Goal: Task Accomplishment & Management: Complete application form

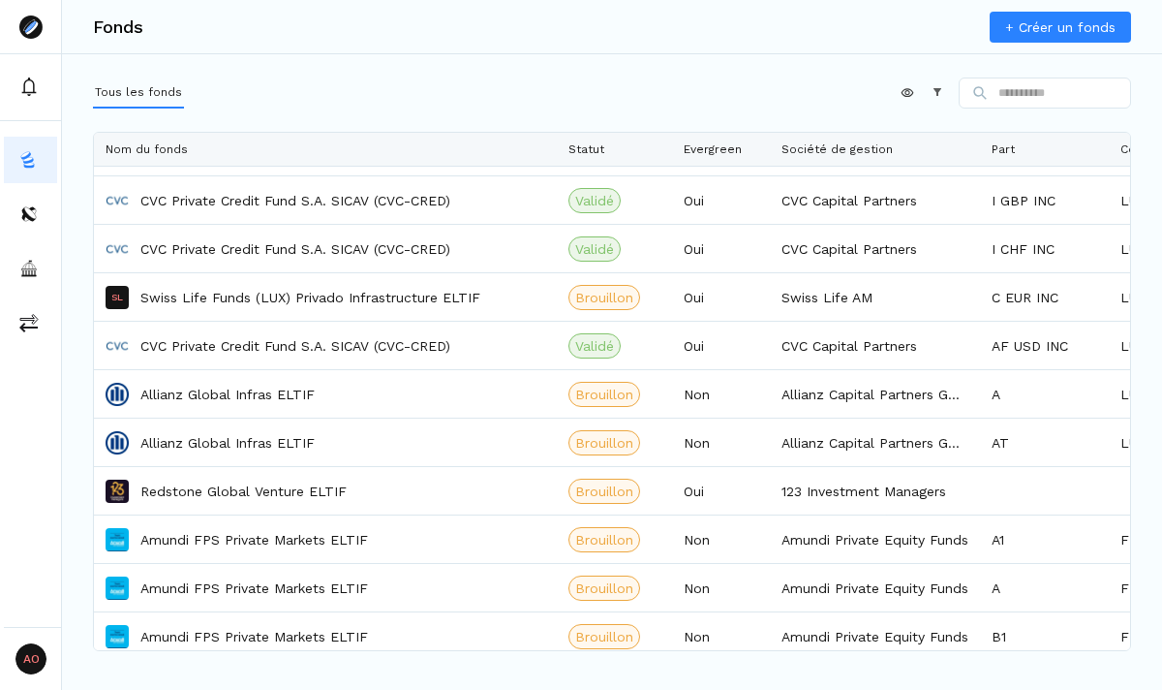
scroll to position [1838, 0]
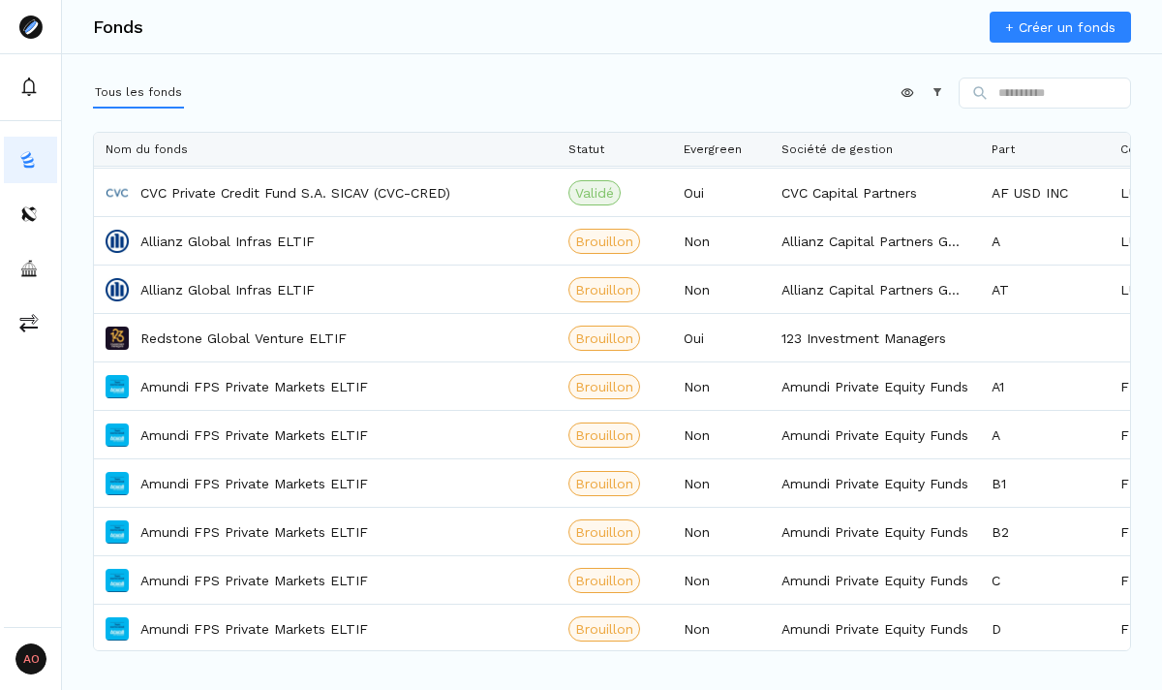
click at [1015, 29] on link "+ Créer un fonds" at bounding box center [1060, 27] width 141 height 31
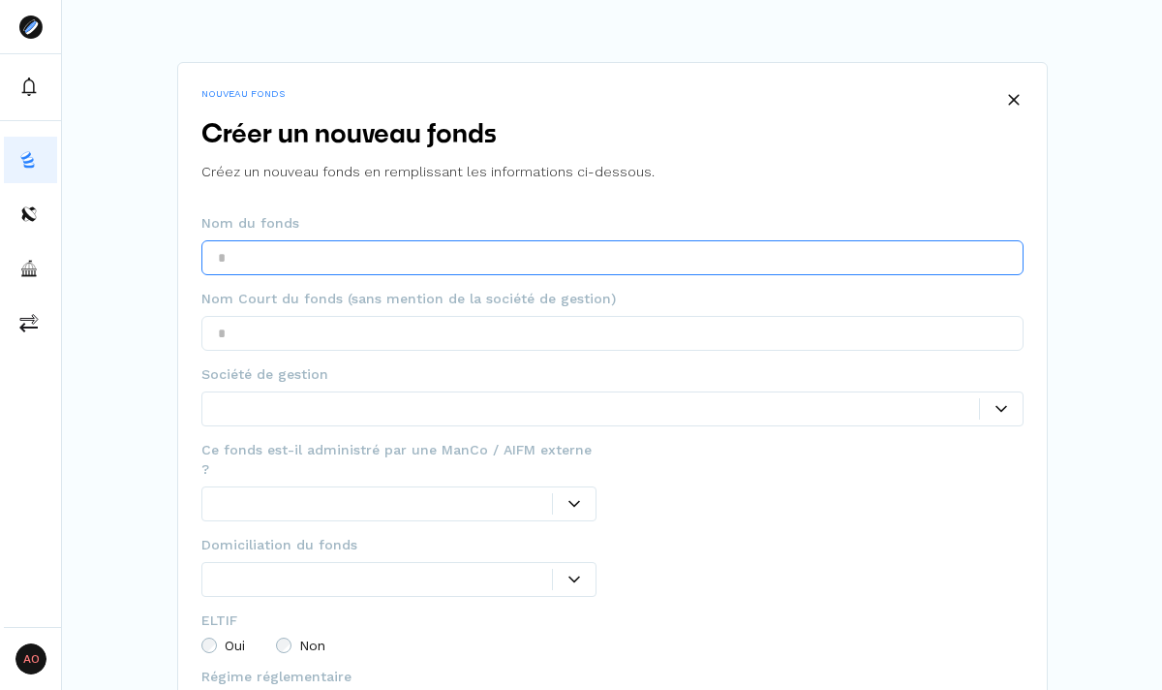
click at [517, 257] on input "text" at bounding box center [612, 257] width 822 height 35
type input "*"
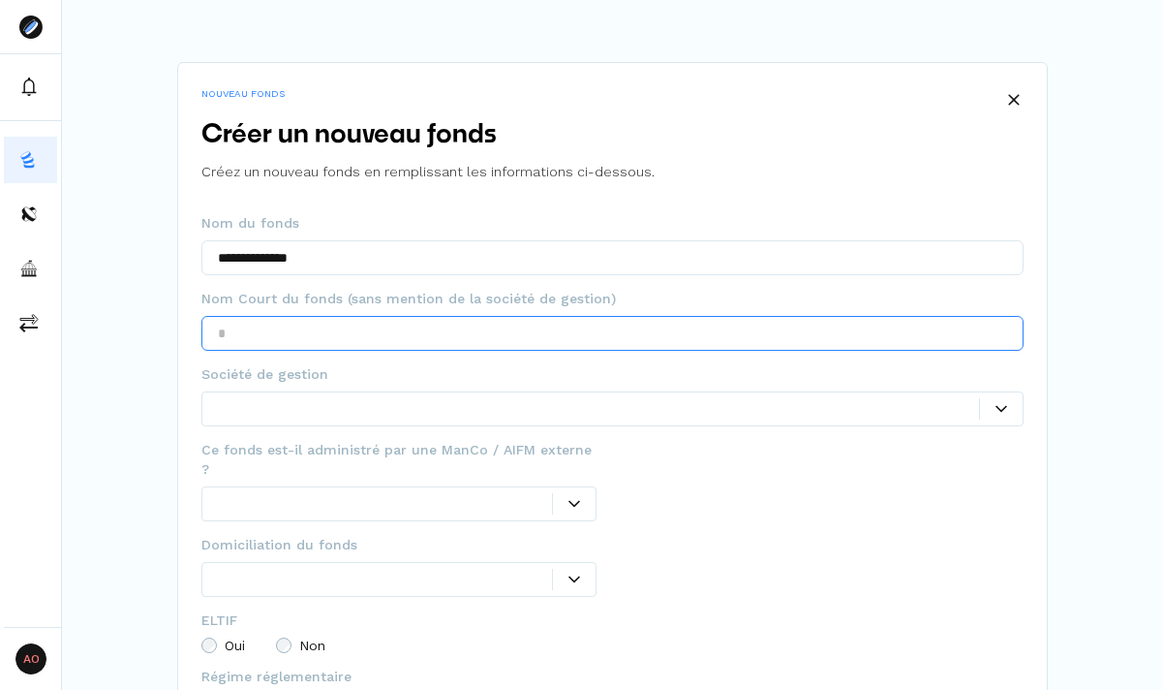
click at [469, 328] on input "text" at bounding box center [612, 333] width 822 height 35
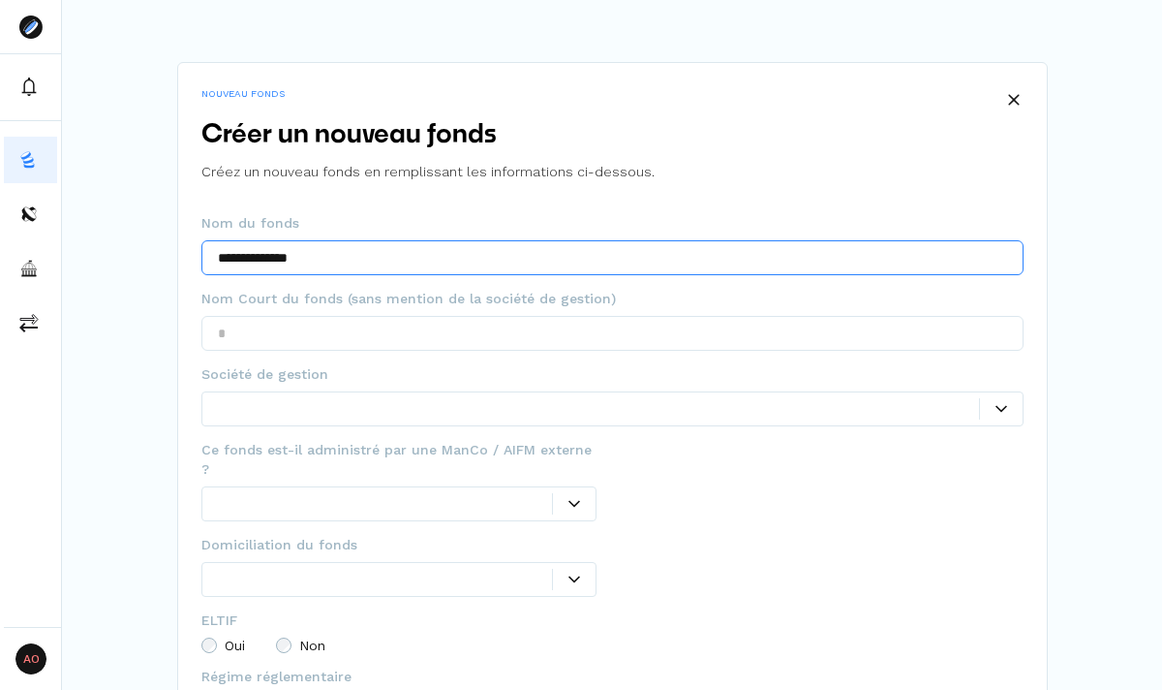
click at [405, 263] on input "**********" at bounding box center [612, 257] width 822 height 35
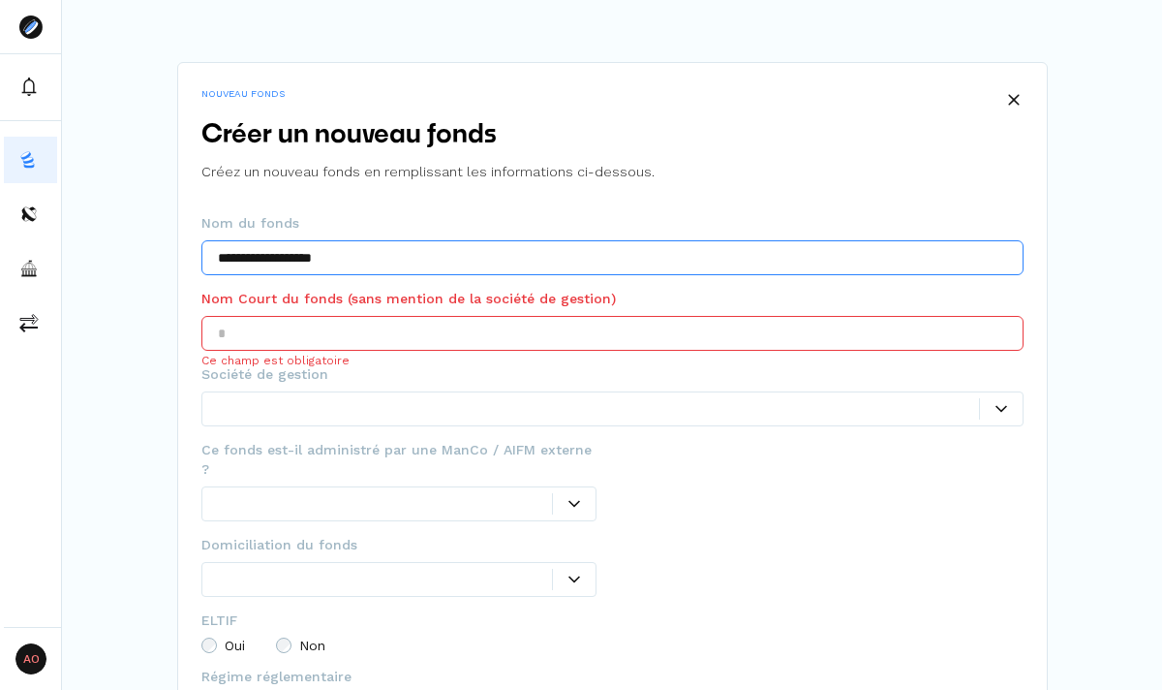
type input "**********"
click at [288, 339] on input "text" at bounding box center [612, 333] width 822 height 35
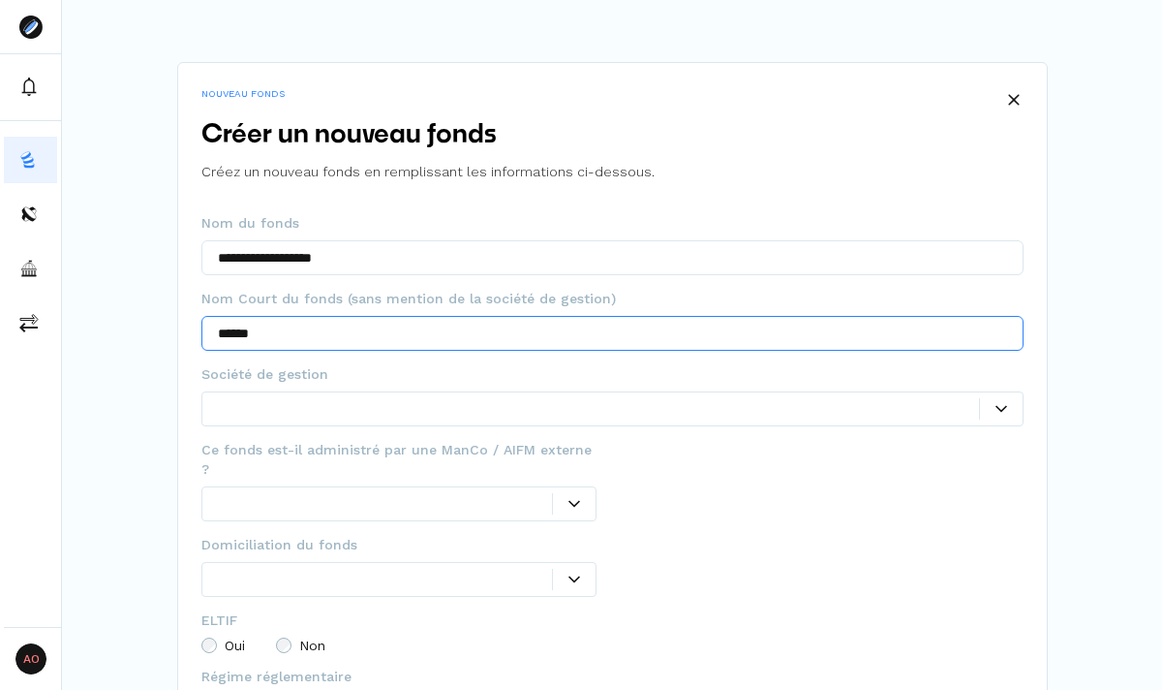
type input "******"
click at [324, 398] on div at bounding box center [598, 408] width 761 height 20
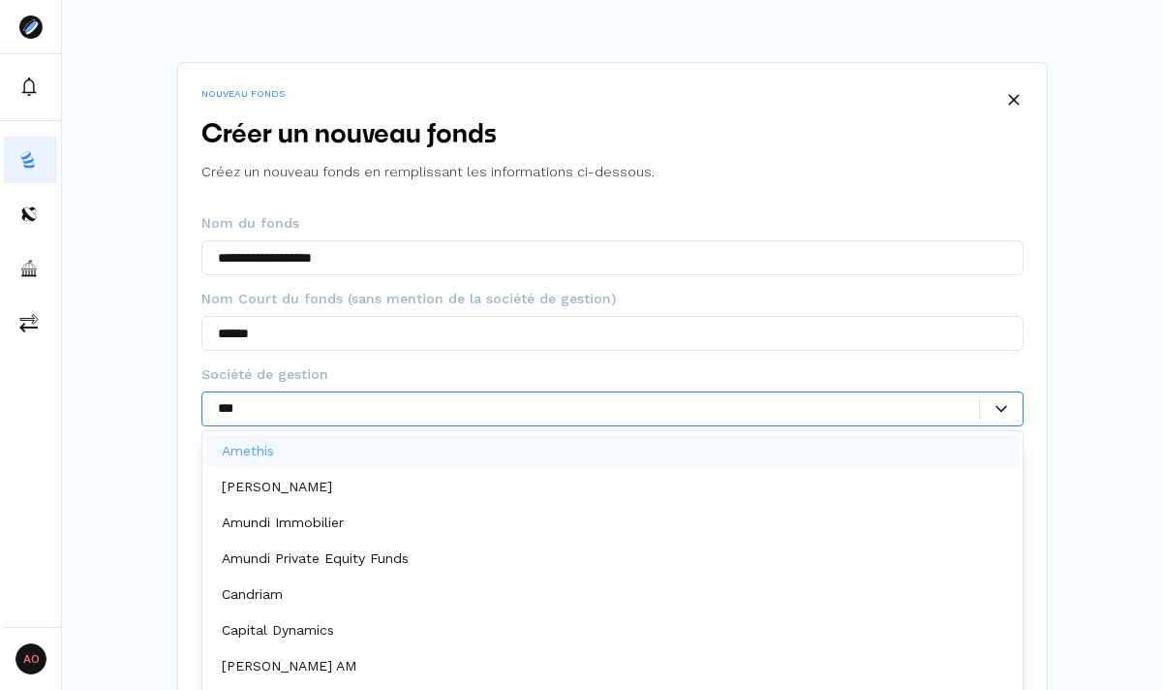
type input "****"
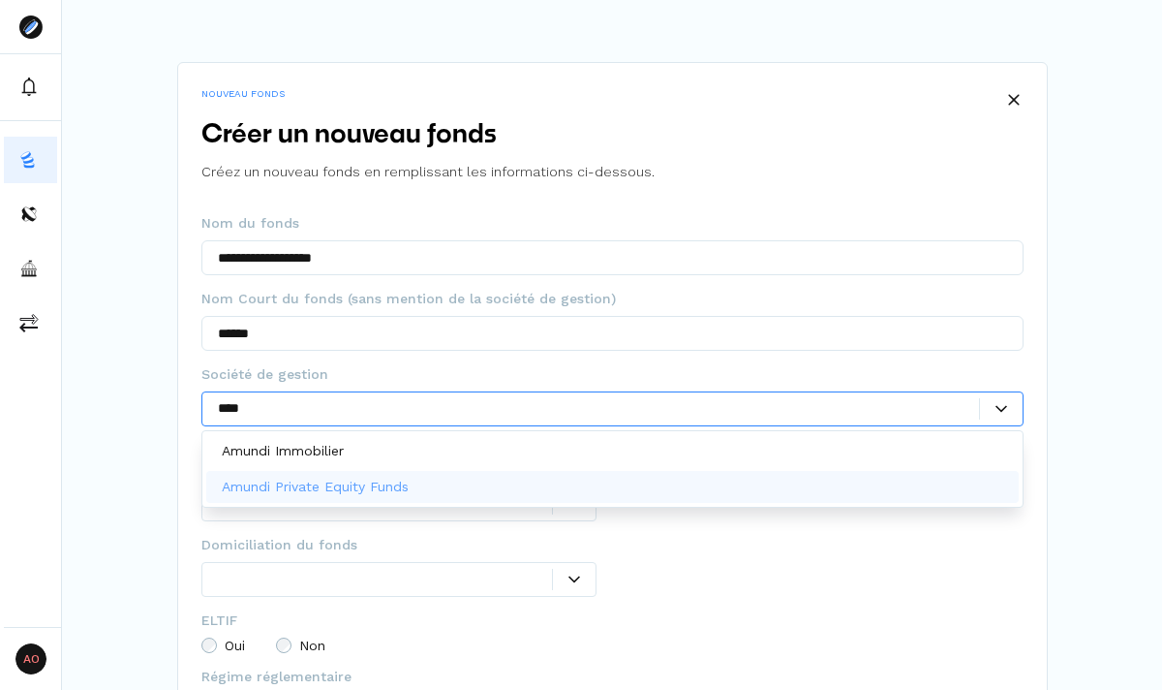
click at [363, 487] on p "Amundi Private Equity Funds" at bounding box center [315, 487] width 187 height 20
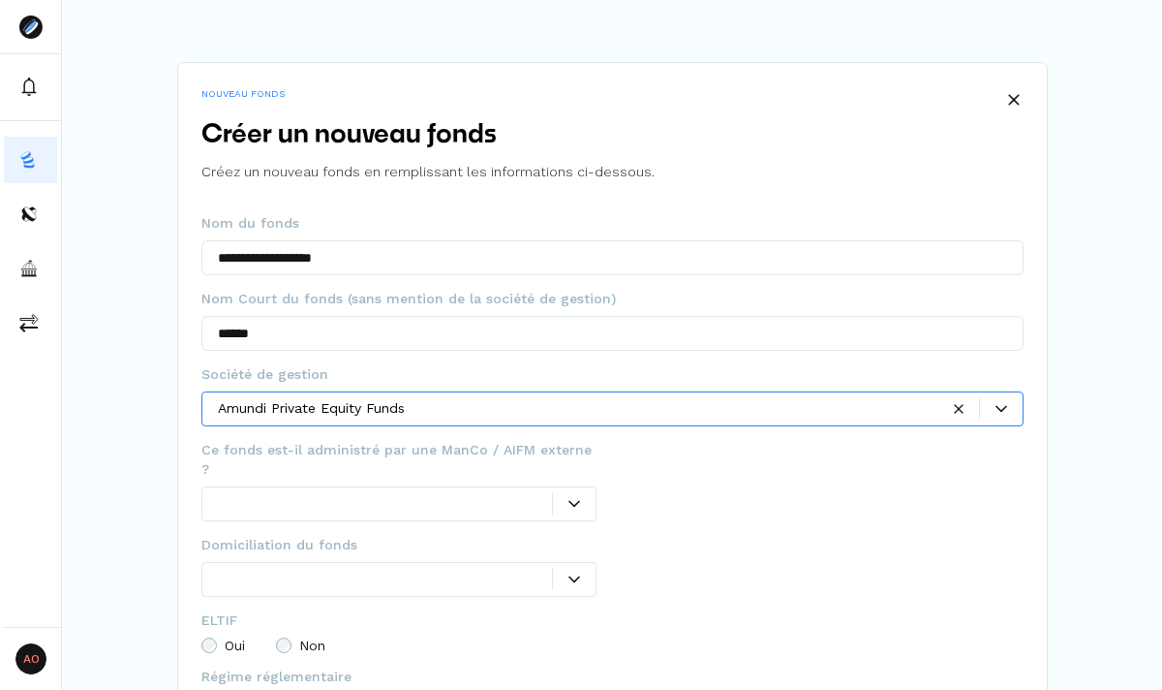
click at [367, 493] on div at bounding box center [385, 503] width 335 height 20
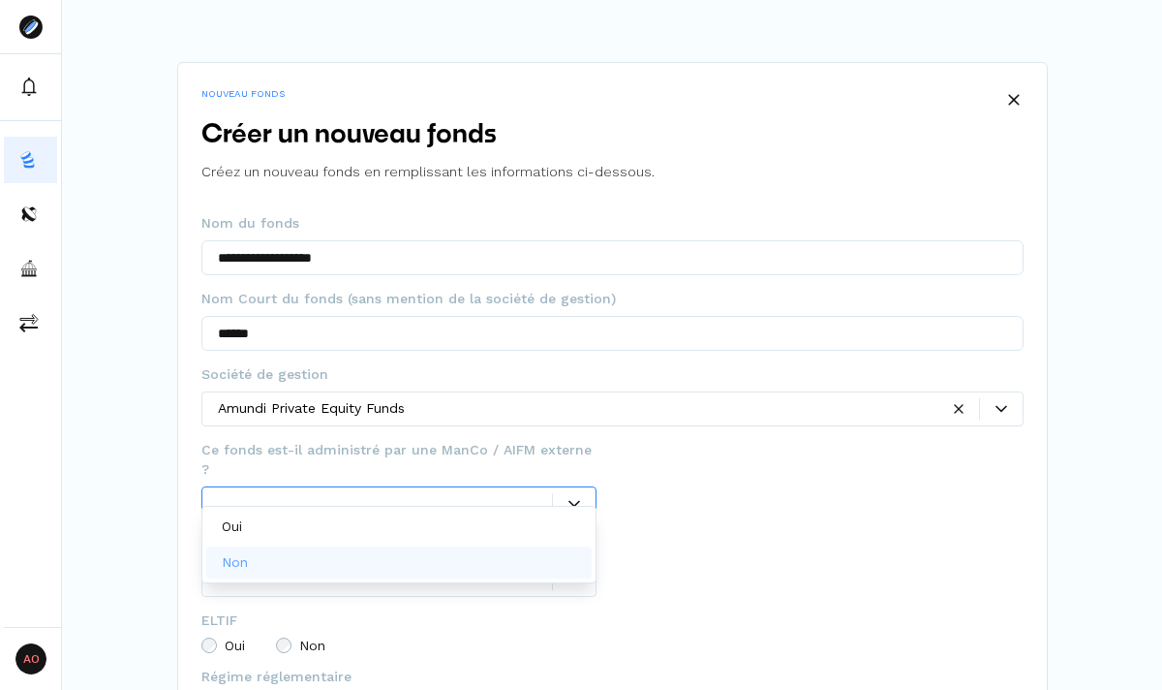
click at [340, 567] on div "Non" at bounding box center [399, 562] width 386 height 32
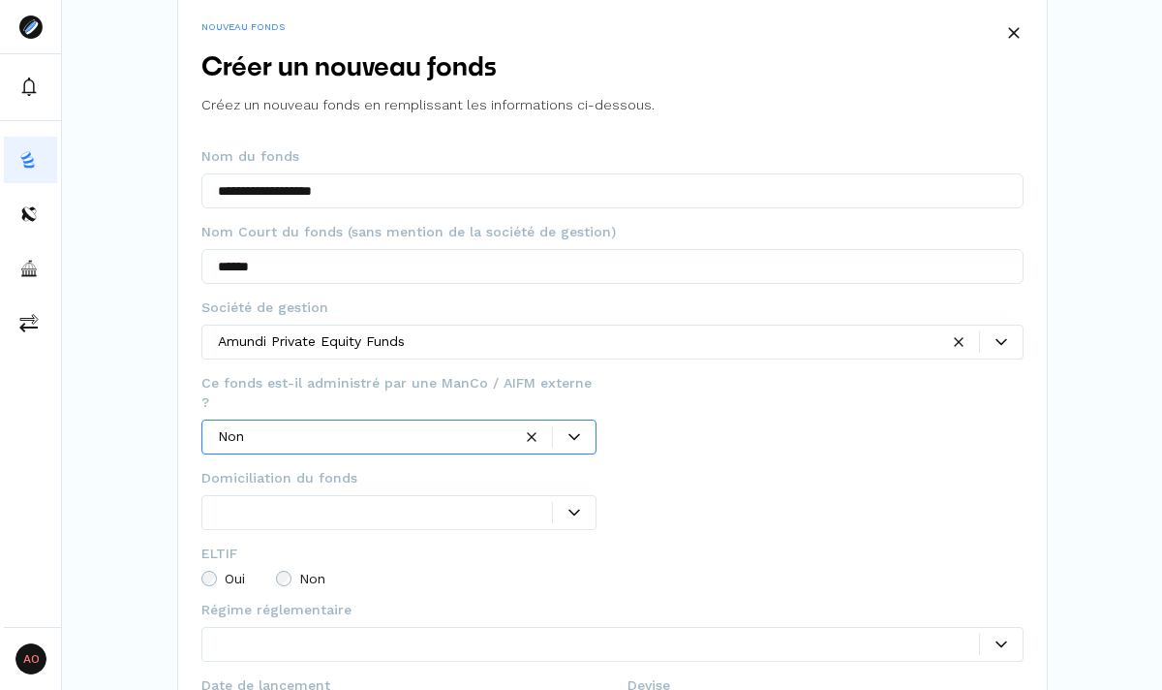
scroll to position [116, 0]
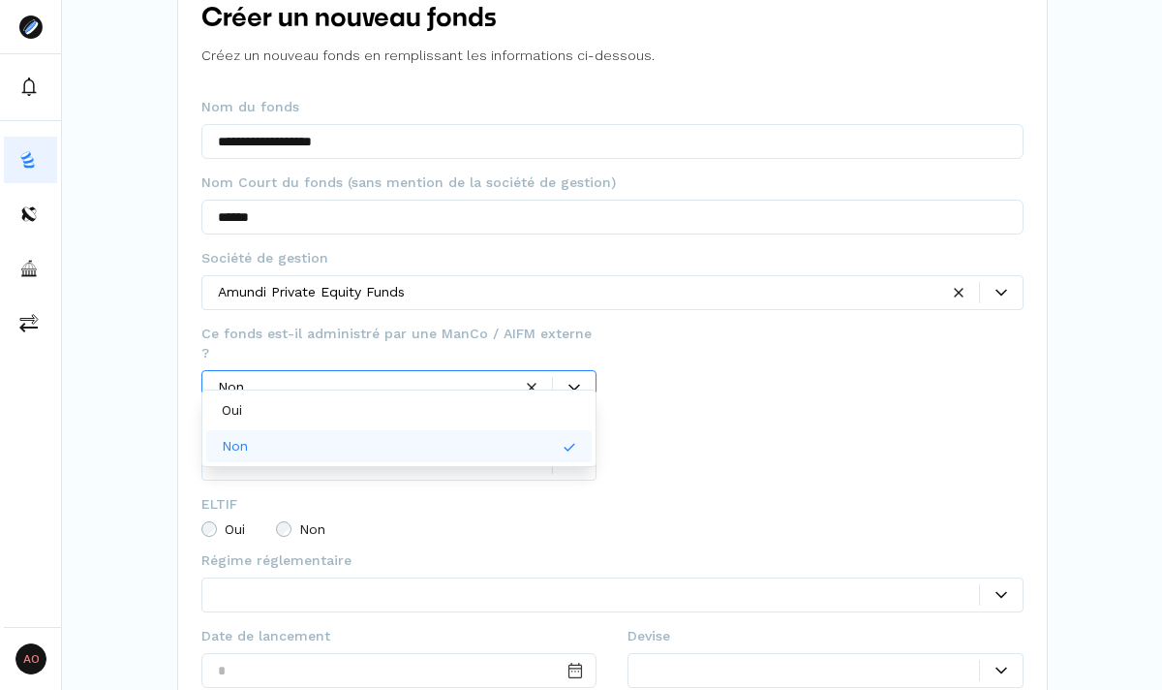
click at [657, 494] on fieldset "ELTIF Oui Non" at bounding box center [612, 522] width 822 height 56
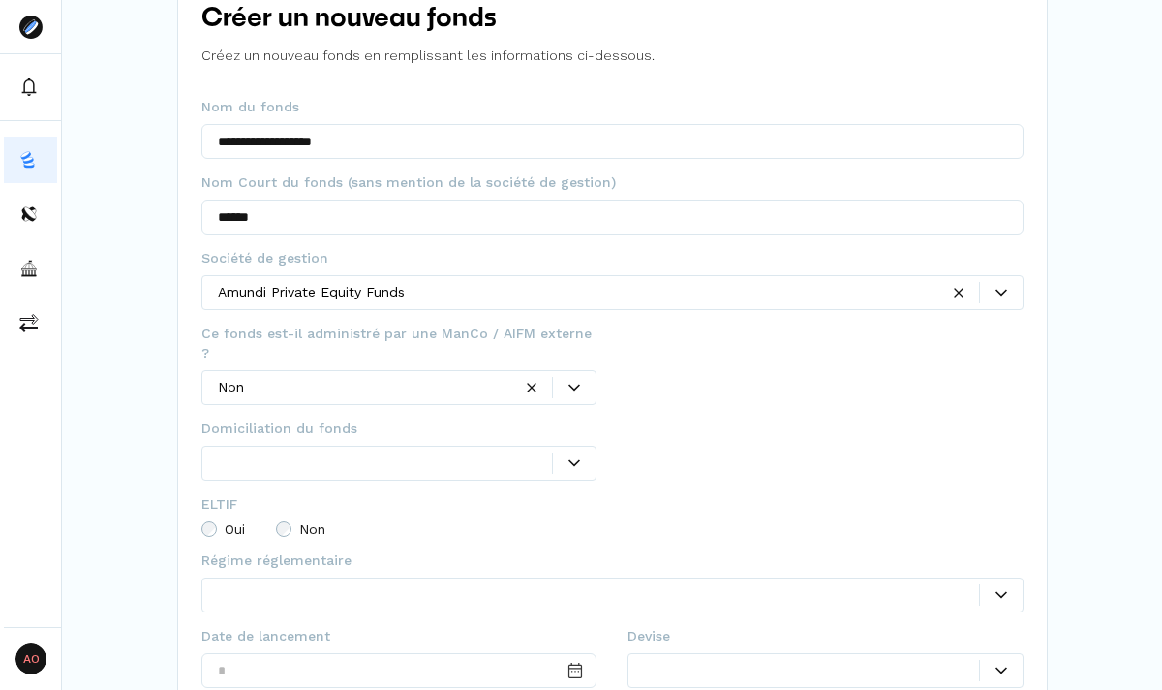
click at [570, 455] on fieldset "Domiciliation du fonds Ce champ est obligatoire" at bounding box center [399, 456] width 396 height 76
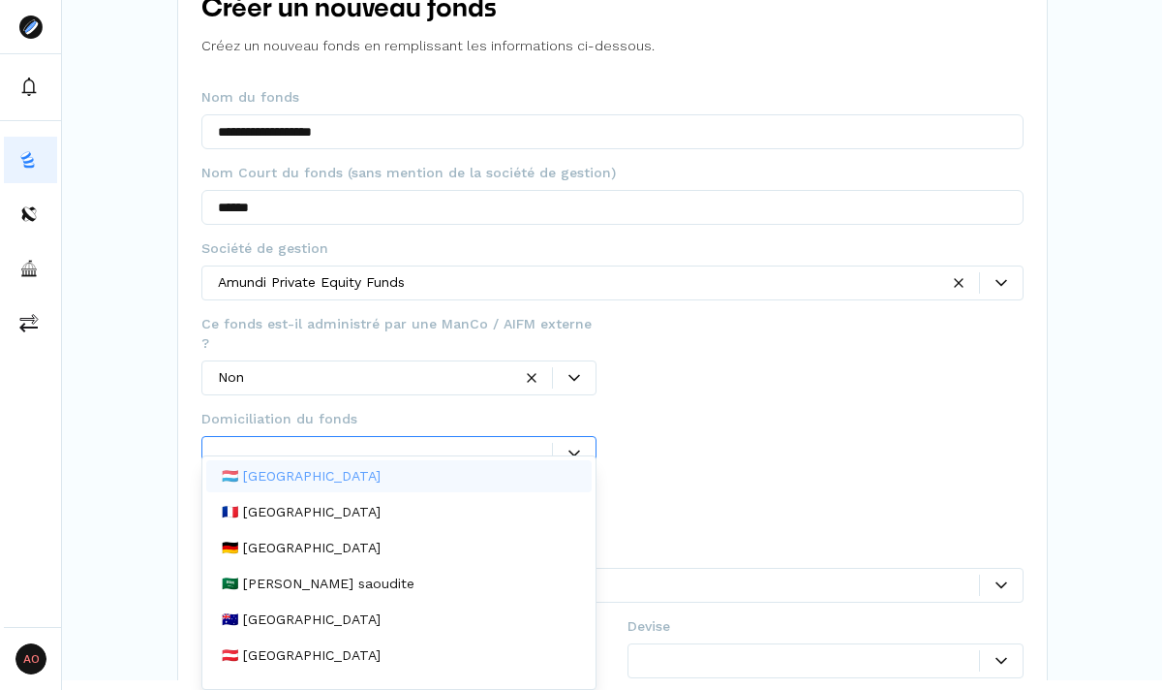
scroll to position [10, 0]
click at [488, 477] on div "🇱🇺 Luxembourg" at bounding box center [399, 476] width 386 height 32
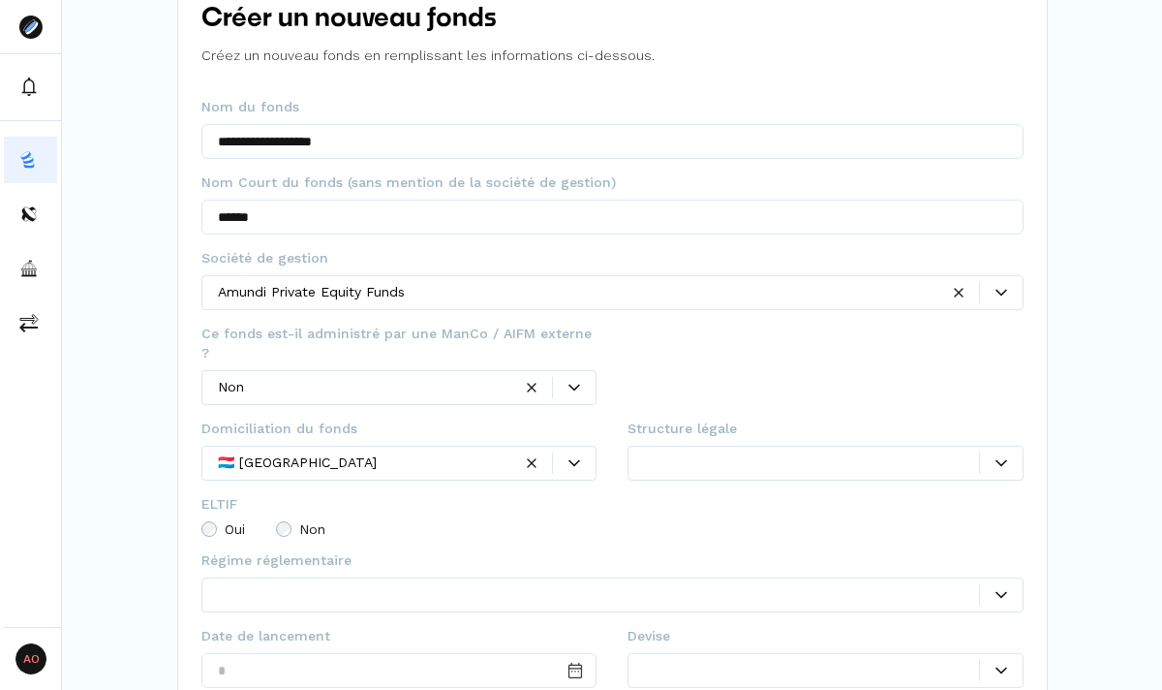
click at [996, 457] on icon at bounding box center [1002, 463] width 12 height 12
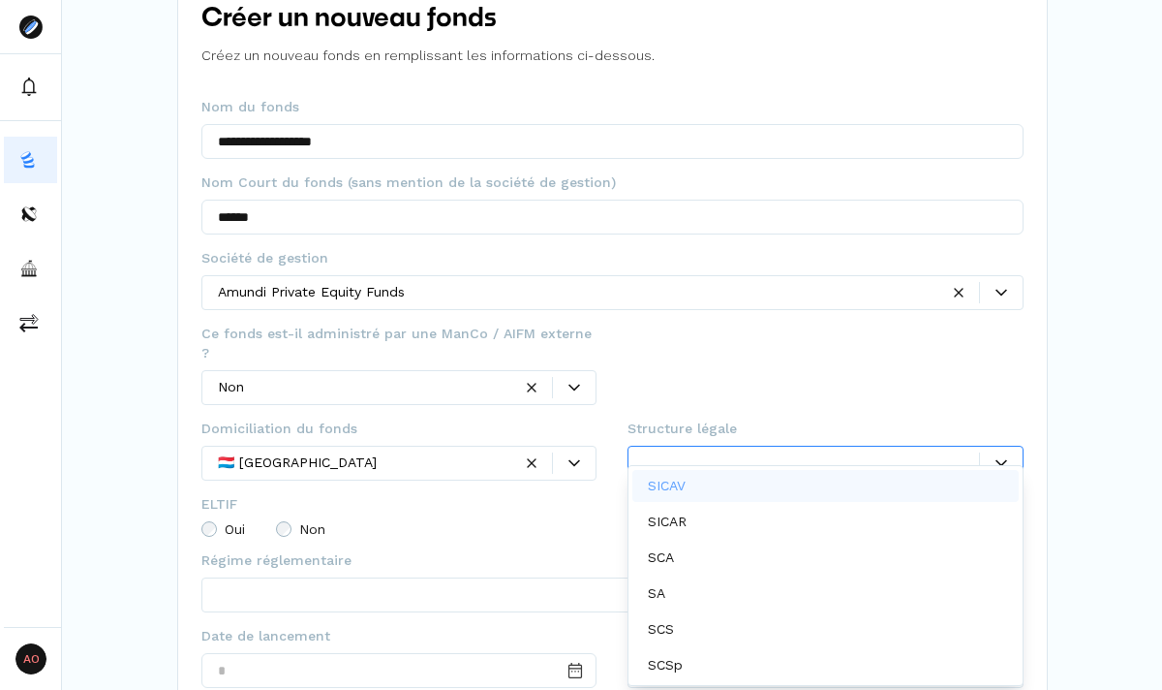
click at [919, 482] on div "SICAV" at bounding box center [825, 486] width 386 height 32
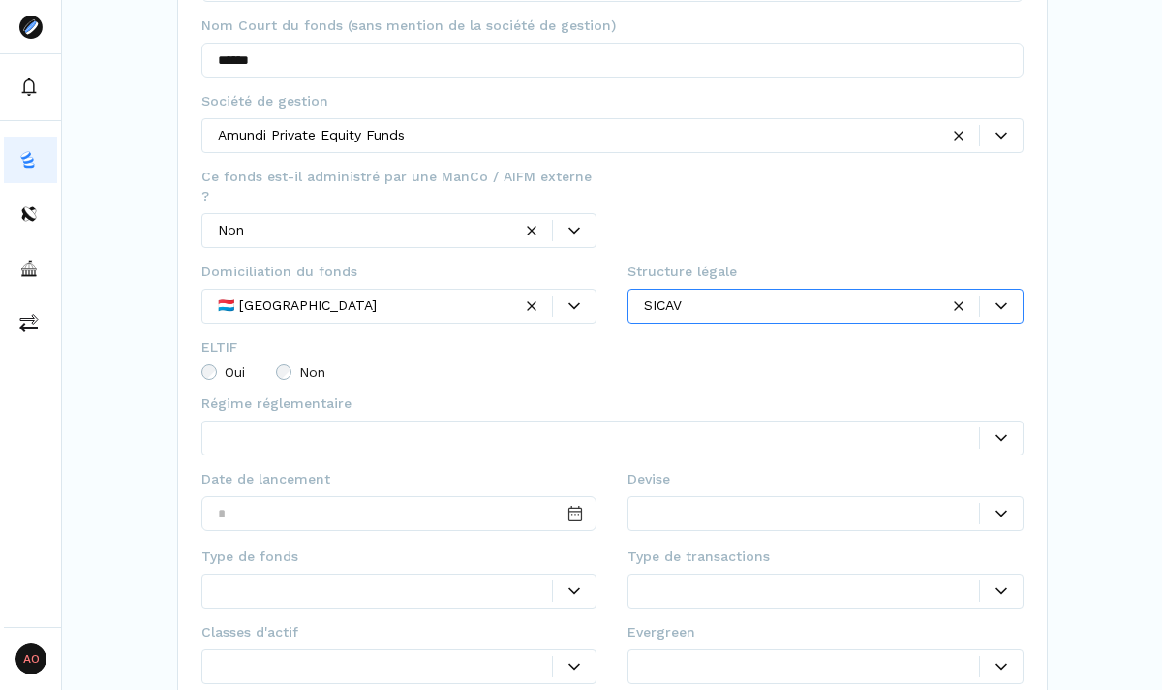
scroll to position [290, 0]
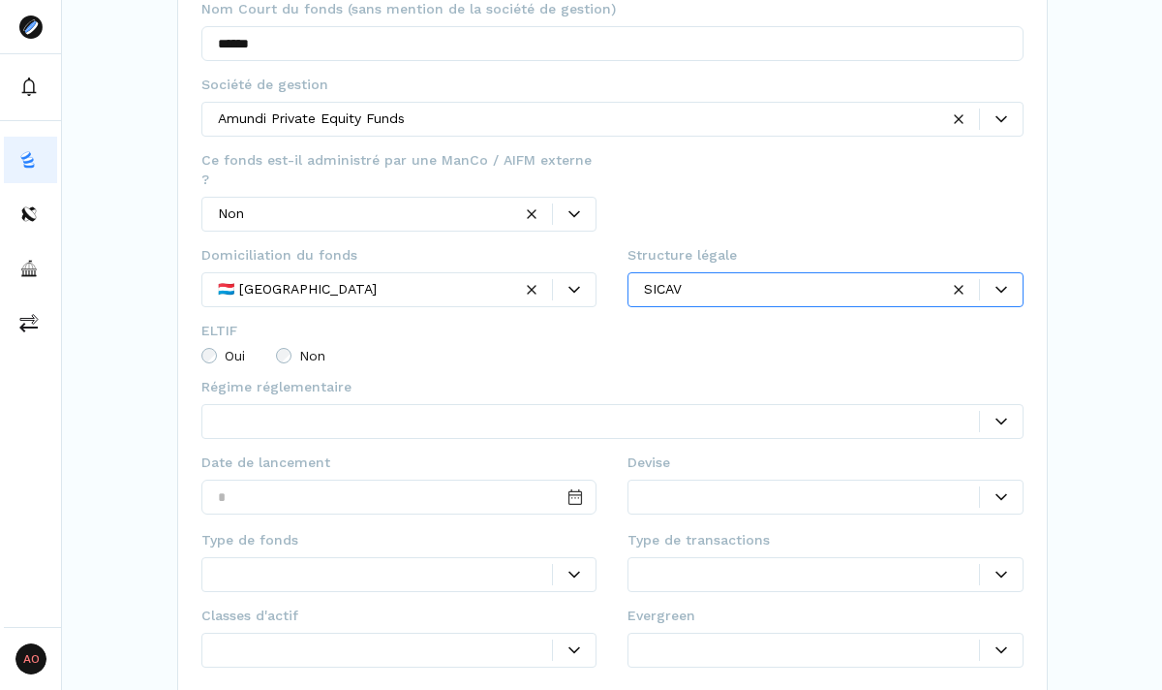
click at [589, 411] on div at bounding box center [598, 421] width 761 height 20
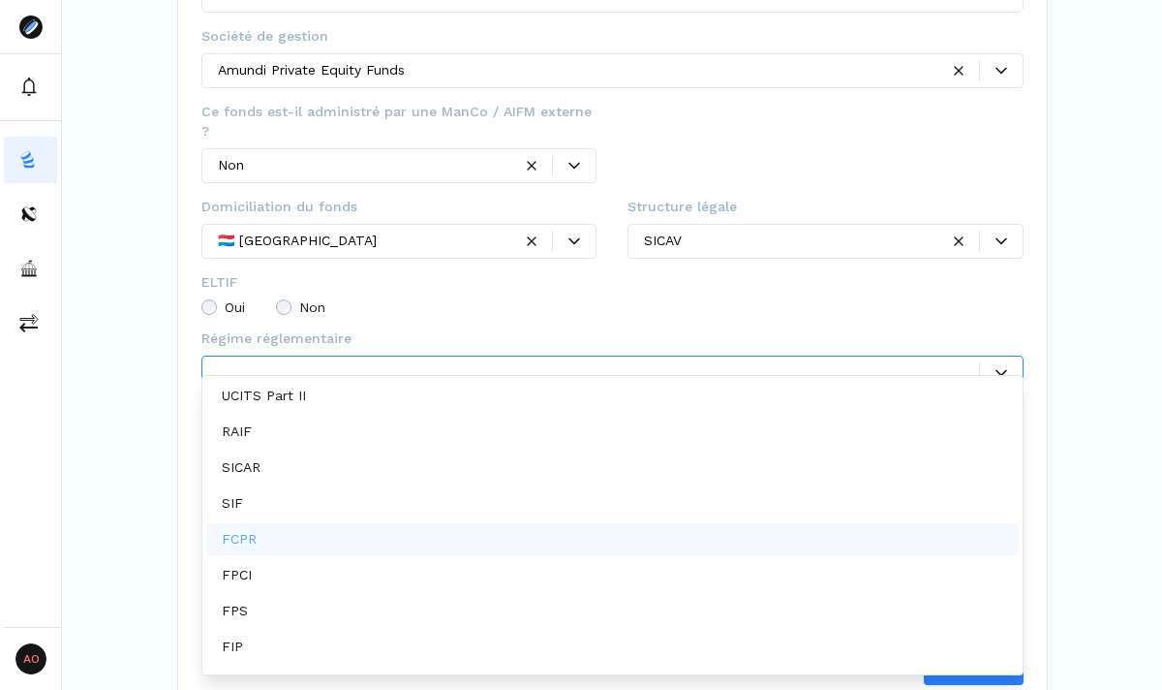
scroll to position [64, 0]
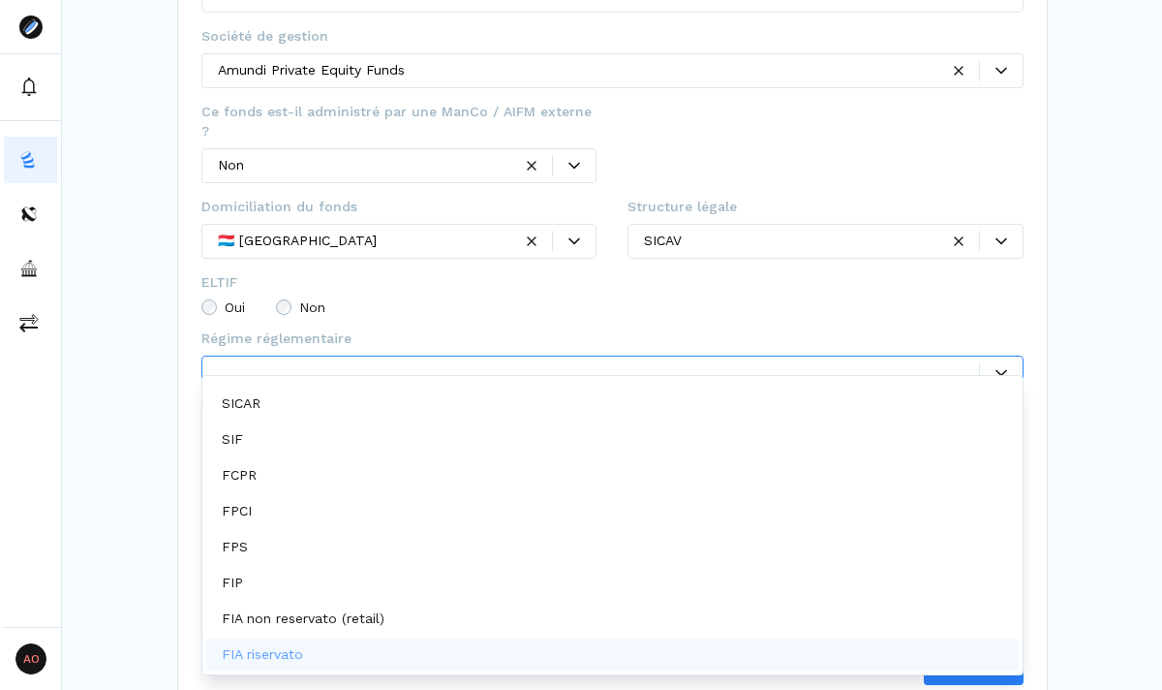
click at [344, 655] on div "FIA riservato" at bounding box center [612, 654] width 813 height 32
click at [330, 652] on p "FIA non reservato (retail)" at bounding box center [303, 654] width 163 height 20
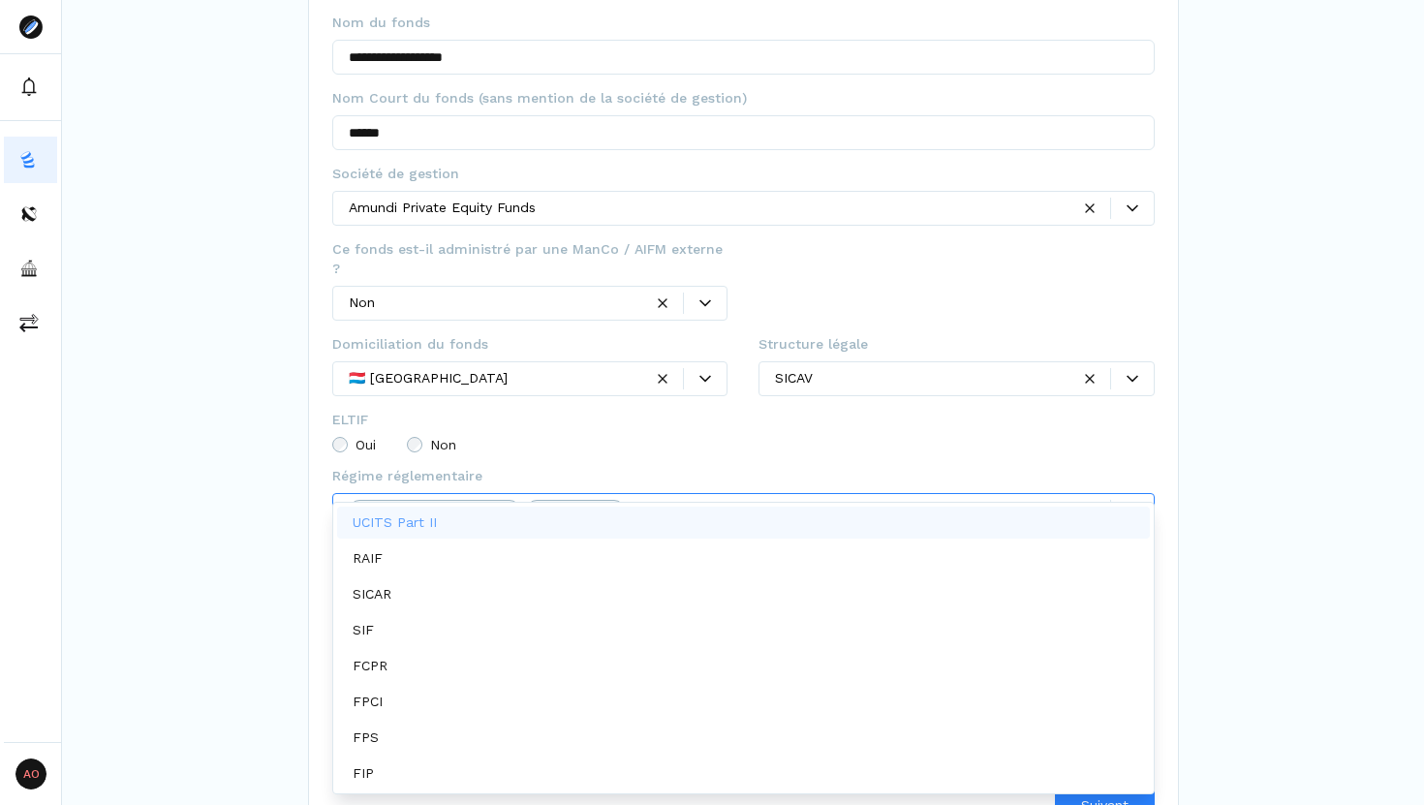
scroll to position [223, 0]
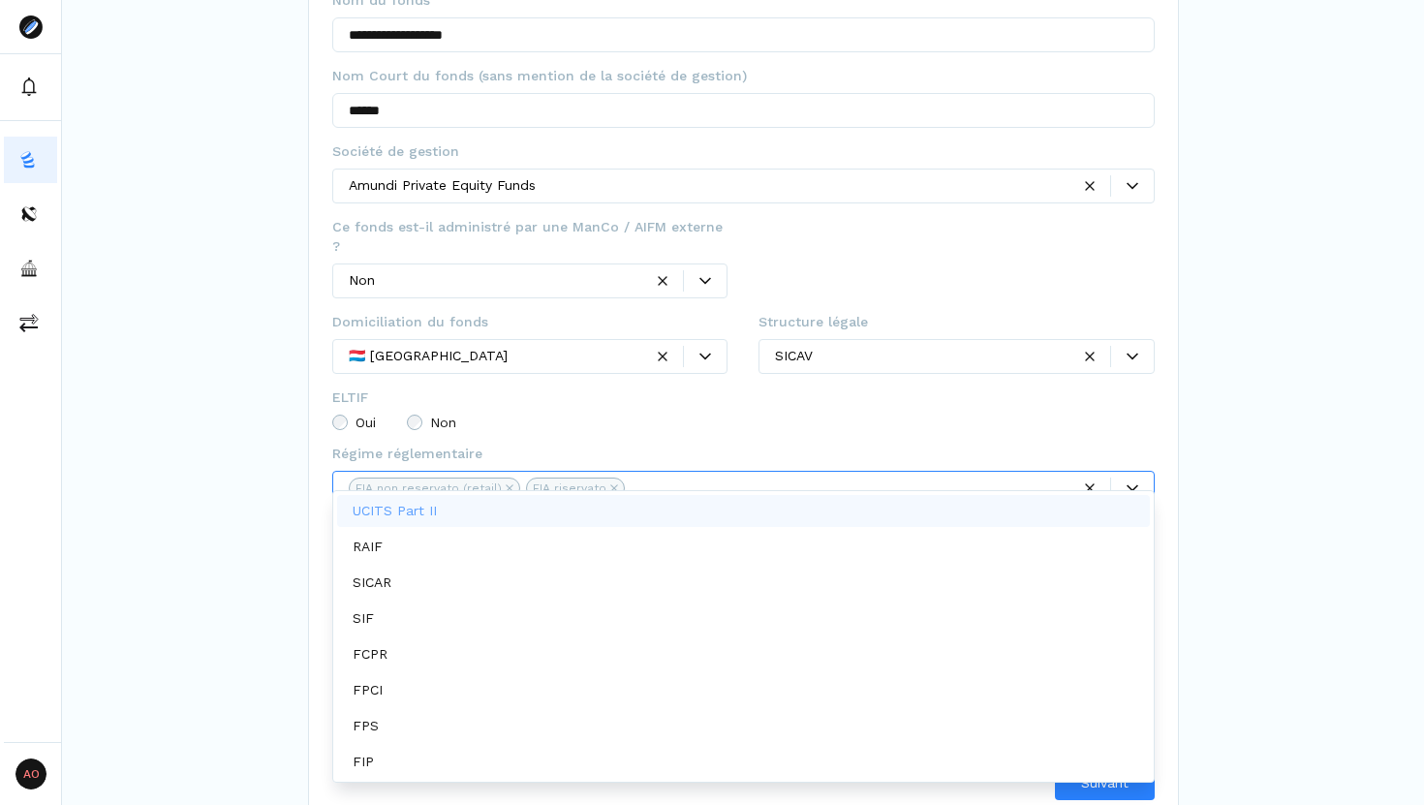
click at [936, 432] on div at bounding box center [743, 438] width 822 height 12
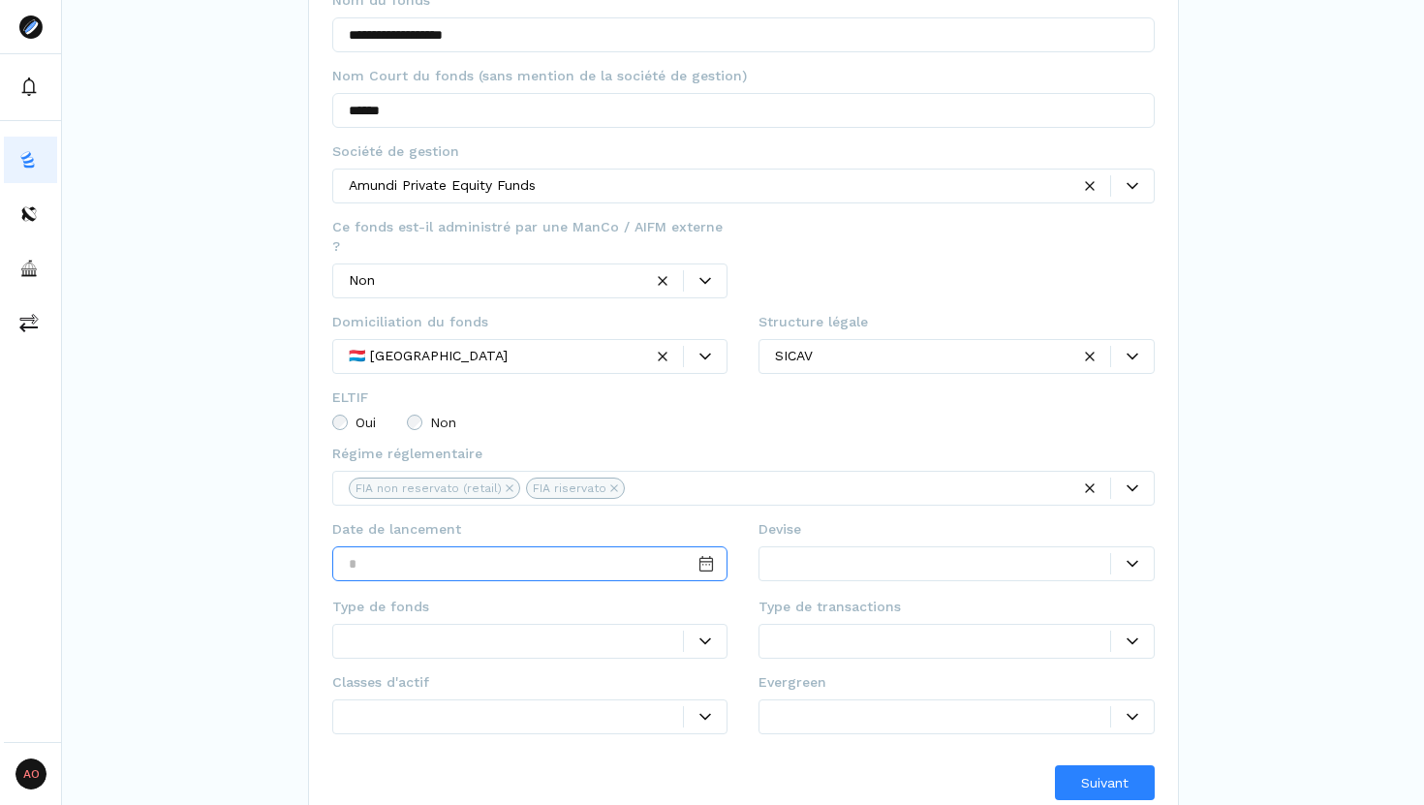
click at [610, 551] on input "Date input" at bounding box center [530, 563] width 396 height 35
click at [647, 550] on input "Date input" at bounding box center [530, 563] width 396 height 35
click at [638, 597] on fieldset "Type de fonds Ce champ est obligatoire" at bounding box center [530, 635] width 396 height 76
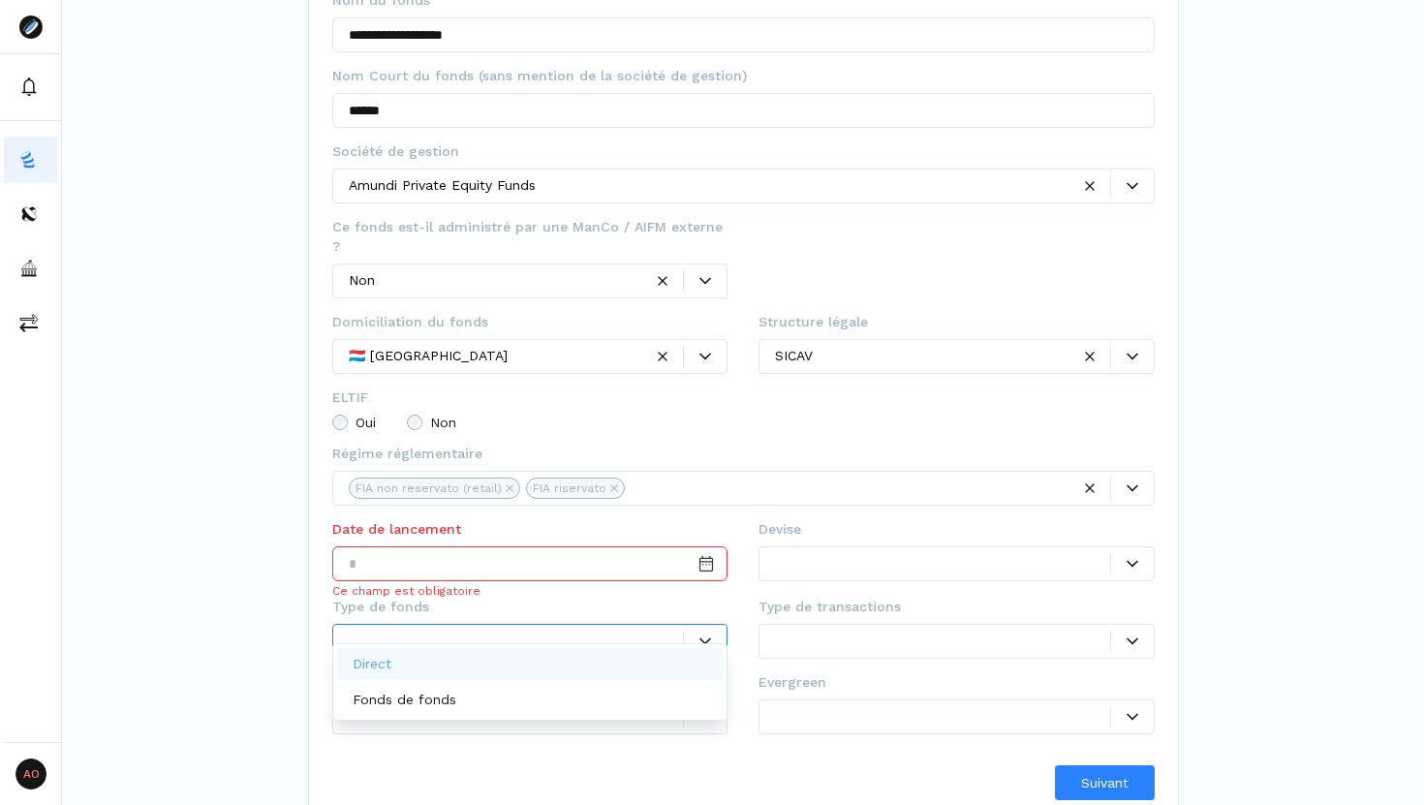
click at [707, 635] on icon at bounding box center [705, 641] width 12 height 12
click at [685, 598] on fieldset "Type de fonds Ce champ est obligatoire" at bounding box center [530, 635] width 396 height 76
click at [696, 635] on div at bounding box center [705, 641] width 43 height 12
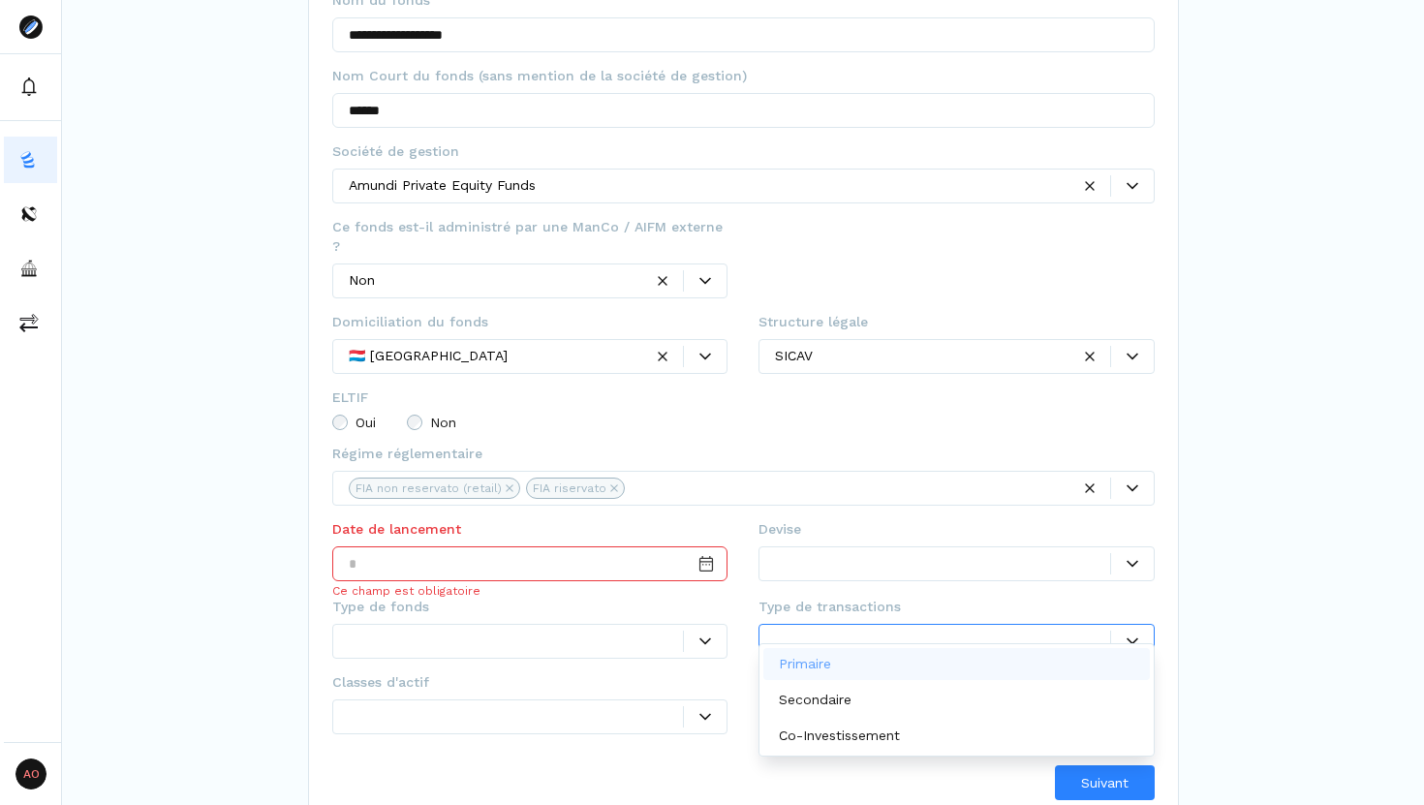
click at [1123, 635] on div at bounding box center [1132, 641] width 43 height 12
type input "*"
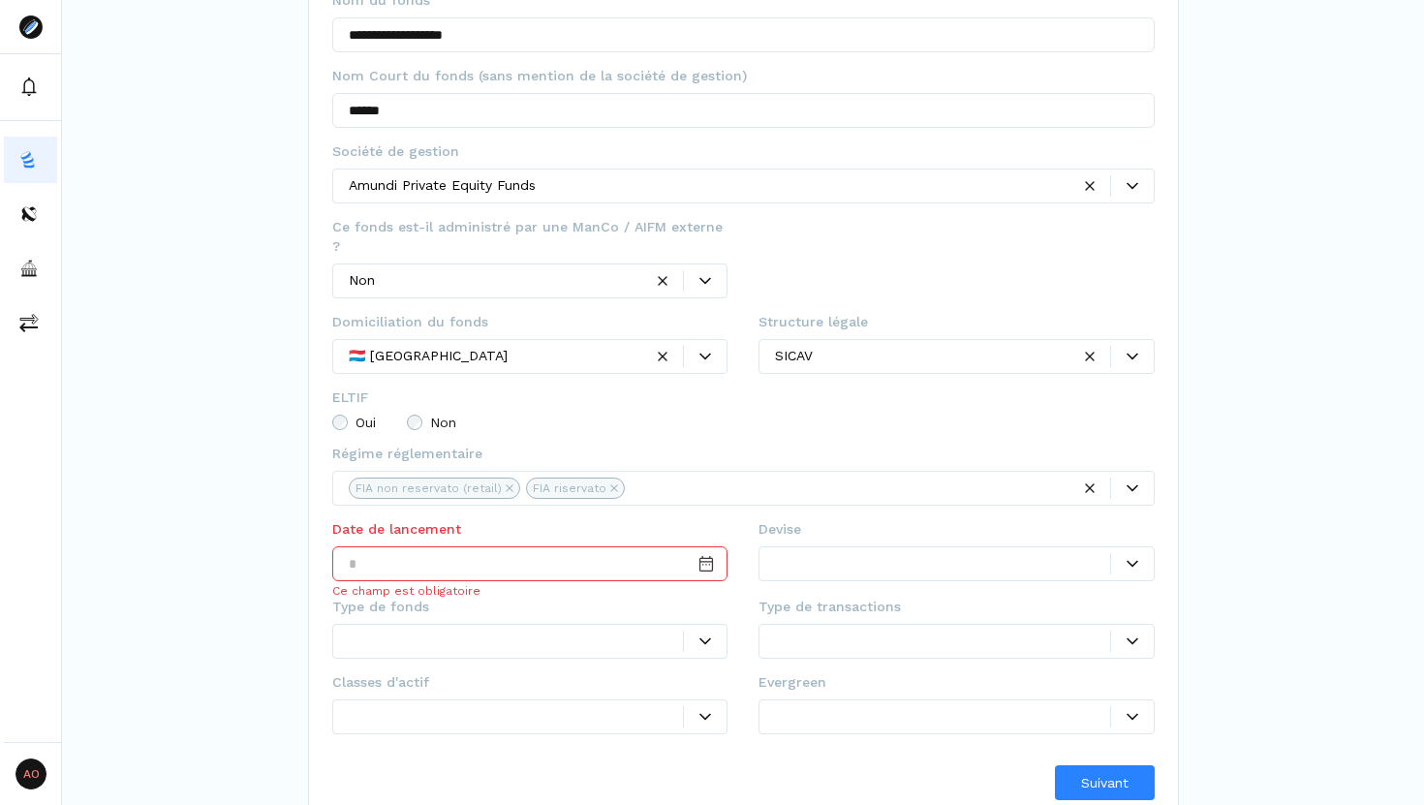
click at [381, 546] on input "Date input" at bounding box center [530, 563] width 396 height 35
type input "**********"
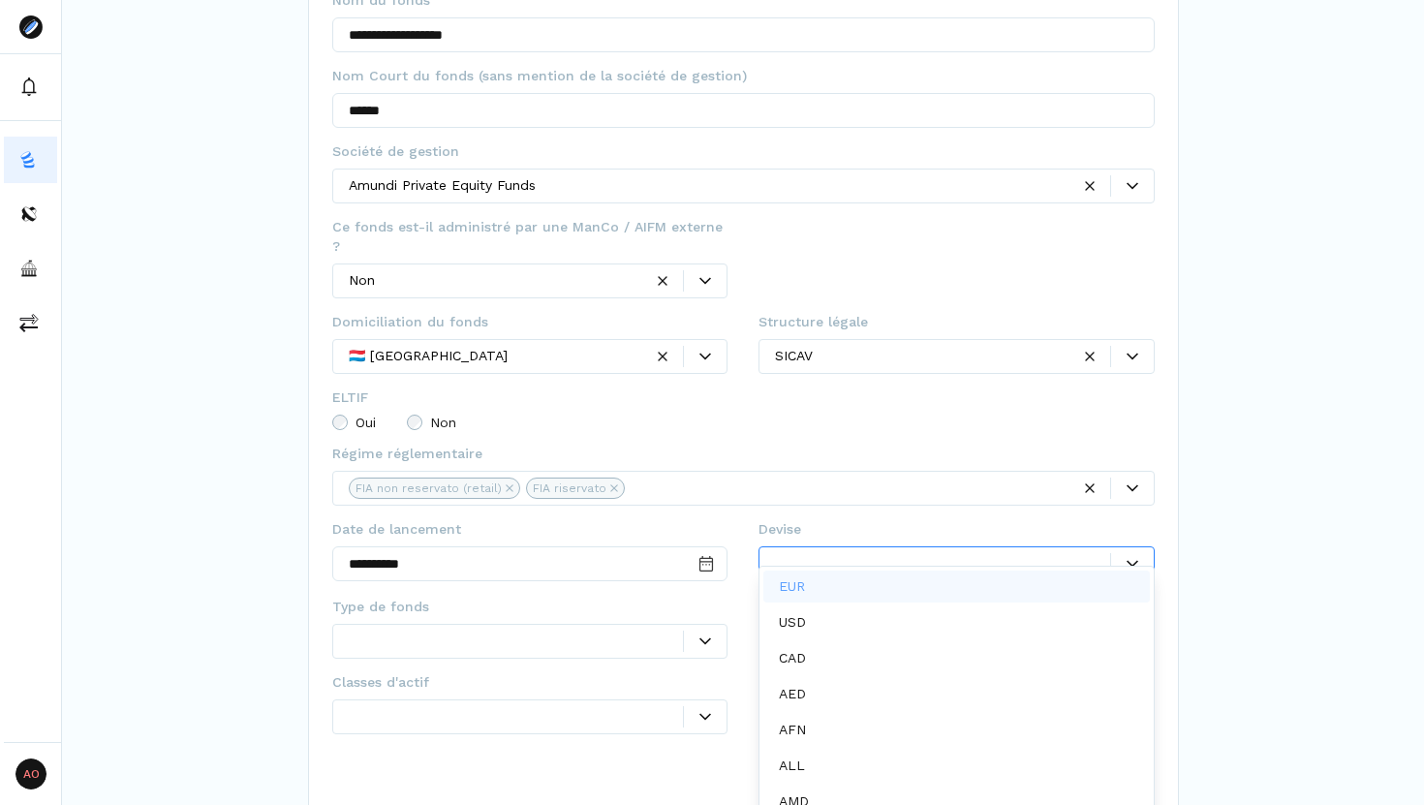
click at [801, 553] on div at bounding box center [942, 563] width 335 height 20
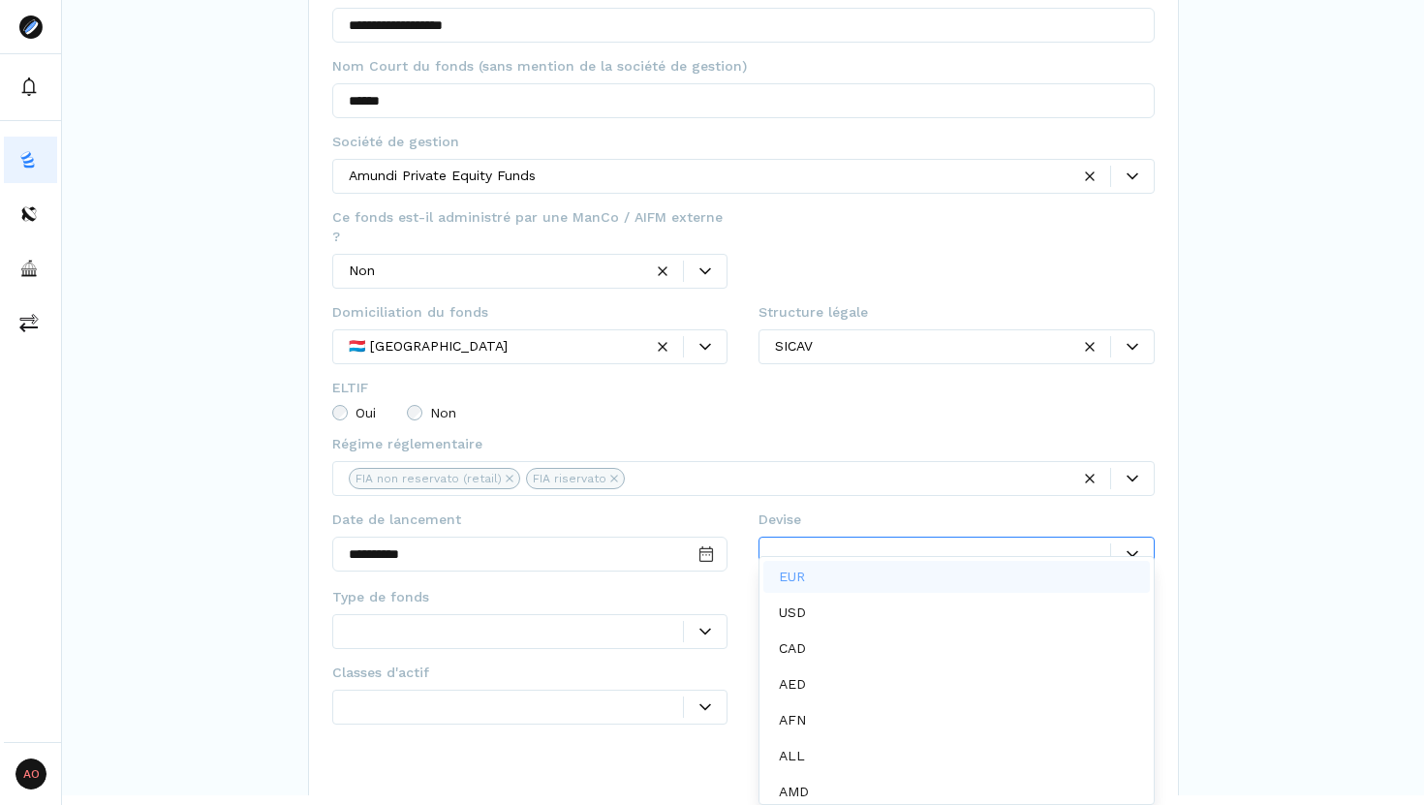
click at [809, 569] on div "EUR" at bounding box center [796, 577] width 34 height 20
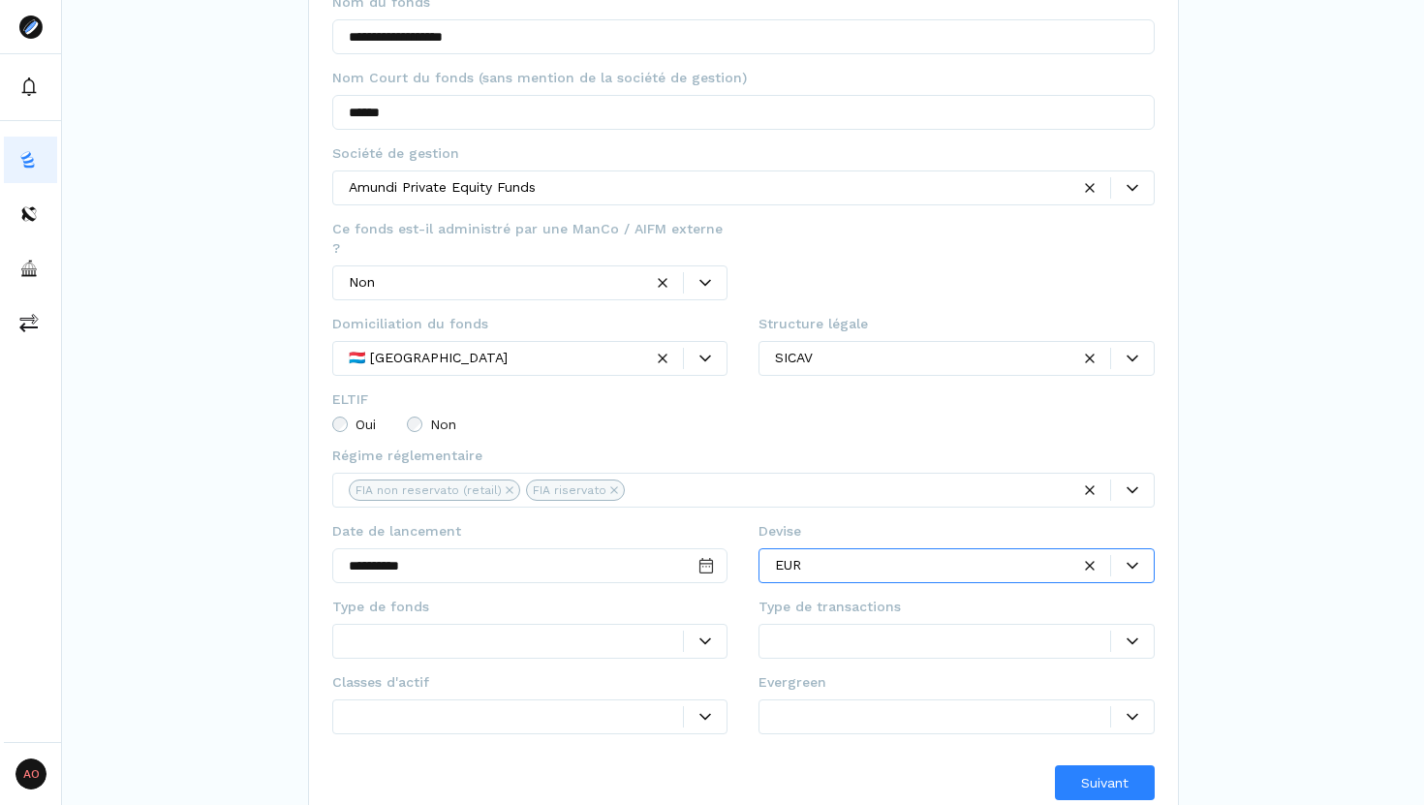
click at [450, 631] on div at bounding box center [516, 641] width 335 height 20
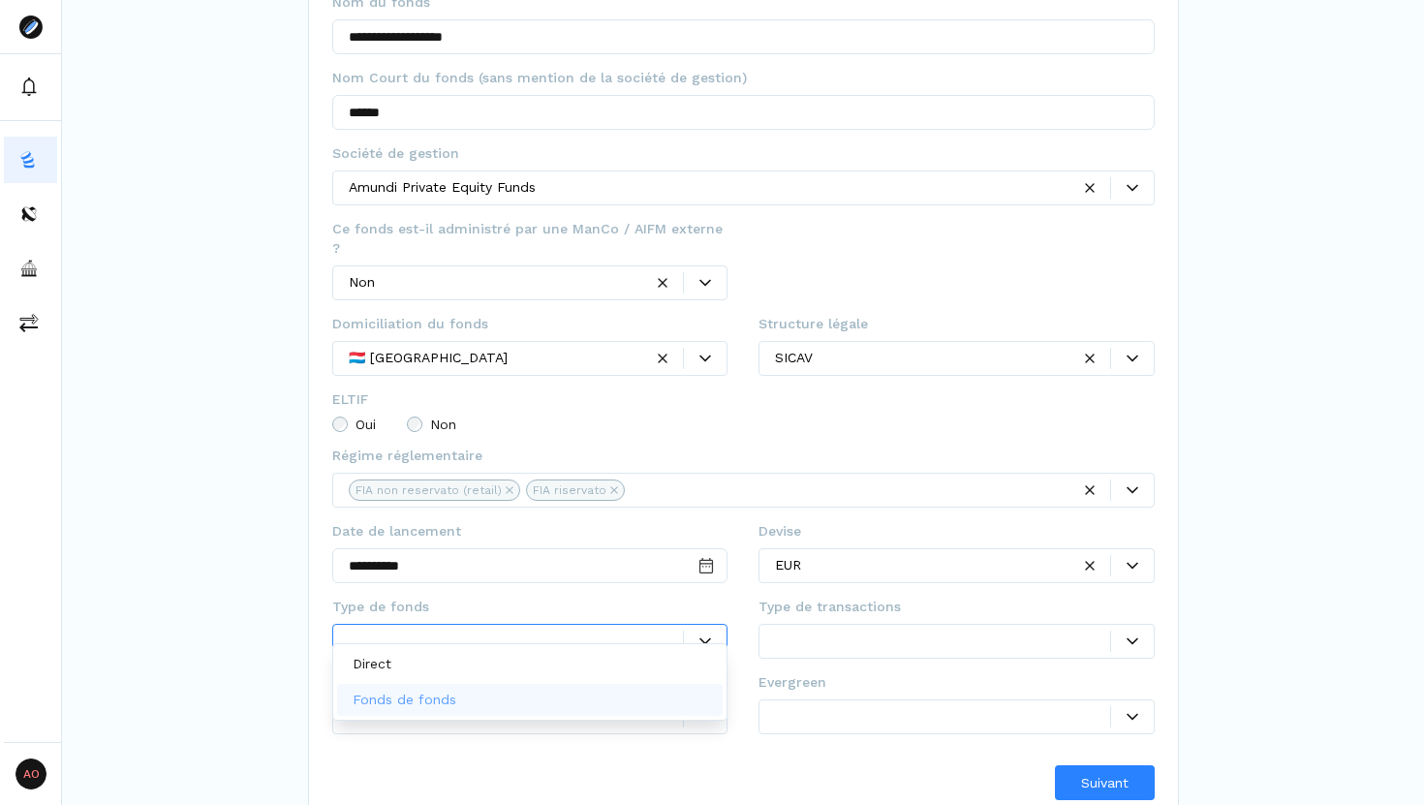
click at [530, 689] on div "Fonds de fonds" at bounding box center [530, 700] width 386 height 32
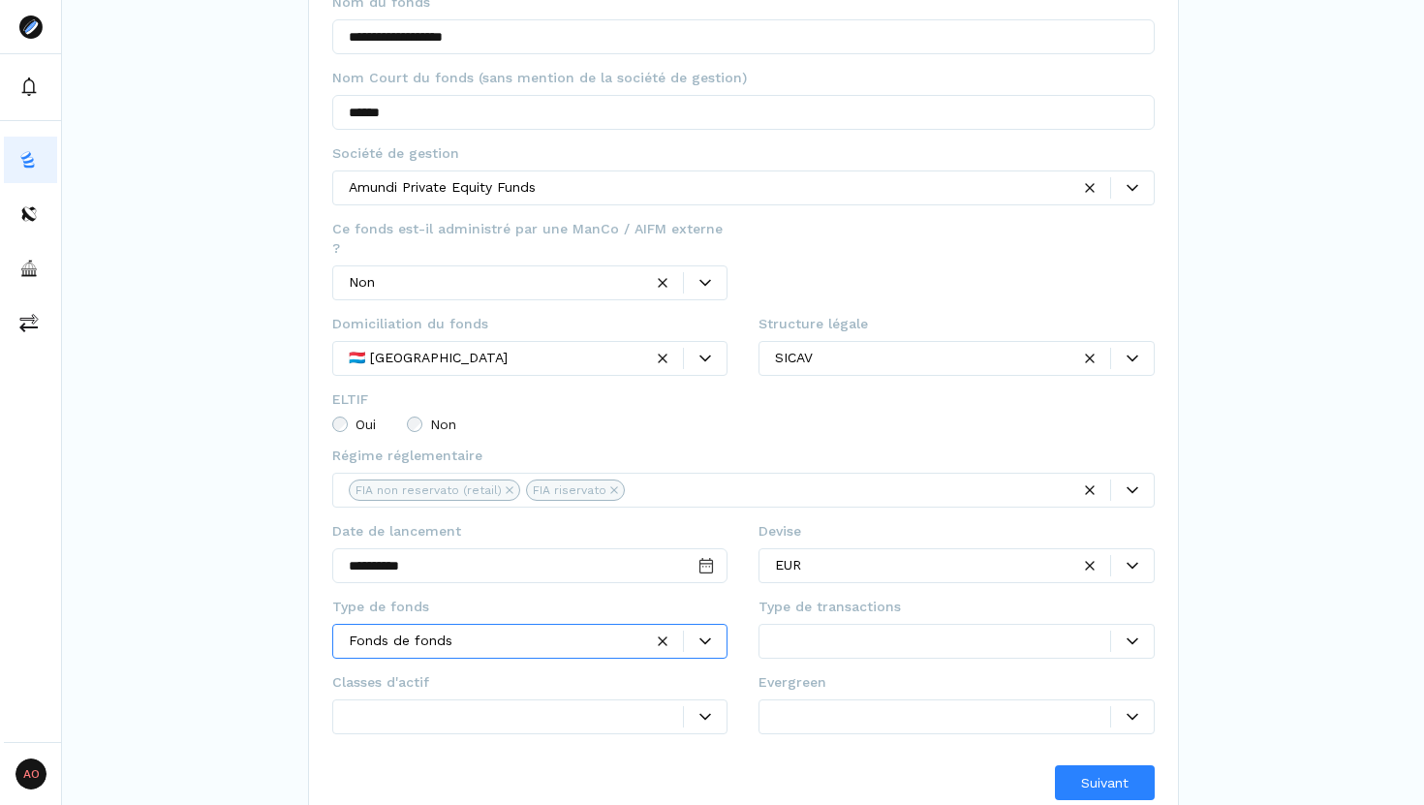
click at [846, 631] on div at bounding box center [942, 641] width 335 height 20
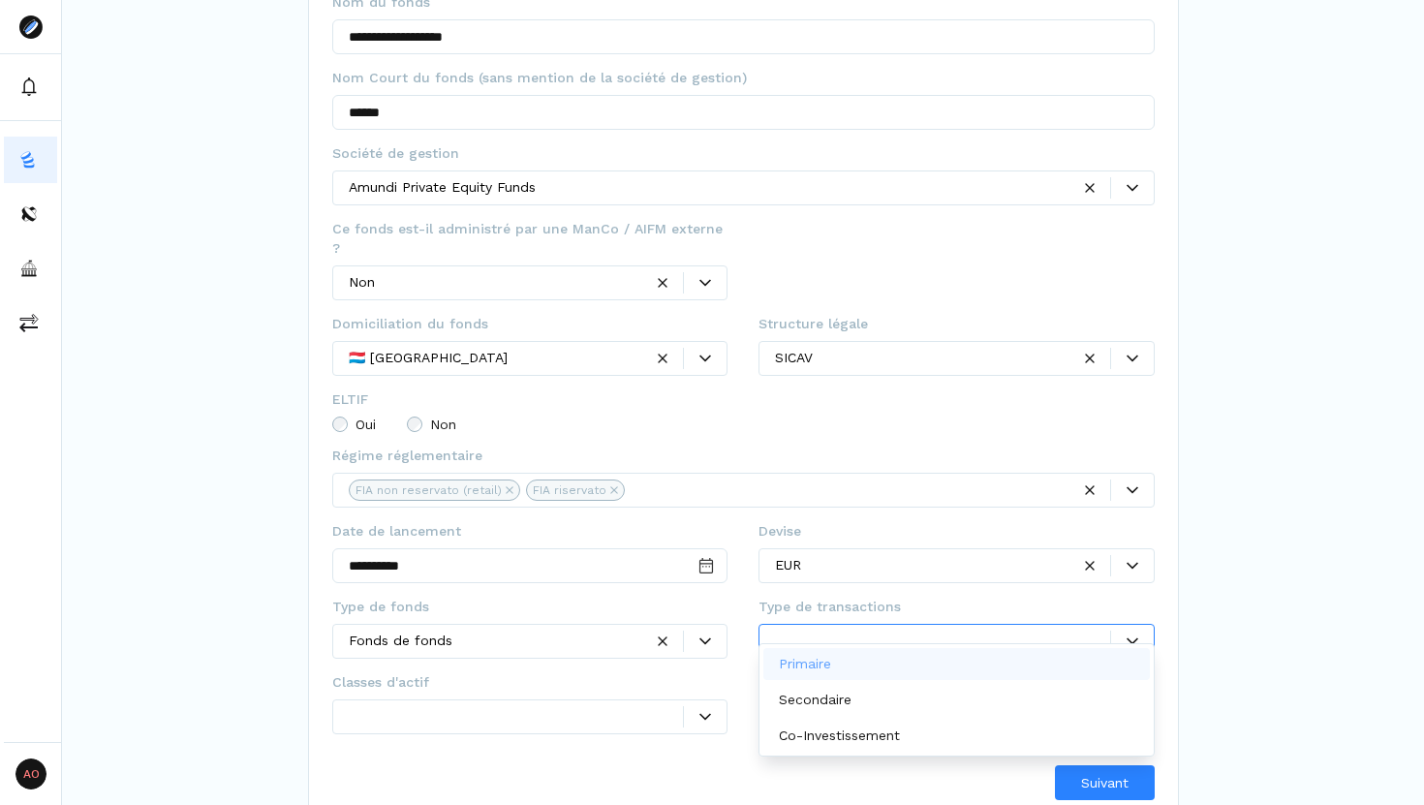
click at [830, 270] on div at bounding box center [956, 266] width 396 height 95
click at [856, 631] on div at bounding box center [942, 641] width 335 height 20
click at [844, 657] on div "Primaire" at bounding box center [956, 664] width 386 height 32
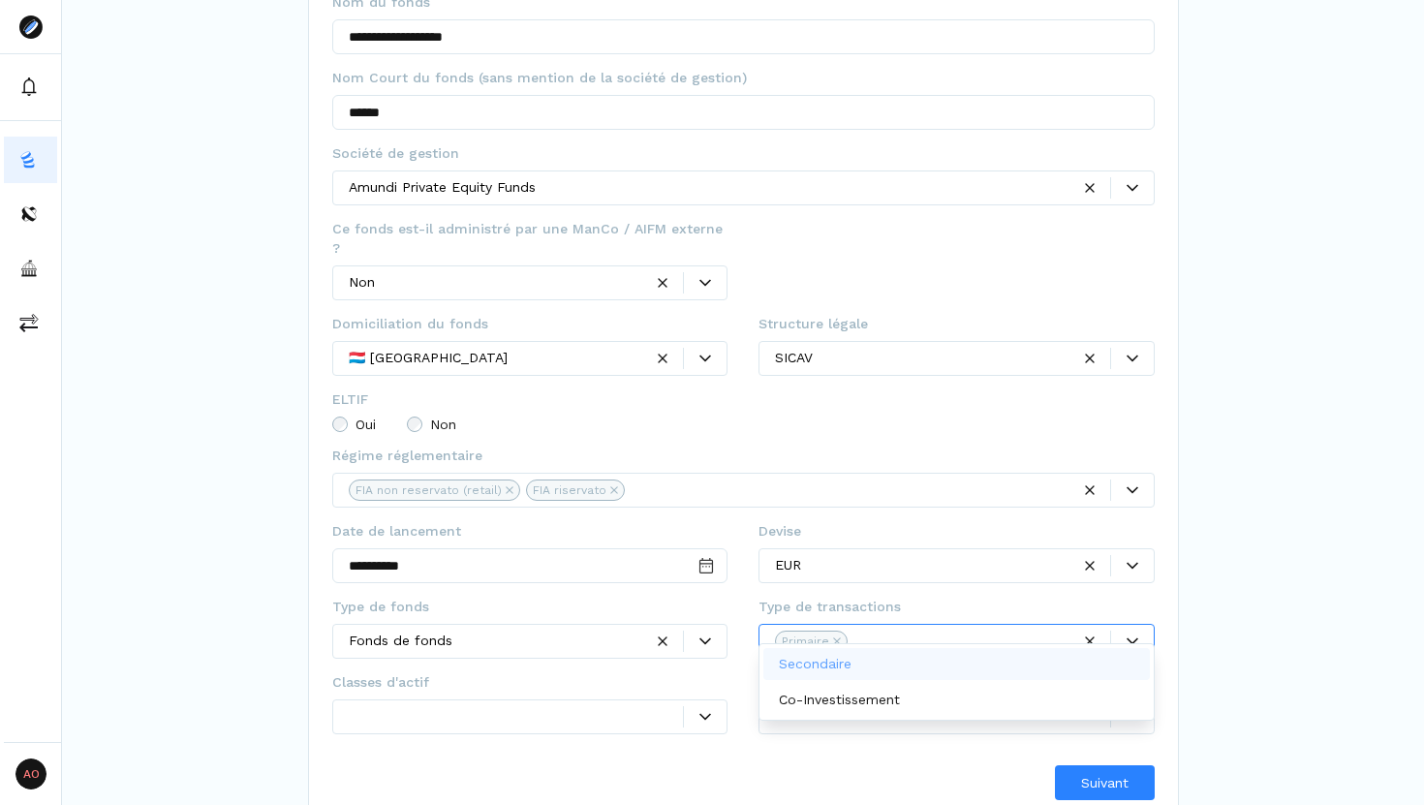
click at [577, 689] on div at bounding box center [516, 716] width 335 height 20
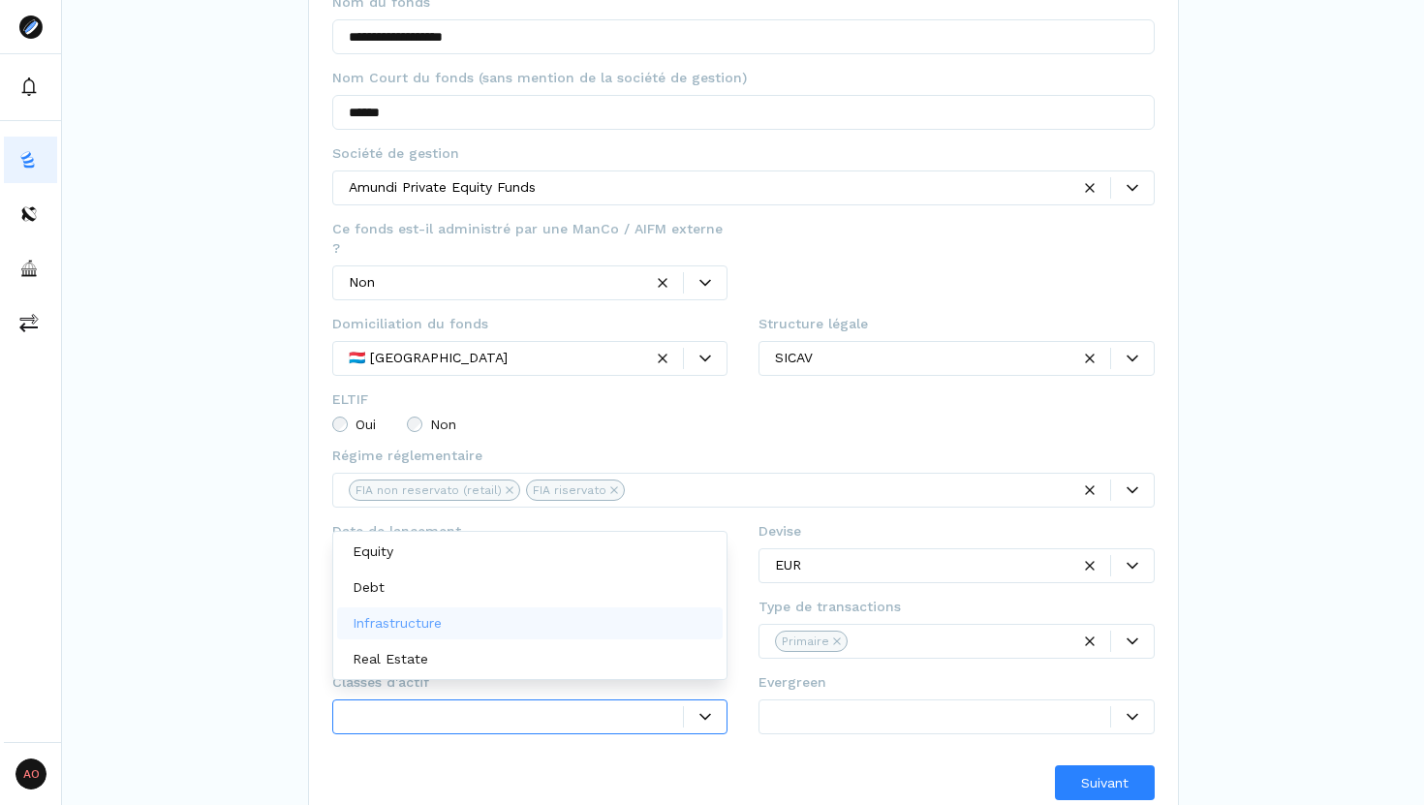
click at [477, 622] on div "Infrastructure" at bounding box center [530, 623] width 386 height 32
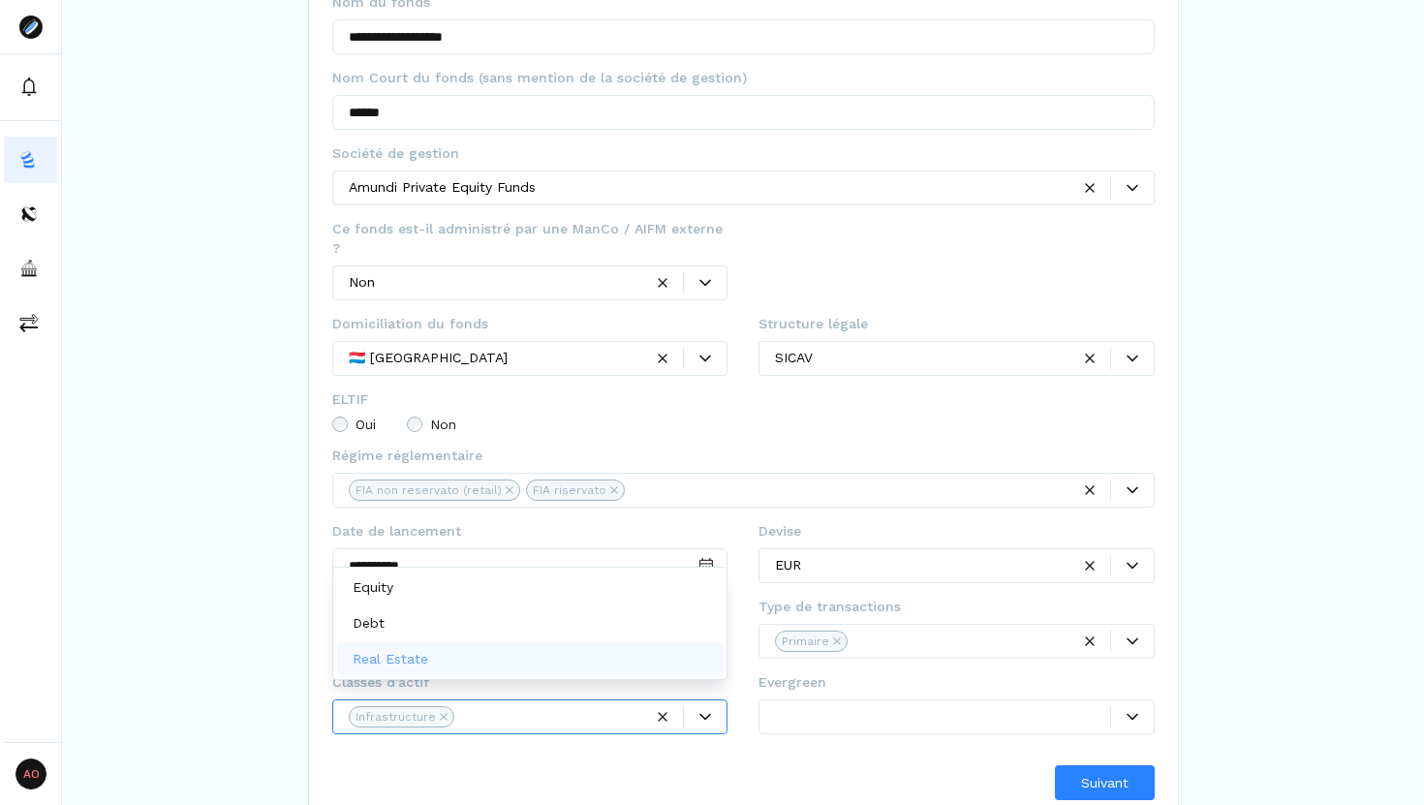
click at [531, 666] on div "Real Estate" at bounding box center [530, 659] width 386 height 32
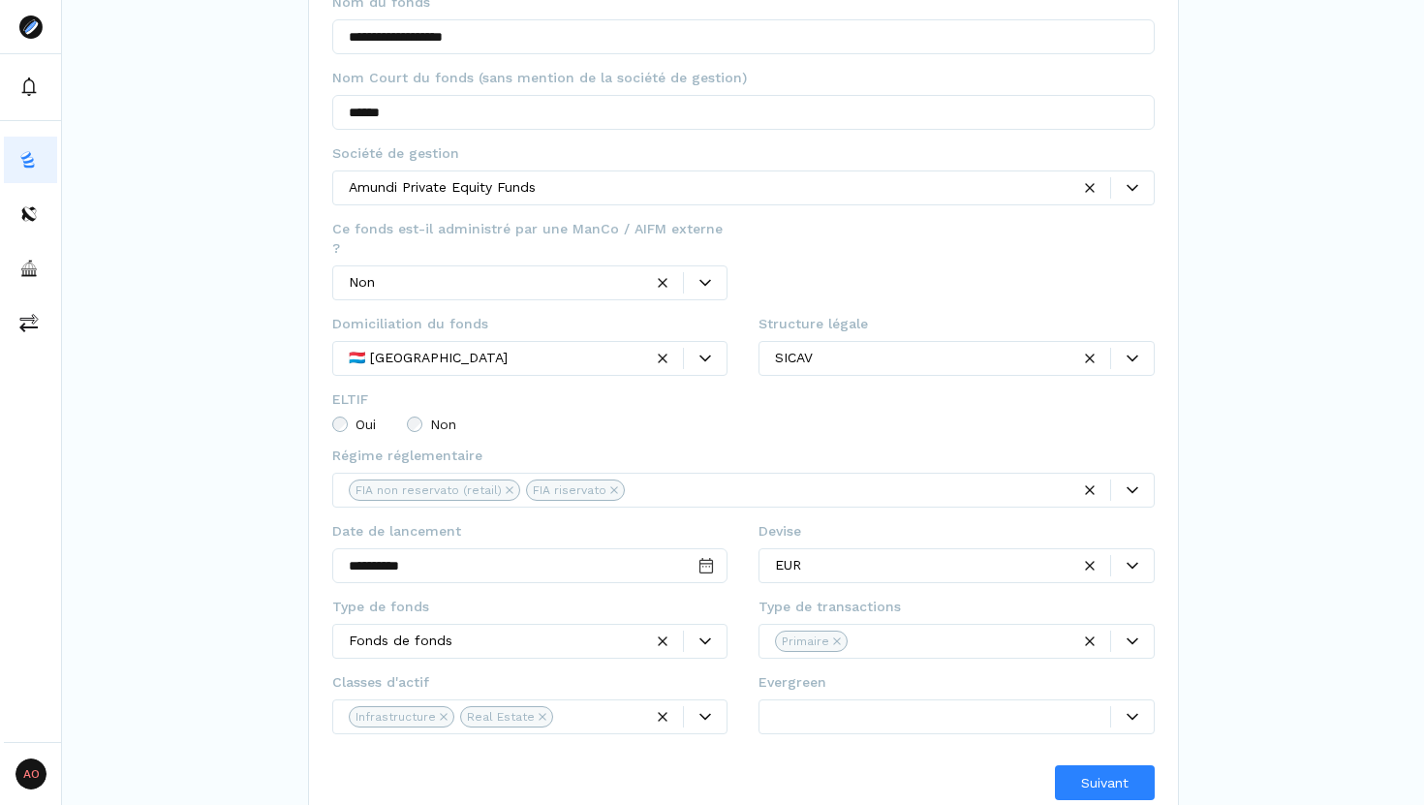
click at [554, 689] on div "Suivant" at bounding box center [743, 782] width 822 height 35
click at [858, 689] on div at bounding box center [956, 716] width 396 height 35
click at [837, 689] on div "Yes" at bounding box center [956, 739] width 386 height 32
click at [1107, 689] on span "Suivant" at bounding box center [1104, 783] width 47 height 20
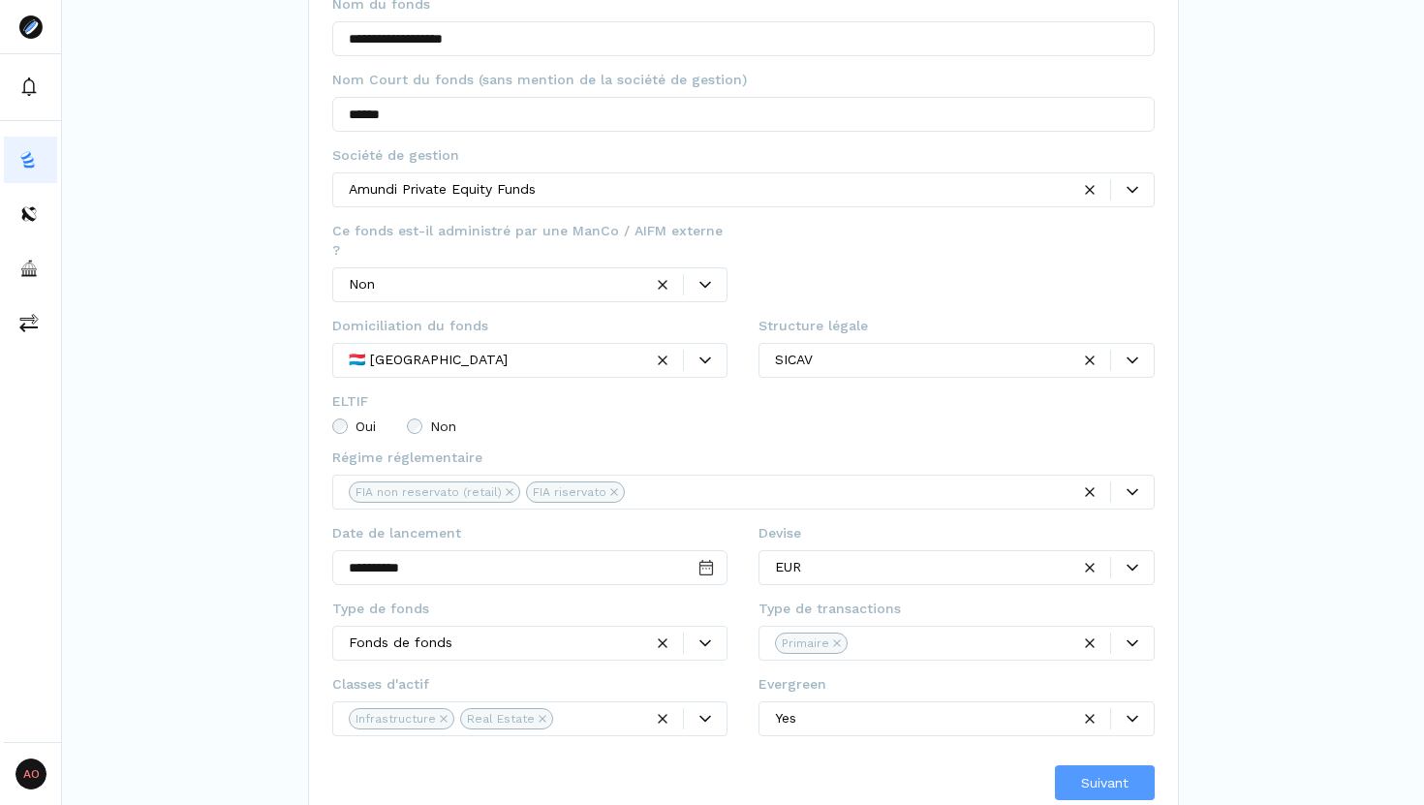
scroll to position [0, 0]
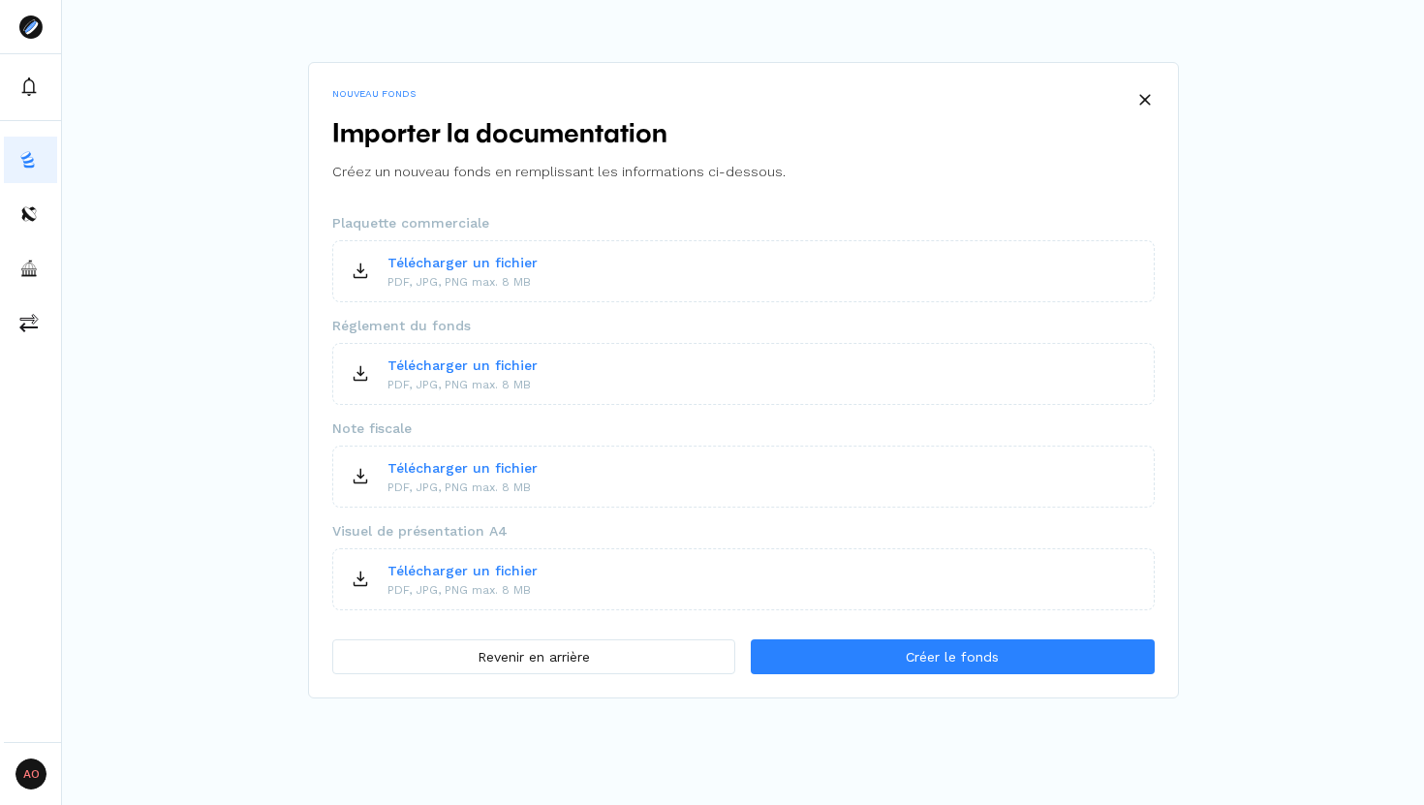
click at [507, 362] on p "Télécharger un fichier" at bounding box center [462, 365] width 150 height 20
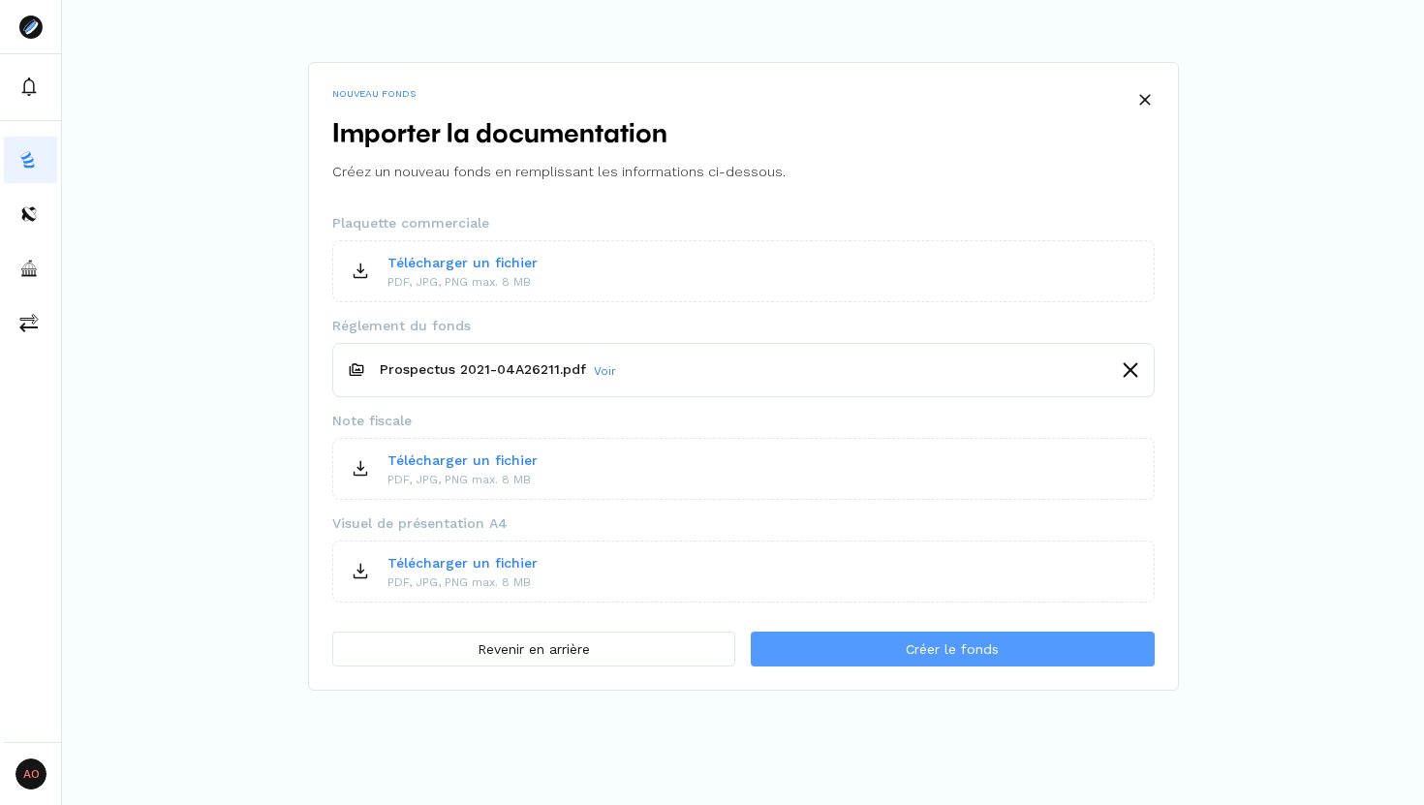
click at [1034, 648] on button "Créer le fonds" at bounding box center [952, 648] width 403 height 35
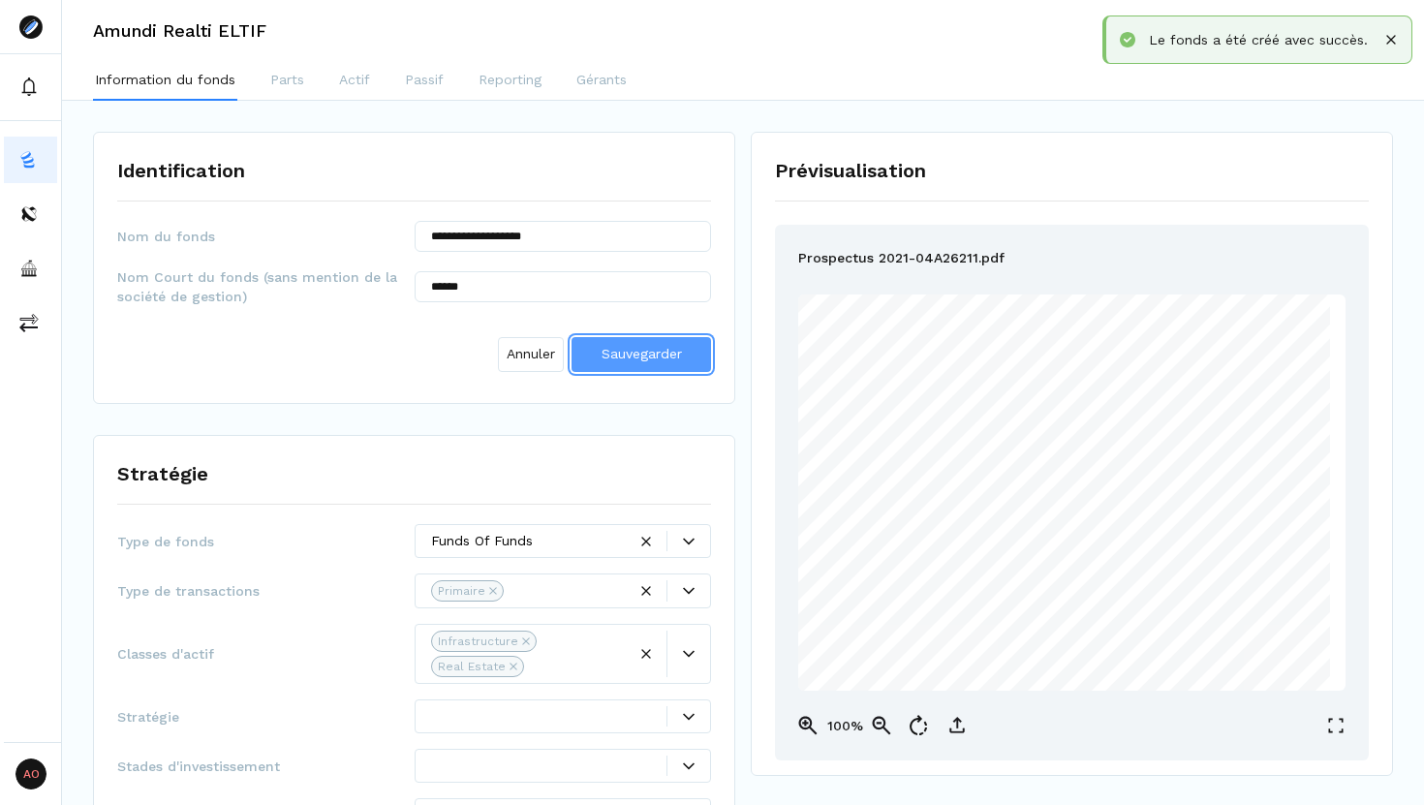
click at [658, 354] on span "Sauvegarder" at bounding box center [641, 353] width 80 height 15
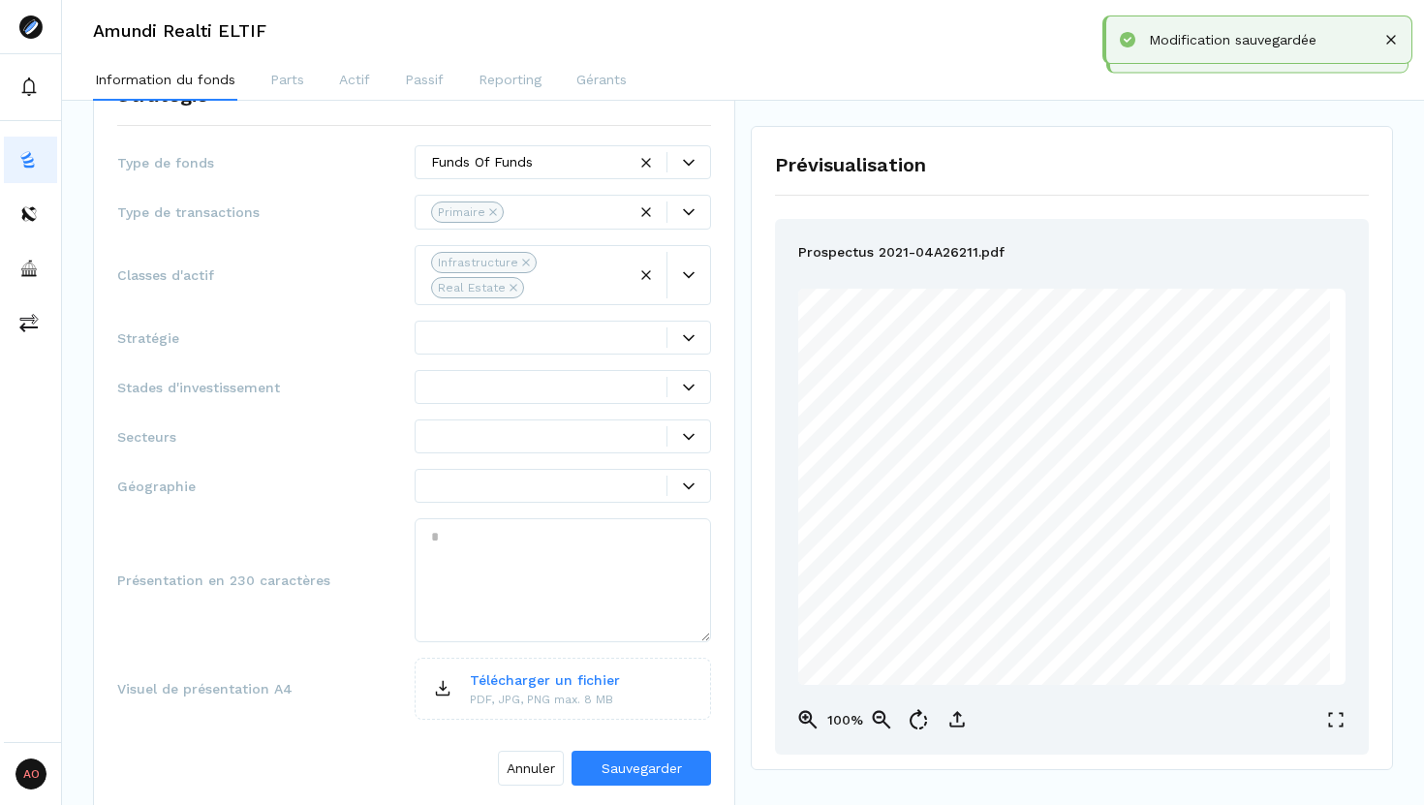
scroll to position [303, 0]
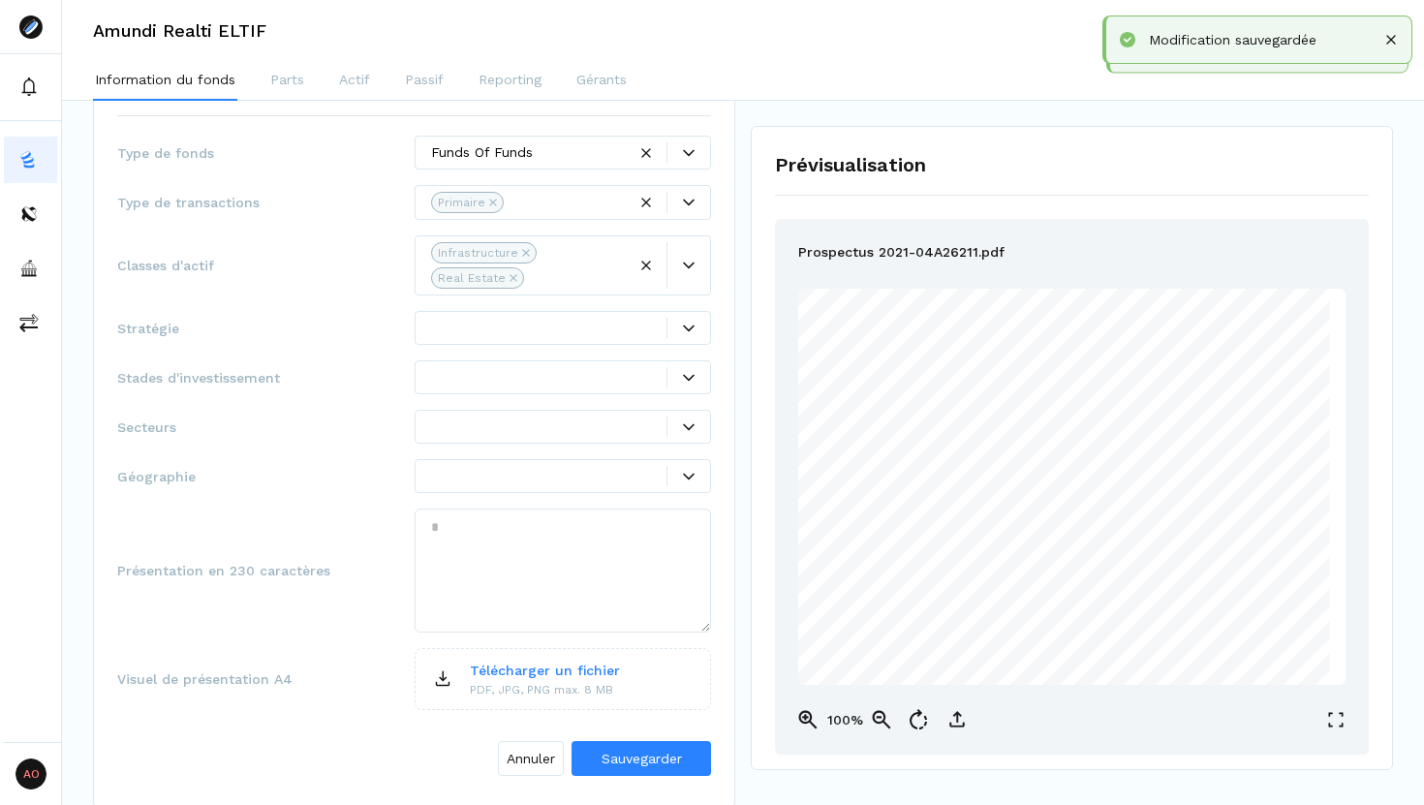
click at [683, 324] on icon at bounding box center [689, 327] width 12 height 7
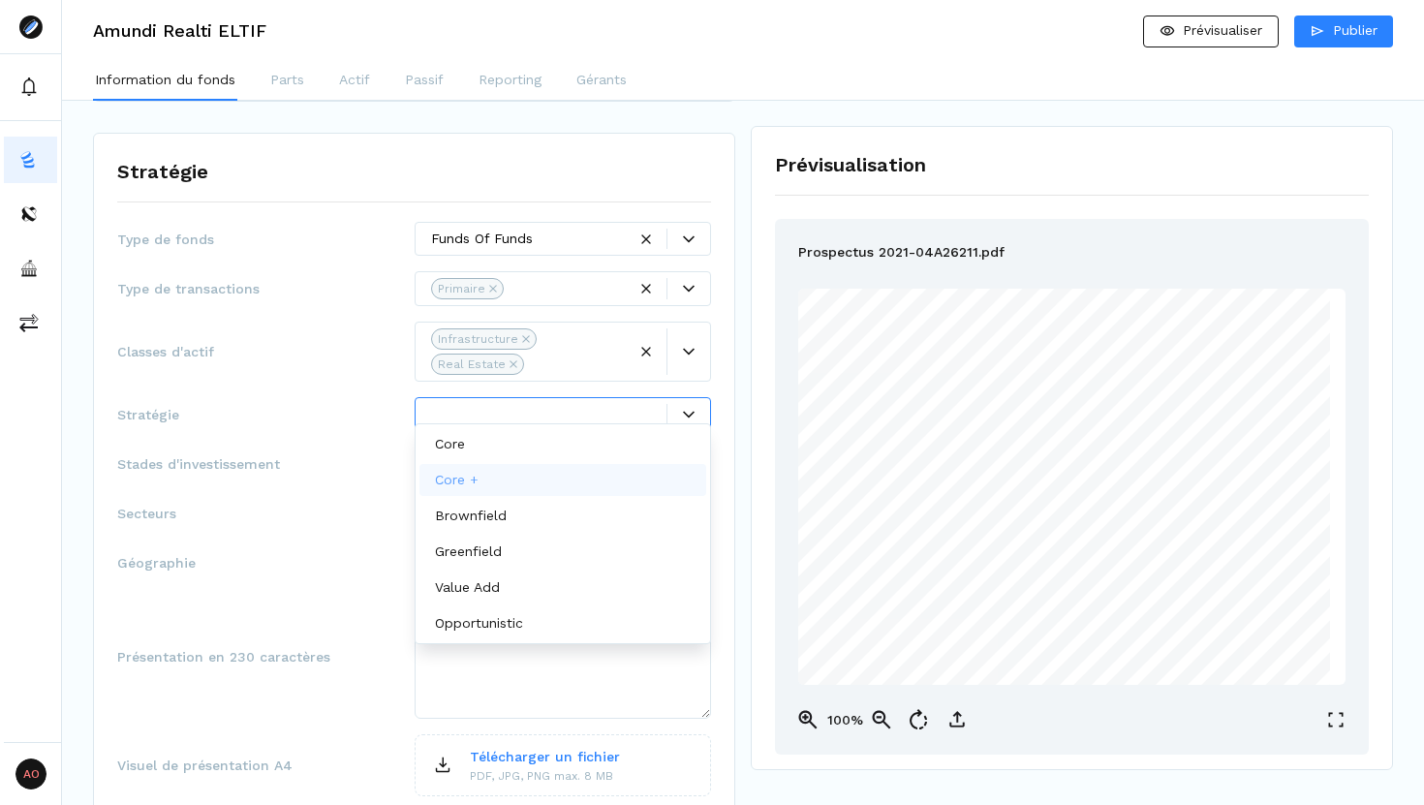
scroll to position [214, 0]
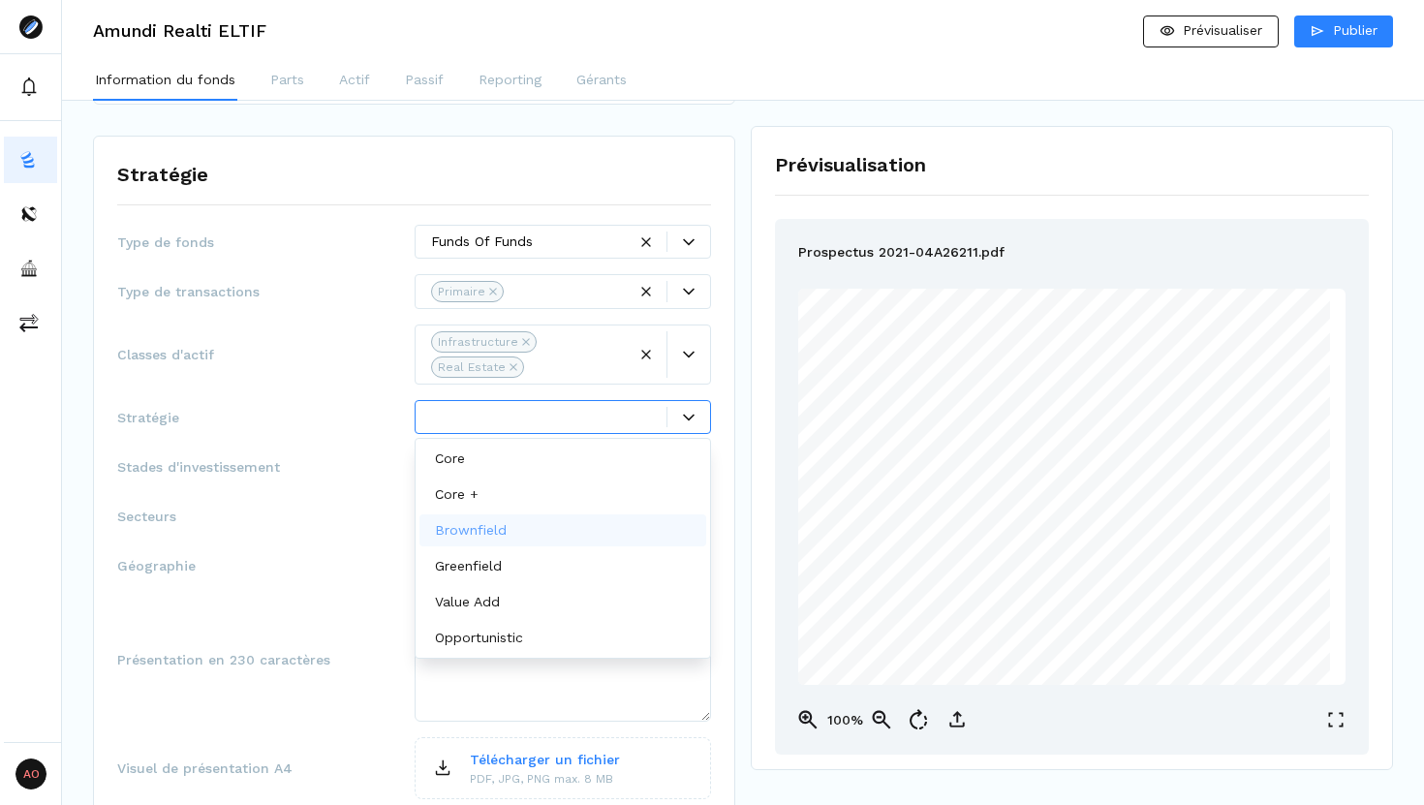
click at [548, 539] on div "Brownfield" at bounding box center [563, 530] width 288 height 32
click at [548, 539] on div "Greenfield" at bounding box center [563, 531] width 288 height 32
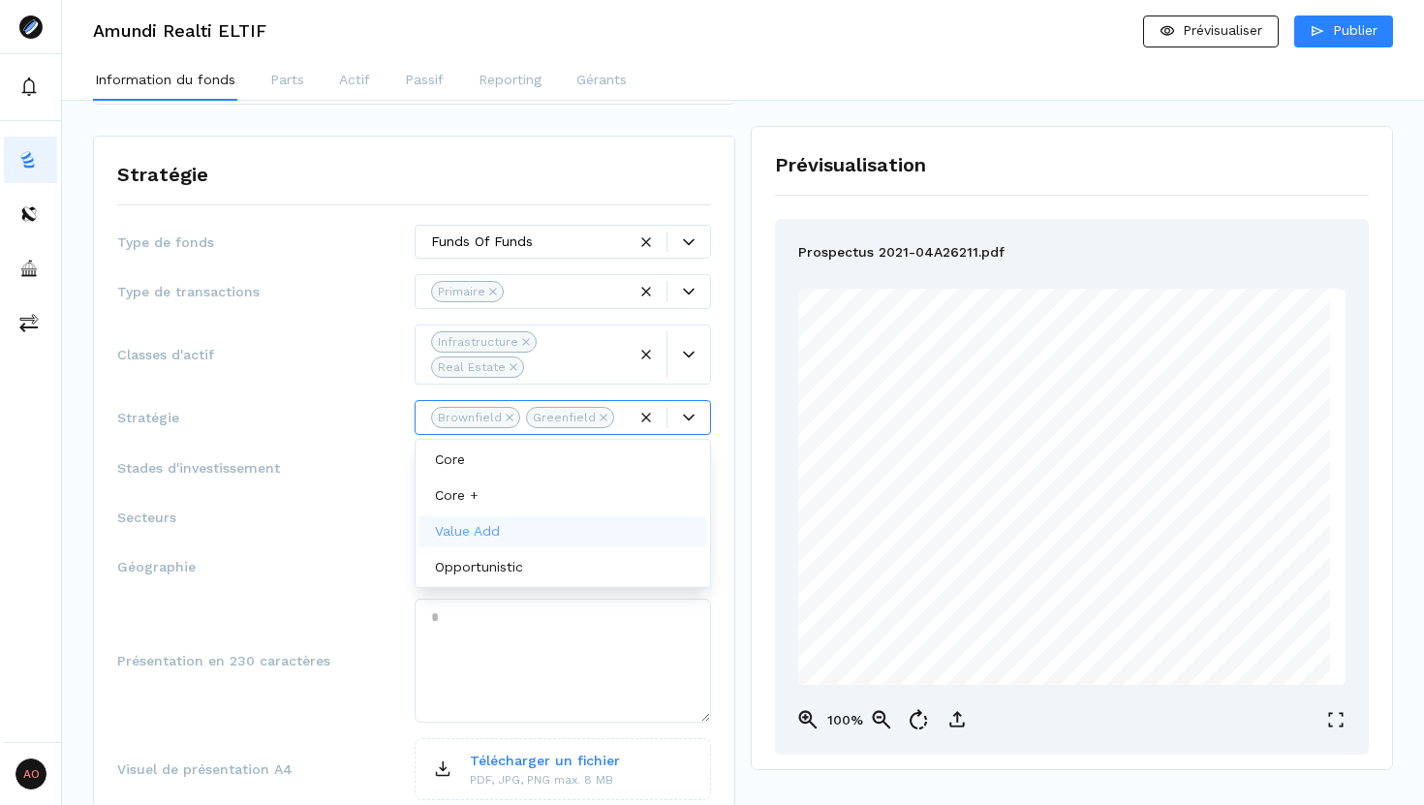
click at [548, 539] on div "Value Add" at bounding box center [563, 531] width 288 height 32
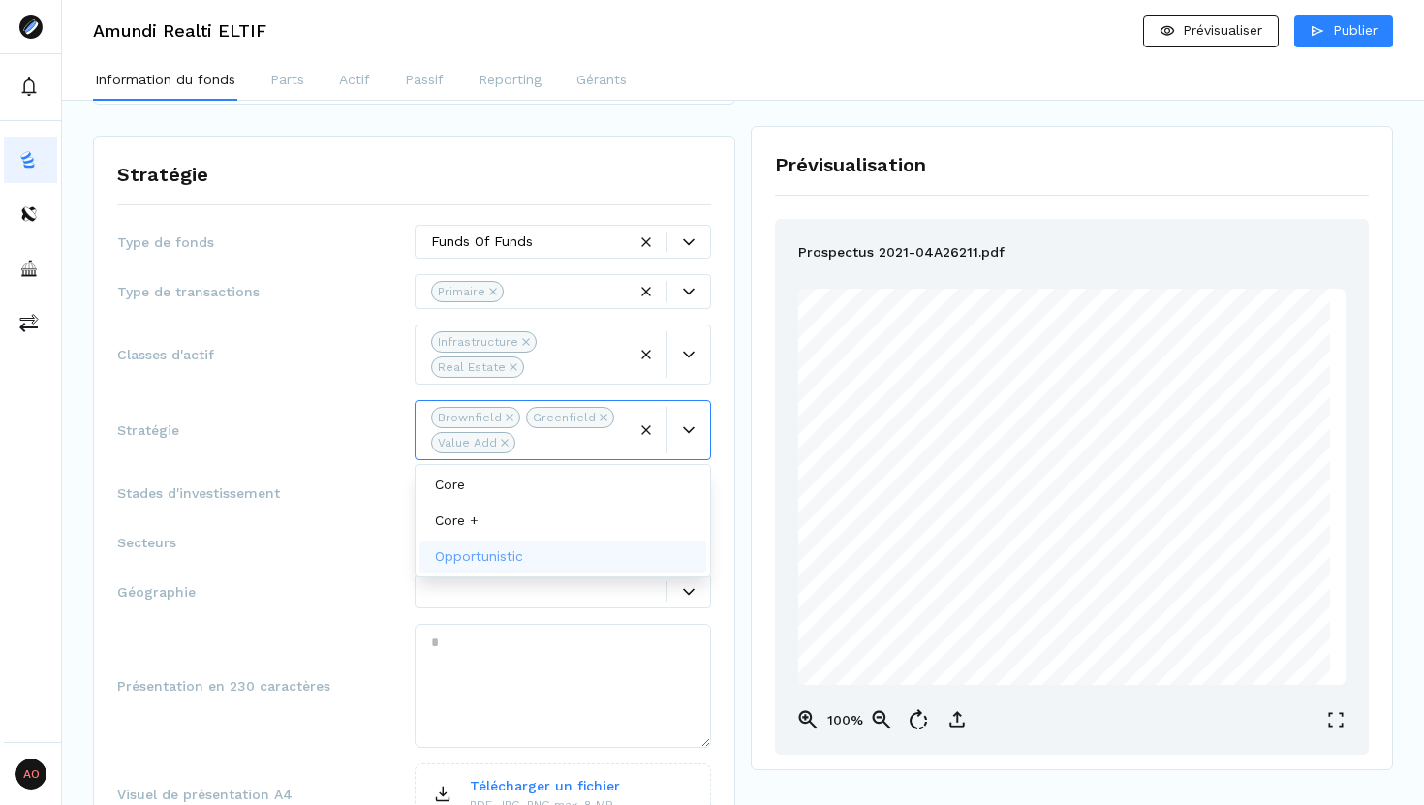
click at [548, 539] on div "Core Core + Opportunistic" at bounding box center [563, 521] width 288 height 104
click at [542, 545] on div "Opportunistic" at bounding box center [563, 556] width 288 height 32
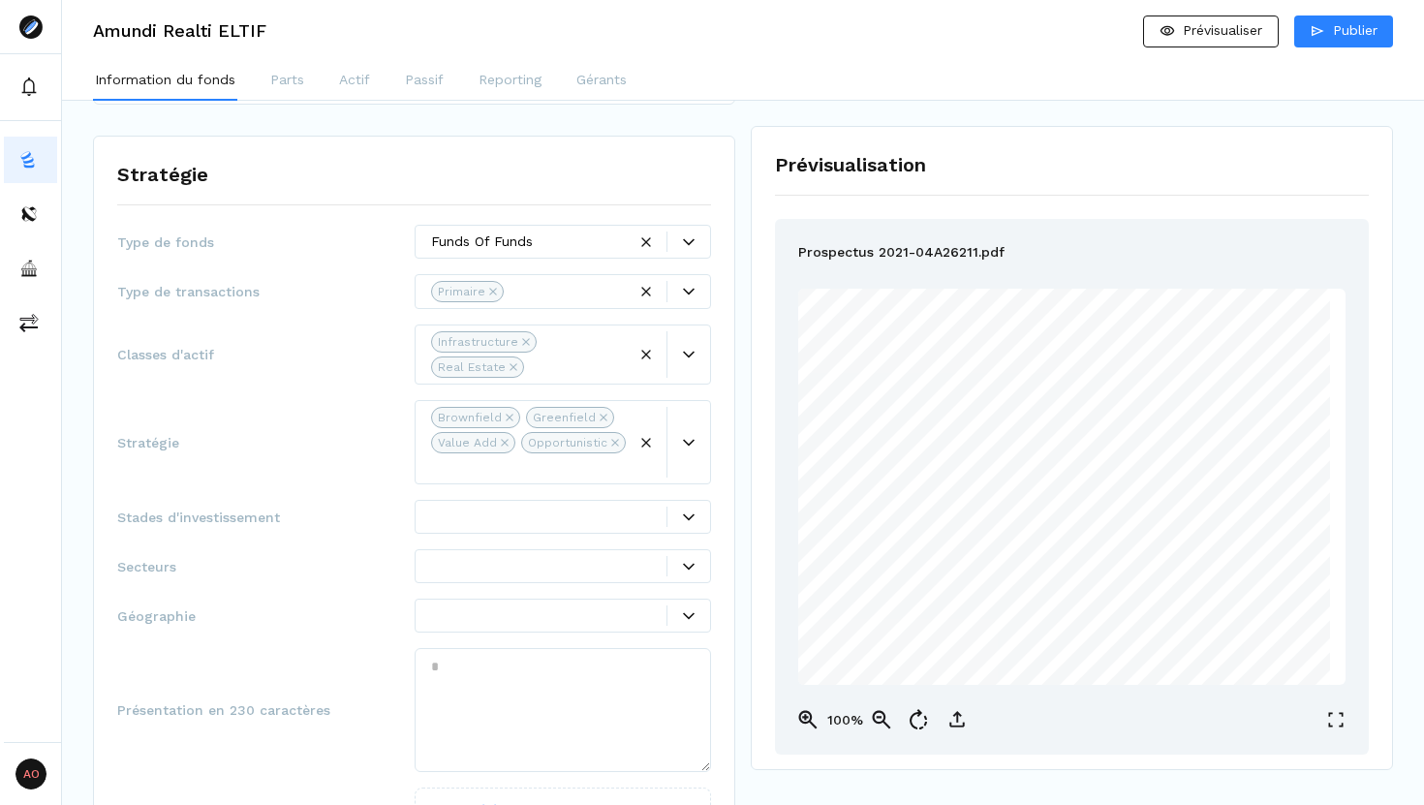
click at [330, 603] on div "Géographie" at bounding box center [414, 616] width 594 height 34
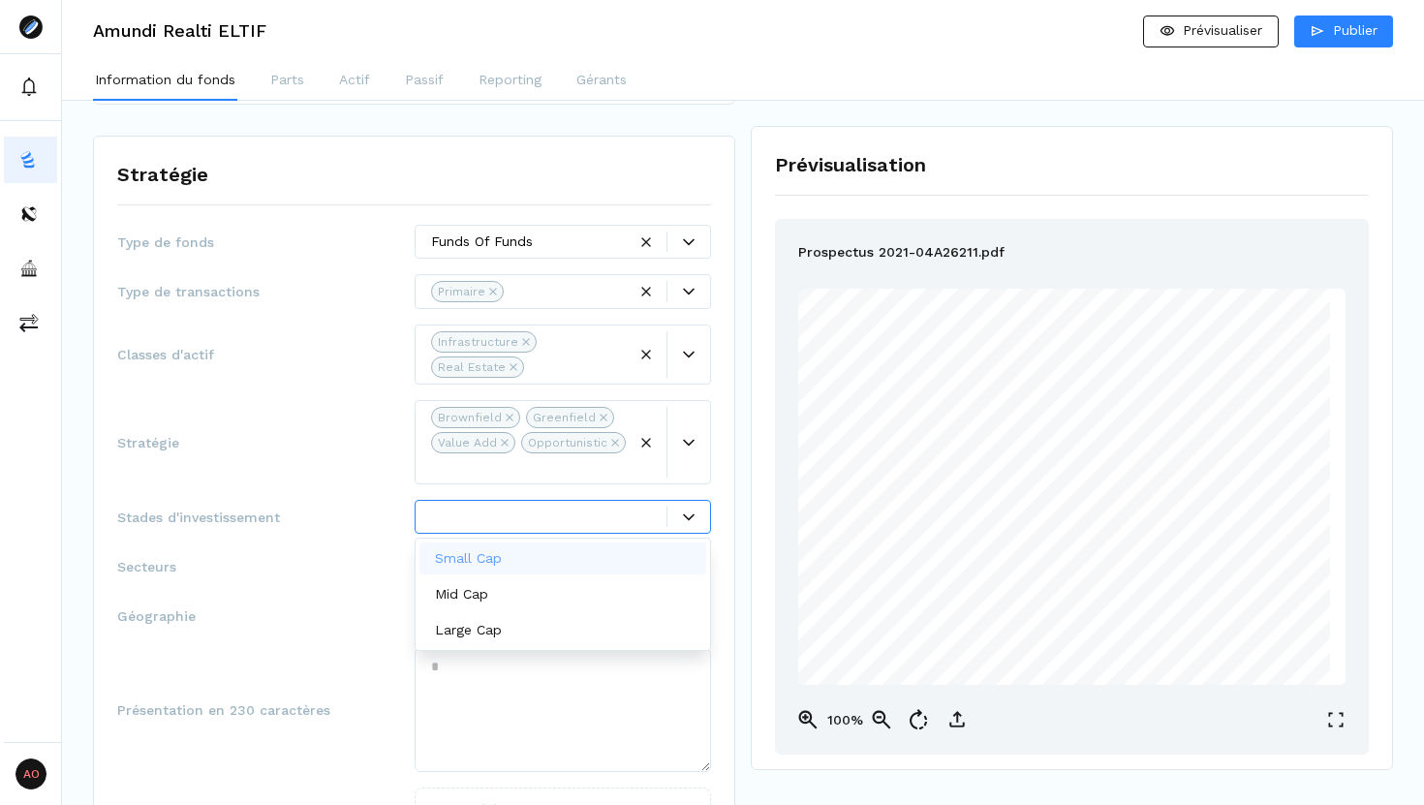
click at [506, 523] on div at bounding box center [549, 517] width 236 height 20
click at [595, 564] on div "Small Cap" at bounding box center [563, 558] width 288 height 32
click at [595, 564] on div "Mid Cap" at bounding box center [563, 559] width 288 height 32
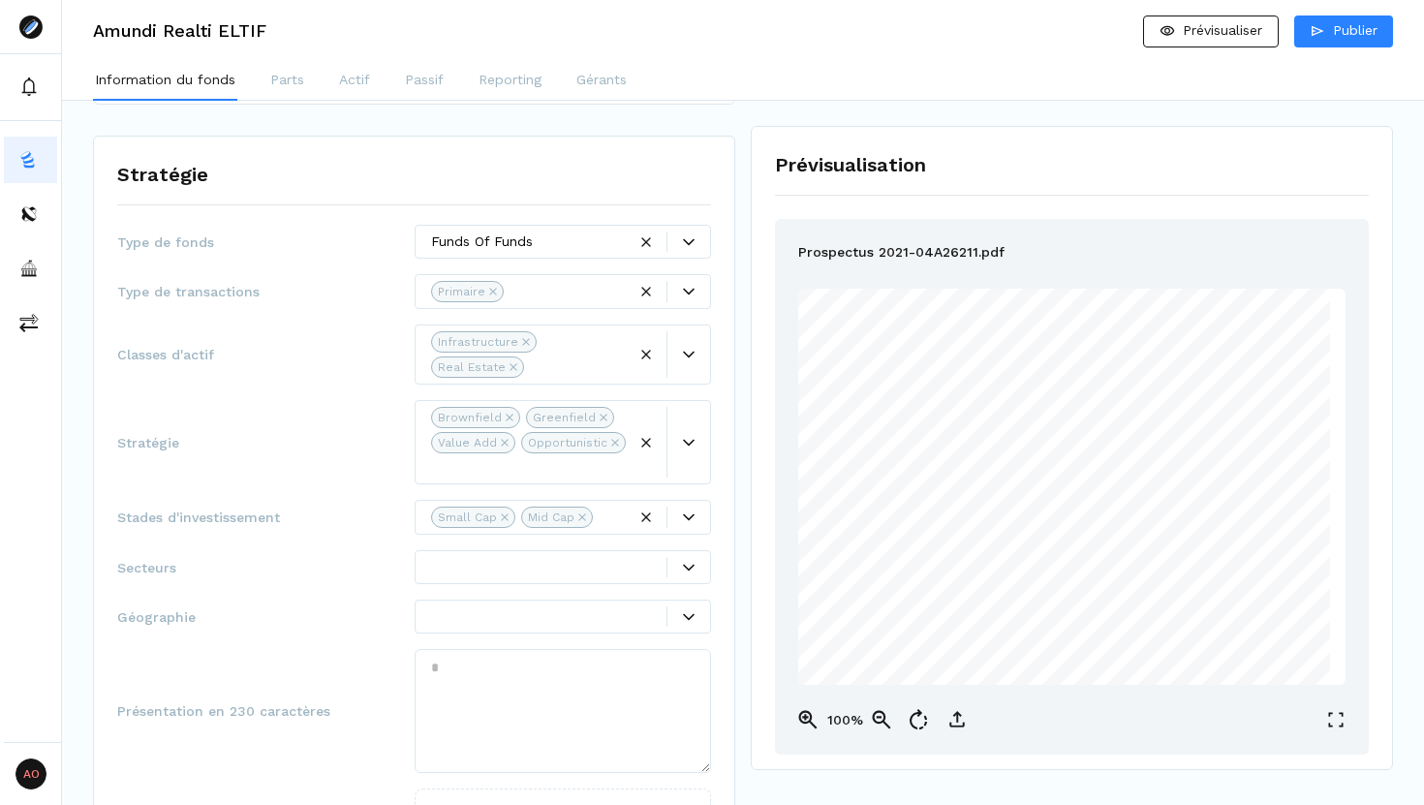
click at [311, 552] on div "Secteurs" at bounding box center [414, 567] width 594 height 34
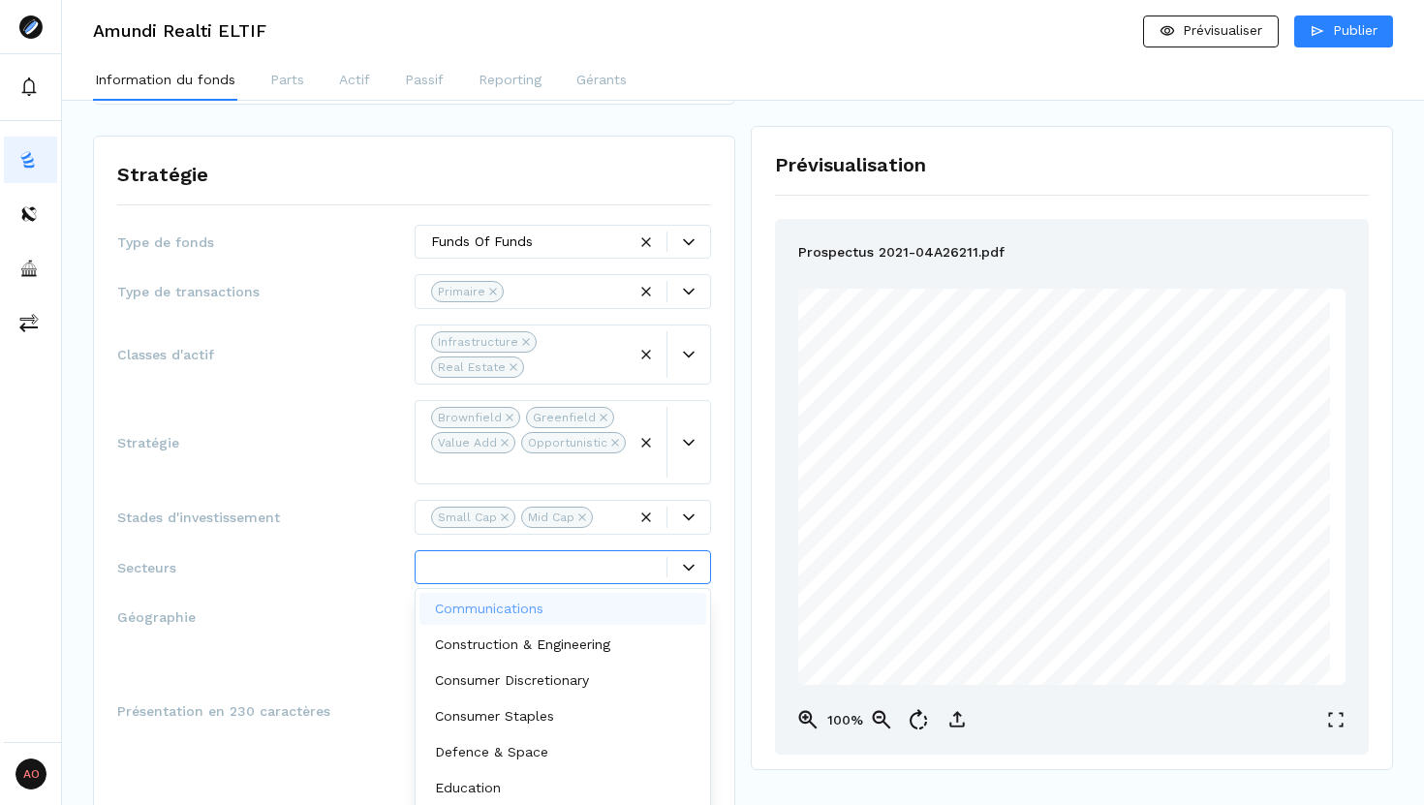
click at [691, 570] on icon at bounding box center [689, 568] width 12 height 12
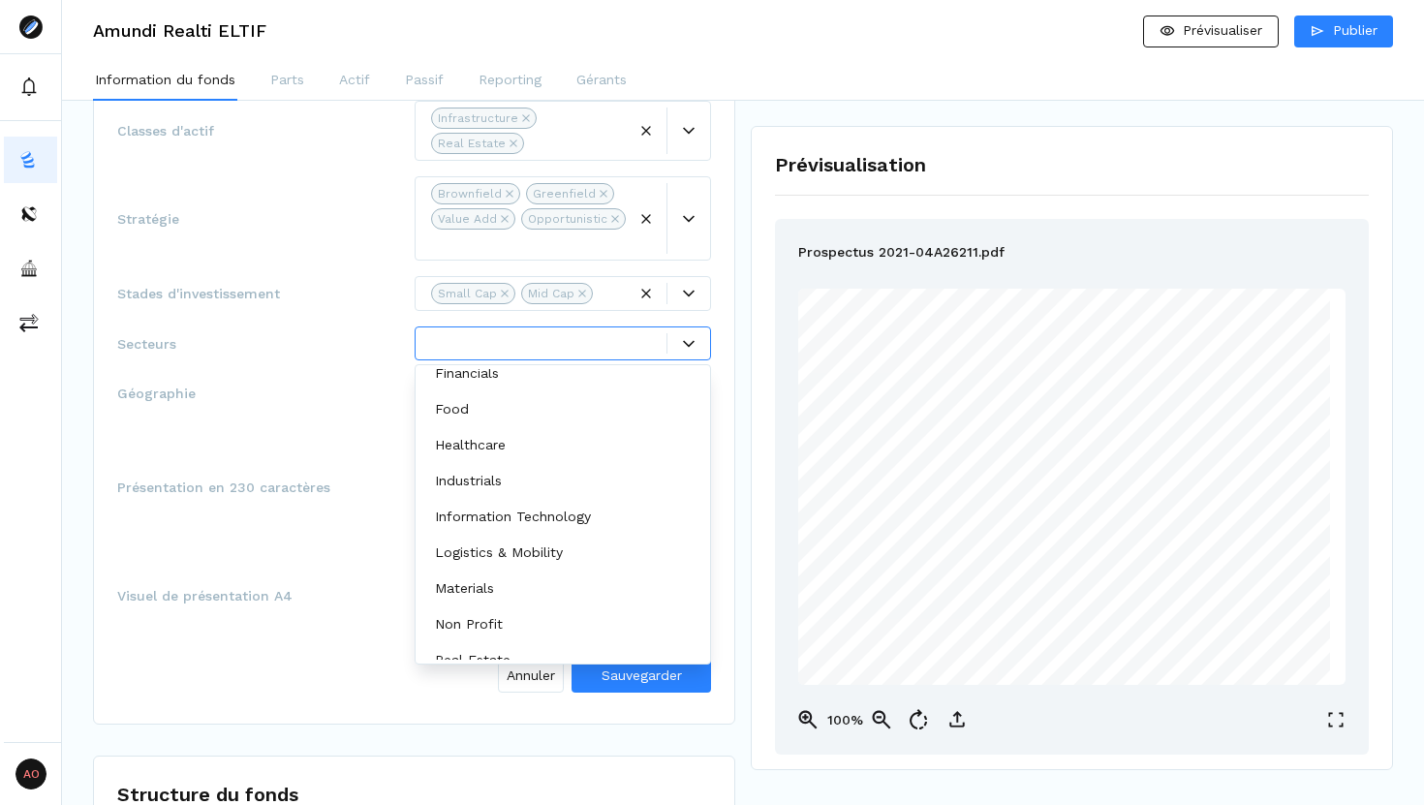
scroll to position [264, 0]
click at [490, 446] on p "Healthcare" at bounding box center [470, 443] width 71 height 20
click at [518, 518] on p "Logistics & Mobility" at bounding box center [499, 516] width 128 height 20
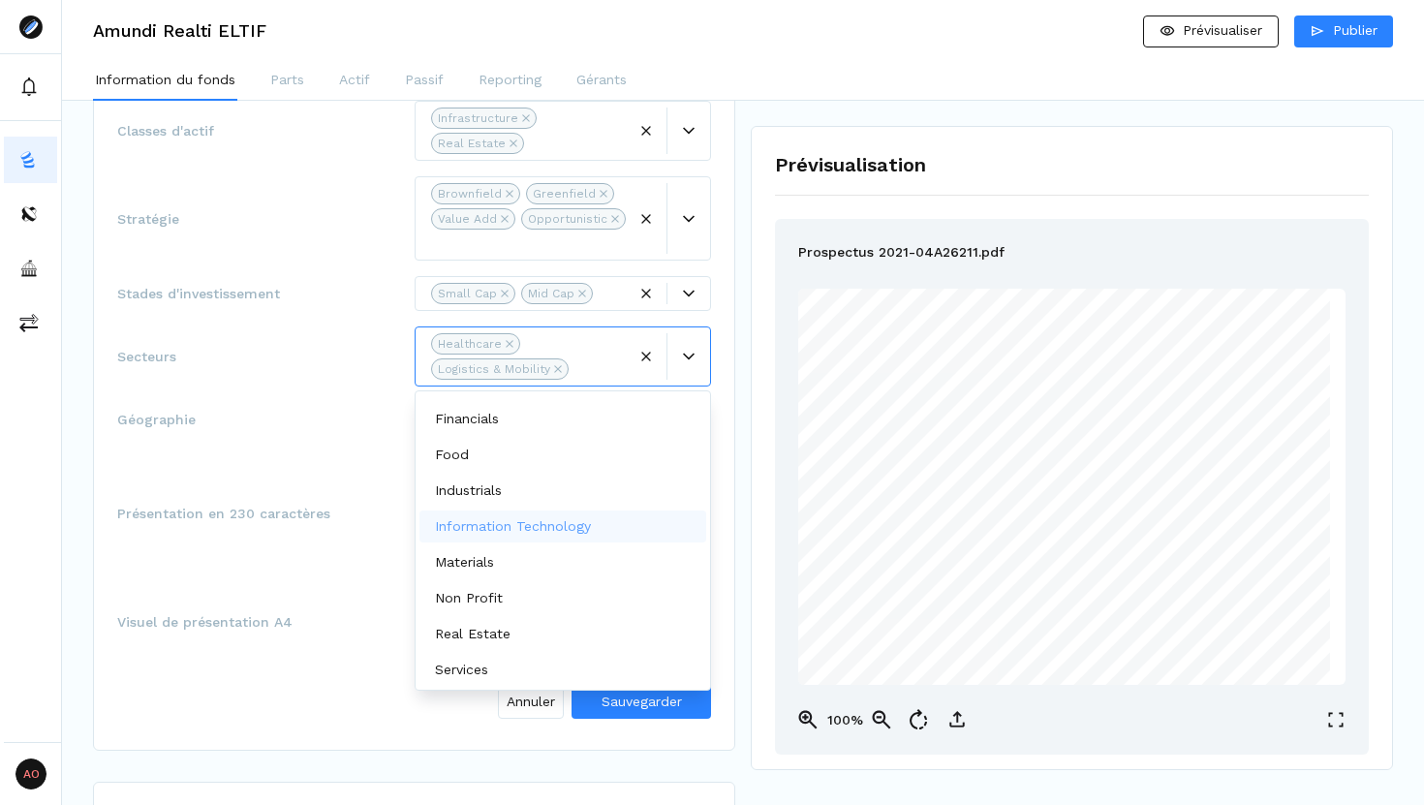
scroll to position [243, 0]
click at [516, 639] on div "Real Estate" at bounding box center [476, 634] width 83 height 20
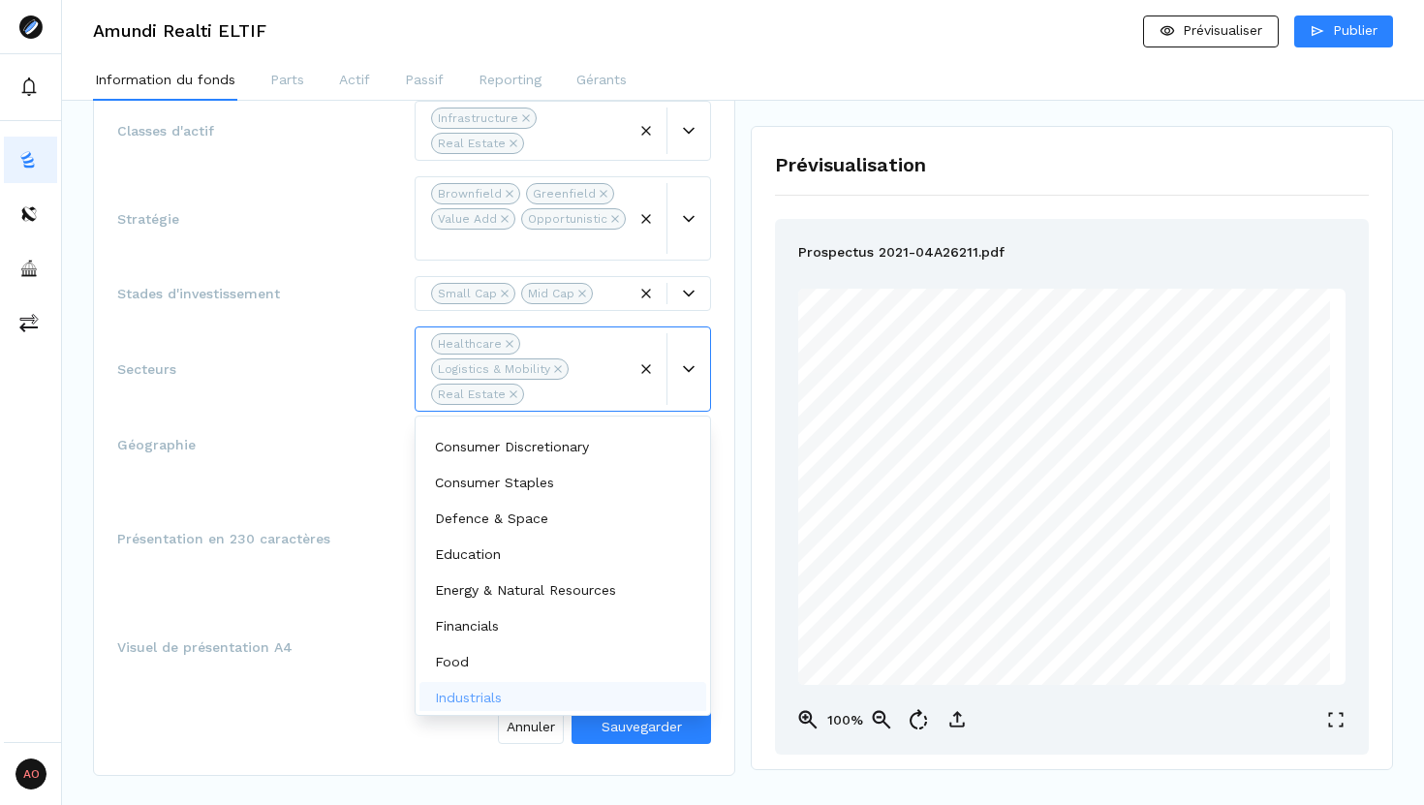
scroll to position [15, 0]
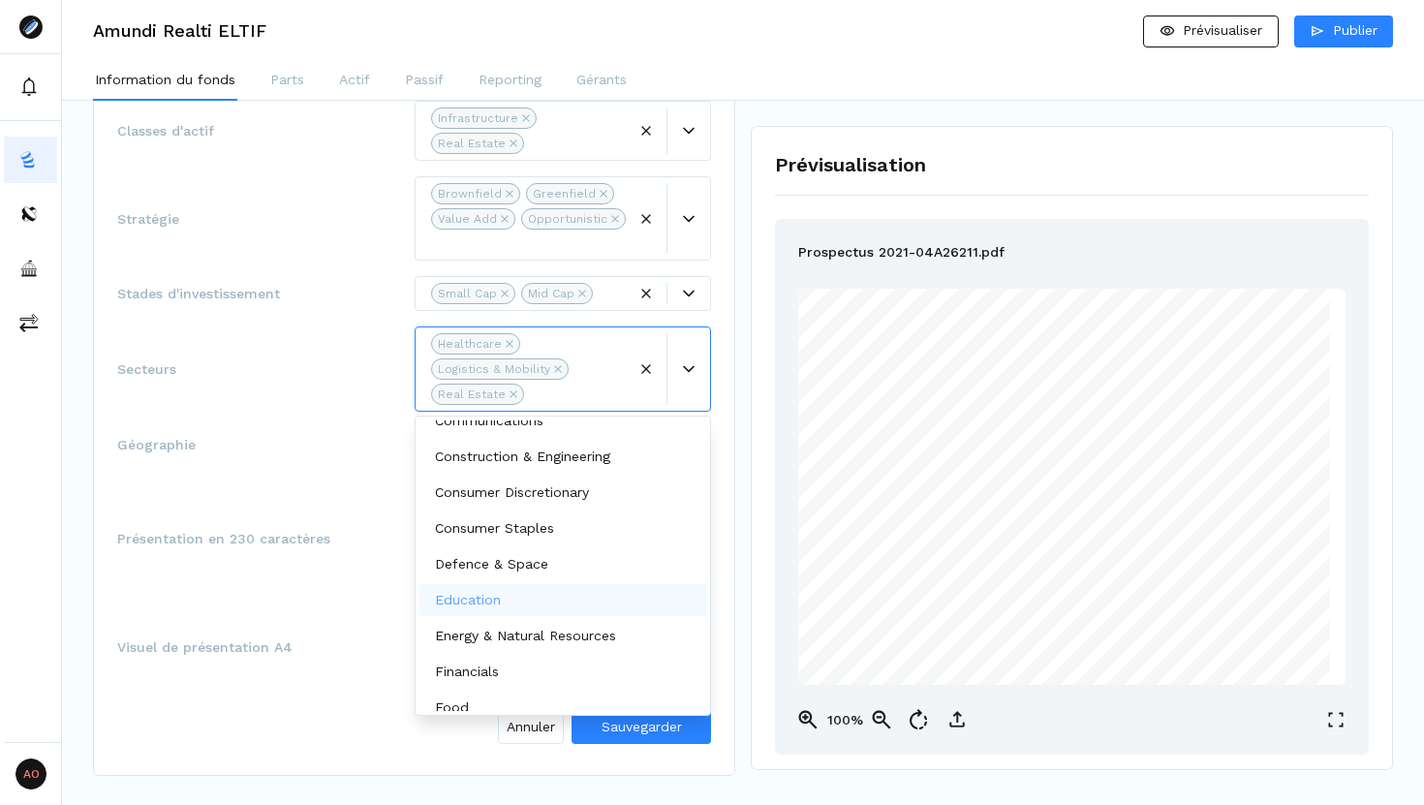
click at [495, 600] on p "Education" at bounding box center [468, 600] width 66 height 20
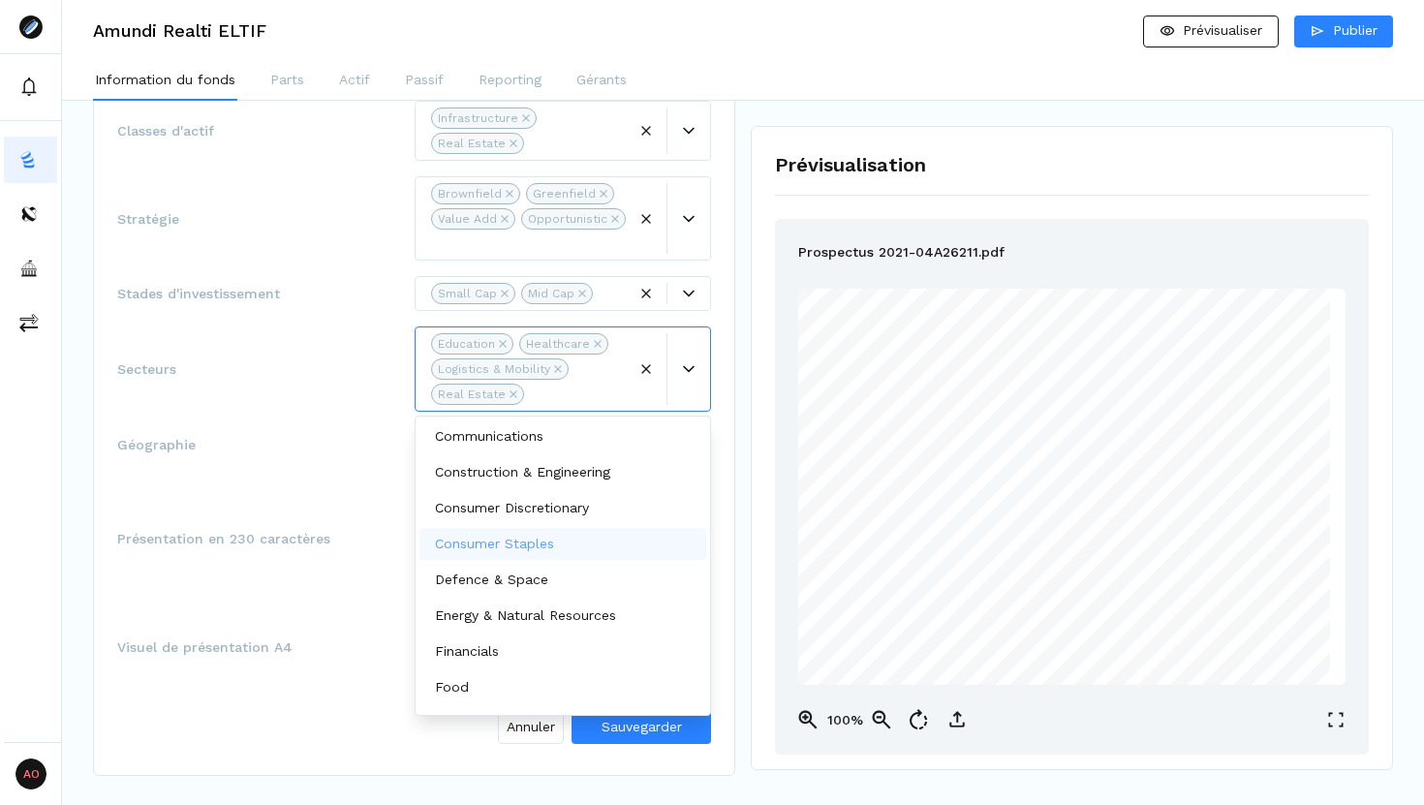
click at [524, 542] on p "Consumer Staples" at bounding box center [494, 544] width 119 height 20
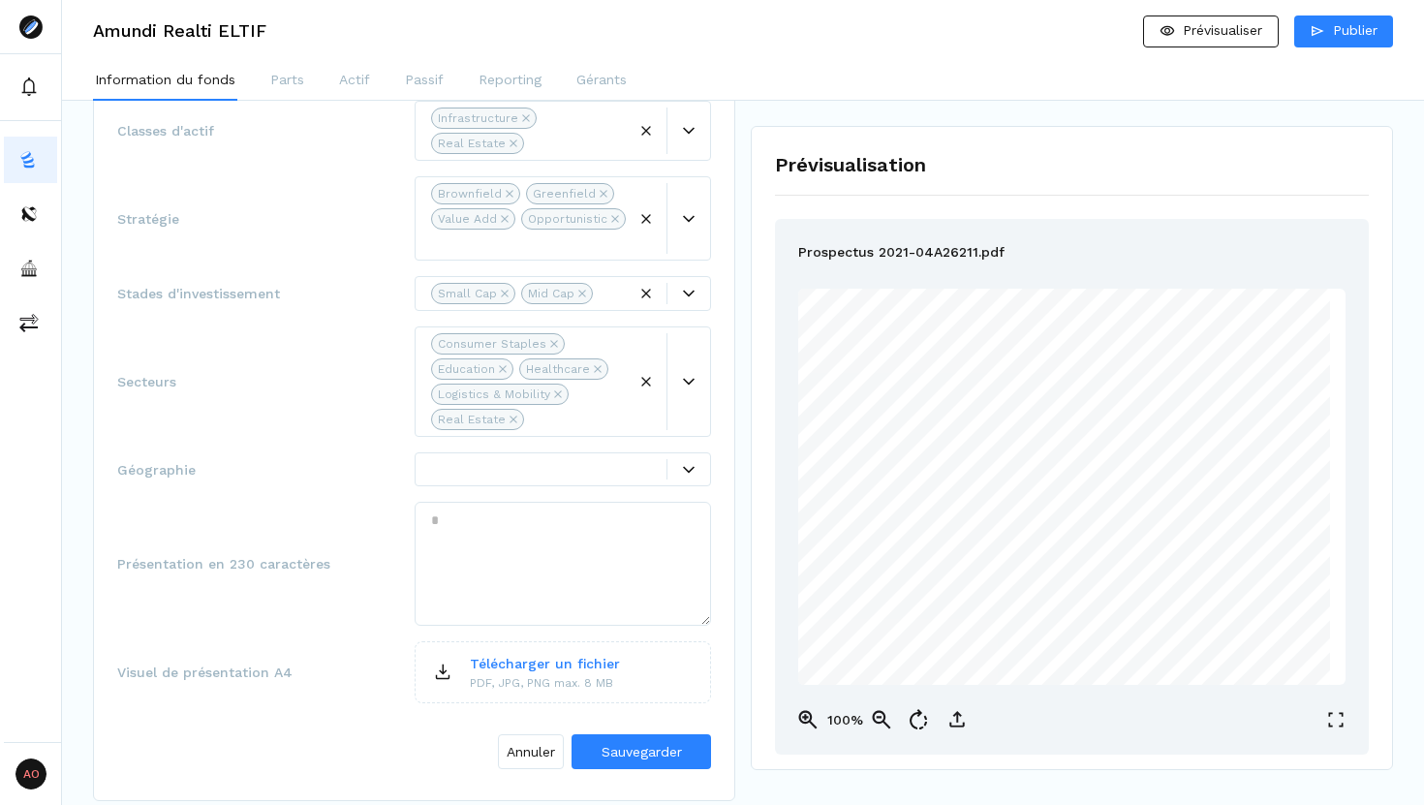
click at [387, 504] on div "Présentation en 230 caractères" at bounding box center [414, 564] width 594 height 124
click at [620, 470] on div at bounding box center [549, 469] width 236 height 20
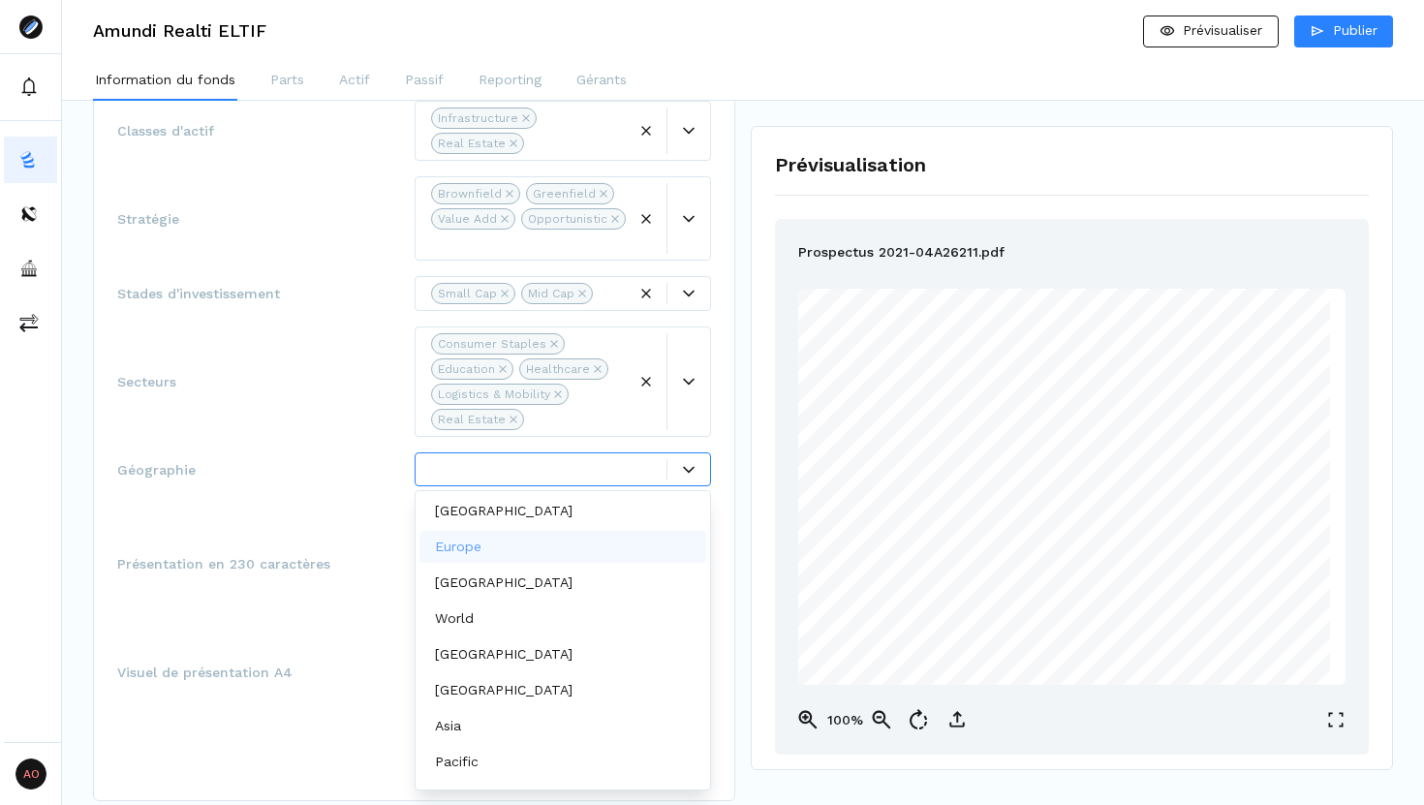
click at [509, 553] on div "Europe" at bounding box center [563, 547] width 288 height 32
click at [342, 518] on div "Présentation en 230 caractères" at bounding box center [414, 565] width 594 height 124
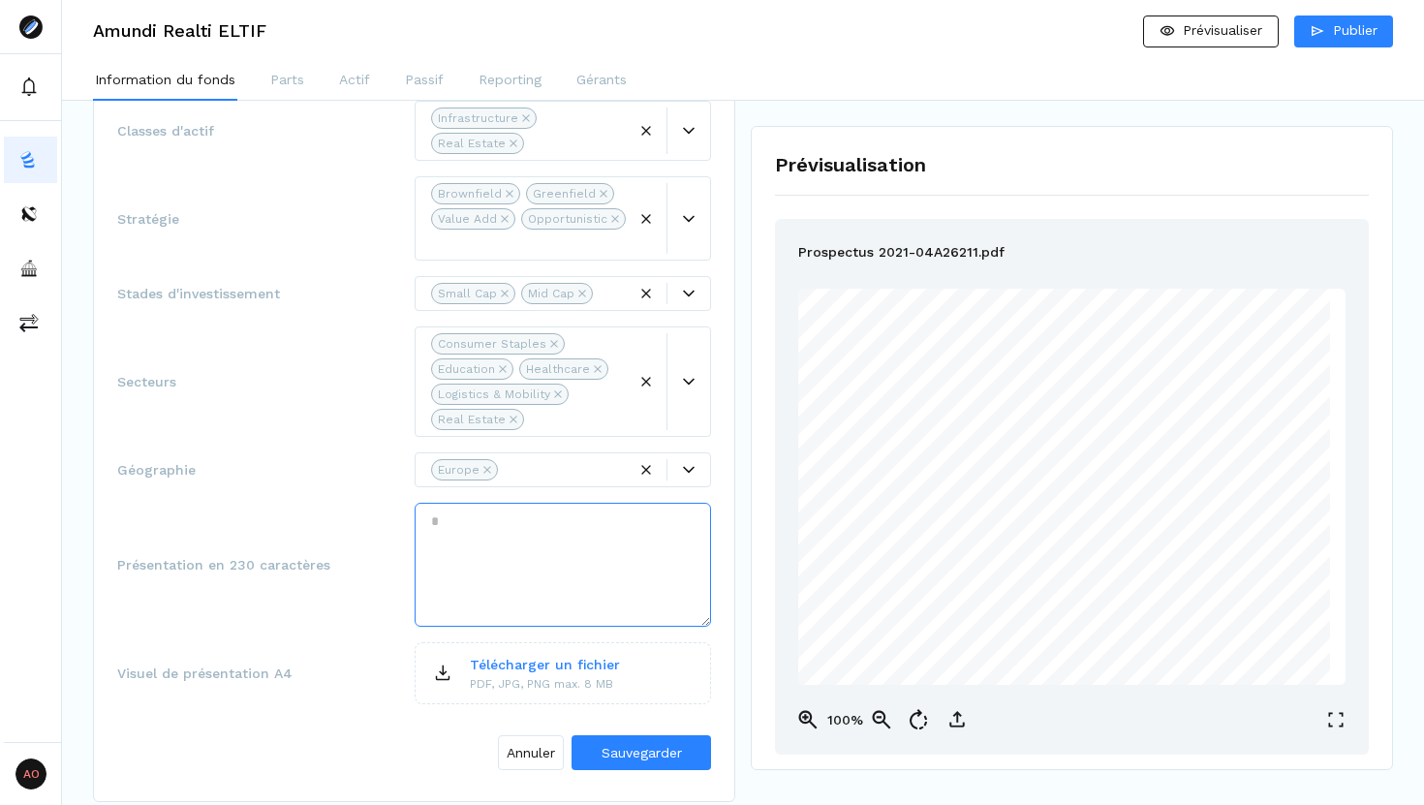
click at [426, 521] on textarea at bounding box center [563, 565] width 297 height 124
paste textarea "**********"
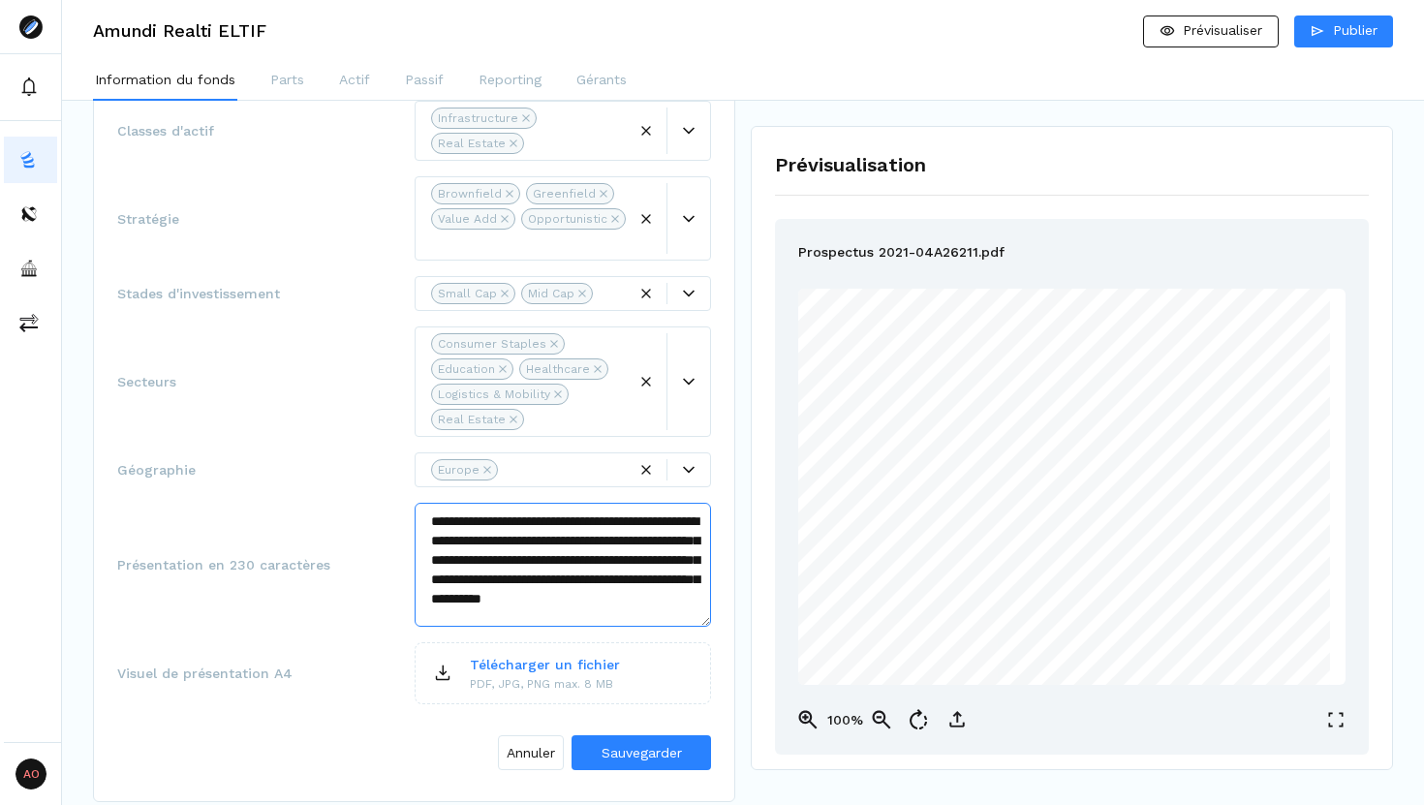
click at [538, 560] on textarea "**********" at bounding box center [563, 565] width 297 height 124
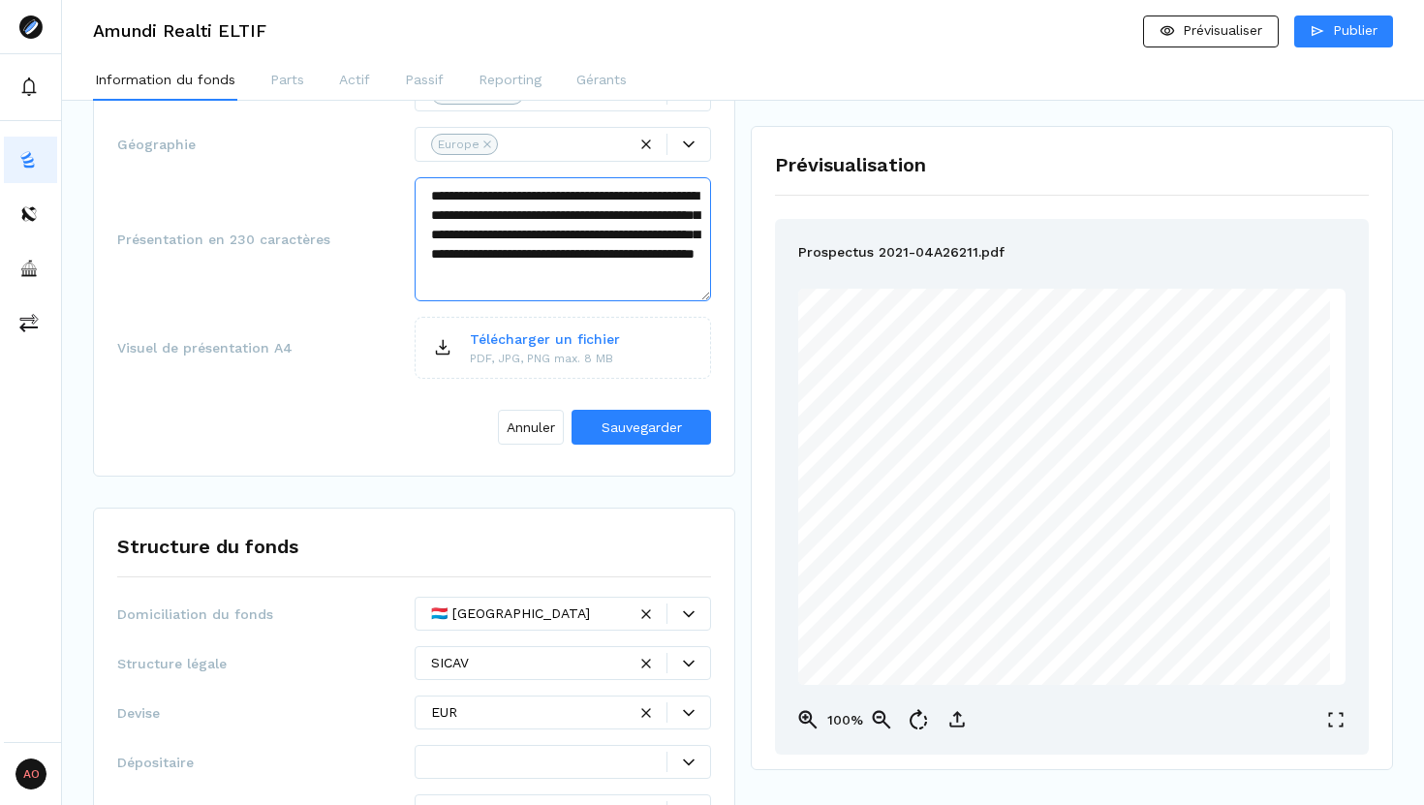
scroll to position [784, 0]
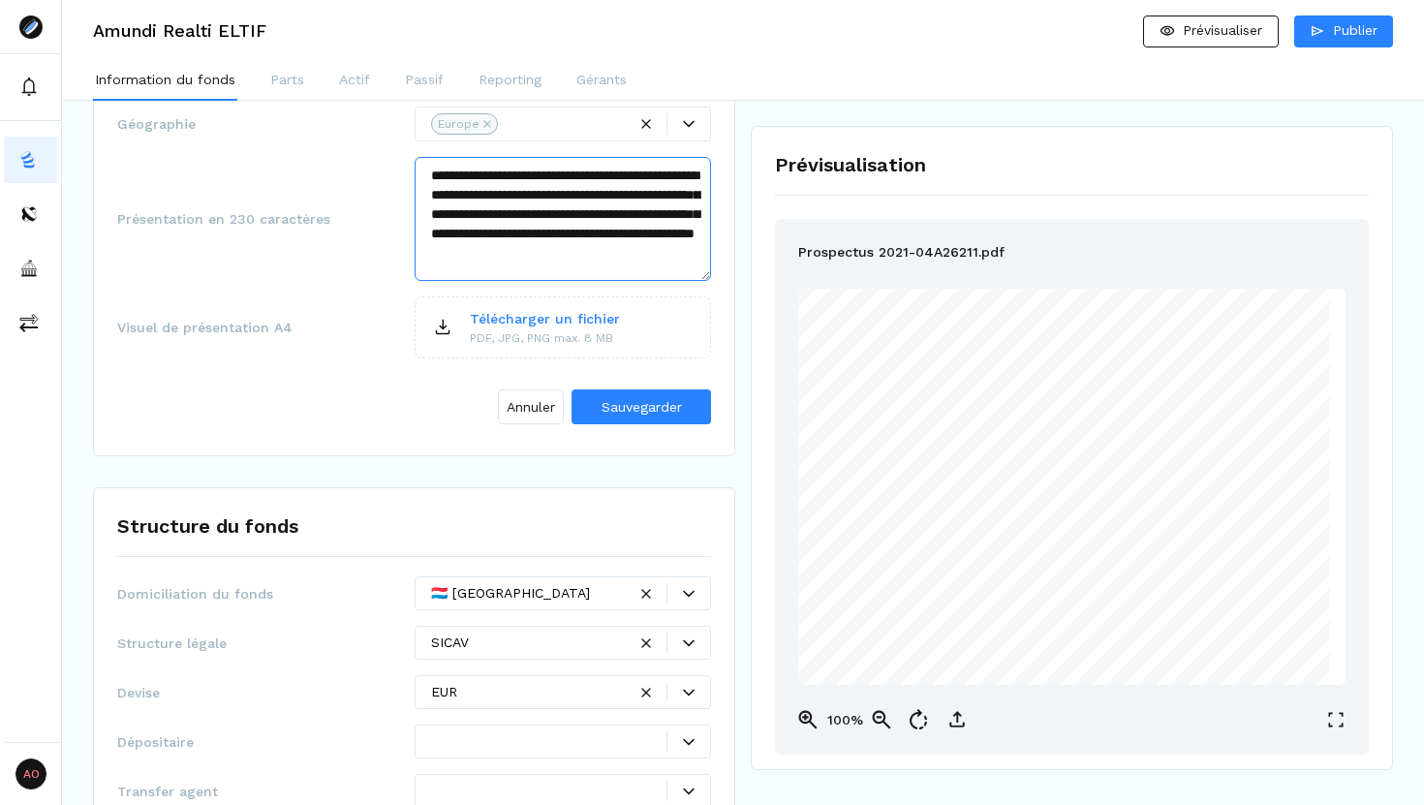
click at [694, 275] on textarea "**********" at bounding box center [563, 219] width 297 height 124
click at [694, 266] on textarea "**********" at bounding box center [563, 219] width 297 height 124
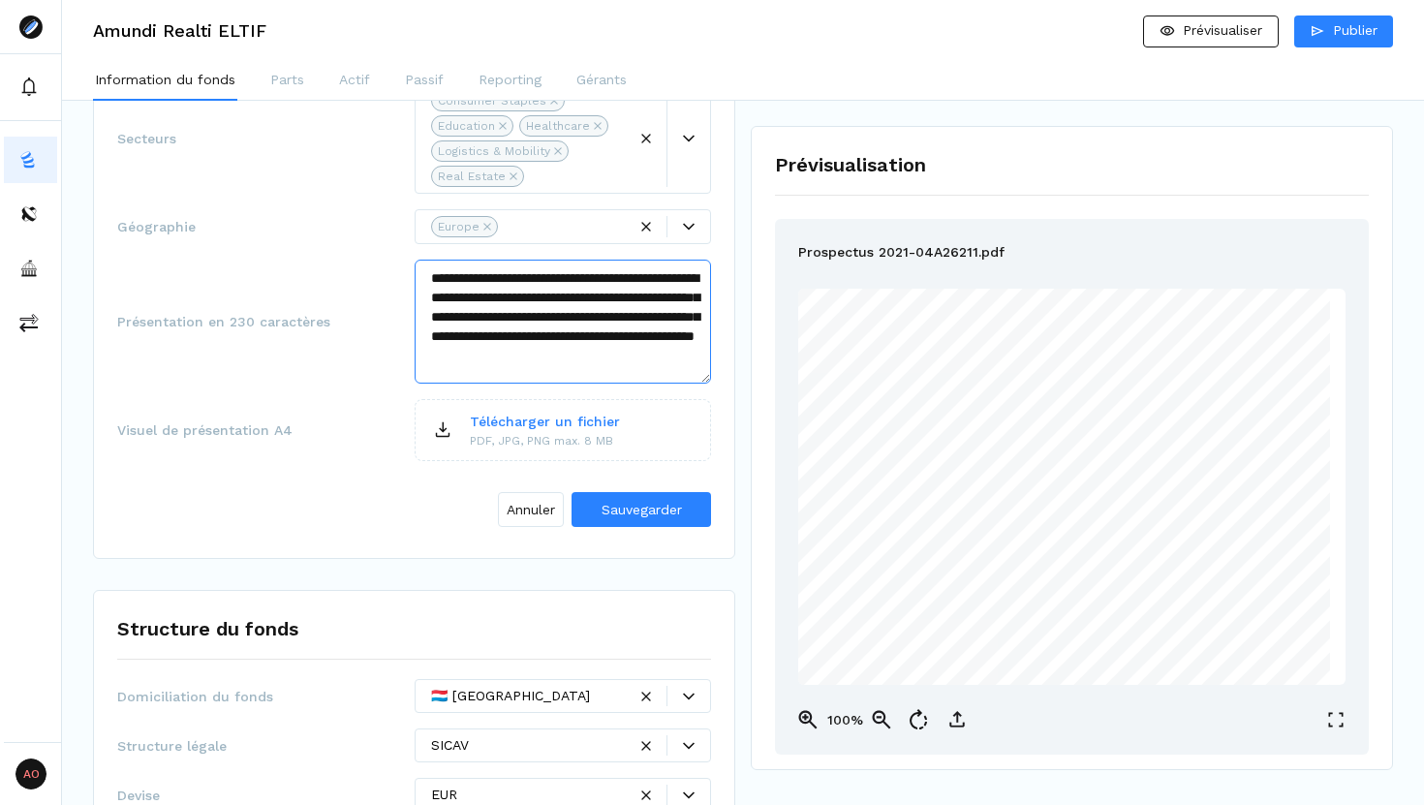
scroll to position [680, 0]
click at [694, 376] on textarea "**********" at bounding box center [563, 323] width 297 height 124
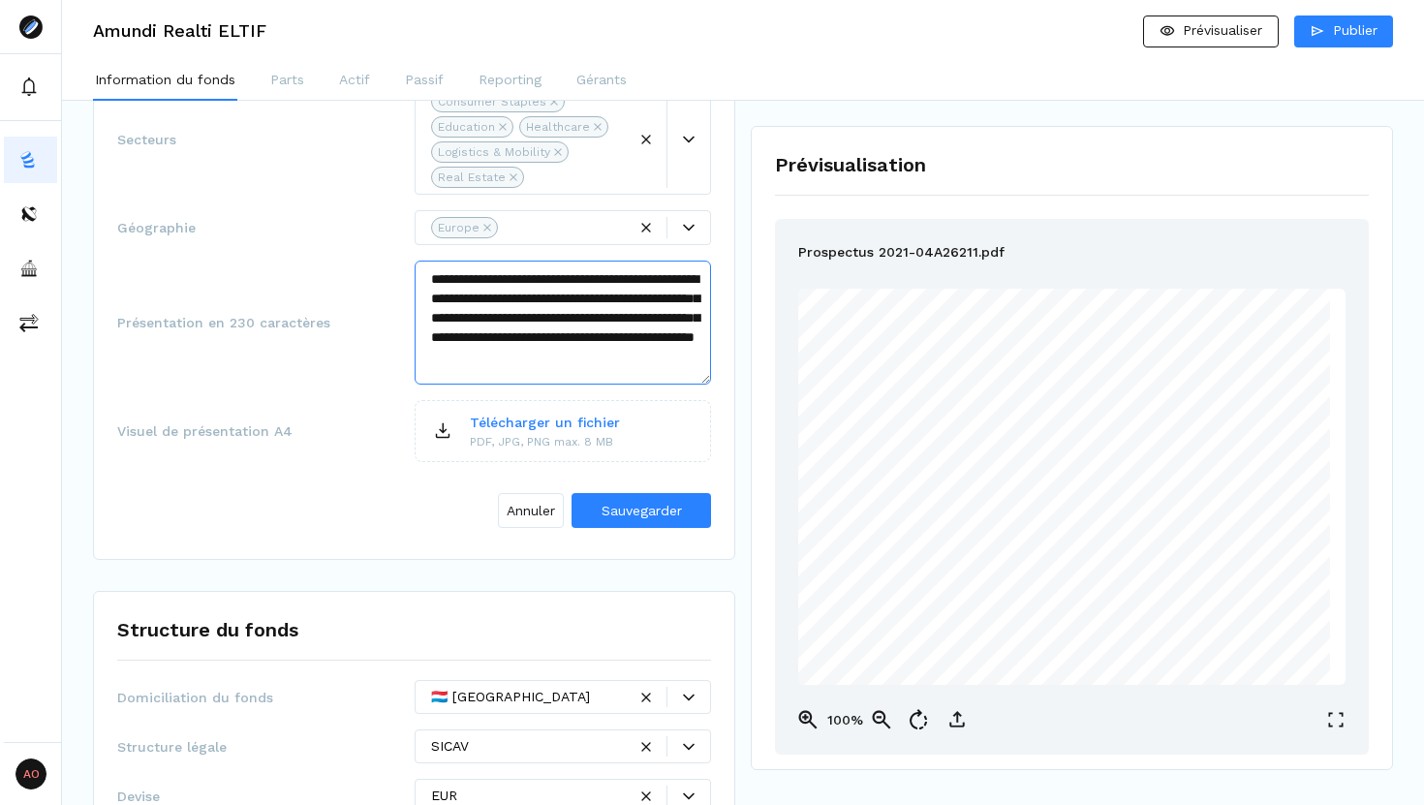
click at [682, 376] on textarea "**********" at bounding box center [563, 323] width 297 height 124
click at [692, 374] on textarea "**********" at bounding box center [563, 323] width 297 height 124
click at [621, 357] on textarea "**********" at bounding box center [563, 323] width 297 height 124
click at [491, 375] on textarea "**********" at bounding box center [563, 323] width 297 height 124
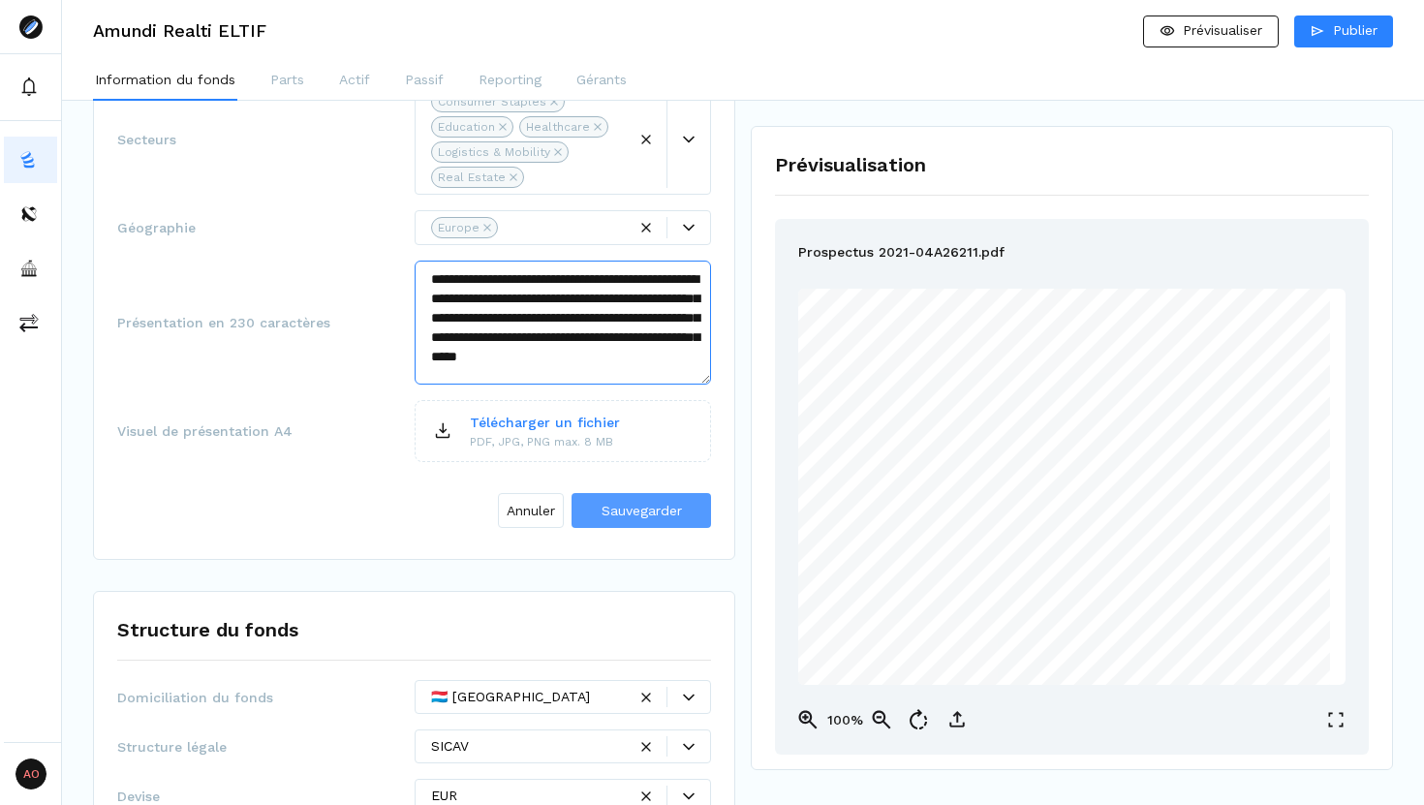
type textarea "**********"
click at [632, 499] on button "Sauvegarder" at bounding box center [640, 510] width 139 height 35
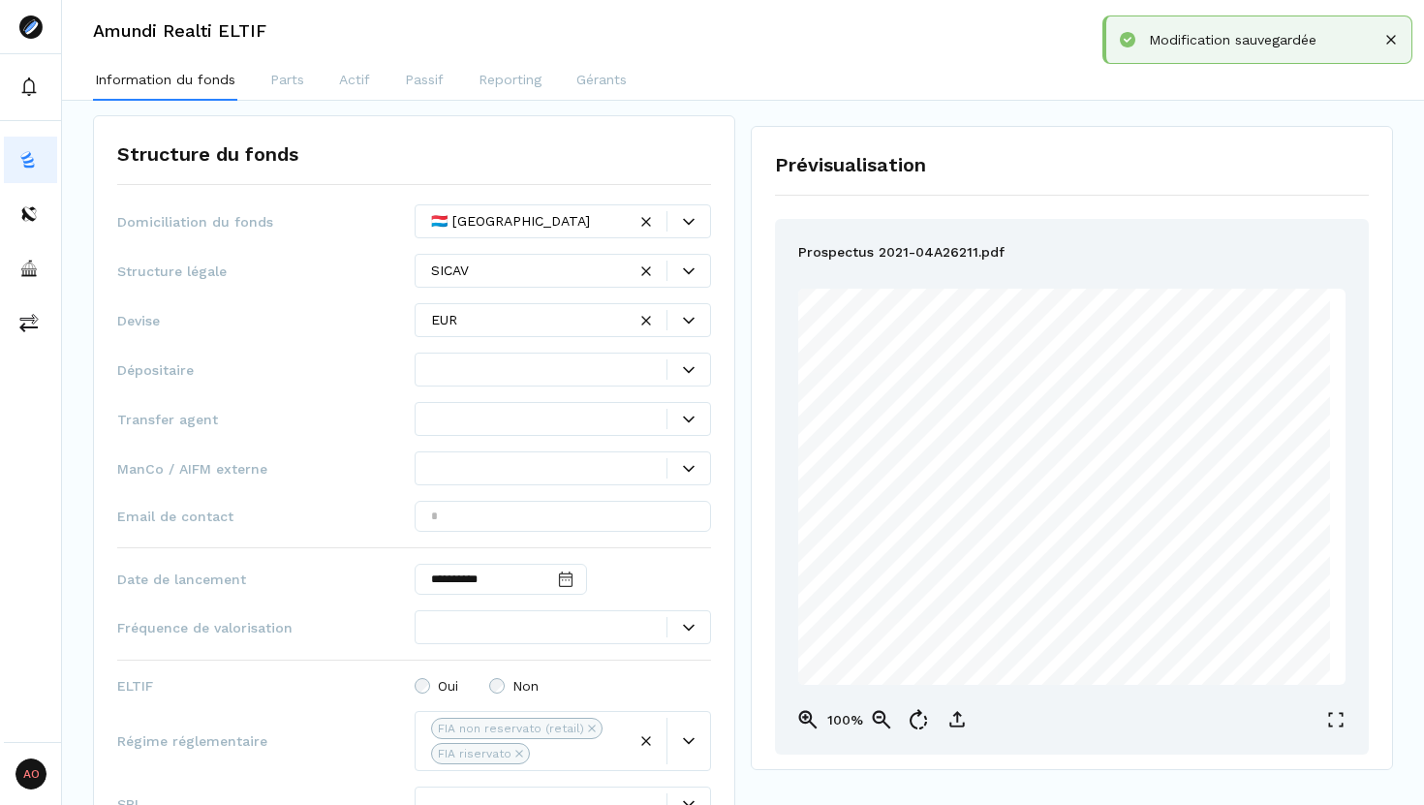
scroll to position [894, 0]
click at [689, 355] on div at bounding box center [688, 365] width 44 height 20
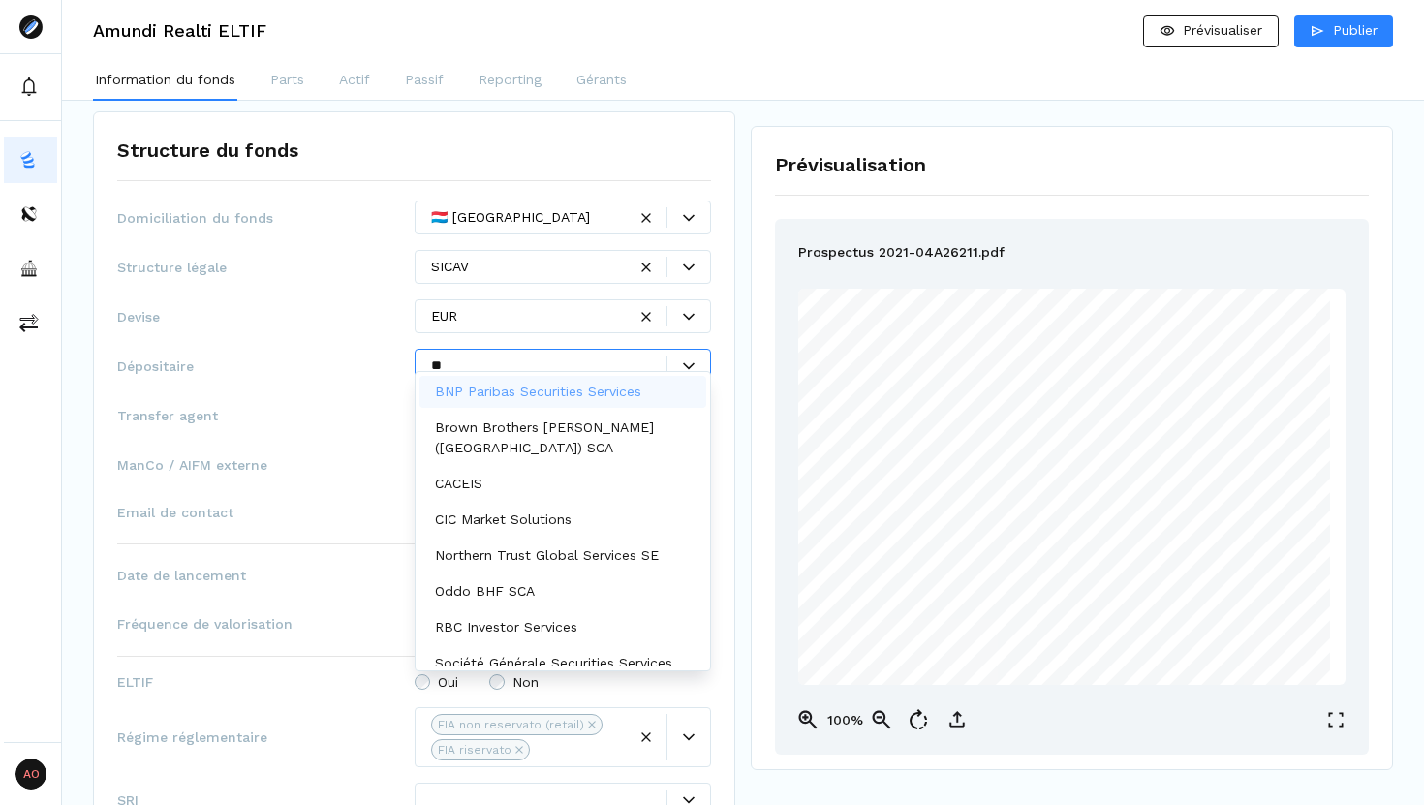
type input "***"
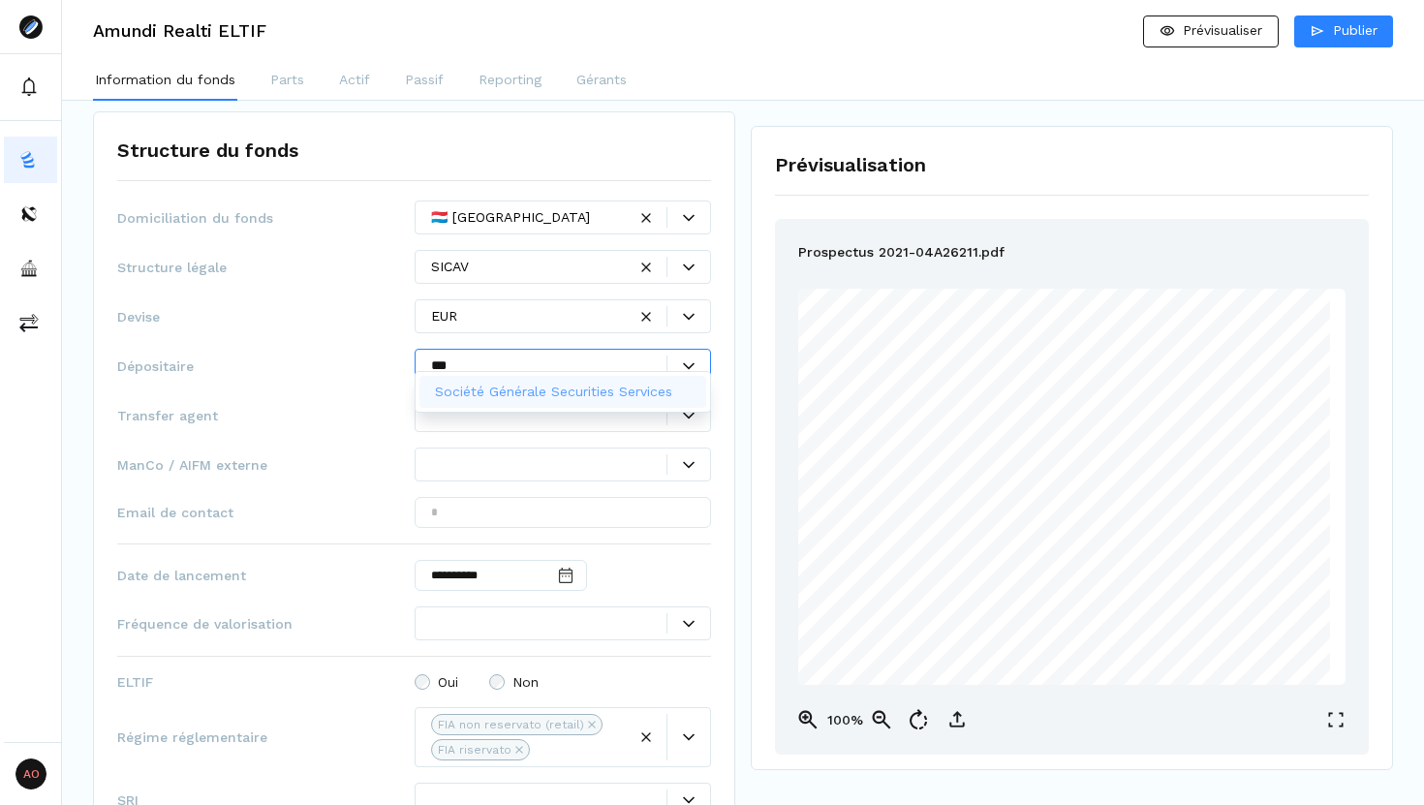
click at [558, 391] on p "Société Générale Securities Services" at bounding box center [553, 392] width 237 height 20
click at [558, 405] on div at bounding box center [549, 415] width 236 height 20
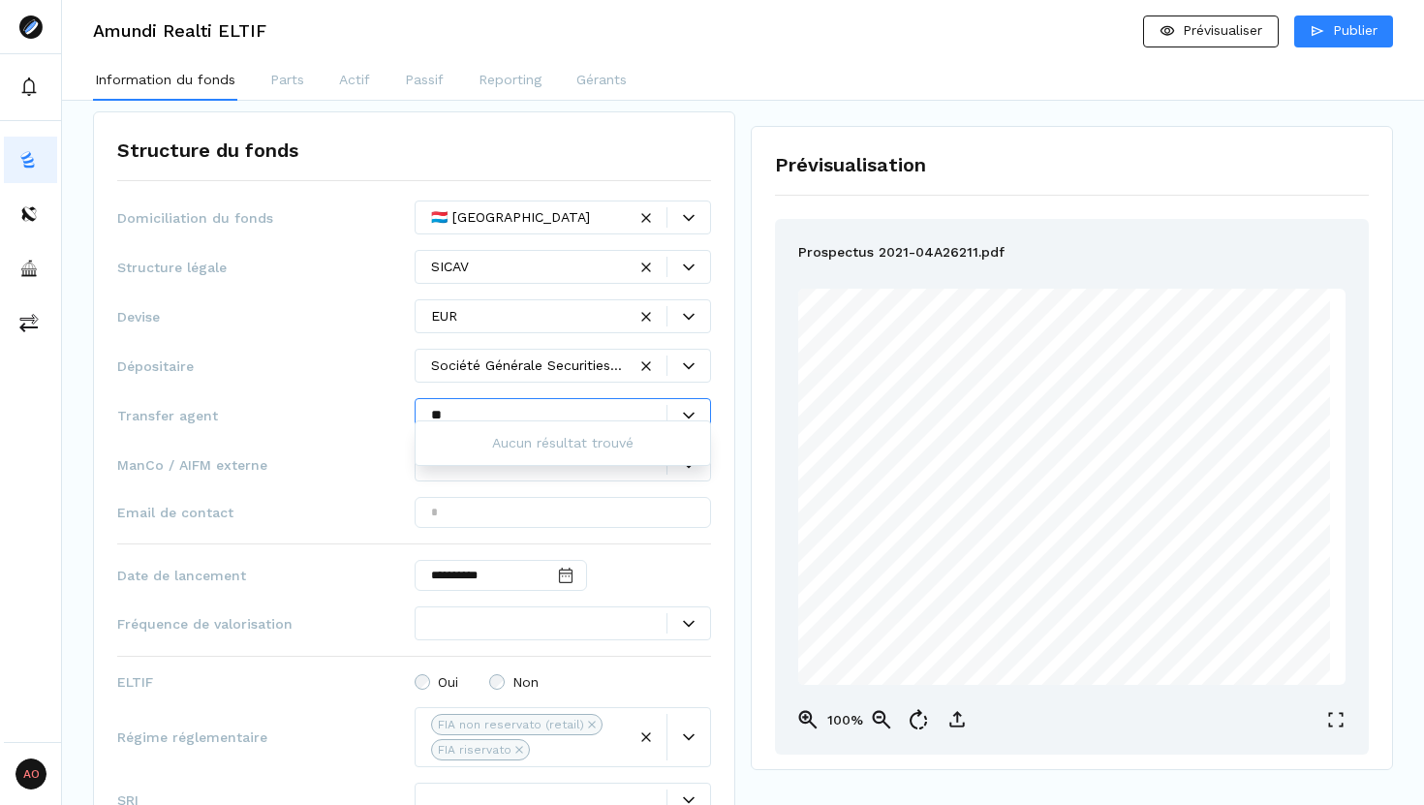
type input "*"
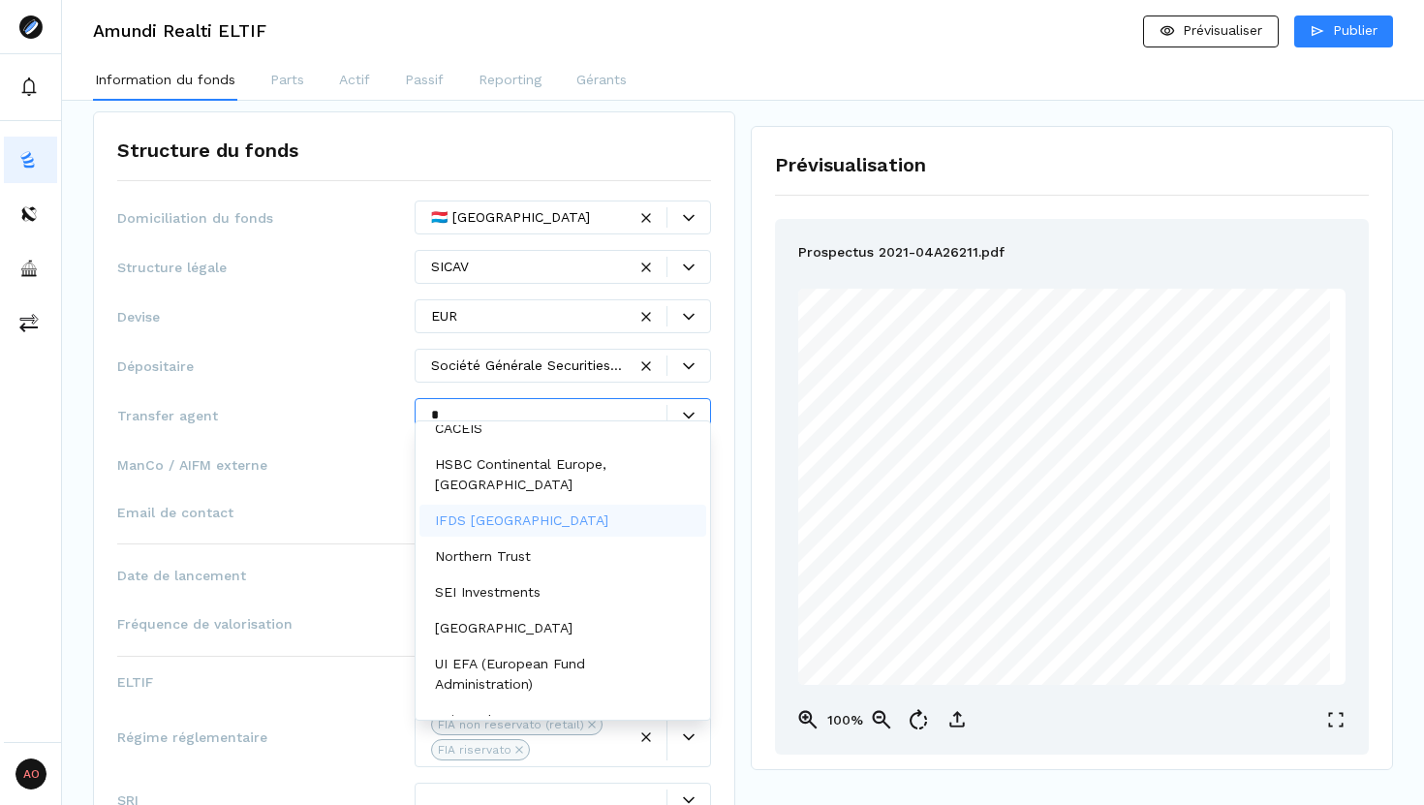
scroll to position [0, 0]
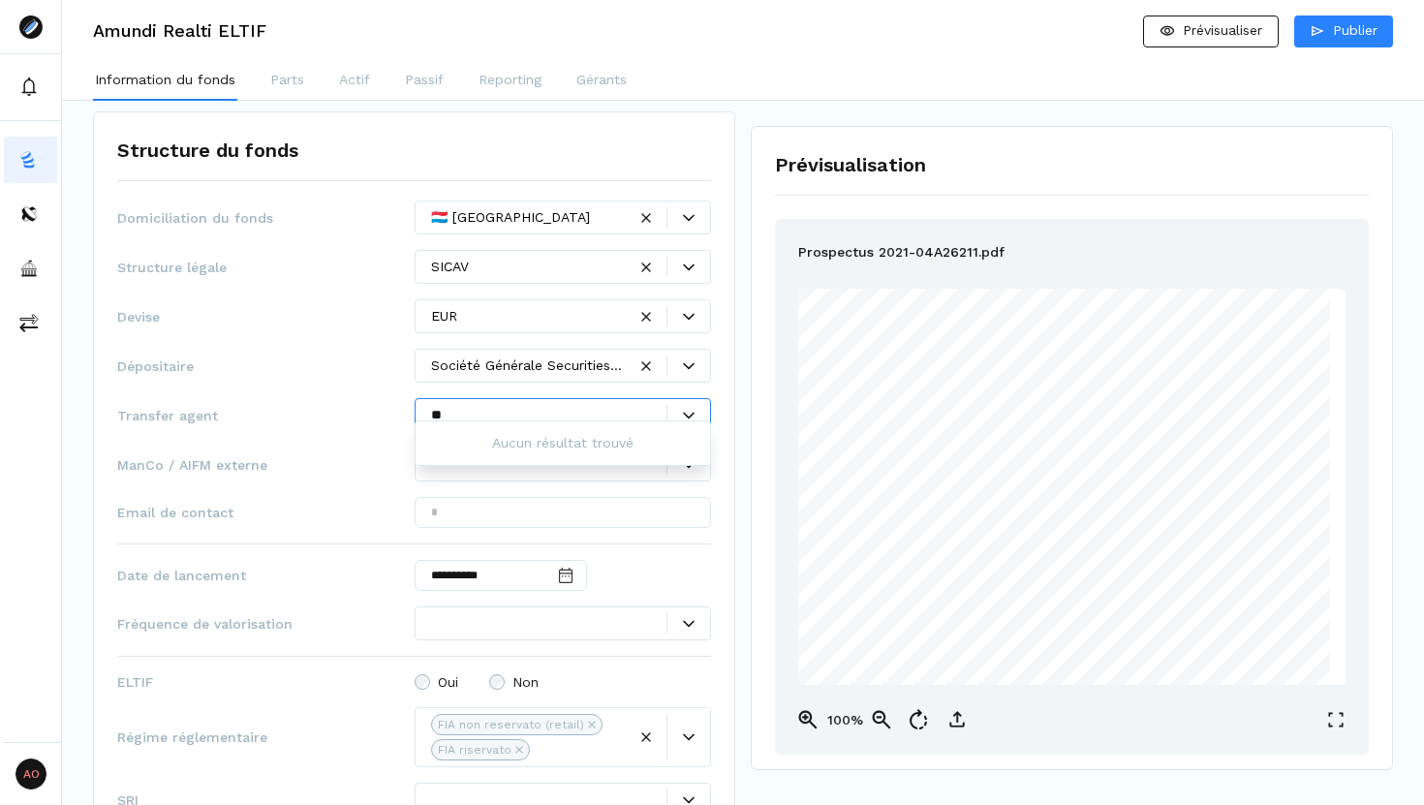
type input "*"
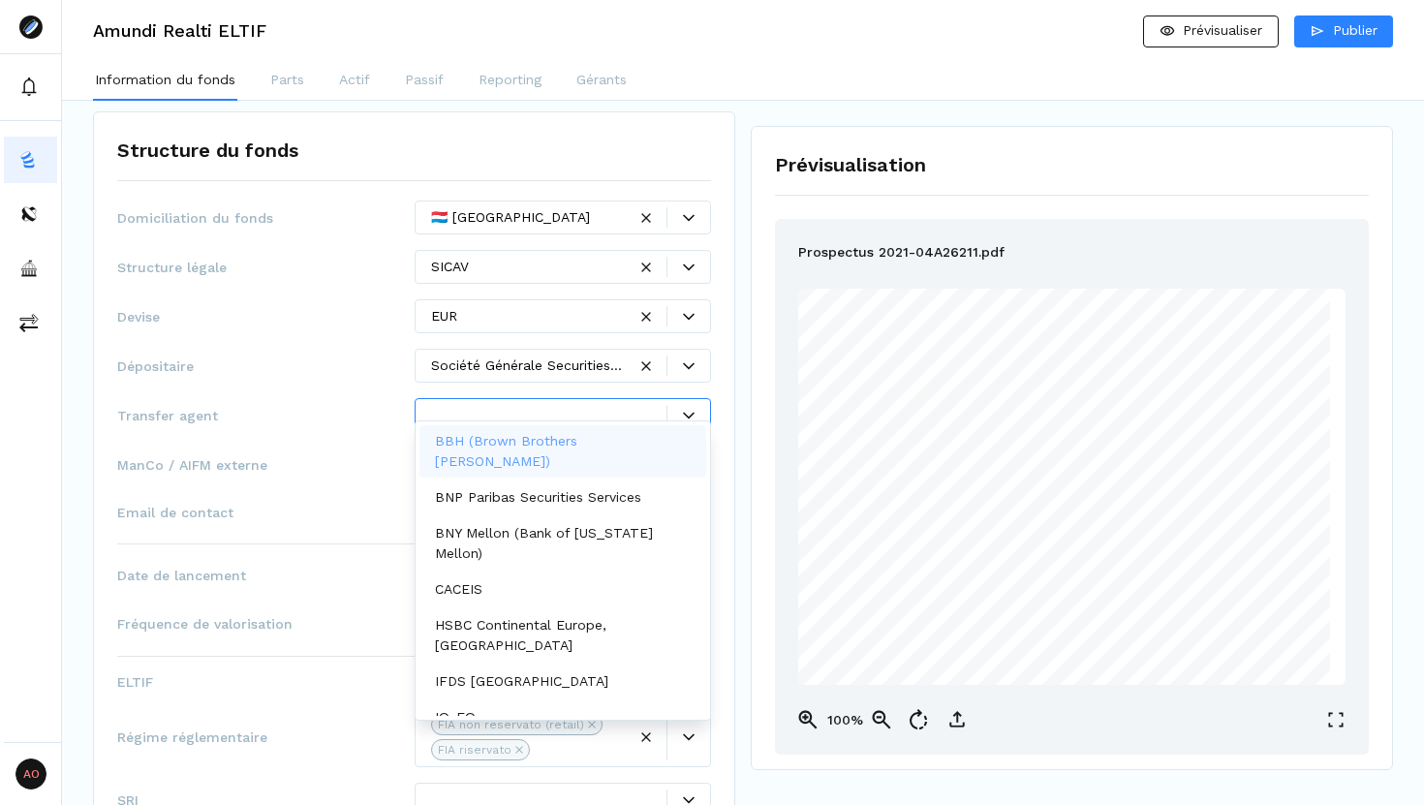
click at [340, 406] on span "Transfer agent" at bounding box center [265, 415] width 297 height 19
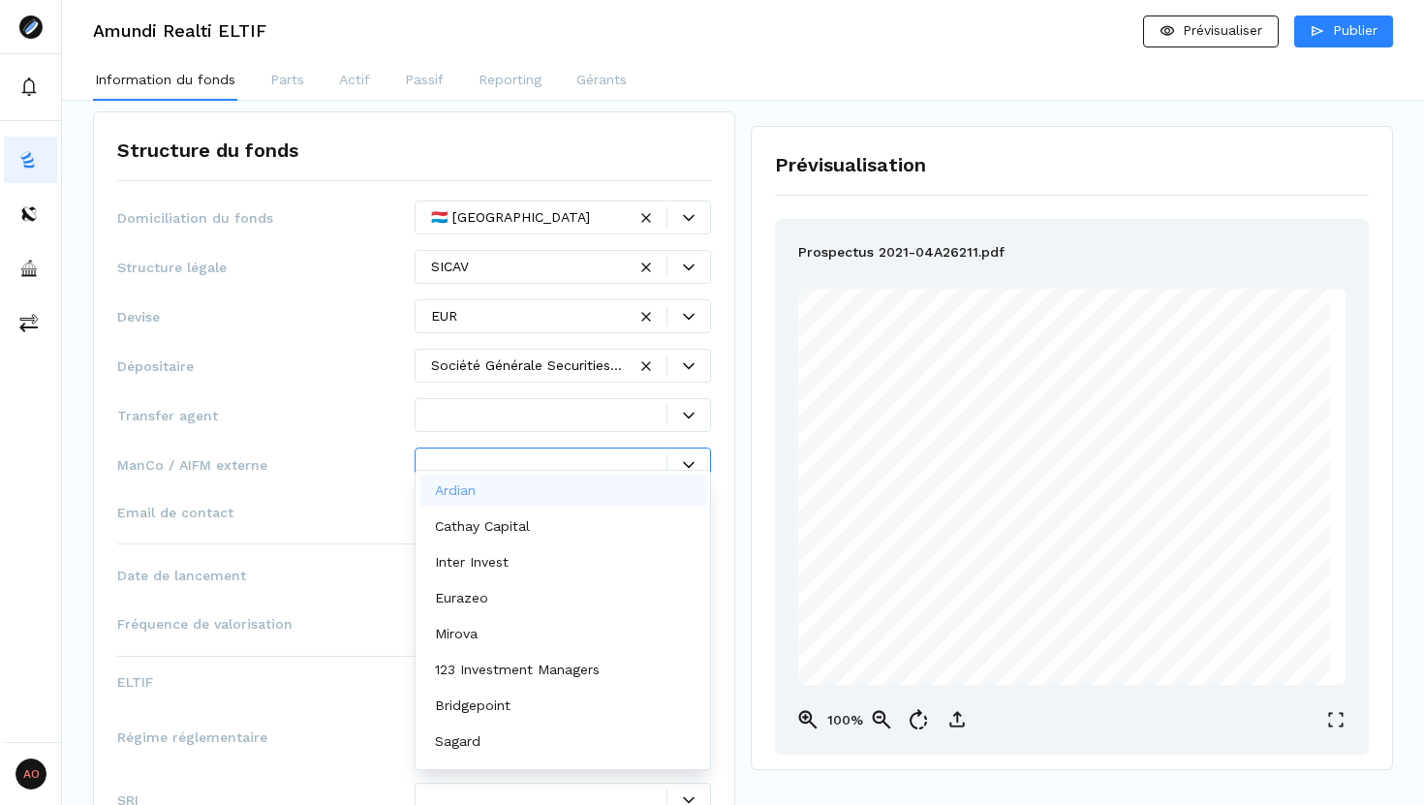
click at [605, 454] on div at bounding box center [549, 464] width 236 height 20
type input "***"
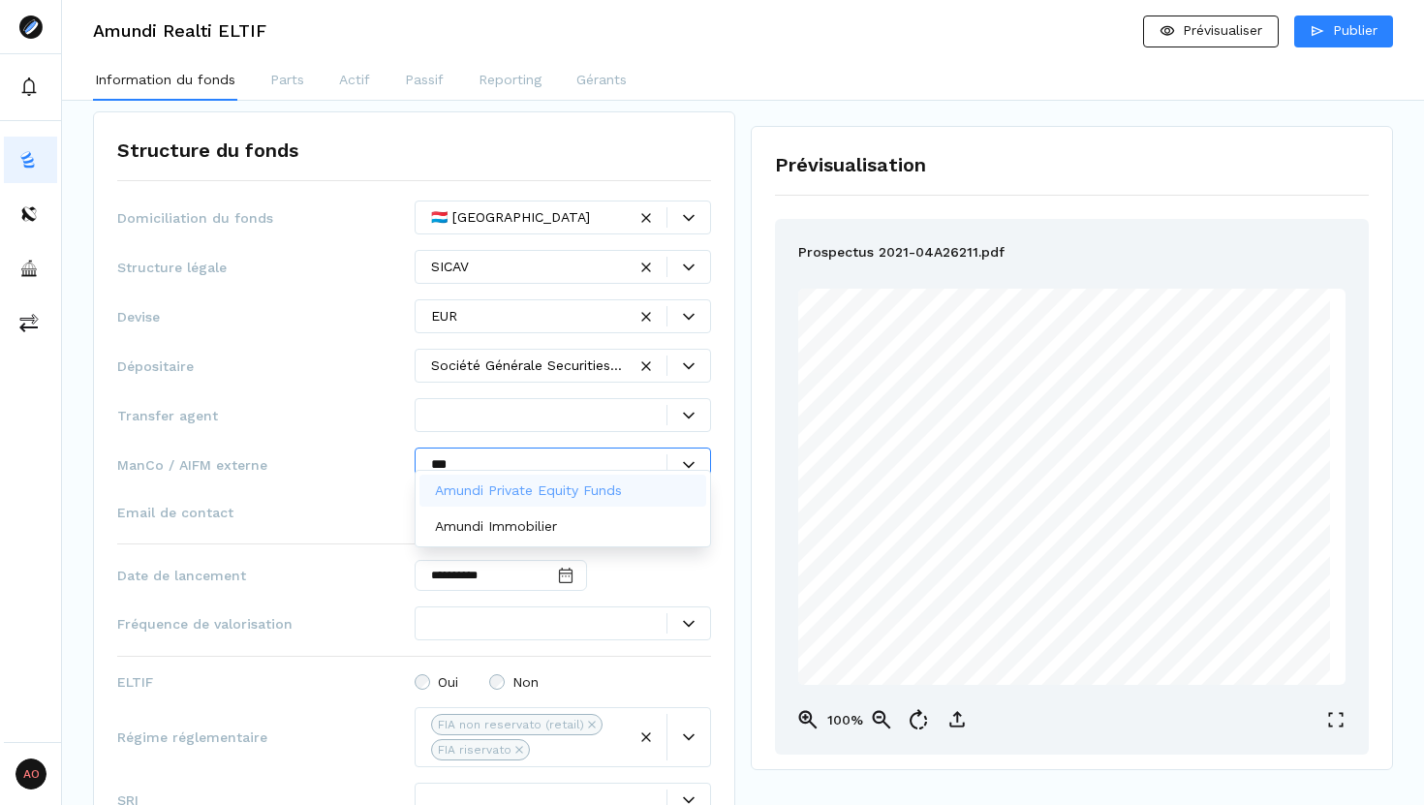
click at [607, 487] on p "Amundi Private Equity Funds" at bounding box center [528, 490] width 187 height 20
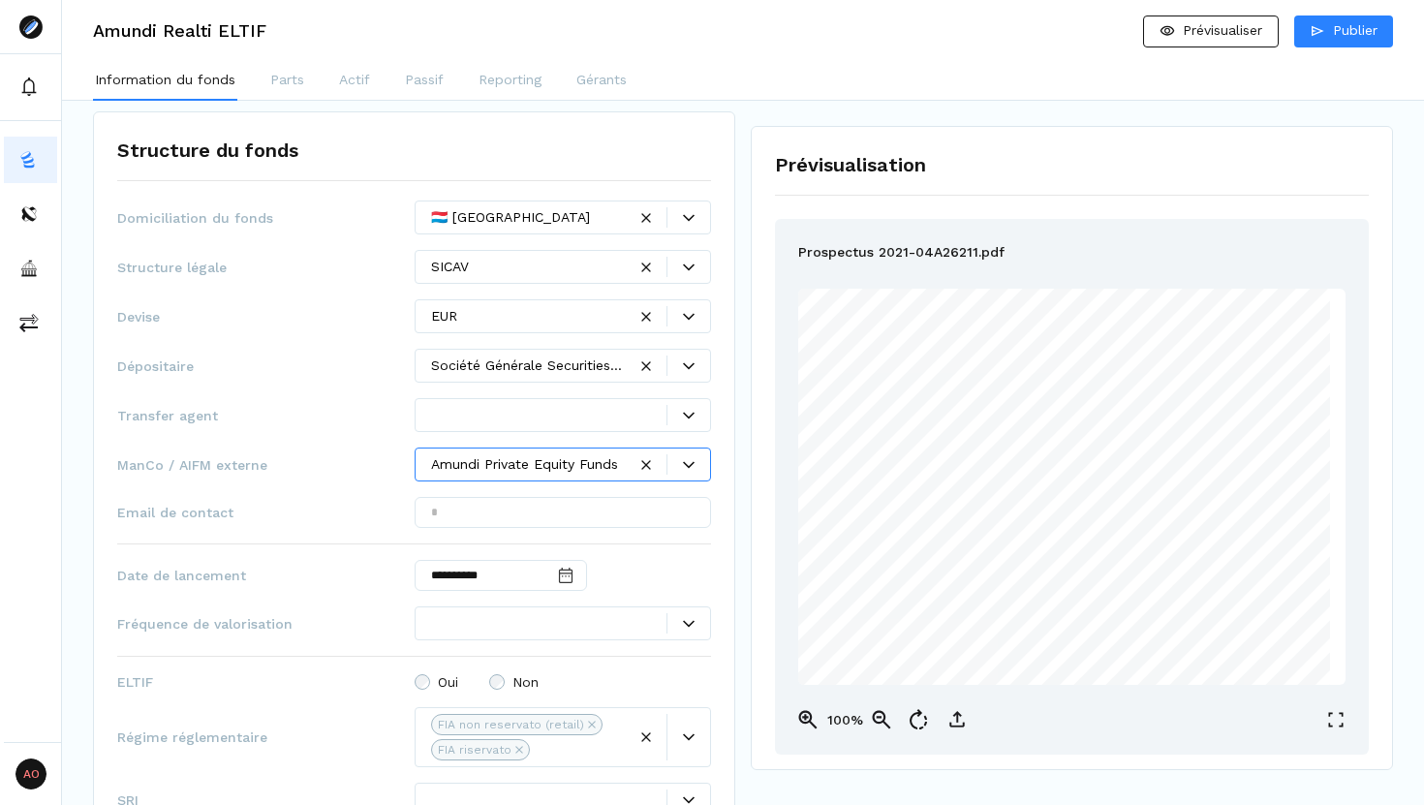
click at [551, 613] on div at bounding box center [549, 623] width 236 height 20
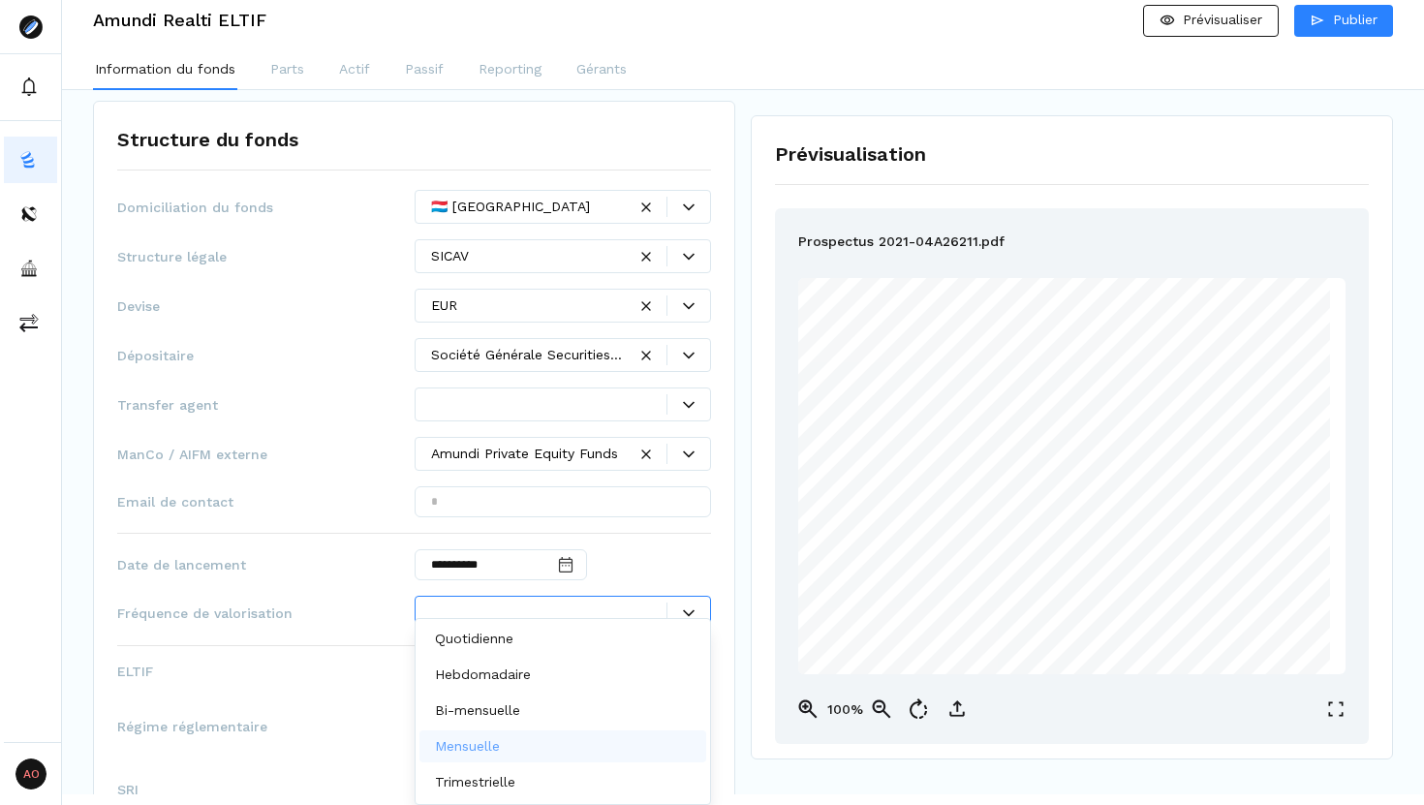
click at [500, 689] on p "Mensuelle" at bounding box center [467, 746] width 65 height 20
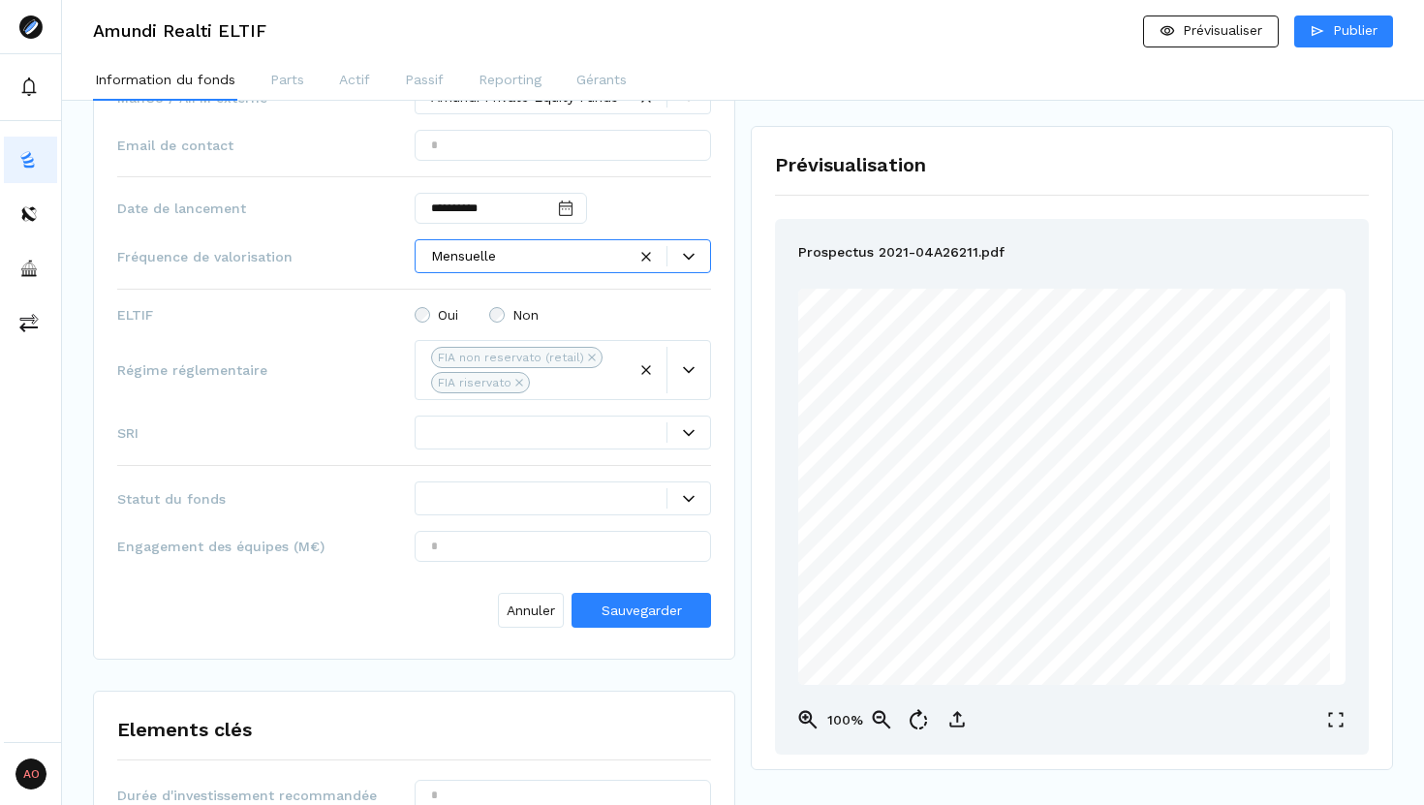
scroll to position [1266, 0]
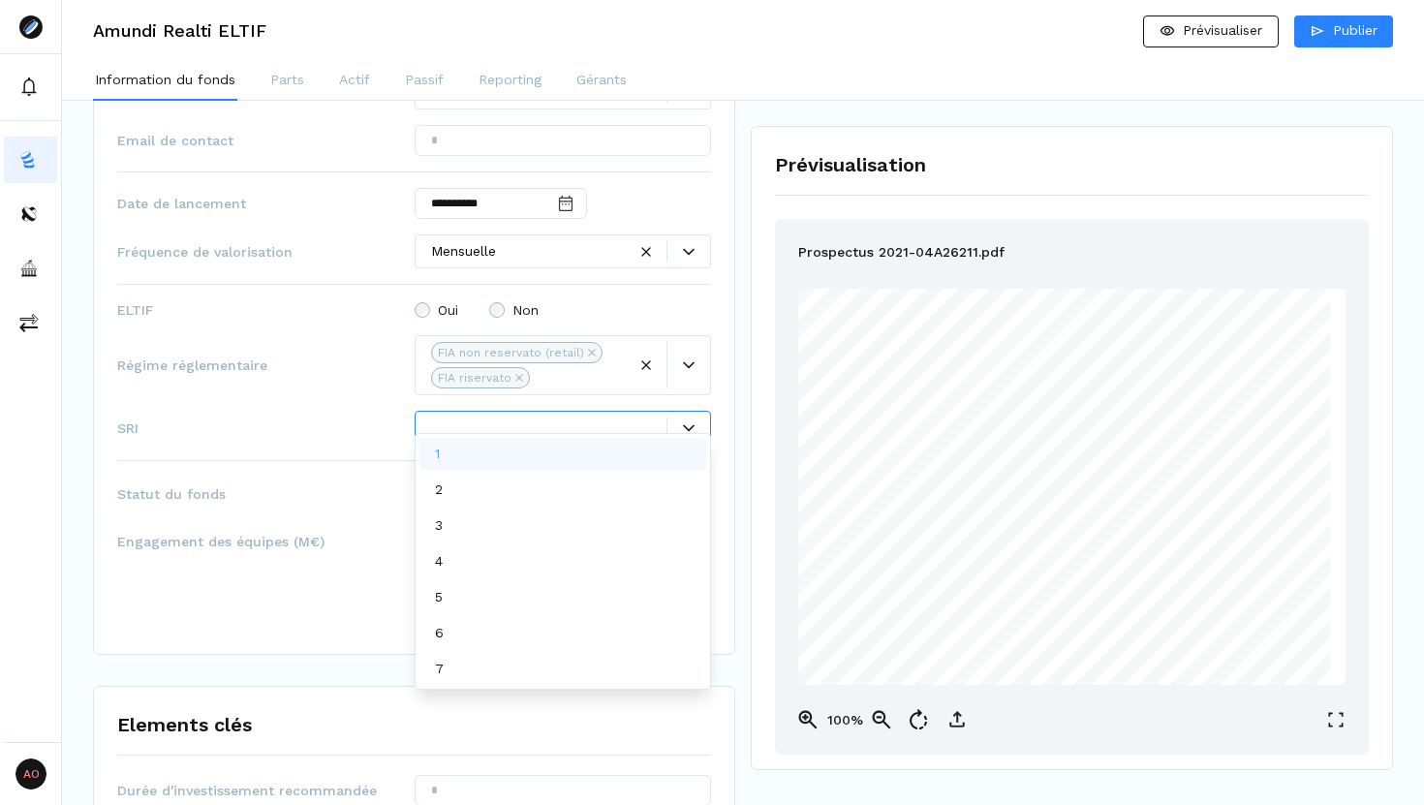
click at [683, 422] on icon at bounding box center [689, 428] width 12 height 12
click at [510, 560] on div "4" at bounding box center [563, 561] width 288 height 32
click at [524, 483] on div at bounding box center [549, 493] width 236 height 20
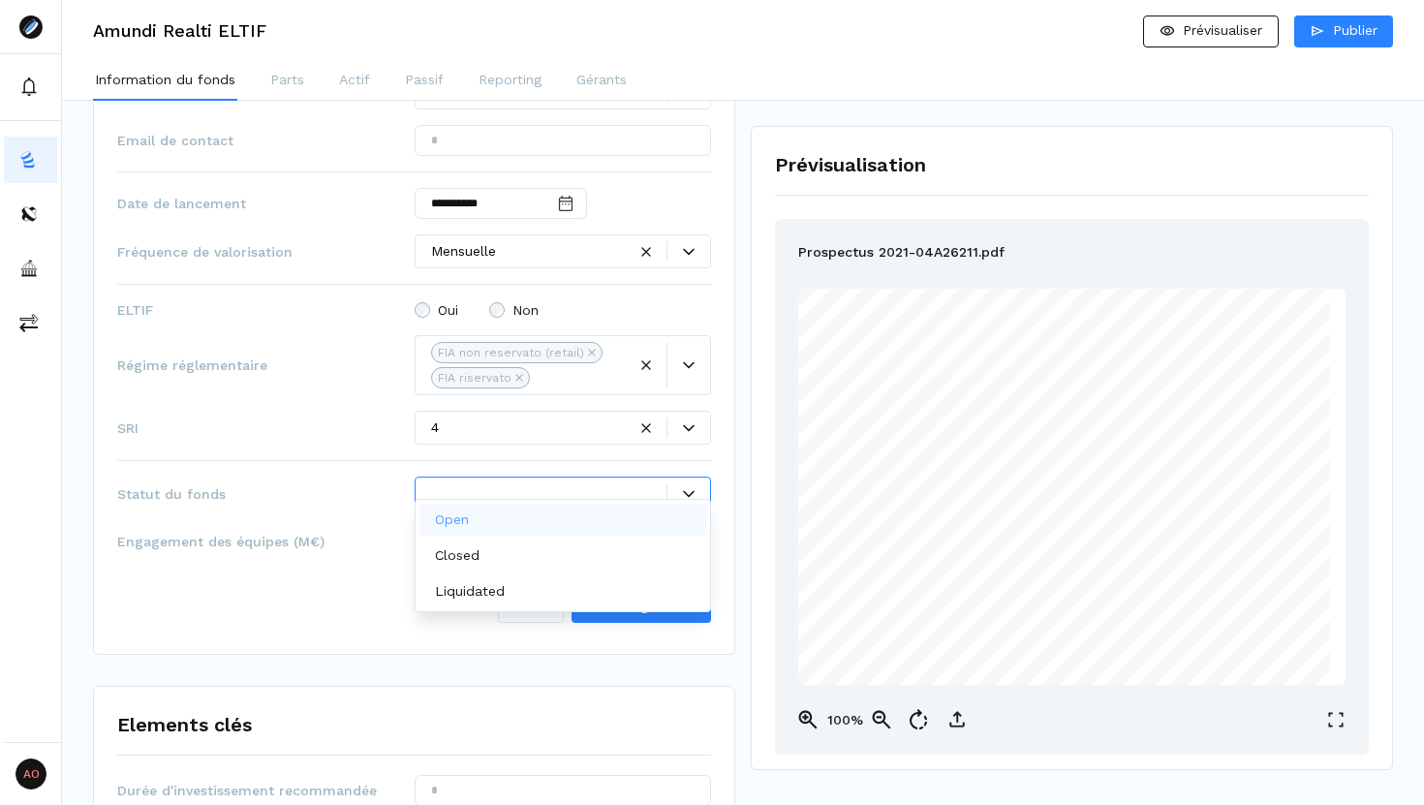
click at [536, 530] on div "Open" at bounding box center [563, 520] width 288 height 32
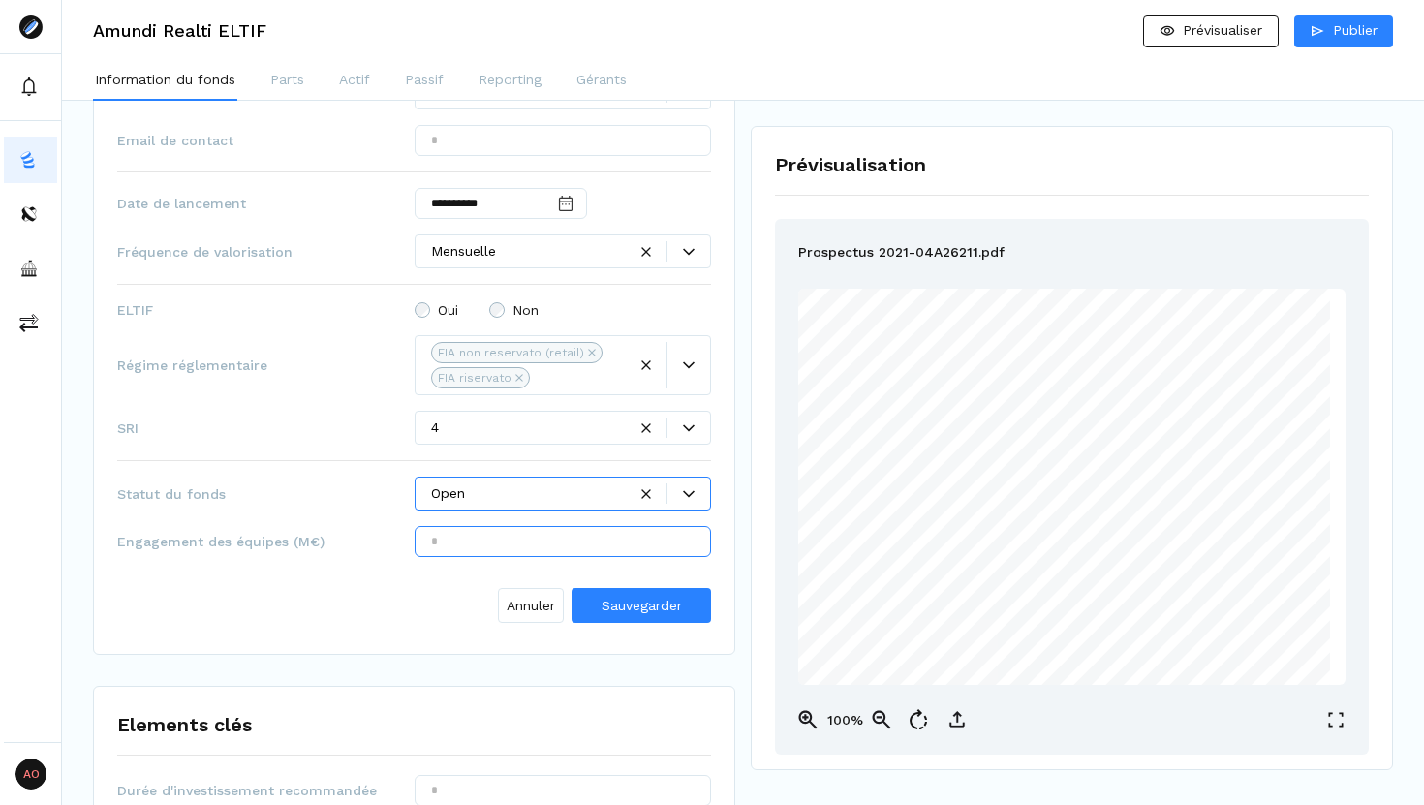
click at [536, 530] on input "text" at bounding box center [563, 541] width 297 height 31
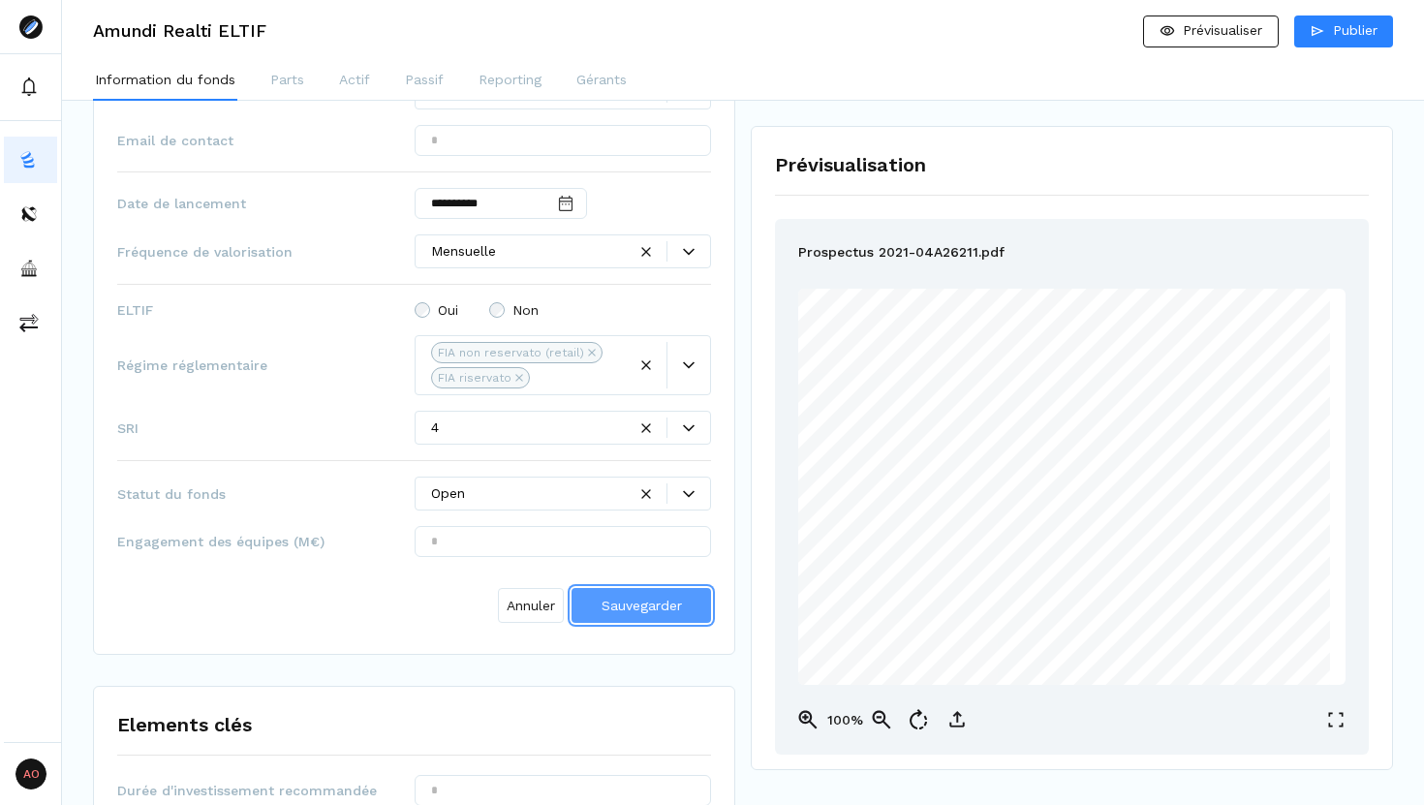
click at [665, 598] on span "Sauvegarder" at bounding box center [641, 605] width 80 height 15
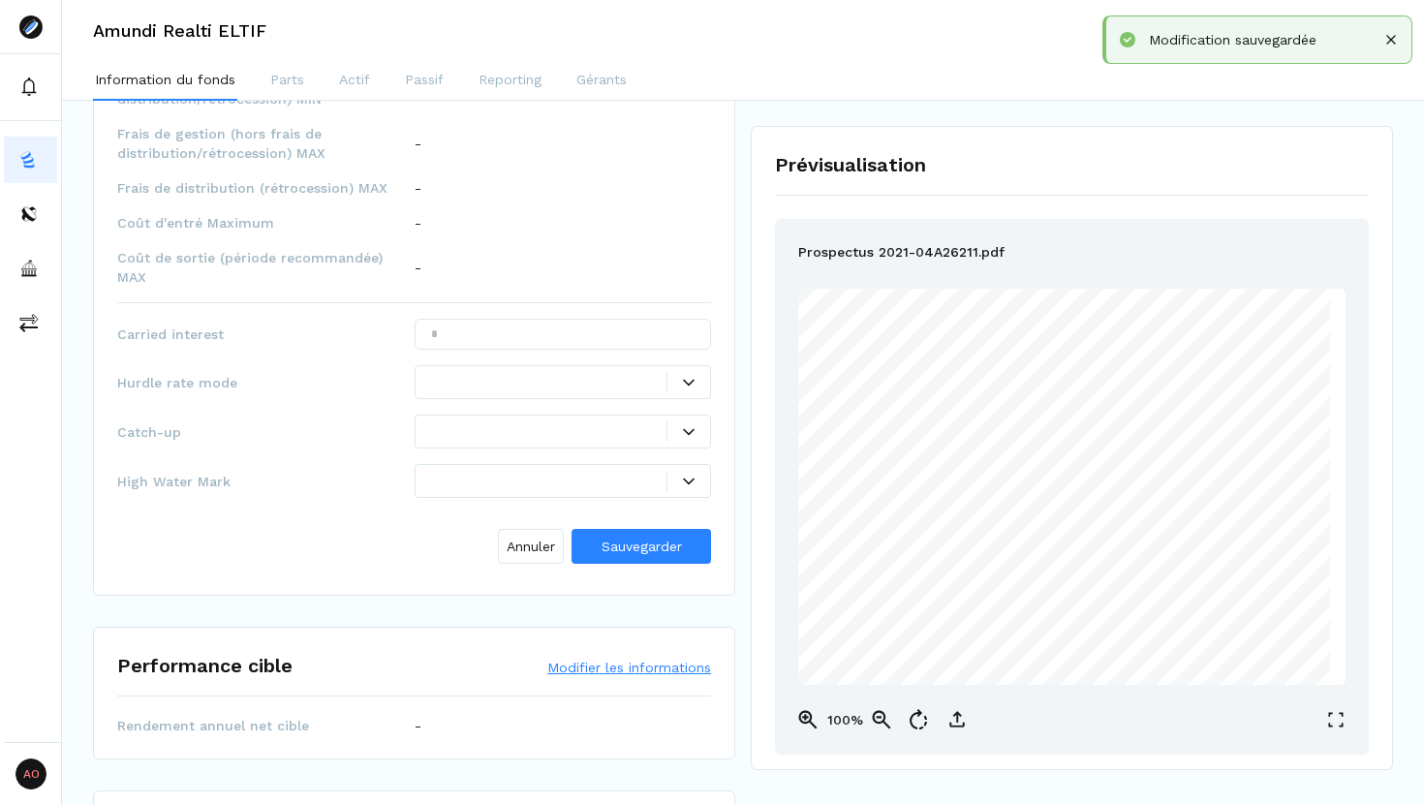
scroll to position [1844, 0]
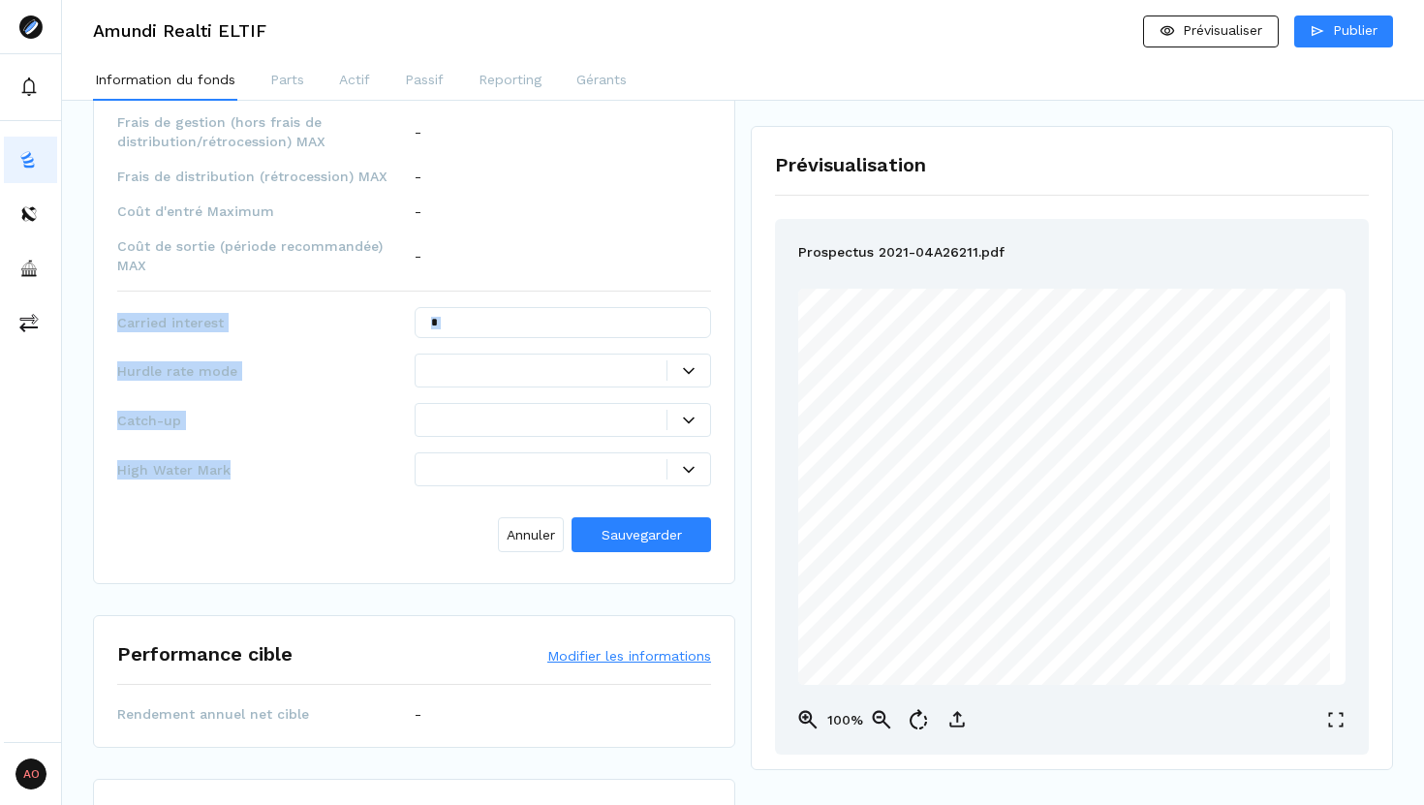
drag, startPoint x: 228, startPoint y: 431, endPoint x: 116, endPoint y: 292, distance: 177.7
click at [116, 292] on div "Elements clés Durée d'investissement recommandée Computed values Montant minimu…" at bounding box center [414, 209] width 642 height 749
copy div "Carried interest Hurdle rate mode Catch-up High Water Mark"
click at [654, 307] on input "text" at bounding box center [563, 322] width 297 height 31
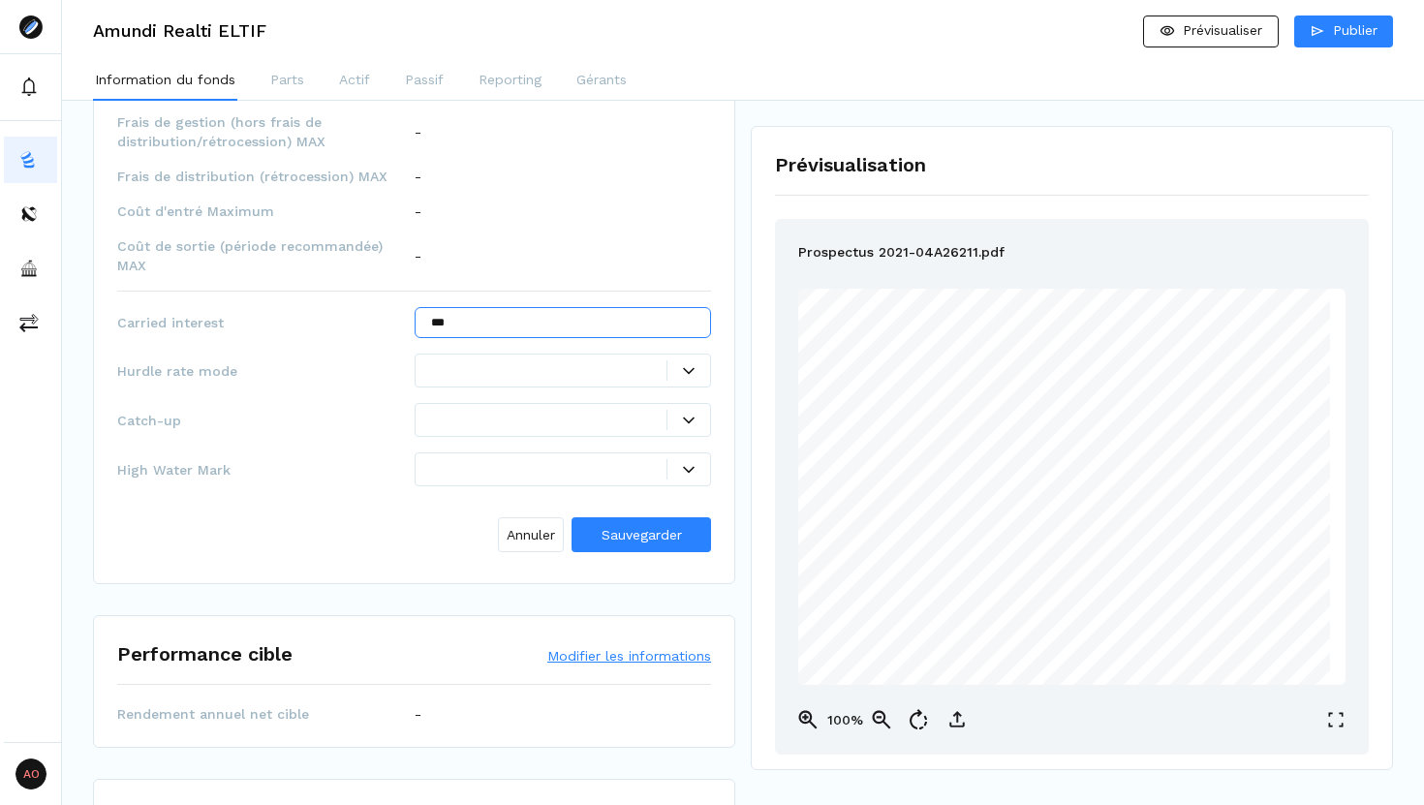
type input "***"
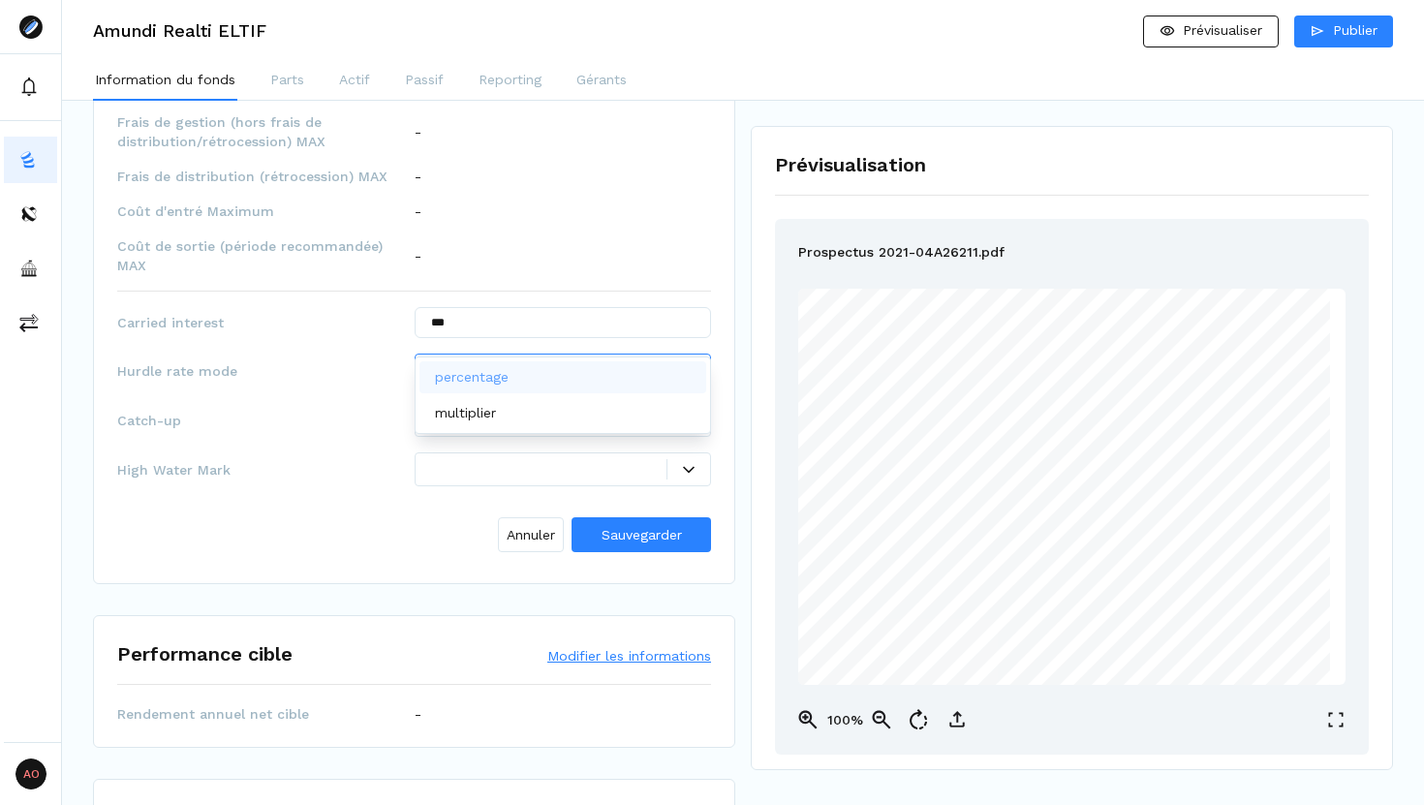
click at [609, 360] on div at bounding box center [549, 370] width 236 height 20
click at [602, 382] on div "percentage" at bounding box center [563, 377] width 288 height 32
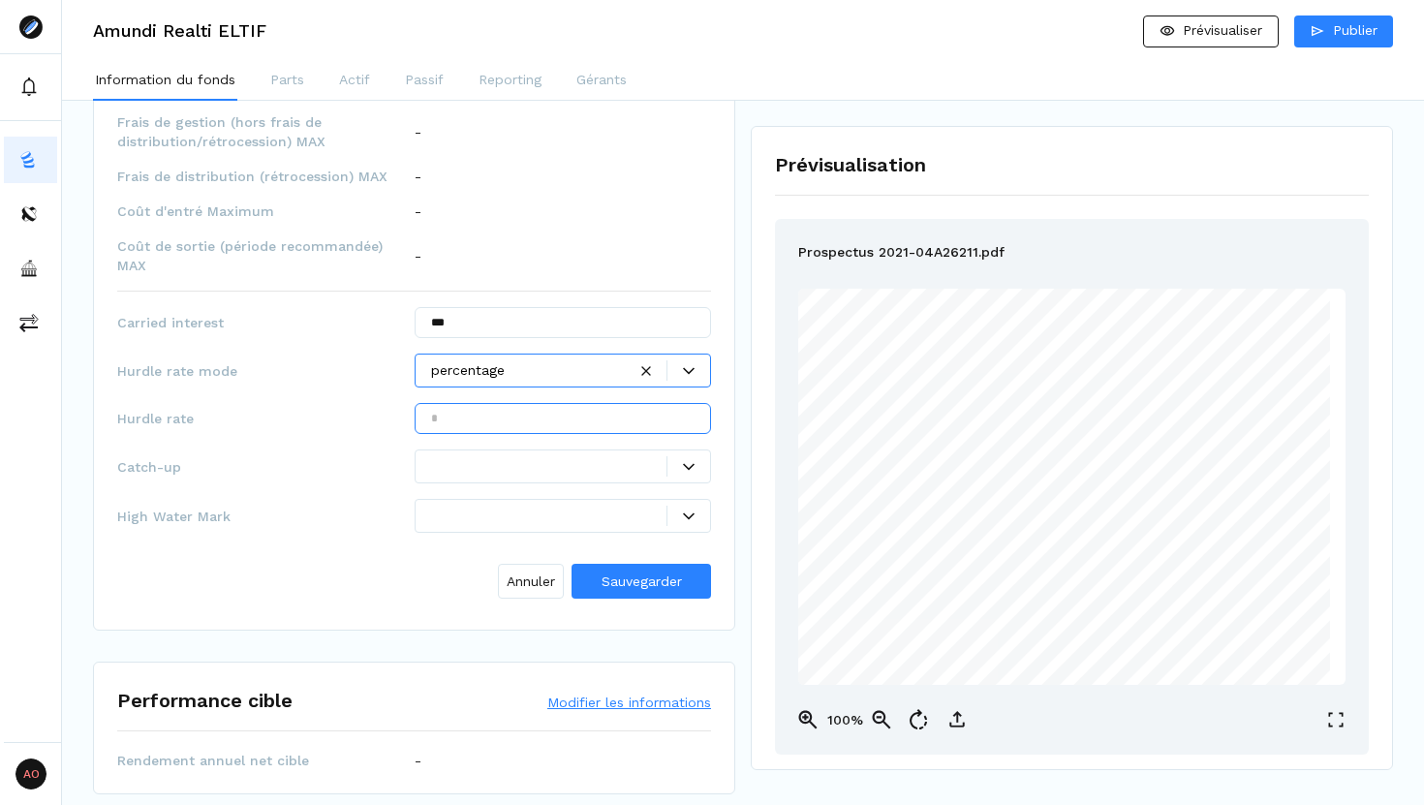
click at [579, 403] on input "text" at bounding box center [563, 418] width 297 height 31
type input "***"
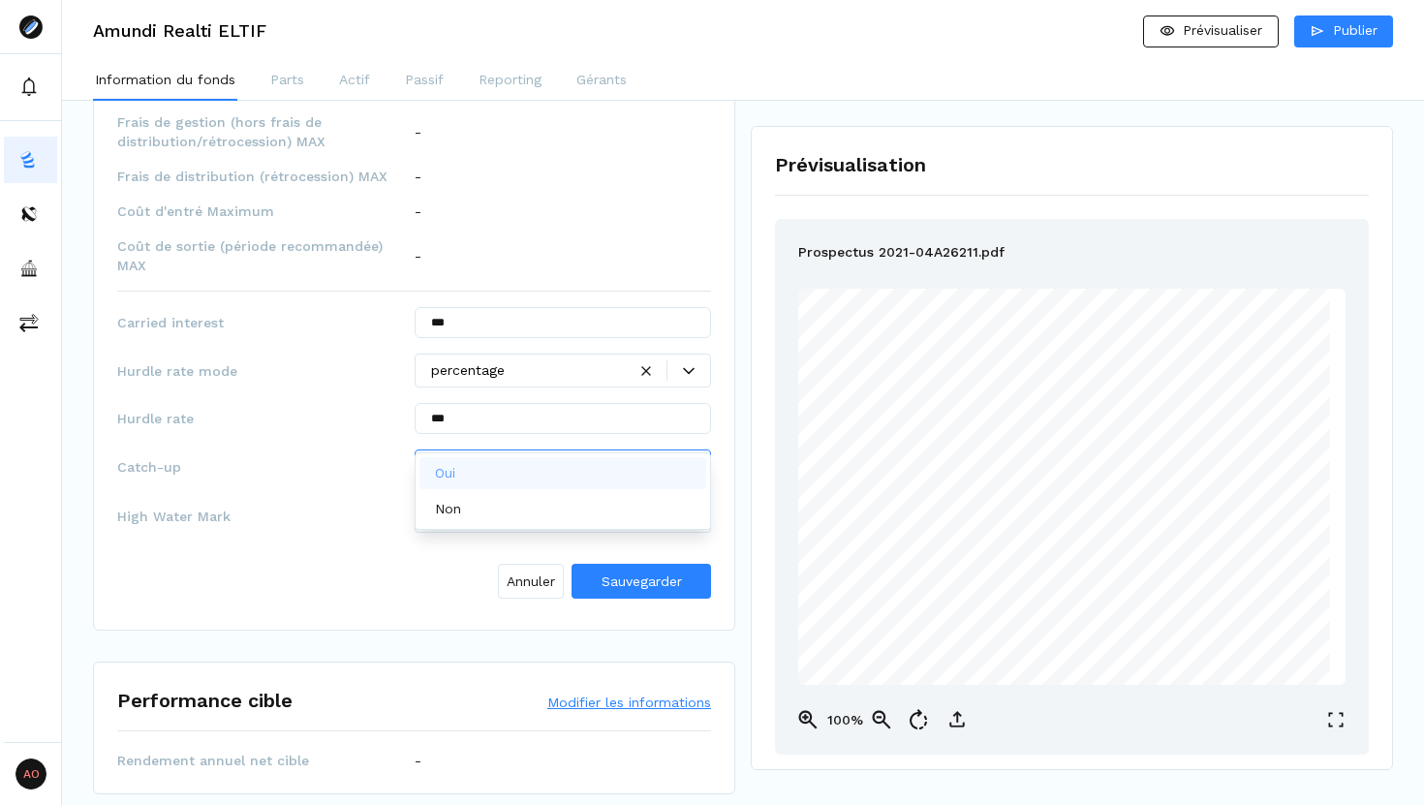
click at [608, 456] on div at bounding box center [549, 466] width 236 height 20
click at [562, 503] on div "Non" at bounding box center [563, 509] width 288 height 32
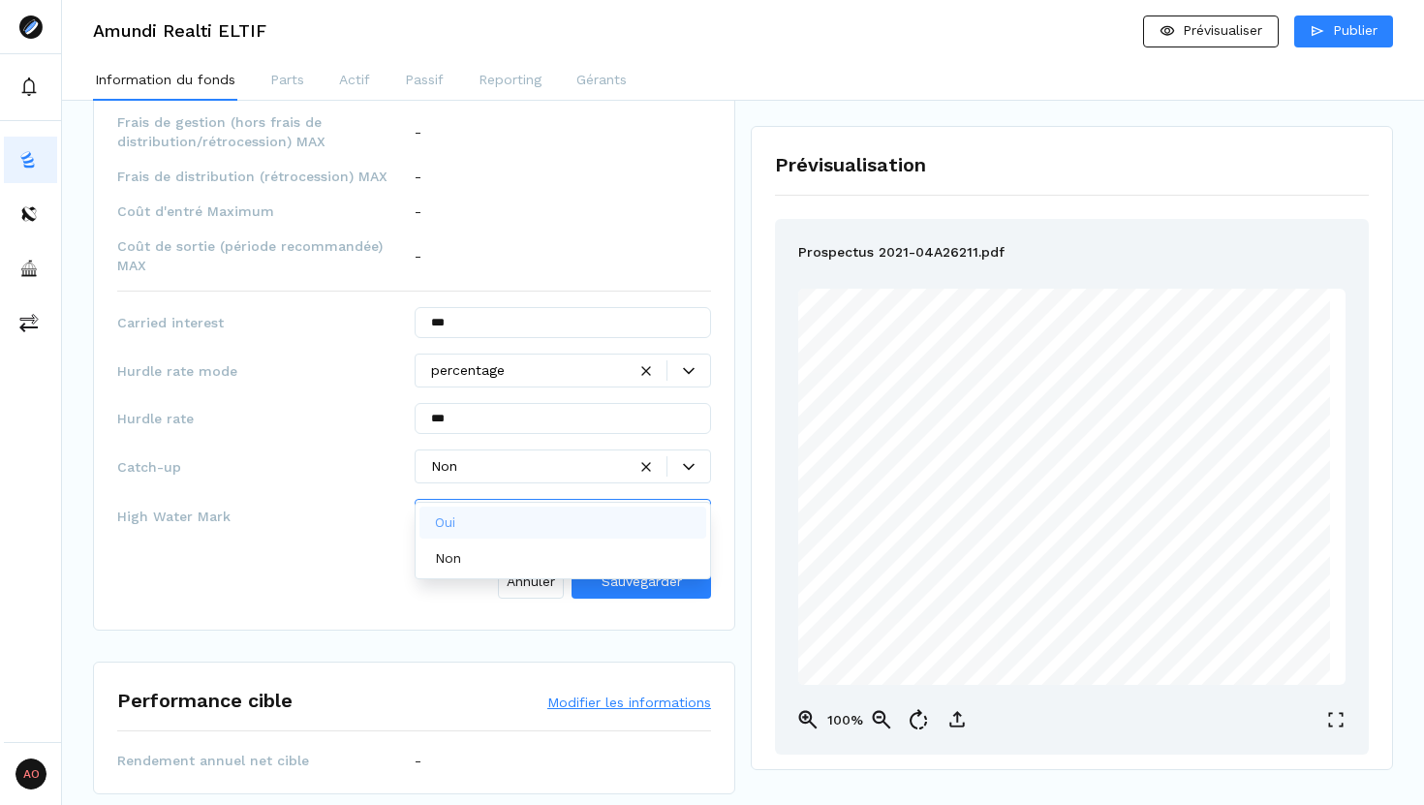
click at [678, 510] on div at bounding box center [688, 516] width 43 height 12
click at [598, 562] on div "Non" at bounding box center [563, 558] width 288 height 32
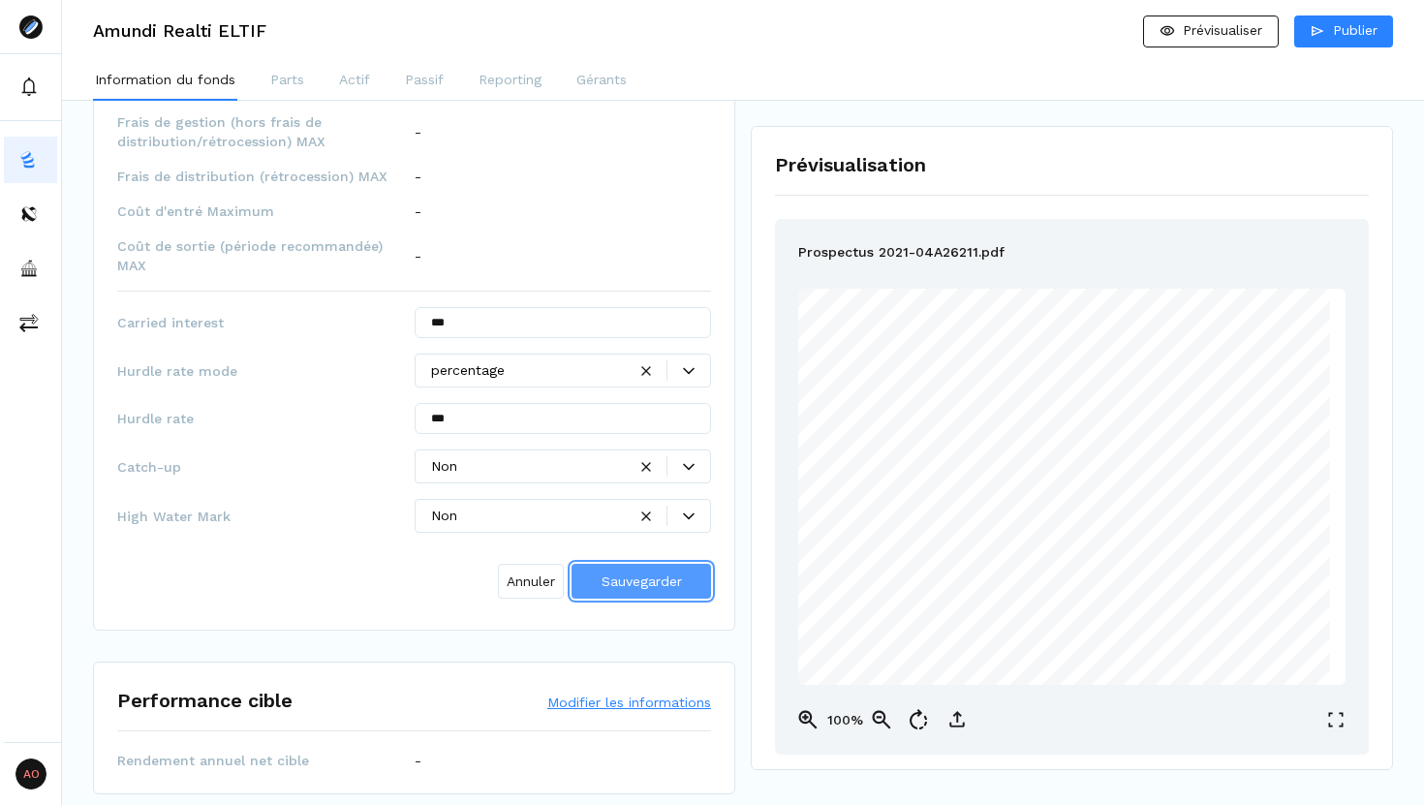
click at [664, 573] on span "Sauvegarder" at bounding box center [641, 580] width 80 height 15
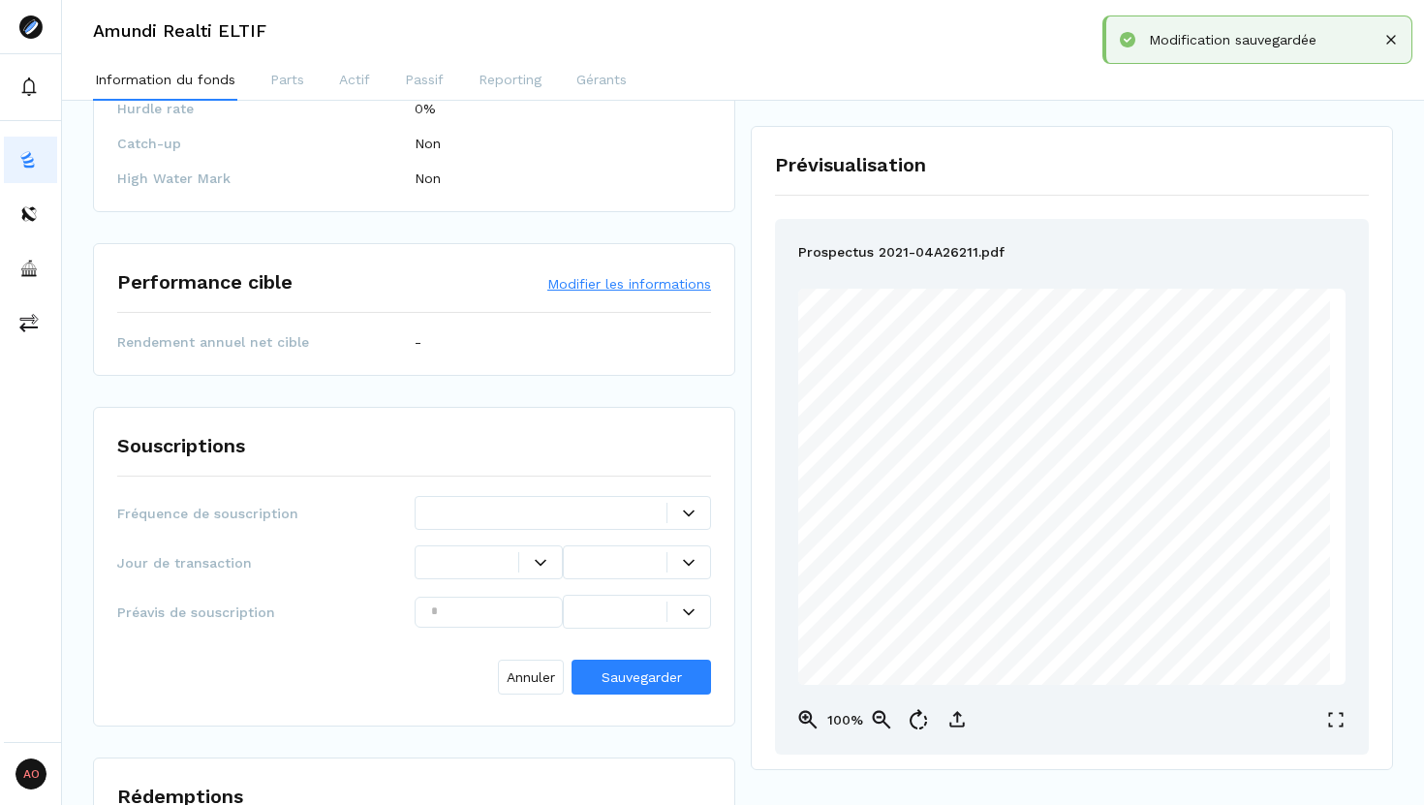
scroll to position [2115, 0]
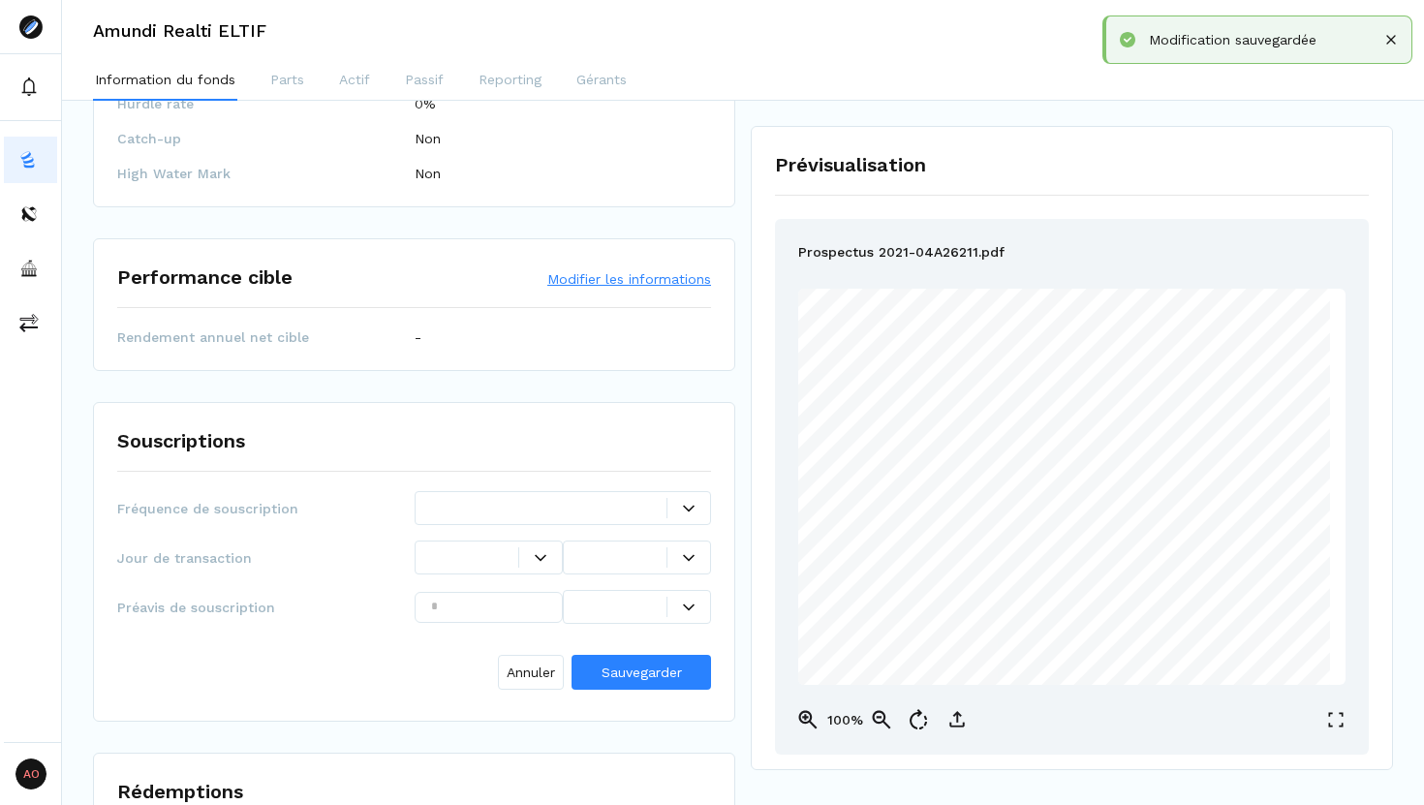
click at [622, 269] on button "Modifier les informations" at bounding box center [629, 278] width 164 height 19
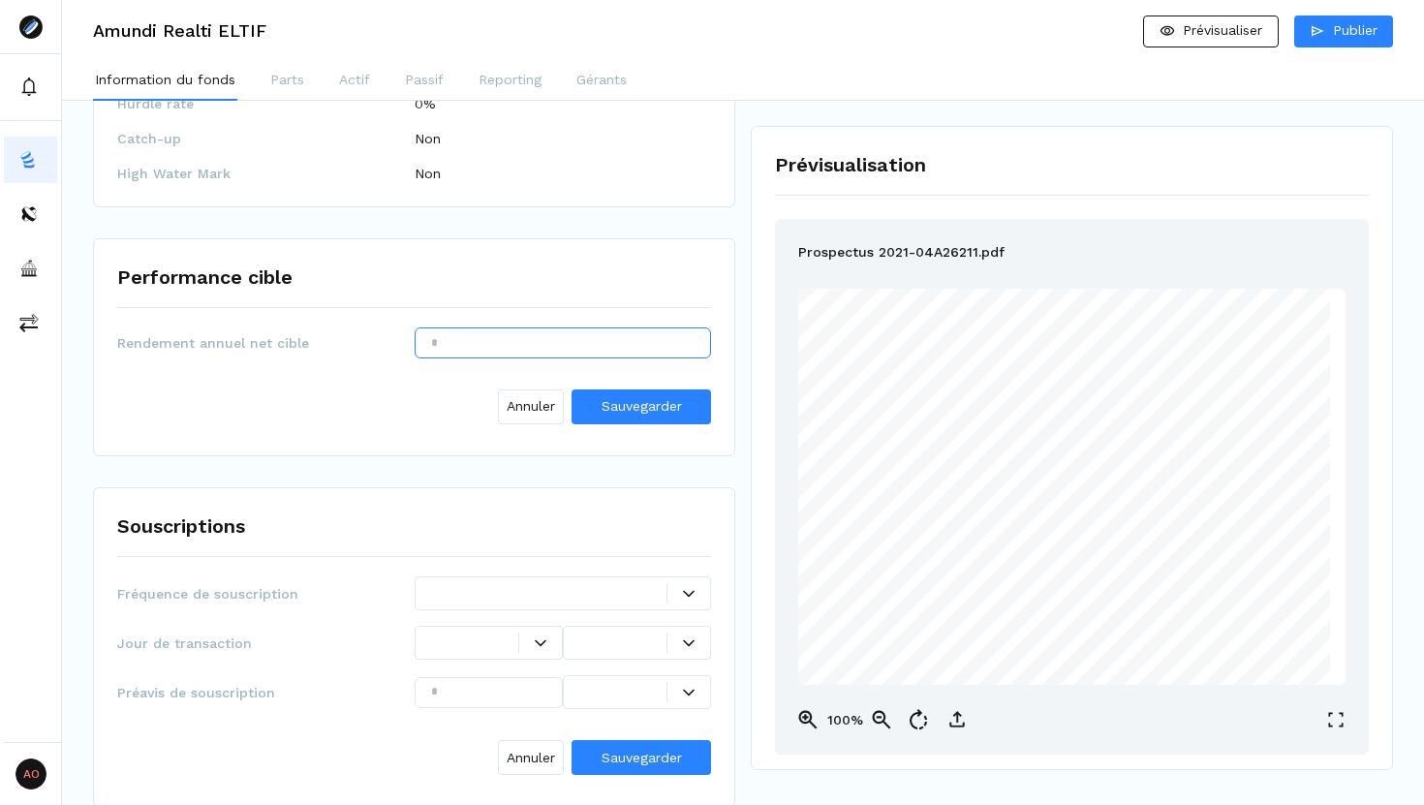
click at [593, 327] on input "text" at bounding box center [563, 342] width 297 height 31
type input "***"
click at [619, 398] on span "Sauvegarder" at bounding box center [641, 405] width 80 height 15
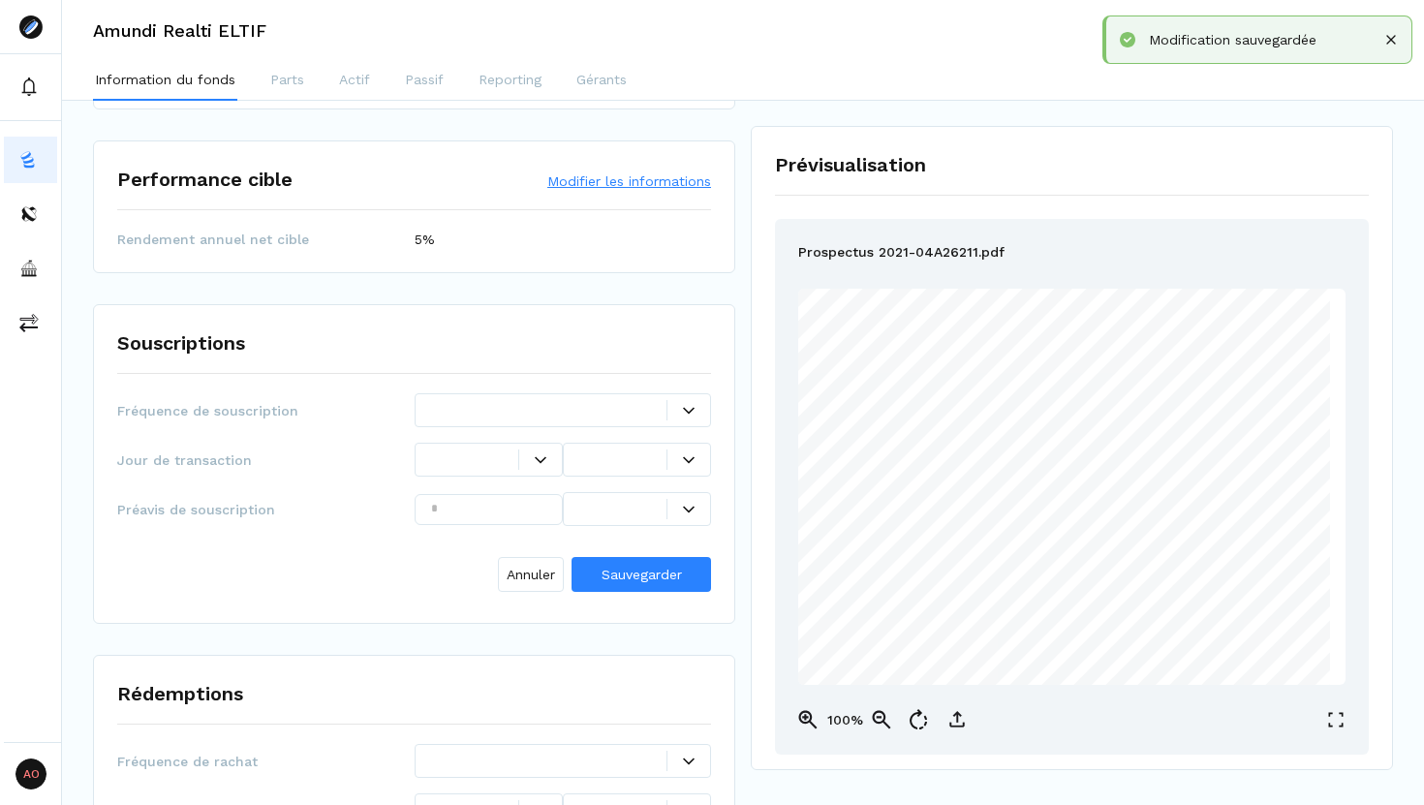
scroll to position [2226, 0]
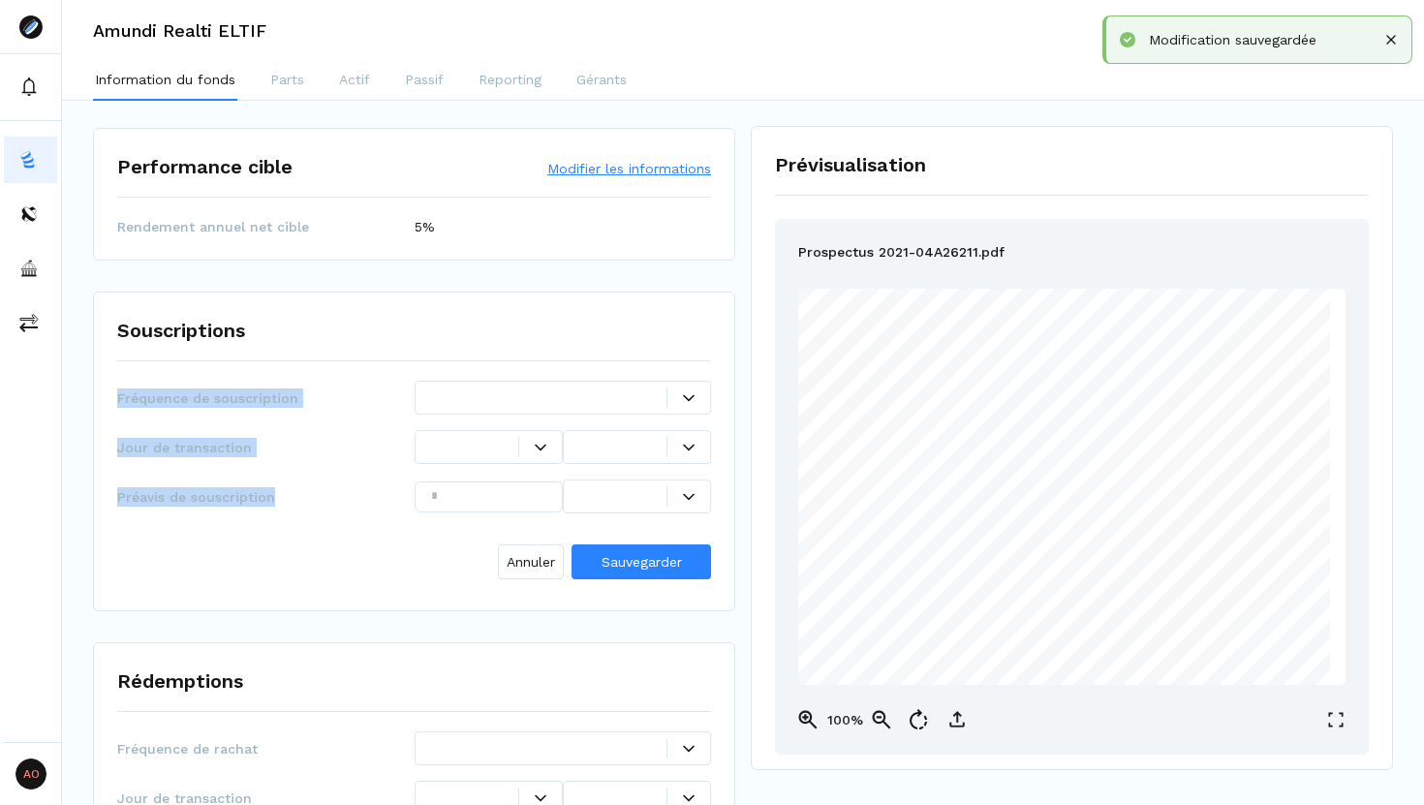
drag, startPoint x: 270, startPoint y: 464, endPoint x: 116, endPoint y: 363, distance: 184.0
click at [117, 381] on div "Fréquence de souscription Jour de transaction Préavis de souscription Annuler S…" at bounding box center [414, 484] width 594 height 206
copy div "Fréquence de souscription Jour de transaction Préavis de souscription"
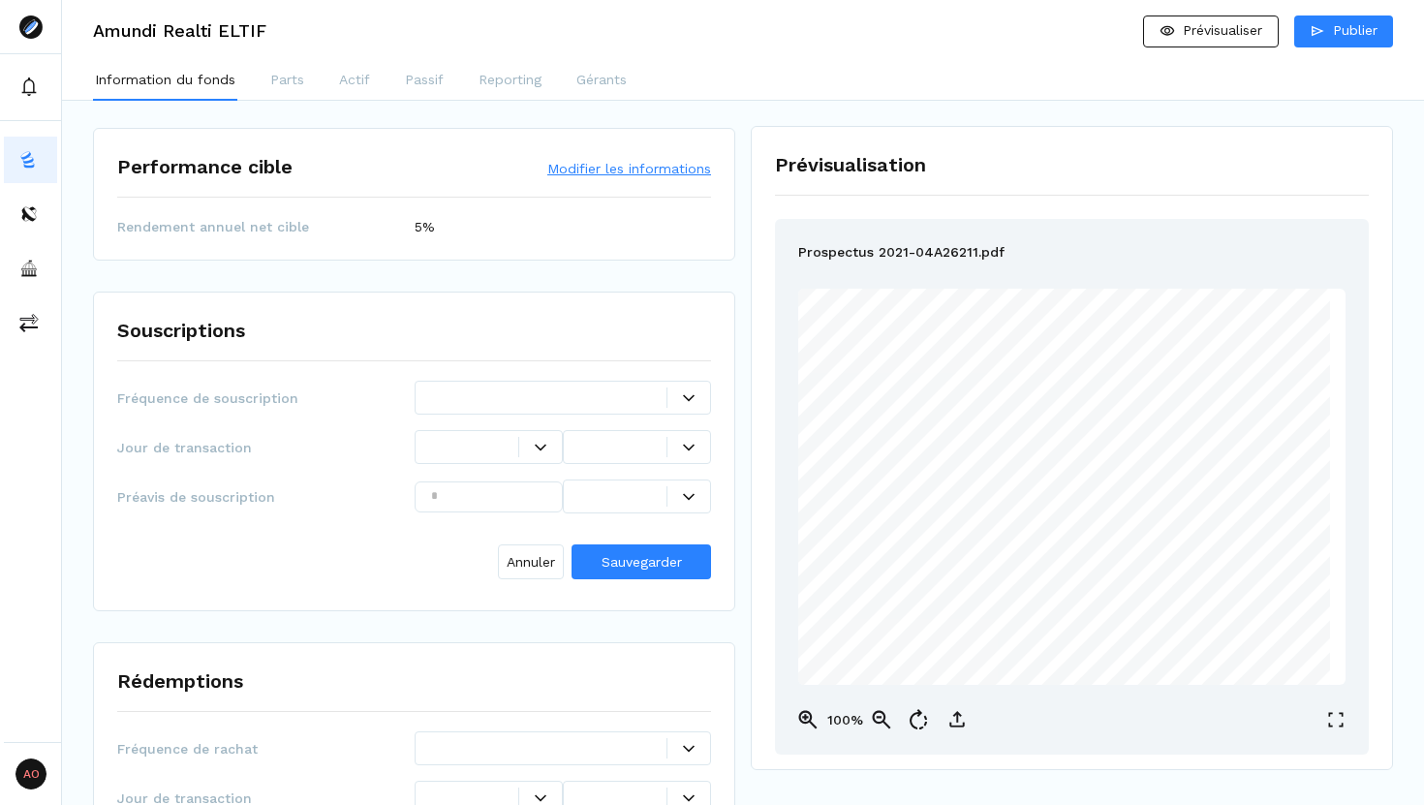
click at [685, 387] on div at bounding box center [688, 397] width 44 height 20
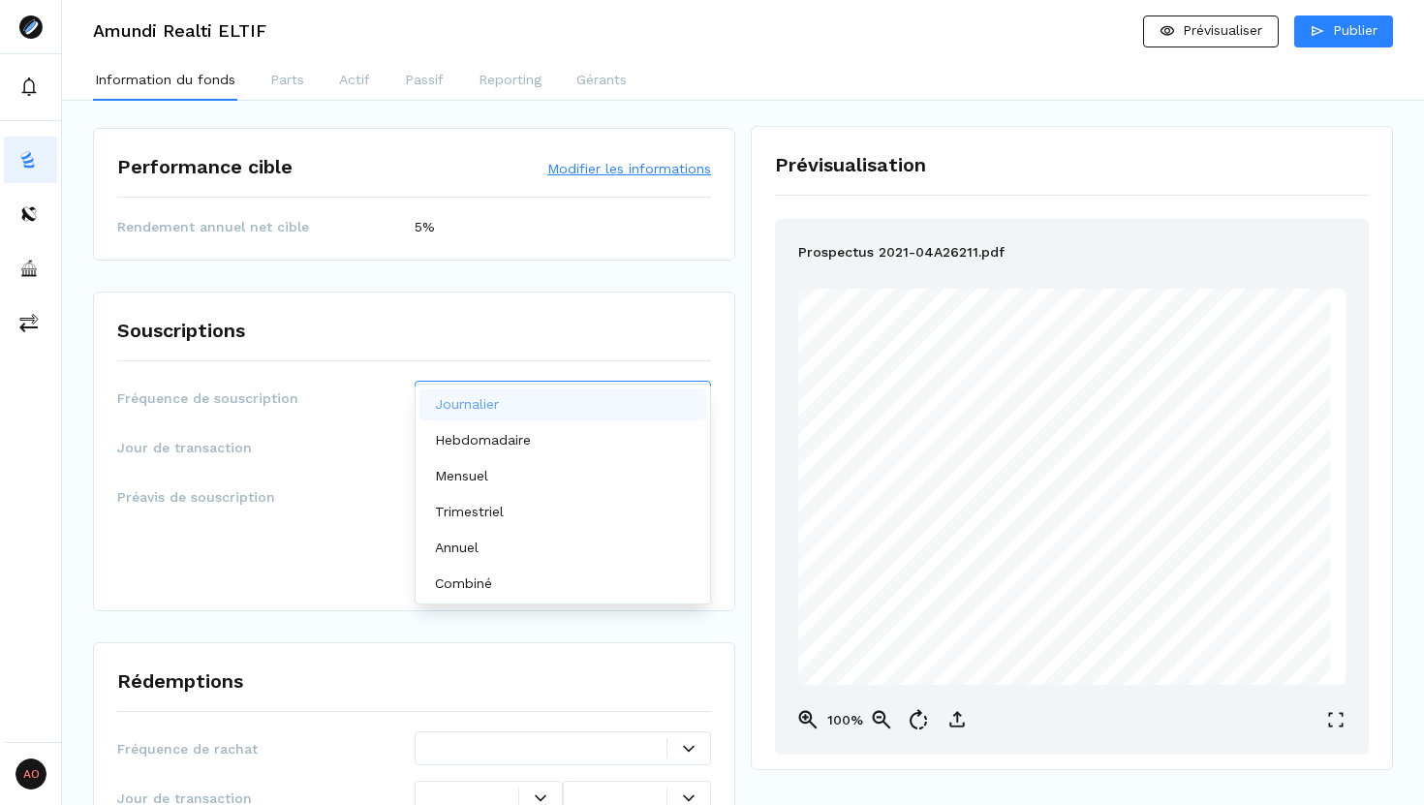
click at [499, 402] on p "Journalier" at bounding box center [467, 404] width 64 height 20
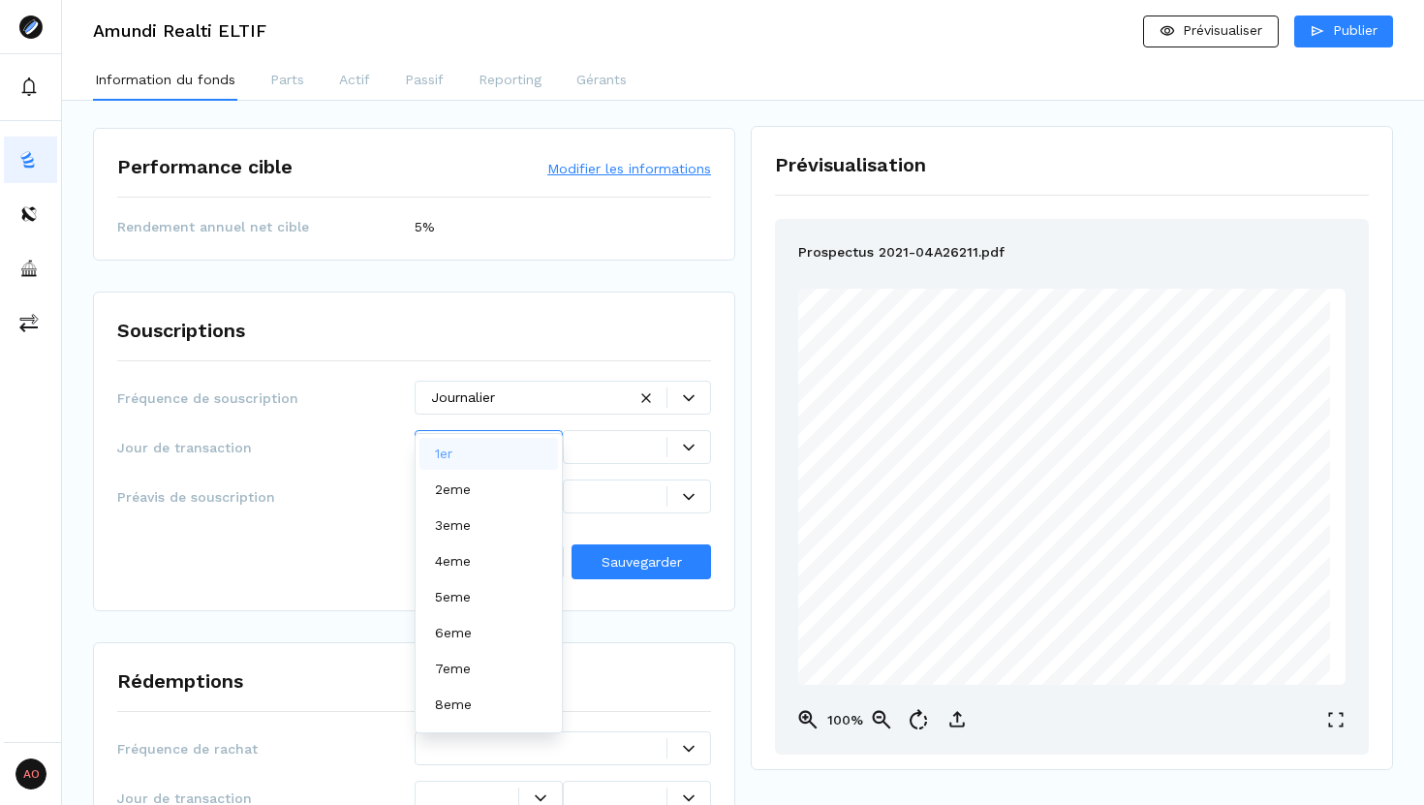
click at [516, 437] on div at bounding box center [474, 447] width 87 height 20
click at [479, 465] on div "1er" at bounding box center [488, 454] width 138 height 32
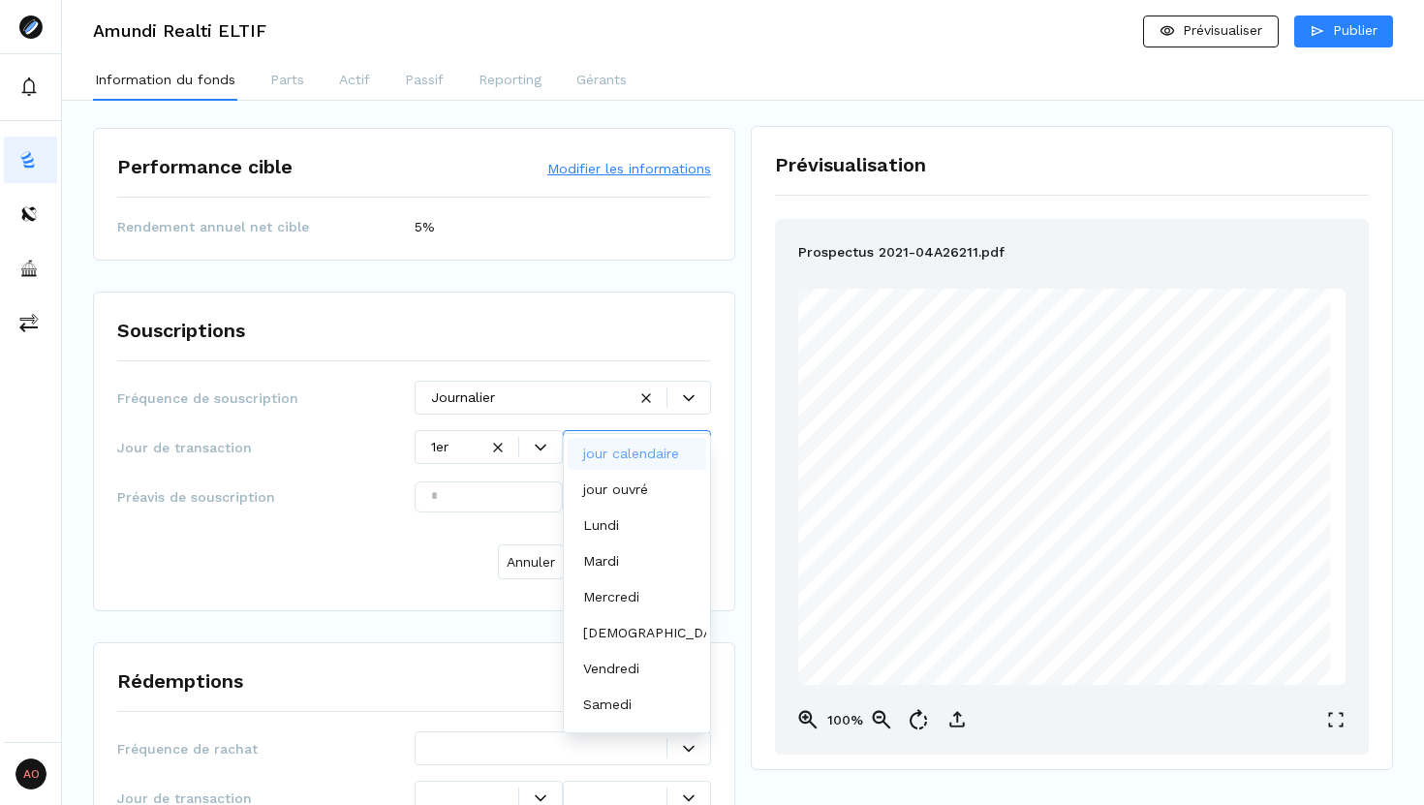
click at [641, 437] on div at bounding box center [622, 447] width 87 height 20
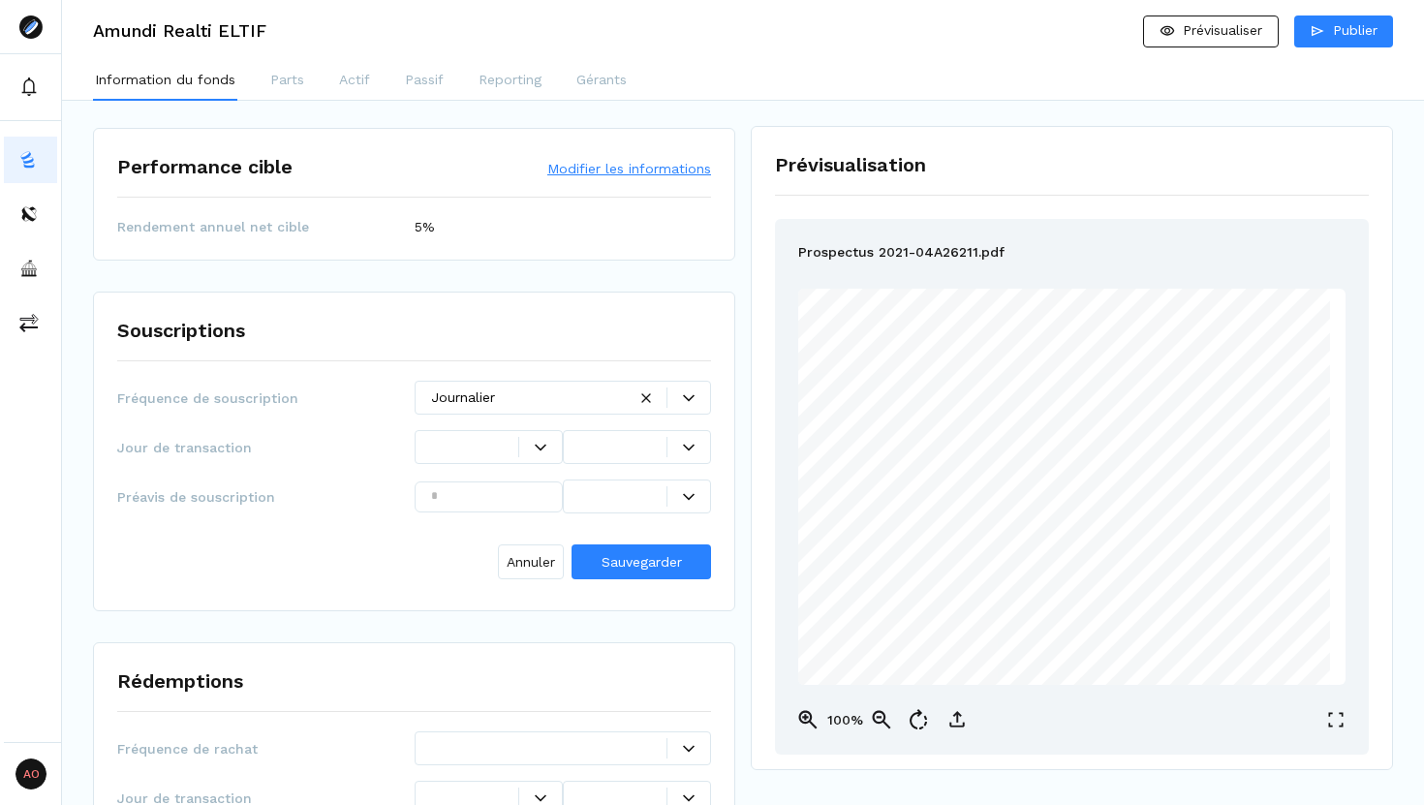
click at [364, 479] on div "Préavis de souscription" at bounding box center [414, 496] width 594 height 34
click at [544, 442] on icon at bounding box center [541, 448] width 12 height 12
click at [481, 689] on div "dernier" at bounding box center [461, 713] width 52 height 20
click at [689, 444] on icon at bounding box center [689, 447] width 12 height 7
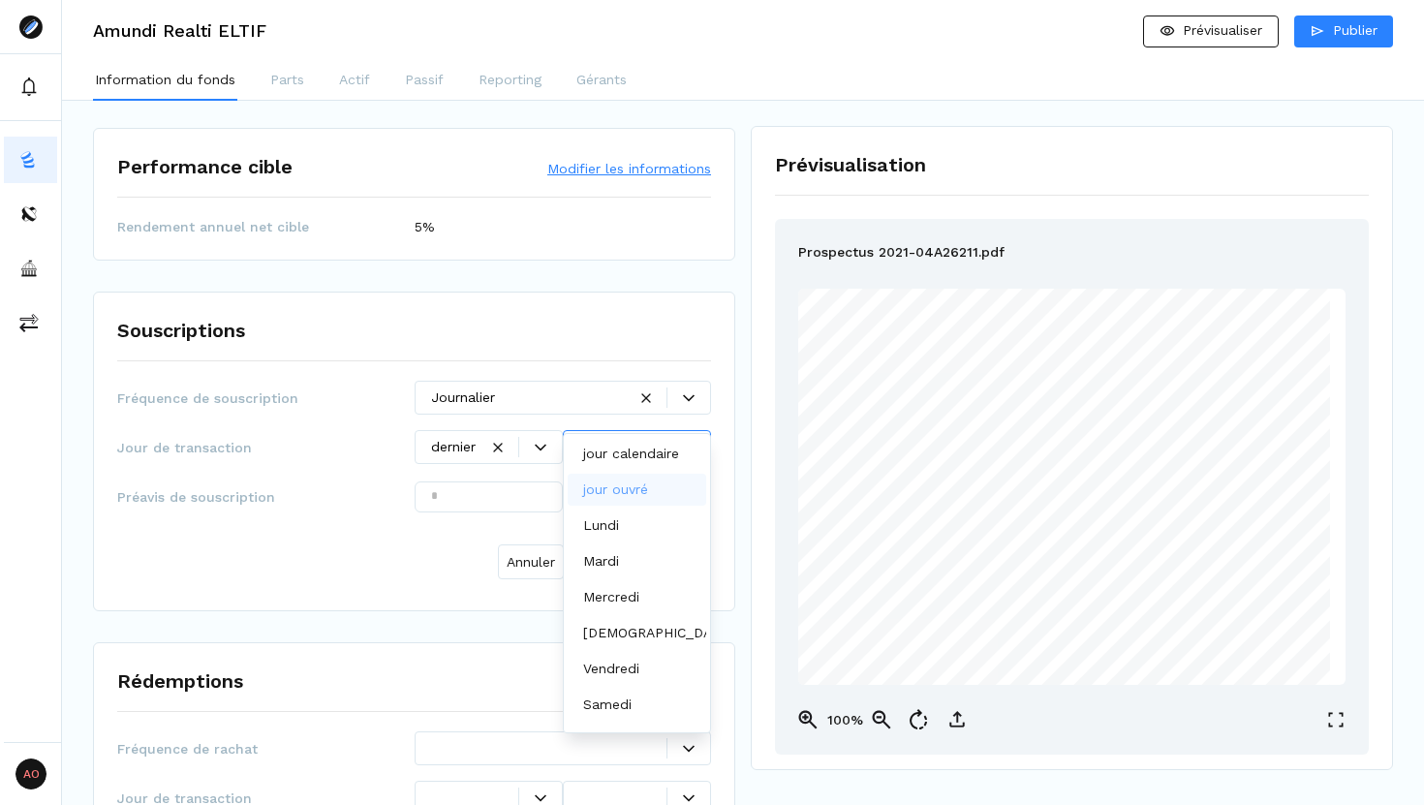
click at [650, 485] on div "jour ouvré" at bounding box center [619, 489] width 73 height 20
click at [481, 481] on input "text" at bounding box center [489, 496] width 148 height 31
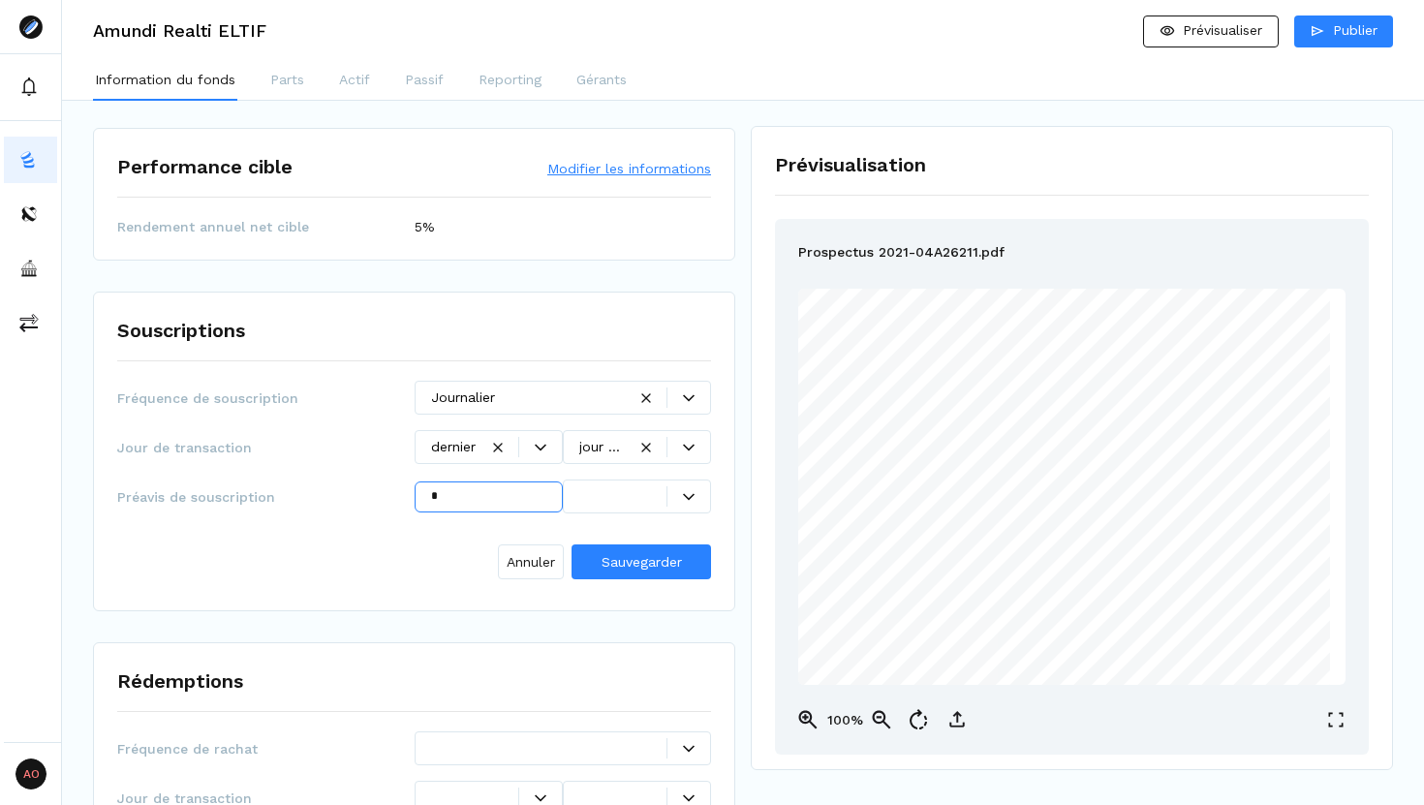
type input "*"
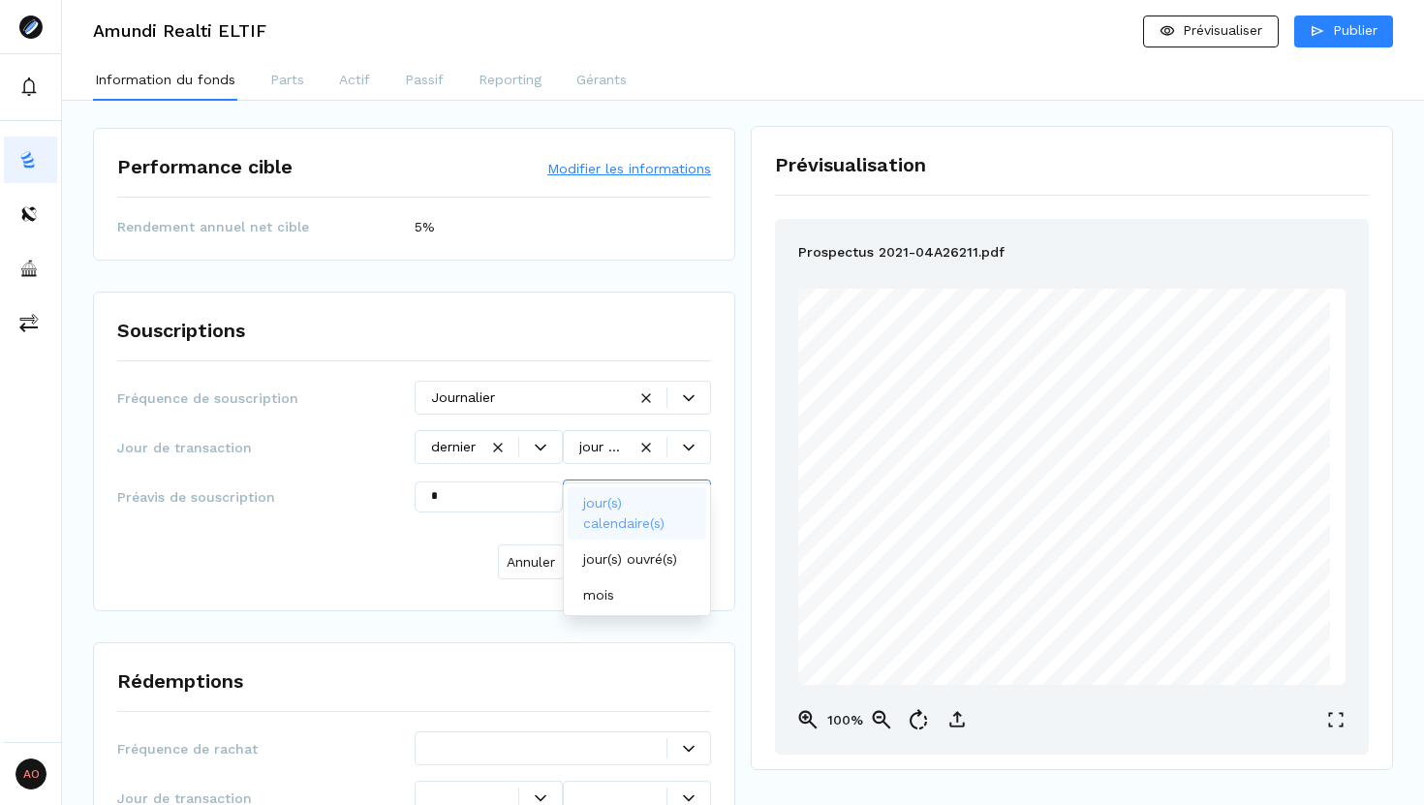
click at [614, 486] on div at bounding box center [622, 496] width 87 height 20
click at [624, 553] on p "jour(s) ouvré(s)" at bounding box center [630, 559] width 94 height 20
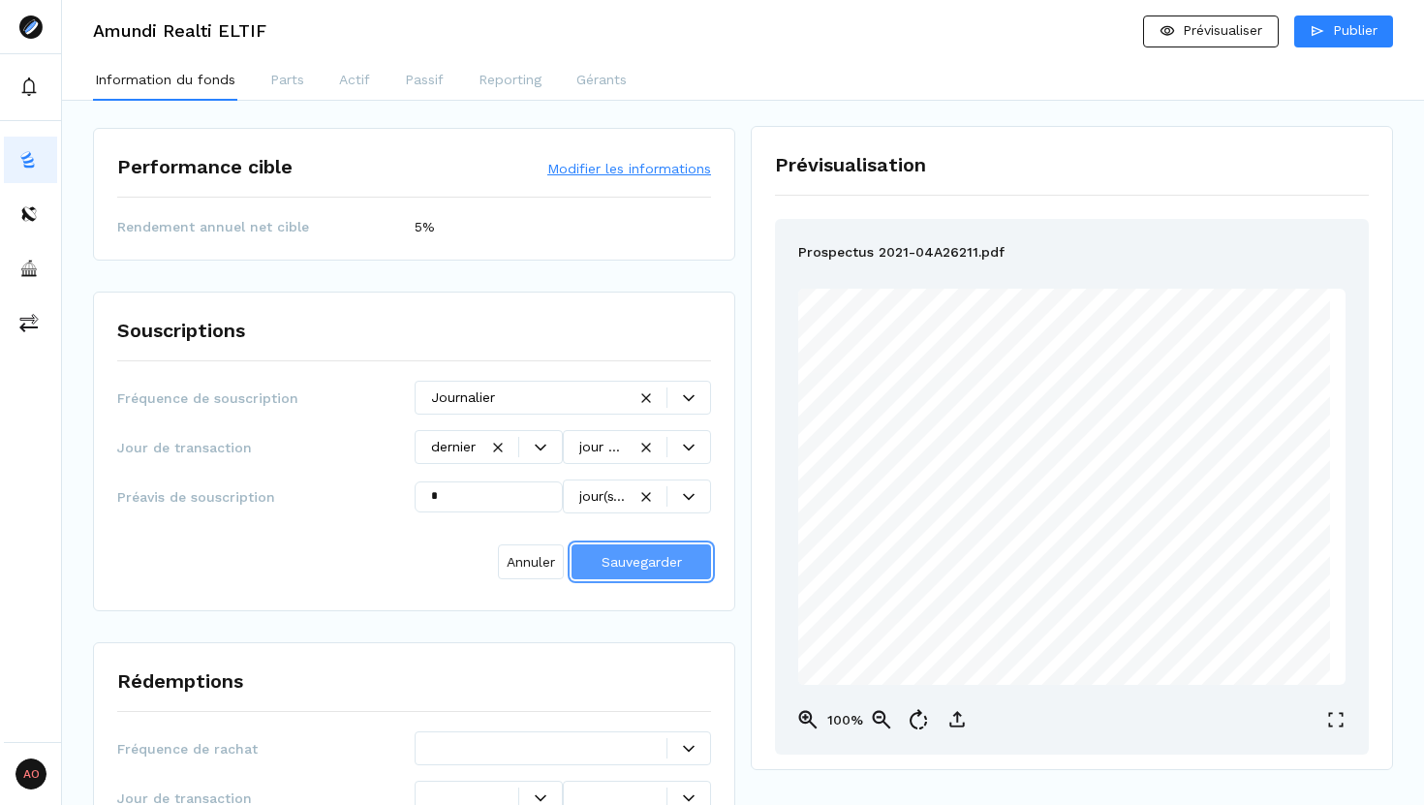
click at [626, 554] on span "Sauvegarder" at bounding box center [641, 561] width 80 height 15
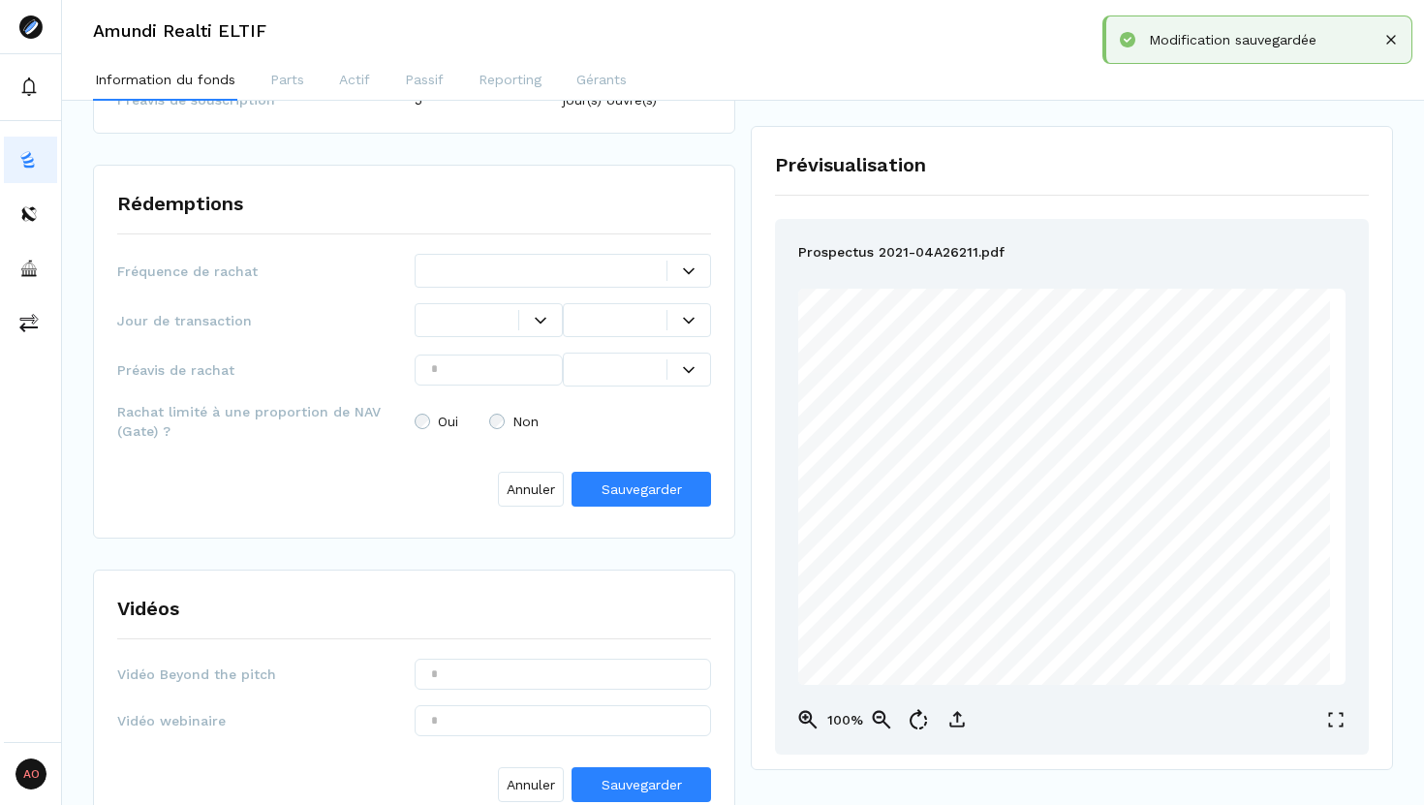
scroll to position [2580, 0]
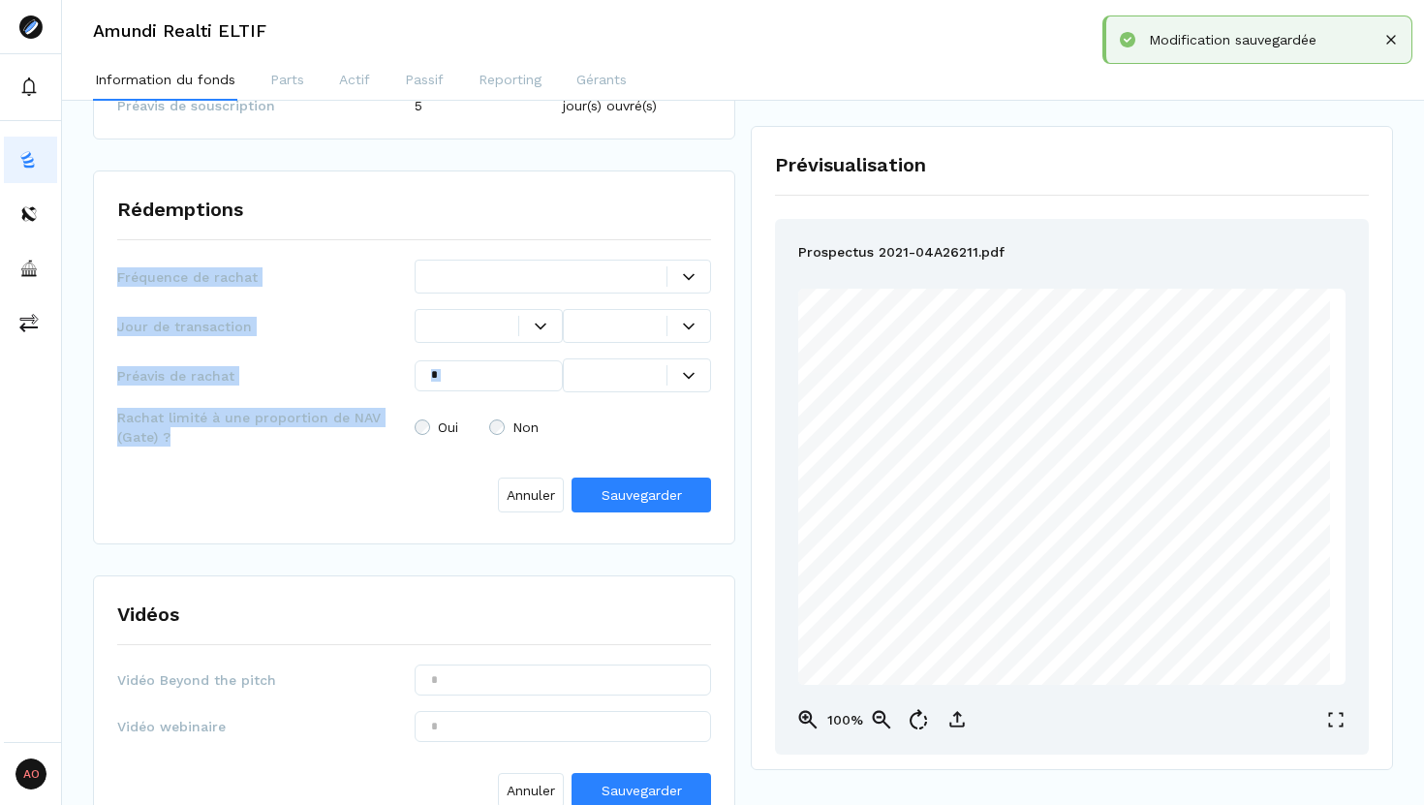
drag, startPoint x: 179, startPoint y: 402, endPoint x: 116, endPoint y: 241, distance: 172.7
click at [117, 260] on div "Fréquence de rachat Jour de transaction Préavis de rachat Rachat limité à une p…" at bounding box center [414, 390] width 594 height 261
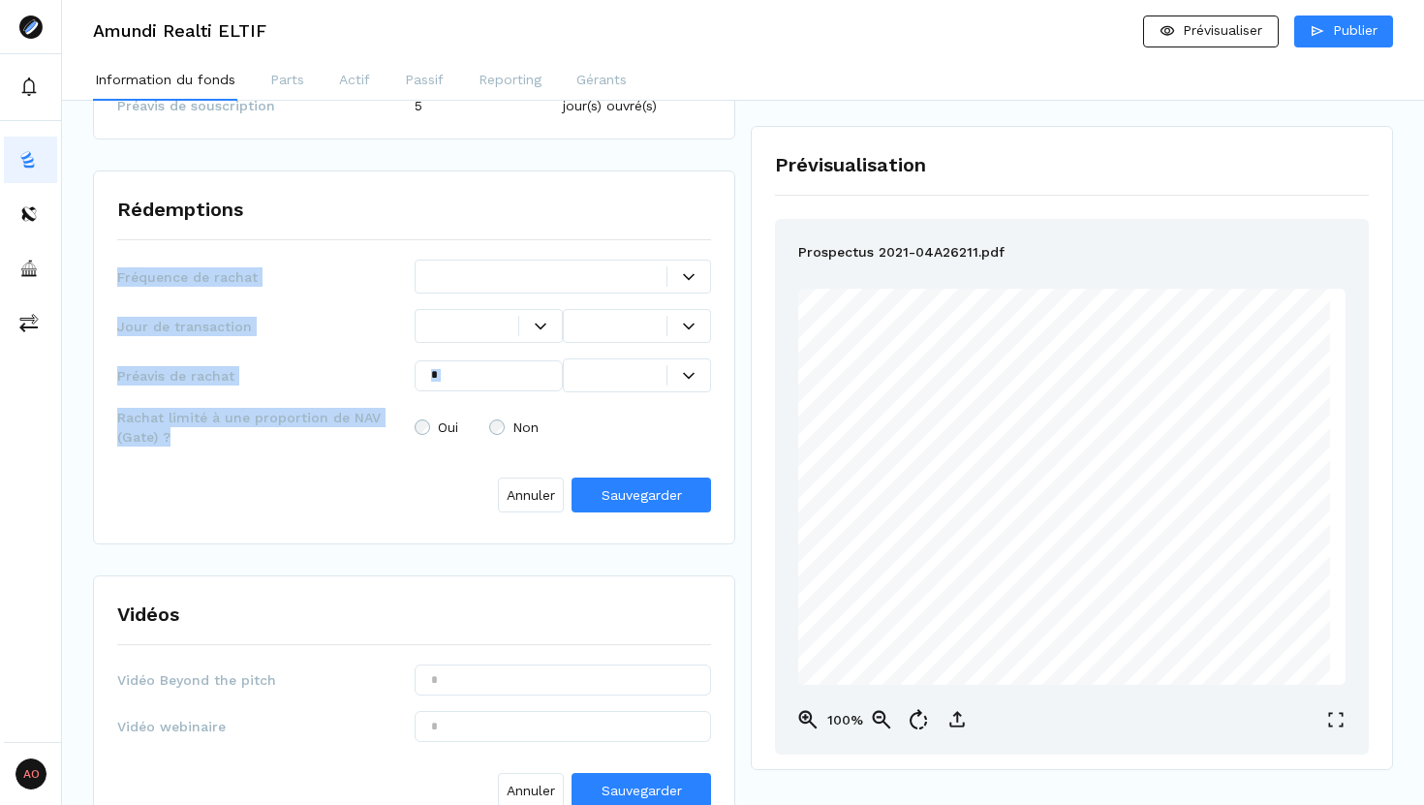
copy div "Fréquence de rachat Jour de transaction Préavis de rachat Rachat limité à une p…"
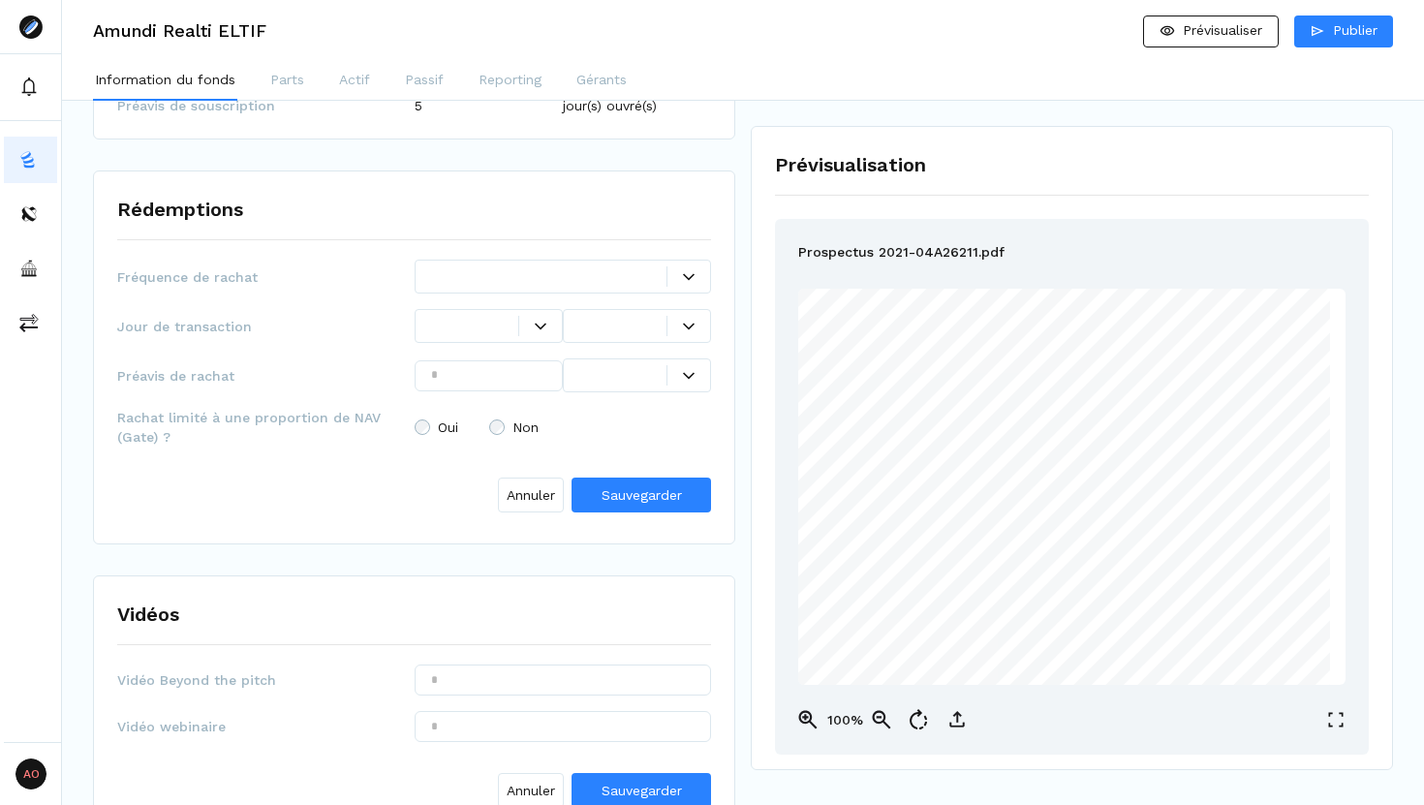
click at [370, 260] on div "Fréquence de rachat" at bounding box center [414, 277] width 594 height 34
click at [683, 271] on icon at bounding box center [689, 277] width 12 height 12
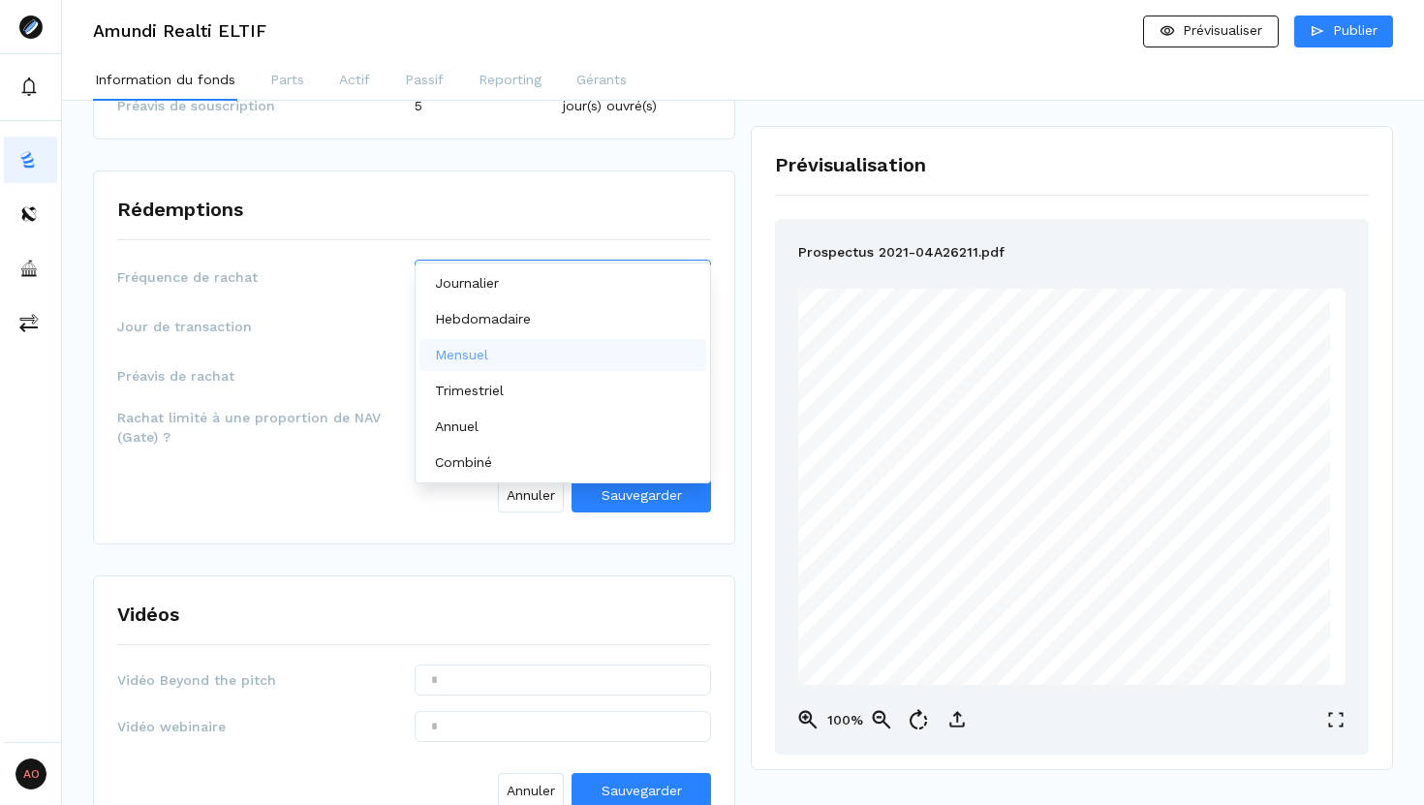
click at [589, 350] on div "Mensuel" at bounding box center [563, 355] width 288 height 32
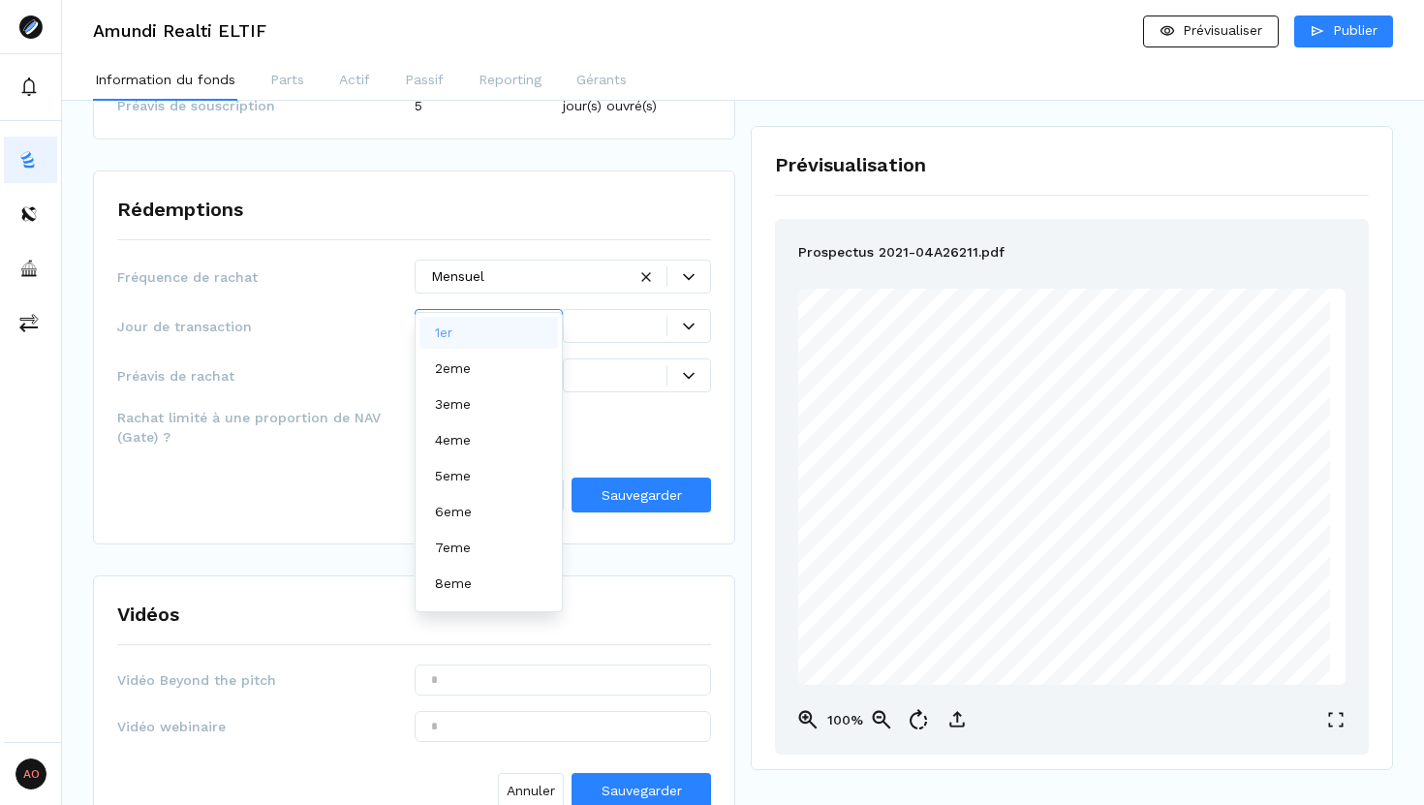
click at [536, 323] on icon at bounding box center [541, 326] width 12 height 7
click at [477, 596] on p "dernier" at bounding box center [457, 592] width 45 height 20
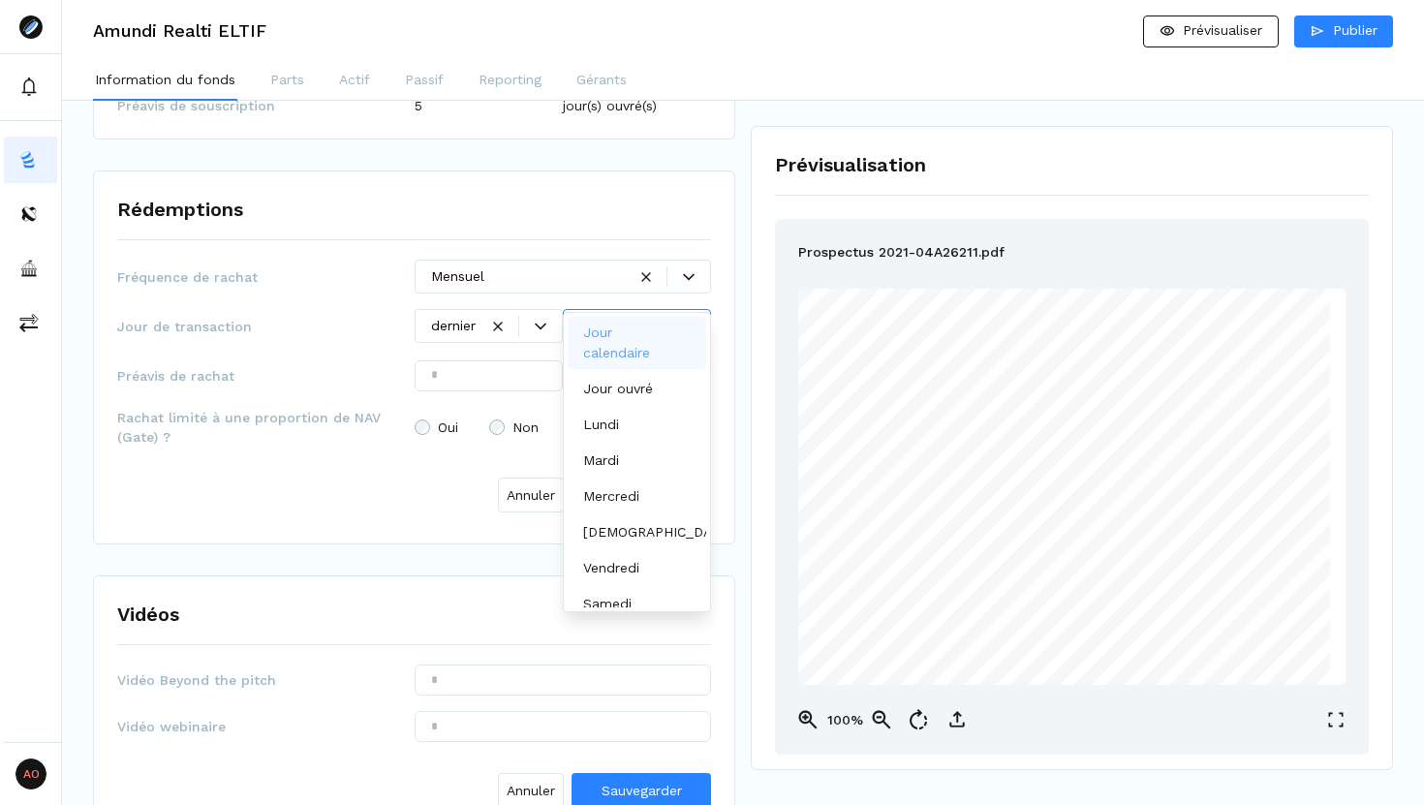
click at [663, 309] on div at bounding box center [637, 326] width 148 height 34
click at [626, 402] on div "Jour ouvré" at bounding box center [637, 389] width 138 height 32
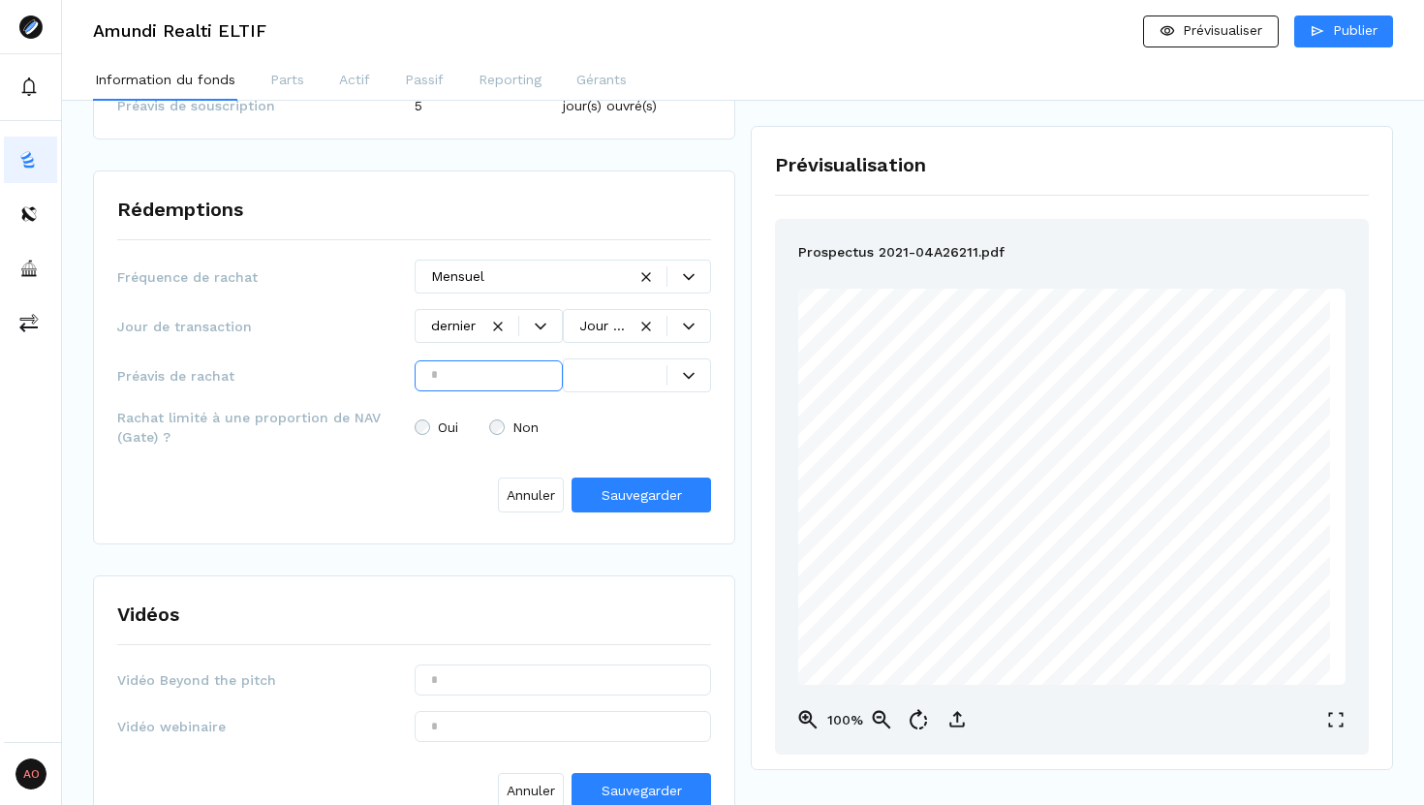
click at [505, 360] on input "text" at bounding box center [489, 375] width 148 height 31
type input "*"
click at [654, 365] on div at bounding box center [622, 375] width 87 height 20
click at [647, 436] on p "jour(s) ouvré(s)" at bounding box center [630, 438] width 94 height 20
click at [669, 487] on span "Sauvegarder" at bounding box center [641, 494] width 80 height 15
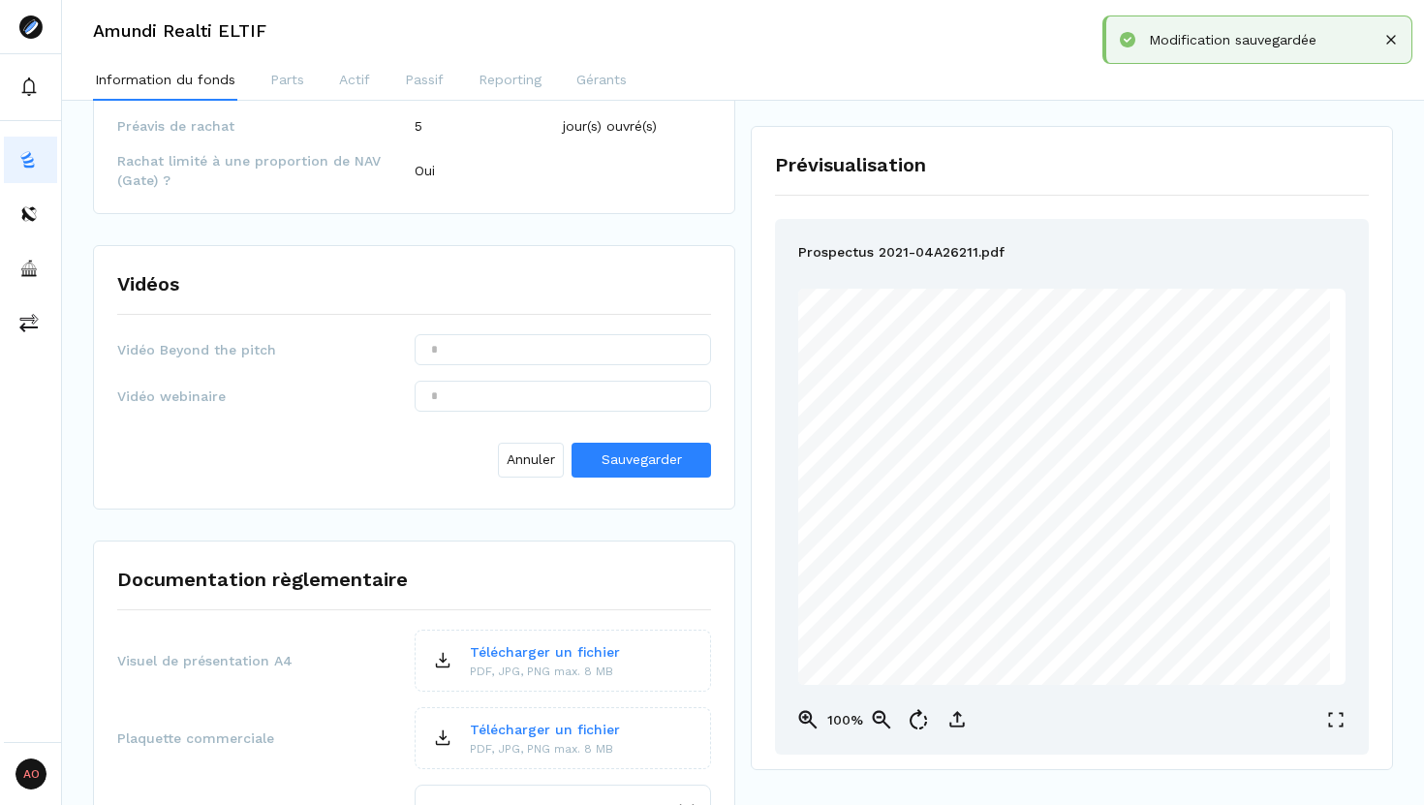
scroll to position [2922, 0]
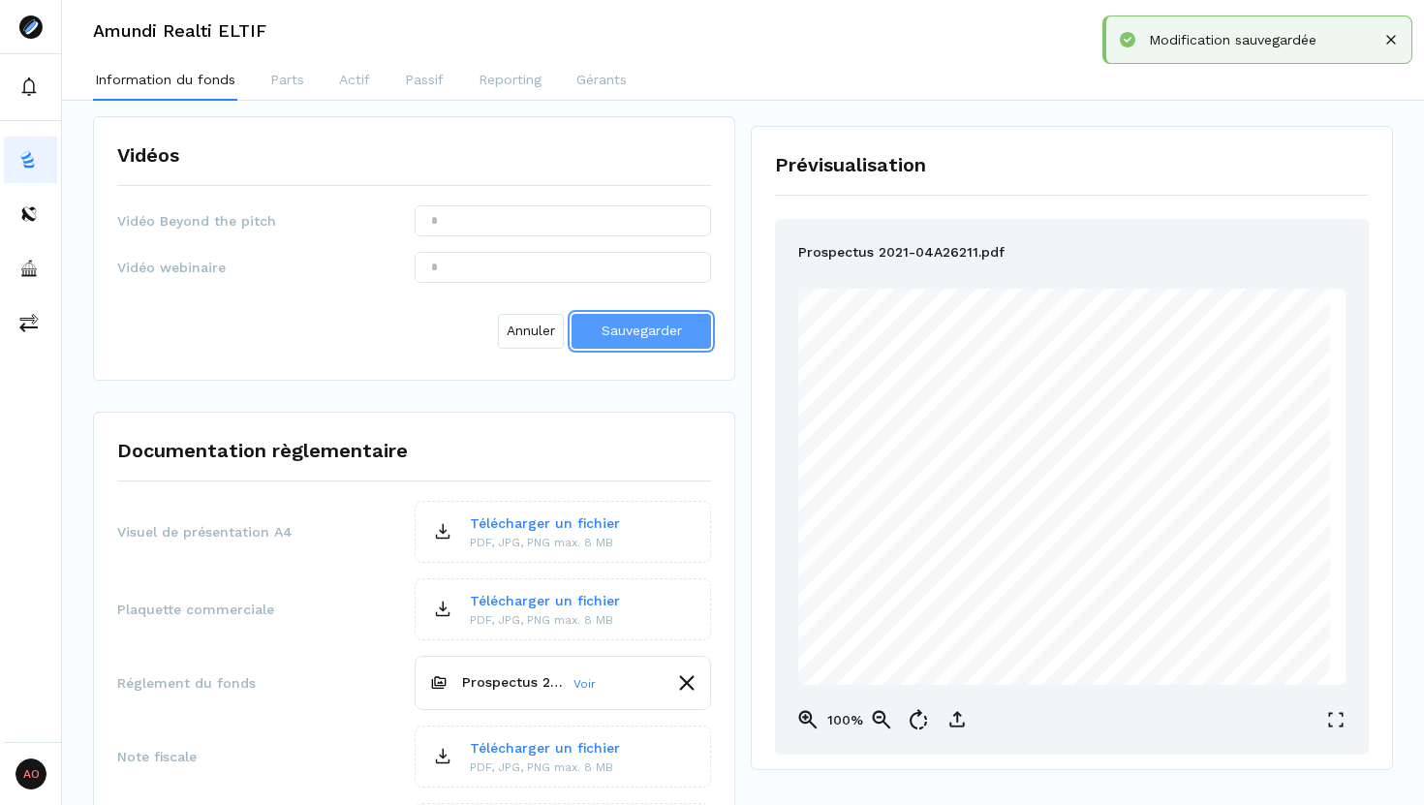
click at [620, 314] on button "Sauvegarder" at bounding box center [640, 331] width 139 height 35
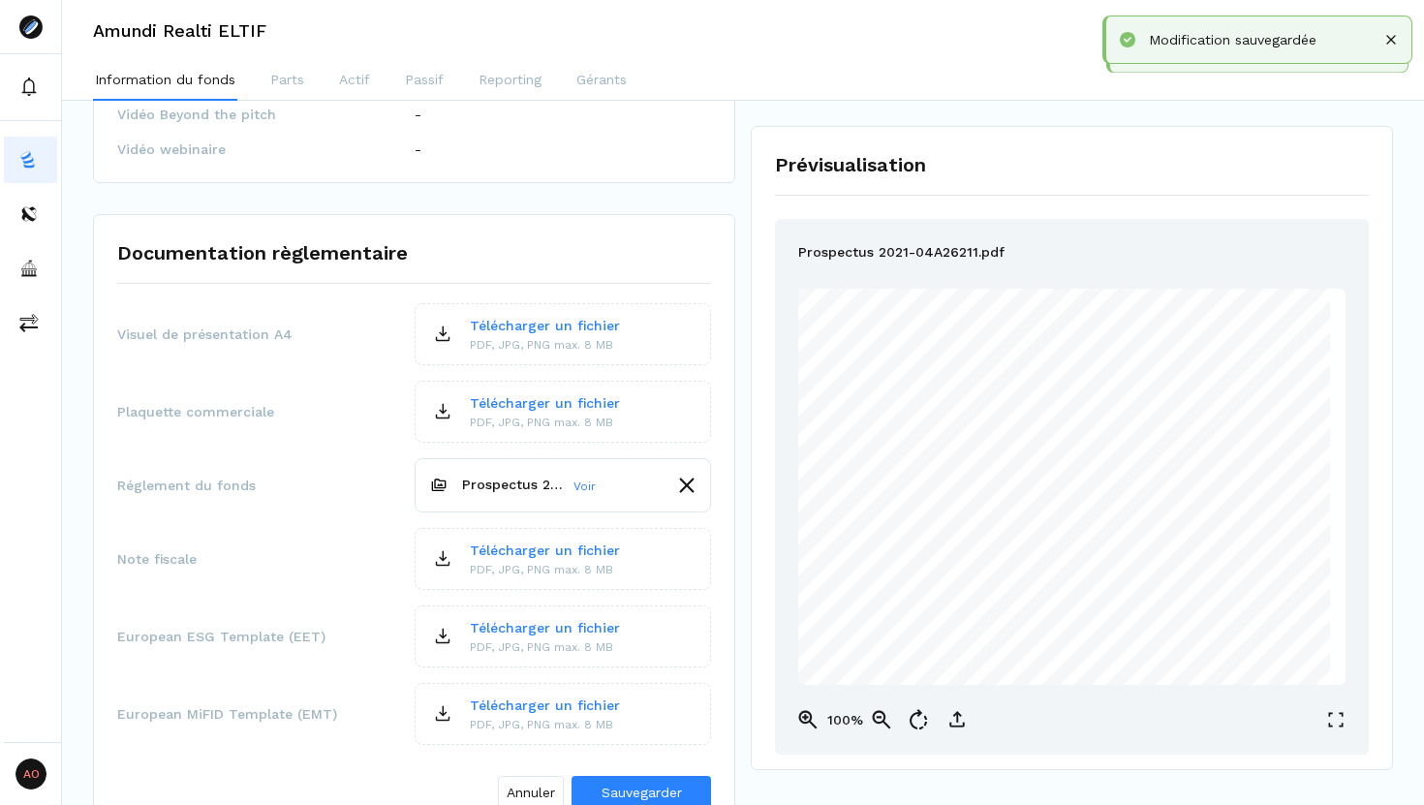
scroll to position [3088, 0]
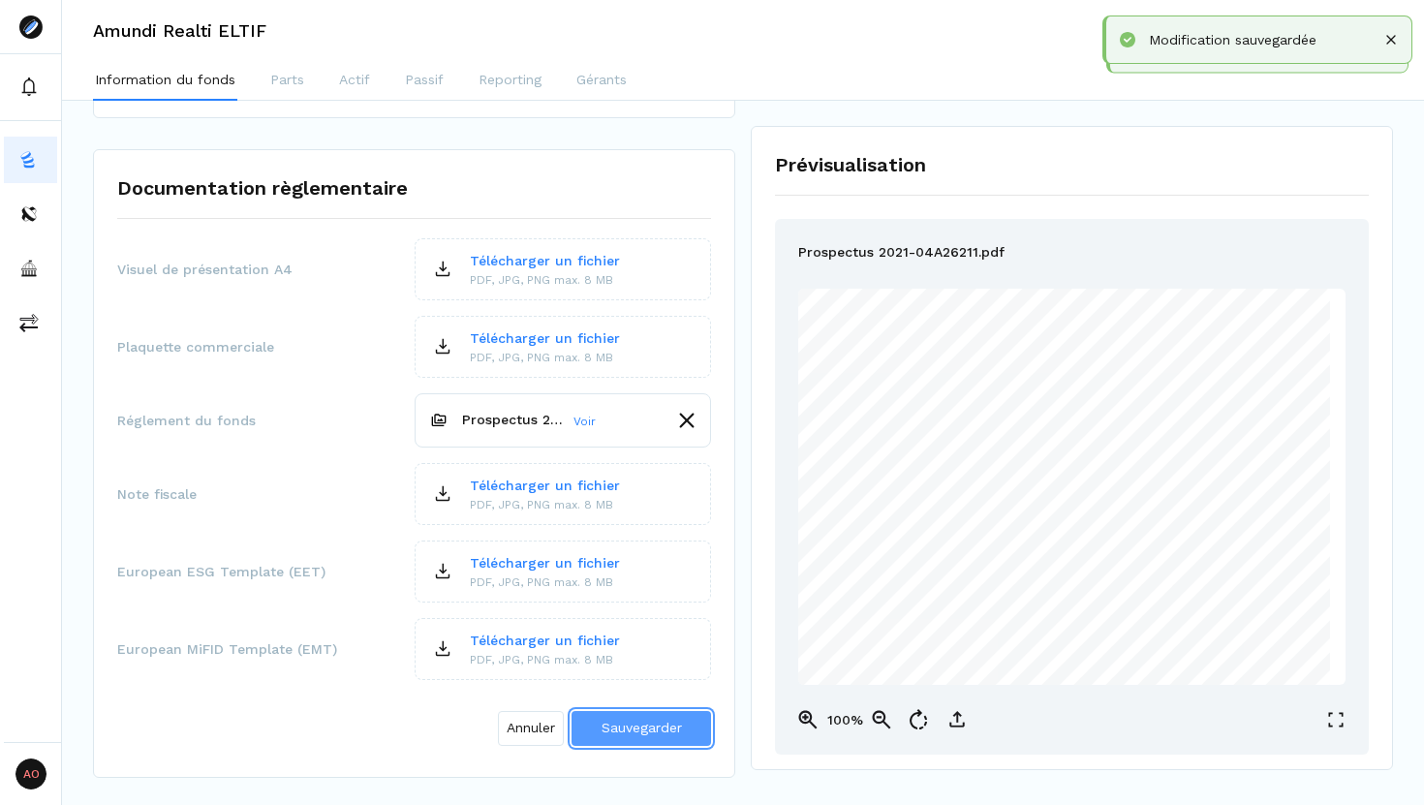
click at [639, 689] on span "Sauvegarder" at bounding box center [641, 727] width 80 height 15
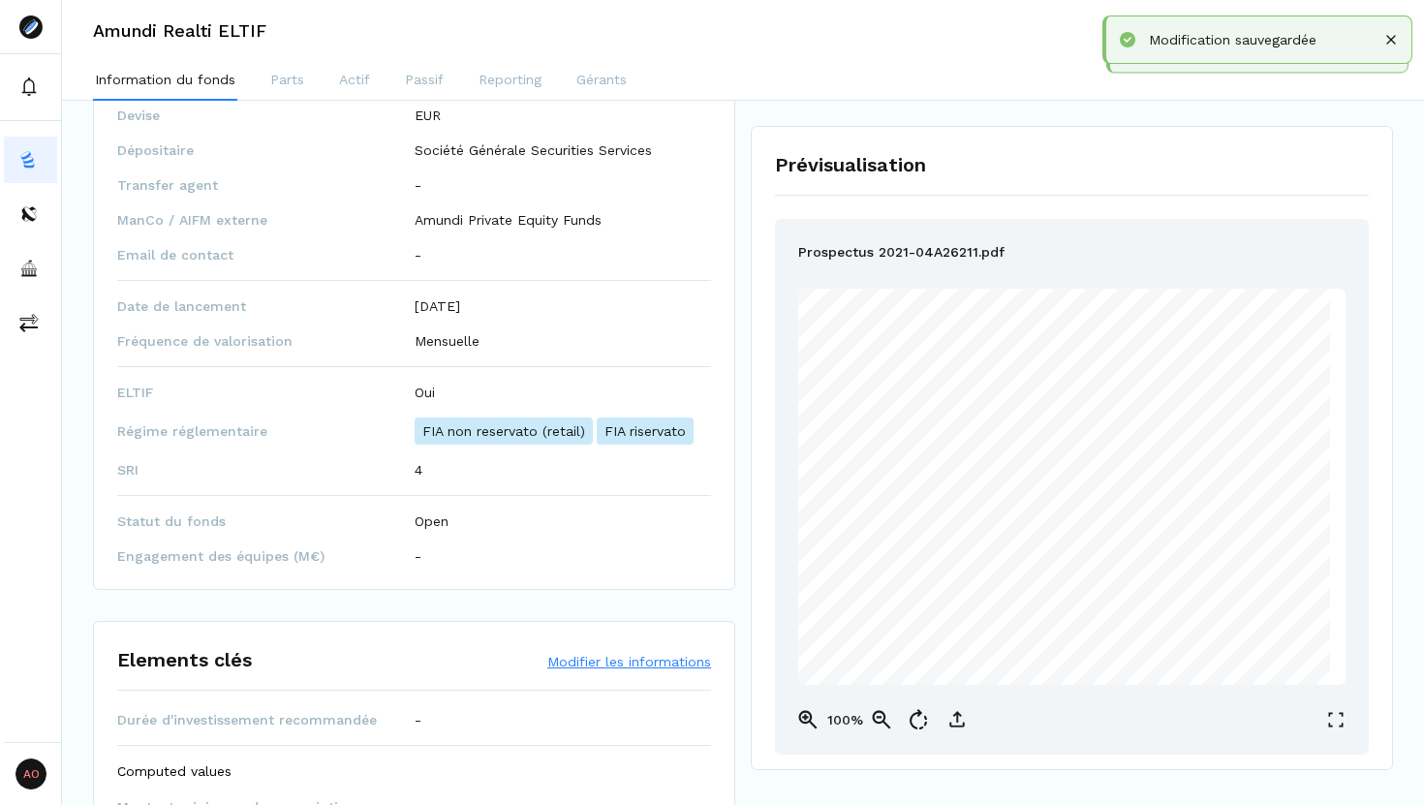
scroll to position [0, 0]
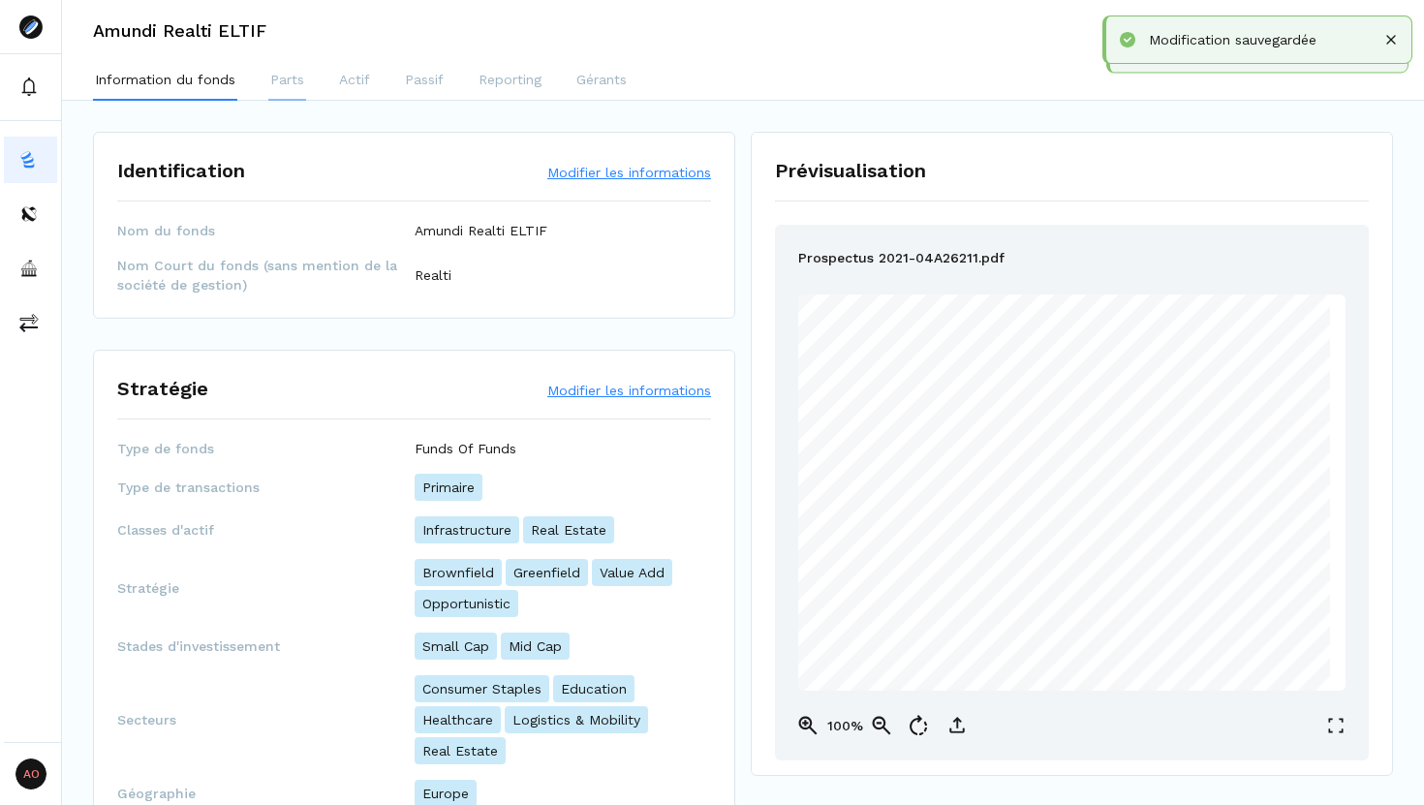
click at [286, 83] on p "Parts" at bounding box center [287, 80] width 34 height 20
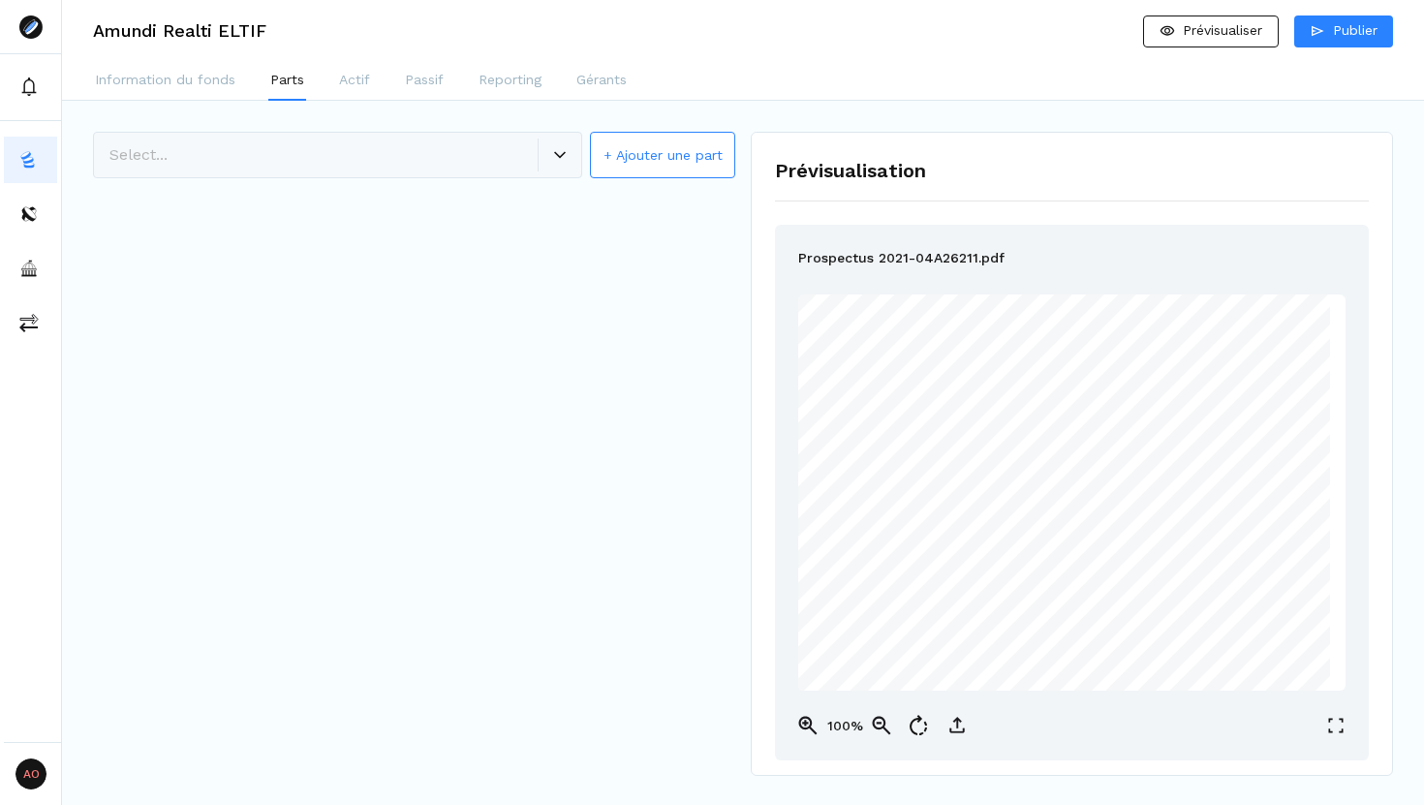
click at [654, 158] on button "+ Ajouter une part" at bounding box center [662, 155] width 145 height 46
click at [484, 247] on input "*" at bounding box center [563, 240] width 297 height 31
type input "********"
click at [609, 294] on span "Créer la part" at bounding box center [641, 295] width 82 height 15
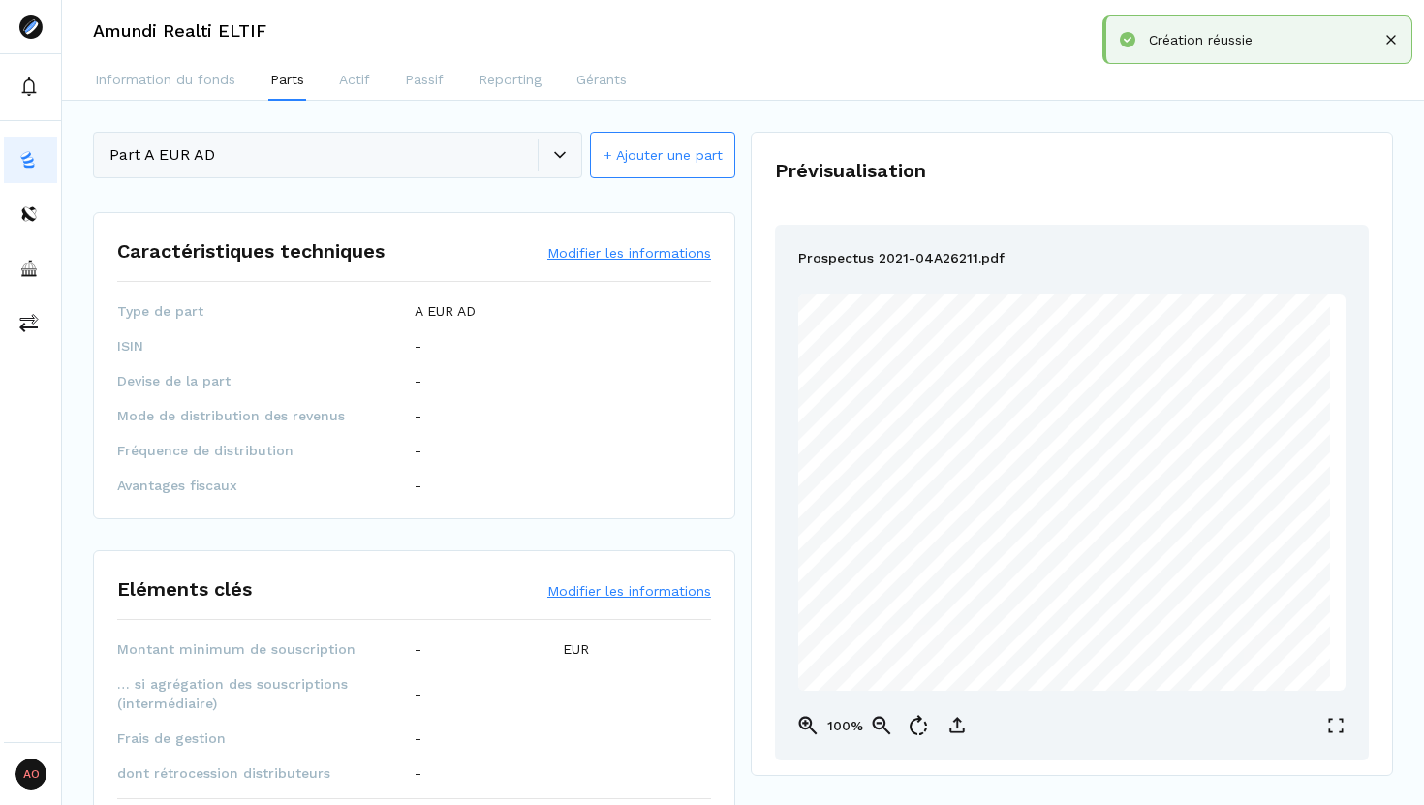
click at [594, 252] on button "Modifier les informations" at bounding box center [629, 252] width 164 height 19
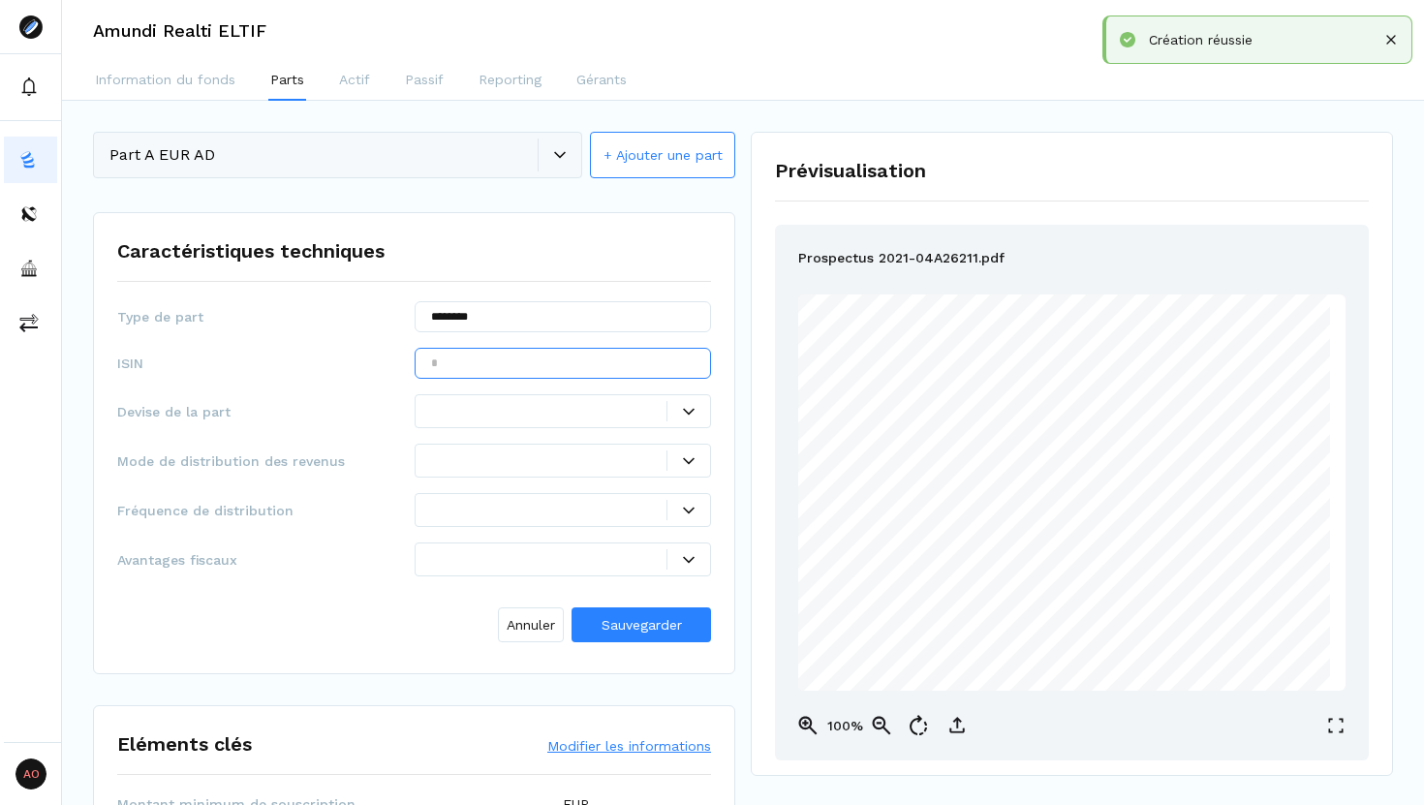
click at [489, 360] on input "text" at bounding box center [563, 363] width 297 height 31
paste input "**********"
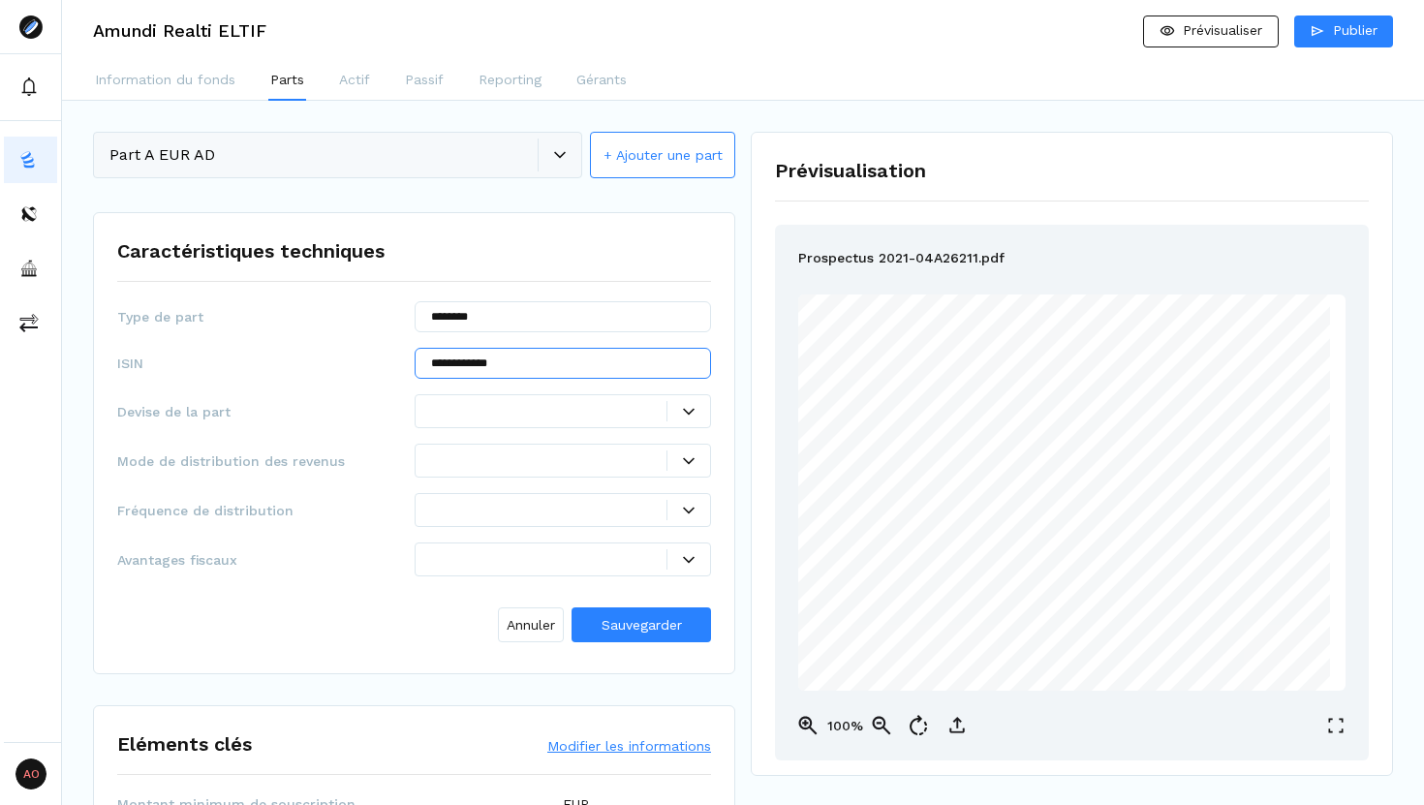
type input "**********"
click at [511, 410] on div at bounding box center [549, 411] width 236 height 20
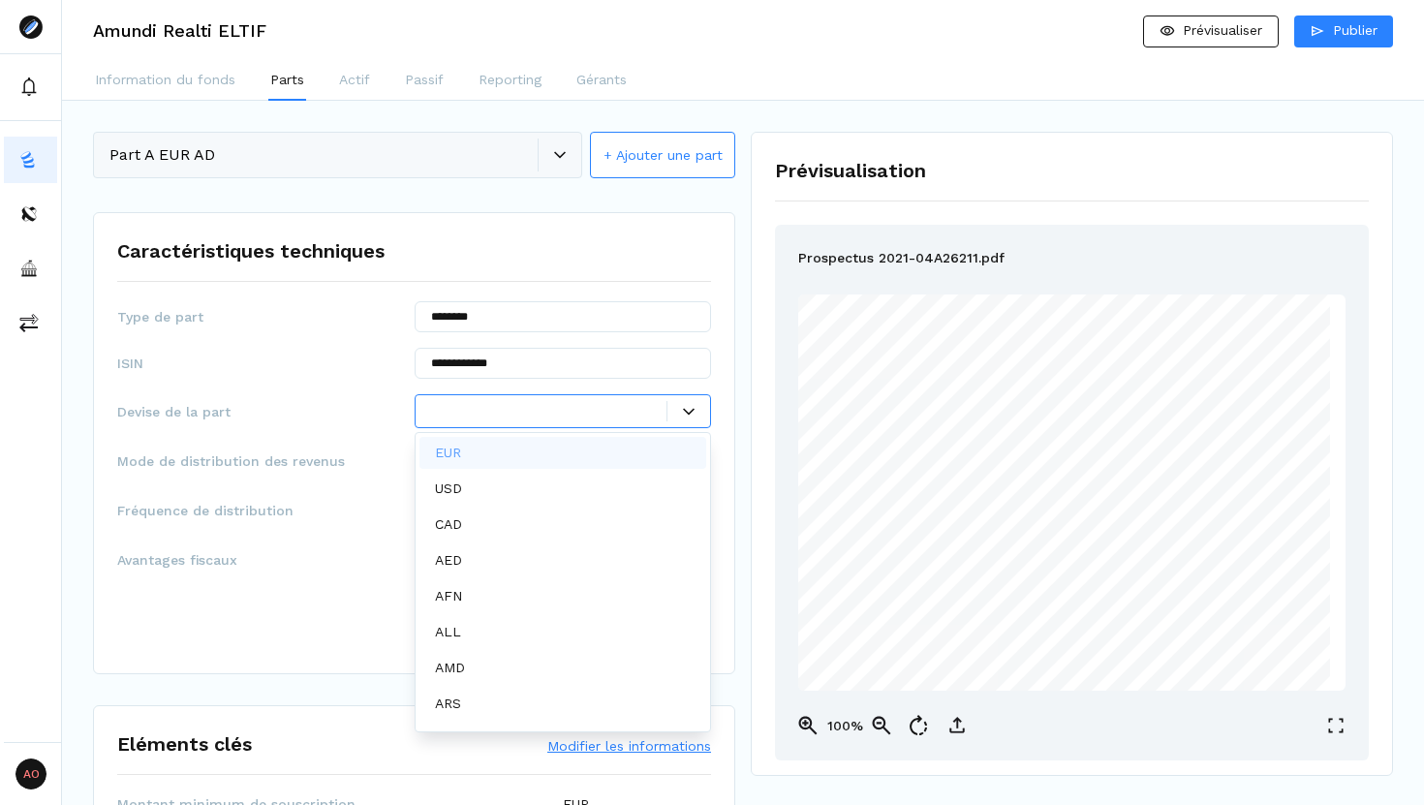
click at [503, 446] on div "EUR" at bounding box center [563, 453] width 288 height 32
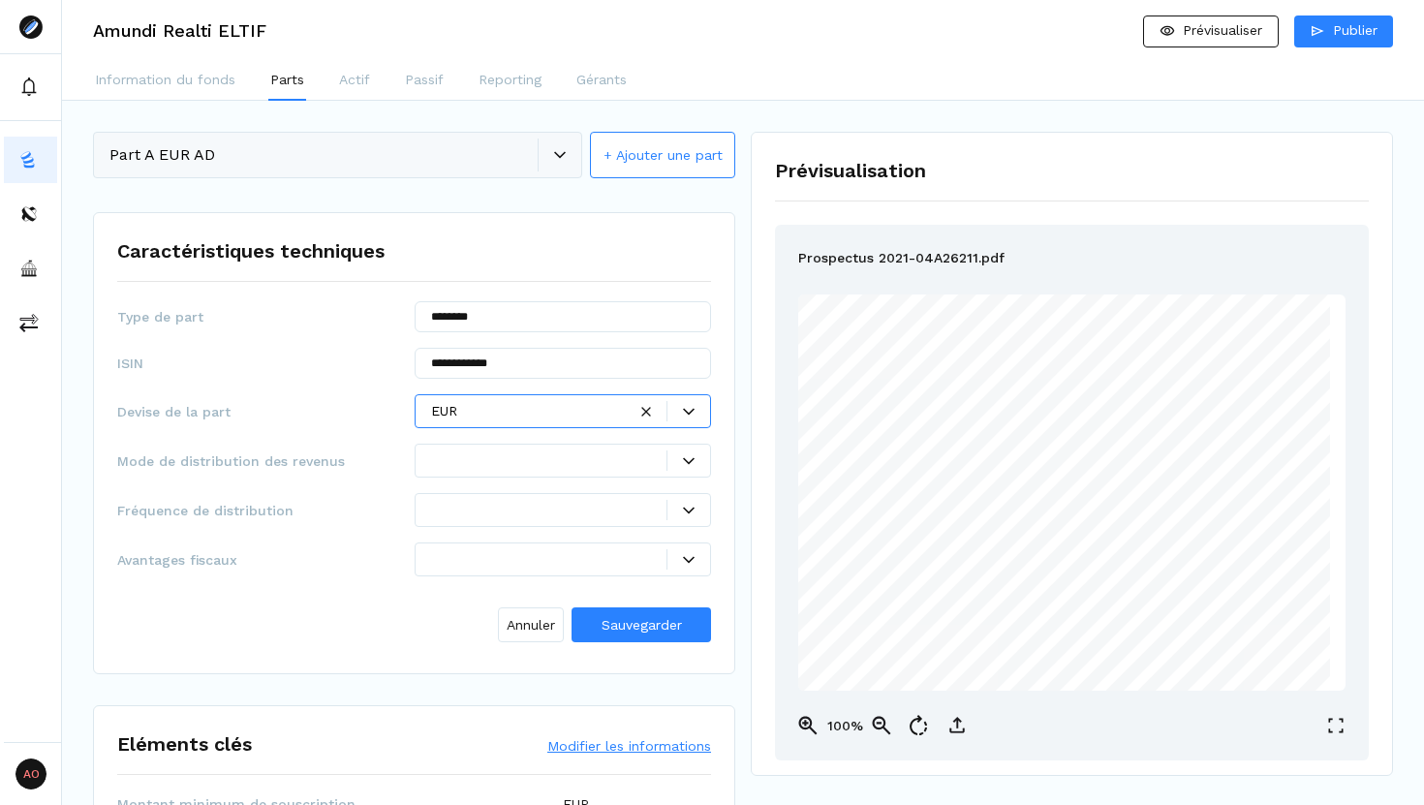
click at [502, 467] on div at bounding box center [549, 460] width 236 height 20
click at [588, 538] on div "Distribution" at bounding box center [563, 538] width 288 height 32
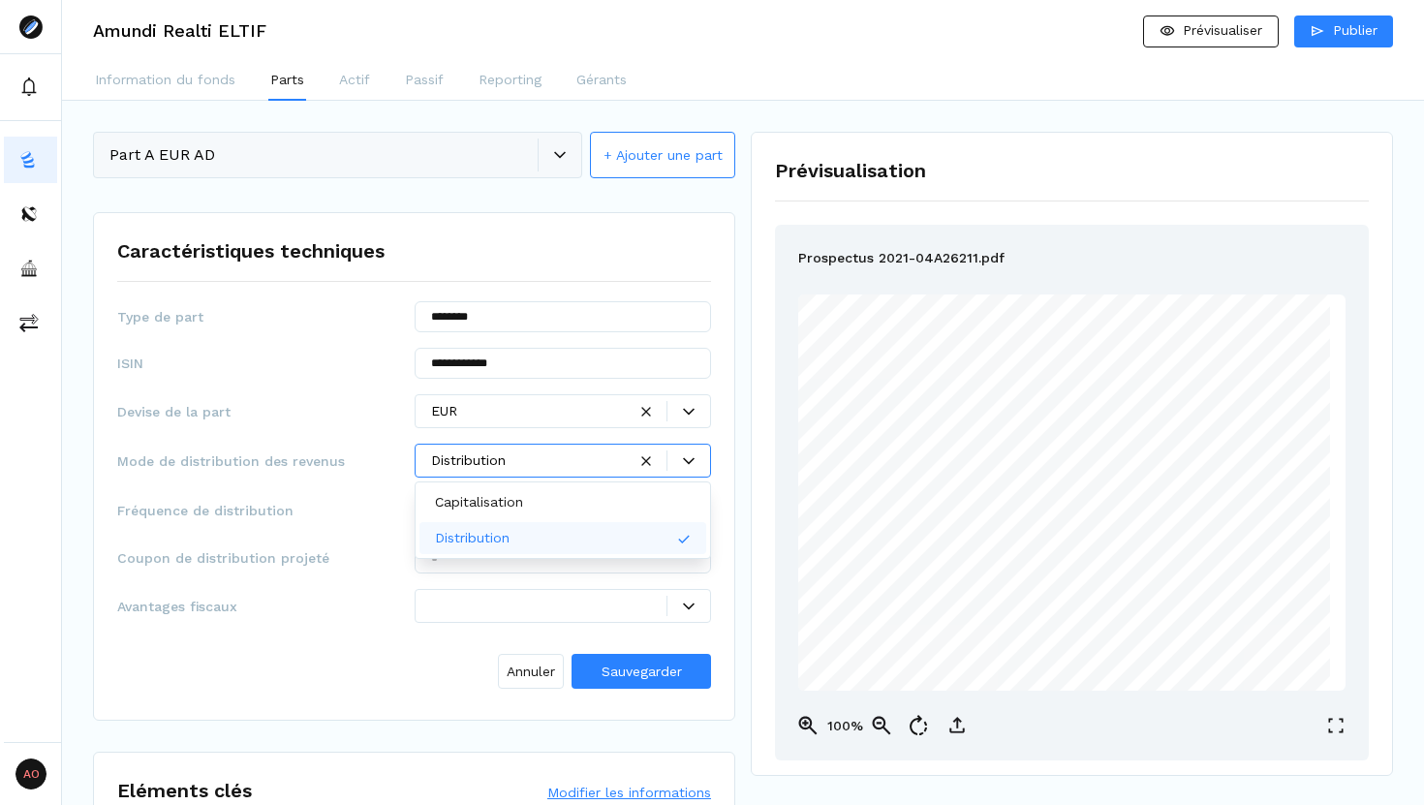
click at [560, 598] on div at bounding box center [549, 606] width 236 height 20
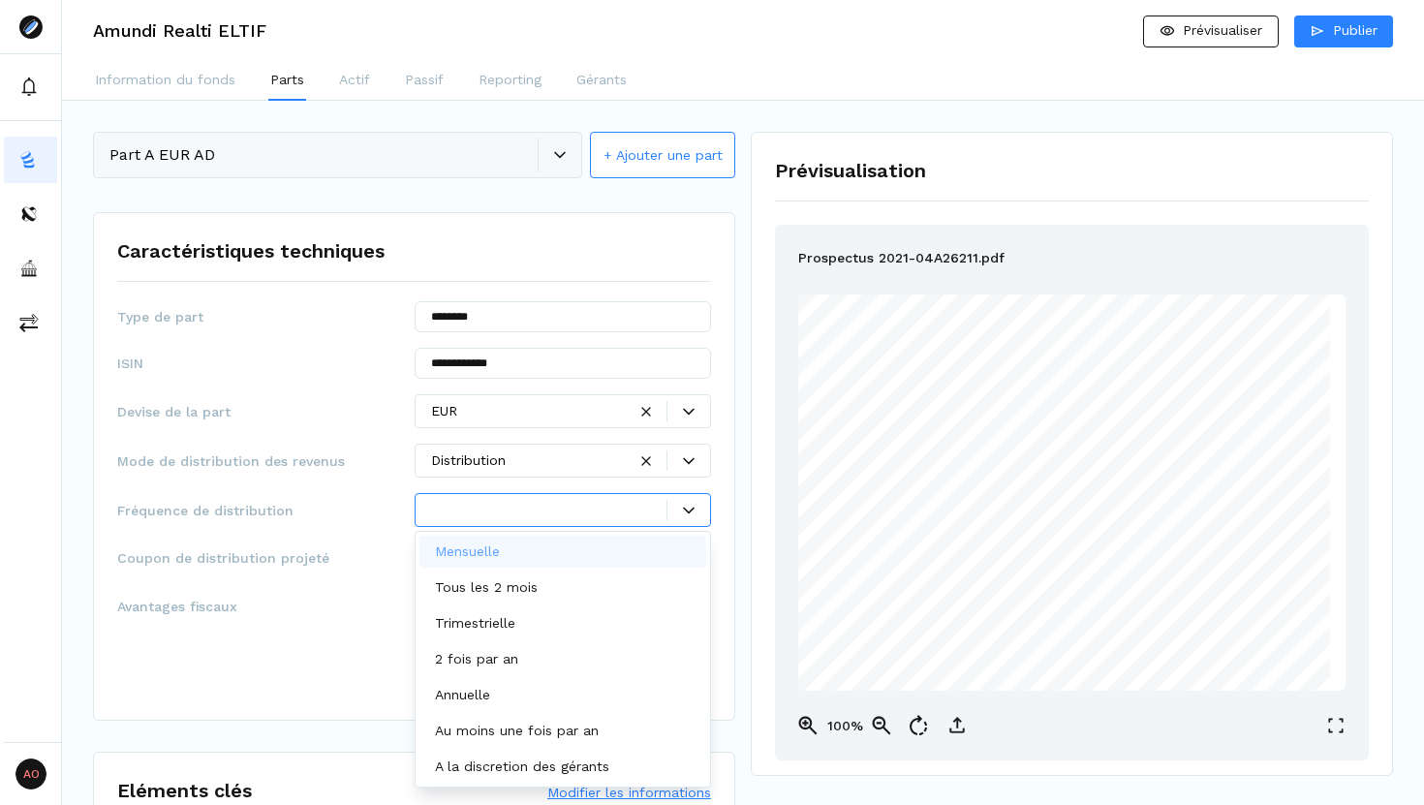
click at [685, 508] on icon at bounding box center [689, 510] width 12 height 7
click at [569, 689] on p "A la discretion des gérants" at bounding box center [522, 766] width 174 height 20
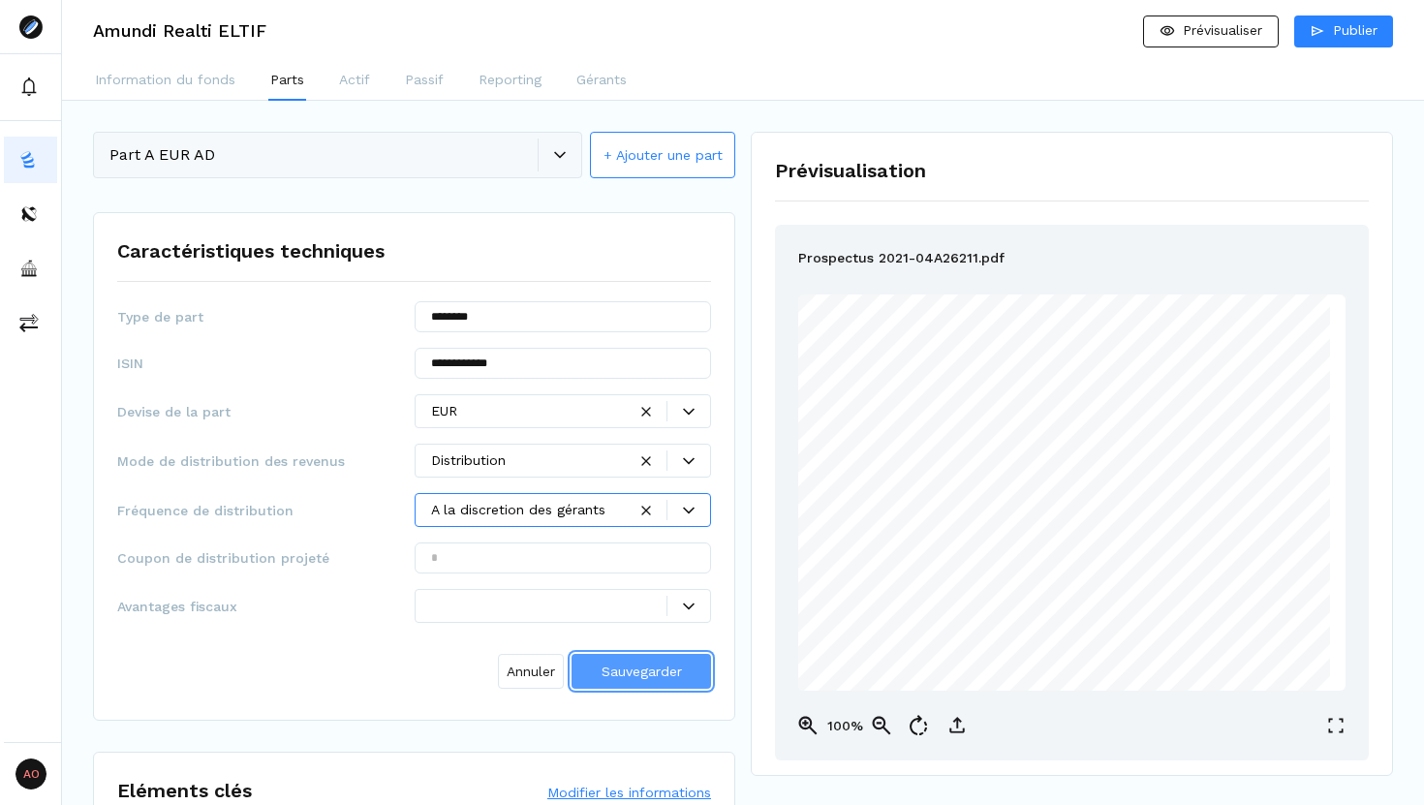
click at [625, 682] on button "Sauvegarder" at bounding box center [640, 671] width 139 height 35
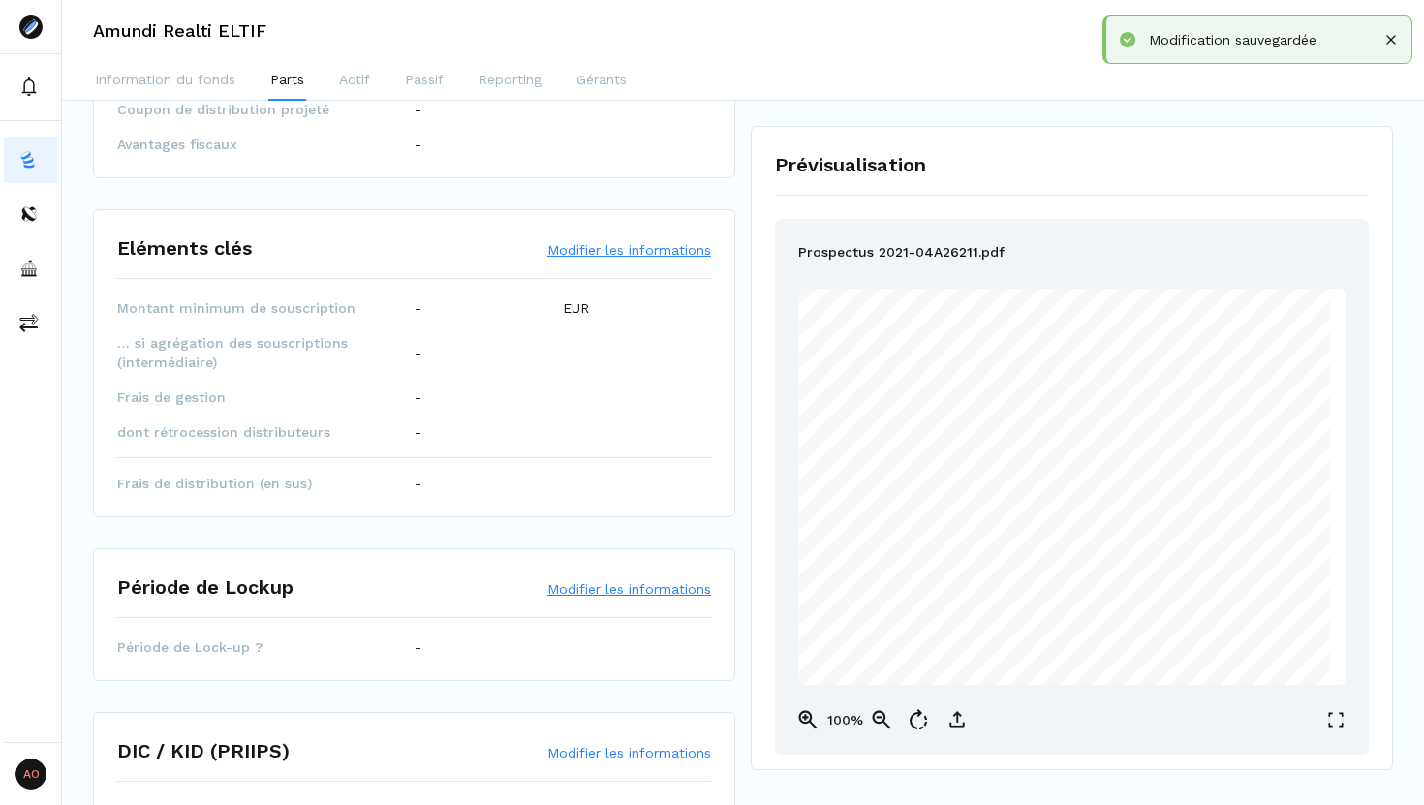
scroll to position [364, 0]
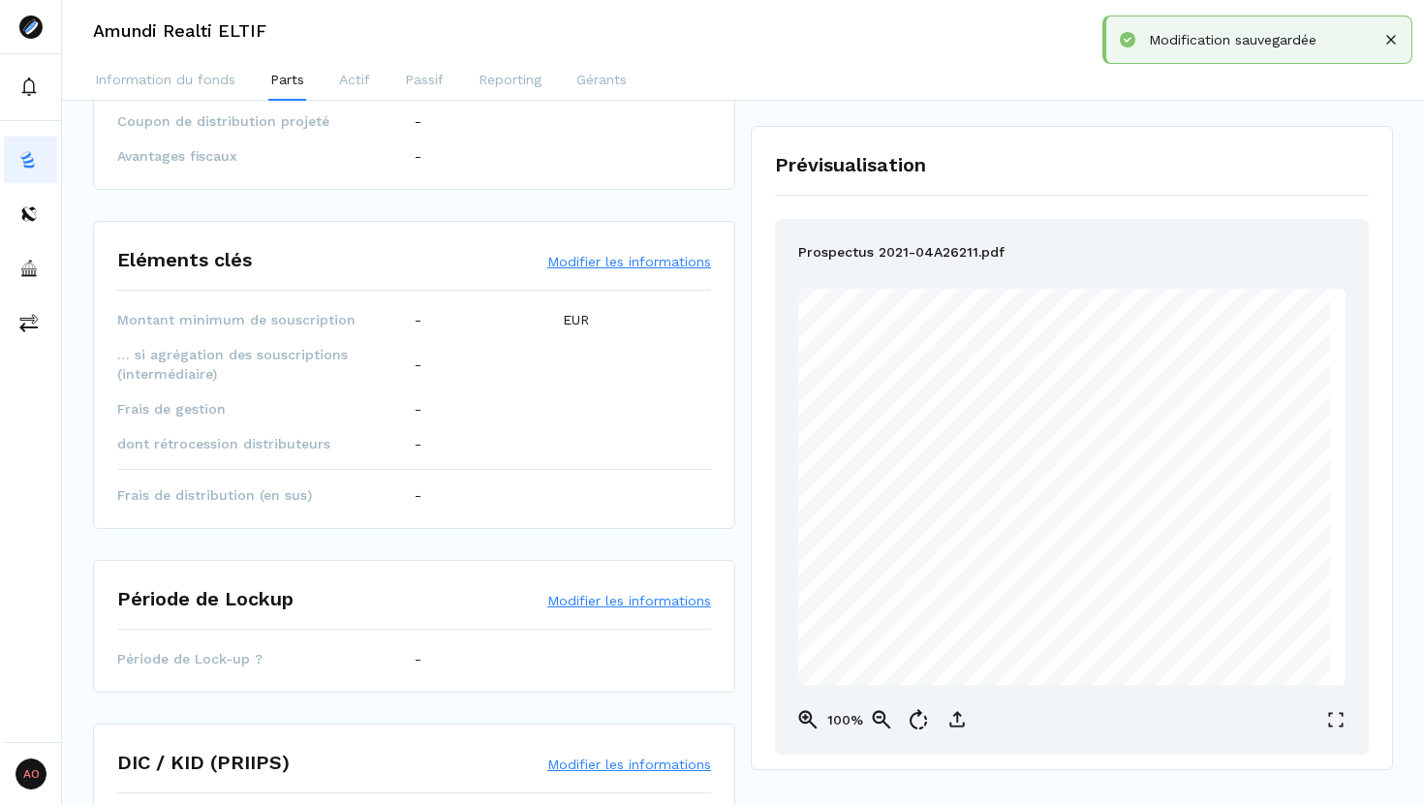
click at [609, 258] on button "Modifier les informations" at bounding box center [629, 261] width 164 height 19
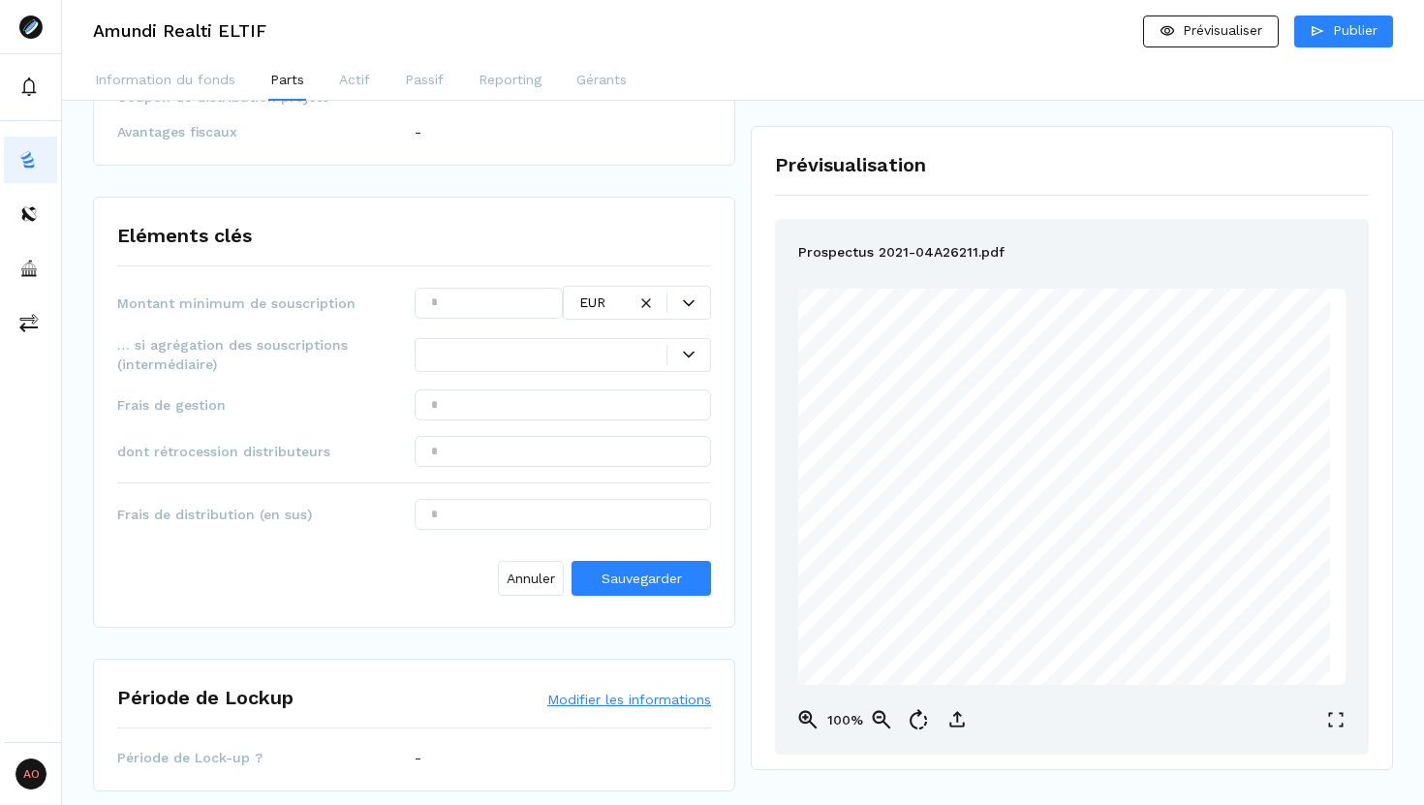
scroll to position [395, 0]
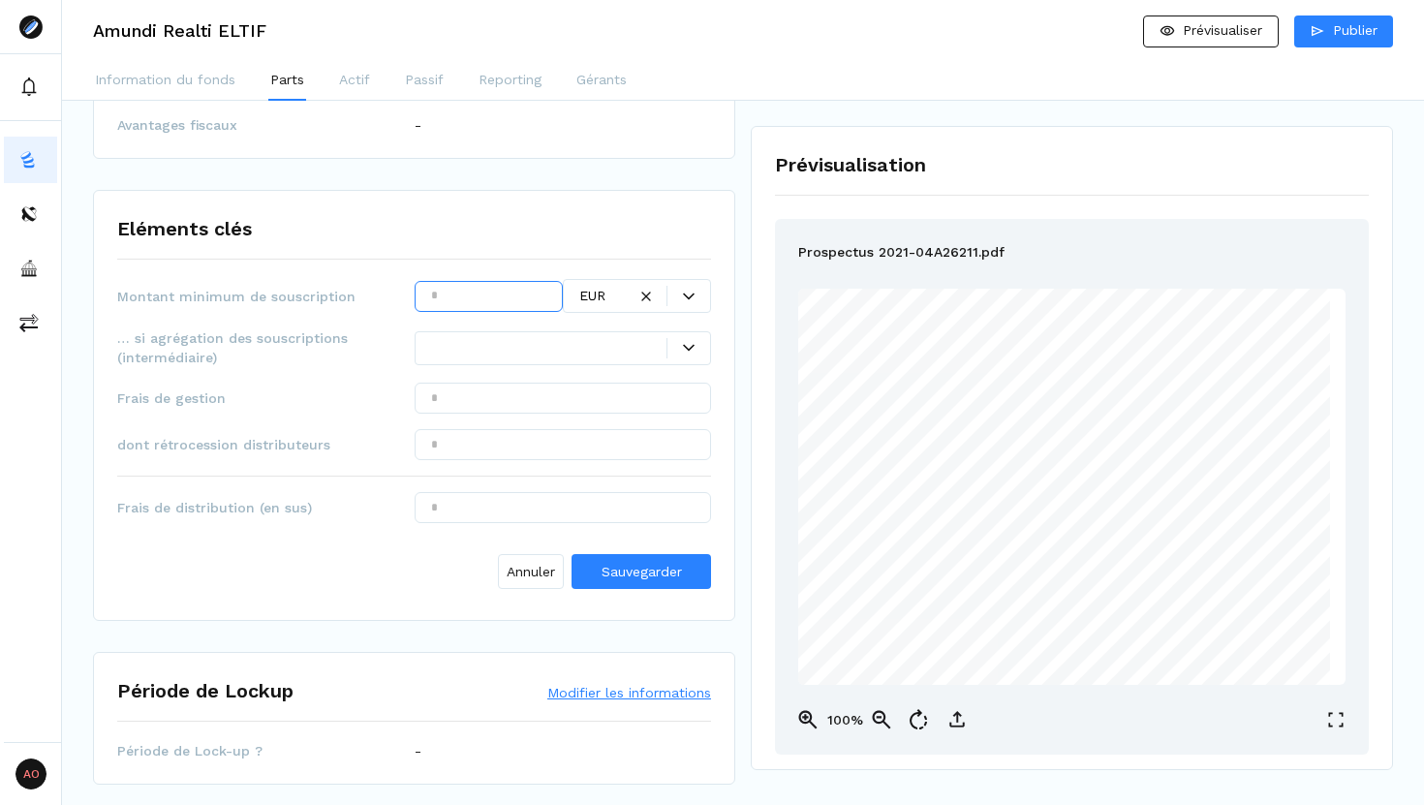
click at [478, 292] on input "text" at bounding box center [489, 296] width 148 height 31
type input "******"
click at [483, 396] on input "text" at bounding box center [563, 398] width 297 height 31
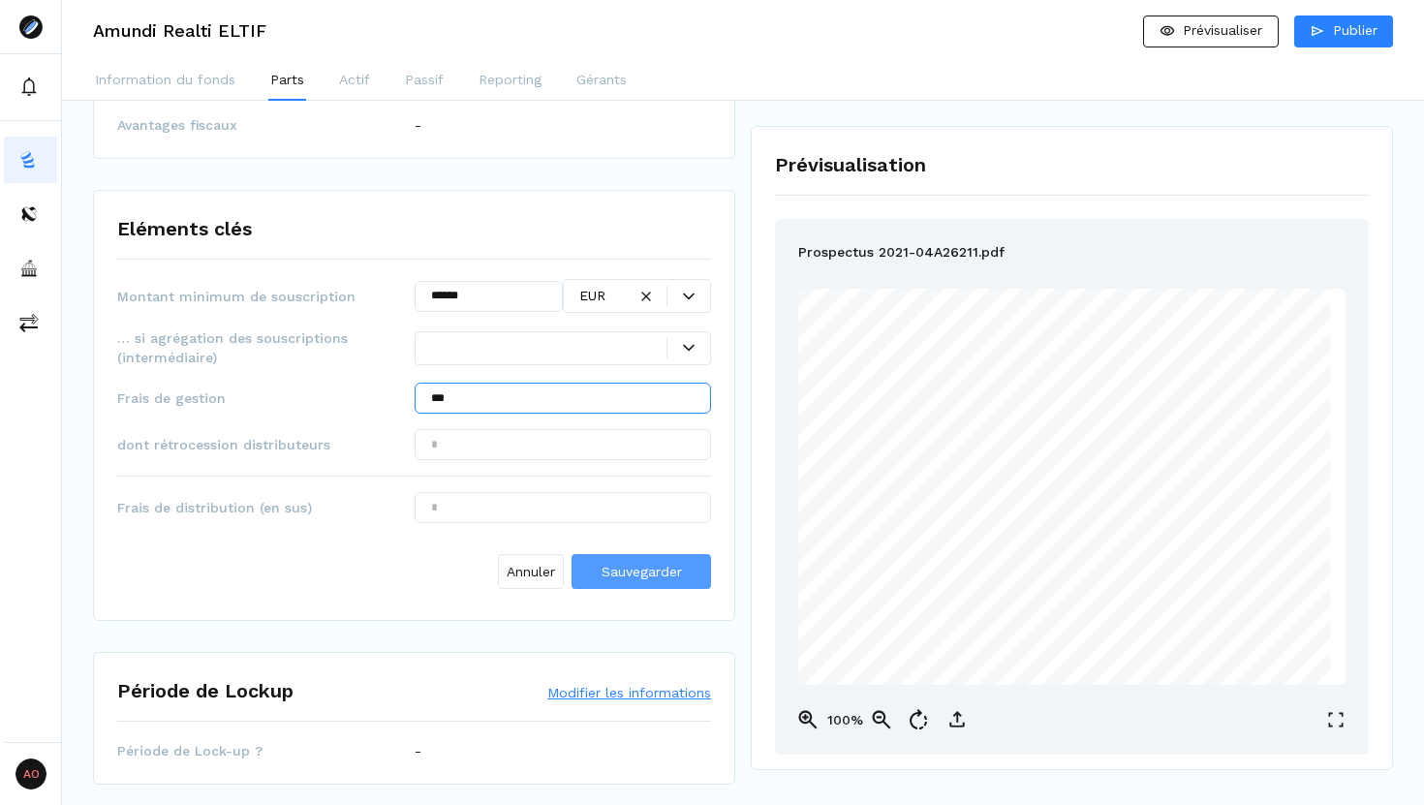
type input "***"
click at [671, 575] on span "Sauvegarder" at bounding box center [641, 571] width 80 height 15
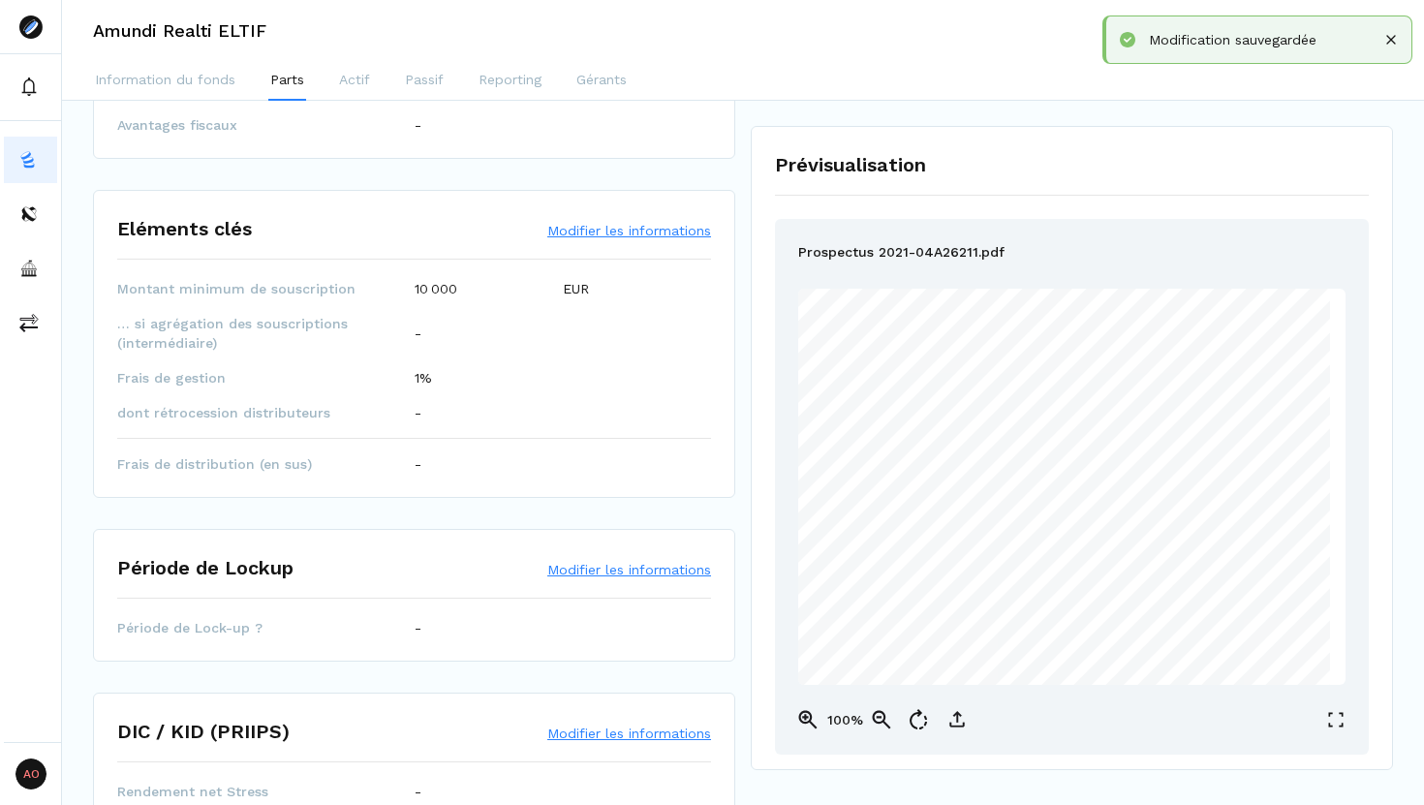
click at [671, 575] on button "Modifier les informations" at bounding box center [629, 569] width 164 height 19
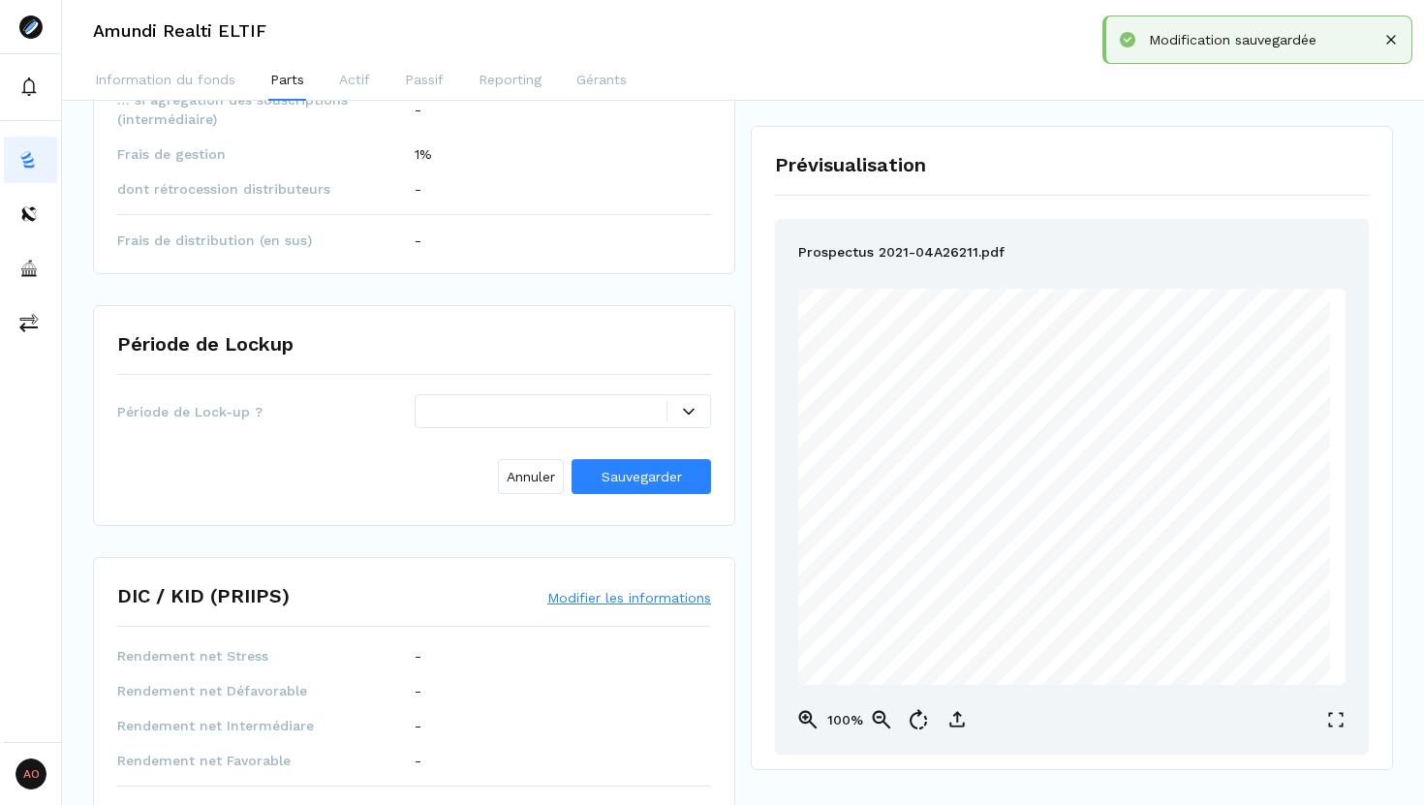
scroll to position [624, 0]
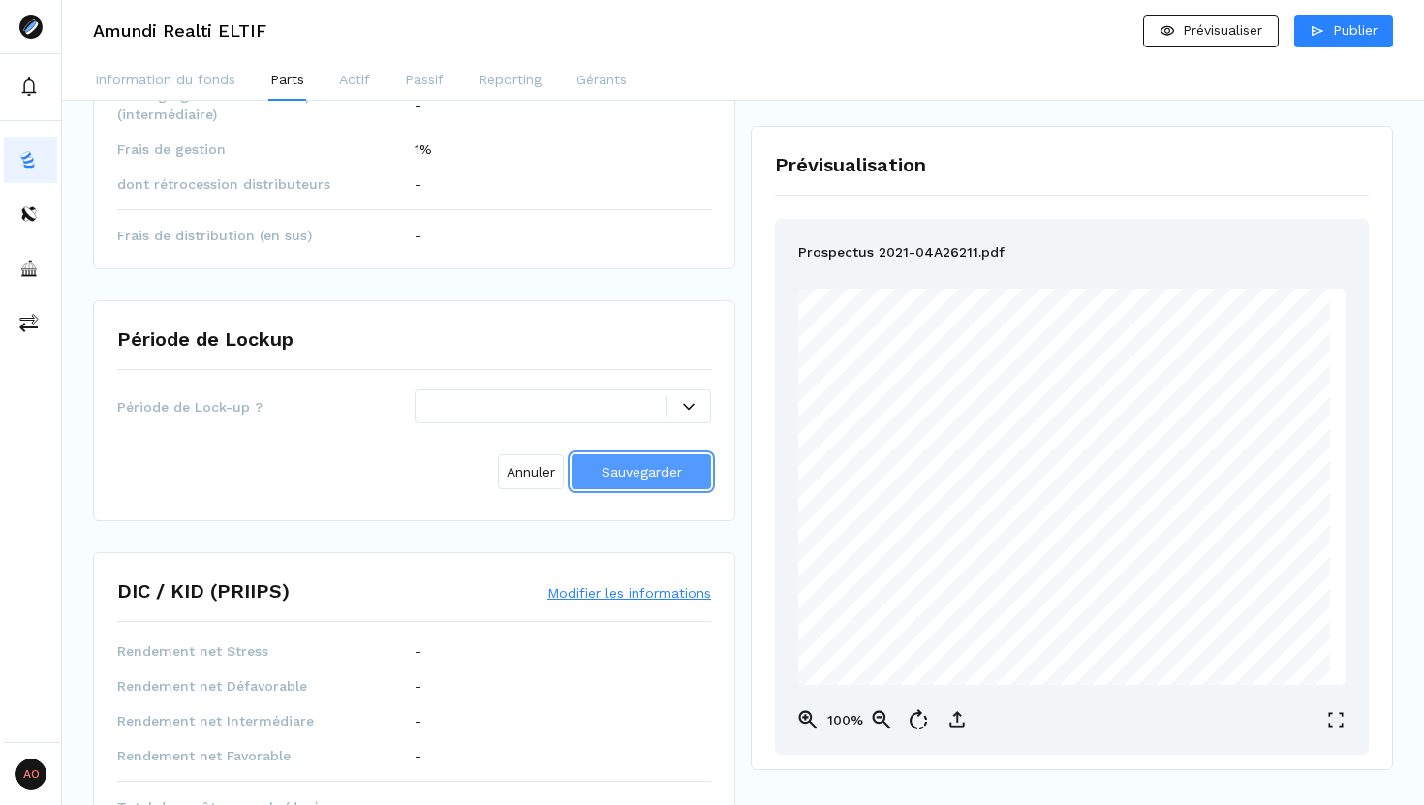
click at [646, 477] on span "Sauvegarder" at bounding box center [641, 471] width 80 height 15
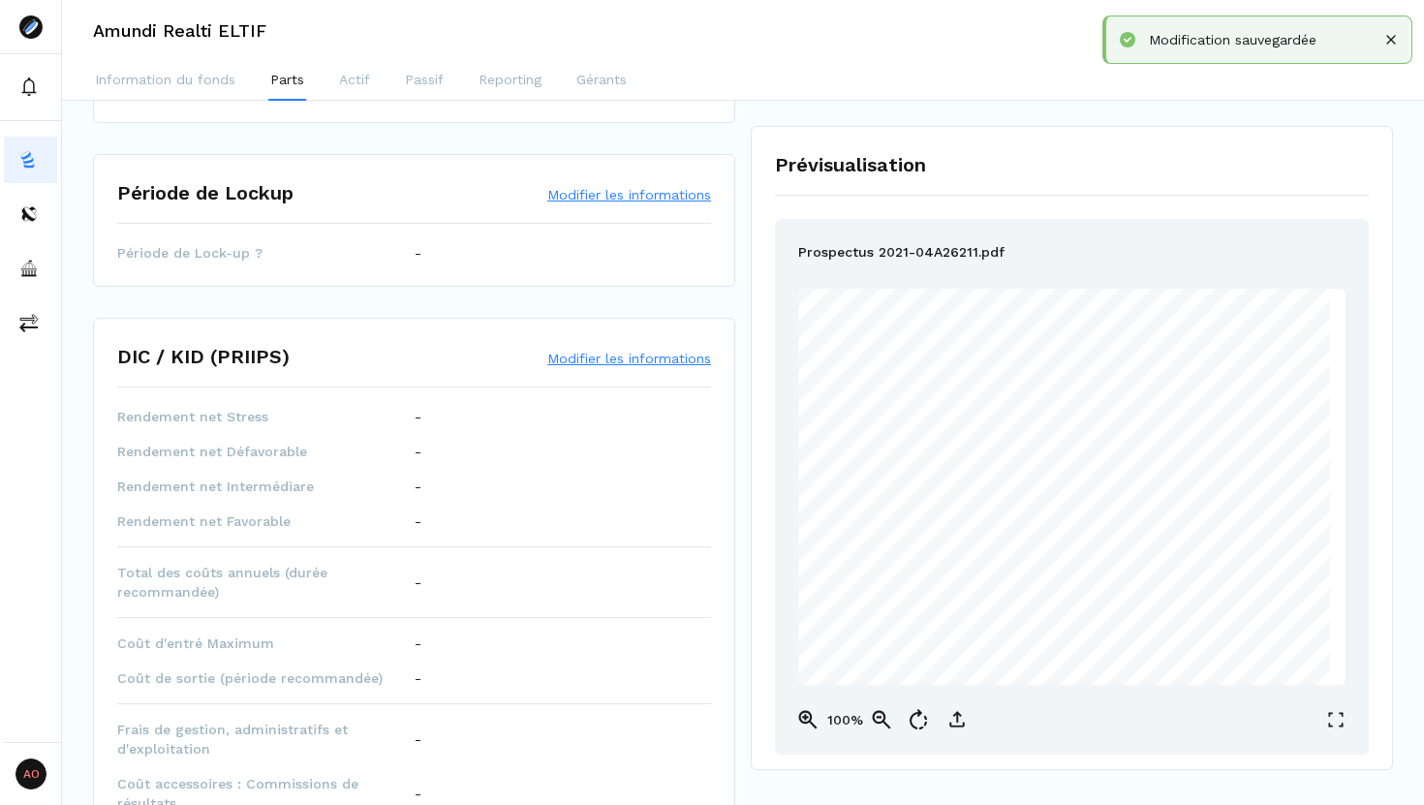
scroll to position [886, 0]
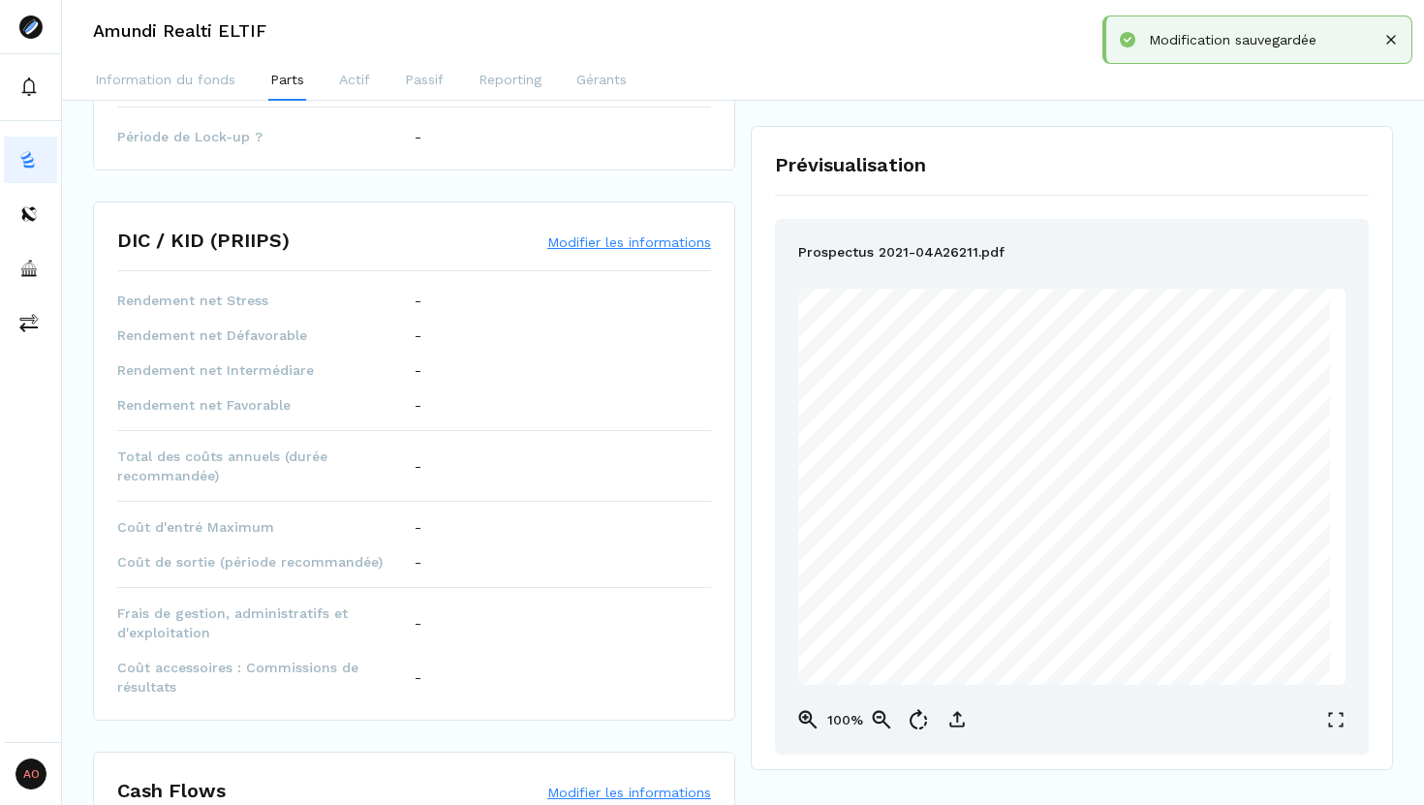
click at [585, 239] on button "Modifier les informations" at bounding box center [629, 241] width 164 height 19
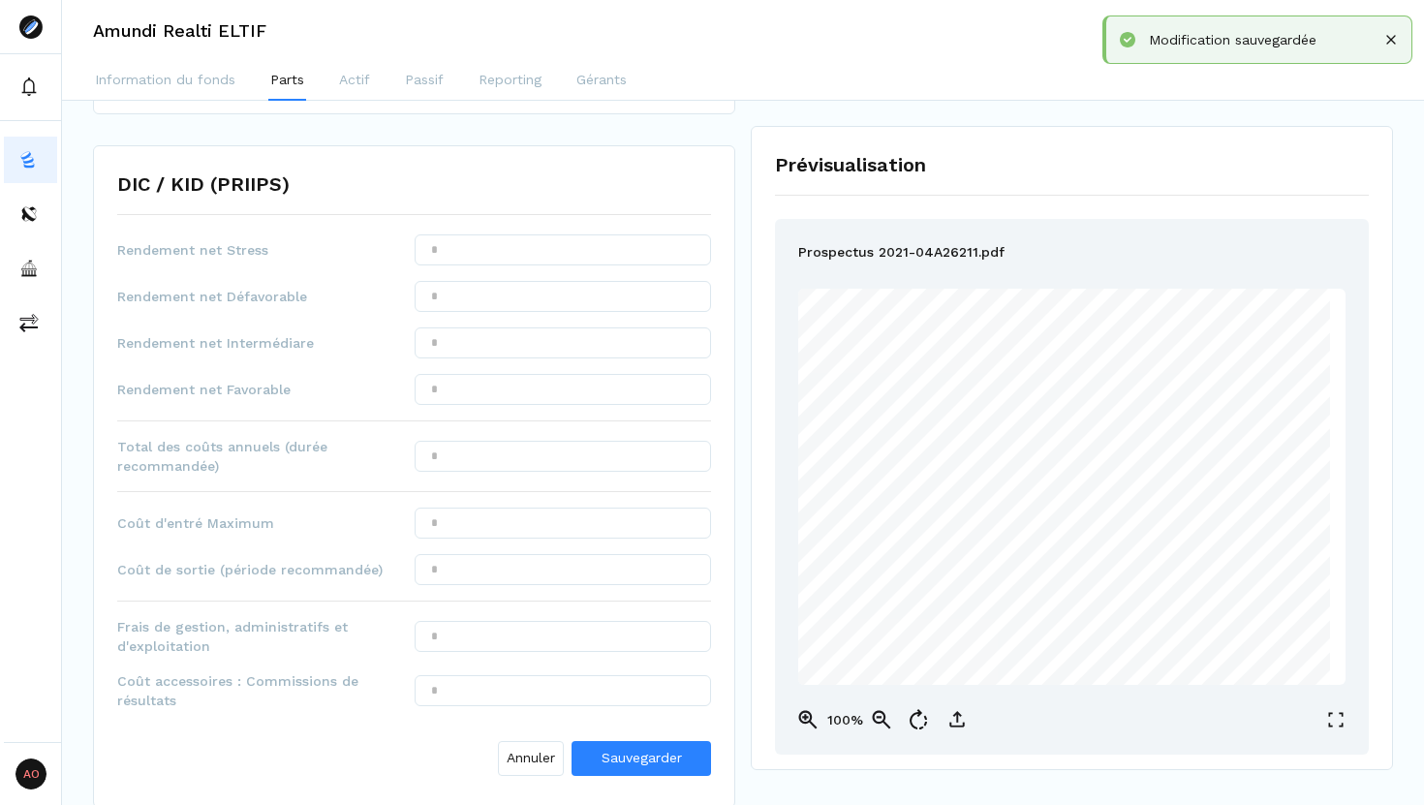
scroll to position [948, 0]
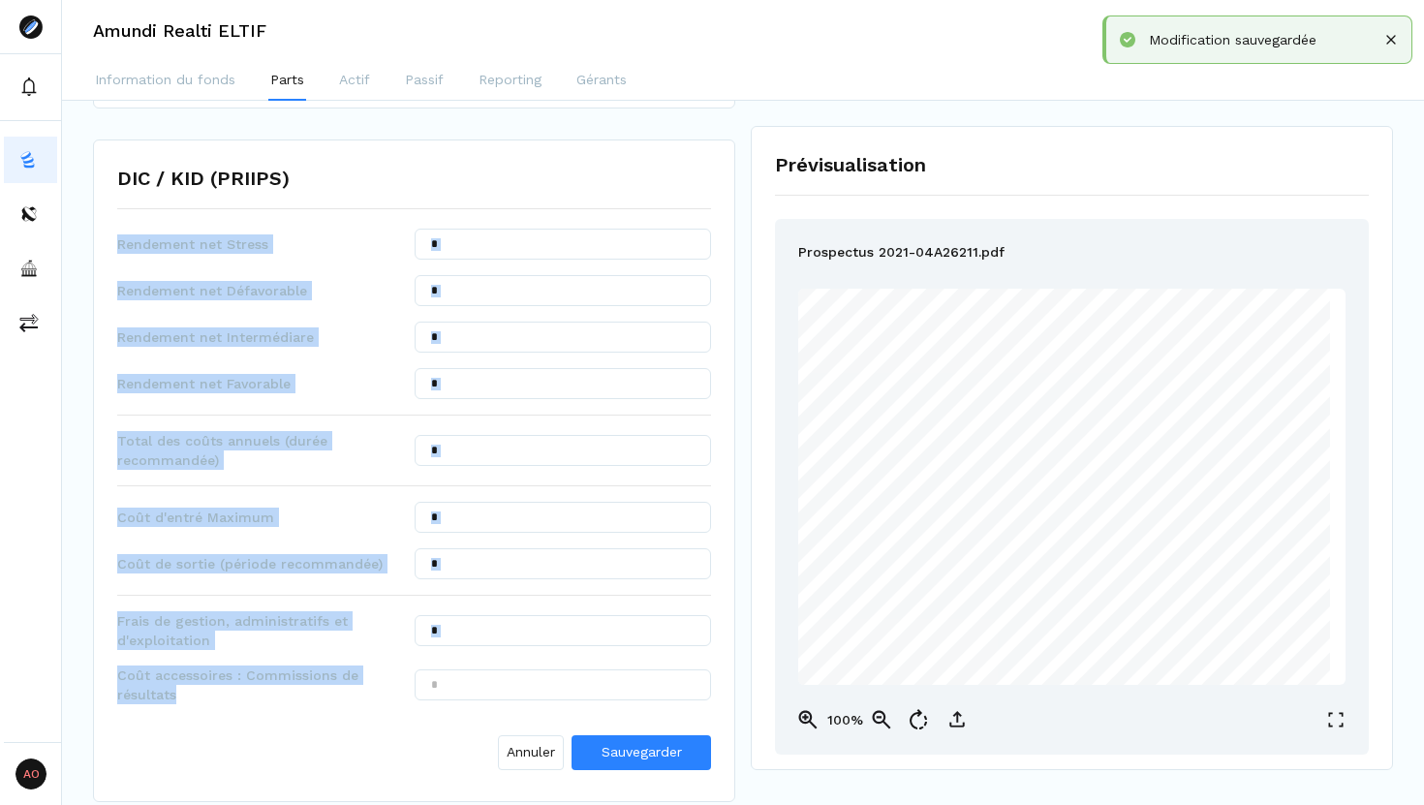
drag, startPoint x: 116, startPoint y: 237, endPoint x: 233, endPoint y: 701, distance: 478.5
click at [233, 689] on div "Rendement net Stress Rendement net Défavorable Rendement net Intermédiare Rende…" at bounding box center [414, 503] width 594 height 549
copy div "Rendement net Stress Rendement net Défavorable Rendement net Intermédiare Rende…"
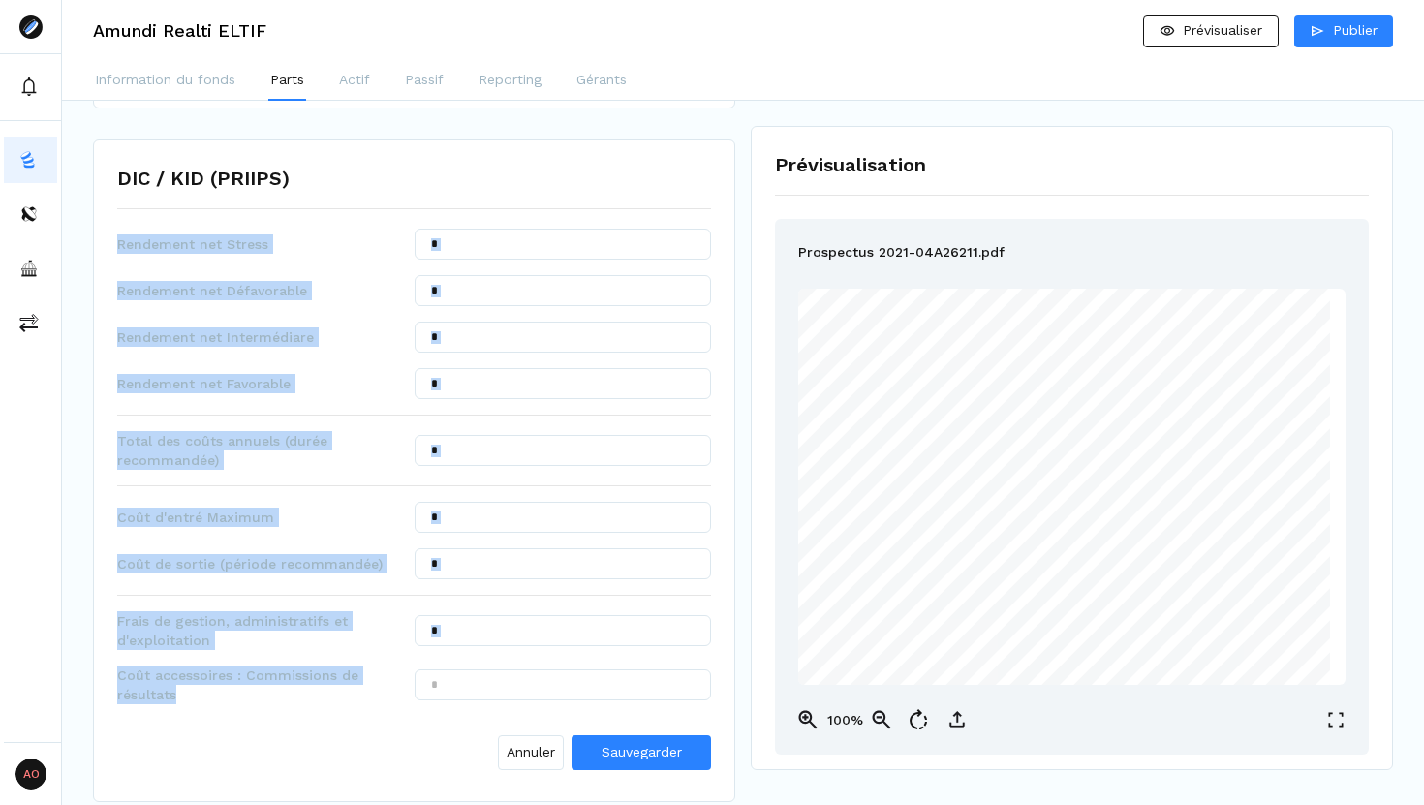
click at [334, 689] on div "Annuler Sauvegarder" at bounding box center [414, 749] width 594 height 58
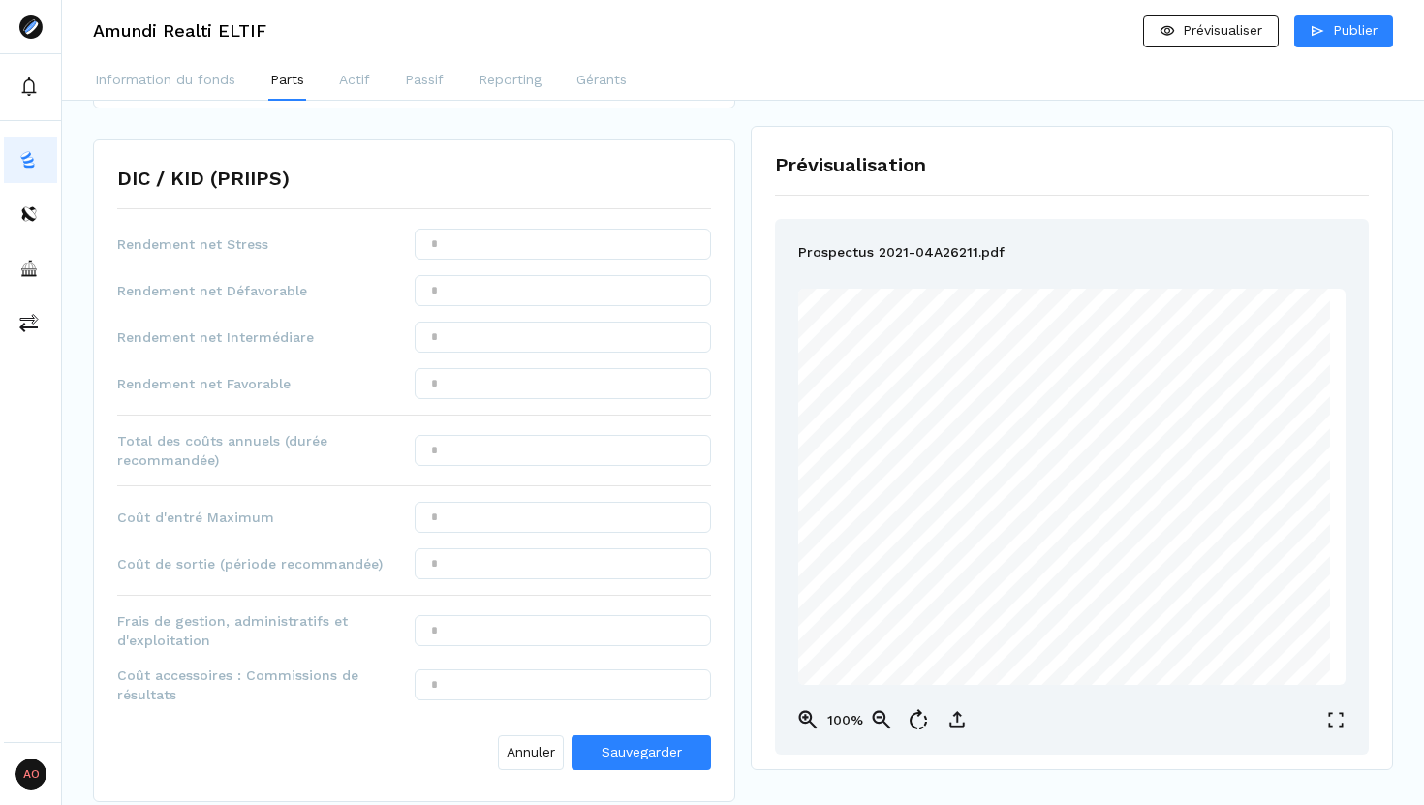
click at [334, 689] on div "Annuler Sauvegarder" at bounding box center [414, 749] width 594 height 58
click at [481, 237] on input "text" at bounding box center [563, 244] width 297 height 31
type input "*******"
click at [474, 348] on input "text" at bounding box center [563, 337] width 297 height 31
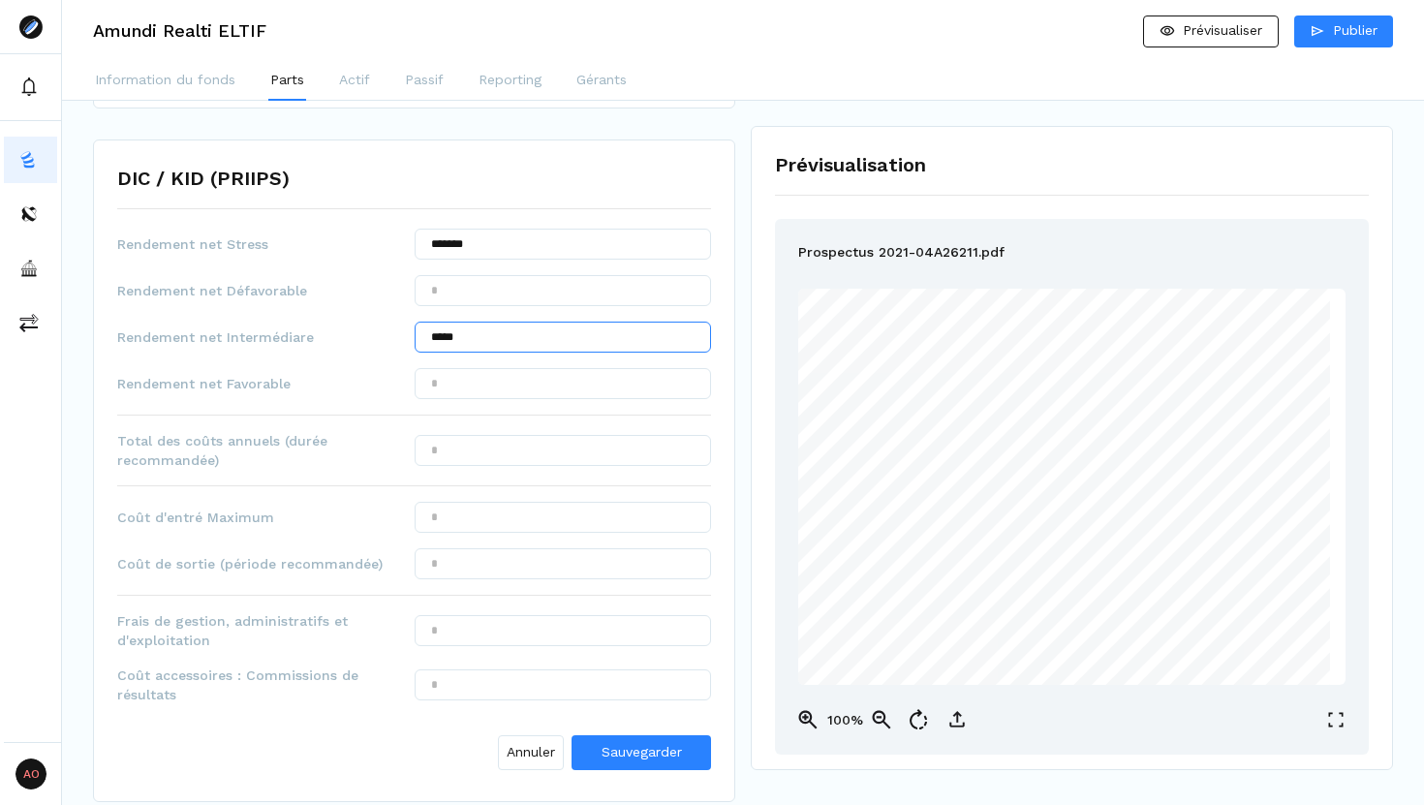
type input "*****"
click at [495, 392] on input "text" at bounding box center [563, 383] width 297 height 31
type input "*****"
click at [473, 454] on input "text" at bounding box center [563, 450] width 297 height 31
type input "*****"
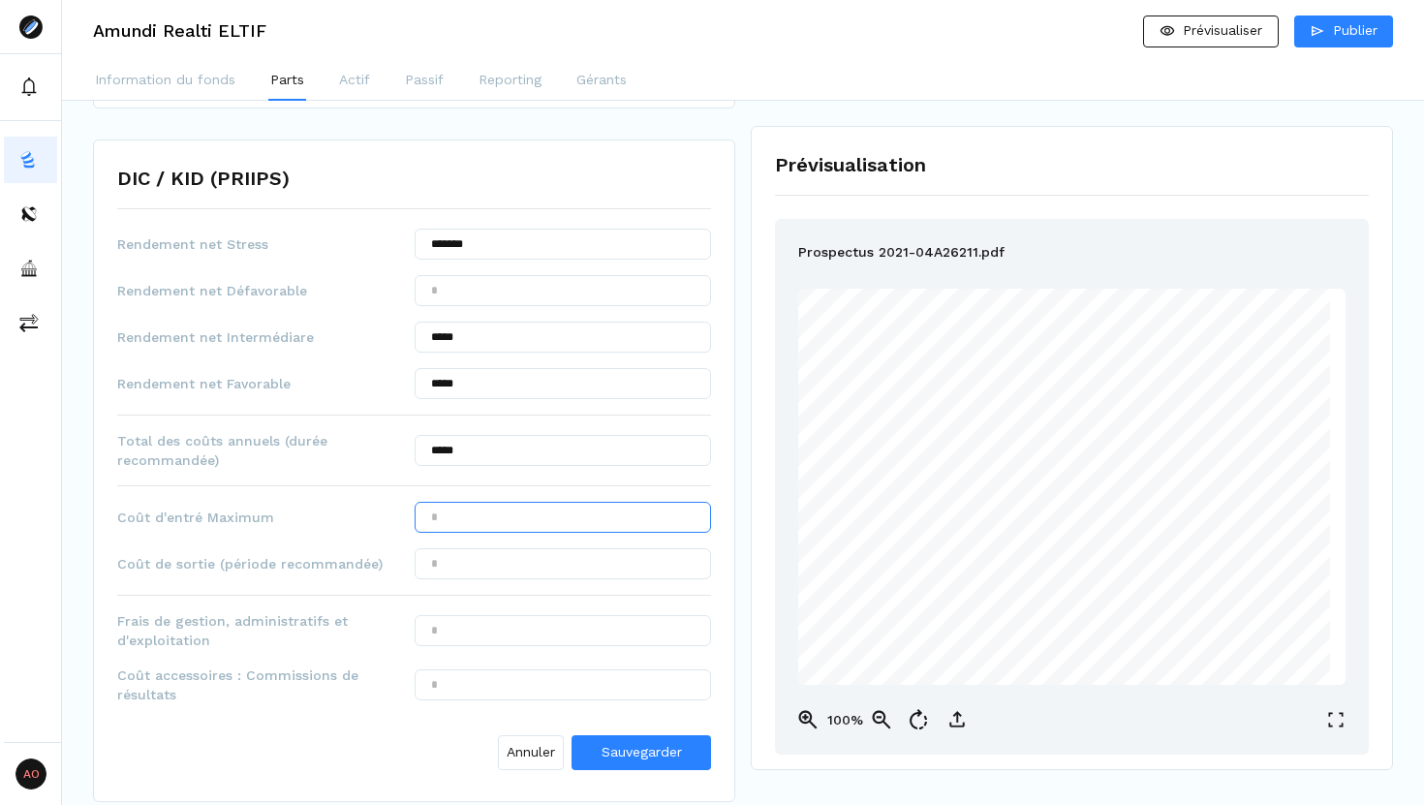
click at [471, 514] on input "text" at bounding box center [563, 517] width 297 height 31
type input "***"
click at [485, 557] on input "text" at bounding box center [563, 563] width 297 height 31
click at [513, 576] on input "***" at bounding box center [563, 563] width 297 height 31
type input "***"
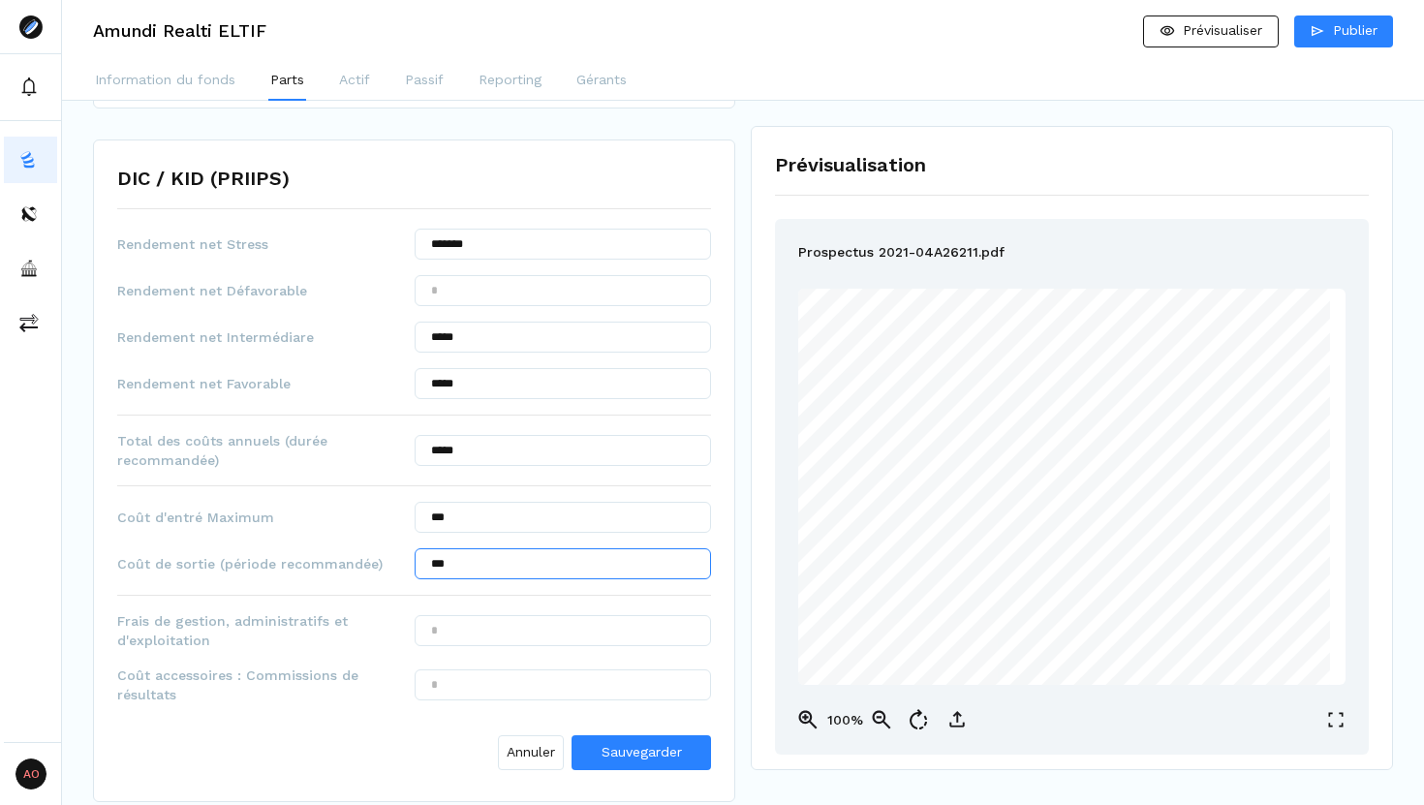
type input "***"
drag, startPoint x: 562, startPoint y: 88, endPoint x: 554, endPoint y: 4, distance: 84.6
click at [561, 55] on div "Amundi Realti ELTIF Prévisualiser Publier Information du fonds Parts Actif Pass…" at bounding box center [743, 50] width 1362 height 101
click at [525, 637] on input "text" at bounding box center [563, 630] width 297 height 31
type input "******"
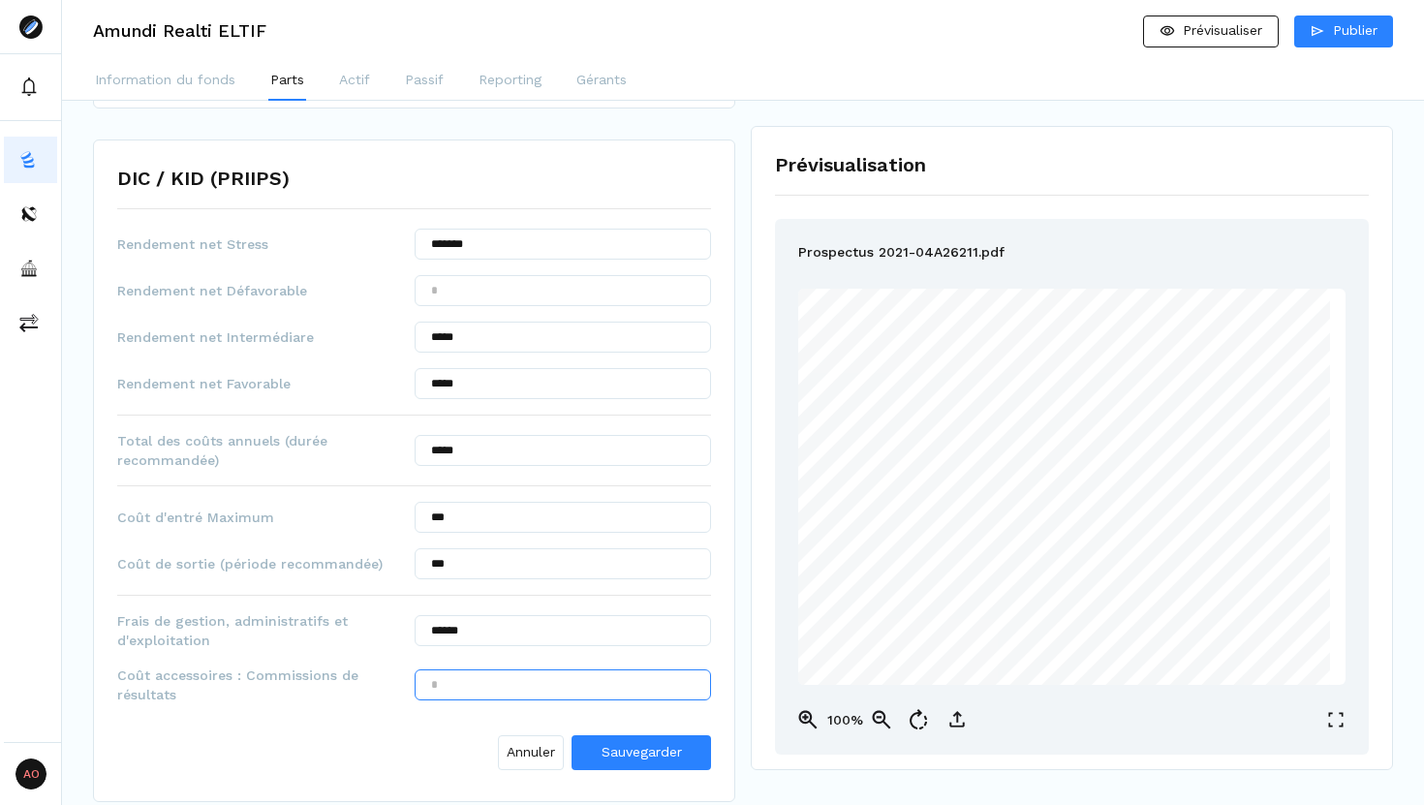
click at [537, 689] on input "text" at bounding box center [563, 684] width 297 height 31
type input "***"
click at [602, 689] on span "Sauvegarder" at bounding box center [641, 751] width 80 height 15
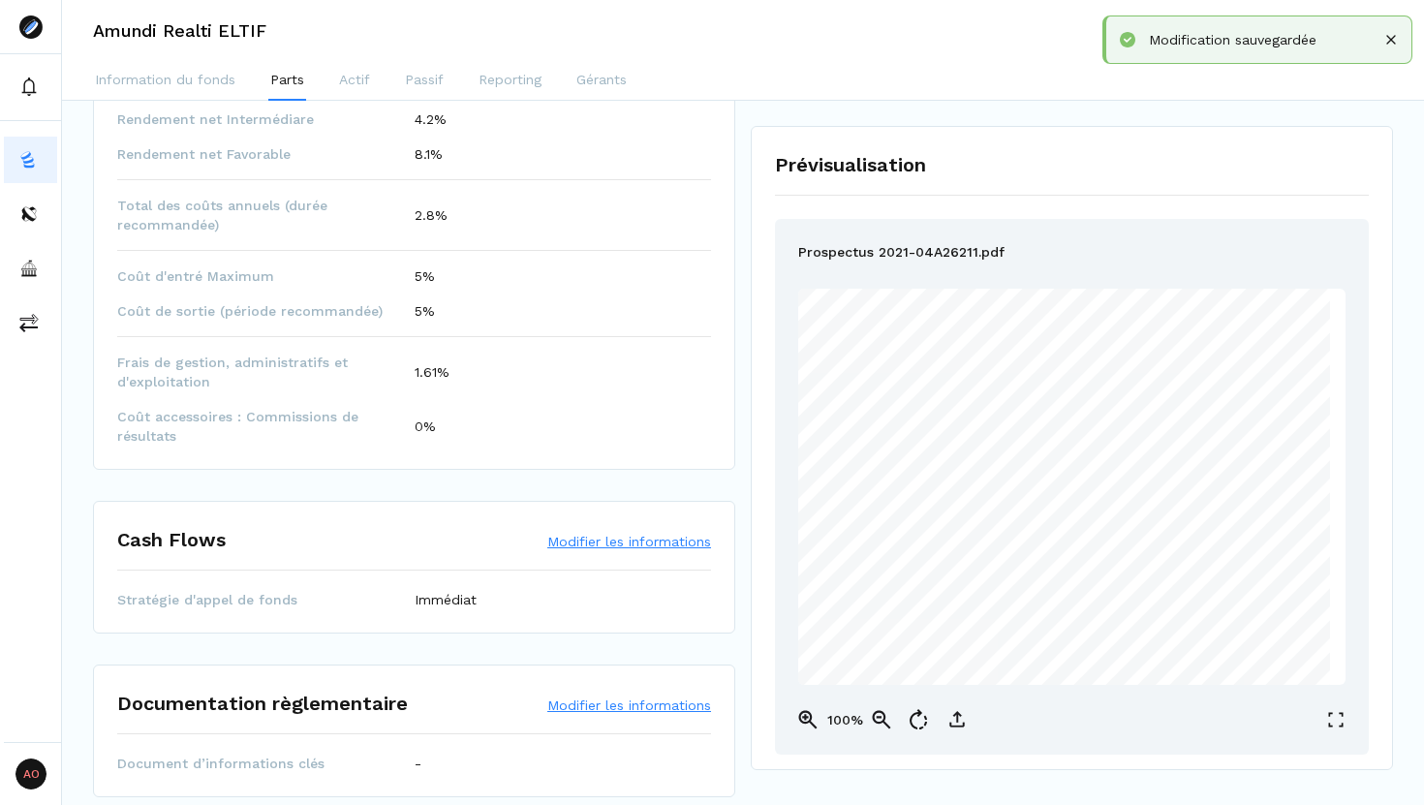
scroll to position [1226, 0]
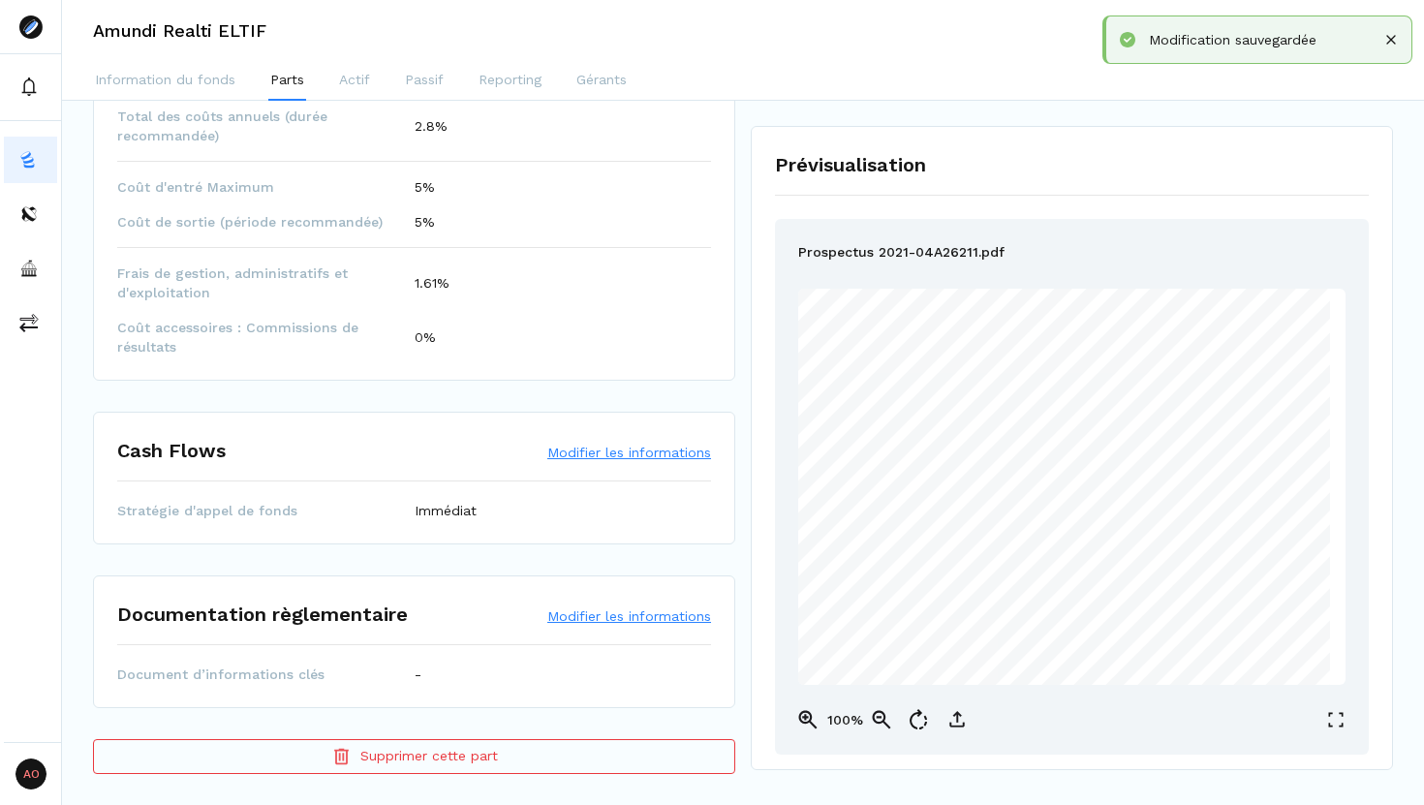
click at [630, 617] on button "Modifier les informations" at bounding box center [629, 615] width 164 height 19
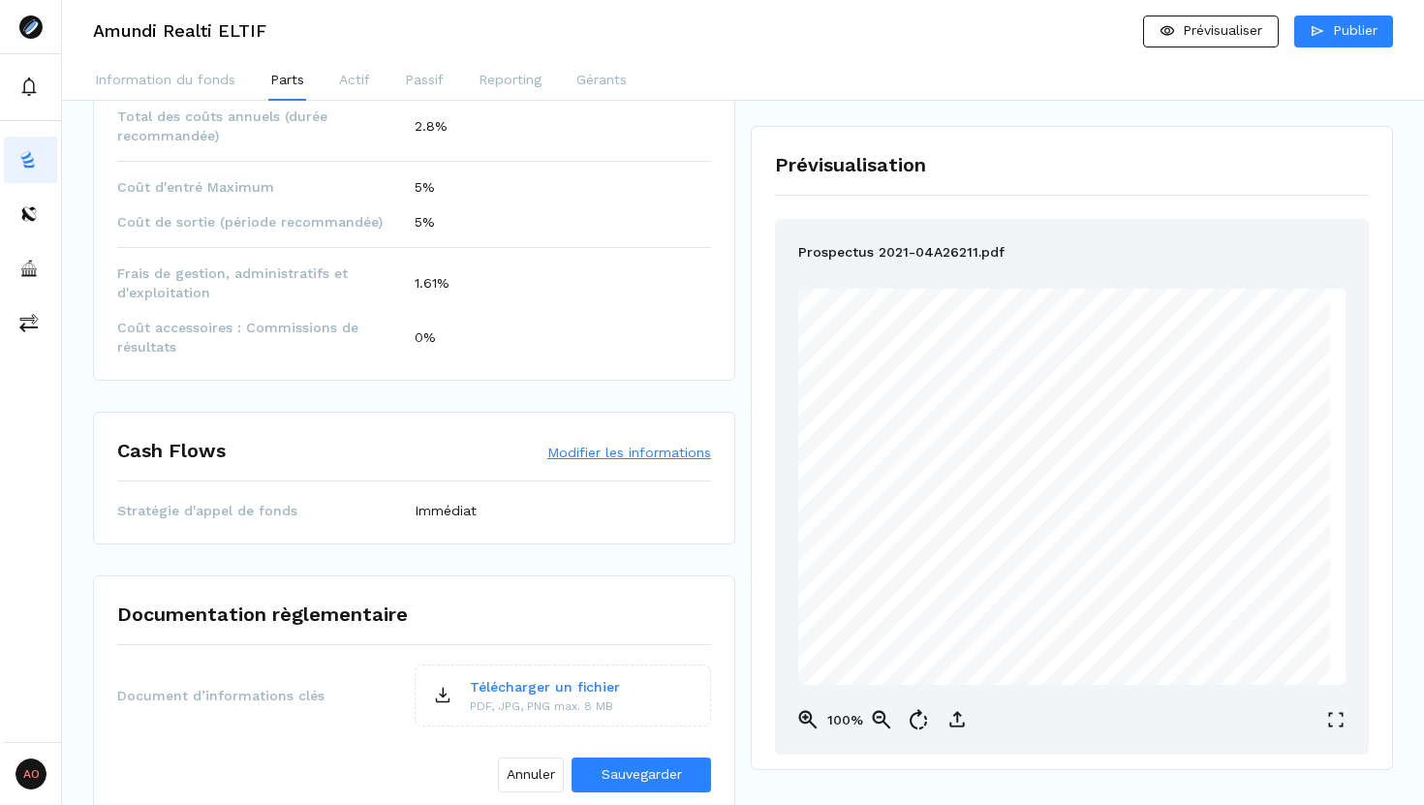
click at [540, 679] on p "Télécharger un fichier" at bounding box center [545, 687] width 150 height 20
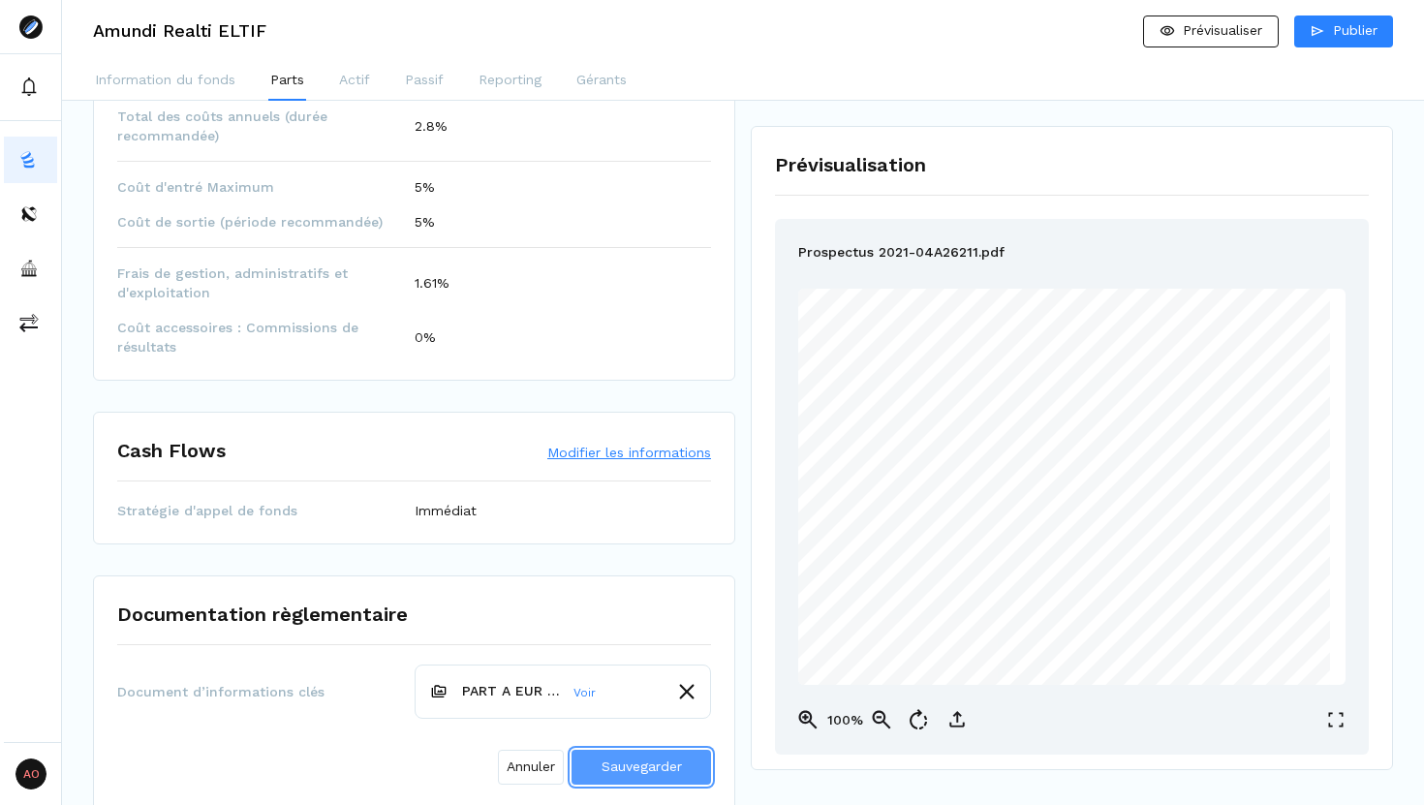
click at [658, 689] on span "Sauvegarder" at bounding box center [641, 765] width 80 height 15
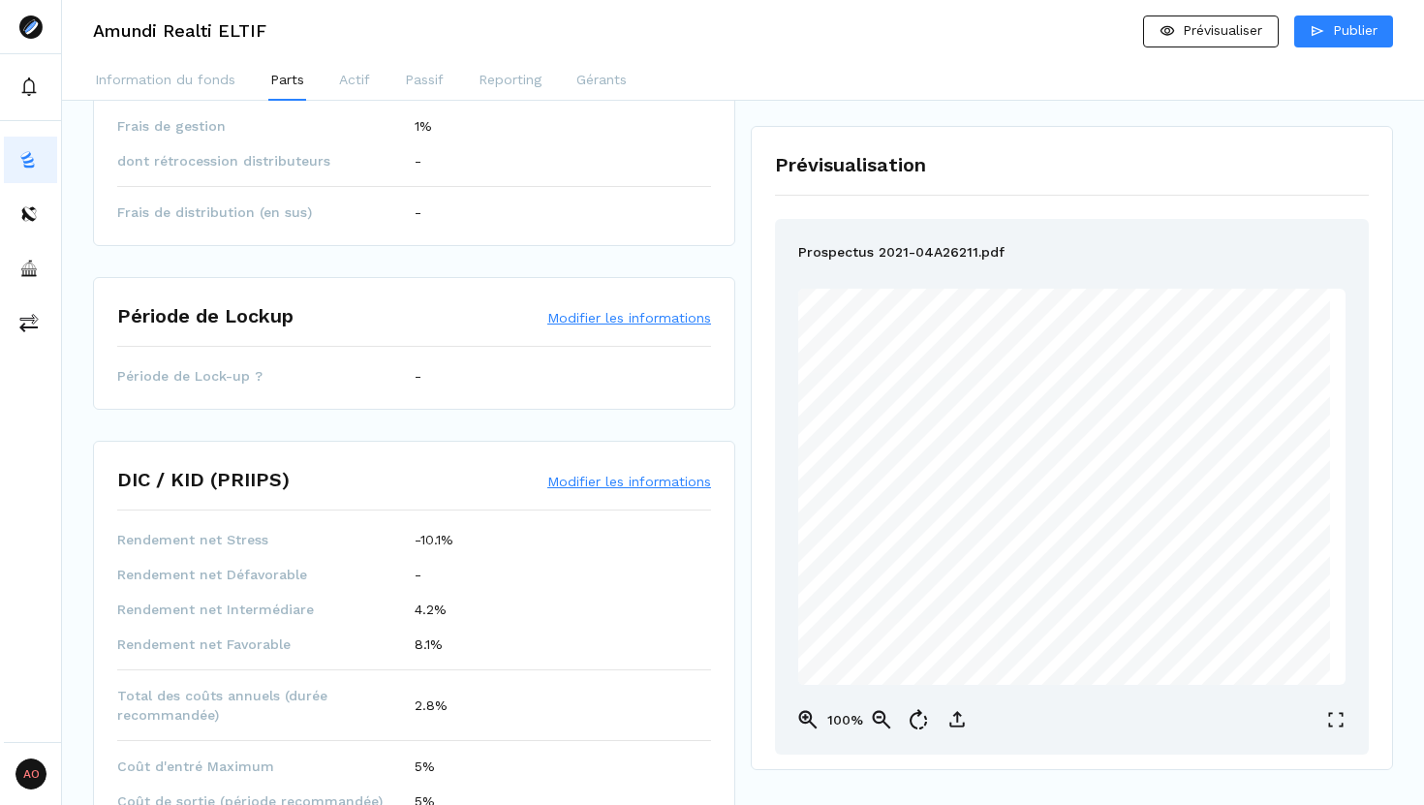
scroll to position [0, 0]
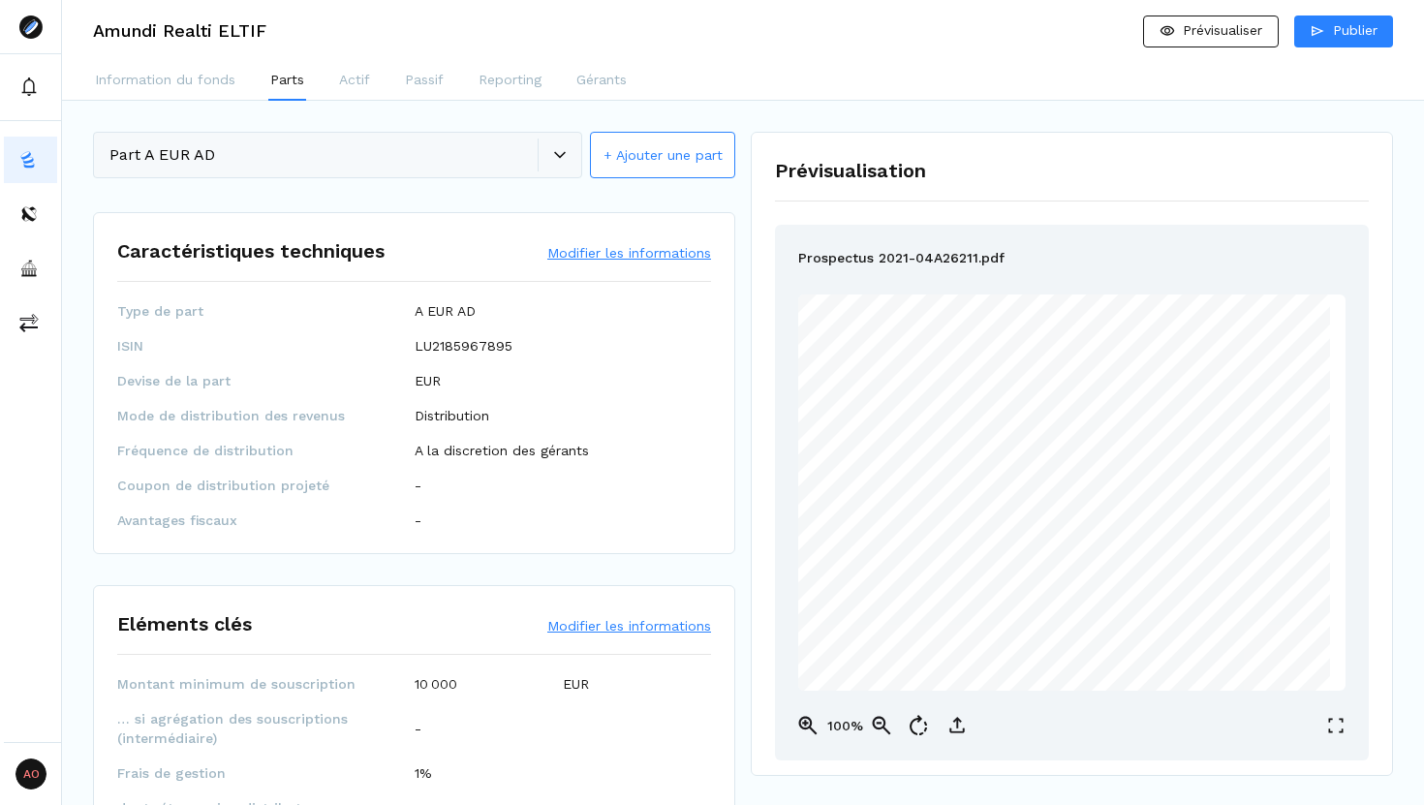
click at [563, 157] on div "Part A EUR AD + Ajouter une part" at bounding box center [414, 156] width 642 height 49
click at [636, 155] on button "+ Ajouter une part" at bounding box center [662, 155] width 145 height 46
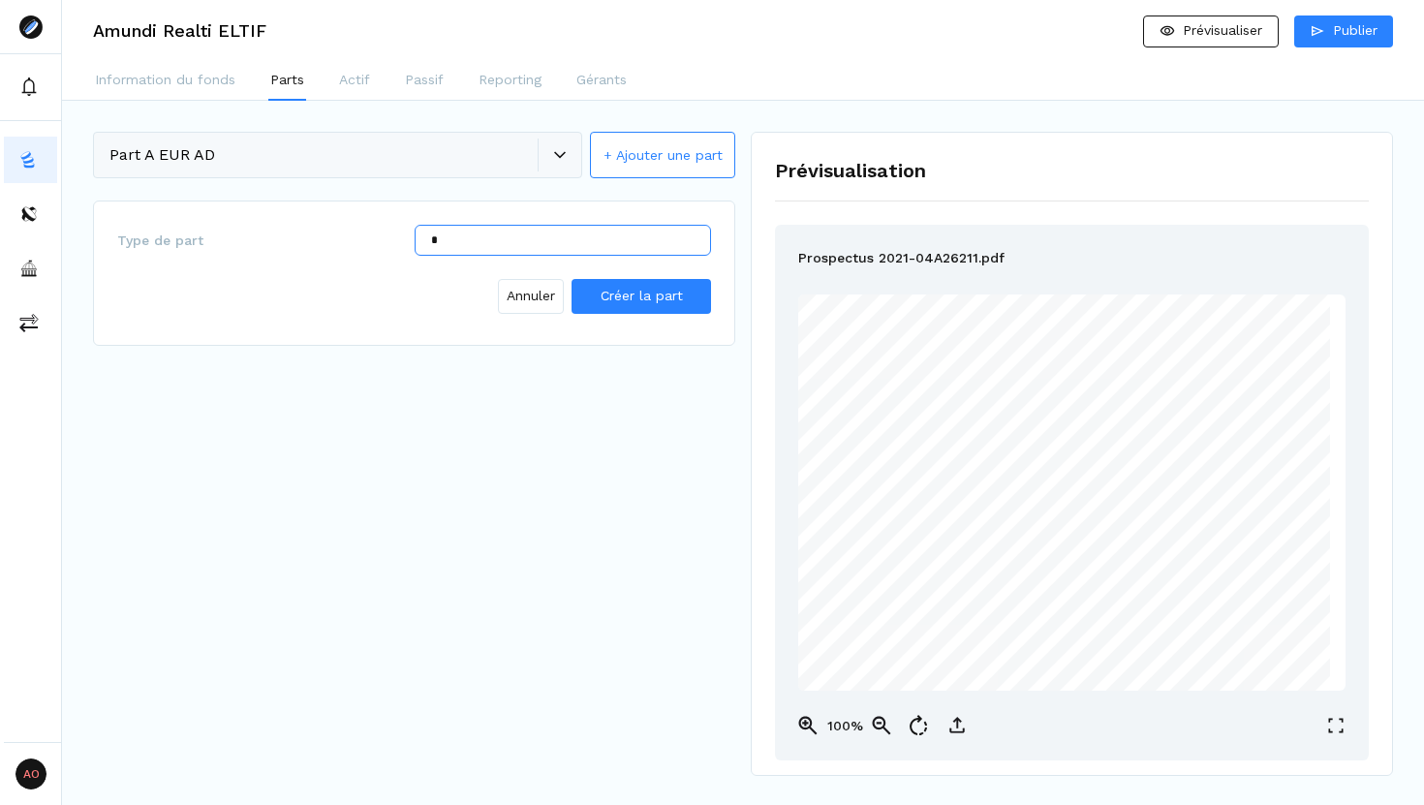
click at [484, 248] on input "*" at bounding box center [563, 240] width 297 height 31
type input "*"
click at [643, 290] on span "Créer la part" at bounding box center [641, 295] width 82 height 15
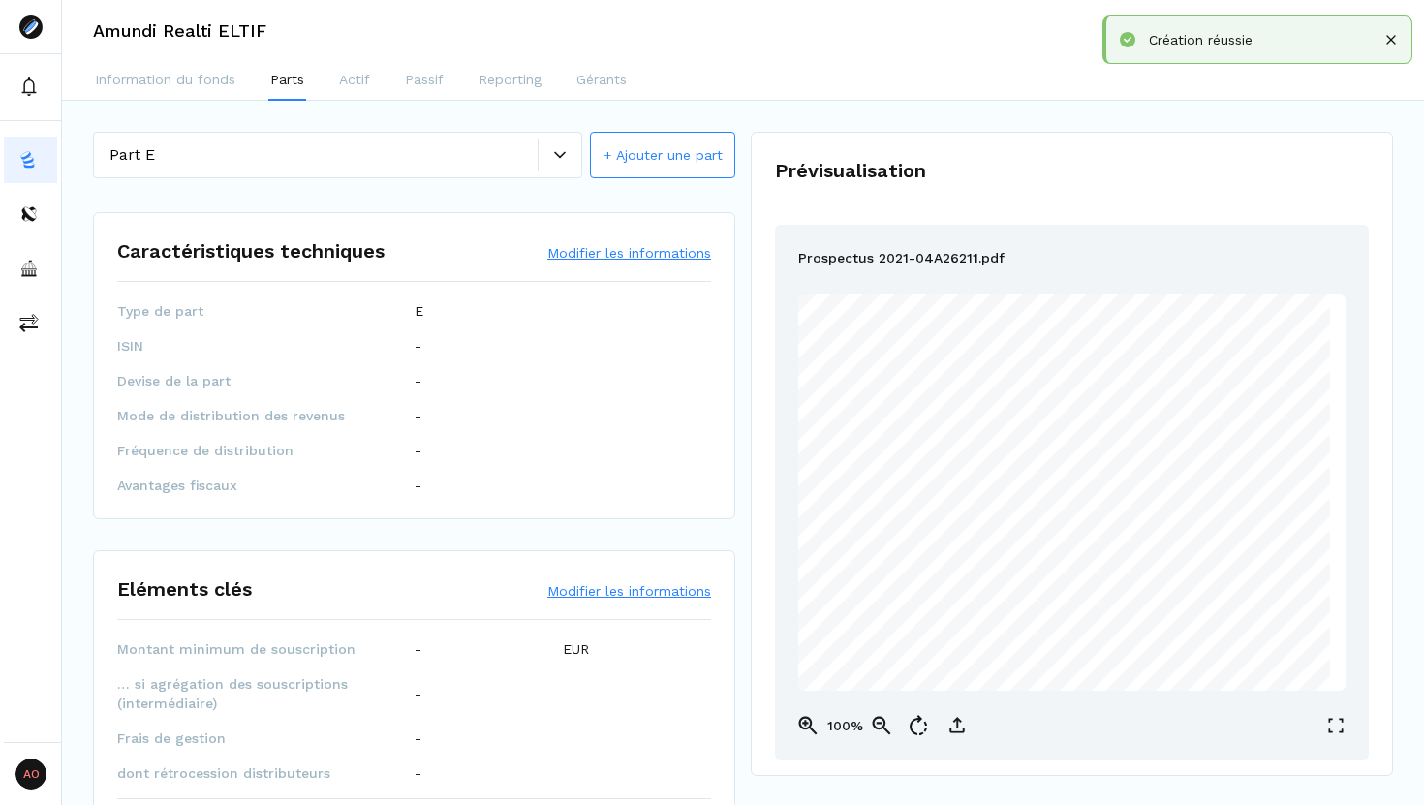
click at [616, 252] on button "Modifier les informations" at bounding box center [629, 252] width 164 height 19
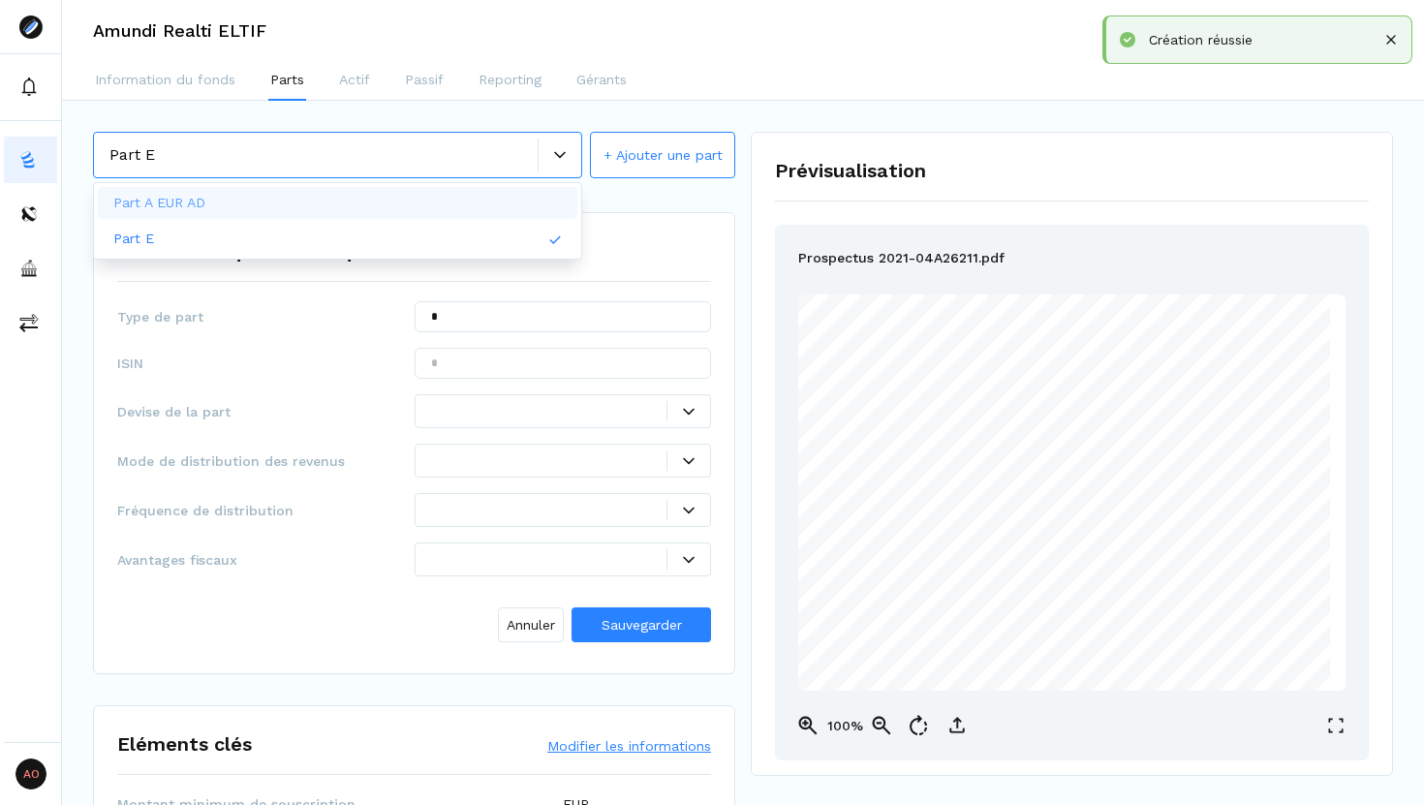
click at [557, 158] on icon at bounding box center [560, 155] width 12 height 12
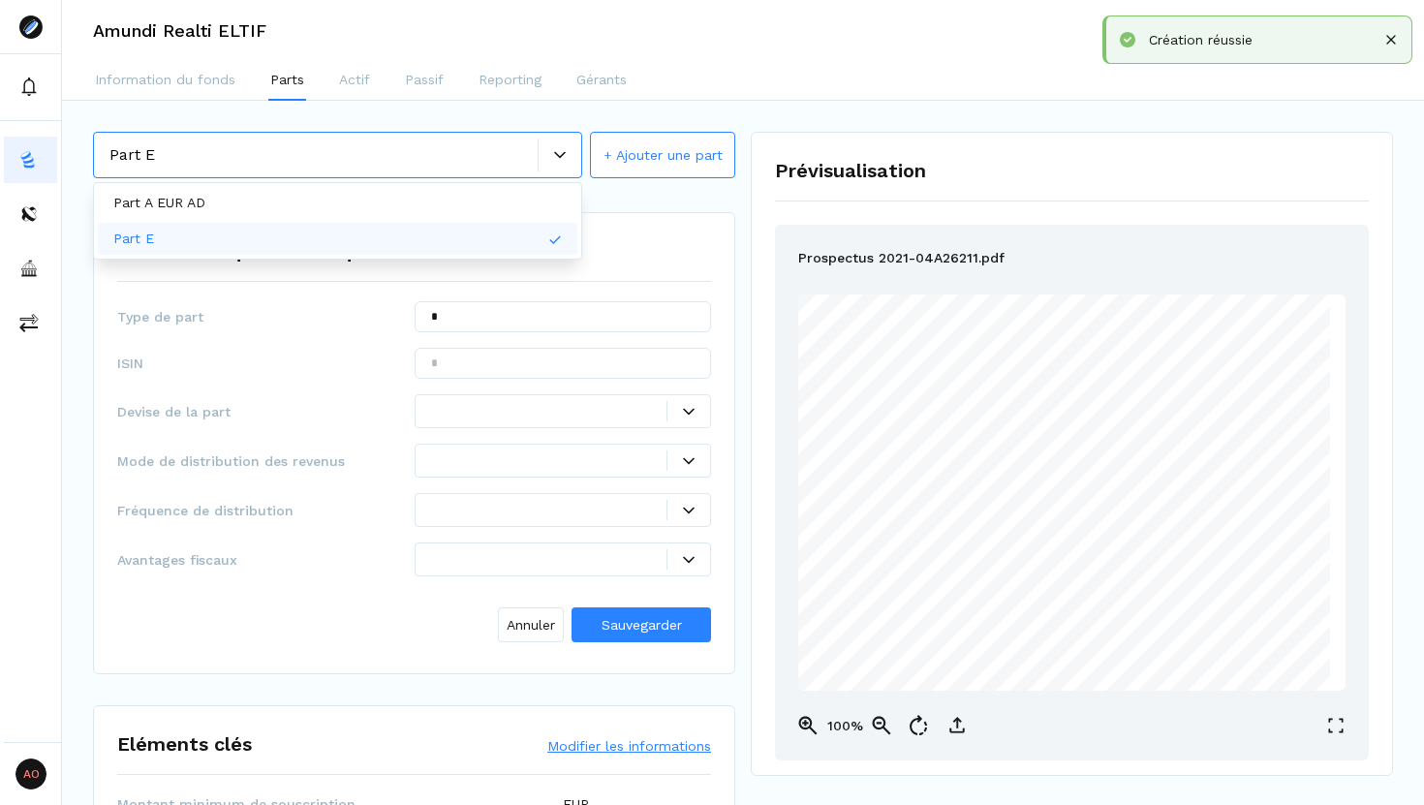
click at [436, 252] on div "Part E" at bounding box center [337, 239] width 479 height 32
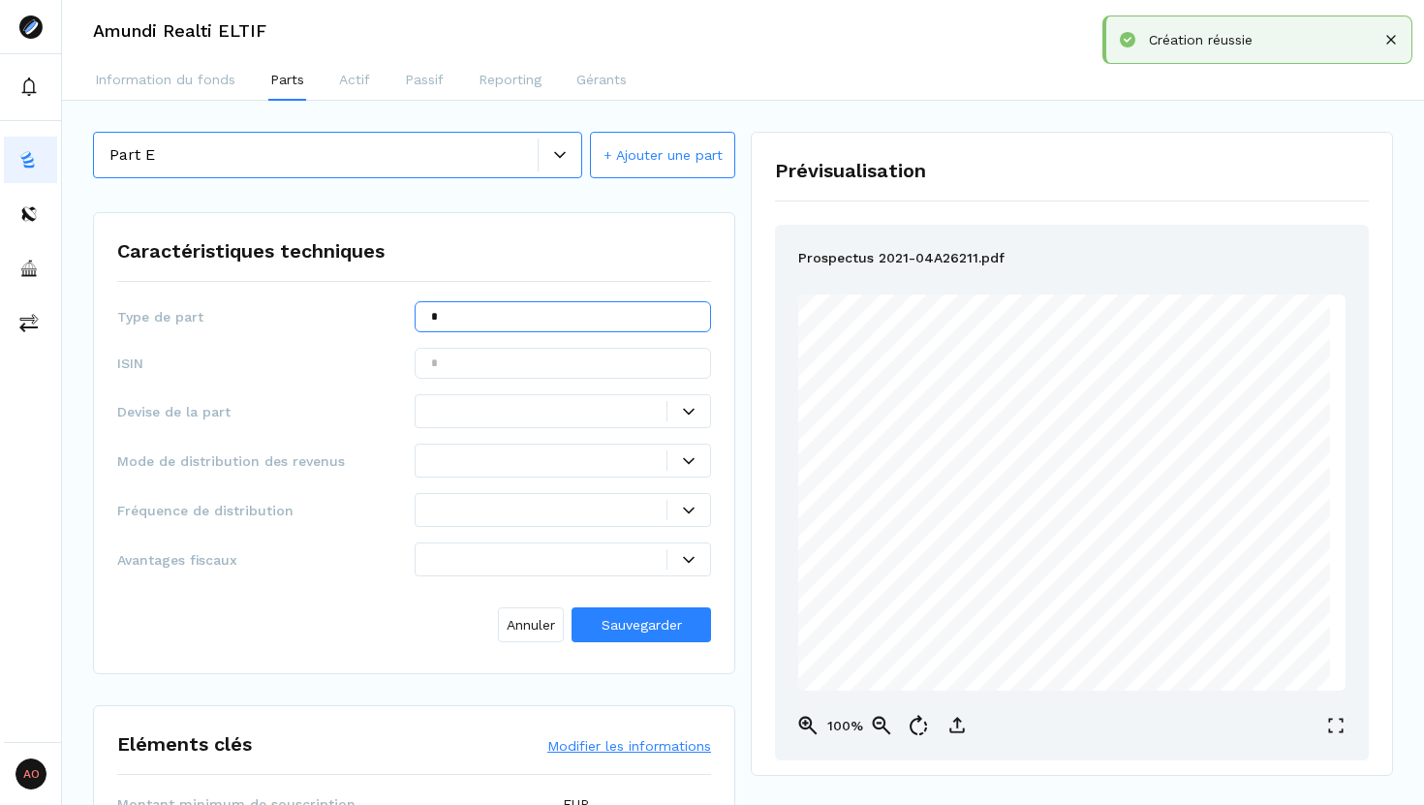
click at [476, 319] on input "*" at bounding box center [563, 316] width 297 height 31
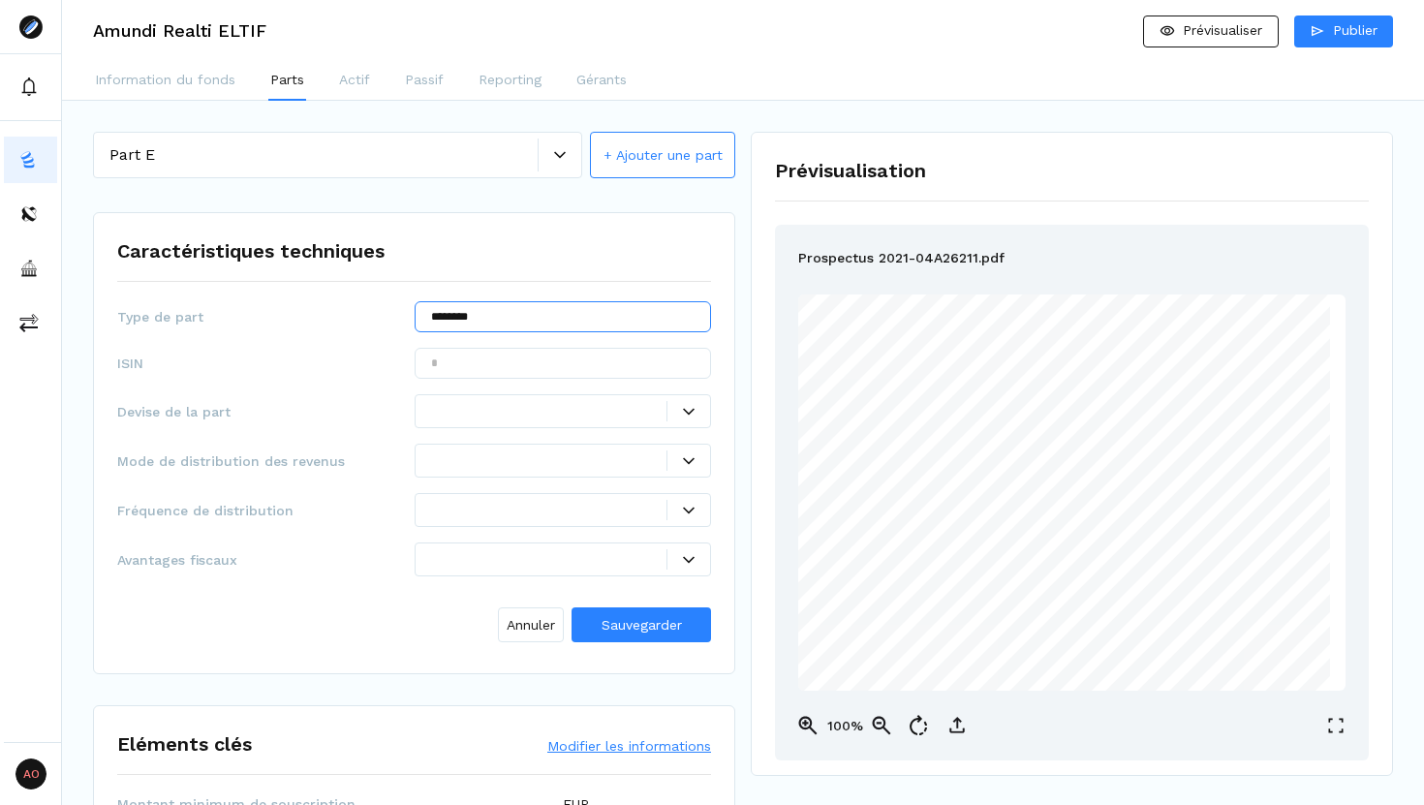
type input "********"
click at [550, 366] on input "text" at bounding box center [563, 363] width 297 height 31
paste input "**********"
type input "**********"
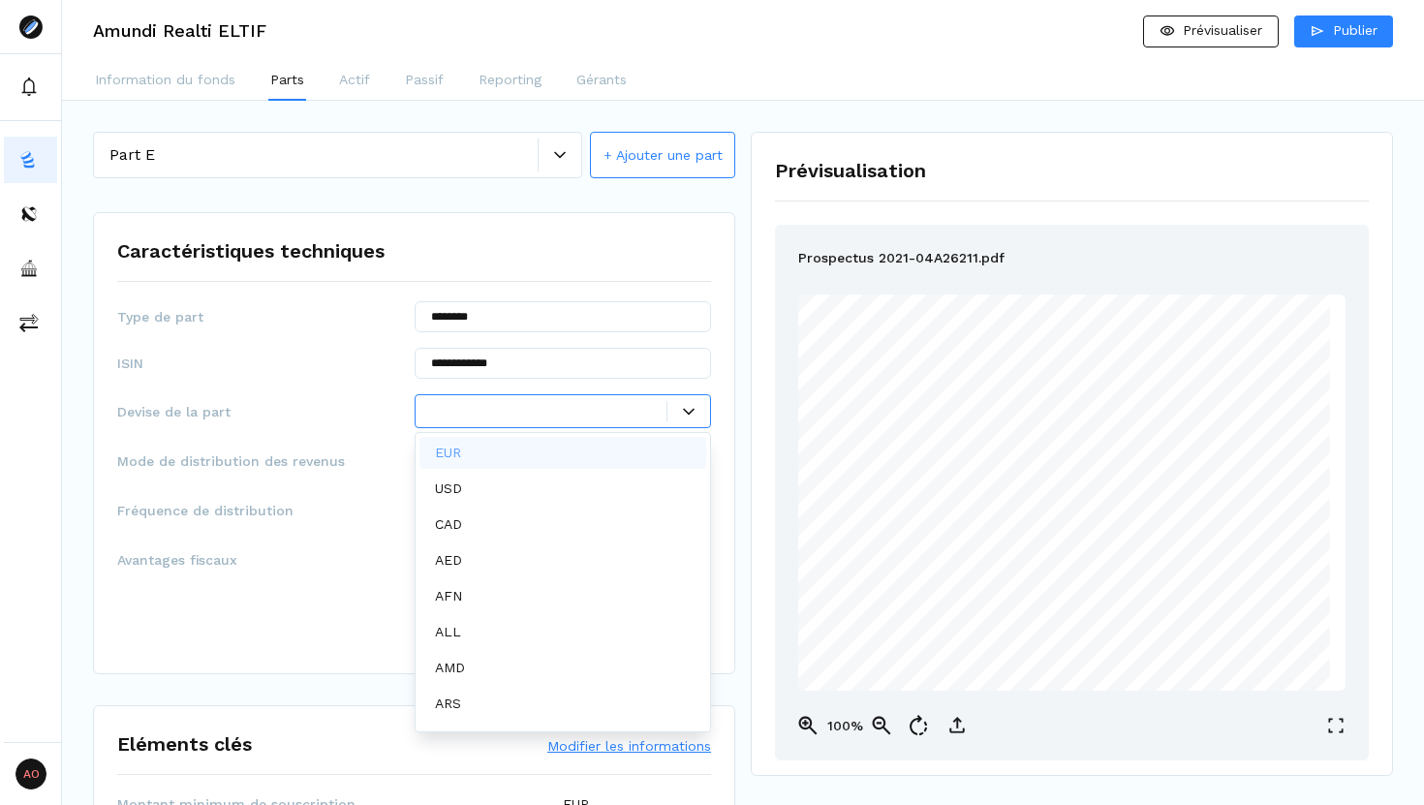
click at [480, 417] on div at bounding box center [549, 411] width 236 height 20
click at [477, 452] on div "EUR" at bounding box center [563, 453] width 288 height 32
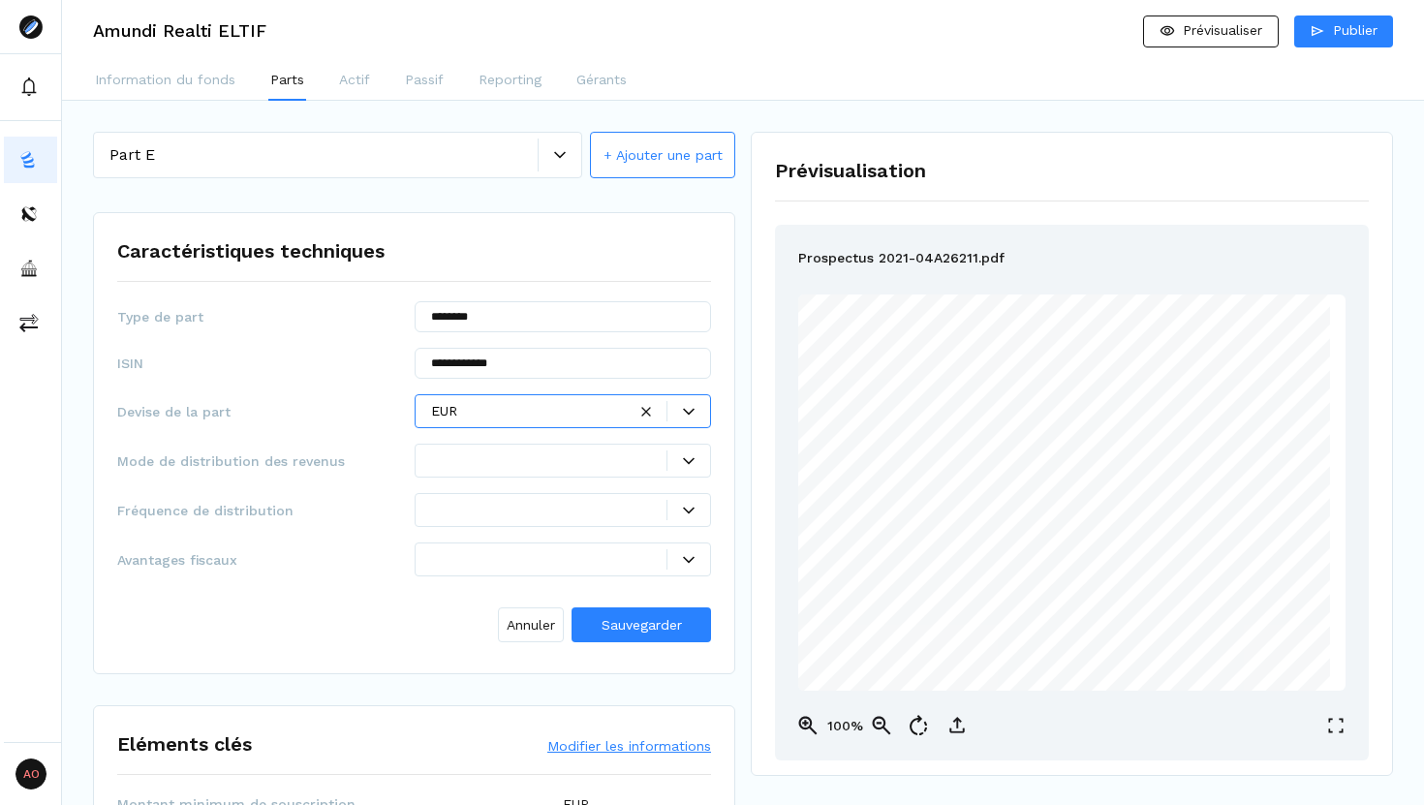
click at [477, 453] on div at bounding box center [549, 460] width 236 height 20
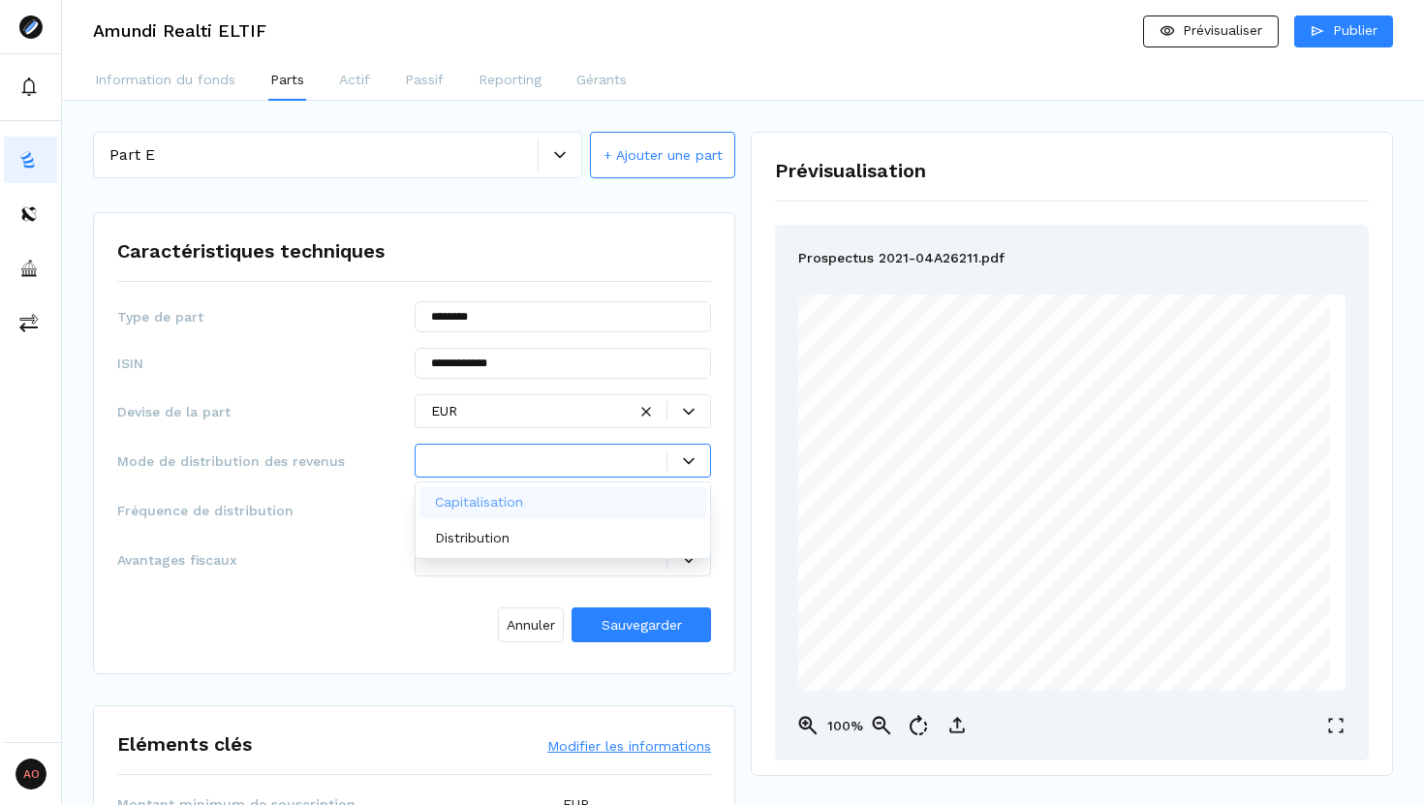
click at [682, 458] on div at bounding box center [688, 461] width 43 height 12
click at [647, 492] on div "Capitalisation" at bounding box center [563, 502] width 288 height 32
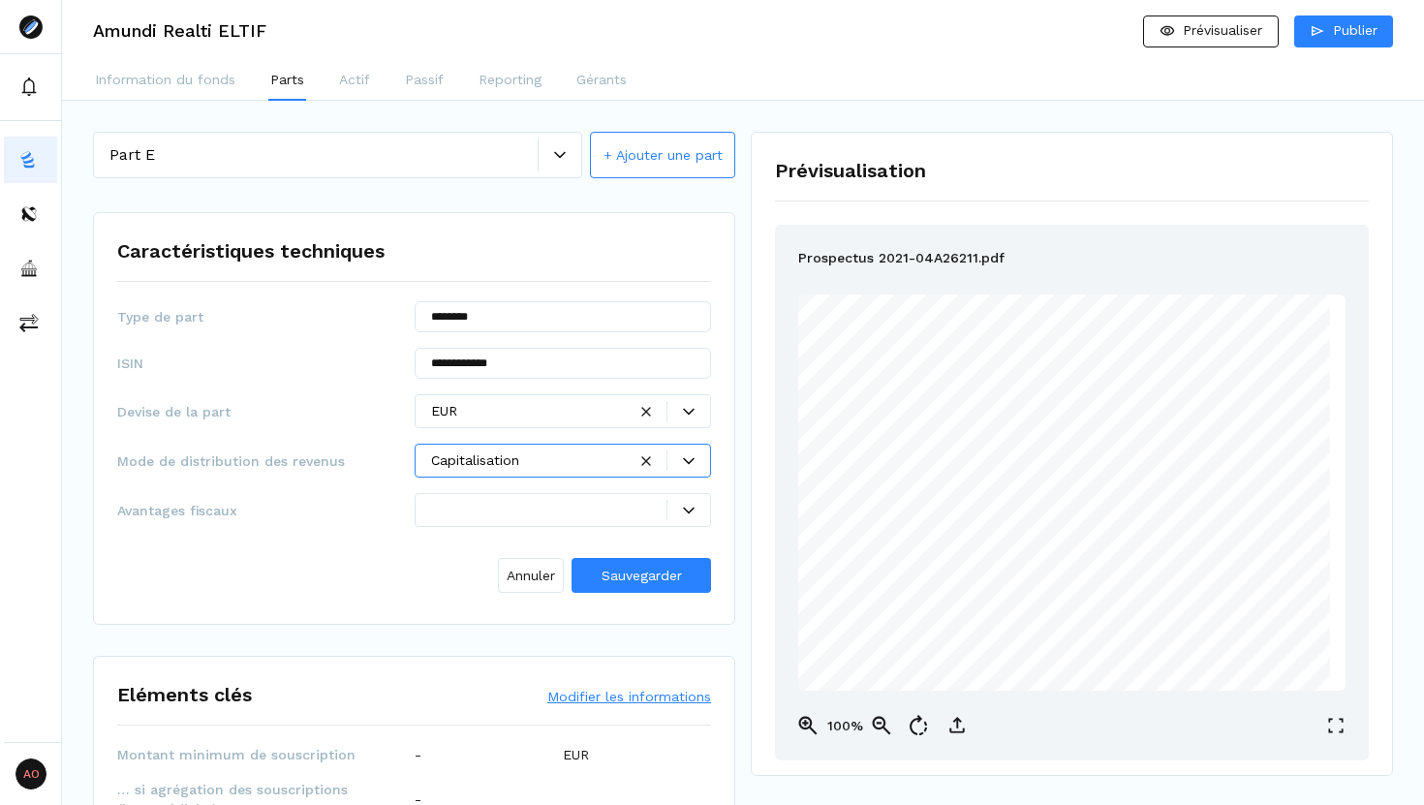
click at [683, 465] on icon at bounding box center [689, 461] width 12 height 12
click at [637, 529] on div "Distribution" at bounding box center [563, 538] width 288 height 32
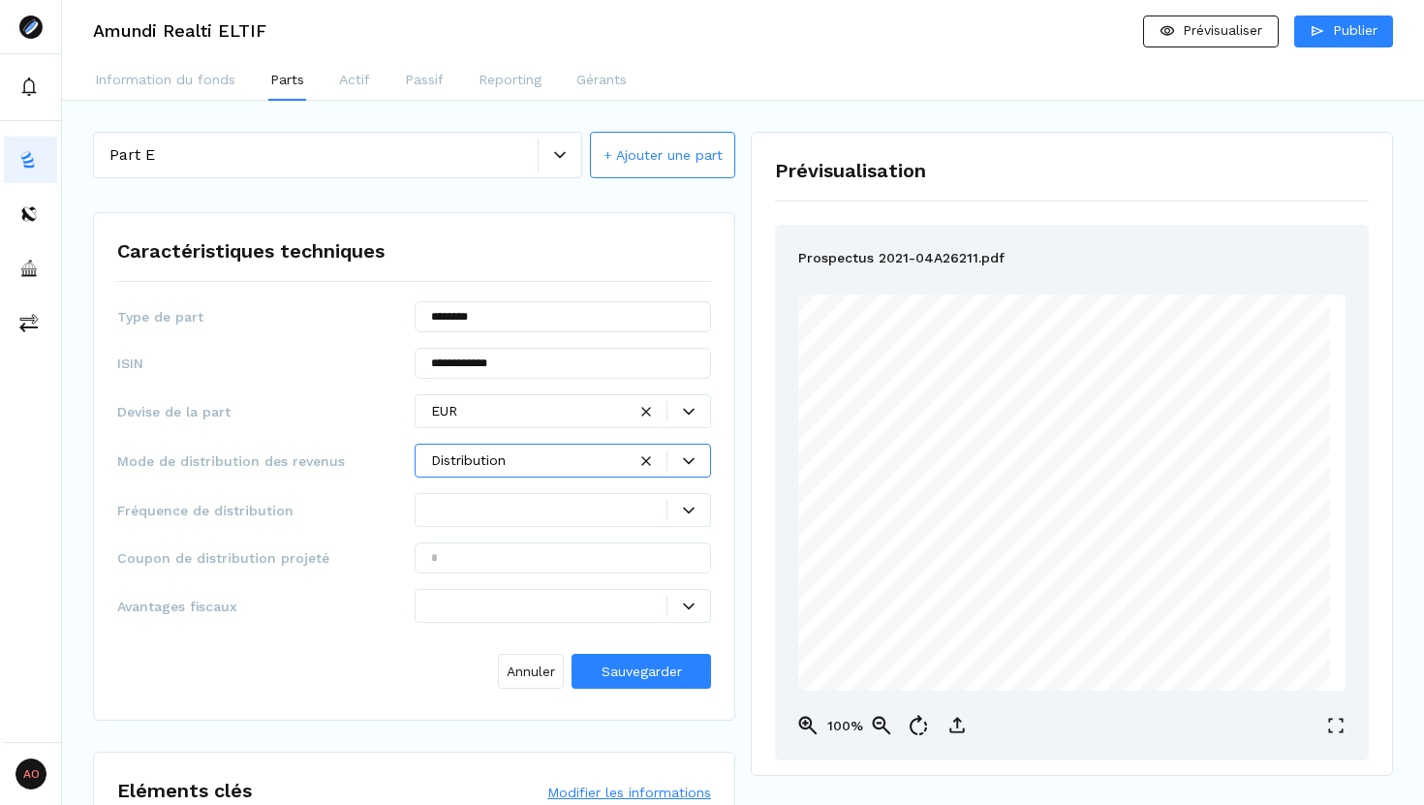
click at [689, 461] on icon at bounding box center [689, 460] width 12 height 7
click at [646, 467] on div at bounding box center [668, 460] width 84 height 20
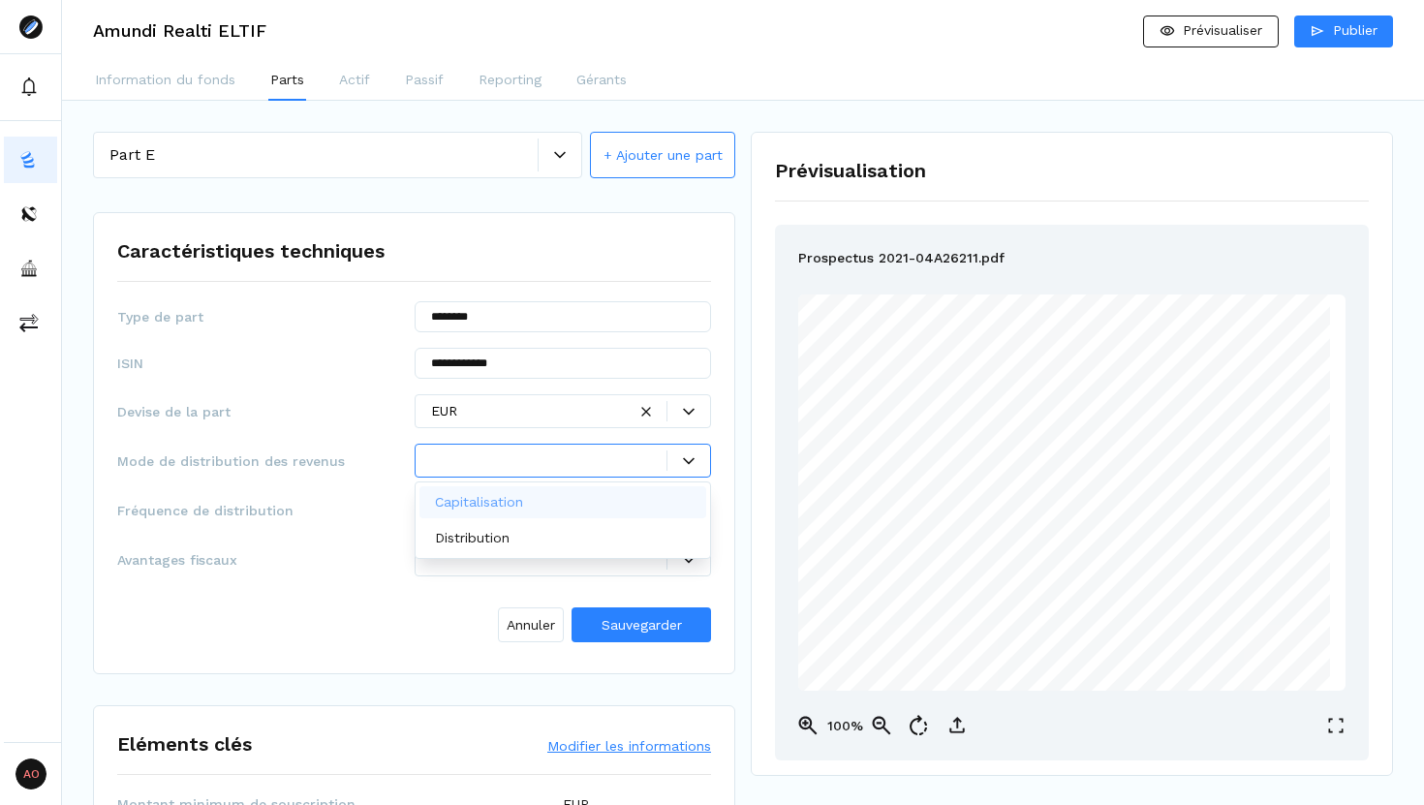
click at [493, 507] on p "Capitalisation" at bounding box center [479, 502] width 88 height 20
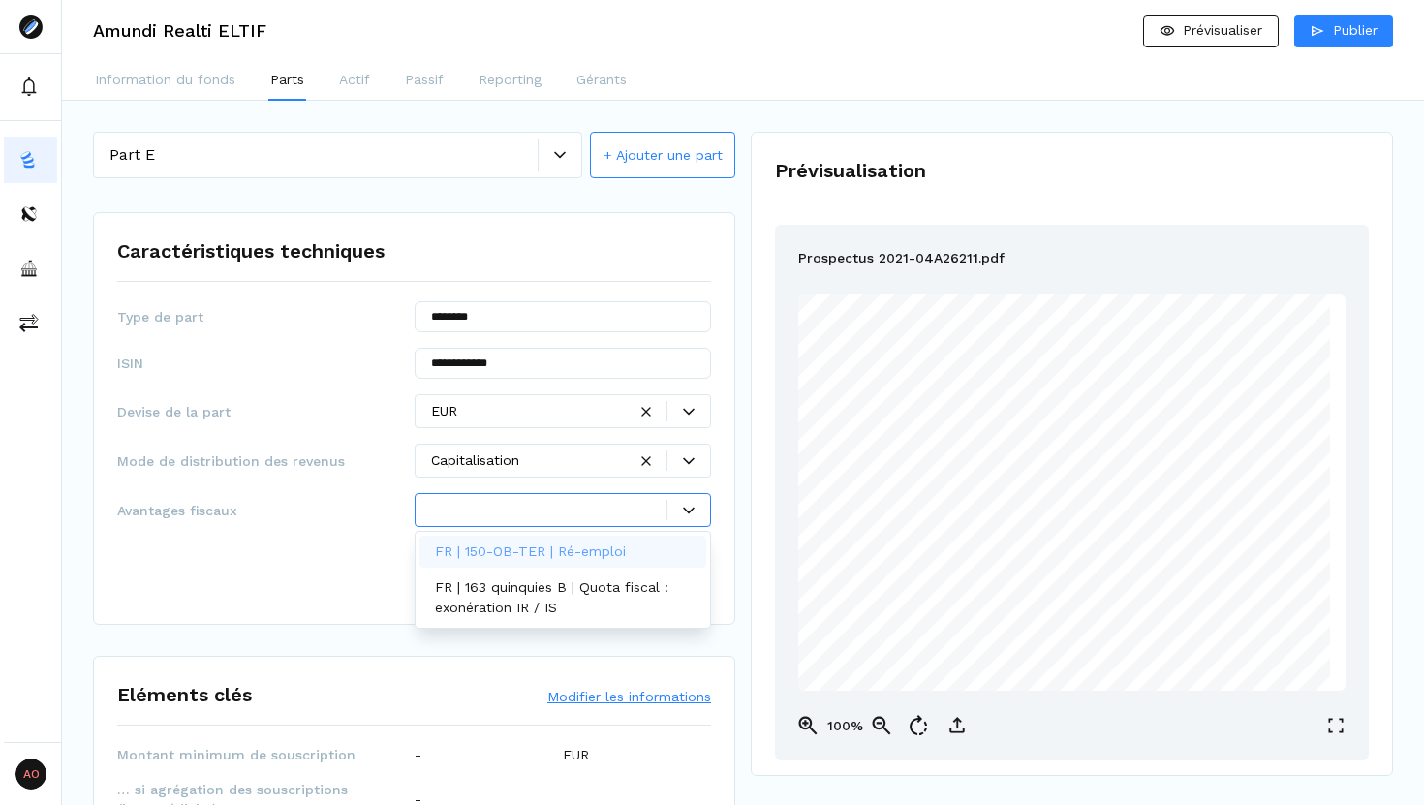
click at [621, 508] on div at bounding box center [549, 510] width 236 height 20
click at [366, 539] on div "**********" at bounding box center [414, 450] width 594 height 299
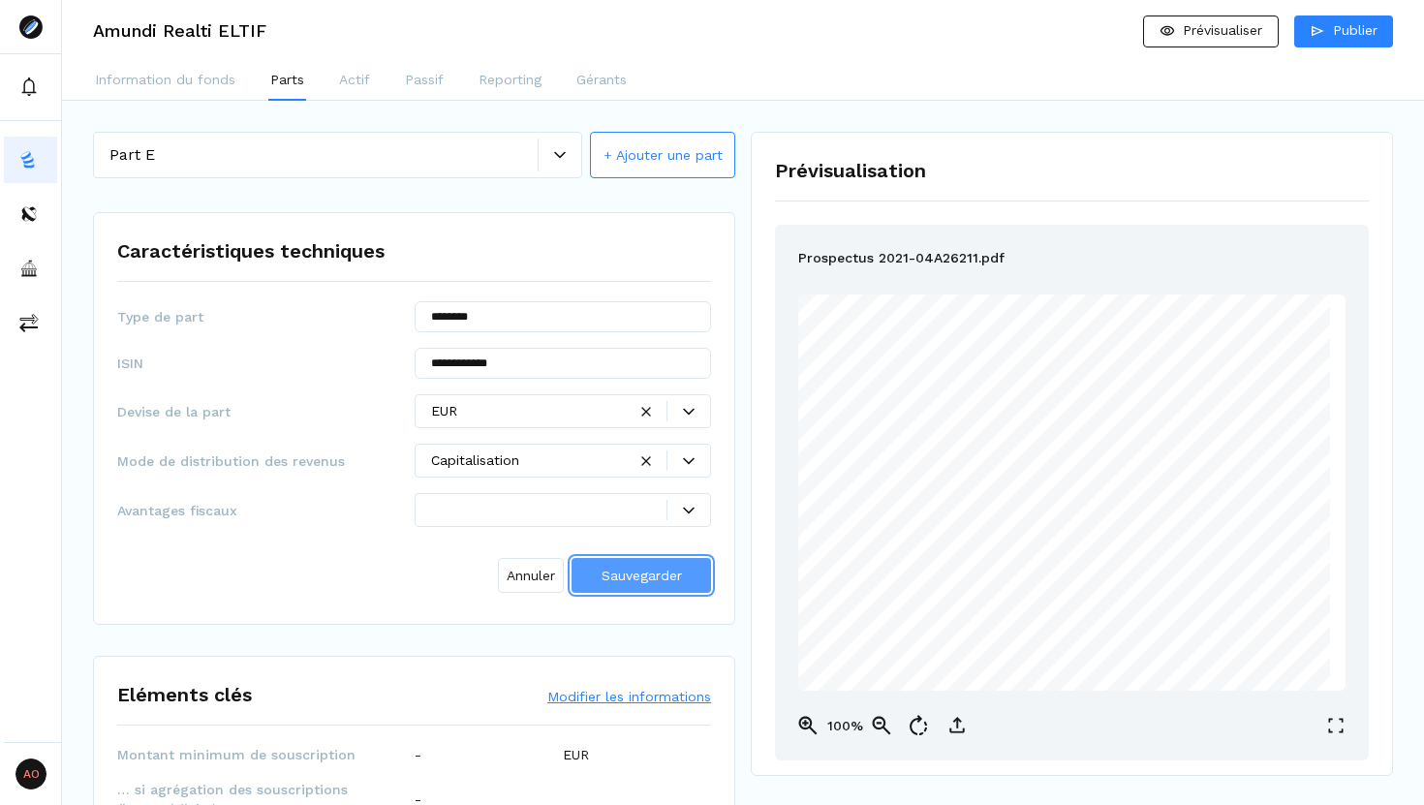
click at [650, 588] on button "Sauvegarder" at bounding box center [640, 575] width 139 height 35
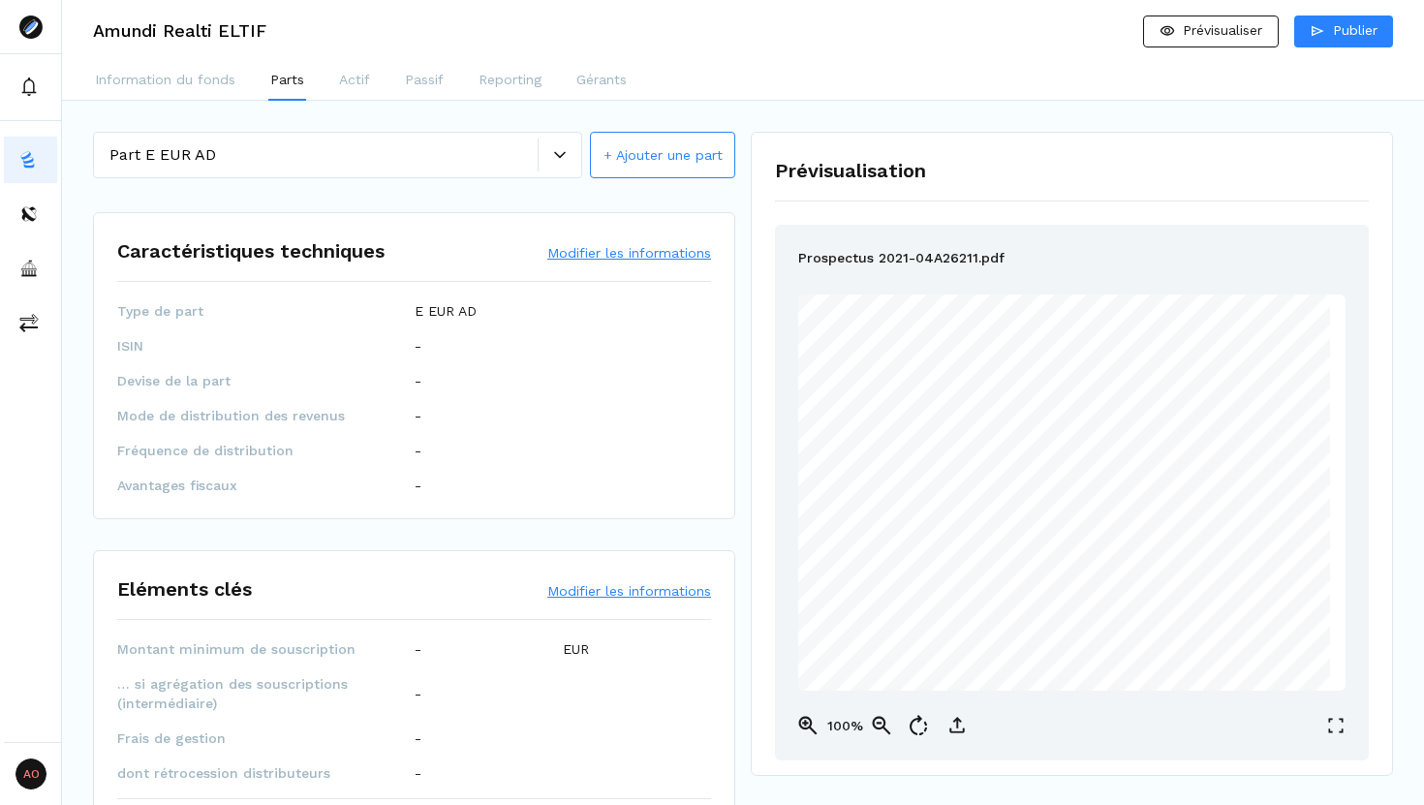
click at [620, 257] on button "Modifier les informations" at bounding box center [629, 252] width 164 height 19
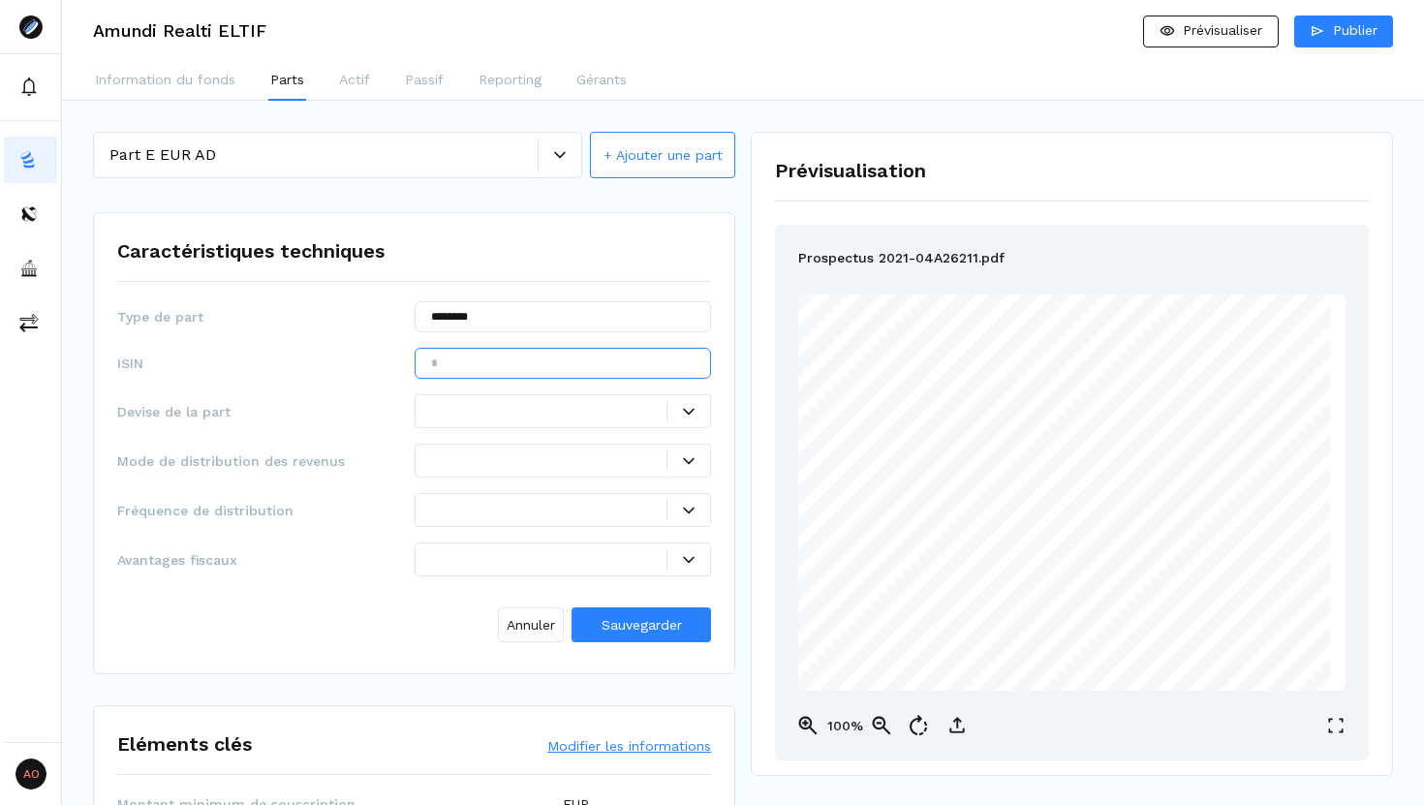
click at [487, 355] on input "text" at bounding box center [563, 363] width 297 height 31
paste input "**********"
type input "**********"
click at [483, 403] on div at bounding box center [549, 411] width 236 height 20
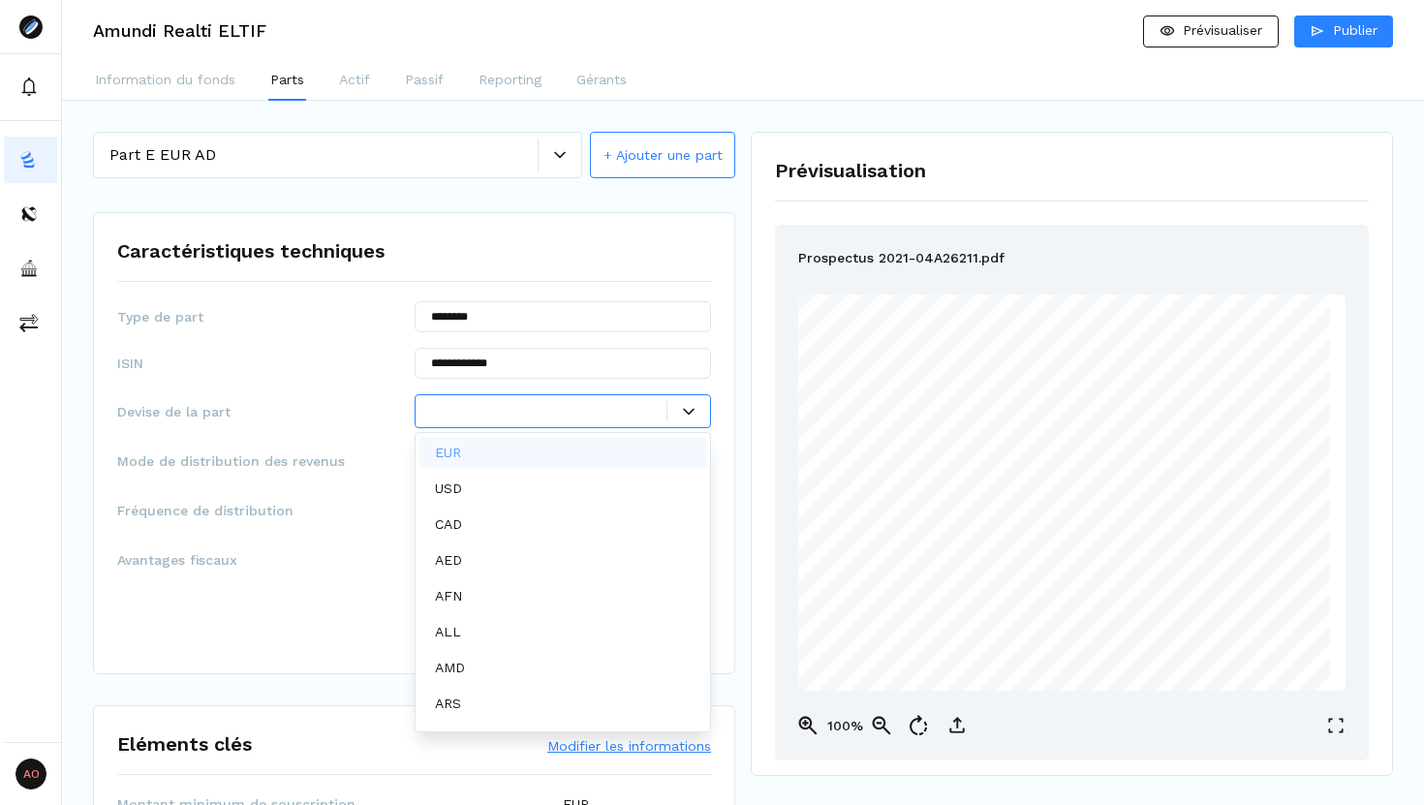
click at [492, 450] on div "EUR" at bounding box center [563, 453] width 288 height 32
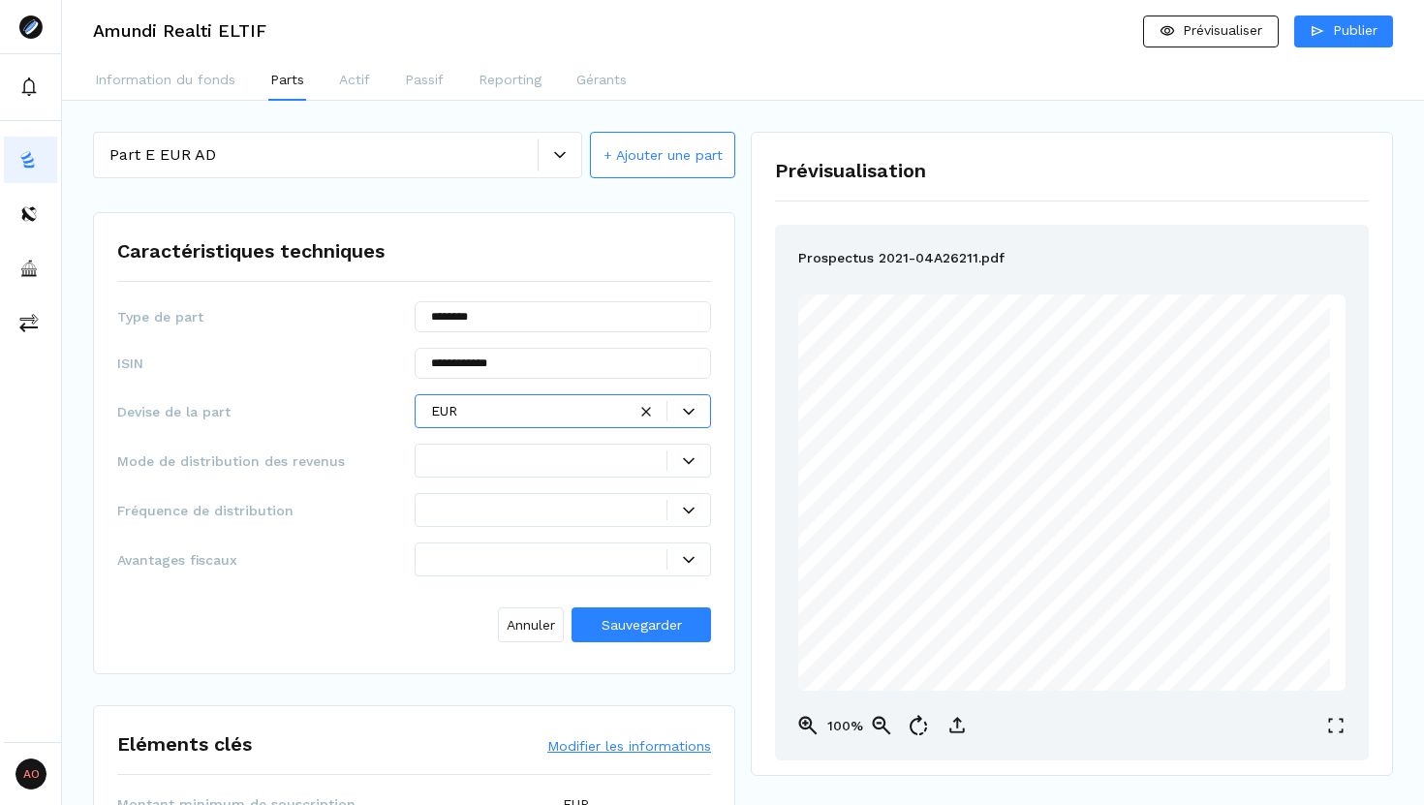
click at [549, 461] on div at bounding box center [549, 460] width 236 height 20
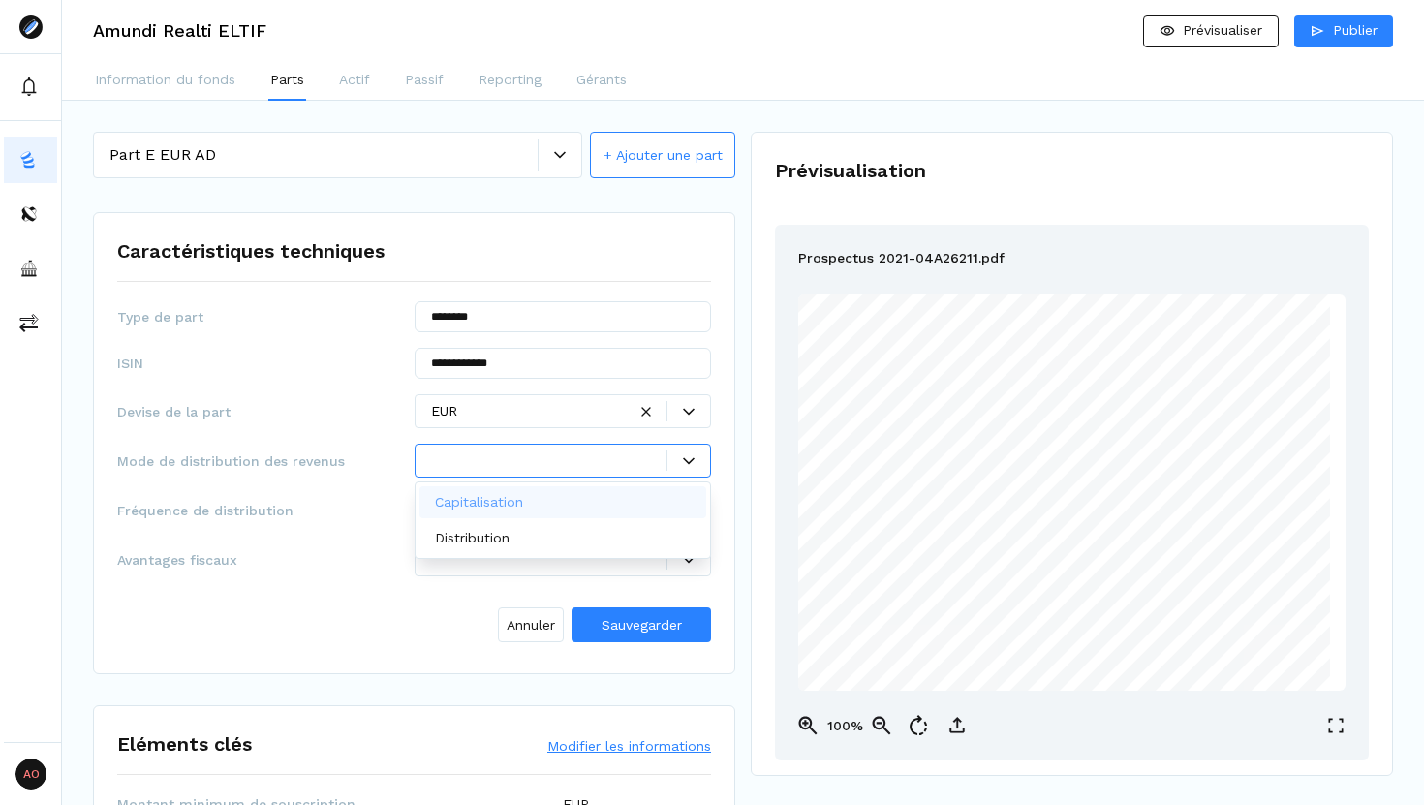
click at [477, 500] on p "Capitalisation" at bounding box center [479, 502] width 88 height 20
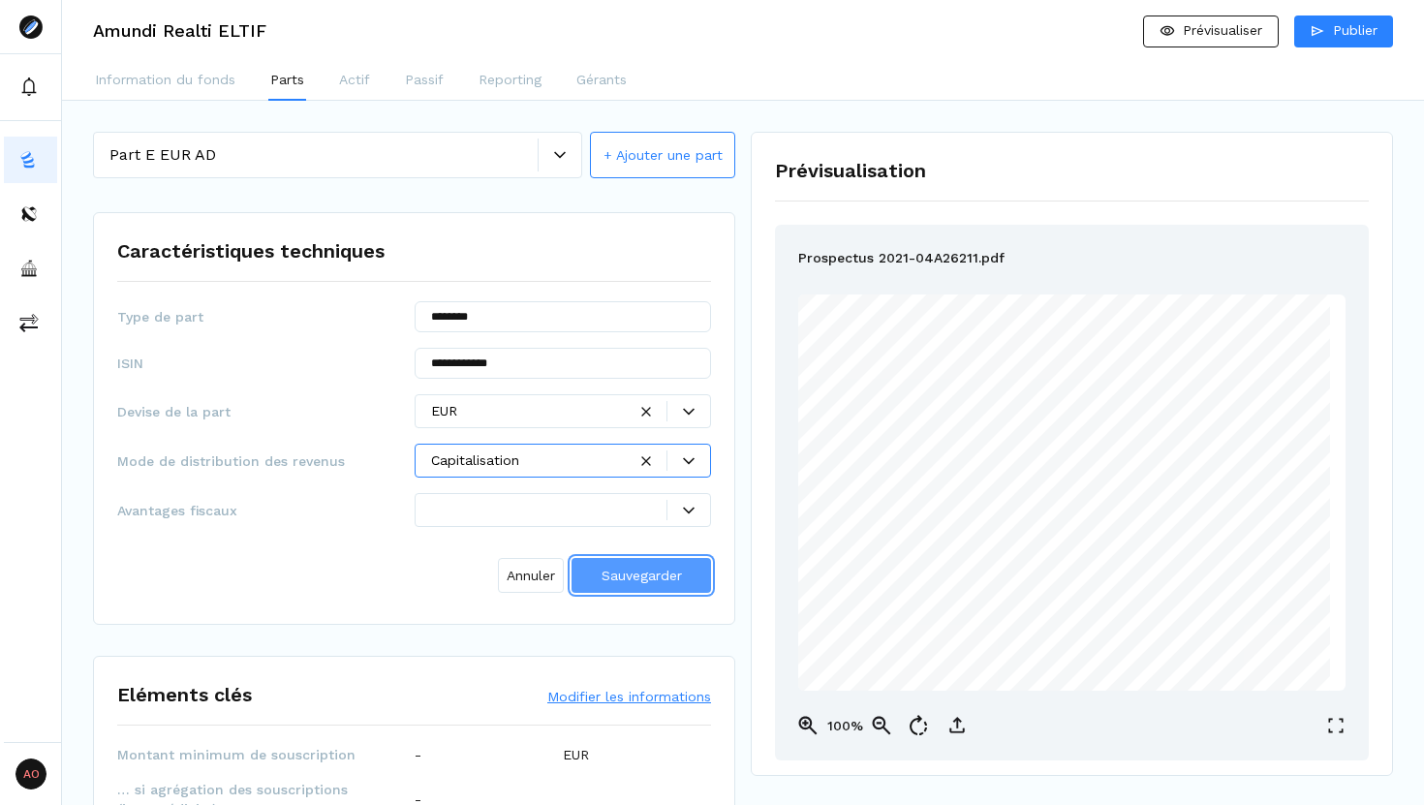
click at [661, 575] on span "Sauvegarder" at bounding box center [641, 575] width 80 height 15
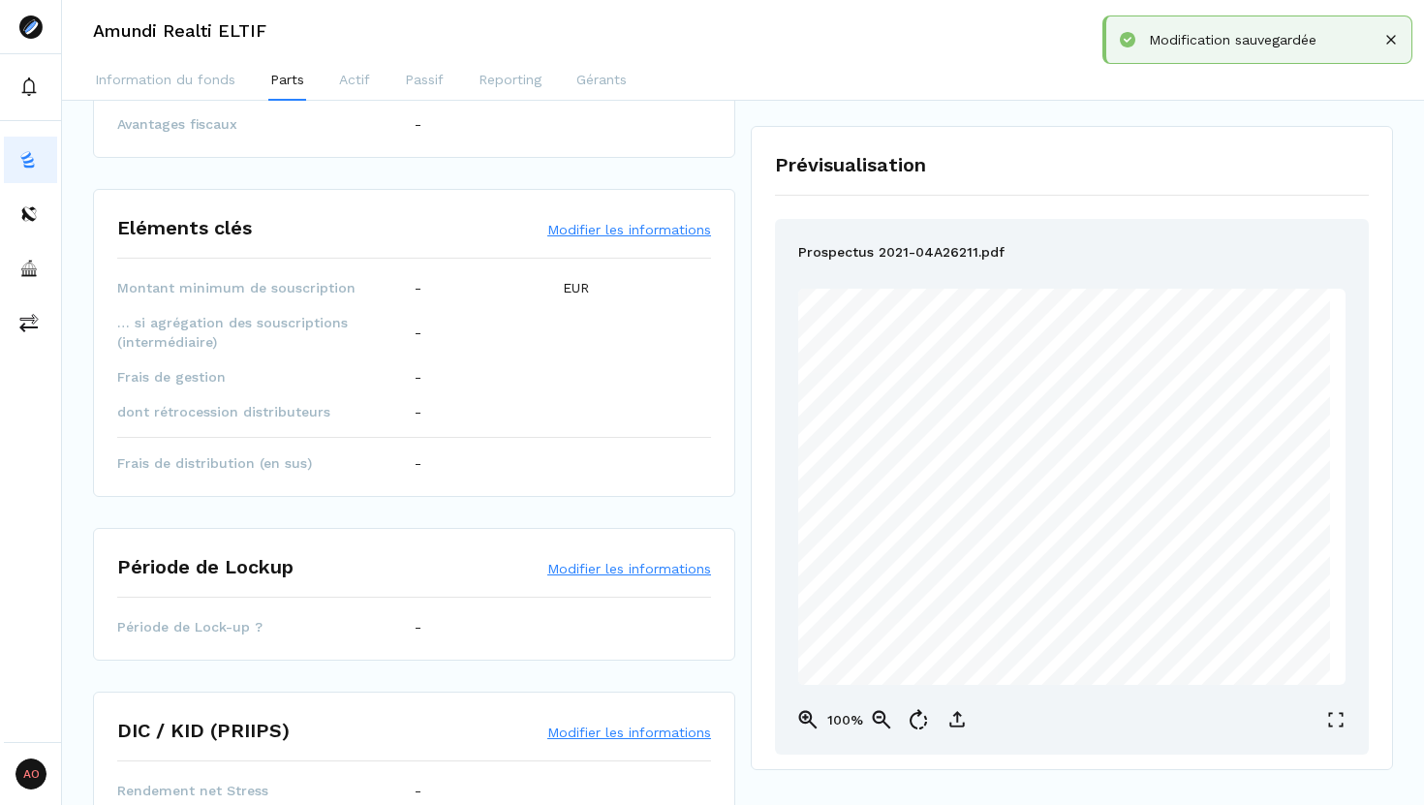
scroll to position [329, 0]
click at [580, 226] on button "Modifier les informations" at bounding box center [629, 226] width 164 height 19
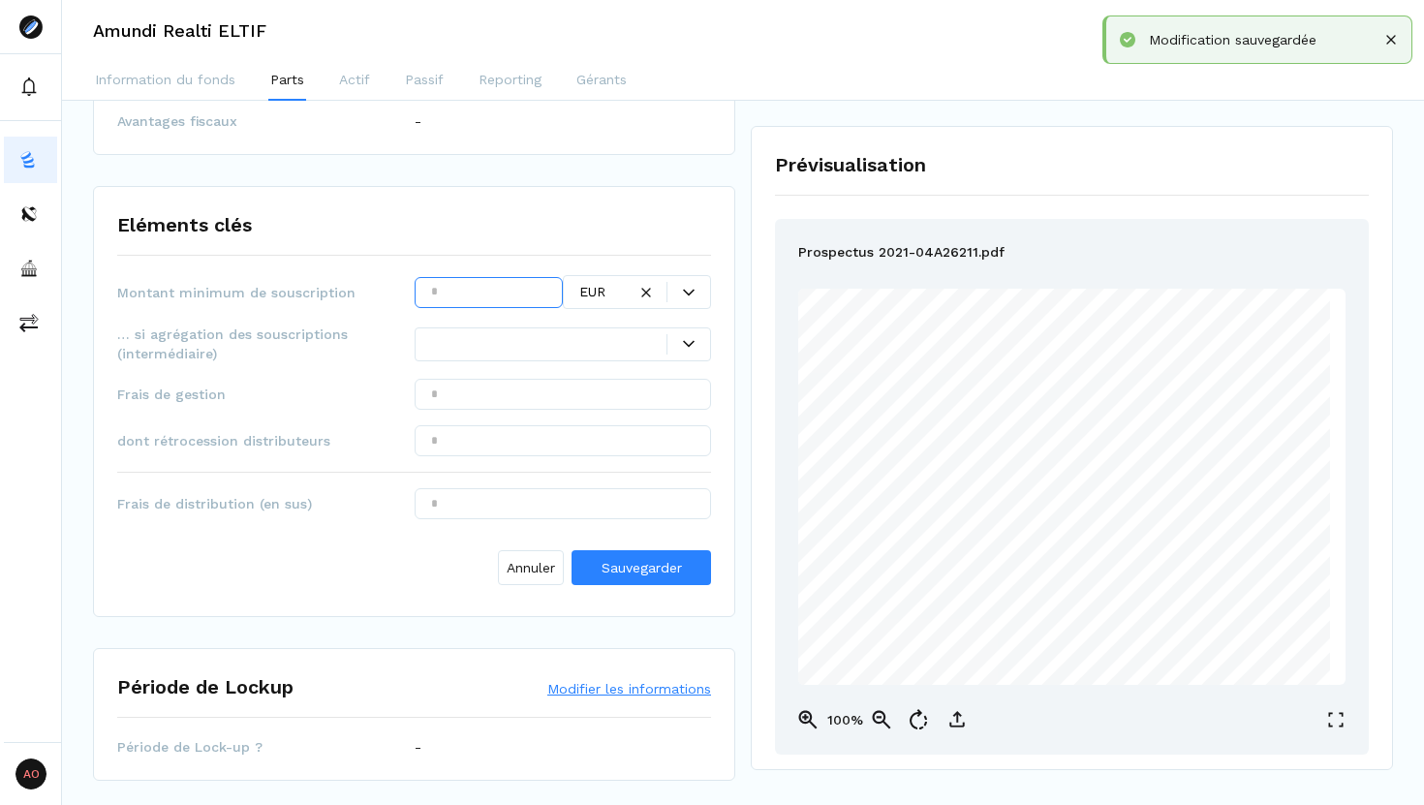
click at [456, 294] on input "text" at bounding box center [489, 292] width 148 height 31
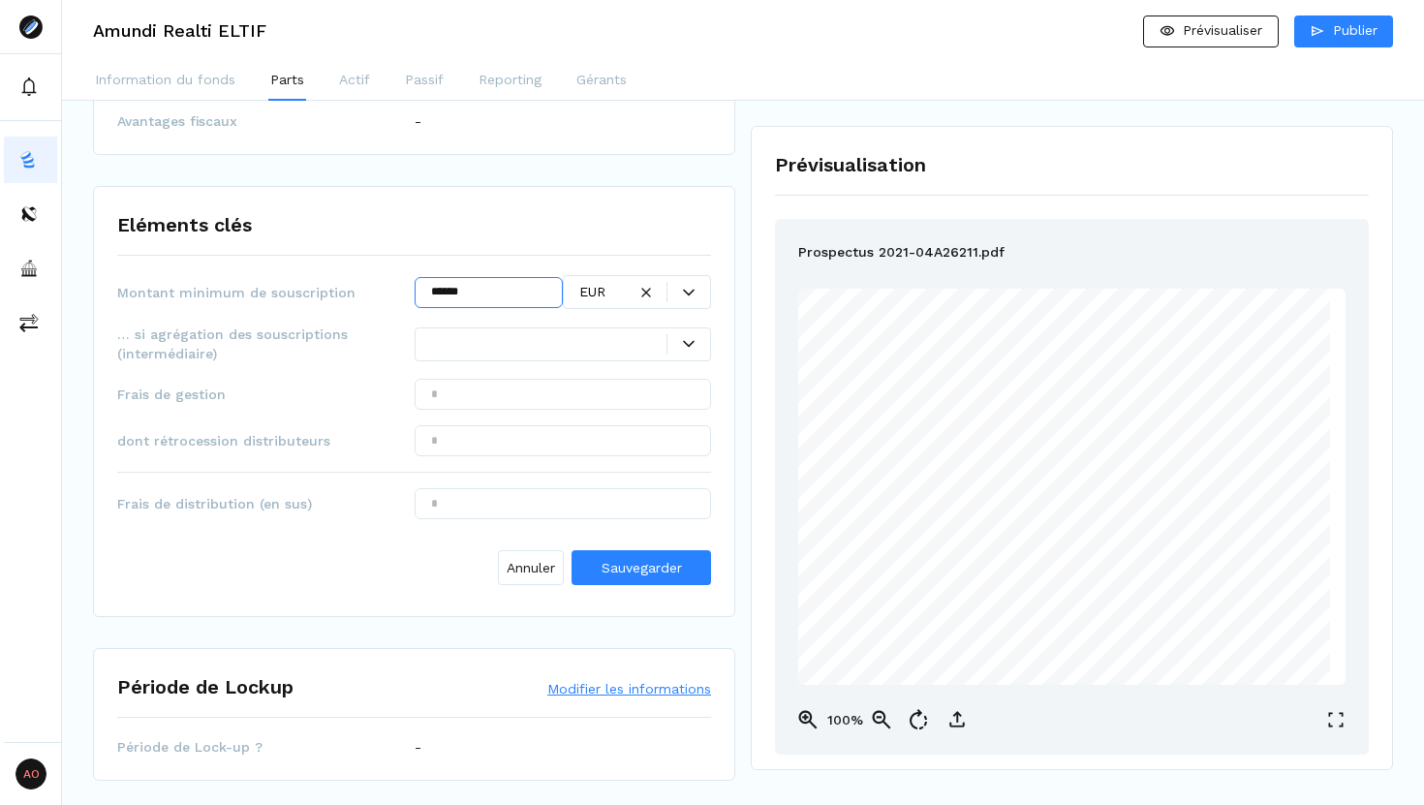
type input "******"
click at [464, 396] on input "text" at bounding box center [563, 394] width 297 height 31
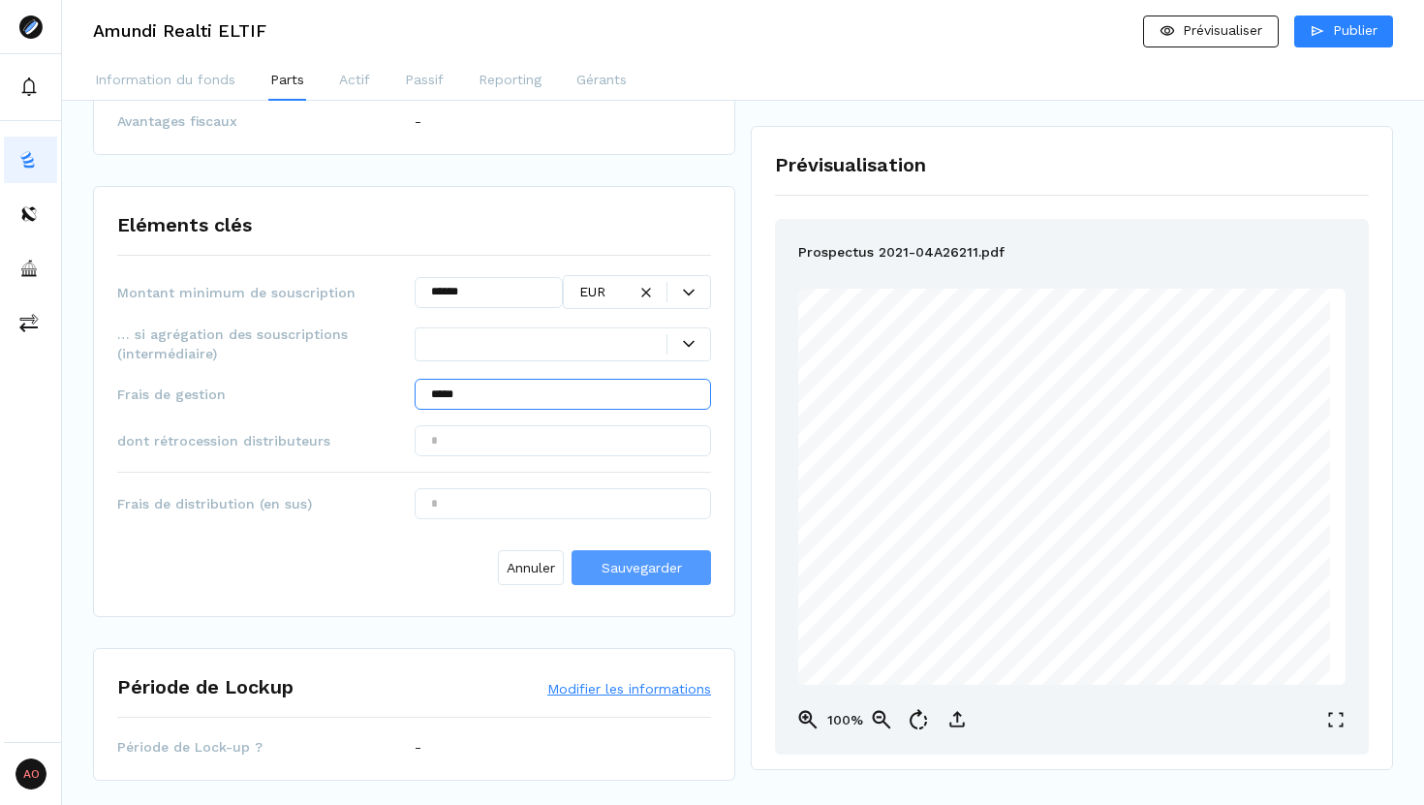
type input "*****"
click at [655, 582] on button "Sauvegarder" at bounding box center [640, 567] width 139 height 35
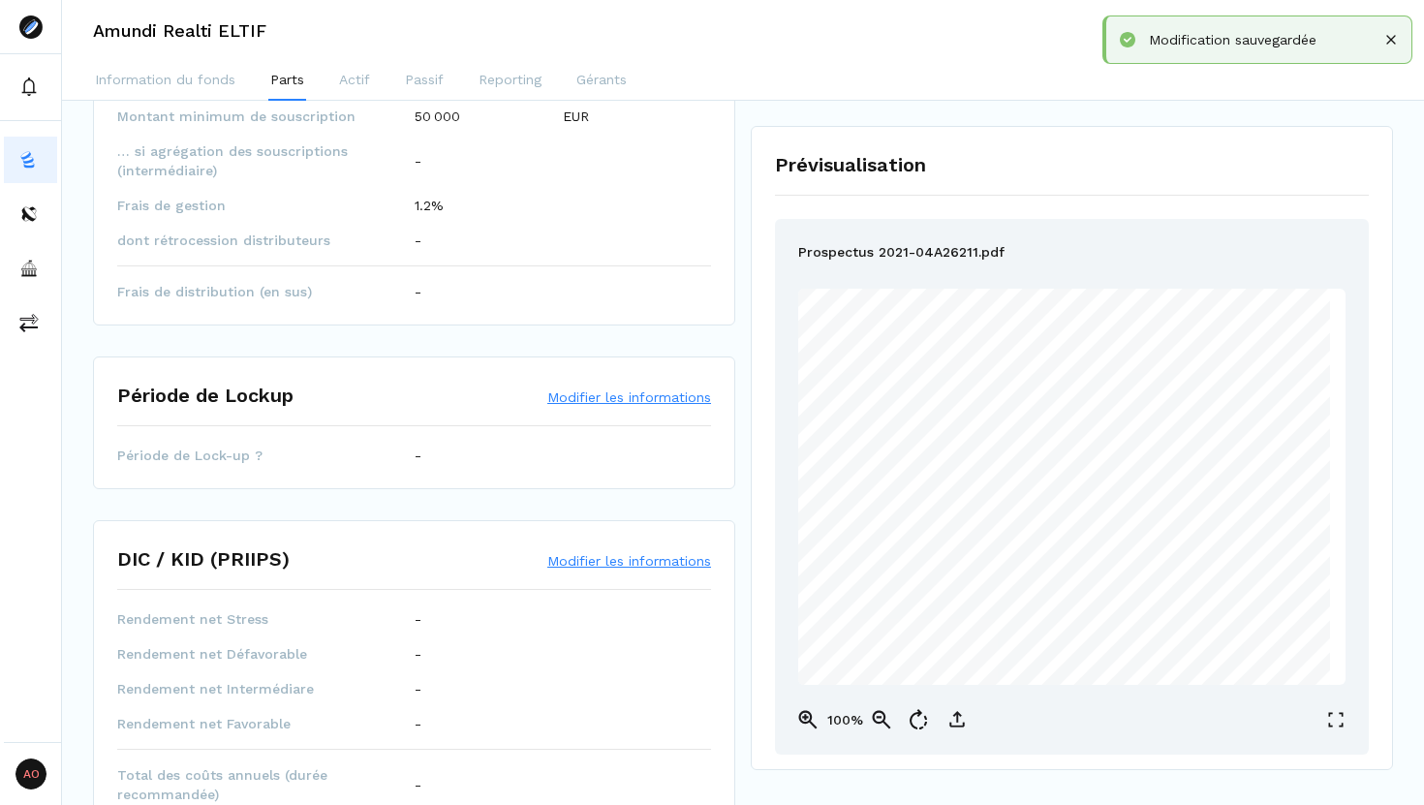
scroll to position [577, 0]
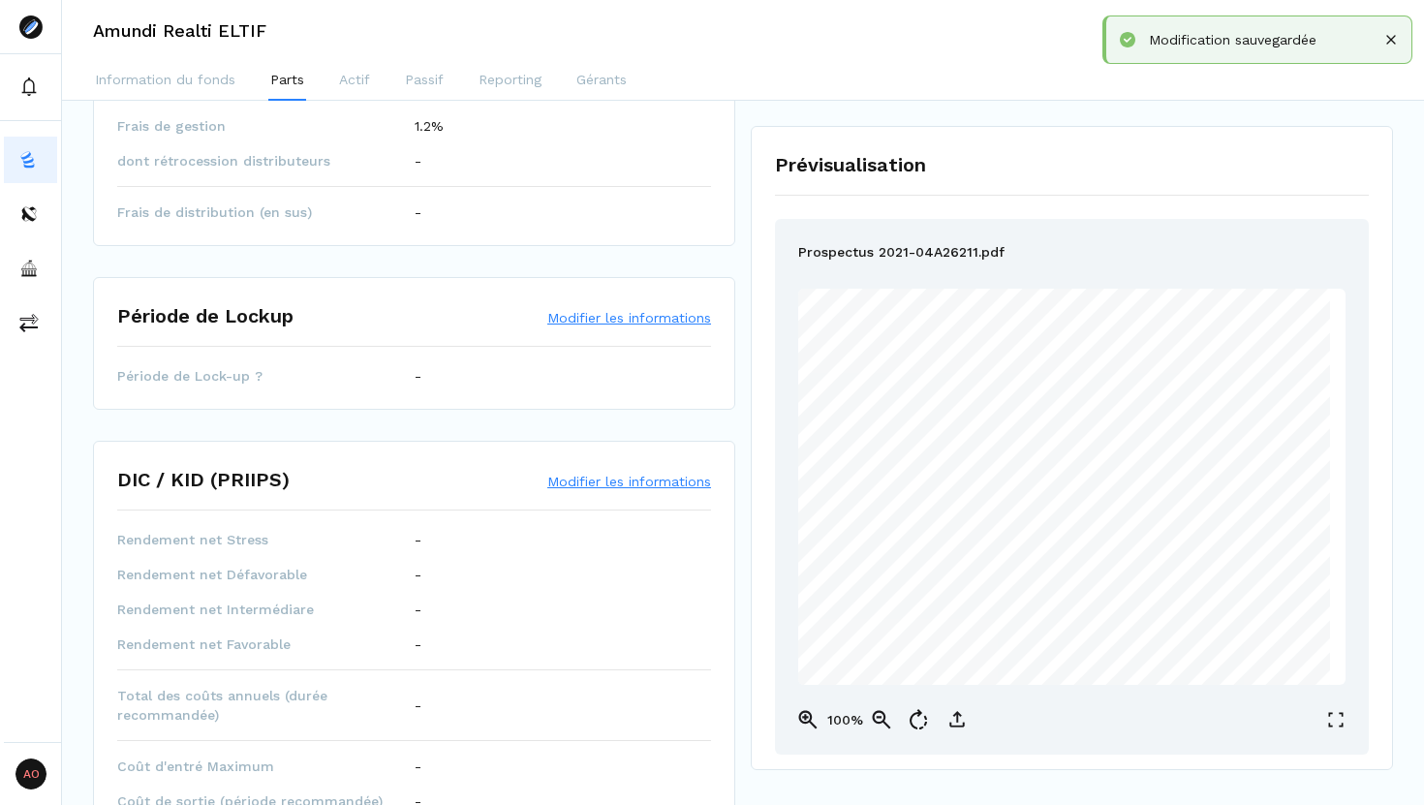
click at [596, 315] on button "Modifier les informations" at bounding box center [629, 317] width 164 height 19
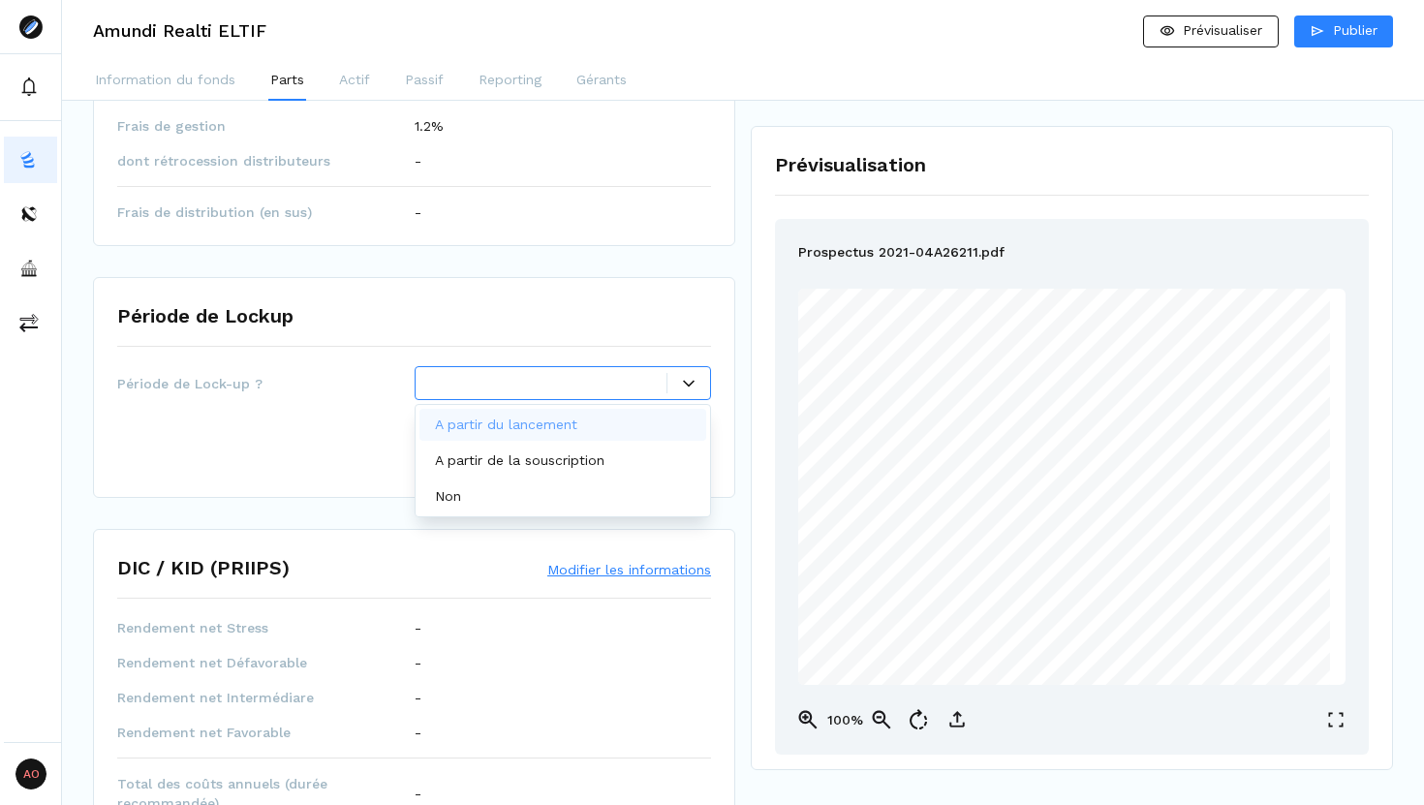
click at [581, 384] on div at bounding box center [549, 383] width 236 height 20
click at [524, 499] on div "Non" at bounding box center [563, 496] width 288 height 32
click at [579, 384] on div at bounding box center [529, 383] width 196 height 20
click at [442, 490] on p "Non" at bounding box center [448, 496] width 26 height 20
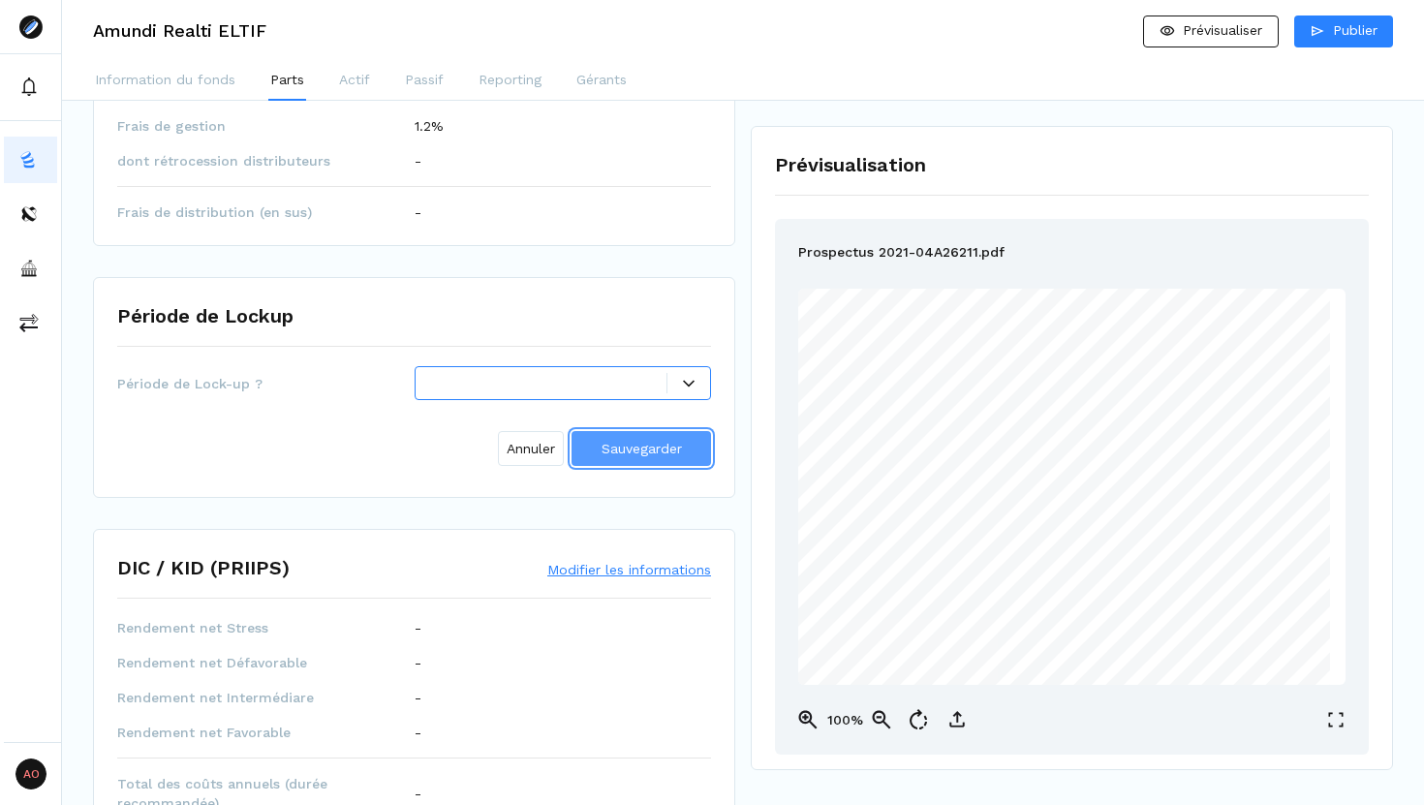
click at [626, 439] on span "Sauvegarder" at bounding box center [641, 449] width 80 height 20
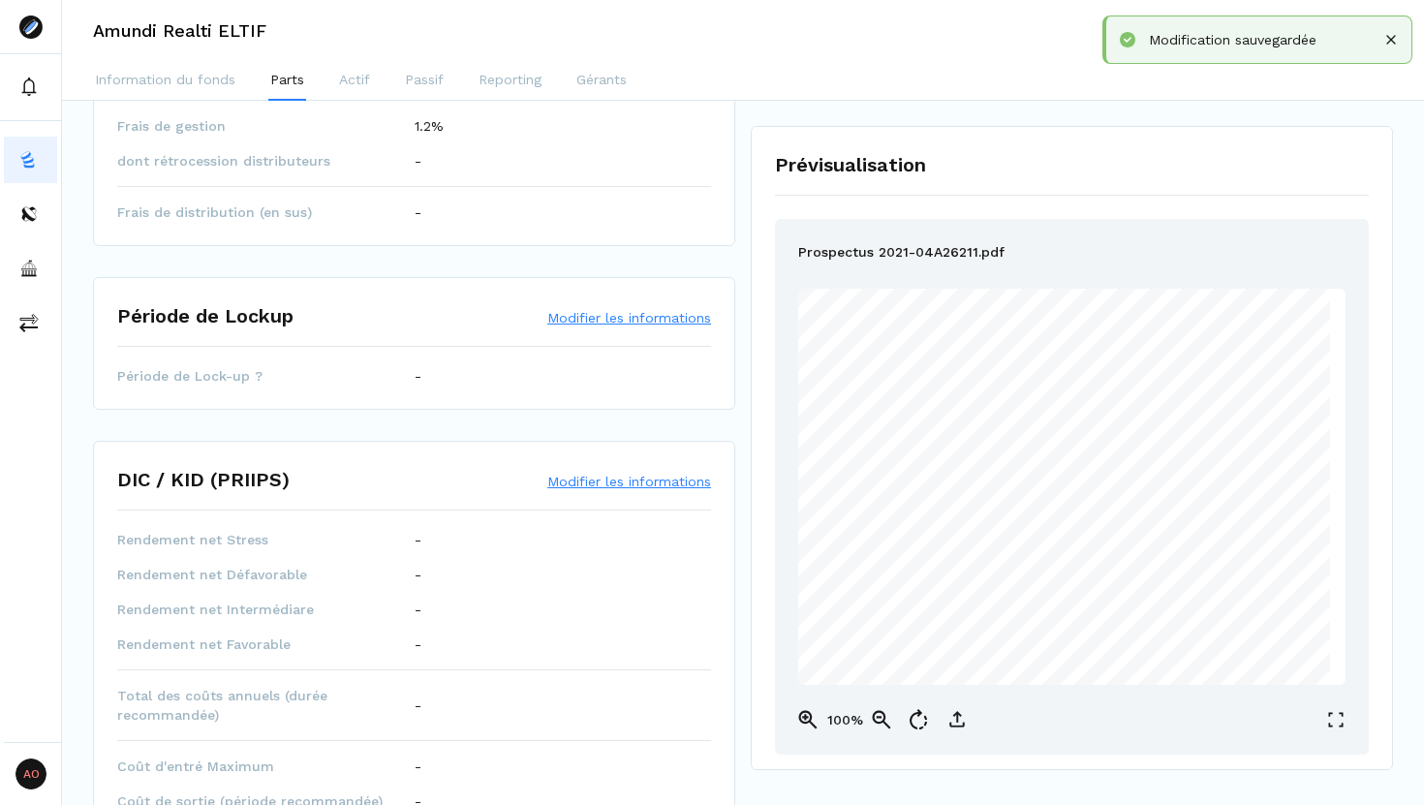
click at [620, 323] on button "Modifier les informations" at bounding box center [629, 317] width 164 height 19
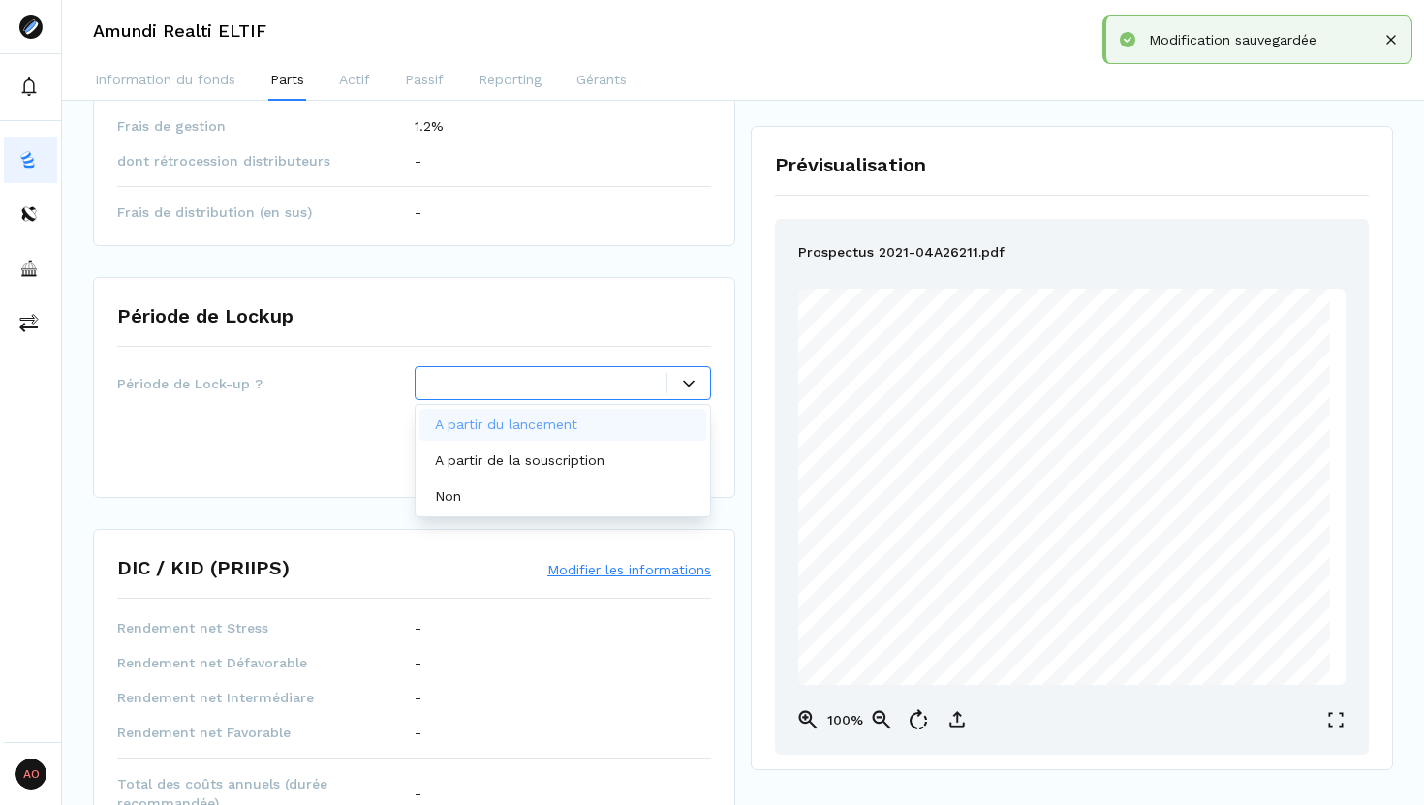
click at [628, 396] on div at bounding box center [563, 383] width 297 height 34
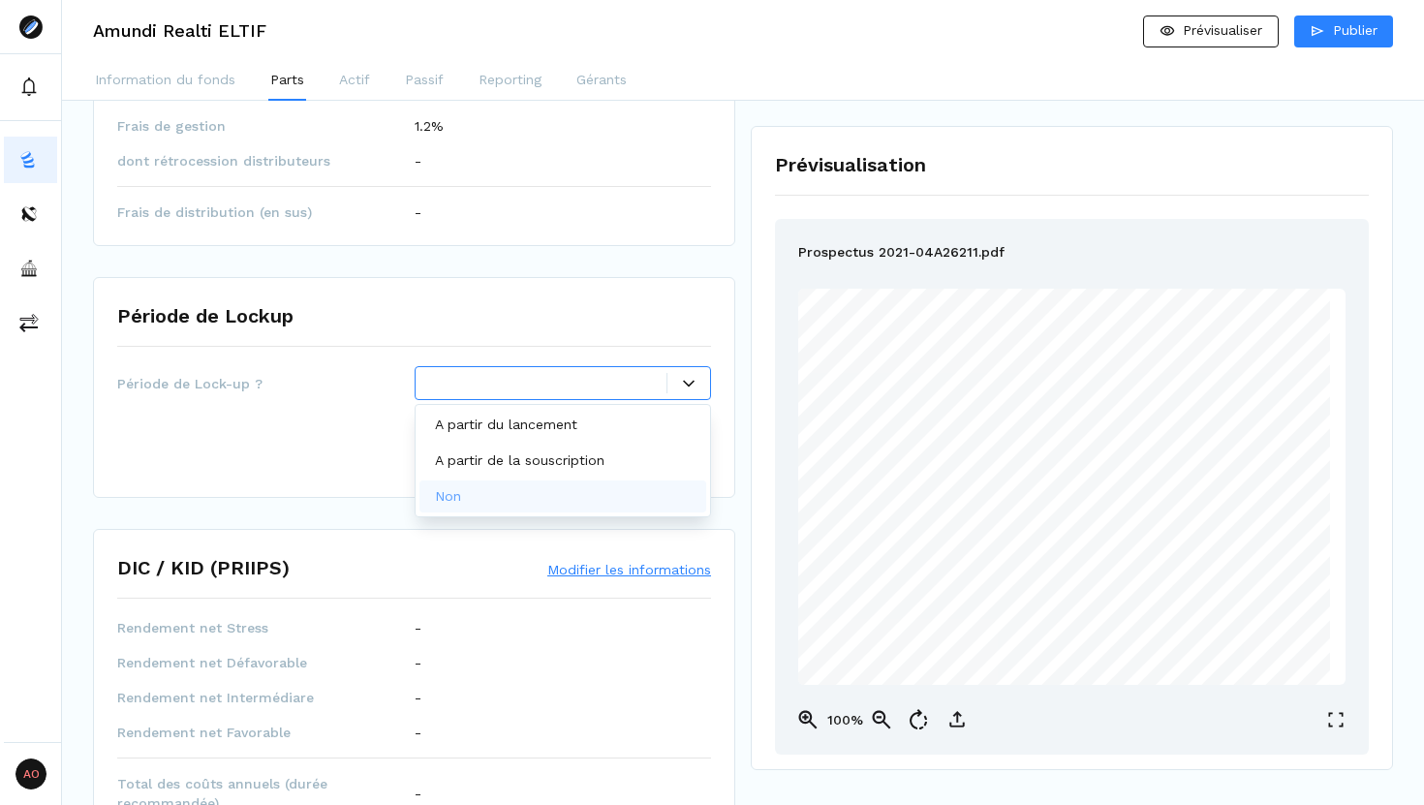
click at [580, 501] on div "Non" at bounding box center [563, 496] width 288 height 32
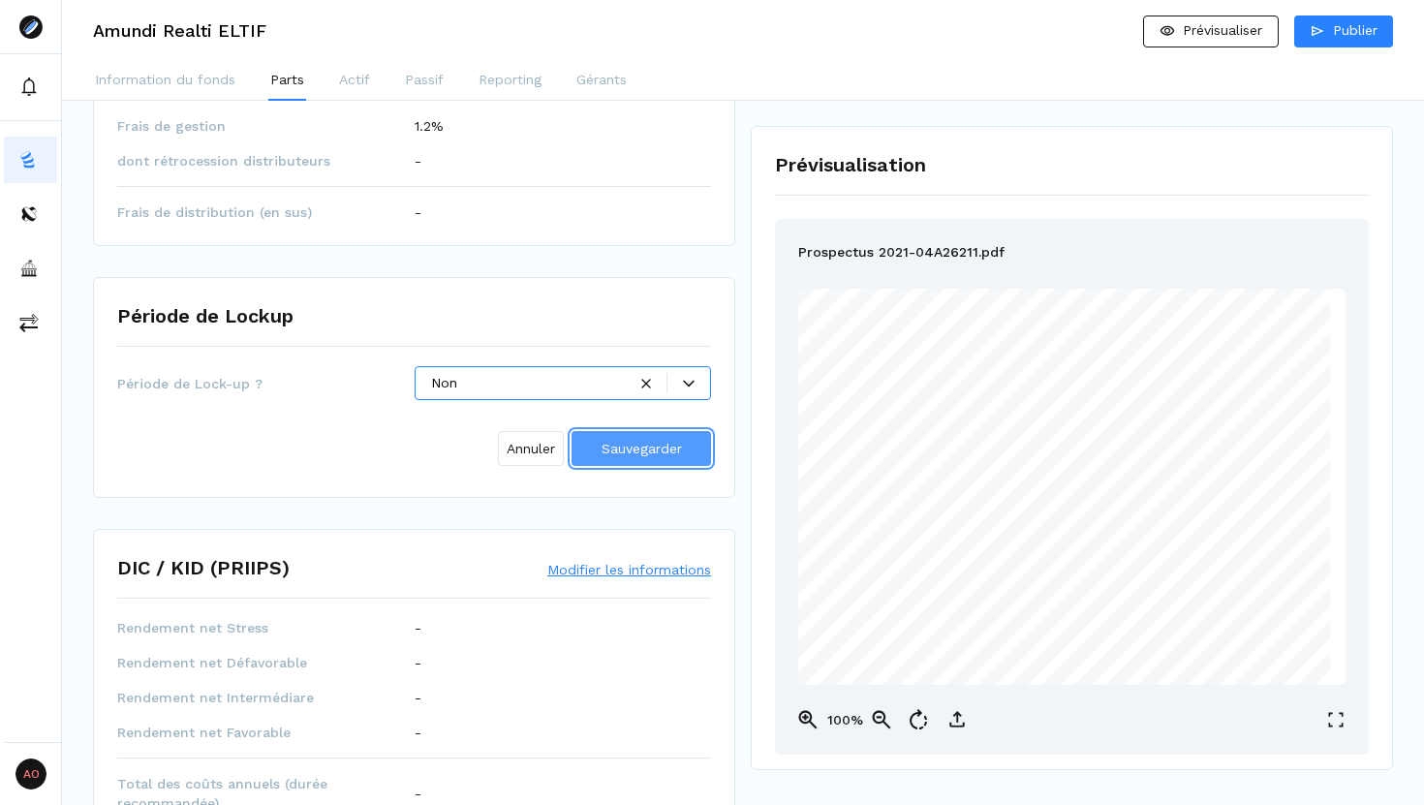
click at [621, 460] on button "Sauvegarder" at bounding box center [640, 448] width 139 height 35
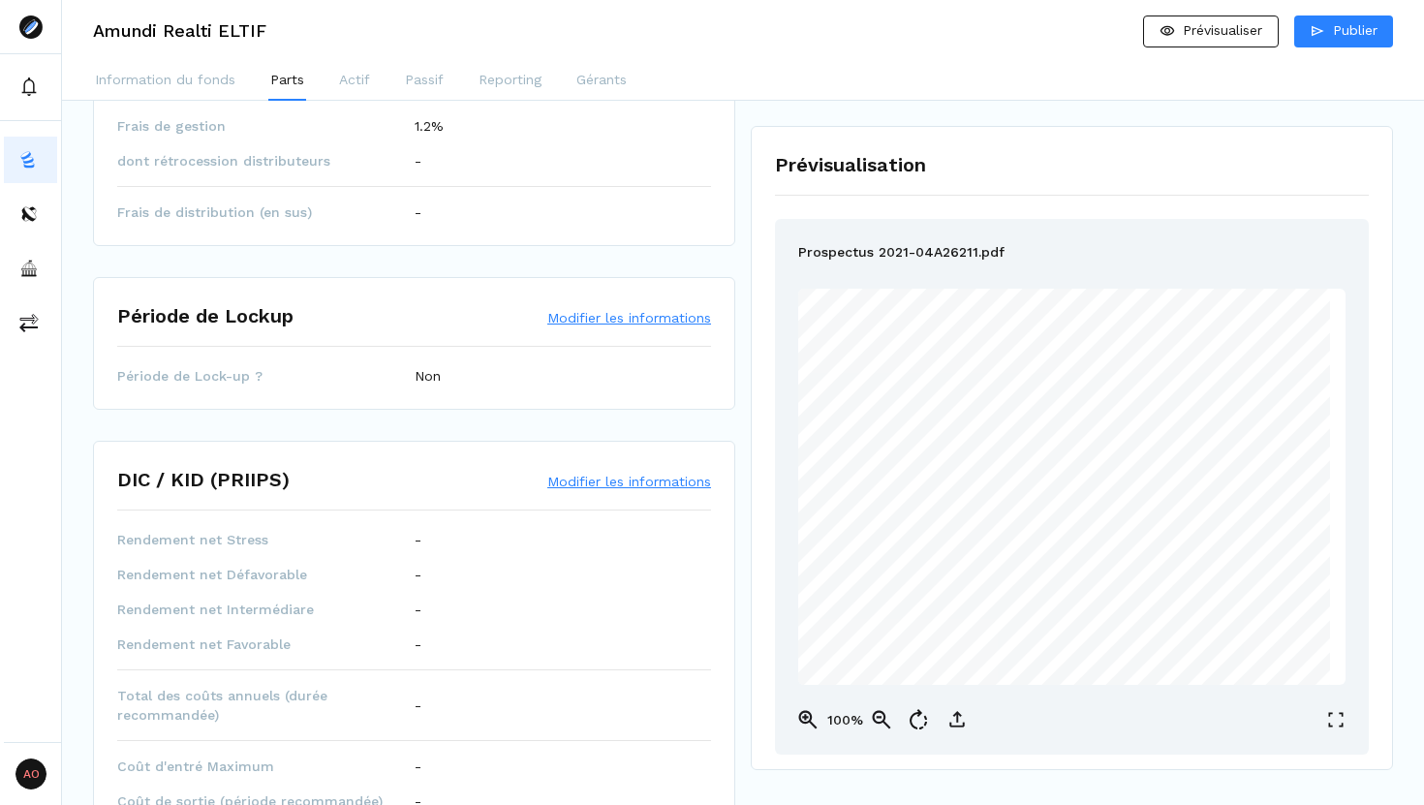
click at [615, 480] on button "Modifier les informations" at bounding box center [629, 481] width 164 height 19
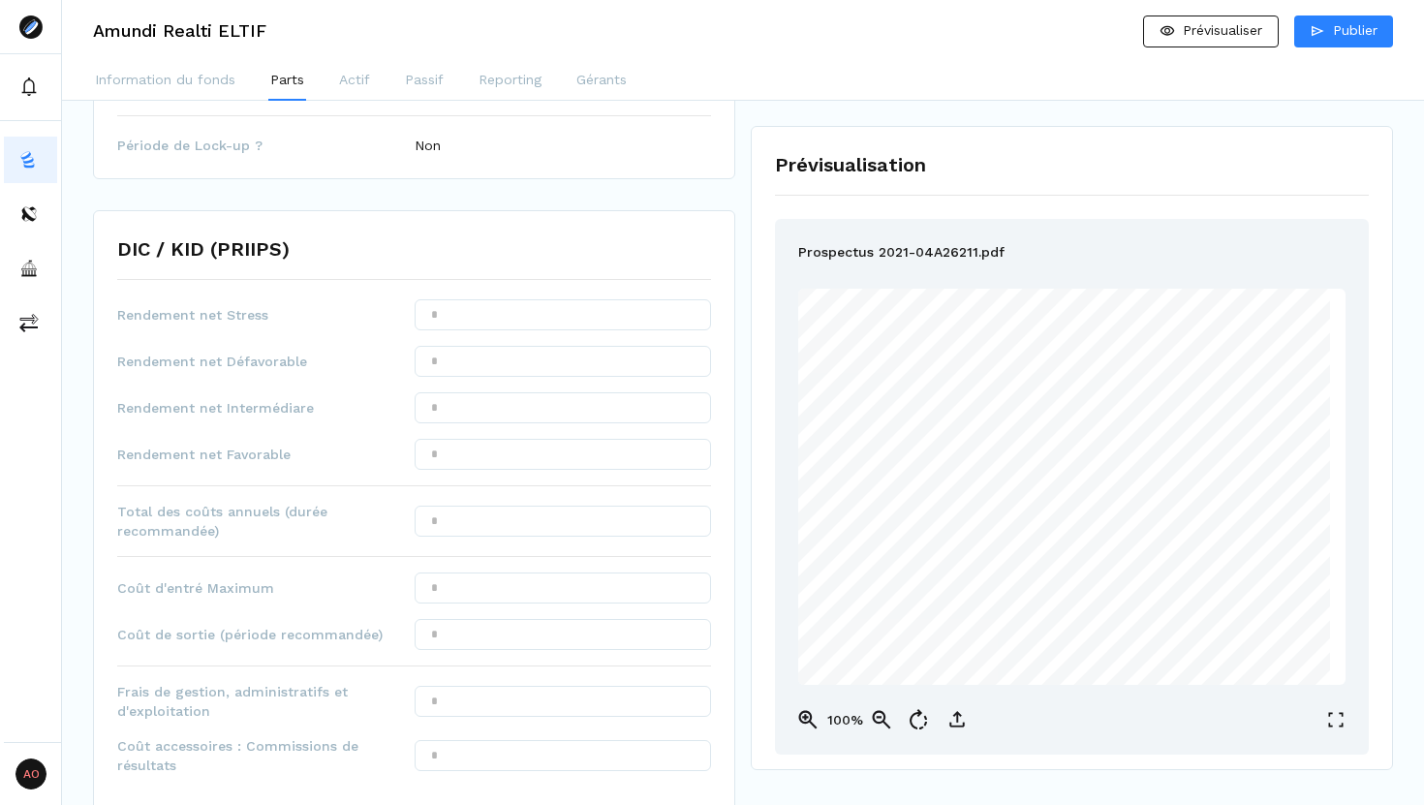
scroll to position [819, 0]
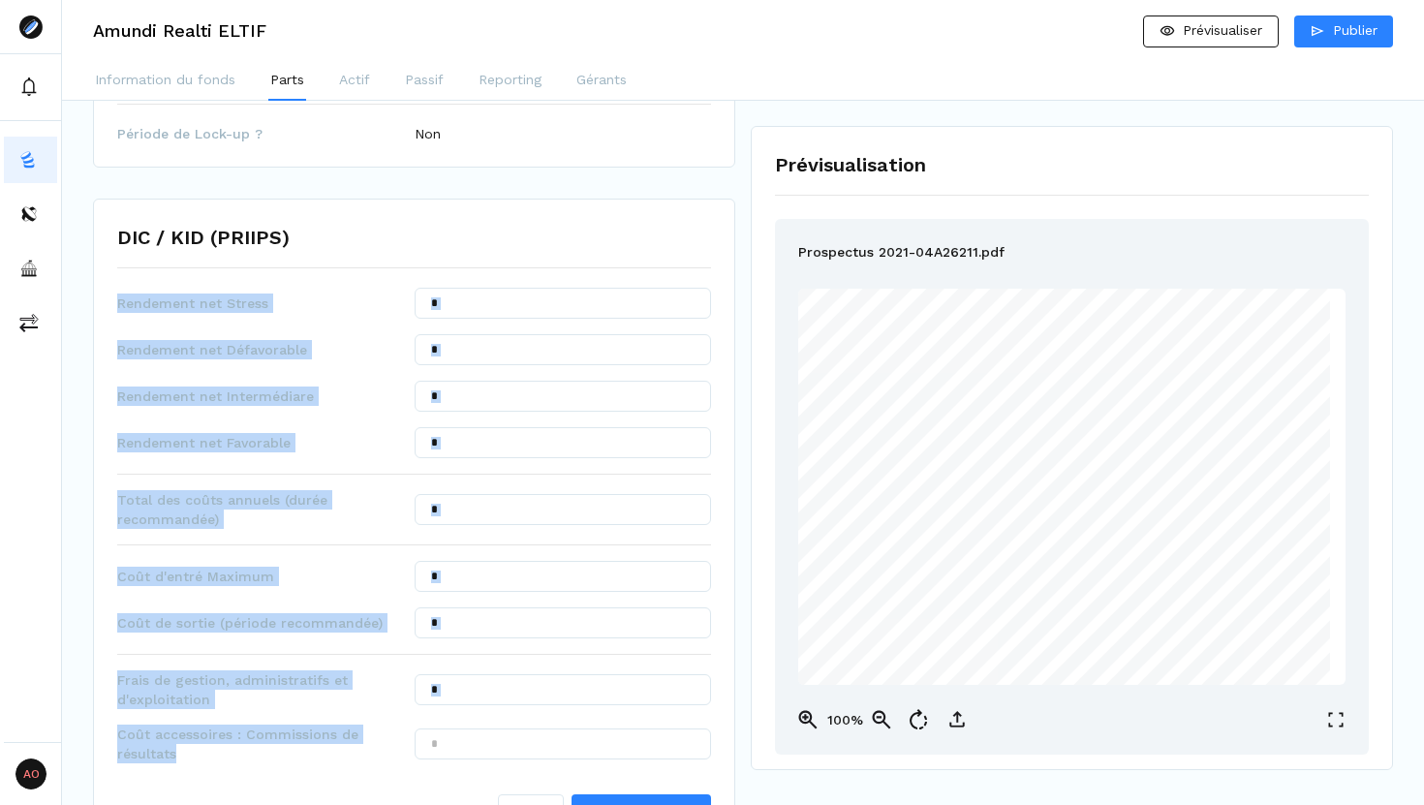
drag, startPoint x: 121, startPoint y: 295, endPoint x: 250, endPoint y: 757, distance: 479.6
click at [250, 689] on div "Rendement net Stress Rendement net Défavorable Rendement net Intermédiare Rende…" at bounding box center [414, 562] width 594 height 549
copy div "Rendement net Stress Rendement net Défavorable Rendement net Intermédiare Rende…"
click at [512, 312] on input "text" at bounding box center [563, 303] width 297 height 31
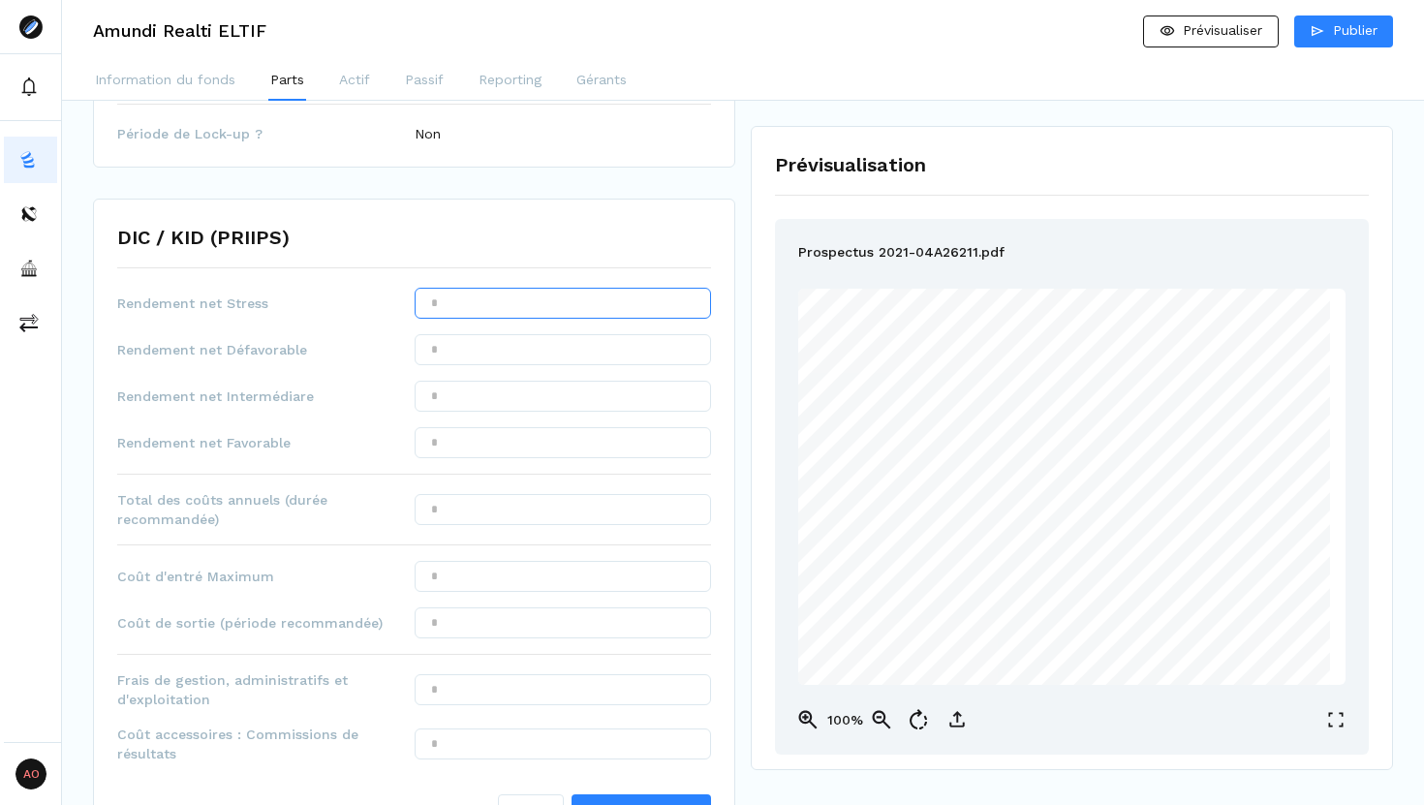
click at [512, 312] on input "text" at bounding box center [563, 303] width 297 height 31
type input "*******"
click at [486, 402] on input "text" at bounding box center [563, 396] width 297 height 31
type input "*****"
click at [493, 446] on input "text" at bounding box center [563, 442] width 297 height 31
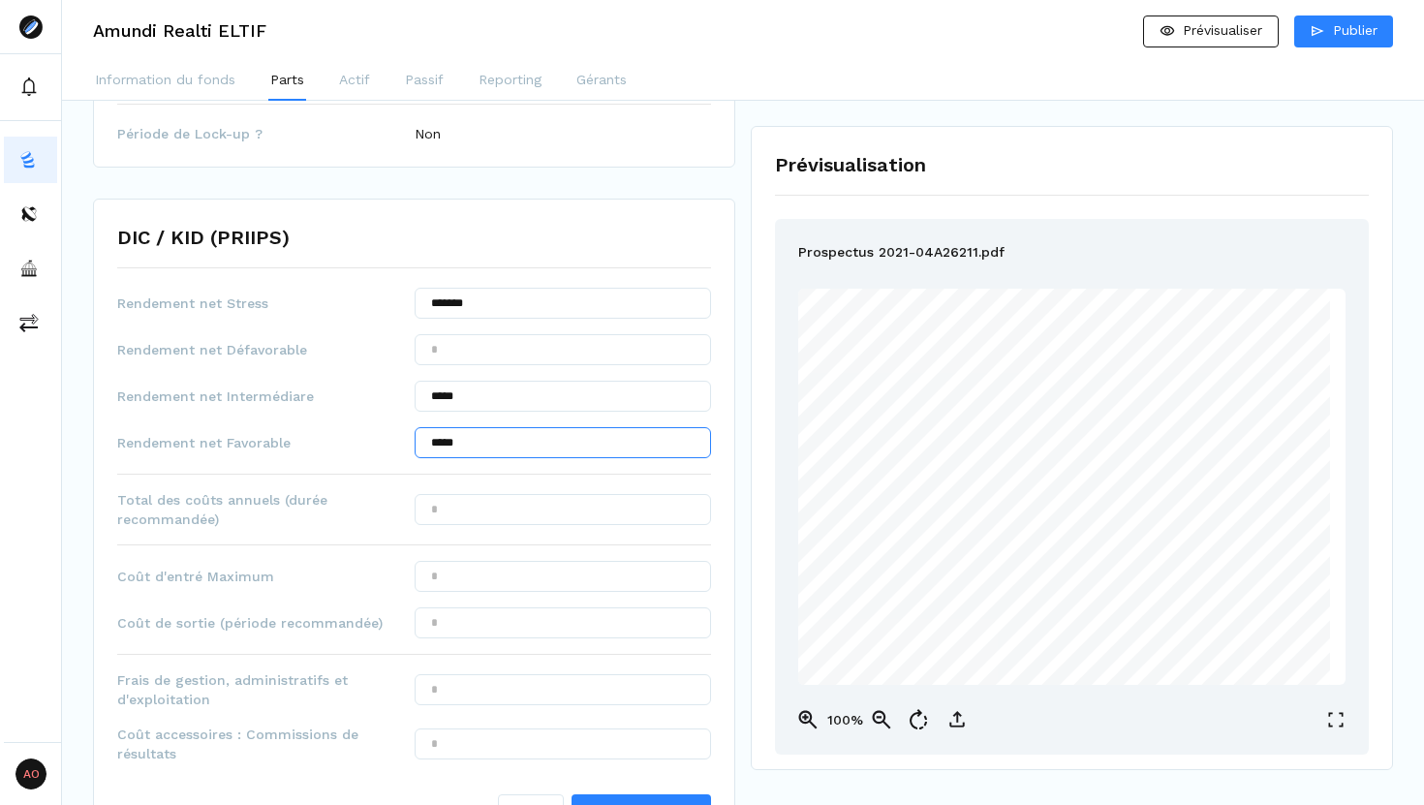
type input "*****"
click at [513, 505] on input "text" at bounding box center [563, 509] width 297 height 31
type input "***"
click at [500, 566] on input "text" at bounding box center [563, 576] width 297 height 31
type input "***"
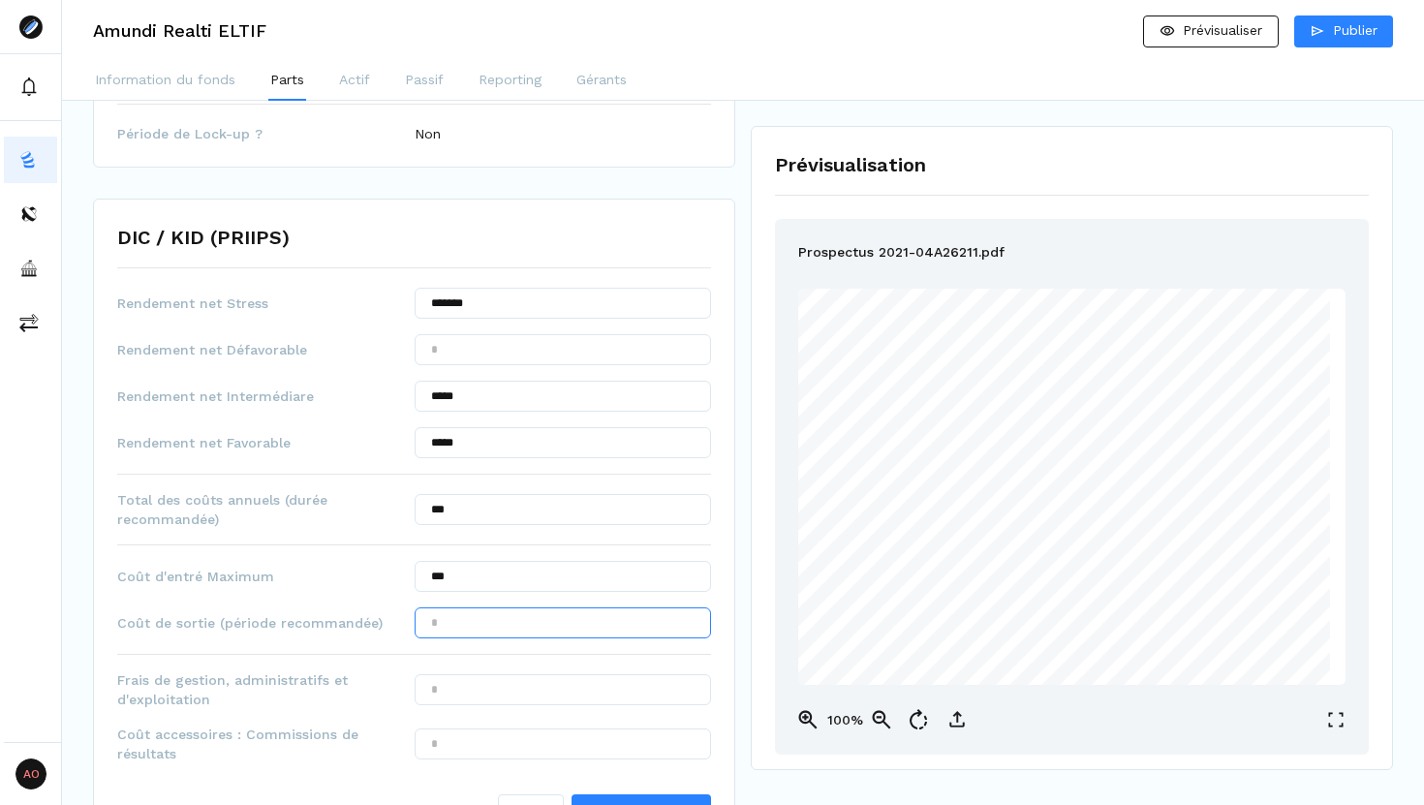
click at [490, 615] on input "text" at bounding box center [563, 622] width 297 height 31
type input "***"
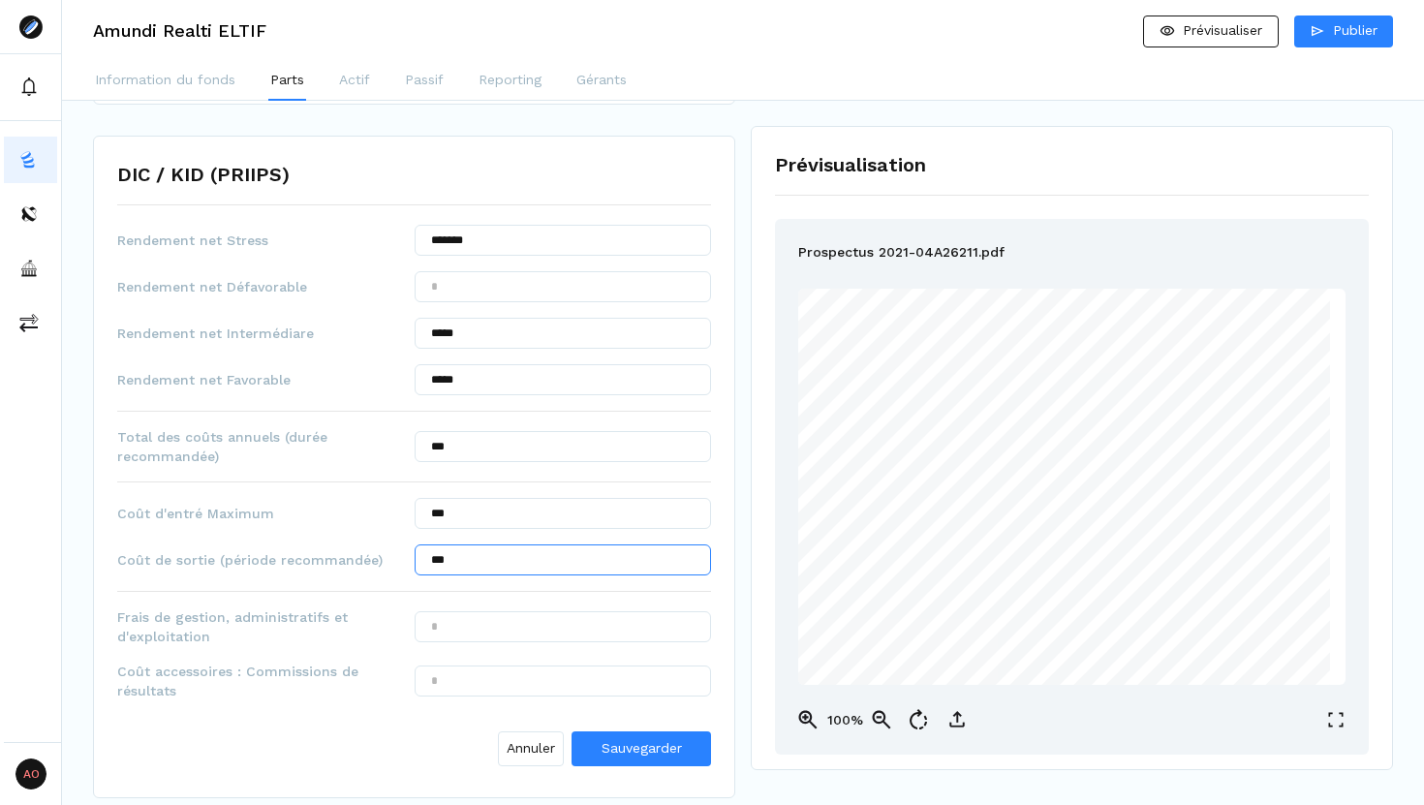
scroll to position [928, 0]
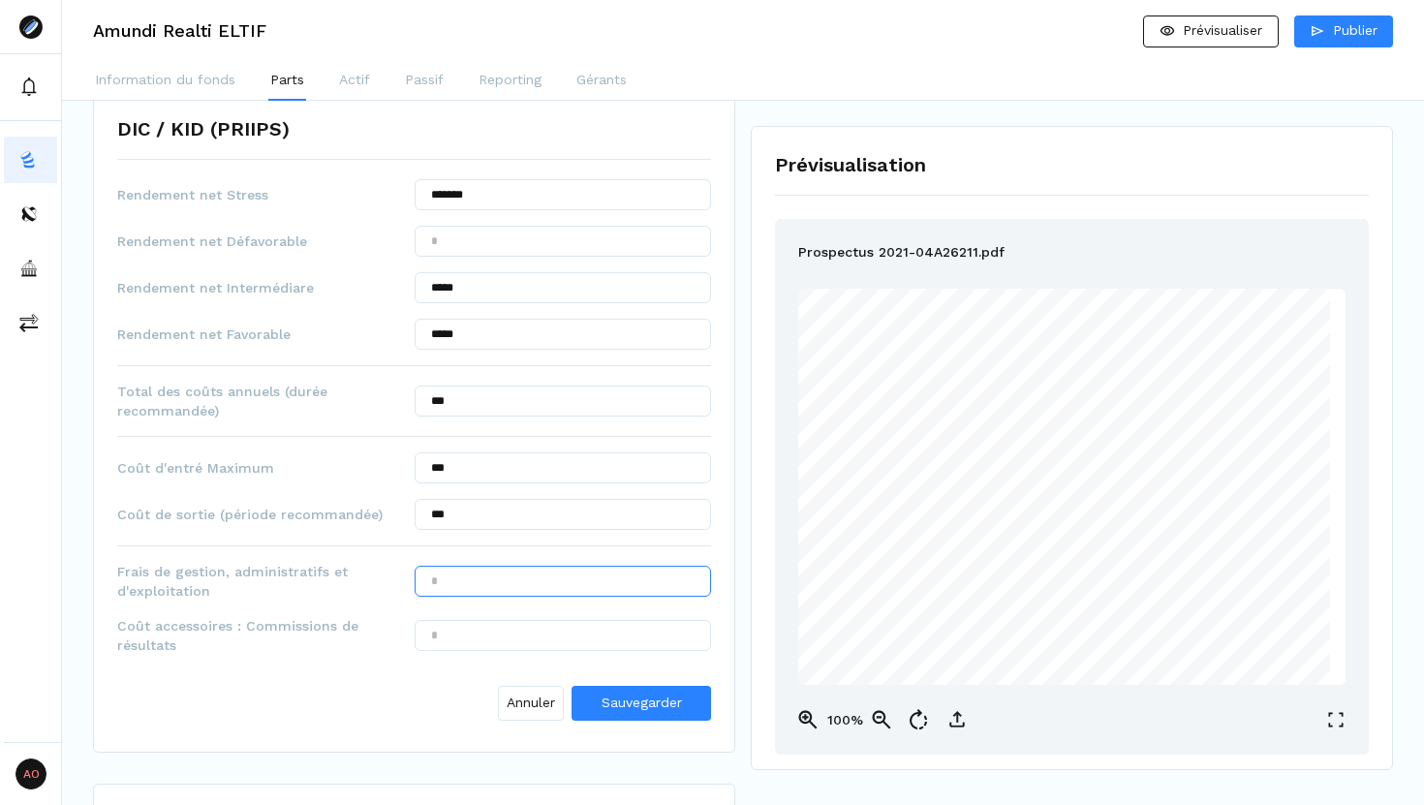
click at [526, 580] on input "text" at bounding box center [563, 581] width 297 height 31
type input "******"
click at [508, 639] on input "text" at bounding box center [563, 635] width 297 height 31
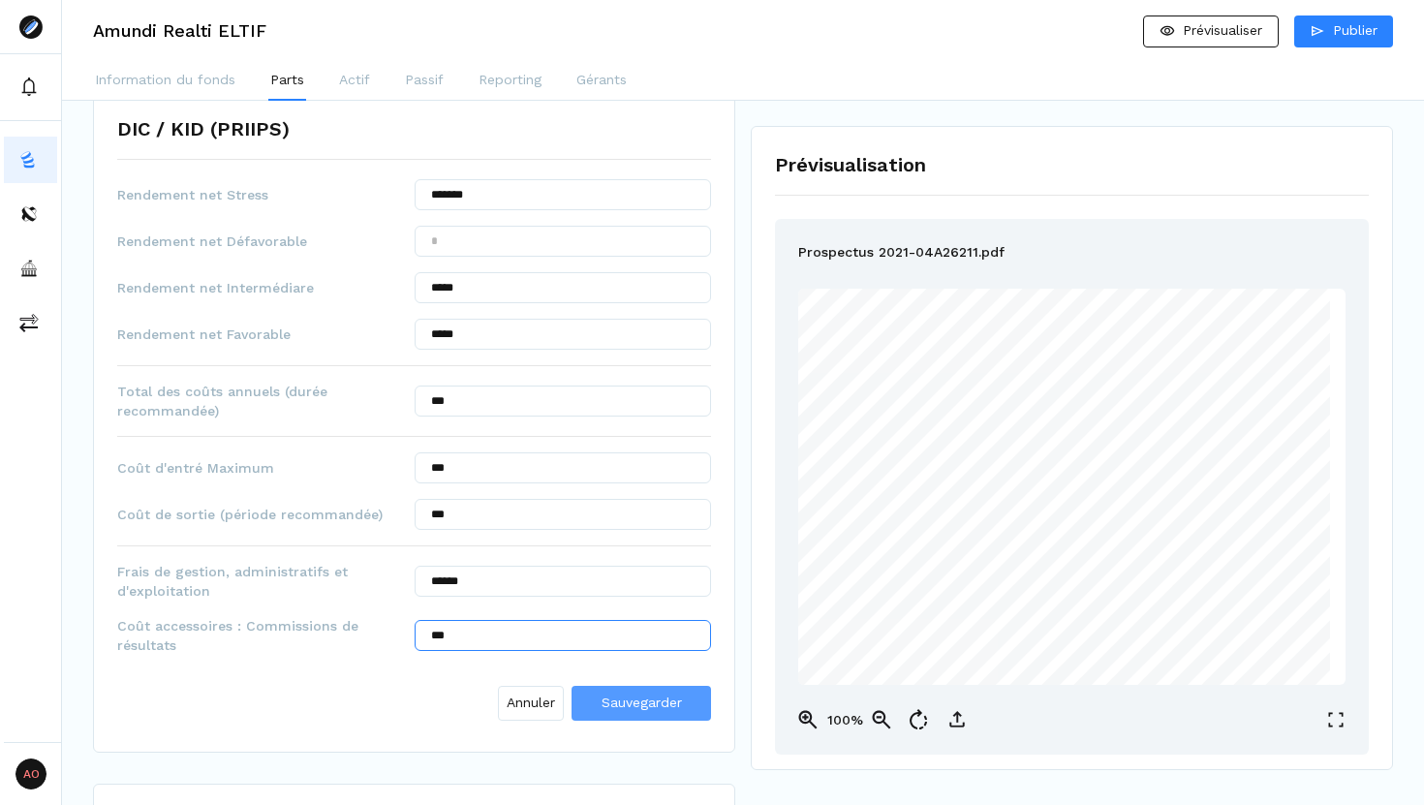
type input "***"
click at [640, 689] on span "Sauvegarder" at bounding box center [641, 701] width 80 height 15
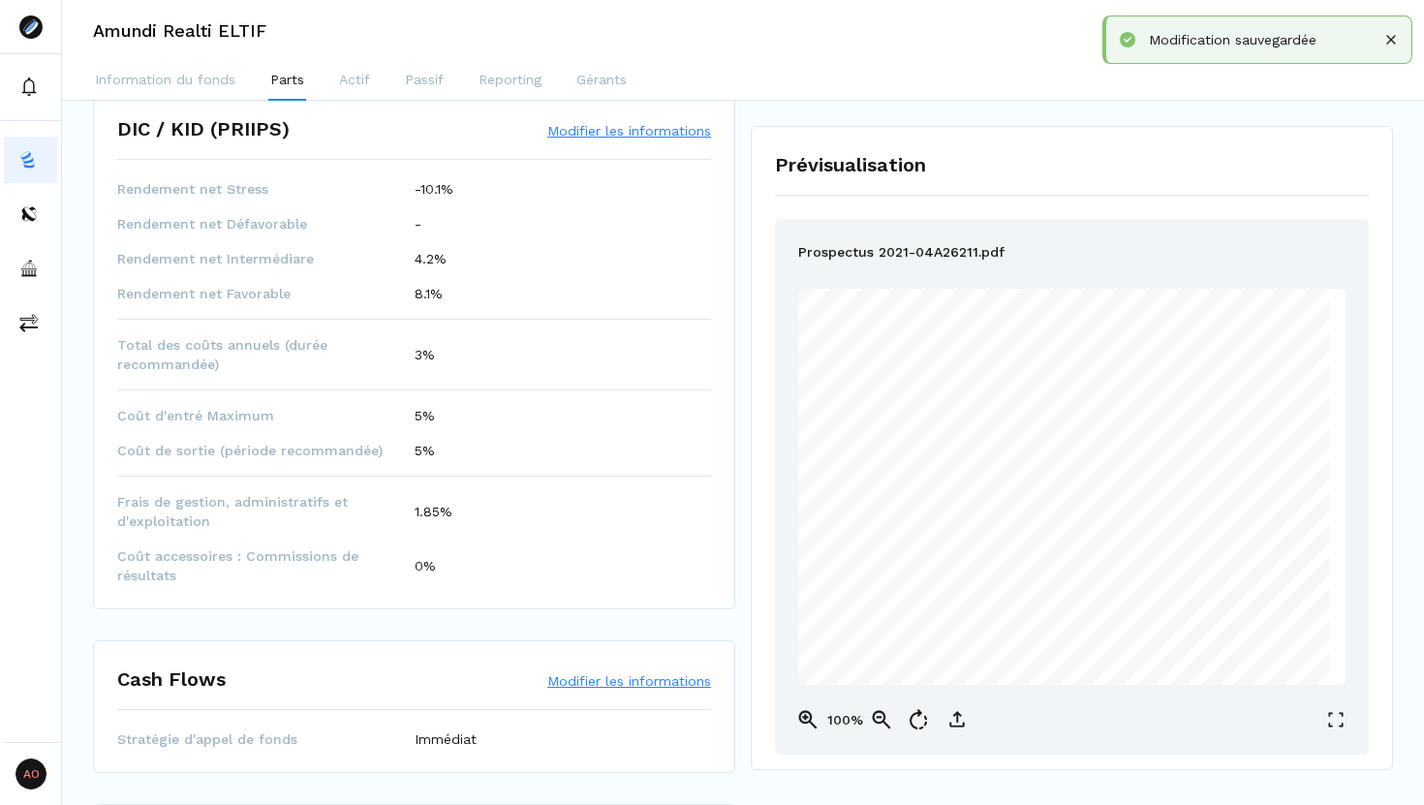
scroll to position [1156, 0]
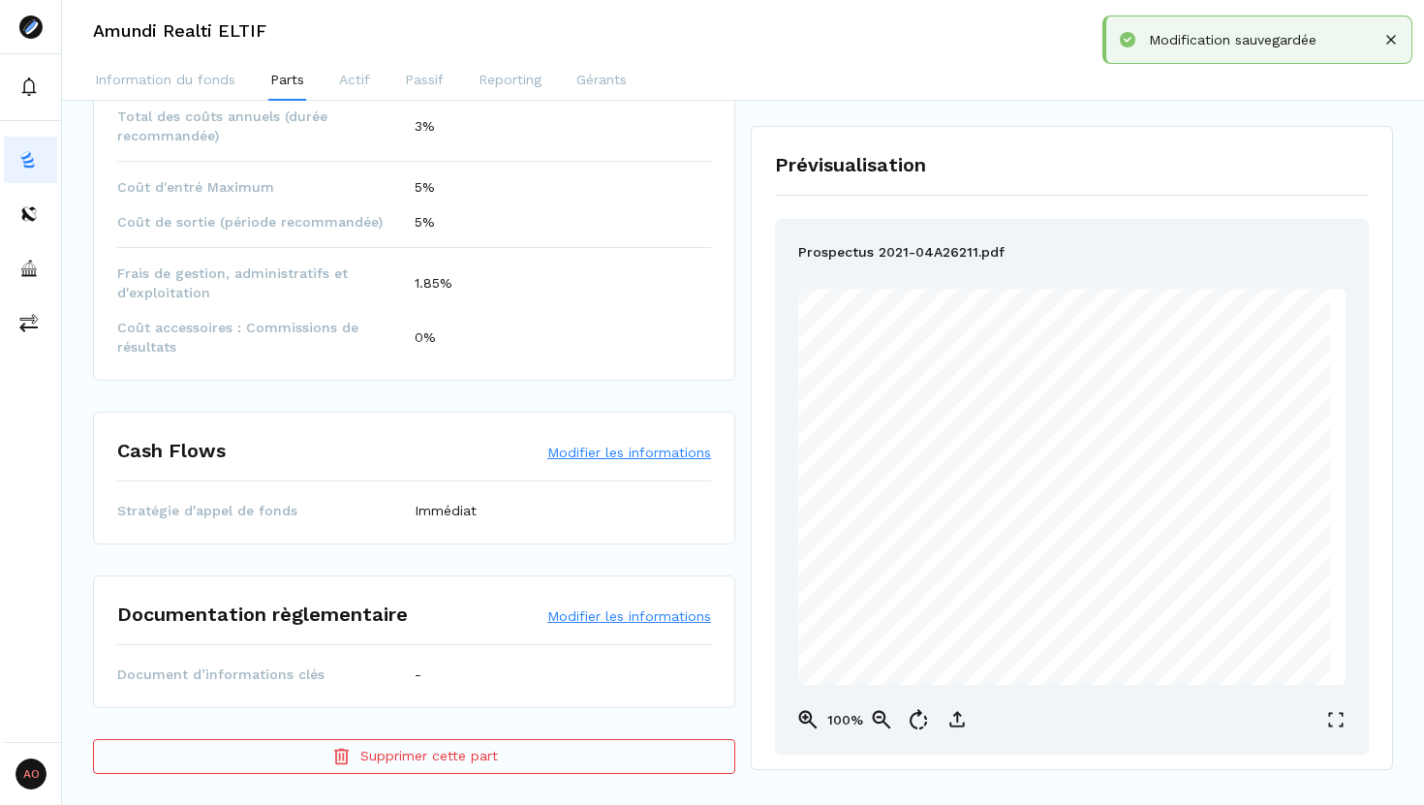
click at [588, 458] on button "Modifier les informations" at bounding box center [629, 452] width 164 height 19
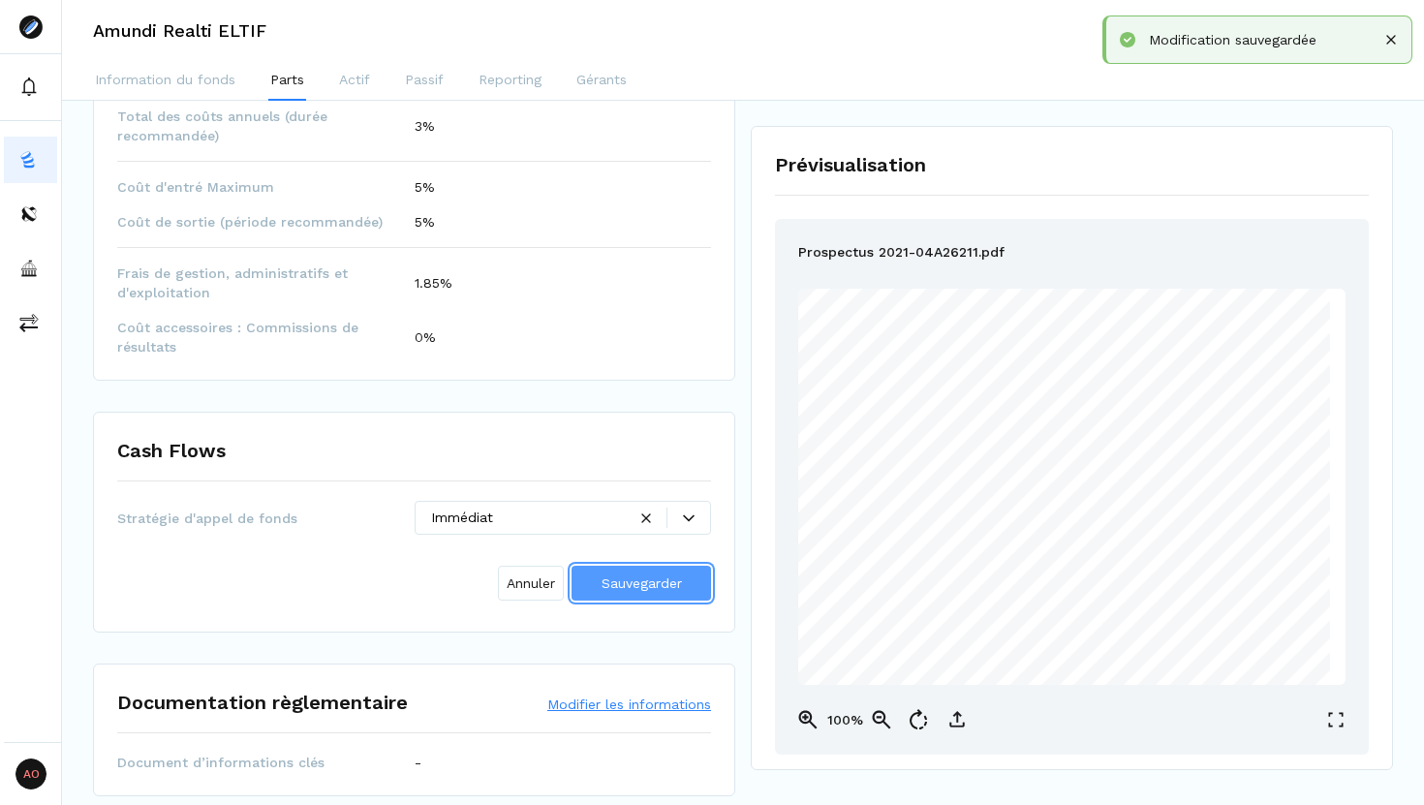
click at [657, 592] on span "Sauvegarder" at bounding box center [641, 583] width 80 height 20
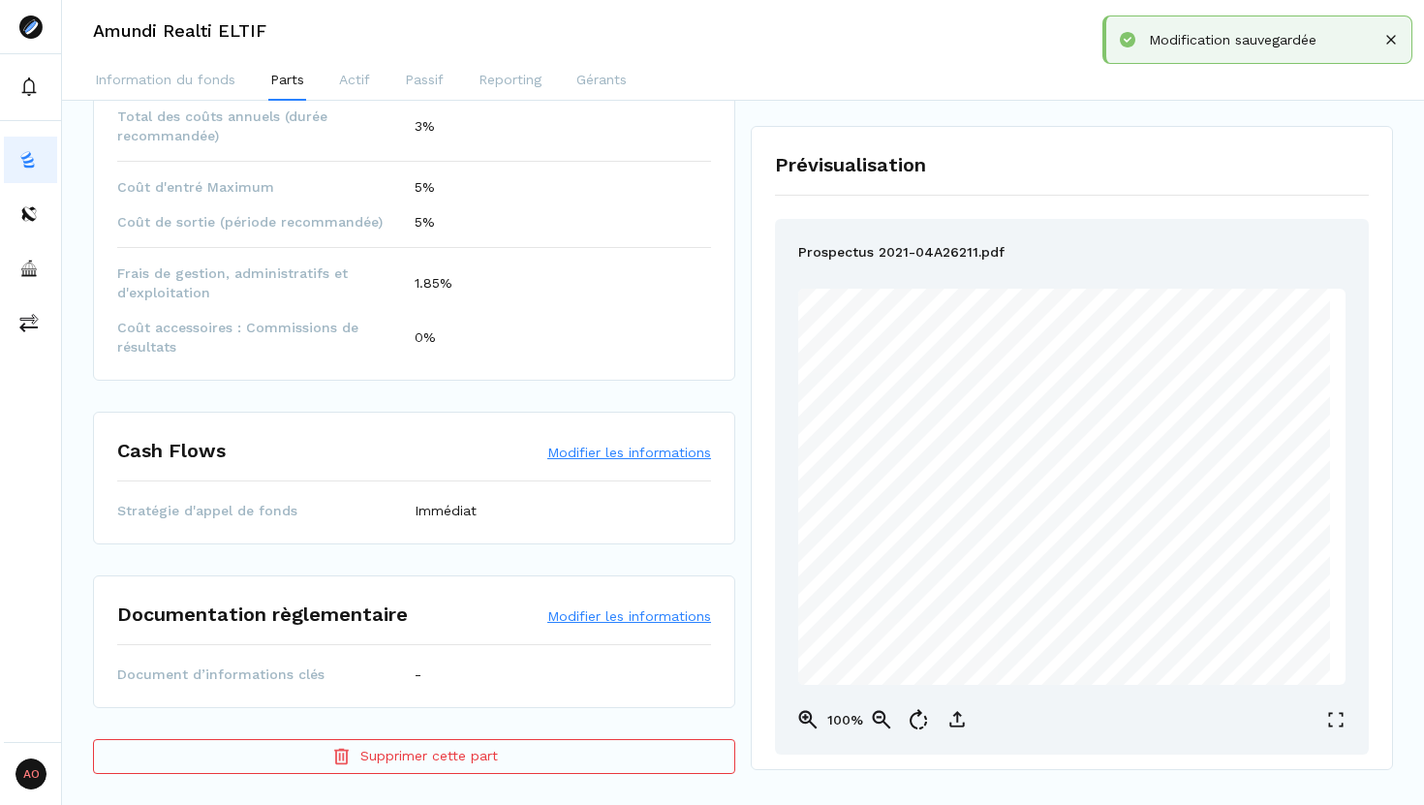
click at [629, 615] on button "Modifier les informations" at bounding box center [629, 615] width 164 height 19
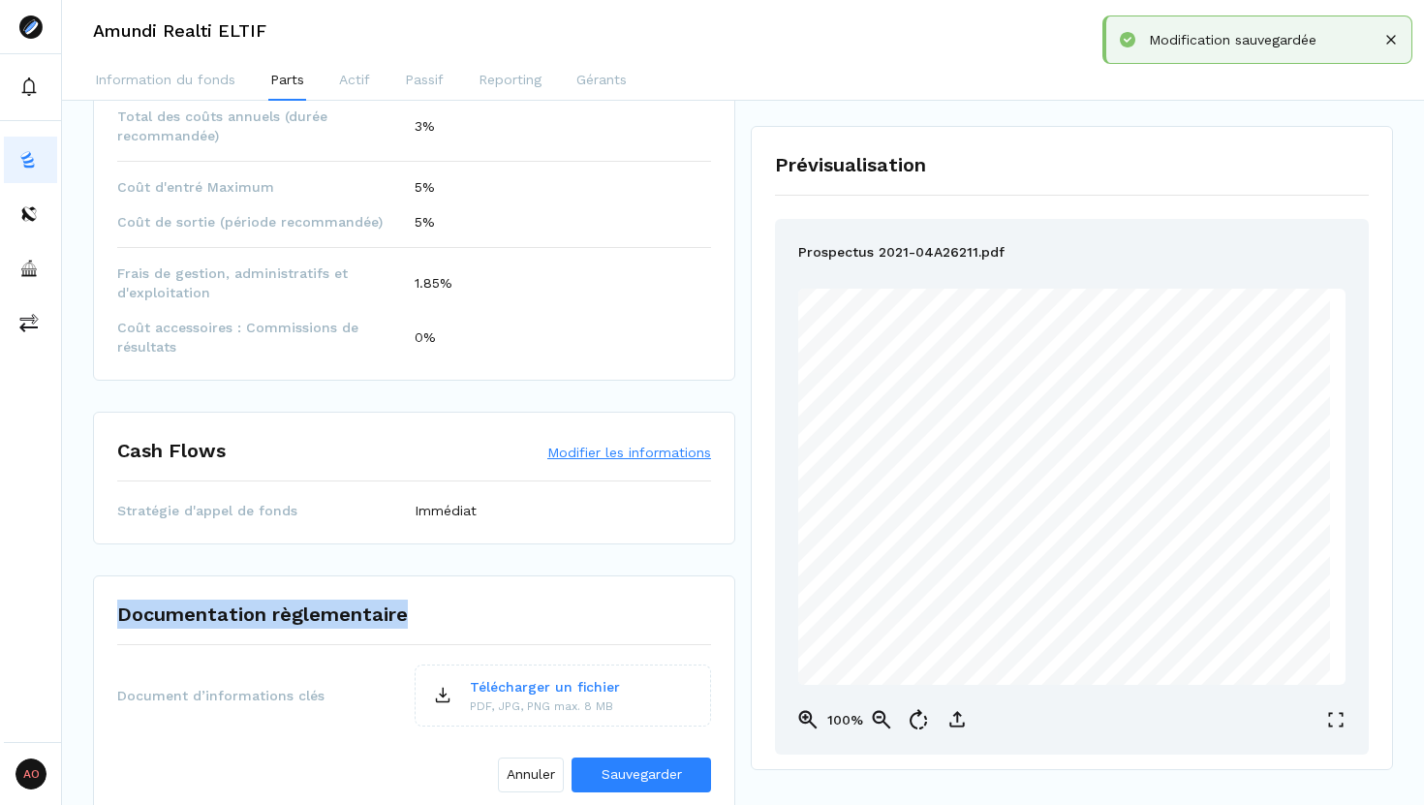
click at [629, 615] on div "Documentation règlementaire" at bounding box center [414, 622] width 594 height 45
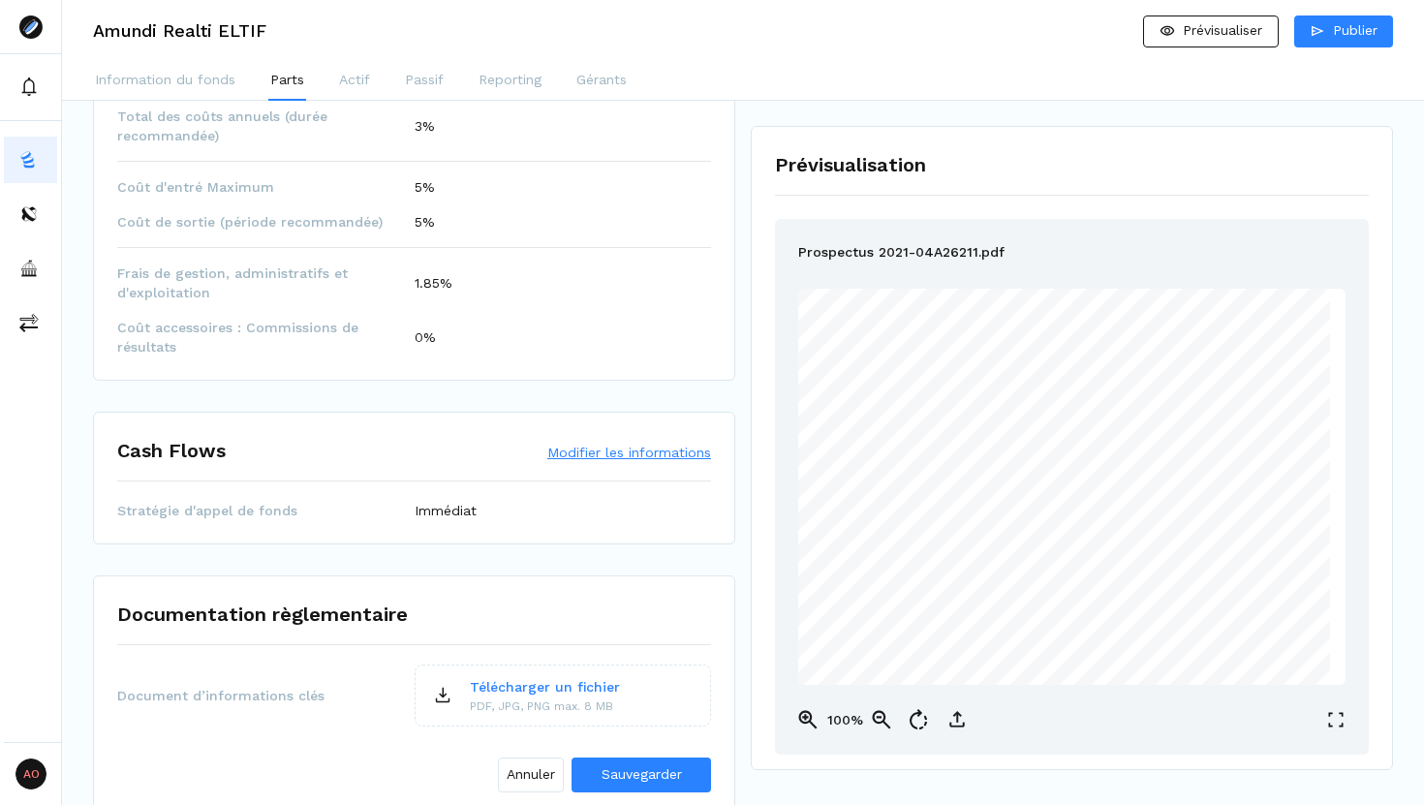
click at [562, 684] on p "Télécharger un fichier" at bounding box center [545, 687] width 150 height 20
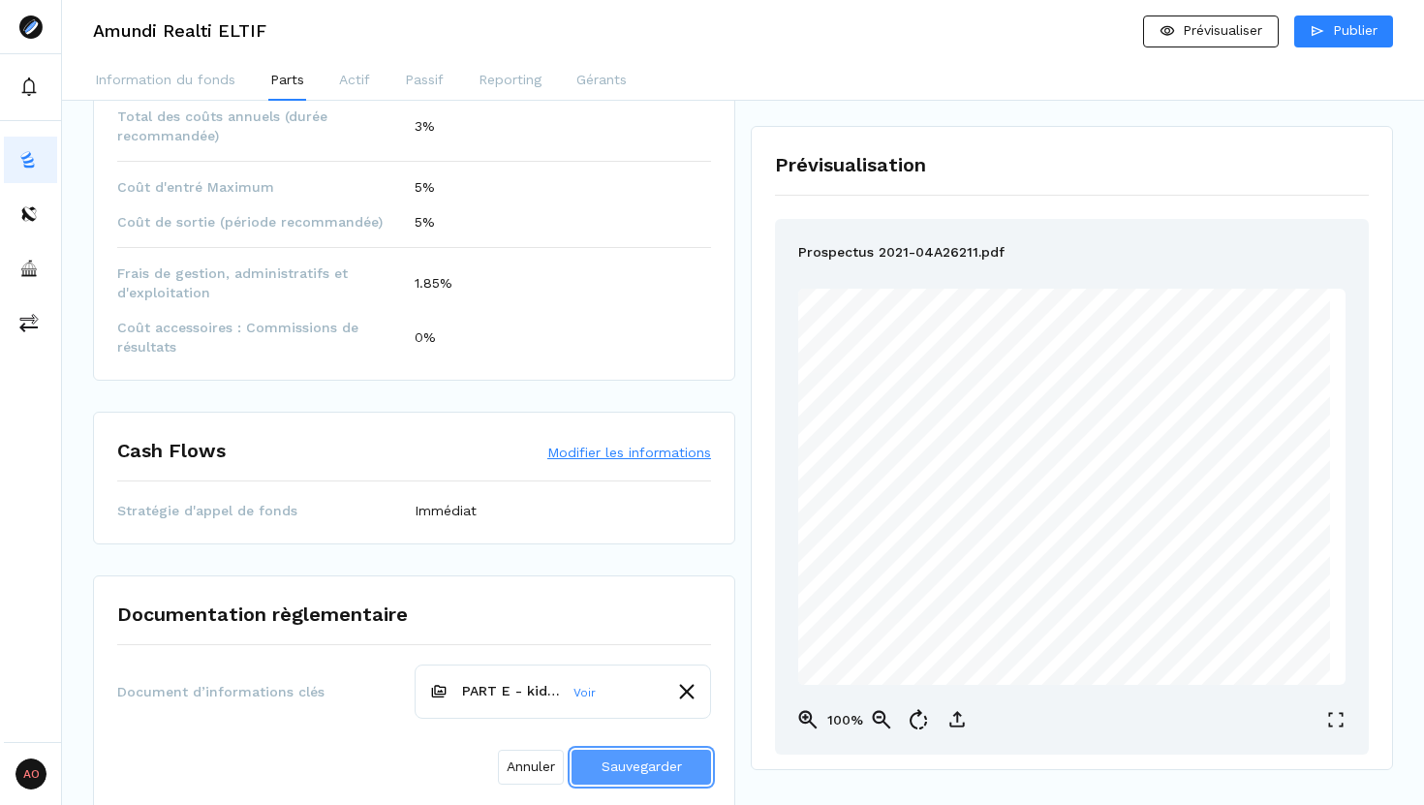
click at [667, 689] on span "Sauvegarder" at bounding box center [641, 765] width 80 height 15
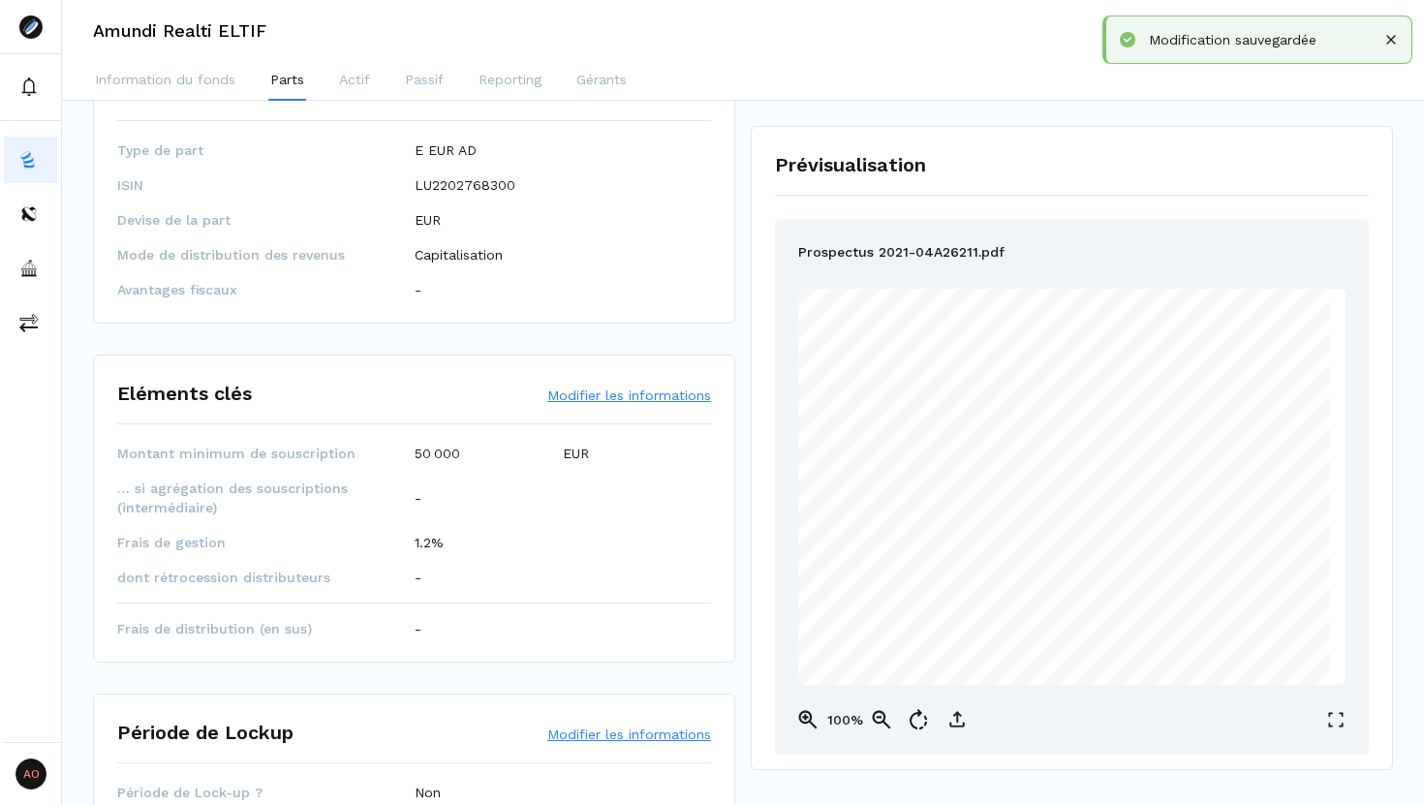
scroll to position [0, 0]
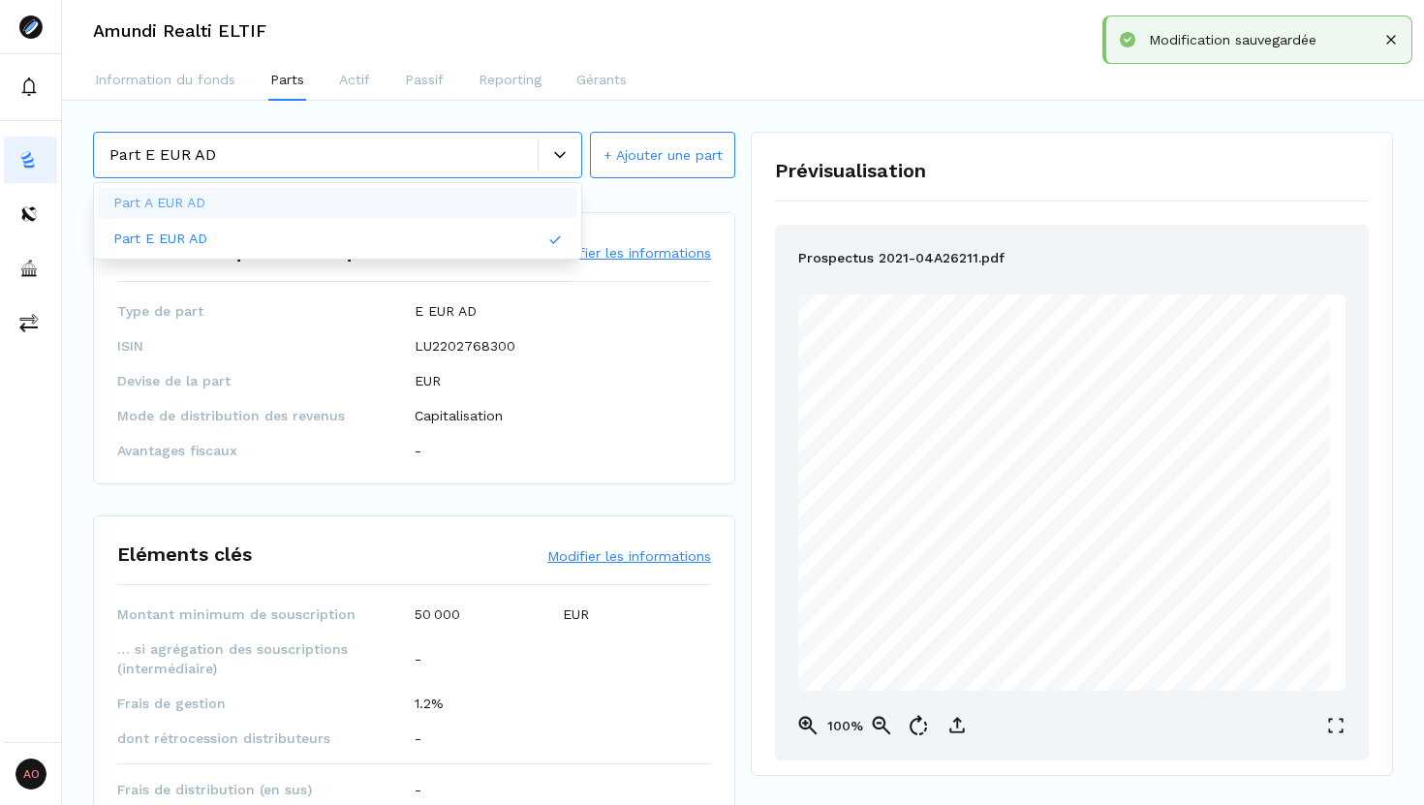
click at [555, 150] on icon at bounding box center [560, 155] width 12 height 12
click at [656, 152] on button "+ Ajouter une part" at bounding box center [662, 155] width 145 height 46
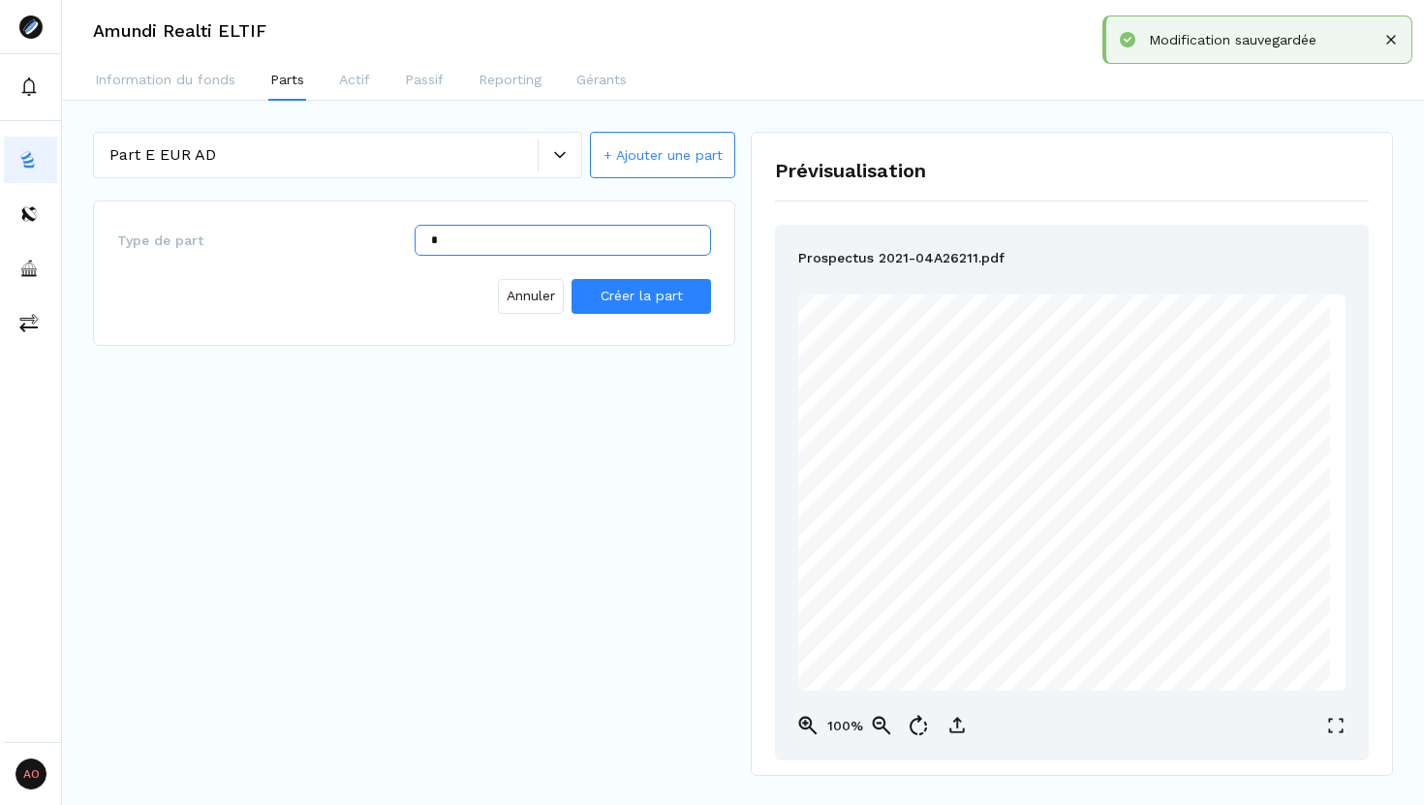
click at [488, 245] on input "*" at bounding box center [563, 240] width 297 height 31
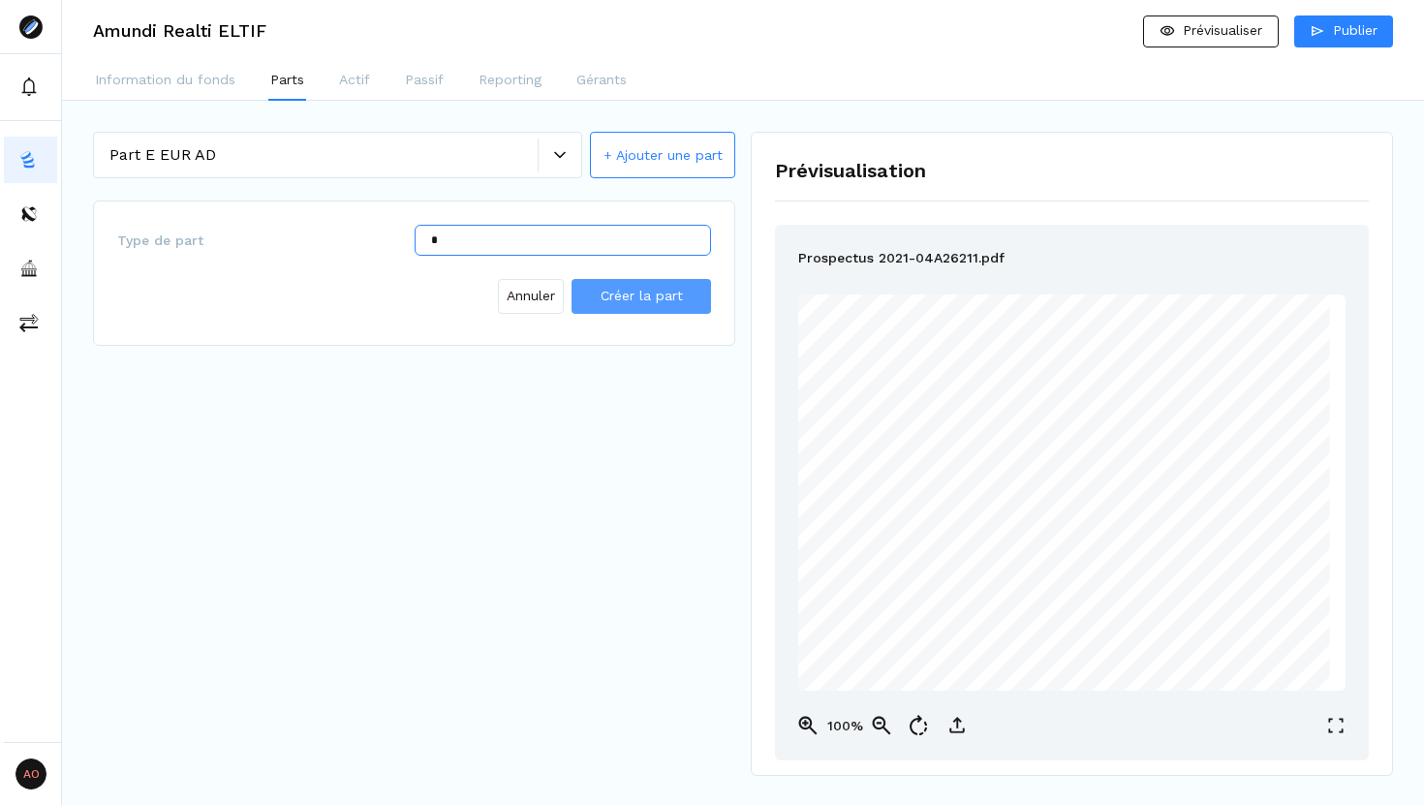
type input "*"
click at [643, 290] on span "Créer la part" at bounding box center [641, 295] width 82 height 15
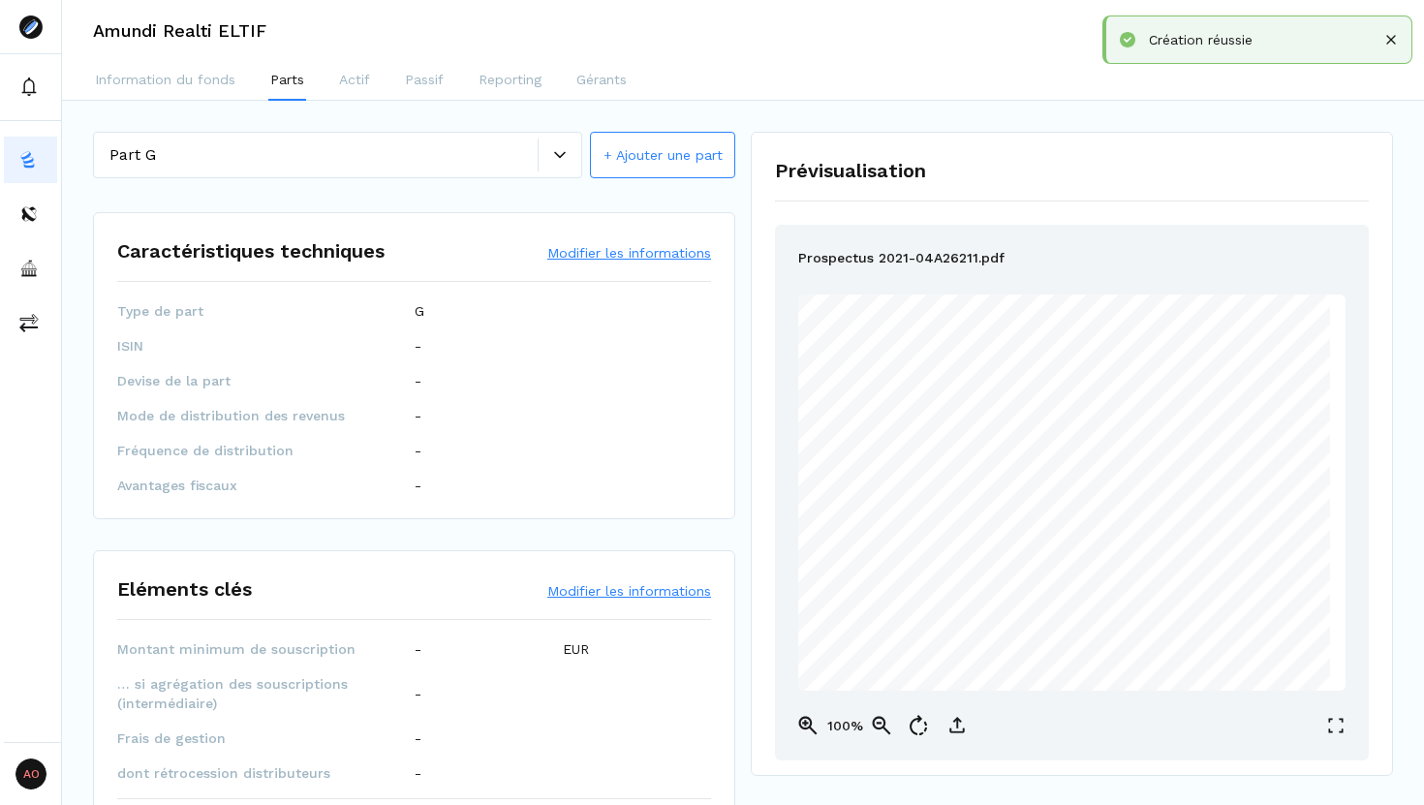
click at [619, 262] on button "Modifier les informations" at bounding box center [629, 252] width 164 height 19
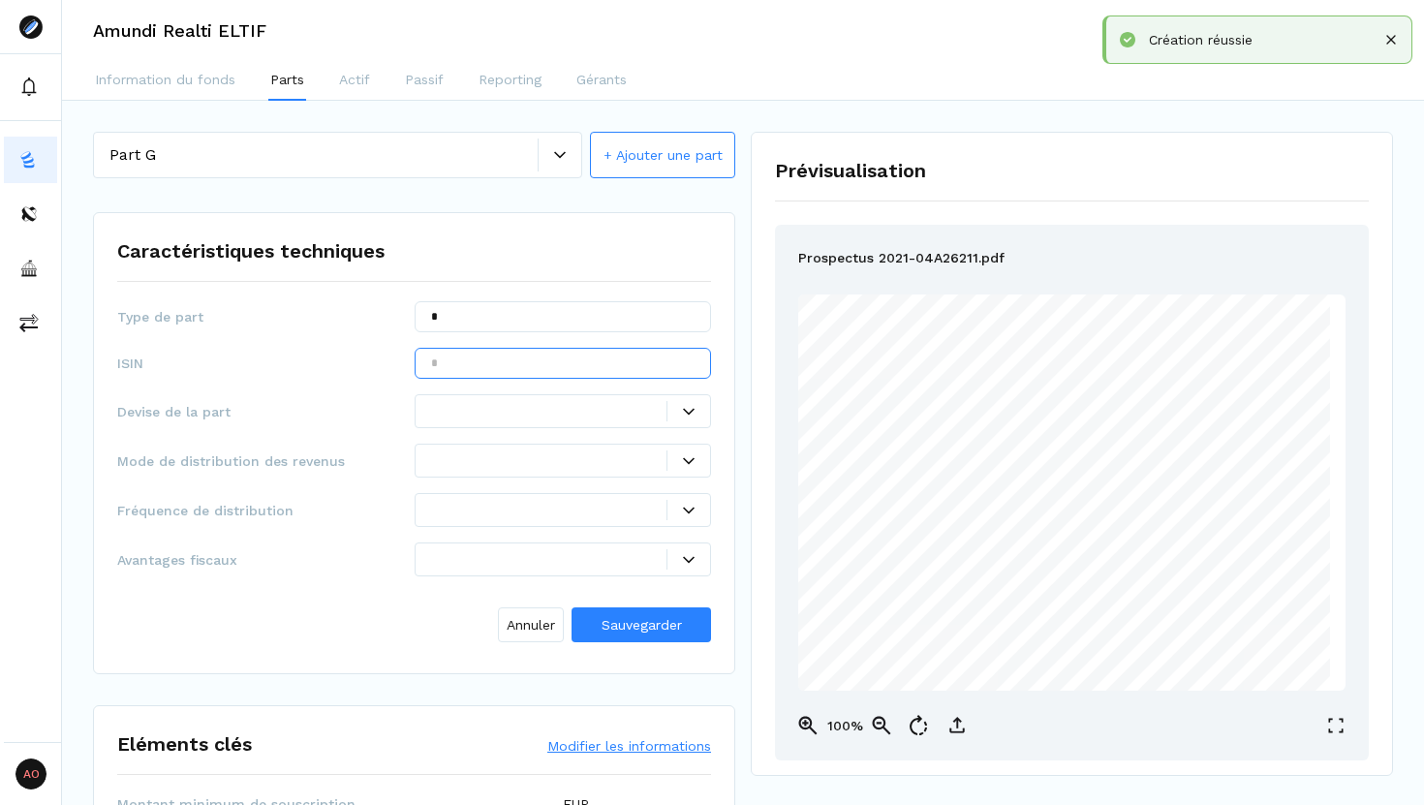
click at [514, 363] on input "text" at bounding box center [563, 363] width 297 height 31
click at [470, 319] on input "*" at bounding box center [563, 316] width 297 height 31
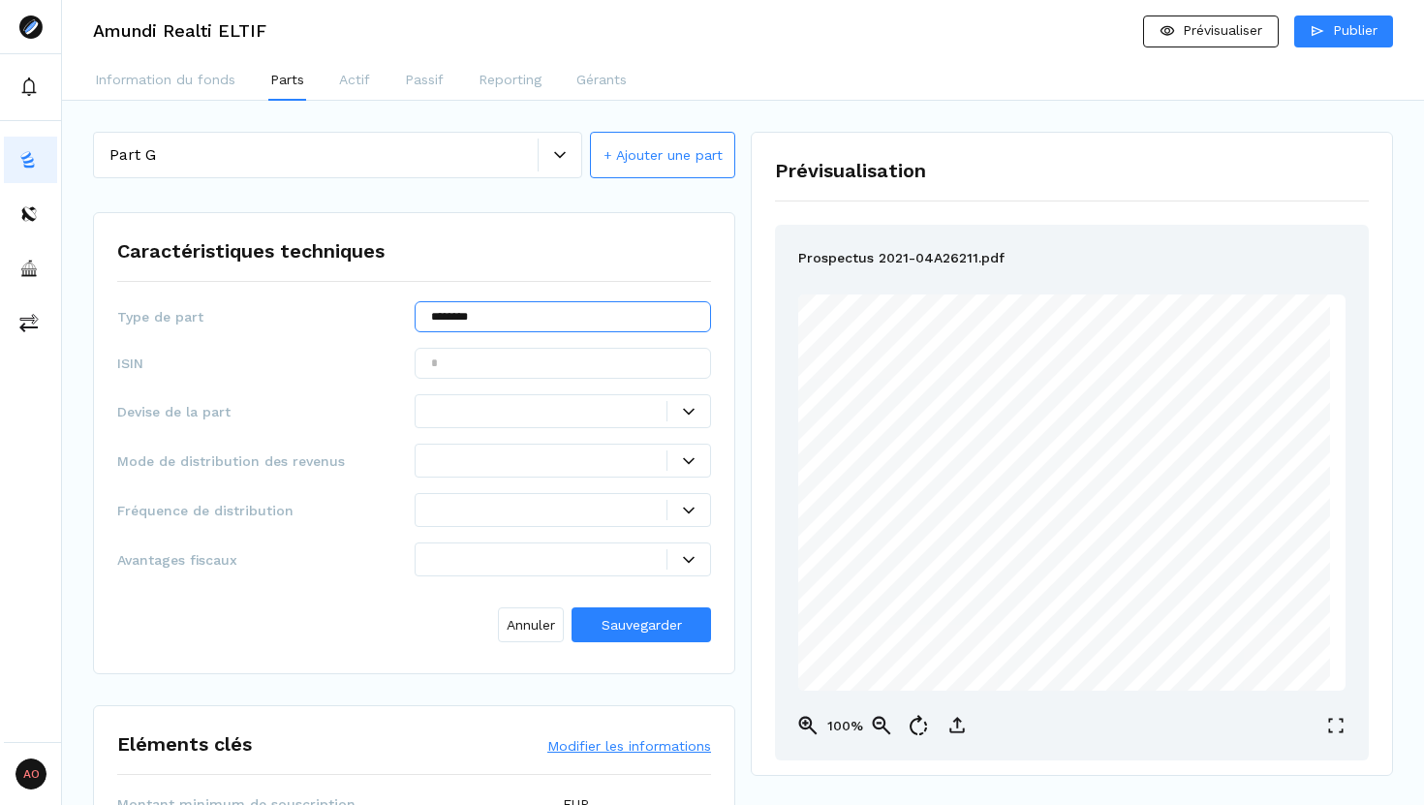
type input "********"
click at [460, 378] on input "text" at bounding box center [563, 363] width 297 height 31
paste input "**********"
type input "**********"
click at [468, 411] on div at bounding box center [549, 411] width 236 height 20
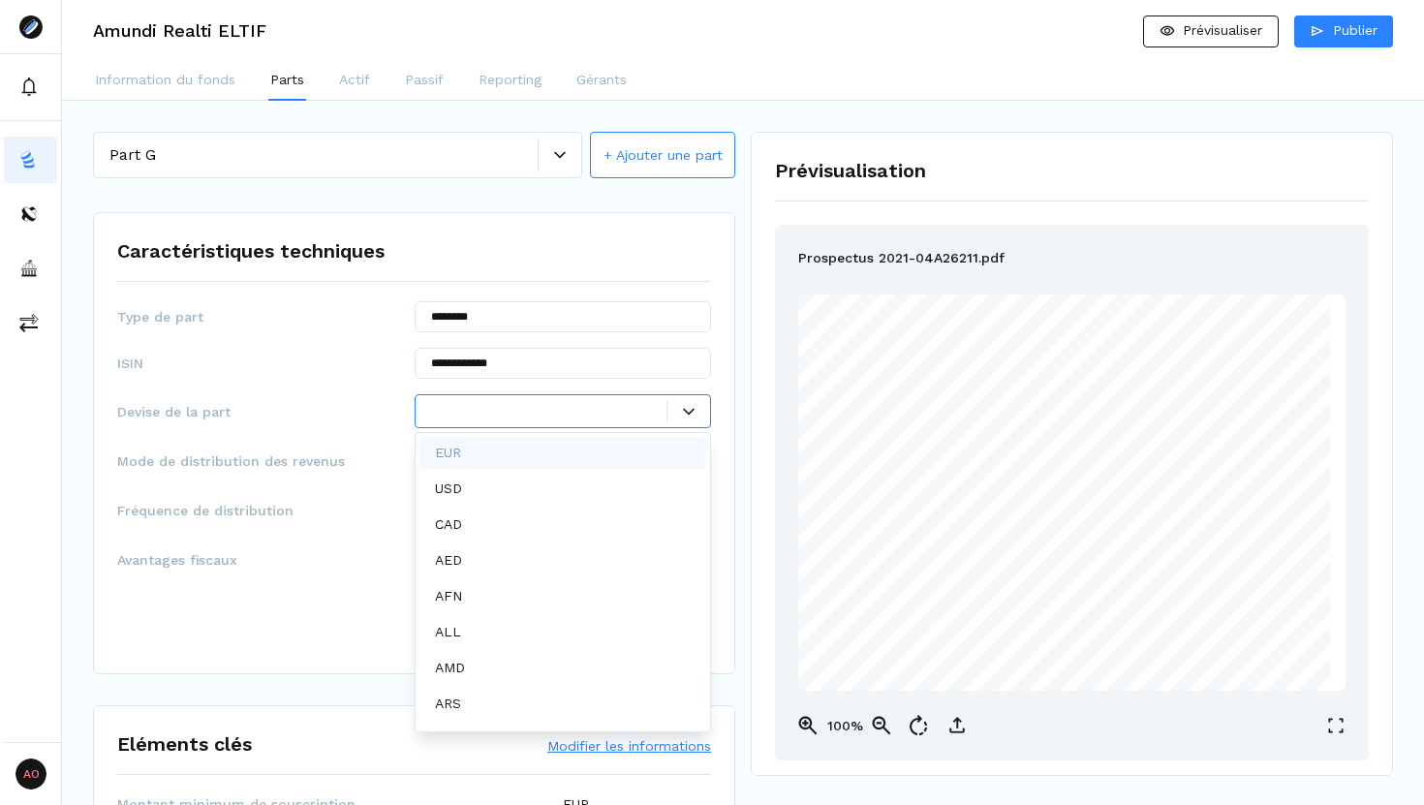
click at [462, 452] on div "EUR" at bounding box center [452, 453] width 34 height 20
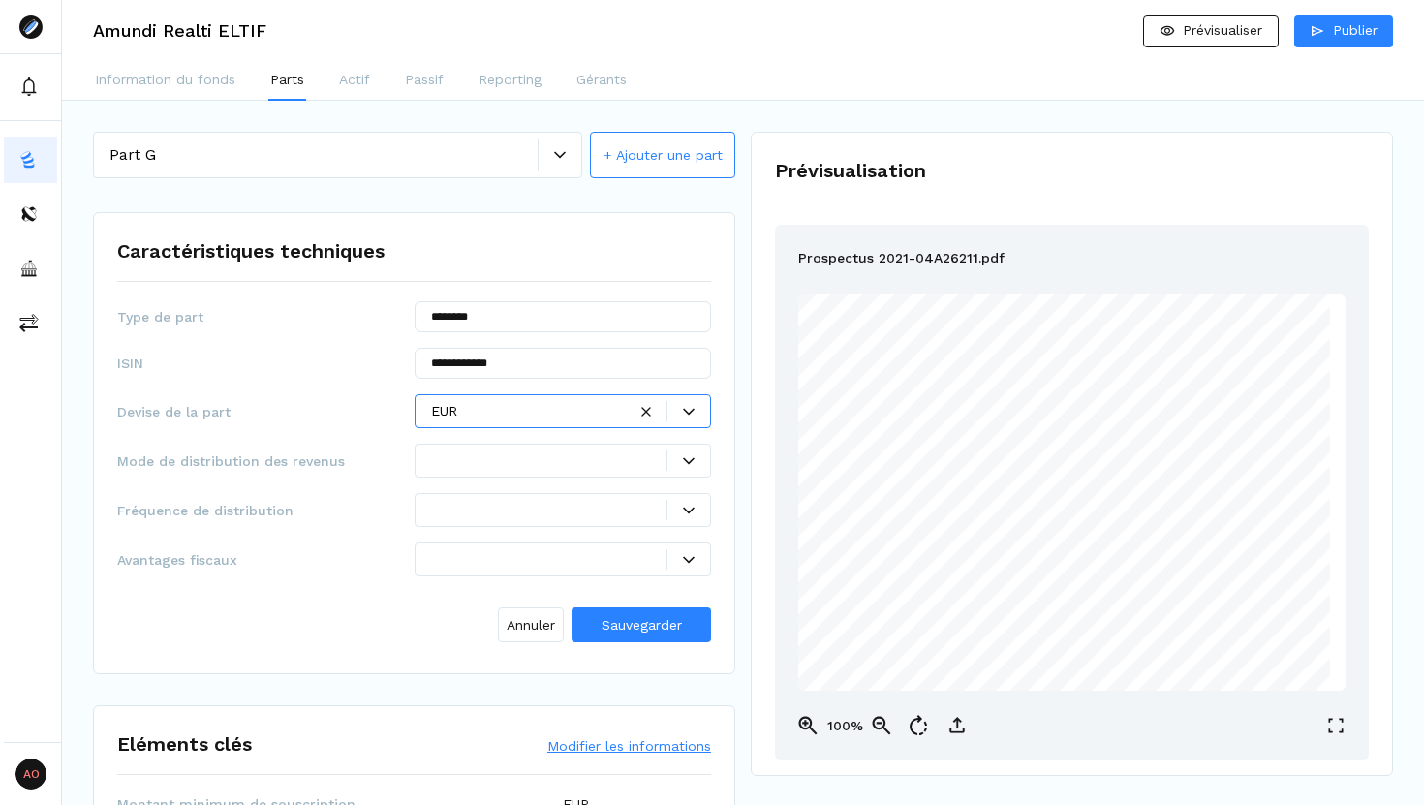
click at [462, 452] on div at bounding box center [549, 460] width 236 height 20
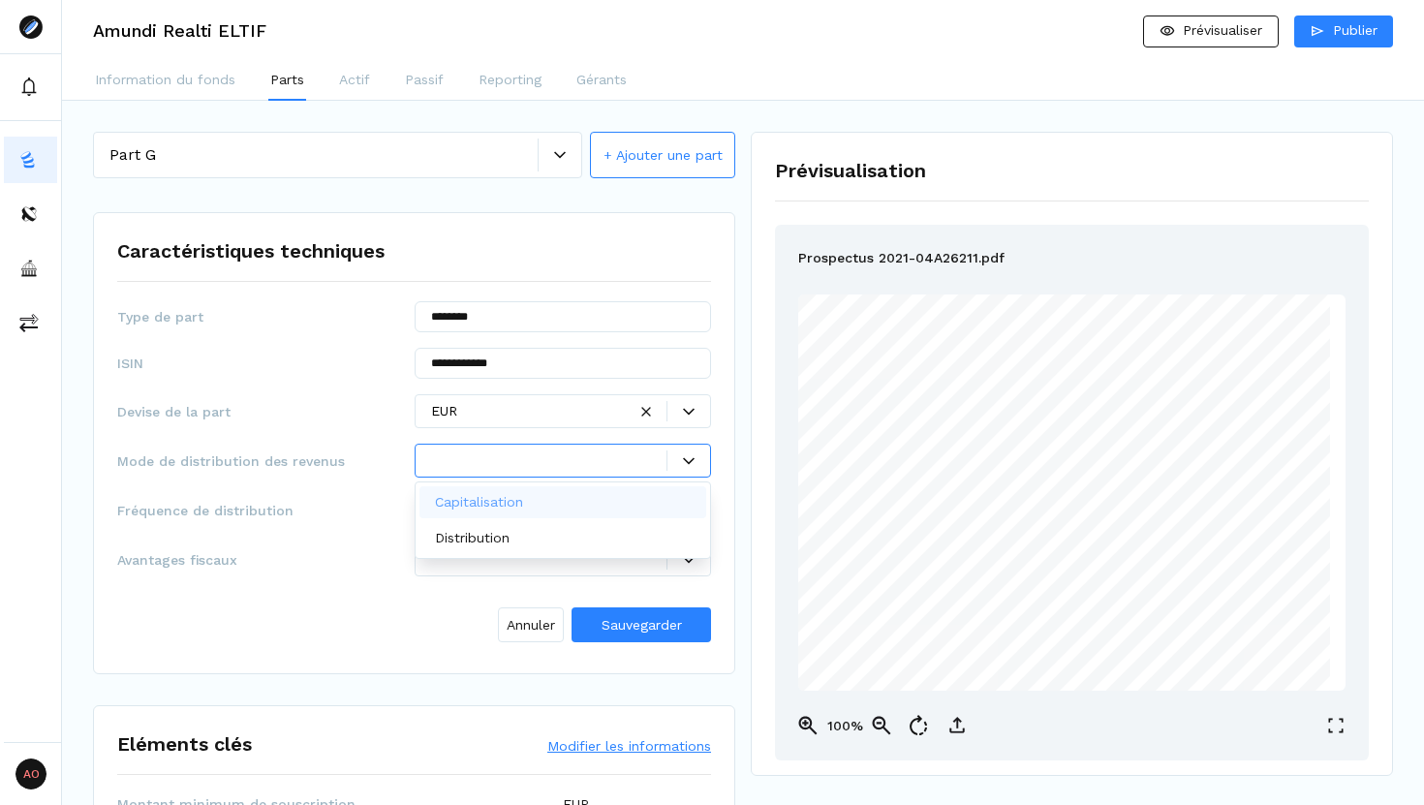
click at [467, 496] on p "Capitalisation" at bounding box center [479, 502] width 88 height 20
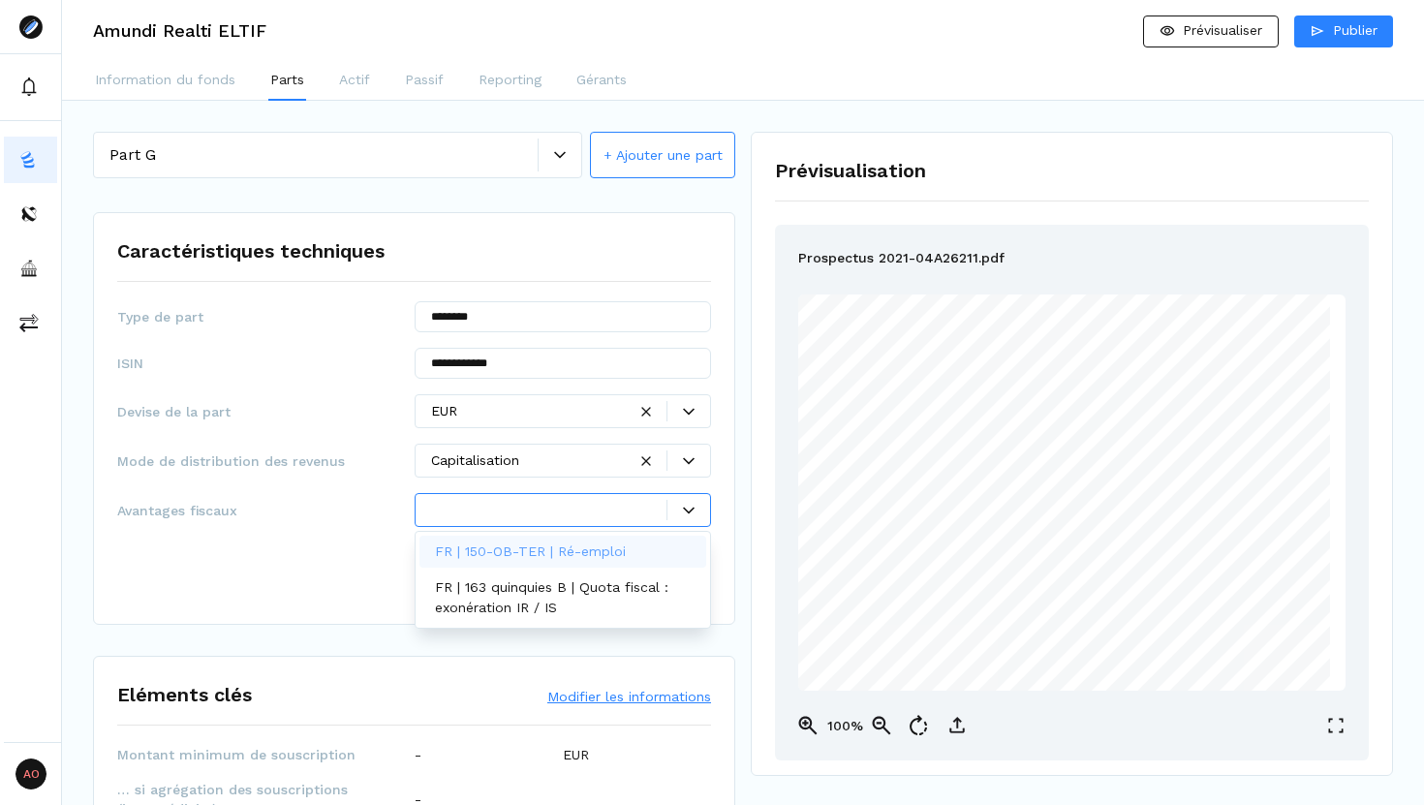
click at [484, 508] on div at bounding box center [549, 510] width 236 height 20
click at [279, 567] on div "Annuler Sauvegarder" at bounding box center [414, 571] width 594 height 58
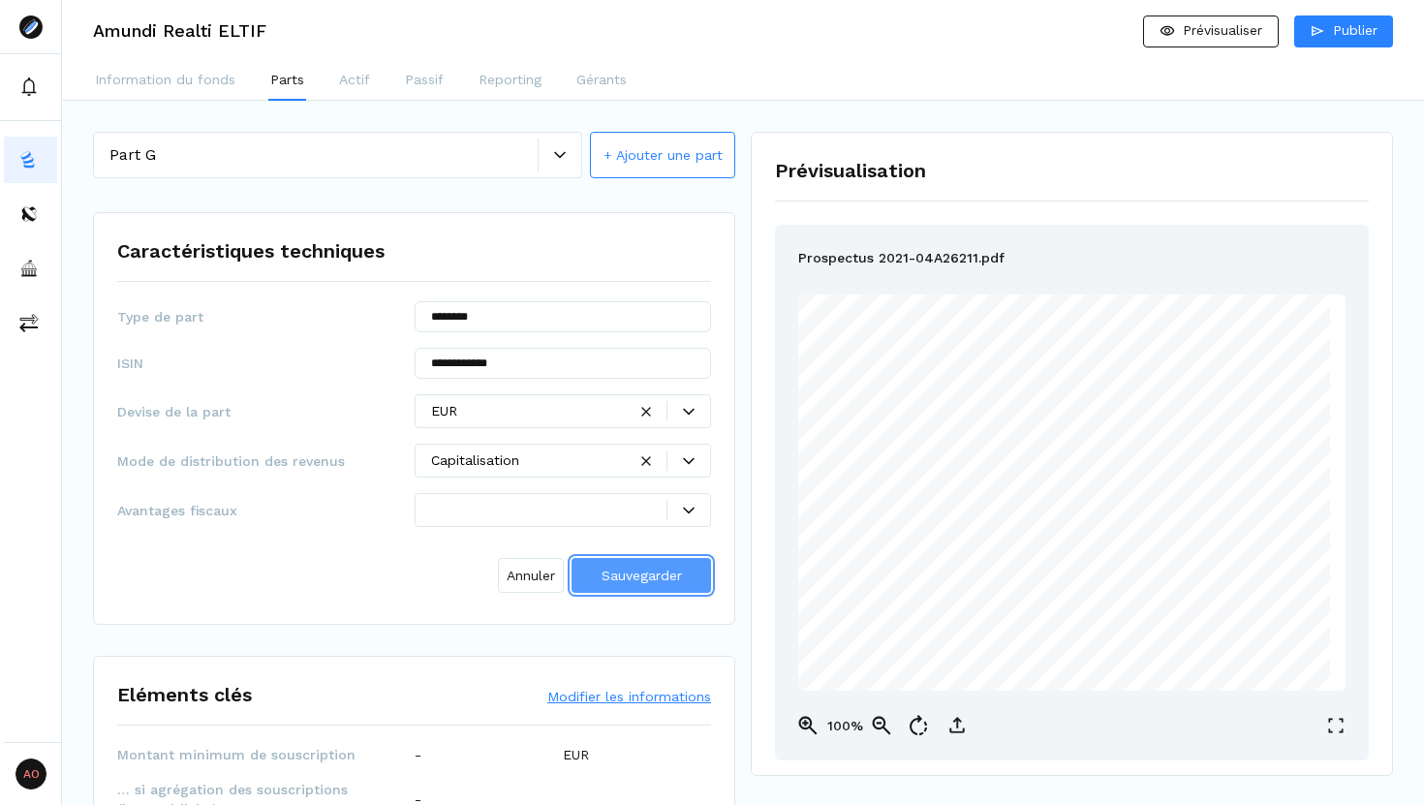
click at [595, 572] on button "Sauvegarder" at bounding box center [640, 575] width 139 height 35
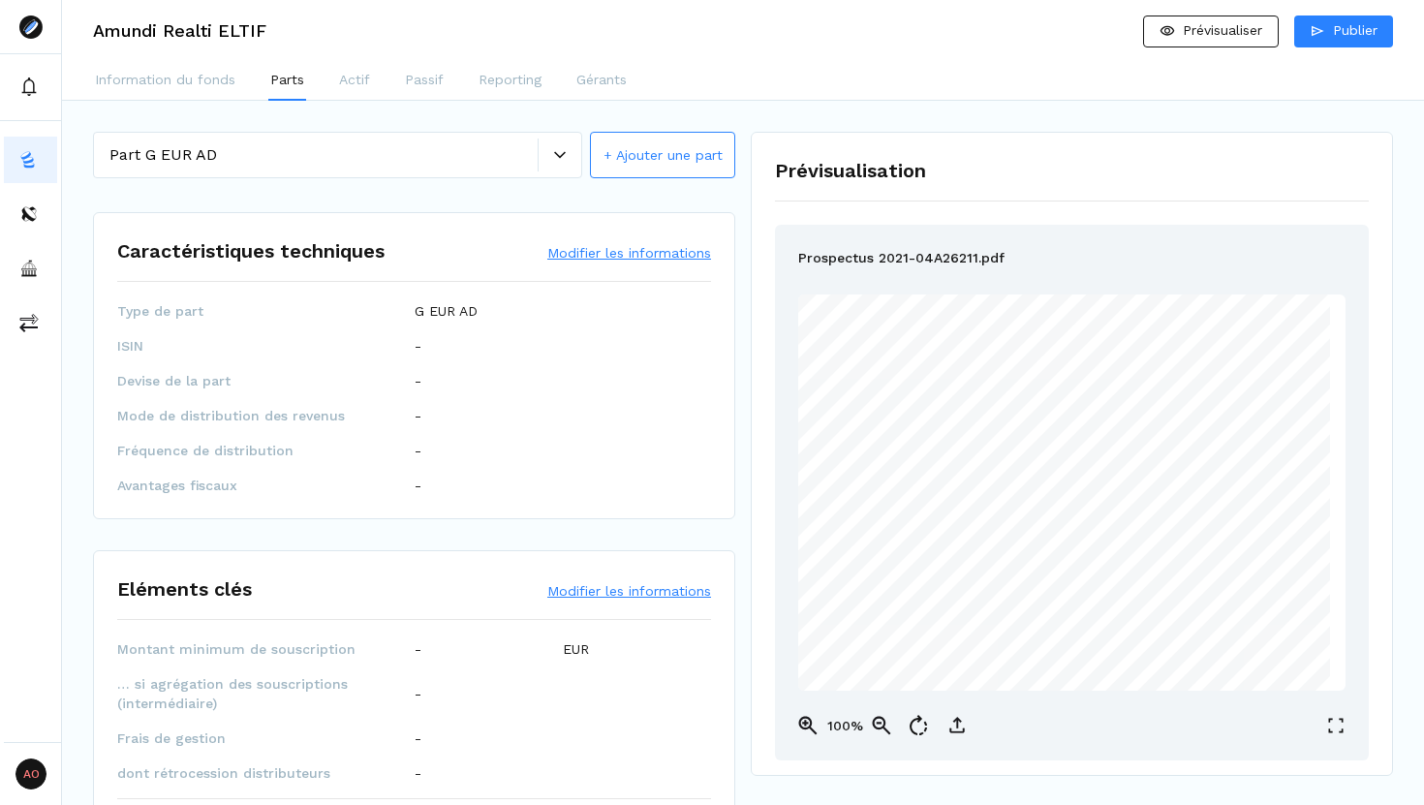
click at [592, 256] on button "Modifier les informations" at bounding box center [629, 252] width 164 height 19
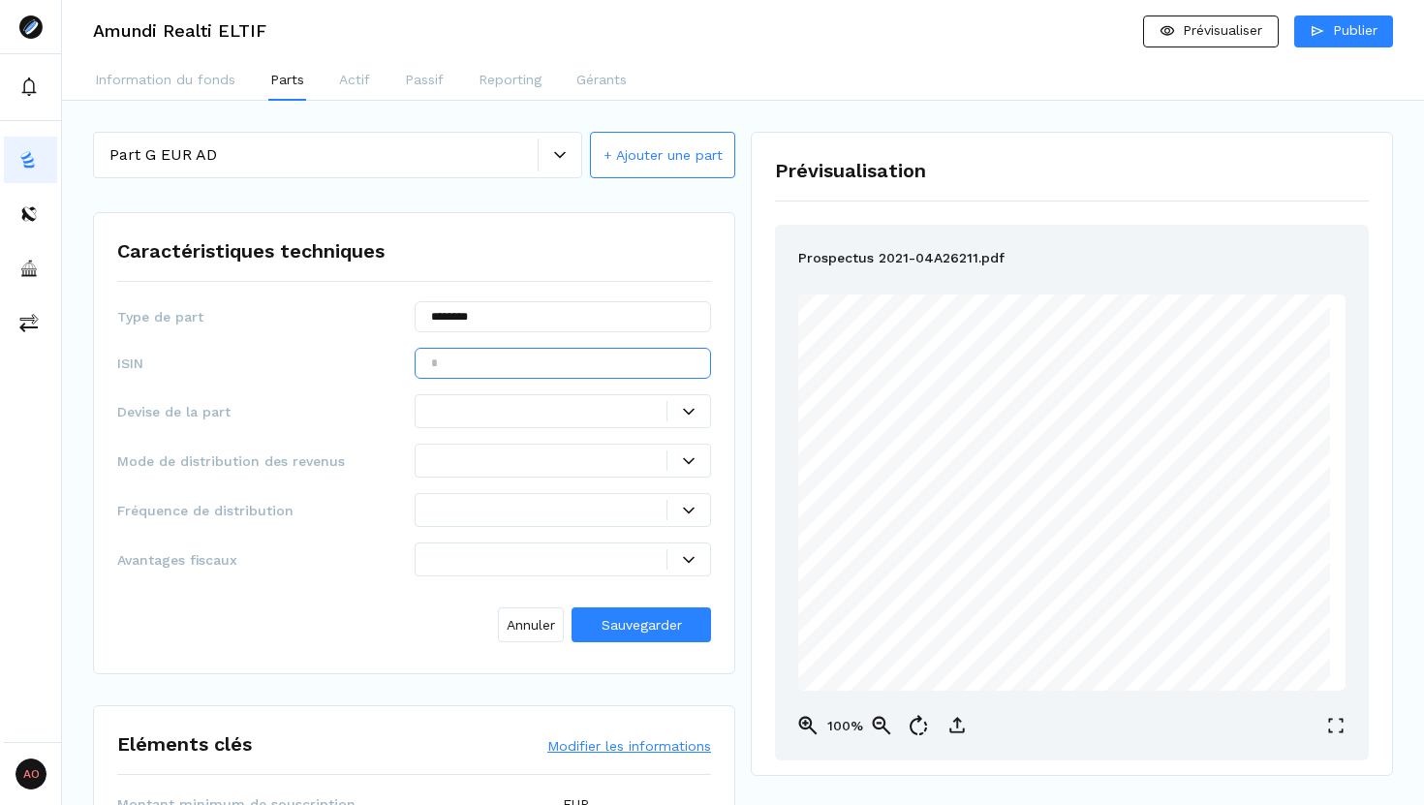
click at [525, 360] on input "text" at bounding box center [563, 363] width 297 height 31
paste input "**********"
type input "**********"
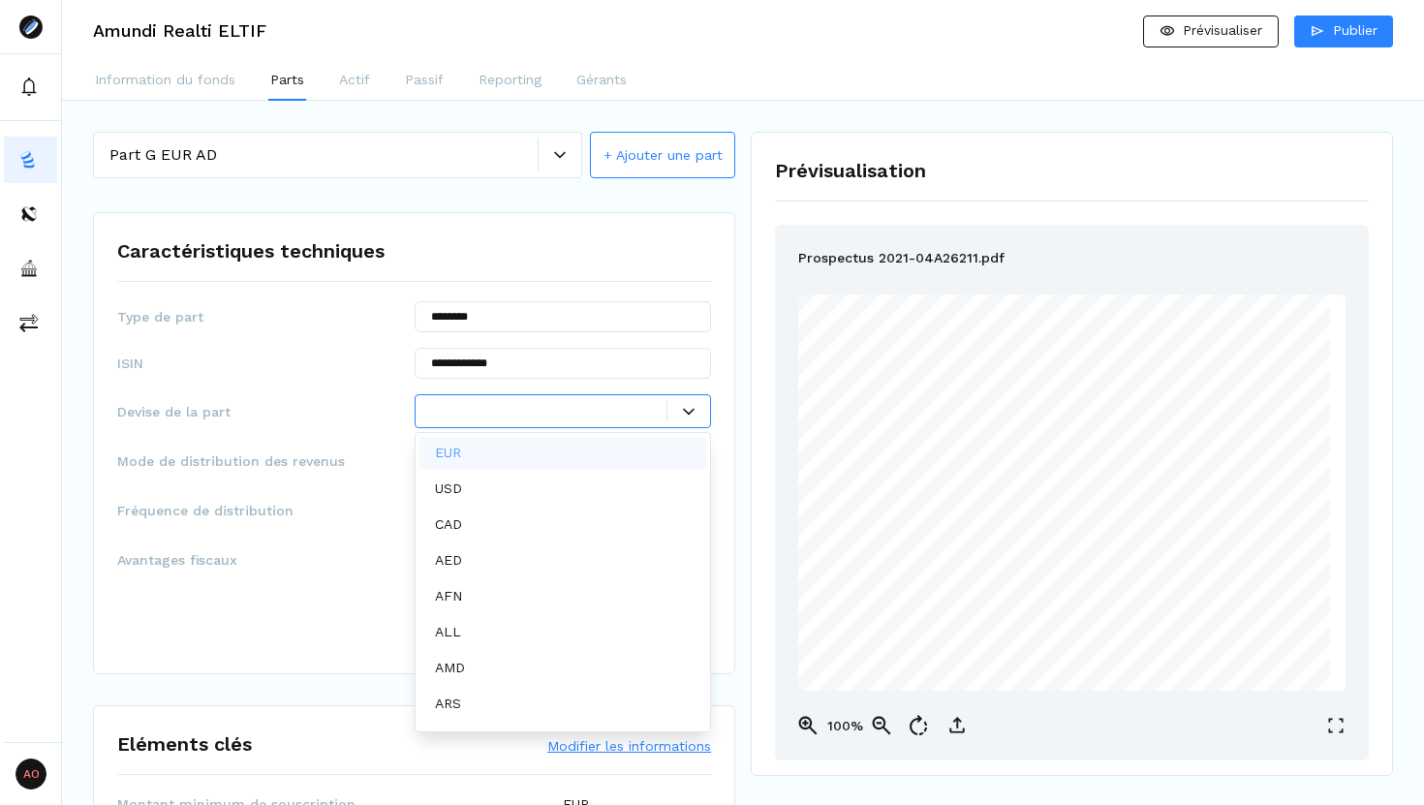
click at [478, 408] on div at bounding box center [549, 411] width 236 height 20
click at [480, 452] on div "EUR" at bounding box center [563, 453] width 288 height 32
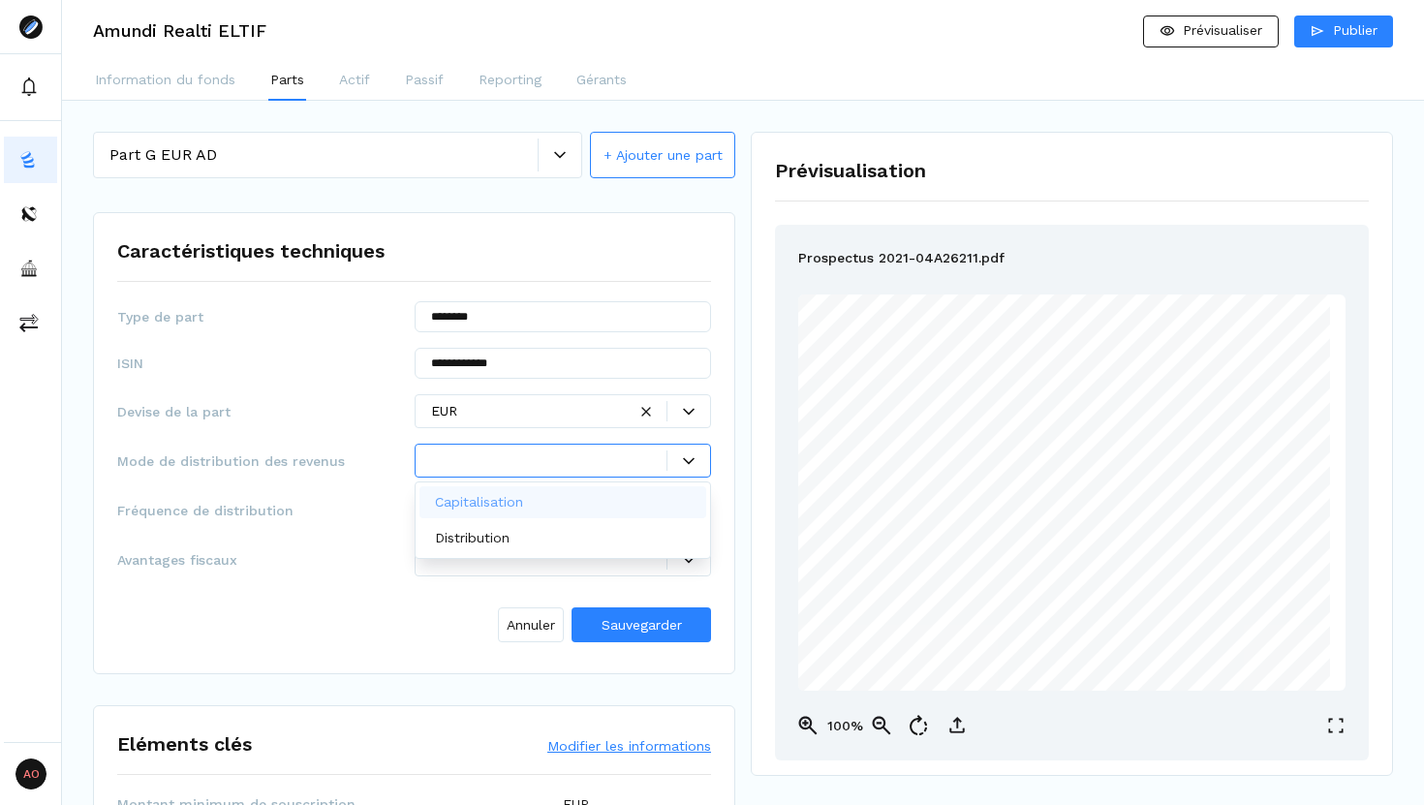
click at [493, 451] on div at bounding box center [549, 460] width 236 height 20
click at [504, 502] on p "Capitalisation" at bounding box center [479, 502] width 88 height 20
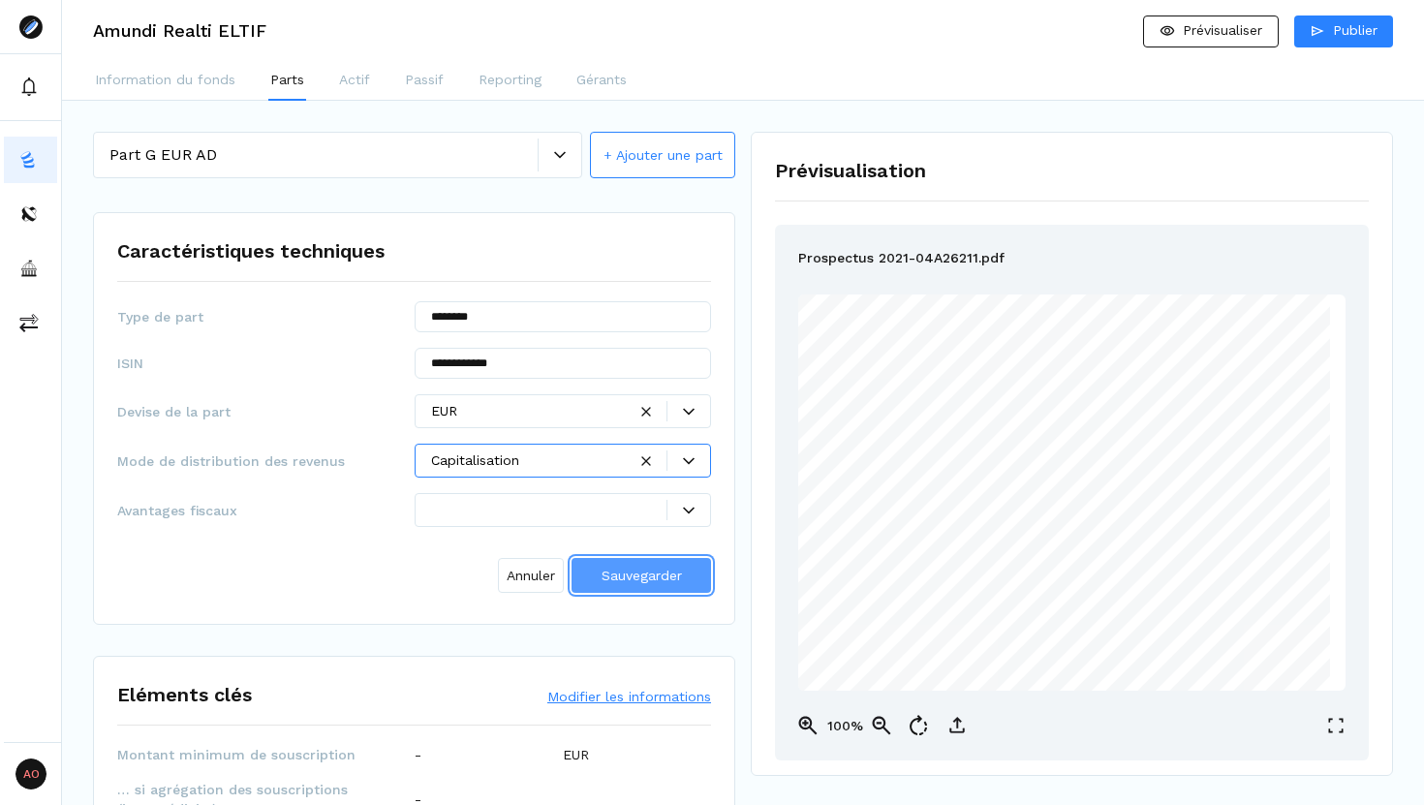
click at [641, 576] on span "Sauvegarder" at bounding box center [641, 575] width 80 height 15
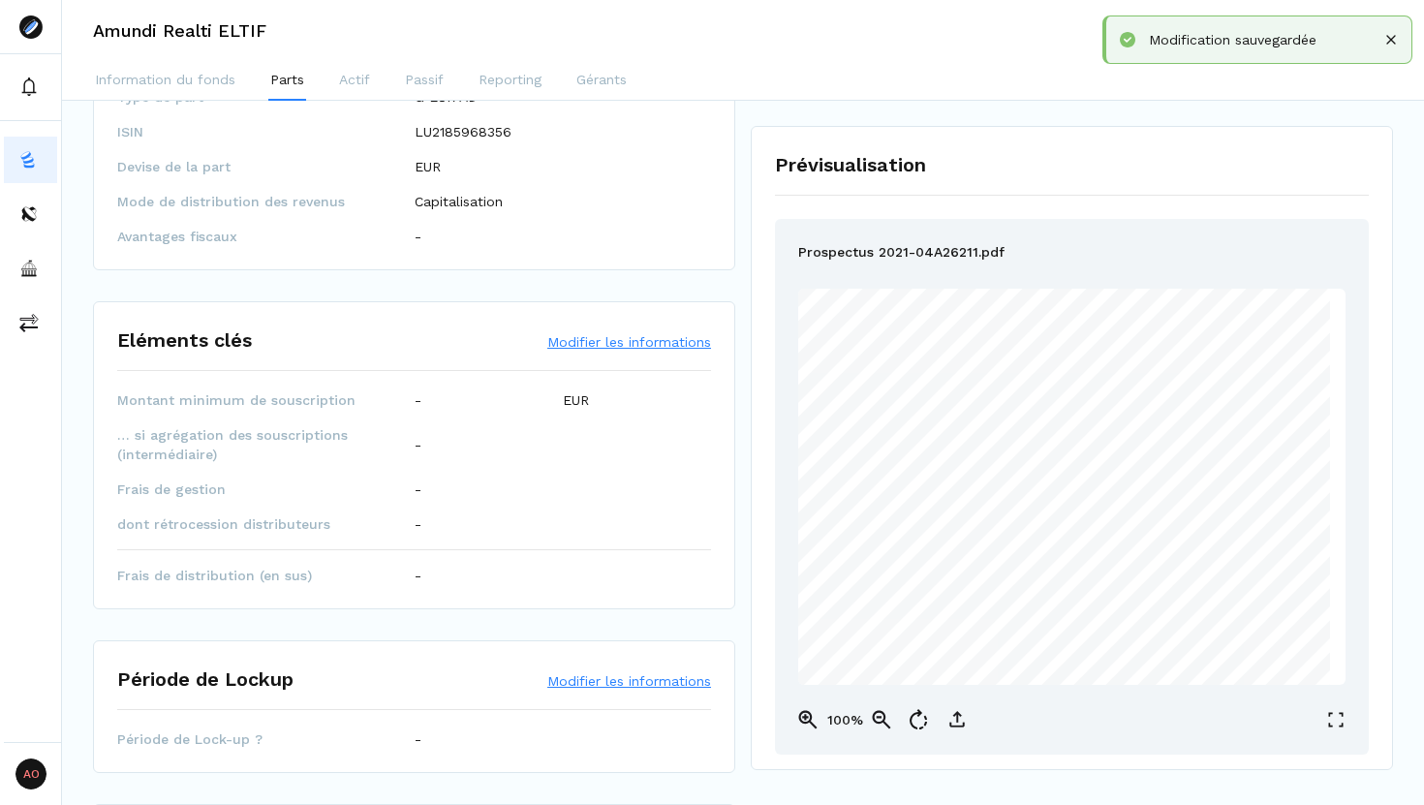
scroll to position [226, 0]
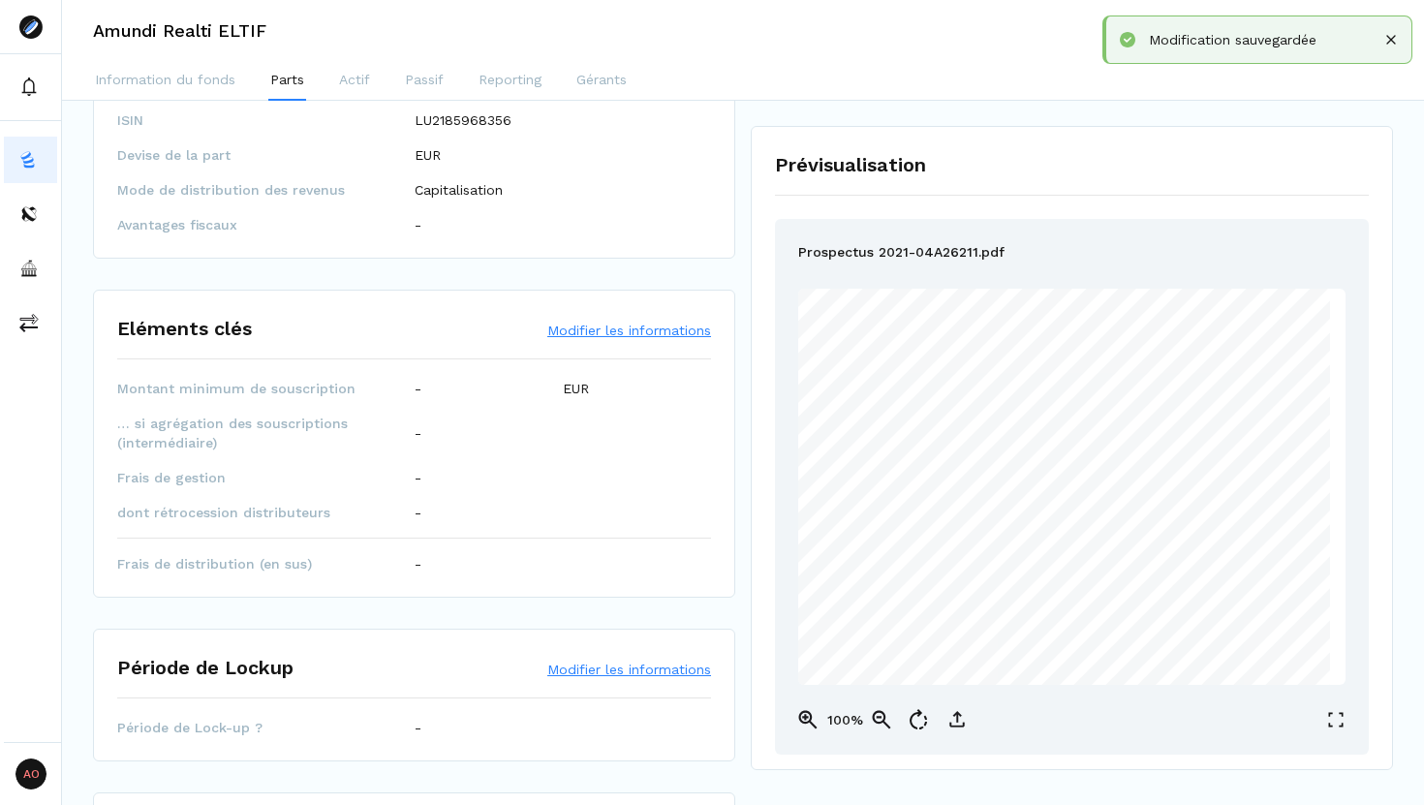
click at [579, 318] on div "Eléments clés Modifier les informations" at bounding box center [414, 336] width 594 height 45
click at [578, 329] on button "Modifier les informations" at bounding box center [629, 330] width 164 height 19
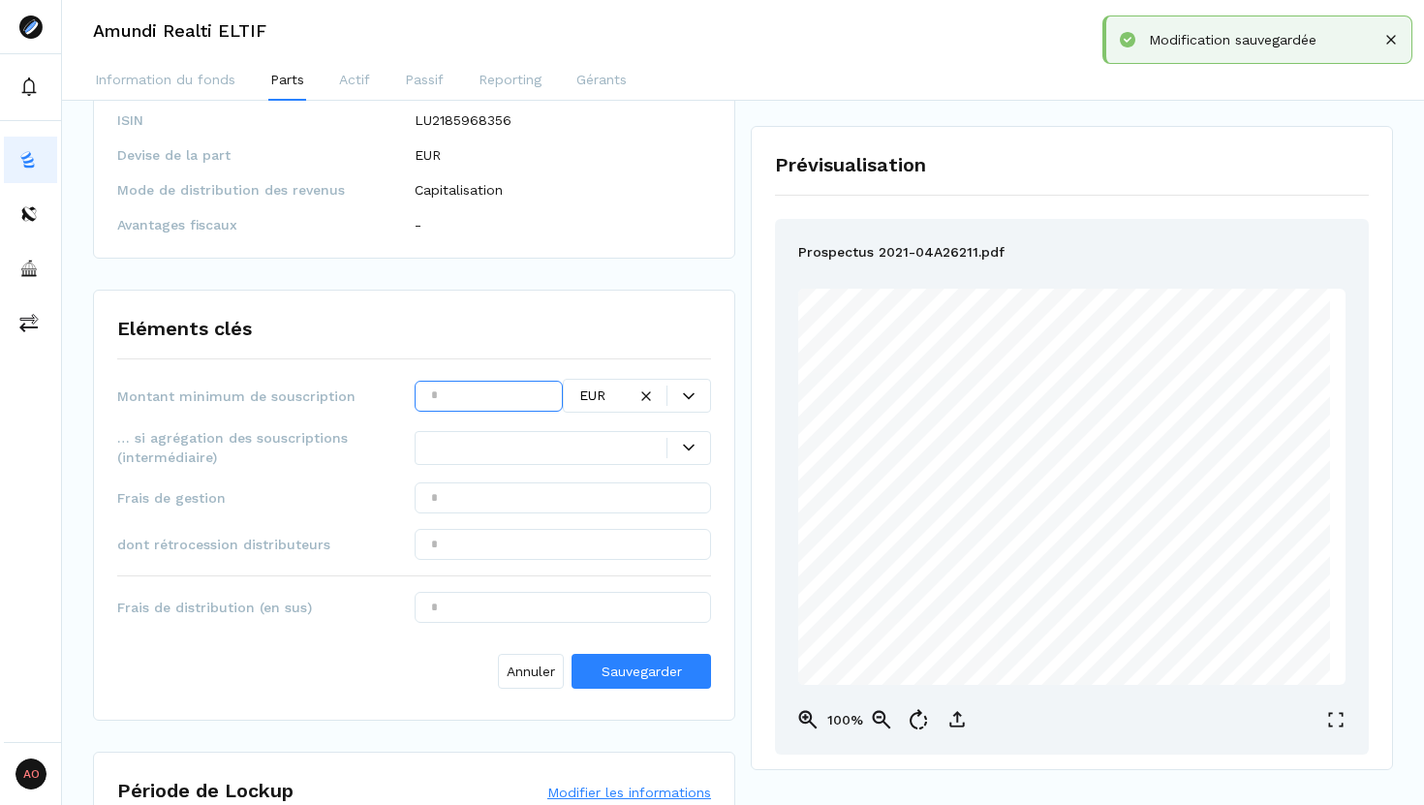
click at [501, 396] on input "text" at bounding box center [489, 396] width 148 height 31
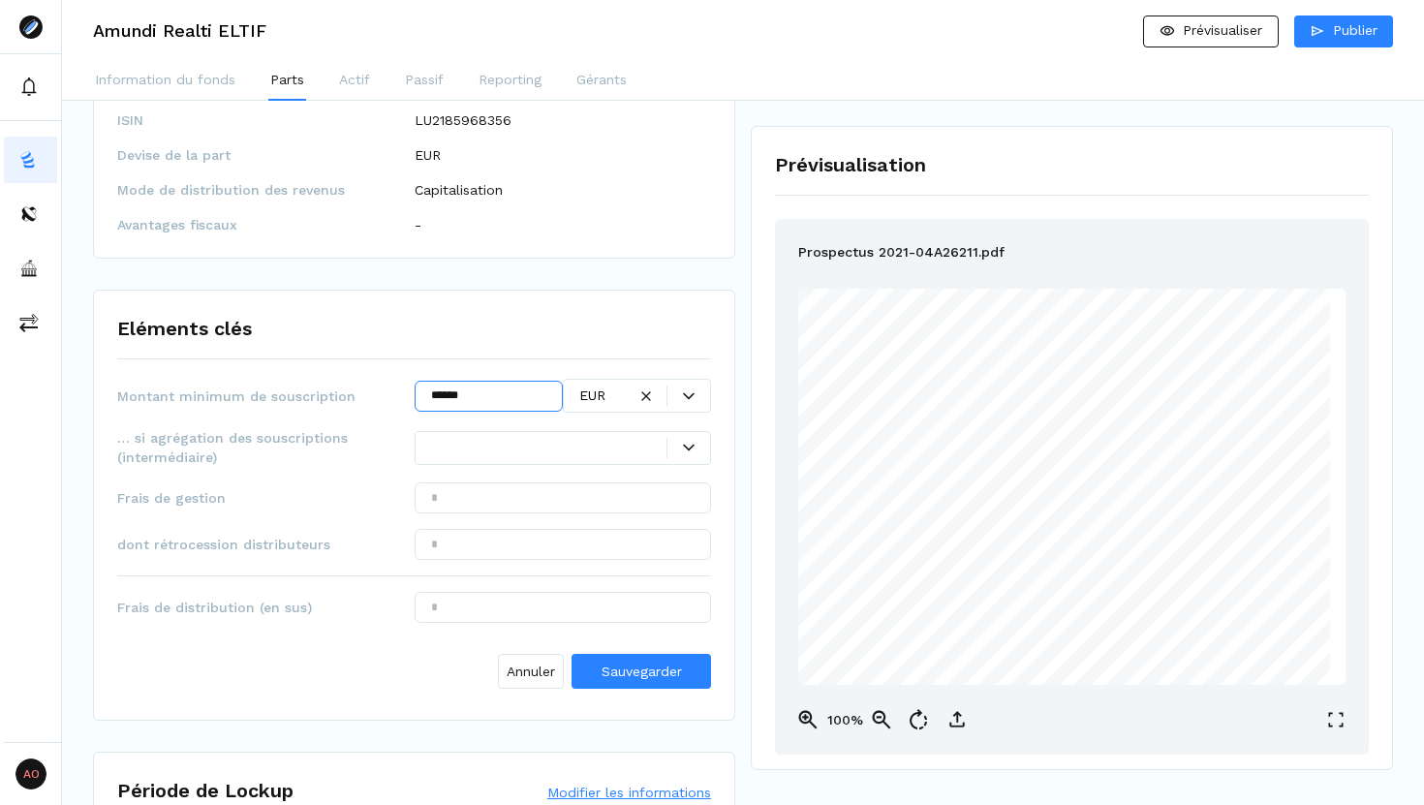
type input "******"
click at [633, 493] on input "text" at bounding box center [563, 497] width 297 height 31
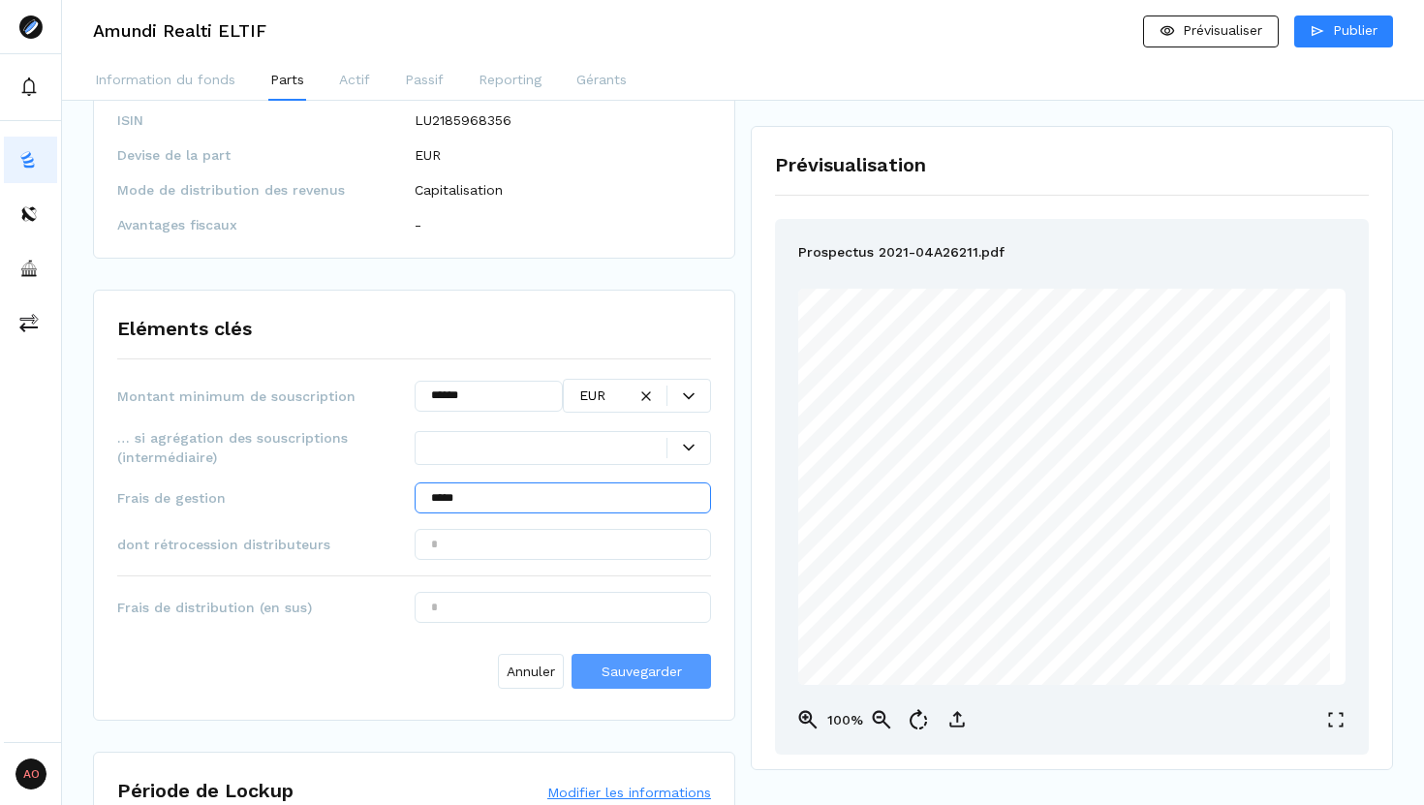
type input "*****"
click at [643, 673] on span "Sauvegarder" at bounding box center [641, 670] width 80 height 15
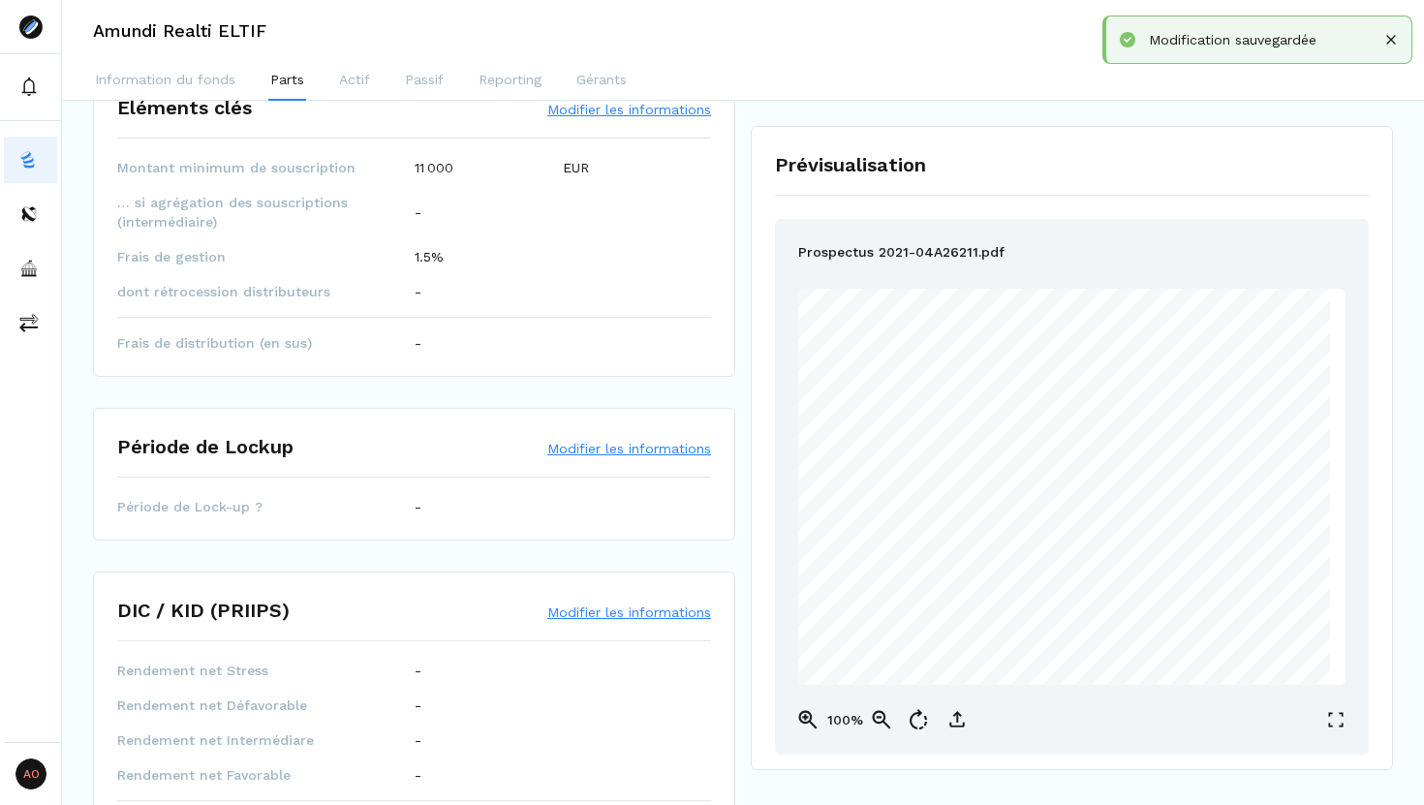
scroll to position [448, 0]
click at [613, 446] on button "Modifier les informations" at bounding box center [629, 446] width 164 height 19
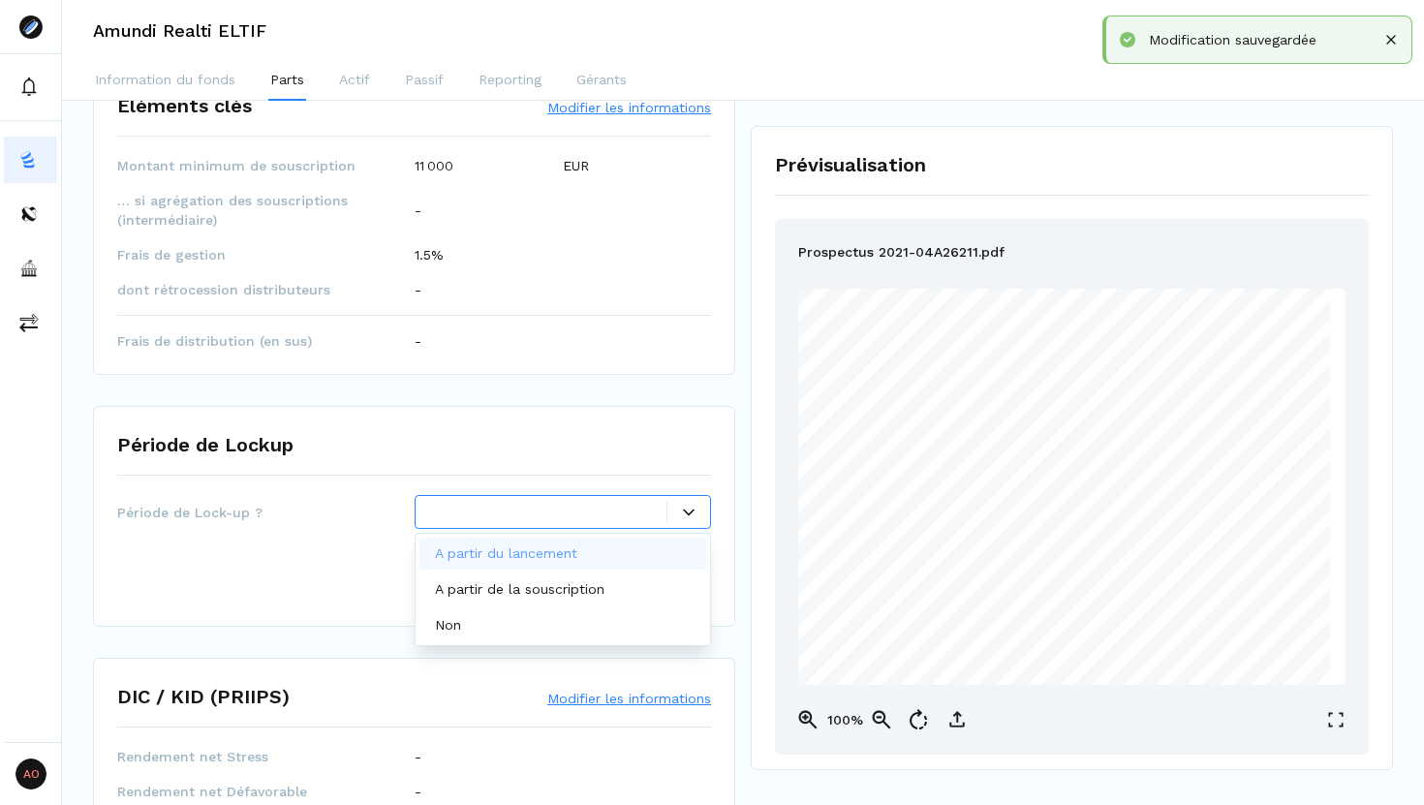
click at [616, 523] on div at bounding box center [563, 512] width 297 height 34
click at [571, 628] on div "Non" at bounding box center [563, 625] width 288 height 32
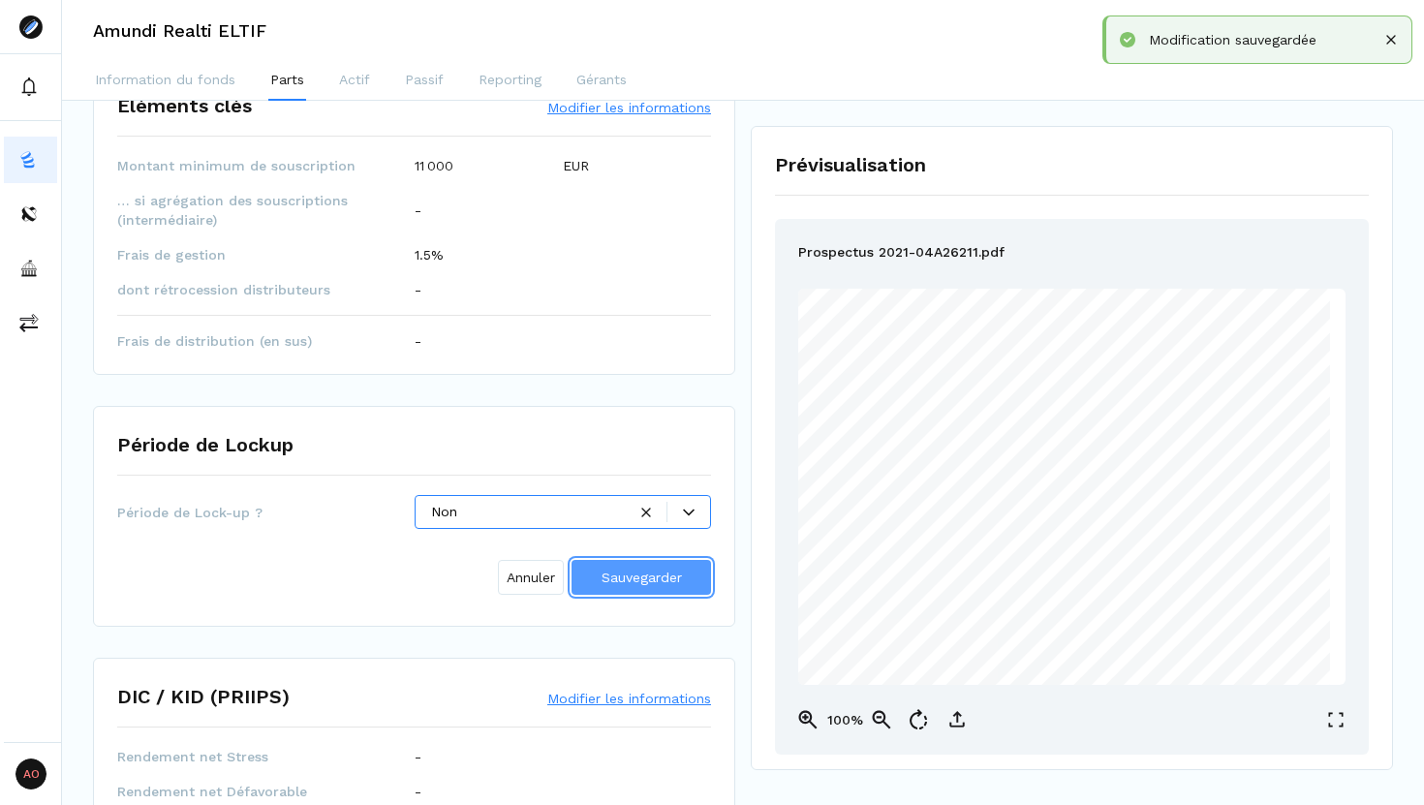
click at [610, 588] on button "Sauvegarder" at bounding box center [640, 577] width 139 height 35
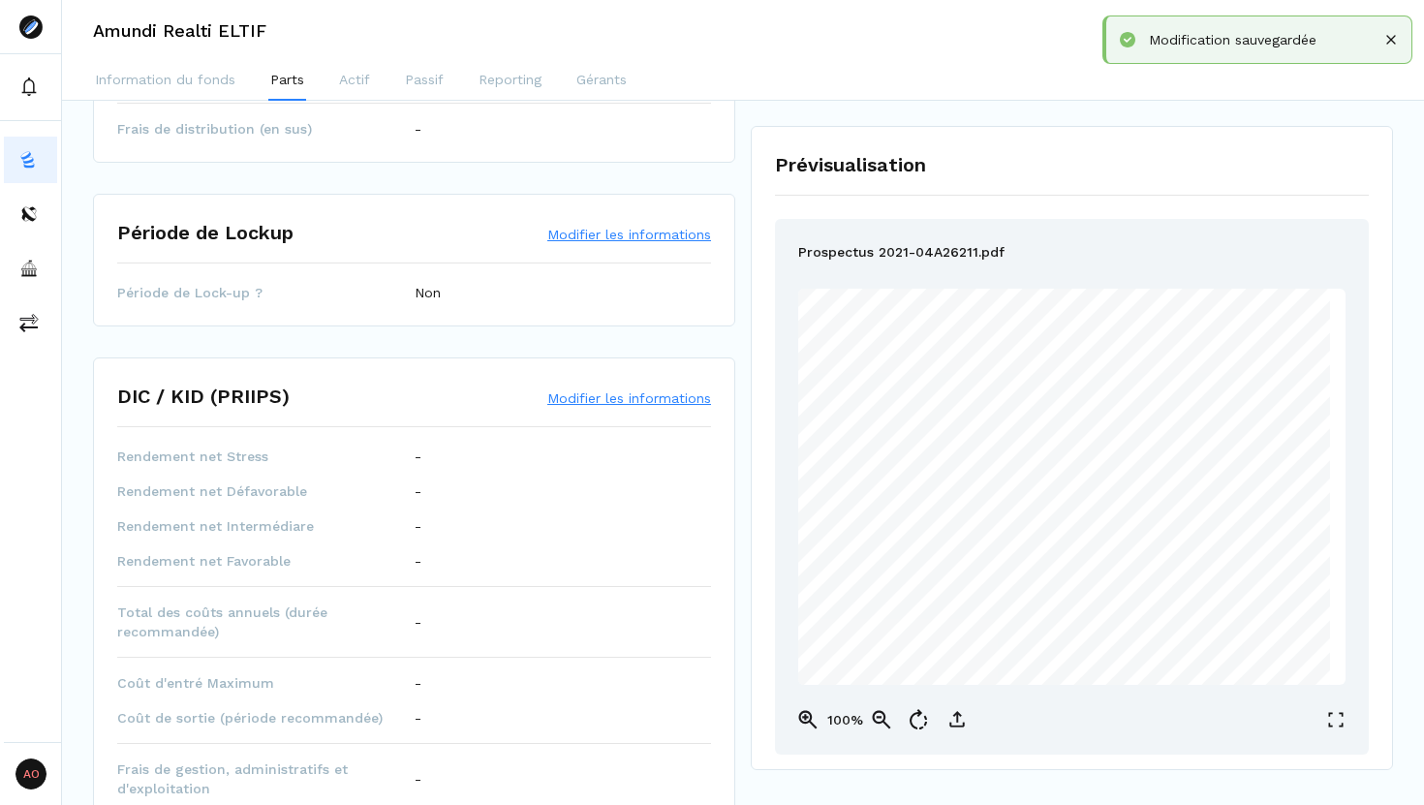
scroll to position [778, 0]
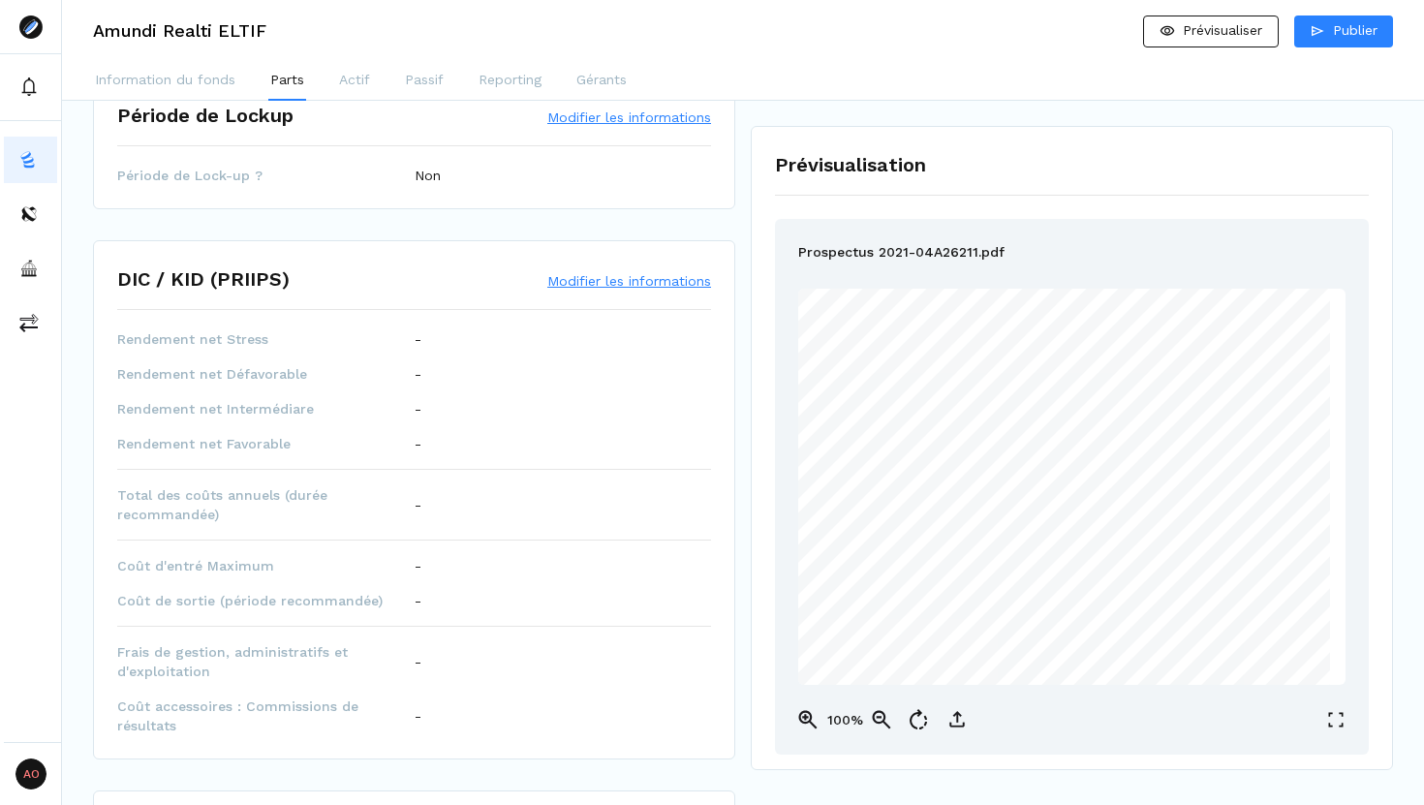
click at [600, 282] on button "Modifier les informations" at bounding box center [629, 280] width 164 height 19
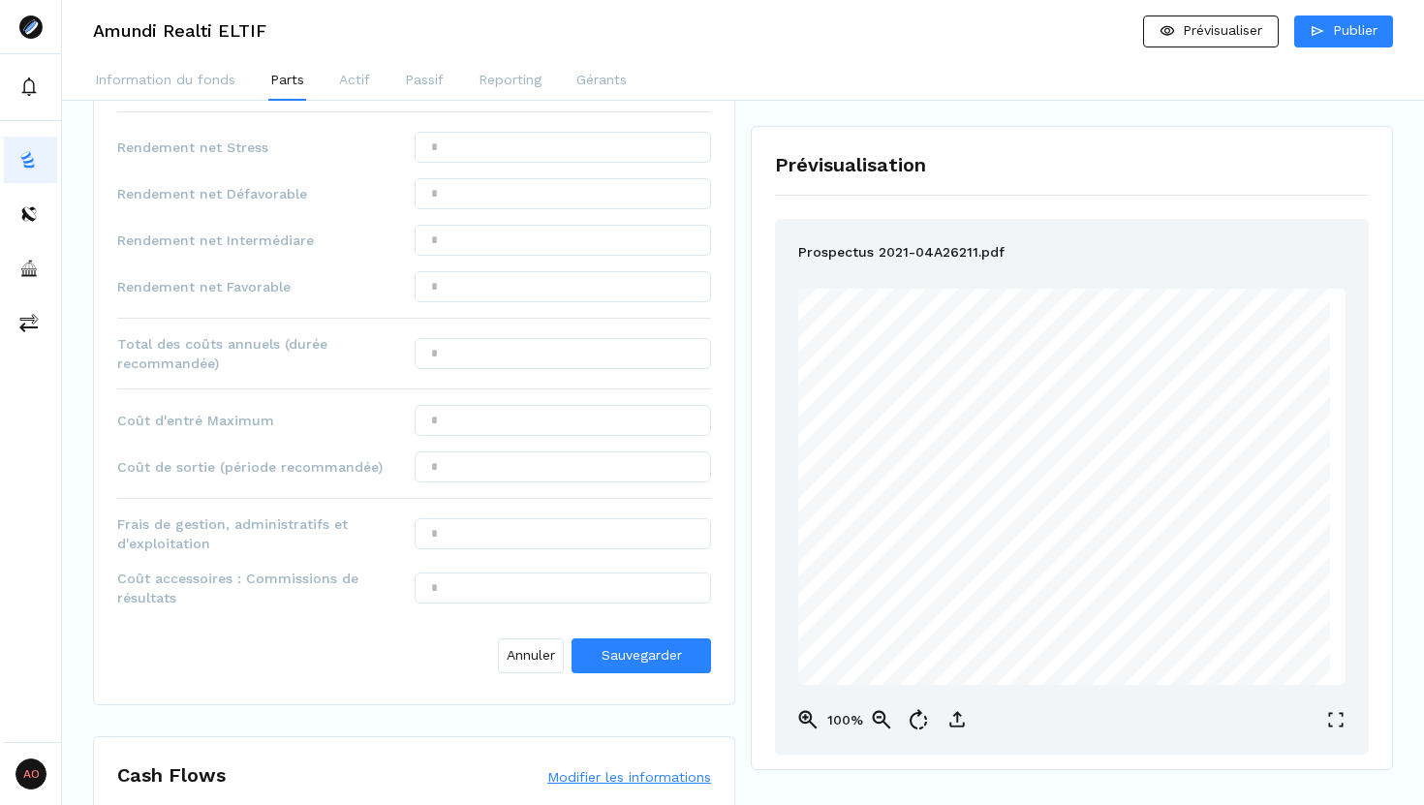
scroll to position [965, 0]
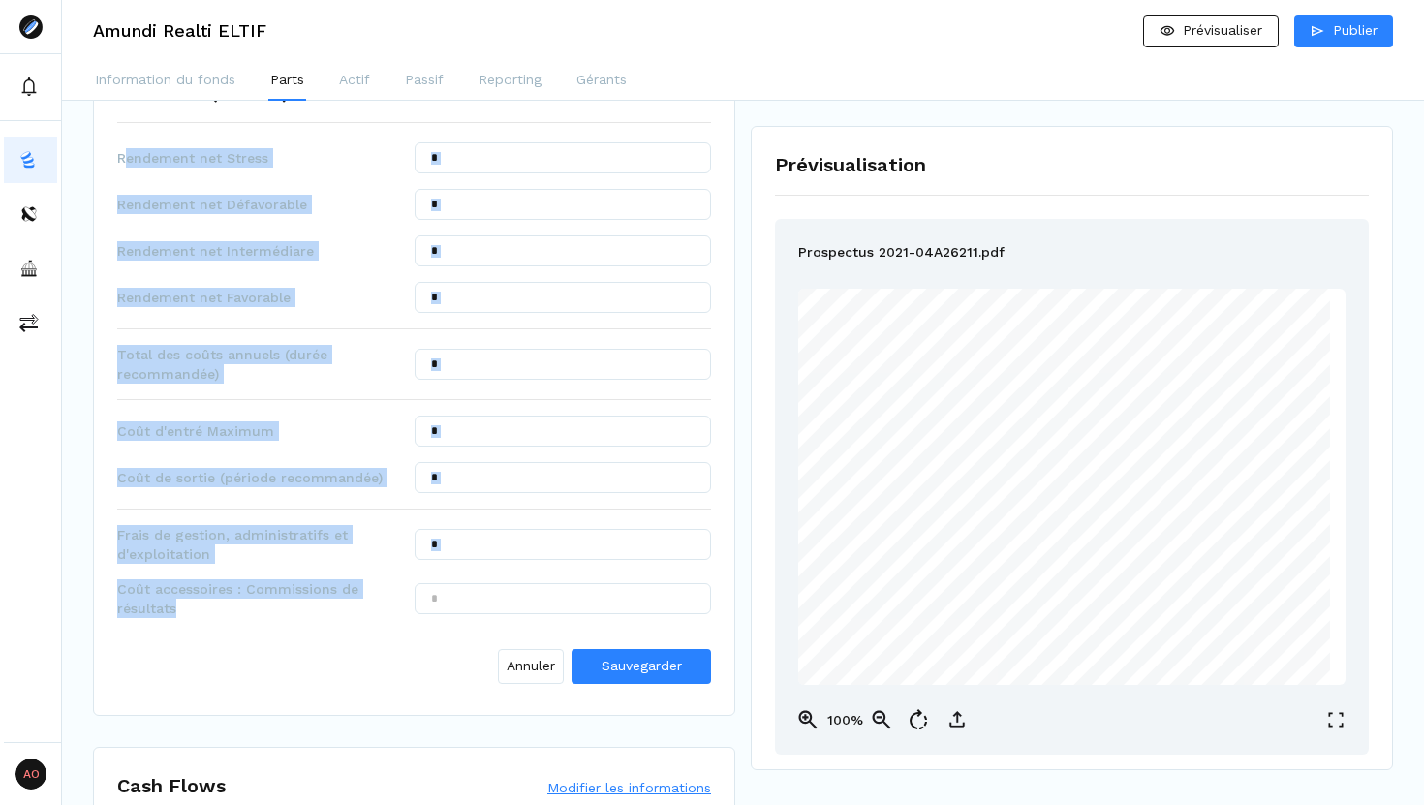
drag, startPoint x: 122, startPoint y: 156, endPoint x: 262, endPoint y: 605, distance: 470.5
click at [262, 605] on div "Rendement net Stress Rendement net Défavorable Rendement net Intermédiare Rende…" at bounding box center [414, 416] width 594 height 549
copy div "endement net Stress Rendement net Défavorable Rendement net Intermédiare Rendem…"
click at [575, 145] on input "text" at bounding box center [563, 157] width 297 height 31
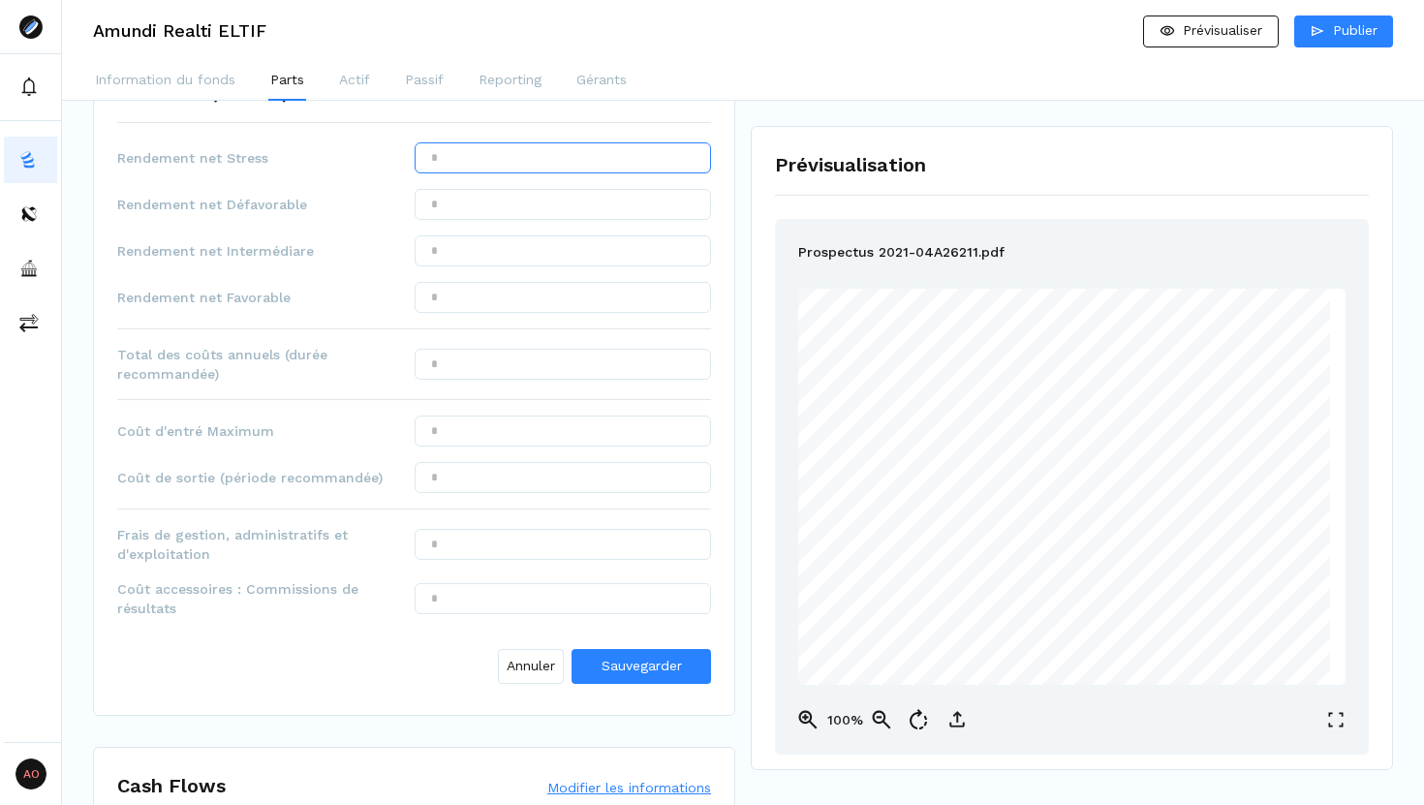
click at [575, 145] on input "text" at bounding box center [563, 157] width 297 height 31
type input "*******"
click at [533, 251] on input "text" at bounding box center [563, 250] width 297 height 31
type input "*****"
click at [520, 291] on input "text" at bounding box center [563, 297] width 297 height 31
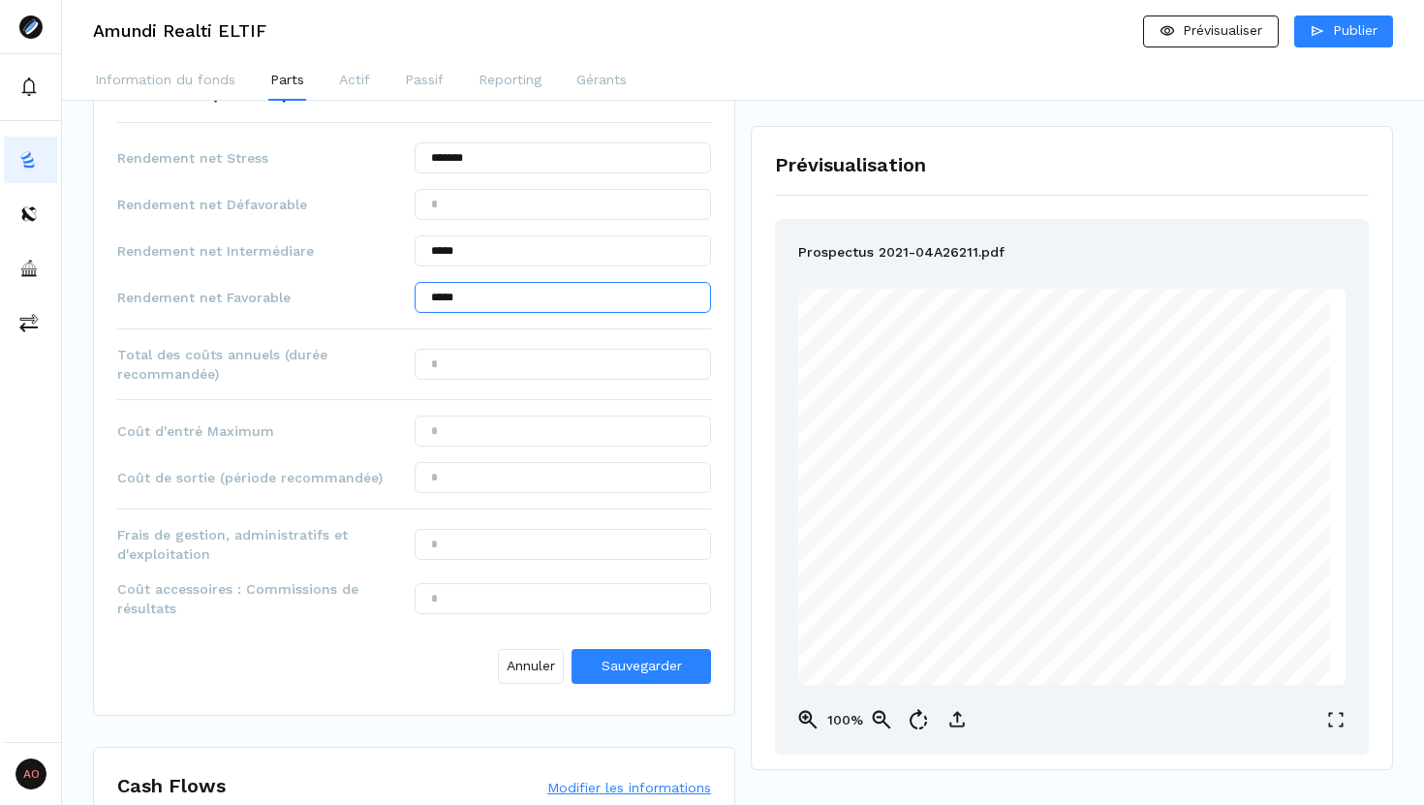
type input "*****"
click at [521, 367] on input "text" at bounding box center [563, 364] width 297 height 31
type input "*****"
click at [521, 436] on input "text" at bounding box center [563, 430] width 297 height 31
type input "***"
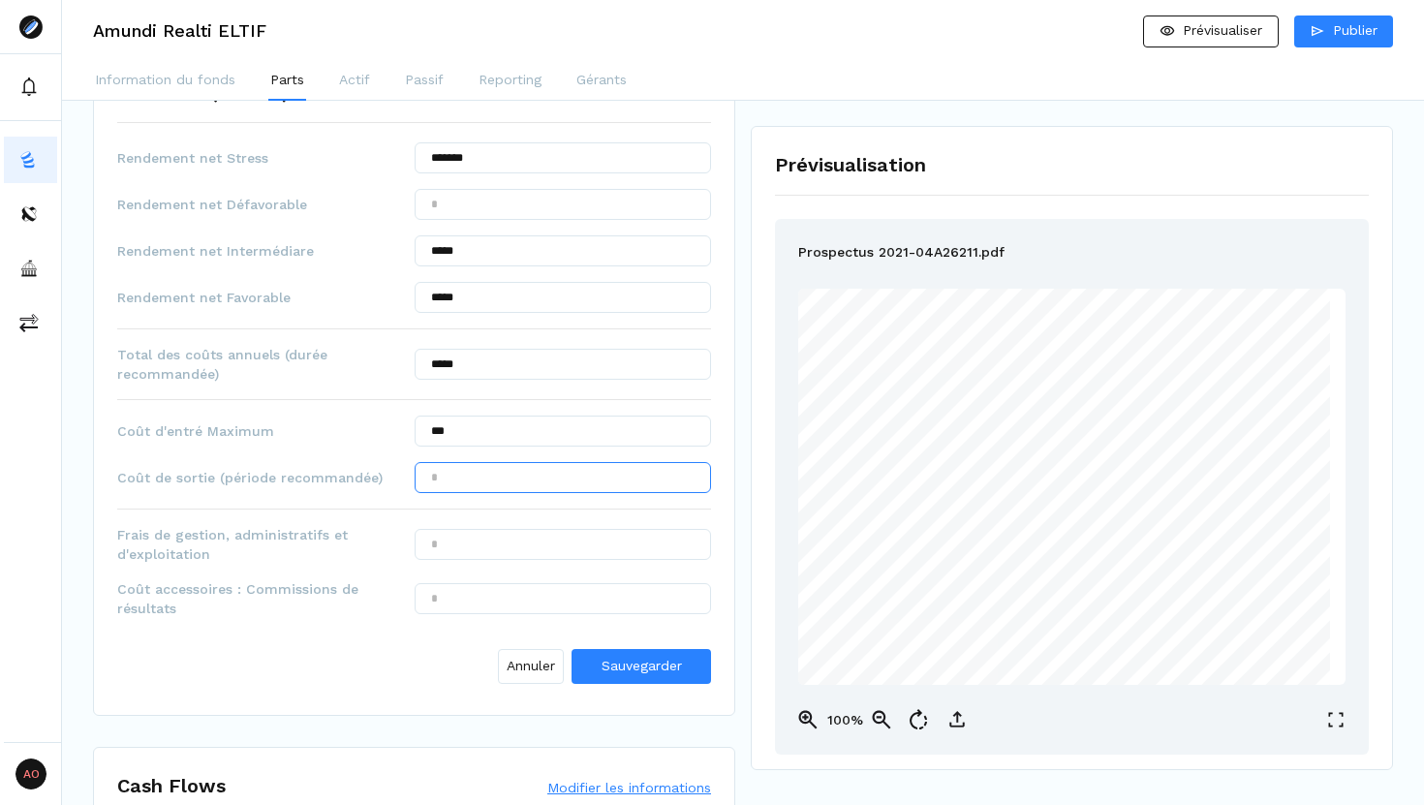
click at [580, 482] on input "text" at bounding box center [563, 477] width 297 height 31
type input "***"
click at [522, 543] on input "text" at bounding box center [563, 544] width 297 height 31
type input "***"
type input "******"
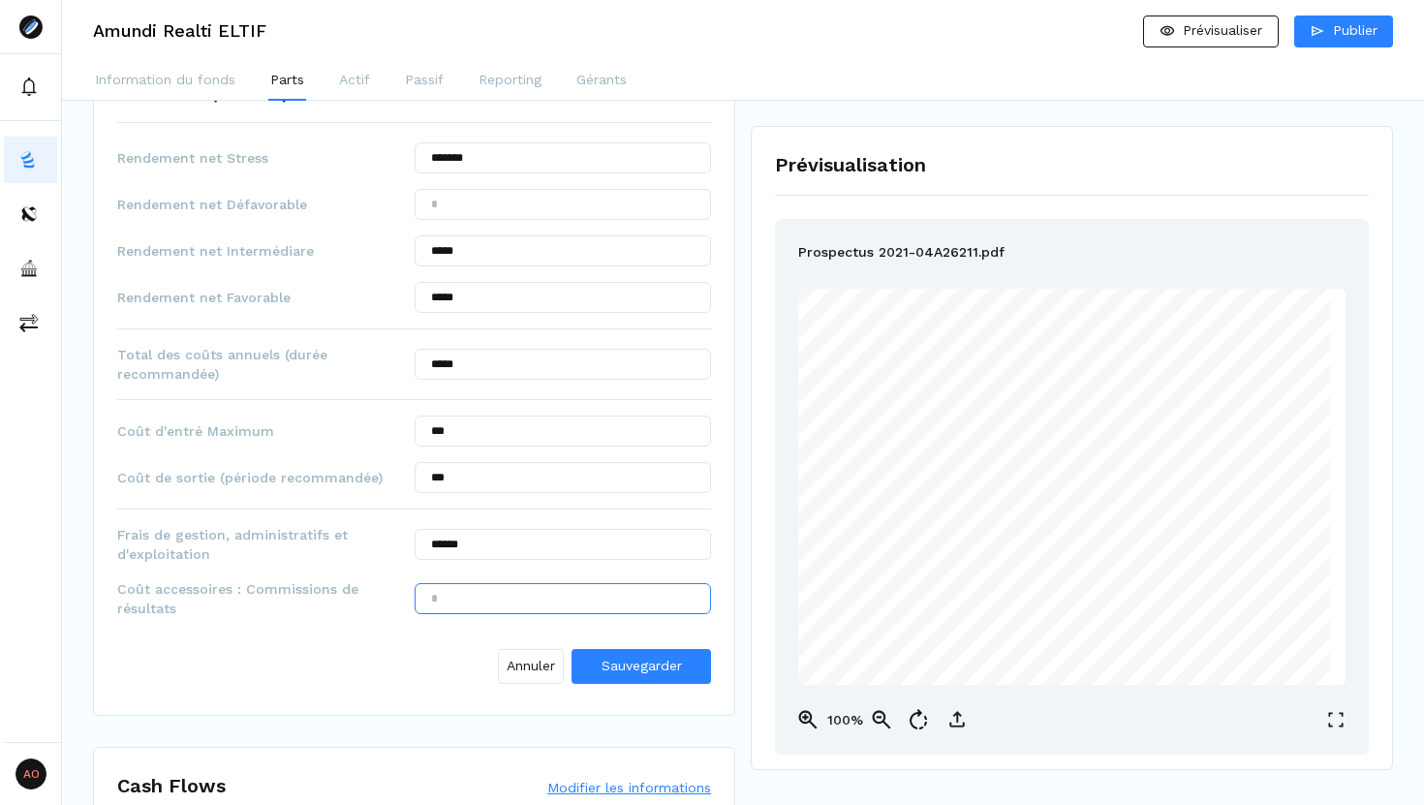
click at [453, 605] on input "text" at bounding box center [563, 598] width 297 height 31
type input "***"
click at [622, 656] on span "Sauvegarder" at bounding box center [641, 666] width 80 height 20
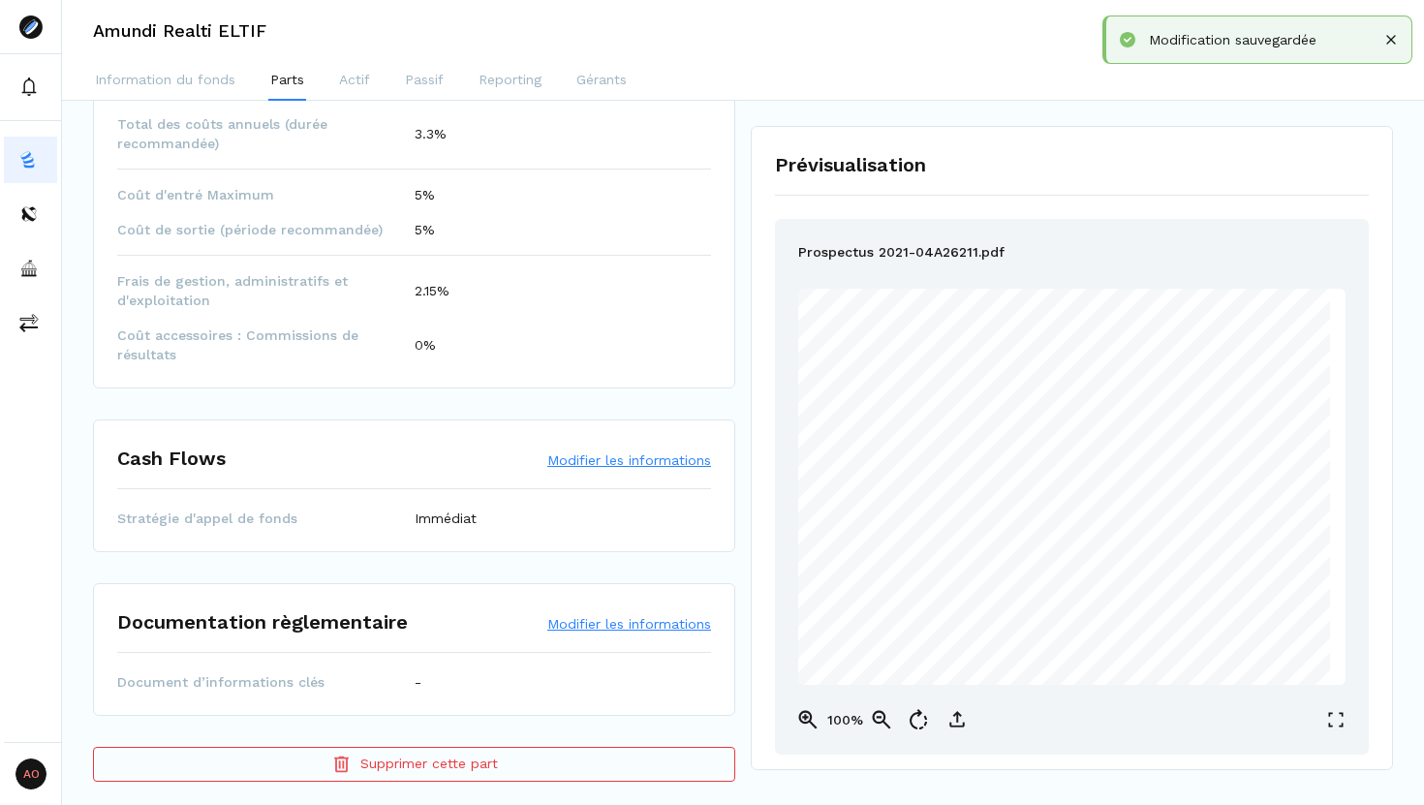
scroll to position [1156, 0]
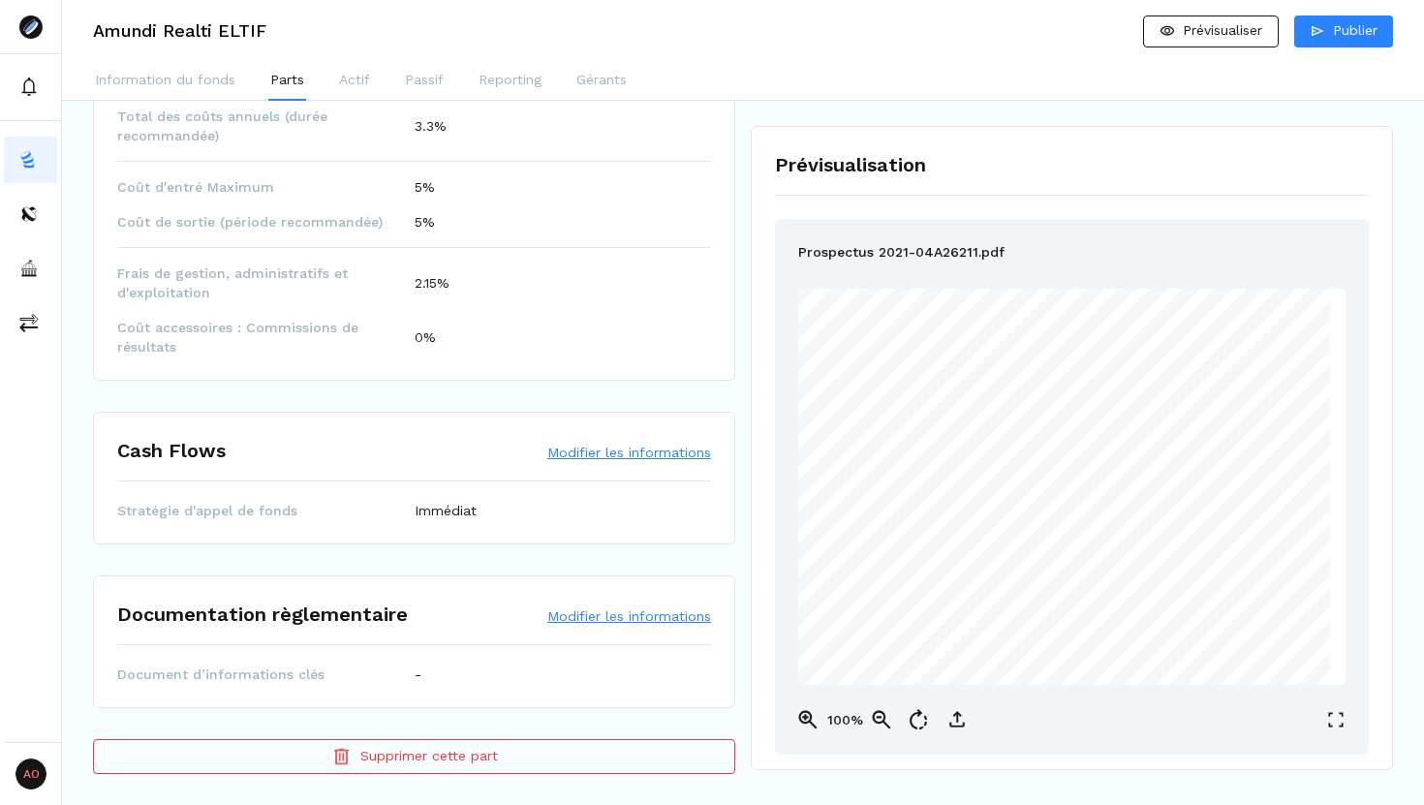
click at [575, 617] on button "Modifier les informations" at bounding box center [629, 615] width 164 height 19
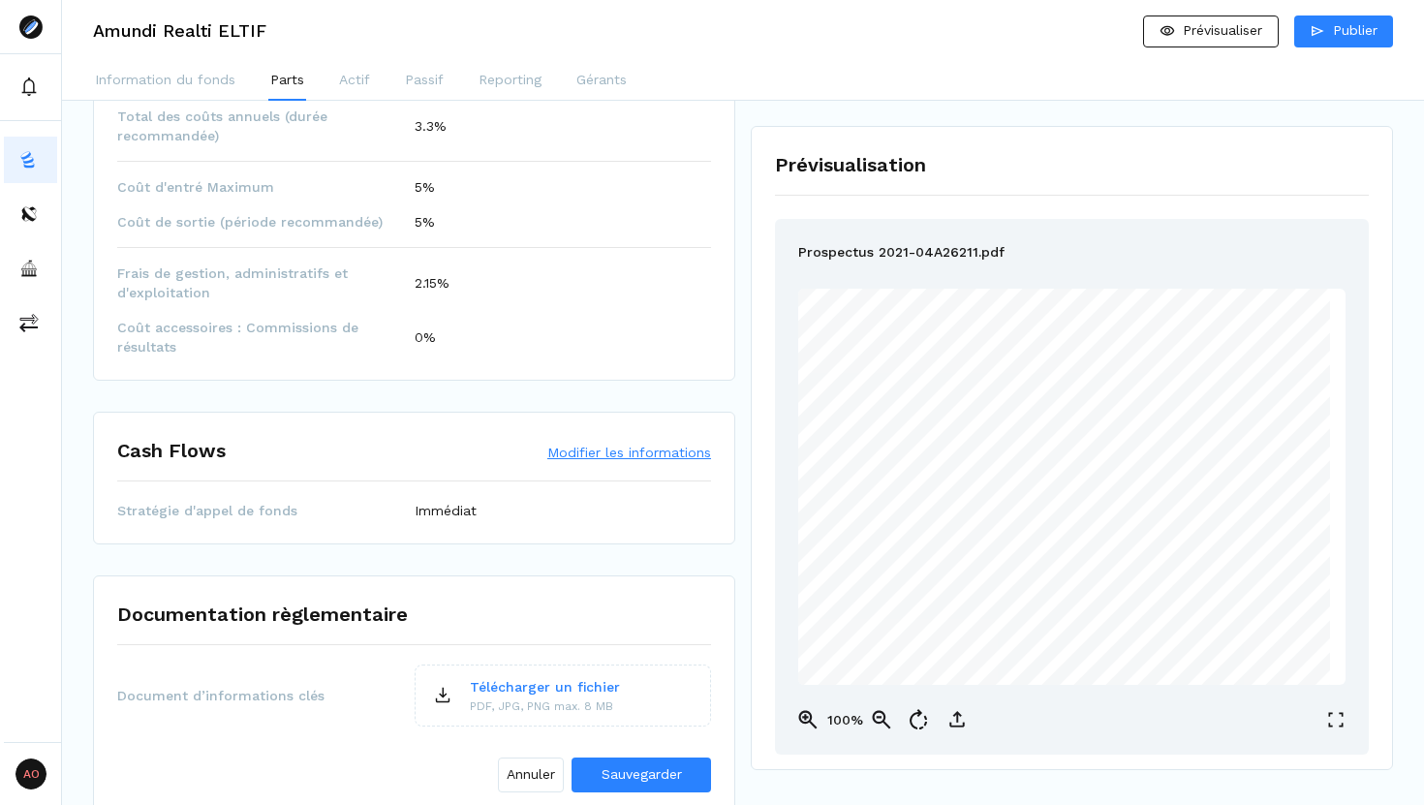
click at [544, 686] on p "Télécharger un fichier" at bounding box center [545, 687] width 150 height 20
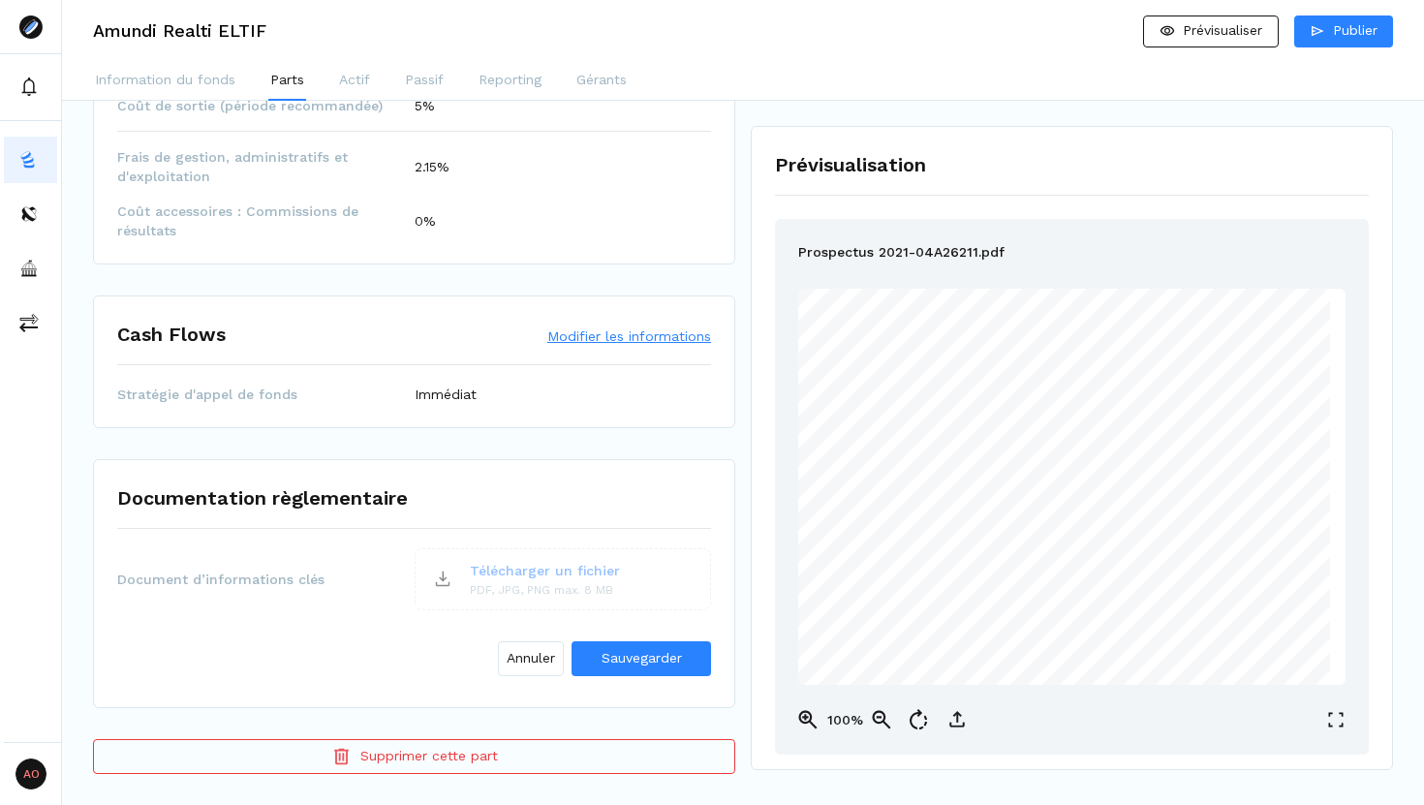
scroll to position [1265, 0]
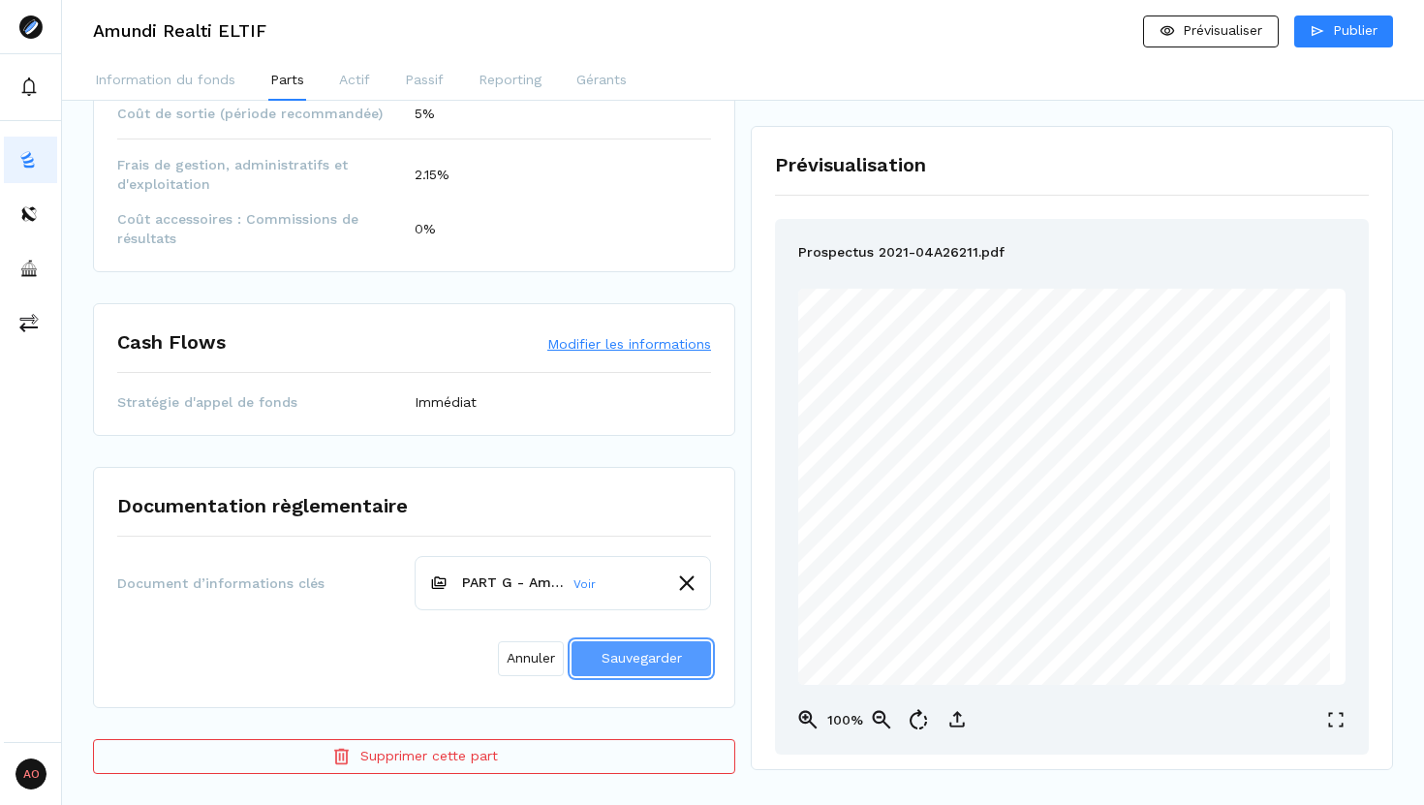
click at [604, 657] on span "Sauvegarder" at bounding box center [641, 657] width 80 height 15
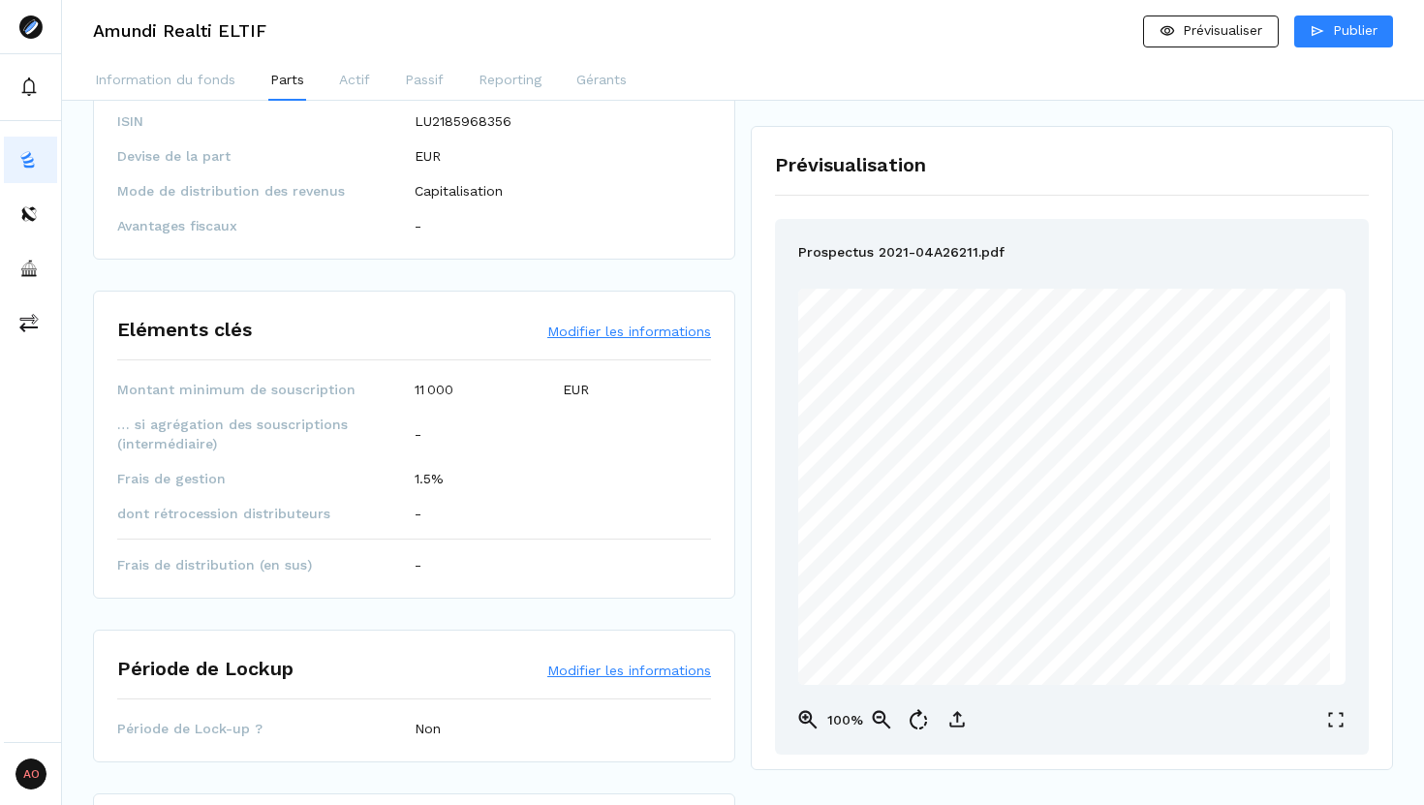
scroll to position [0, 0]
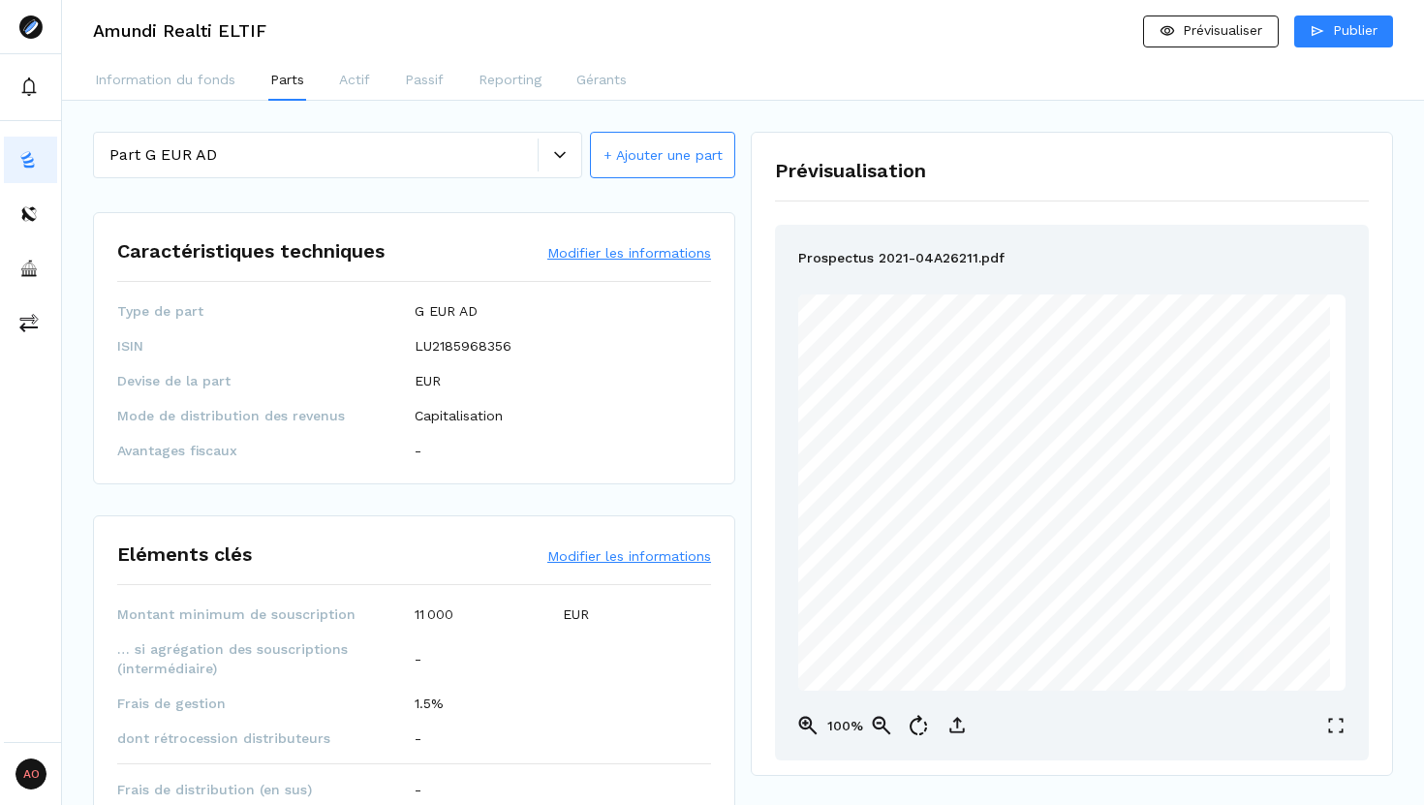
click at [669, 155] on button "+ Ajouter une part" at bounding box center [662, 155] width 145 height 46
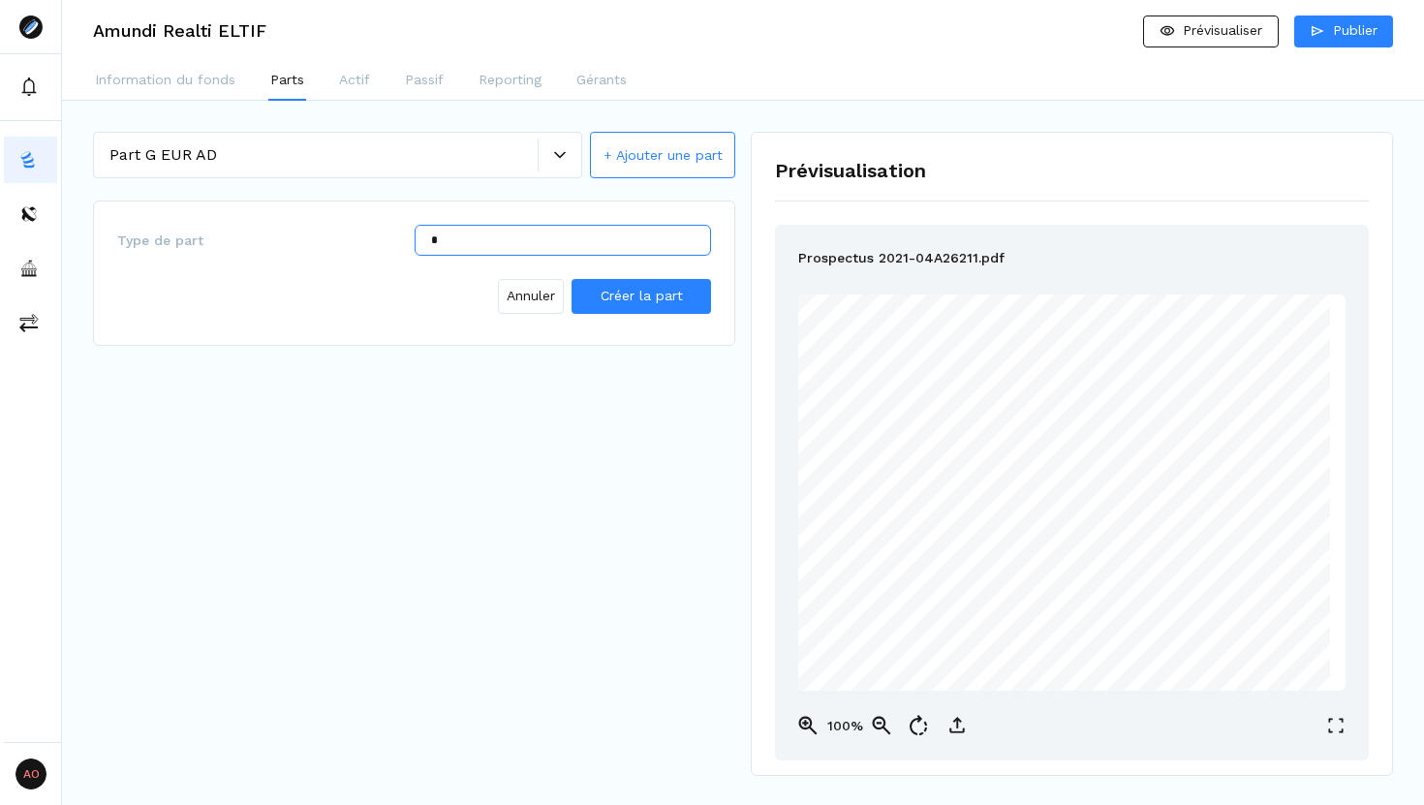
click at [545, 244] on input "*" at bounding box center [563, 240] width 297 height 31
type input "*"
click at [668, 306] on button "Créer la part" at bounding box center [640, 296] width 139 height 35
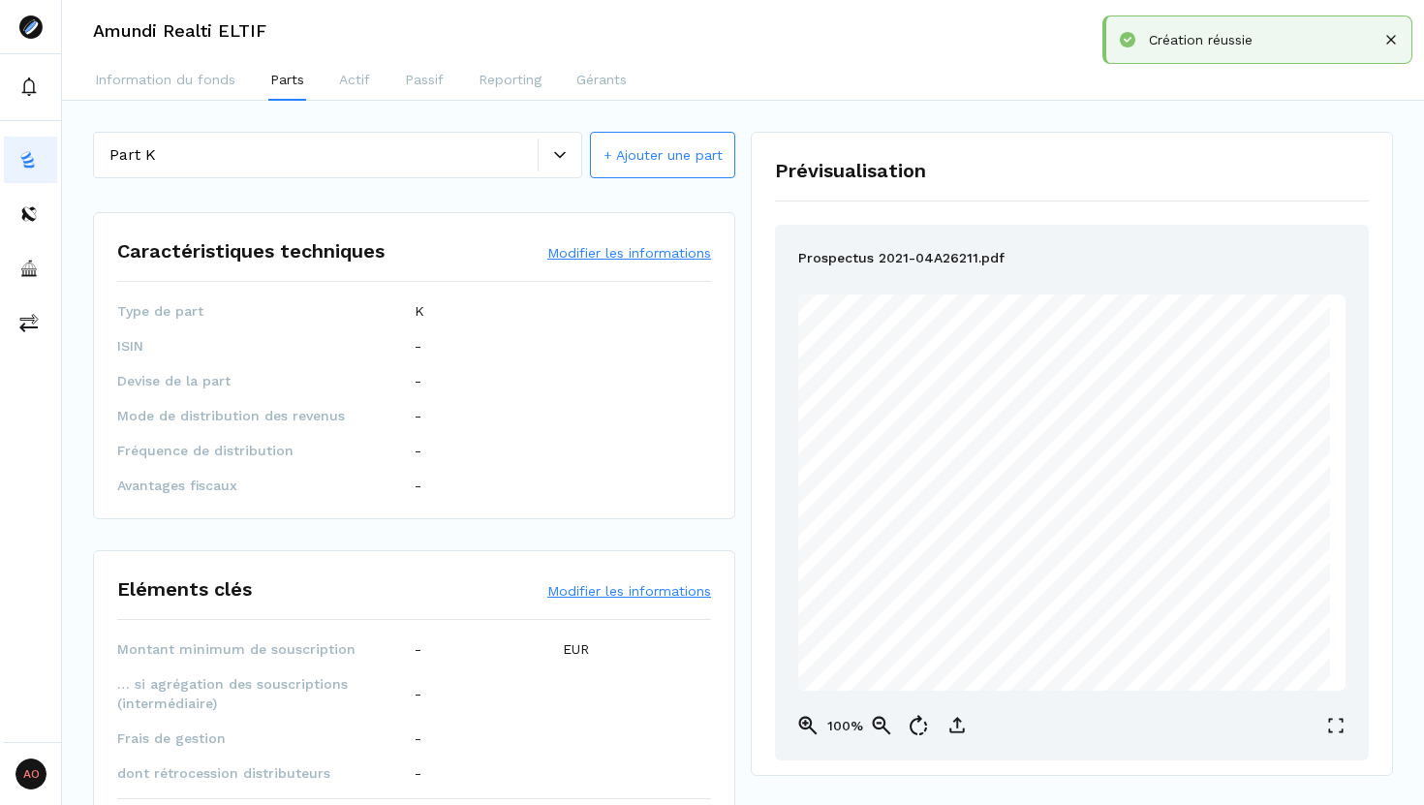
click at [591, 251] on button "Modifier les informations" at bounding box center [629, 252] width 164 height 19
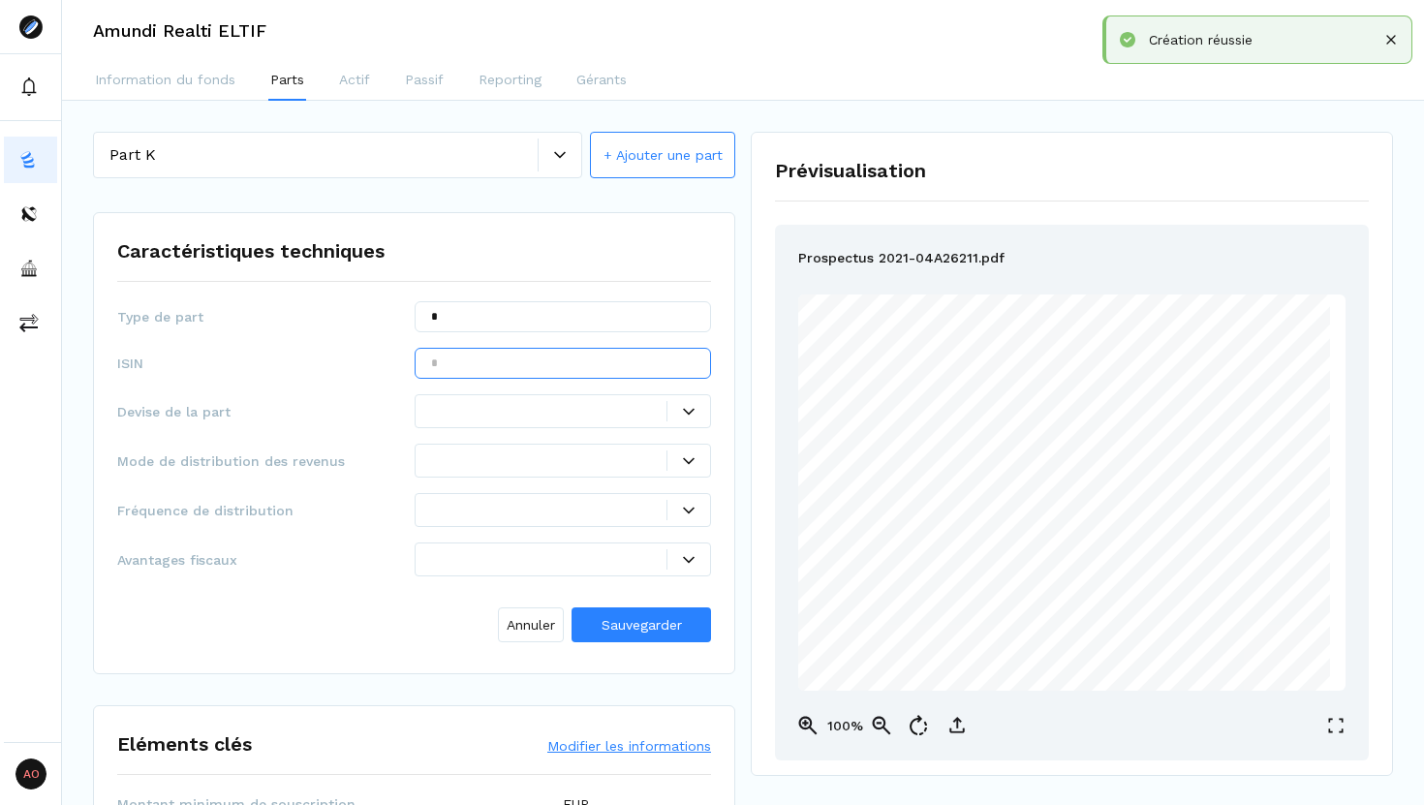
click at [501, 370] on input "text" at bounding box center [563, 363] width 297 height 31
paste input "**********"
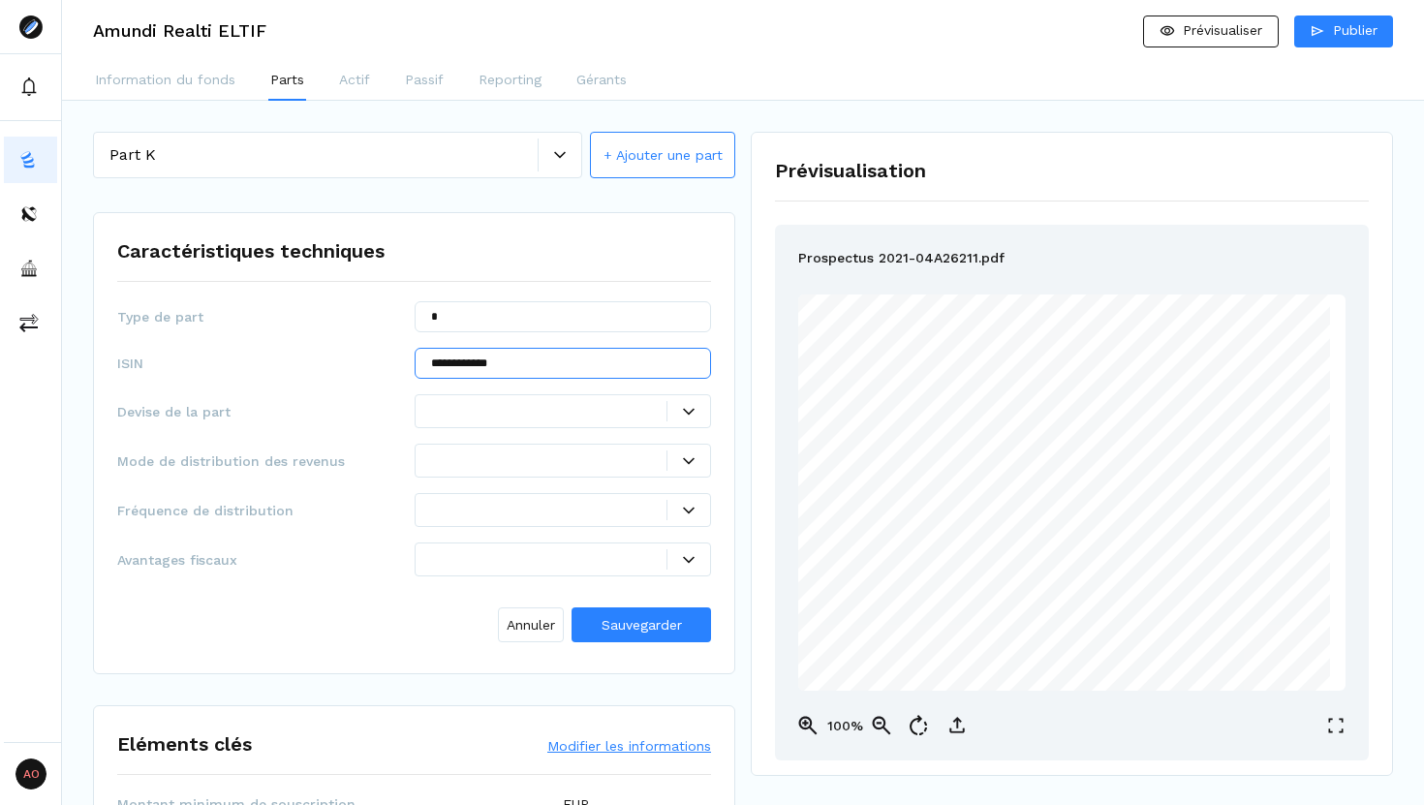
type input "**********"
click at [583, 389] on div "**********" at bounding box center [414, 475] width 594 height 349
click at [578, 407] on div at bounding box center [549, 411] width 236 height 20
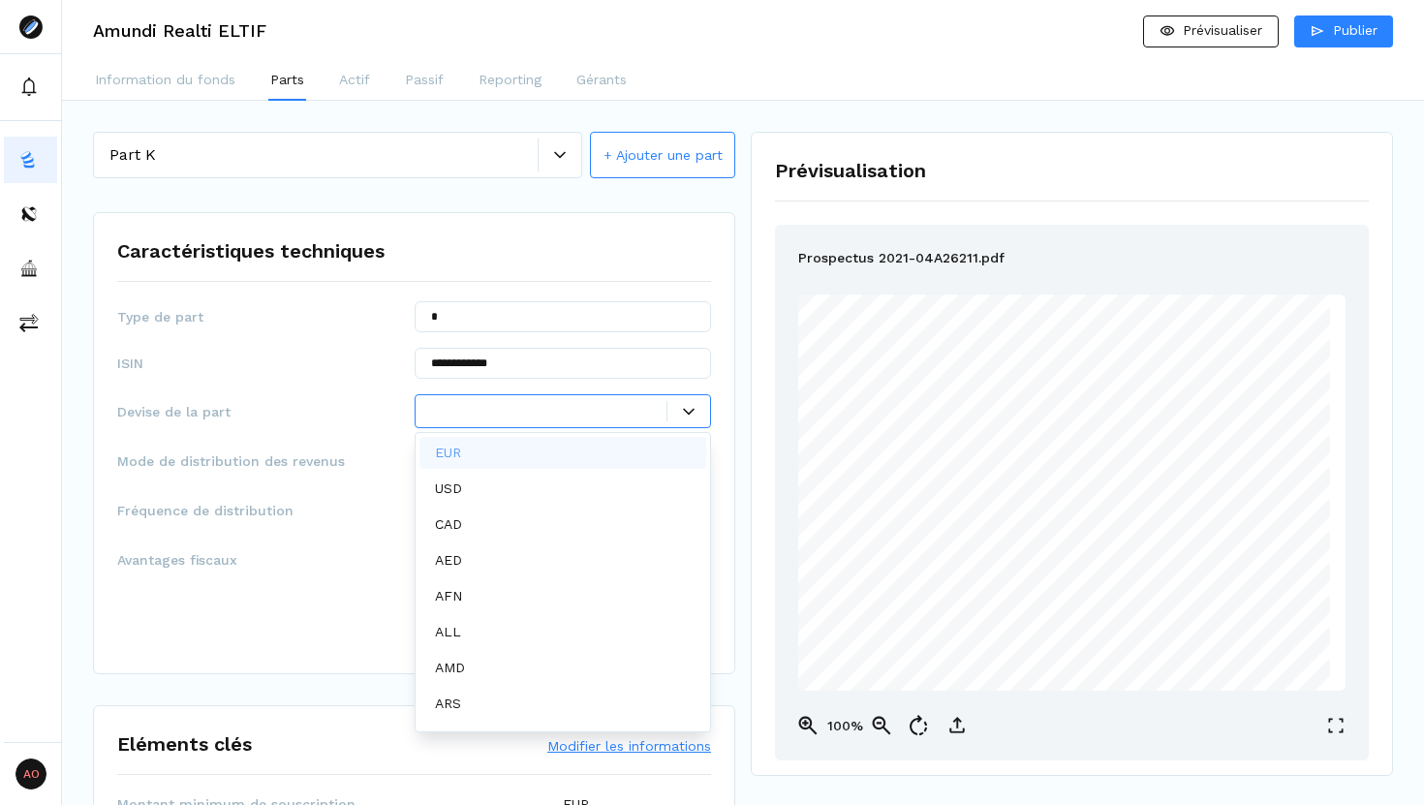
click at [538, 458] on div "EUR" at bounding box center [563, 453] width 288 height 32
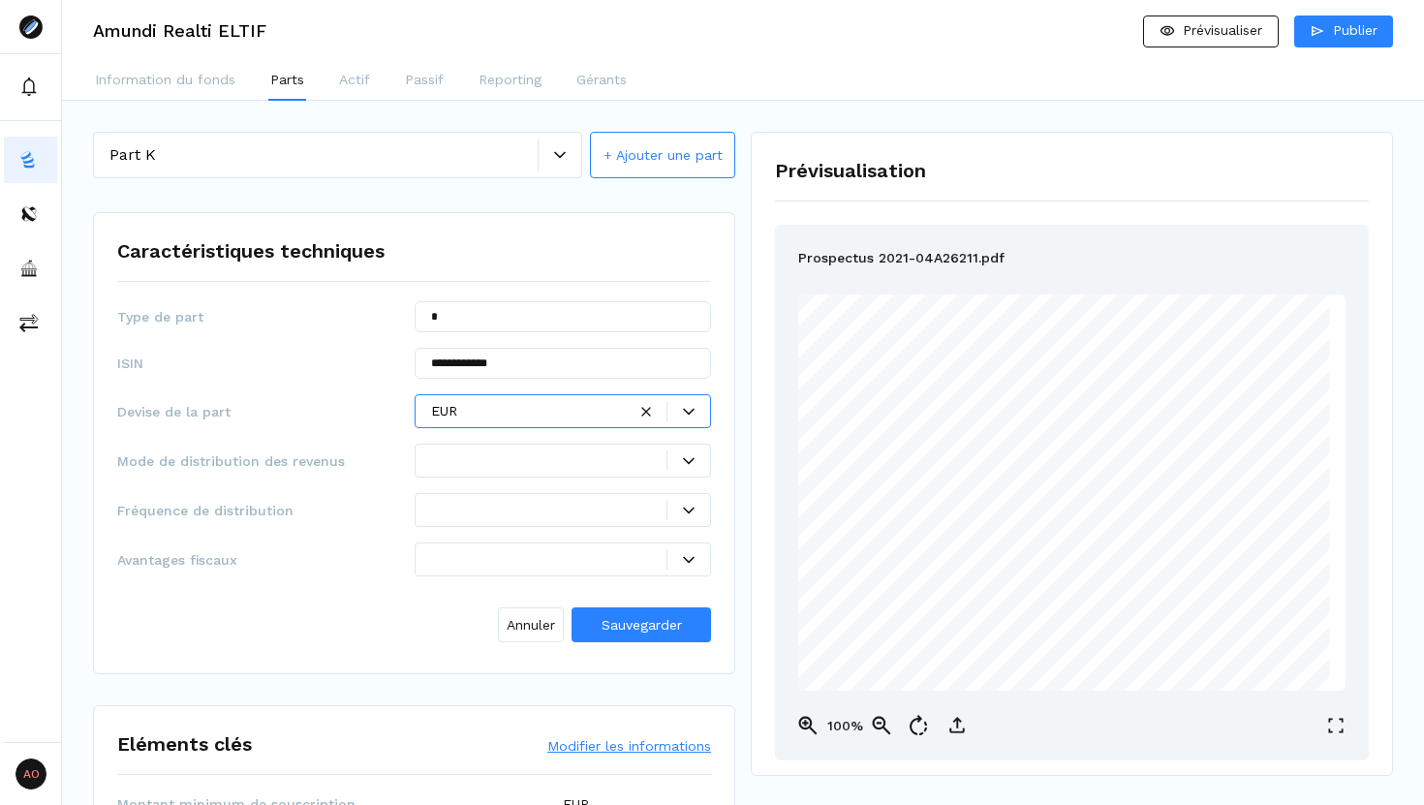
click at [569, 460] on div at bounding box center [549, 460] width 236 height 20
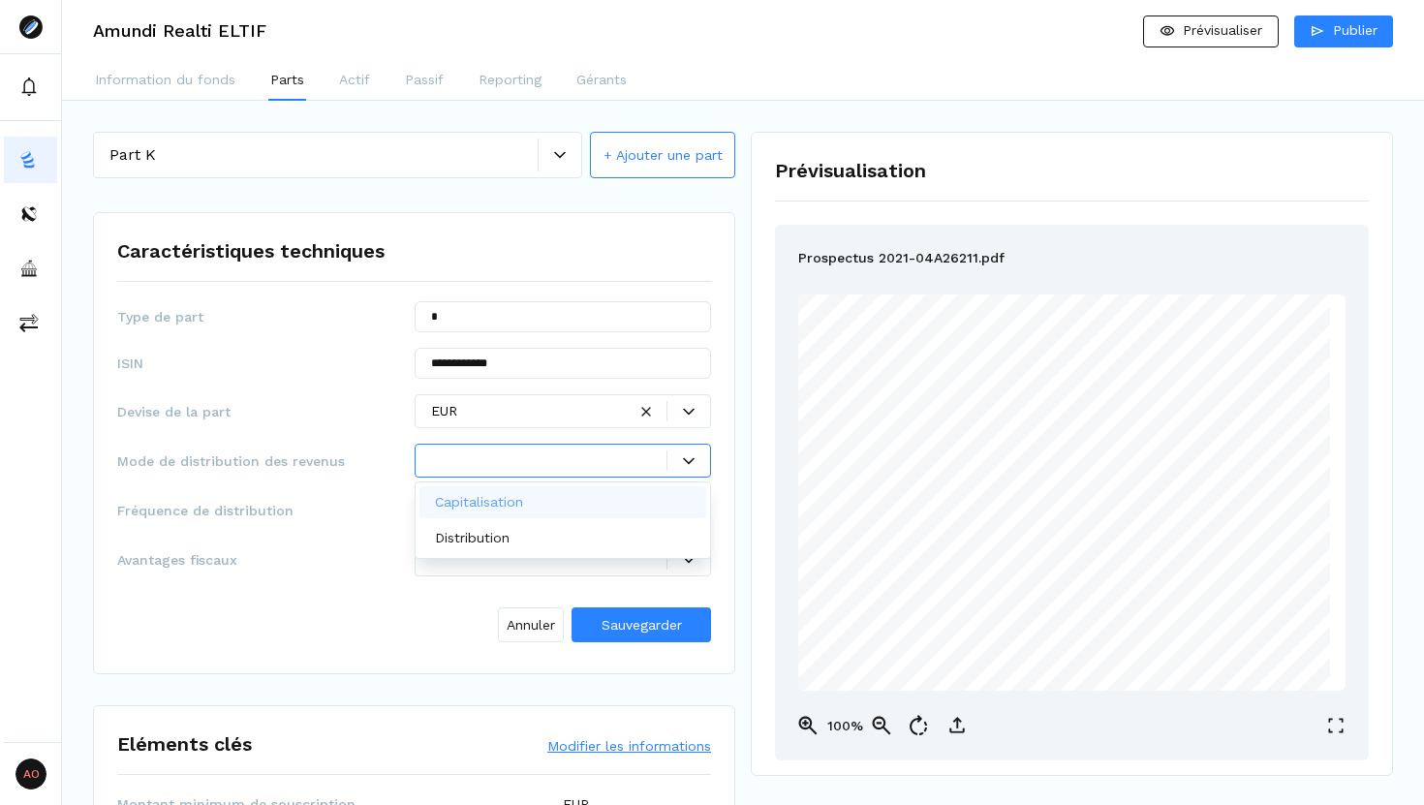
click at [509, 505] on p "Capitalisation" at bounding box center [479, 502] width 88 height 20
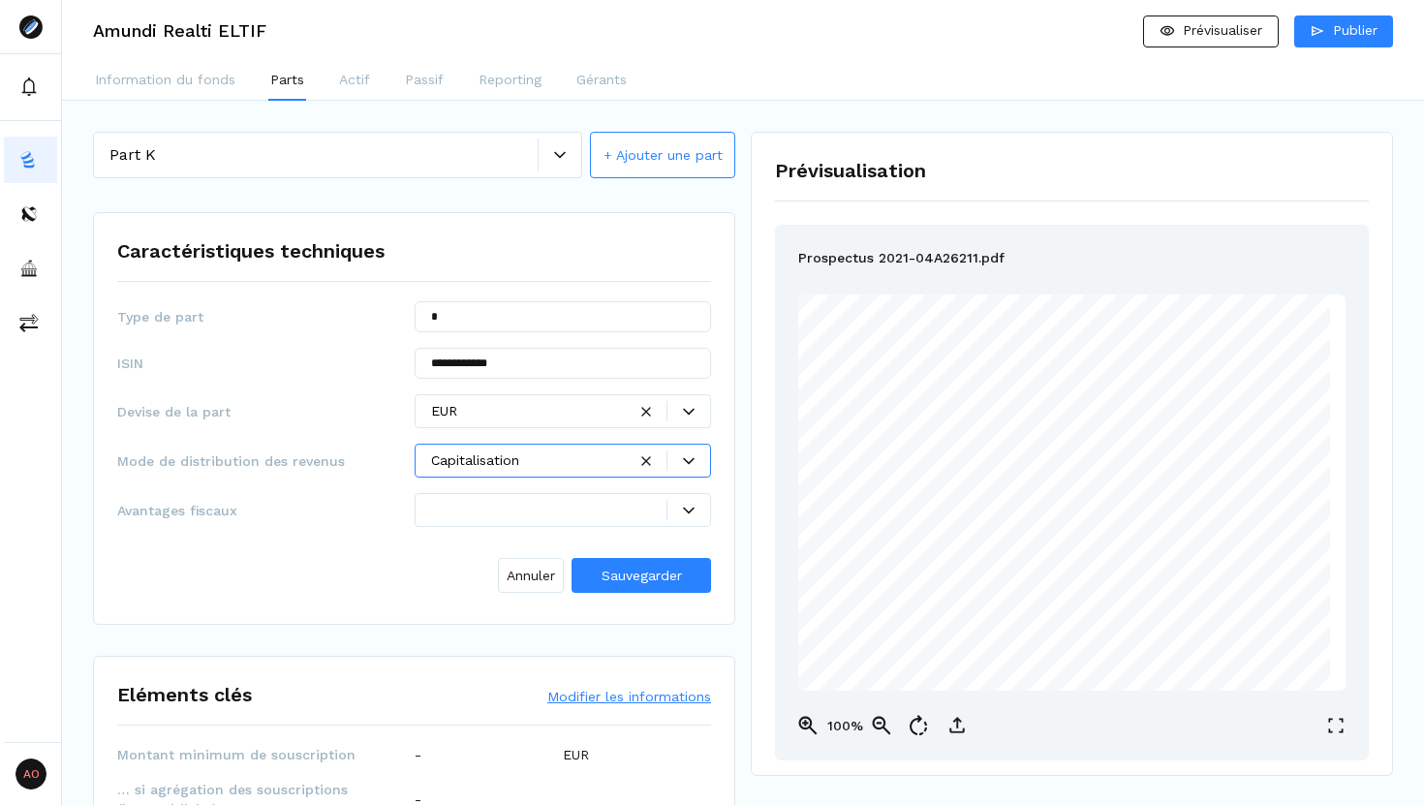
click at [509, 505] on div at bounding box center [549, 510] width 236 height 20
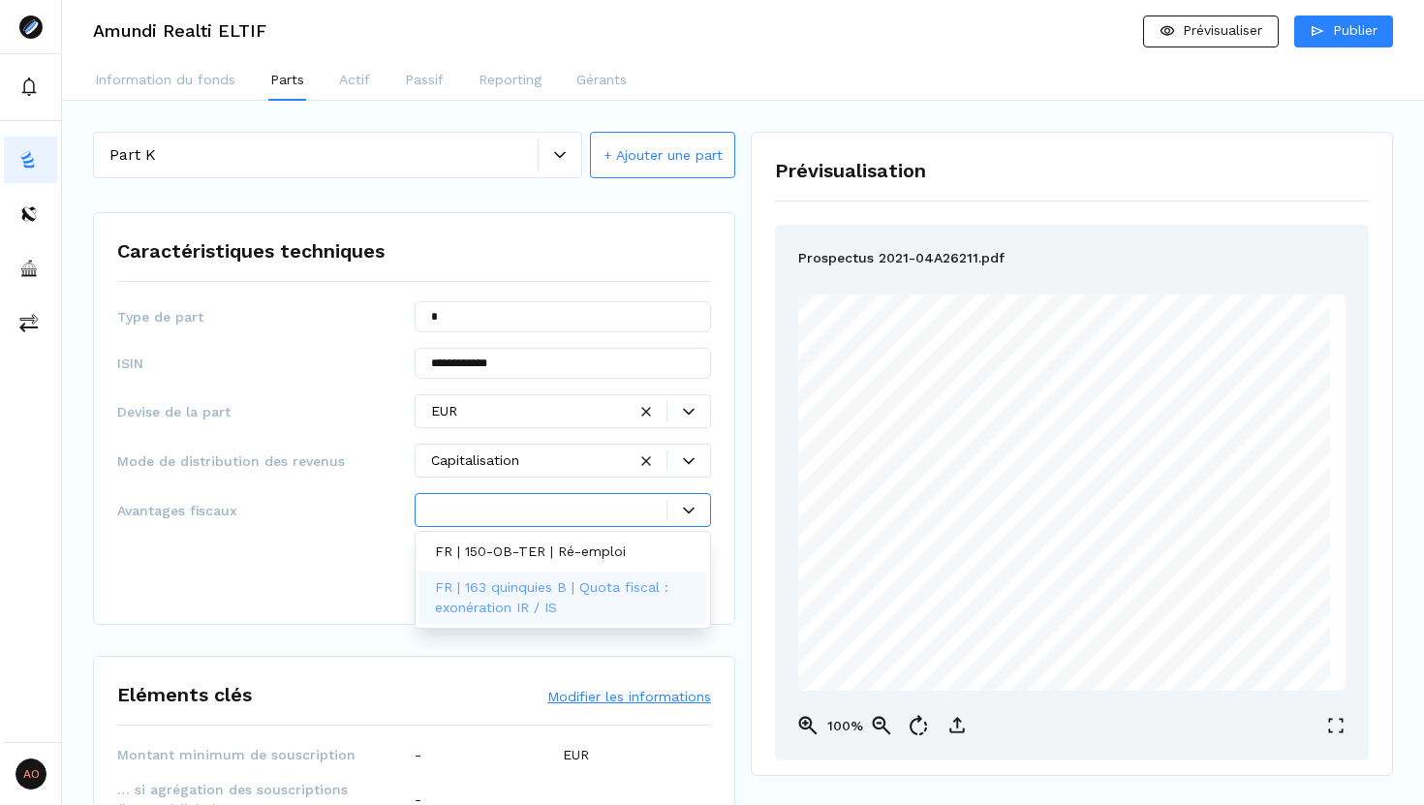
drag, startPoint x: 345, startPoint y: 575, endPoint x: 405, endPoint y: 575, distance: 60.0
click at [345, 575] on div "Annuler Sauvegarder" at bounding box center [414, 571] width 594 height 58
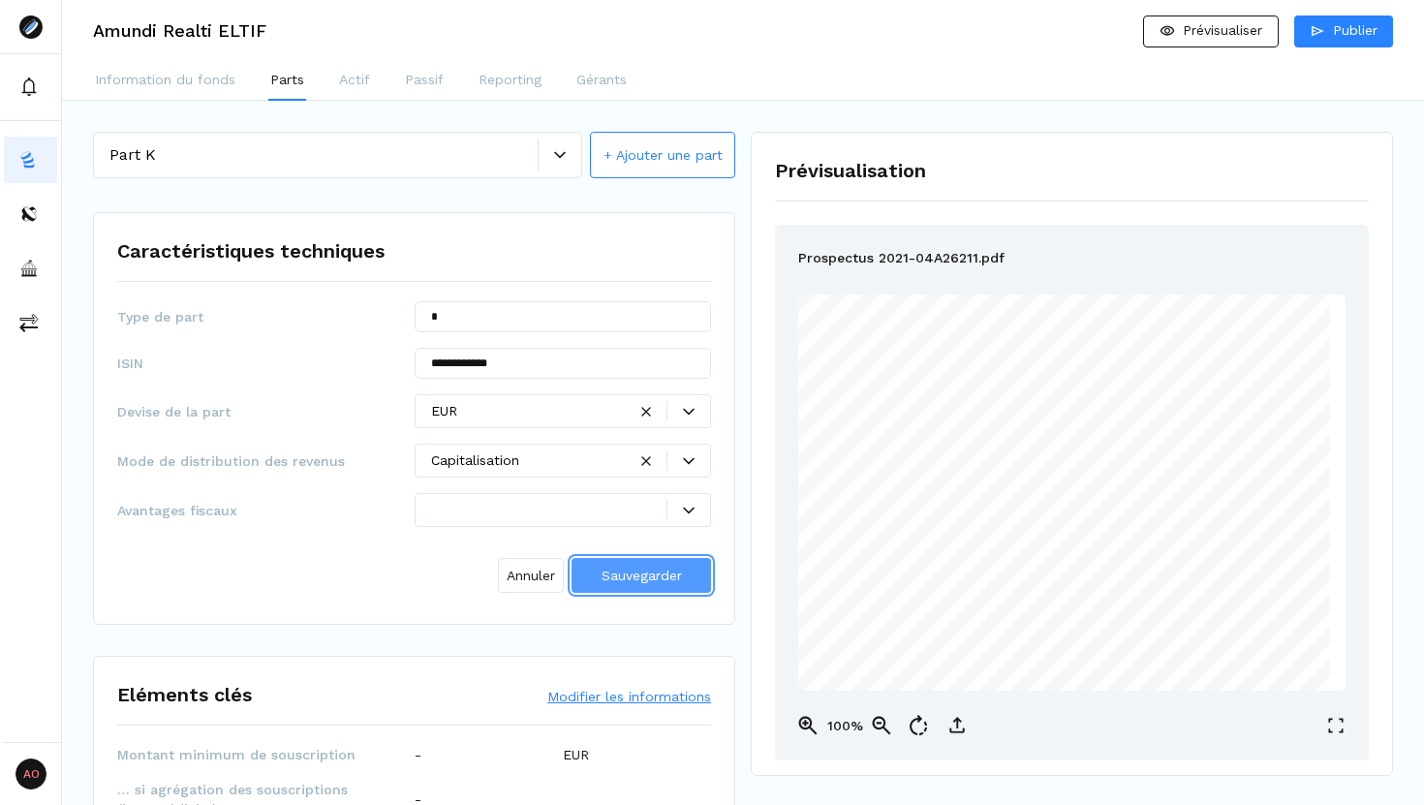
click at [618, 569] on span "Sauvegarder" at bounding box center [641, 575] width 80 height 15
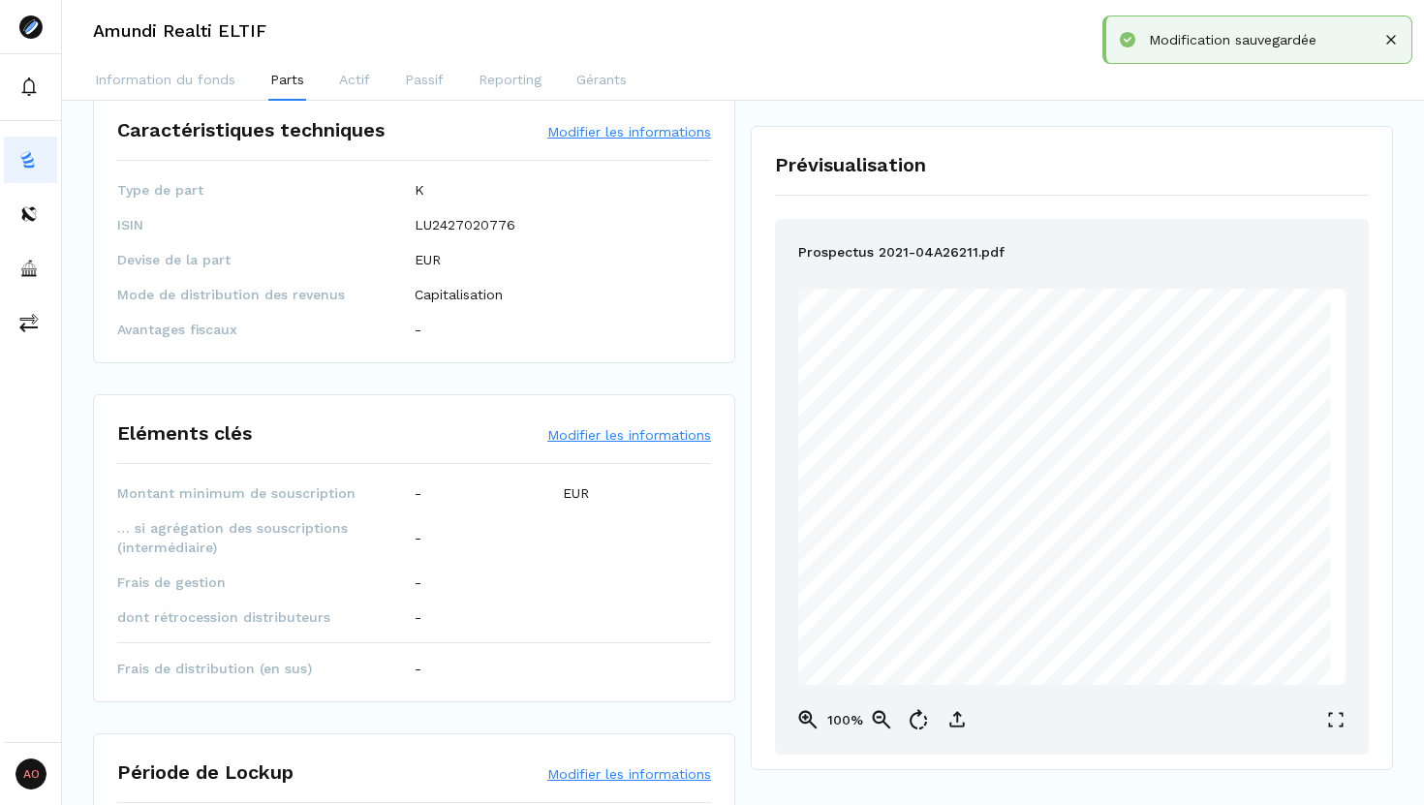
scroll to position [262, 0]
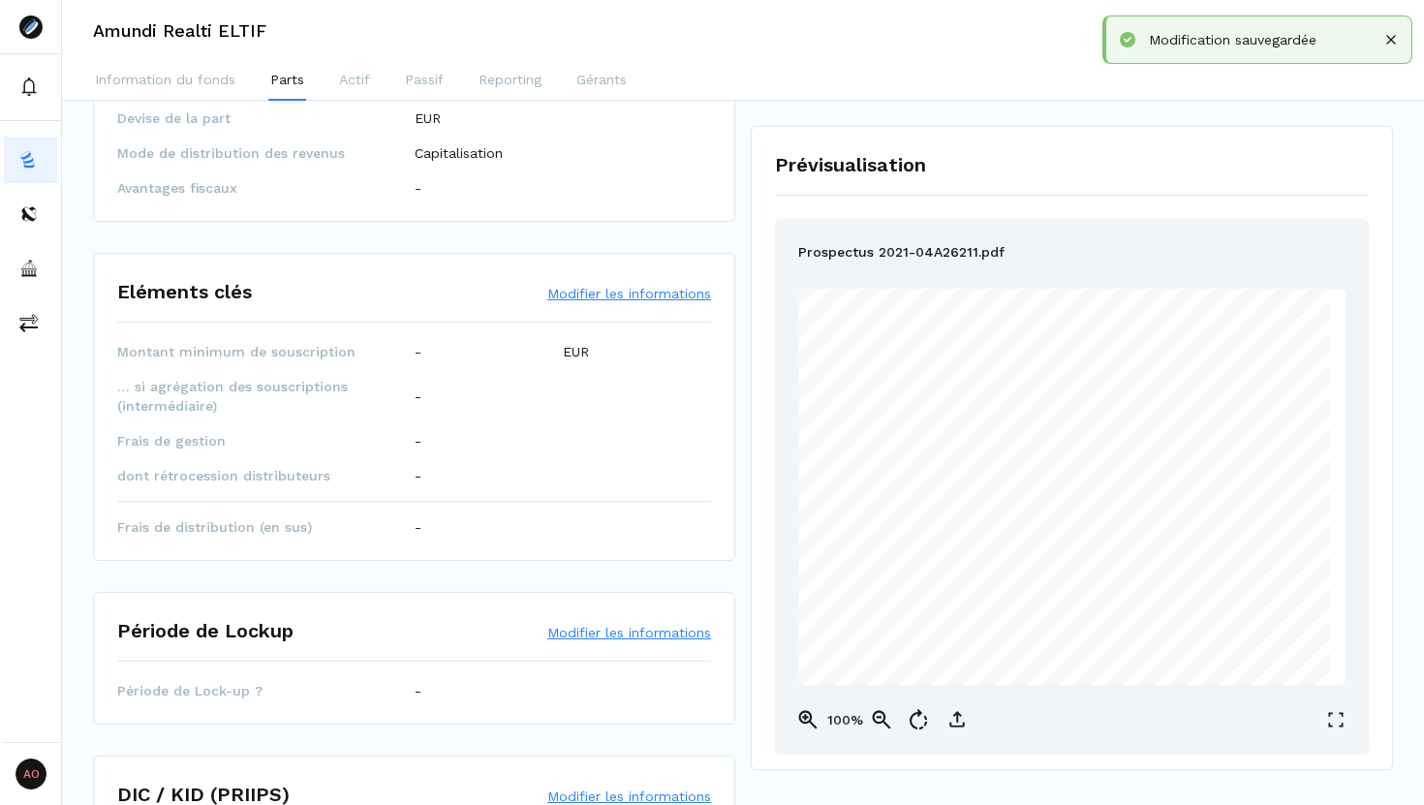
click at [586, 296] on button "Modifier les informations" at bounding box center [629, 293] width 164 height 19
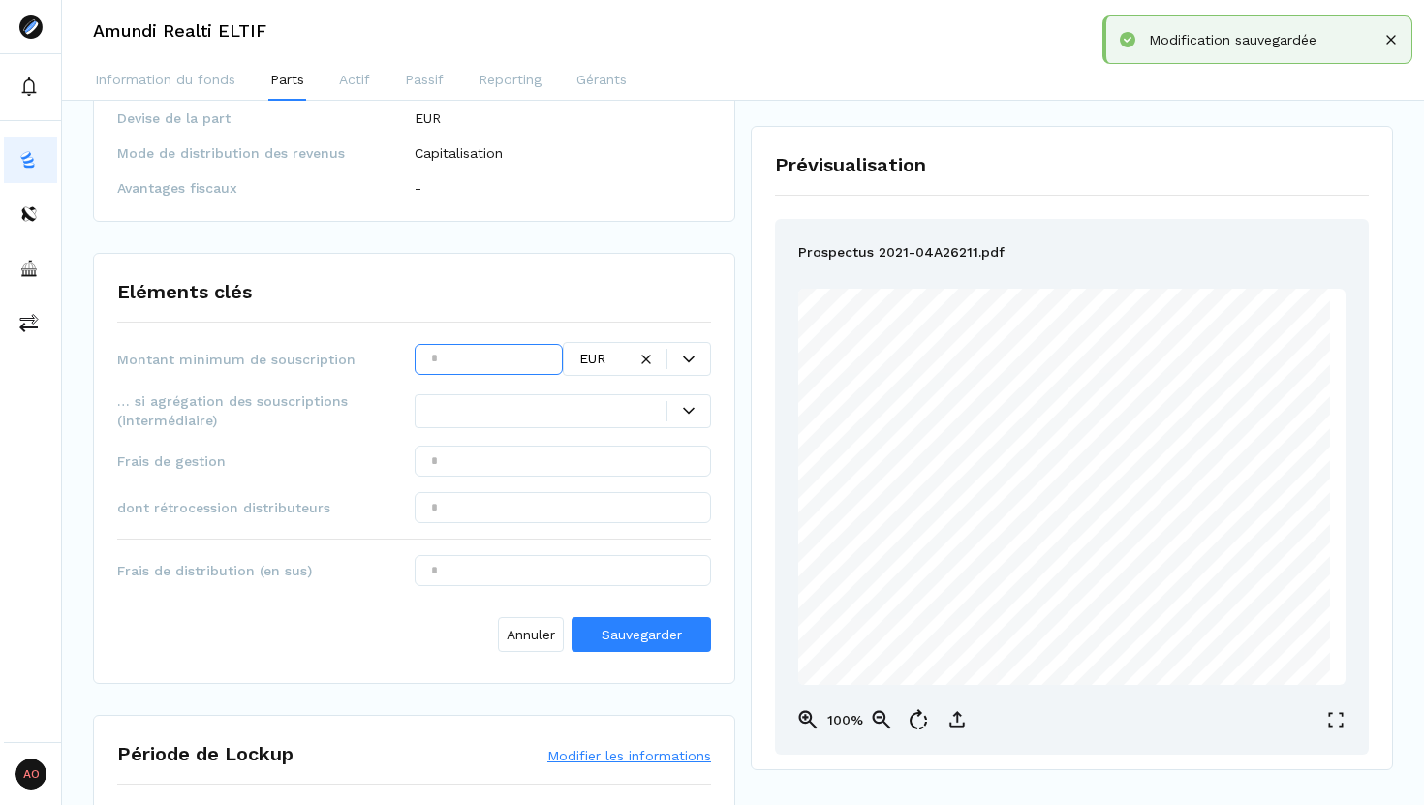
click at [496, 358] on input "text" at bounding box center [489, 359] width 148 height 31
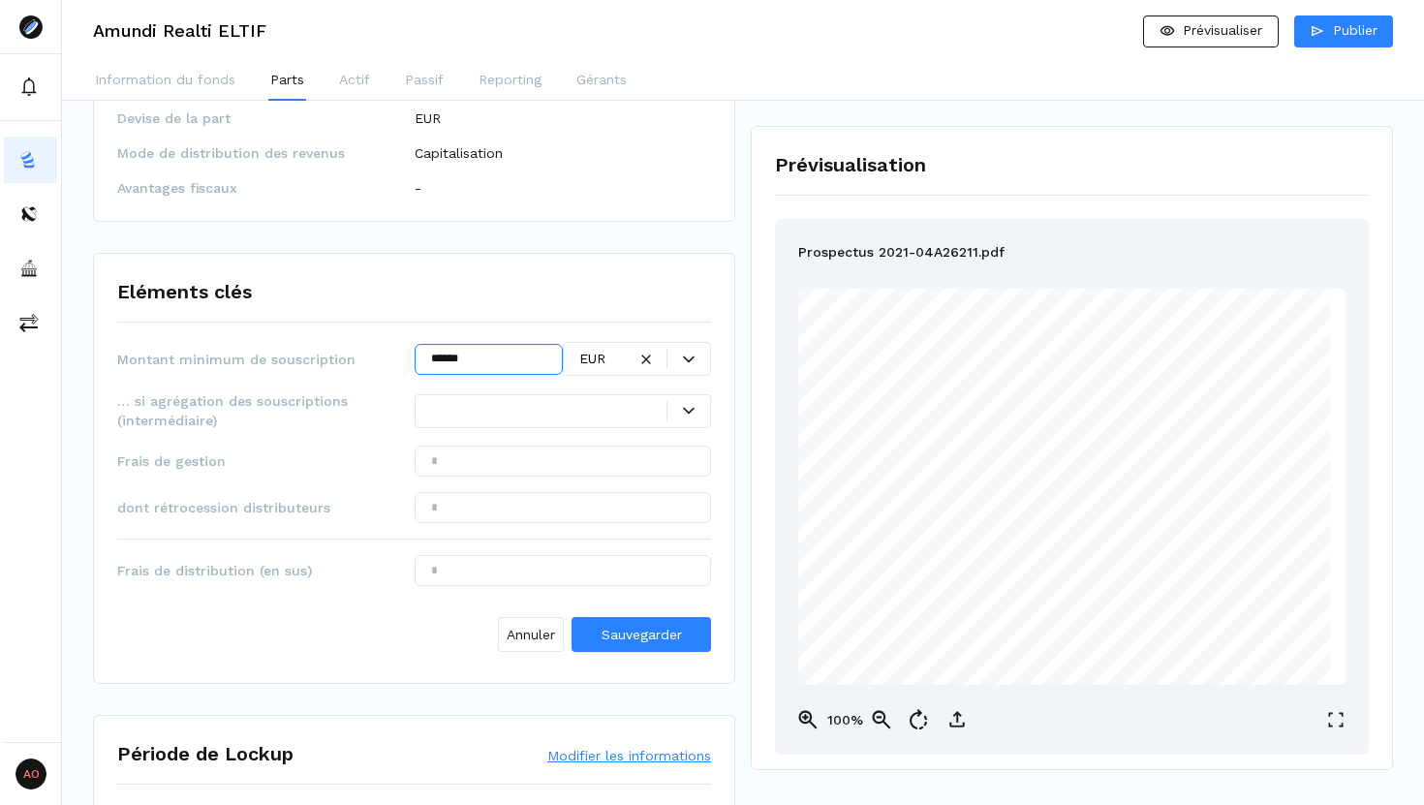
type input "******"
click at [476, 457] on input "text" at bounding box center [563, 461] width 297 height 31
type input "*****"
click at [616, 627] on span "Sauvegarder" at bounding box center [641, 634] width 80 height 15
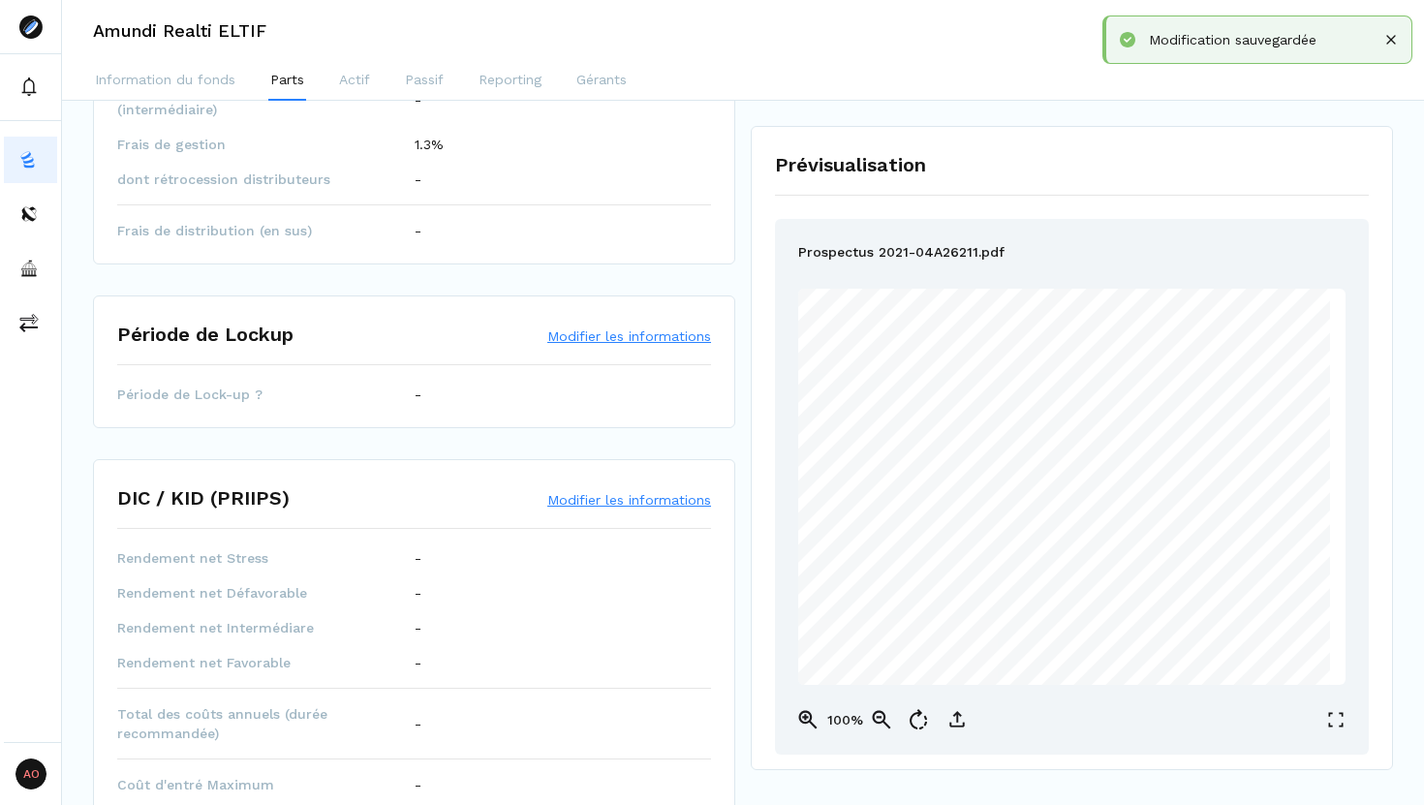
scroll to position [568, 0]
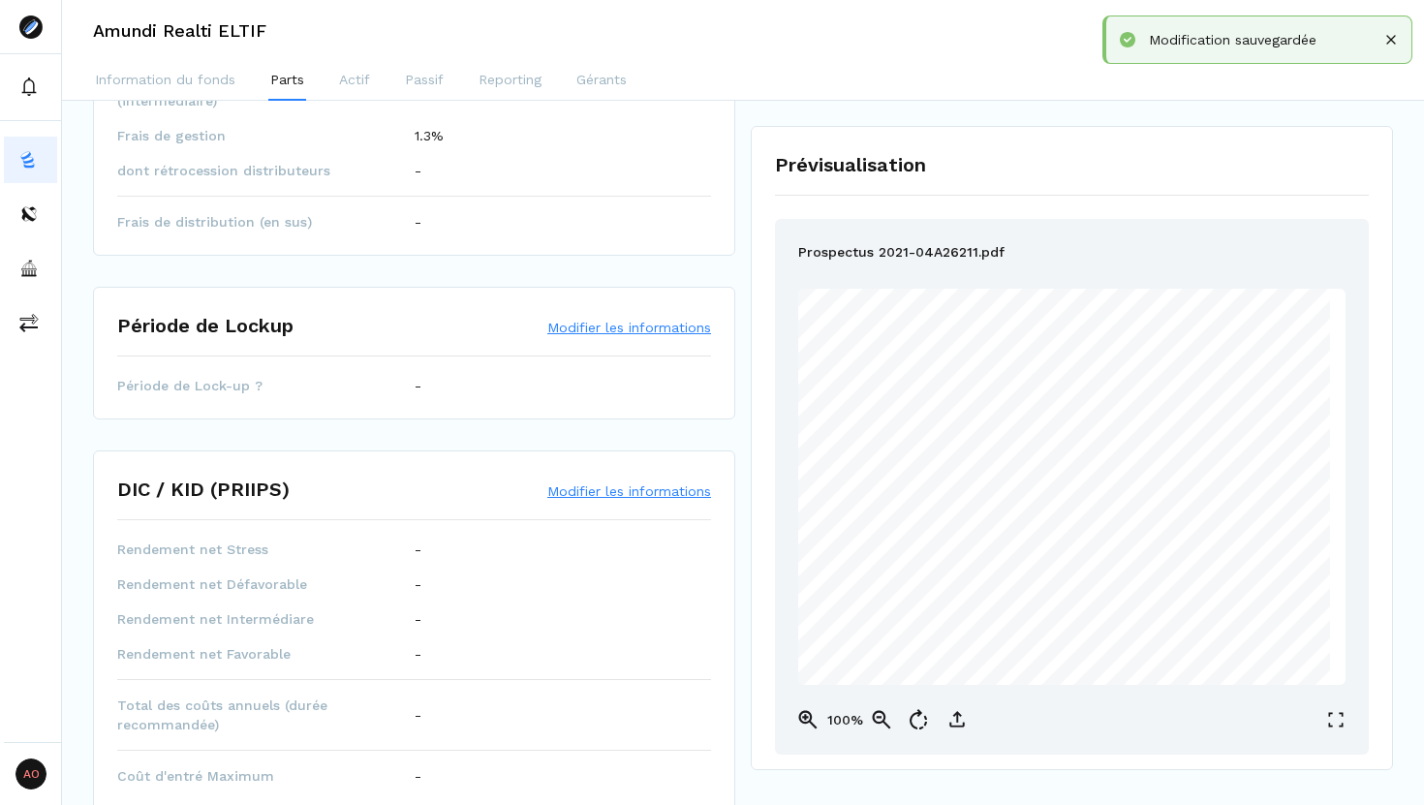
click at [580, 332] on button "Modifier les informations" at bounding box center [629, 327] width 164 height 19
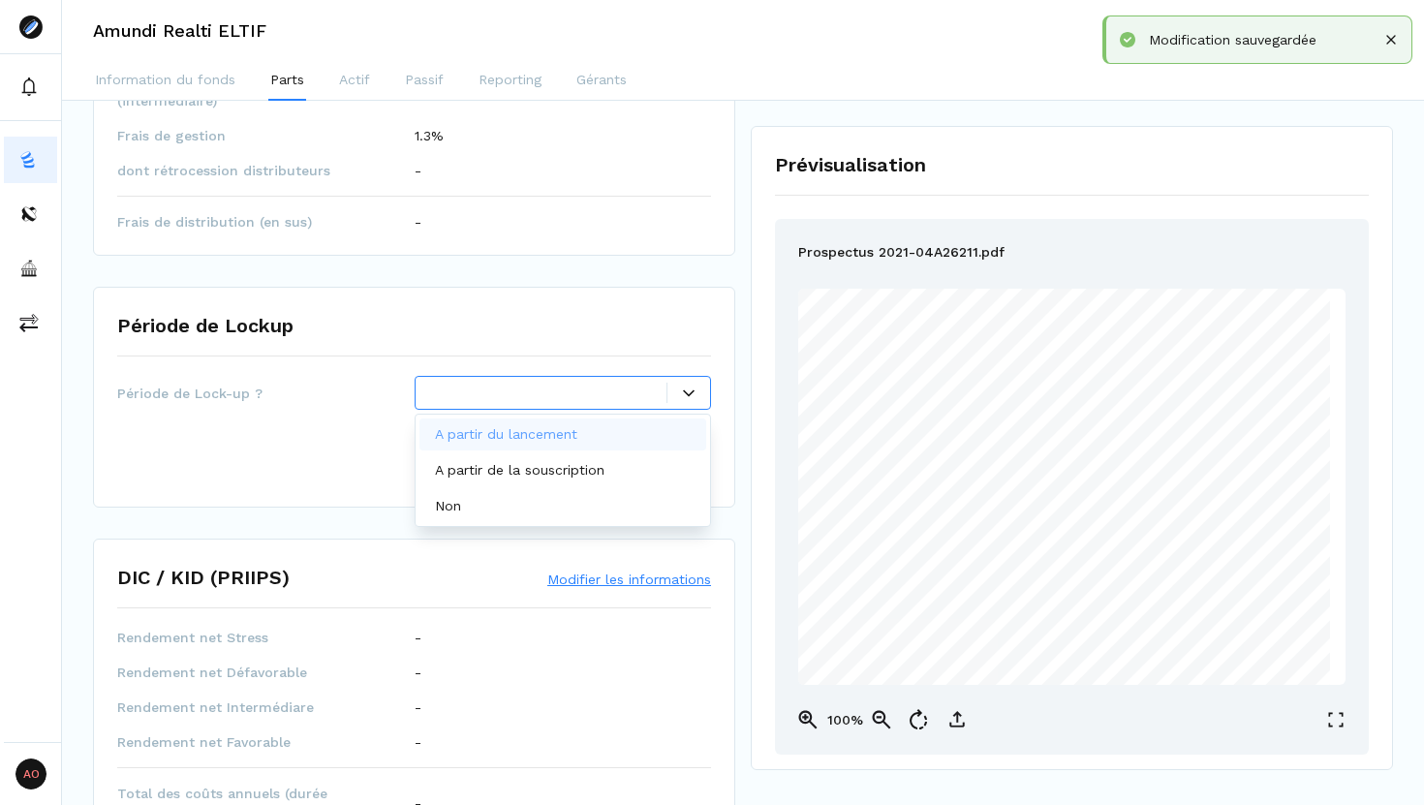
click at [628, 395] on div at bounding box center [549, 393] width 236 height 20
click at [557, 509] on div "Non" at bounding box center [563, 506] width 288 height 32
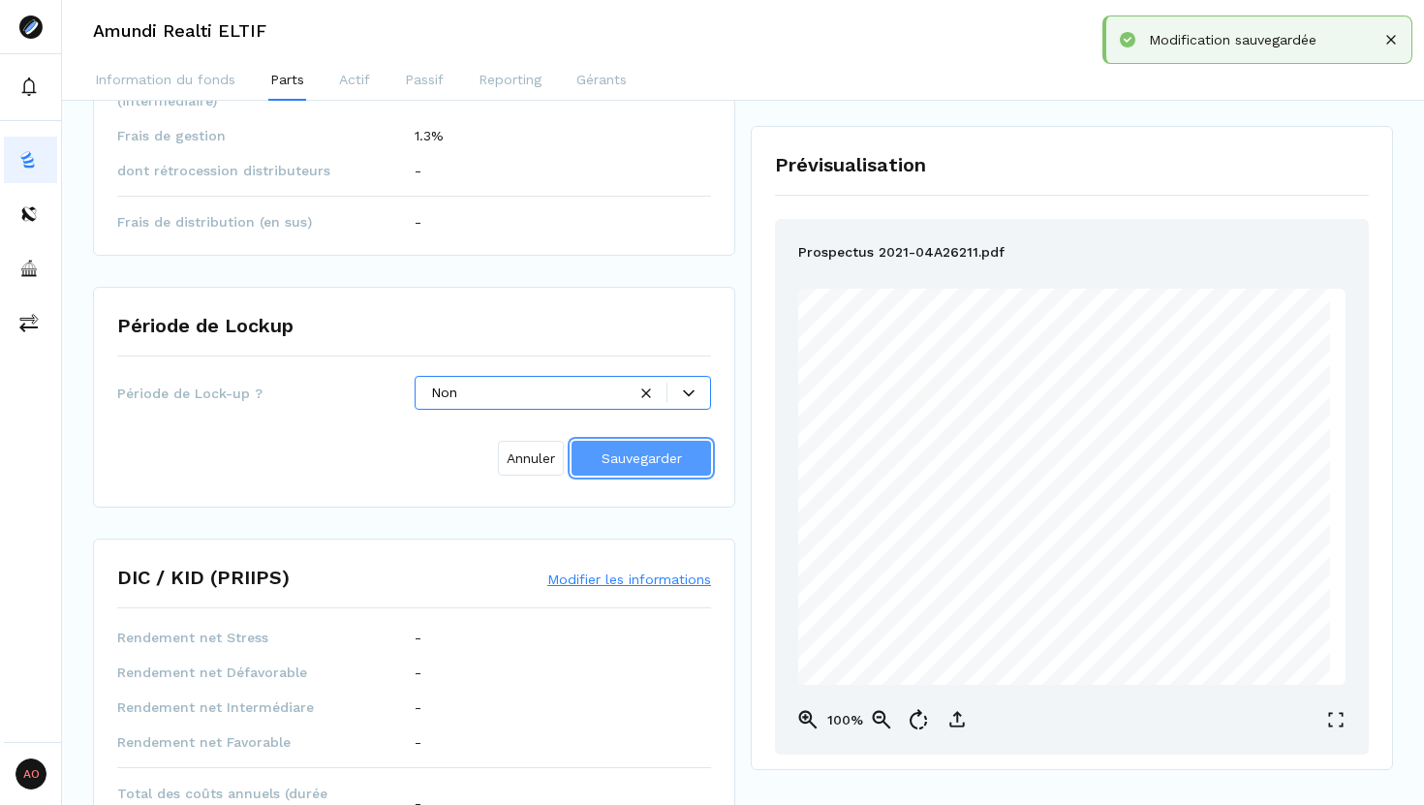
click at [614, 461] on span "Sauvegarder" at bounding box center [641, 457] width 80 height 15
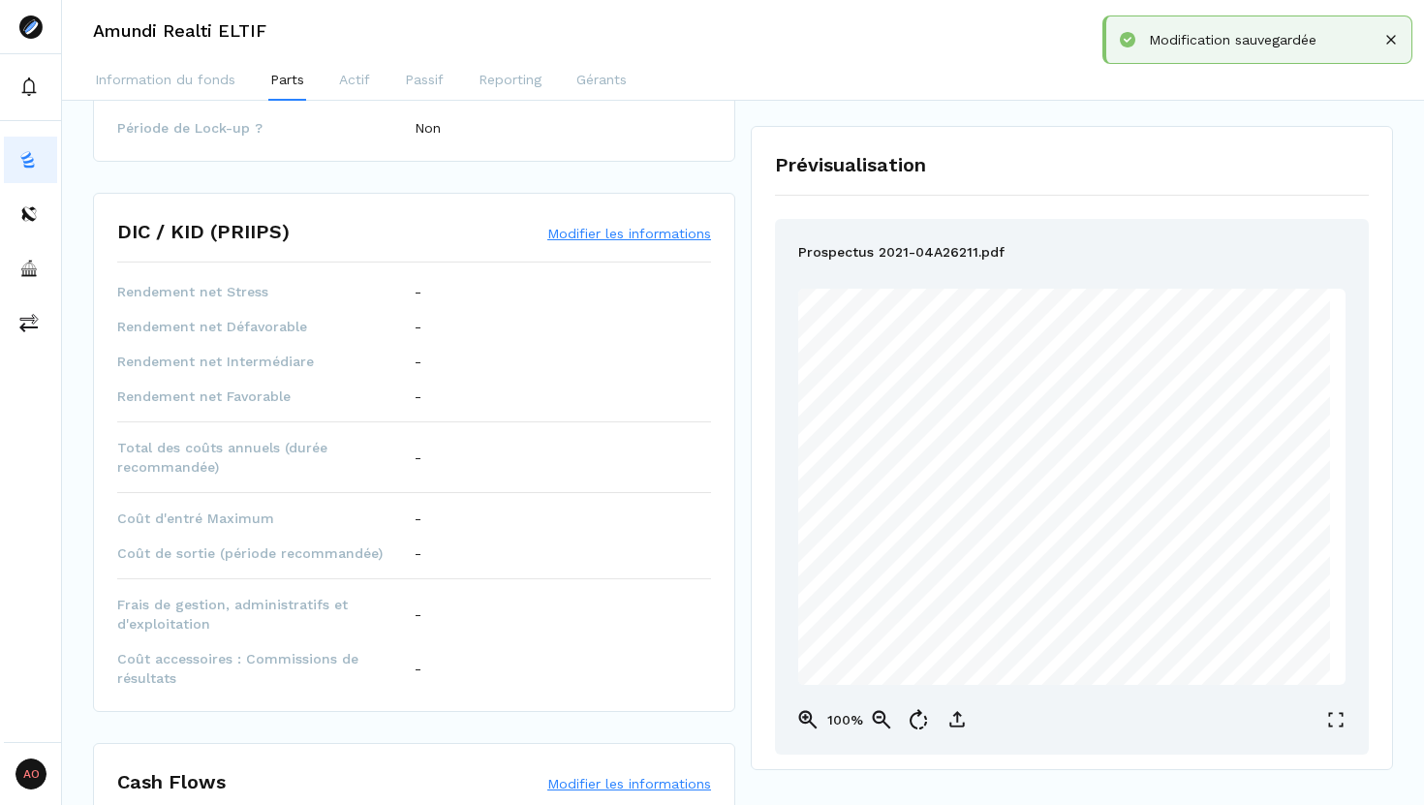
scroll to position [852, 0]
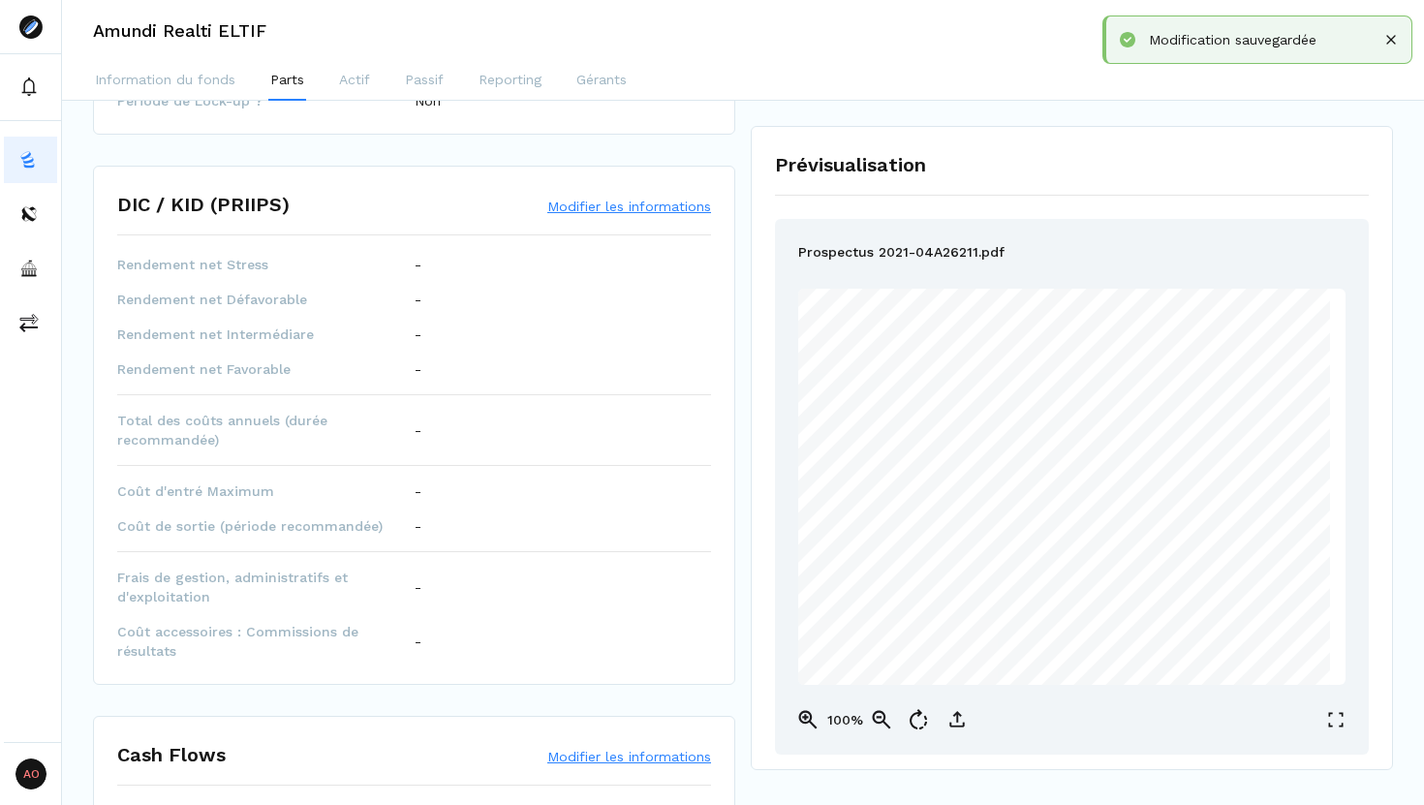
click at [569, 211] on button "Modifier les informations" at bounding box center [629, 206] width 164 height 19
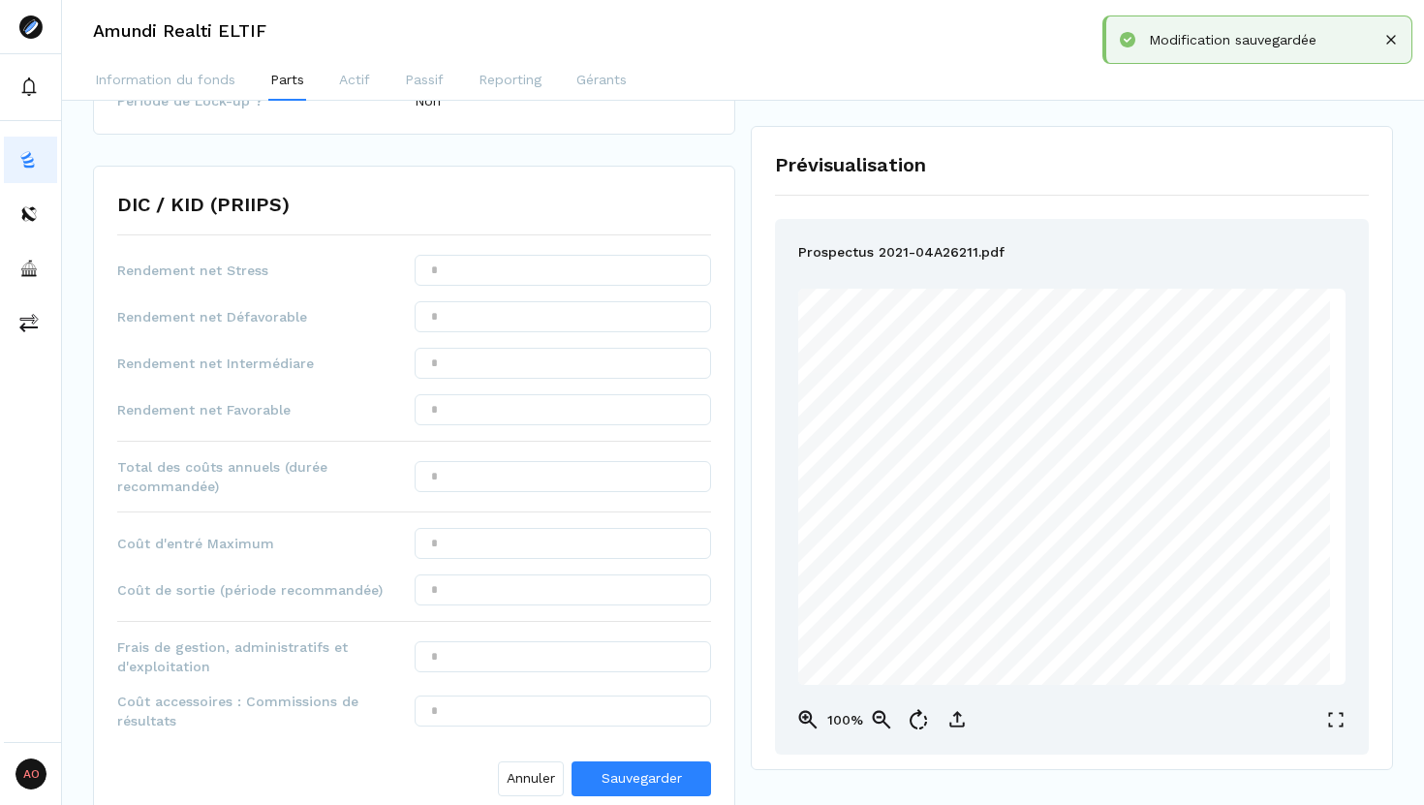
scroll to position [896, 0]
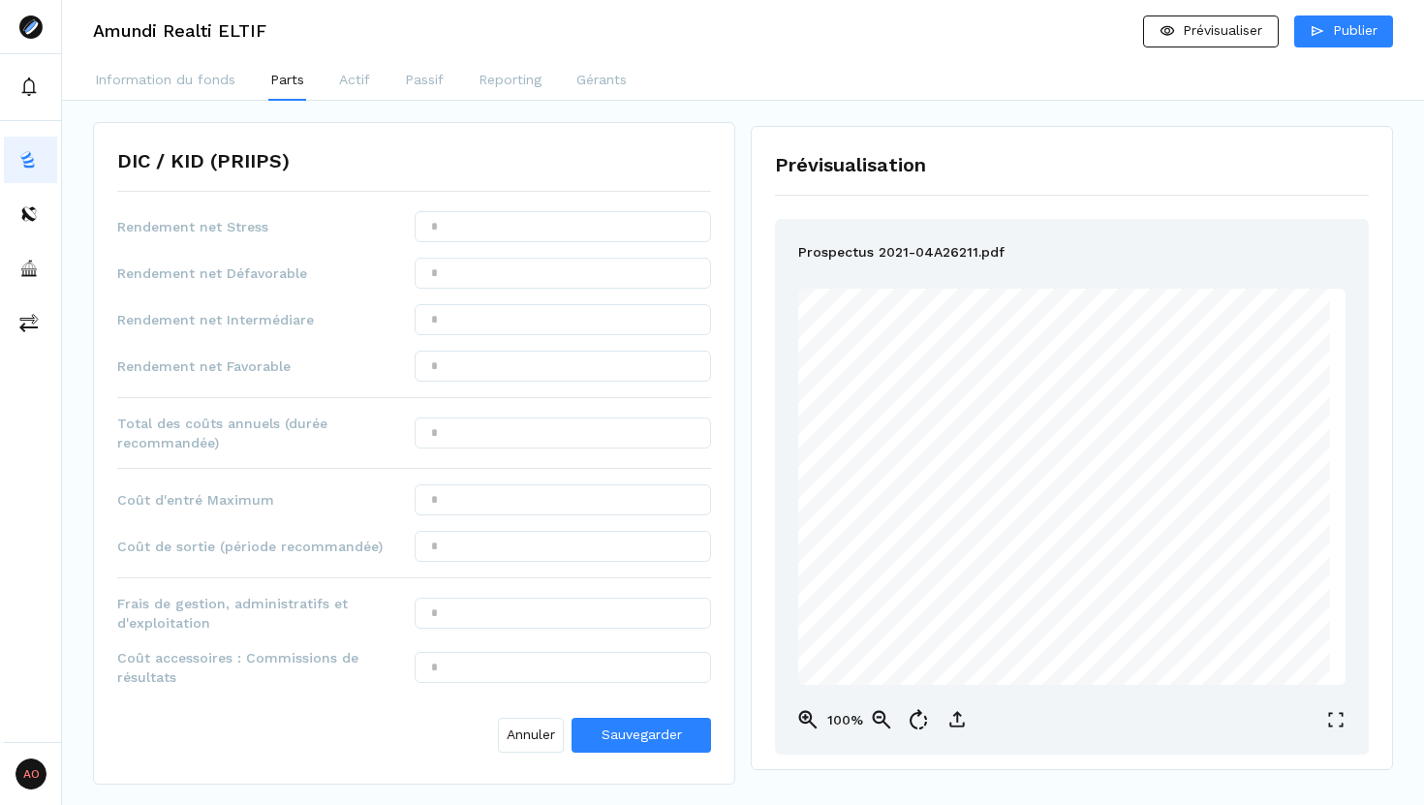
drag, startPoint x: 177, startPoint y: 385, endPoint x: 160, endPoint y: 323, distance: 64.4
click at [172, 376] on div "Rendement net Stress Rendement net Défavorable Rendement net Intermédiare Rende…" at bounding box center [414, 485] width 594 height 549
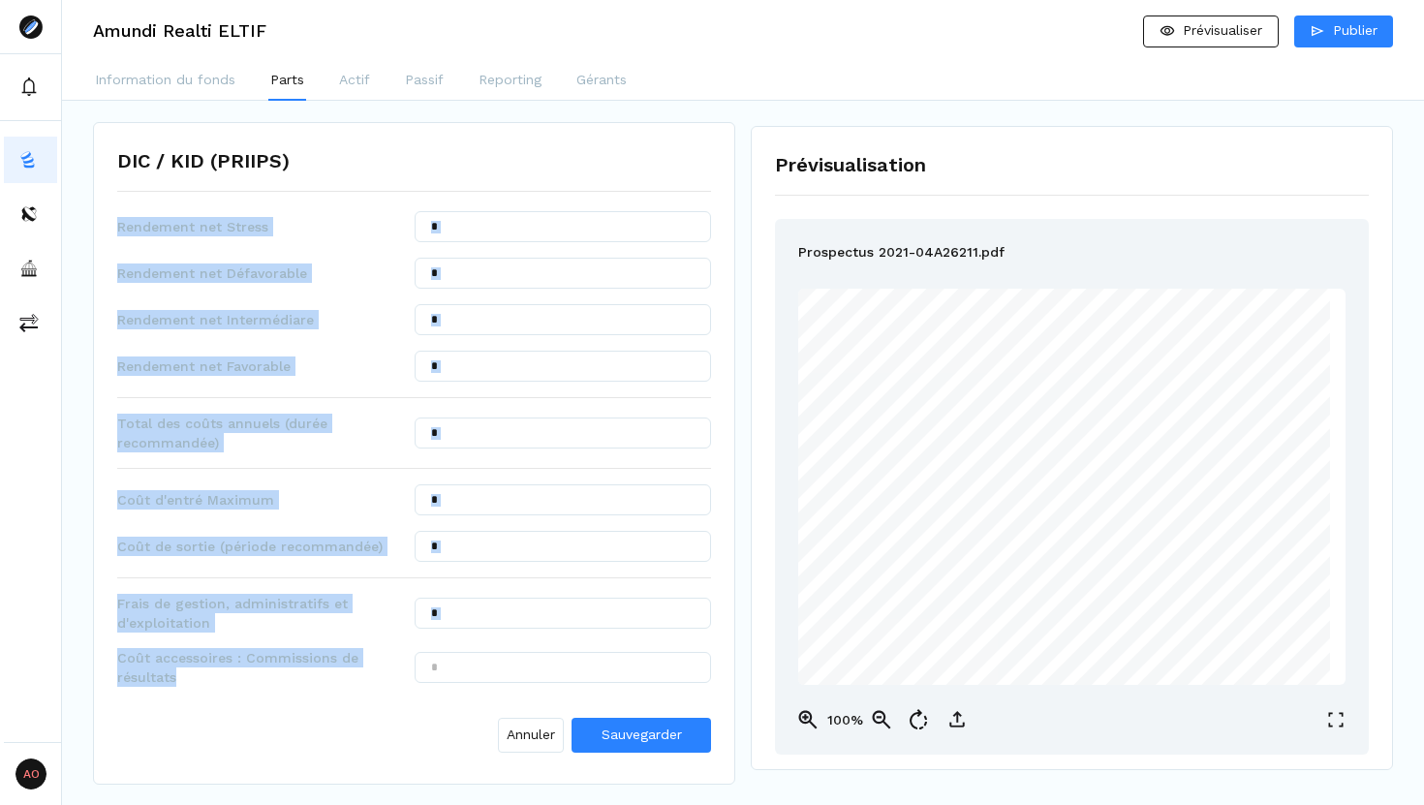
drag, startPoint x: 110, startPoint y: 220, endPoint x: 316, endPoint y: 678, distance: 502.0
click at [316, 678] on div "DIC / KID (PRIIPS) Rendement net Stress Rendement net Défavorable Rendement net…" at bounding box center [414, 453] width 642 height 662
copy div "Rendement net Stress Rendement net Défavorable Rendement net Intermédiare Rende…"
click at [477, 231] on input "text" at bounding box center [563, 226] width 297 height 31
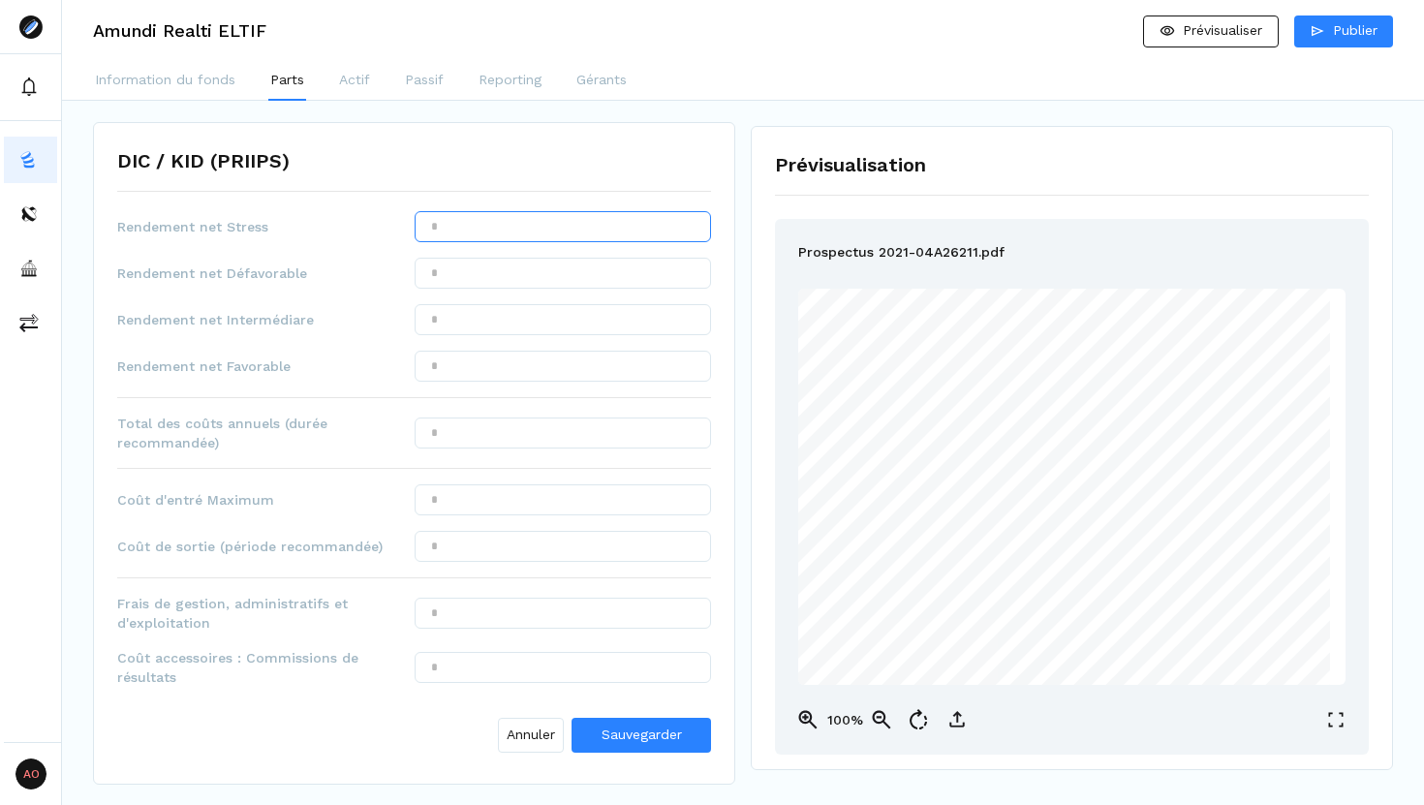
click at [477, 231] on input "text" at bounding box center [563, 226] width 297 height 31
type input "*******"
click at [457, 320] on input "text" at bounding box center [563, 319] width 297 height 31
type input "*****"
click at [458, 360] on input "text" at bounding box center [563, 366] width 297 height 31
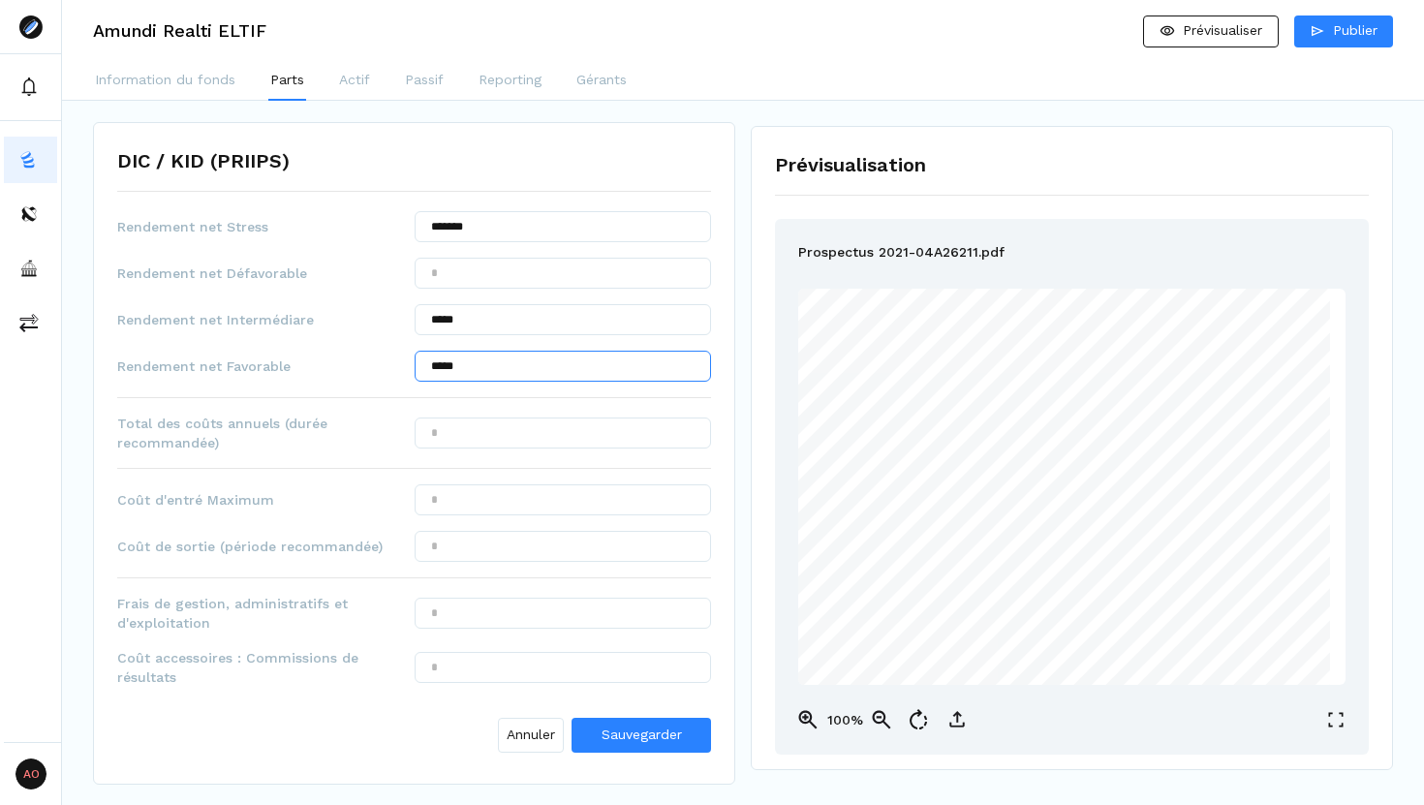
type input "*****"
click at [509, 446] on input "text" at bounding box center [563, 432] width 297 height 31
type input "*****"
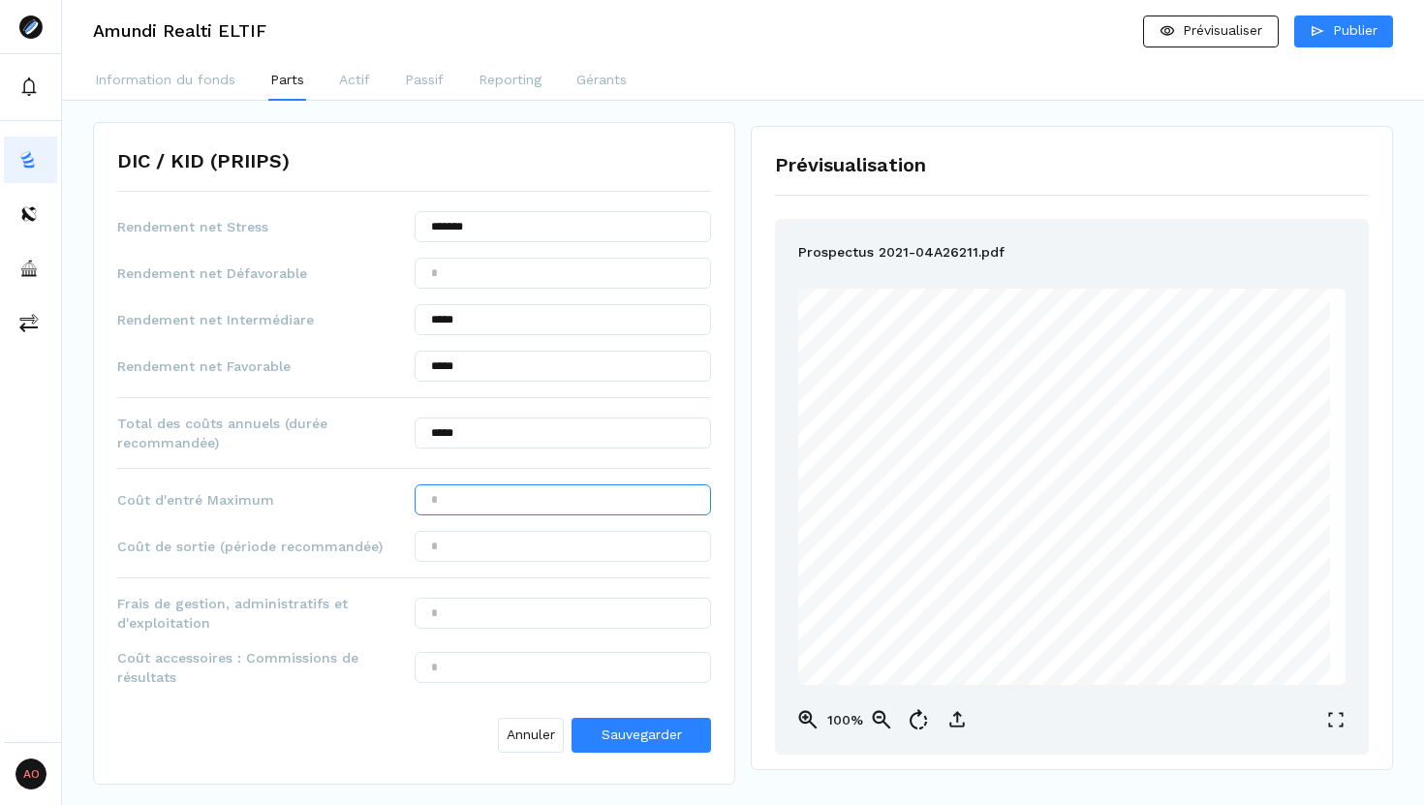
click at [519, 492] on input "text" at bounding box center [563, 499] width 297 height 31
type input "***"
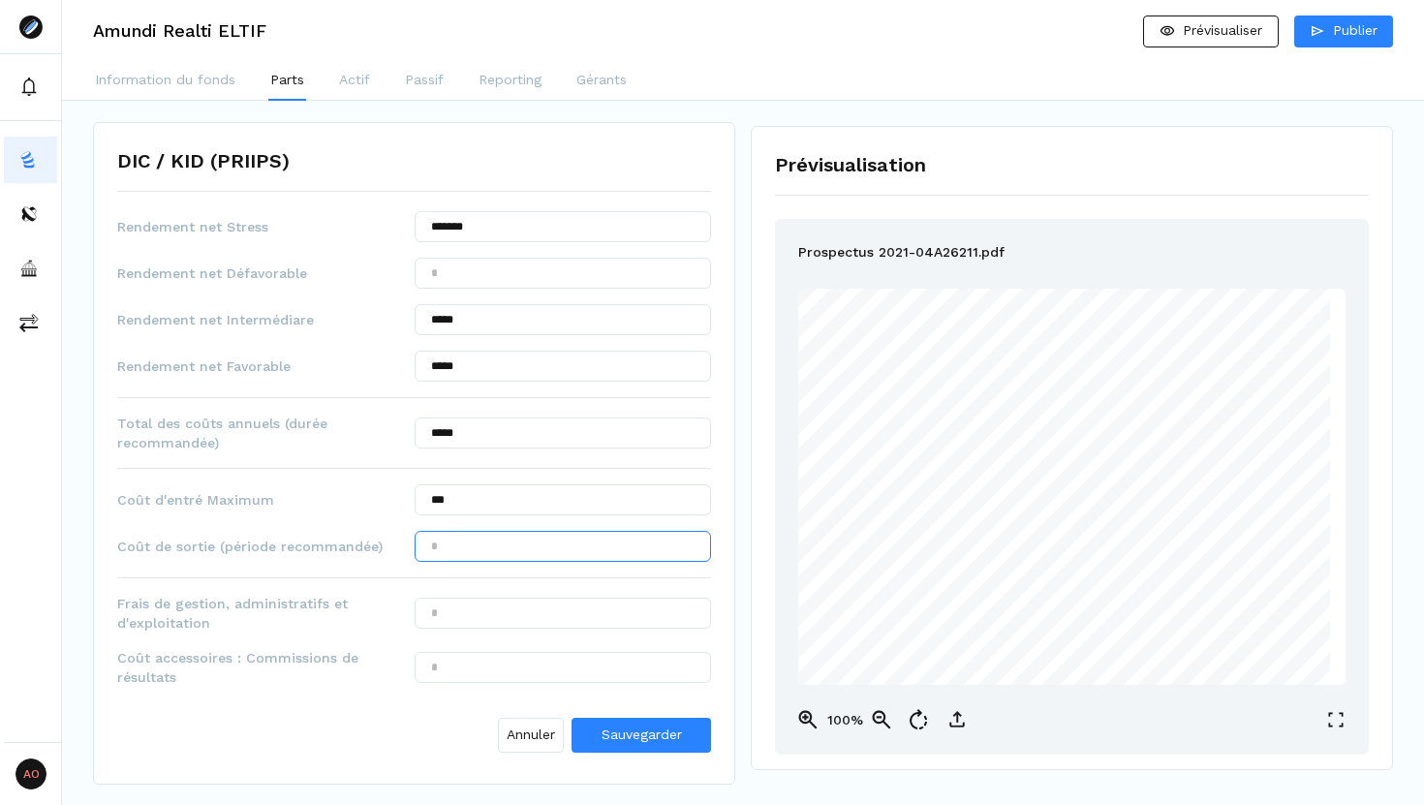
click at [494, 546] on input "text" at bounding box center [563, 546] width 297 height 31
type input "***"
click at [502, 607] on input "text" at bounding box center [563, 613] width 297 height 31
type input "******"
click at [538, 678] on input "text" at bounding box center [563, 667] width 297 height 31
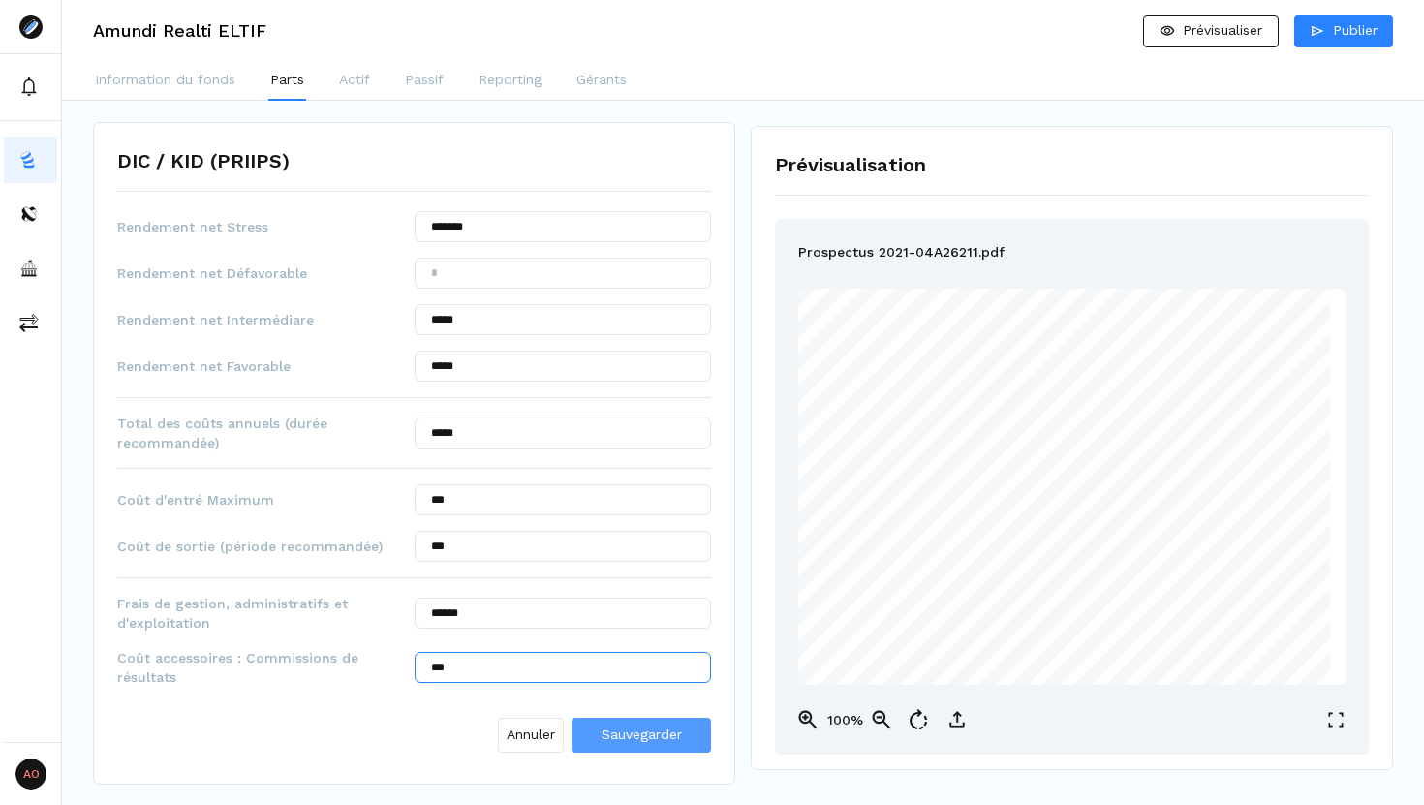
type input "***"
click at [623, 689] on button "Sauvegarder" at bounding box center [640, 735] width 139 height 35
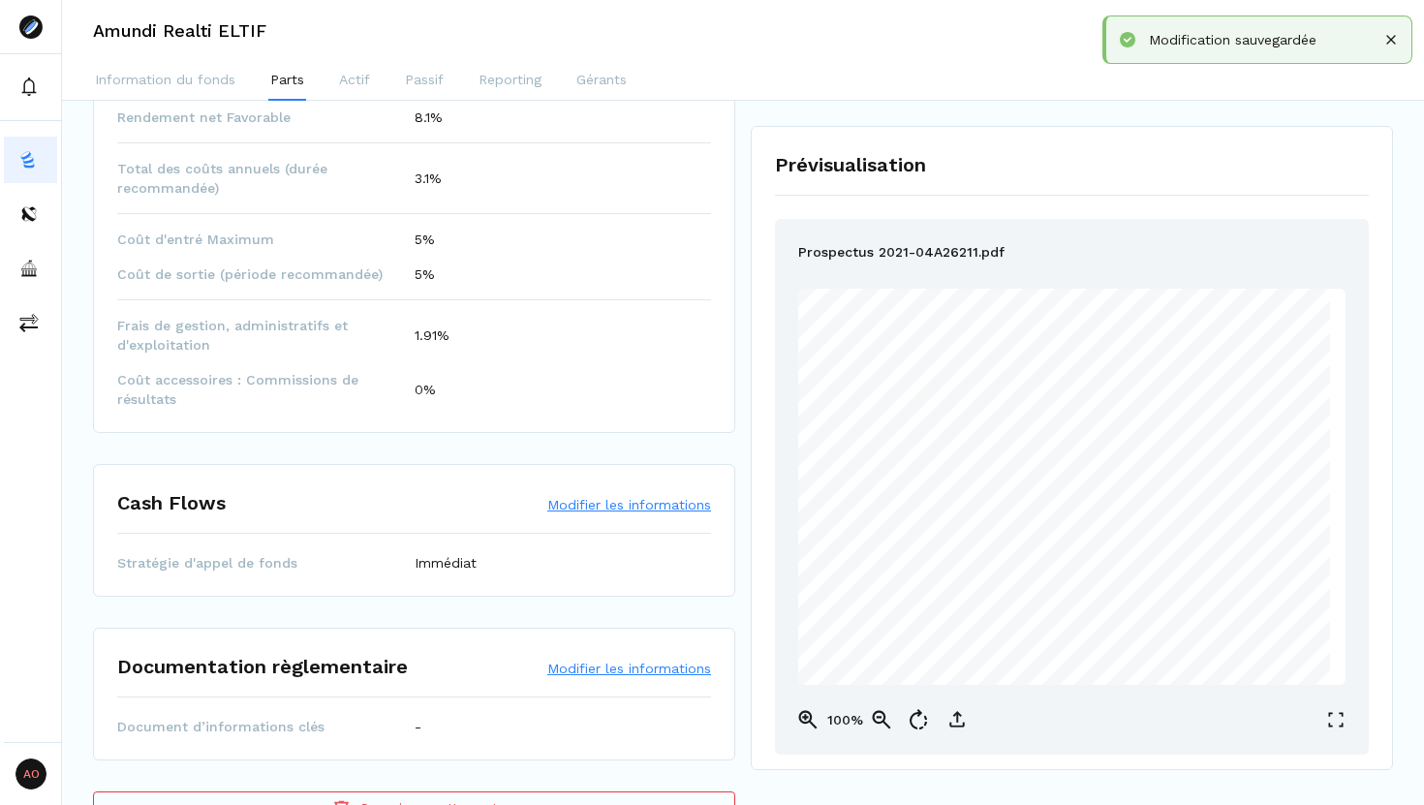
scroll to position [1156, 0]
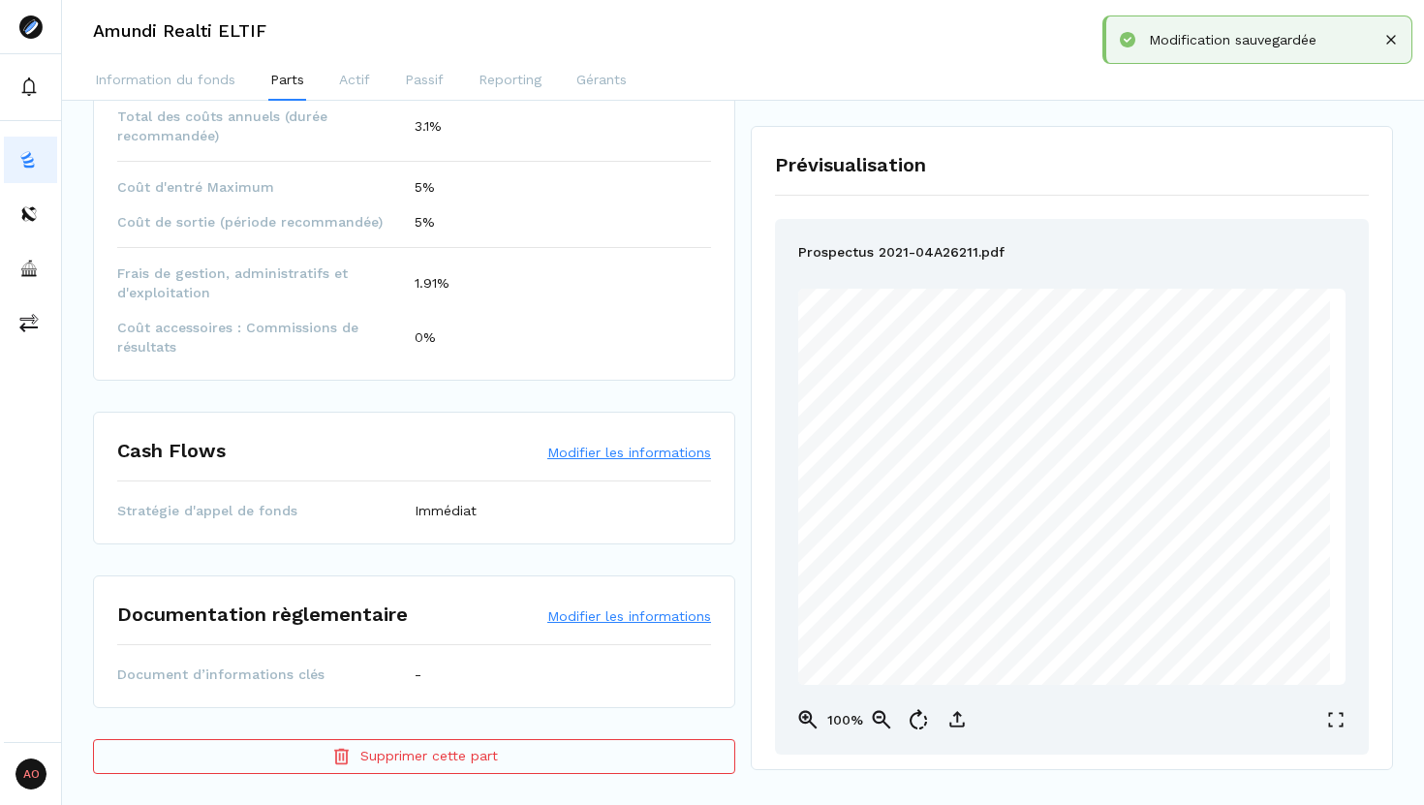
click at [604, 623] on button "Modifier les informations" at bounding box center [629, 615] width 164 height 19
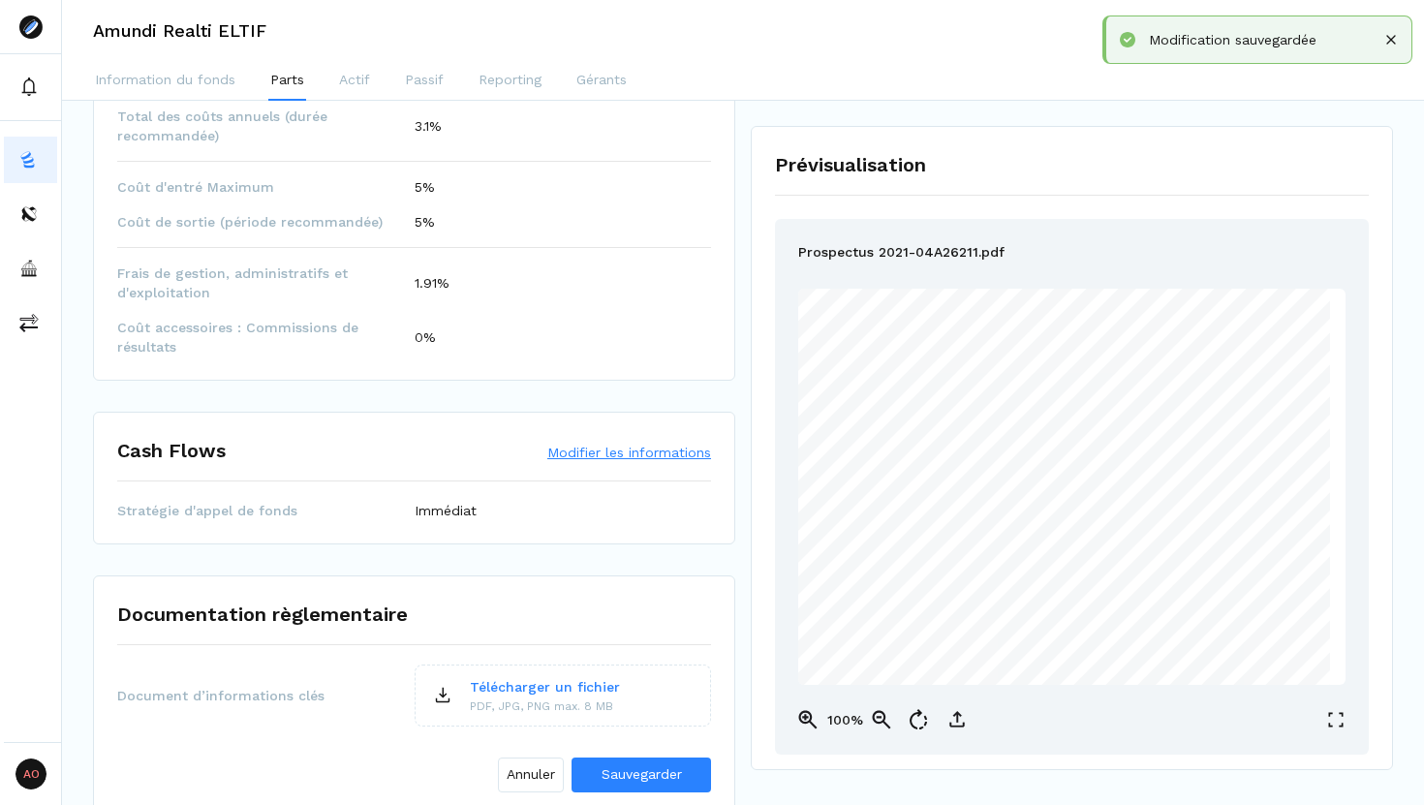
click at [529, 681] on p "Télécharger un fichier" at bounding box center [545, 687] width 150 height 20
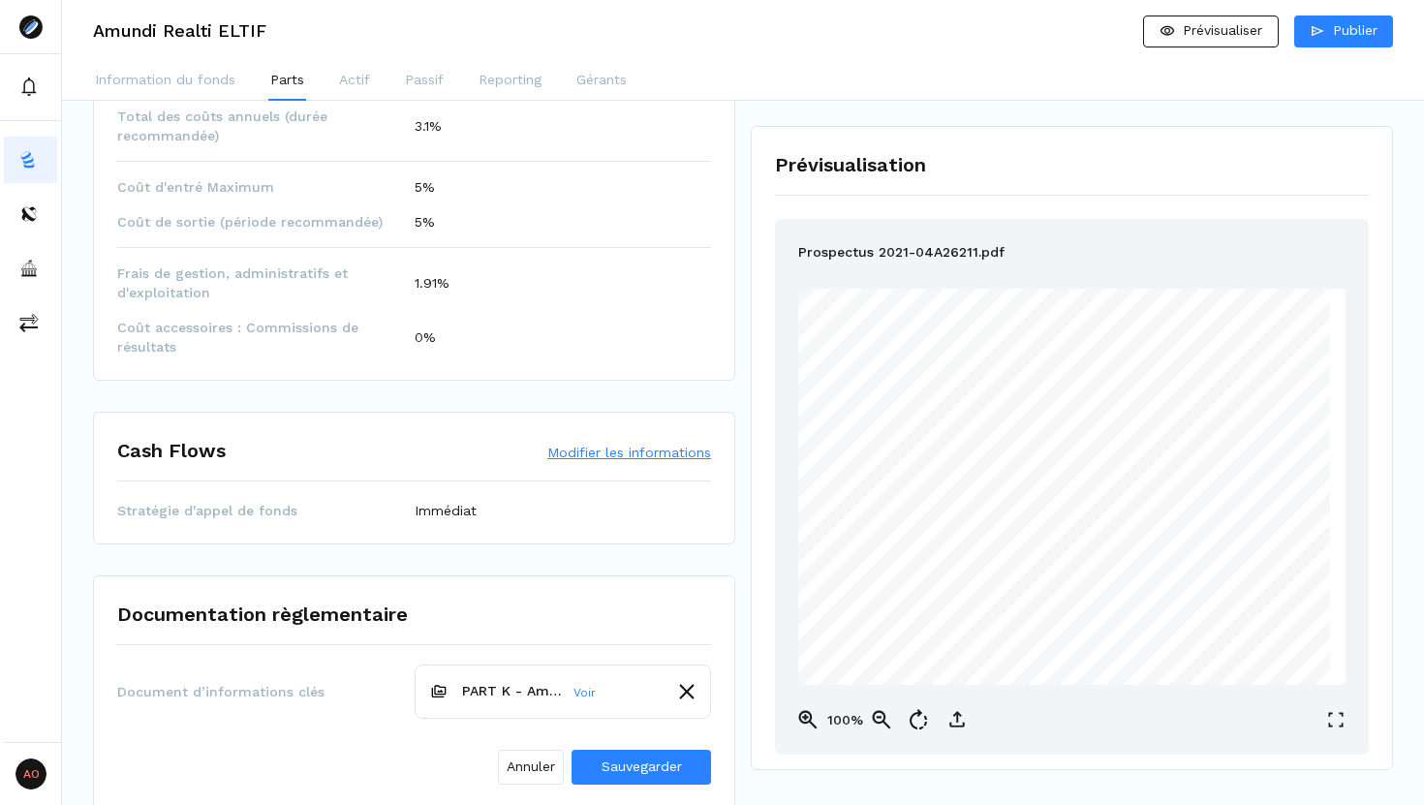
scroll to position [1265, 0]
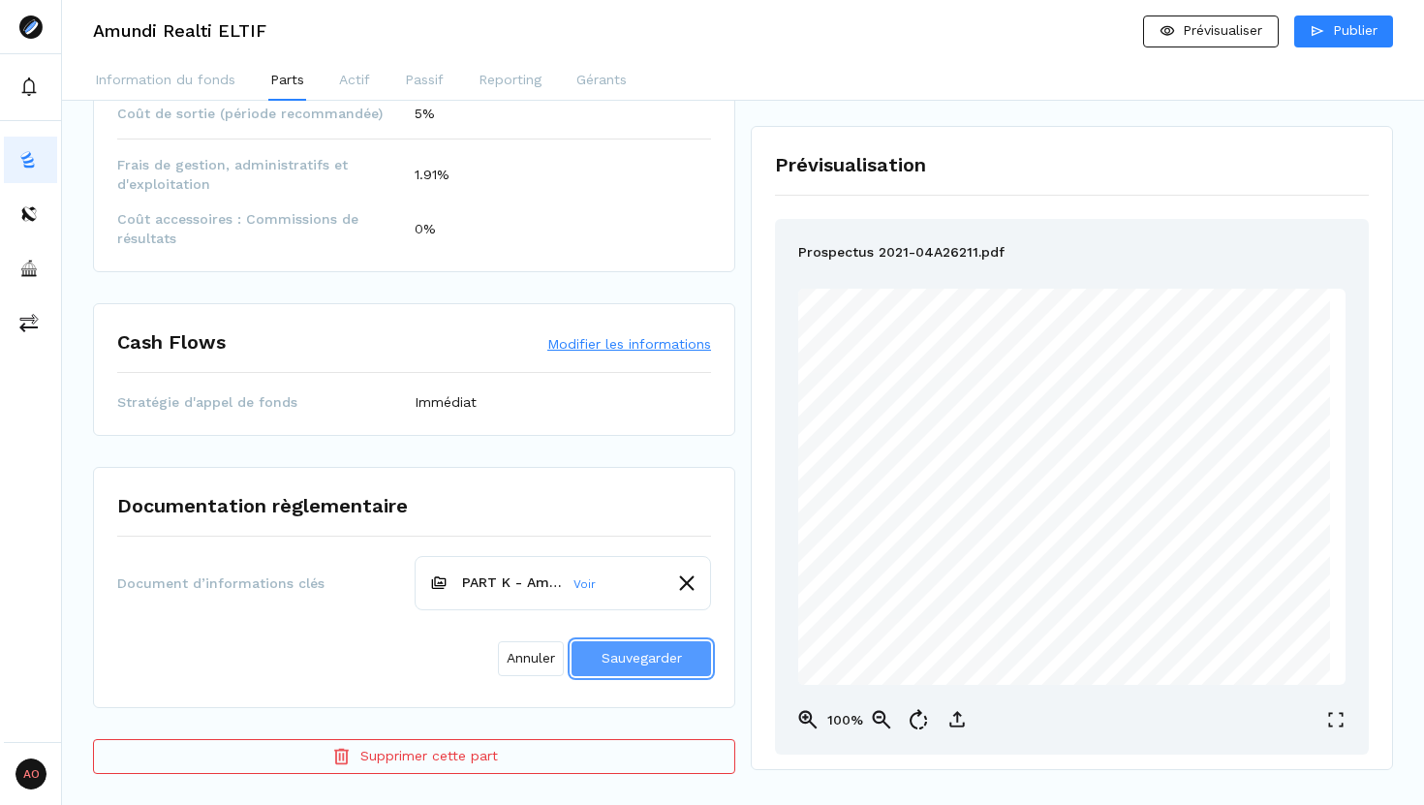
click at [631, 655] on span "Sauvegarder" at bounding box center [641, 657] width 80 height 15
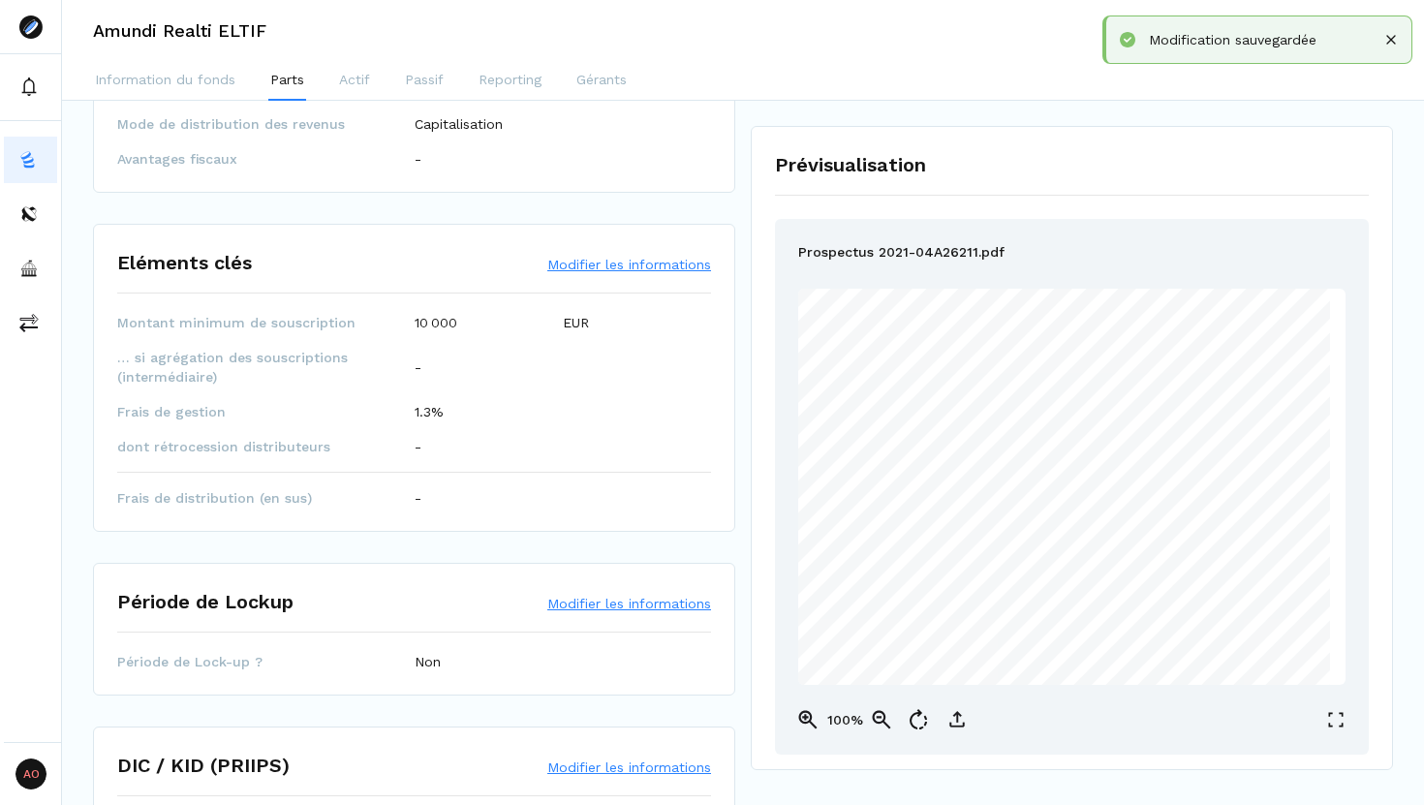
scroll to position [0, 0]
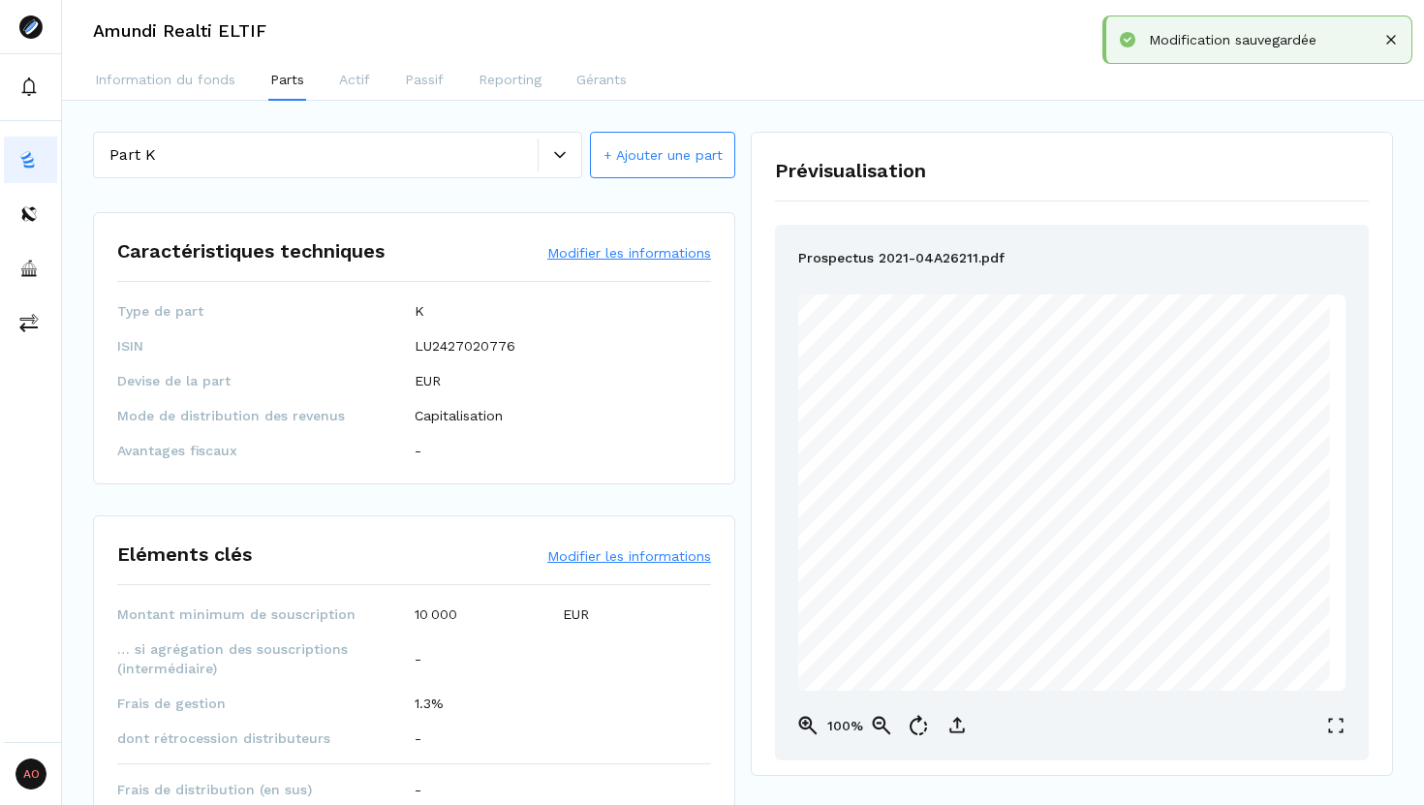
click at [567, 150] on div at bounding box center [559, 155] width 43 height 12
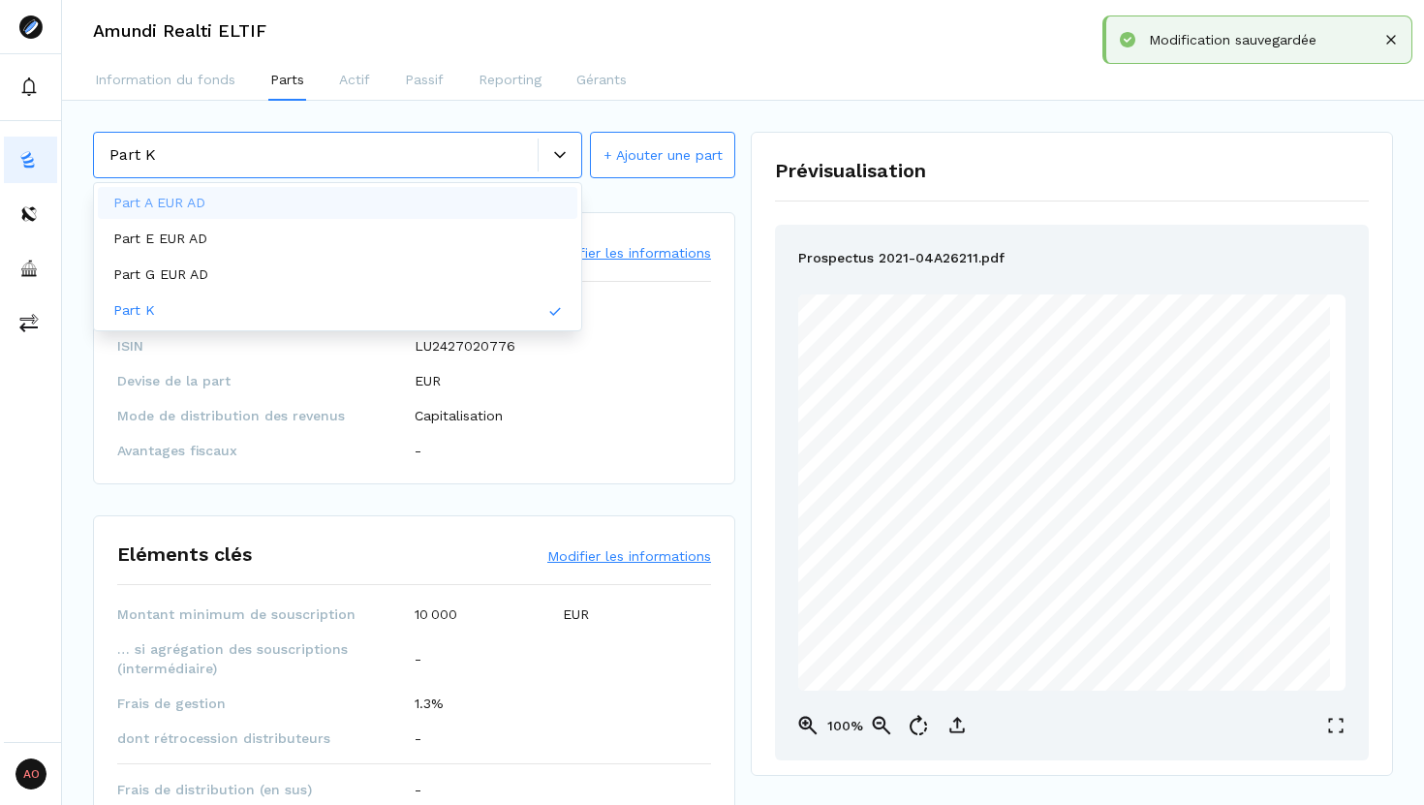
click at [616, 152] on button "+ Ajouter une part" at bounding box center [662, 155] width 145 height 46
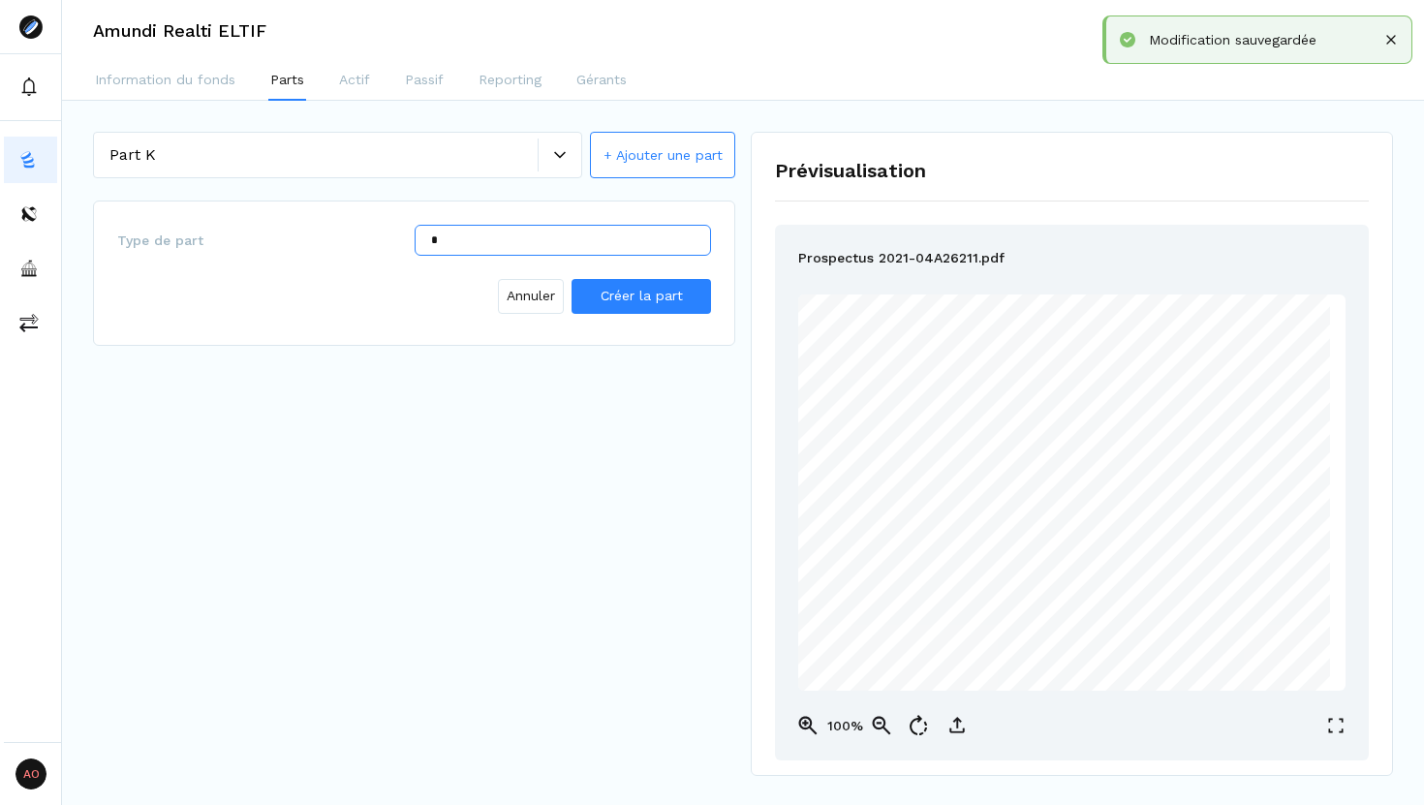
click at [521, 238] on input "*" at bounding box center [563, 240] width 297 height 31
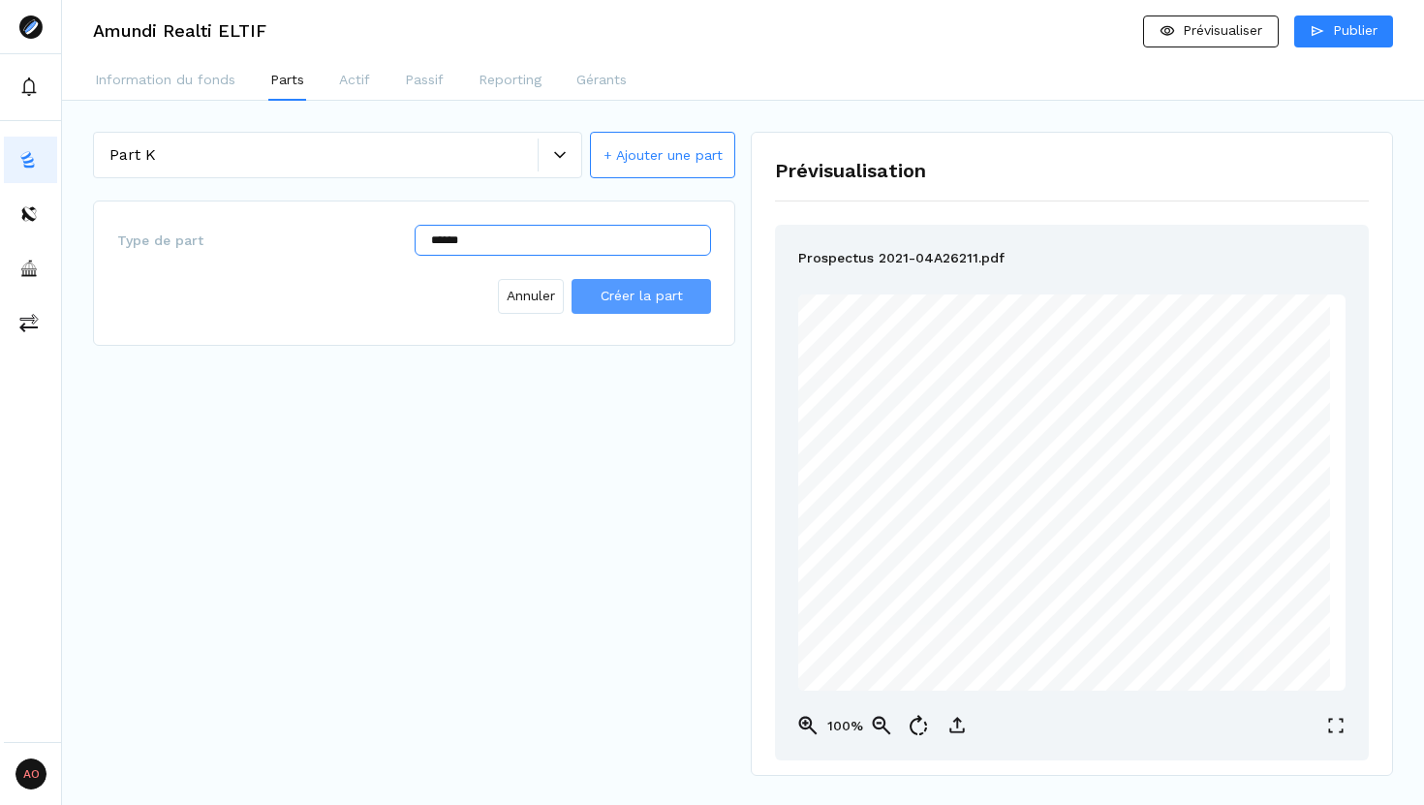
type input "*****"
click at [618, 286] on span "Créer la part" at bounding box center [641, 296] width 82 height 20
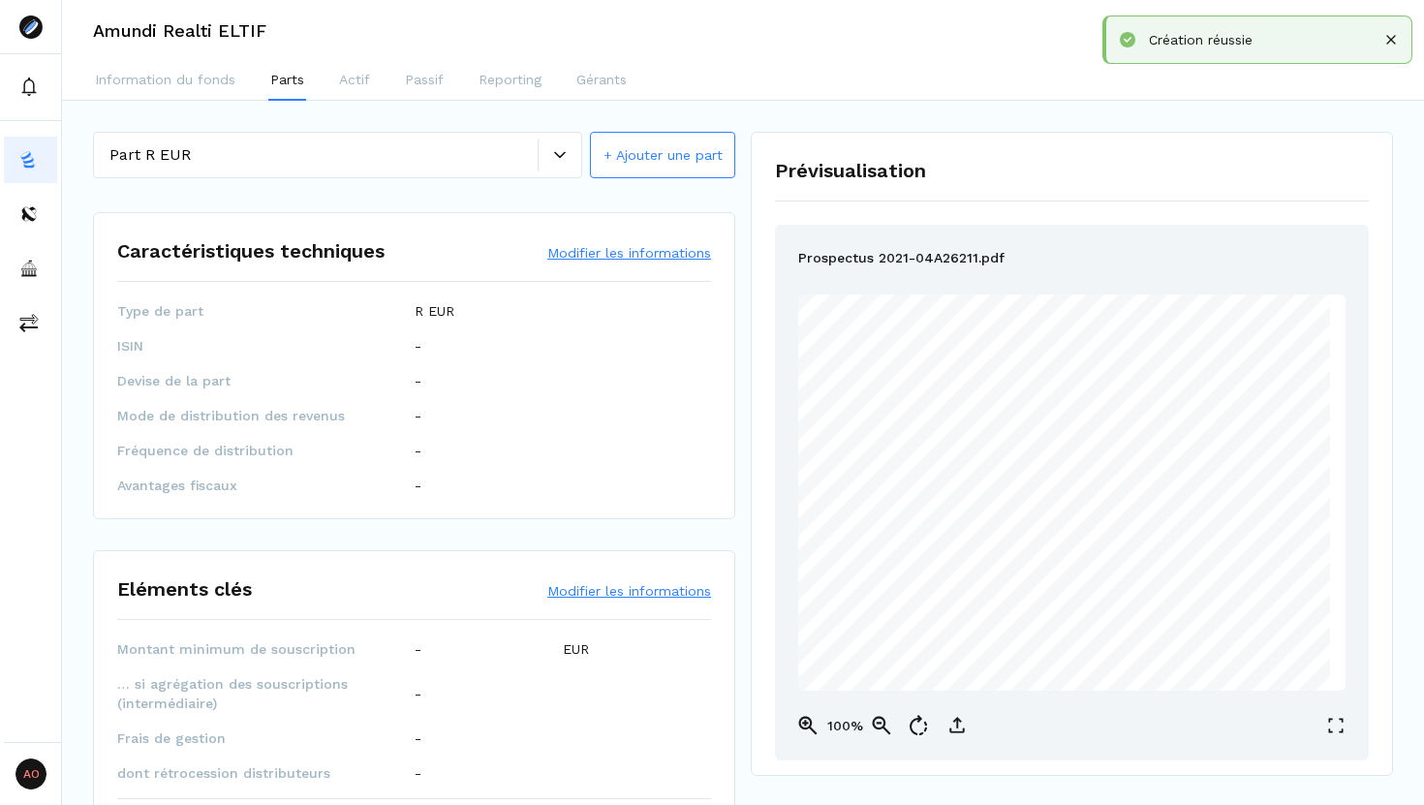
click at [594, 256] on button "Modifier les informations" at bounding box center [629, 252] width 164 height 19
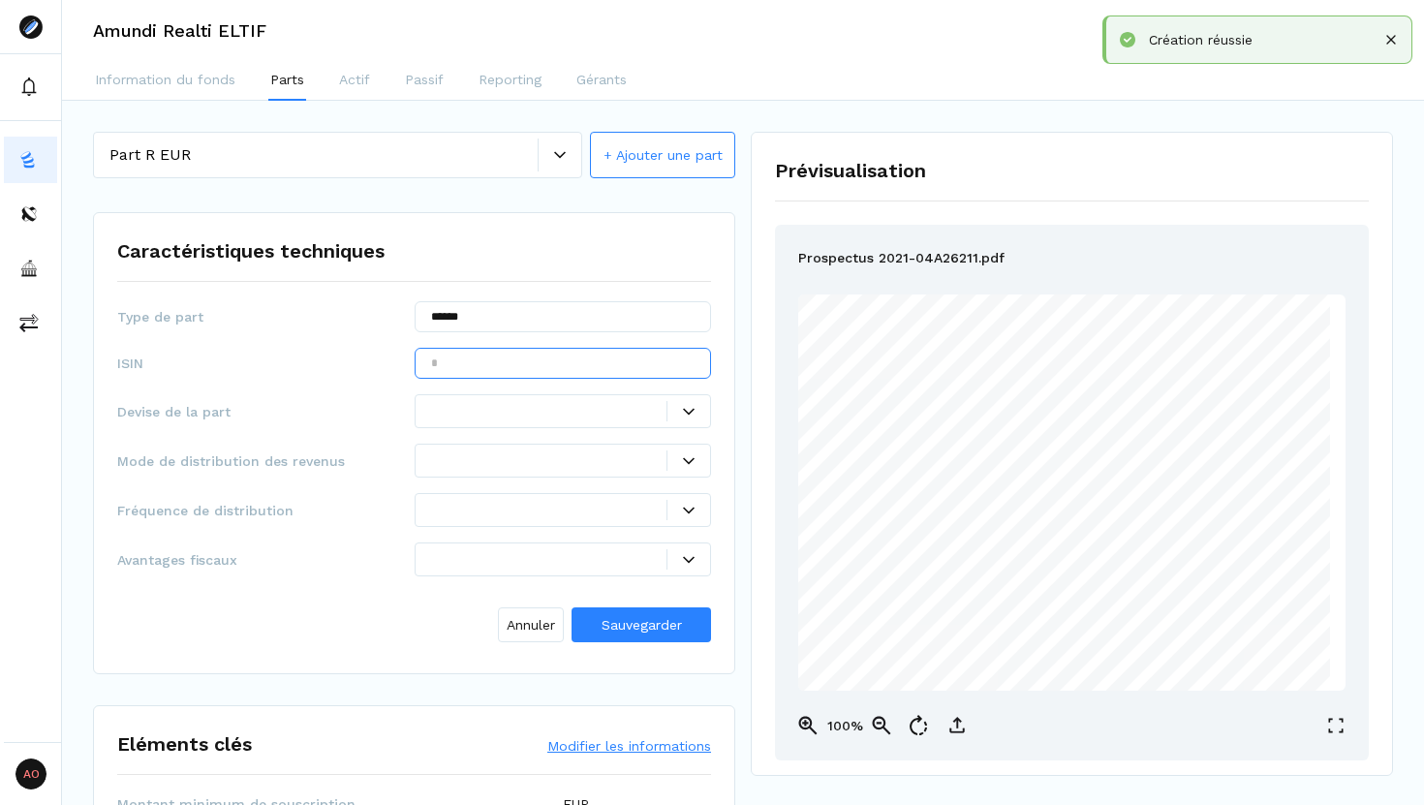
click at [539, 374] on input "text" at bounding box center [563, 363] width 297 height 31
paste input "**********"
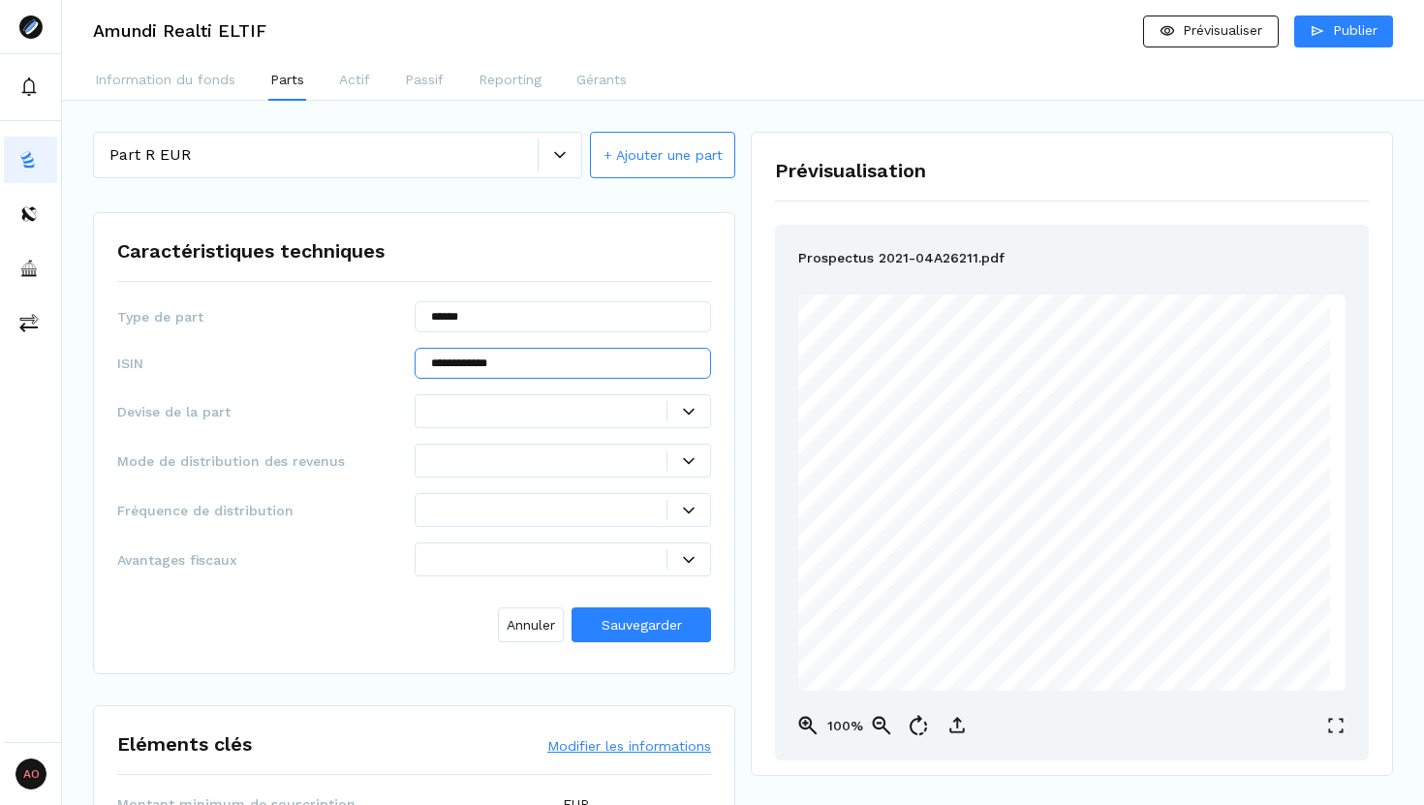
type input "**********"
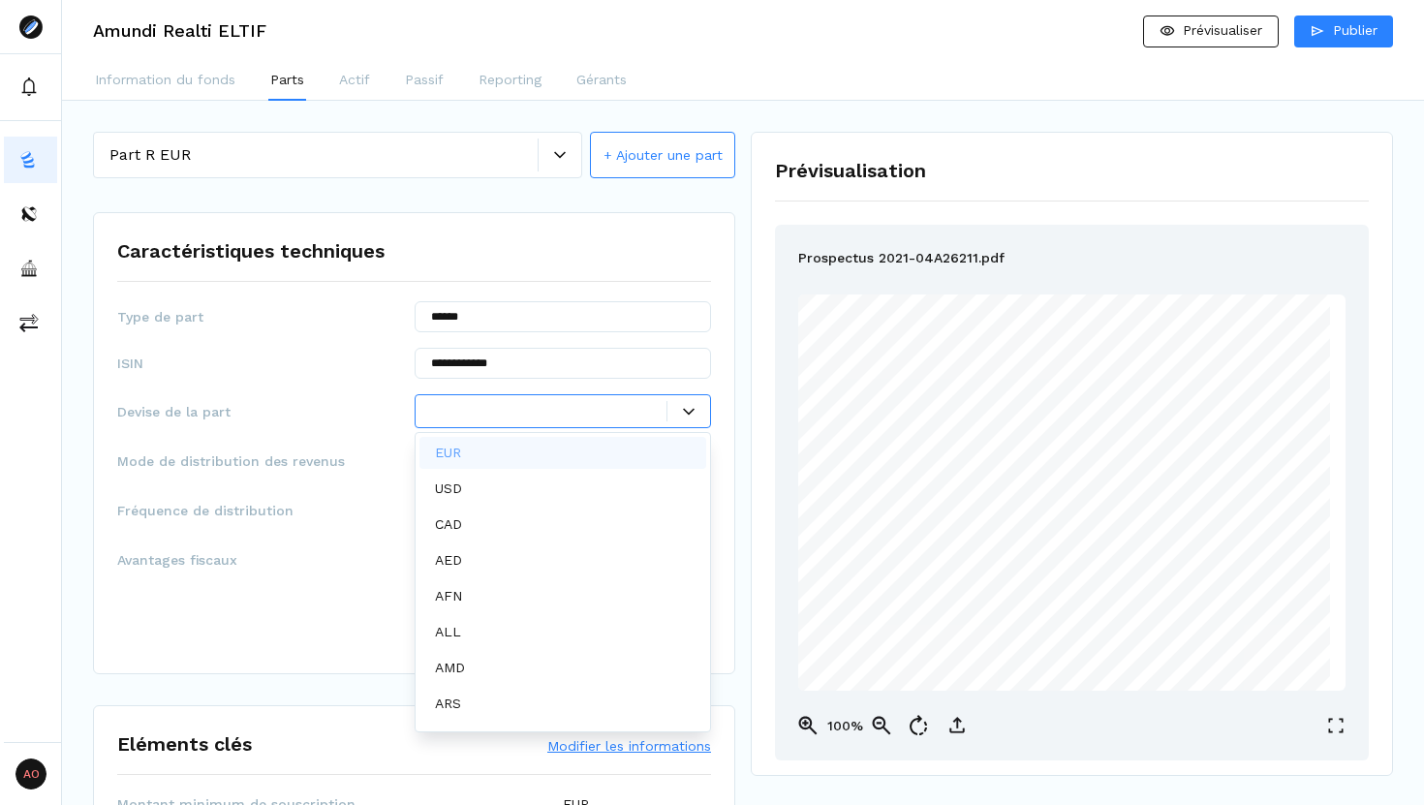
click at [554, 407] on div at bounding box center [549, 411] width 236 height 20
click at [524, 455] on div "EUR" at bounding box center [563, 453] width 288 height 32
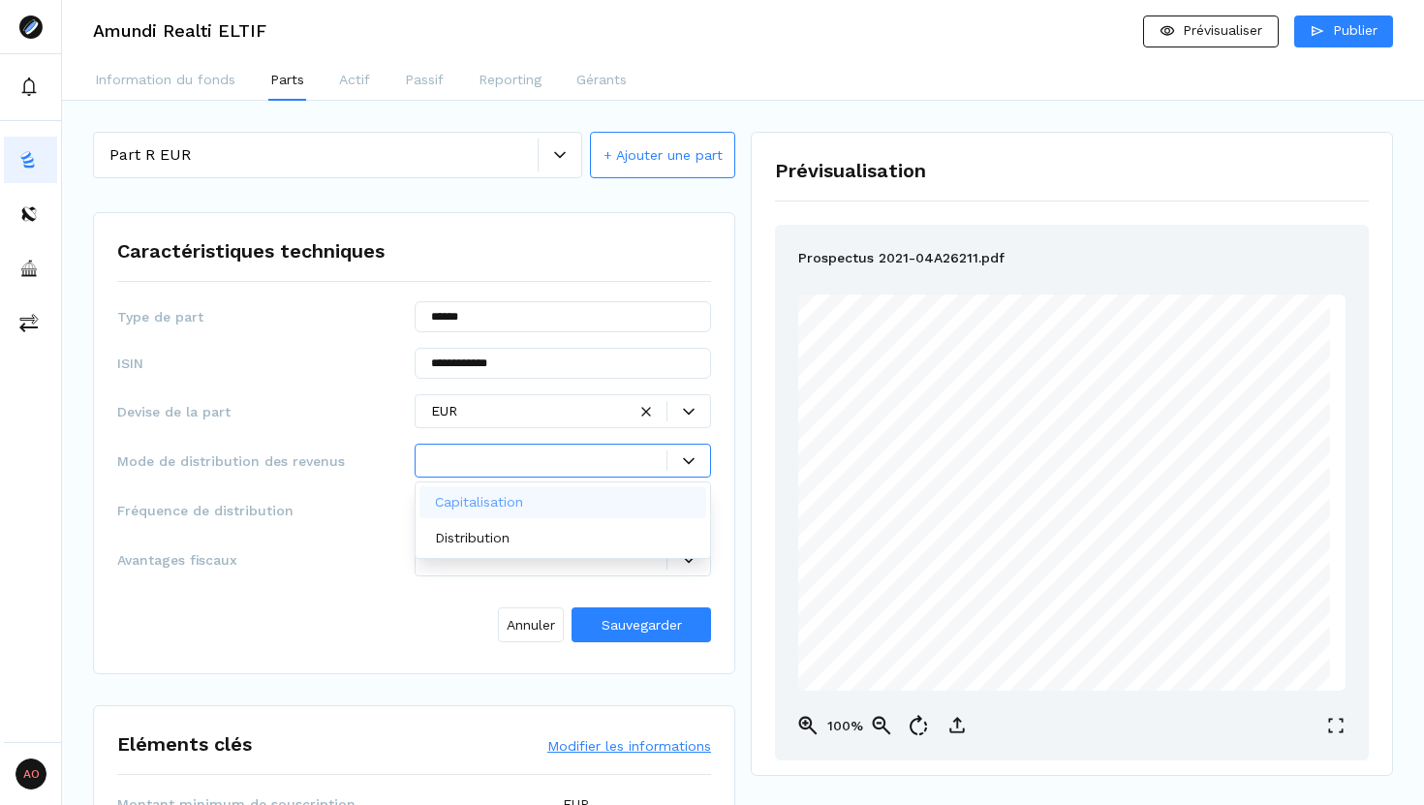
click at [526, 454] on div at bounding box center [549, 460] width 236 height 20
click at [629, 502] on div "Capitalisation" at bounding box center [563, 502] width 288 height 32
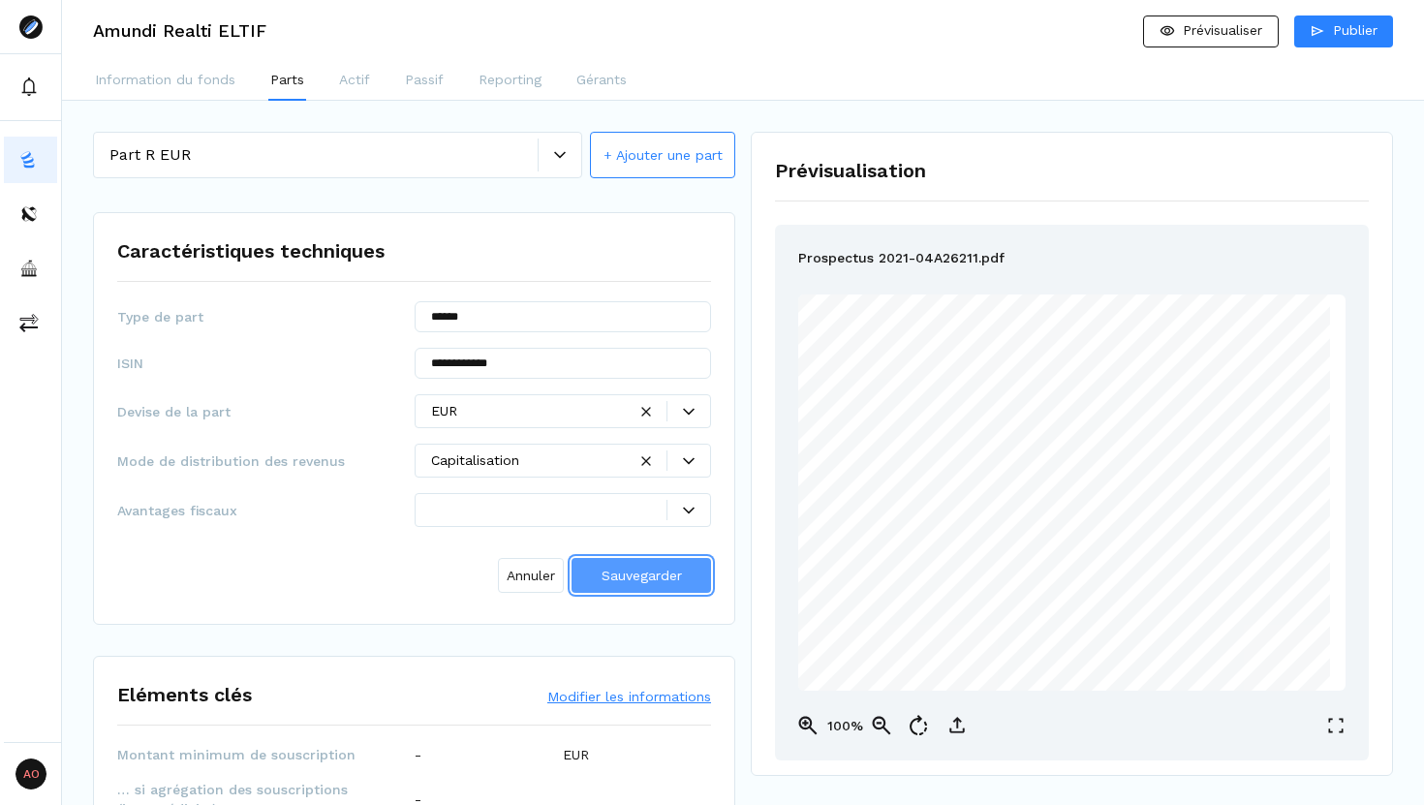
click at [663, 581] on span "Sauvegarder" at bounding box center [641, 575] width 80 height 15
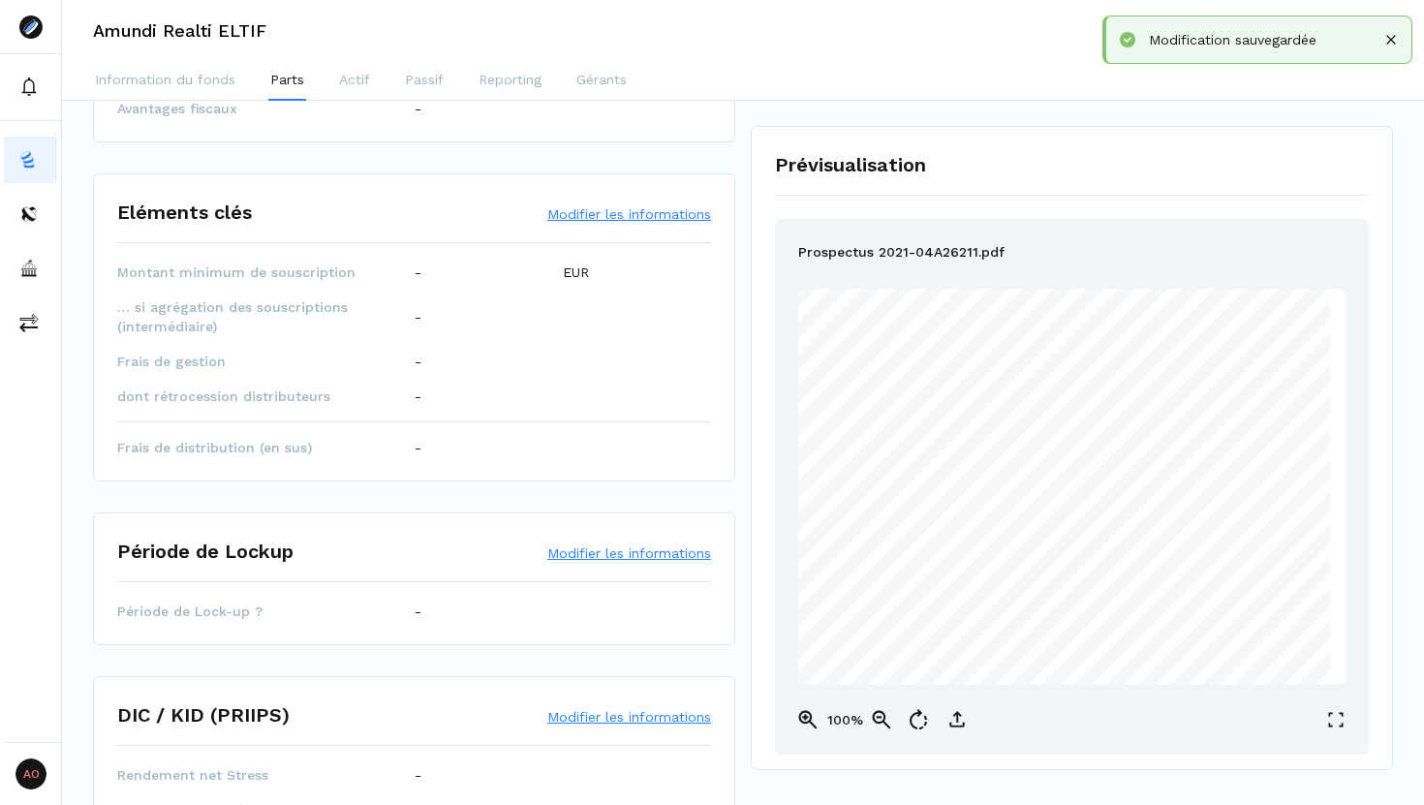
scroll to position [297, 0]
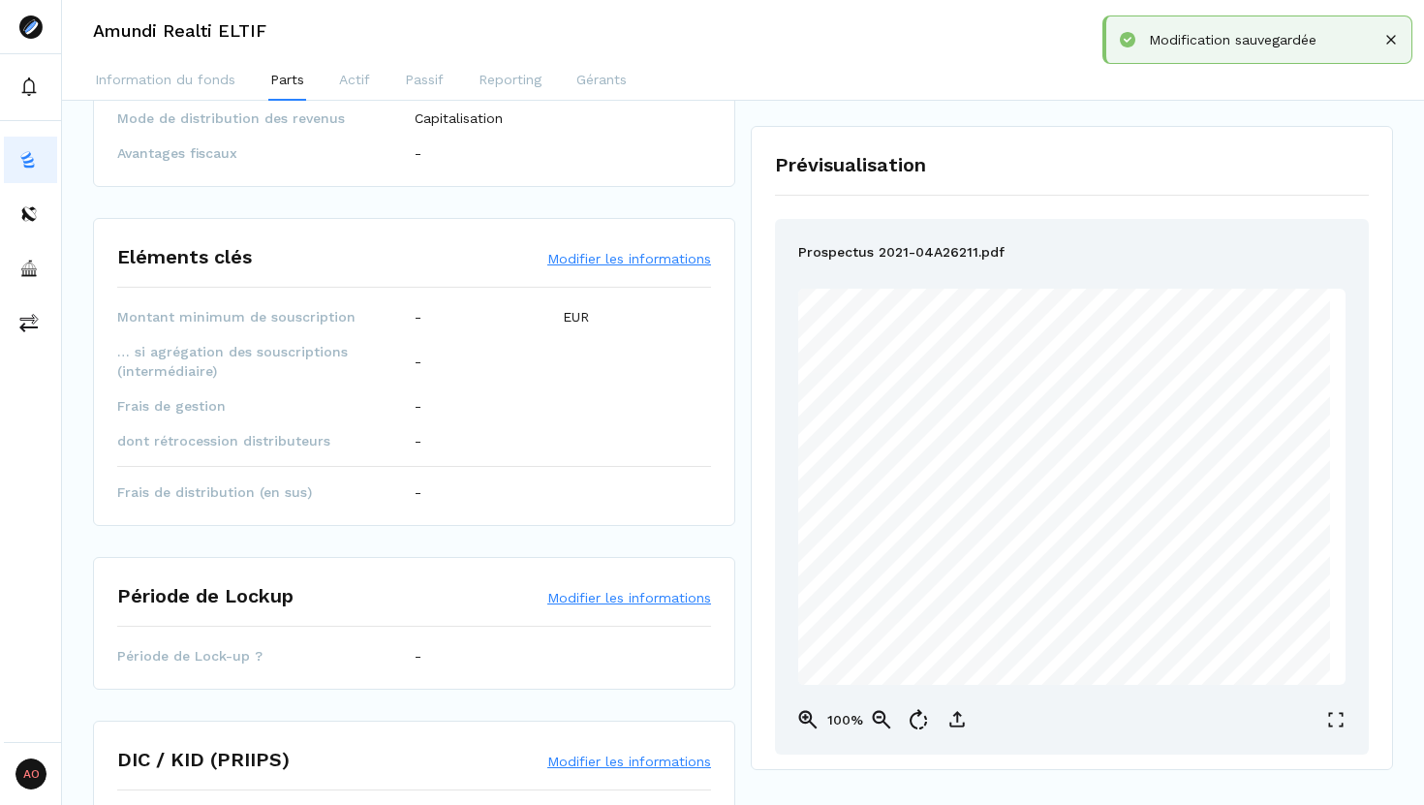
click at [602, 258] on button "Modifier les informations" at bounding box center [629, 258] width 164 height 19
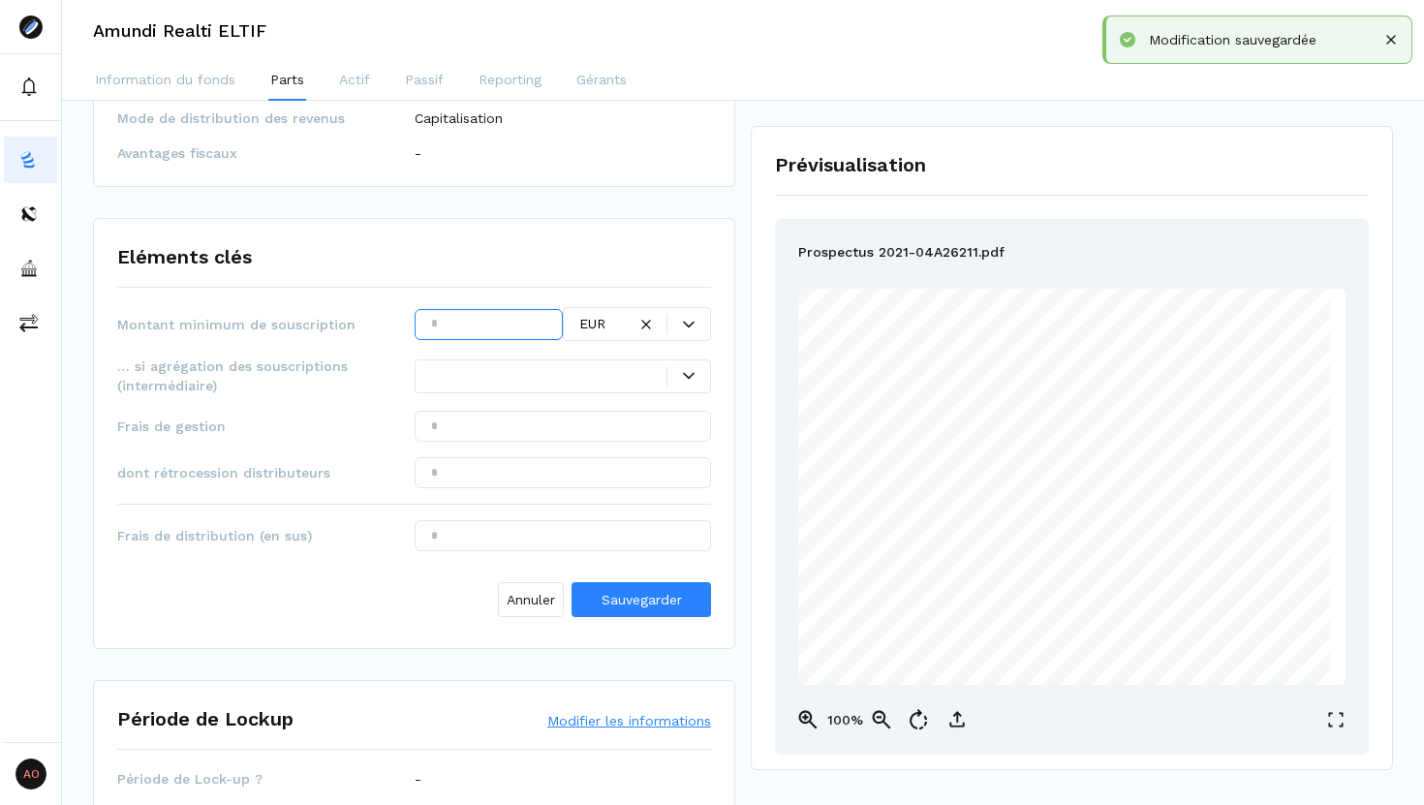
click at [452, 315] on input "text" at bounding box center [489, 324] width 148 height 31
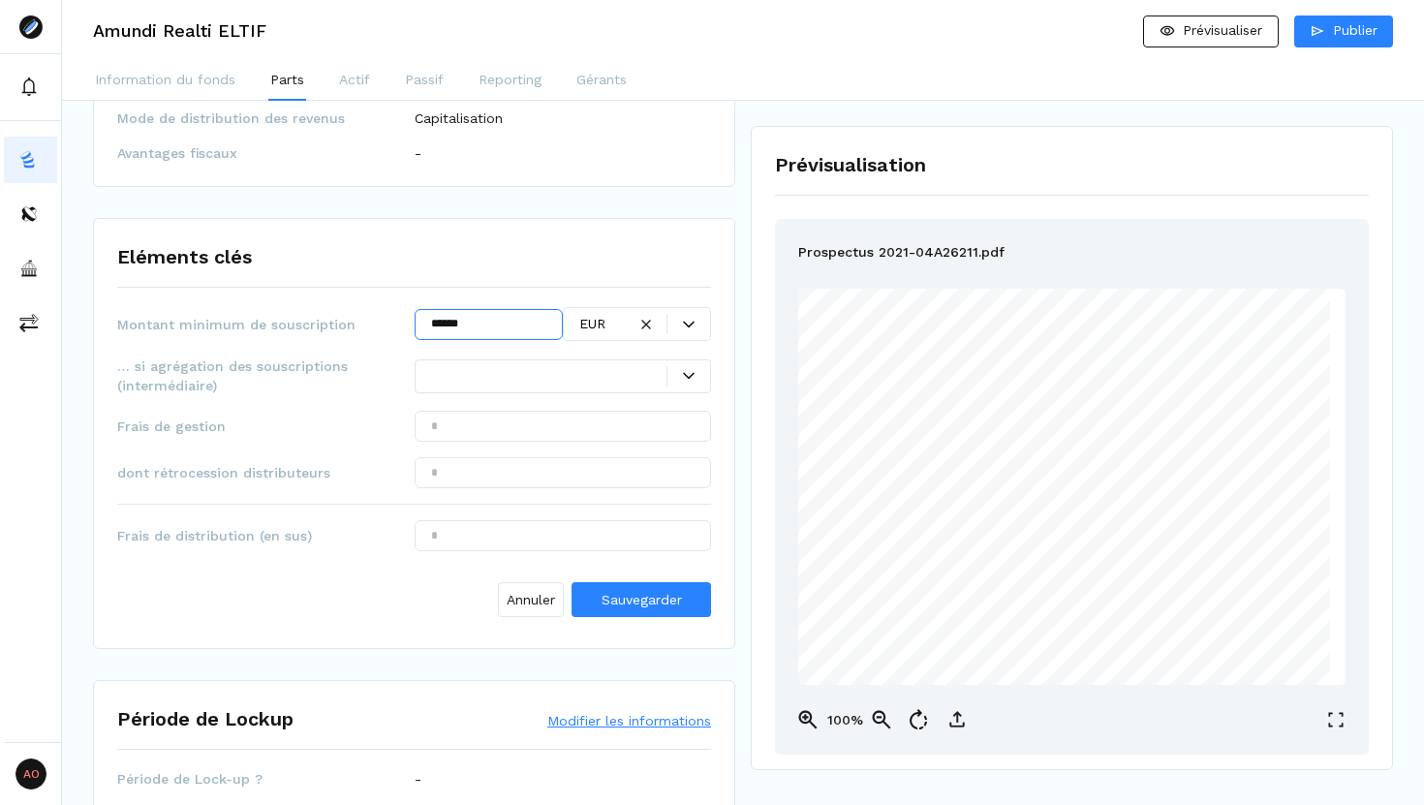
type input "******"
click at [487, 434] on input "text" at bounding box center [563, 426] width 297 height 31
type input "*****"
click at [642, 600] on span "Sauvegarder" at bounding box center [641, 599] width 80 height 15
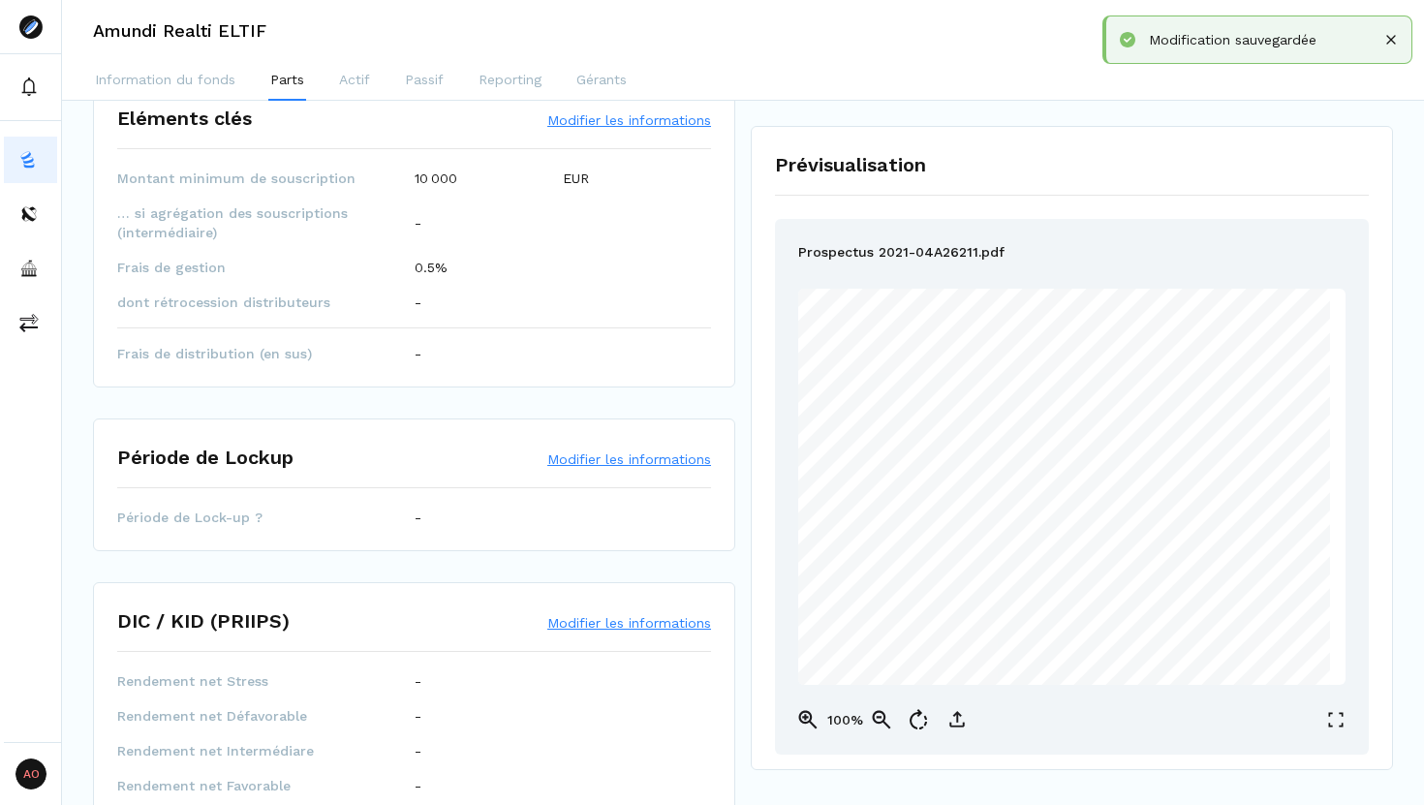
scroll to position [537, 0]
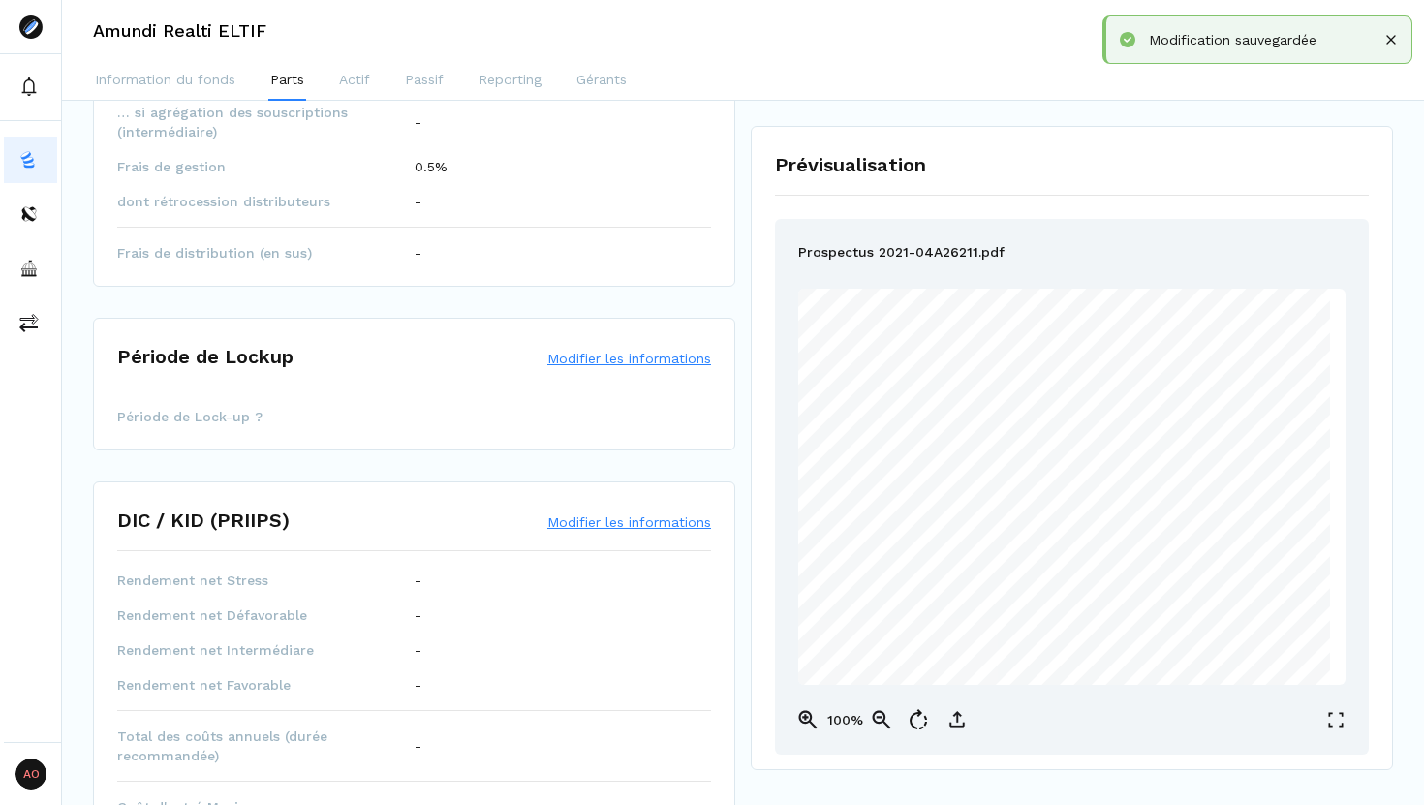
click at [580, 361] on button "Modifier les informations" at bounding box center [629, 358] width 164 height 19
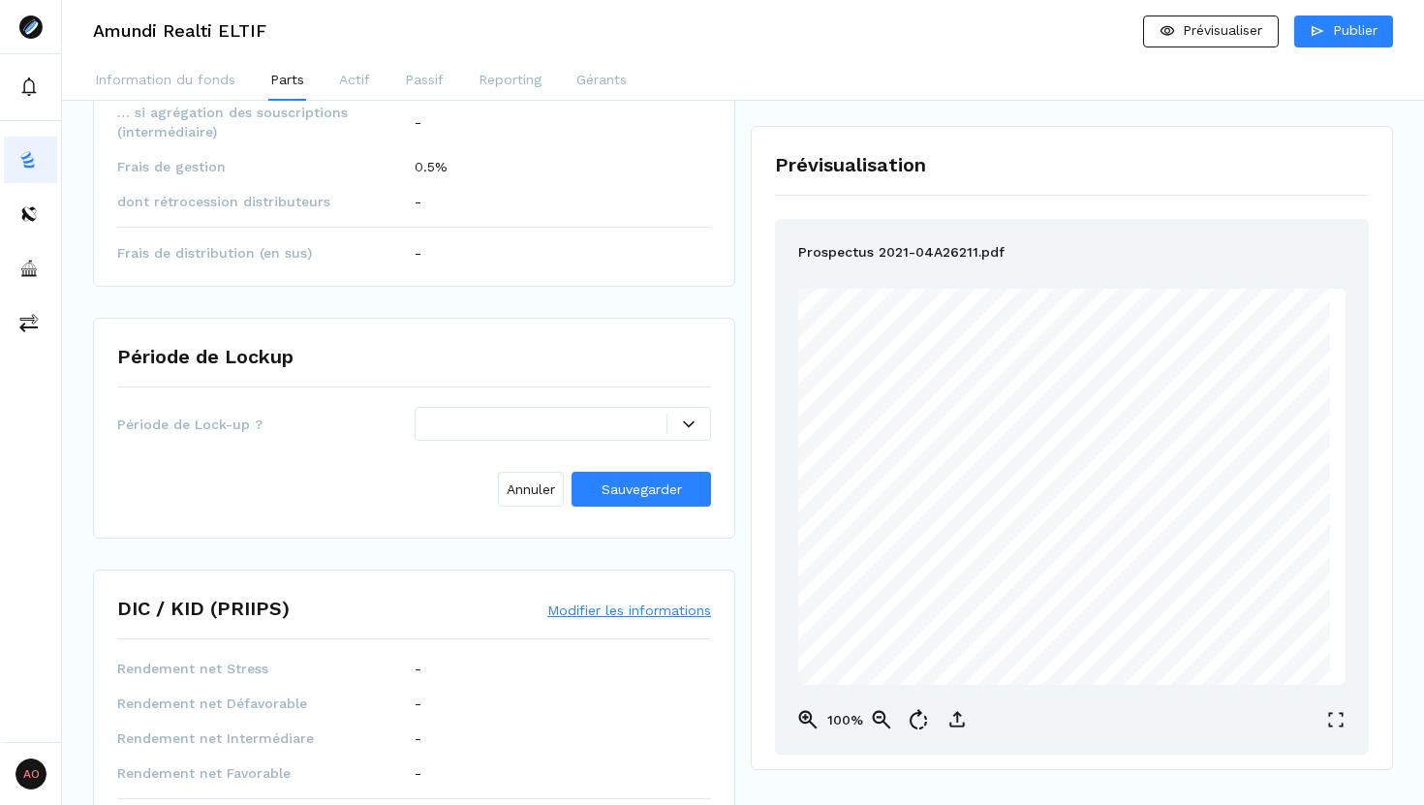
click at [685, 418] on icon at bounding box center [689, 424] width 12 height 12
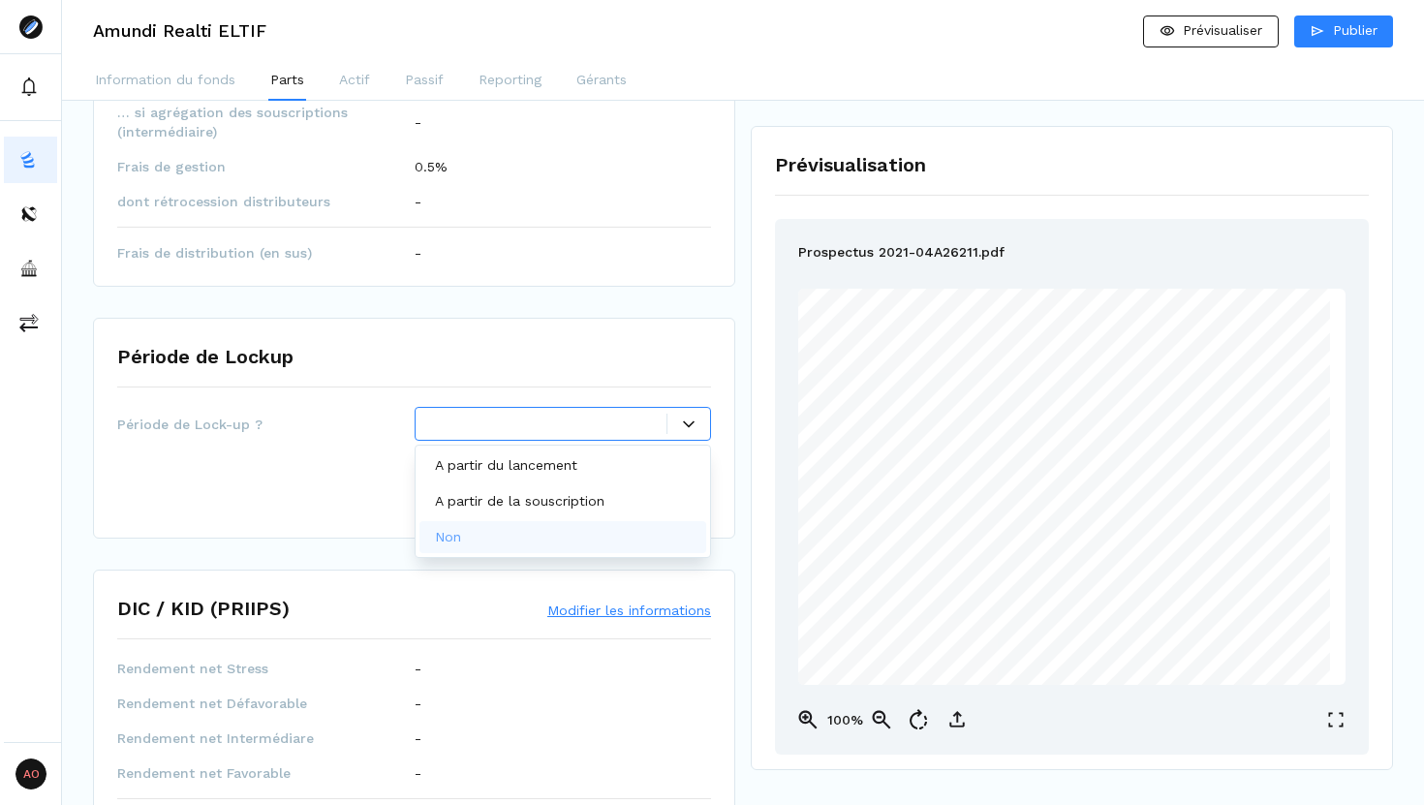
click at [546, 529] on div "Non" at bounding box center [563, 537] width 288 height 32
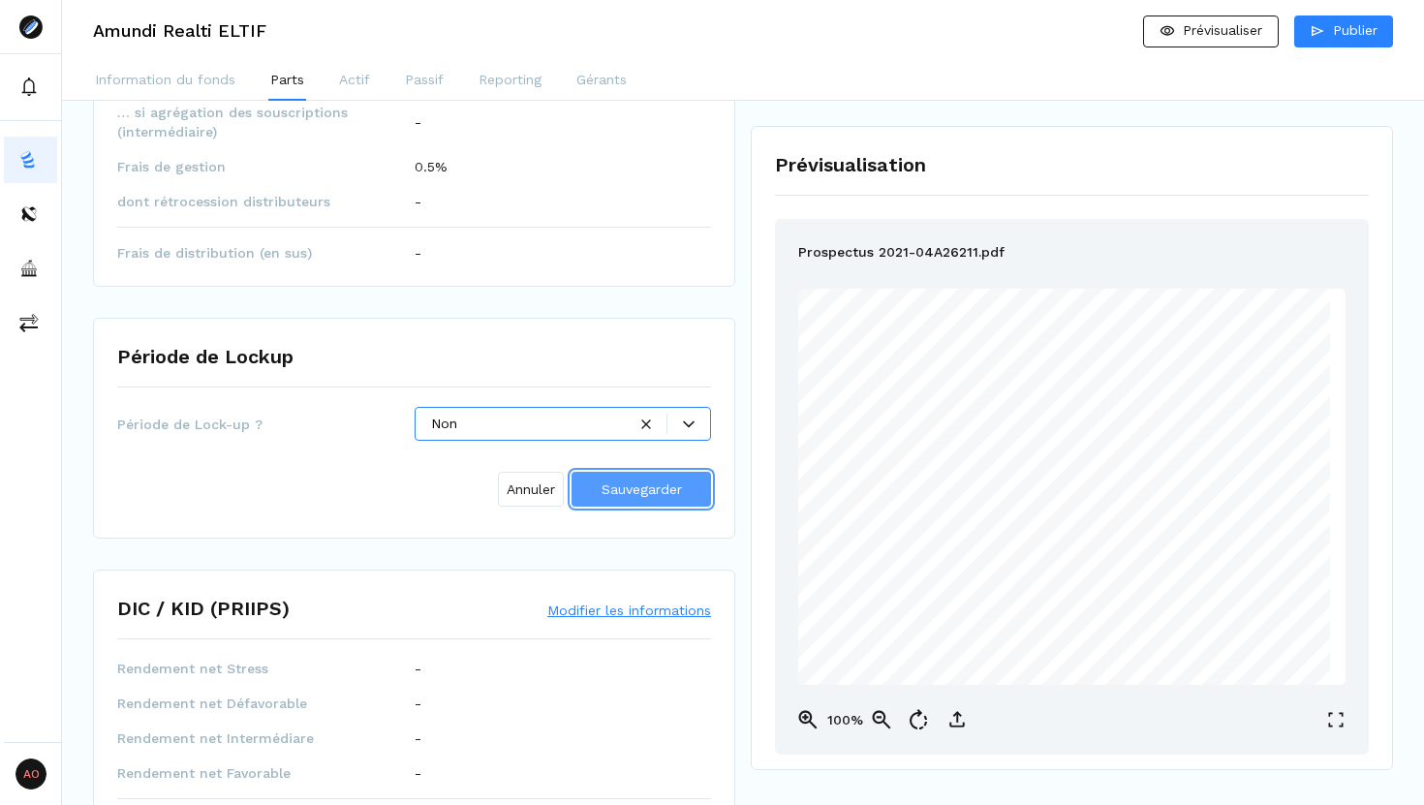
click at [621, 477] on button "Sauvegarder" at bounding box center [640, 489] width 139 height 35
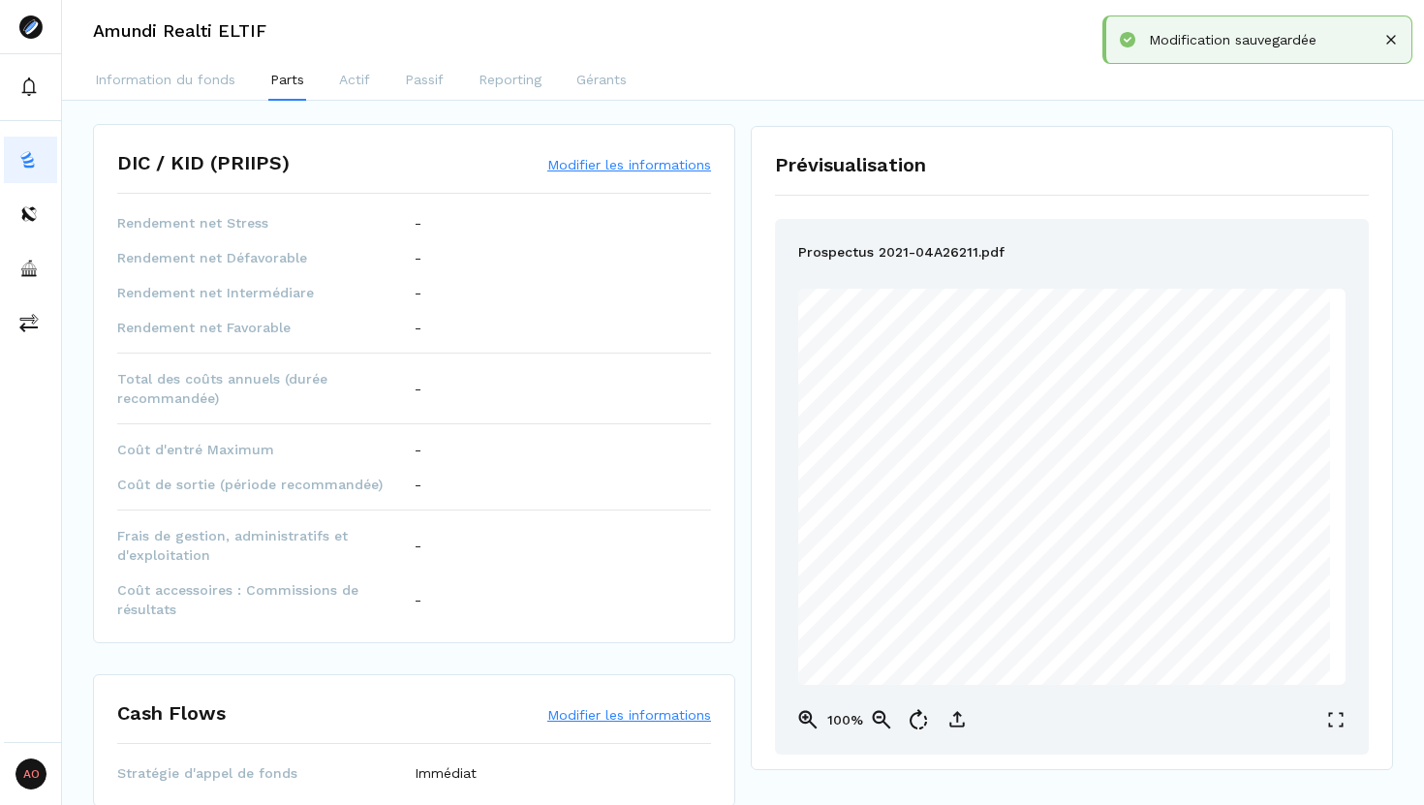
scroll to position [890, 0]
click at [580, 174] on button "Modifier les informations" at bounding box center [629, 168] width 164 height 19
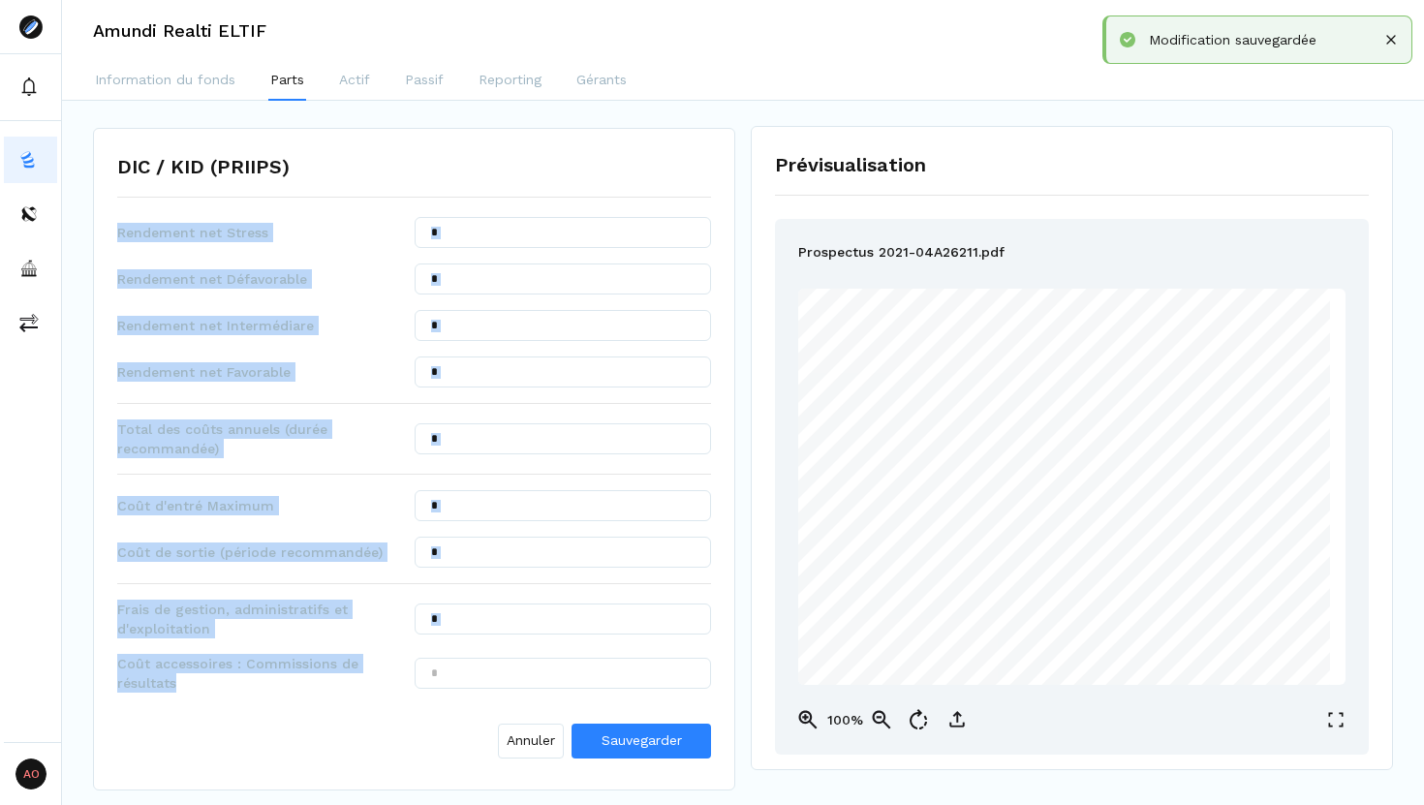
drag, startPoint x: 116, startPoint y: 228, endPoint x: 302, endPoint y: 678, distance: 487.2
click at [302, 678] on div "Rendement net Stress Rendement net Défavorable Rendement net Intermédiare Rende…" at bounding box center [414, 491] width 594 height 549
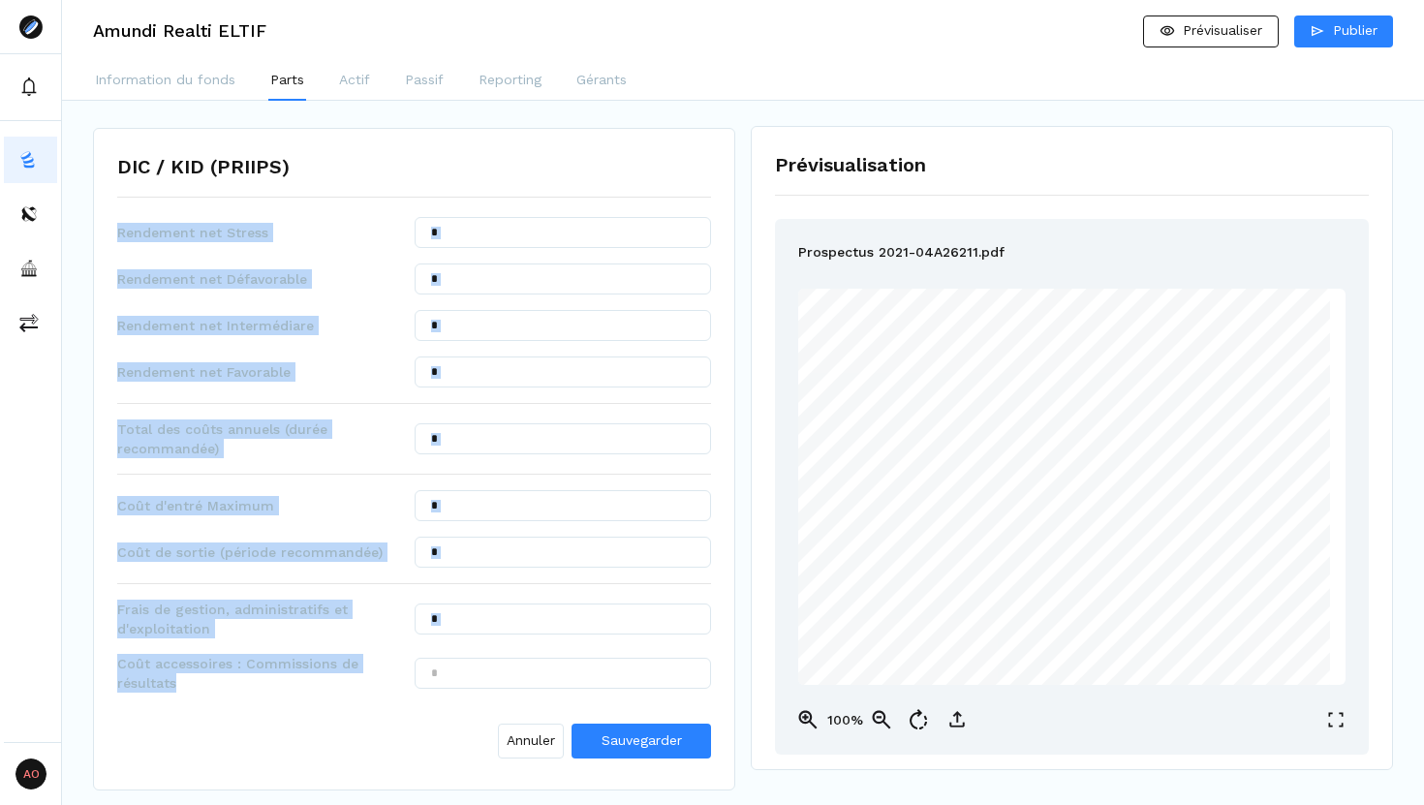
copy div "Rendement net Stress Rendement net Défavorable Rendement net Intermédiare Rende…"
click at [595, 231] on input "text" at bounding box center [563, 232] width 297 height 31
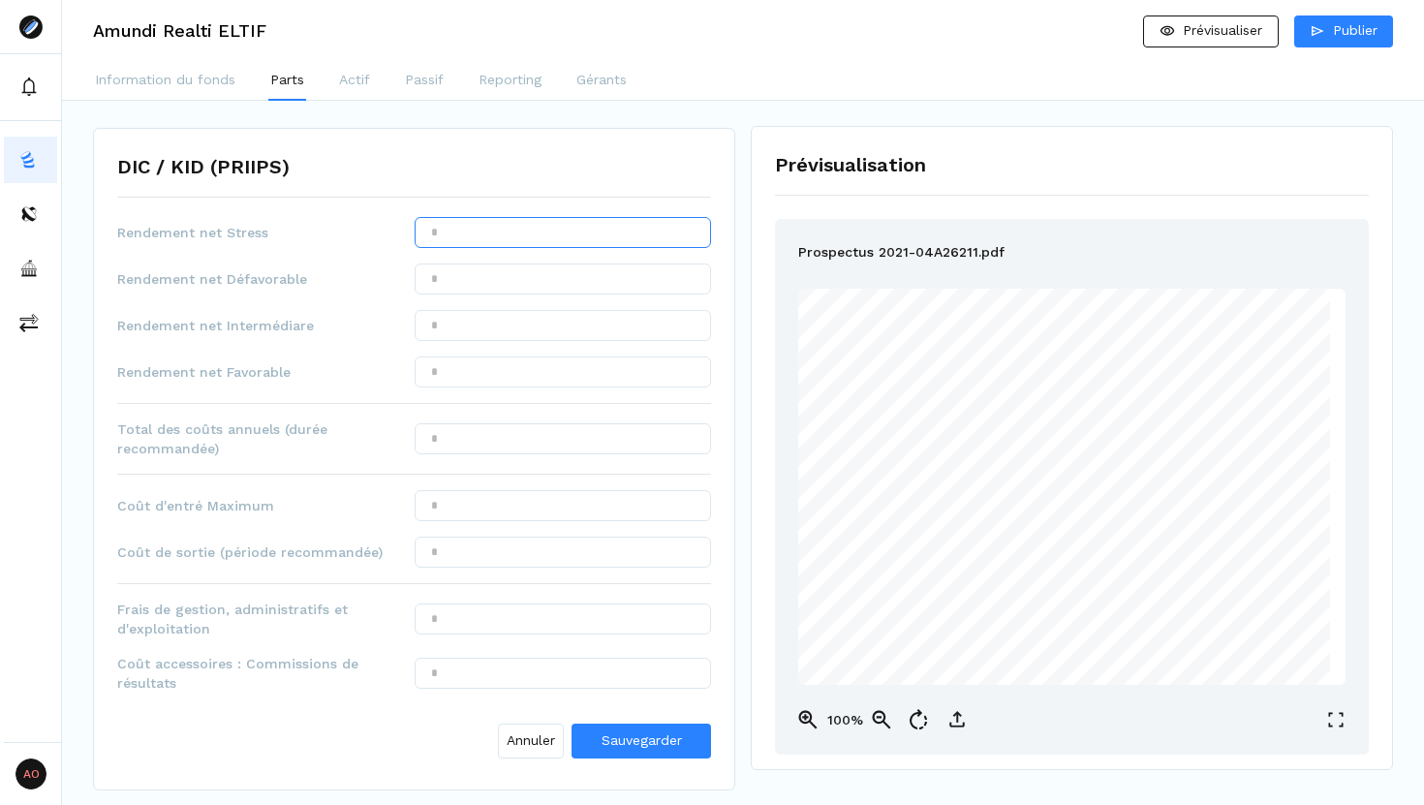
click at [595, 231] on input "text" at bounding box center [563, 232] width 297 height 31
type input "******"
click at [569, 323] on input "text" at bounding box center [563, 325] width 297 height 31
type input "*****"
click at [558, 379] on input "text" at bounding box center [563, 371] width 297 height 31
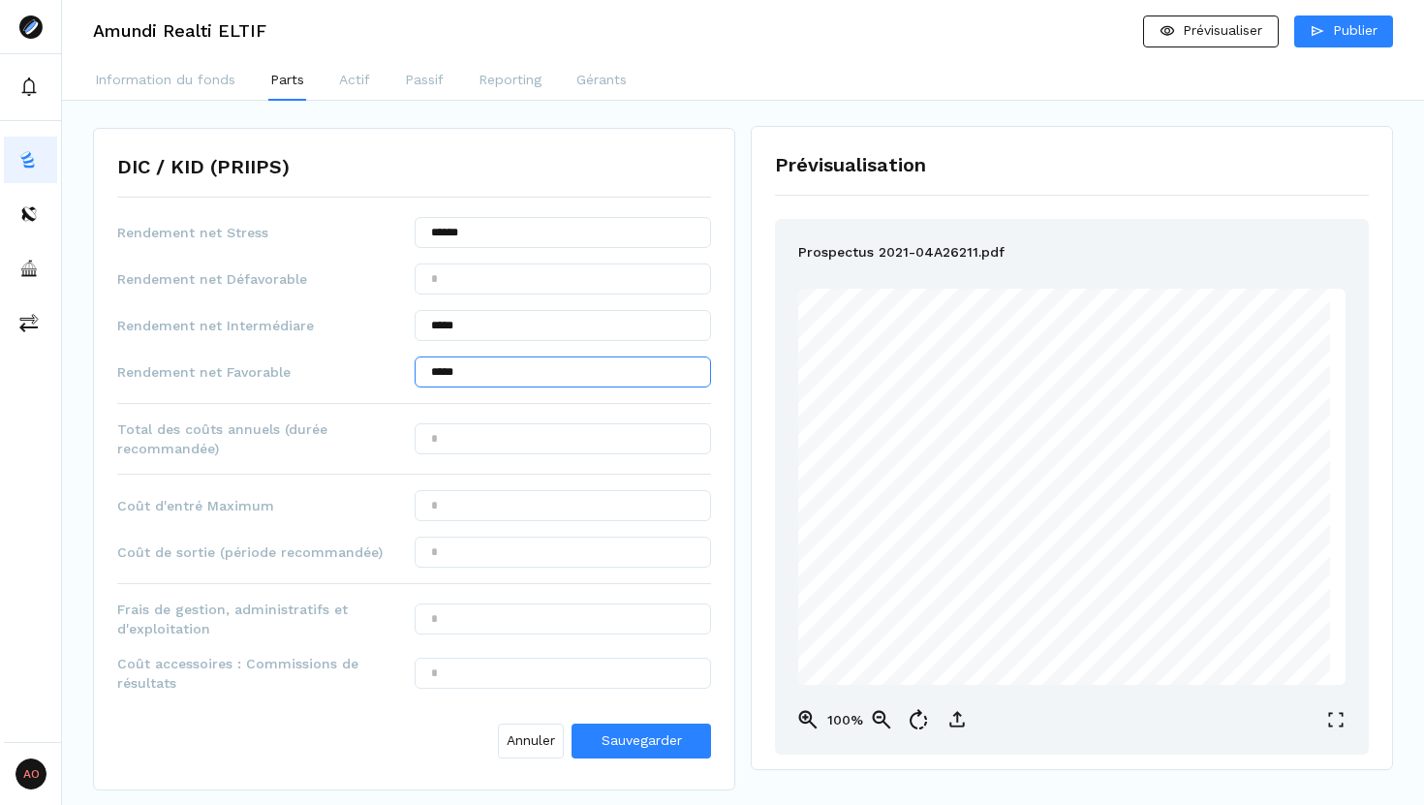
type input "*****"
click at [569, 440] on input "text" at bounding box center [563, 438] width 297 height 31
type input "*****"
click at [542, 503] on input "text" at bounding box center [563, 505] width 297 height 31
type input "***"
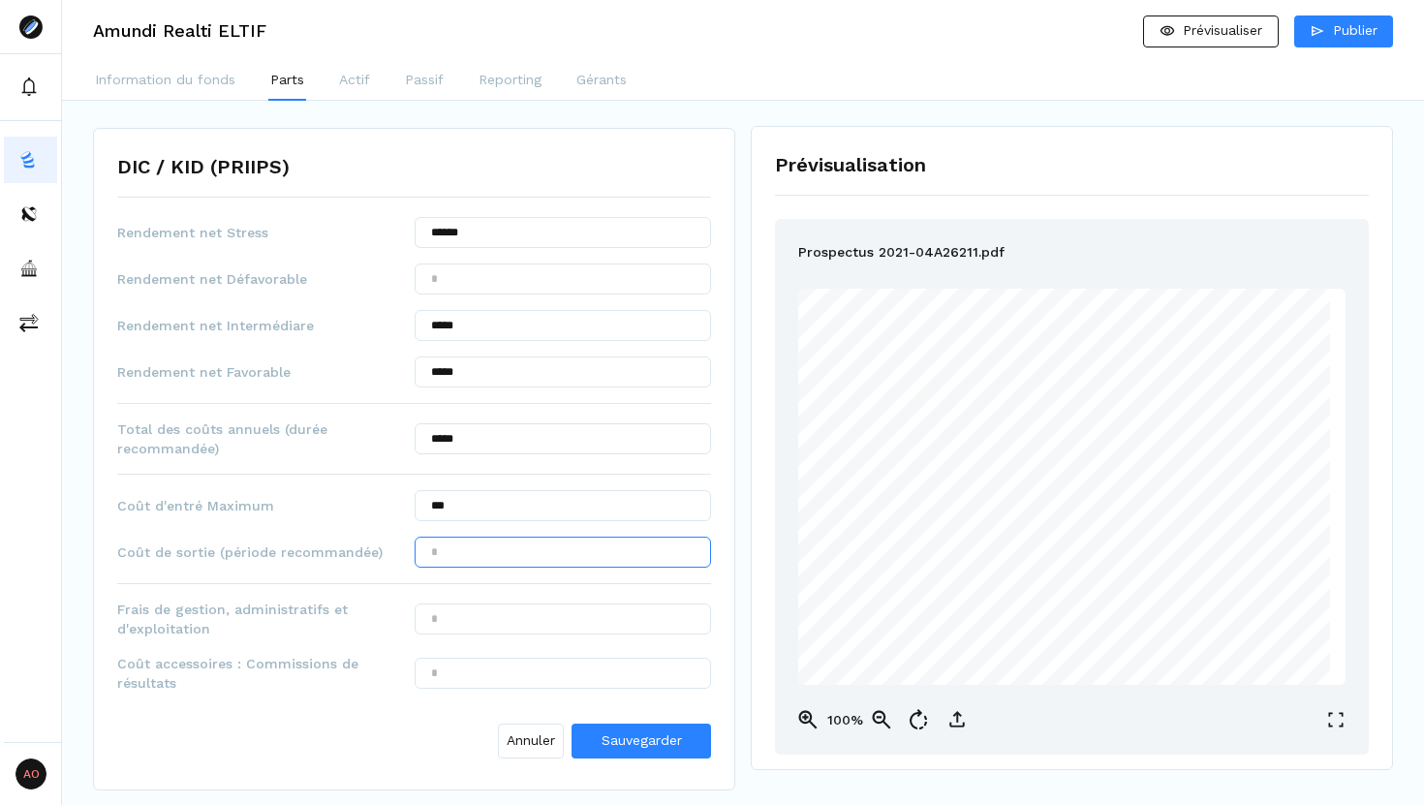
click at [550, 551] on input "text" at bounding box center [563, 552] width 297 height 31
type input "***"
click at [524, 614] on input "text" at bounding box center [563, 618] width 297 height 31
type input "******"
click at [550, 670] on input "text" at bounding box center [563, 673] width 297 height 31
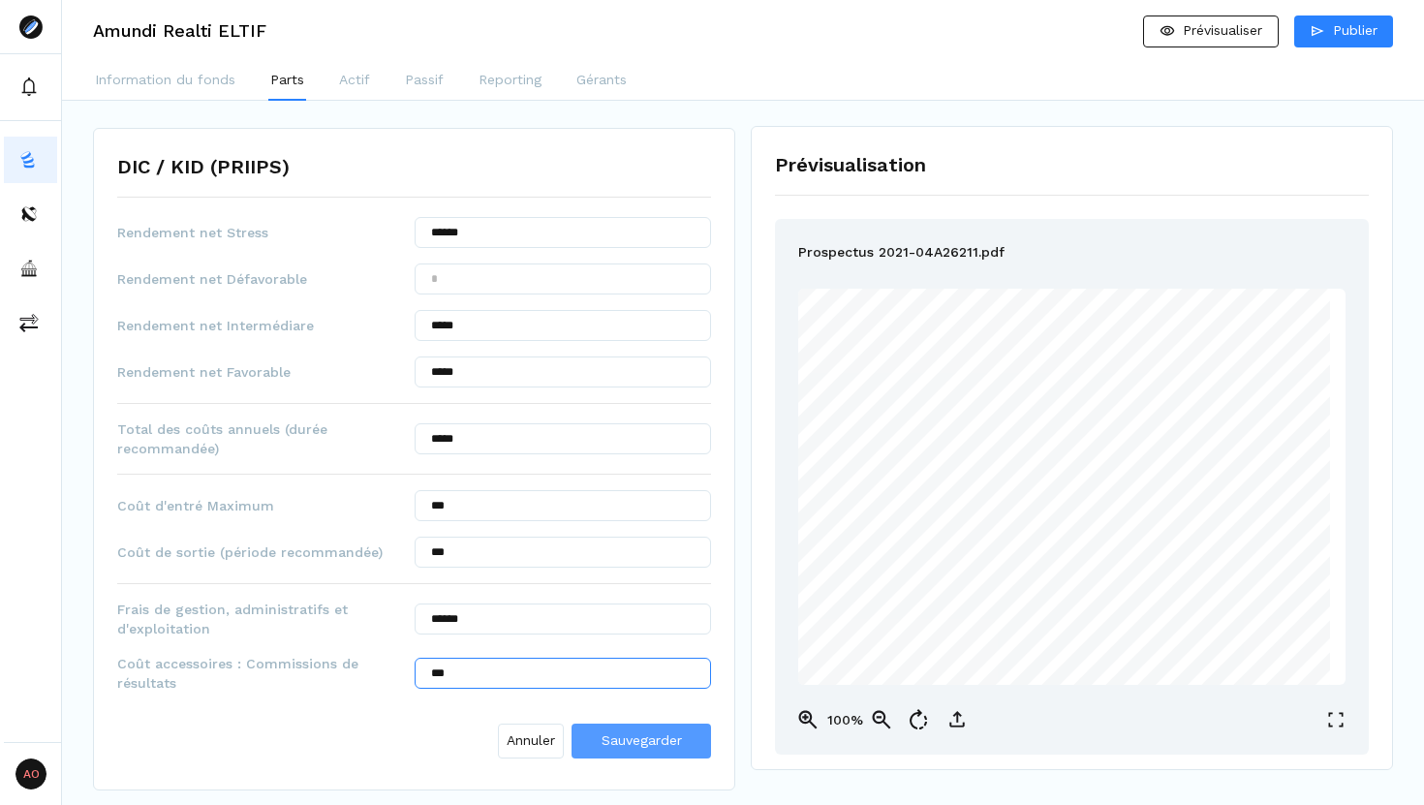
type input "***"
click at [619, 689] on span "Sauvegarder" at bounding box center [641, 739] width 80 height 15
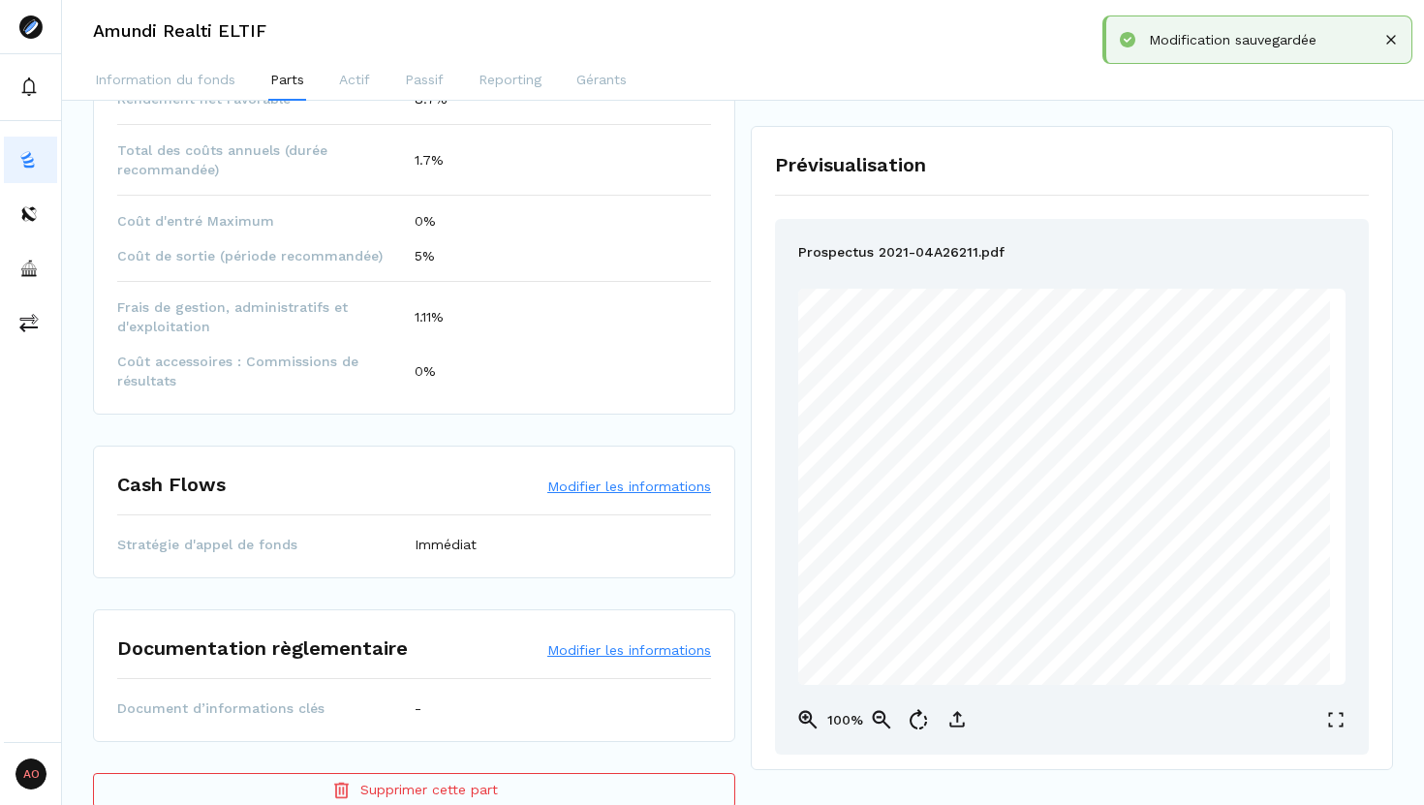
scroll to position [1156, 0]
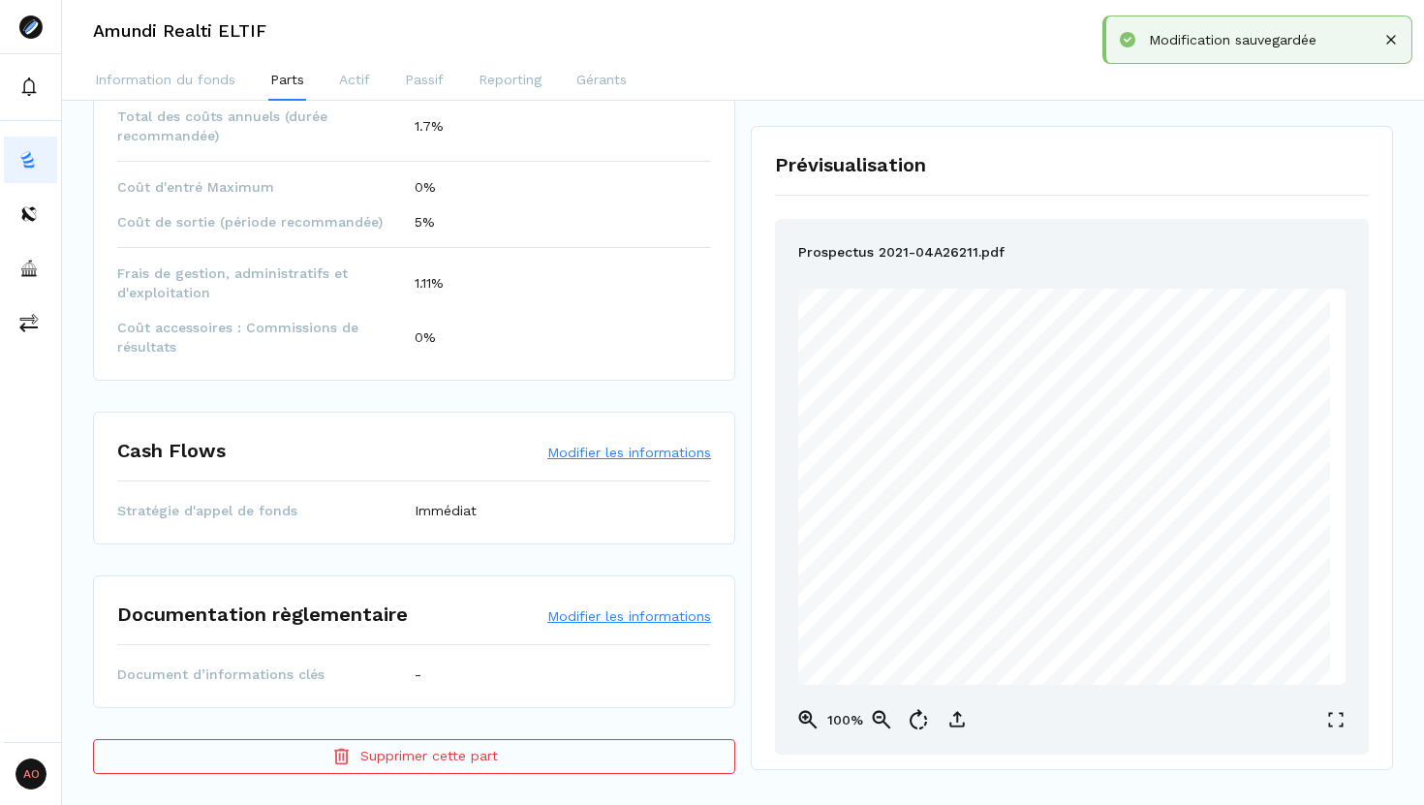
click at [597, 621] on button "Modifier les informations" at bounding box center [629, 615] width 164 height 19
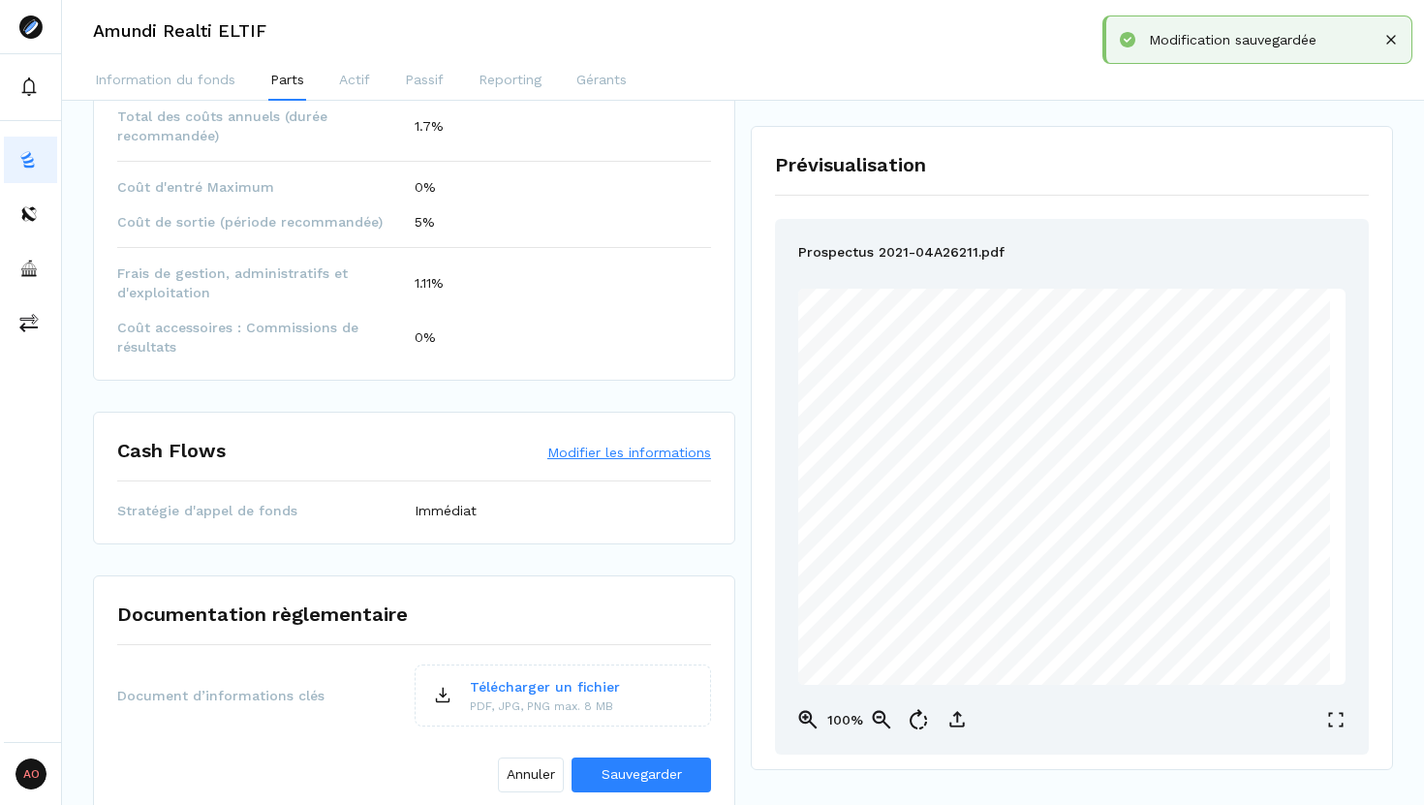
click at [552, 684] on p "Télécharger un fichier" at bounding box center [545, 687] width 150 height 20
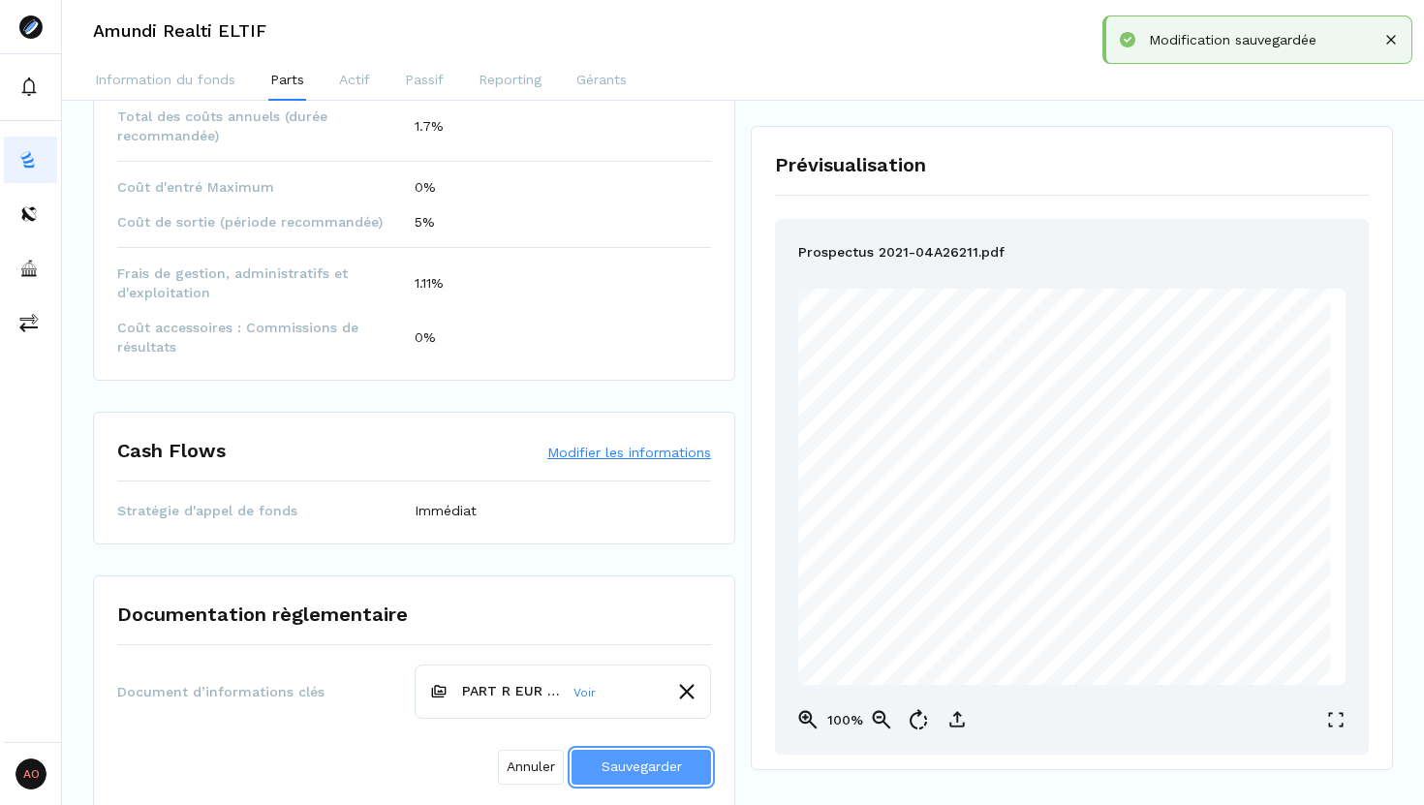
click at [625, 689] on button "Sauvegarder" at bounding box center [640, 767] width 139 height 35
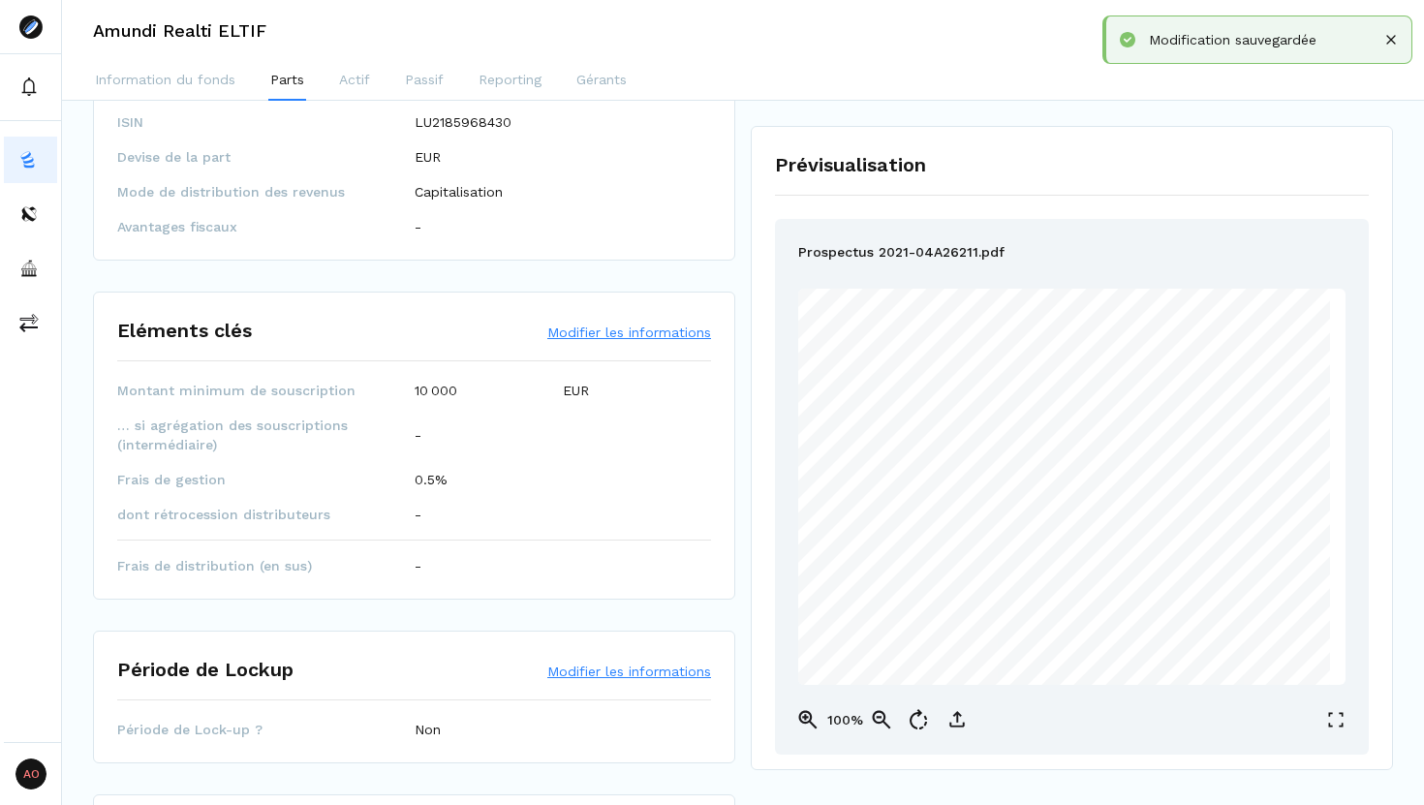
scroll to position [0, 0]
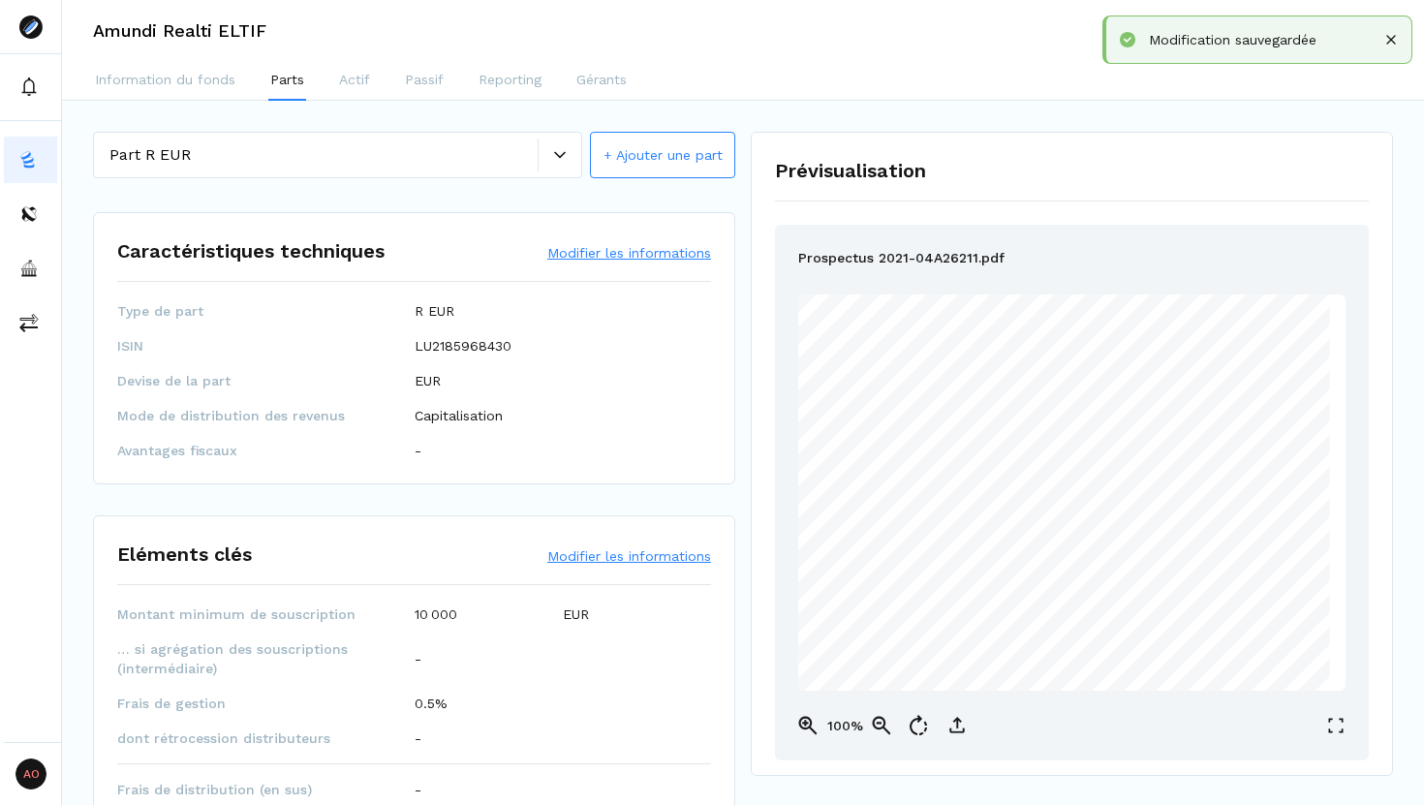
click at [637, 172] on button "+ Ajouter une part" at bounding box center [662, 155] width 145 height 46
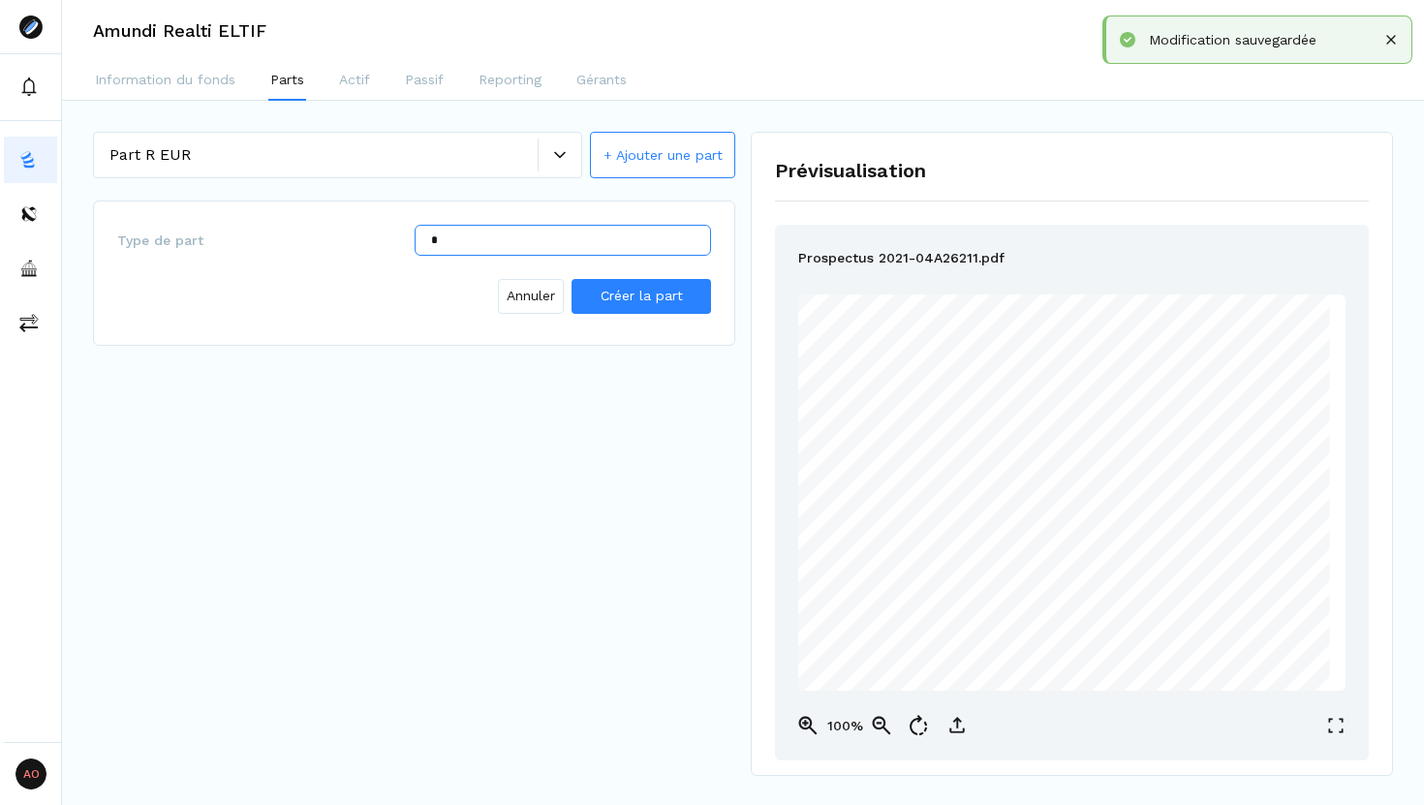
click at [560, 232] on input "*" at bounding box center [563, 240] width 297 height 31
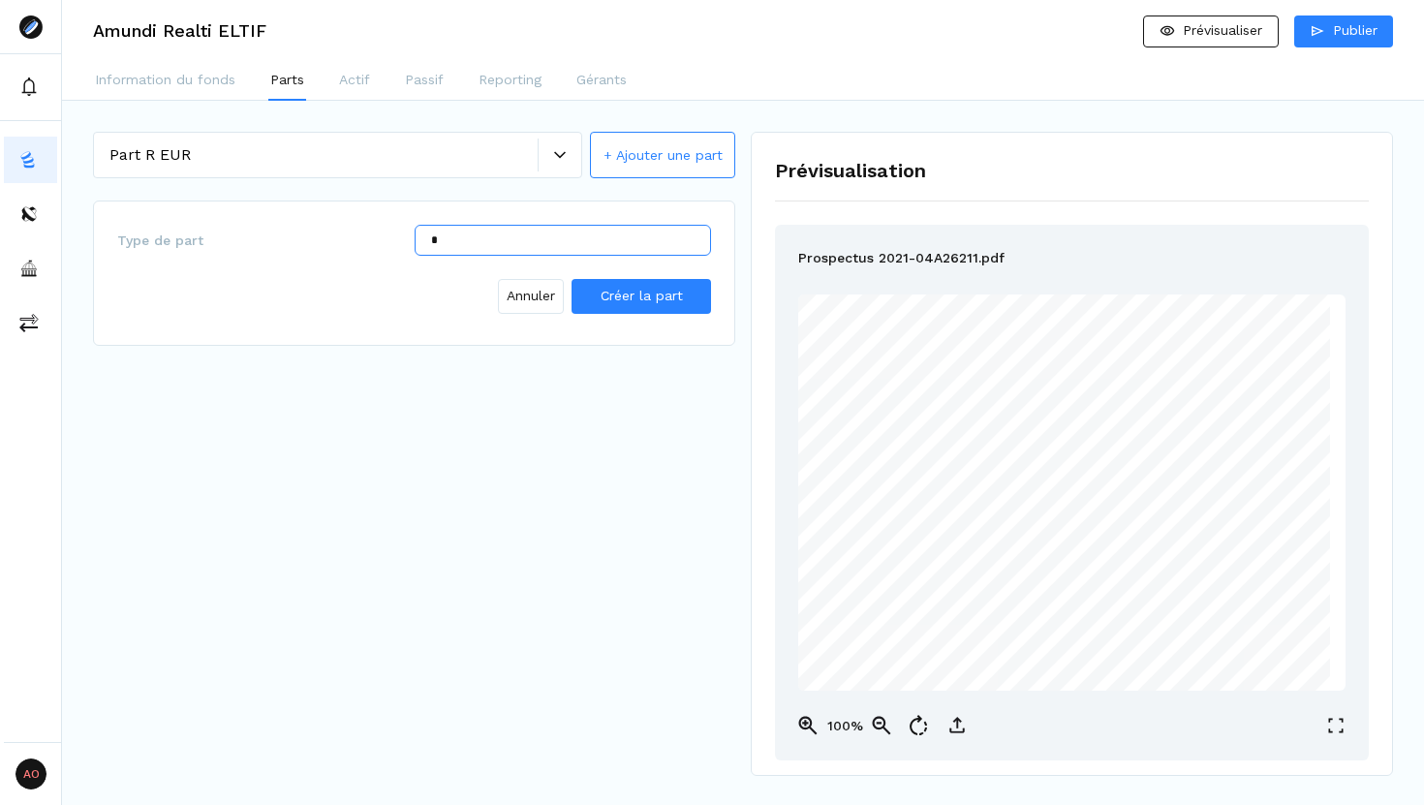
click at [558, 234] on input "*" at bounding box center [563, 240] width 297 height 31
type input "********"
click at [632, 297] on span "Créer la part" at bounding box center [641, 295] width 82 height 15
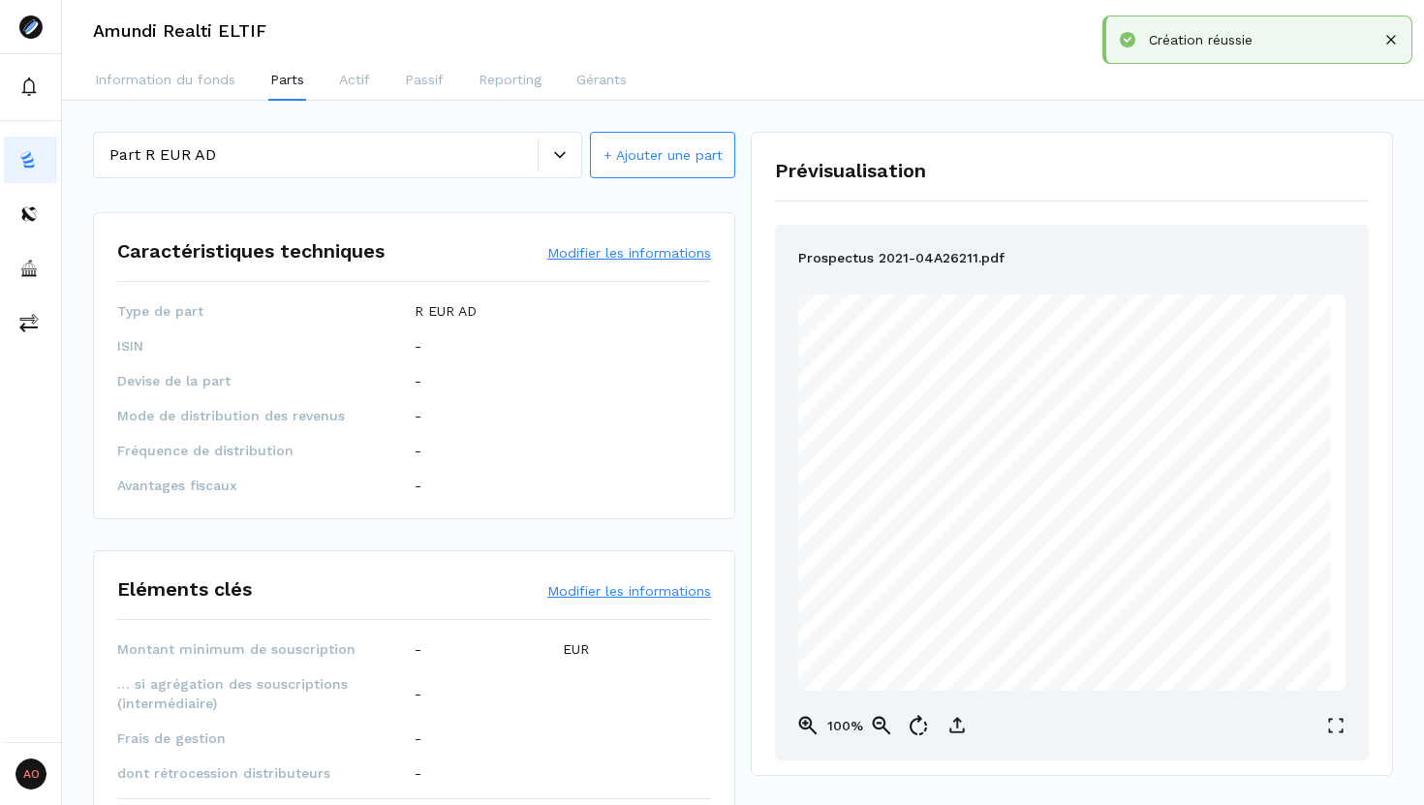
click at [577, 245] on button "Modifier les informations" at bounding box center [629, 252] width 164 height 19
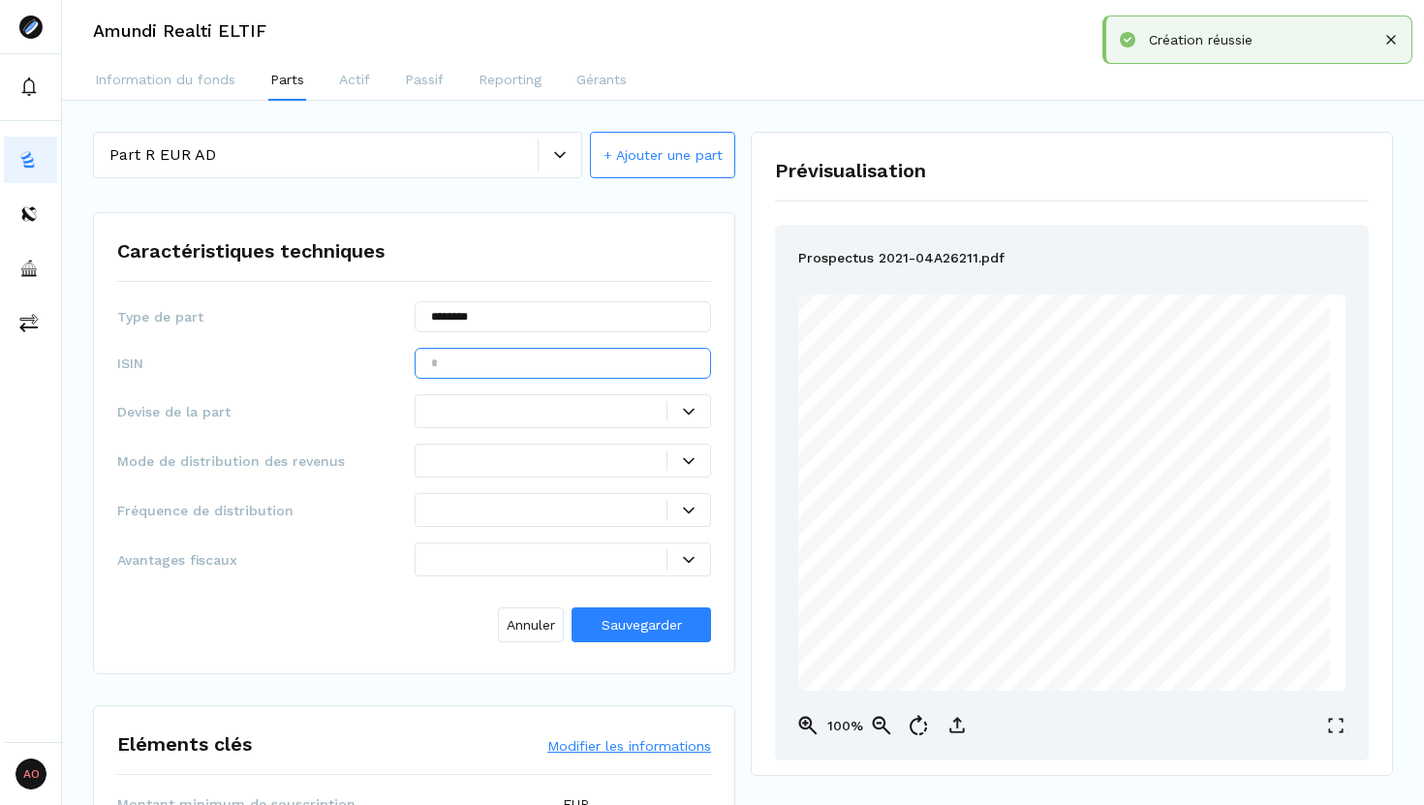
click at [491, 366] on input "text" at bounding box center [563, 363] width 297 height 31
paste input "**********"
type input "**********"
click at [477, 402] on div at bounding box center [549, 411] width 236 height 20
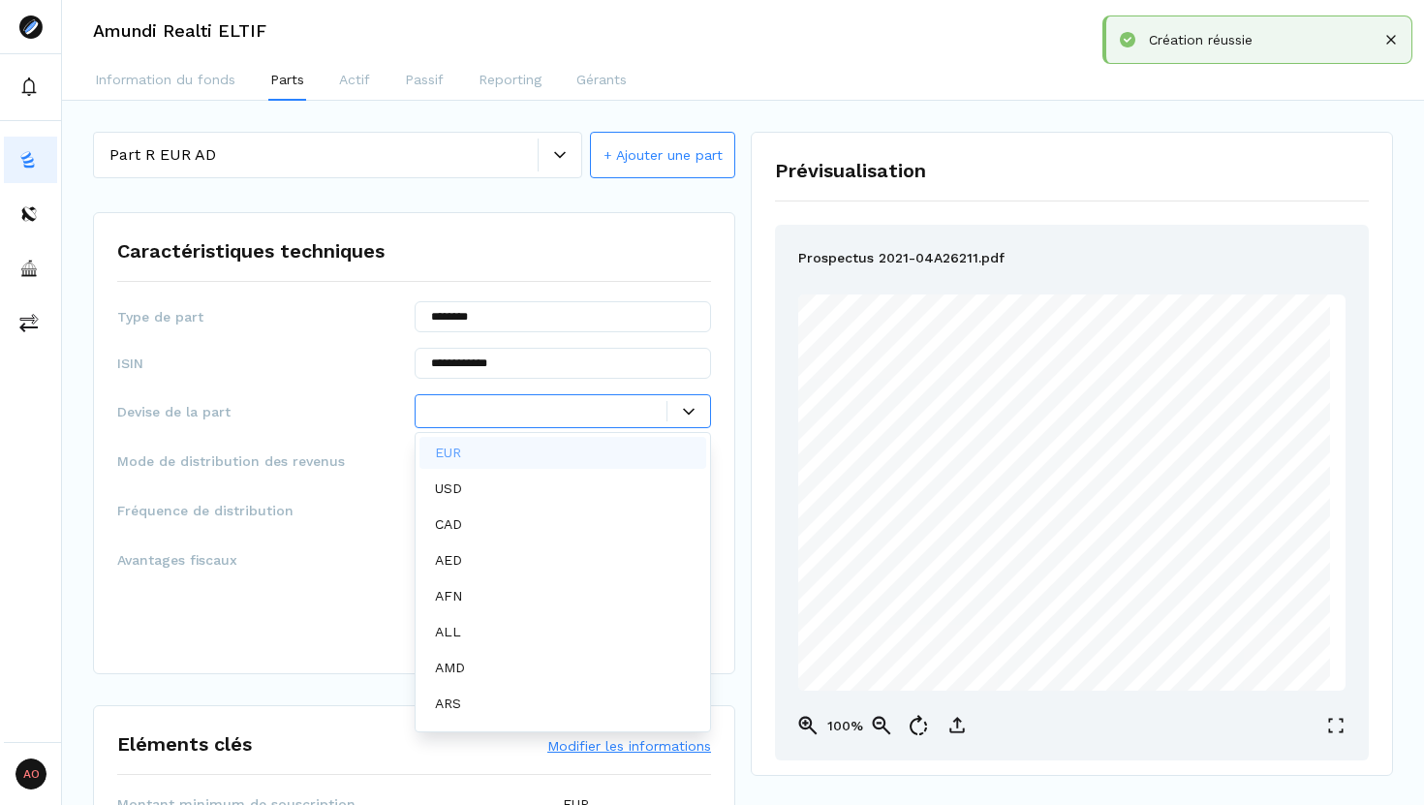
click at [482, 454] on div "EUR" at bounding box center [563, 453] width 288 height 32
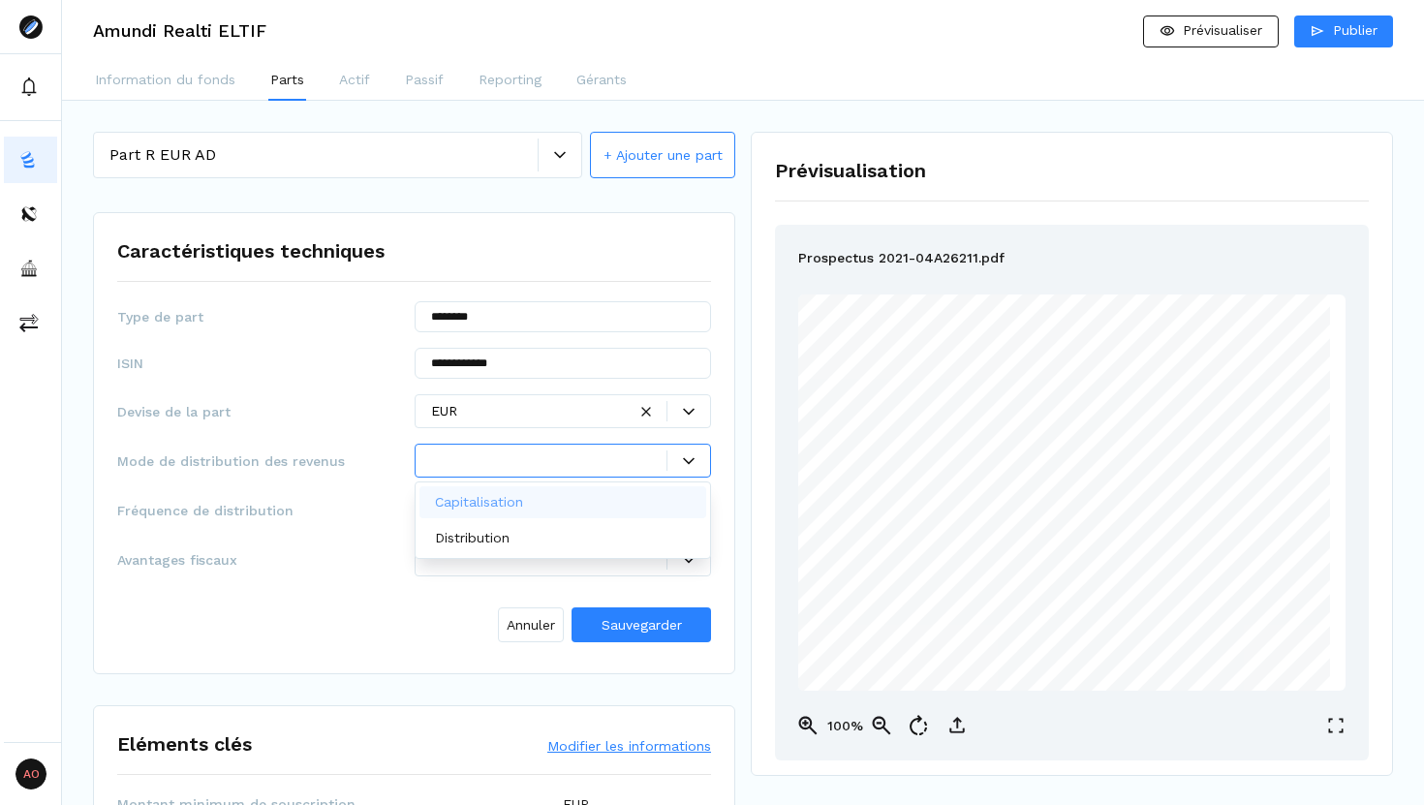
click at [482, 454] on div at bounding box center [549, 460] width 236 height 20
click at [604, 502] on div "Capitalisation" at bounding box center [563, 502] width 288 height 32
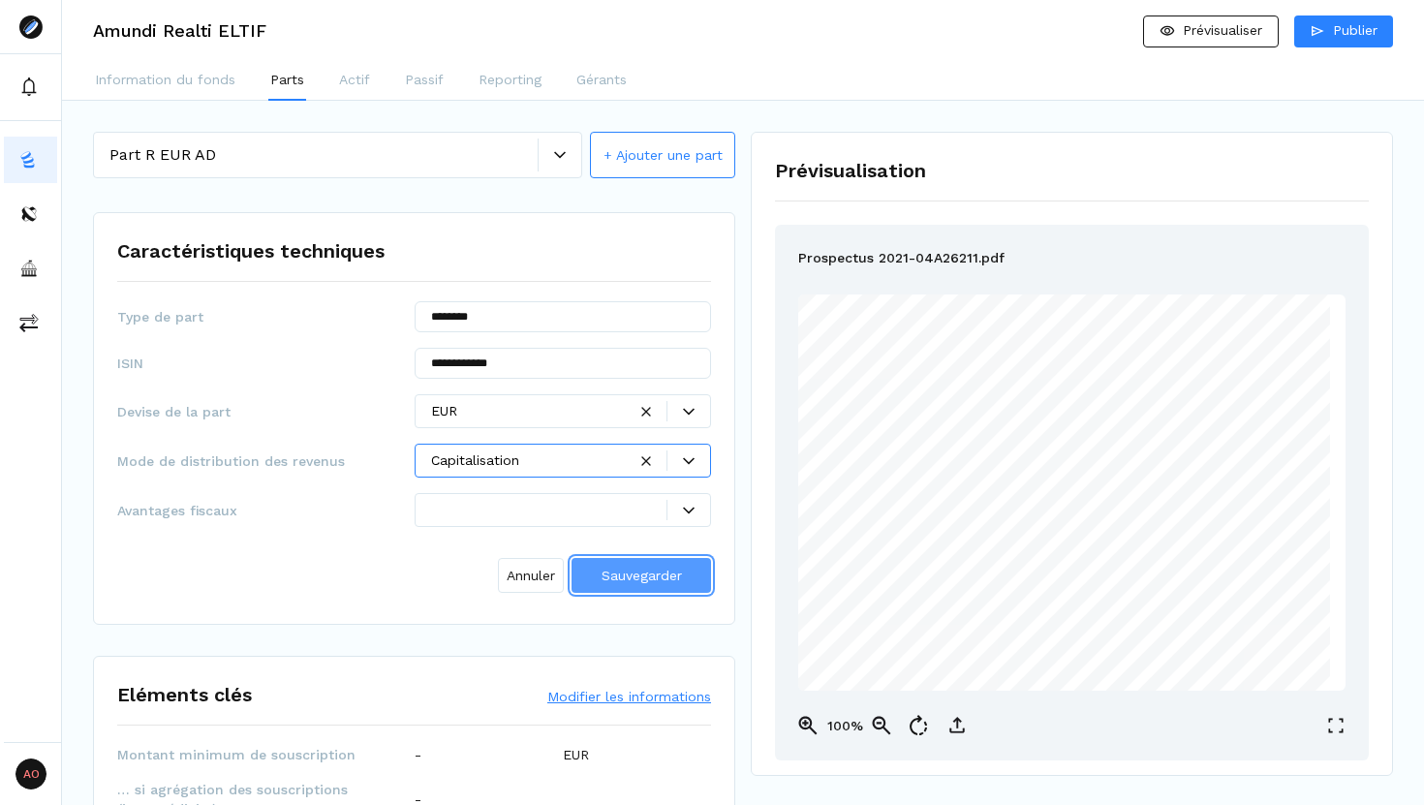
click at [697, 584] on button "Sauvegarder" at bounding box center [640, 575] width 139 height 35
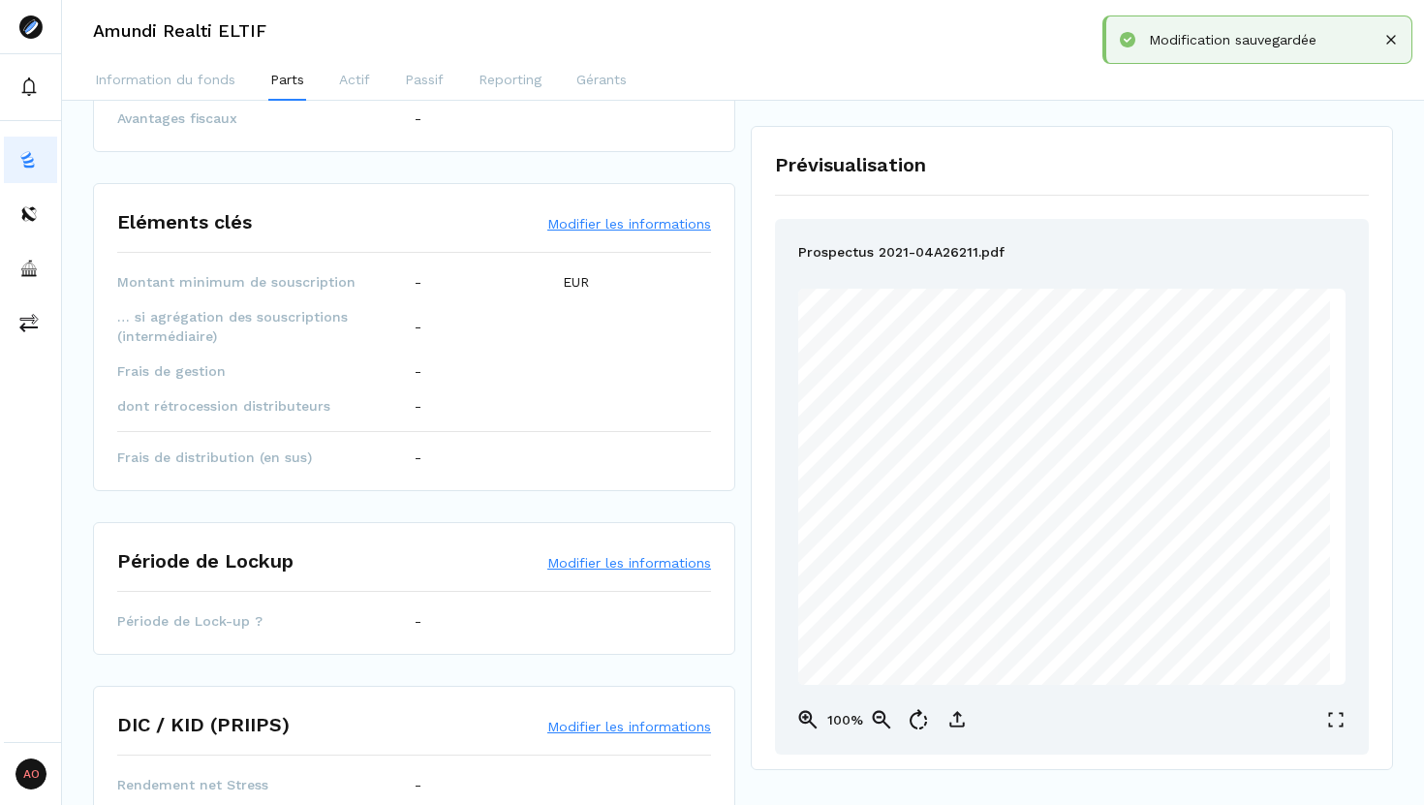
scroll to position [313, 0]
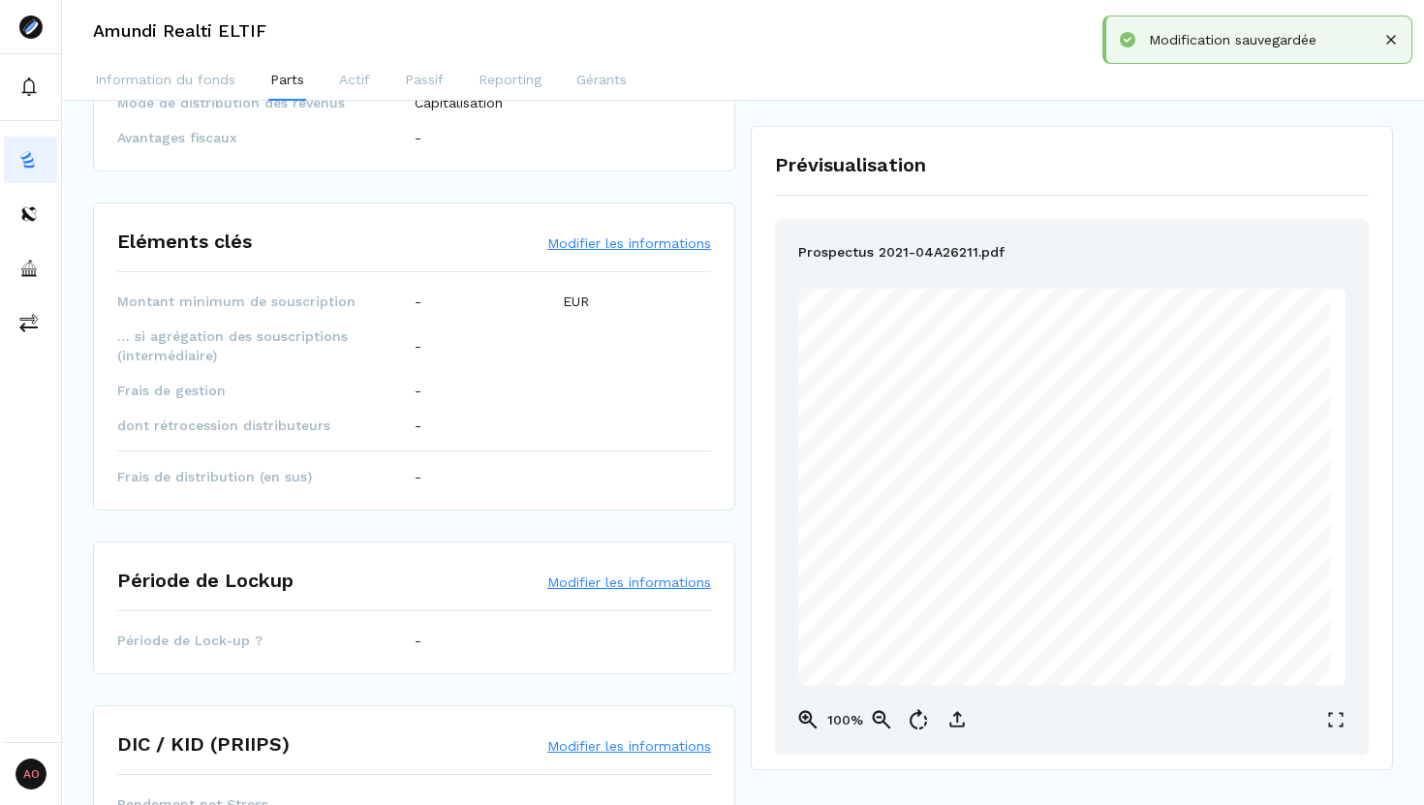
click at [585, 241] on button "Modifier les informations" at bounding box center [629, 242] width 164 height 19
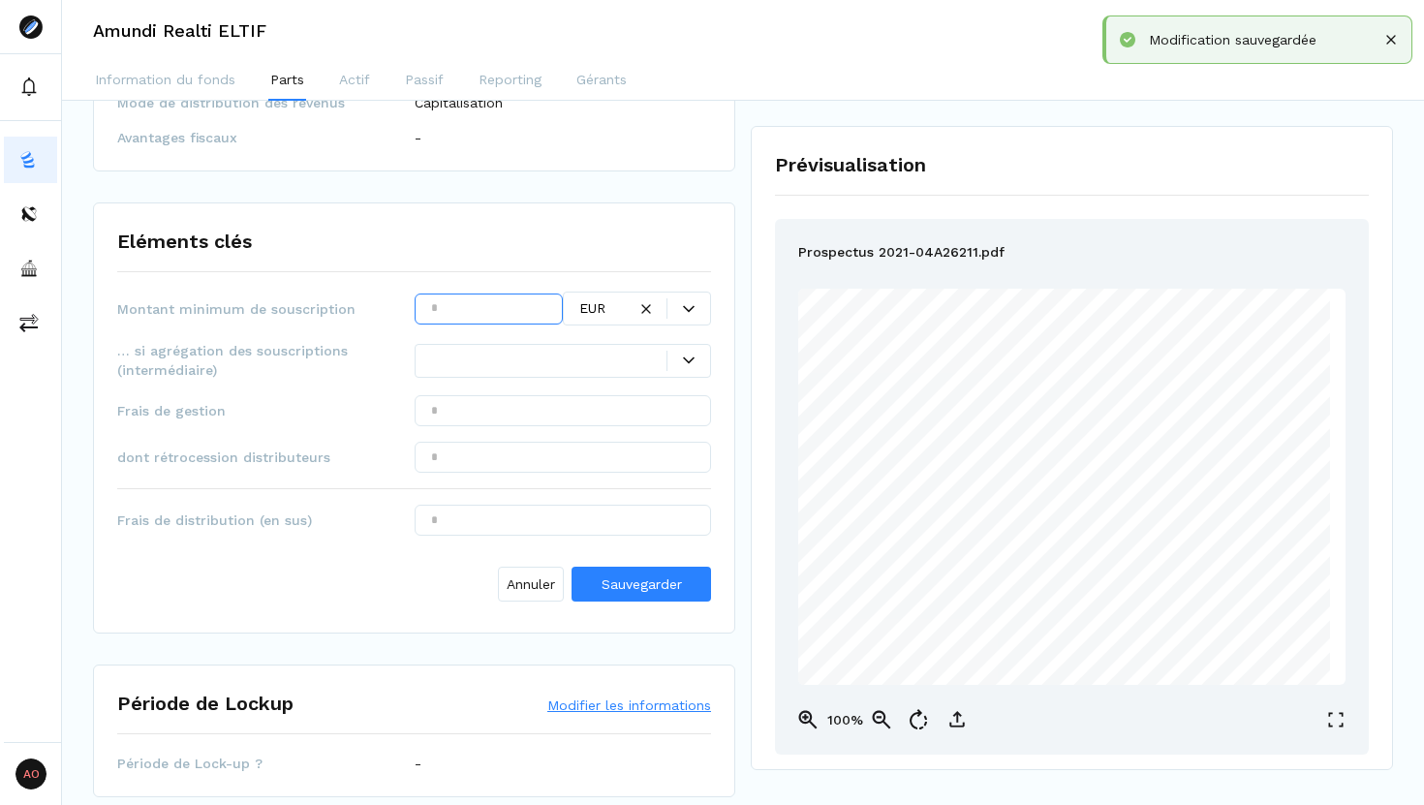
click at [505, 311] on input "text" at bounding box center [489, 308] width 148 height 31
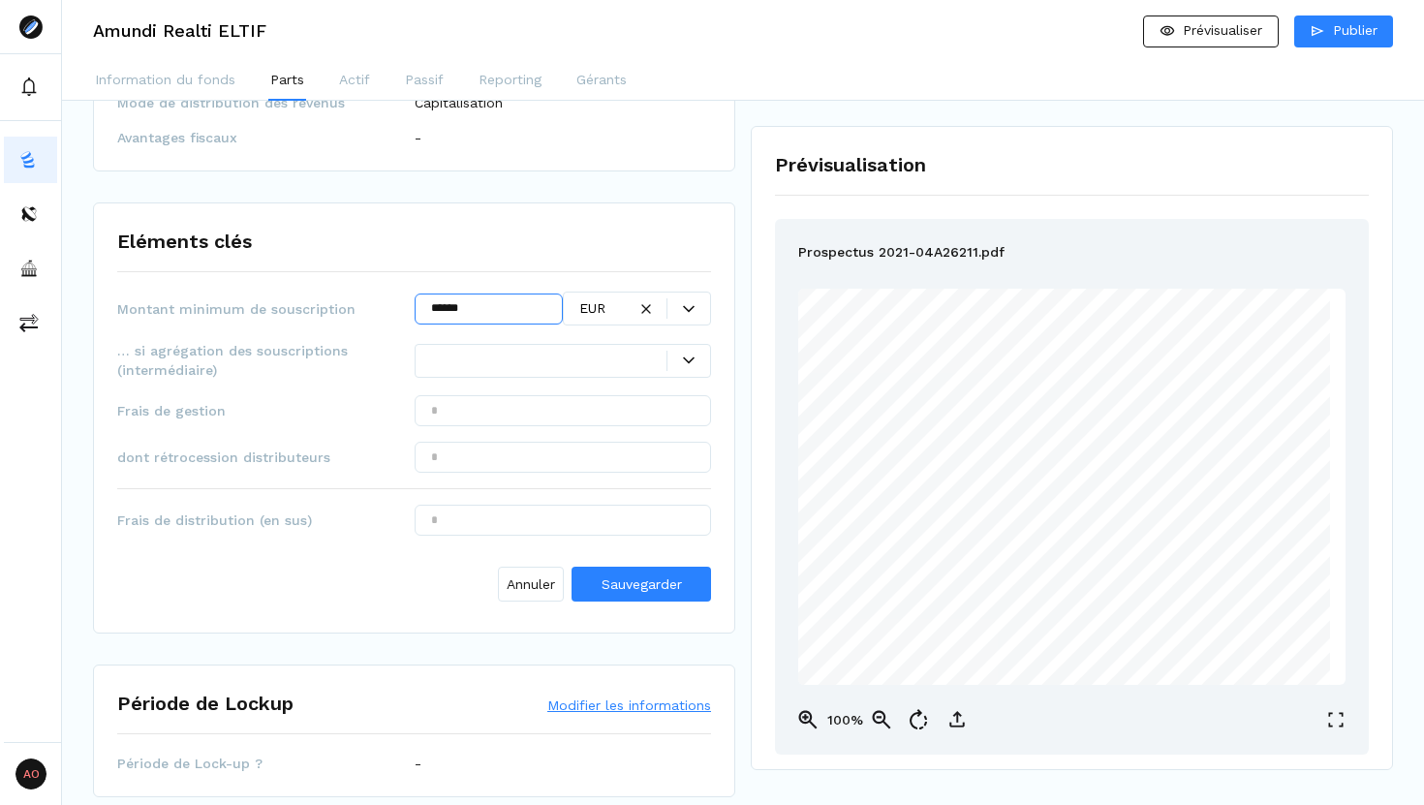
type input "******"
click at [528, 418] on input "text" at bounding box center [563, 410] width 297 height 31
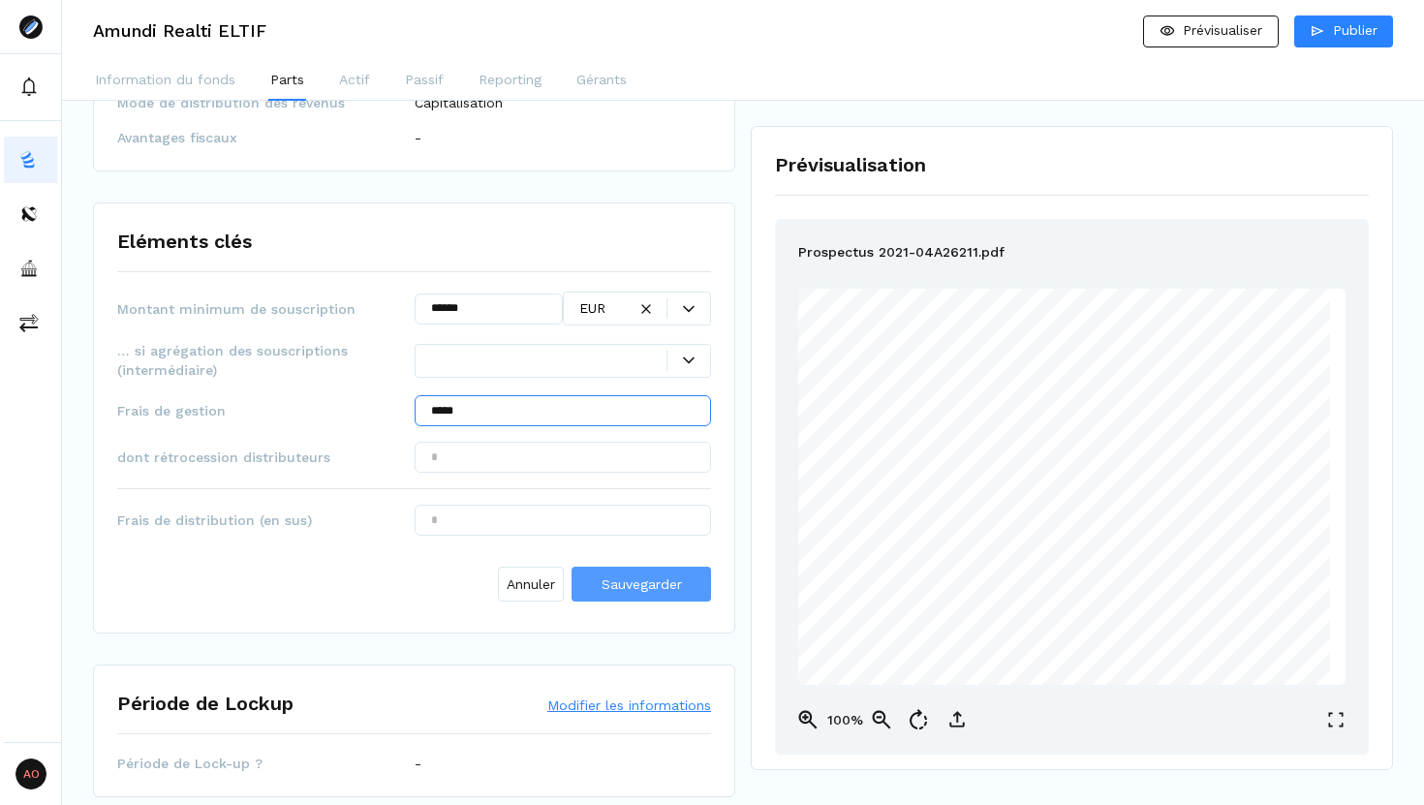
type input "*****"
click at [613, 589] on span "Sauvegarder" at bounding box center [641, 583] width 80 height 15
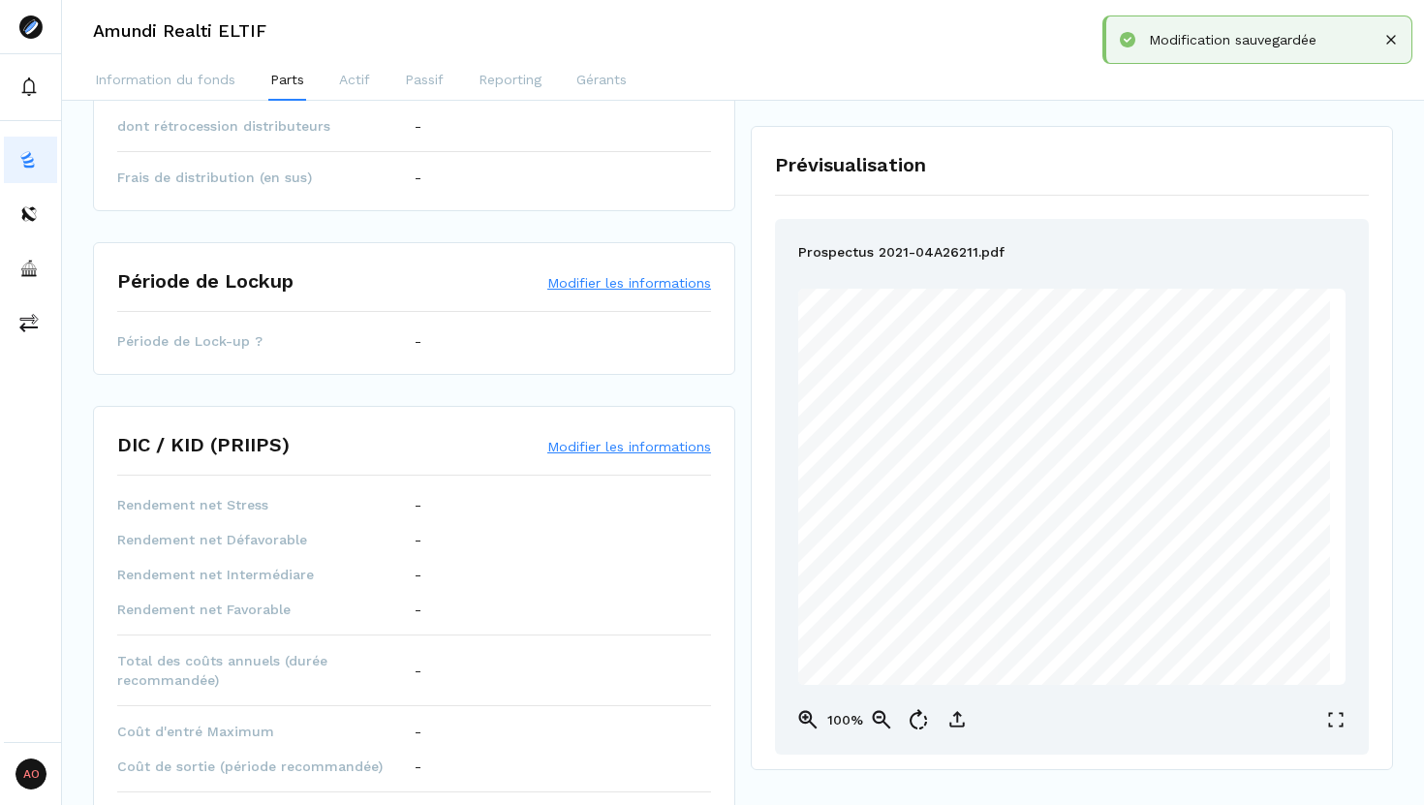
scroll to position [622, 0]
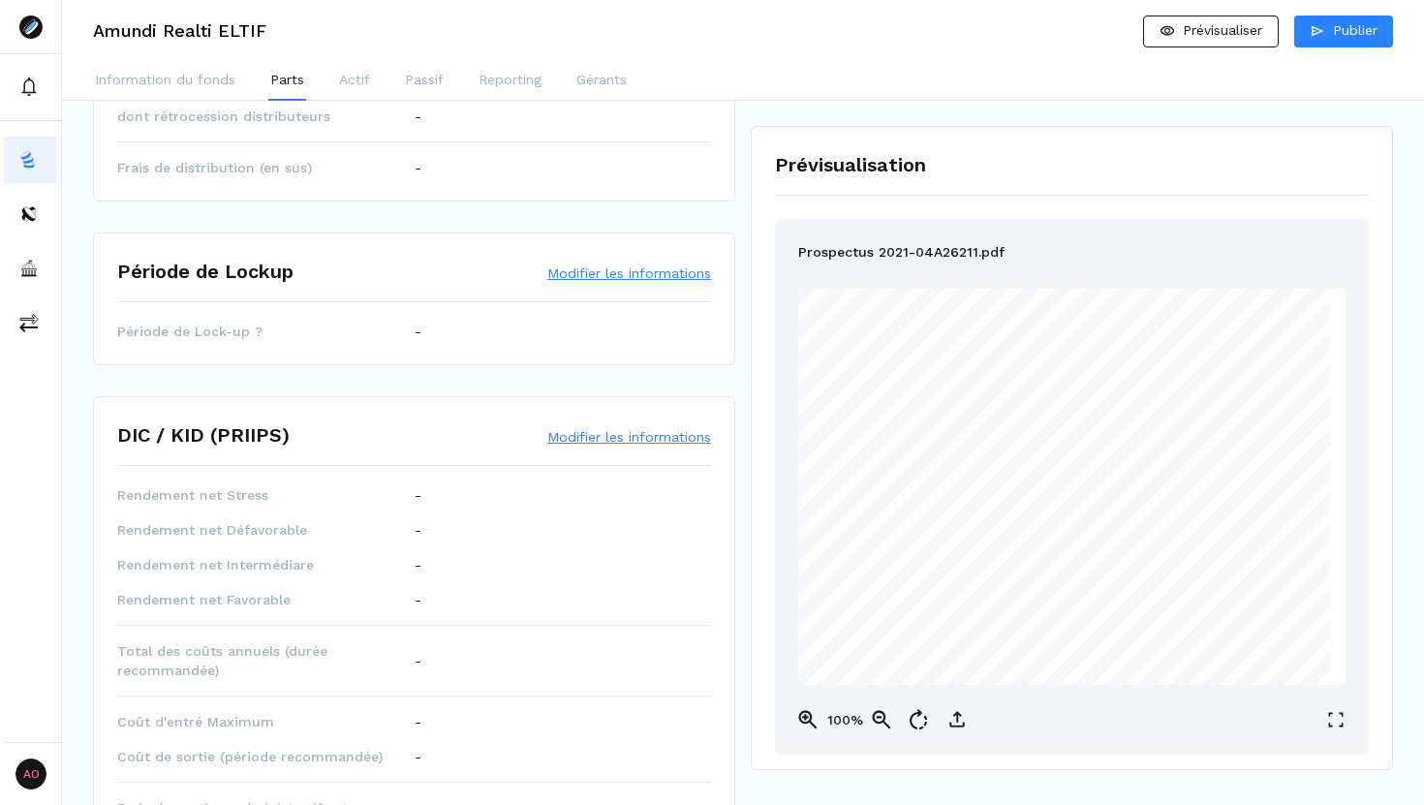
click at [662, 270] on button "Modifier les informations" at bounding box center [629, 272] width 164 height 19
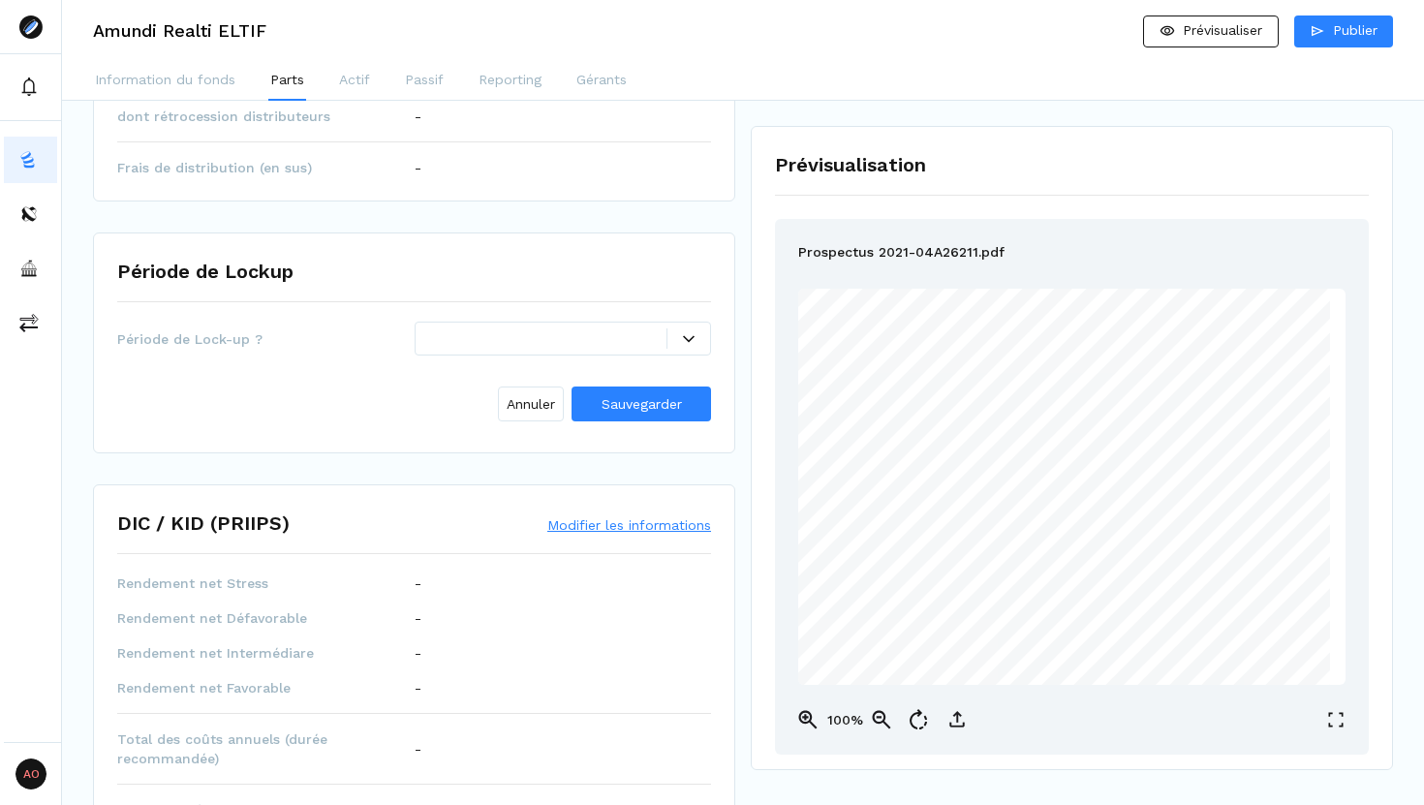
click at [695, 333] on div at bounding box center [688, 339] width 43 height 12
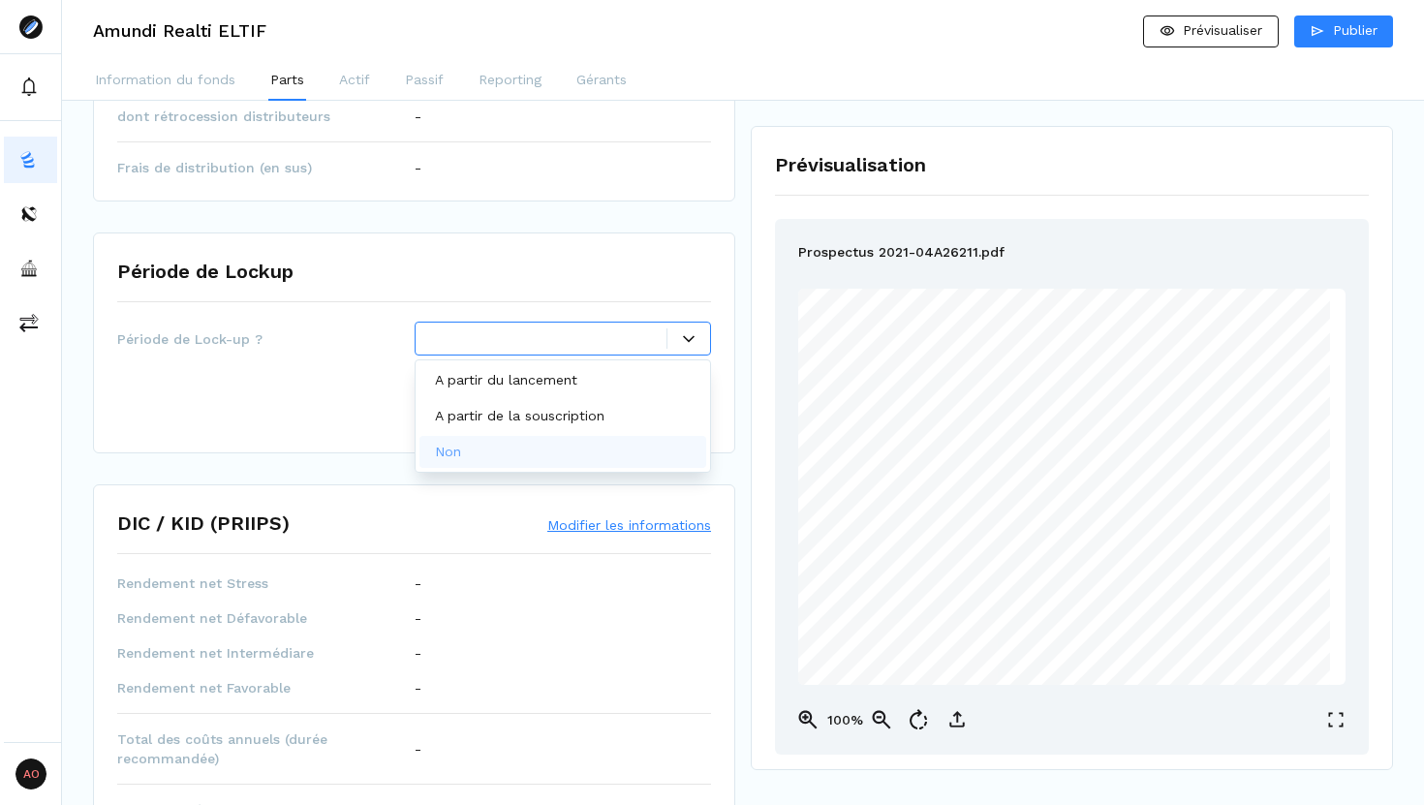
click at [558, 449] on div "Non" at bounding box center [563, 452] width 288 height 32
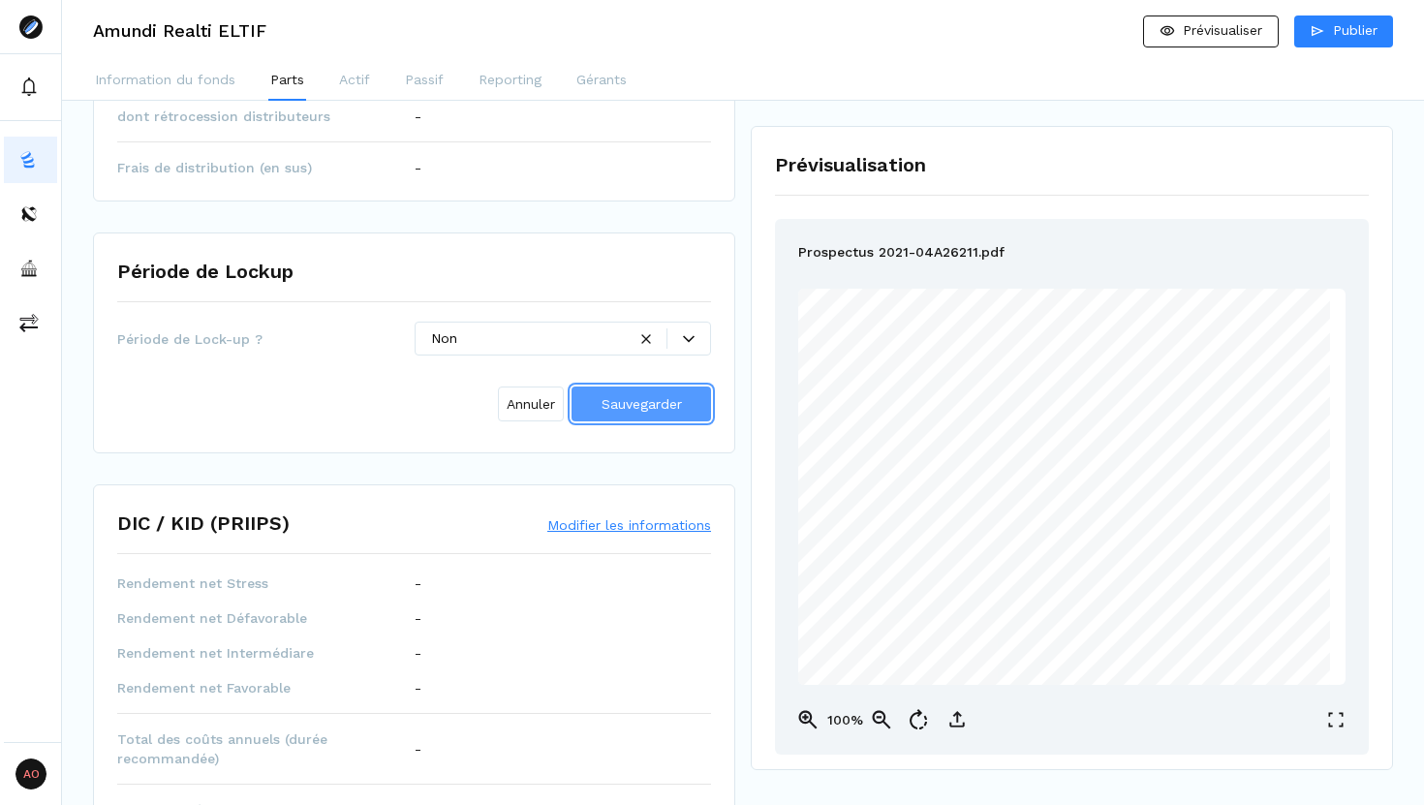
click at [643, 404] on span "Sauvegarder" at bounding box center [641, 403] width 80 height 15
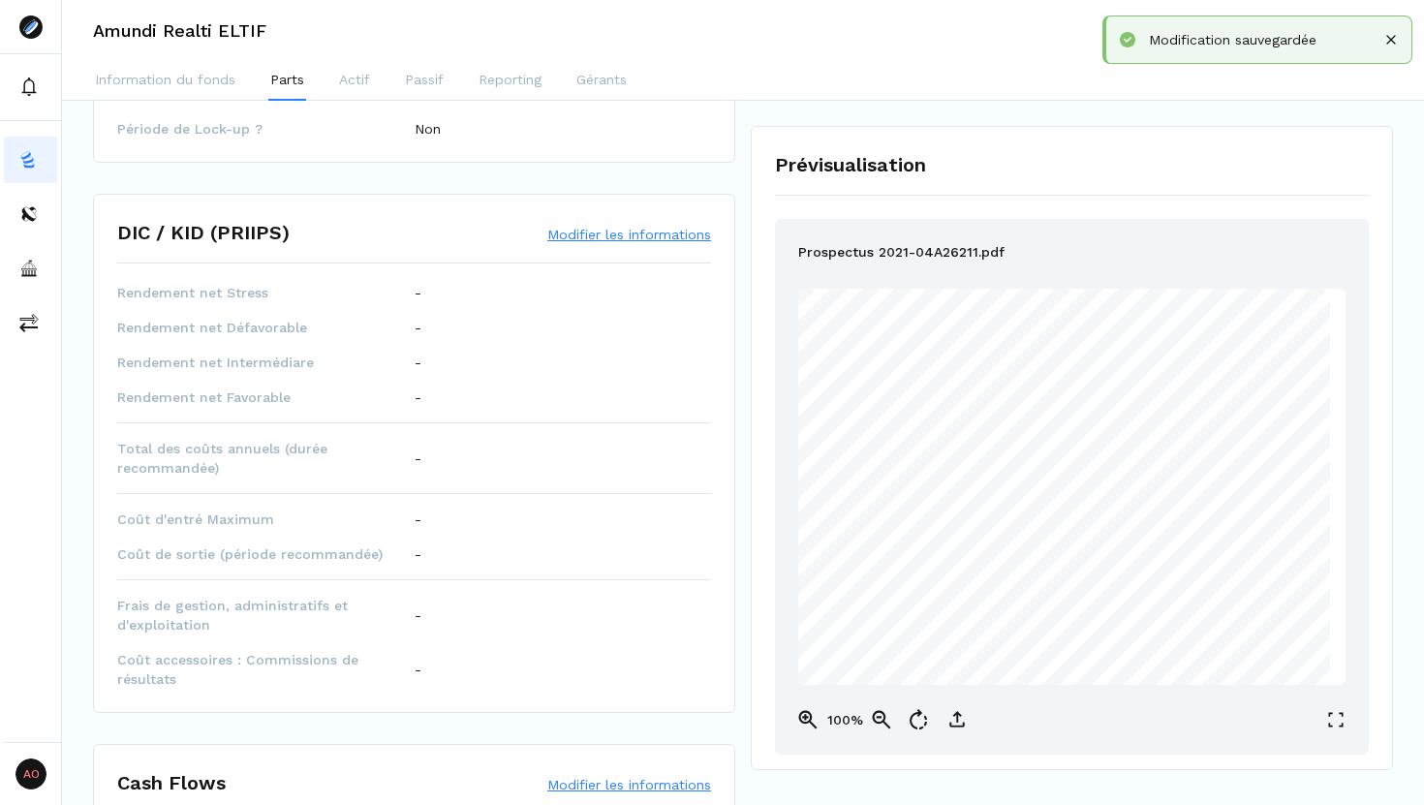
scroll to position [841, 0]
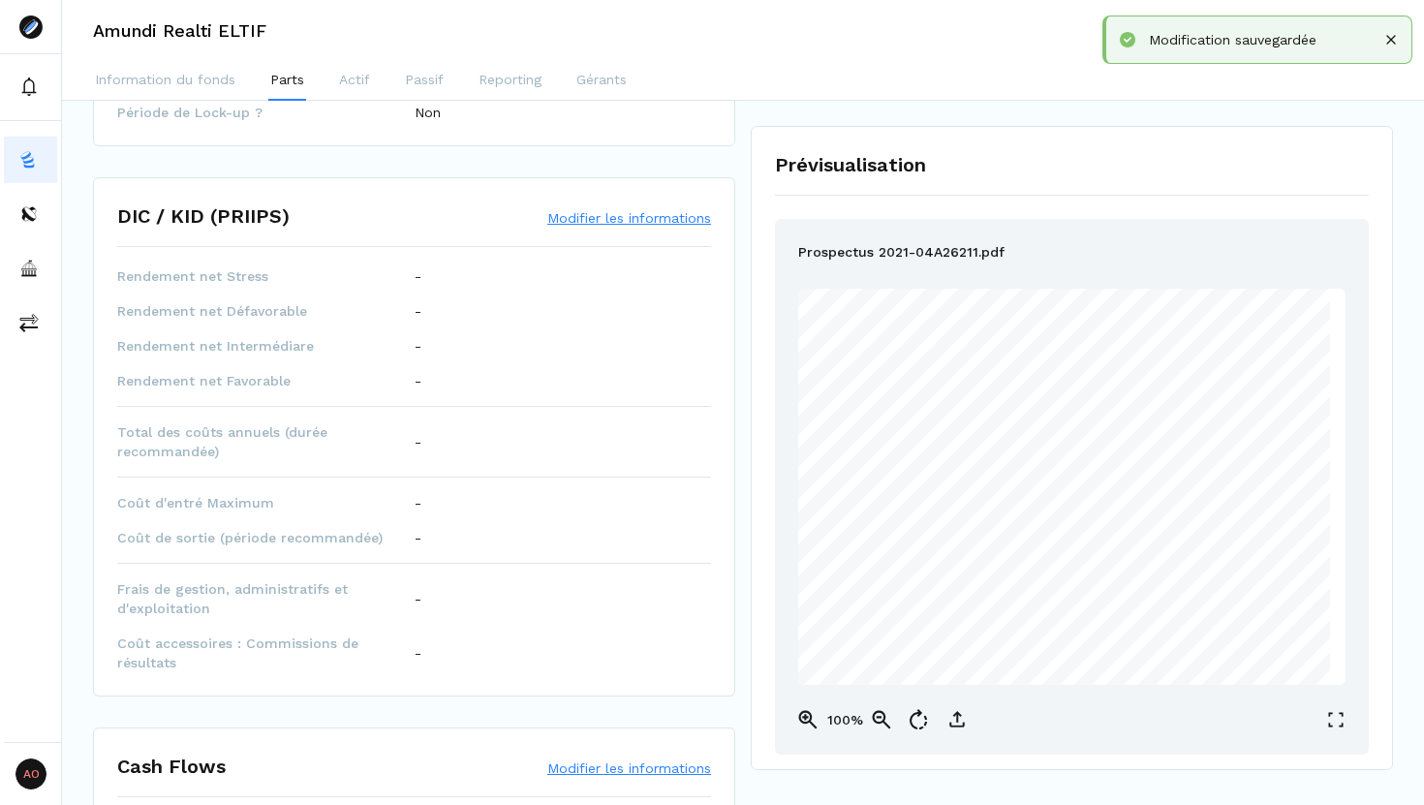
click at [593, 213] on button "Modifier les informations" at bounding box center [629, 217] width 164 height 19
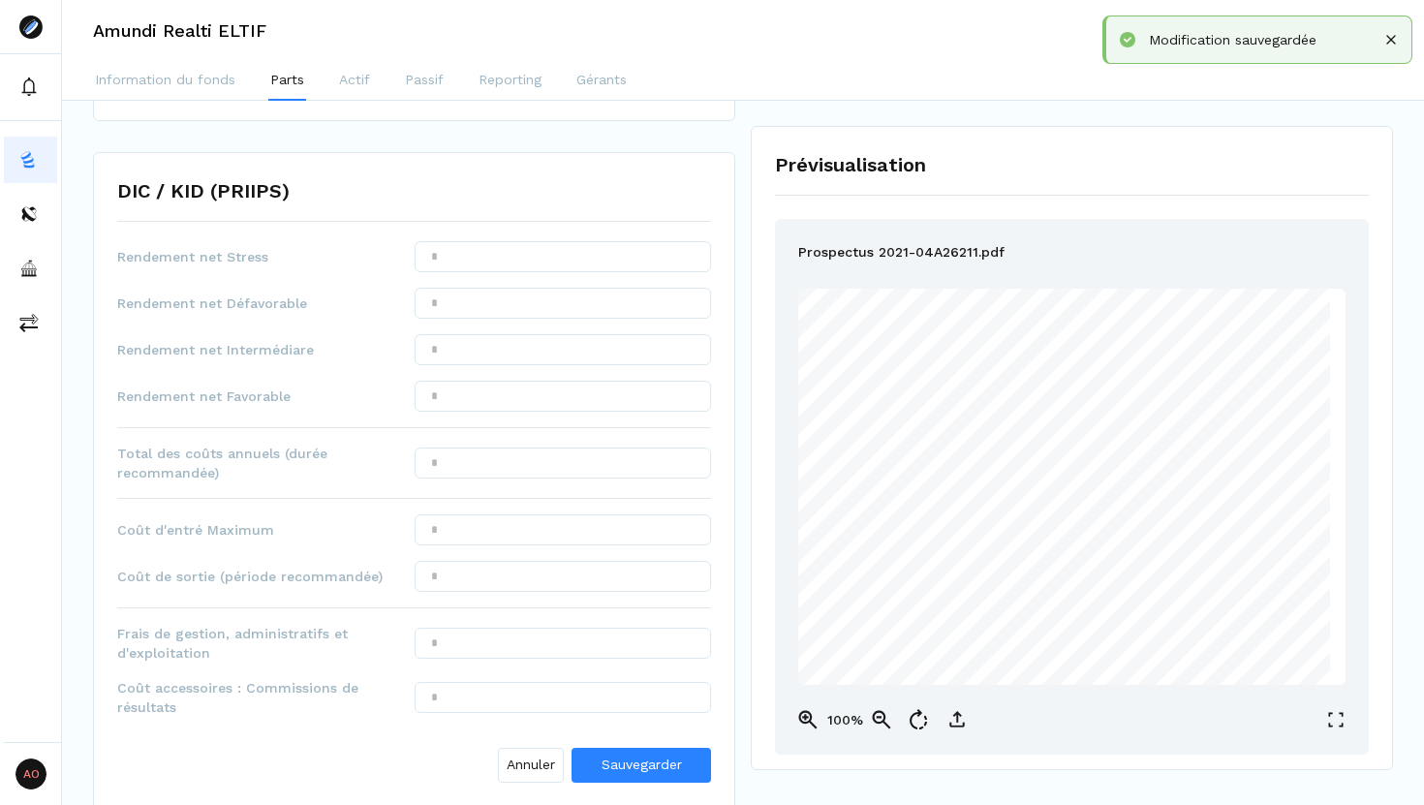
scroll to position [872, 0]
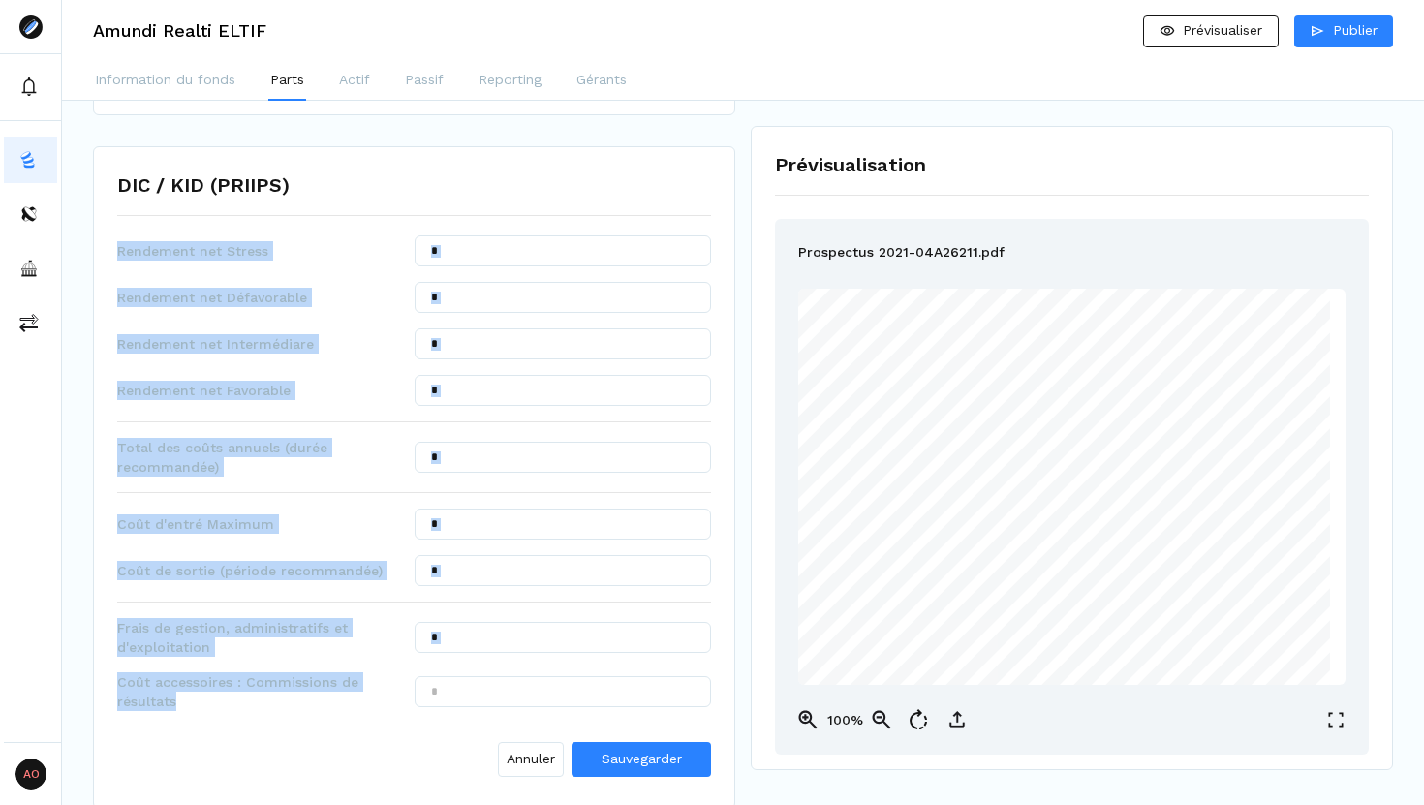
drag, startPoint x: 117, startPoint y: 246, endPoint x: 283, endPoint y: 702, distance: 485.3
click at [283, 689] on div "Rendement net Stress Rendement net Défavorable Rendement net Intermédiare Rende…" at bounding box center [414, 509] width 594 height 549
copy div "Rendement net Stress Rendement net Défavorable Rendement net Intermédiare Rende…"
click at [611, 249] on input "text" at bounding box center [563, 250] width 297 height 31
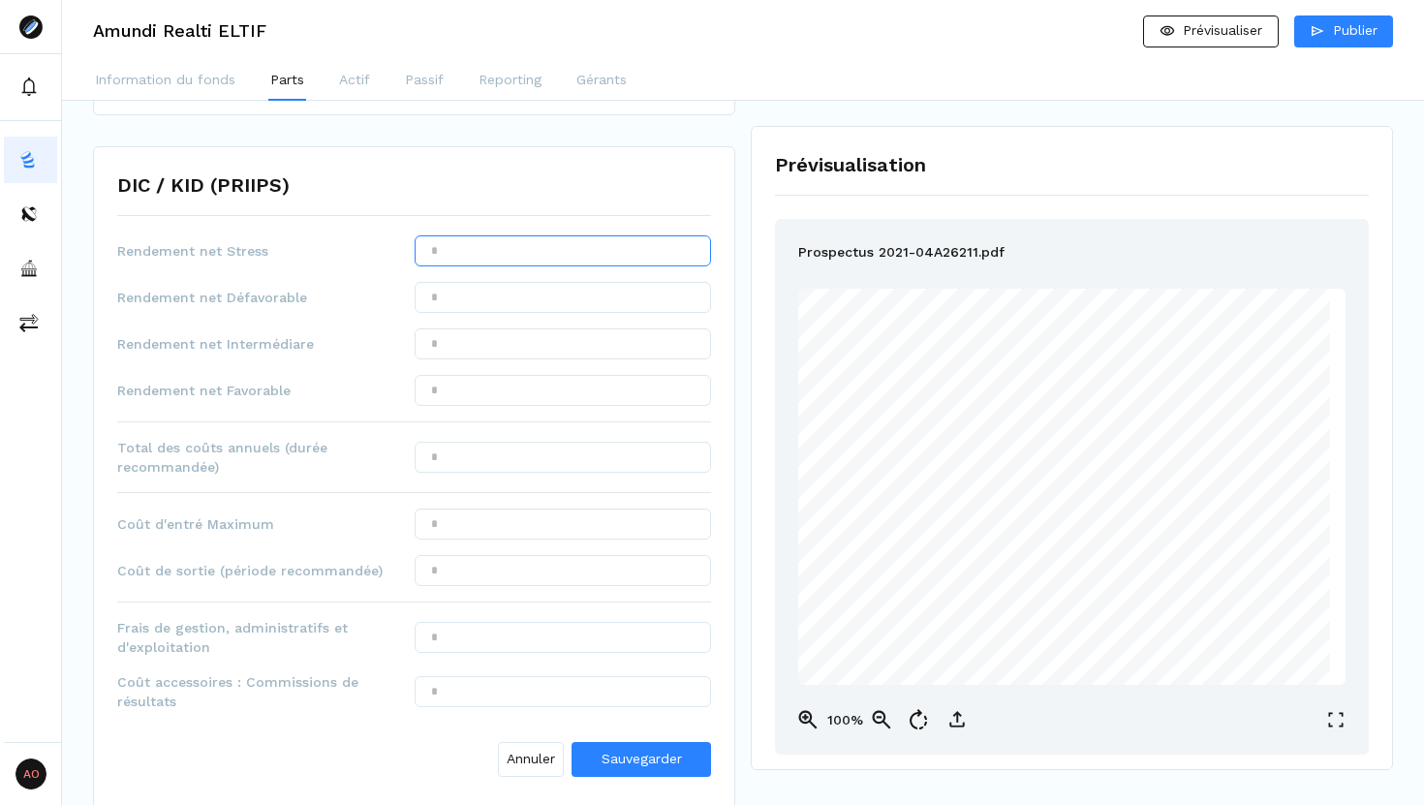
click at [611, 249] on input "text" at bounding box center [563, 250] width 297 height 31
type input "***"
type input "******"
click at [578, 357] on input "text" at bounding box center [563, 343] width 297 height 31
type input "******"
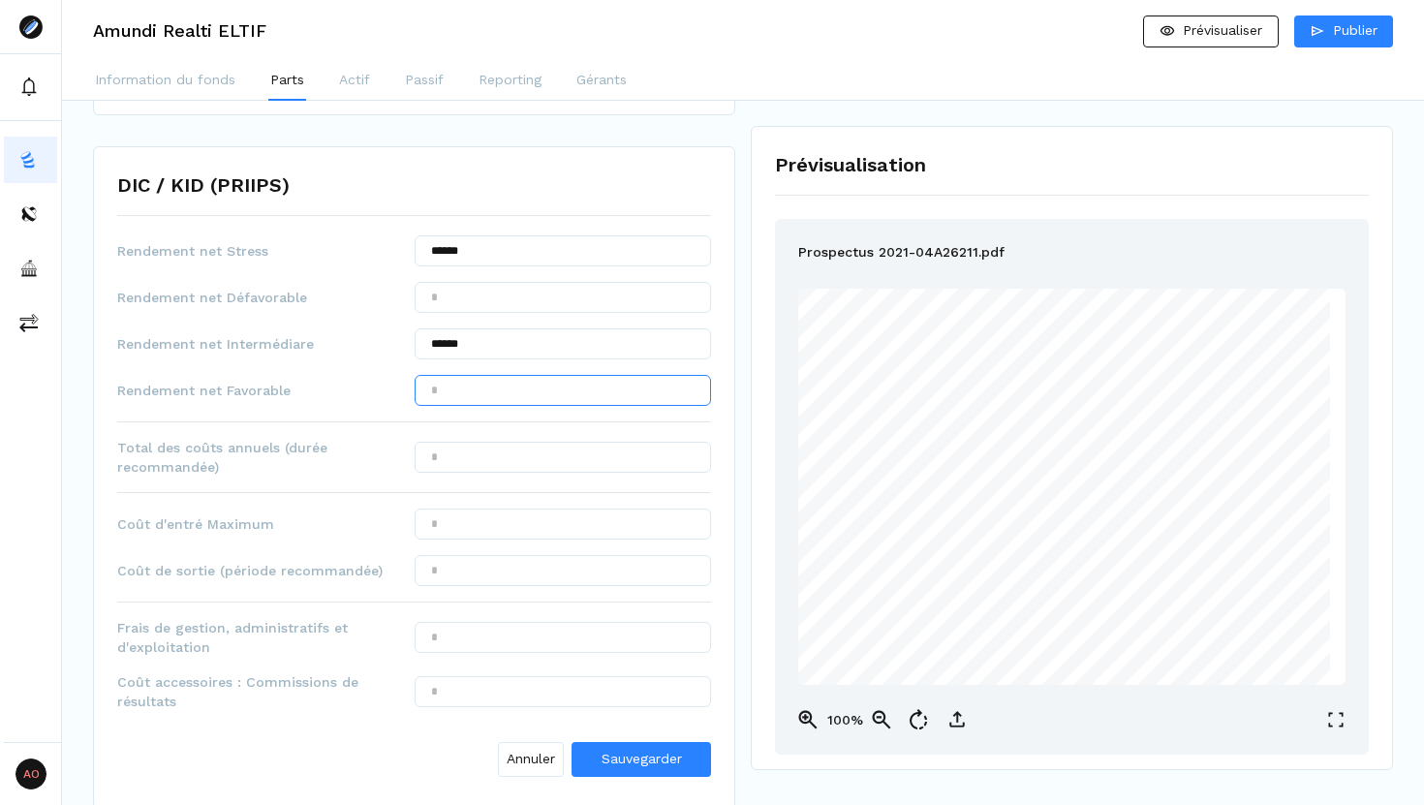
click at [547, 400] on input "text" at bounding box center [563, 390] width 297 height 31
click at [448, 301] on input "text" at bounding box center [563, 297] width 297 height 31
type input "******"
click at [492, 349] on input "******" at bounding box center [563, 343] width 297 height 31
type input "****"
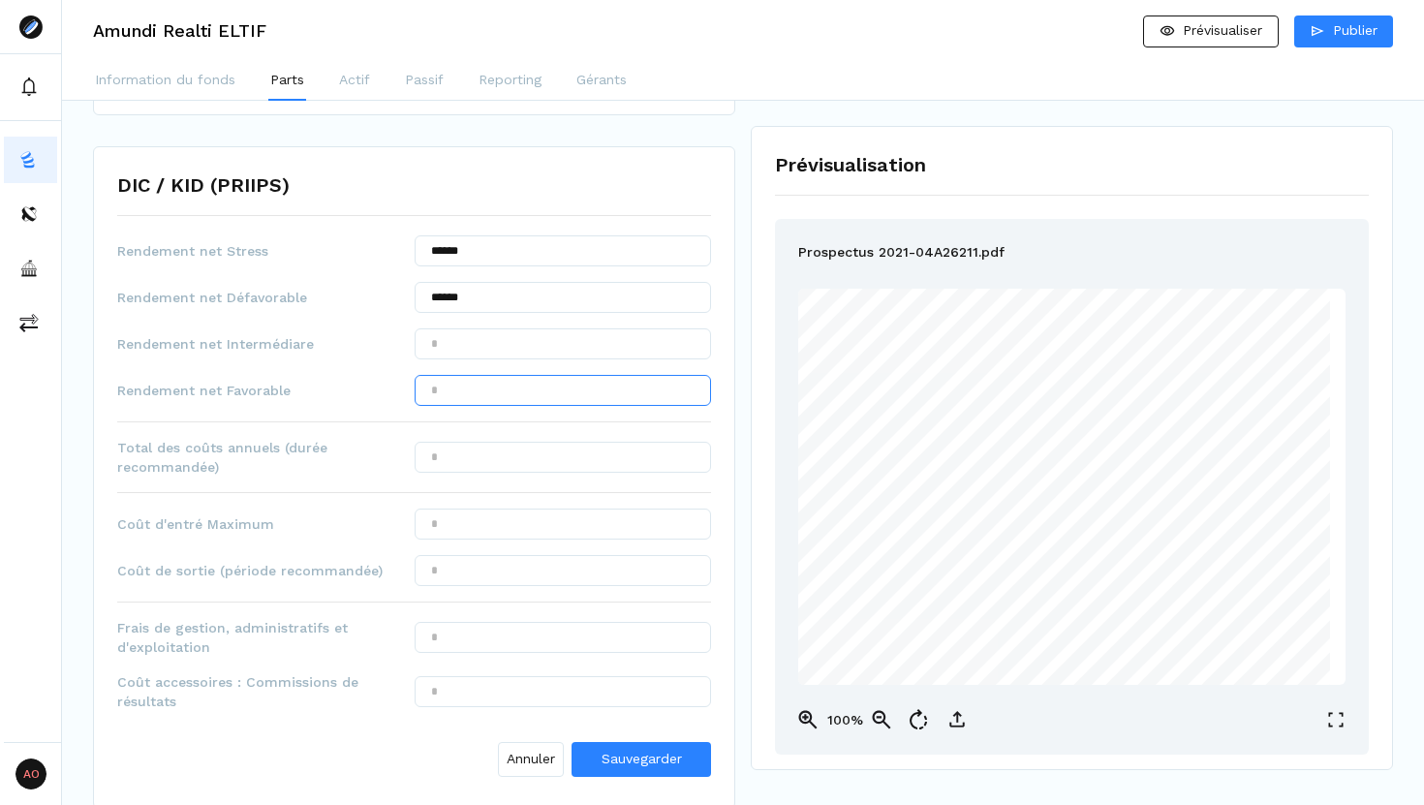
click at [458, 390] on input "text" at bounding box center [563, 390] width 297 height 31
click at [447, 351] on input "text" at bounding box center [563, 343] width 297 height 31
click at [454, 394] on input "text" at bounding box center [563, 390] width 297 height 31
click at [439, 349] on input "***" at bounding box center [563, 343] width 297 height 31
type input "*****"
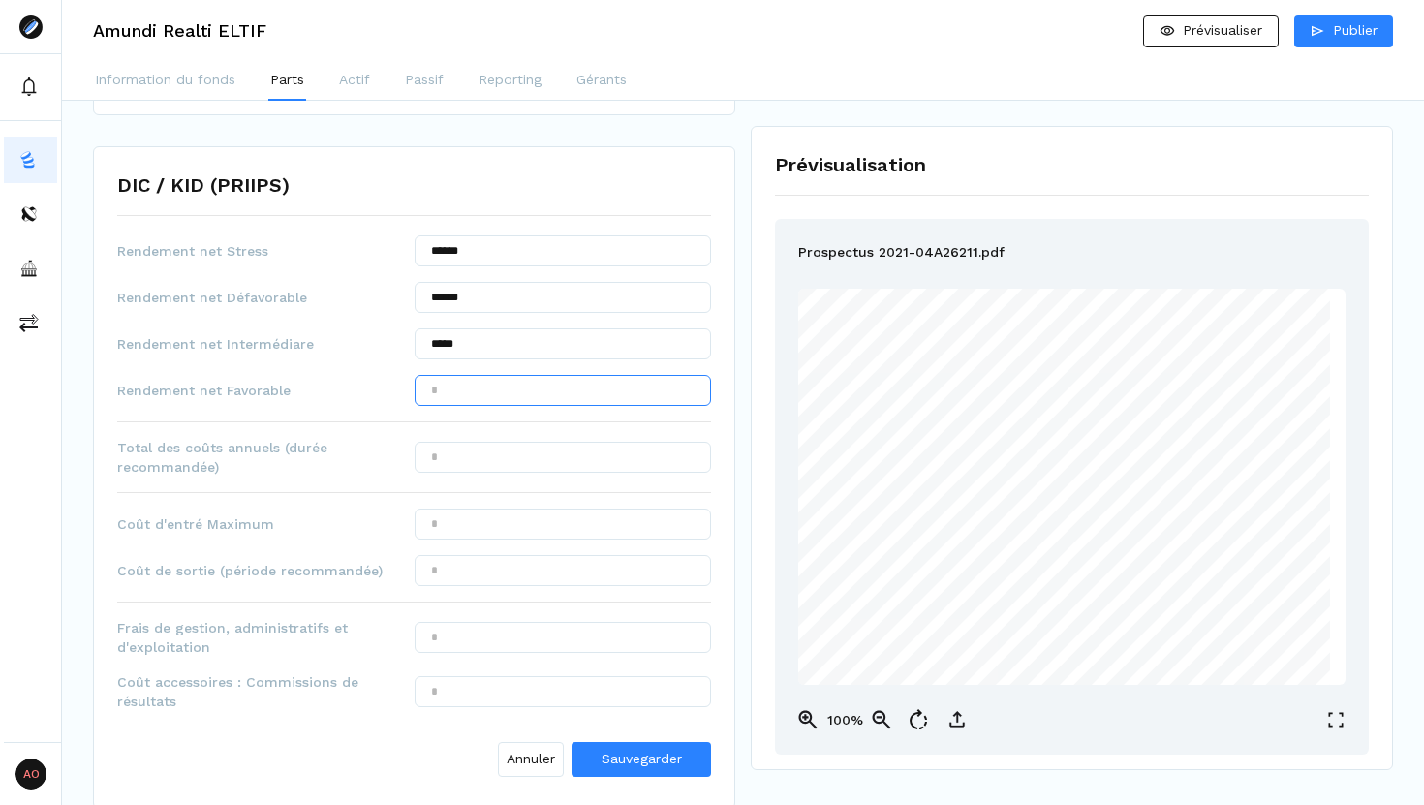
click at [435, 377] on input "text" at bounding box center [563, 390] width 297 height 31
type input "*****"
click at [498, 449] on input "text" at bounding box center [563, 457] width 297 height 31
type input "*****"
click at [482, 533] on input "text" at bounding box center [563, 523] width 297 height 31
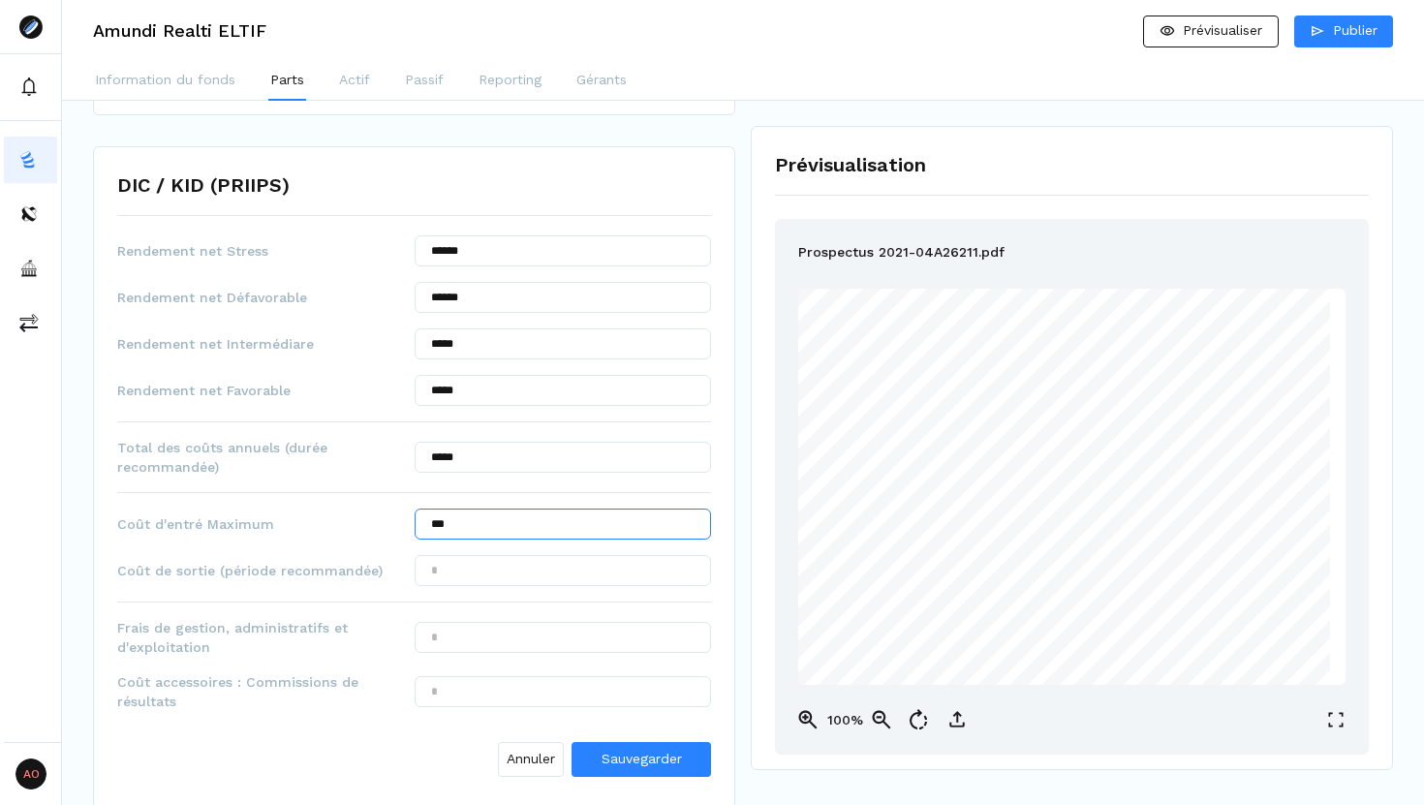
type input "***"
click at [476, 569] on input "text" at bounding box center [563, 570] width 297 height 31
type input "***"
click at [475, 628] on input "text" at bounding box center [563, 637] width 297 height 31
type input "******"
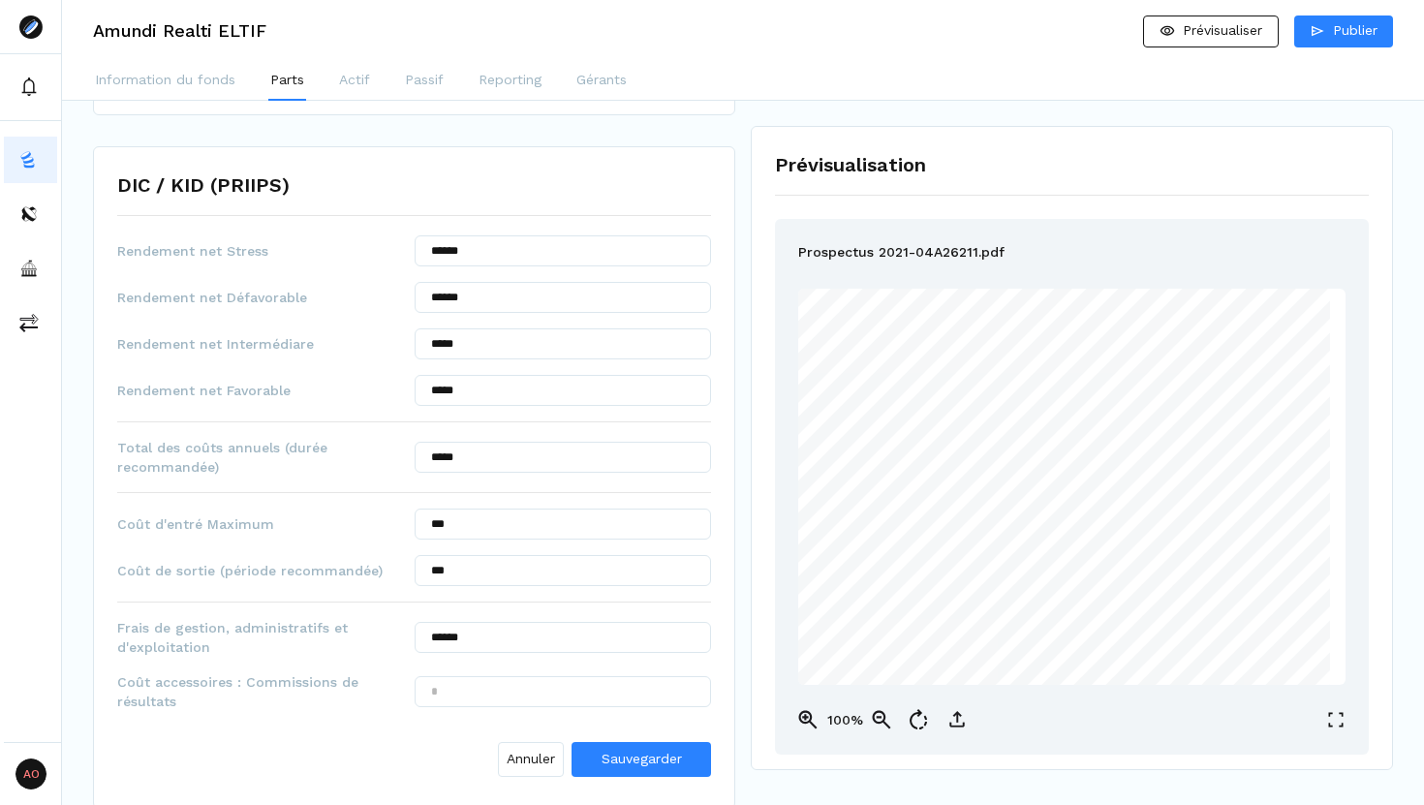
click at [516, 689] on div "Rendement net Stress ****** Rendement net Défavorable ****** Rendement net Inte…" at bounding box center [414, 509] width 594 height 549
click at [516, 689] on div "Coût accessoires : Commissions de résultats" at bounding box center [414, 691] width 594 height 39
click at [516, 689] on input "text" at bounding box center [563, 691] width 297 height 31
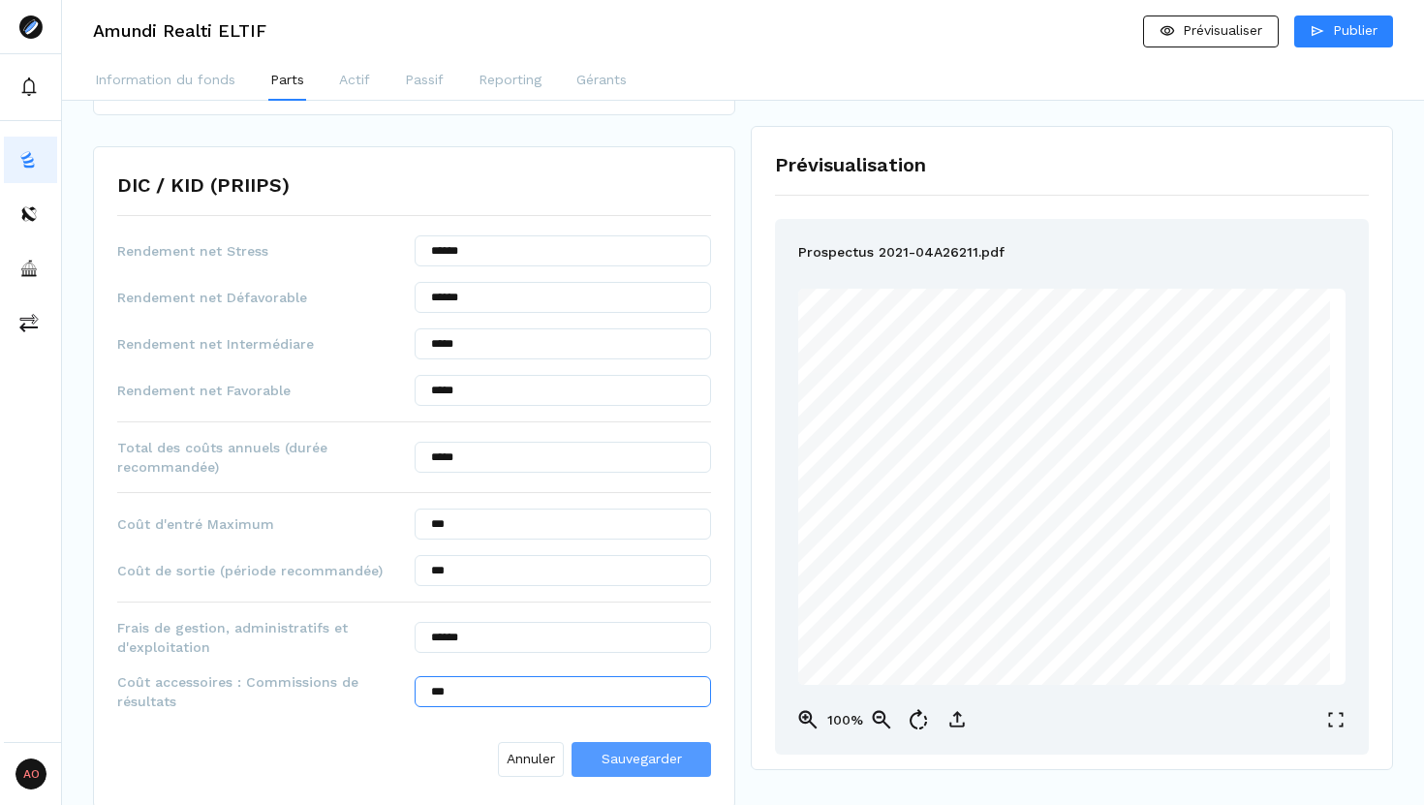
type input "***"
click at [626, 689] on span "Sauvegarder" at bounding box center [641, 758] width 80 height 15
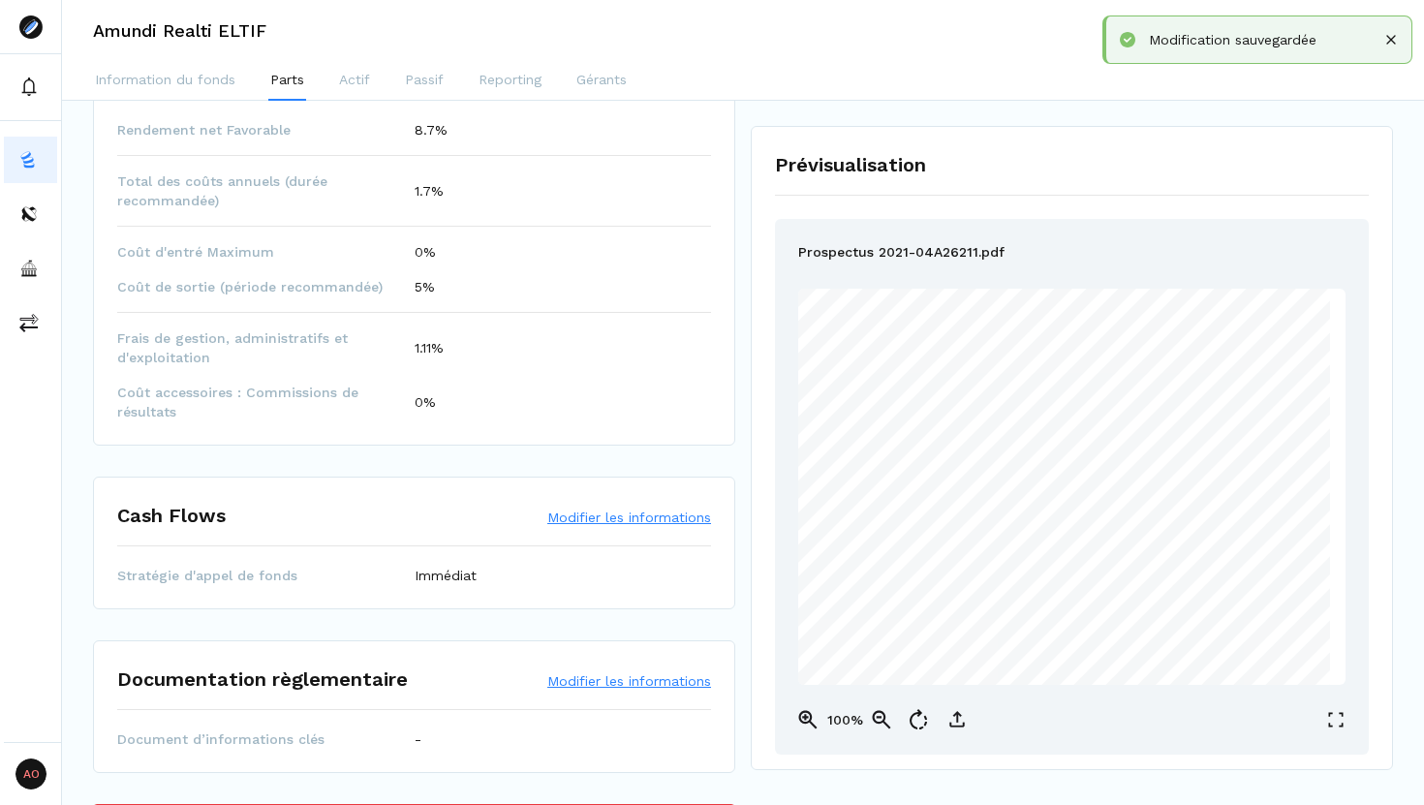
scroll to position [1156, 0]
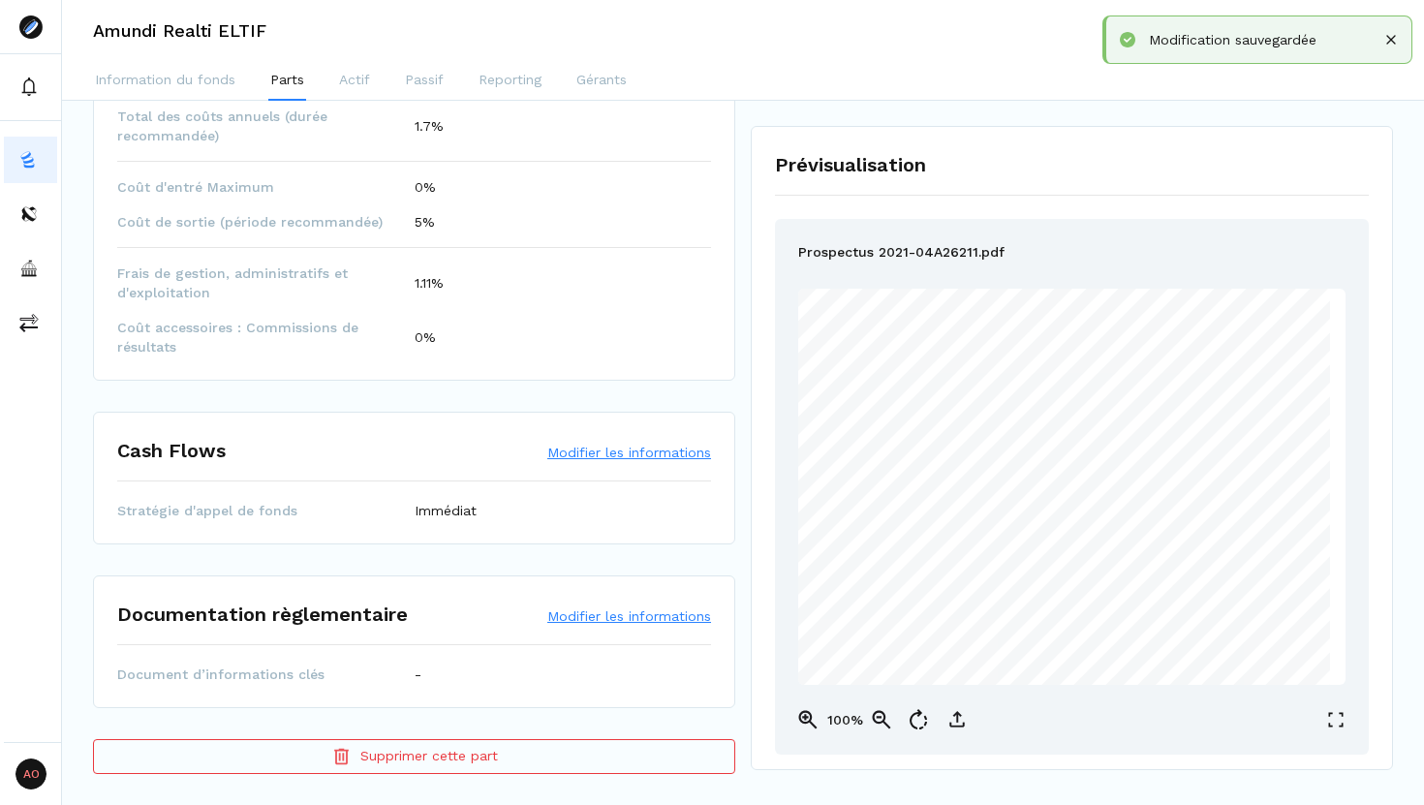
click at [593, 622] on button "Modifier les informations" at bounding box center [629, 615] width 164 height 19
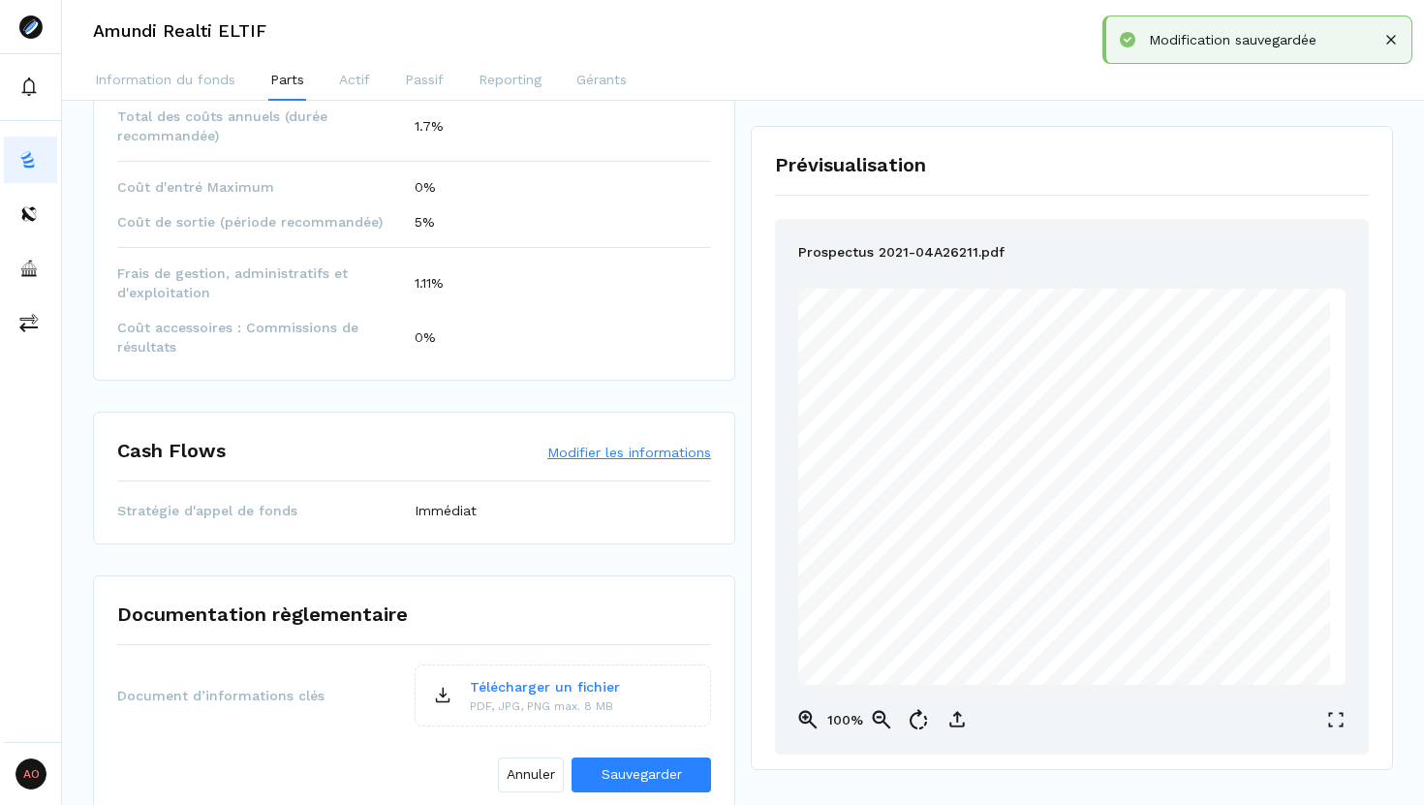
click at [562, 689] on p "Télécharger un fichier" at bounding box center [545, 687] width 150 height 20
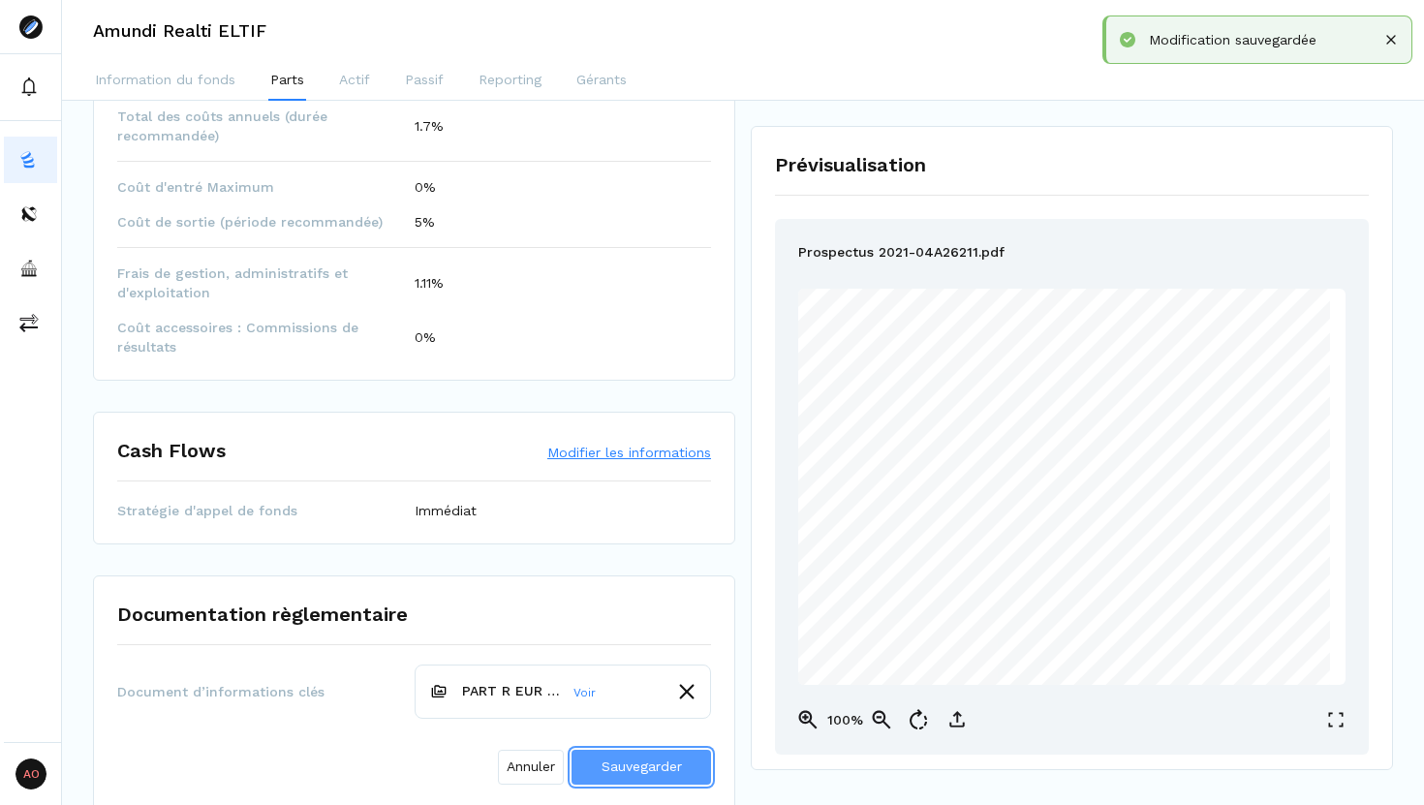
click at [622, 689] on button "Sauvegarder" at bounding box center [640, 767] width 139 height 35
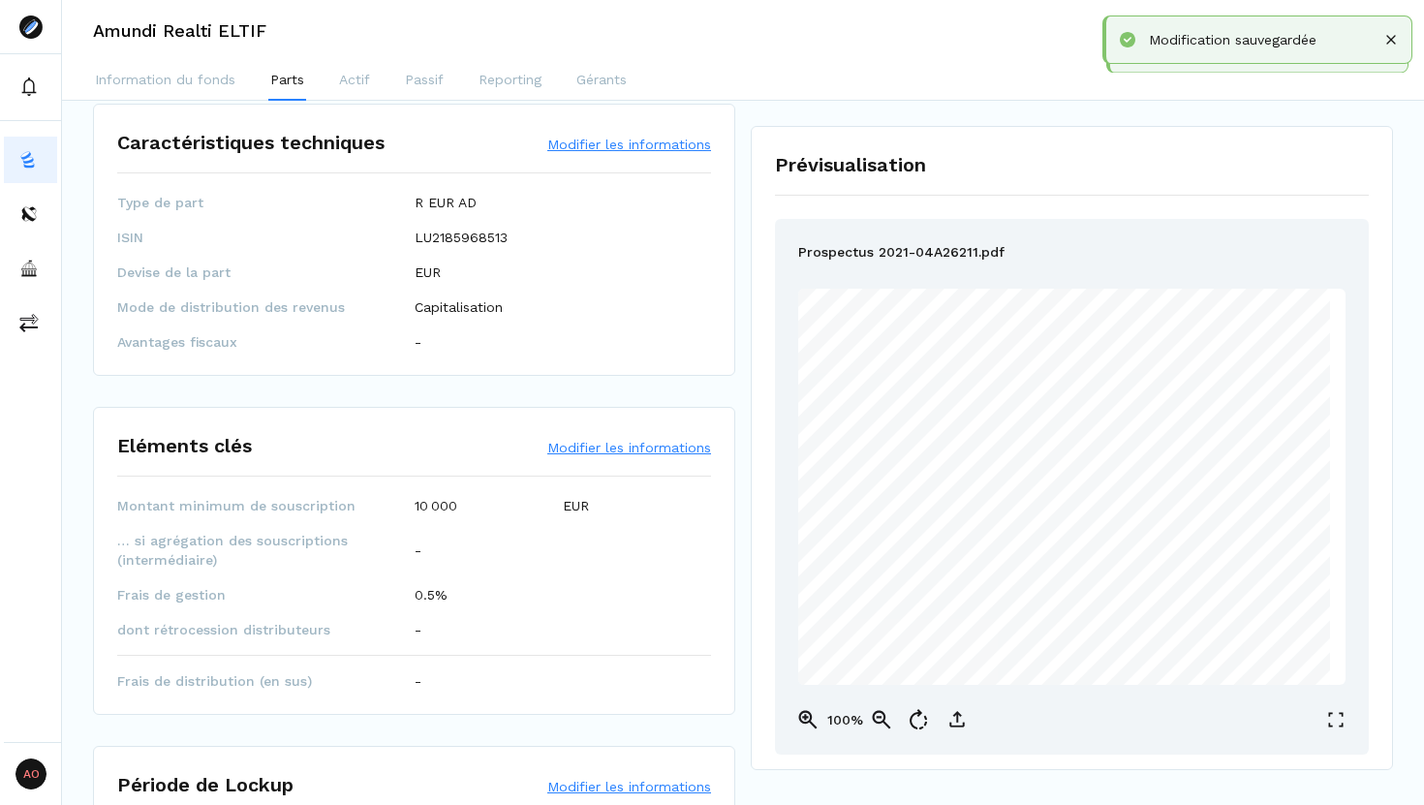
scroll to position [0, 0]
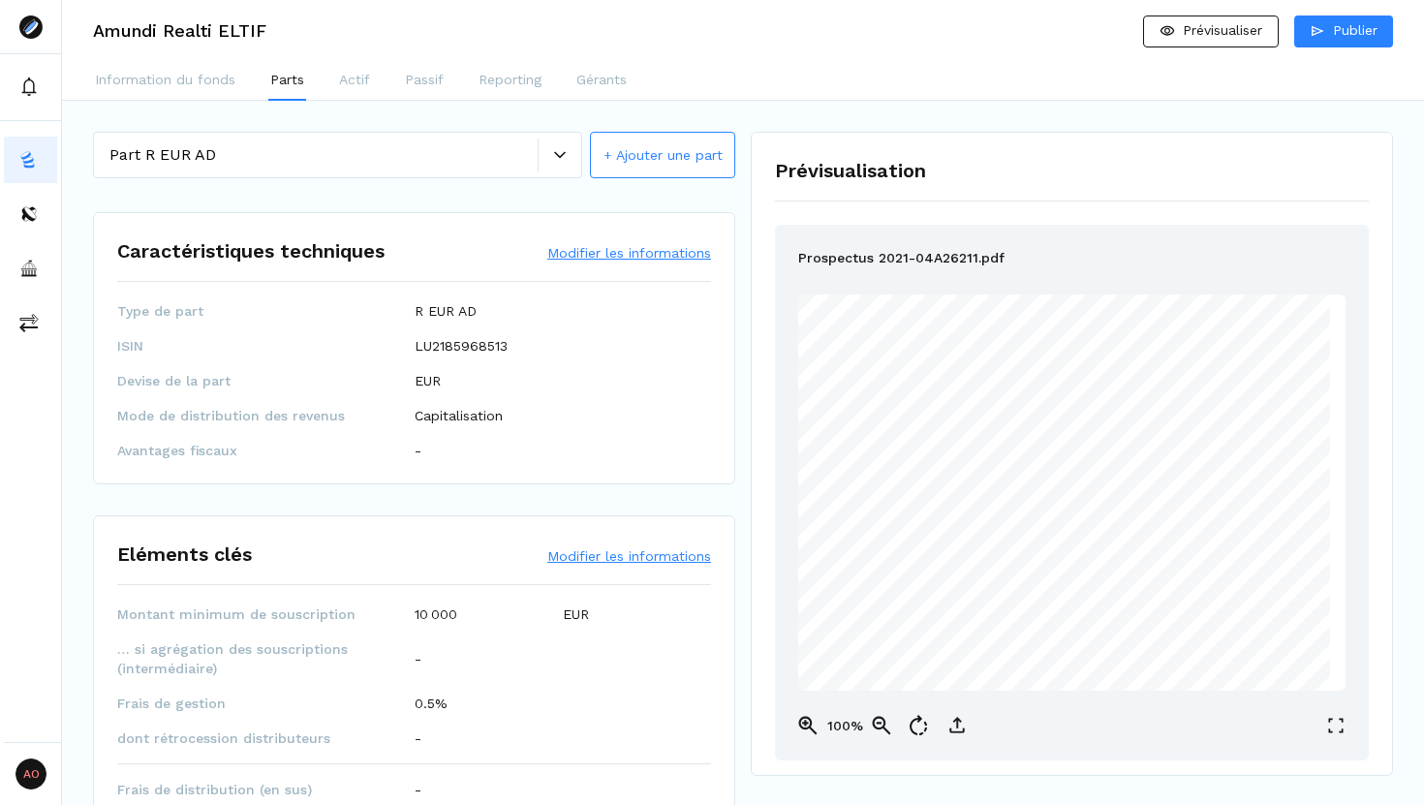
click at [565, 155] on icon at bounding box center [560, 155] width 12 height 12
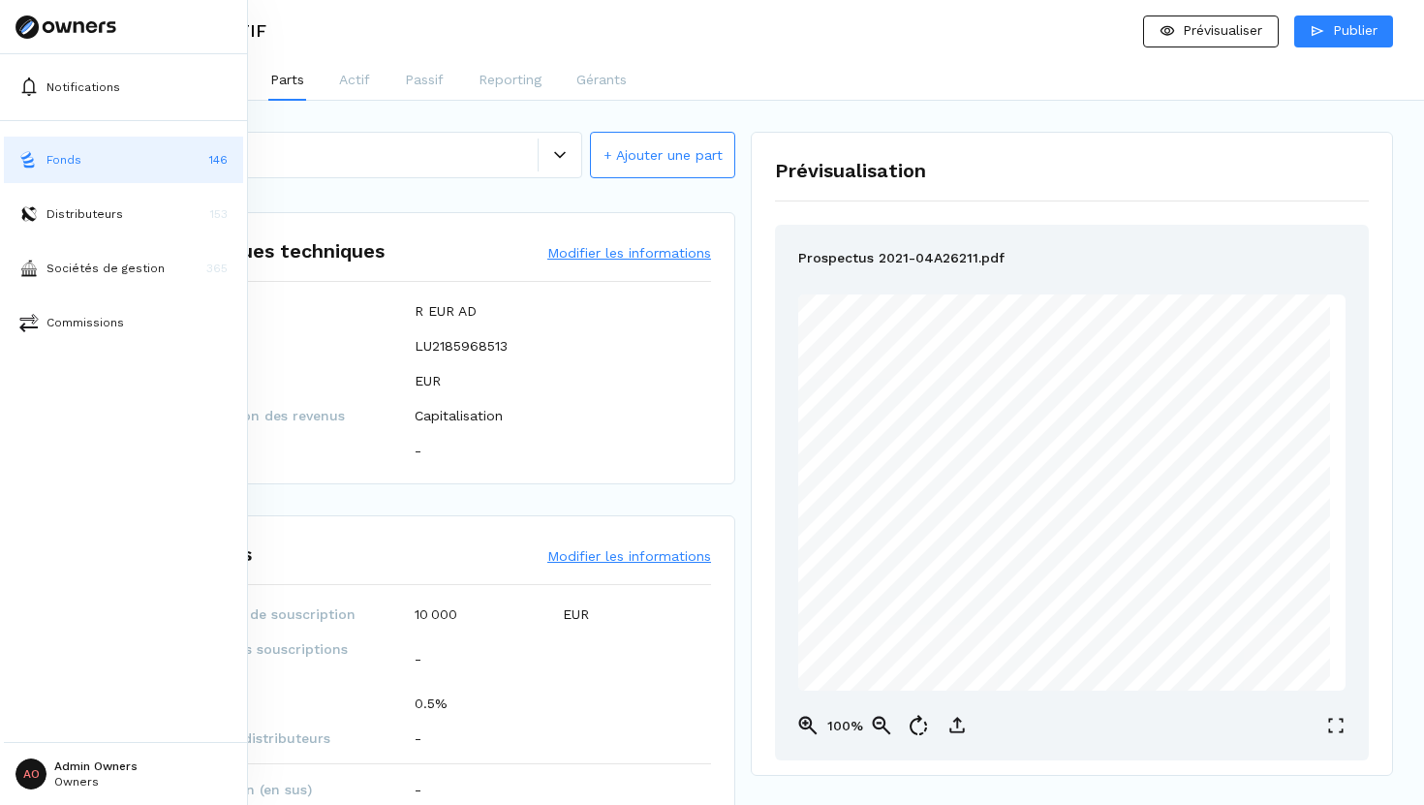
click at [26, 160] on img at bounding box center [28, 159] width 19 height 19
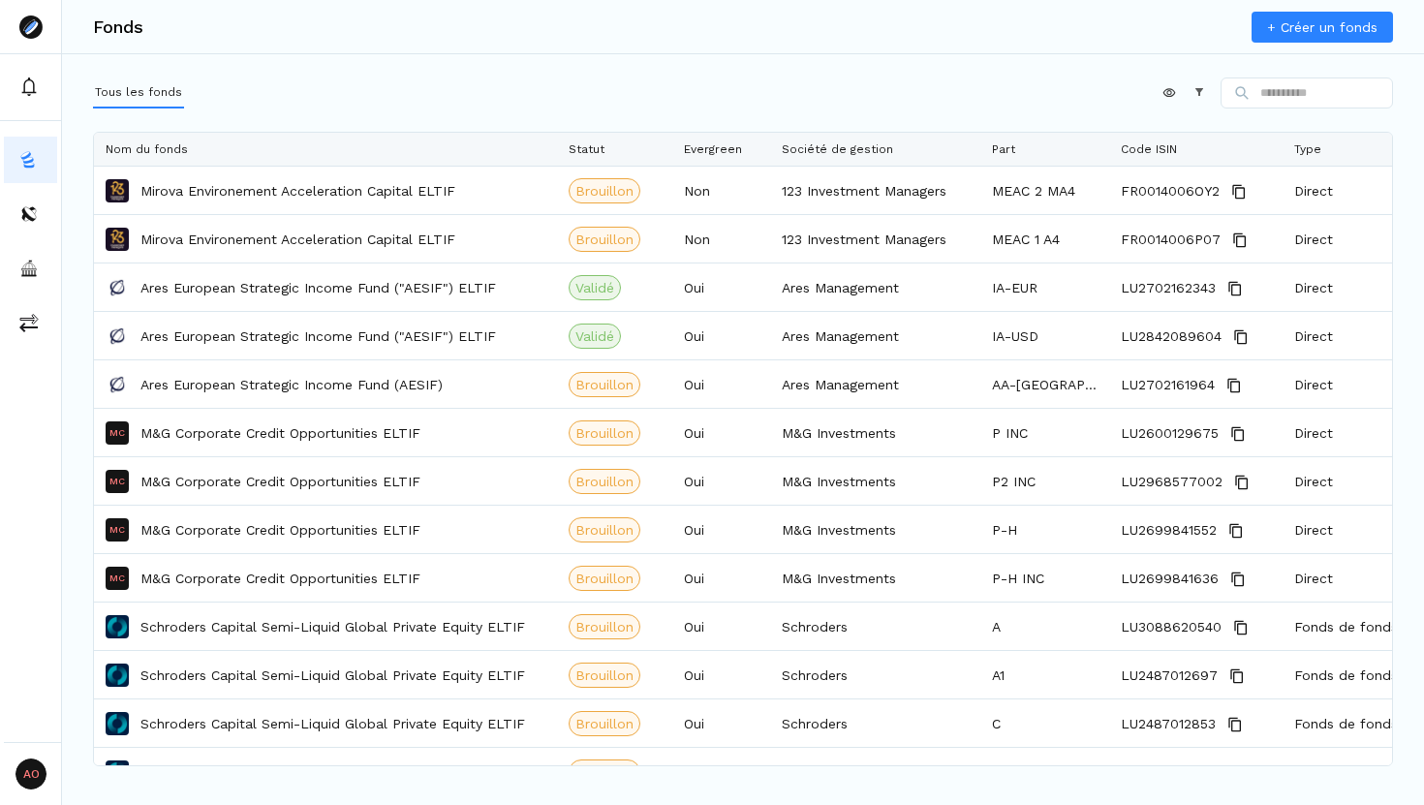
click at [48, 170] on button at bounding box center [30, 160] width 53 height 46
click at [307, 85] on div "Appliquer Constructeur" at bounding box center [743, 96] width 1300 height 39
click at [1311, 23] on link "+ Créer un fonds" at bounding box center [1321, 27] width 141 height 31
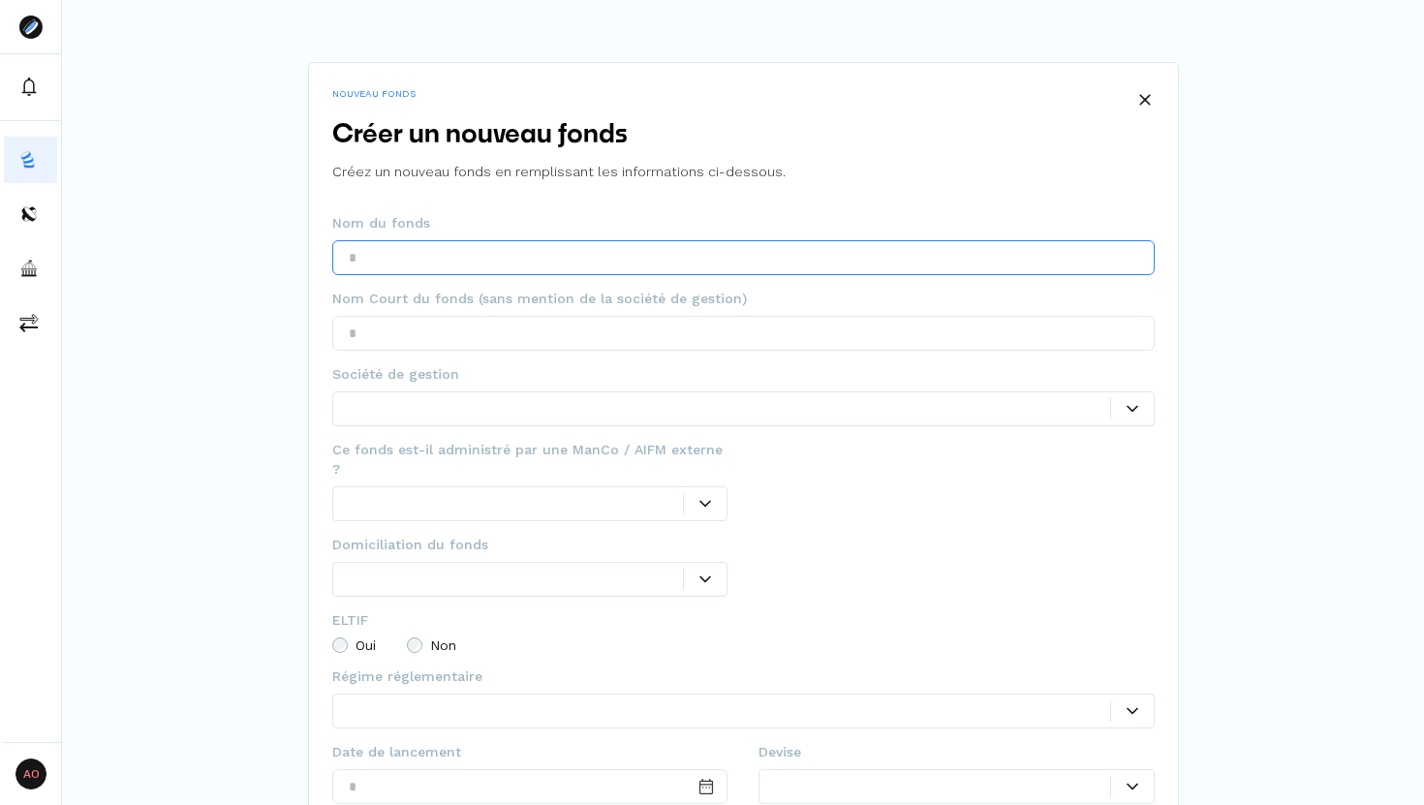
click at [779, 254] on input "text" at bounding box center [743, 257] width 822 height 35
type input "**********"
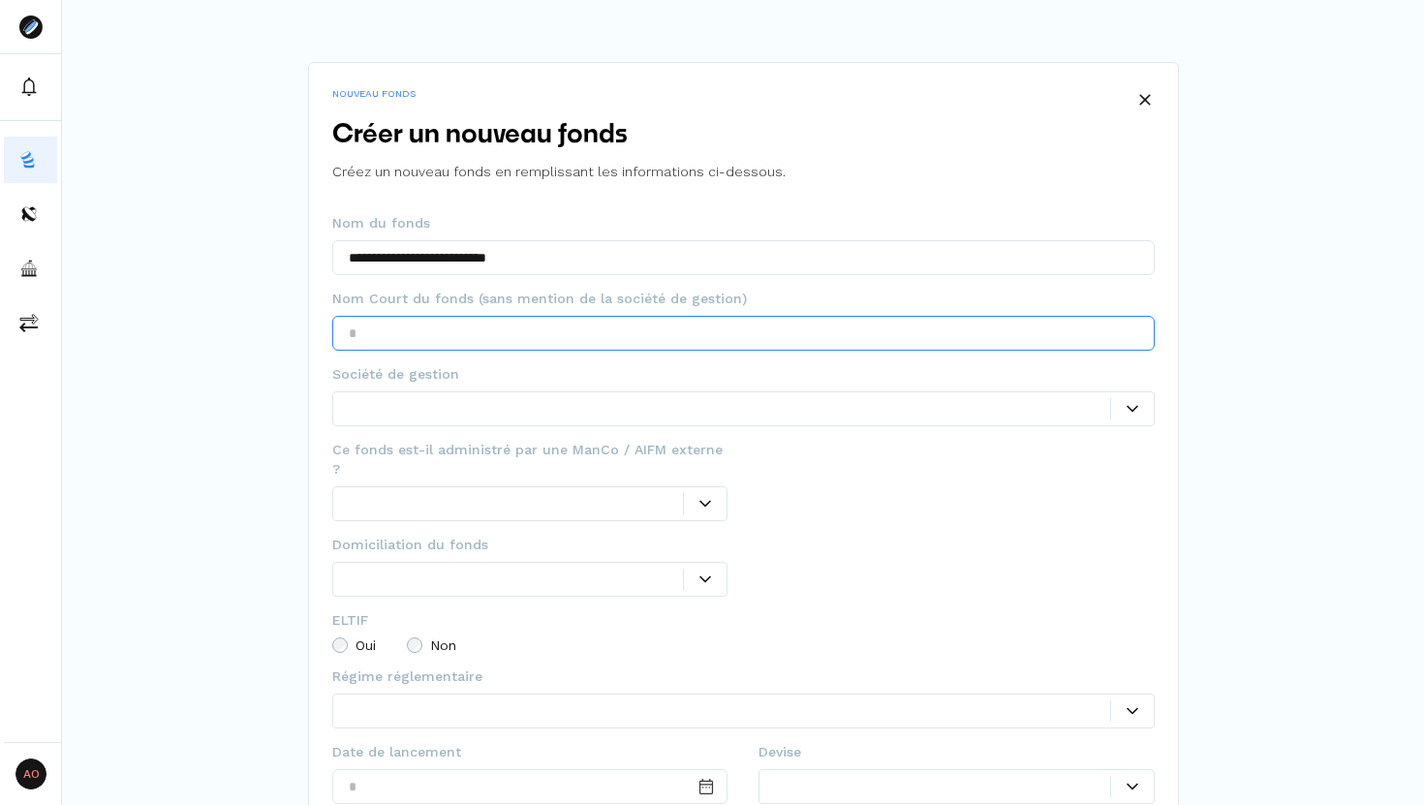
click at [569, 330] on input "text" at bounding box center [743, 333] width 822 height 35
type input "**********"
click at [539, 410] on div at bounding box center [729, 408] width 761 height 20
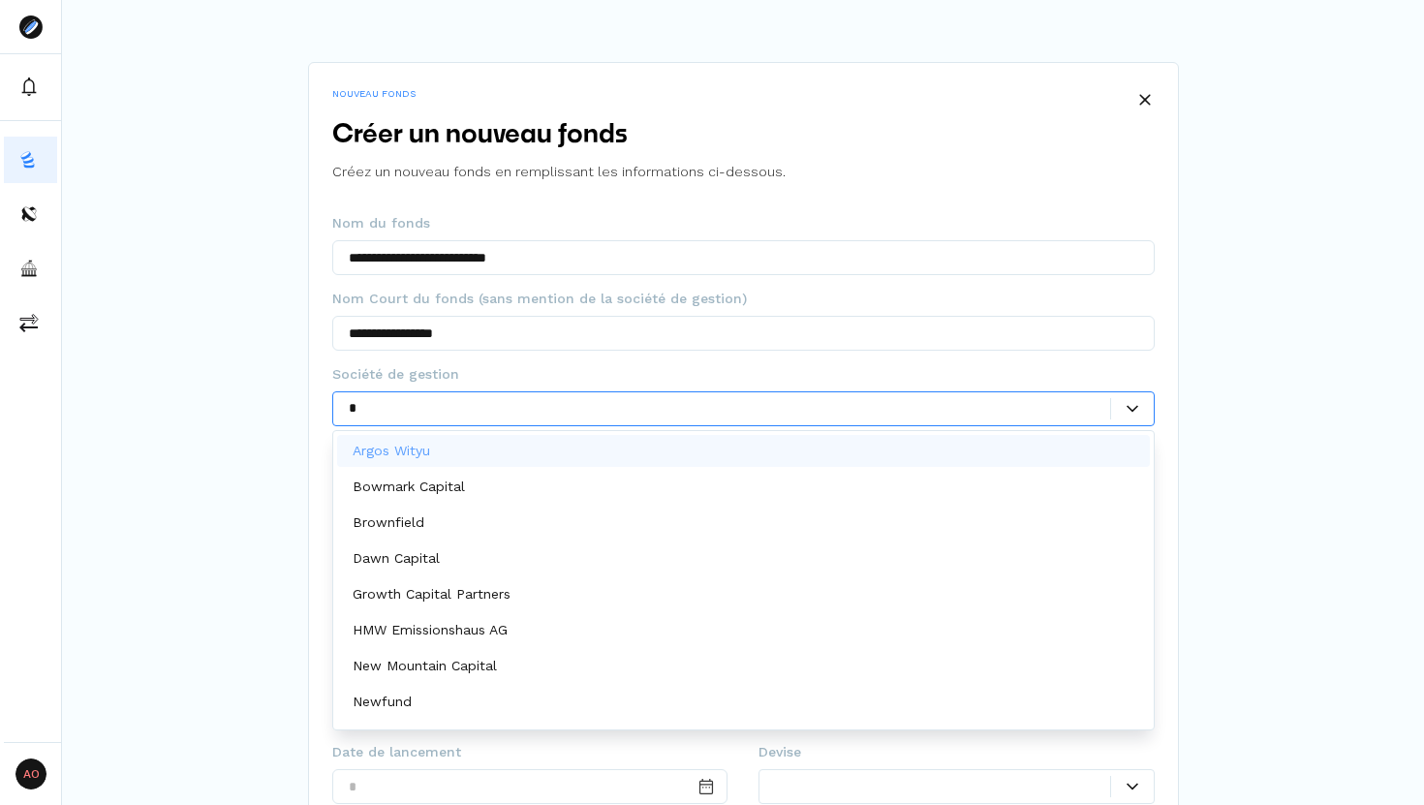
type input "**"
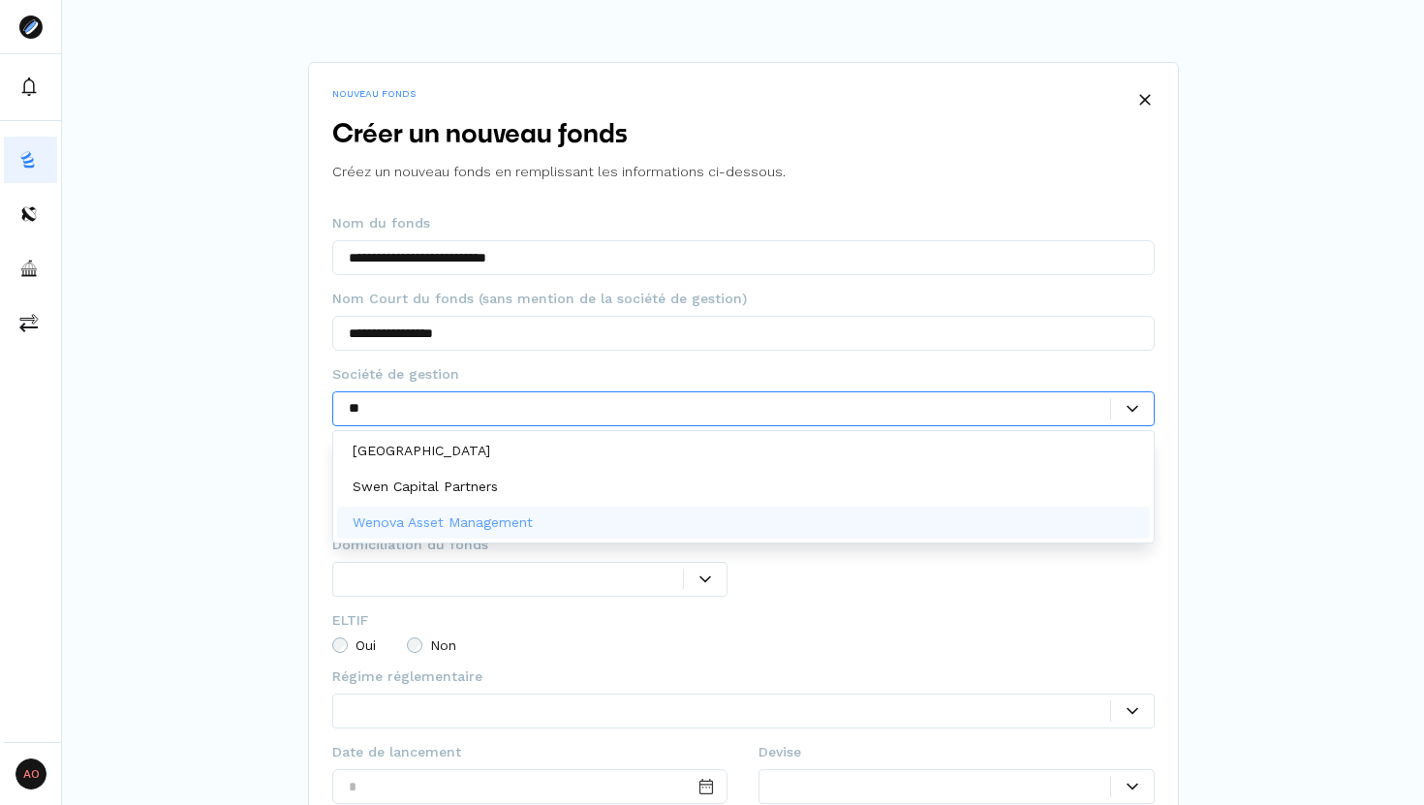
click at [474, 514] on p "Wenova Asset Management" at bounding box center [443, 522] width 180 height 20
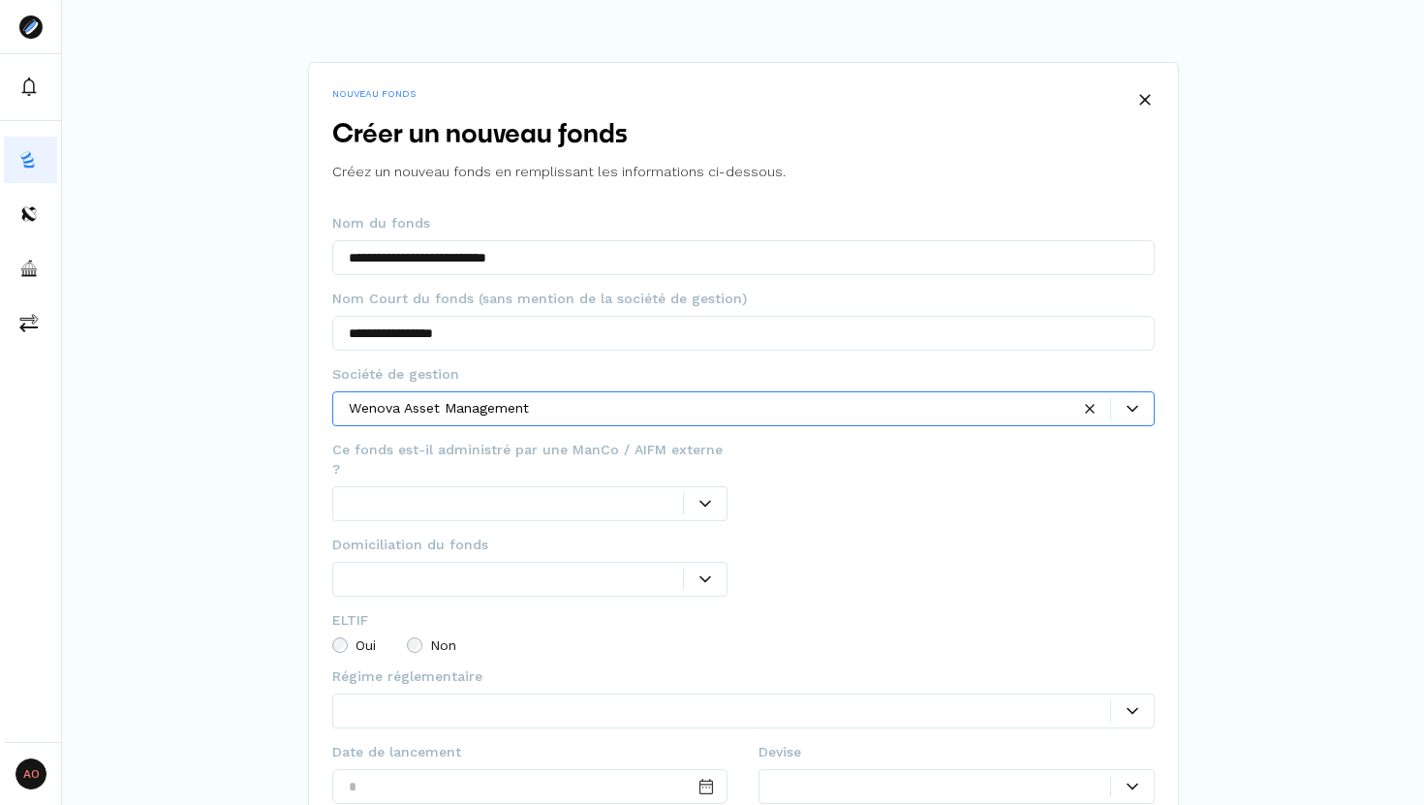
click at [466, 493] on div at bounding box center [516, 503] width 335 height 20
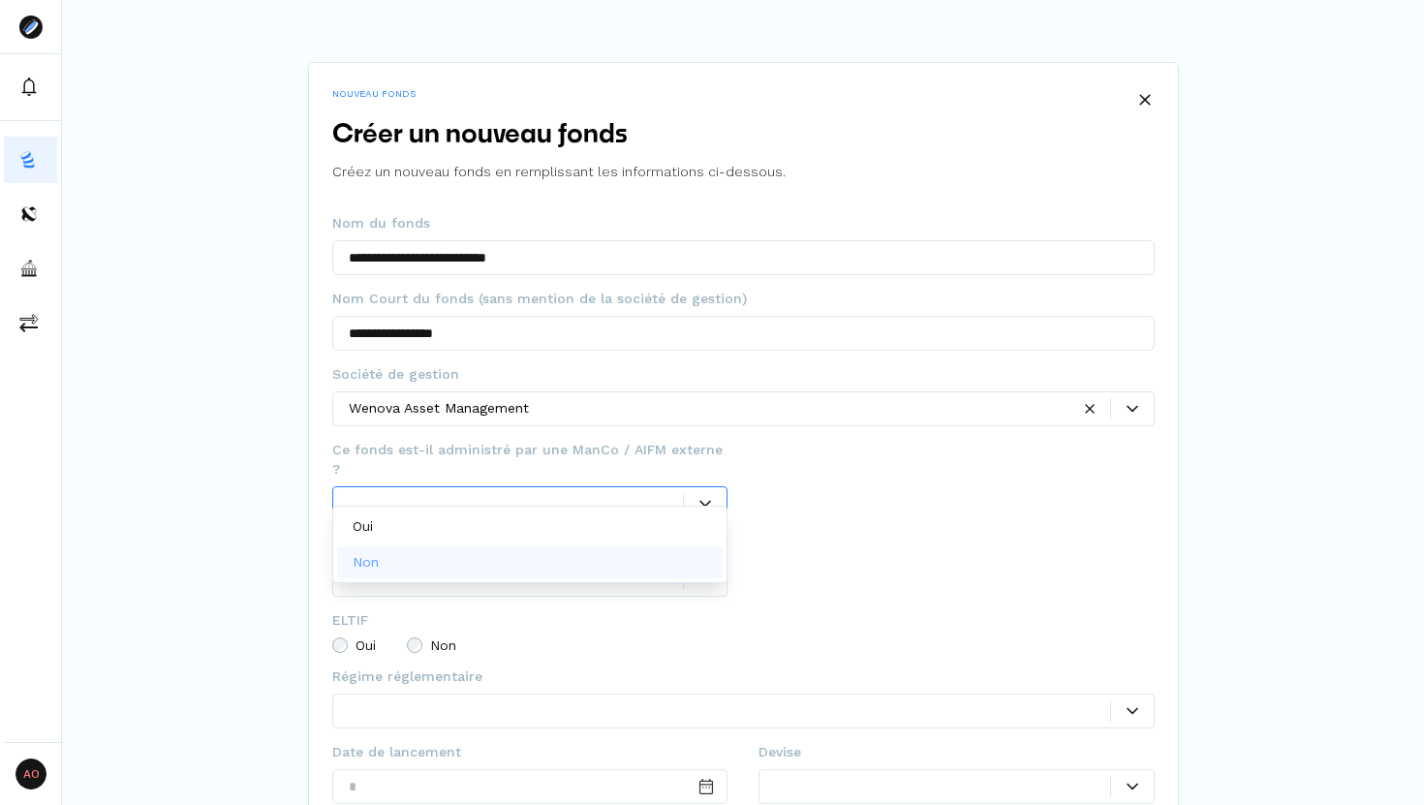
click at [538, 569] on div "Non" at bounding box center [530, 562] width 386 height 32
click at [789, 535] on div at bounding box center [956, 573] width 396 height 76
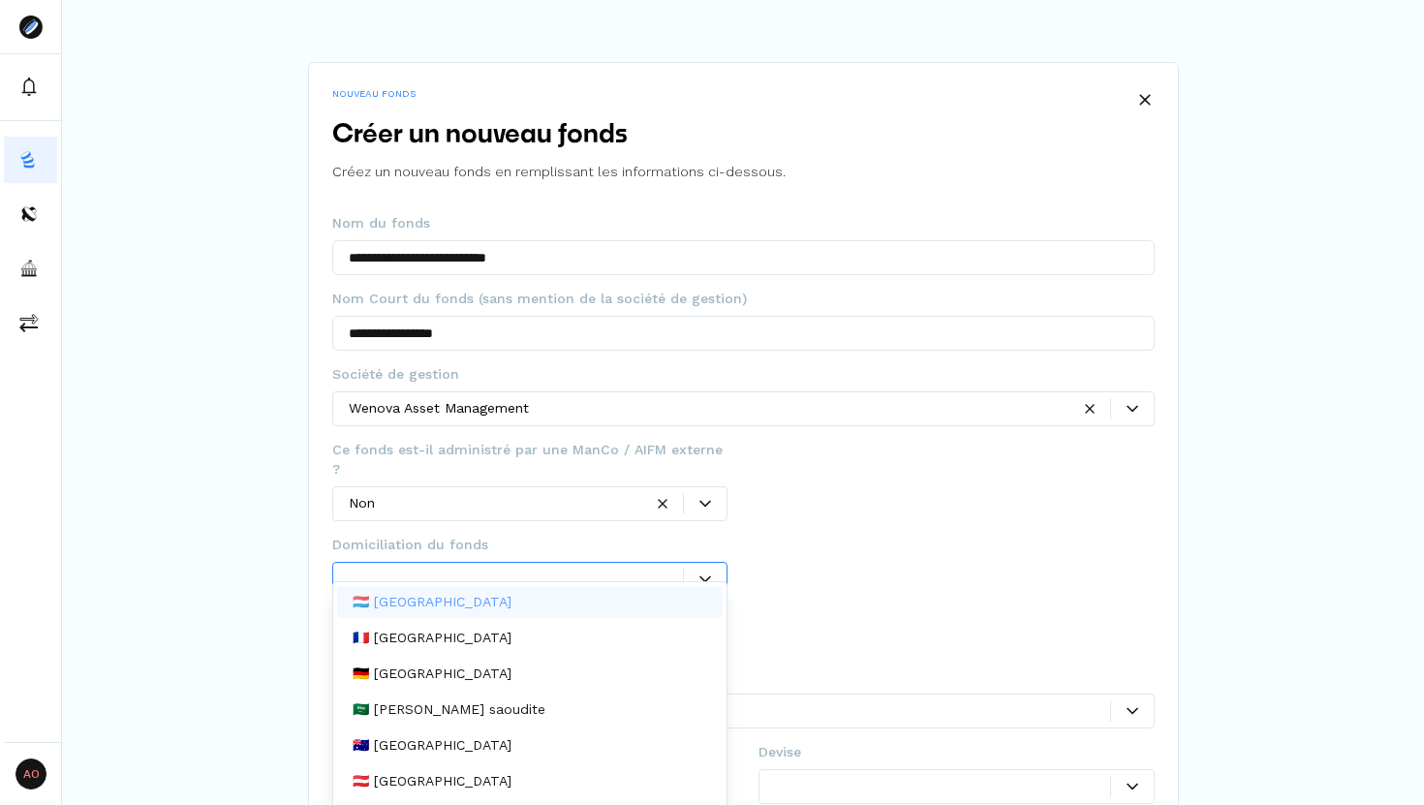
click at [563, 569] on div at bounding box center [516, 579] width 335 height 20
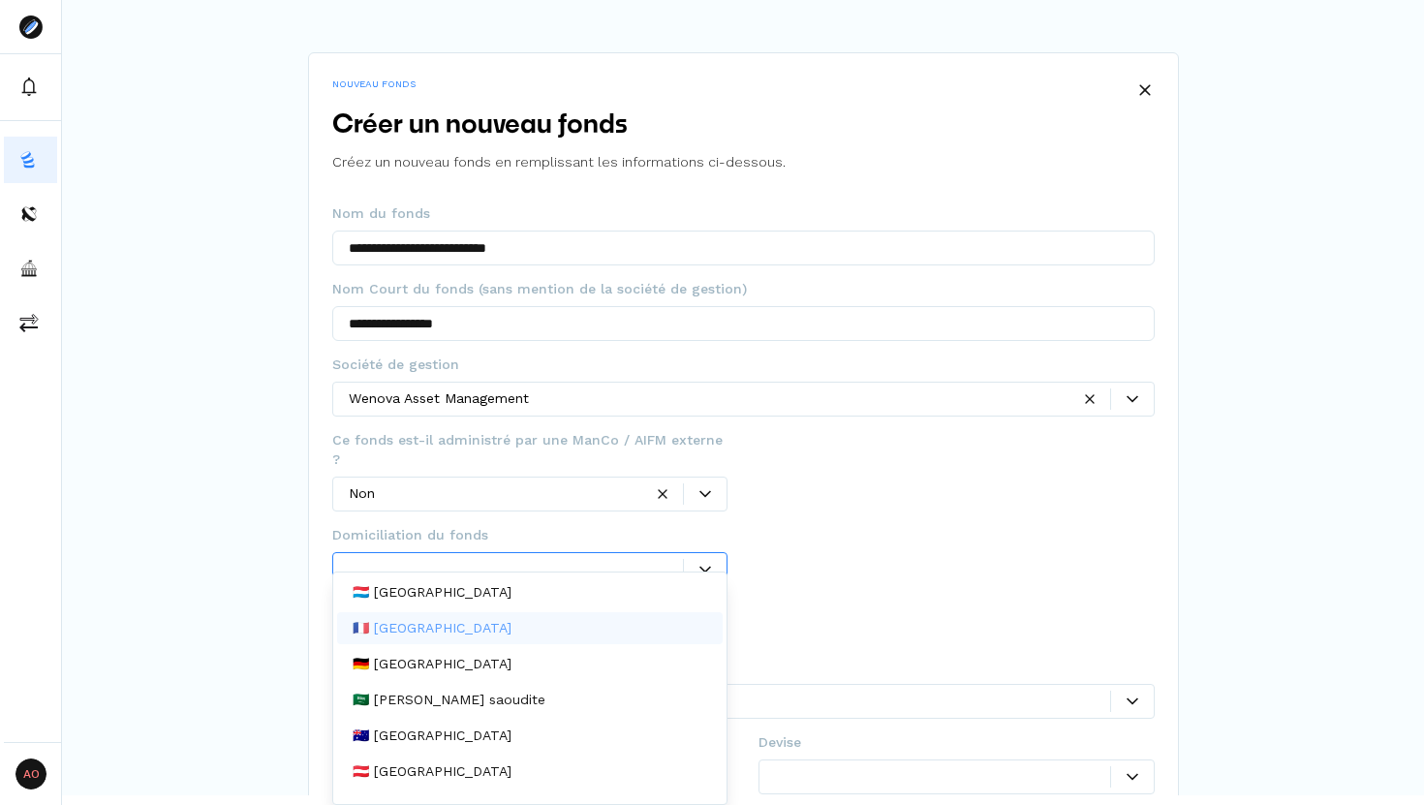
click at [500, 628] on div "🇫🇷 France" at bounding box center [530, 628] width 386 height 32
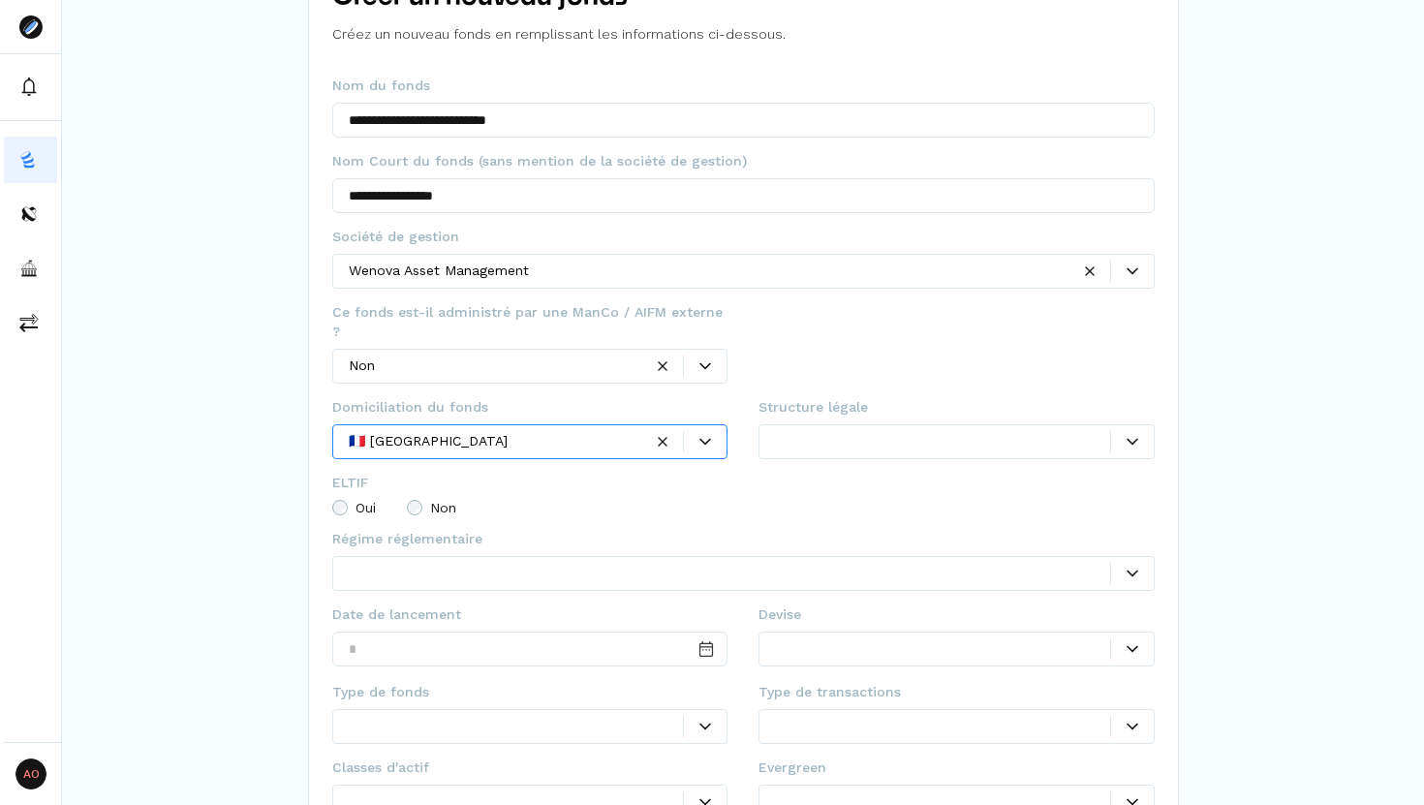
scroll to position [223, 0]
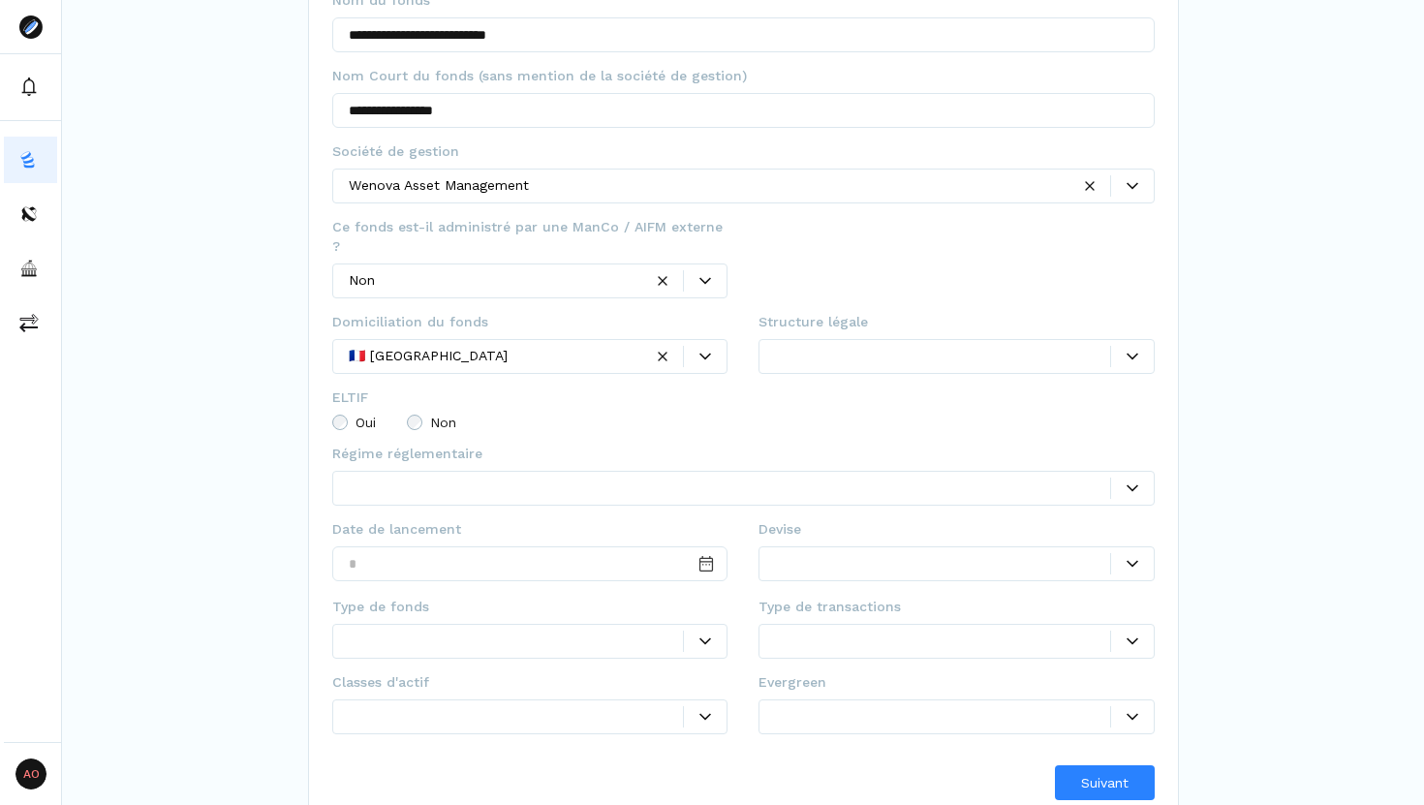
click at [382, 477] on div at bounding box center [729, 487] width 761 height 20
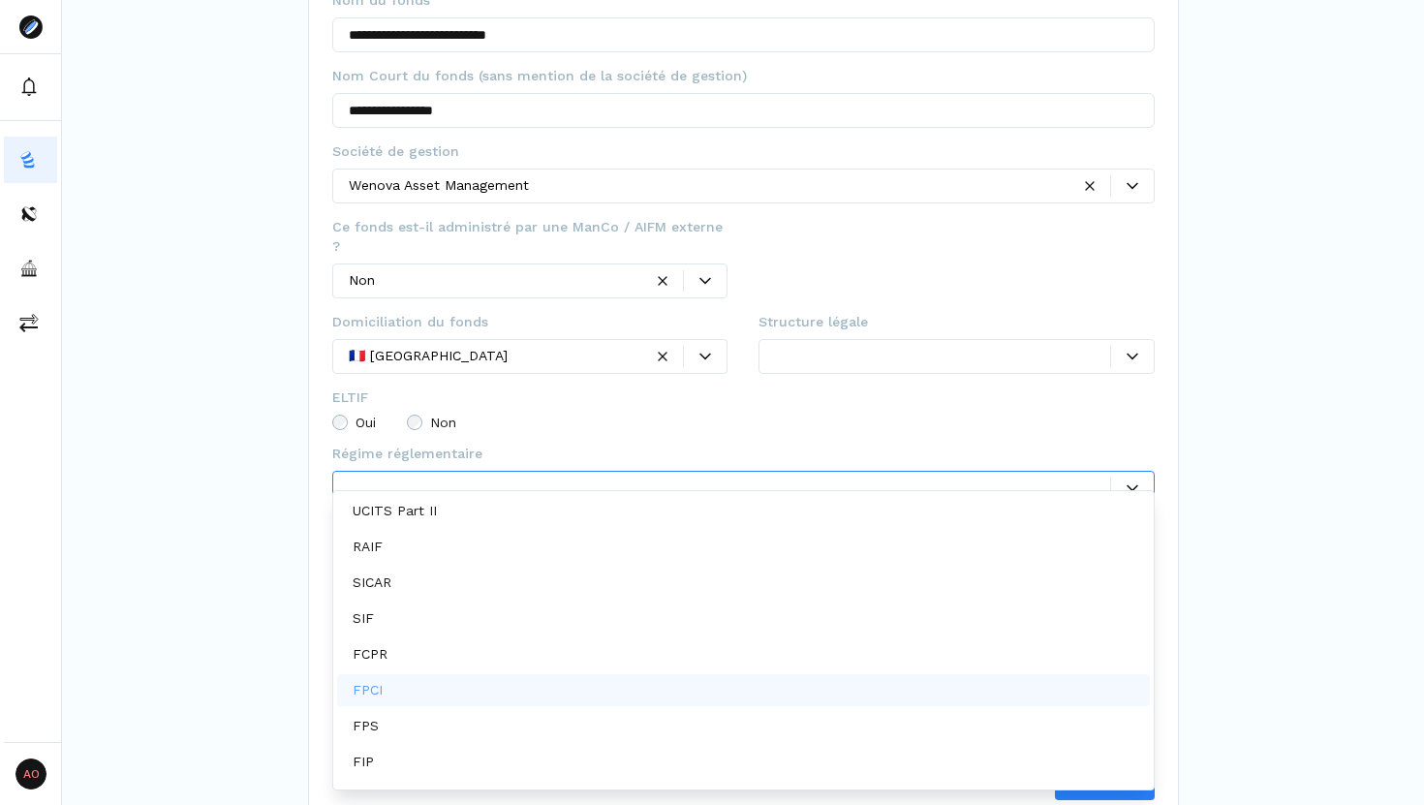
click at [420, 689] on div "FPCI" at bounding box center [743, 690] width 813 height 32
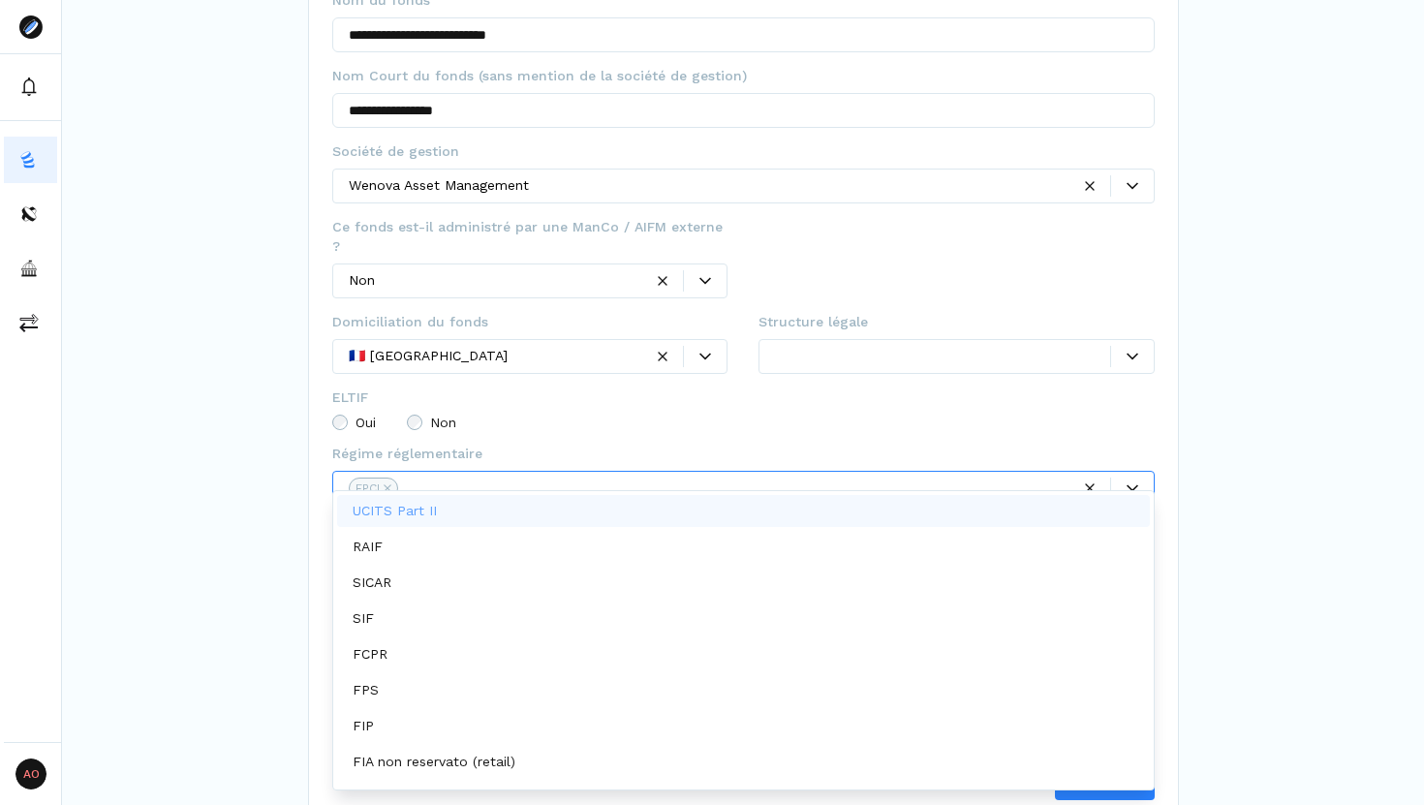
click at [537, 444] on fieldset "Régime réglementaire option FPCI, selected. UCITS Part II, 1 of 9. 9 results av…" at bounding box center [743, 482] width 822 height 76
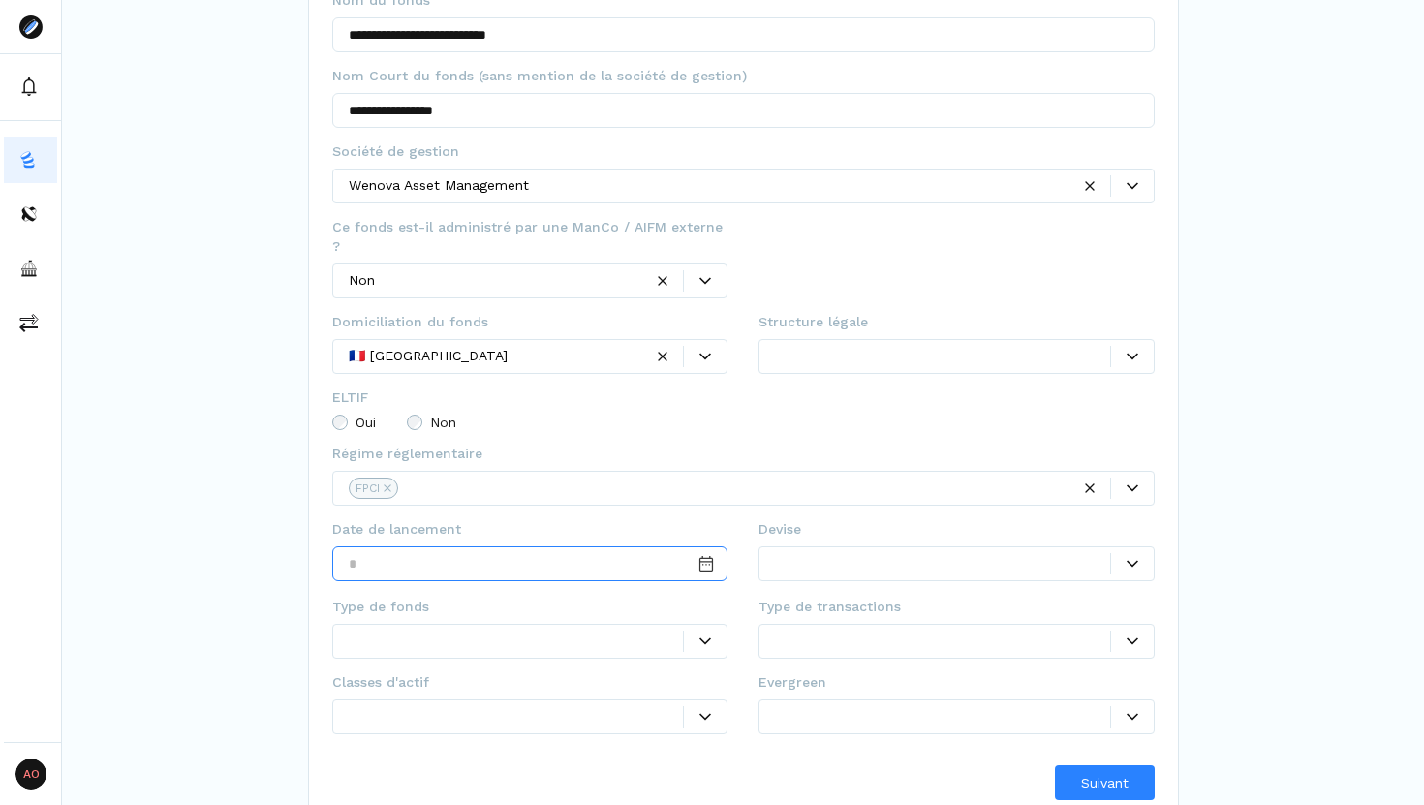
click at [552, 546] on input "Date input" at bounding box center [530, 563] width 396 height 35
type input "**********"
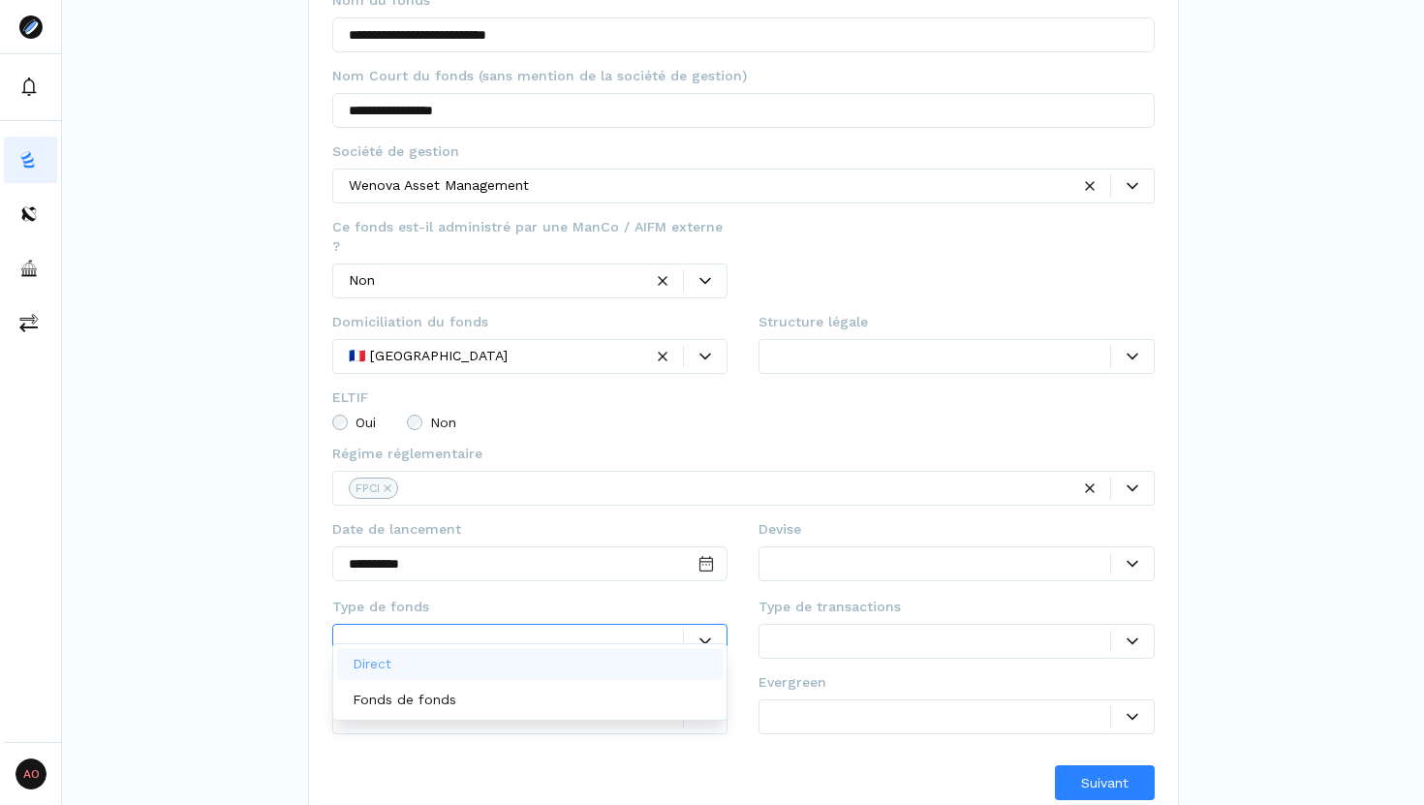
click at [594, 631] on div at bounding box center [516, 641] width 335 height 20
click at [510, 663] on div "Direct" at bounding box center [530, 664] width 386 height 32
click at [923, 553] on div at bounding box center [942, 563] width 335 height 20
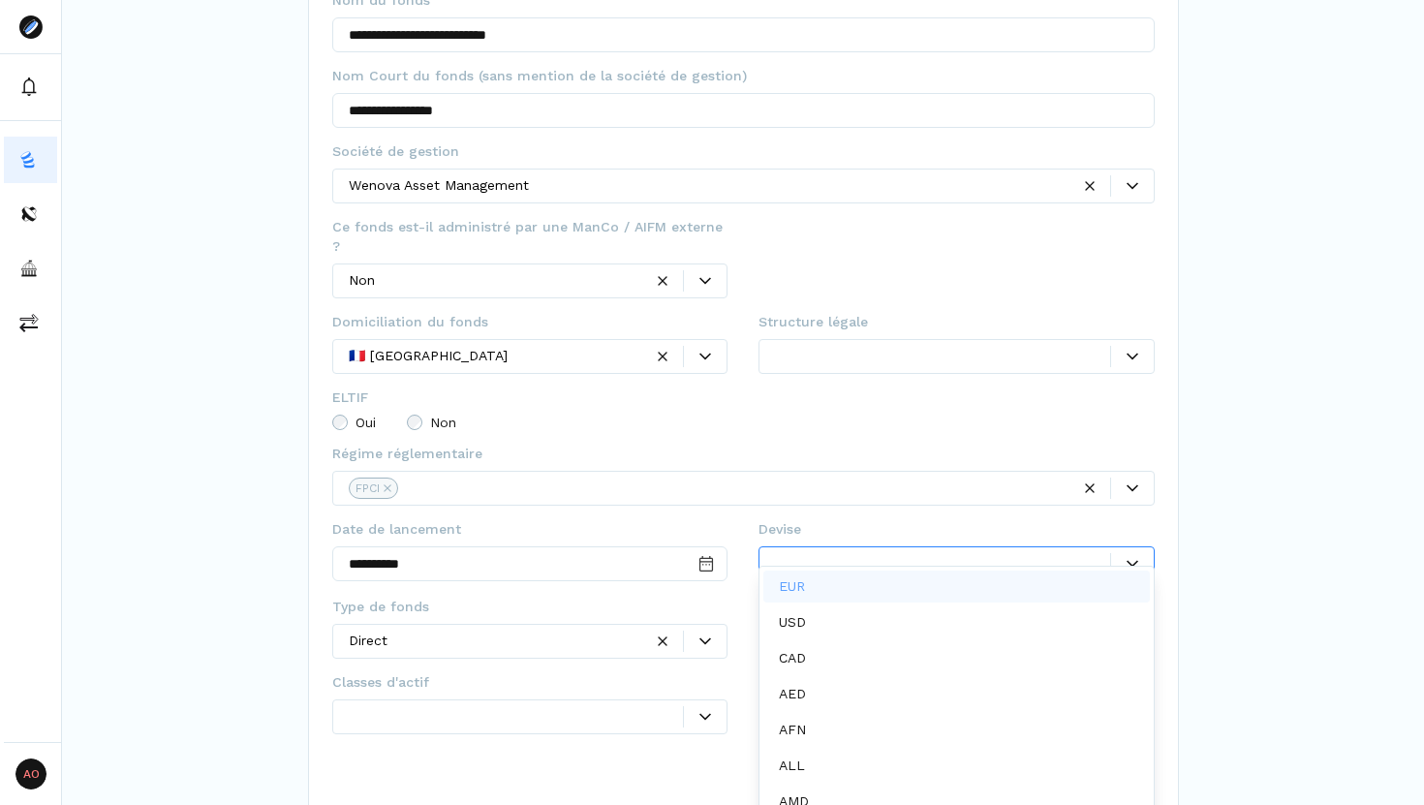
scroll to position [10, 0]
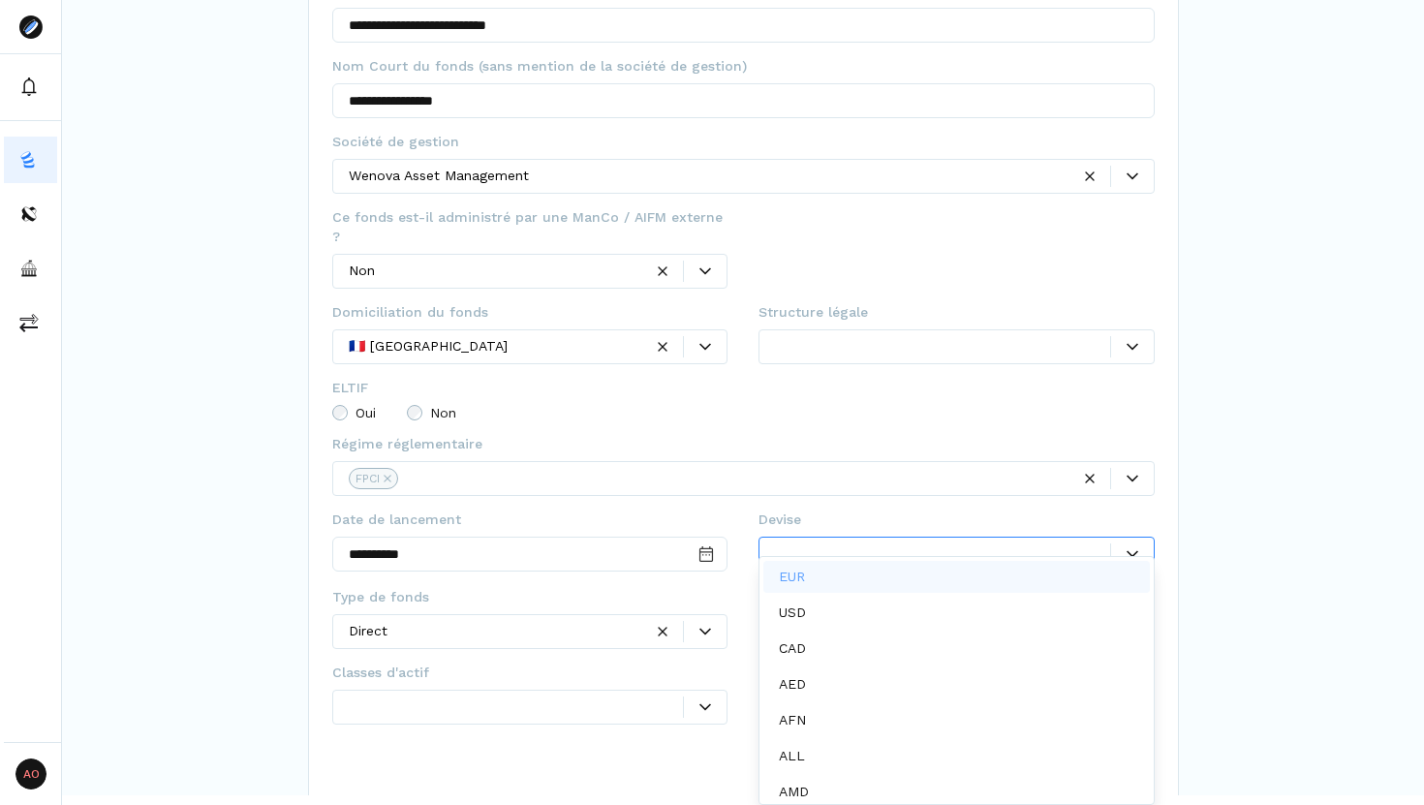
click at [891, 575] on div "EUR" at bounding box center [956, 577] width 386 height 32
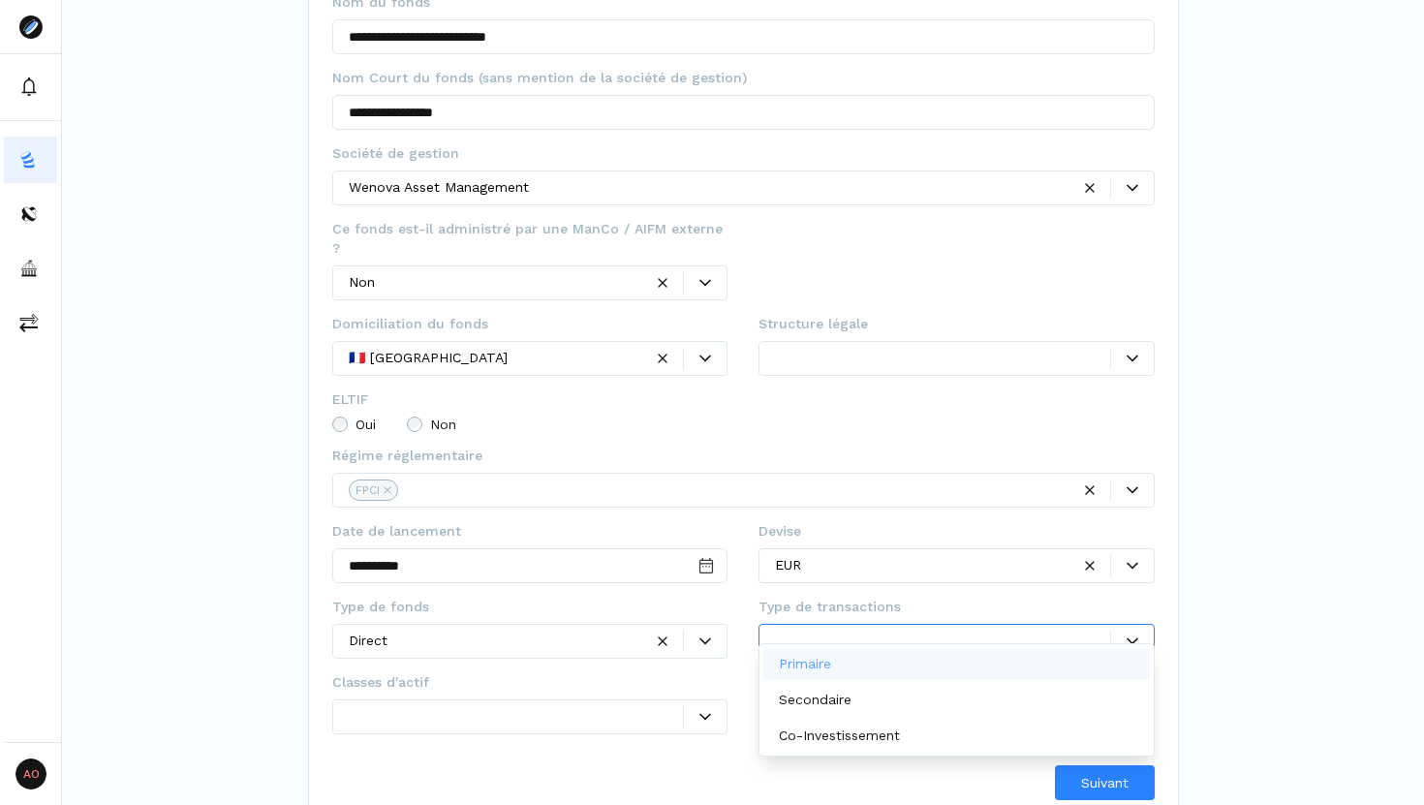
click at [867, 631] on div at bounding box center [942, 641] width 335 height 20
click at [815, 656] on p "Primaire" at bounding box center [805, 664] width 52 height 20
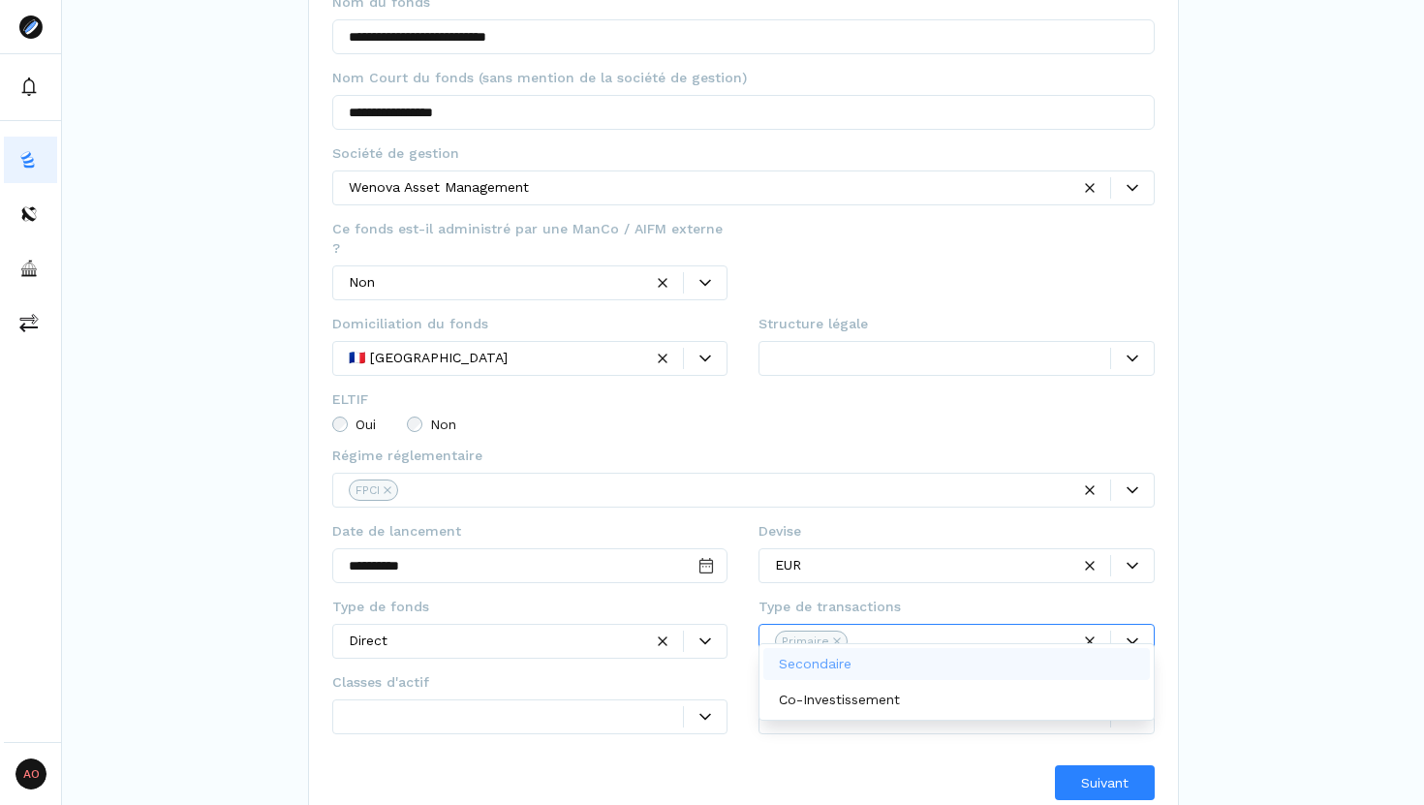
click at [819, 660] on p "Secondaire" at bounding box center [815, 664] width 73 height 20
click at [587, 736] on div at bounding box center [530, 742] width 396 height 12
click at [591, 707] on div at bounding box center [516, 716] width 335 height 20
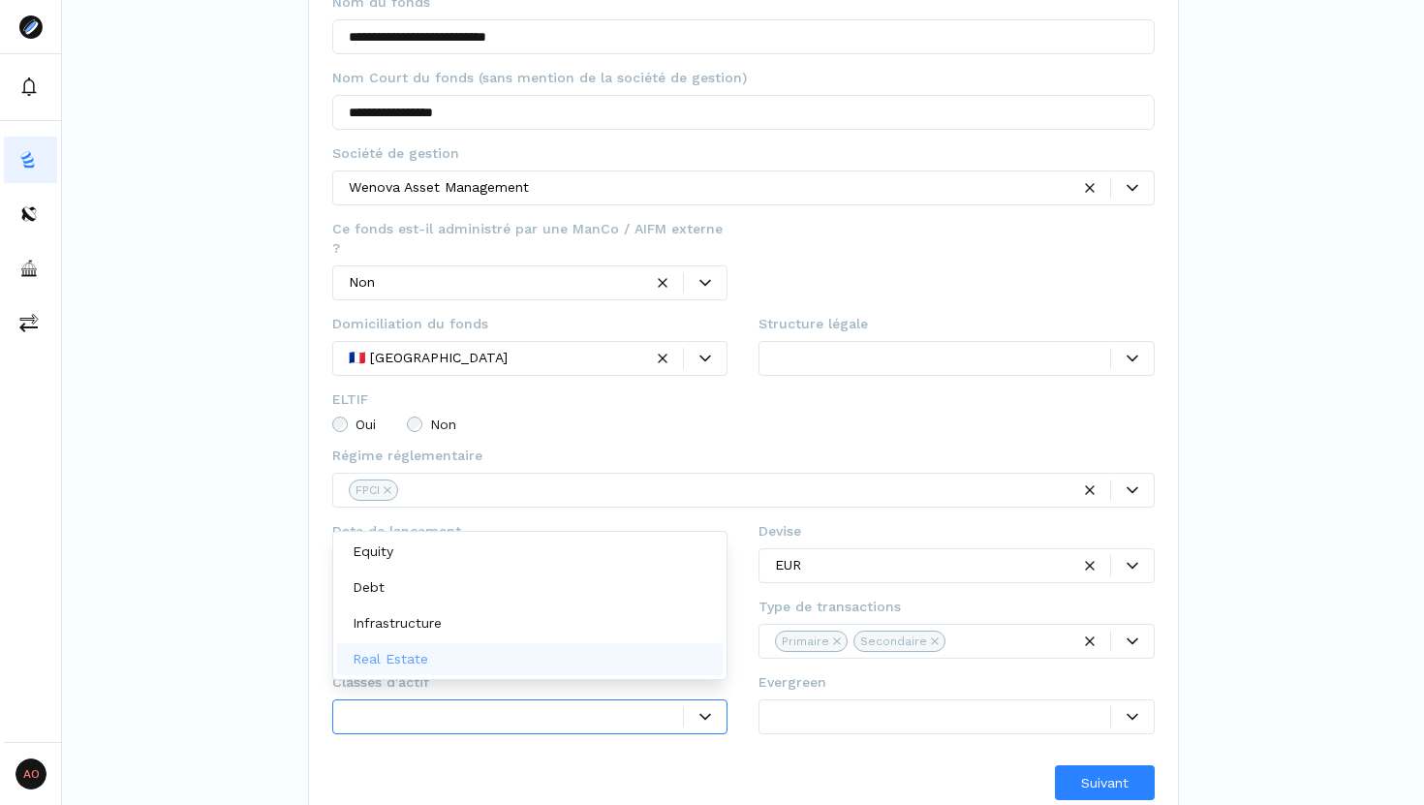
click at [609, 653] on div "Real Estate" at bounding box center [530, 659] width 386 height 32
click at [829, 767] on div "Suivant" at bounding box center [743, 782] width 822 height 35
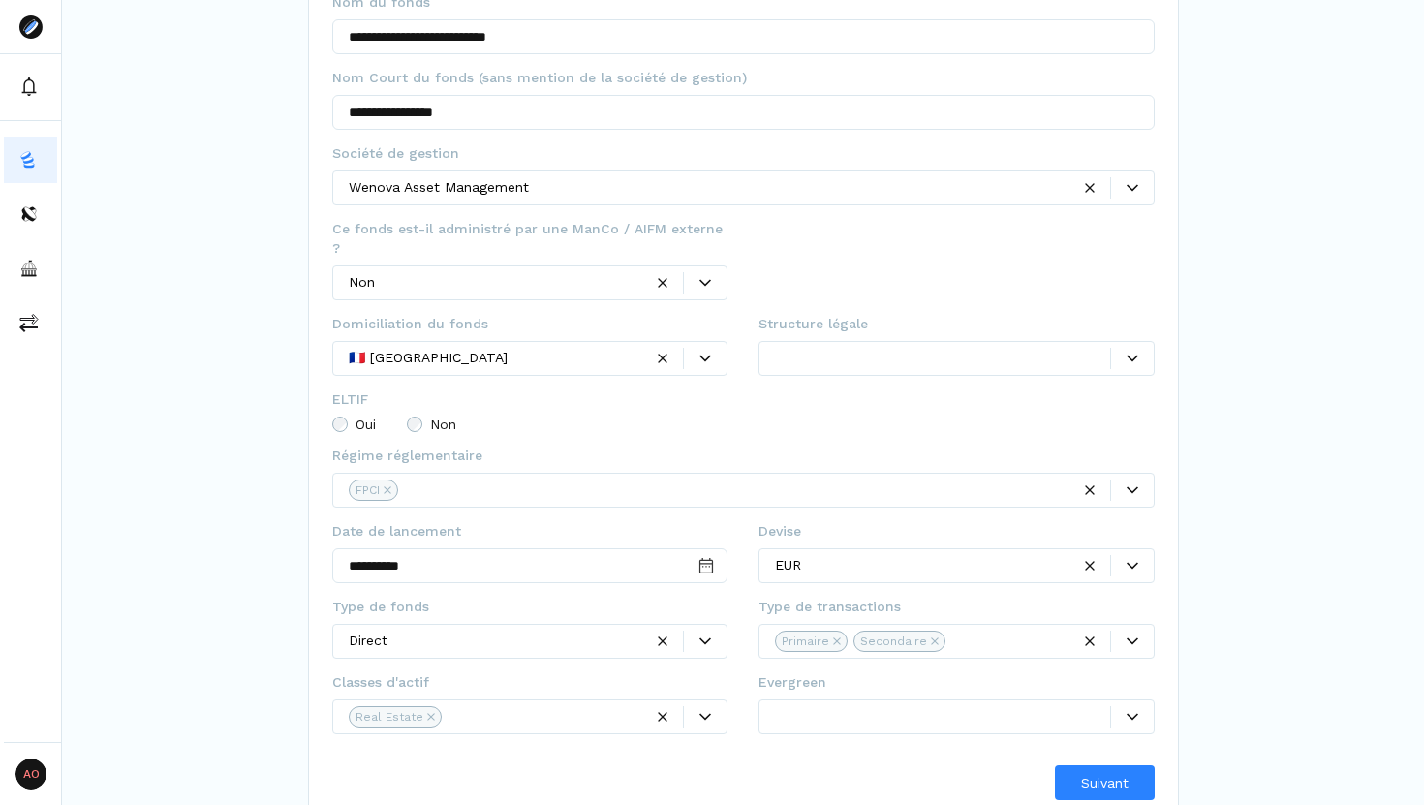
click at [938, 706] on div at bounding box center [942, 716] width 335 height 20
click at [1127, 711] on icon at bounding box center [1132, 717] width 12 height 12
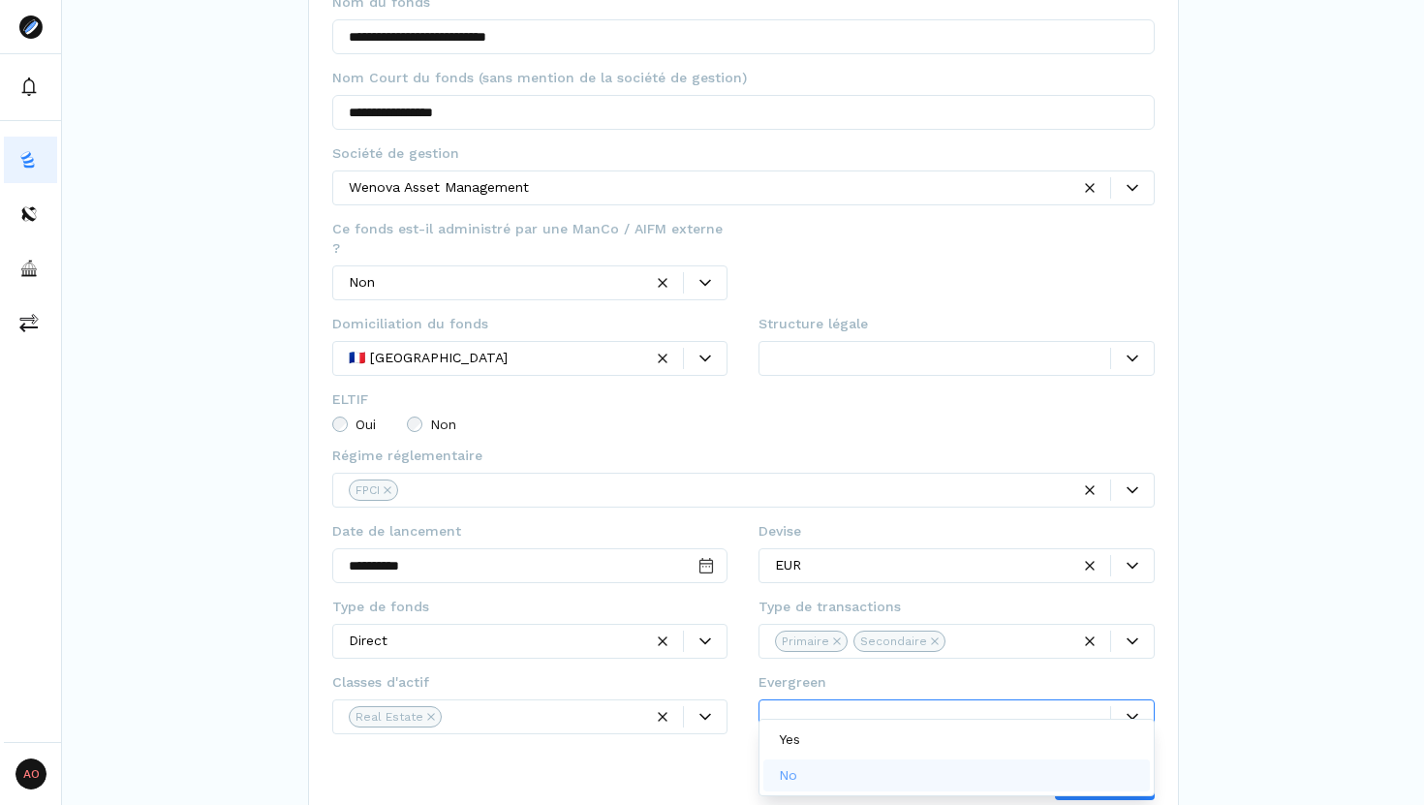
click at [977, 788] on div "No" at bounding box center [956, 775] width 386 height 32
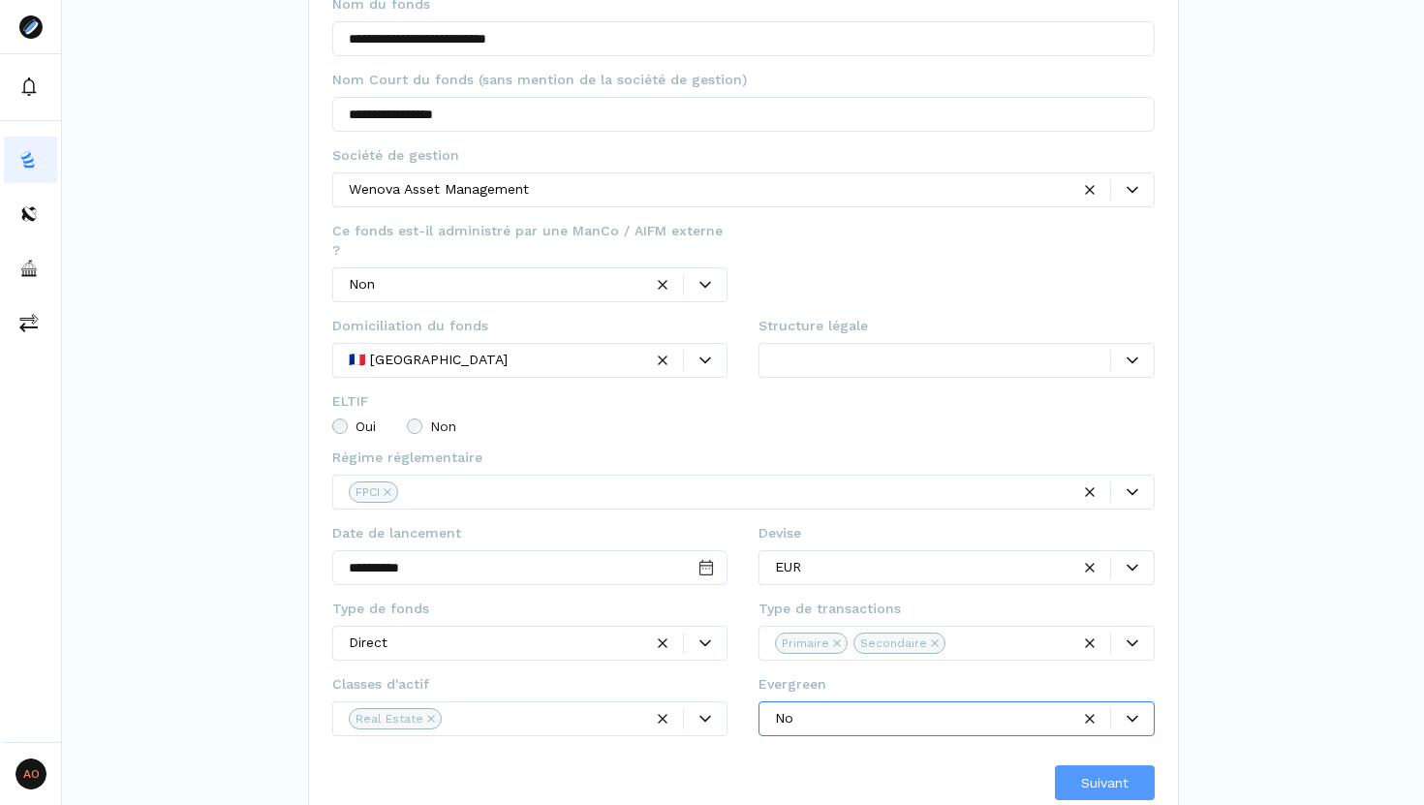
click at [1094, 773] on span "Suivant" at bounding box center [1104, 783] width 47 height 20
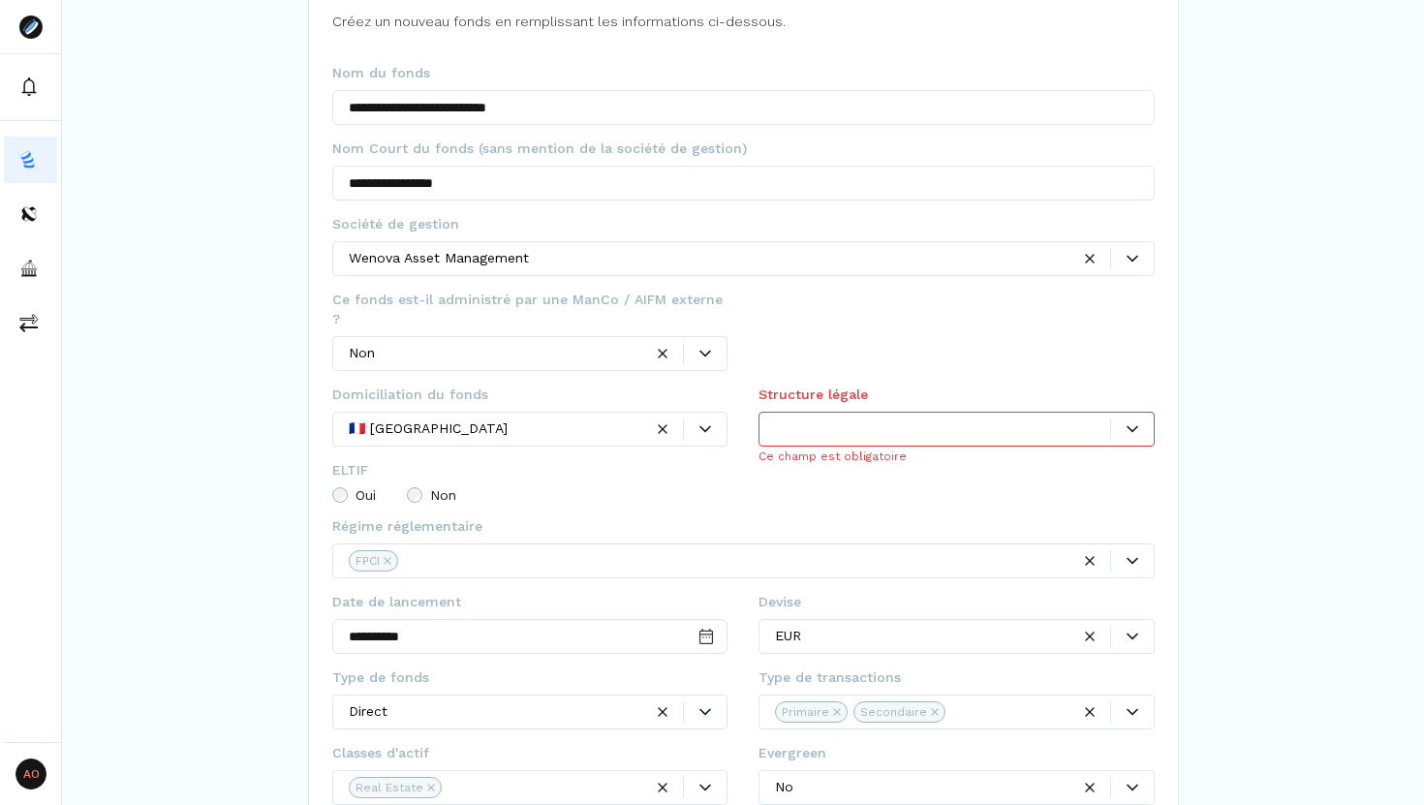
click at [849, 420] on div at bounding box center [956, 429] width 396 height 35
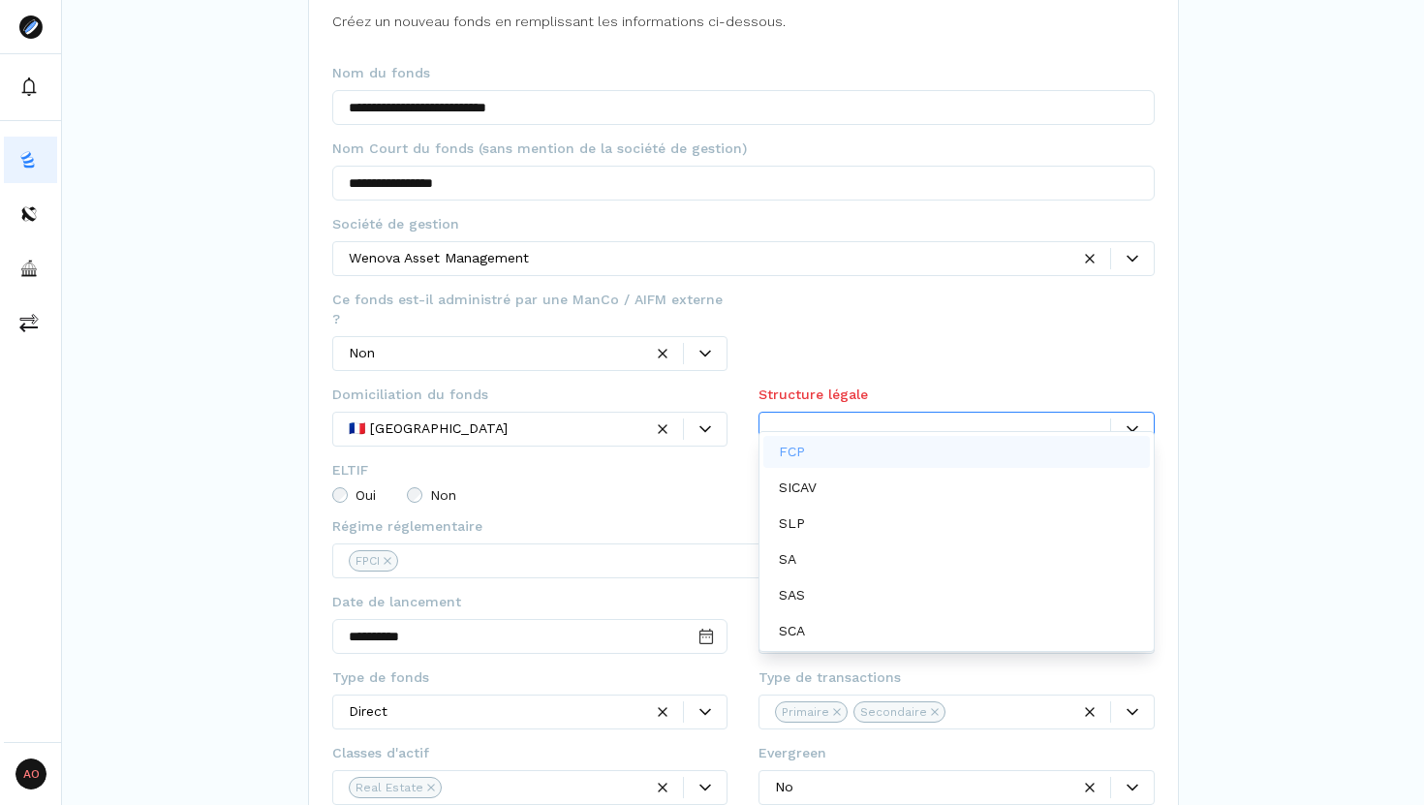
click at [658, 462] on fieldset "ELTIF Oui Non" at bounding box center [743, 488] width 822 height 56
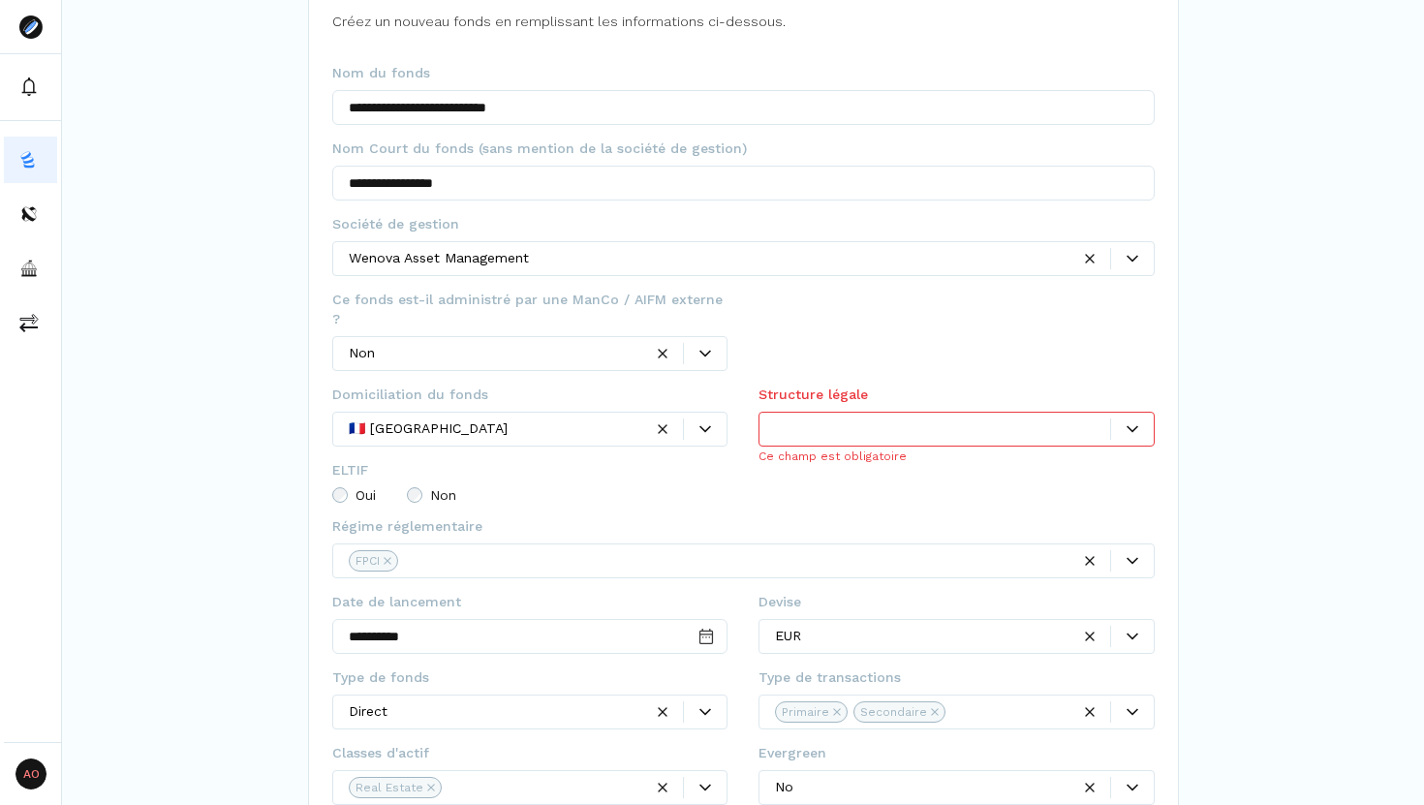
click at [1130, 423] on icon at bounding box center [1132, 429] width 12 height 12
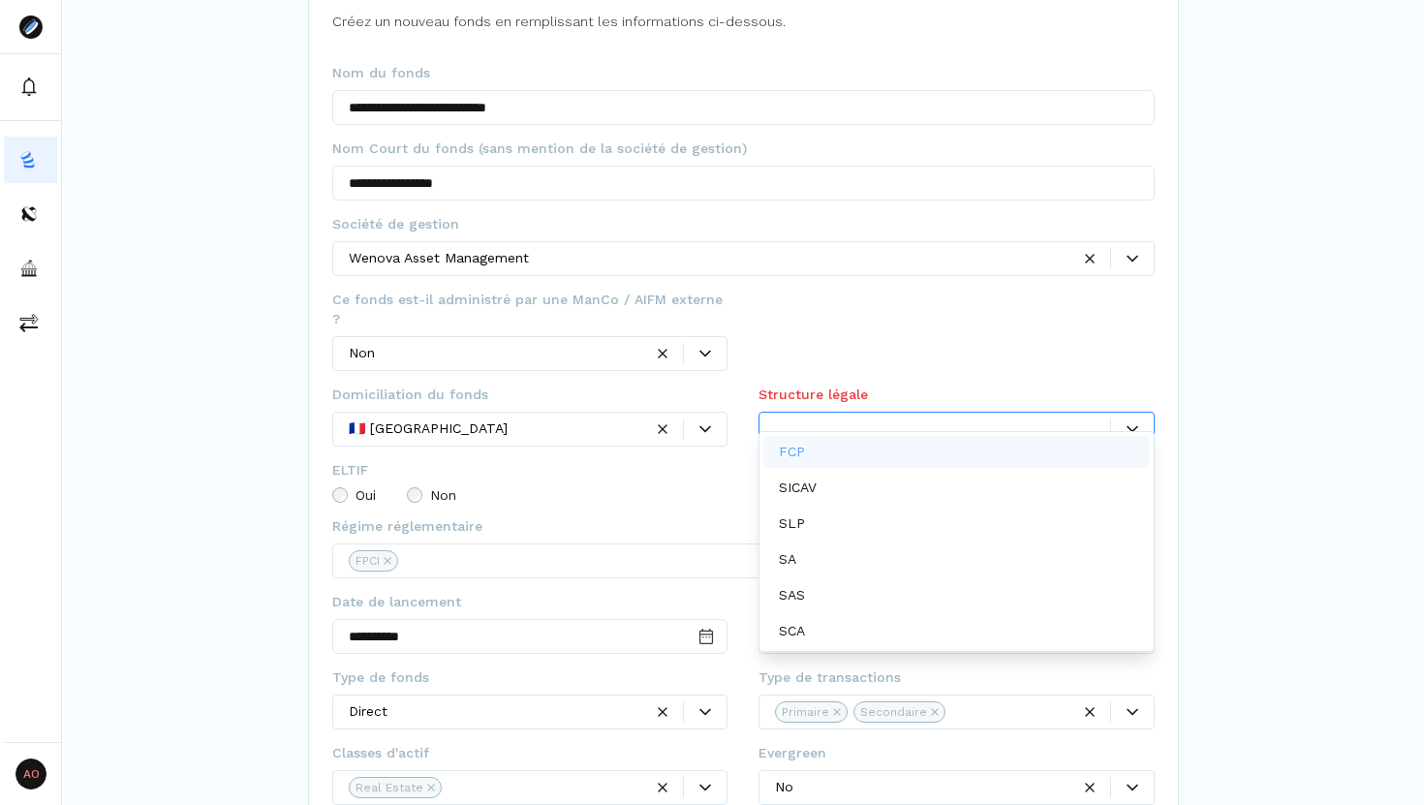
click at [889, 450] on div "FCP" at bounding box center [956, 452] width 386 height 32
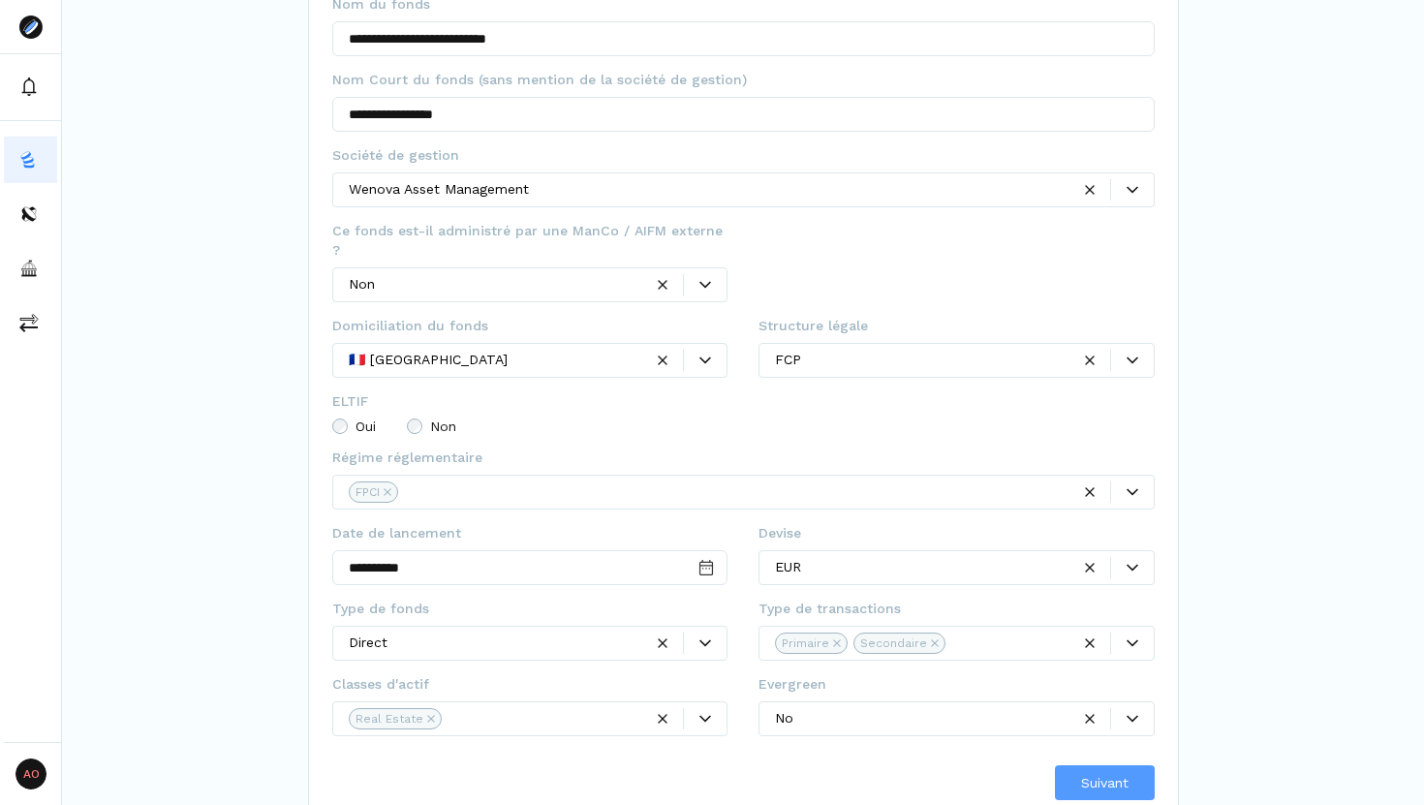
click at [1081, 773] on span "Suivant" at bounding box center [1104, 783] width 47 height 20
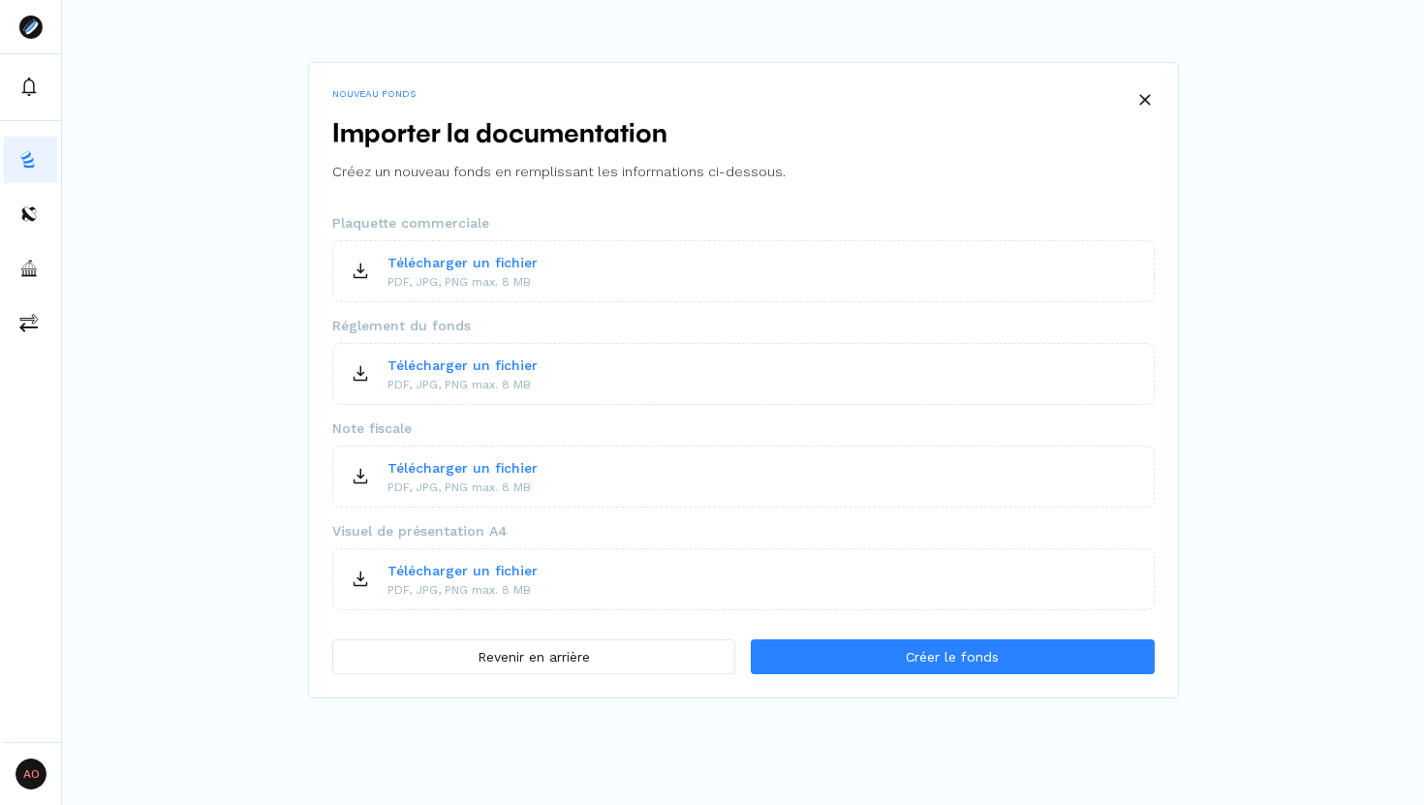
click at [480, 363] on p "Télécharger un fichier" at bounding box center [462, 365] width 150 height 20
click at [477, 258] on p "Télécharger un fichier" at bounding box center [462, 263] width 150 height 20
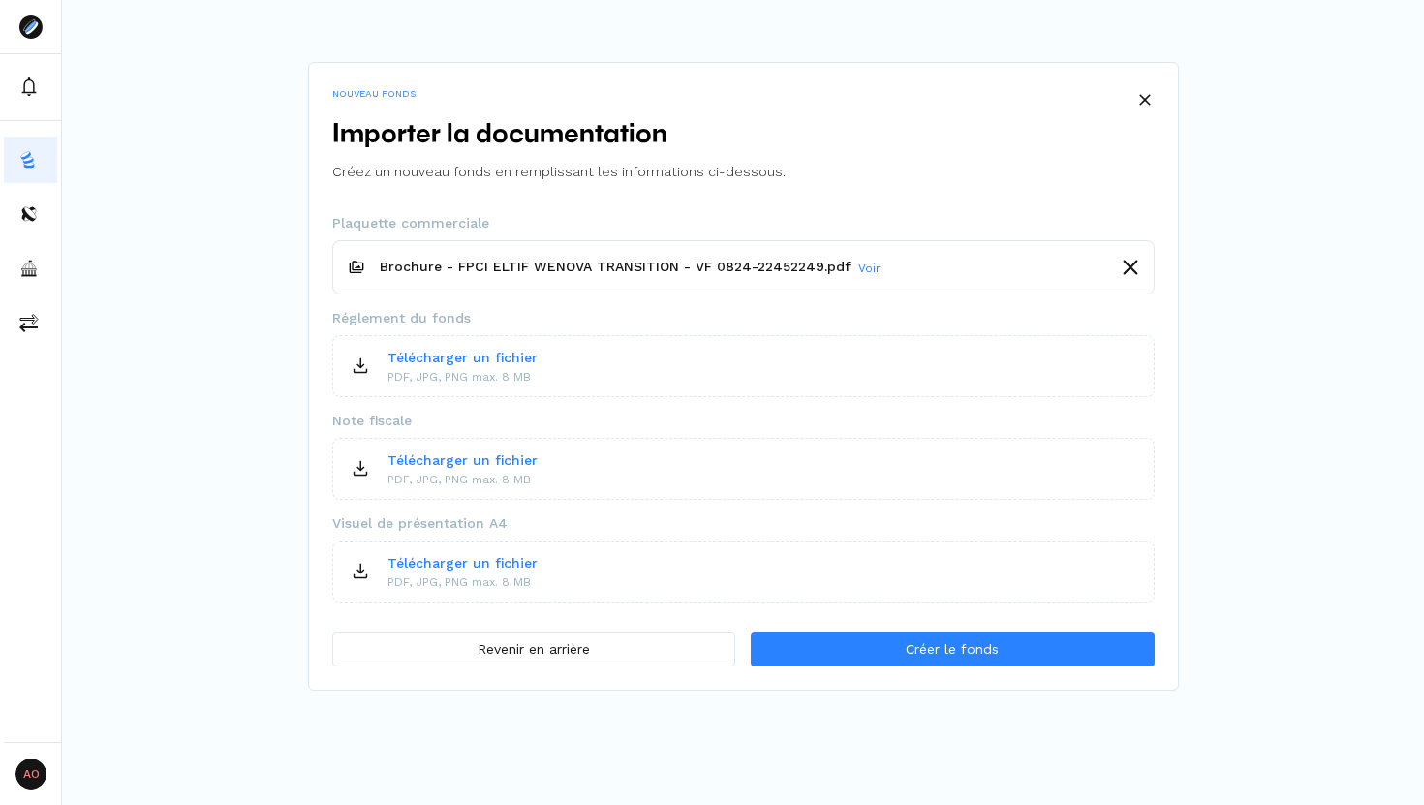
click at [487, 354] on p "Télécharger un fichier" at bounding box center [462, 358] width 150 height 20
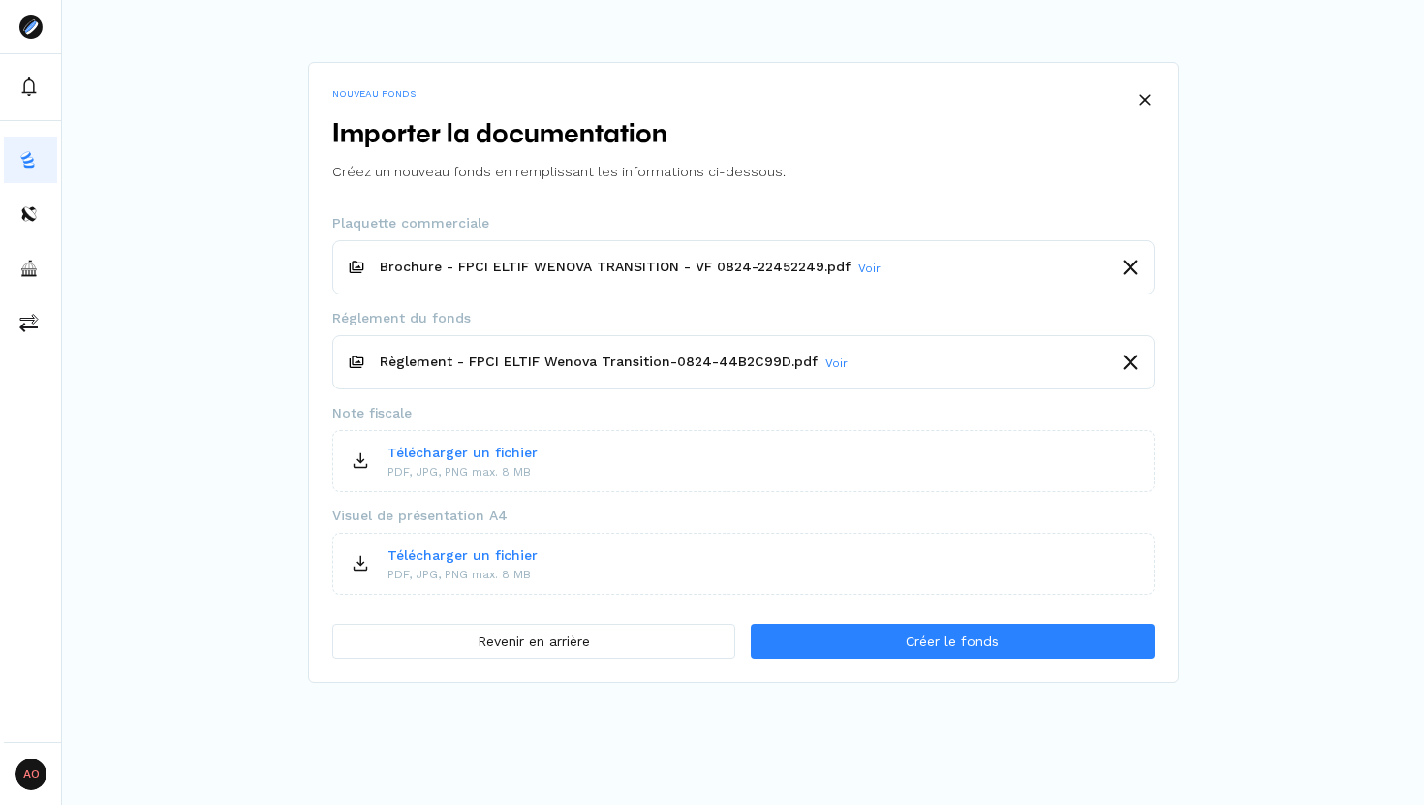
click at [472, 450] on p "Télécharger un fichier" at bounding box center [462, 453] width 150 height 20
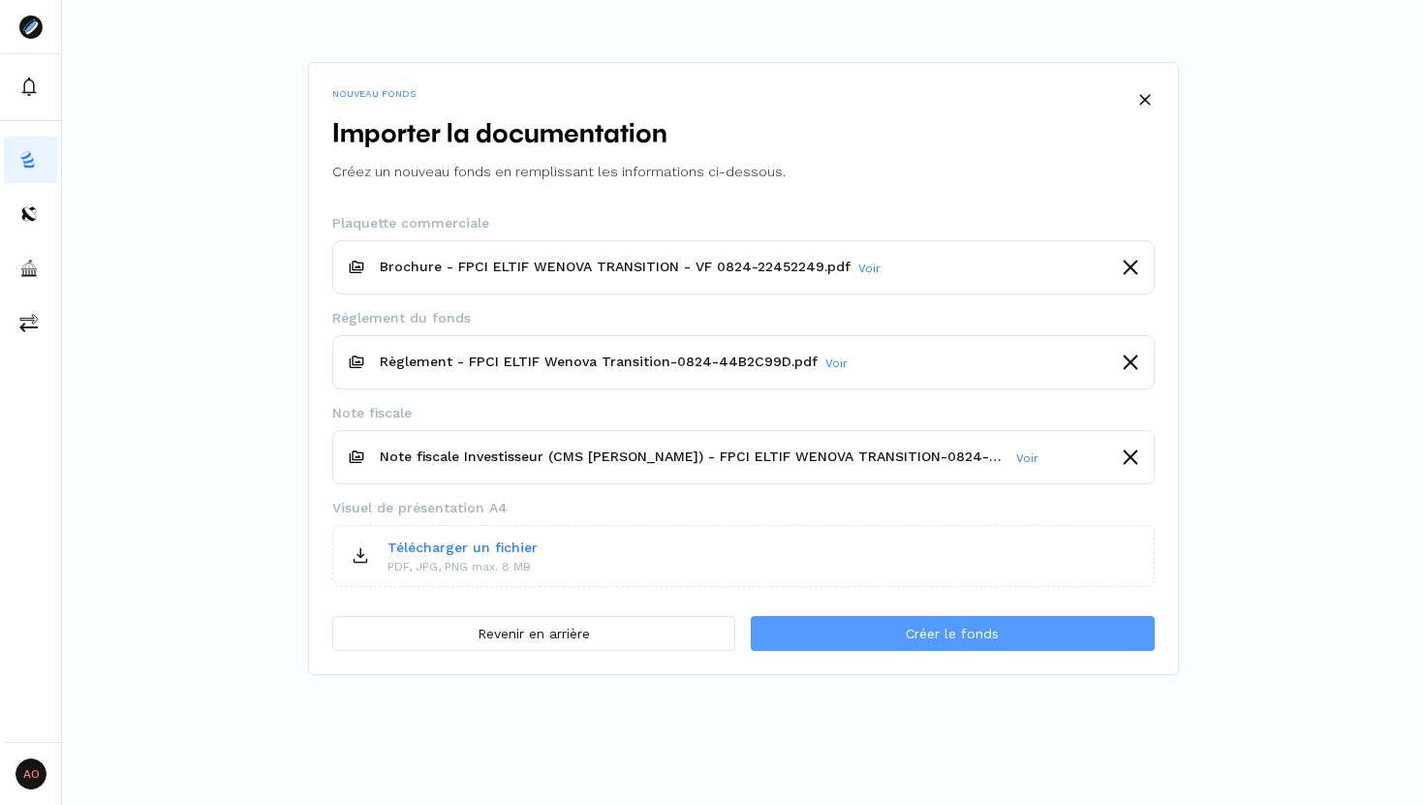
click at [1007, 631] on button "Créer le fonds" at bounding box center [952, 633] width 403 height 35
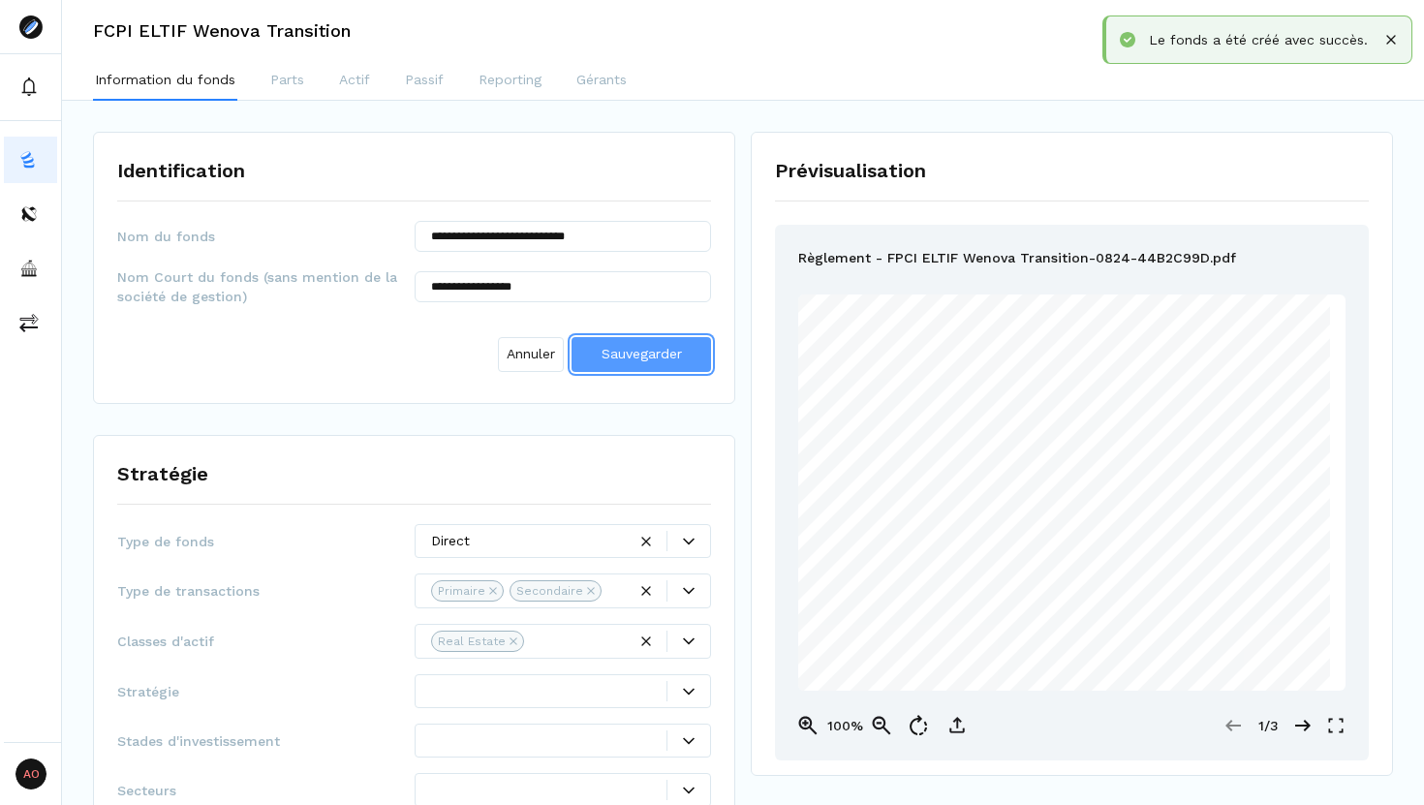
click at [627, 347] on span "Sauvegarder" at bounding box center [641, 353] width 80 height 15
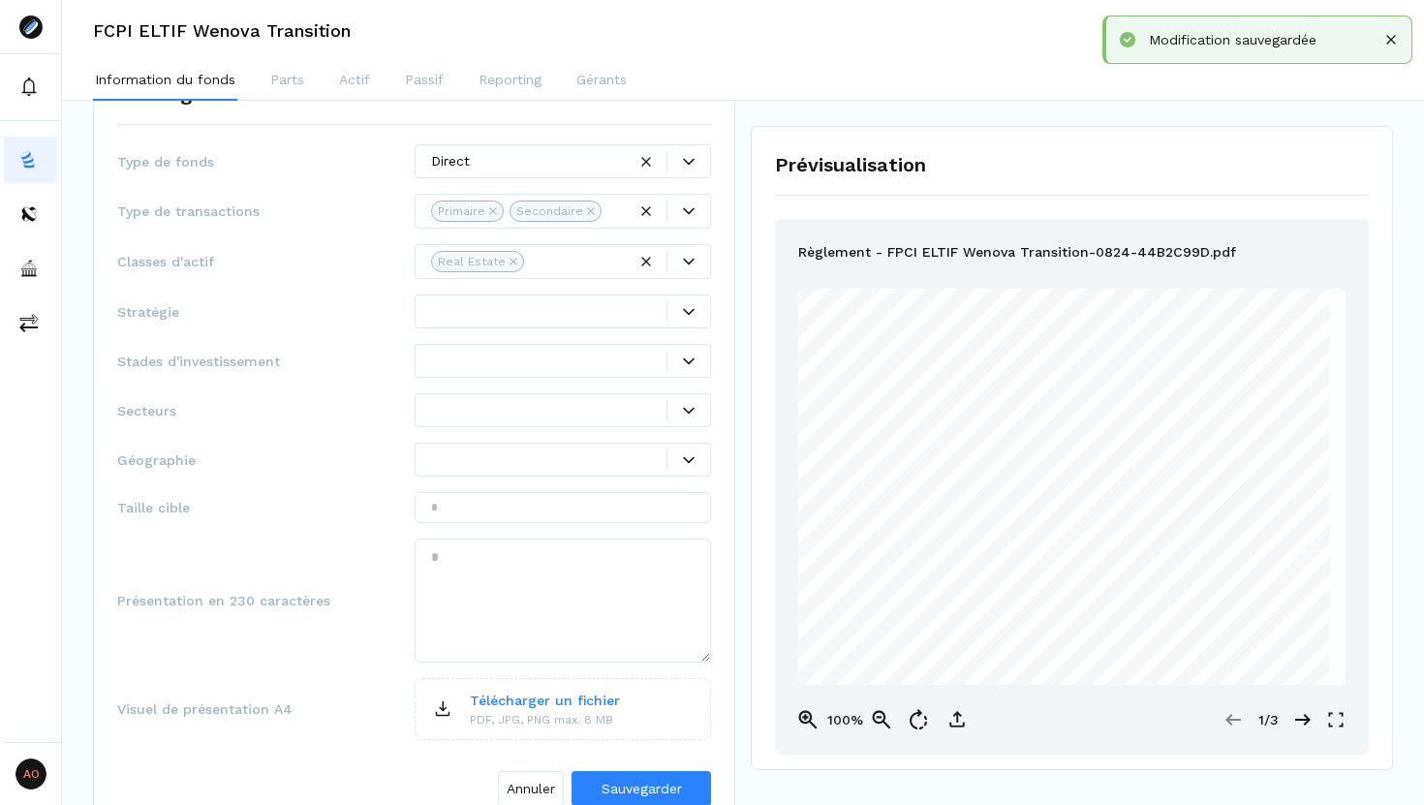
scroll to position [302, 0]
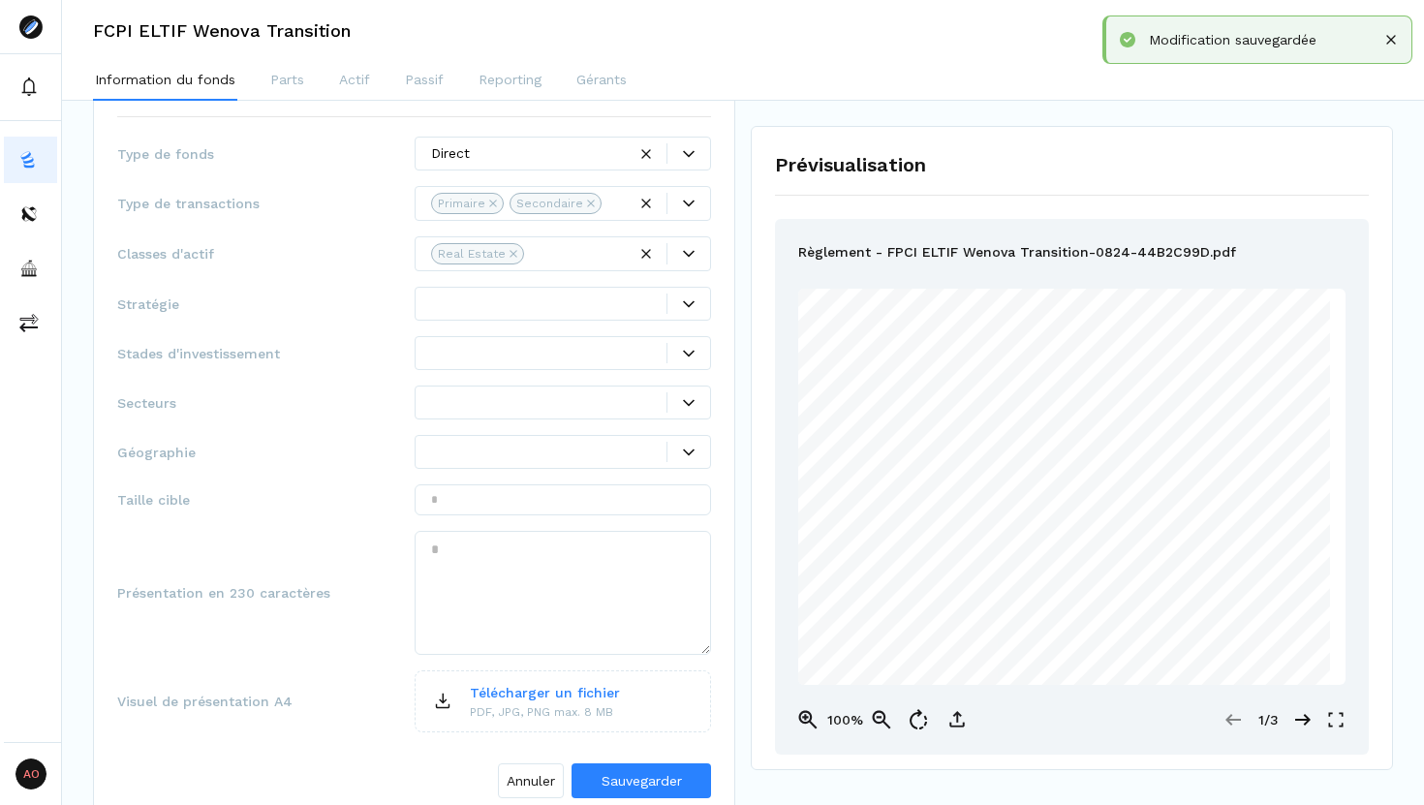
click at [690, 309] on icon at bounding box center [689, 304] width 12 height 12
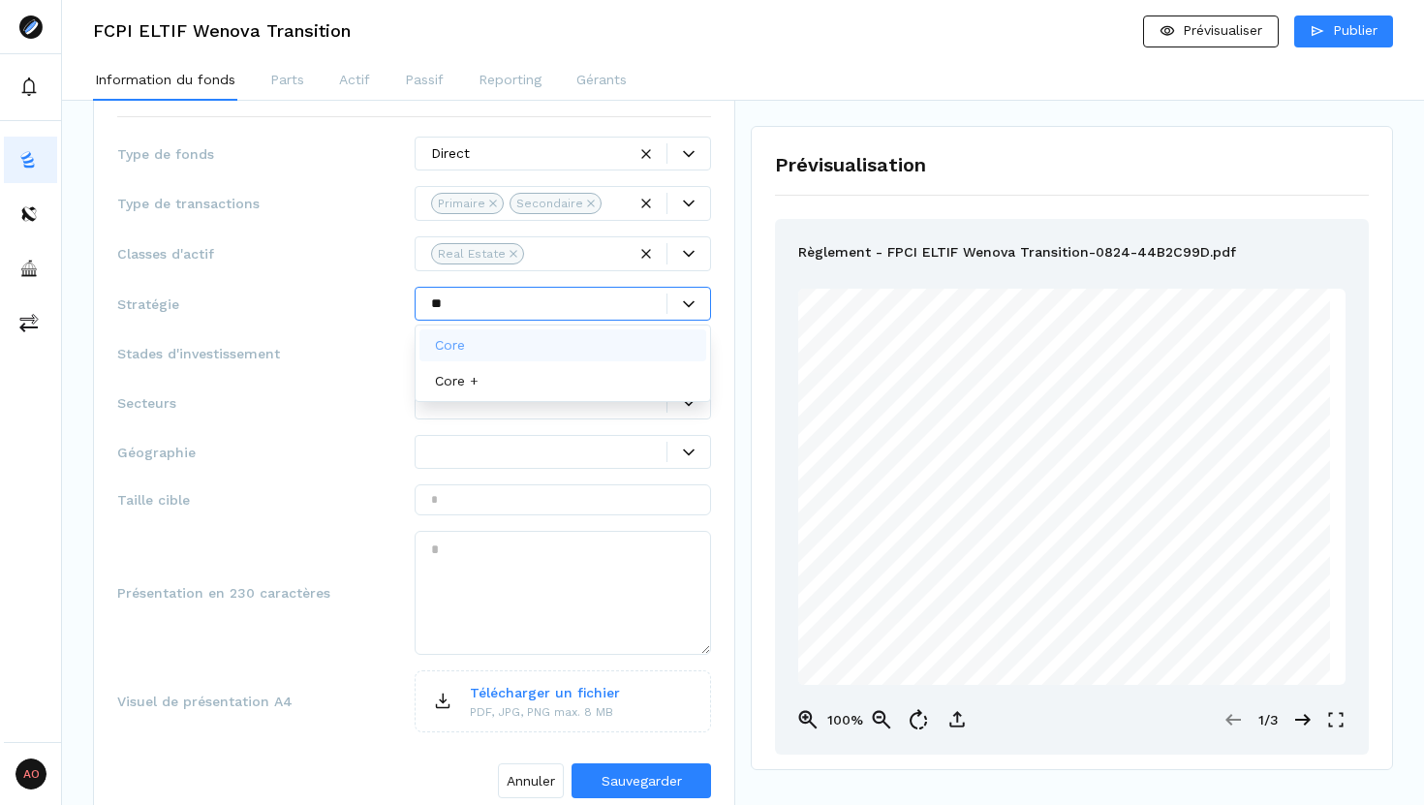
type input "*"
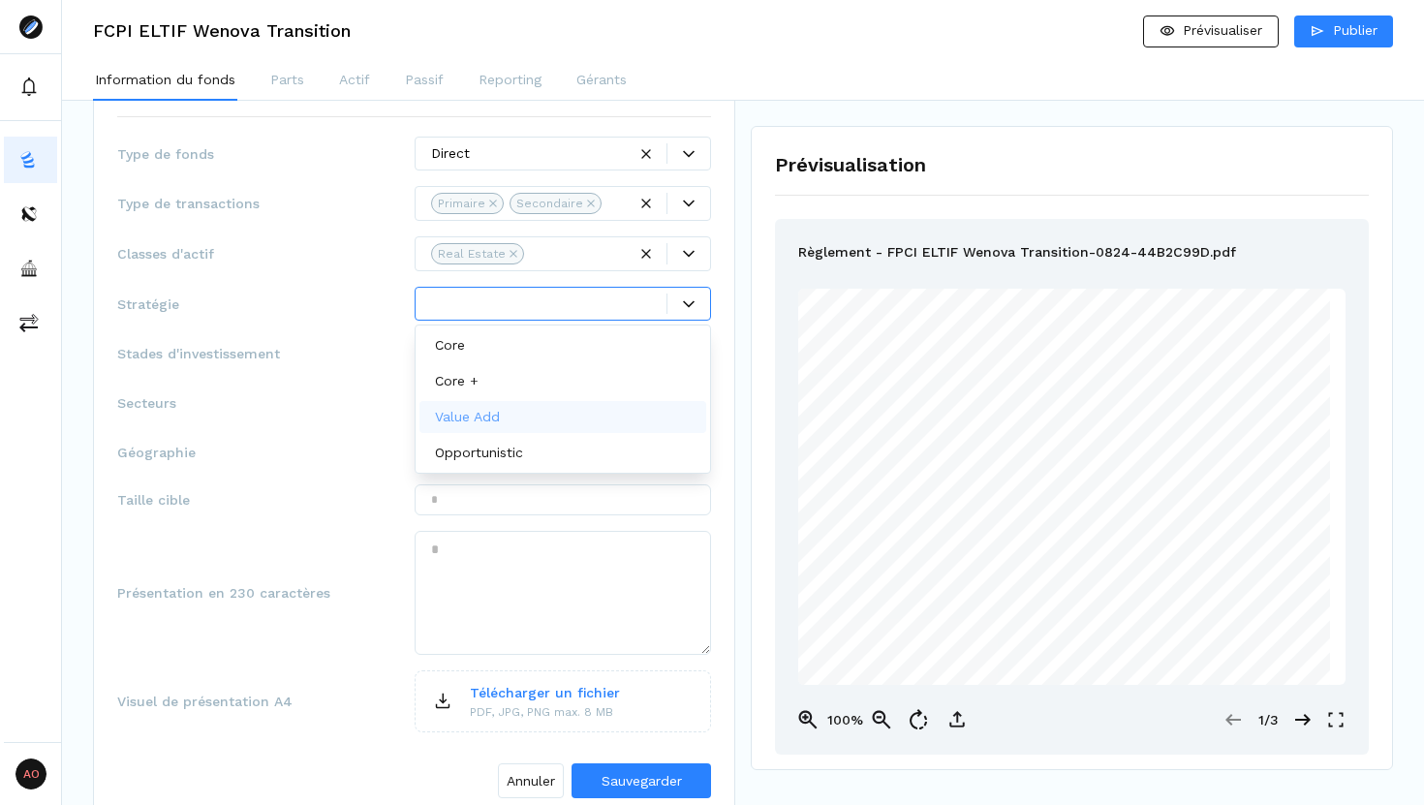
click at [586, 411] on div "Value Add" at bounding box center [563, 417] width 288 height 32
click at [569, 418] on div "Opportunistic" at bounding box center [563, 418] width 288 height 32
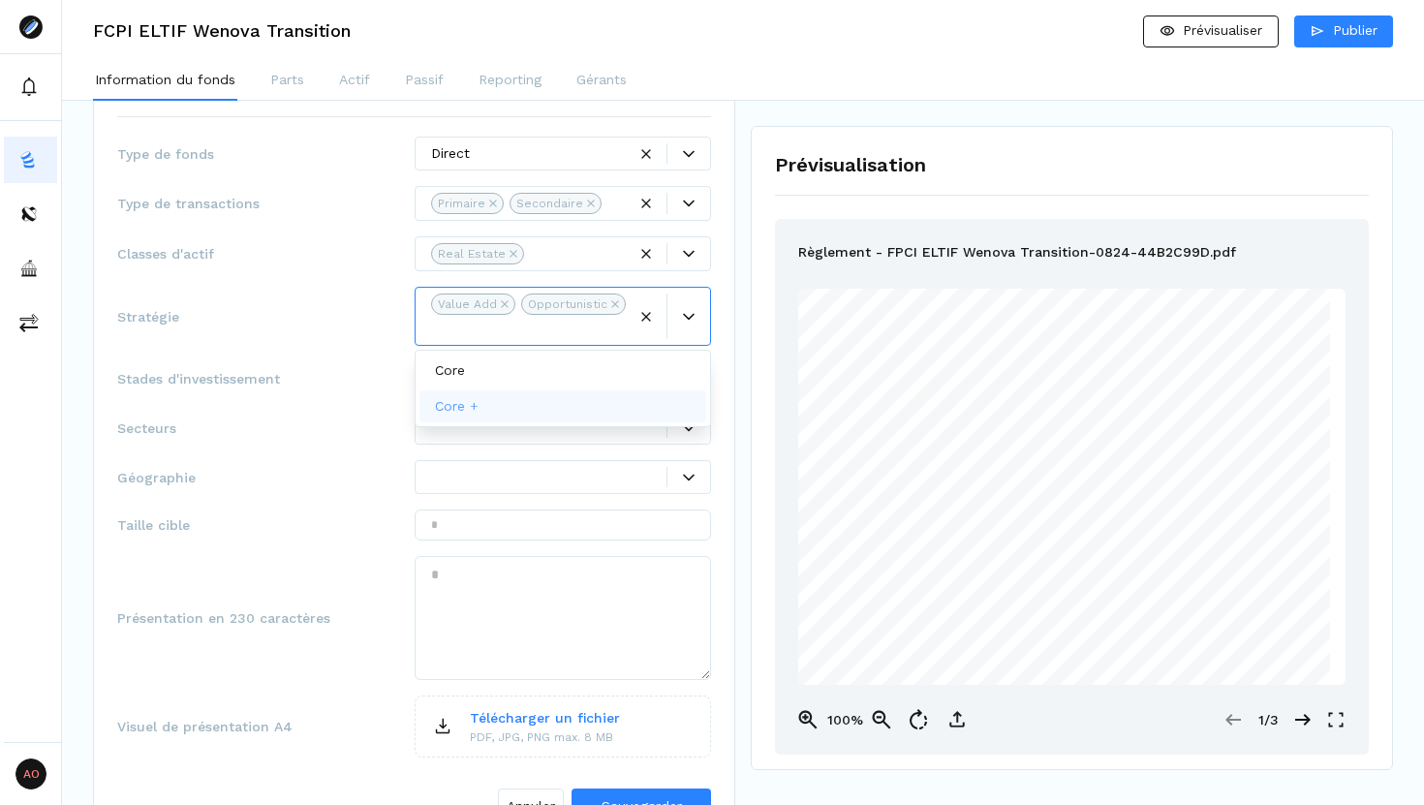
click at [367, 393] on div "Stades d'investissement" at bounding box center [414, 378] width 594 height 34
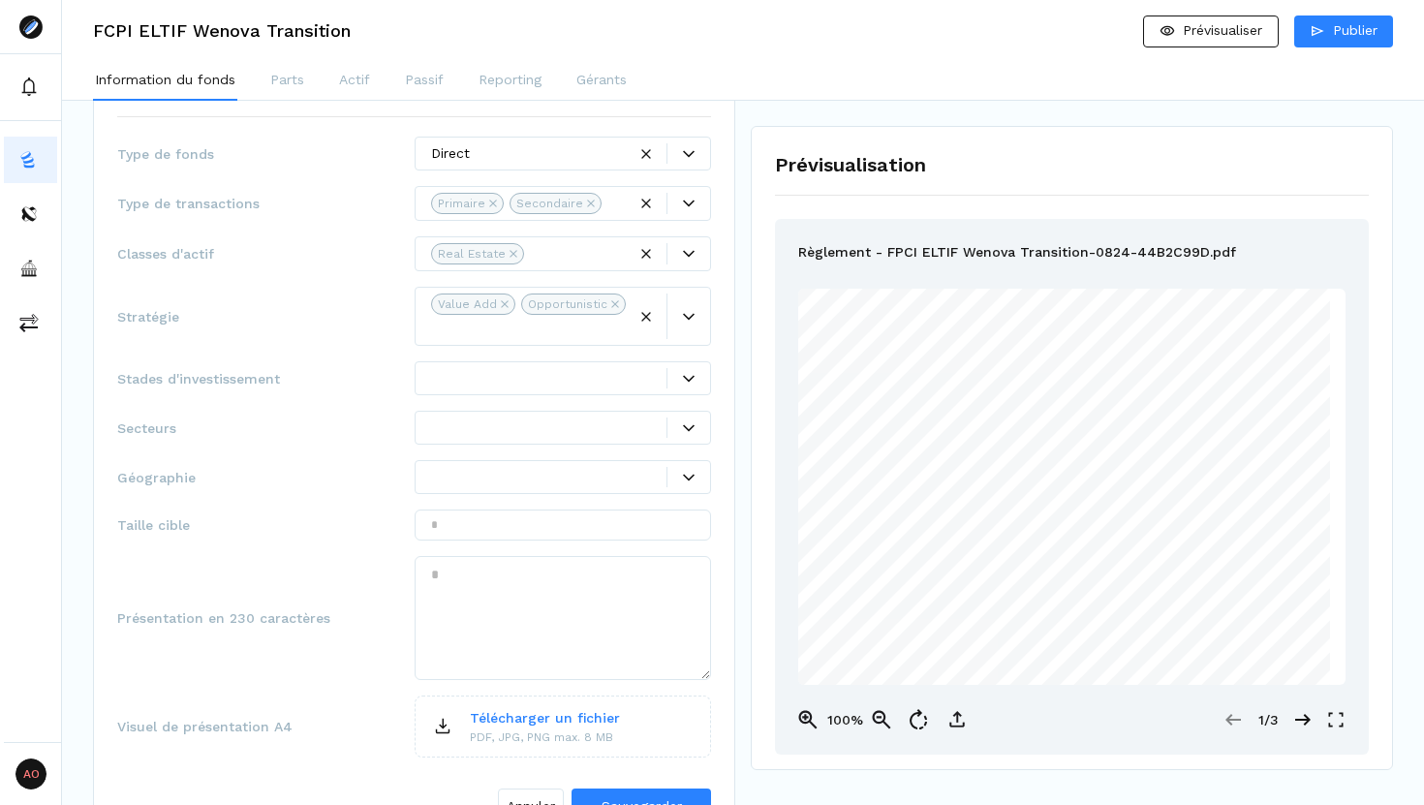
click at [685, 374] on icon at bounding box center [689, 379] width 12 height 12
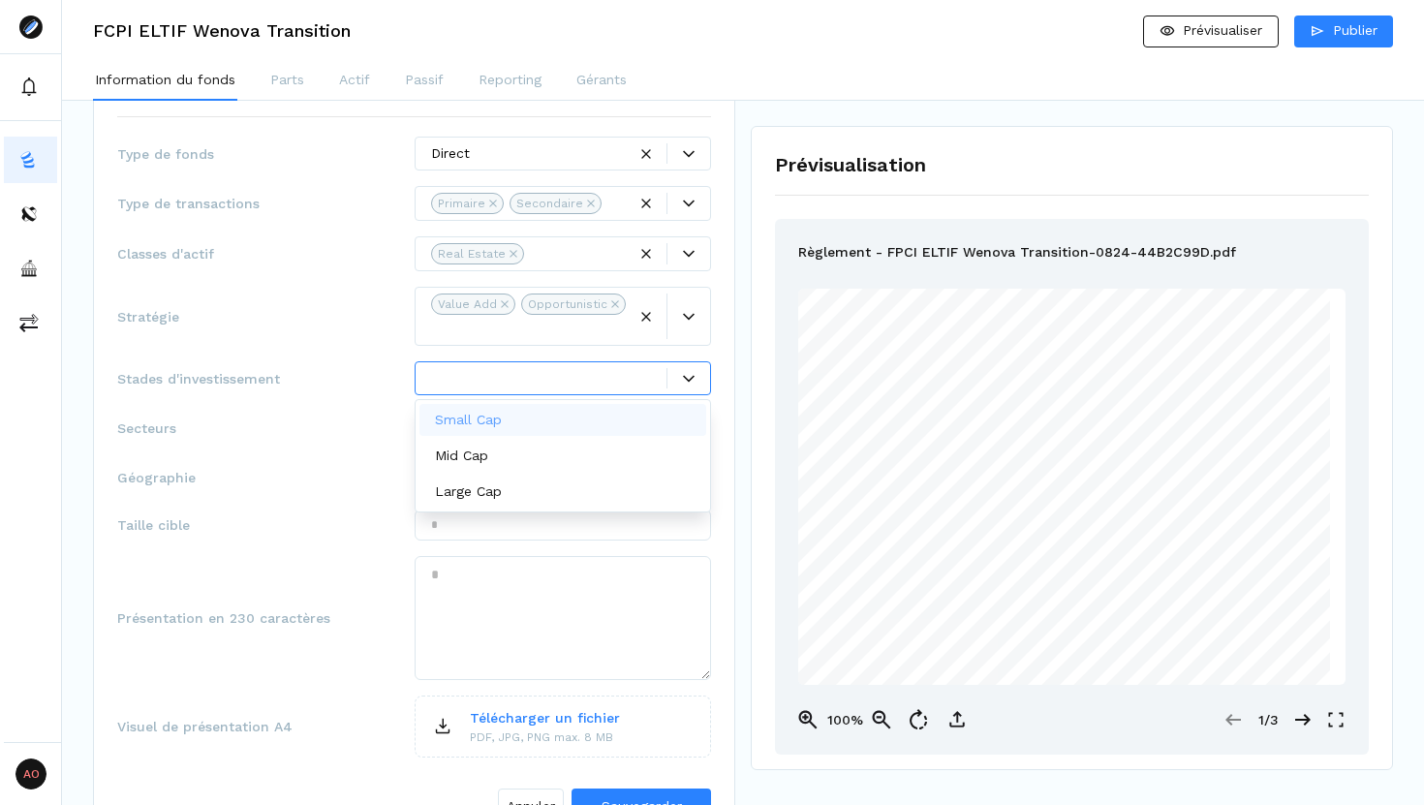
click at [652, 408] on div "Small Cap" at bounding box center [563, 420] width 288 height 32
click at [638, 415] on div "Mid Cap" at bounding box center [563, 421] width 288 height 32
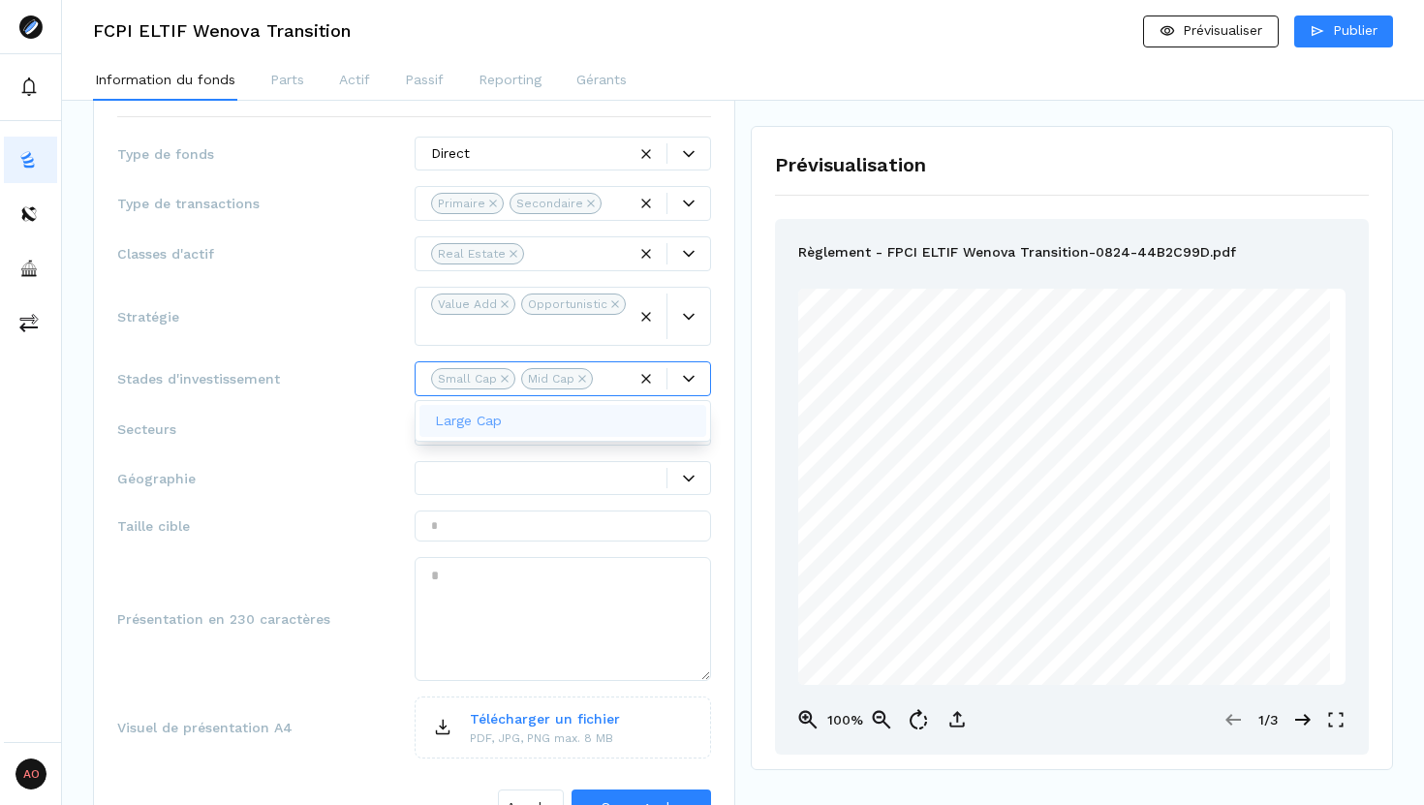
click at [340, 435] on span "Secteurs" at bounding box center [265, 428] width 297 height 19
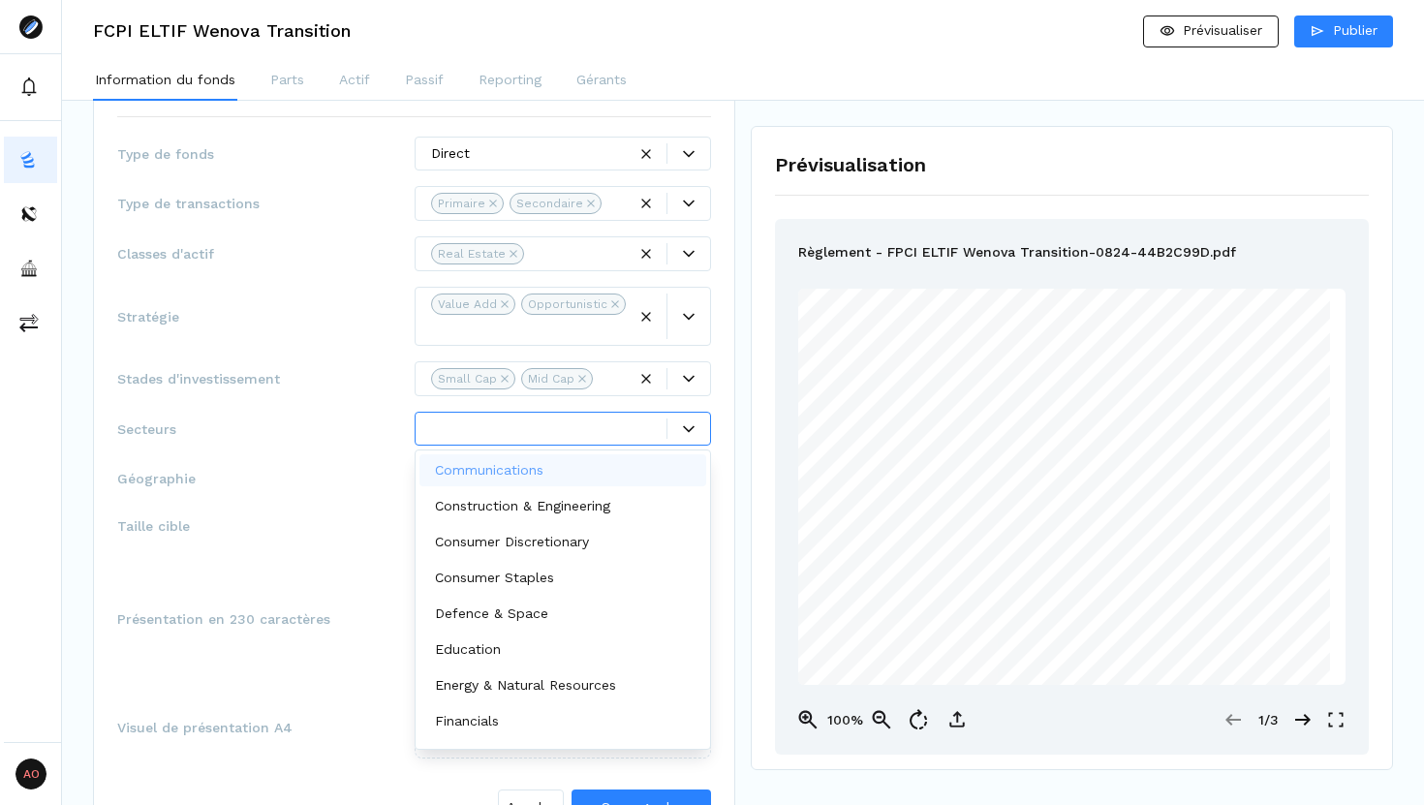
click at [550, 431] on div at bounding box center [549, 428] width 236 height 20
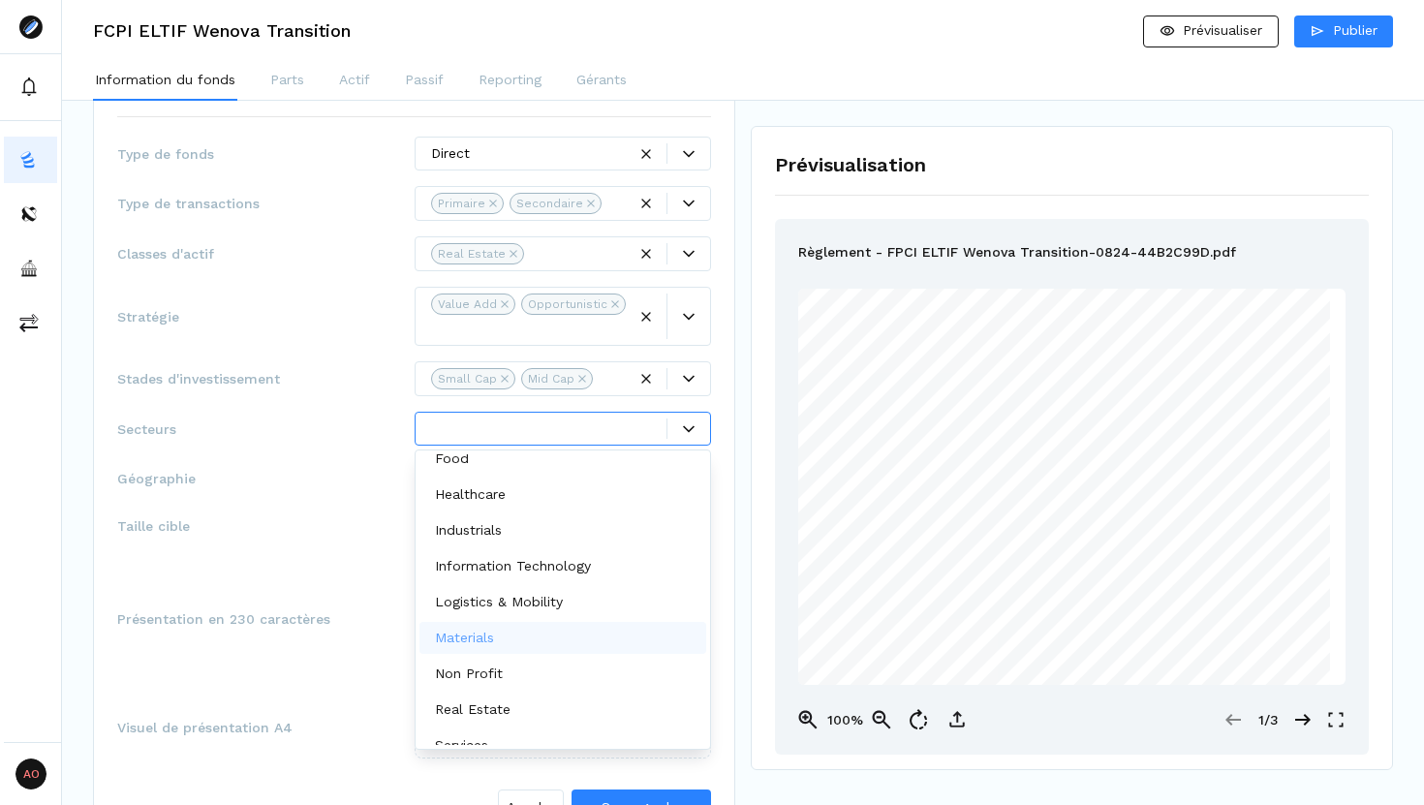
scroll to position [315, 0]
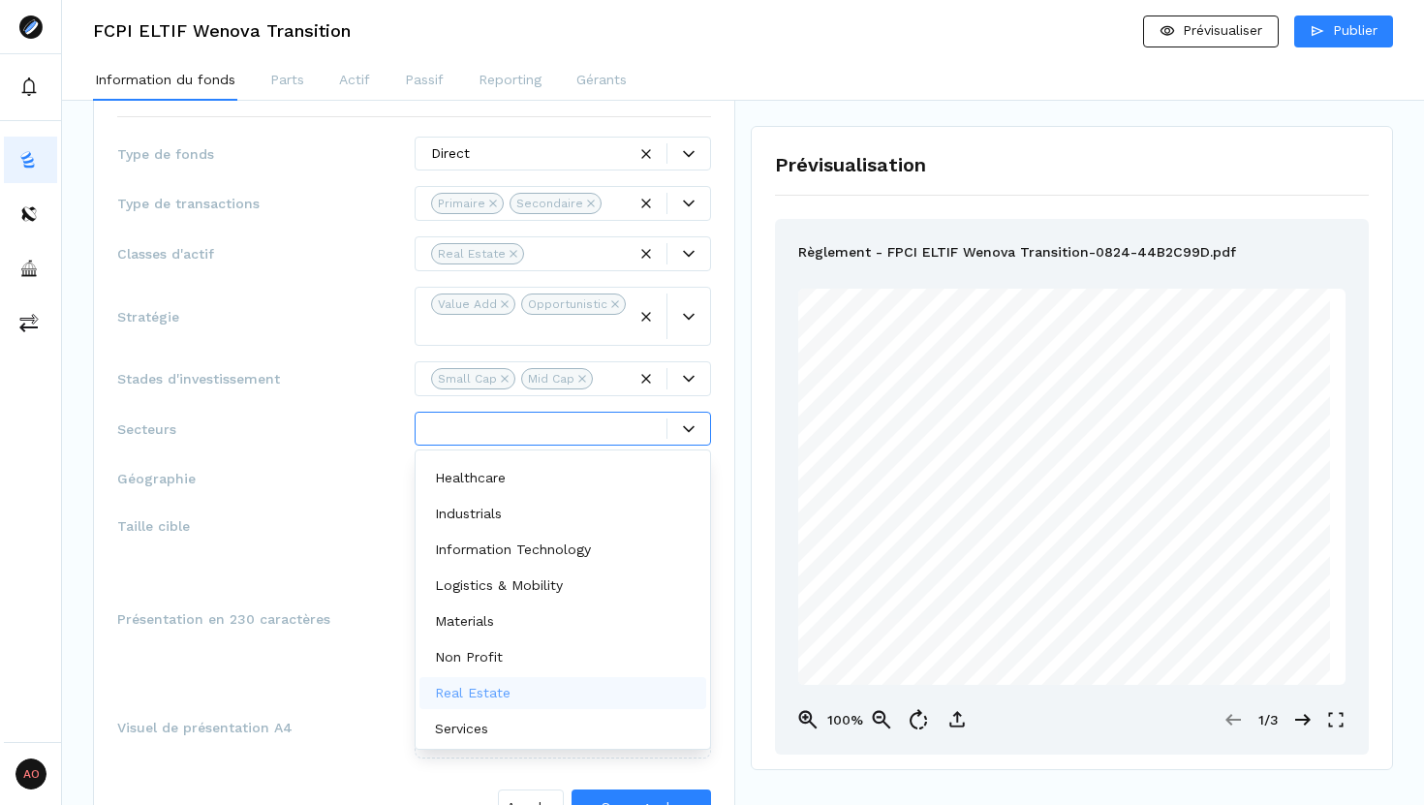
click at [596, 683] on div "Real Estate" at bounding box center [563, 693] width 288 height 32
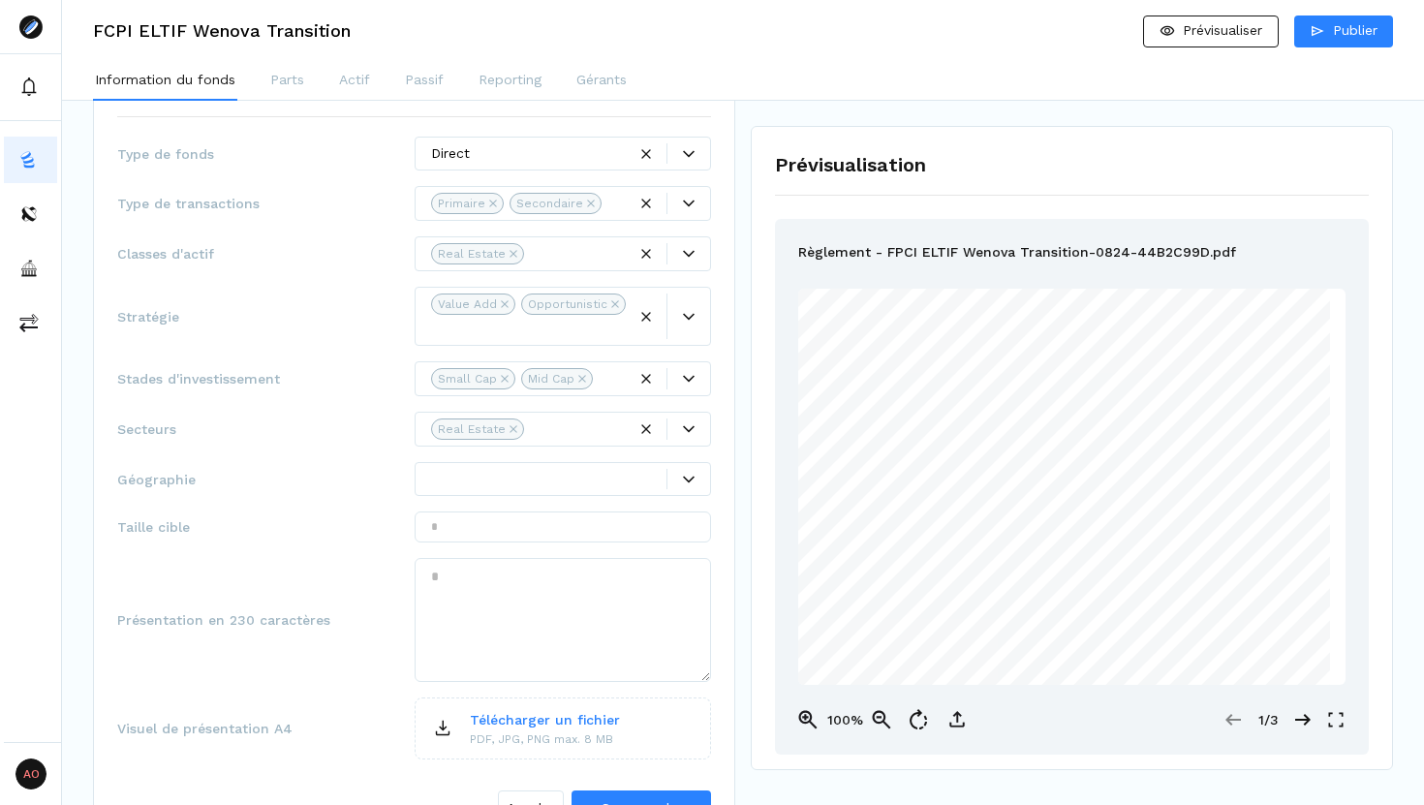
click at [315, 535] on span "Taille cible" at bounding box center [265, 526] width 297 height 19
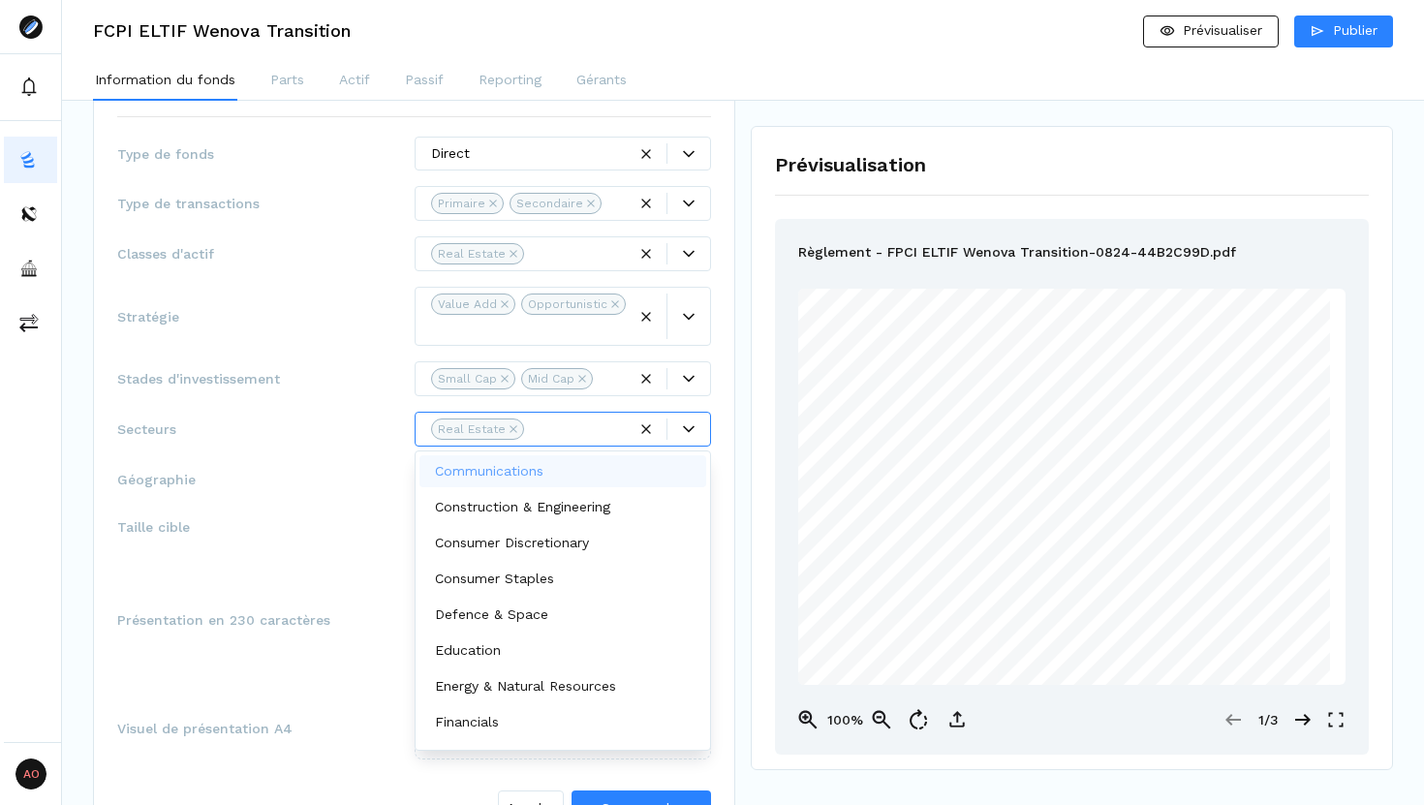
click at [685, 424] on icon at bounding box center [689, 429] width 12 height 12
click at [284, 480] on span "Géographie" at bounding box center [265, 479] width 297 height 19
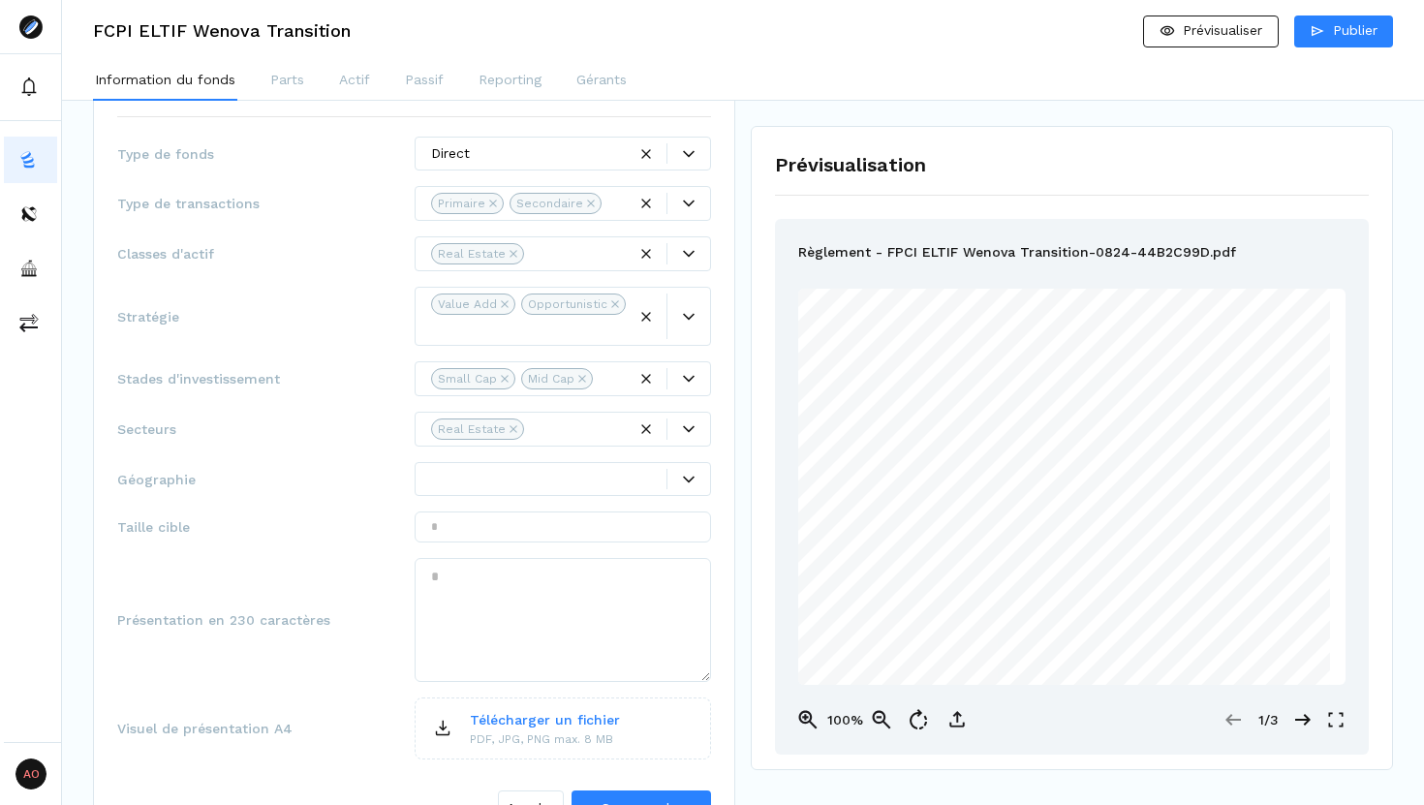
click at [636, 475] on div at bounding box center [549, 479] width 236 height 20
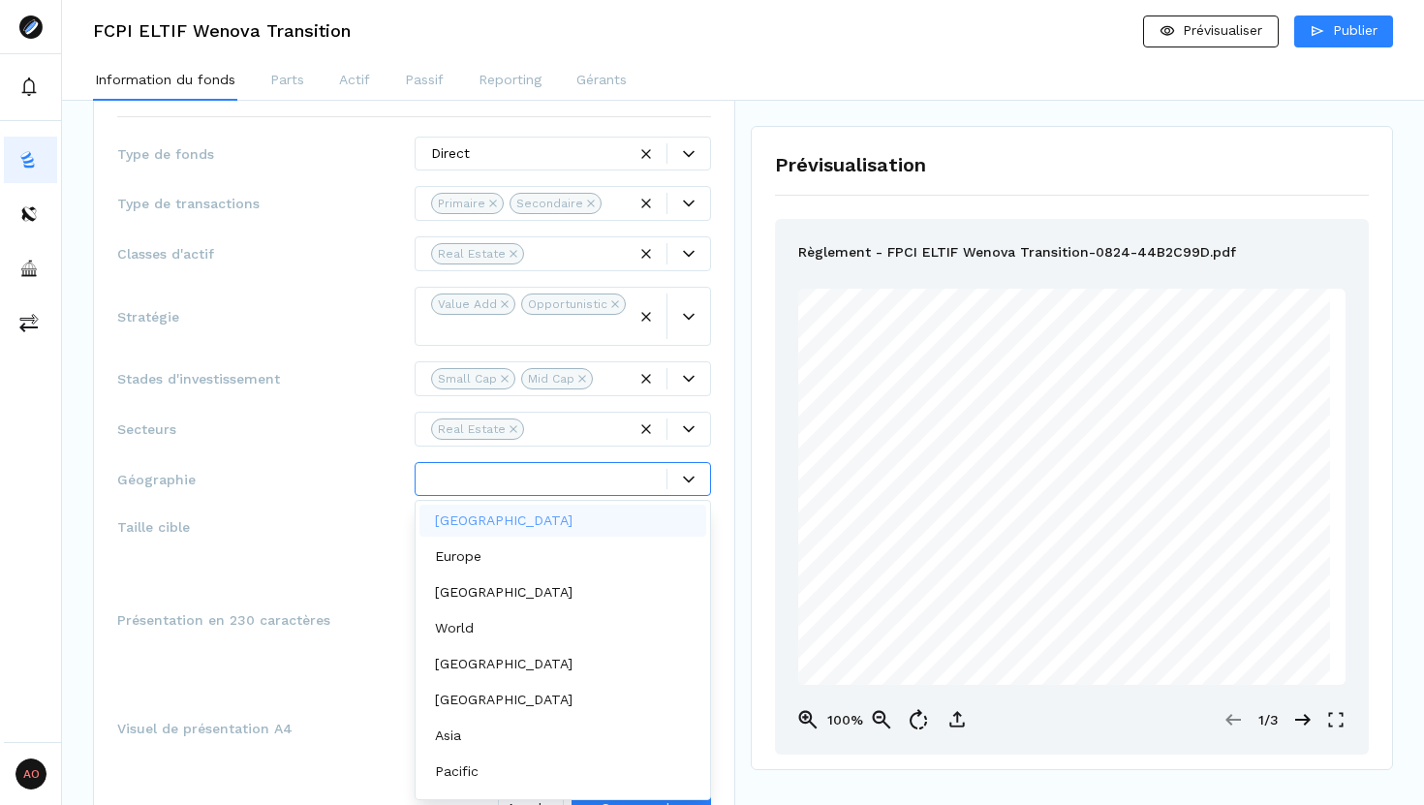
click at [590, 516] on div "France" at bounding box center [563, 521] width 288 height 32
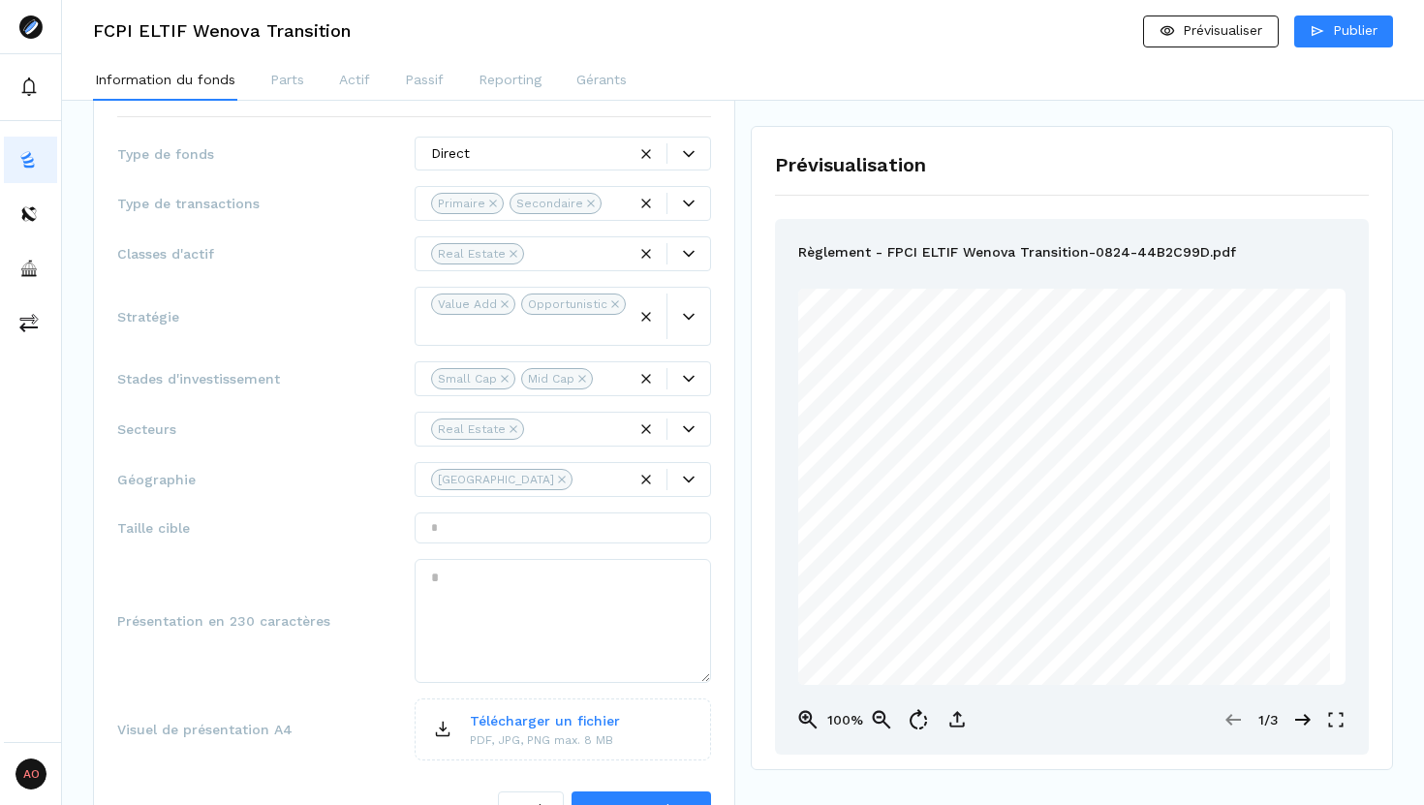
click at [334, 517] on div "Taille cible" at bounding box center [414, 527] width 594 height 31
click at [511, 536] on input "text" at bounding box center [563, 527] width 297 height 31
type input "**********"
click at [484, 606] on textarea at bounding box center [563, 621] width 297 height 124
paste textarea "**********"
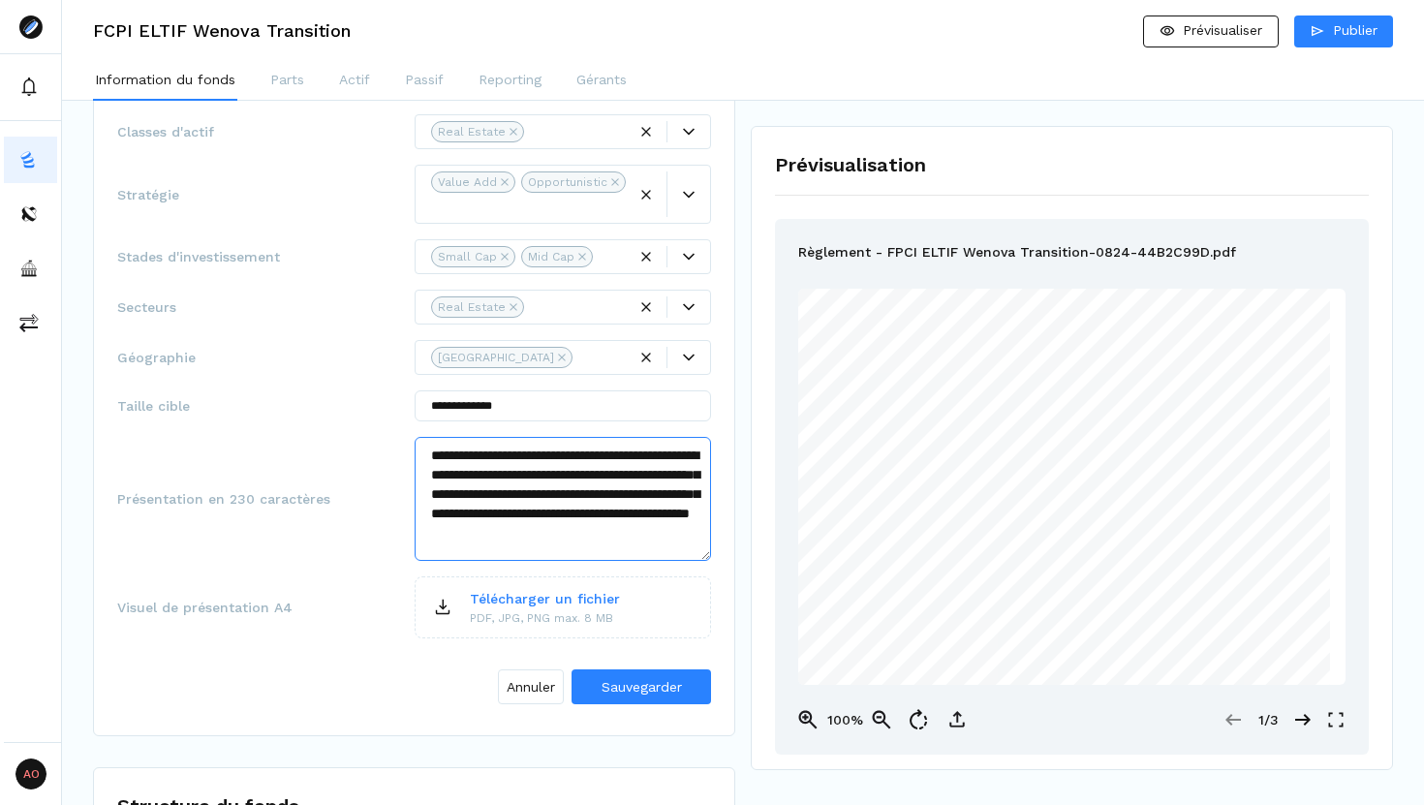
scroll to position [492, 0]
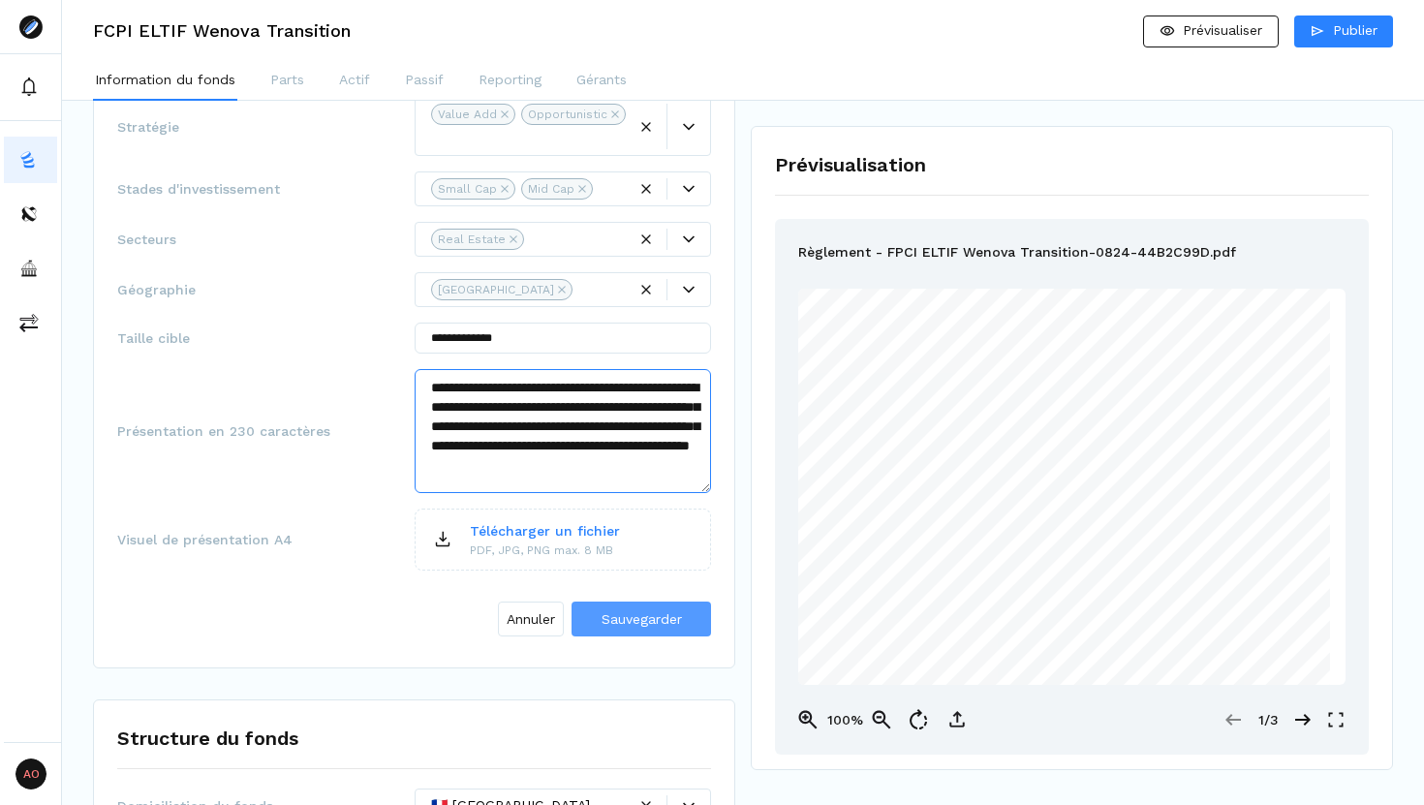
type textarea "**********"
click at [637, 615] on span "Sauvegarder" at bounding box center [641, 618] width 80 height 15
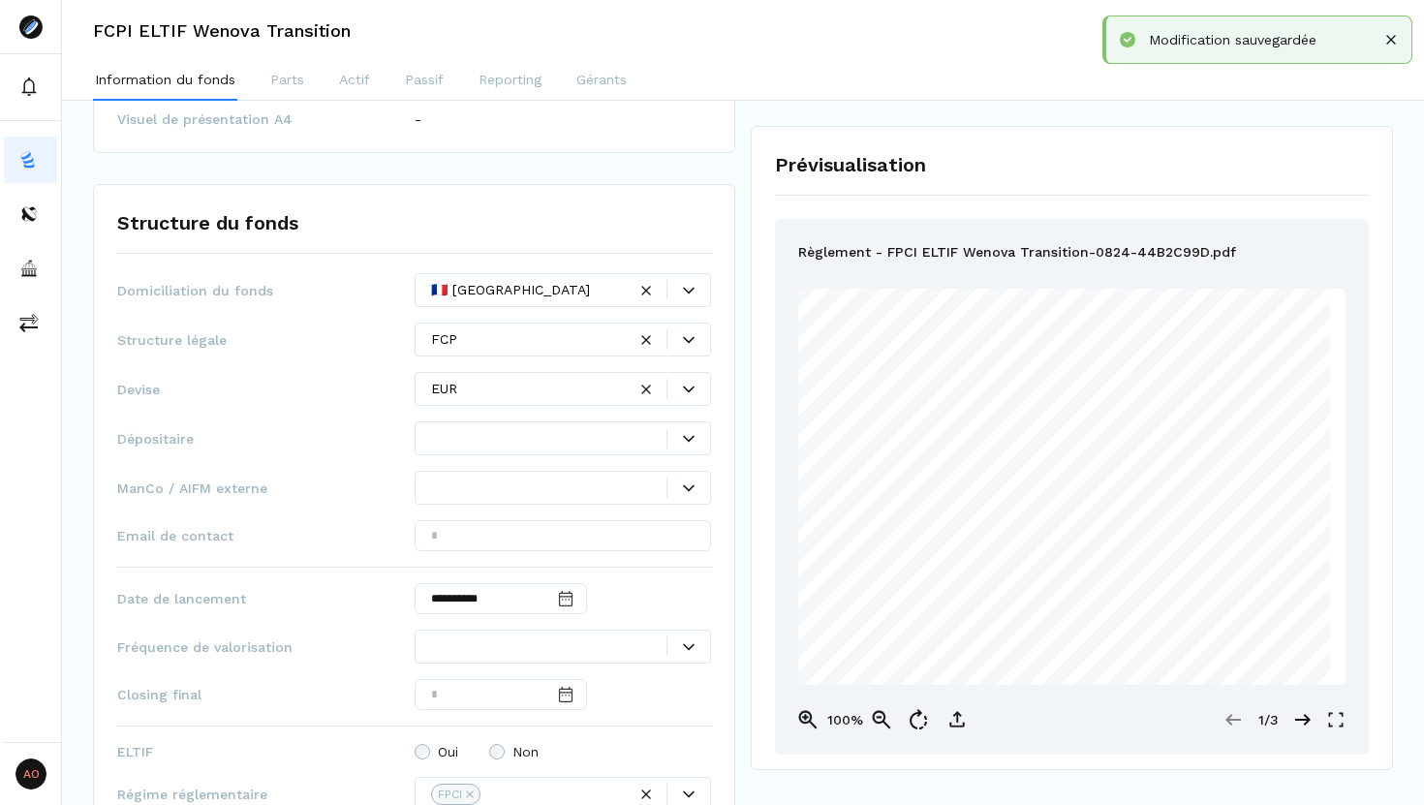
scroll to position [766, 0]
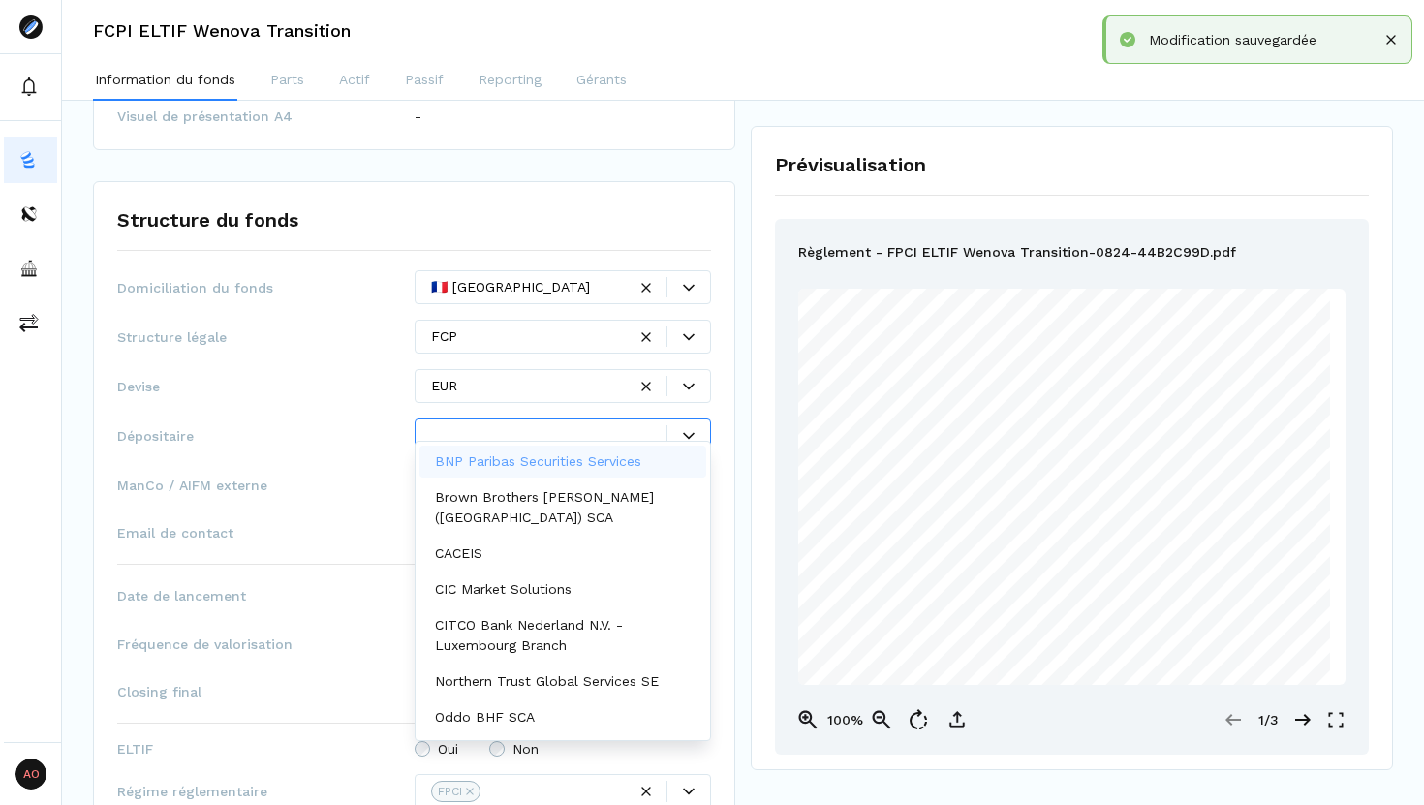
click at [681, 430] on div at bounding box center [688, 436] width 43 height 12
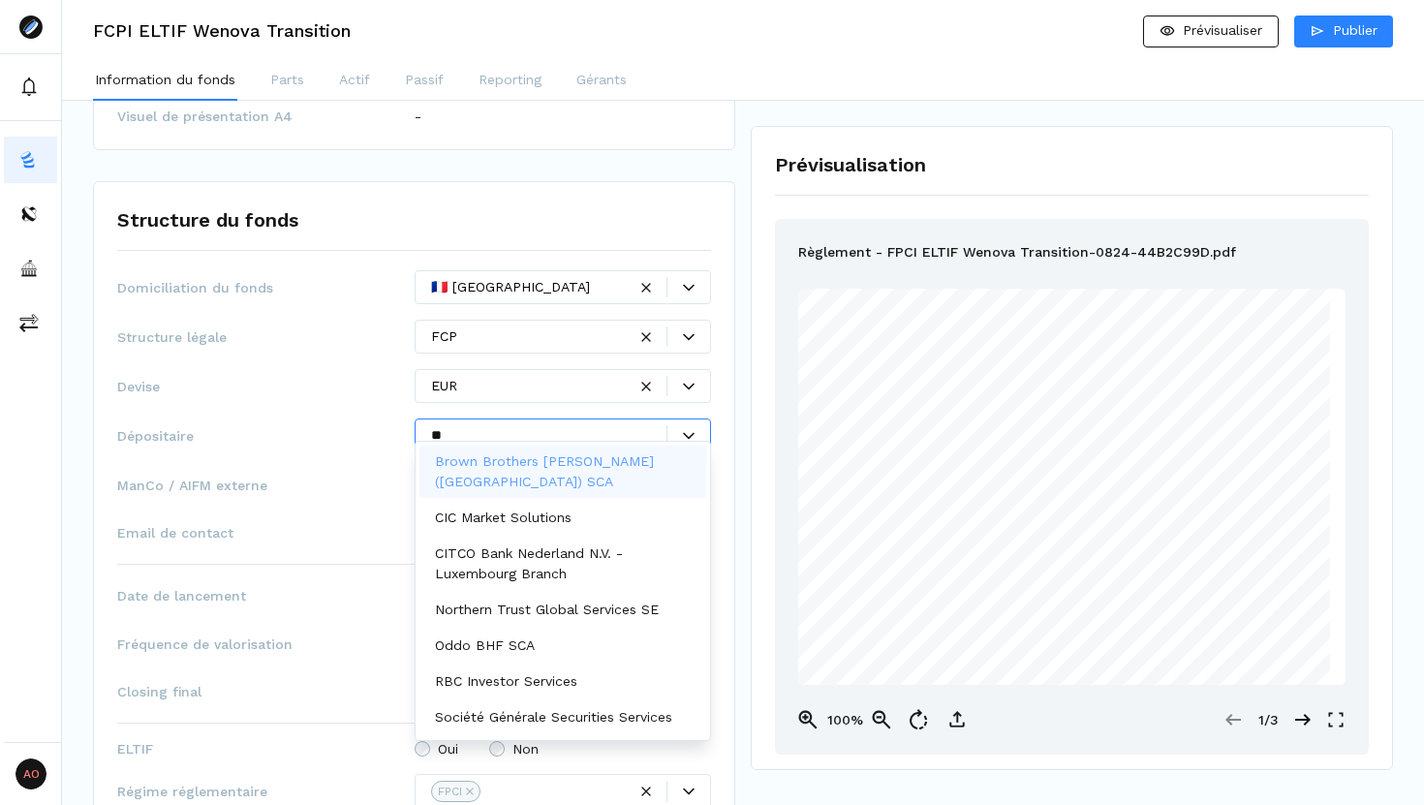
type input "***"
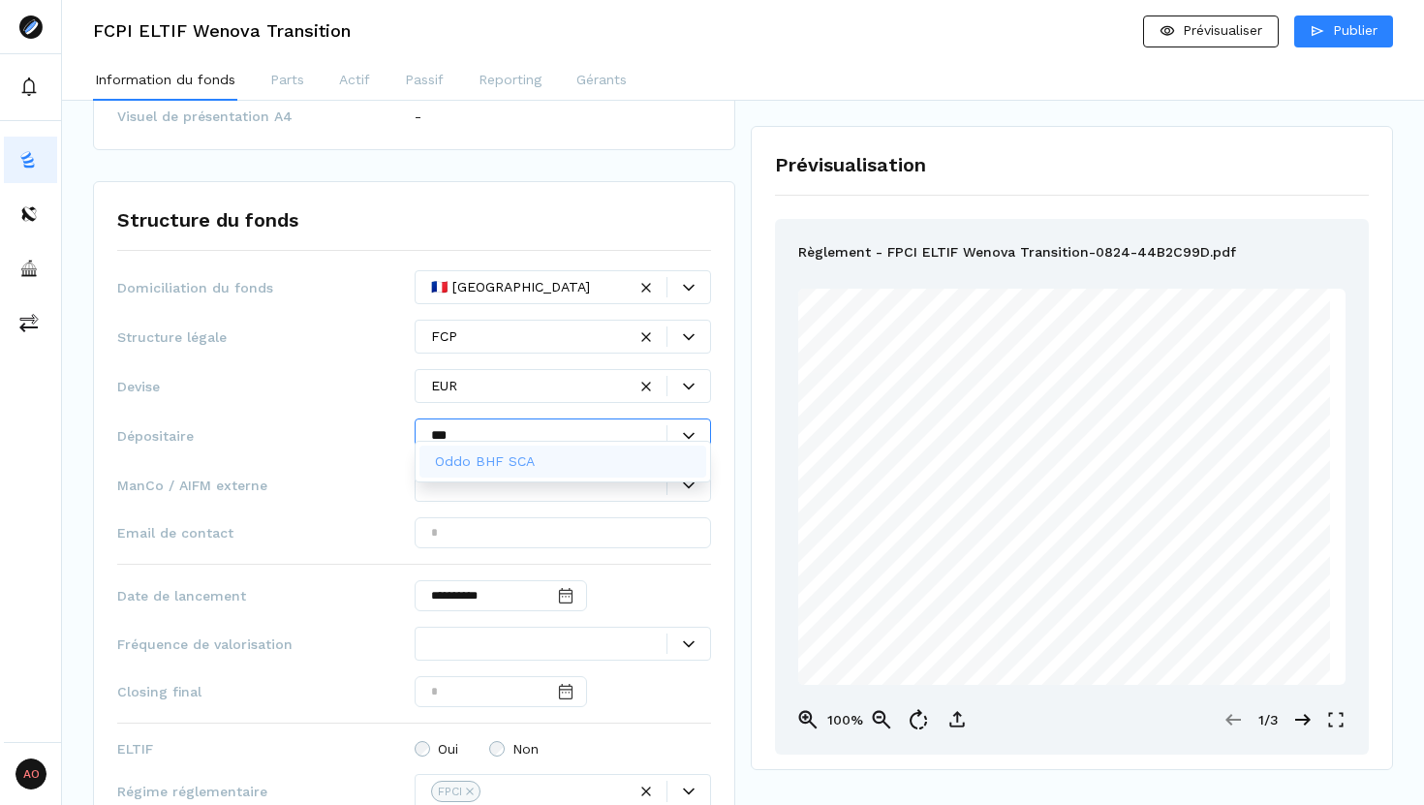
click at [513, 458] on p "Oddo BHF SCA" at bounding box center [485, 461] width 100 height 20
click at [511, 475] on div at bounding box center [549, 485] width 236 height 20
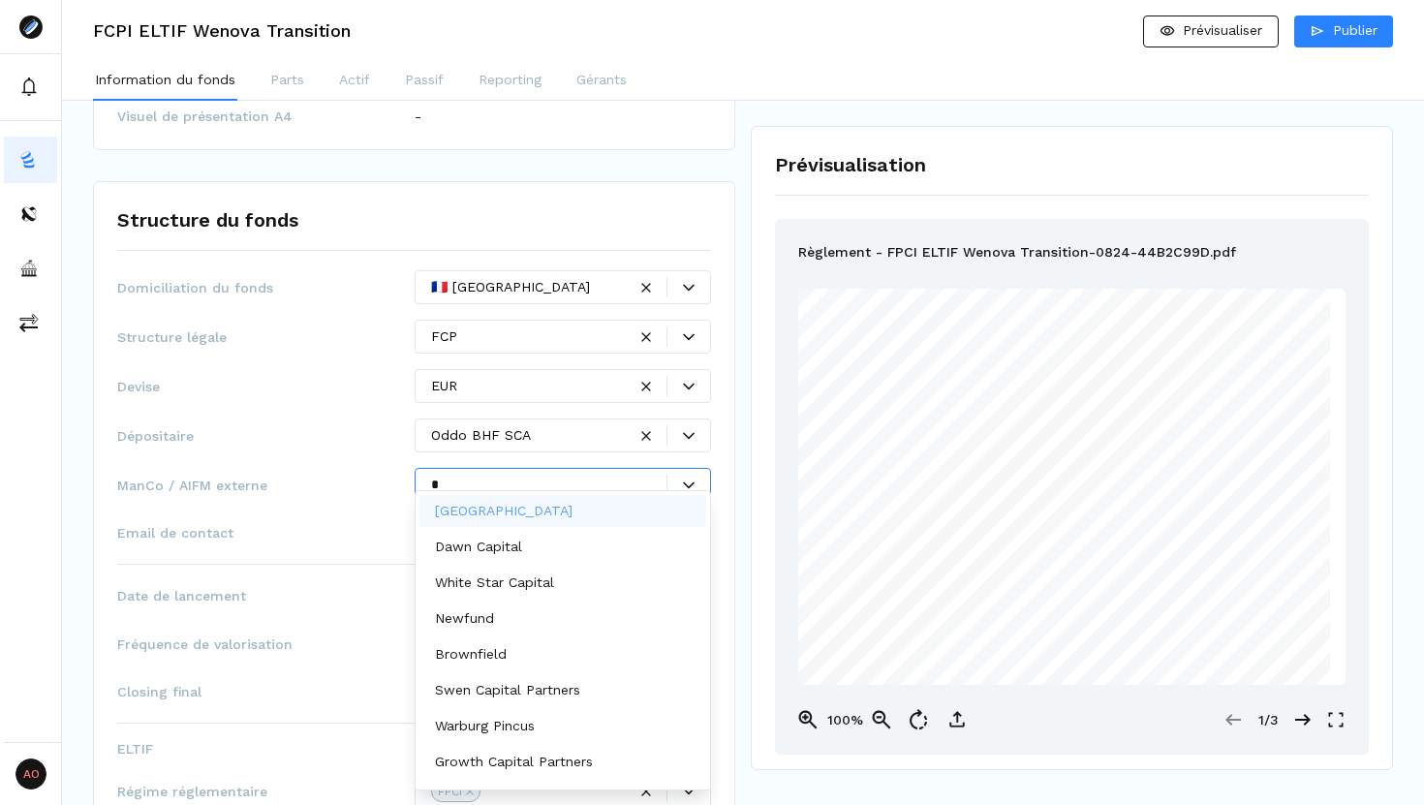
type input "**"
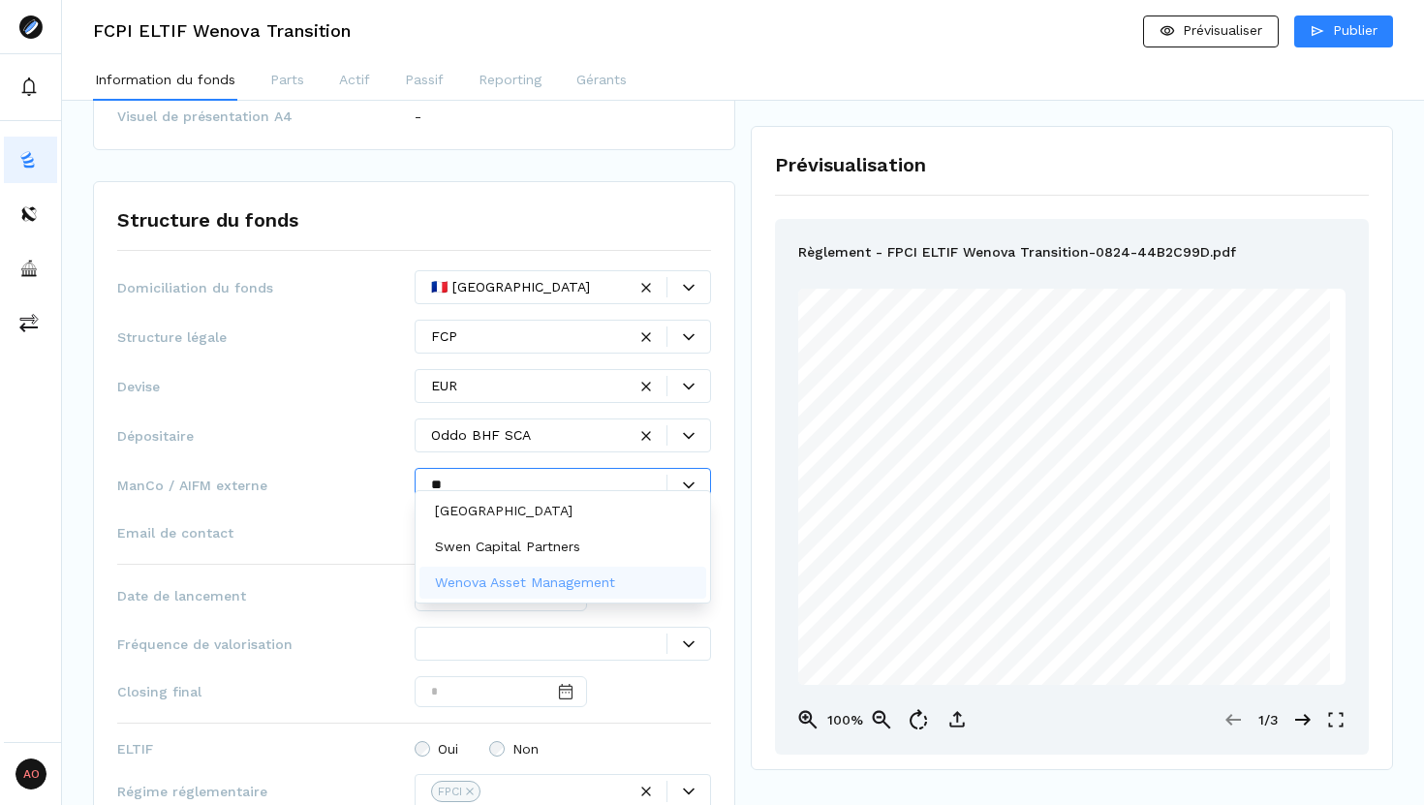
click at [595, 585] on p "Wenova Asset Management" at bounding box center [525, 582] width 180 height 20
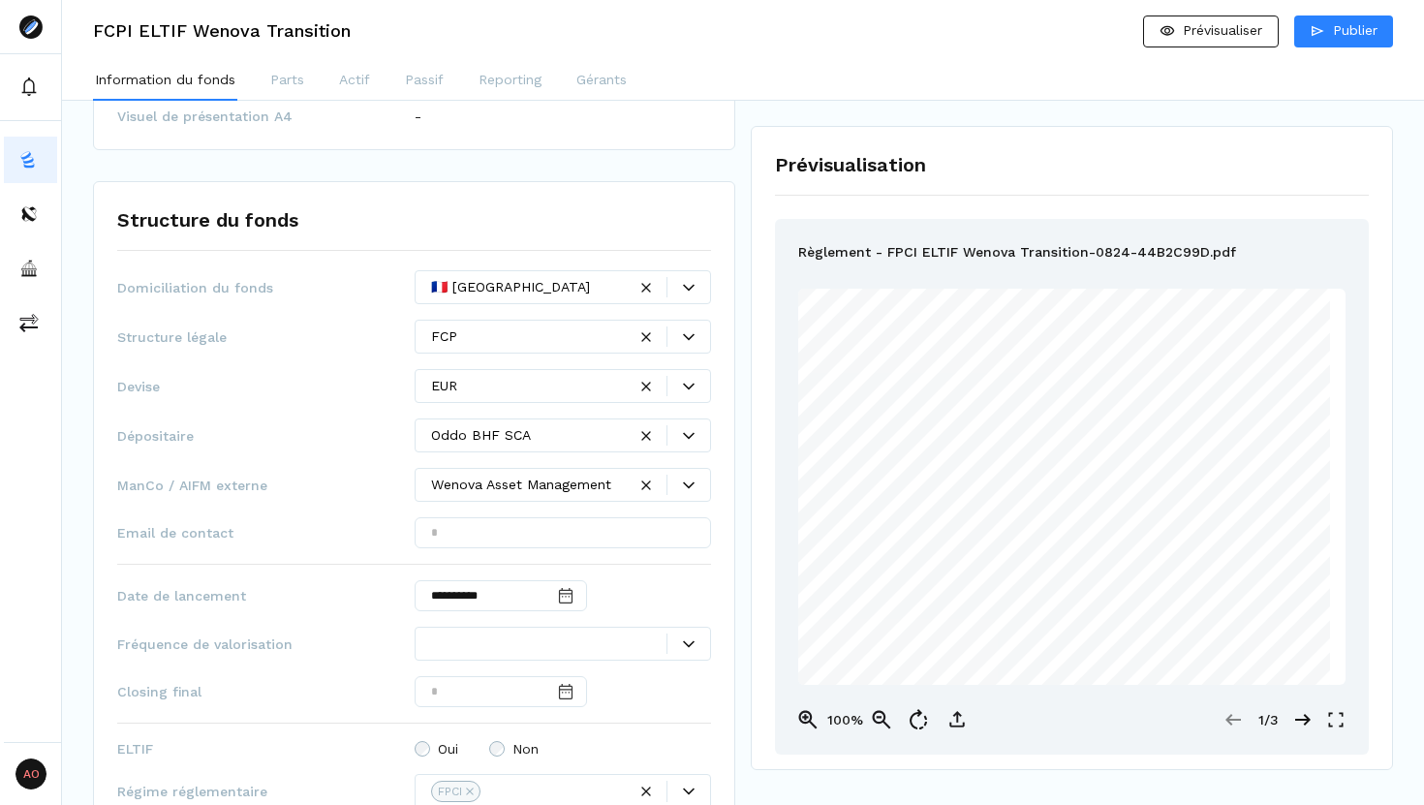
click at [384, 523] on span "Email de contact" at bounding box center [265, 532] width 297 height 19
click at [425, 520] on input "text" at bounding box center [563, 532] width 297 height 31
paste input "**********"
type input "**********"
click at [481, 633] on div at bounding box center [549, 643] width 236 height 20
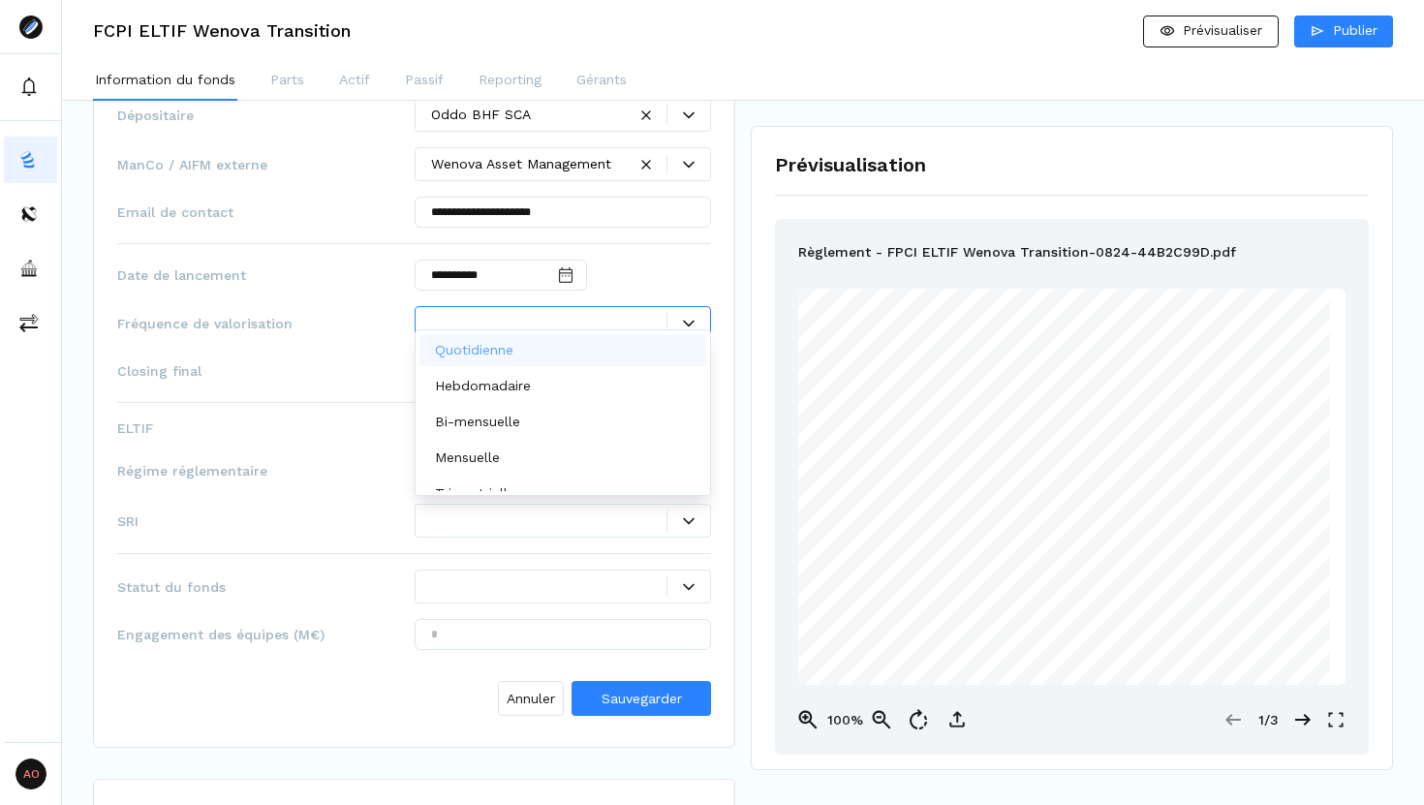
scroll to position [1093, 0]
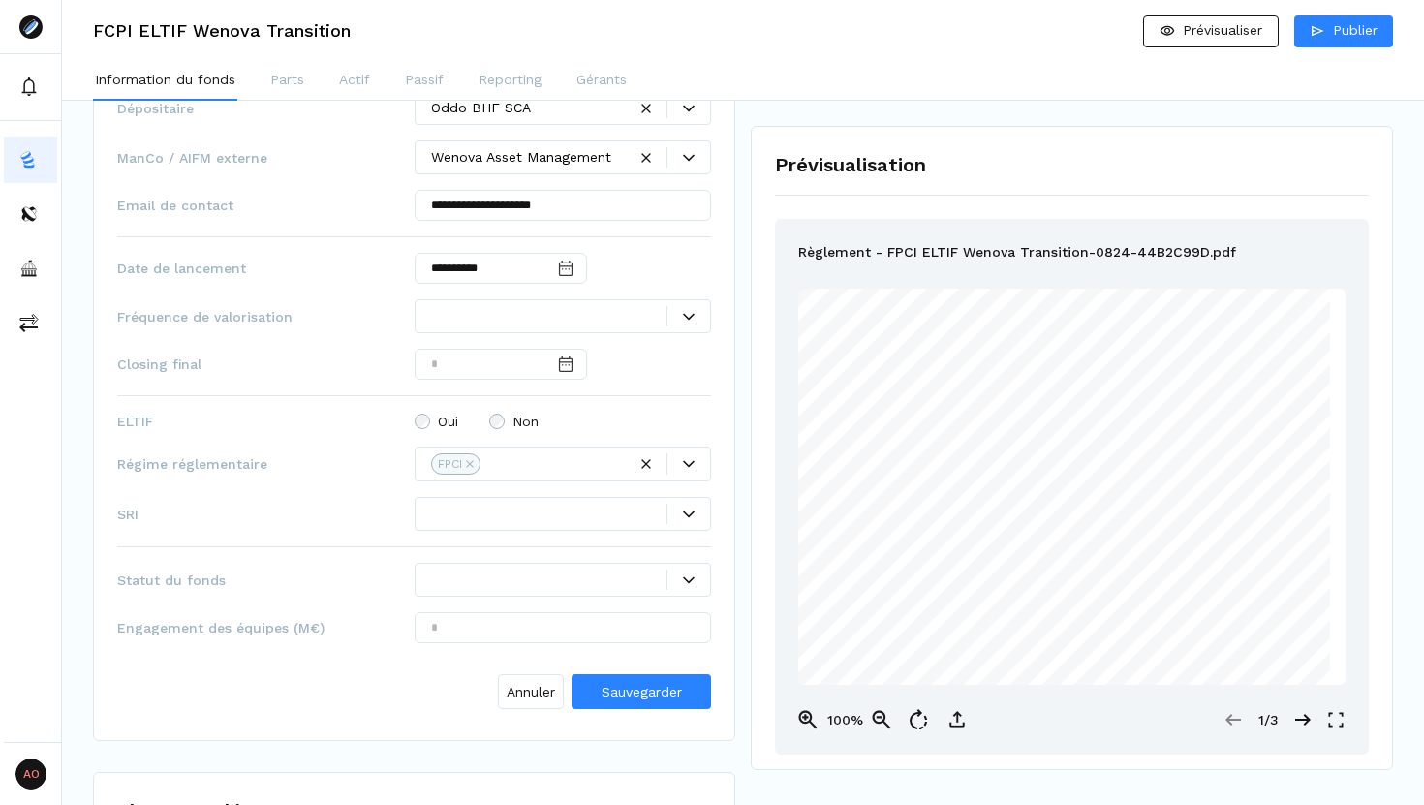
click at [315, 475] on div "**********" at bounding box center [414, 330] width 594 height 774
click at [690, 508] on icon at bounding box center [689, 514] width 12 height 12
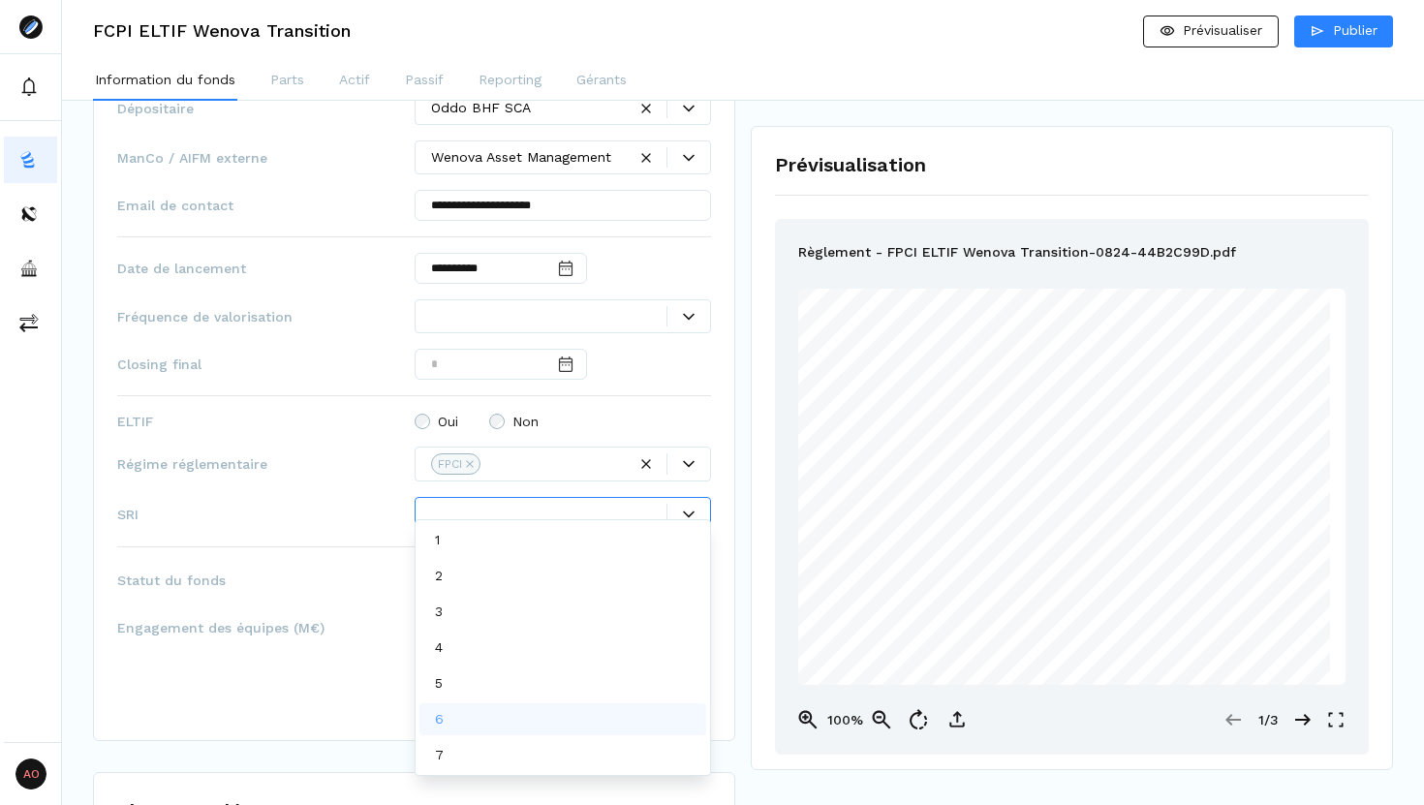
click at [498, 721] on div "6" at bounding box center [563, 719] width 288 height 32
click at [690, 311] on icon at bounding box center [689, 317] width 12 height 12
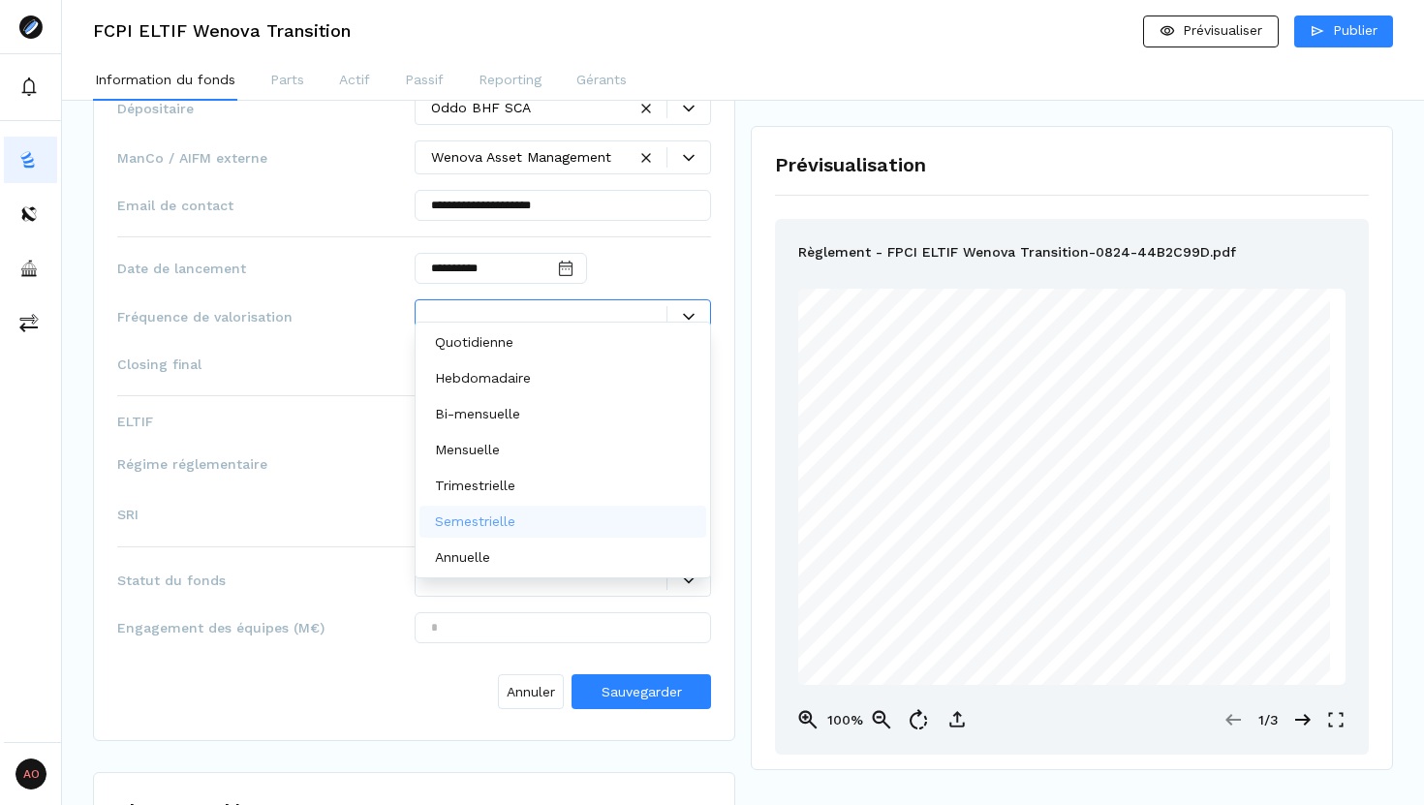
click at [565, 515] on div "Semestrielle" at bounding box center [563, 522] width 288 height 32
click at [319, 368] on div "**********" at bounding box center [414, 330] width 594 height 774
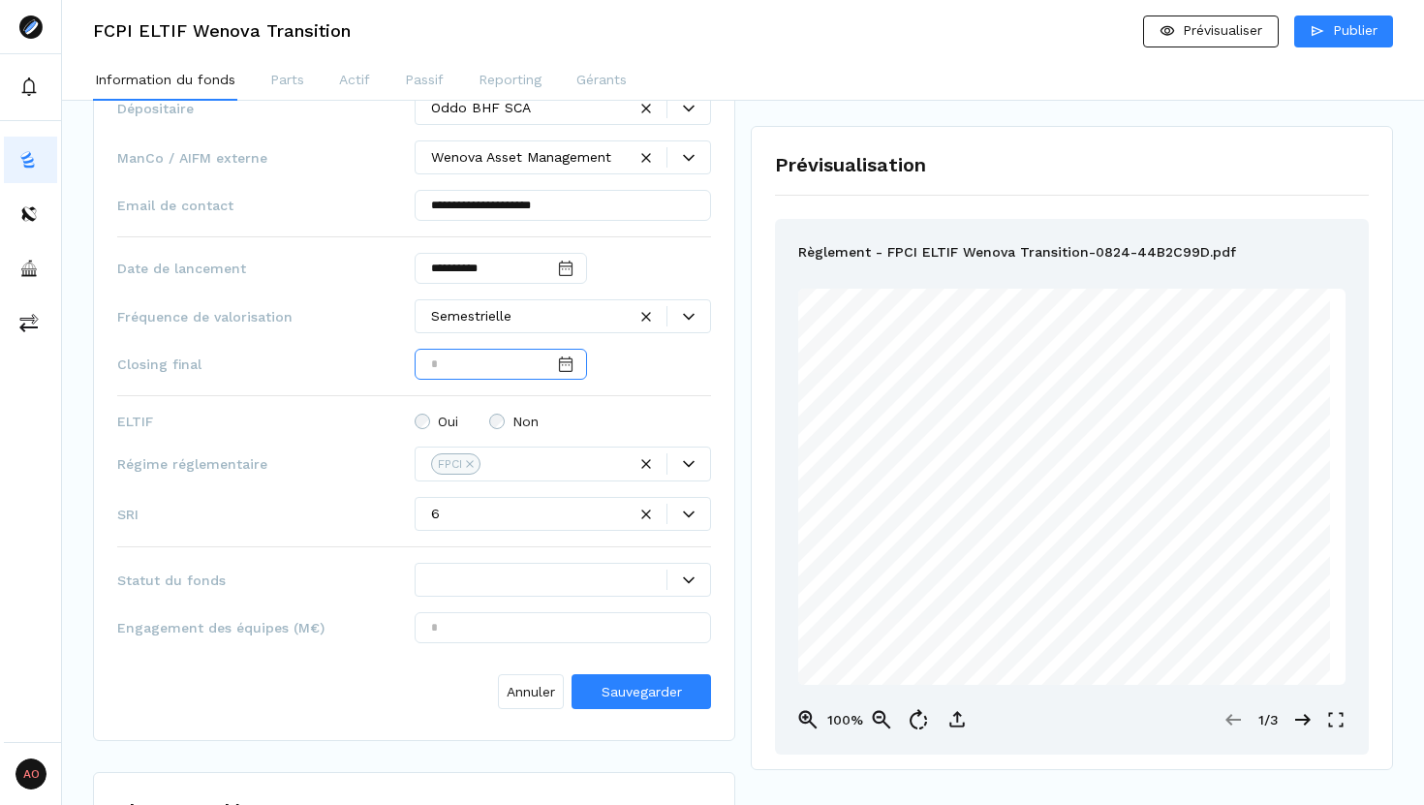
click at [420, 358] on input "Date input" at bounding box center [501, 364] width 172 height 31
type input "**********"
click at [525, 569] on div at bounding box center [549, 579] width 236 height 20
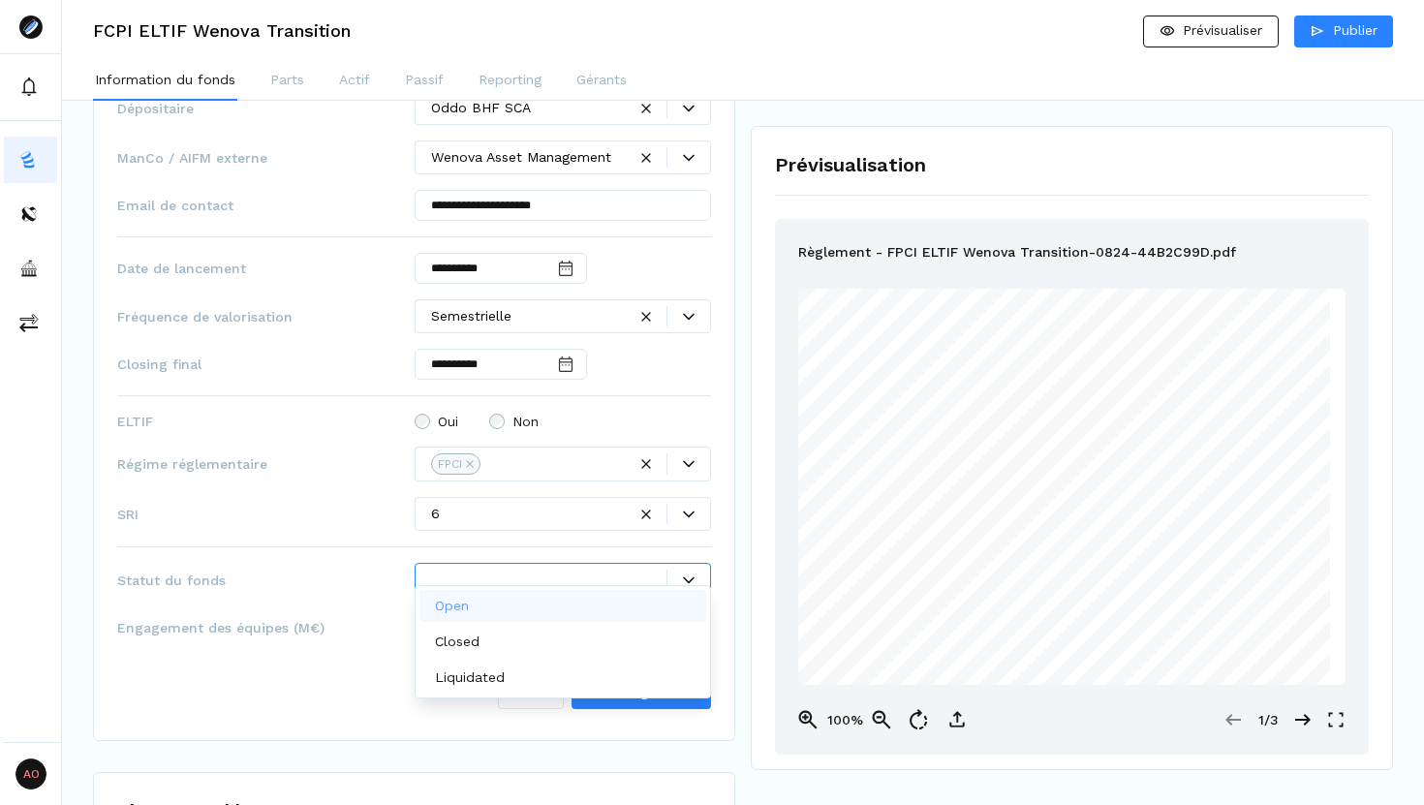
click at [583, 614] on div "Open" at bounding box center [563, 606] width 288 height 32
click at [348, 671] on div "Annuler Sauvegarder" at bounding box center [414, 688] width 594 height 58
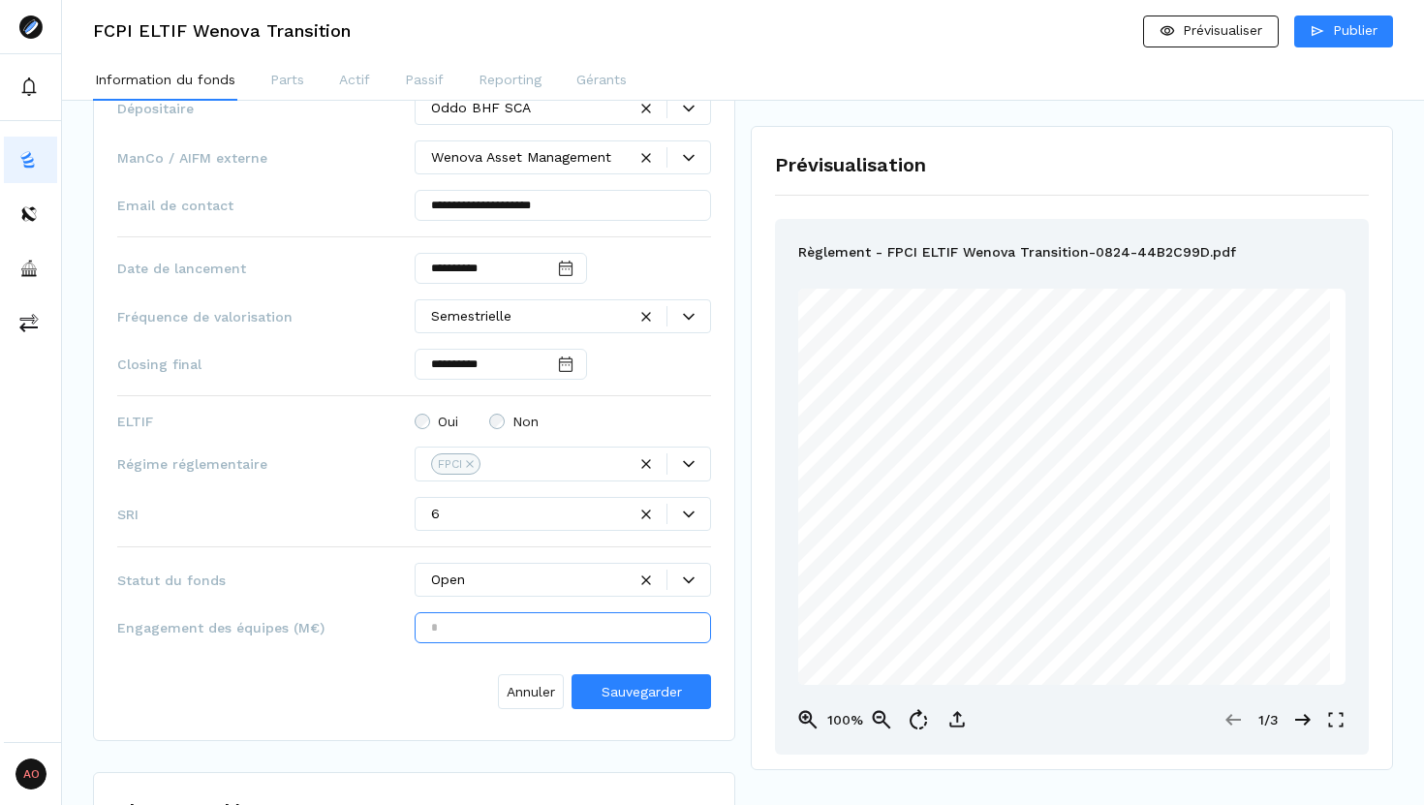
click at [450, 614] on input "text" at bounding box center [563, 627] width 297 height 31
click at [444, 679] on div "Annuler Sauvegarder" at bounding box center [414, 688] width 594 height 58
click at [613, 684] on span "Sauvegarder" at bounding box center [641, 691] width 80 height 15
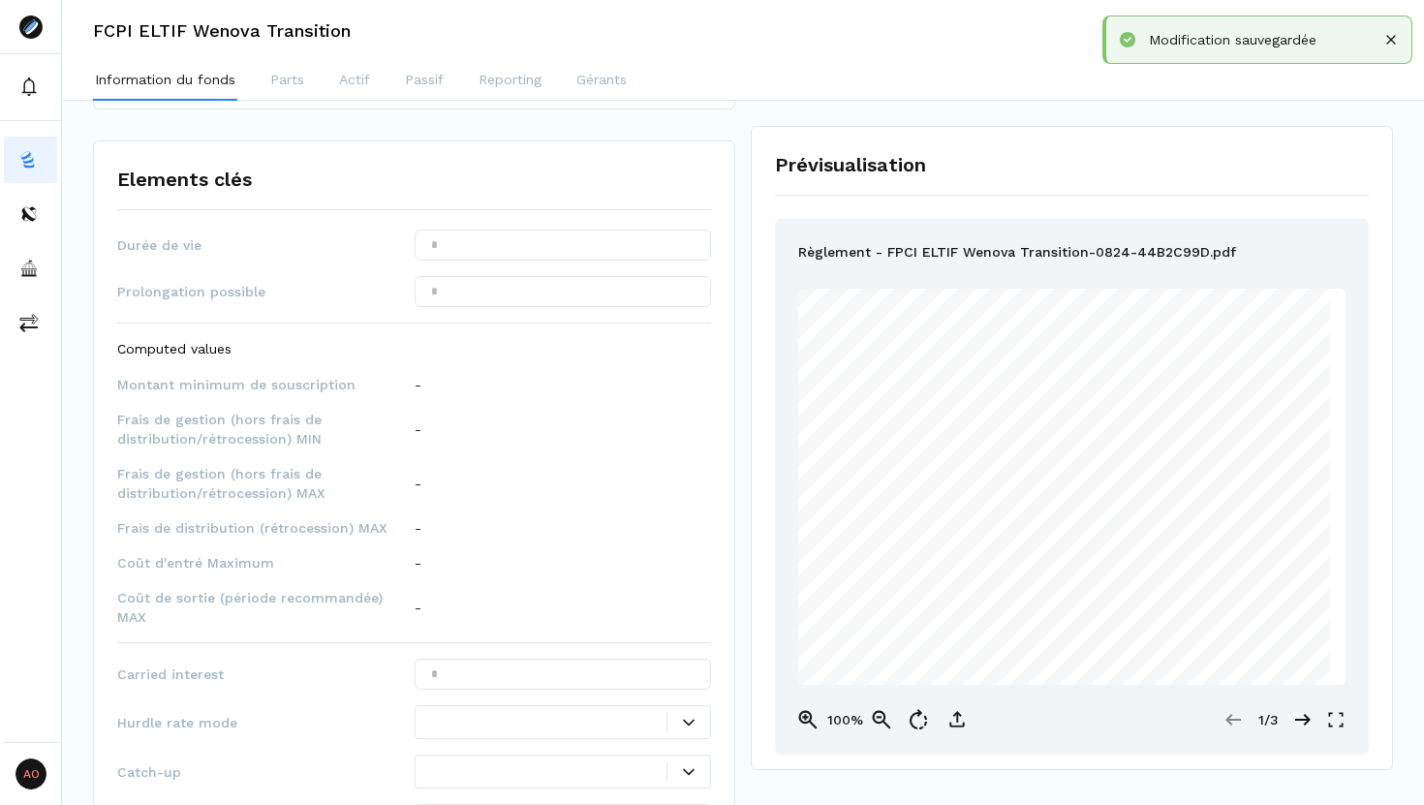
scroll to position [1482, 0]
click at [471, 229] on input "text" at bounding box center [563, 244] width 297 height 31
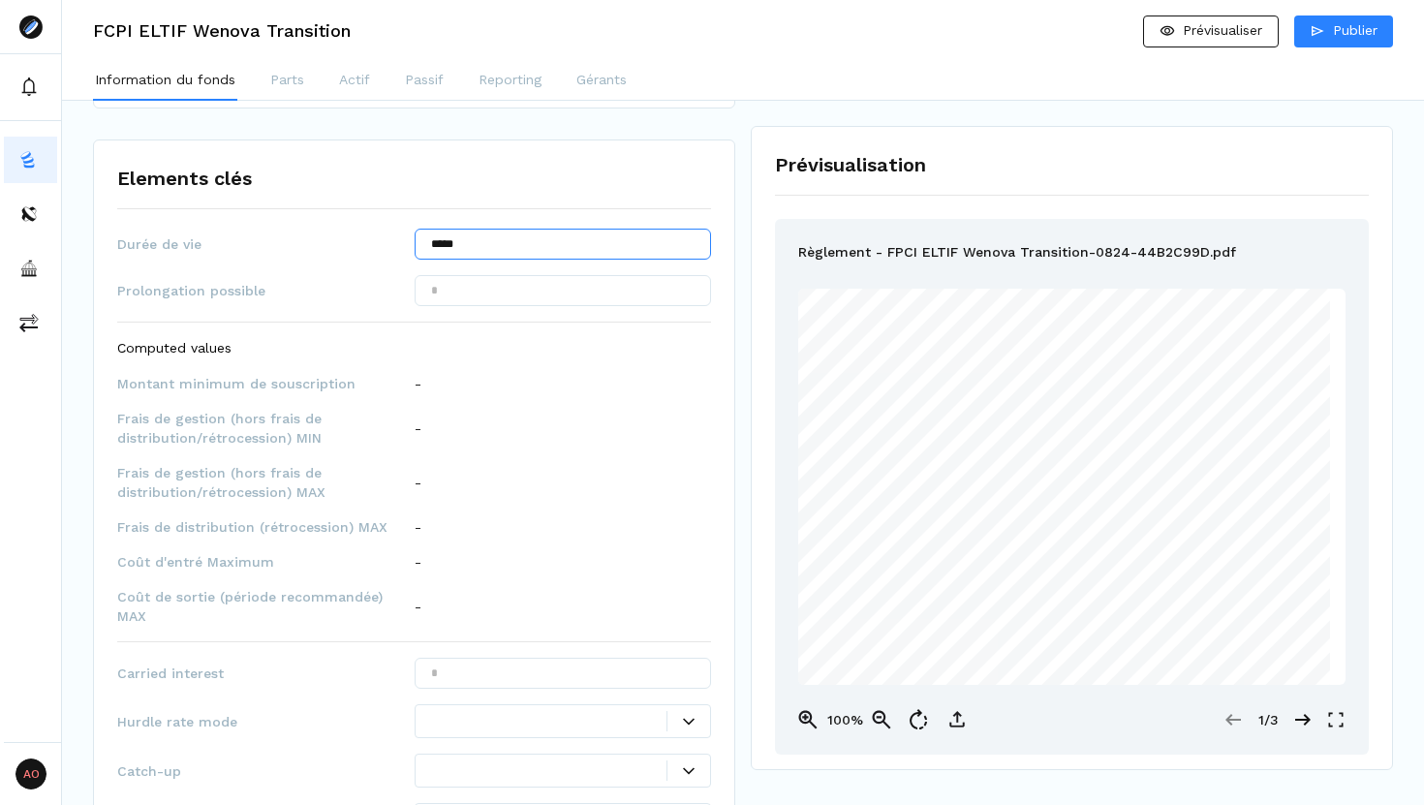
type input "*****"
click at [485, 280] on input "text" at bounding box center [563, 290] width 297 height 31
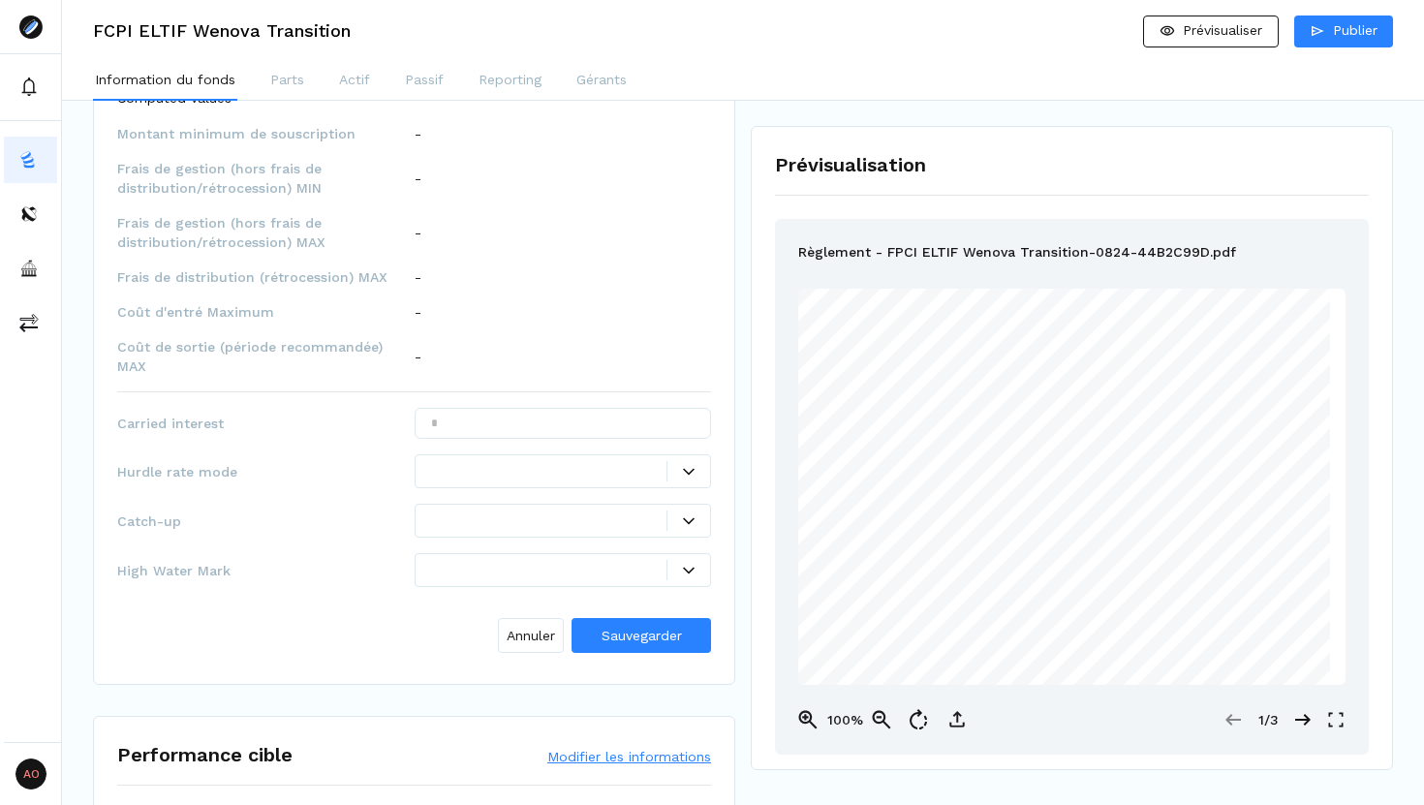
scroll to position [1737, 0]
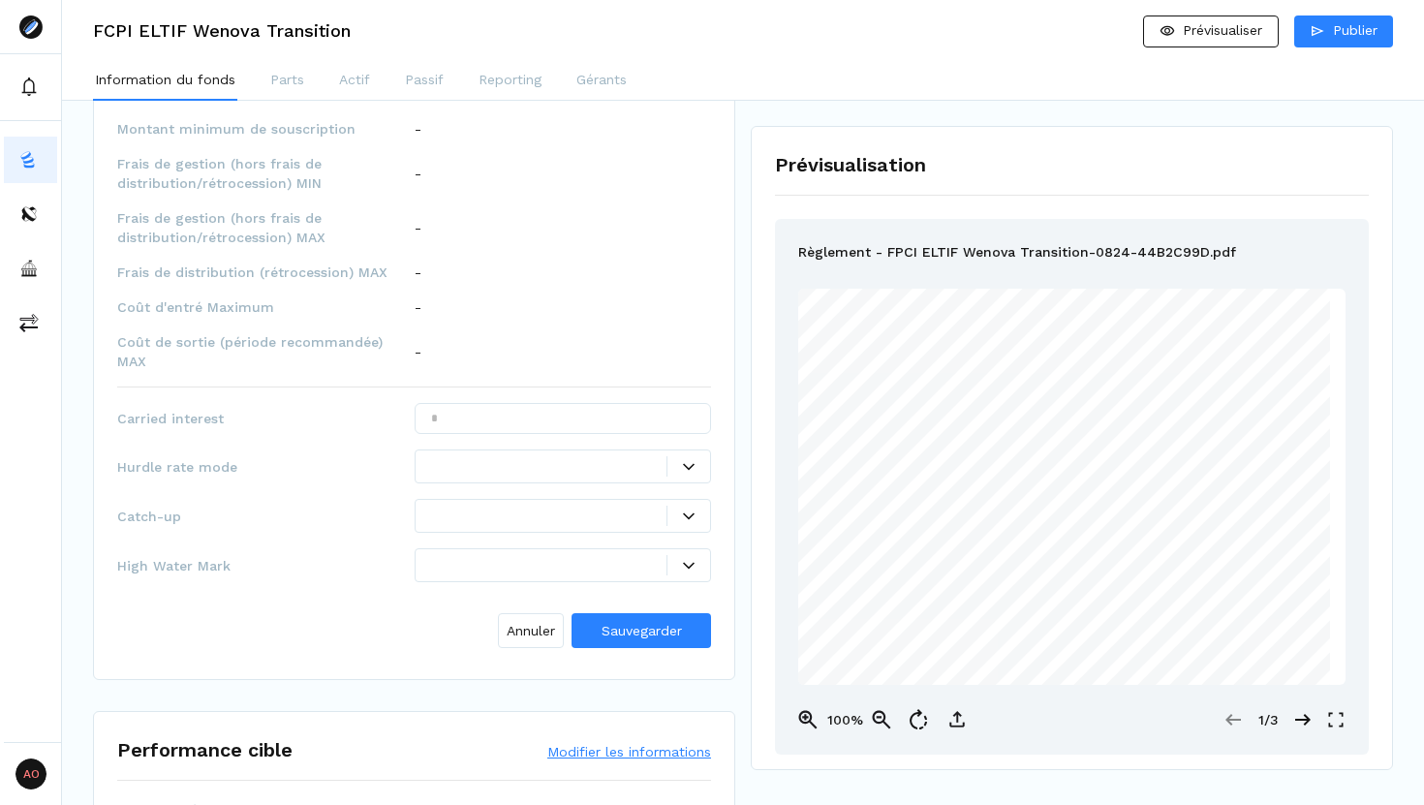
type input "*****"
drag, startPoint x: 230, startPoint y: 534, endPoint x: 118, endPoint y: 385, distance: 185.4
click at [118, 385] on div "Durée de vie ***** Prolongation possible ***** Computed values Montant minimum …" at bounding box center [414, 315] width 594 height 682
copy div "Carried interest Hurdle rate mode Catch-up High Water Mark"
click at [564, 403] on input "text" at bounding box center [563, 418] width 297 height 31
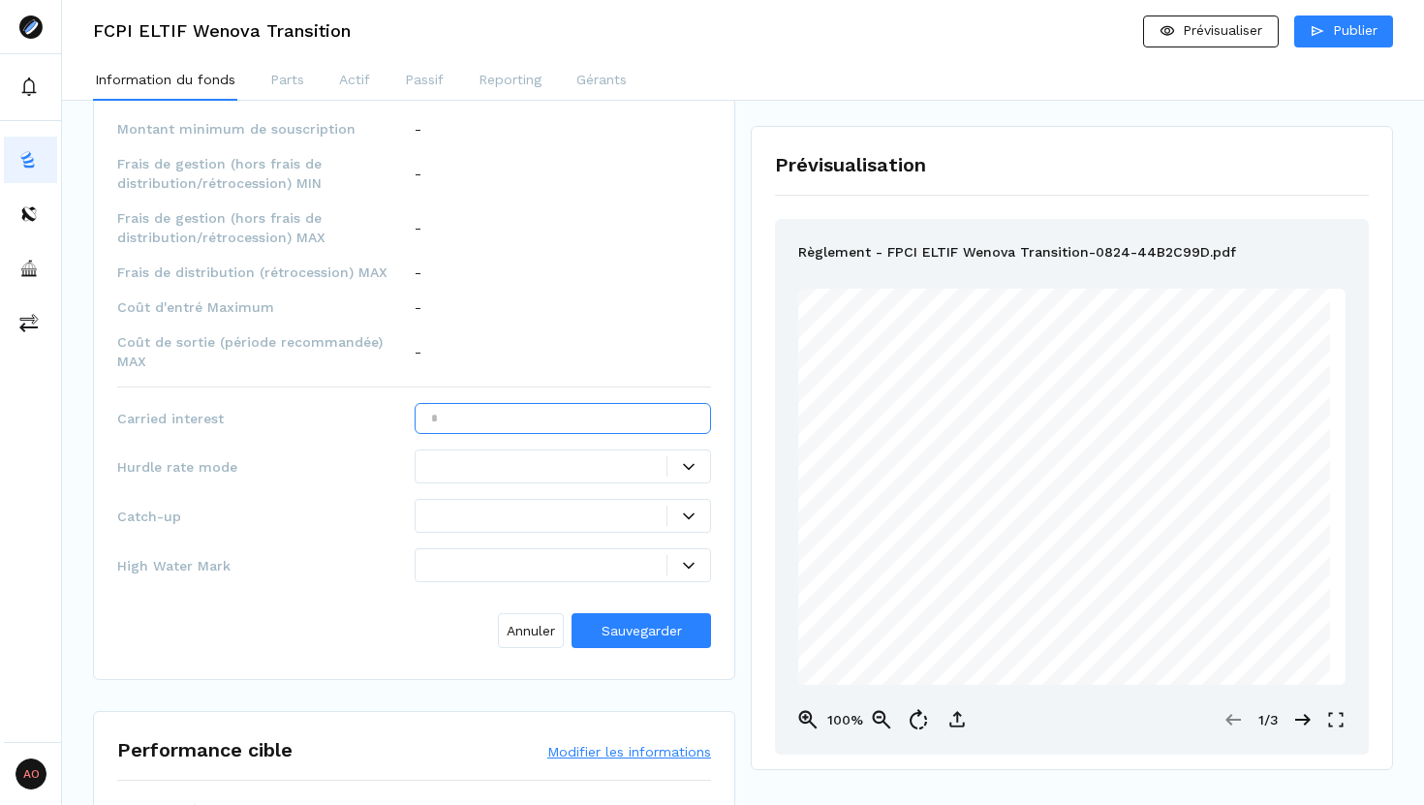
click at [564, 403] on input "text" at bounding box center [563, 418] width 297 height 31
click at [513, 456] on div at bounding box center [549, 466] width 236 height 20
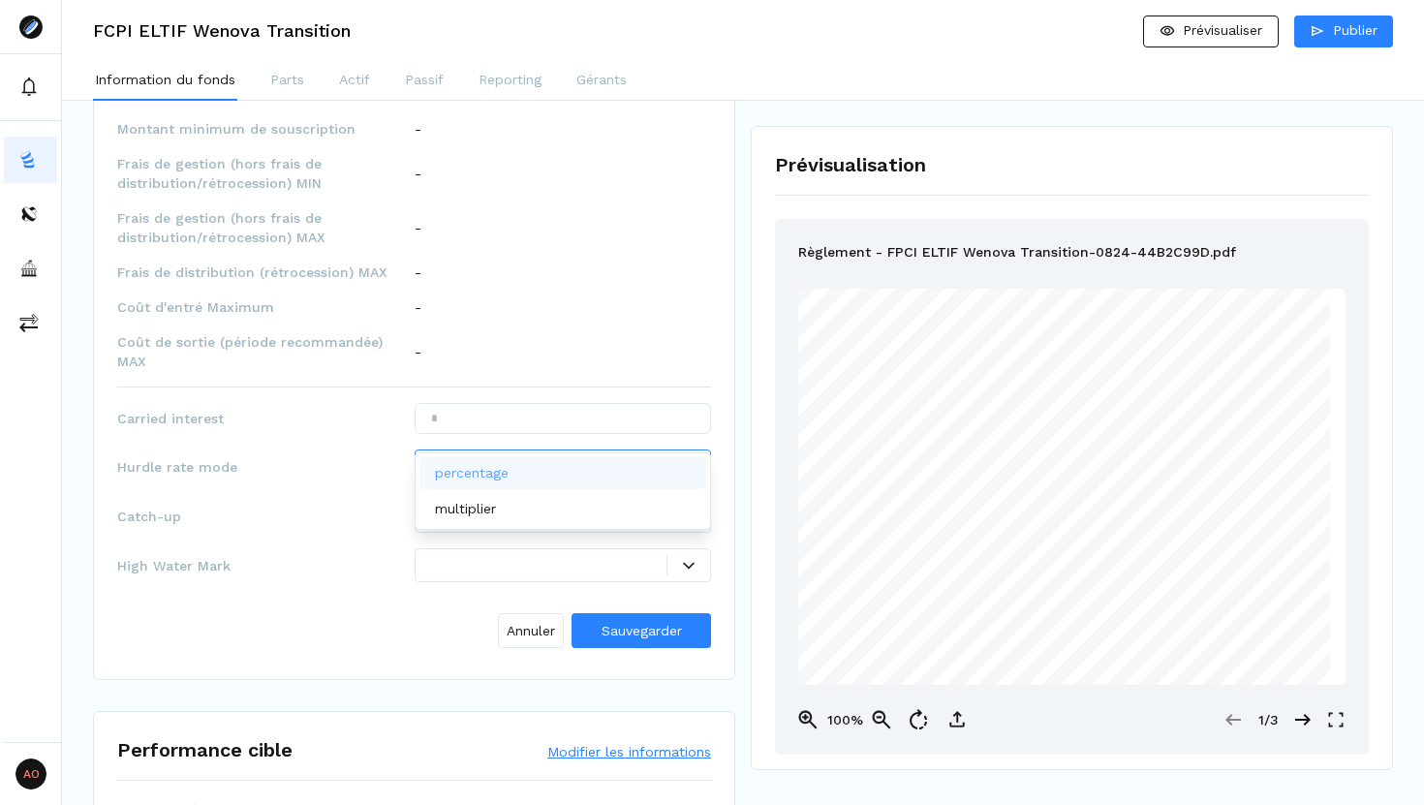
click at [493, 478] on p "percentage" at bounding box center [472, 473] width 74 height 20
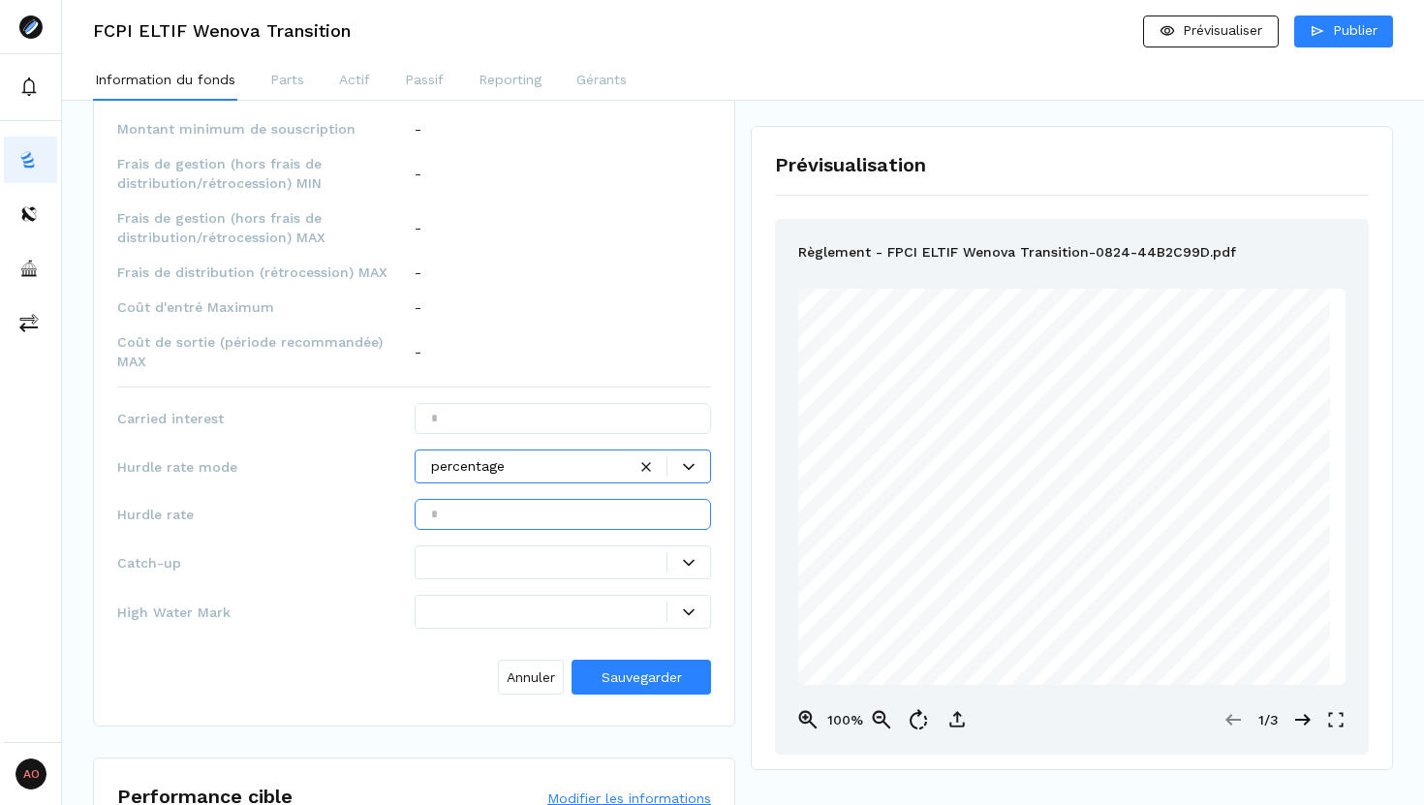
click at [490, 499] on input "text" at bounding box center [563, 514] width 297 height 31
type input "***"
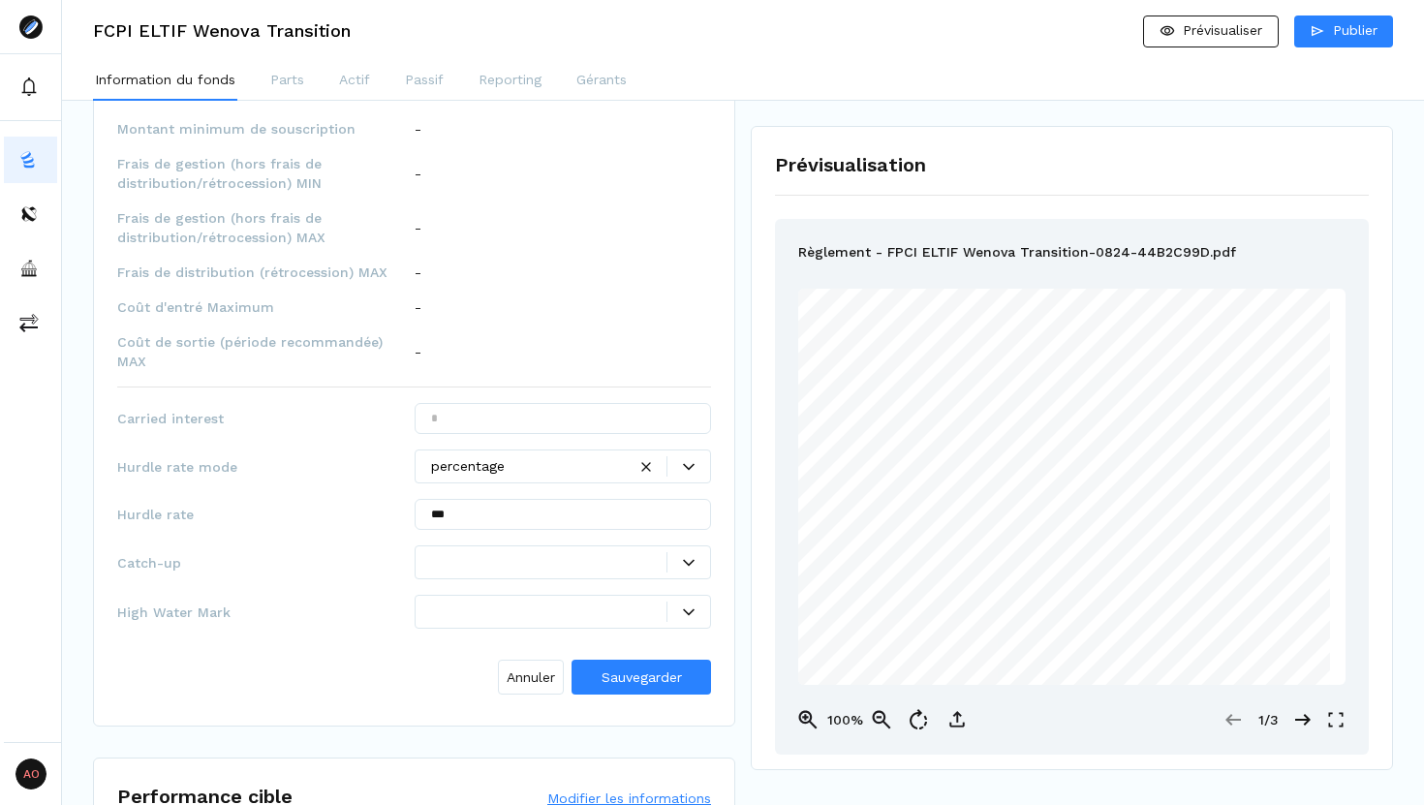
click at [488, 552] on div at bounding box center [549, 562] width 236 height 20
click at [473, 555] on div "Oui" at bounding box center [563, 569] width 288 height 32
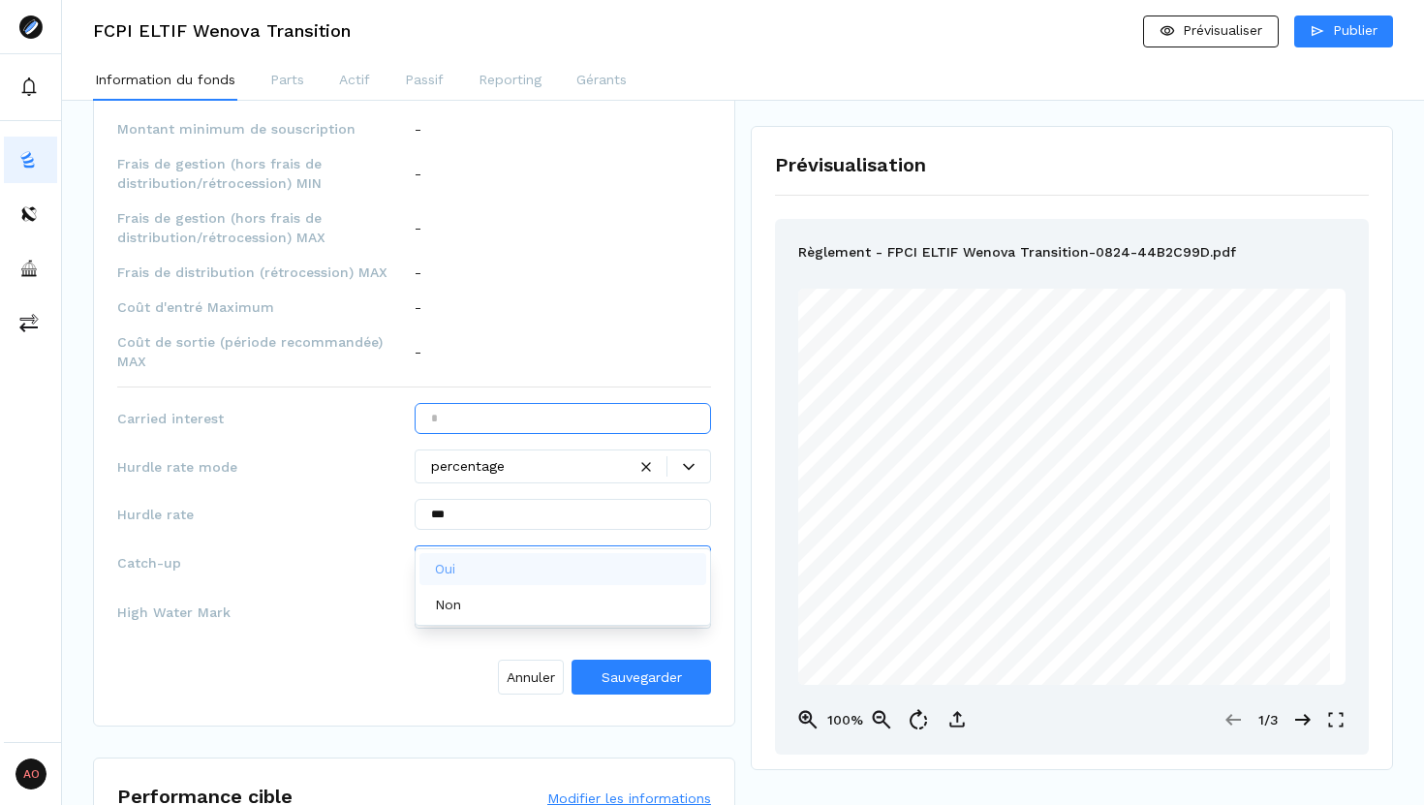
click at [503, 403] on input "text" at bounding box center [563, 418] width 297 height 31
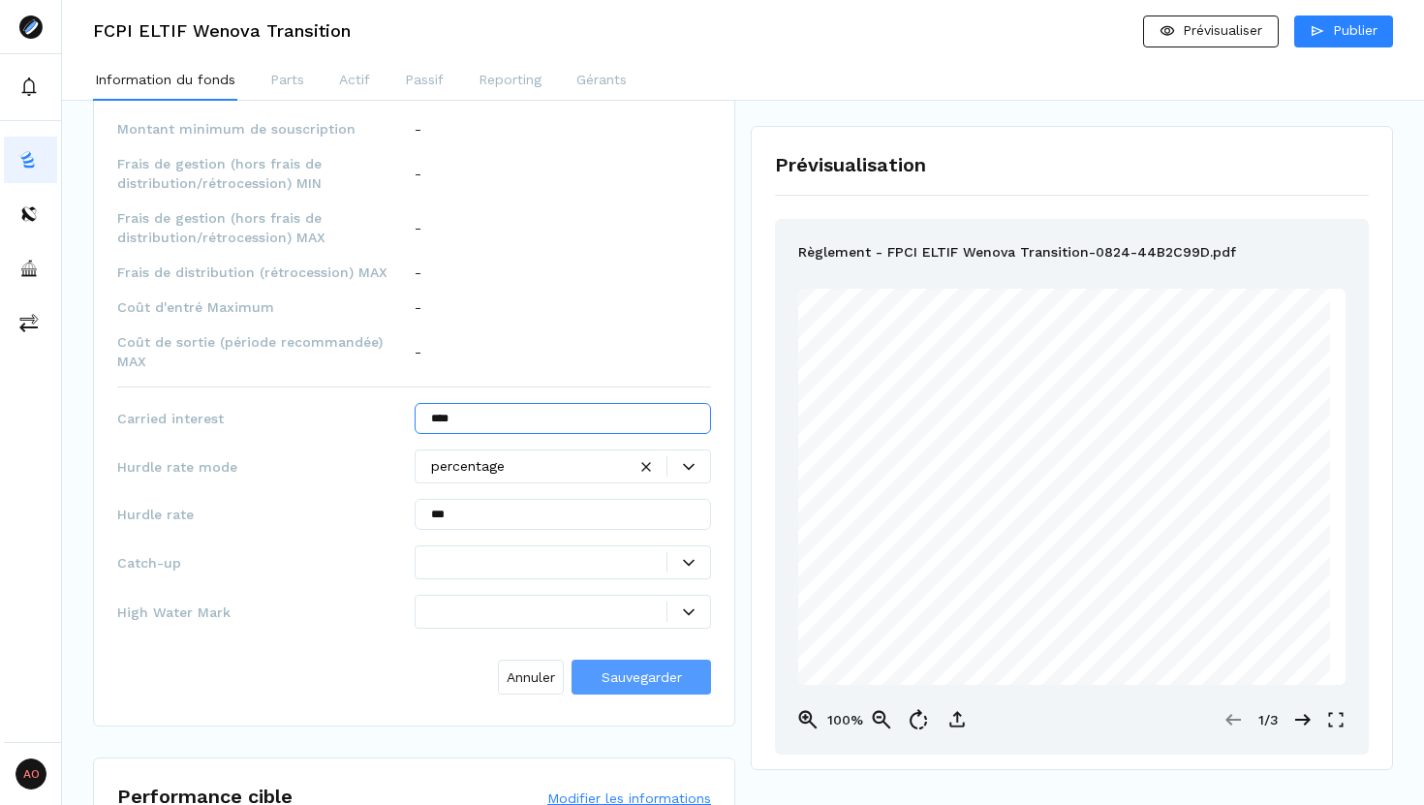
type input "****"
click at [614, 669] on span "Sauvegarder" at bounding box center [641, 676] width 80 height 15
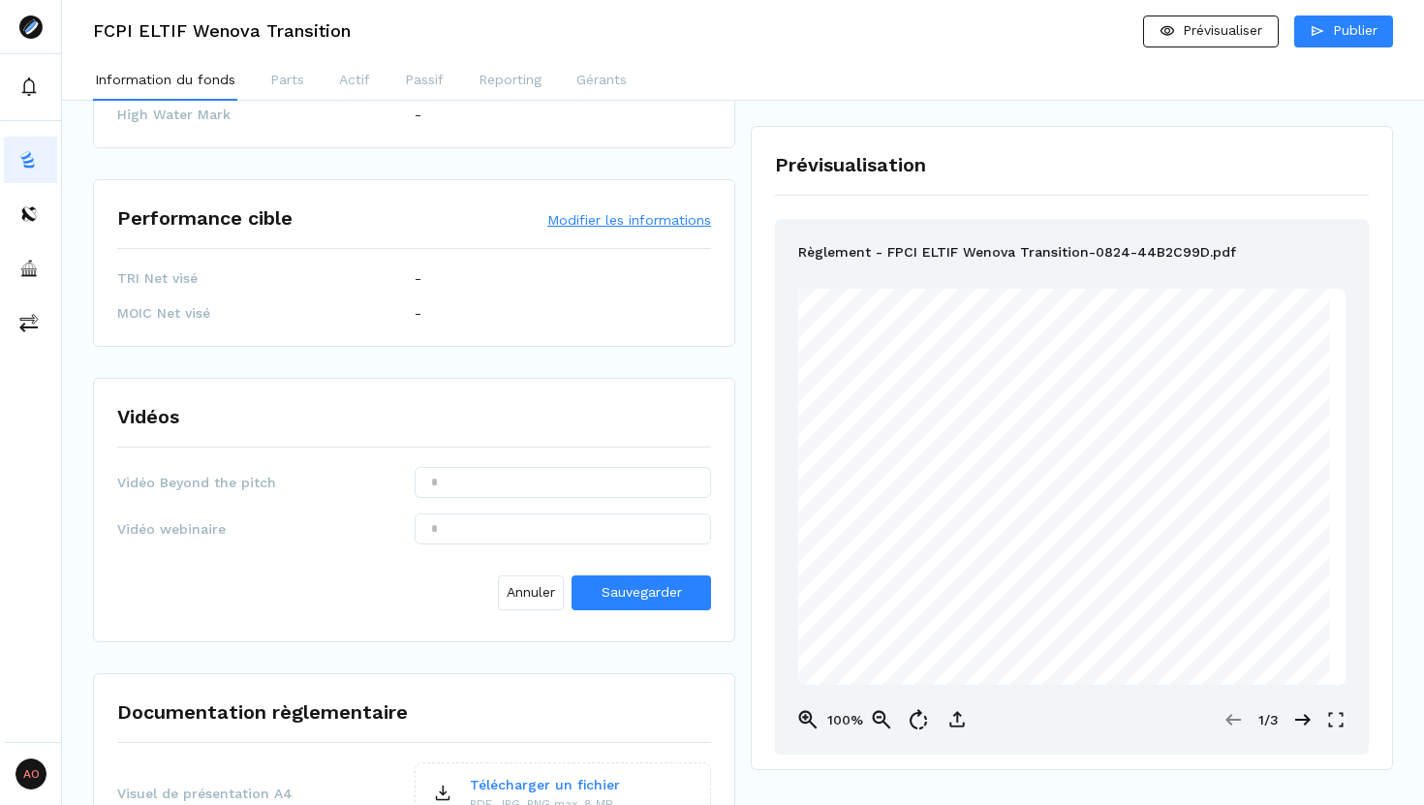
scroll to position [2168, 0]
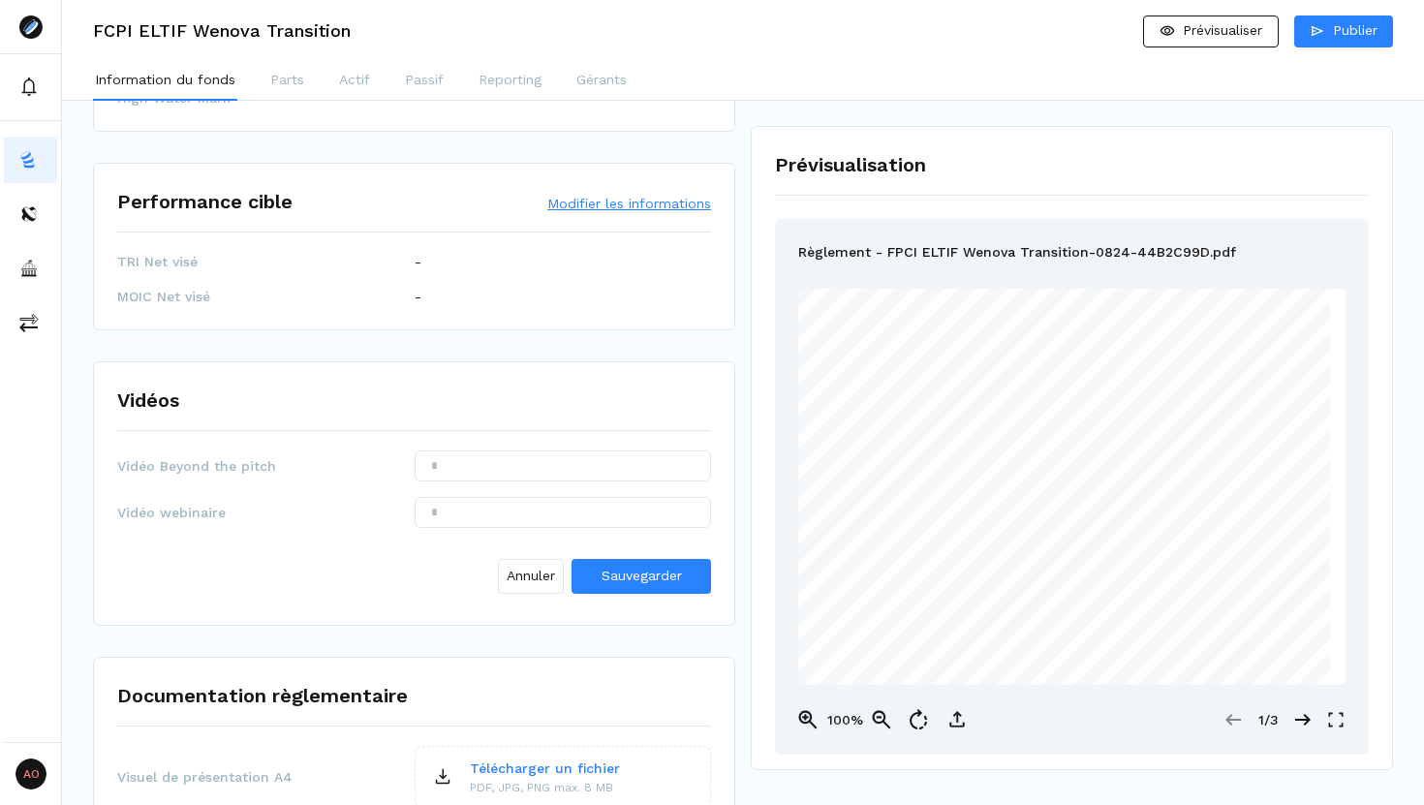
click at [561, 194] on button "Modifier les informations" at bounding box center [629, 203] width 164 height 19
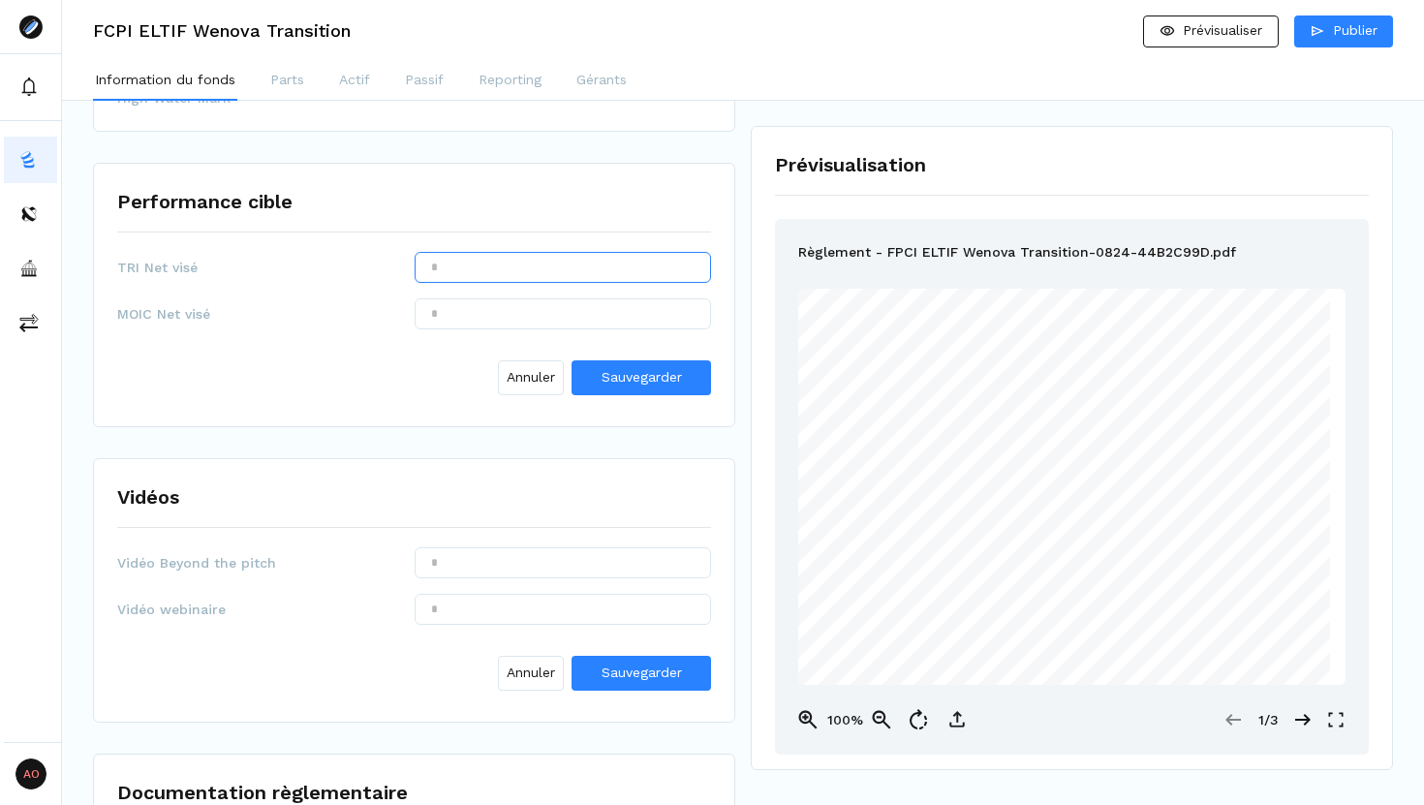
click at [507, 252] on input "text" at bounding box center [563, 267] width 297 height 31
type input "***"
click at [612, 369] on span "Sauvegarder" at bounding box center [641, 376] width 80 height 15
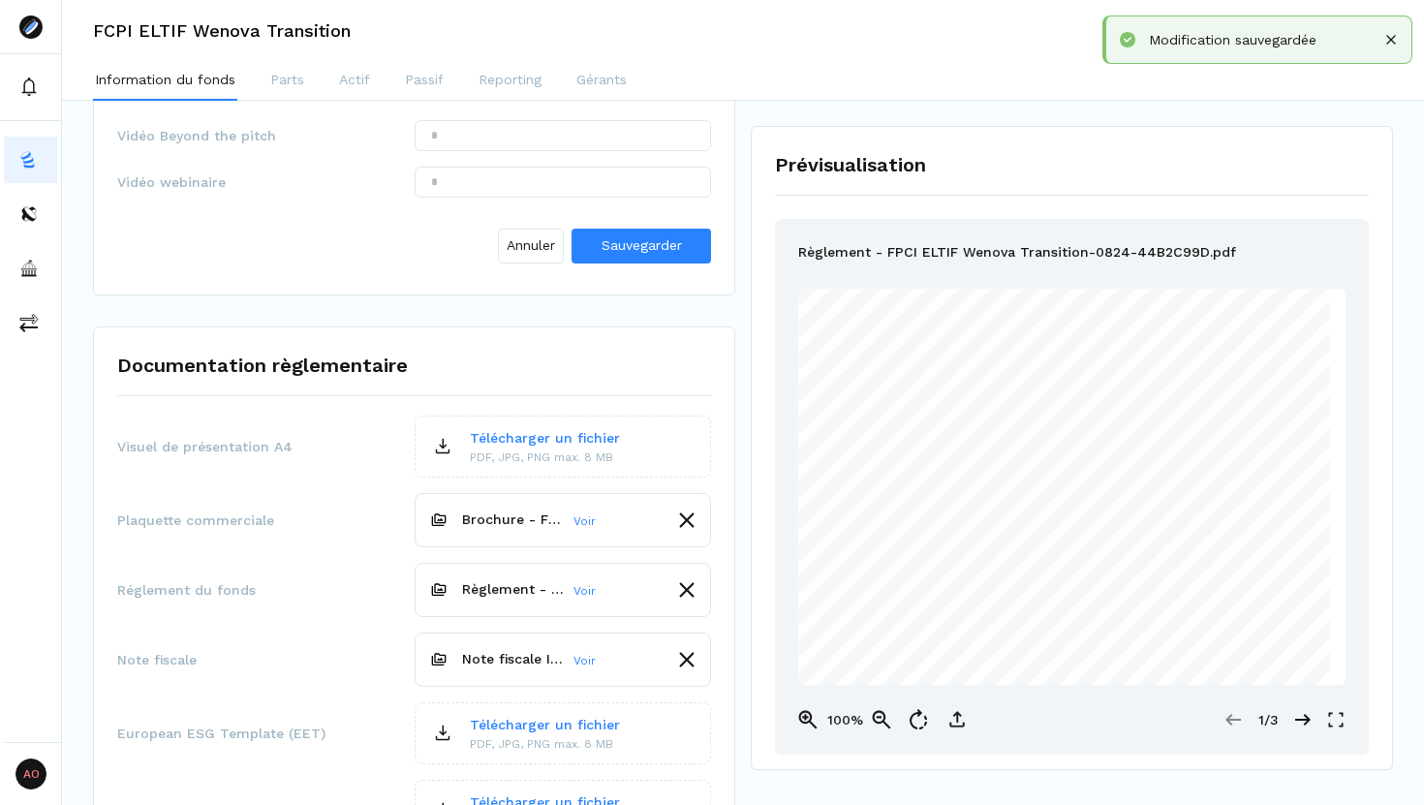
scroll to position [2567, 0]
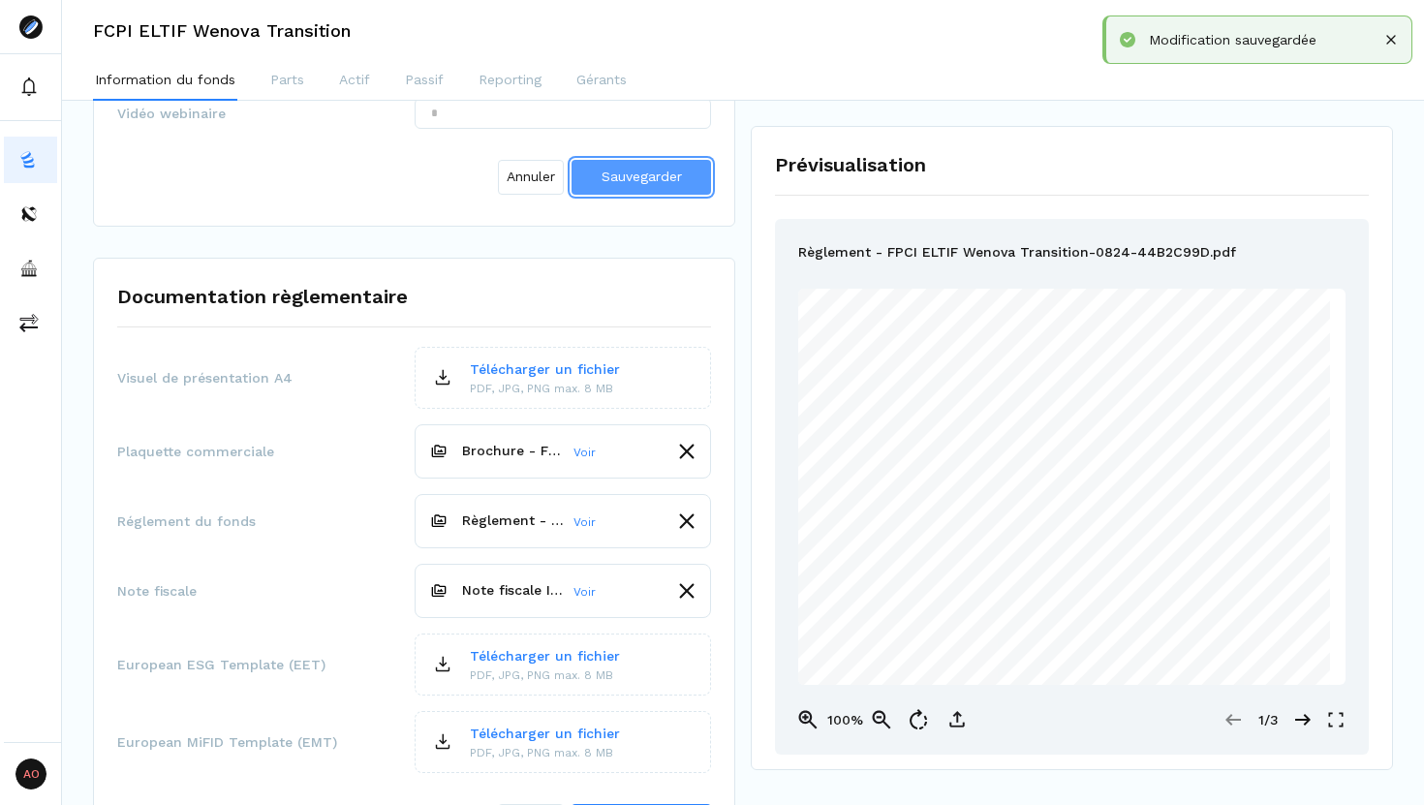
click at [627, 169] on span "Sauvegarder" at bounding box center [641, 176] width 80 height 15
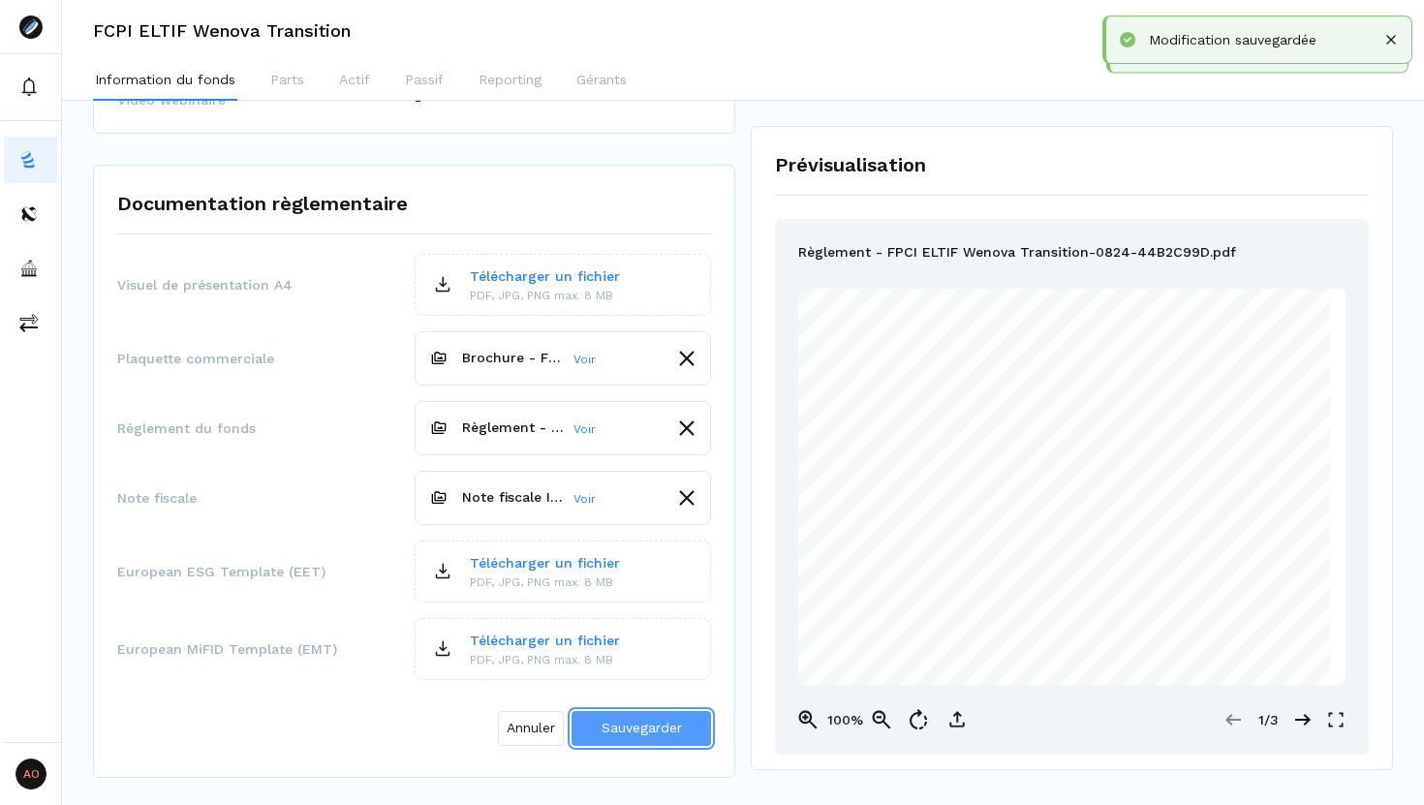
click at [614, 720] on span "Sauvegarder" at bounding box center [641, 727] width 80 height 15
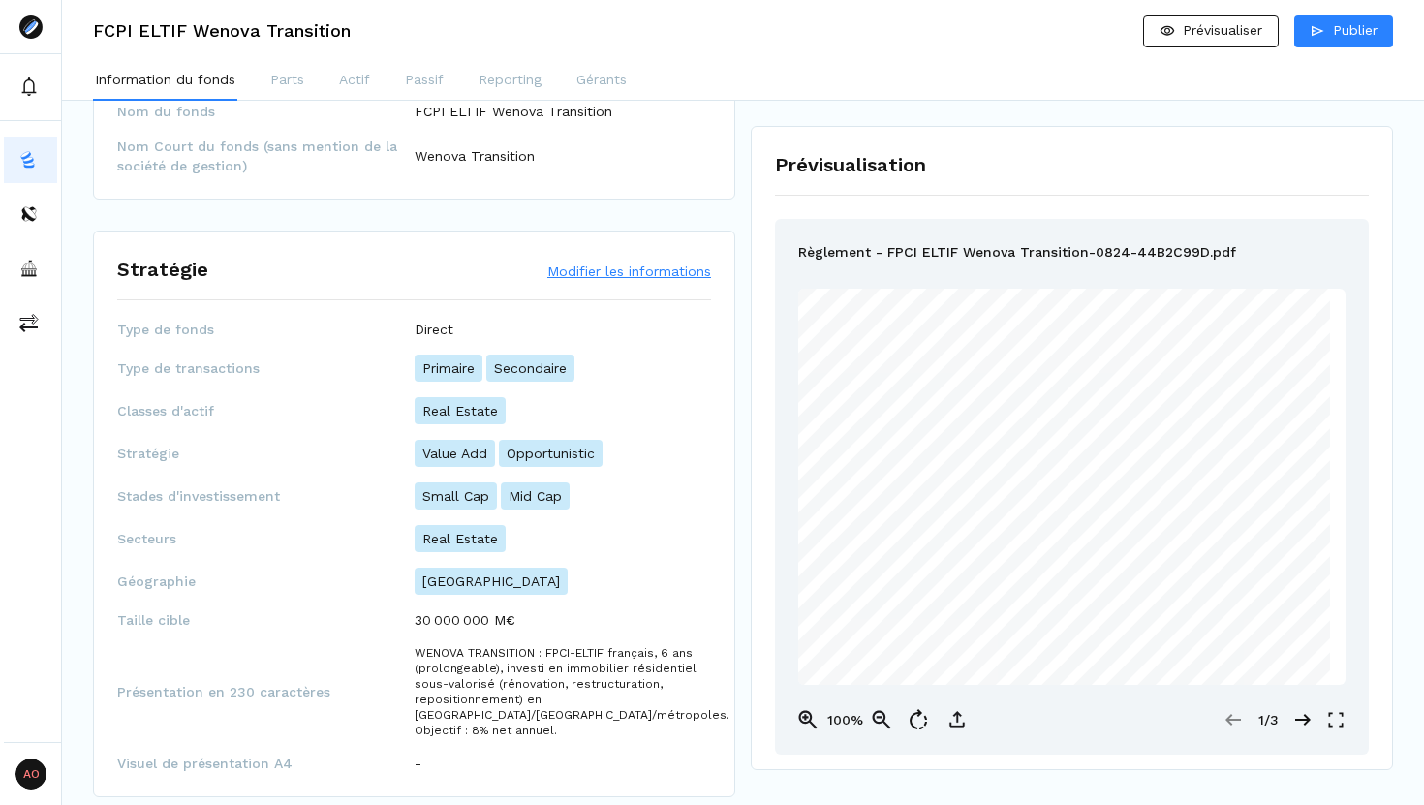
scroll to position [0, 0]
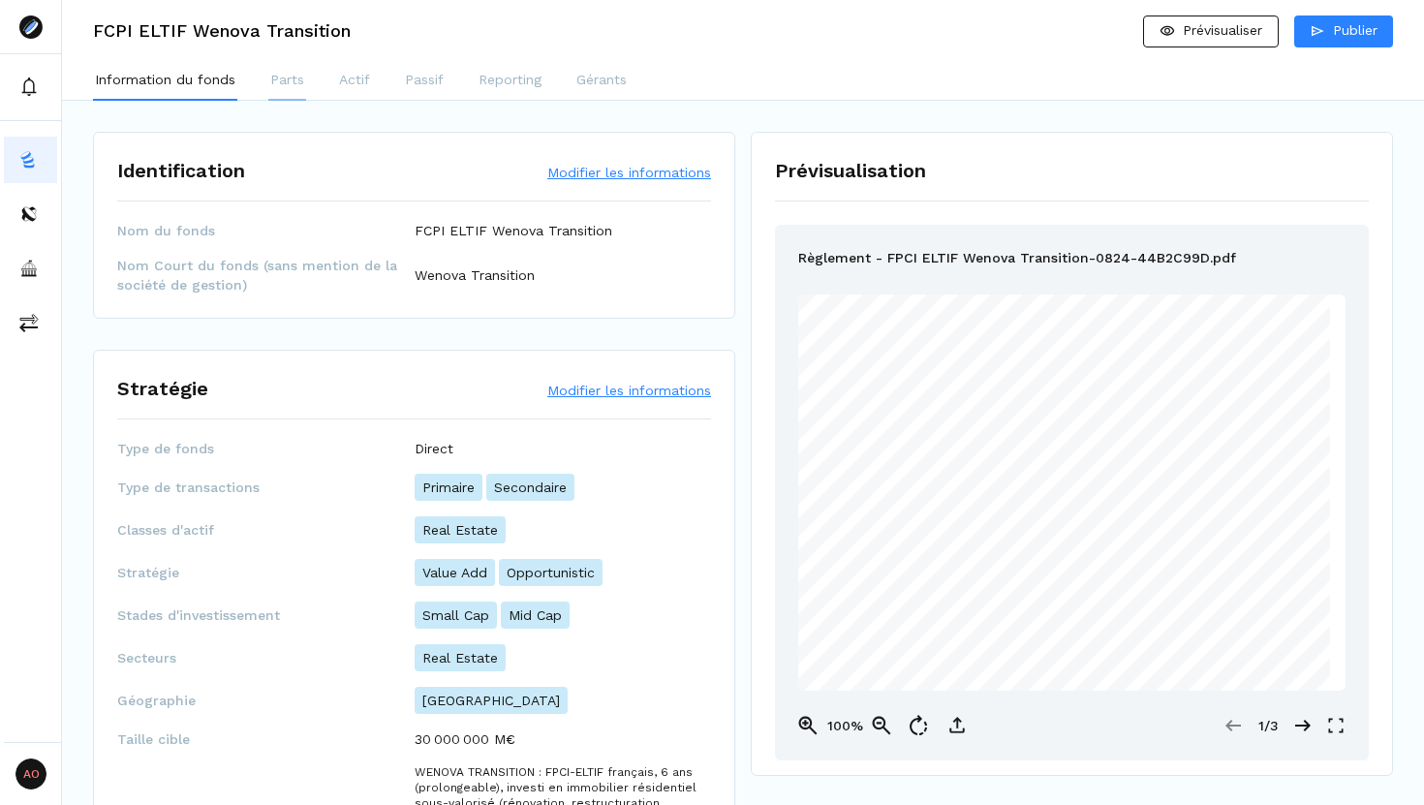
click at [297, 79] on p "Parts" at bounding box center [287, 80] width 34 height 20
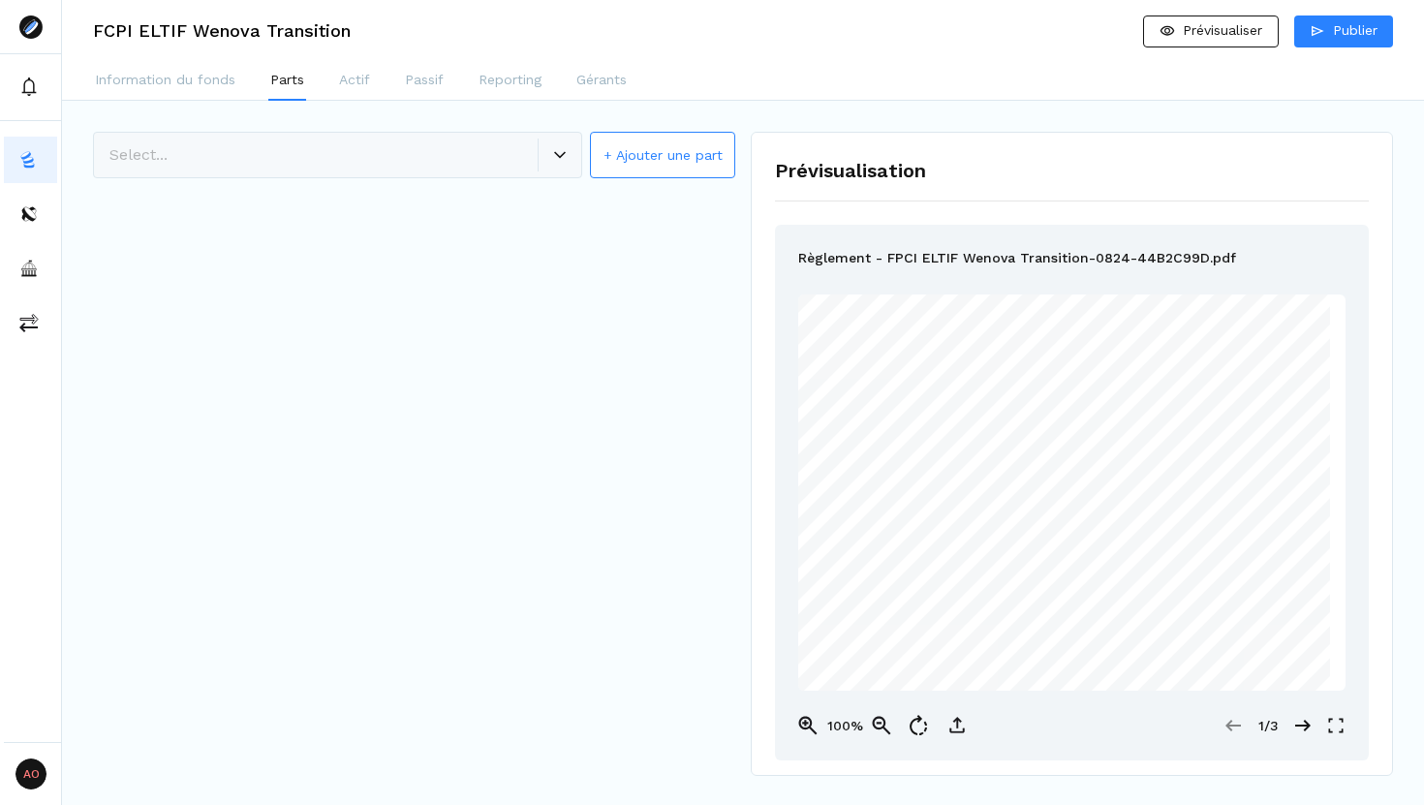
click at [548, 169] on div "Select... + Ajouter une part" at bounding box center [414, 156] width 642 height 49
click at [631, 139] on button "+ Ajouter une part" at bounding box center [662, 155] width 145 height 46
click at [509, 238] on input "*" at bounding box center [563, 240] width 297 height 31
type input "**"
click at [606, 293] on span "Créer la part" at bounding box center [641, 295] width 82 height 15
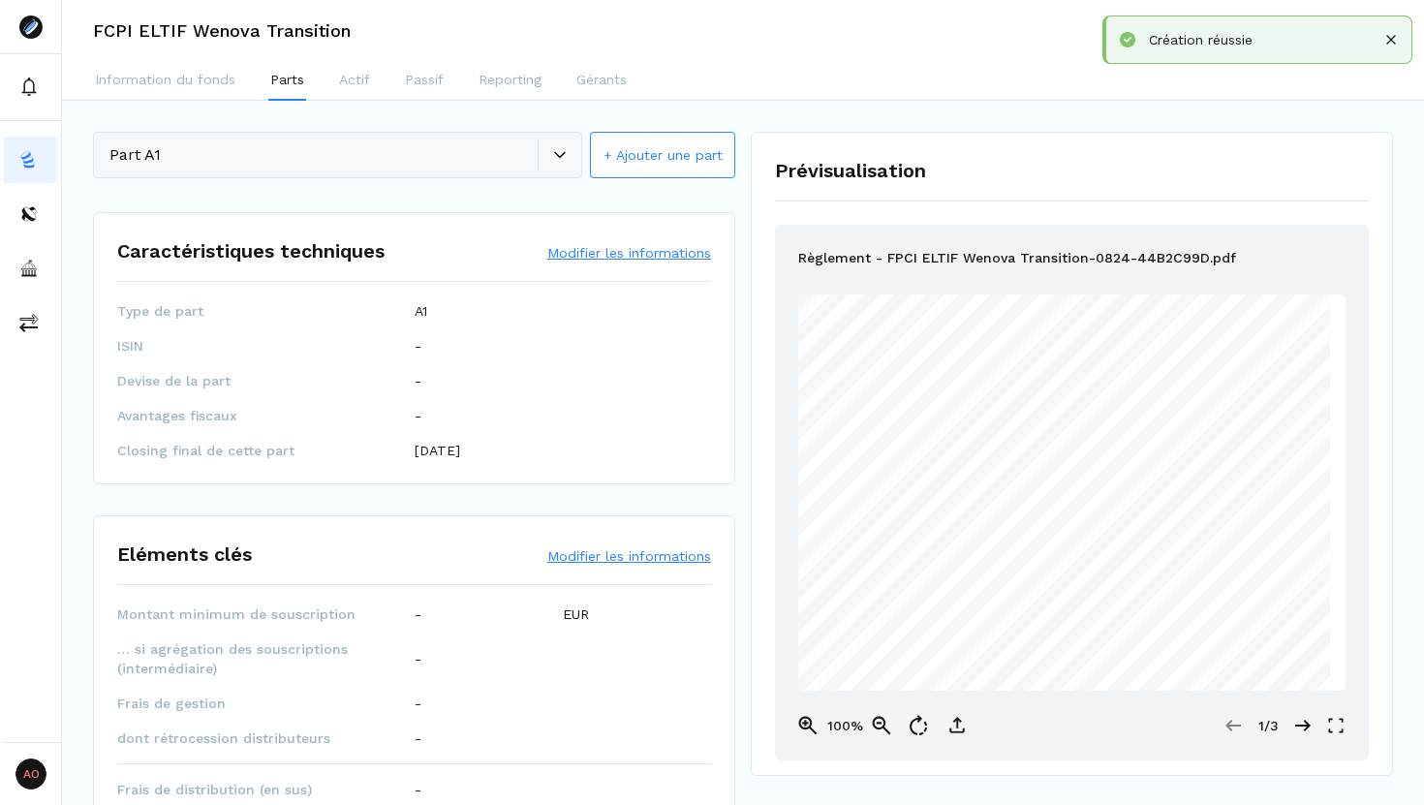
click at [611, 253] on button "Modifier les informations" at bounding box center [629, 252] width 164 height 19
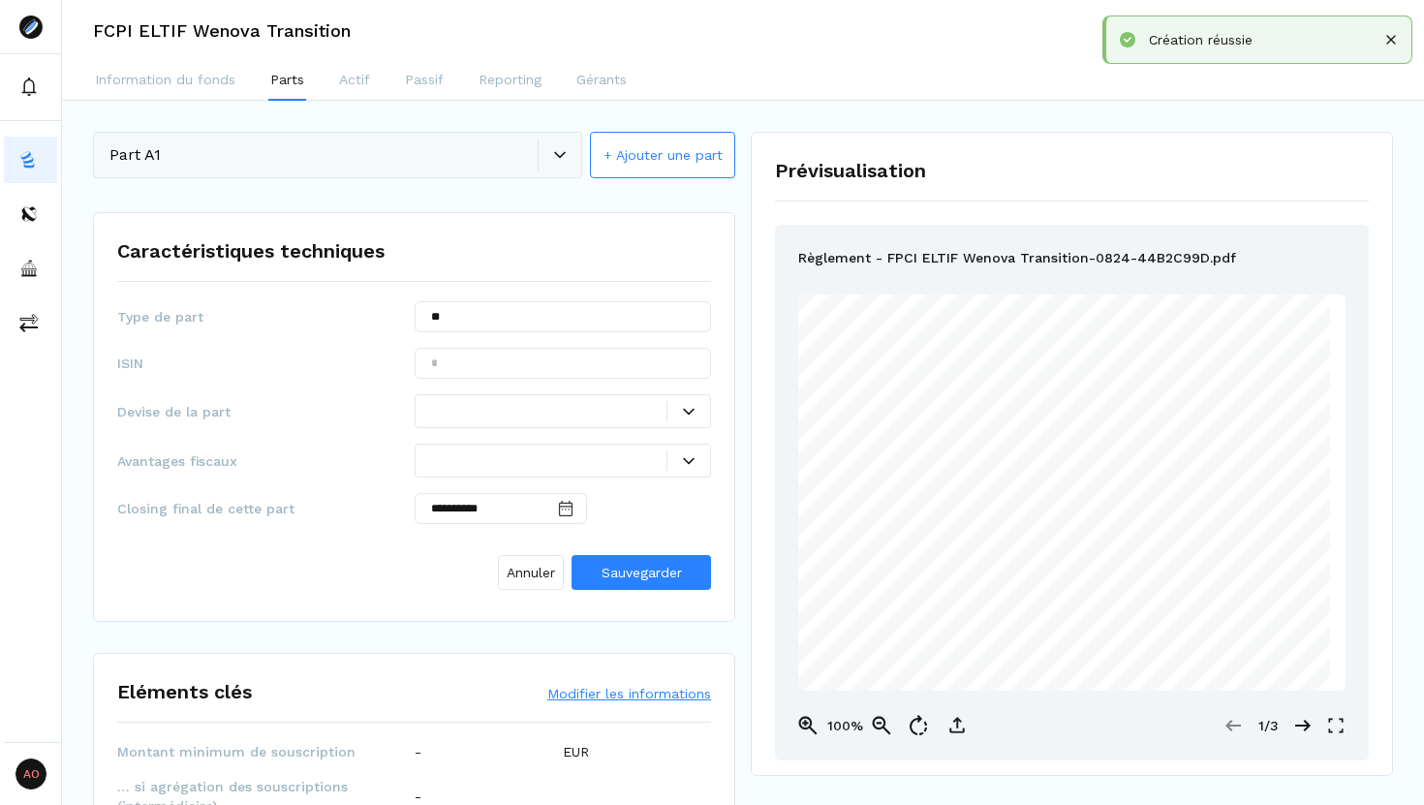
click at [683, 452] on div at bounding box center [688, 460] width 44 height 20
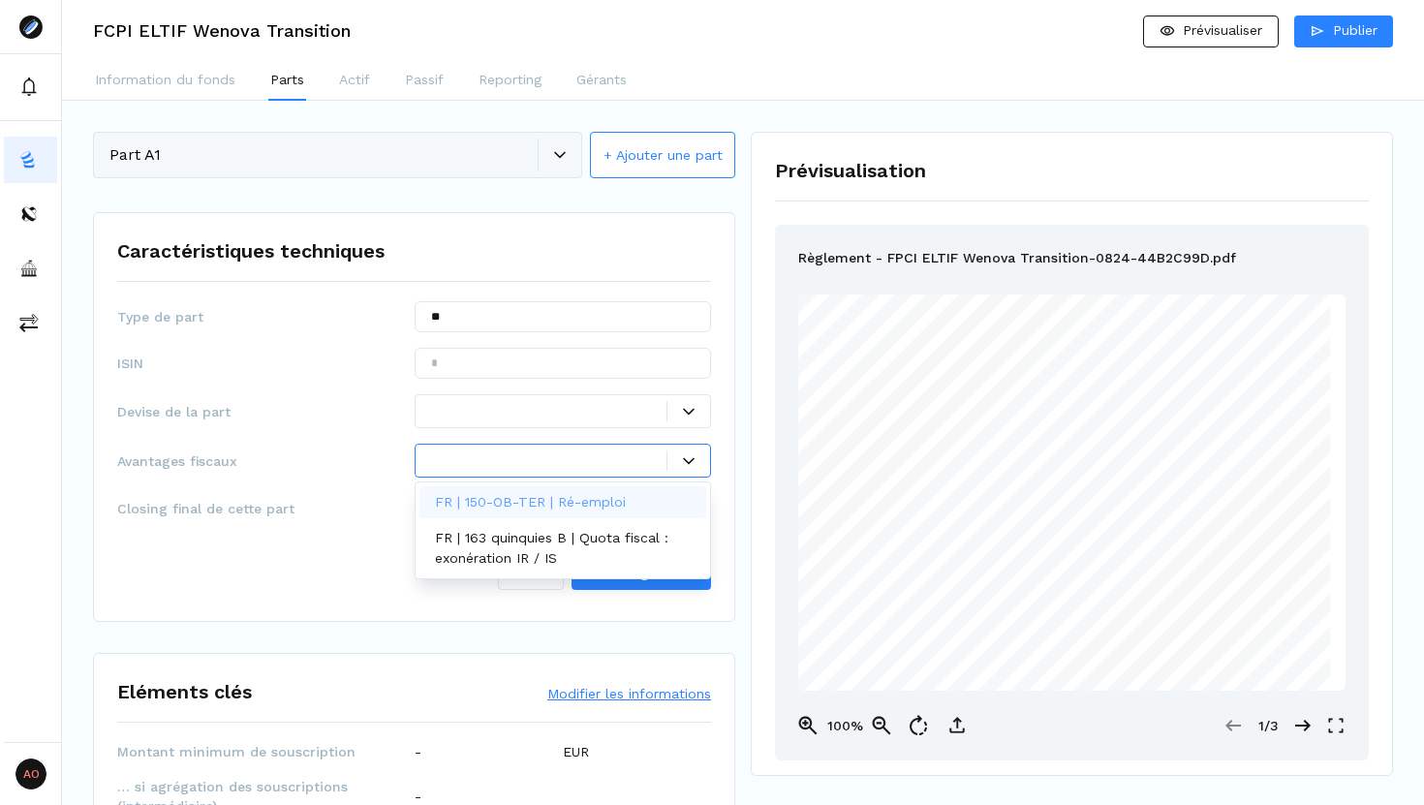
click at [636, 496] on div "FR | 150-OB-TER | Ré-emploi" at bounding box center [563, 502] width 288 height 32
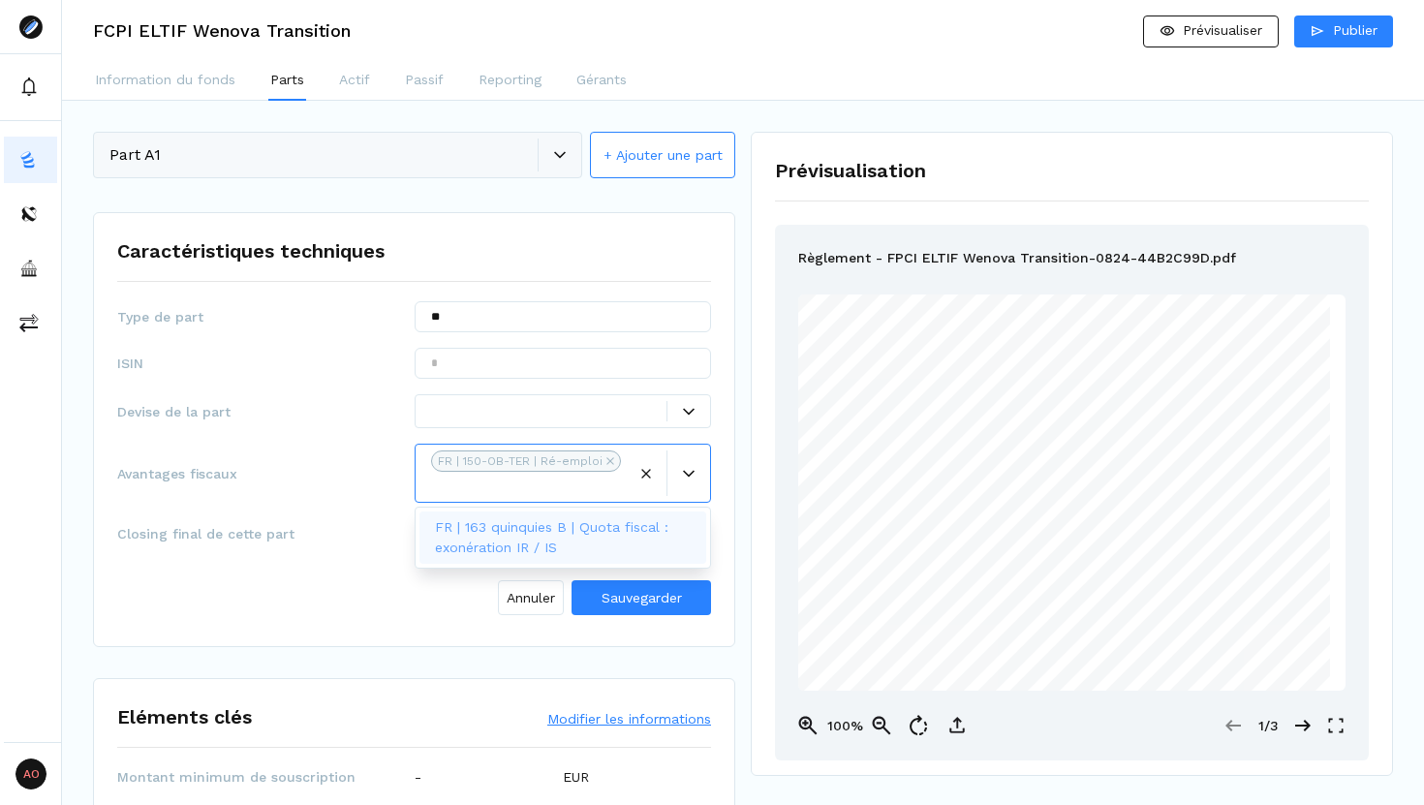
click at [575, 415] on div at bounding box center [549, 411] width 236 height 20
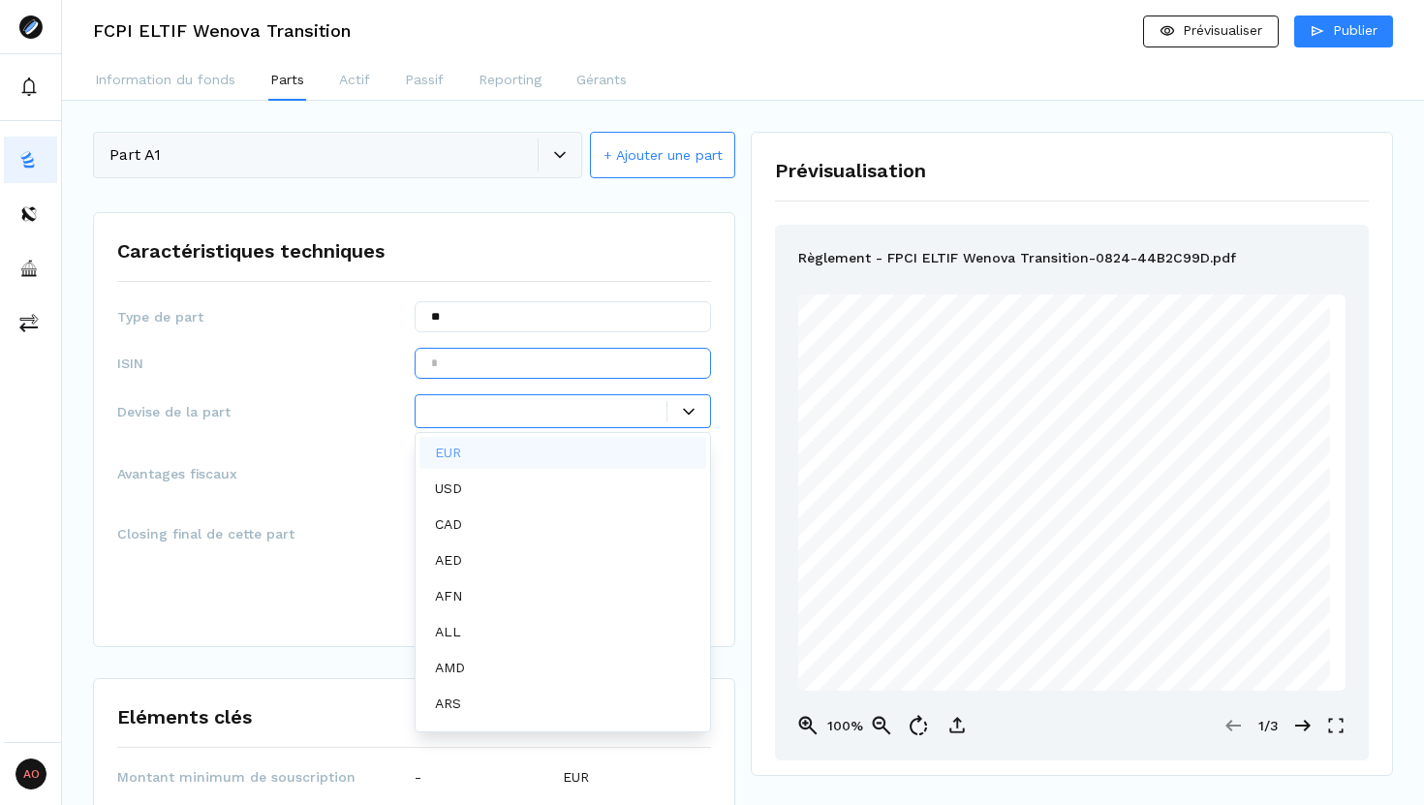
click at [548, 377] on input "text" at bounding box center [563, 363] width 297 height 31
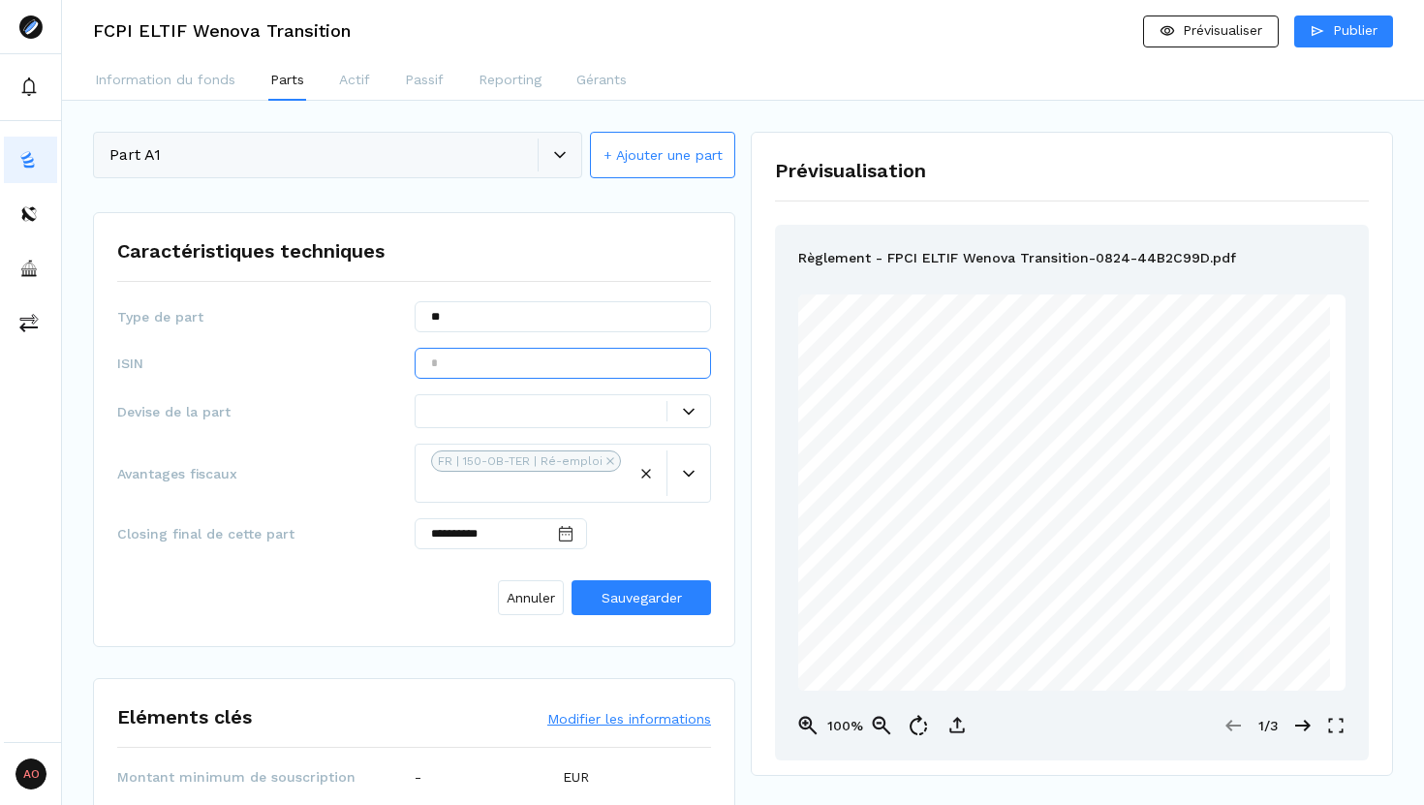
paste input "**********"
type input "**********"
click at [505, 415] on div at bounding box center [549, 411] width 236 height 20
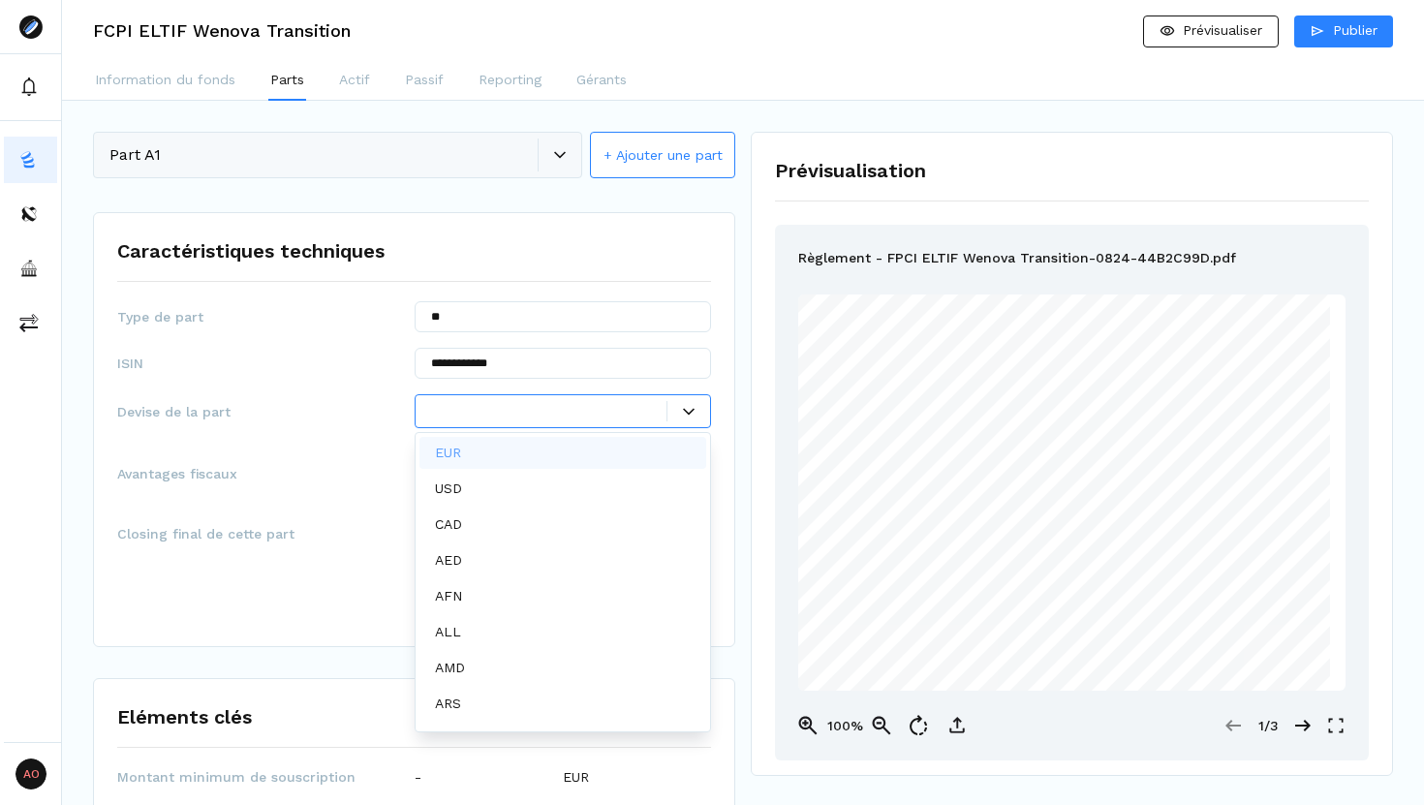
click at [490, 445] on div "EUR" at bounding box center [563, 453] width 288 height 32
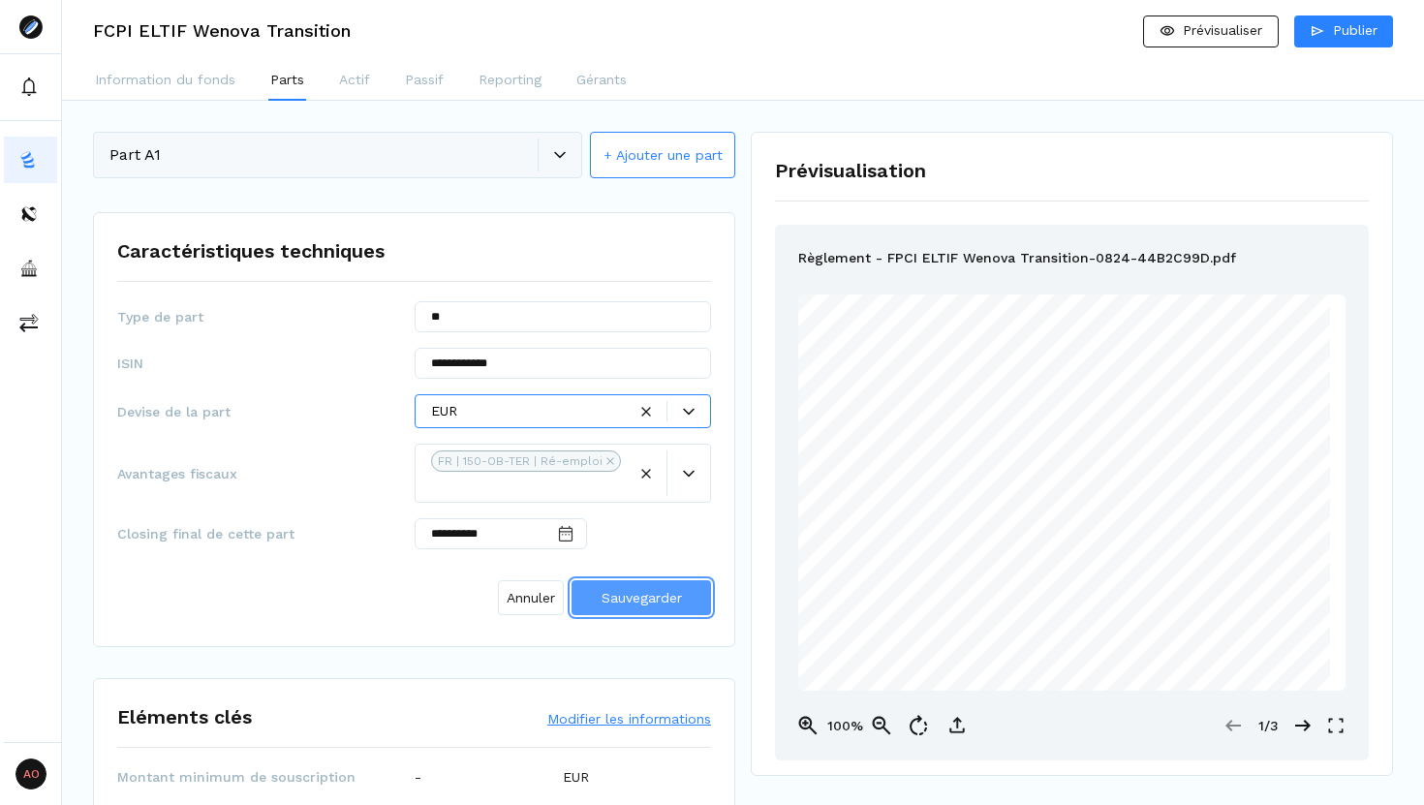
click at [638, 593] on span "Sauvegarder" at bounding box center [641, 597] width 80 height 15
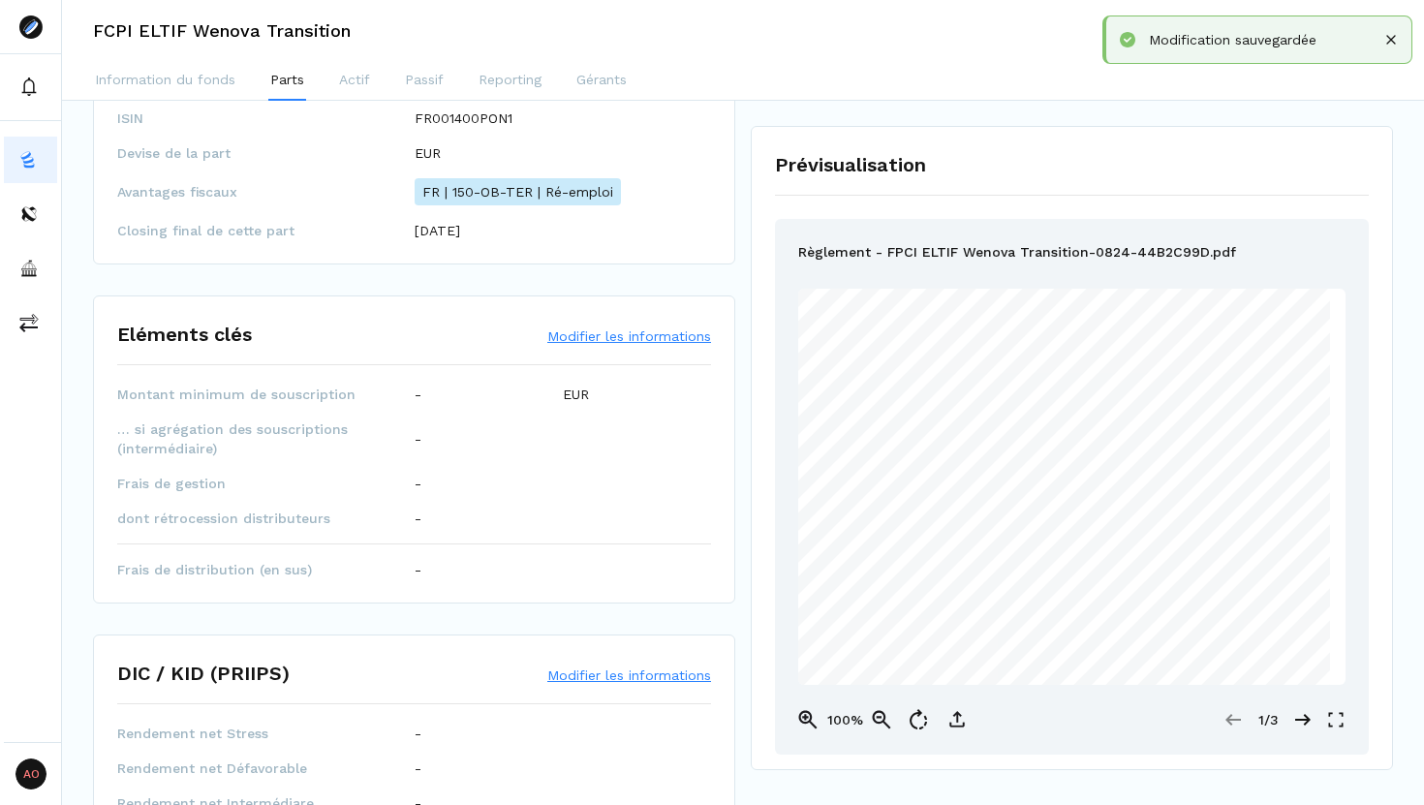
scroll to position [247, 0]
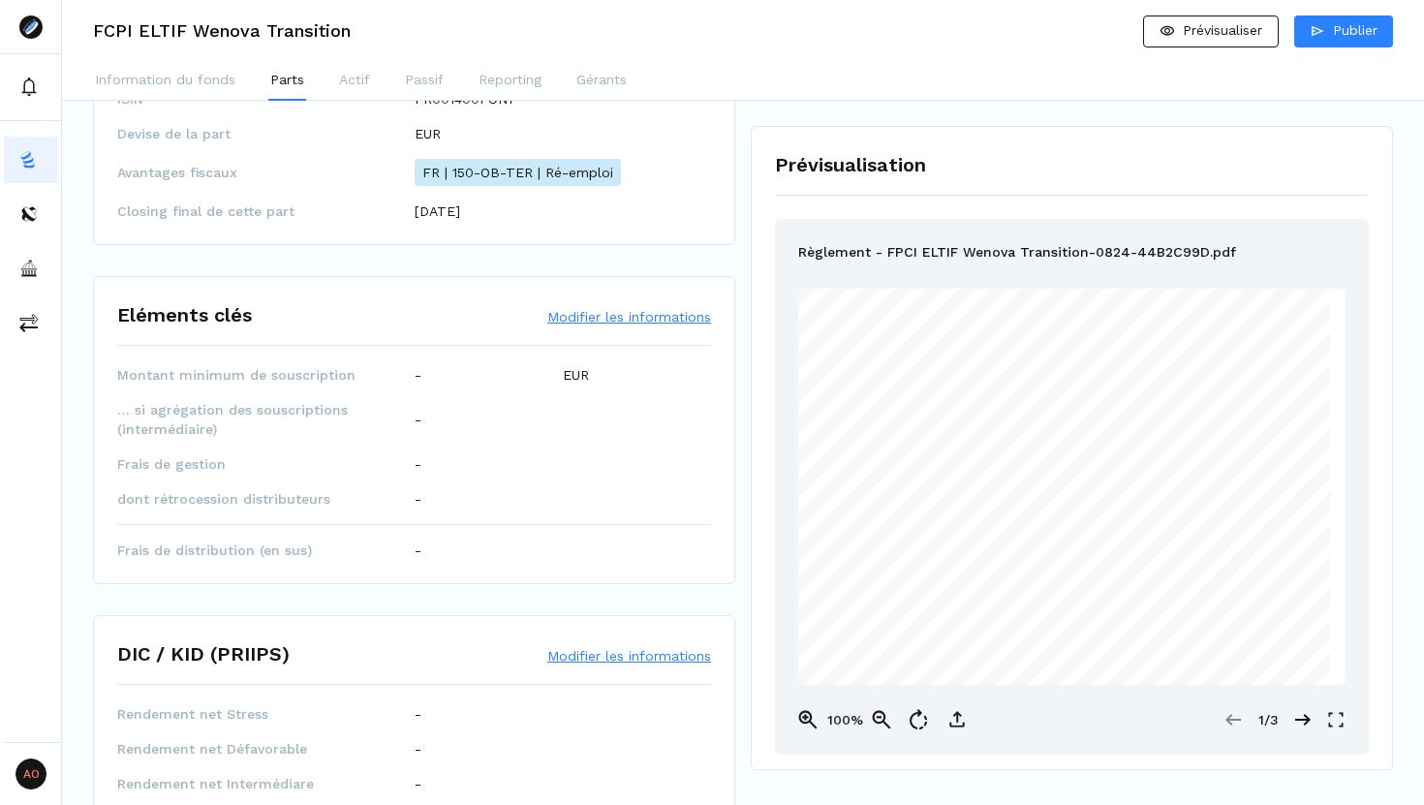
click at [660, 316] on button "Modifier les informations" at bounding box center [629, 316] width 164 height 19
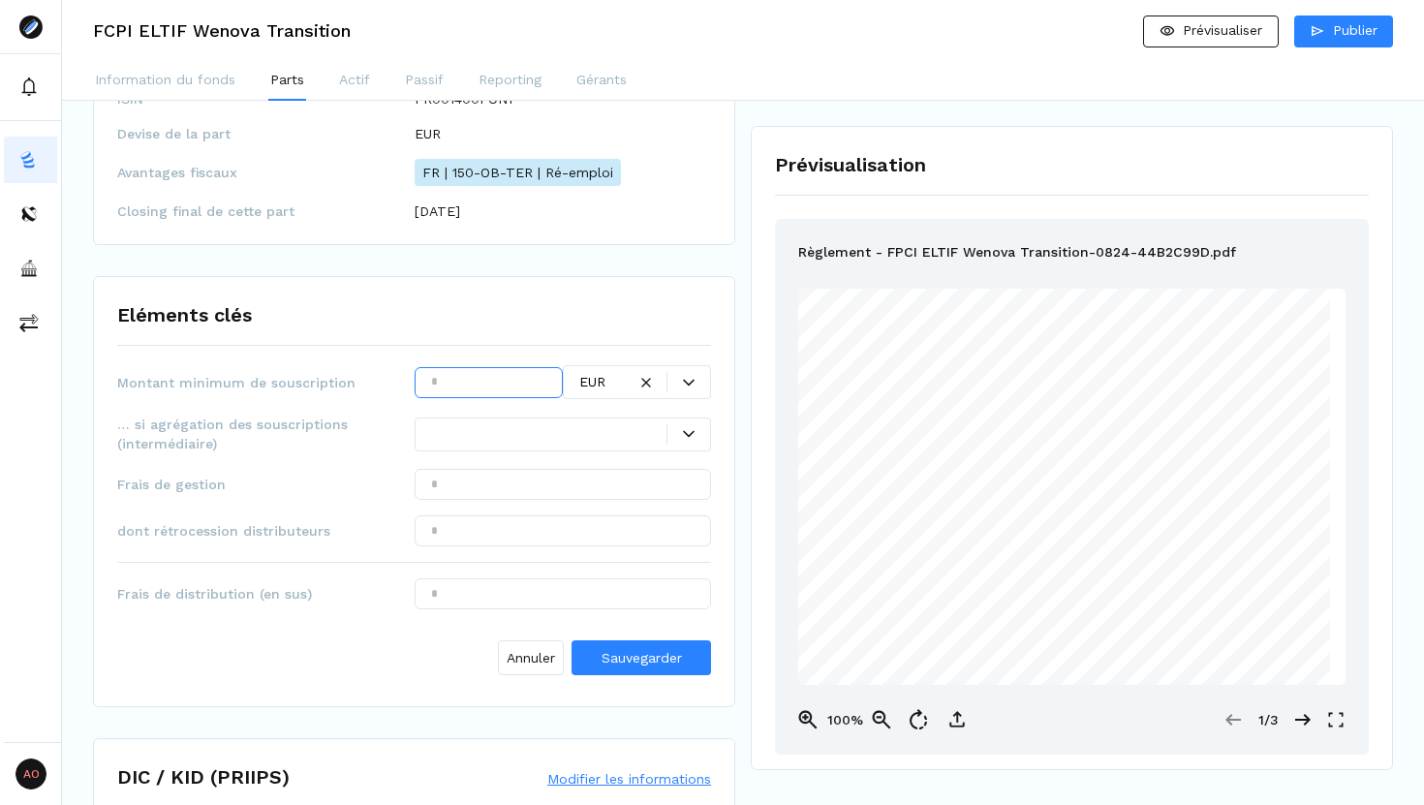
click at [521, 378] on input "text" at bounding box center [489, 382] width 148 height 31
type input "*****"
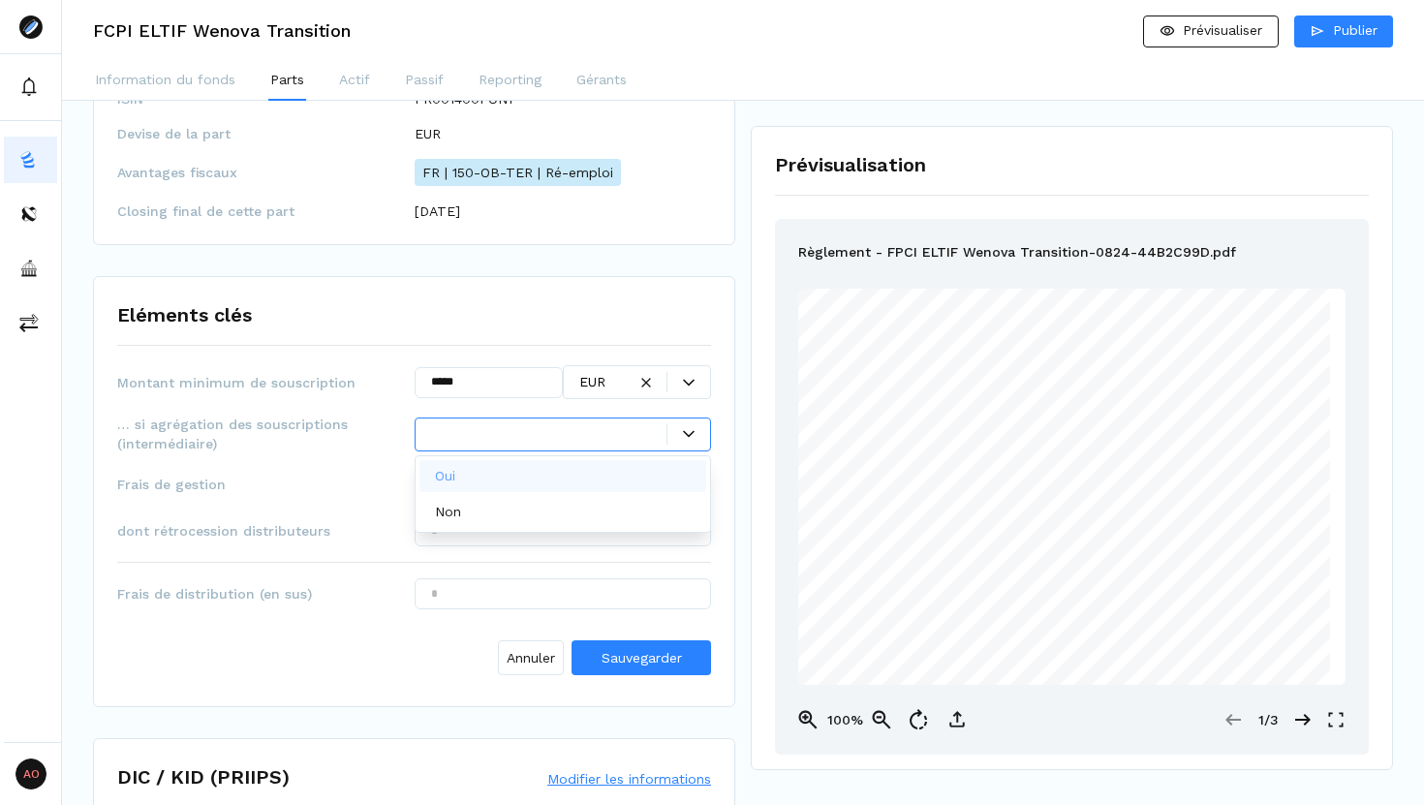
click at [561, 429] on div at bounding box center [549, 434] width 236 height 20
click at [352, 475] on span "Frais de gestion" at bounding box center [265, 484] width 297 height 19
click at [438, 490] on input "text" at bounding box center [563, 484] width 297 height 31
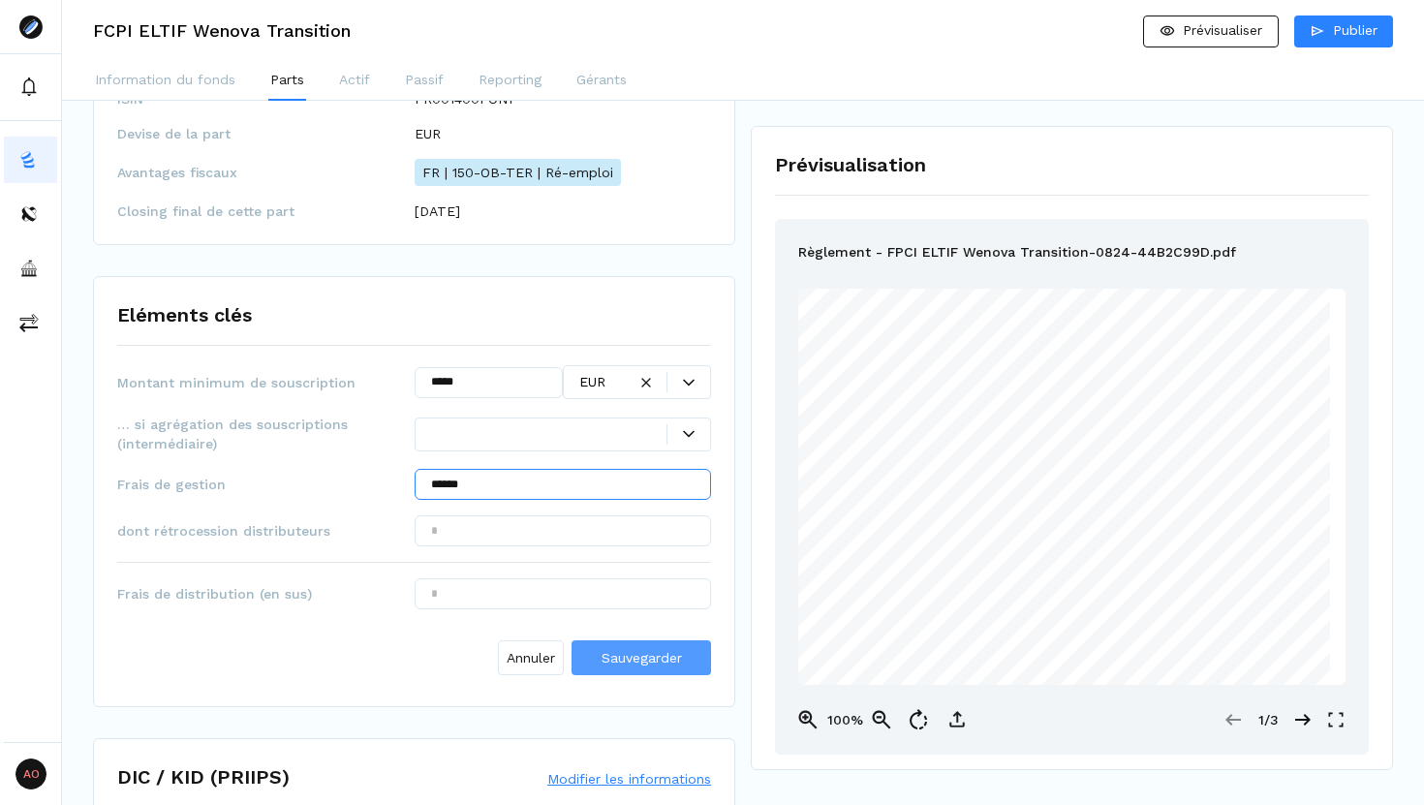
type input "******"
click at [631, 648] on span "Sauvegarder" at bounding box center [641, 658] width 80 height 20
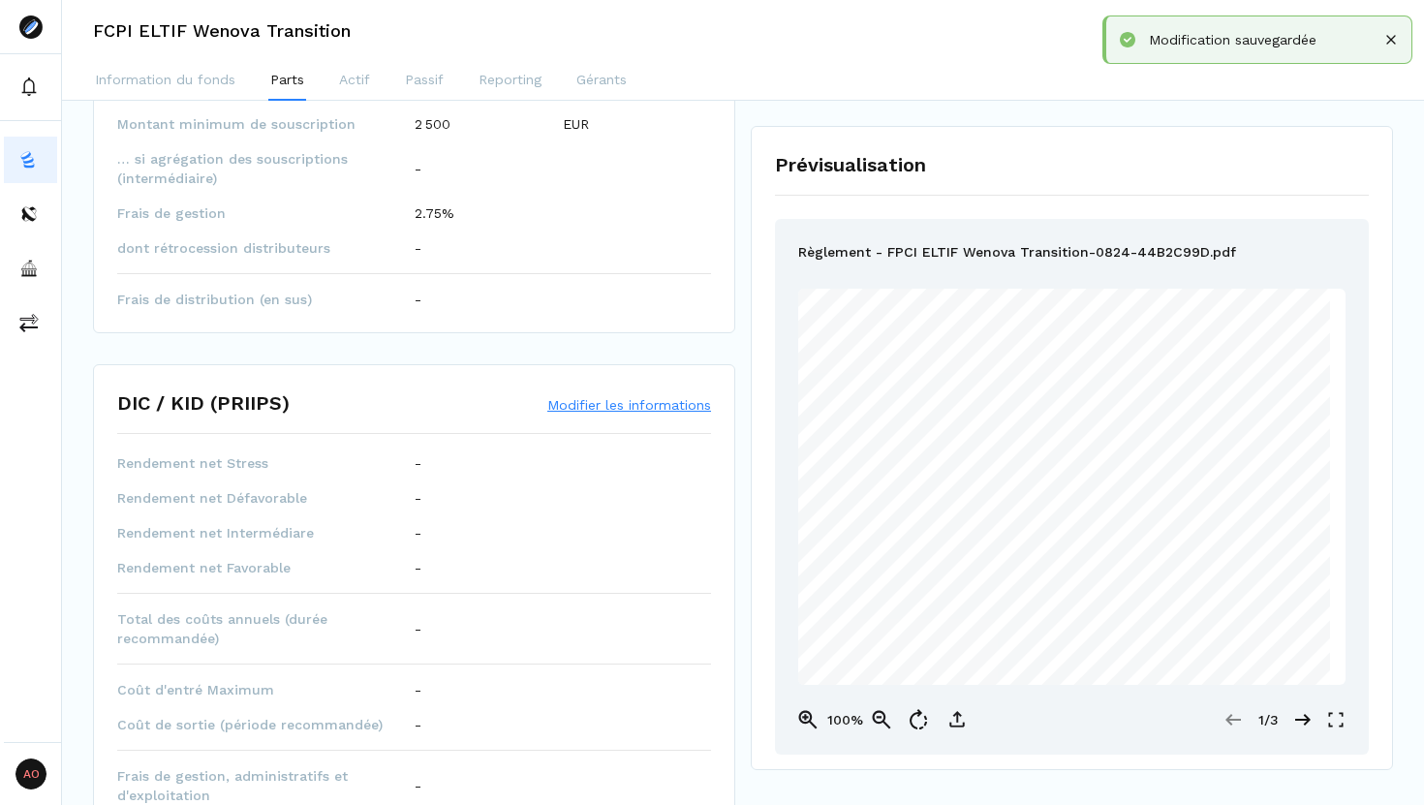
scroll to position [523, 0]
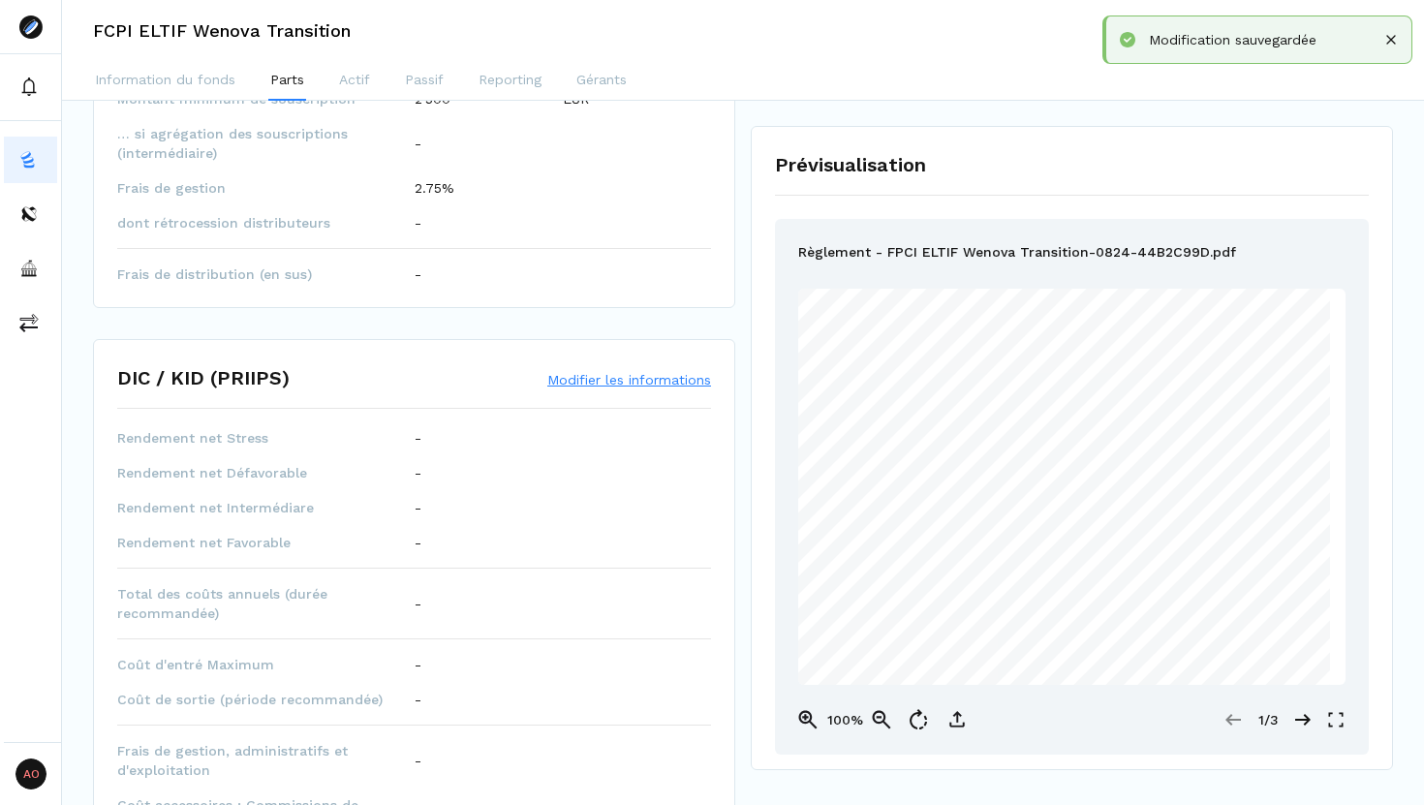
click at [608, 385] on button "Modifier les informations" at bounding box center [629, 379] width 164 height 19
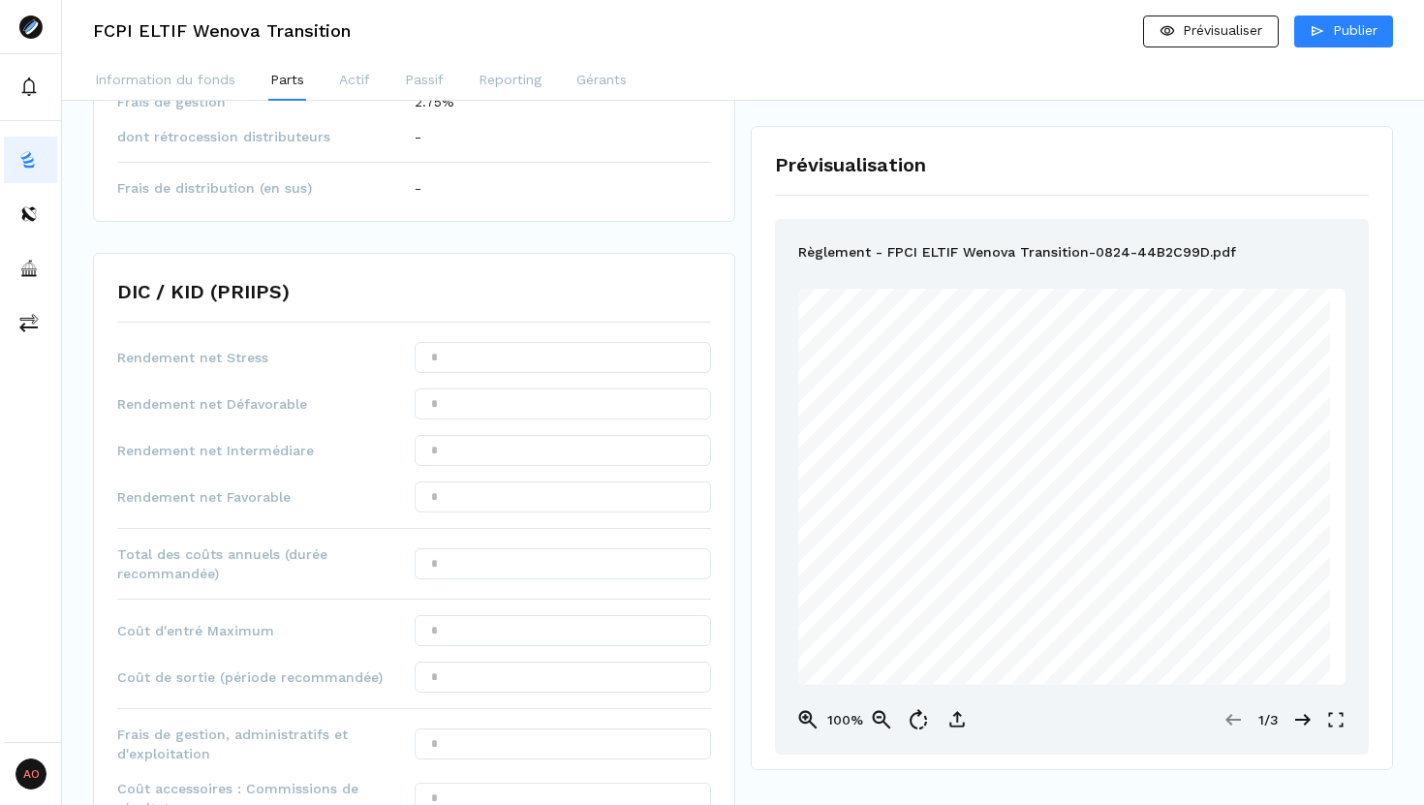
scroll to position [693, 0]
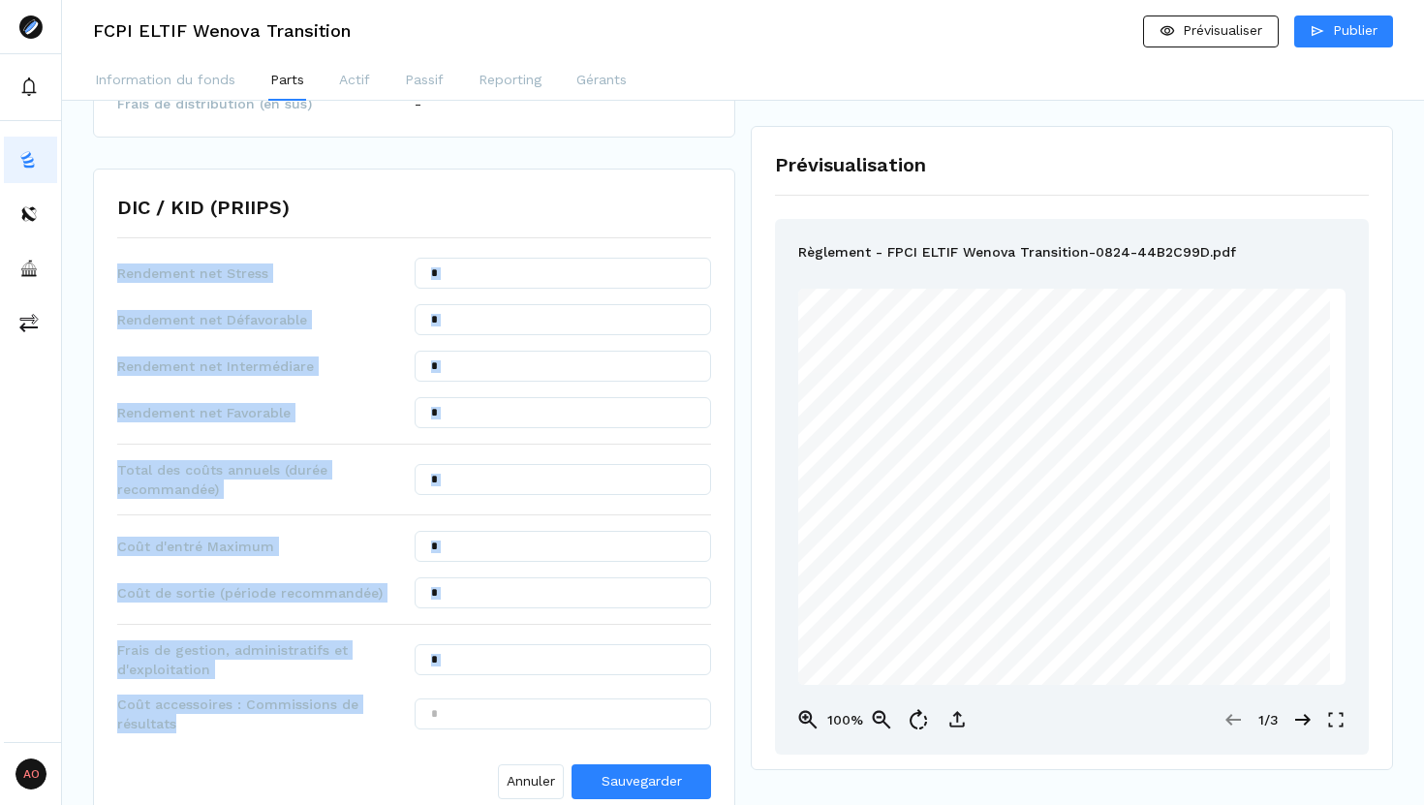
drag, startPoint x: 117, startPoint y: 270, endPoint x: 226, endPoint y: 721, distance: 463.2
click at [226, 721] on div "Rendement net Stress Rendement net Défavorable Rendement net Intermédiare Rende…" at bounding box center [414, 532] width 594 height 549
copy div "Rendement net Stress Rendement net Défavorable Rendement net Intermédiare Rende…"
click at [457, 271] on input "text" at bounding box center [563, 273] width 297 height 31
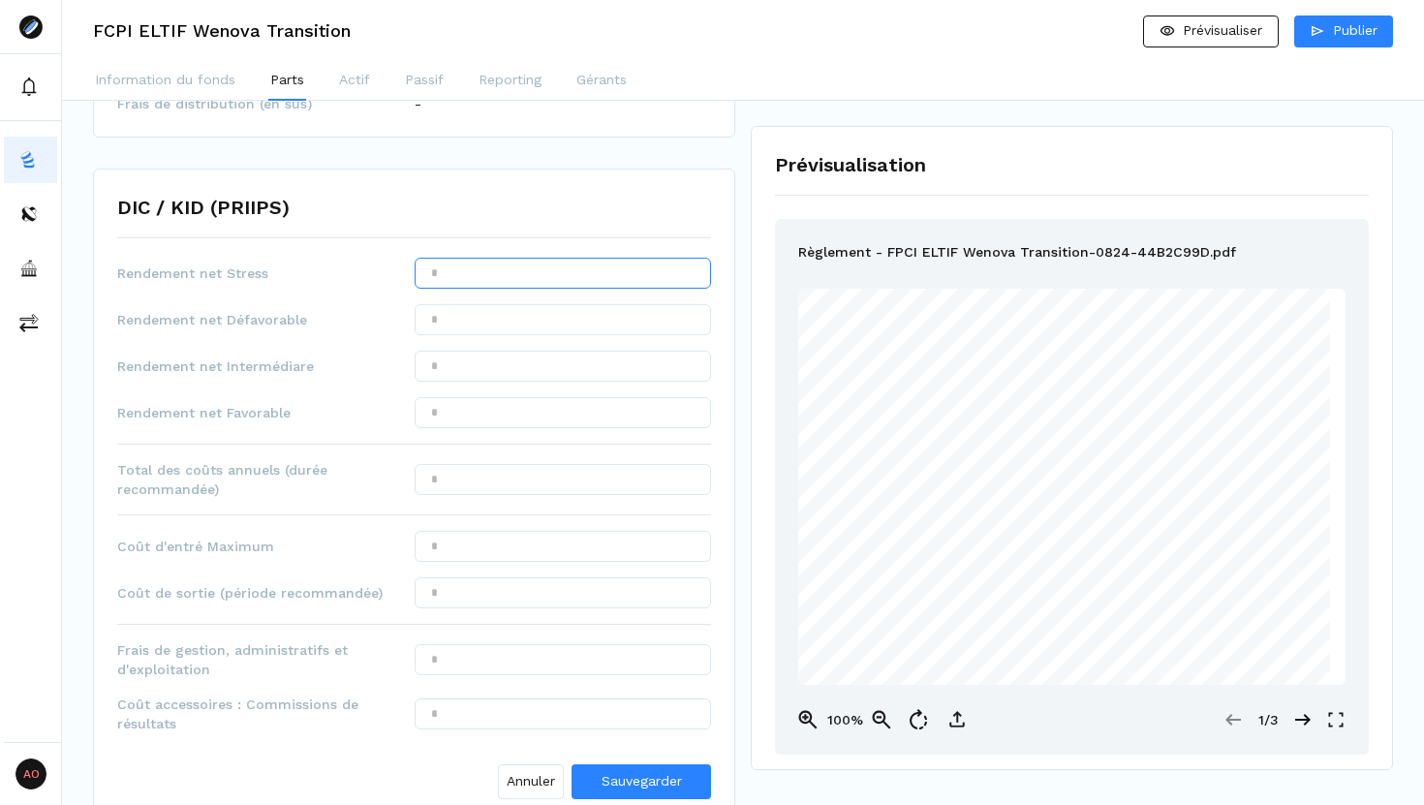
click at [457, 271] on input "text" at bounding box center [563, 273] width 297 height 31
type input "****"
type input "***"
type input "*******"
click at [450, 325] on input "text" at bounding box center [563, 319] width 297 height 31
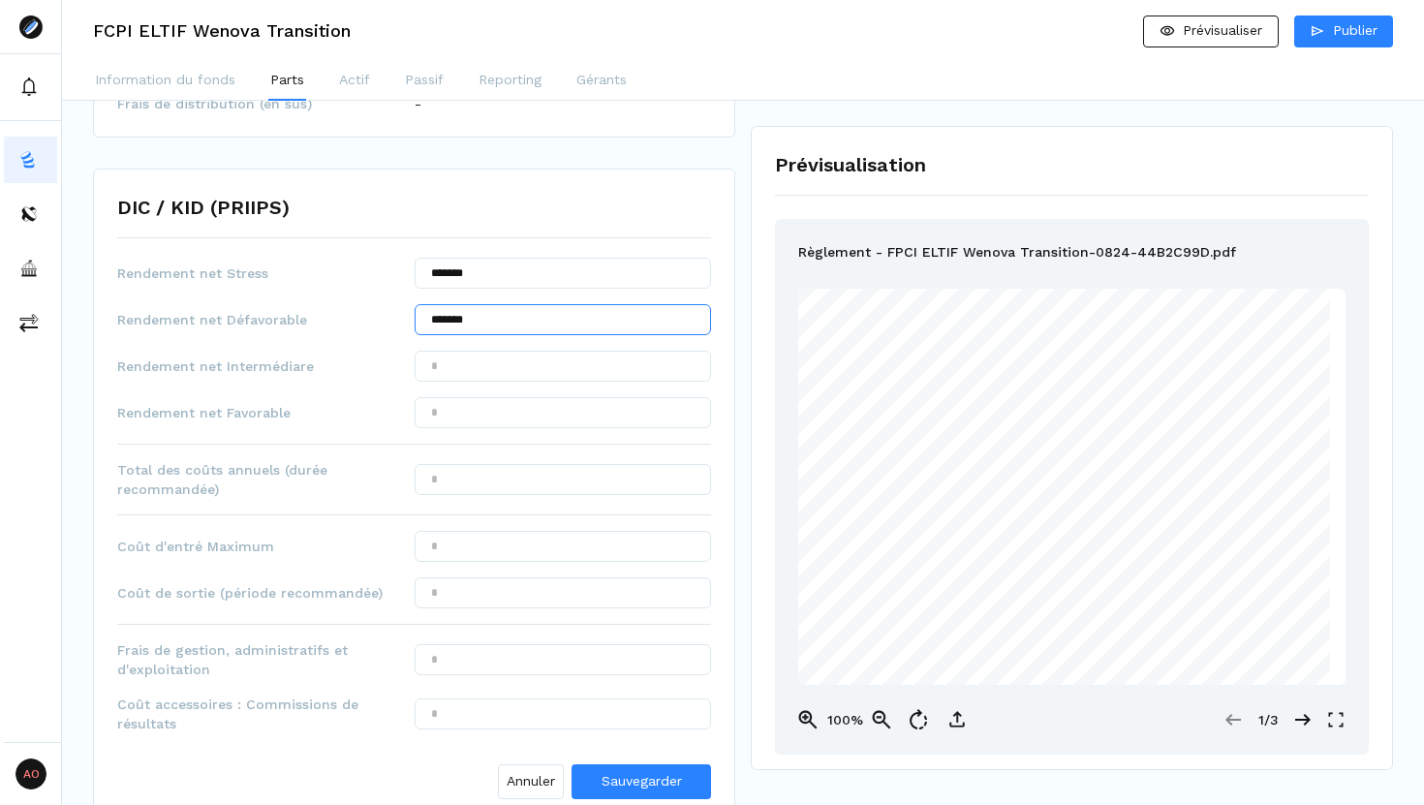
type input "*******"
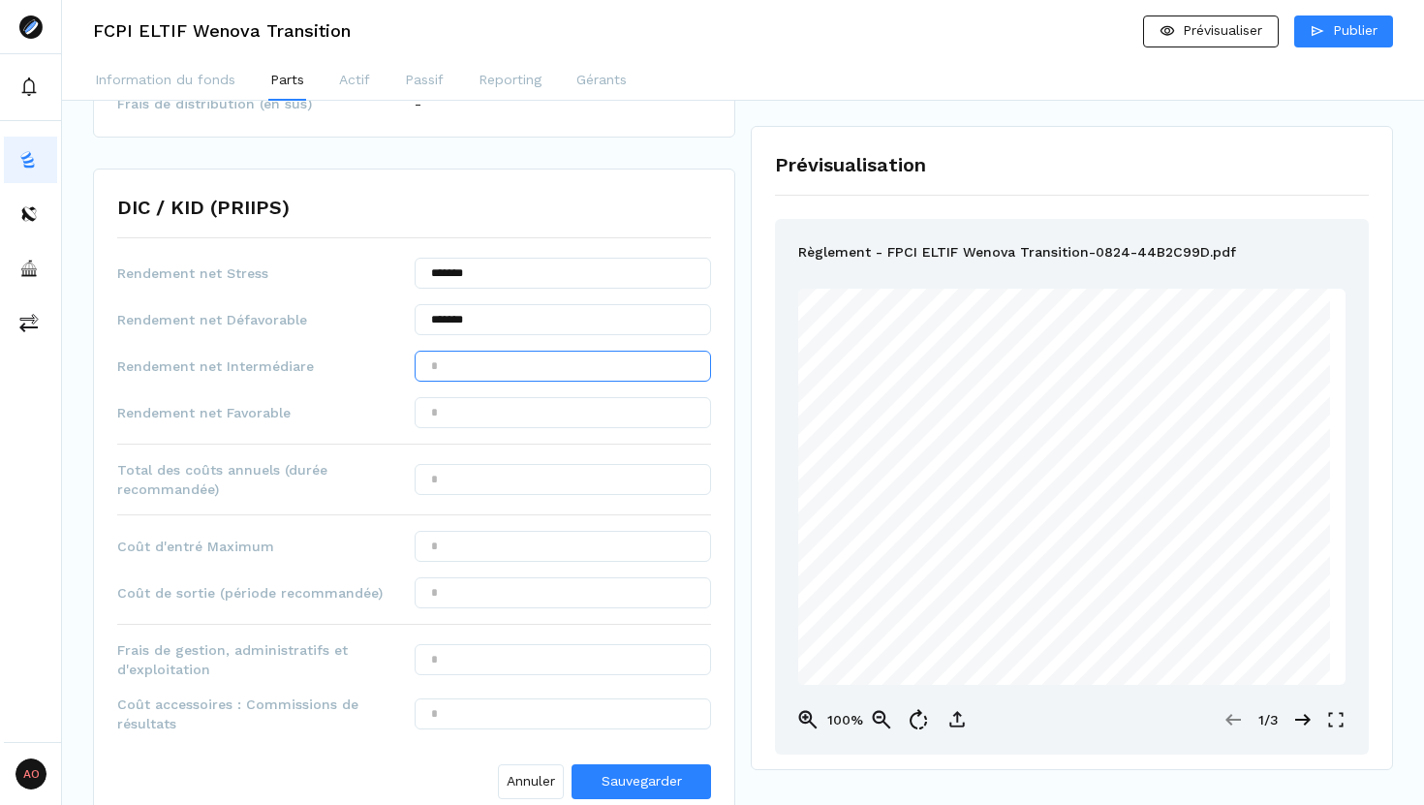
click at [467, 373] on input "text" at bounding box center [563, 366] width 297 height 31
type input "******"
click at [449, 403] on input "text" at bounding box center [563, 412] width 297 height 31
type input "***"
click at [451, 479] on input "text" at bounding box center [563, 479] width 297 height 31
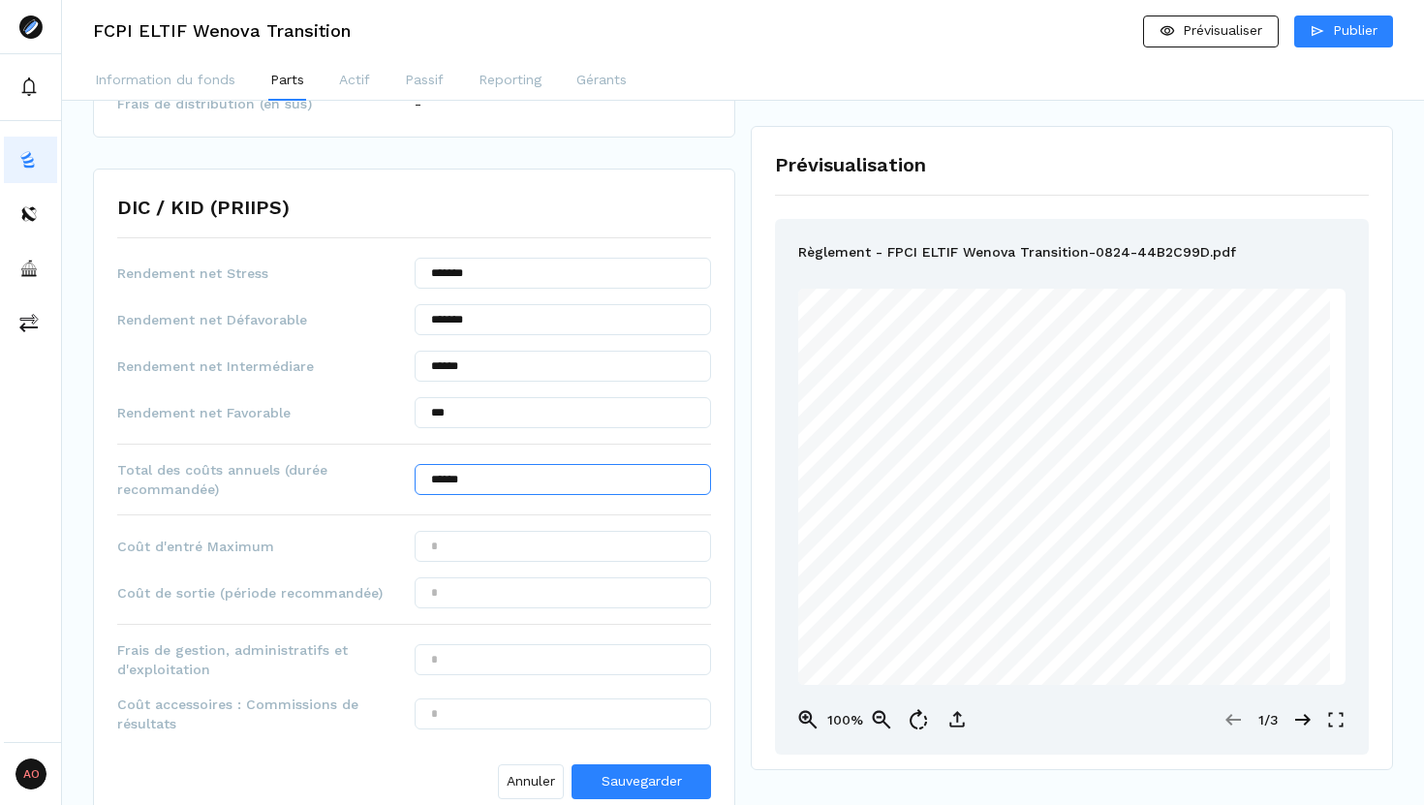
type input "******"
click at [493, 547] on input "text" at bounding box center [563, 546] width 297 height 31
type input "******"
click at [486, 599] on input "text" at bounding box center [563, 592] width 297 height 31
type input "***"
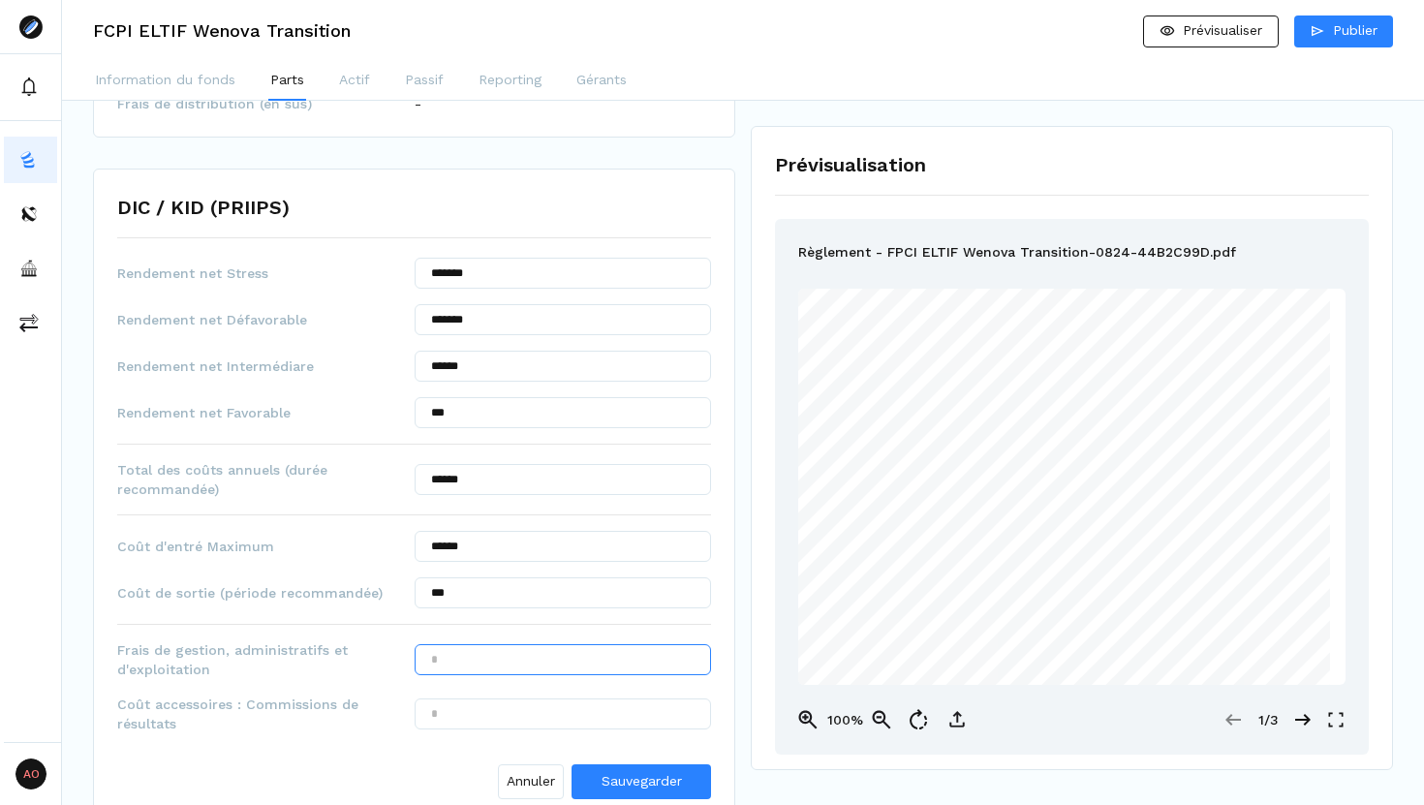
click at [479, 658] on input "text" at bounding box center [563, 659] width 297 height 31
type input "******"
click at [461, 691] on div "Rendement net Stress ******* Rendement net Défavorable ******* Rendement net In…" at bounding box center [414, 532] width 594 height 549
click at [457, 708] on input "text" at bounding box center [563, 713] width 297 height 31
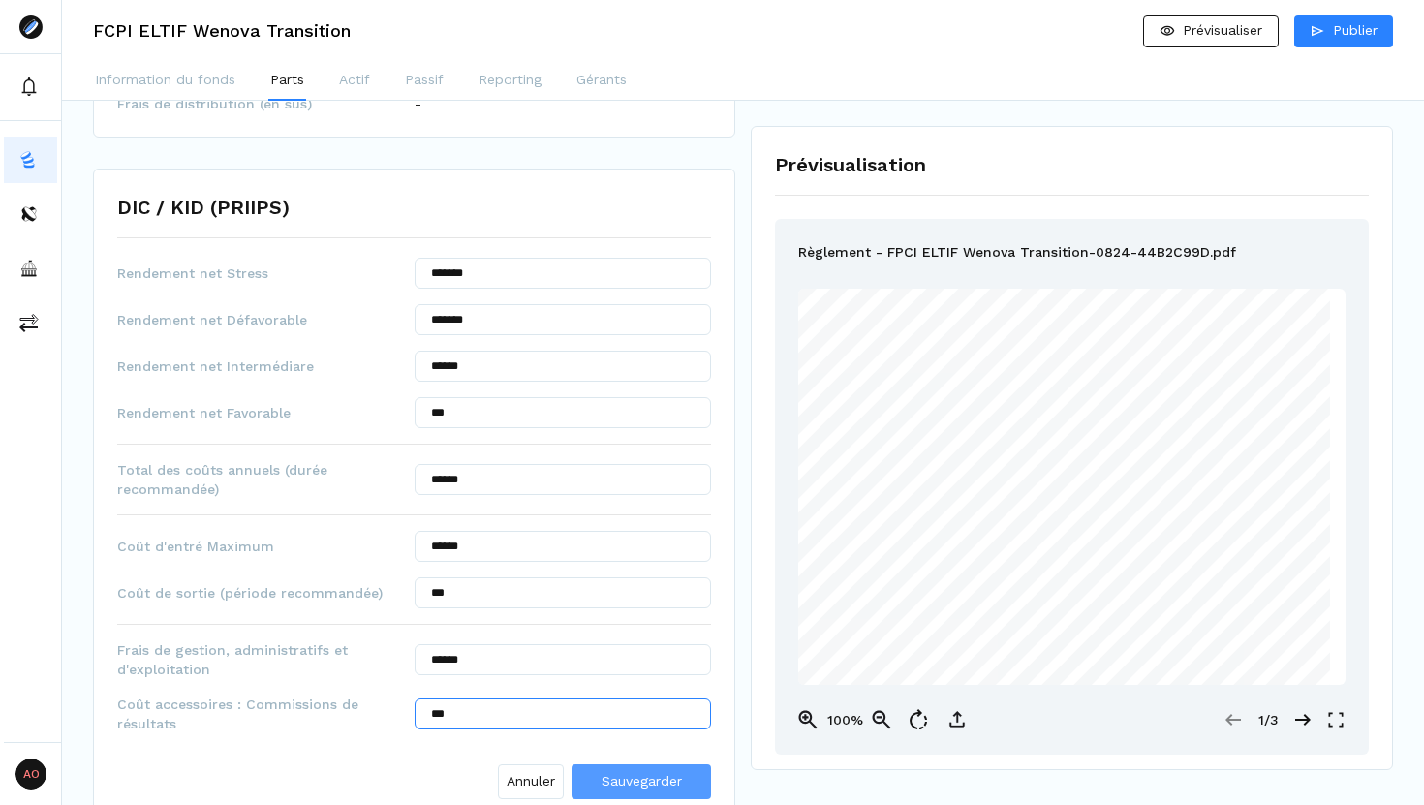
type input "***"
click at [612, 771] on span "Sauvegarder" at bounding box center [641, 781] width 80 height 20
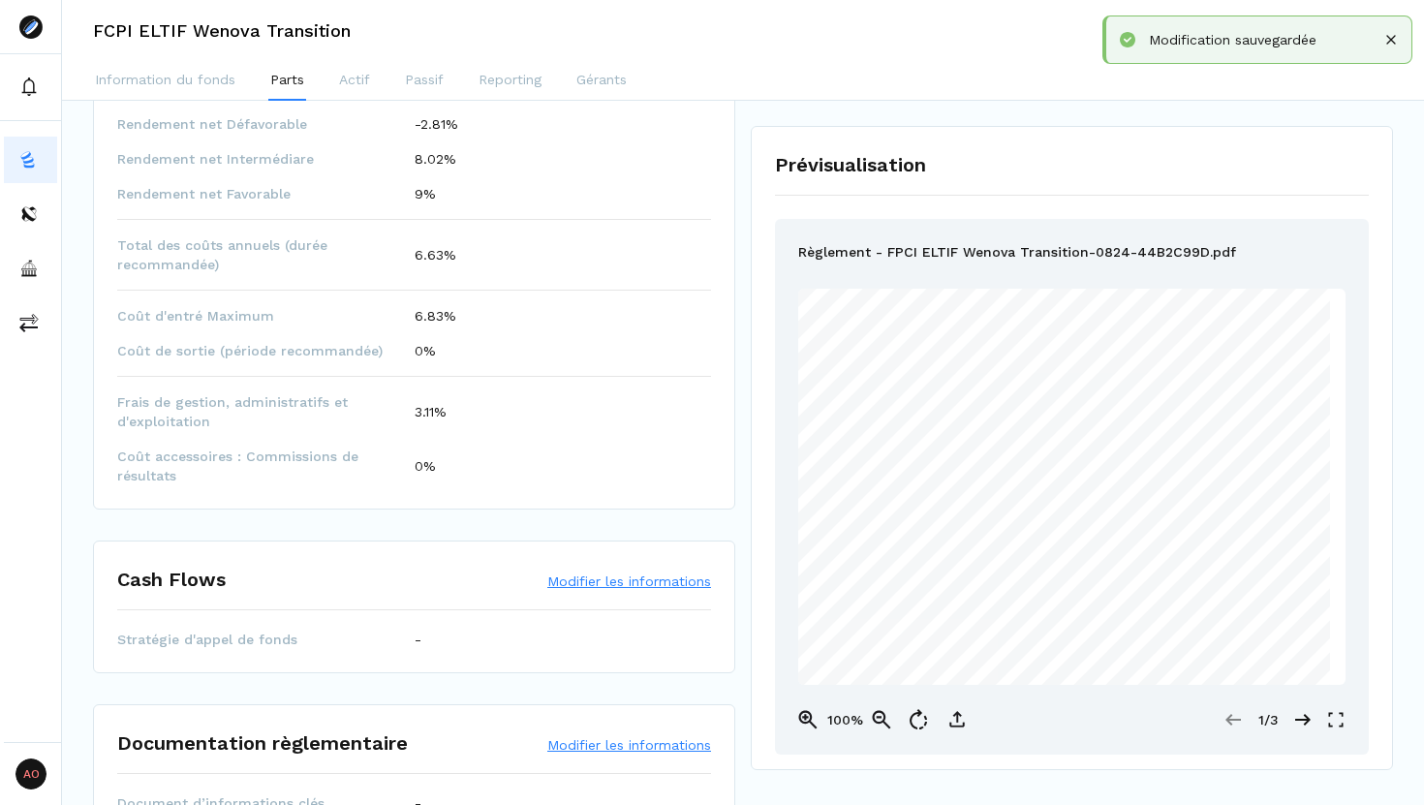
scroll to position [1000, 0]
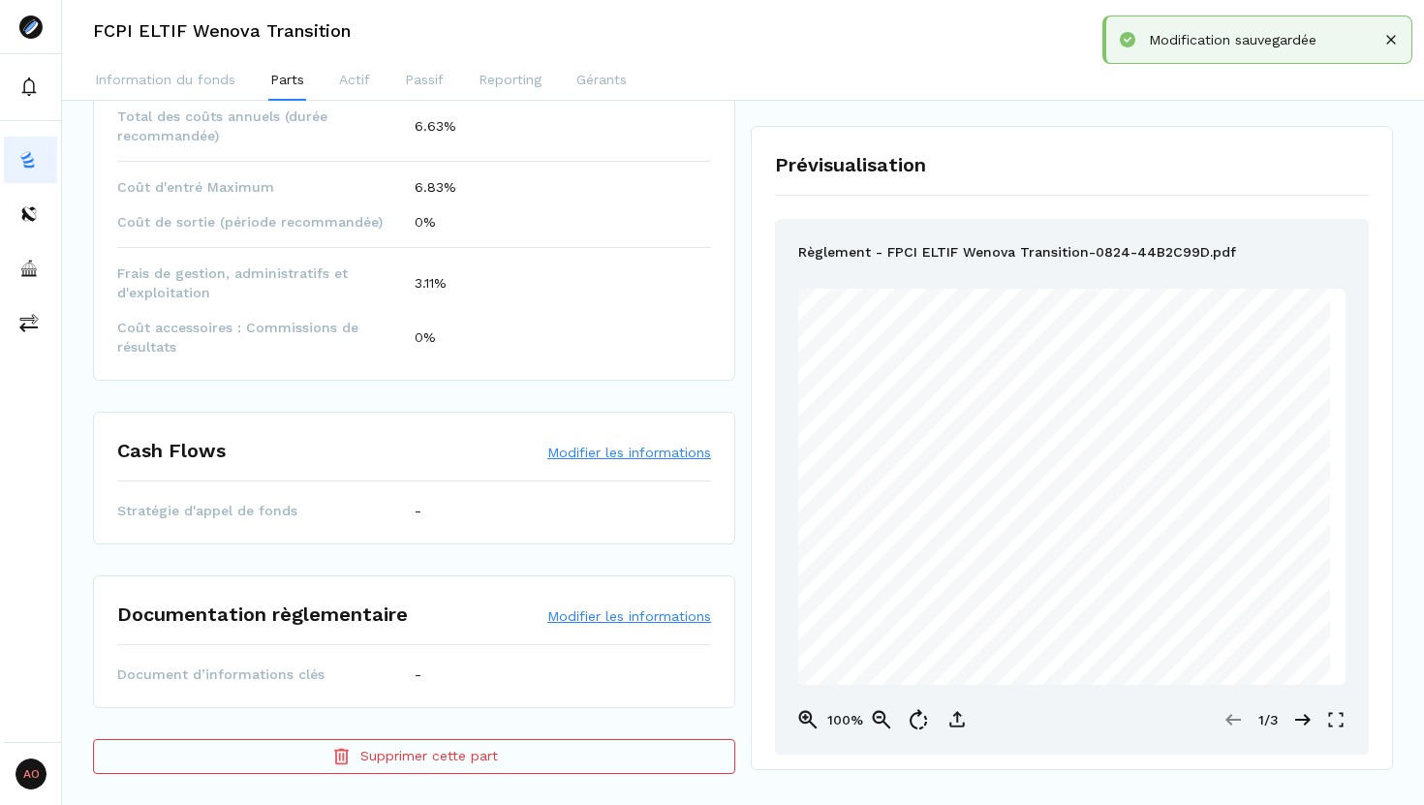
click at [660, 448] on button "Modifier les informations" at bounding box center [629, 452] width 164 height 19
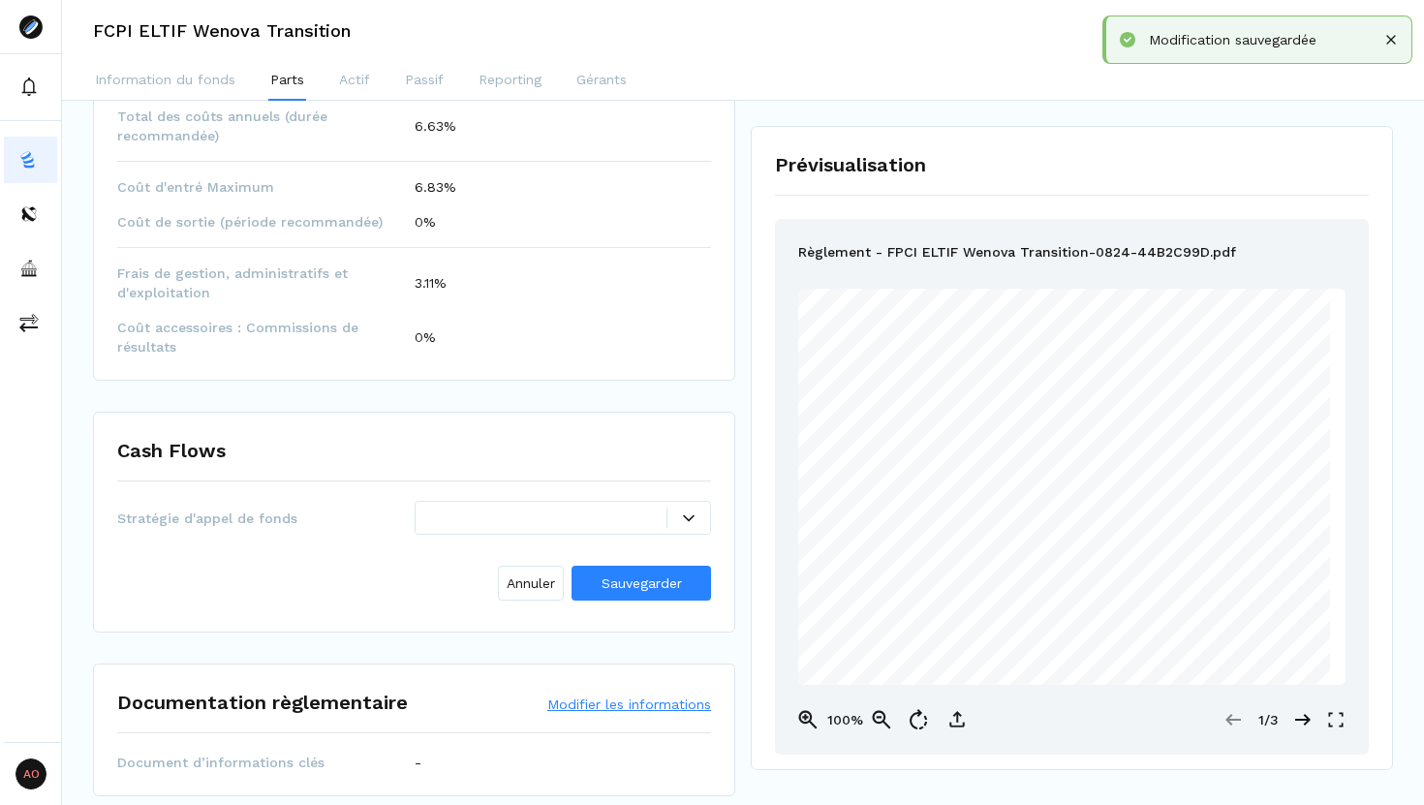
click at [683, 512] on icon at bounding box center [689, 518] width 12 height 12
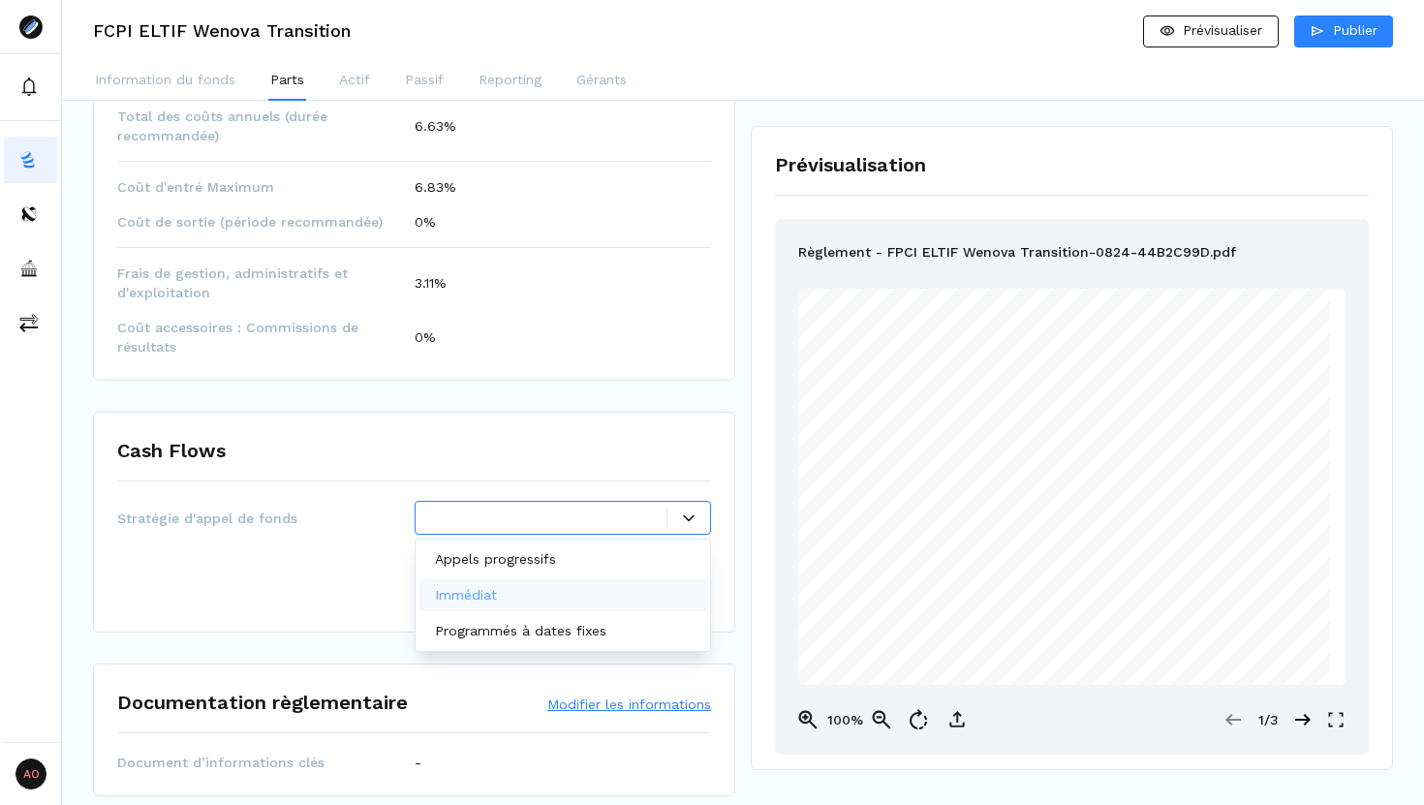
click at [579, 594] on div "Immédiat" at bounding box center [563, 595] width 288 height 32
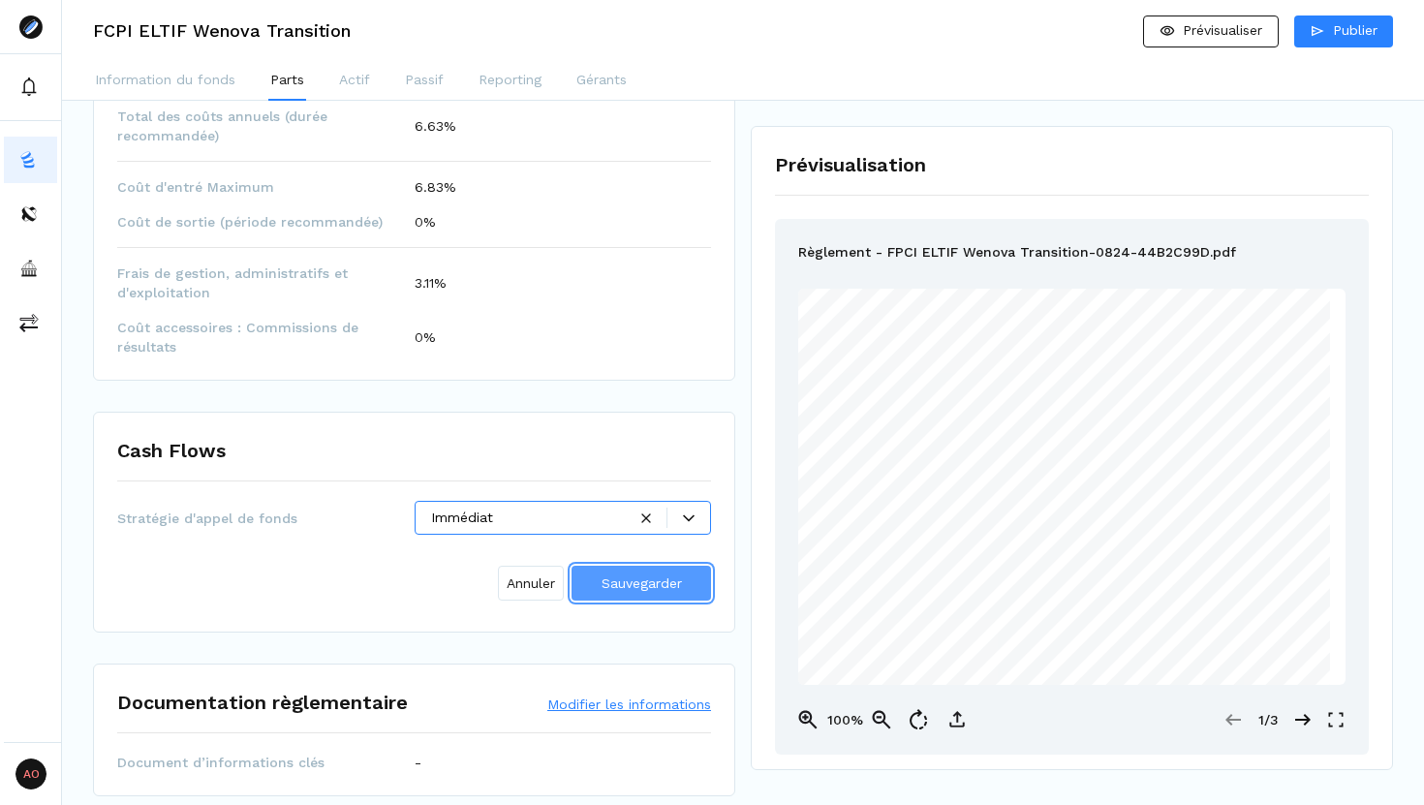
click at [602, 594] on button "Sauvegarder" at bounding box center [640, 583] width 139 height 35
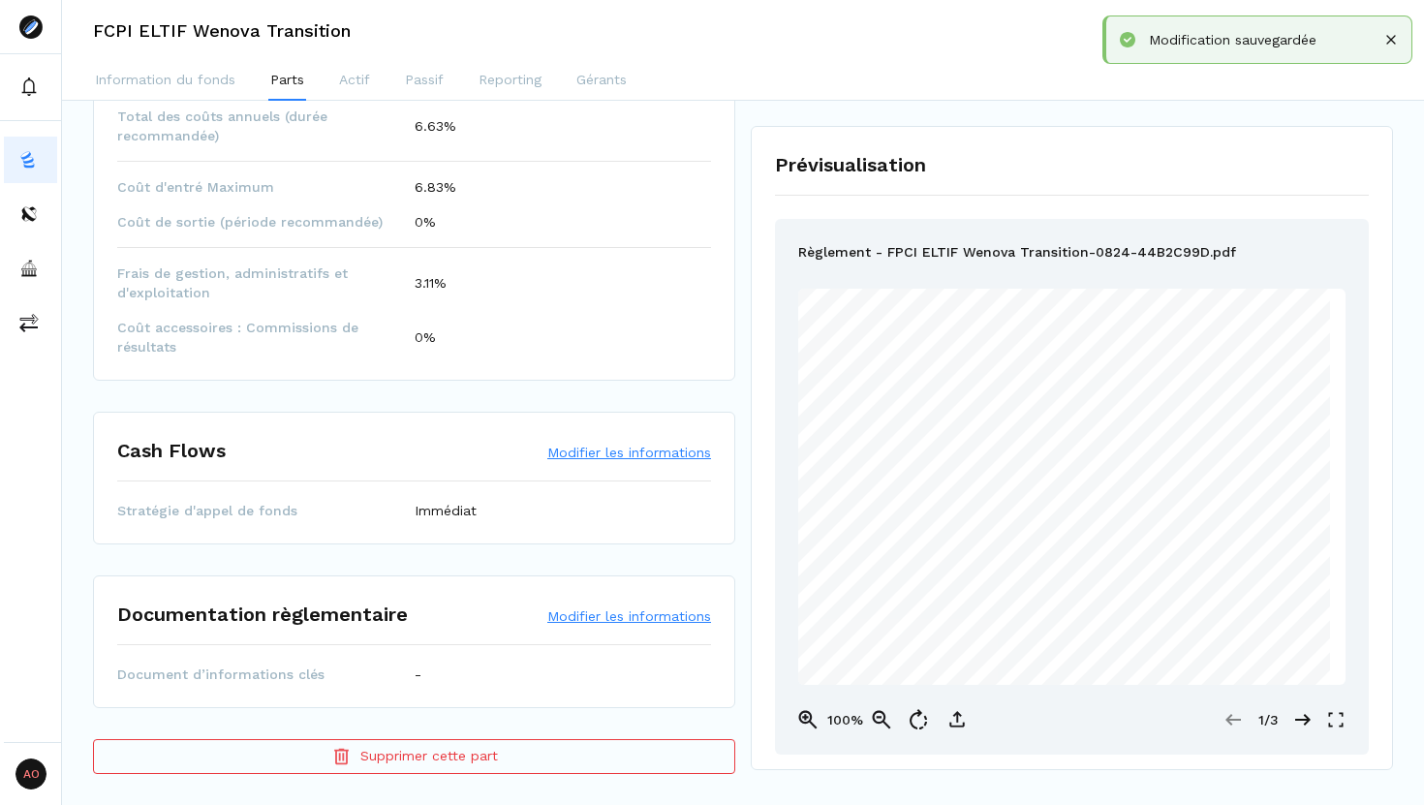
click at [631, 625] on button "Modifier les informations" at bounding box center [629, 615] width 164 height 19
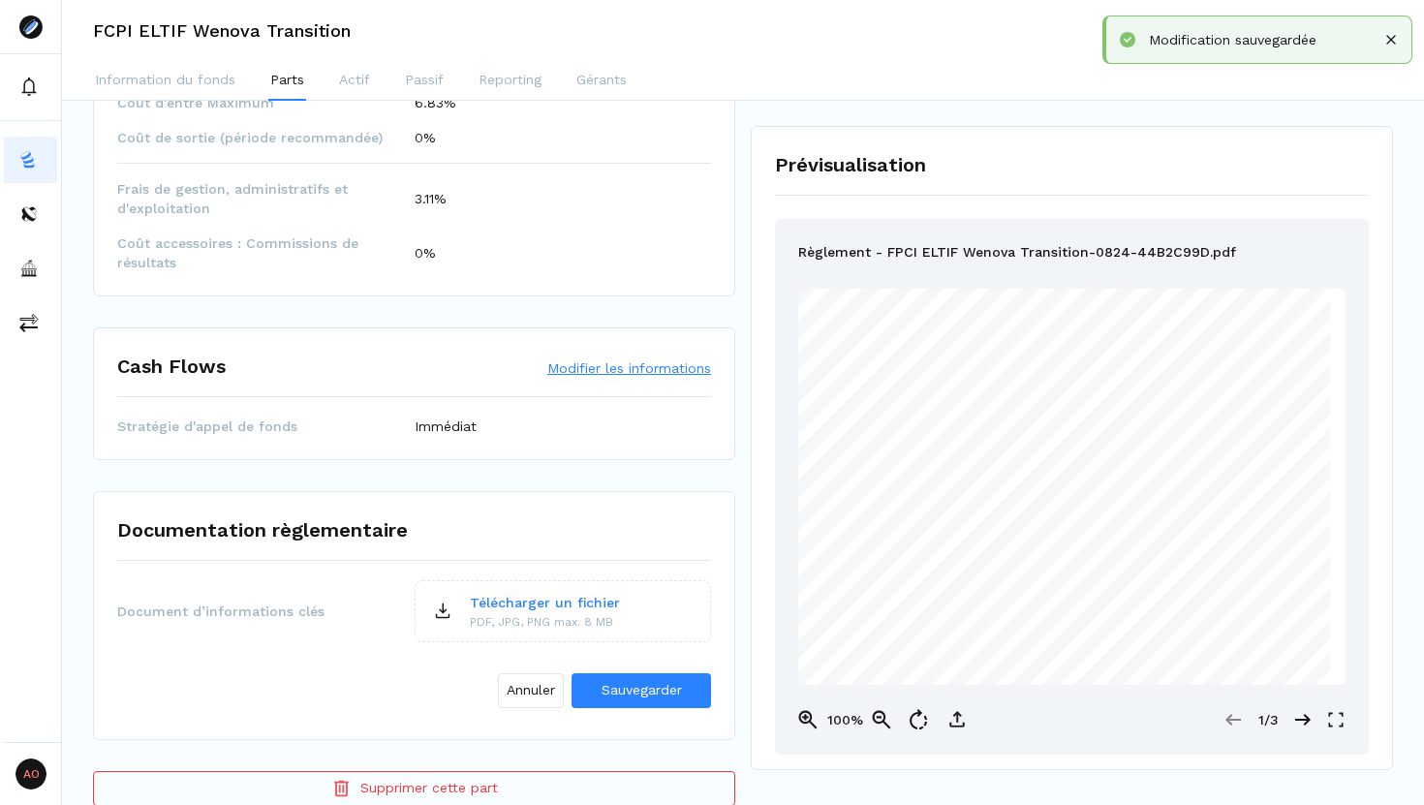
scroll to position [1117, 0]
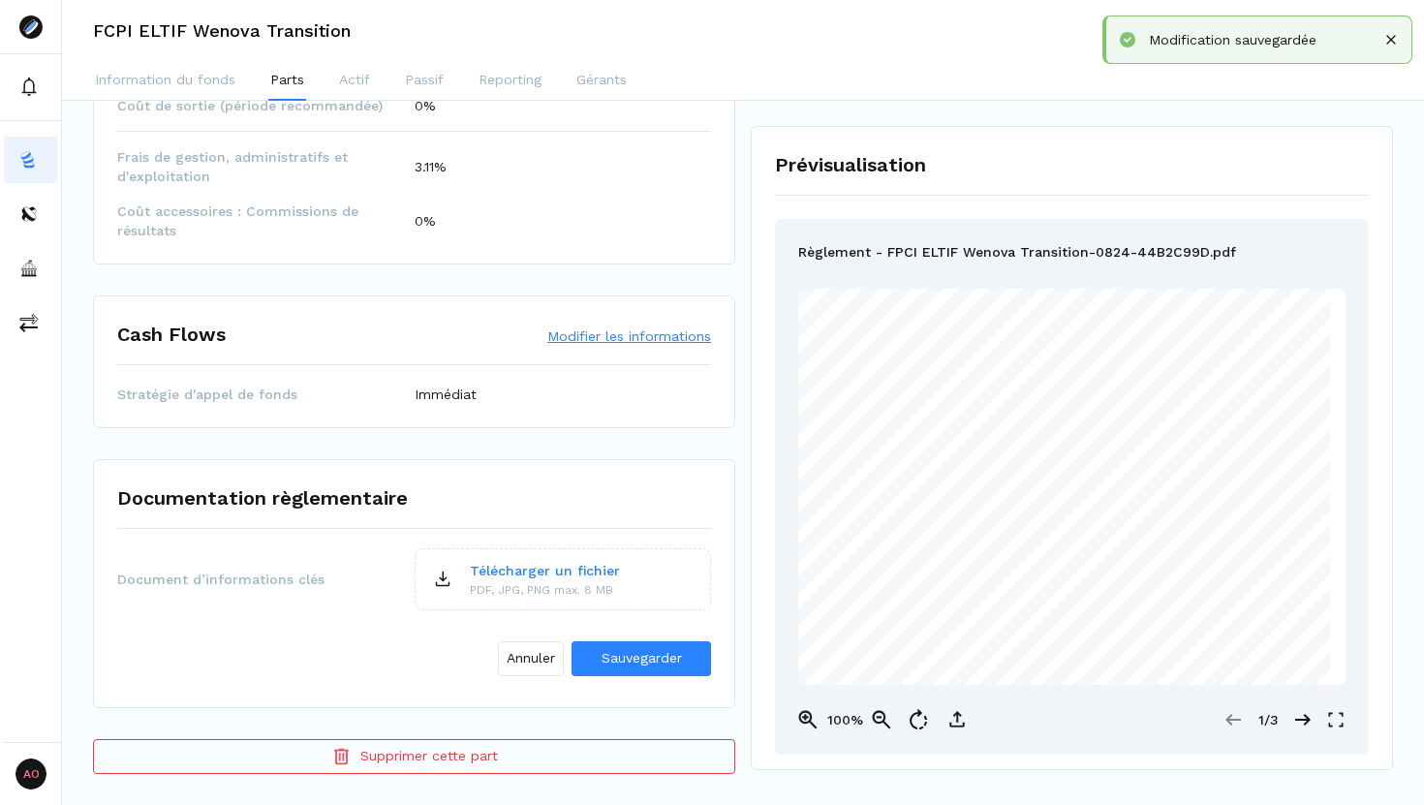
click at [543, 571] on p "Télécharger un fichier" at bounding box center [545, 571] width 150 height 20
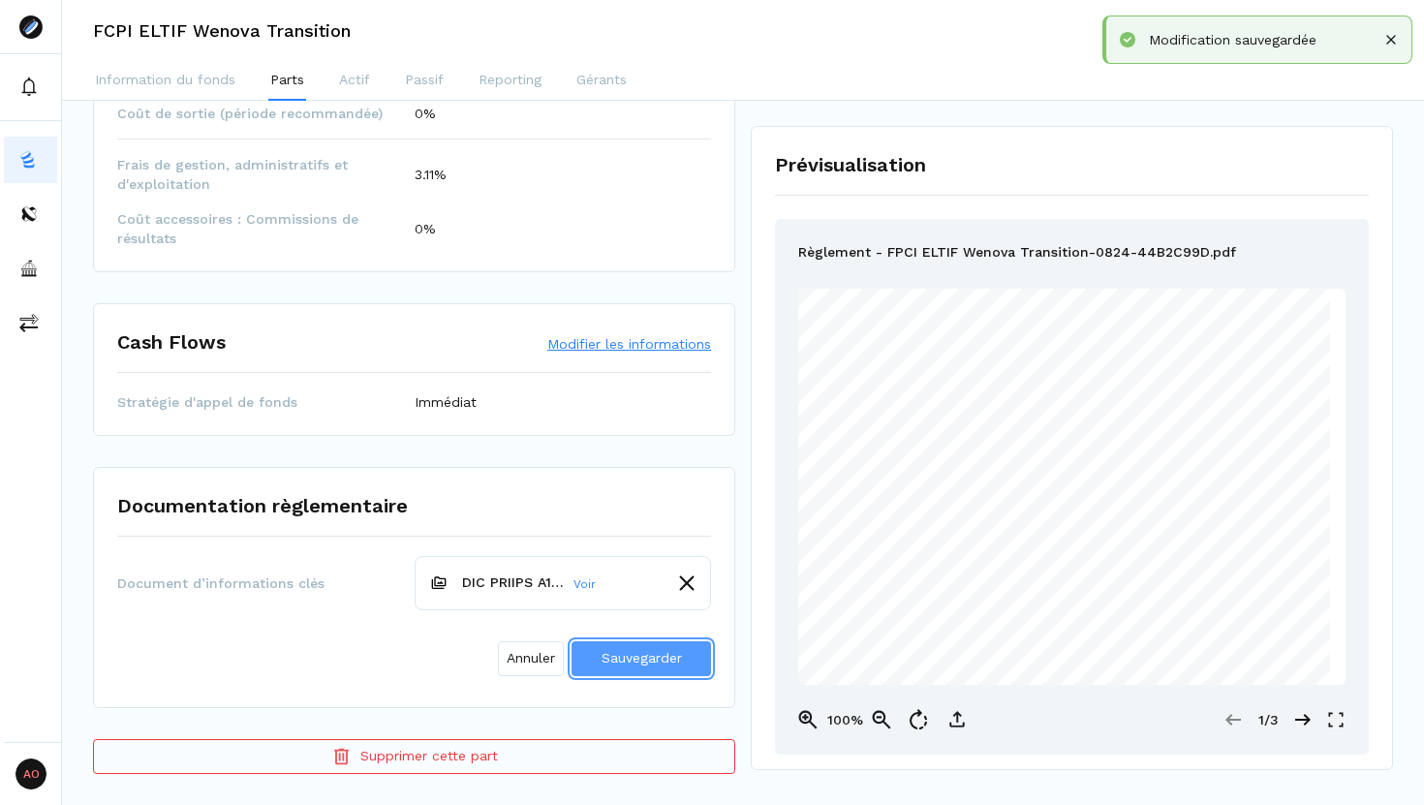
click at [637, 665] on span "Sauvegarder" at bounding box center [641, 657] width 80 height 15
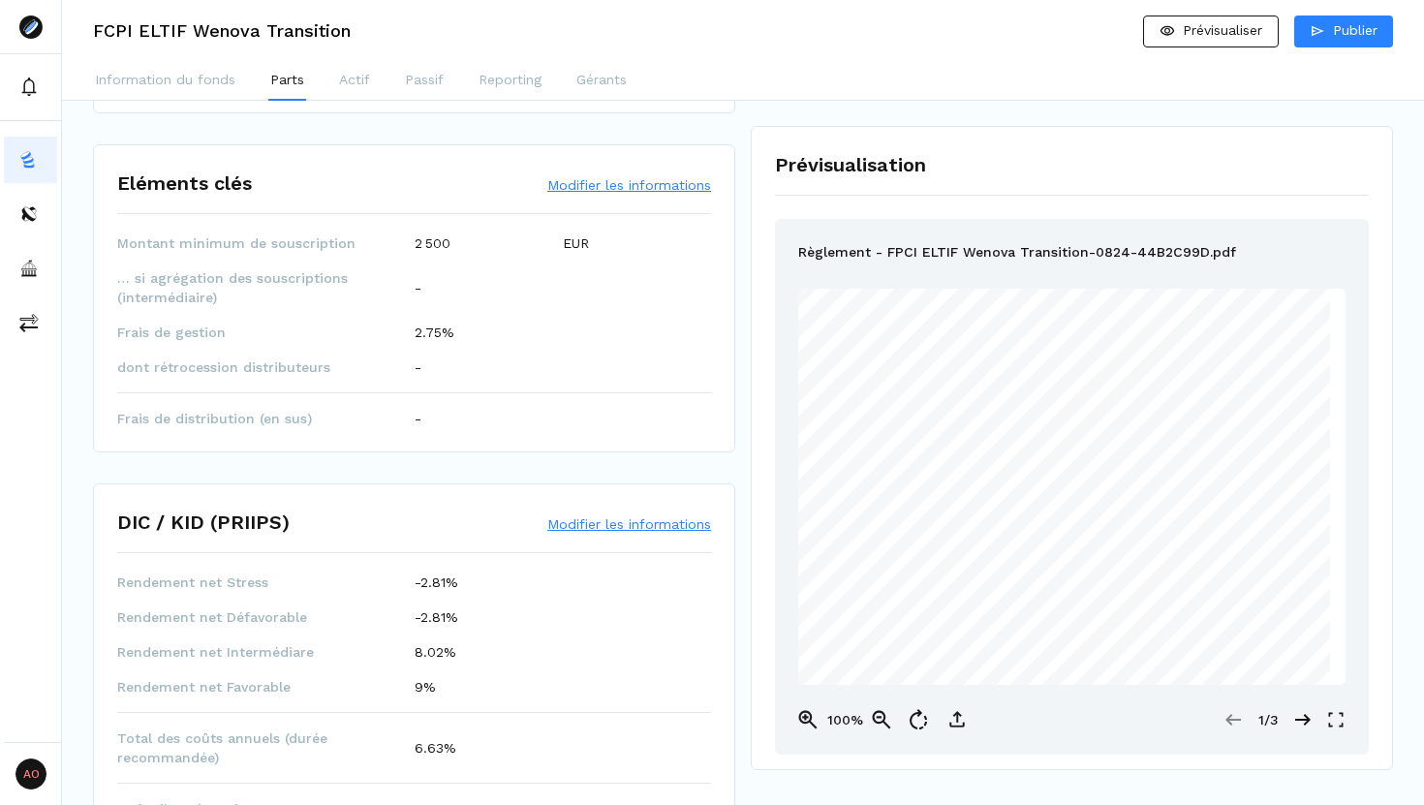
scroll to position [0, 0]
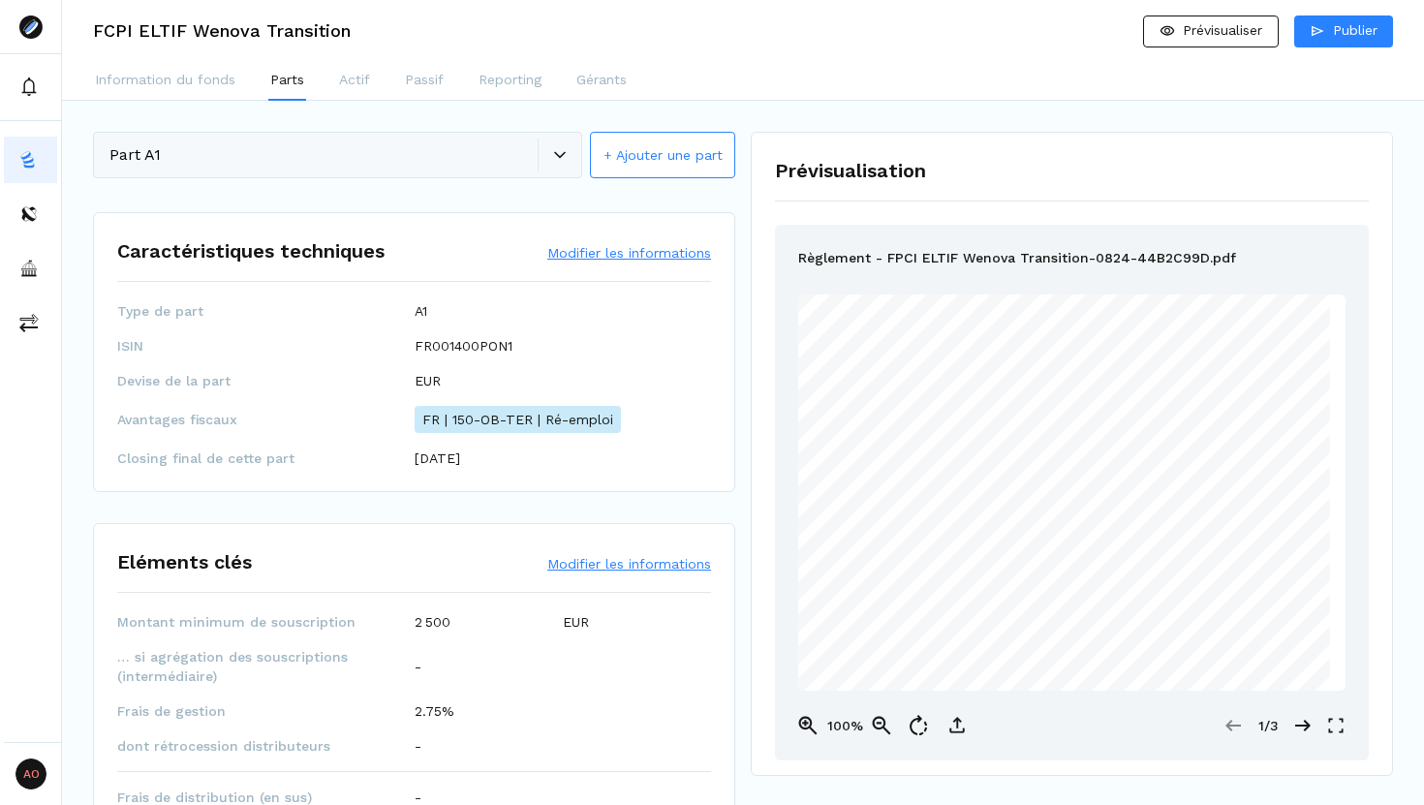
click at [554, 144] on div "Part A1 + Ajouter une part" at bounding box center [414, 156] width 642 height 49
click at [558, 155] on div "Part A1 + Ajouter une part" at bounding box center [414, 156] width 642 height 49
click at [623, 157] on button "+ Ajouter une part" at bounding box center [662, 155] width 145 height 46
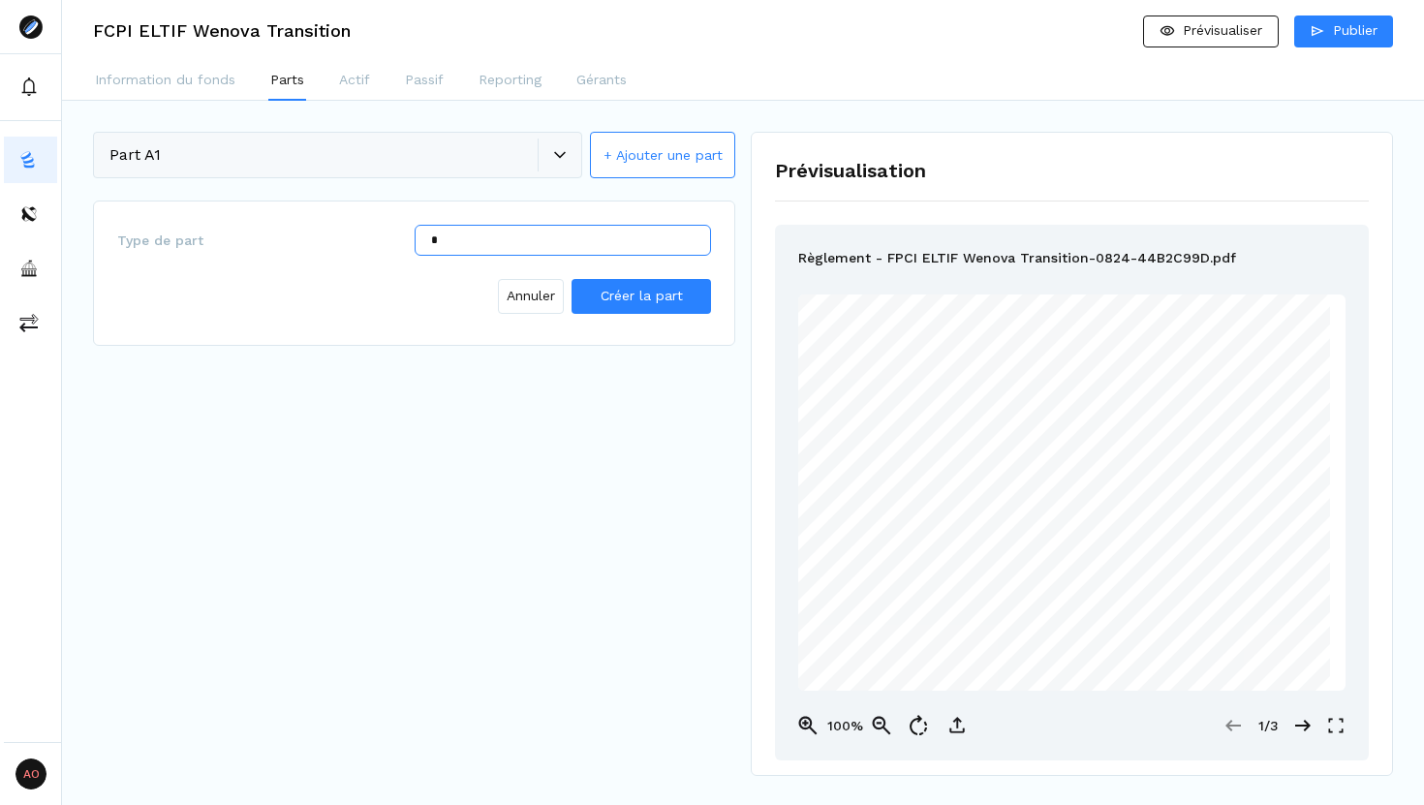
click at [523, 235] on input "*" at bounding box center [563, 240] width 297 height 31
type input "**"
click at [640, 296] on span "Créer la part" at bounding box center [641, 295] width 82 height 15
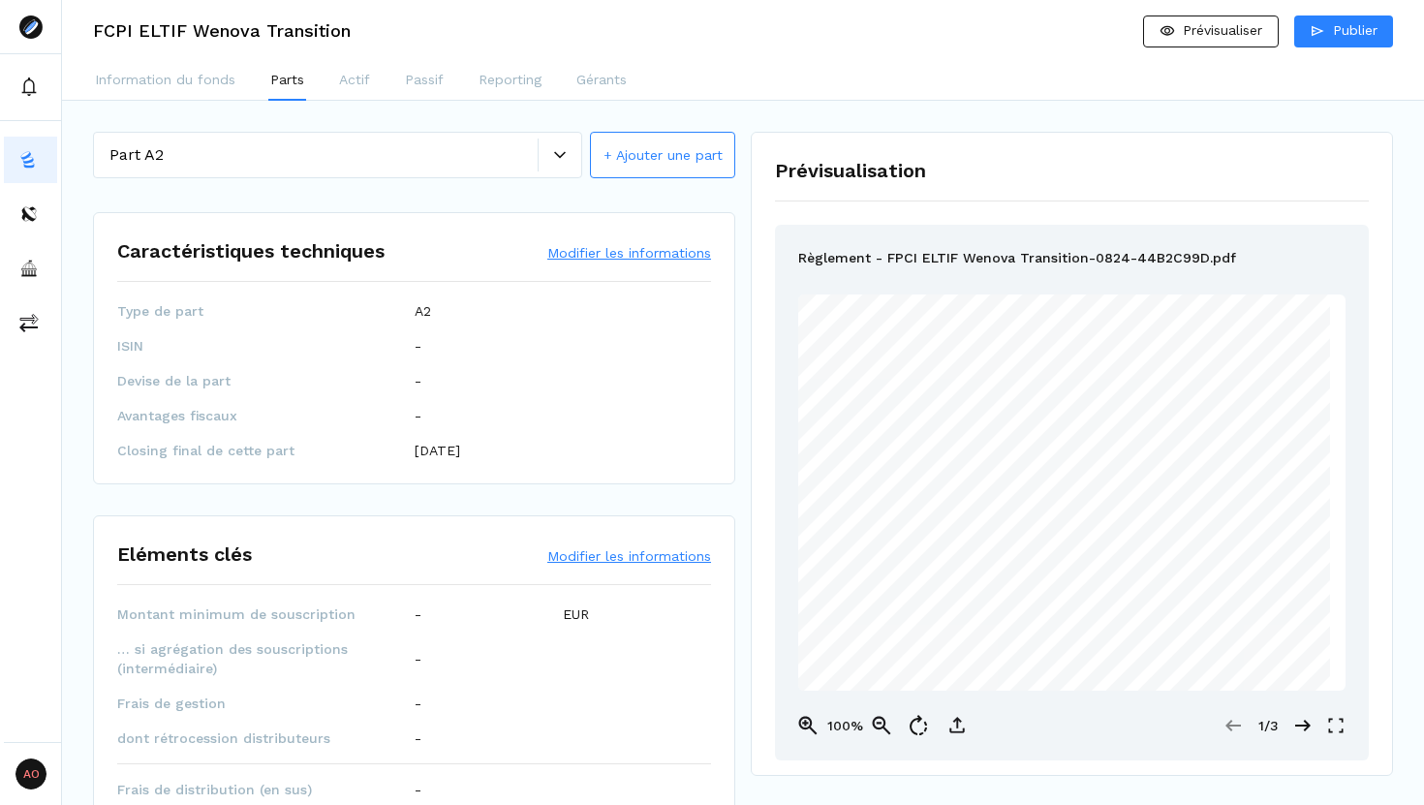
click at [598, 252] on button "Modifier les informations" at bounding box center [629, 252] width 164 height 19
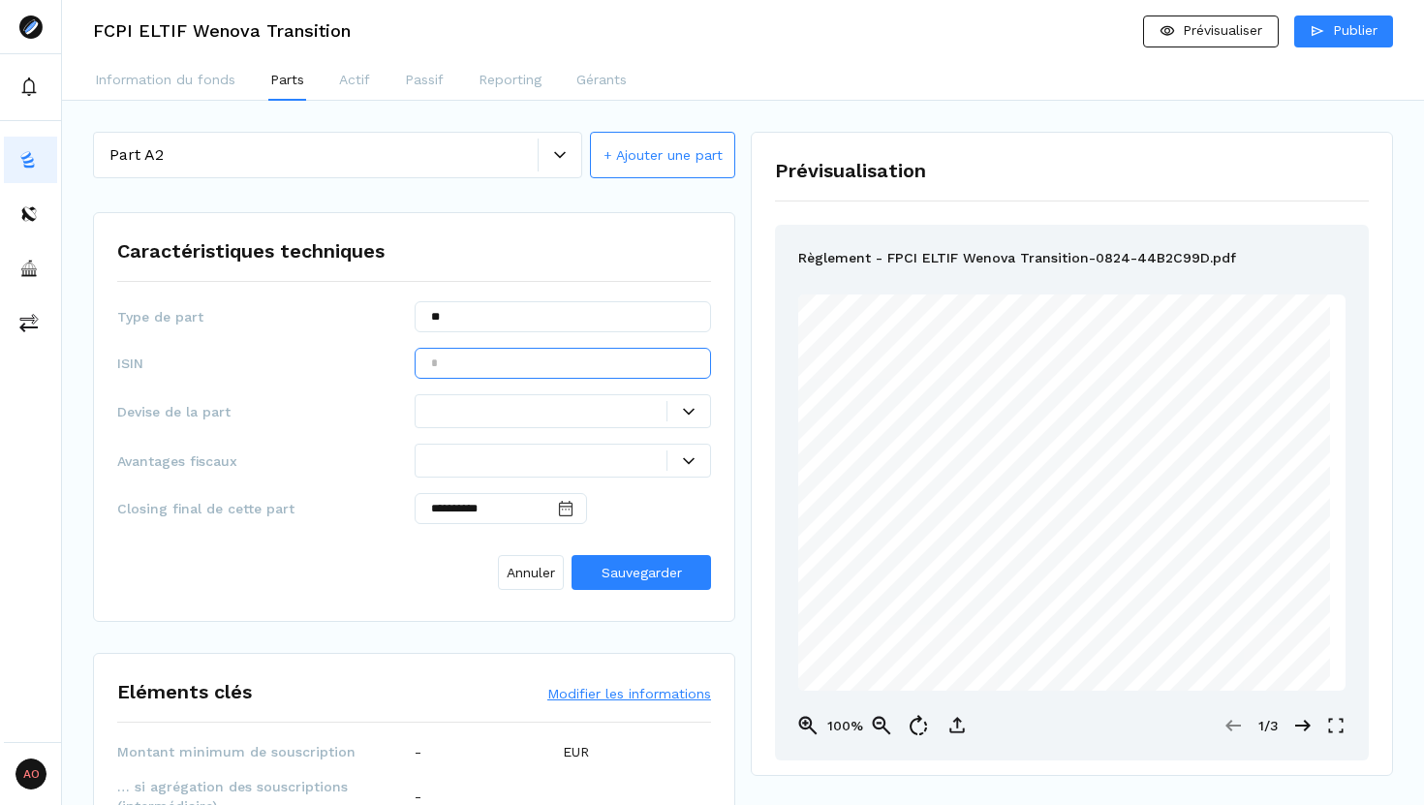
click at [559, 365] on input "text" at bounding box center [563, 363] width 297 height 31
paste input "**********"
type input "**********"
click at [483, 395] on div at bounding box center [563, 411] width 297 height 34
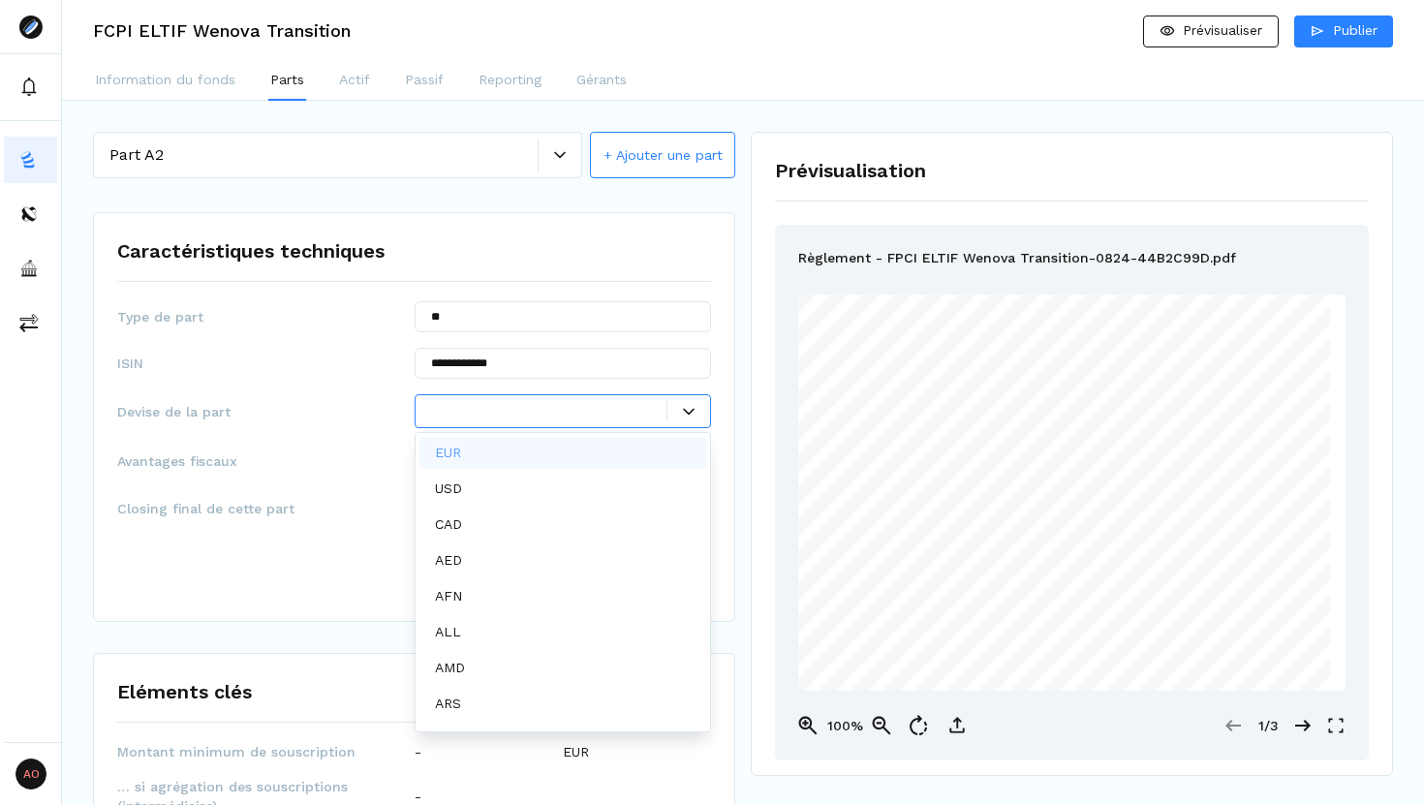
click at [476, 448] on div "EUR" at bounding box center [563, 453] width 288 height 32
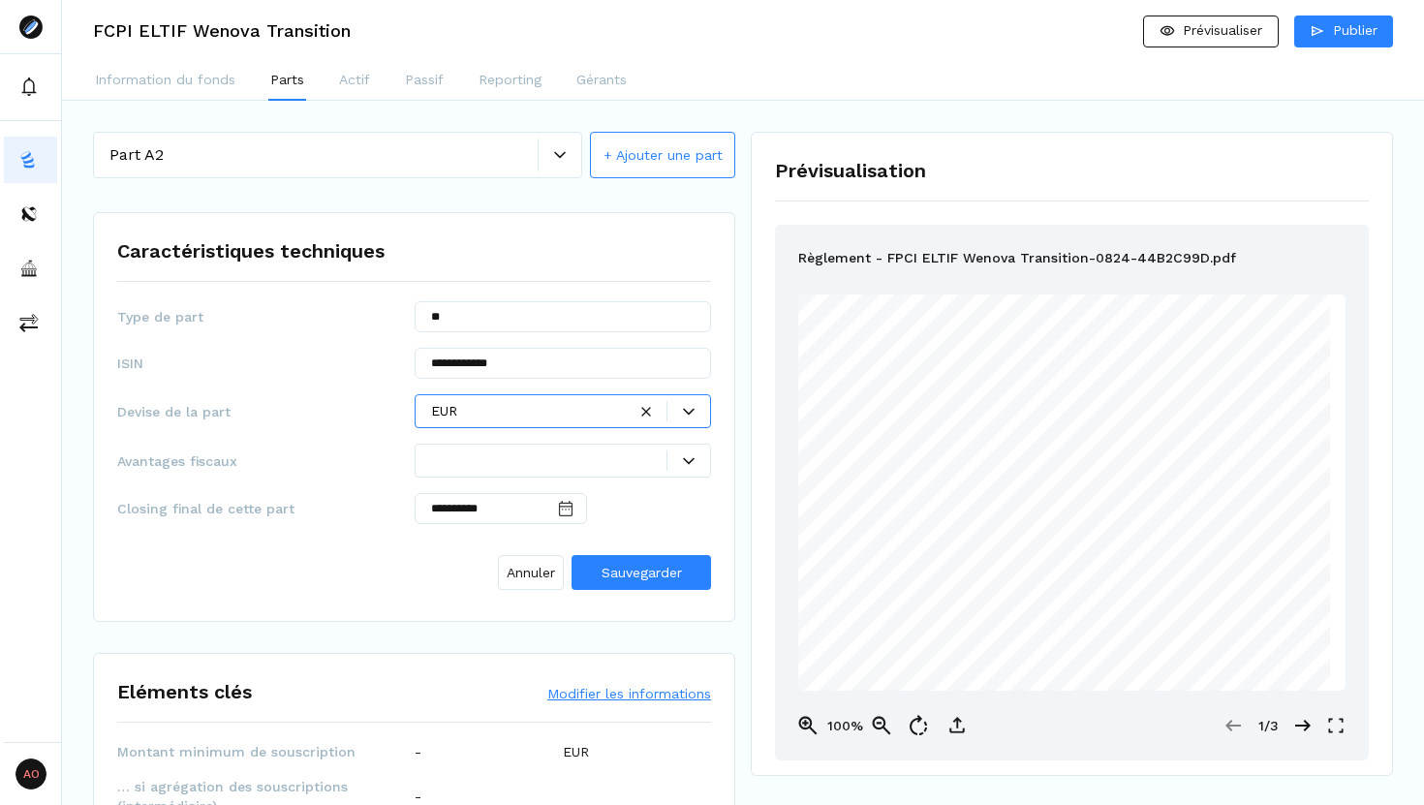
click at [495, 457] on div at bounding box center [549, 460] width 236 height 20
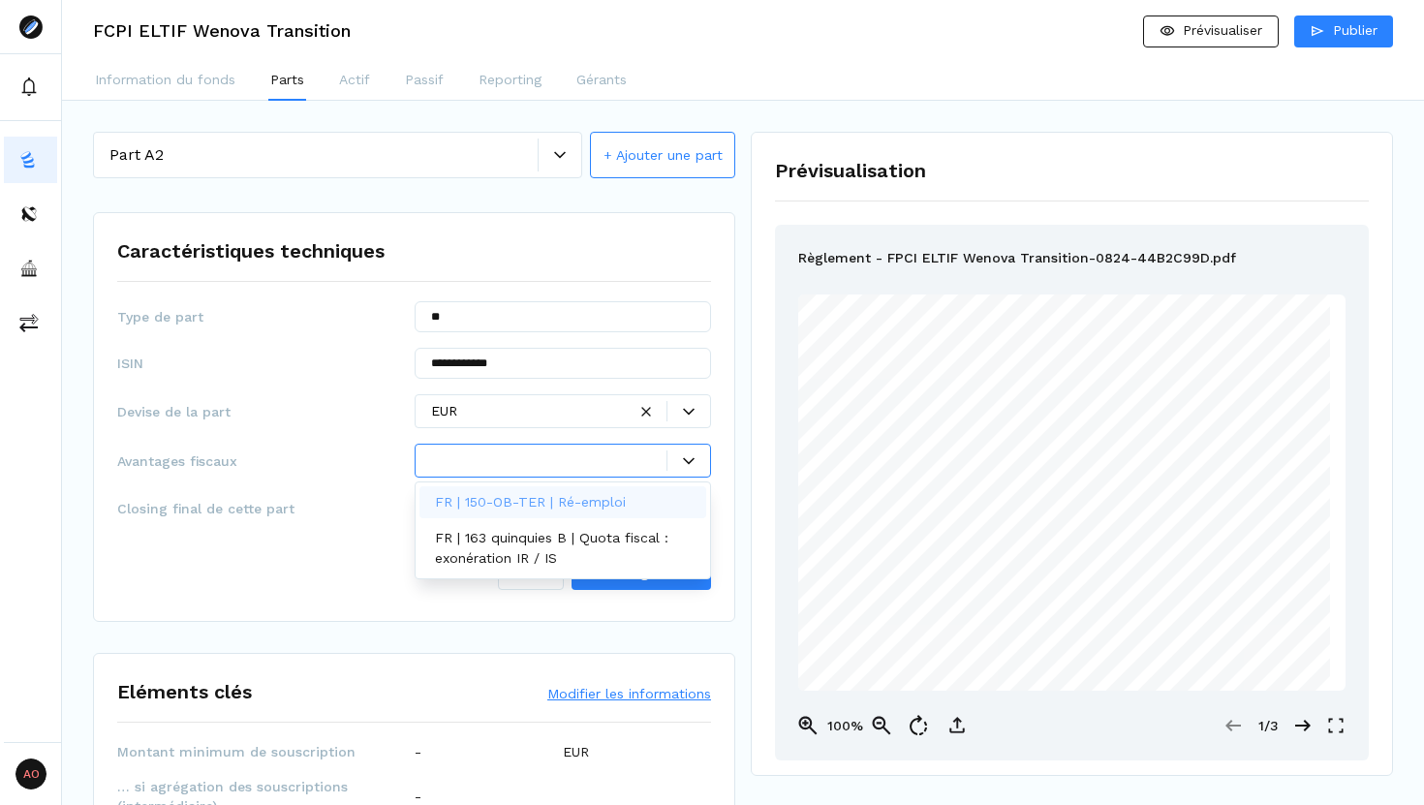
click at [496, 501] on p "FR | 150-OB-TER | Ré-emploi" at bounding box center [530, 502] width 191 height 20
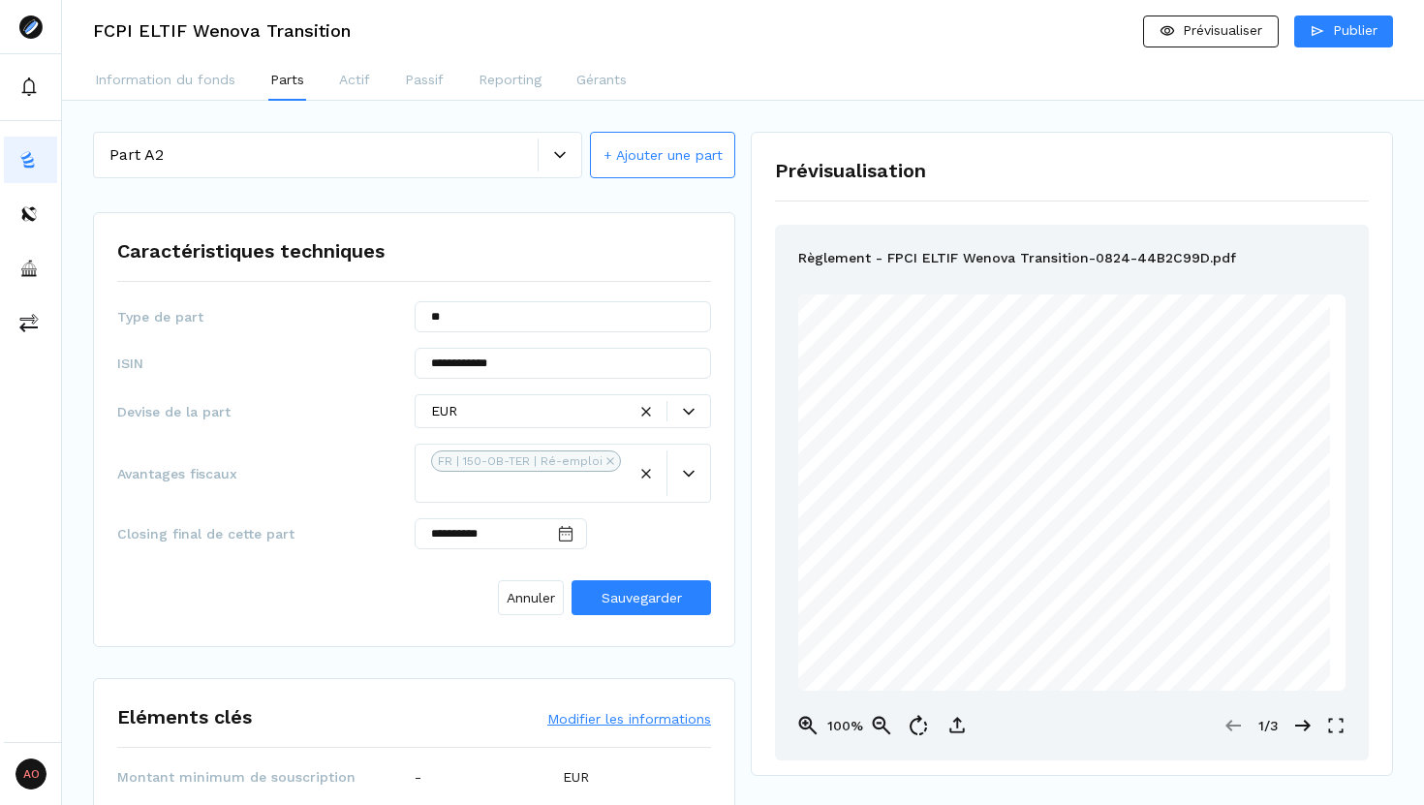
click at [368, 610] on div "Annuler Sauvegarder" at bounding box center [414, 594] width 594 height 58
click at [641, 602] on span "Sauvegarder" at bounding box center [641, 597] width 80 height 15
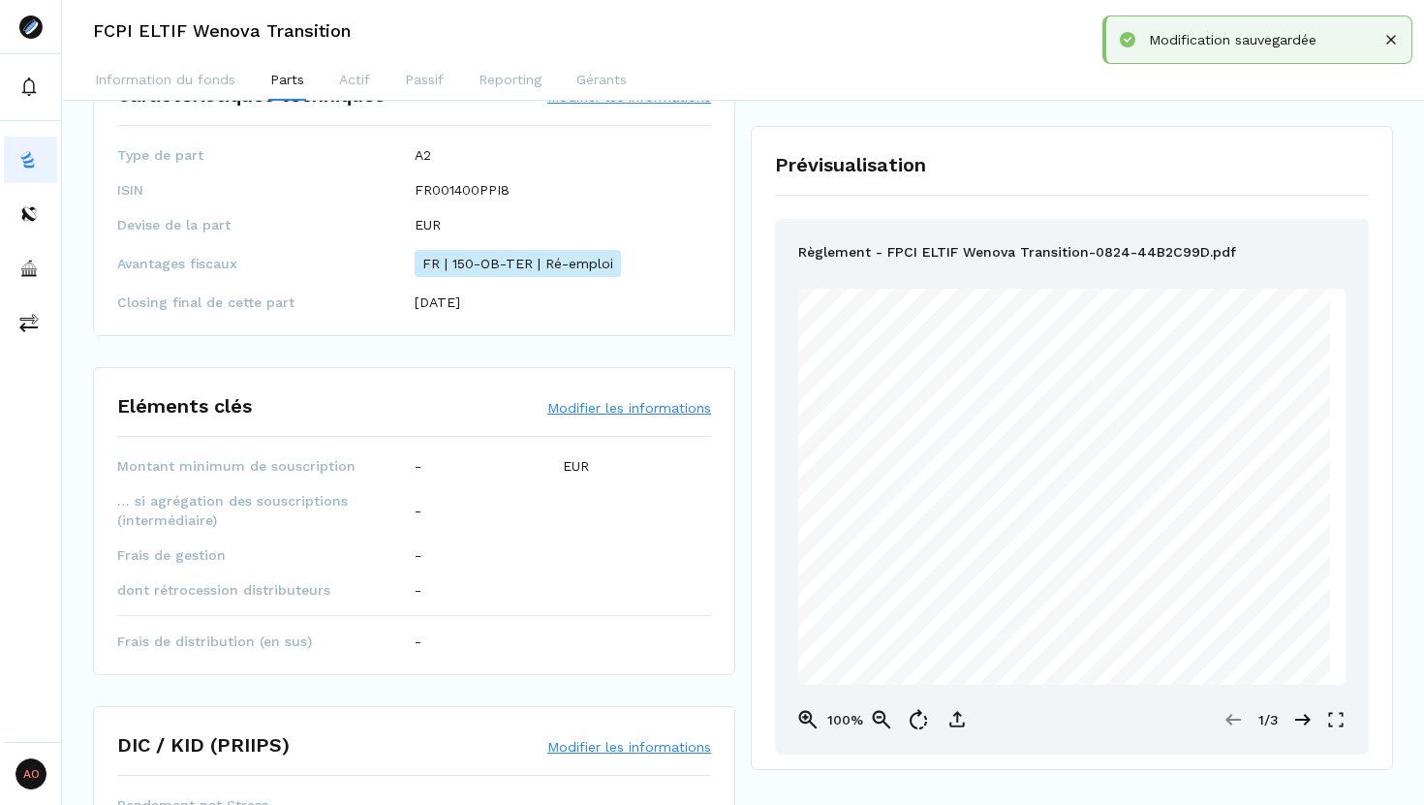
scroll to position [315, 0]
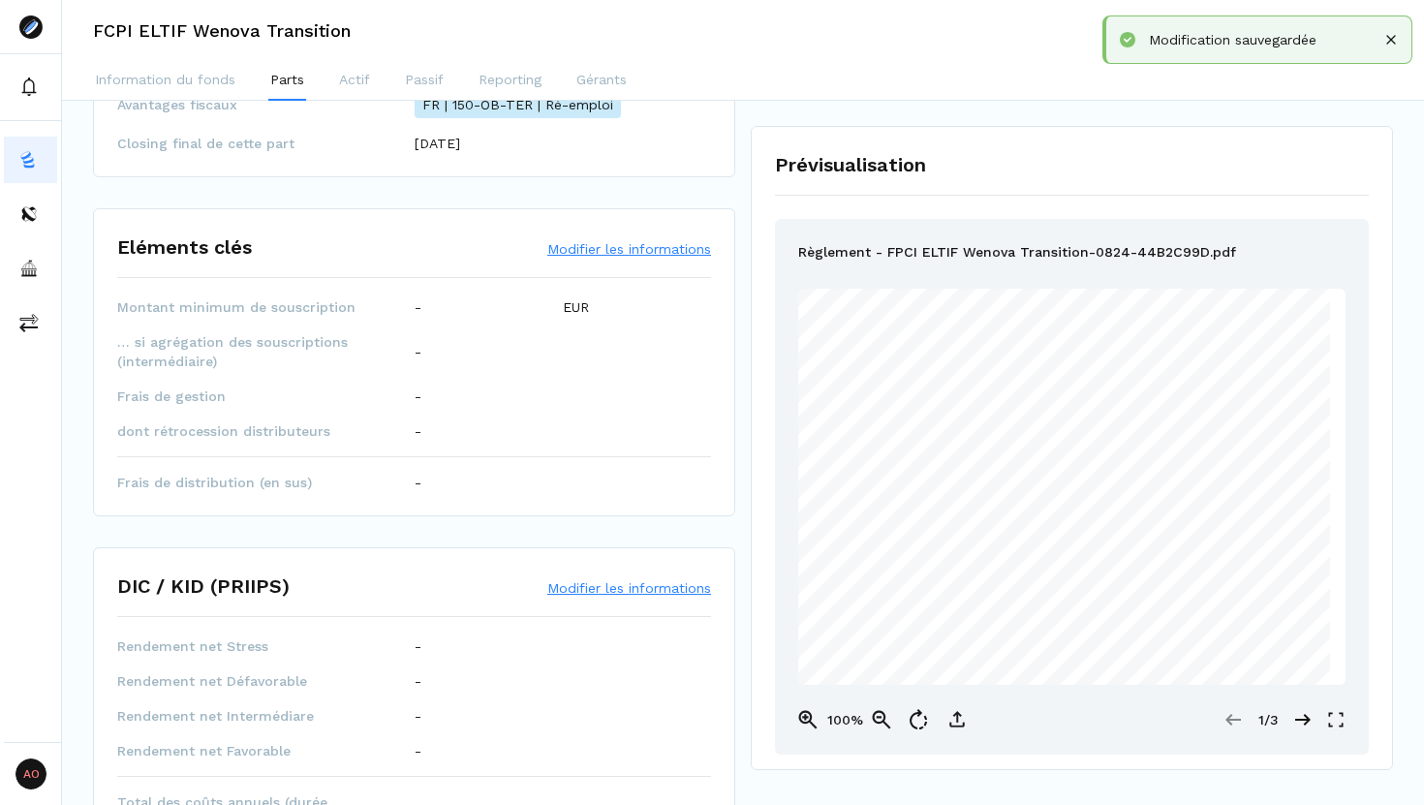
click at [608, 256] on button "Modifier les informations" at bounding box center [629, 248] width 164 height 19
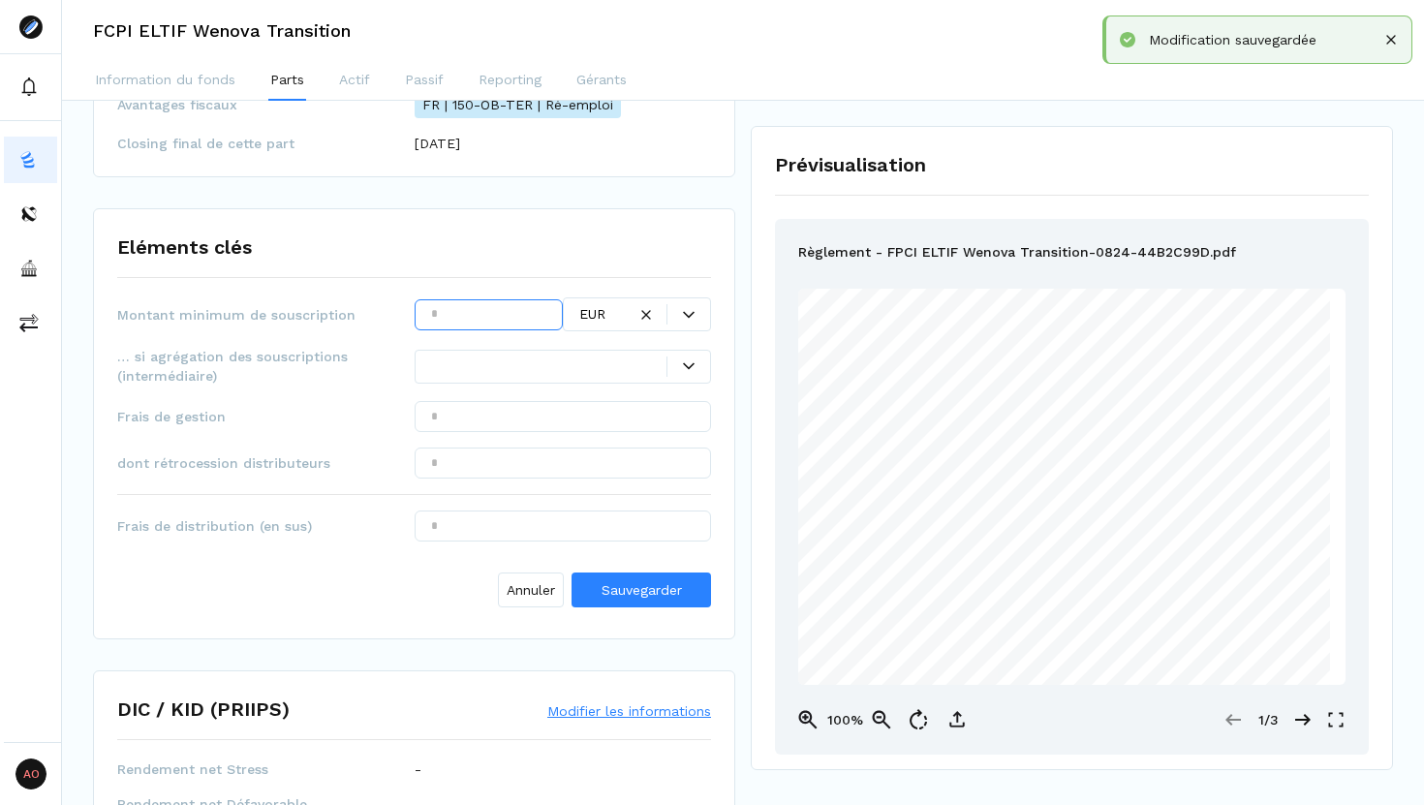
click at [503, 308] on input "text" at bounding box center [489, 314] width 148 height 31
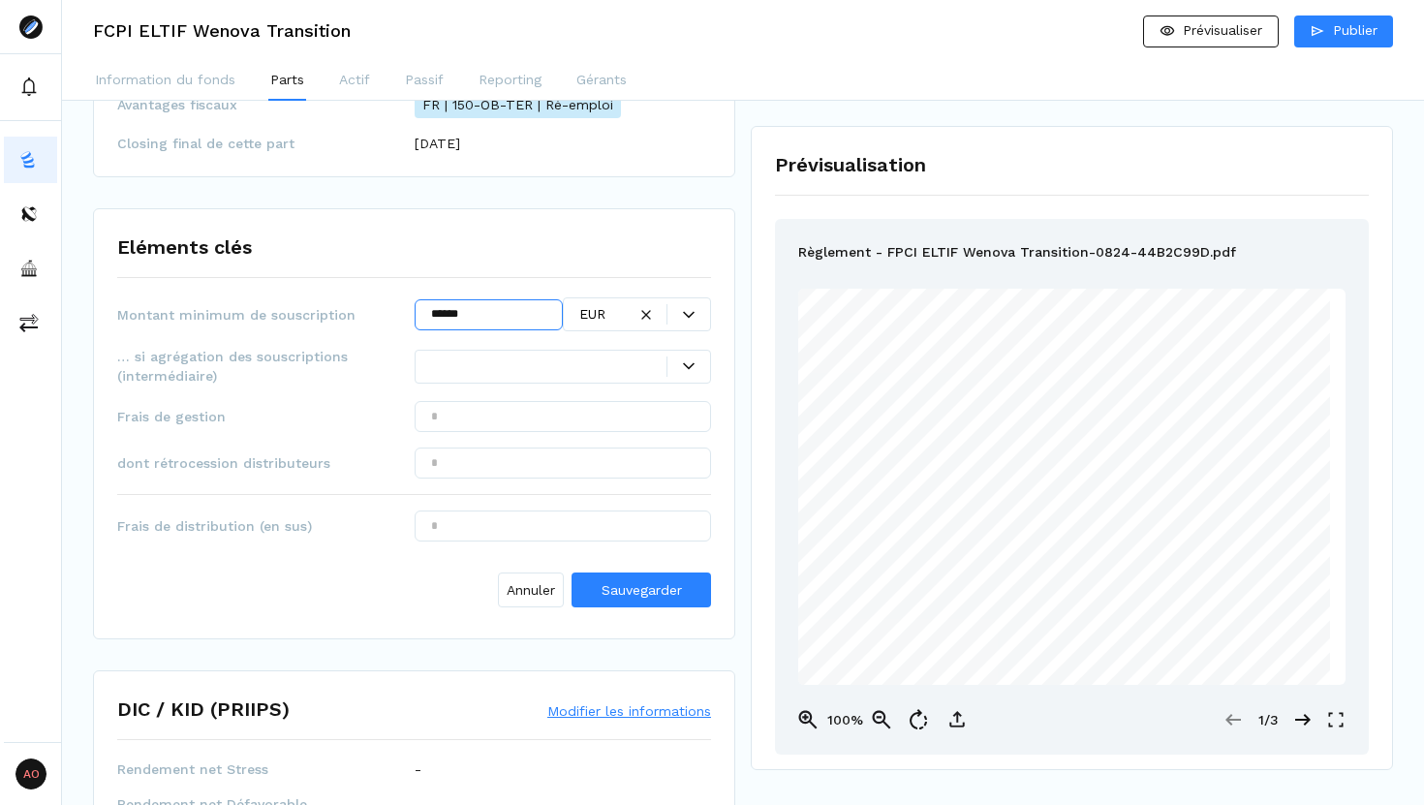
type input "******"
click at [493, 420] on input "text" at bounding box center [563, 416] width 297 height 31
type input "*****"
click at [624, 597] on span "Sauvegarder" at bounding box center [641, 589] width 80 height 15
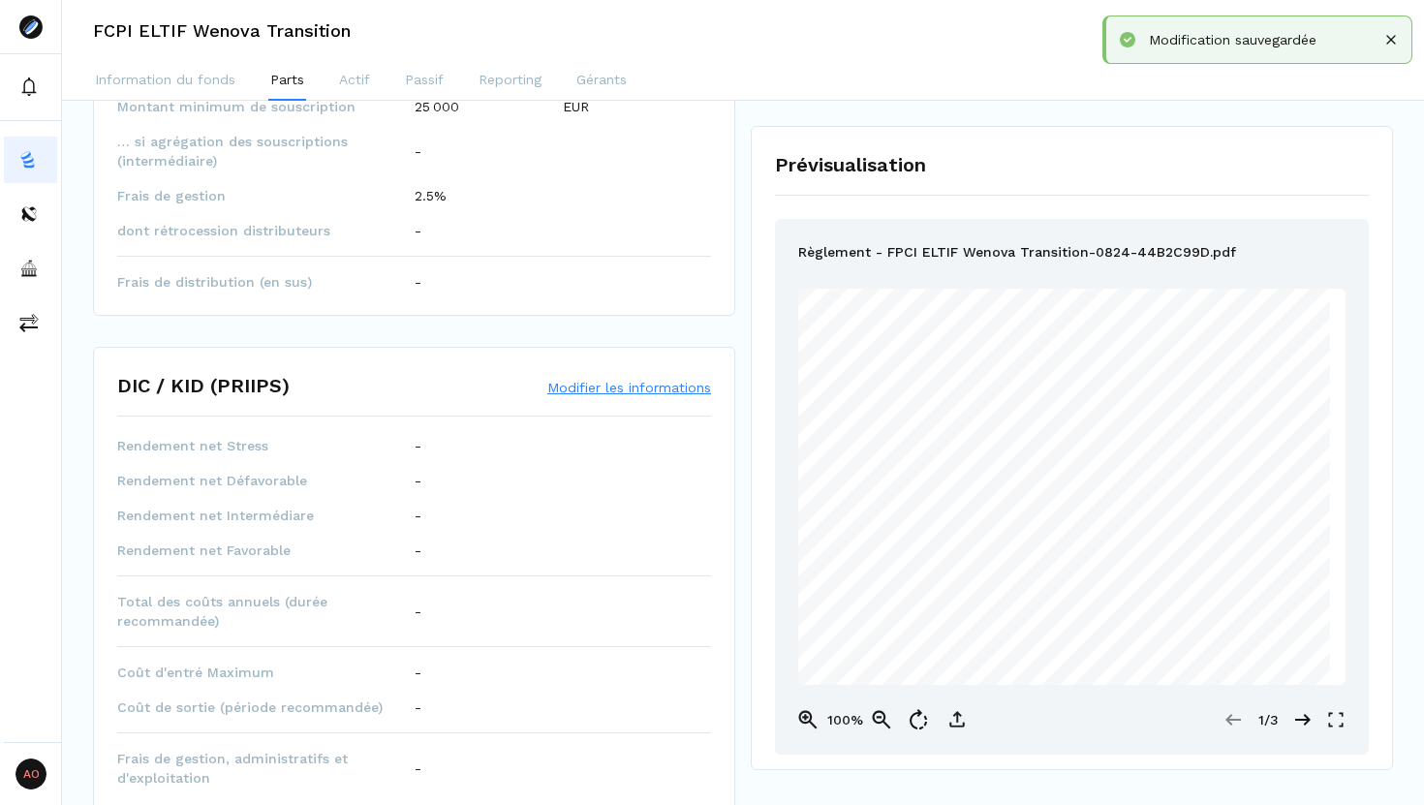
scroll to position [634, 0]
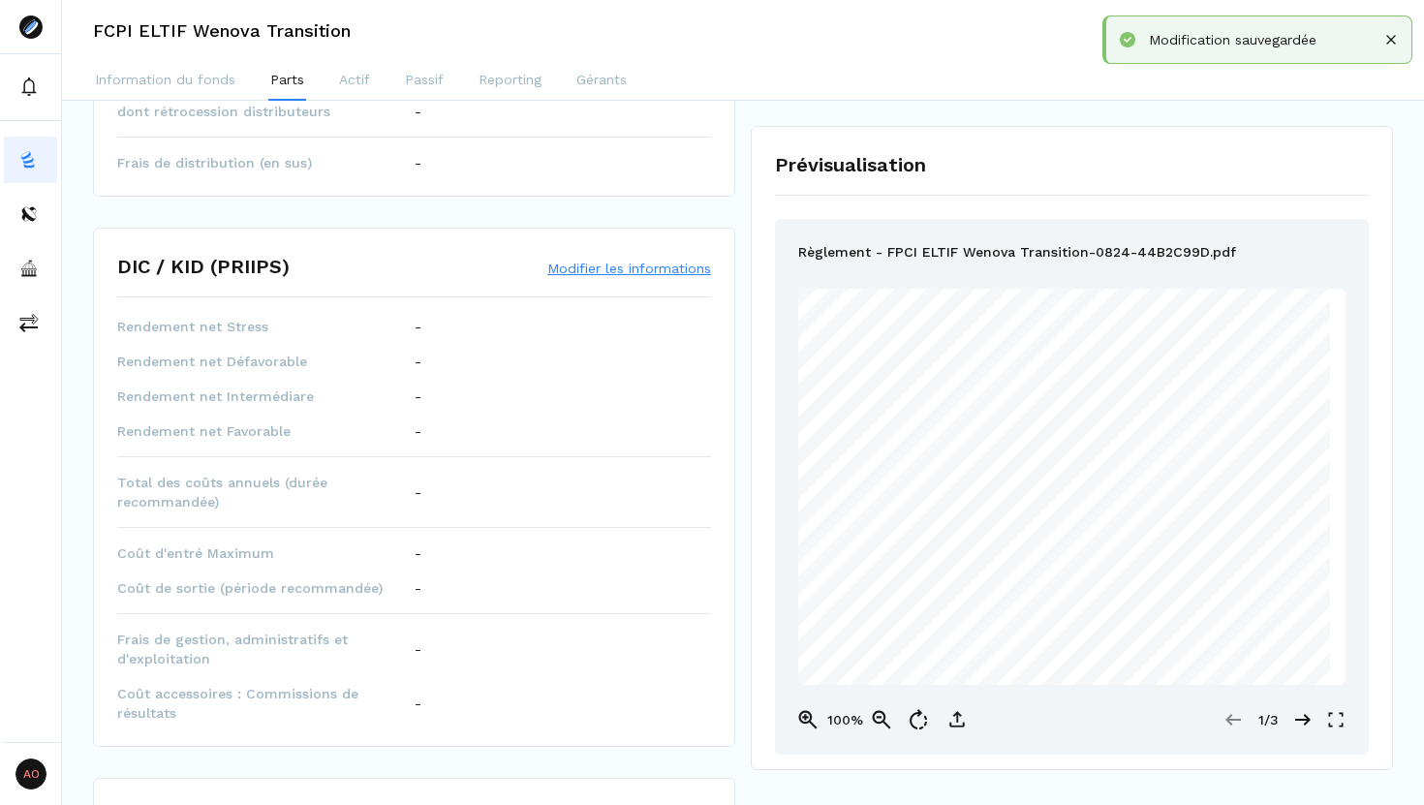
click at [577, 268] on button "Modifier les informations" at bounding box center [629, 268] width 164 height 19
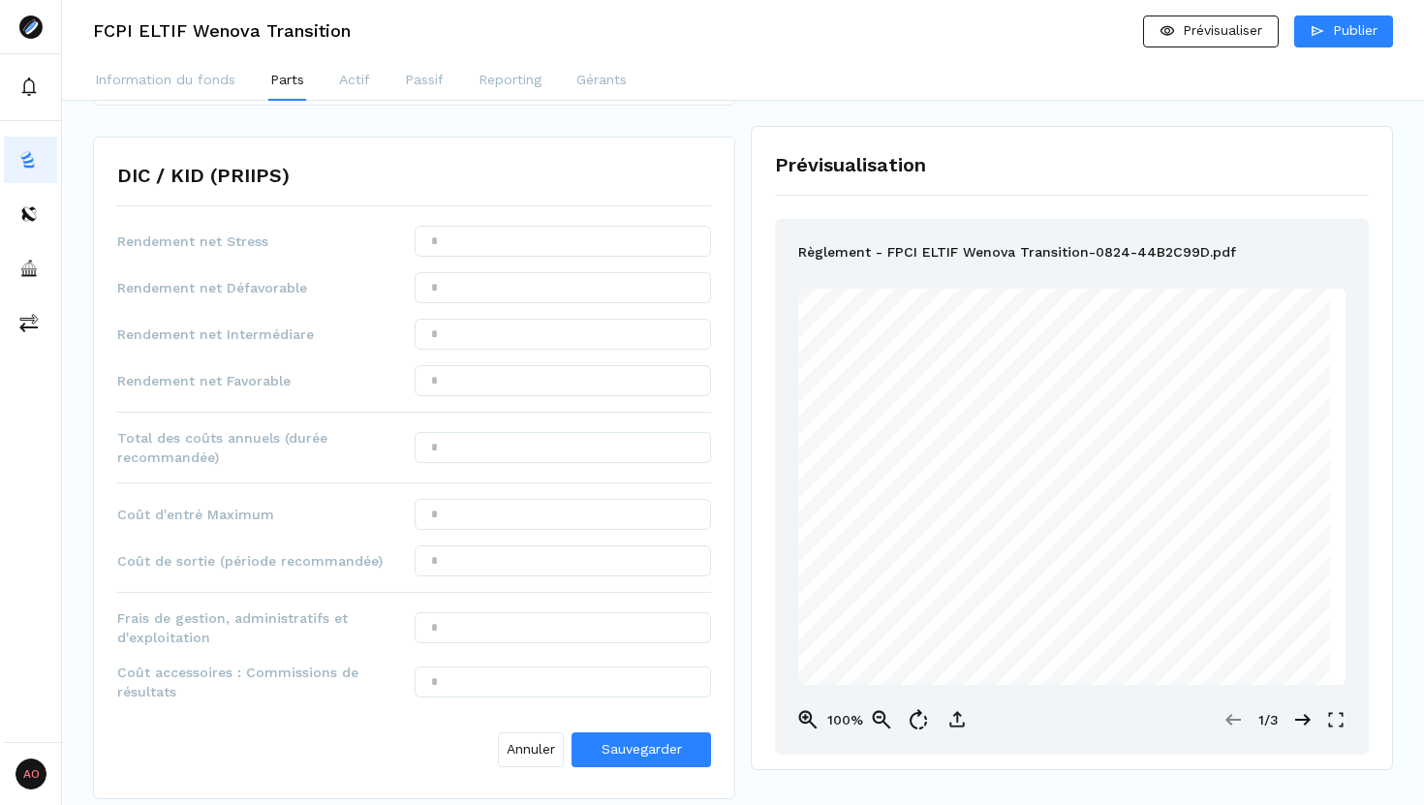
scroll to position [723, 0]
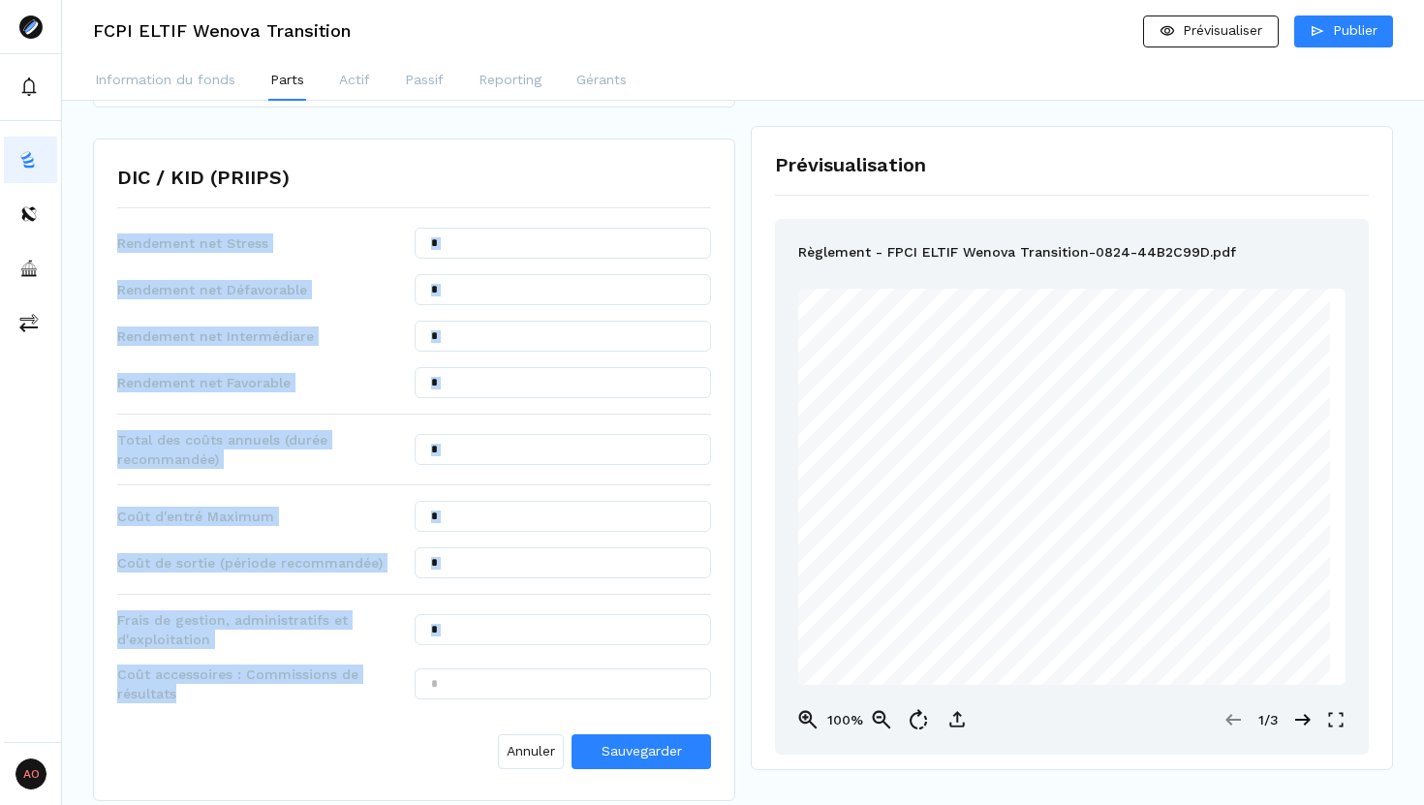
drag, startPoint x: 119, startPoint y: 244, endPoint x: 254, endPoint y: 695, distance: 471.0
click at [254, 695] on div "Rendement net Stress Rendement net Défavorable Rendement net Intermédiare Rende…" at bounding box center [414, 502] width 594 height 549
copy div "Rendement net Stress Rendement net Défavorable Rendement net Intermédiare Rende…"
click at [551, 244] on input "text" at bounding box center [563, 243] width 297 height 31
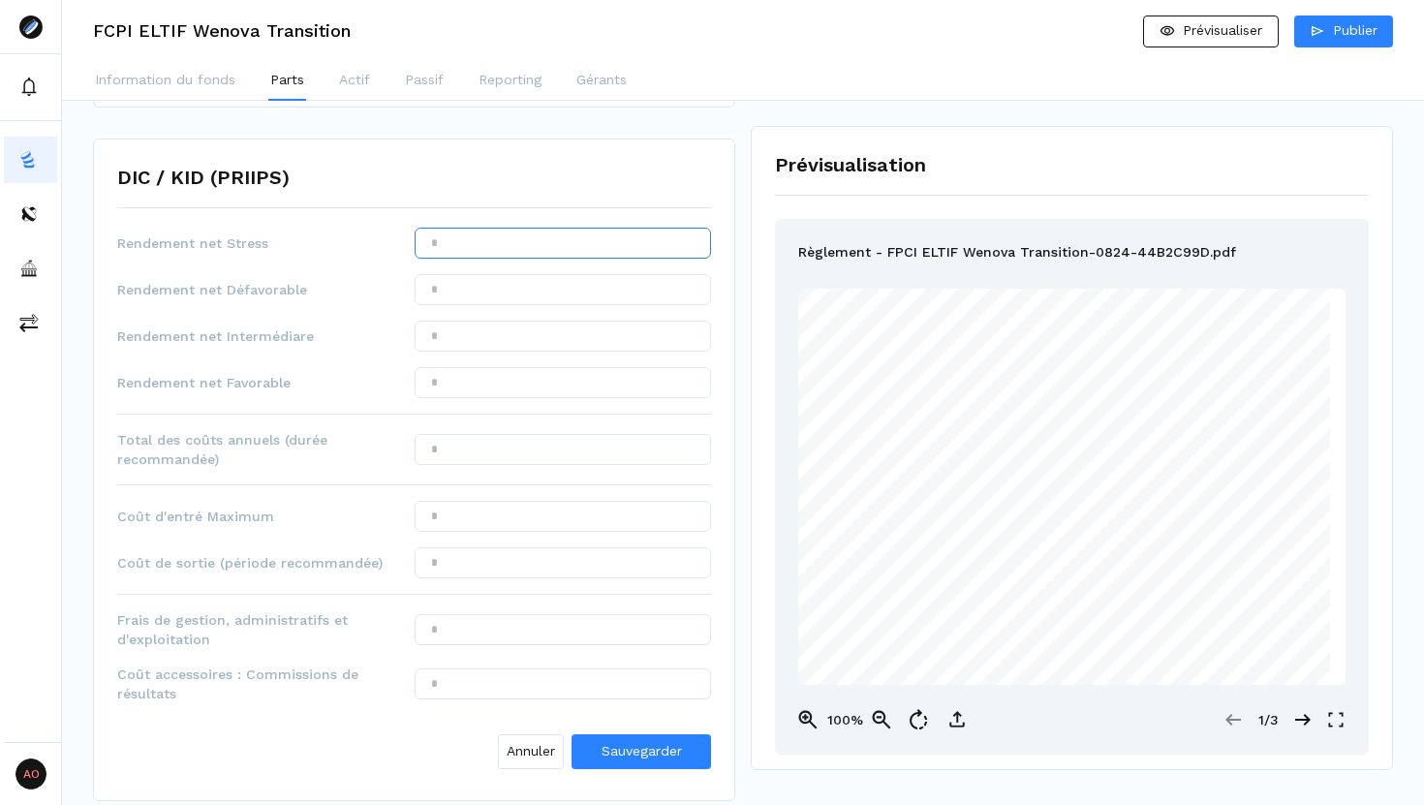
click at [551, 244] on input "text" at bounding box center [563, 243] width 297 height 31
type input "*******"
click at [481, 294] on input "text" at bounding box center [563, 289] width 297 height 31
type input "*******"
click at [477, 345] on input "text" at bounding box center [563, 336] width 297 height 31
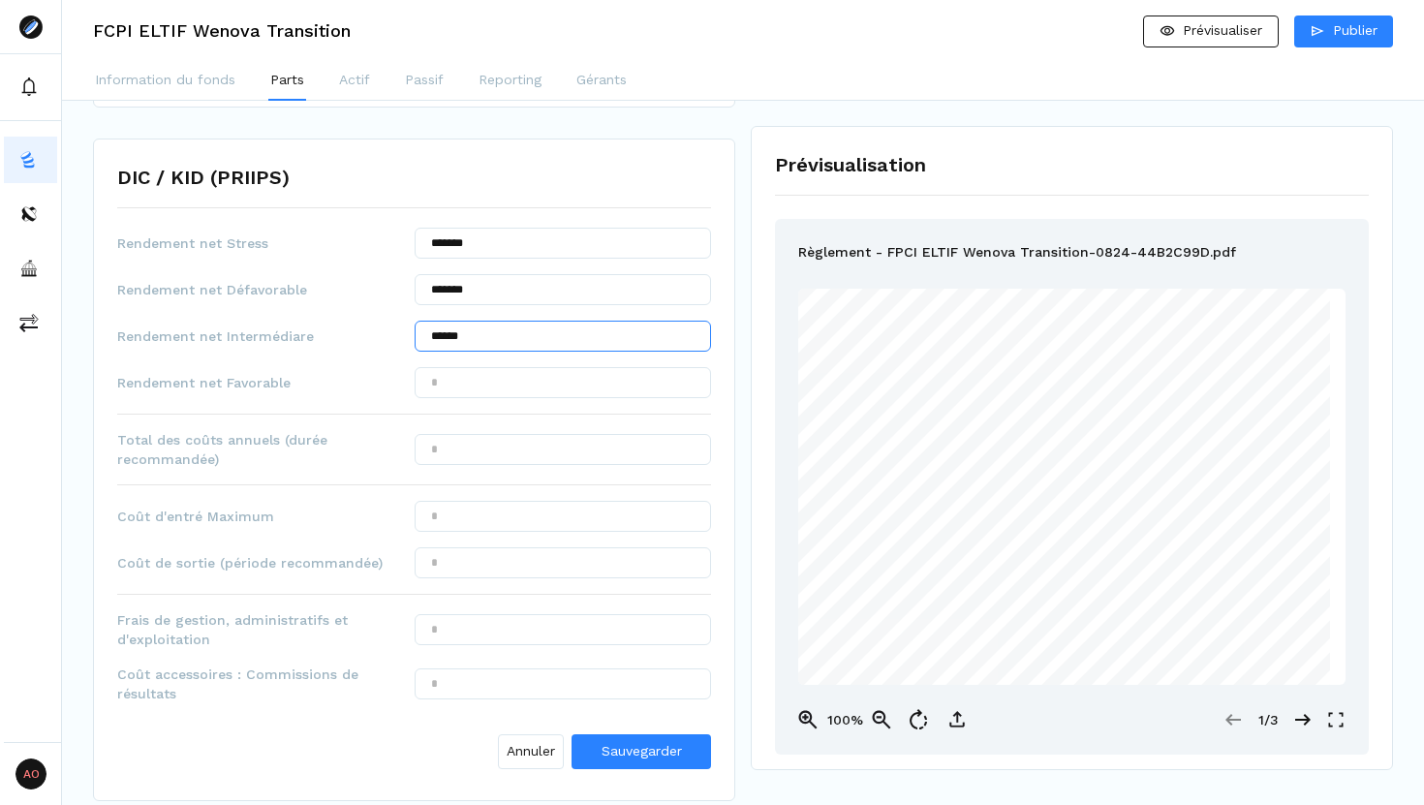
type input "******"
click at [467, 385] on input "text" at bounding box center [563, 382] width 297 height 31
type input "******"
click at [455, 452] on input "text" at bounding box center [563, 449] width 297 height 31
type input "*****"
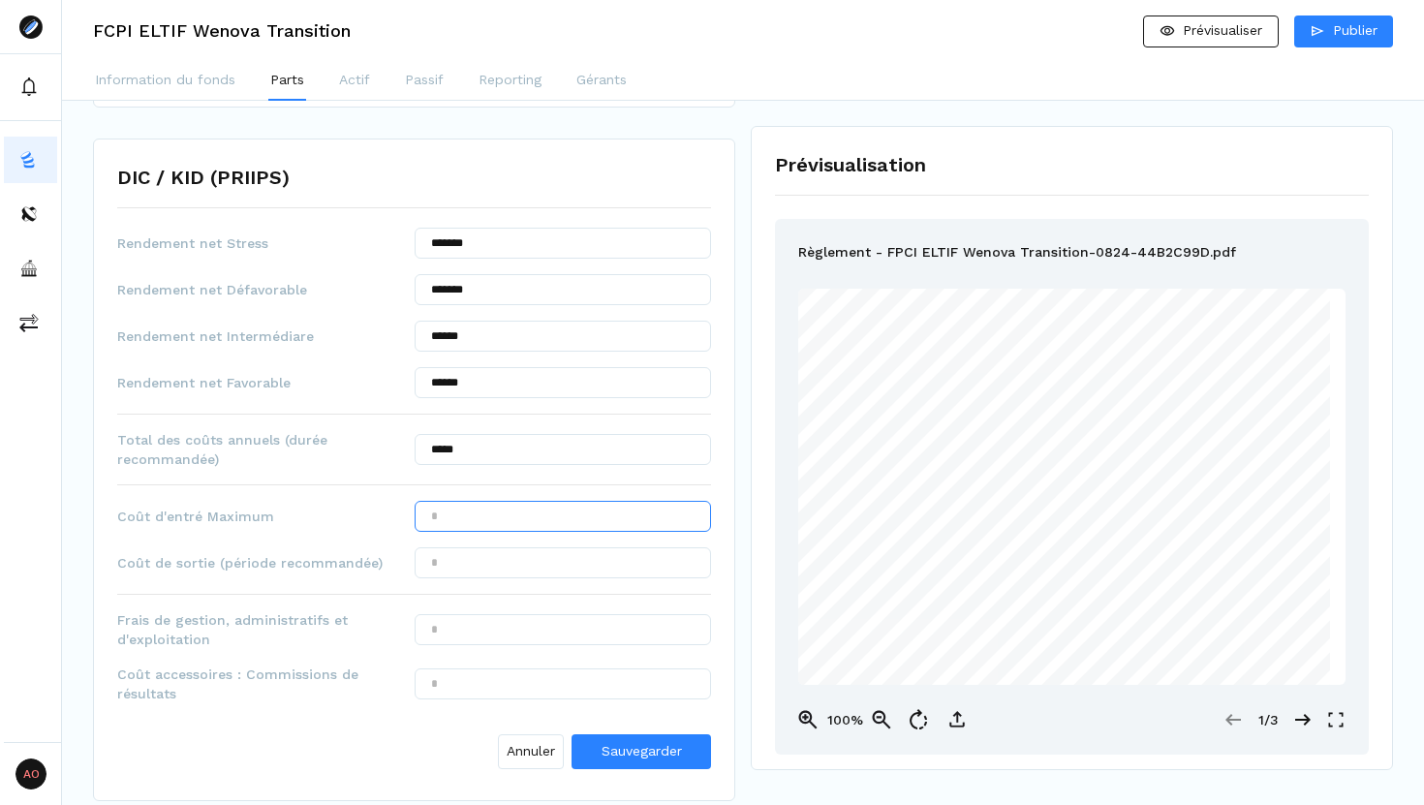
click at [453, 523] on input "text" at bounding box center [563, 516] width 297 height 31
type input "******"
click at [461, 568] on input "text" at bounding box center [563, 562] width 297 height 31
type input "***"
click at [458, 631] on input "text" at bounding box center [563, 629] width 297 height 31
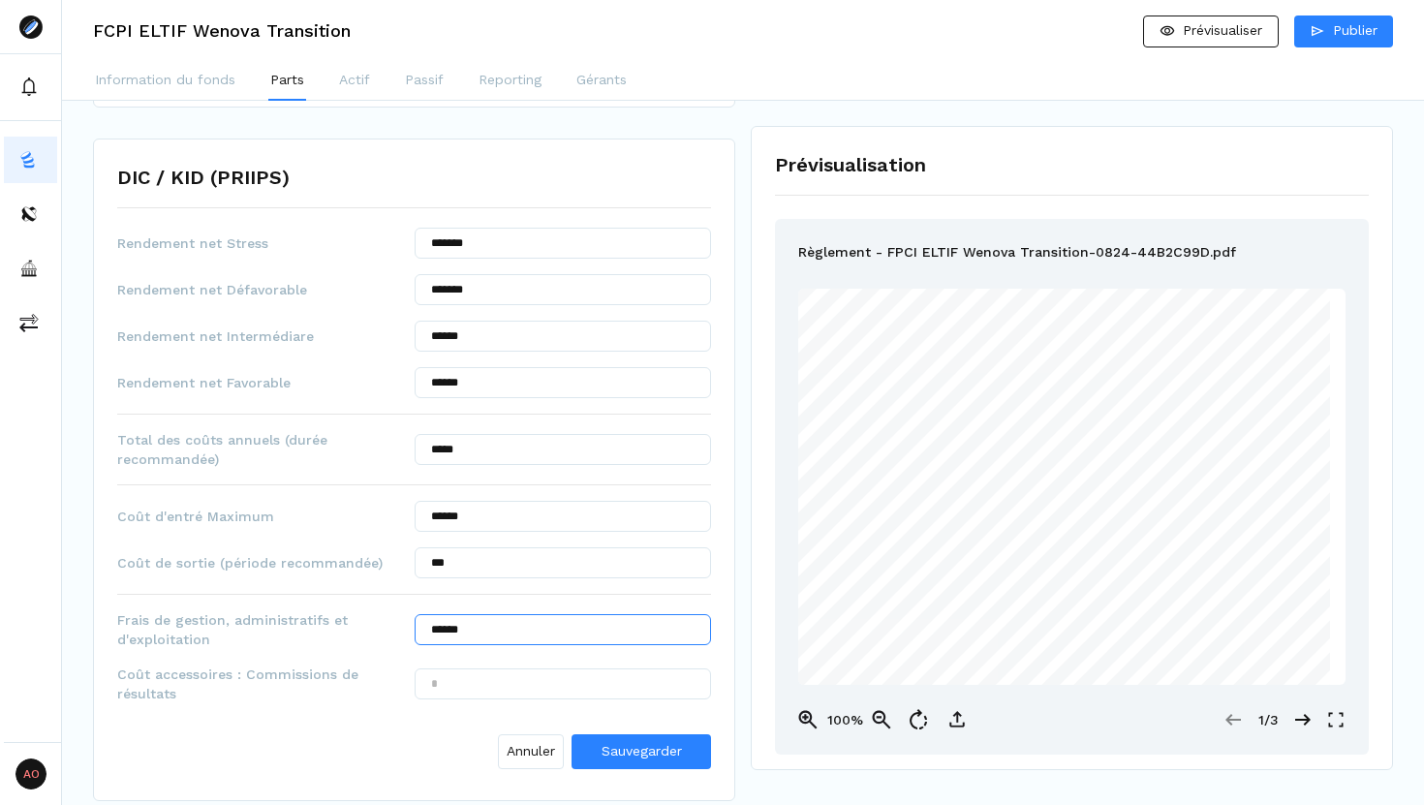
type input "******"
click at [478, 690] on input "text" at bounding box center [563, 683] width 297 height 31
type input "***"
click at [617, 736] on button "Sauvegarder" at bounding box center [640, 751] width 139 height 35
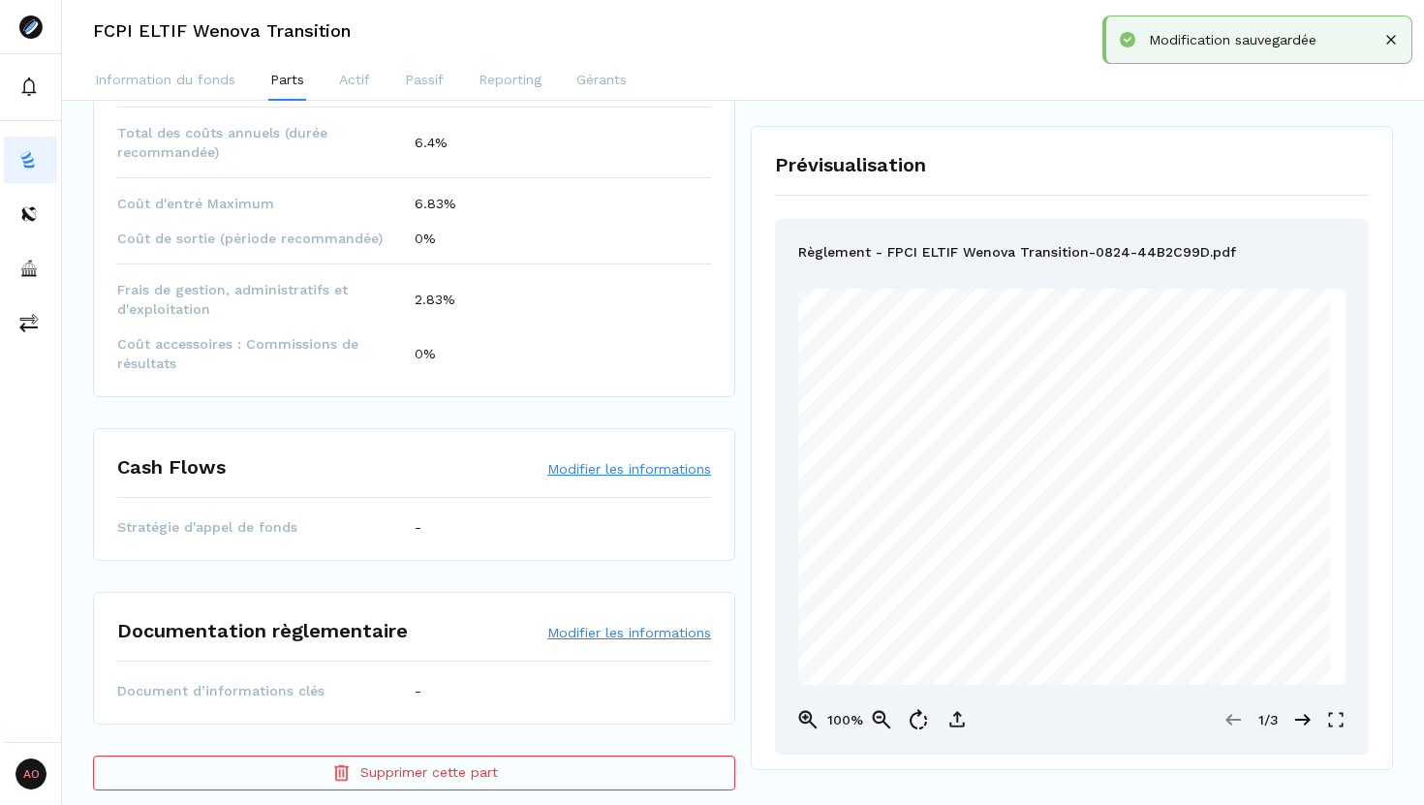
scroll to position [1000, 0]
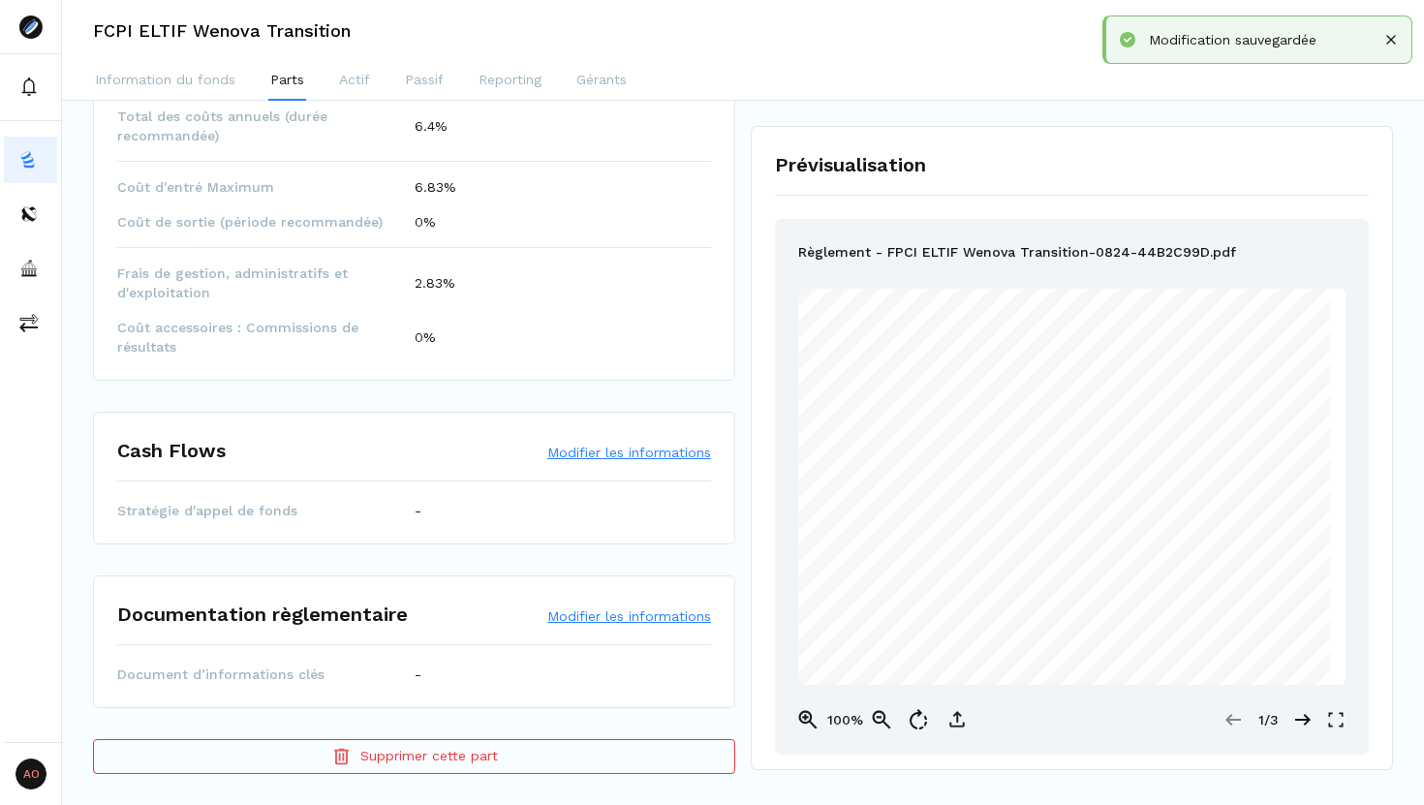
click at [615, 449] on button "Modifier les informations" at bounding box center [629, 452] width 164 height 19
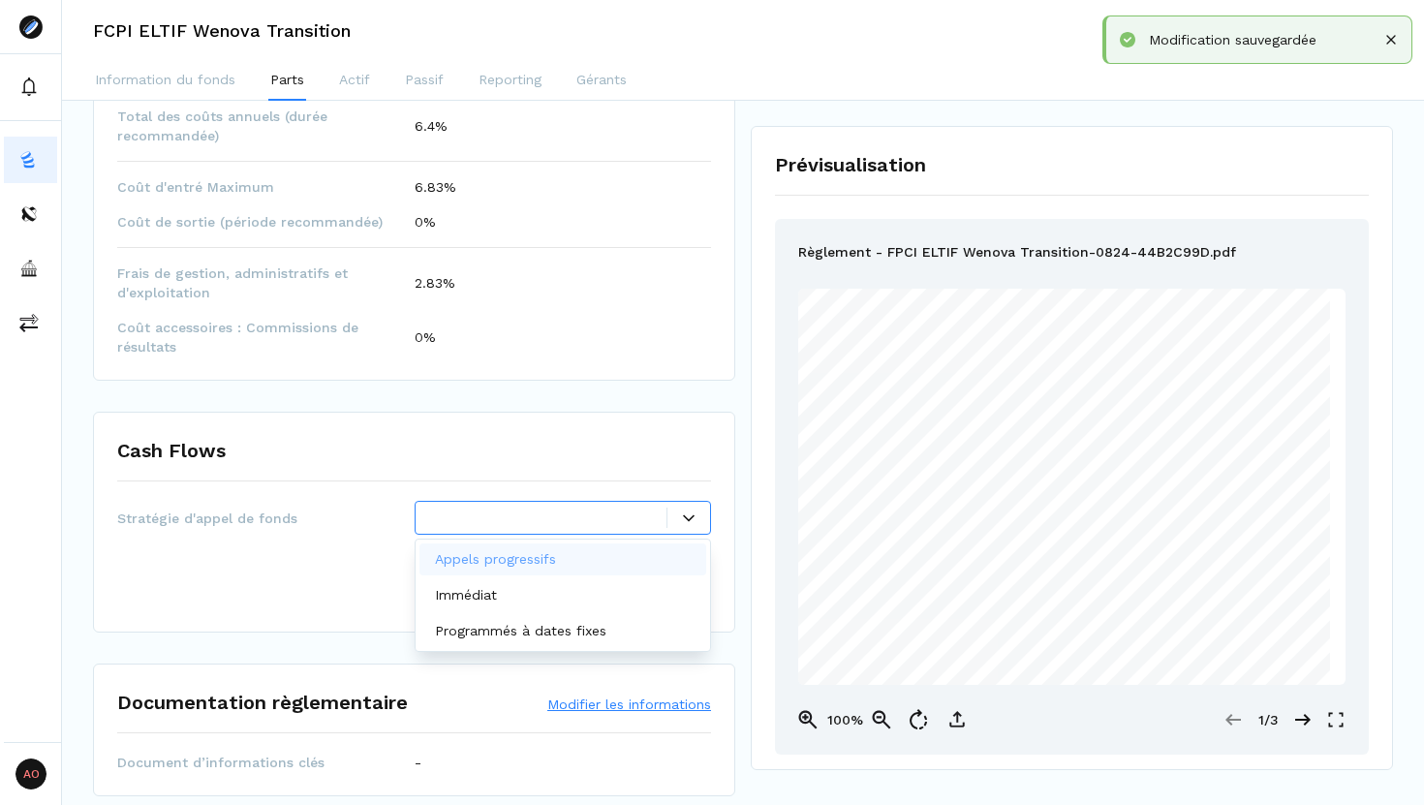
click at [509, 522] on div at bounding box center [549, 518] width 236 height 20
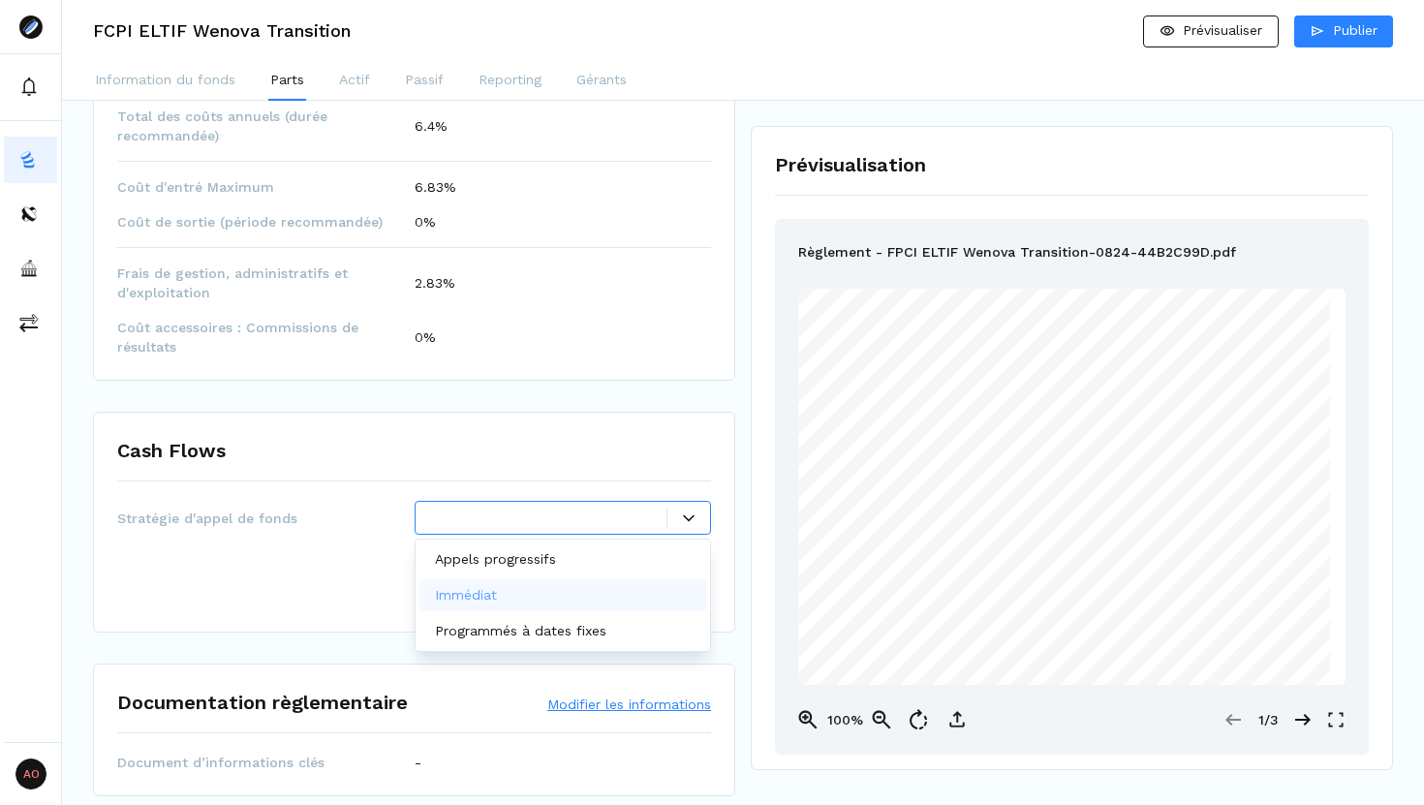
click at [506, 595] on div "Immédiat" at bounding box center [563, 595] width 288 height 32
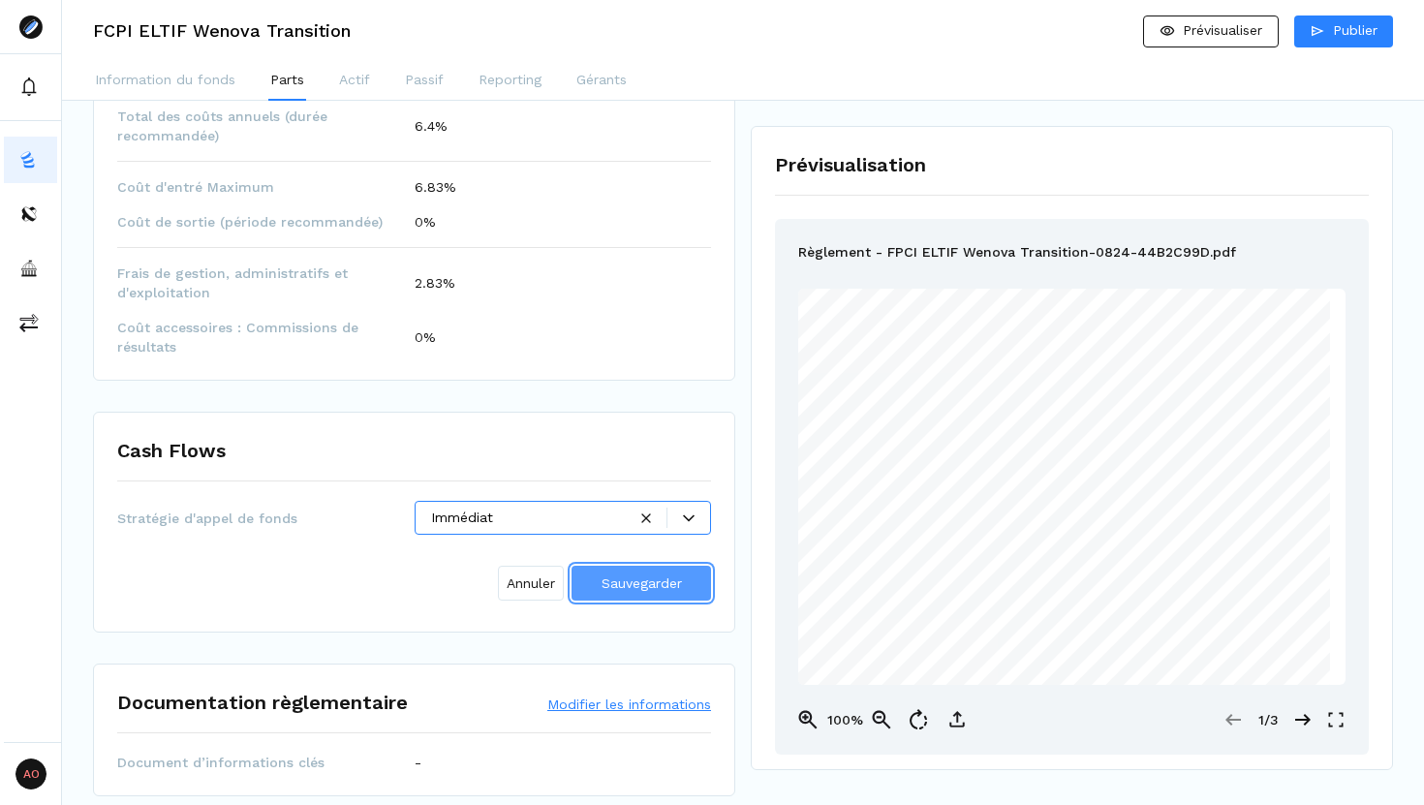
click at [607, 581] on span "Sauvegarder" at bounding box center [641, 582] width 80 height 15
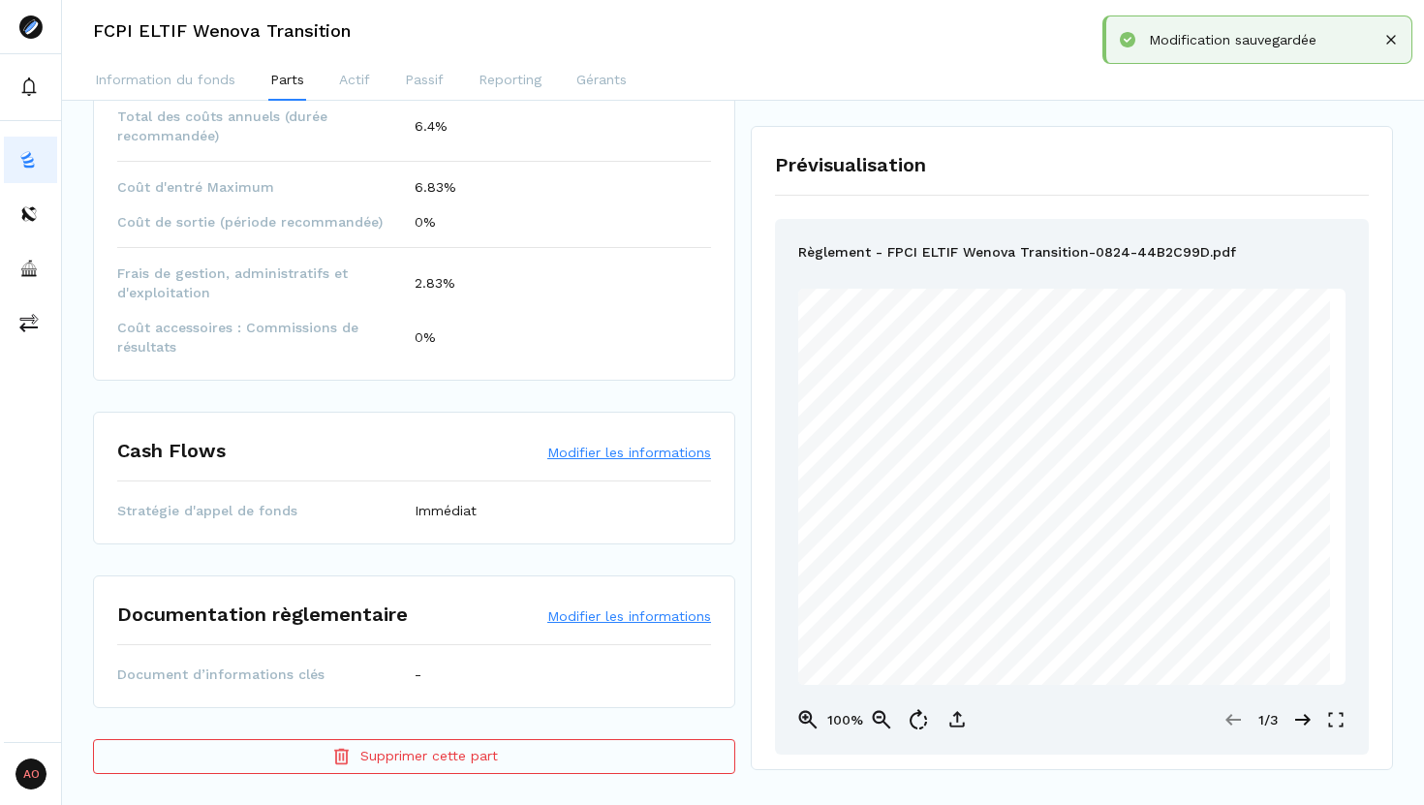
click at [604, 616] on button "Modifier les informations" at bounding box center [629, 615] width 164 height 19
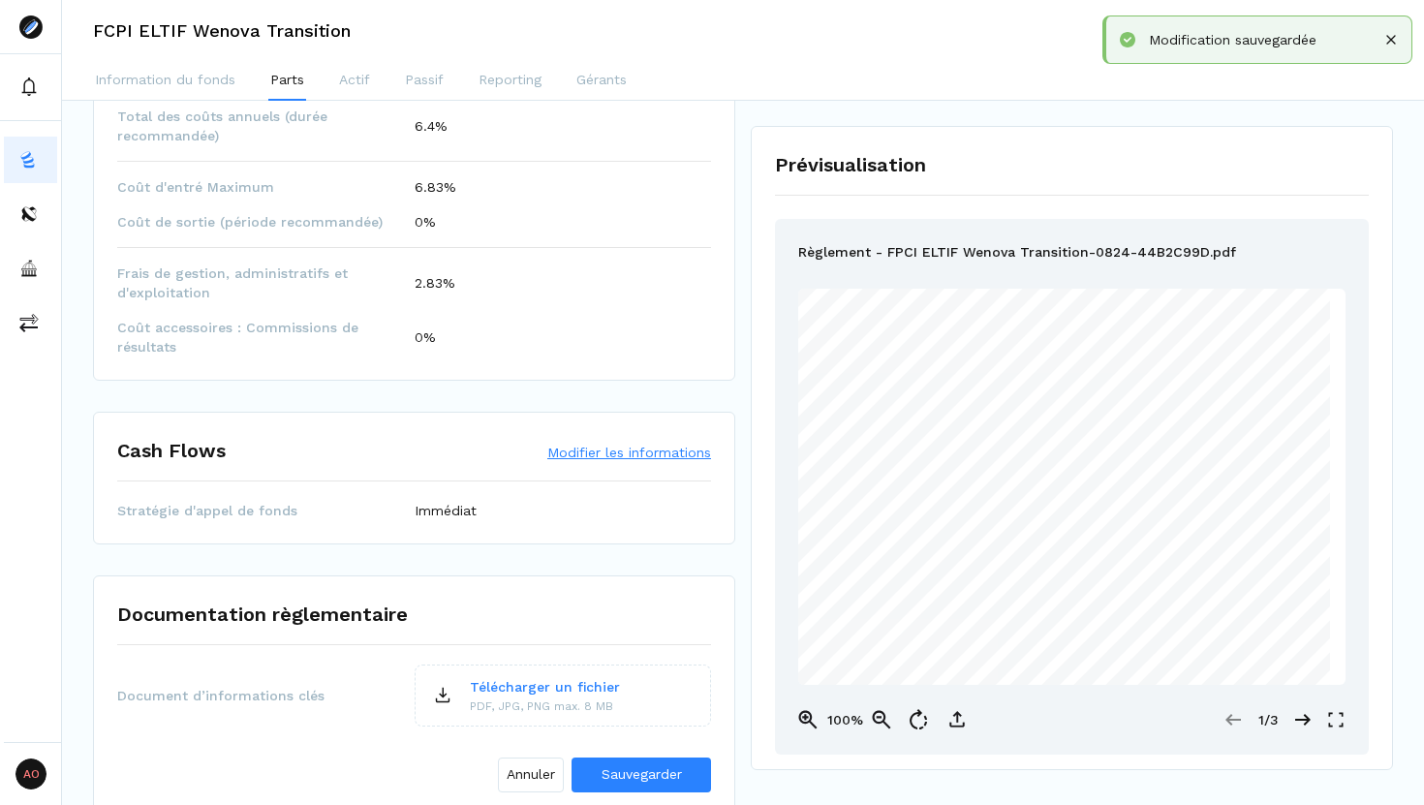
click at [567, 683] on p "Télécharger un fichier" at bounding box center [545, 687] width 150 height 20
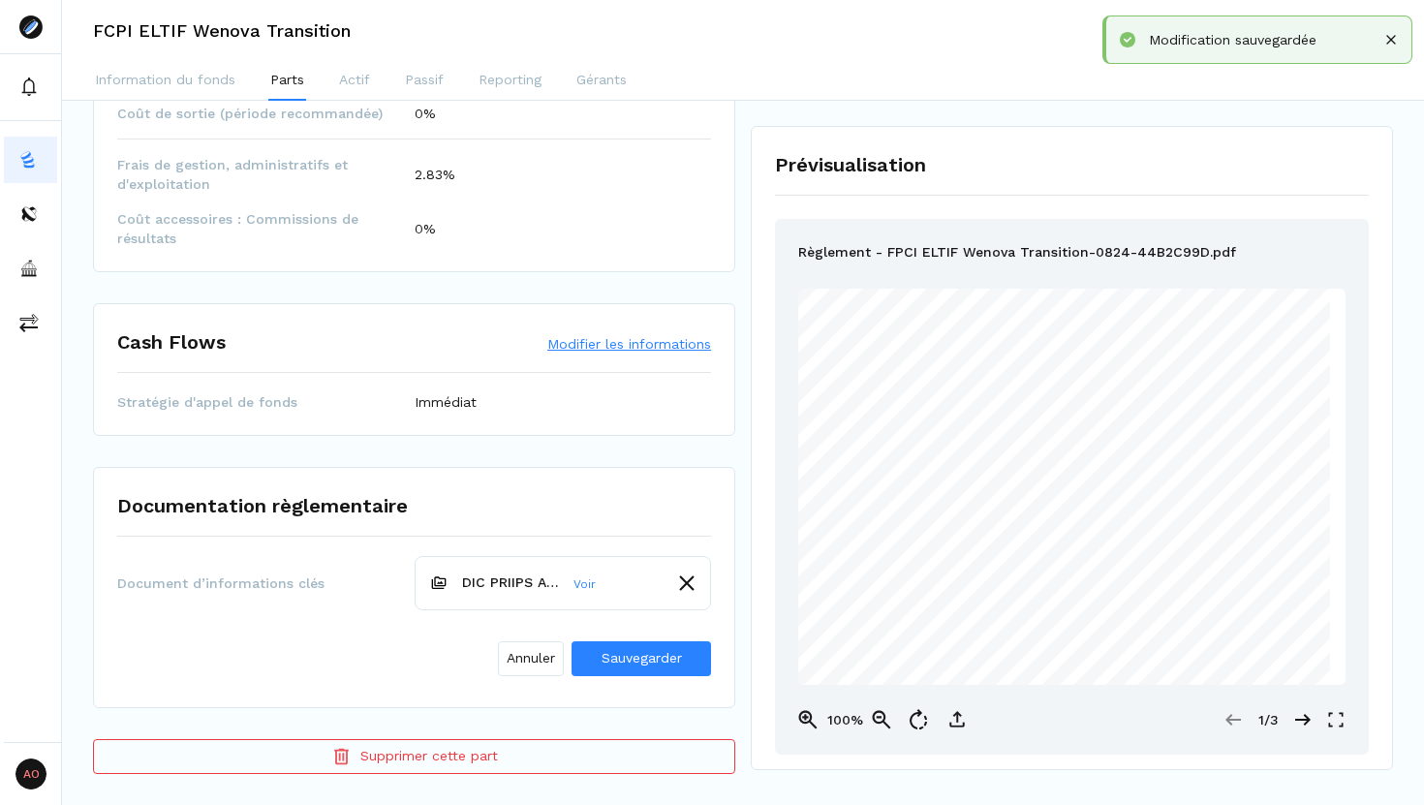
click at [639, 676] on div "Annuler Sauvegarder" at bounding box center [414, 655] width 594 height 58
click at [642, 667] on span "Sauvegarder" at bounding box center [641, 658] width 80 height 20
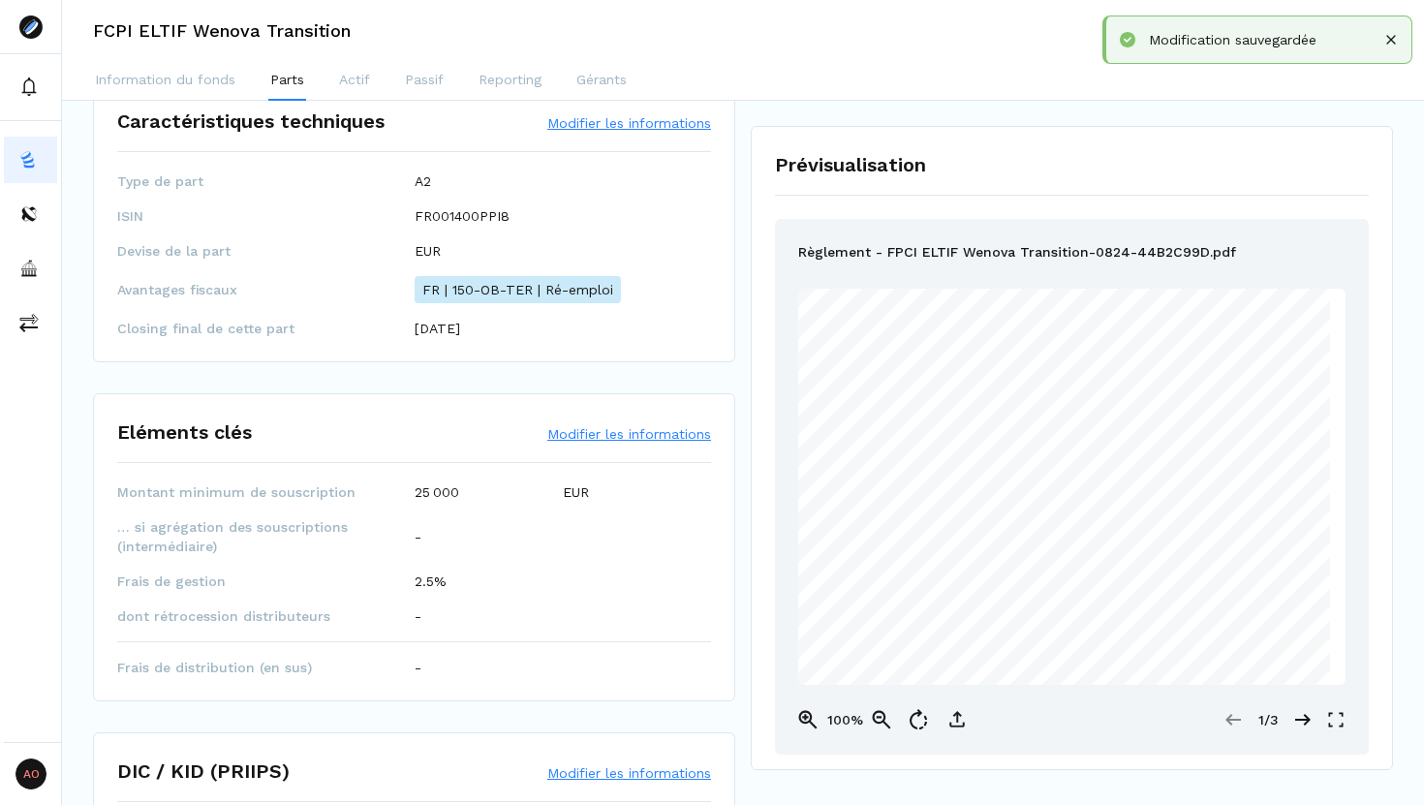
scroll to position [0, 0]
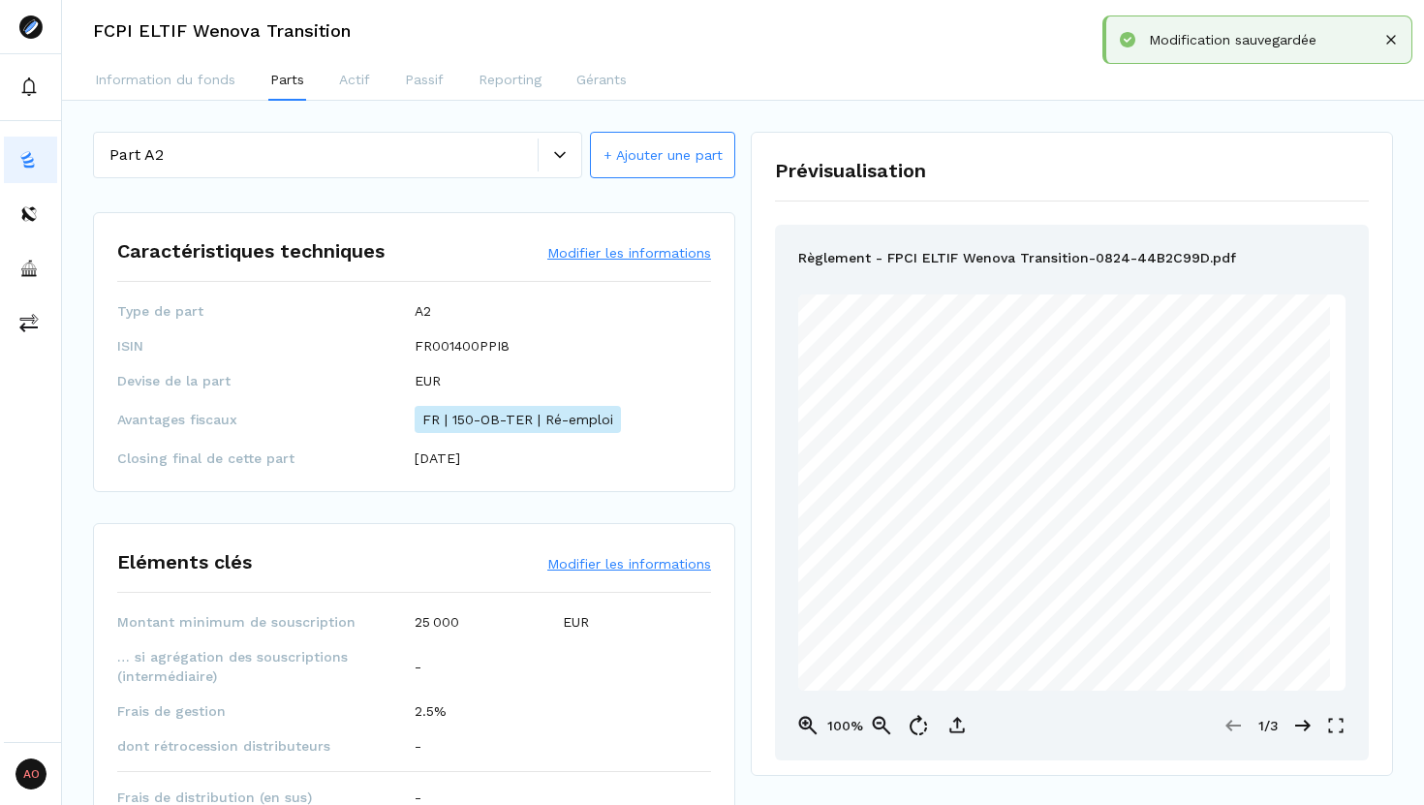
click at [558, 154] on icon at bounding box center [560, 155] width 12 height 12
click at [624, 148] on button "+ Ajouter une part" at bounding box center [662, 155] width 145 height 46
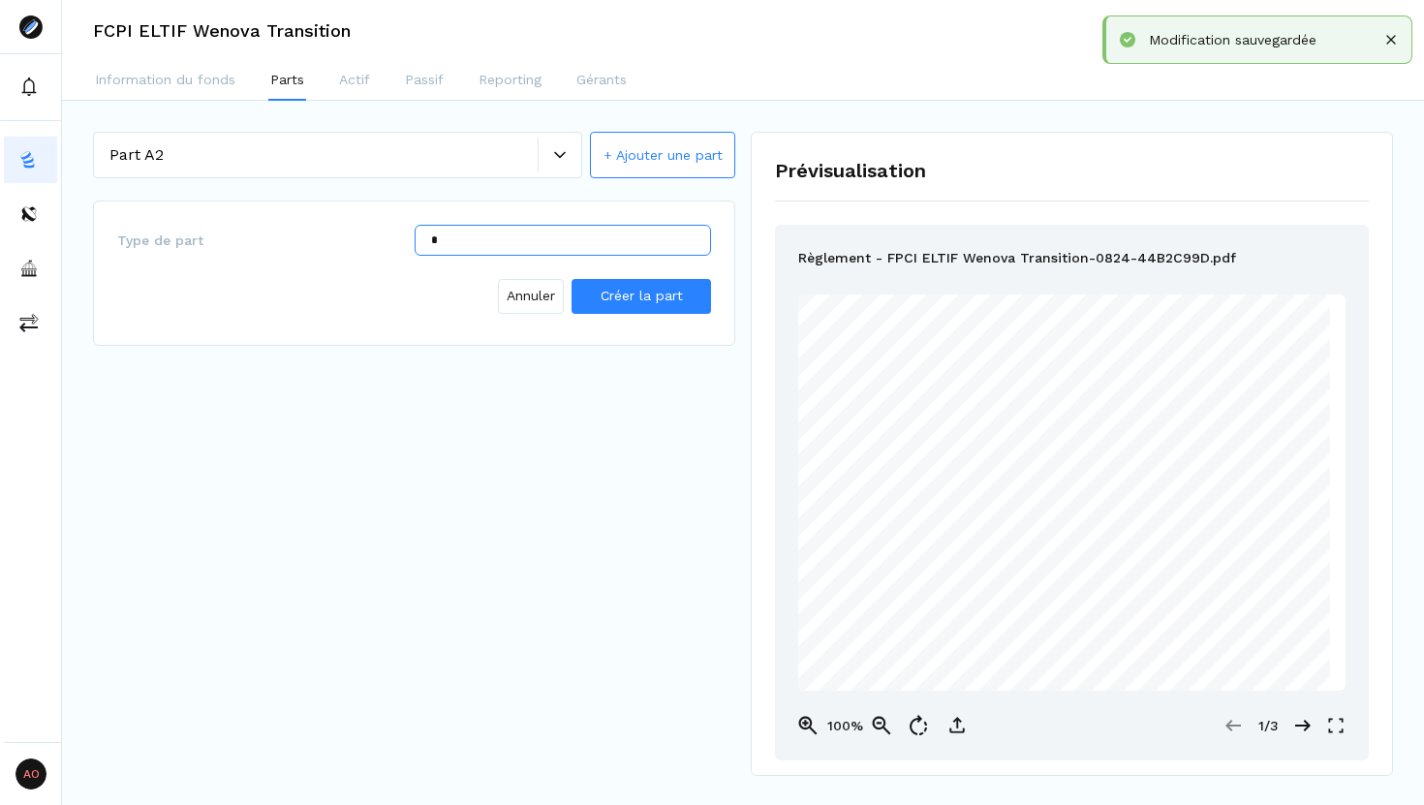
click at [450, 238] on input "*" at bounding box center [563, 240] width 297 height 31
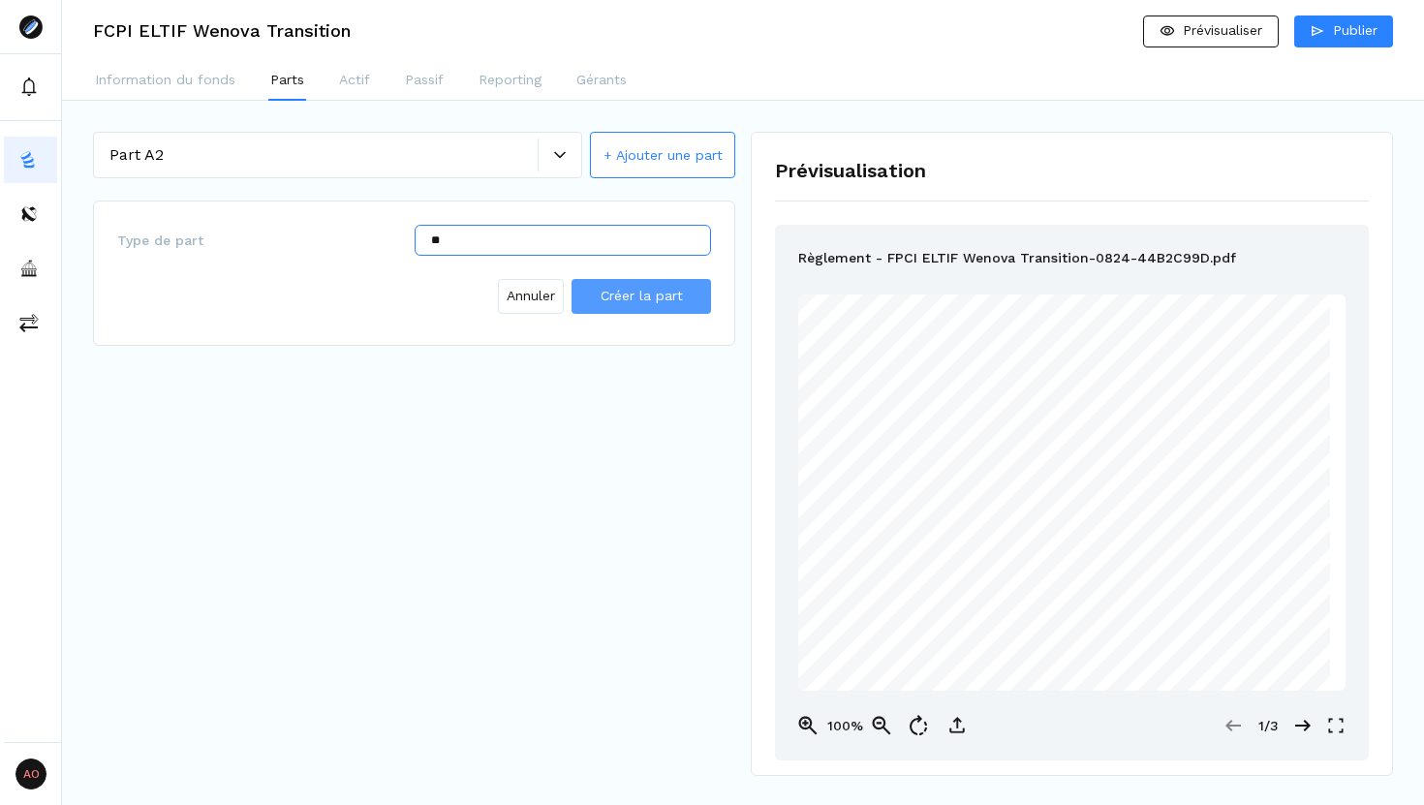
type input "**"
click at [621, 289] on span "Créer la part" at bounding box center [641, 295] width 82 height 15
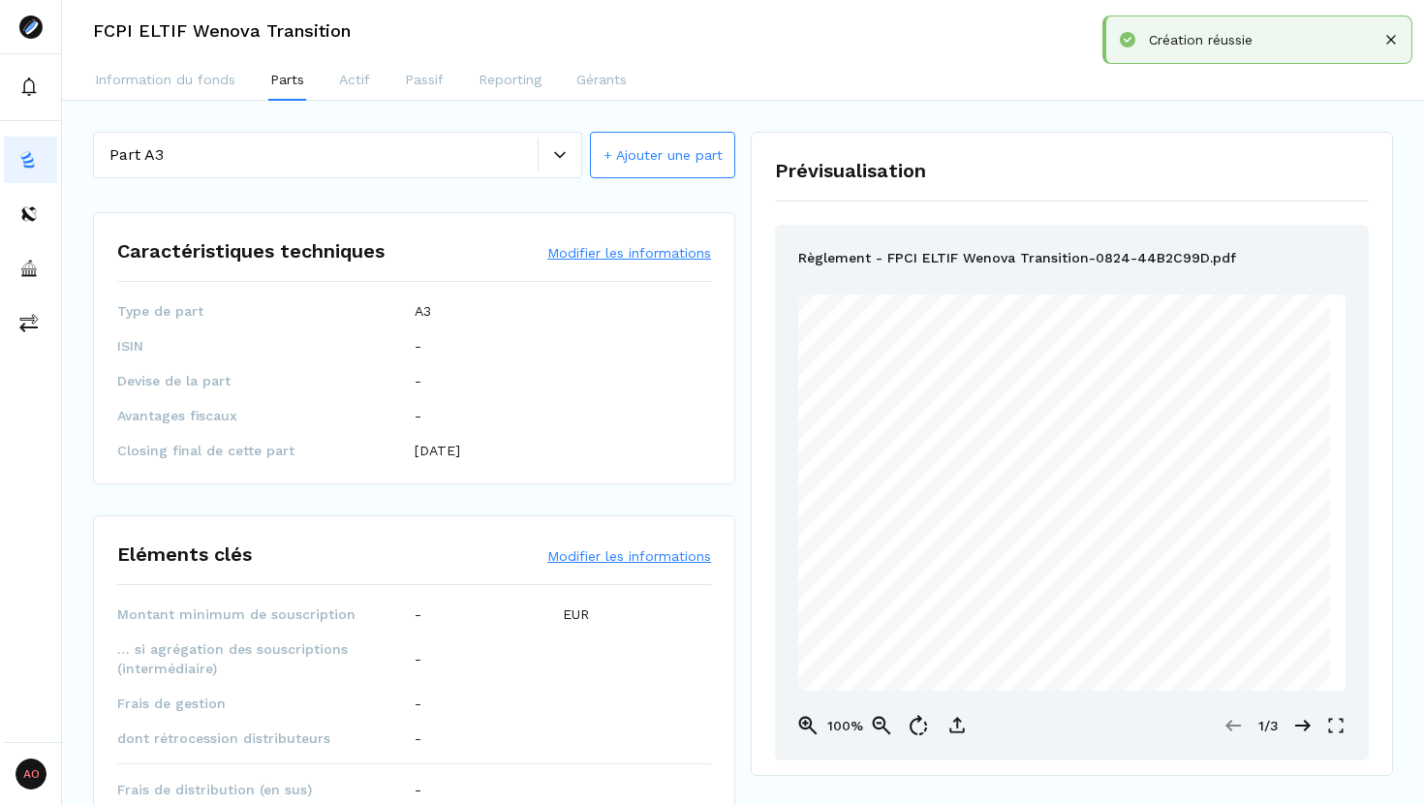
click at [611, 258] on button "Modifier les informations" at bounding box center [629, 252] width 164 height 19
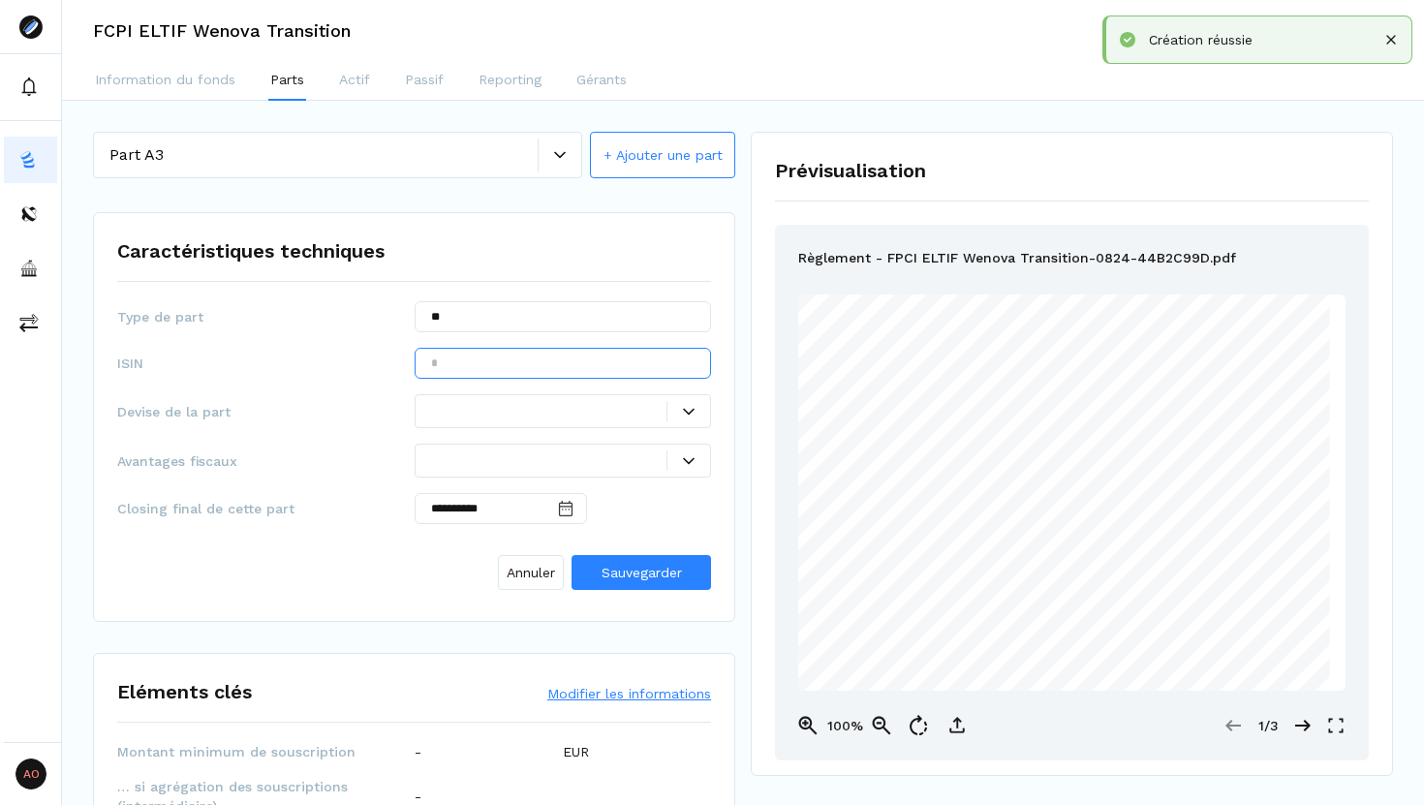
click at [534, 367] on input "text" at bounding box center [563, 363] width 297 height 31
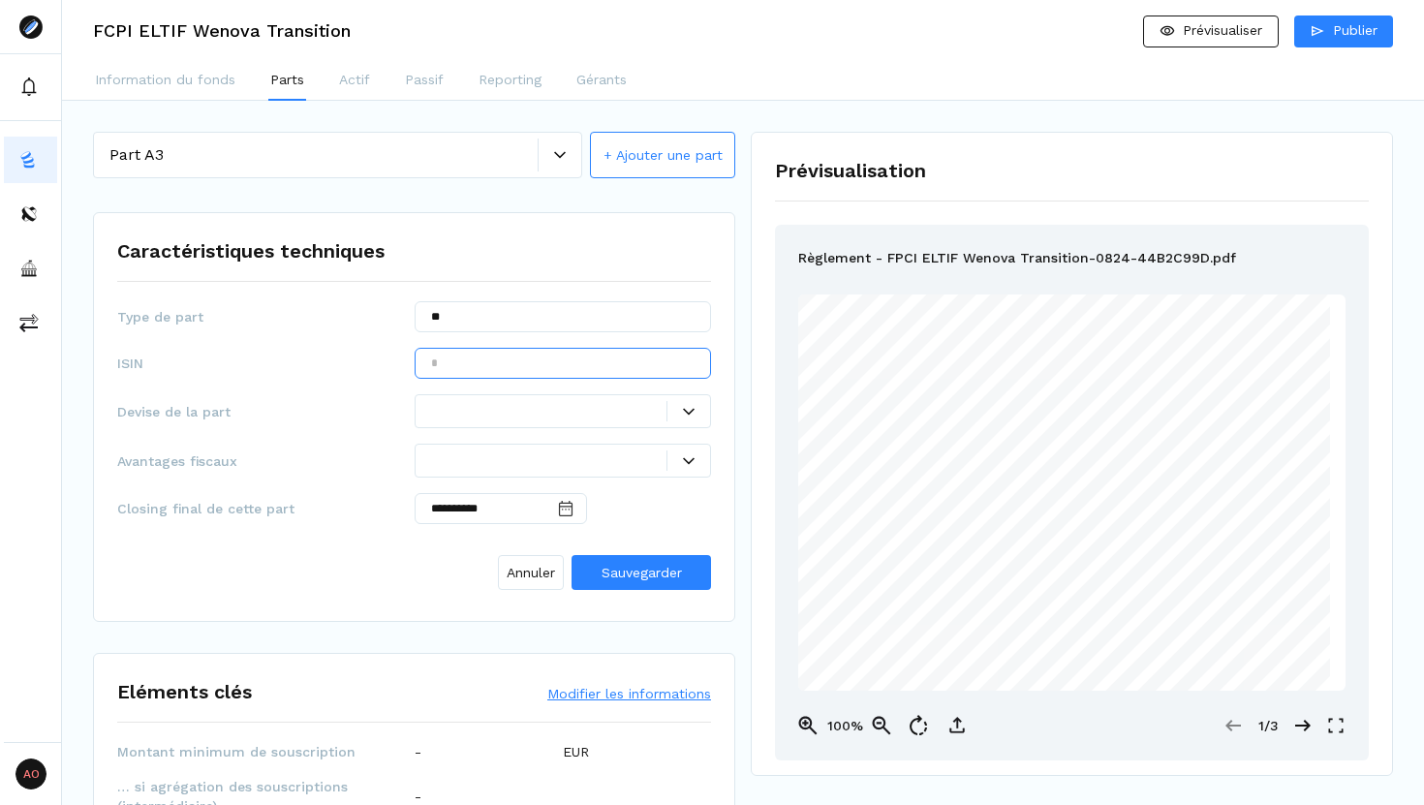
type input "*"
paste input "**********"
type input "**********"
click at [482, 402] on div at bounding box center [549, 411] width 236 height 20
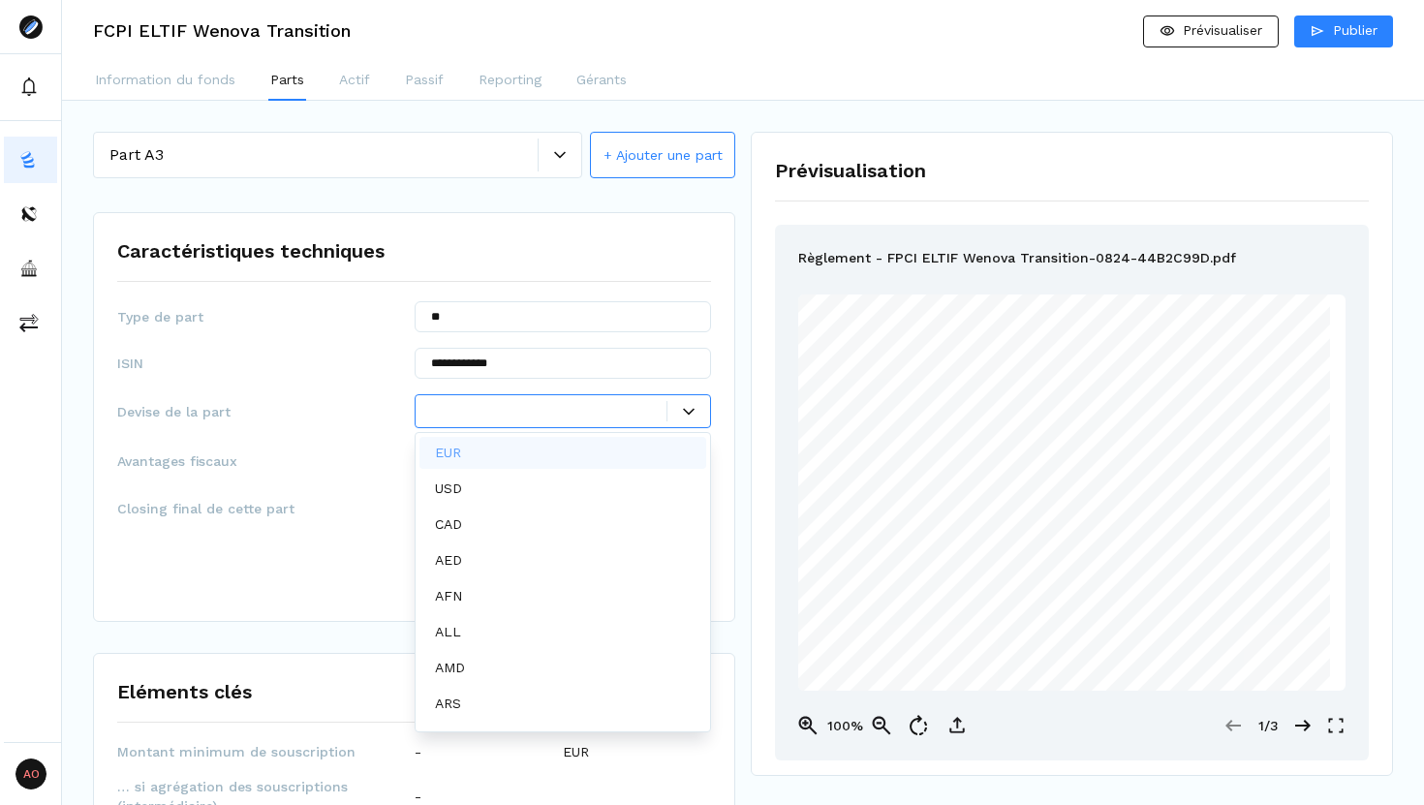
click at [477, 449] on div "EUR" at bounding box center [563, 453] width 288 height 32
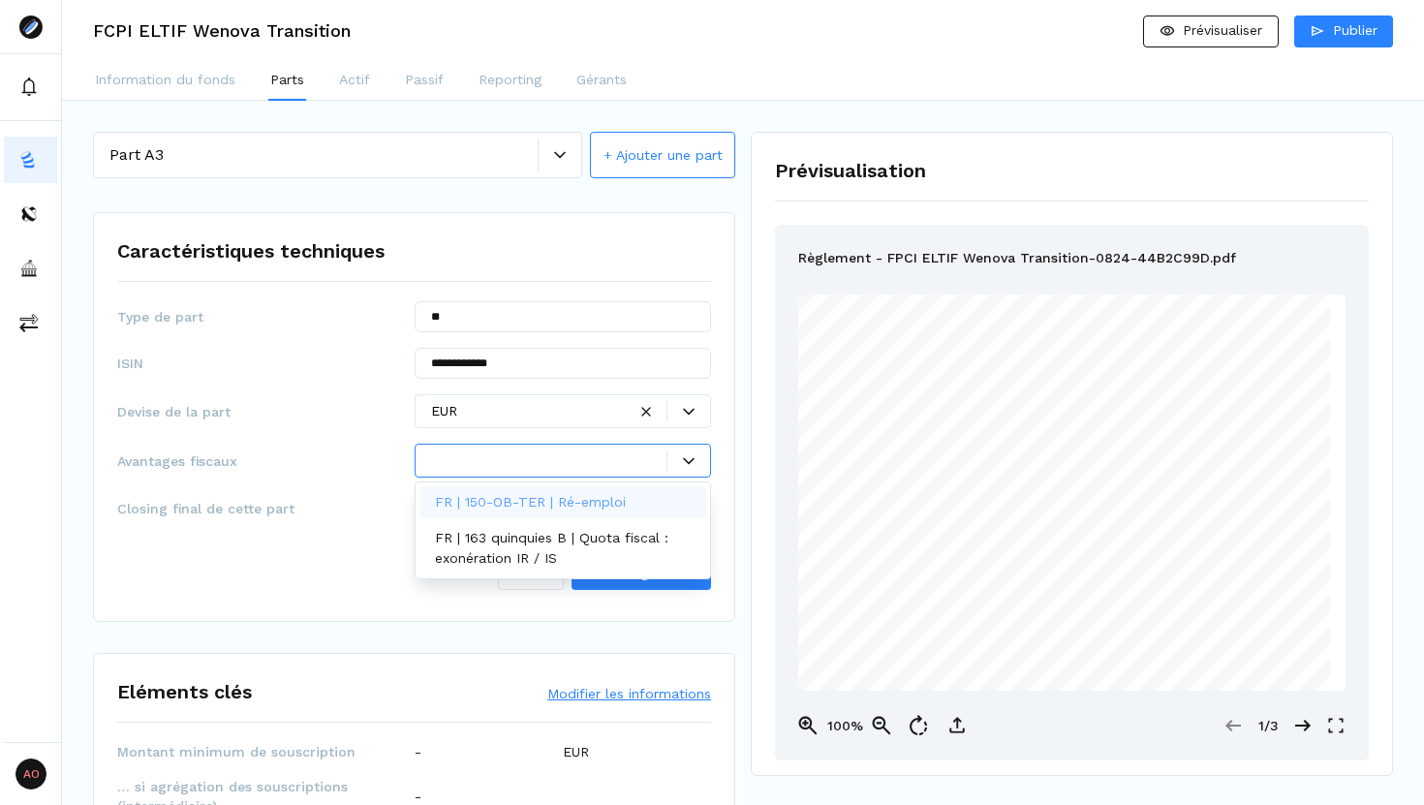
click at [477, 449] on div at bounding box center [563, 461] width 297 height 34
click at [474, 496] on p "FR | 150-OB-TER | Ré-emploi" at bounding box center [530, 502] width 191 height 20
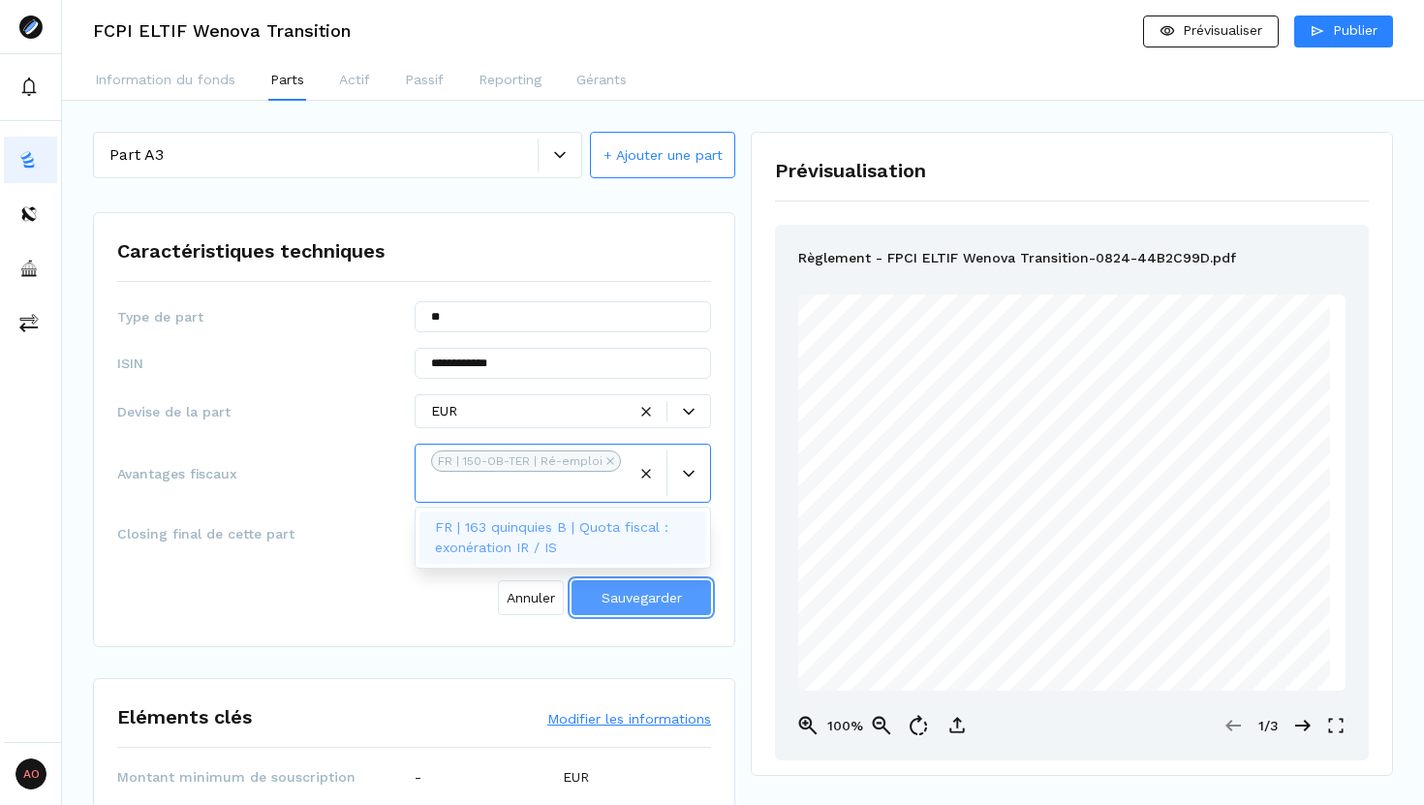
click at [633, 600] on span "Sauvegarder" at bounding box center [641, 597] width 80 height 15
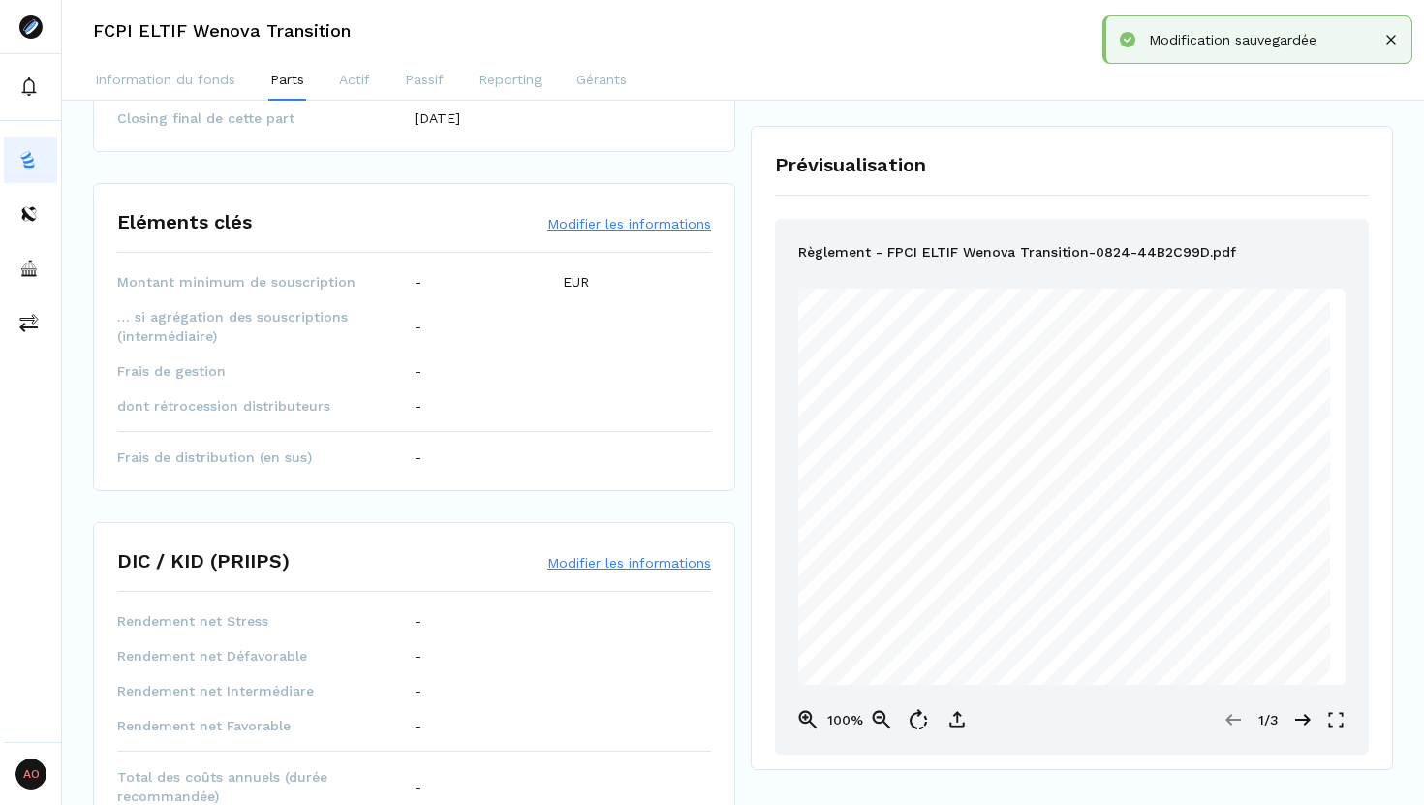
scroll to position [314, 0]
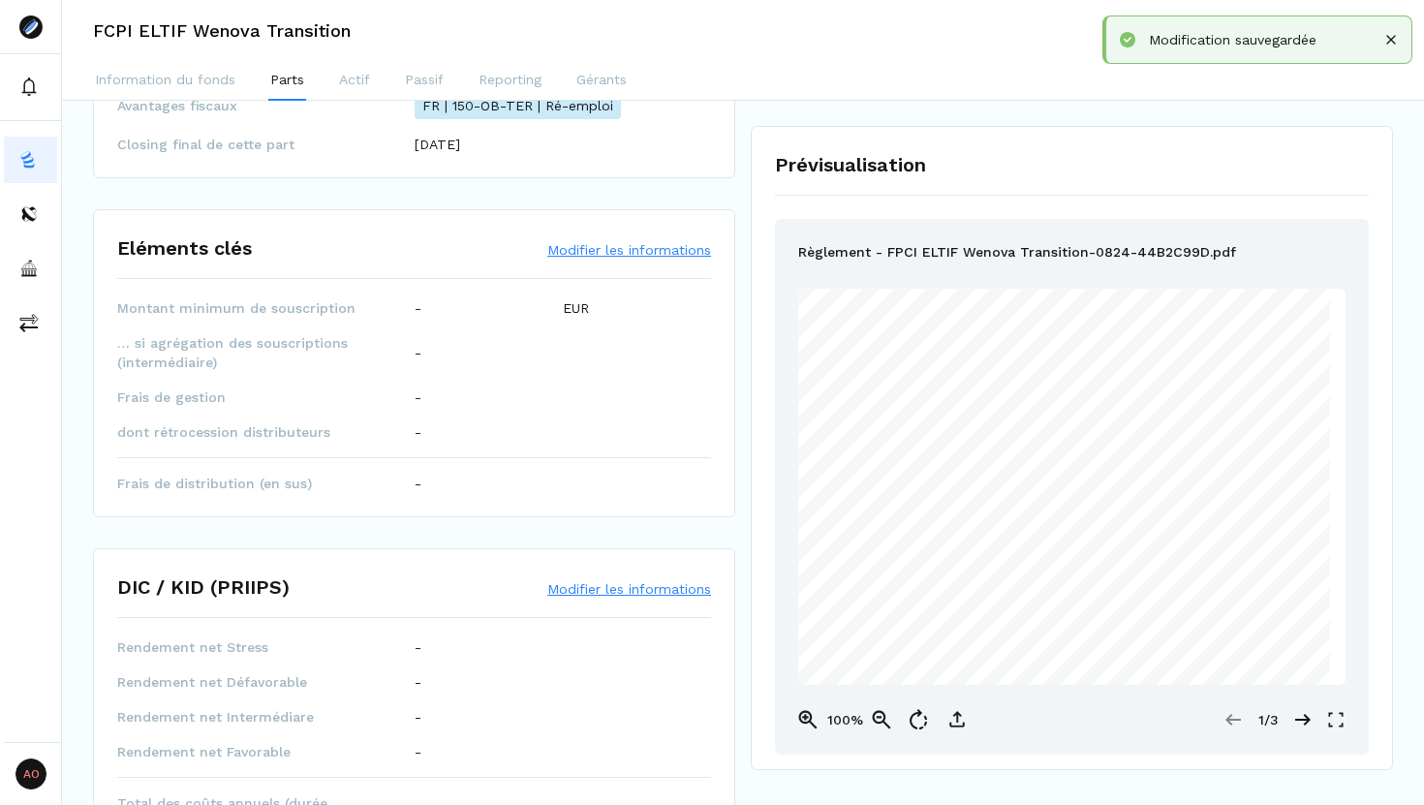
click at [574, 238] on div "Eléments clés Modifier les informations" at bounding box center [414, 255] width 594 height 45
click at [574, 243] on button "Modifier les informations" at bounding box center [629, 249] width 164 height 19
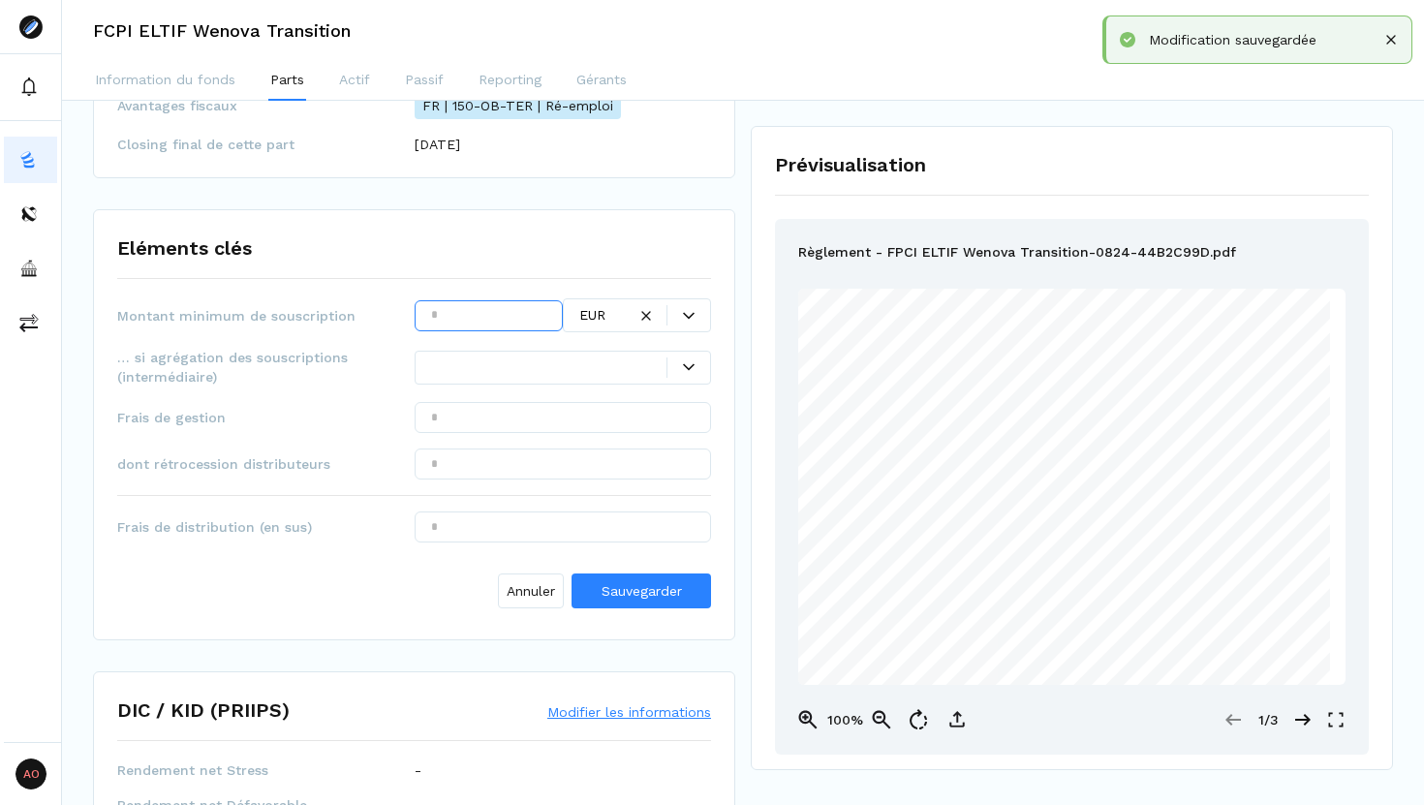
click at [492, 318] on input "text" at bounding box center [489, 315] width 148 height 31
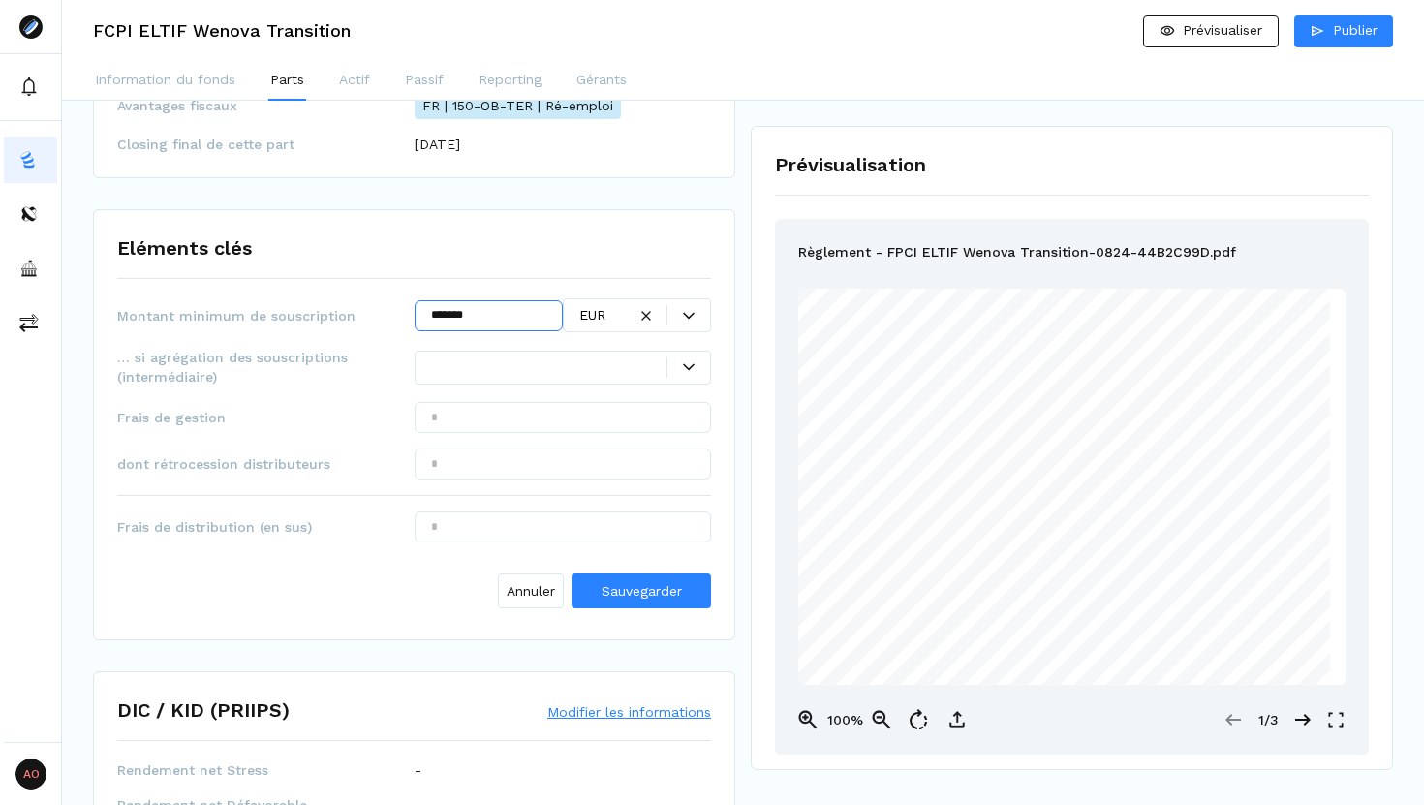
type input "*******"
click at [527, 425] on input "text" at bounding box center [563, 417] width 297 height 31
type input "******"
click at [622, 596] on span "Sauvegarder" at bounding box center [641, 590] width 80 height 15
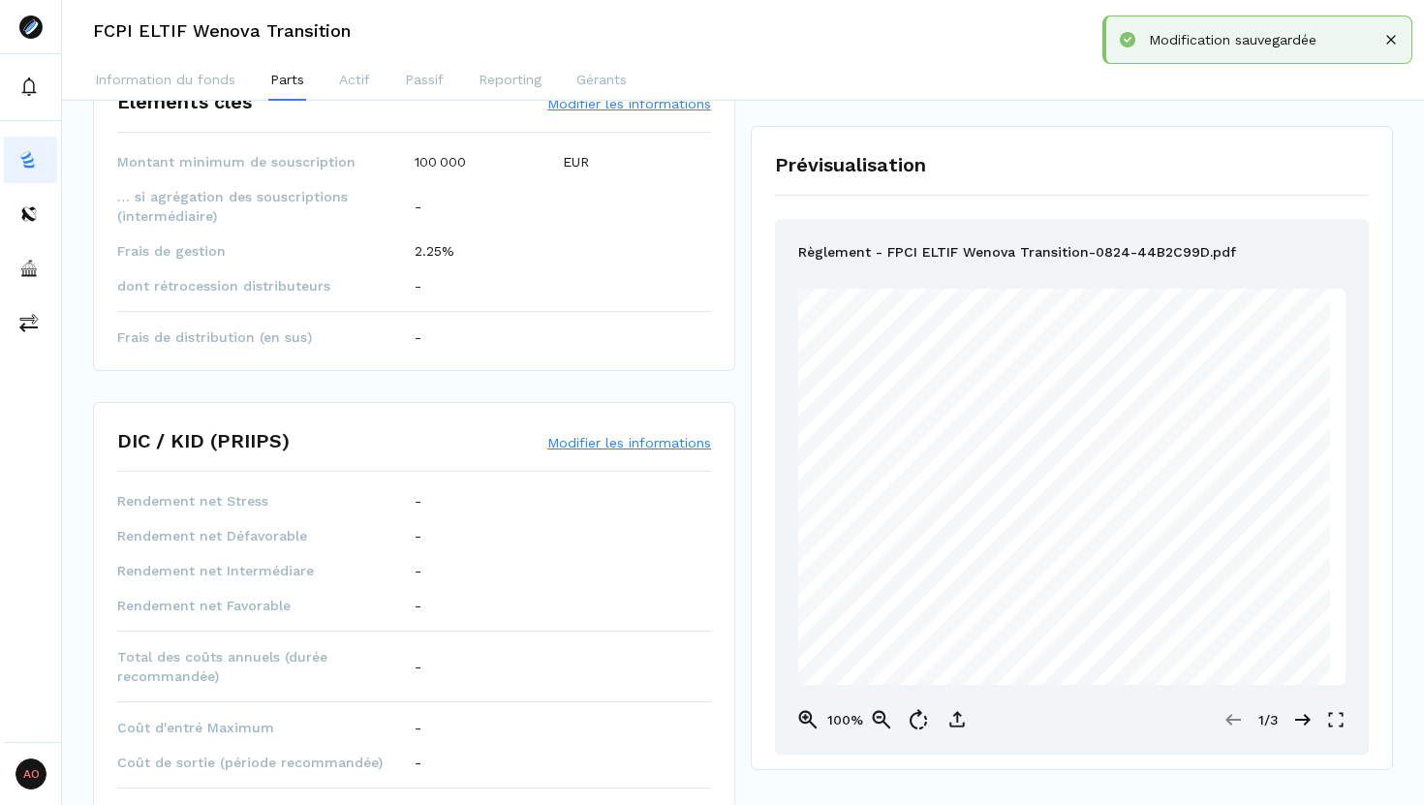
scroll to position [461, 0]
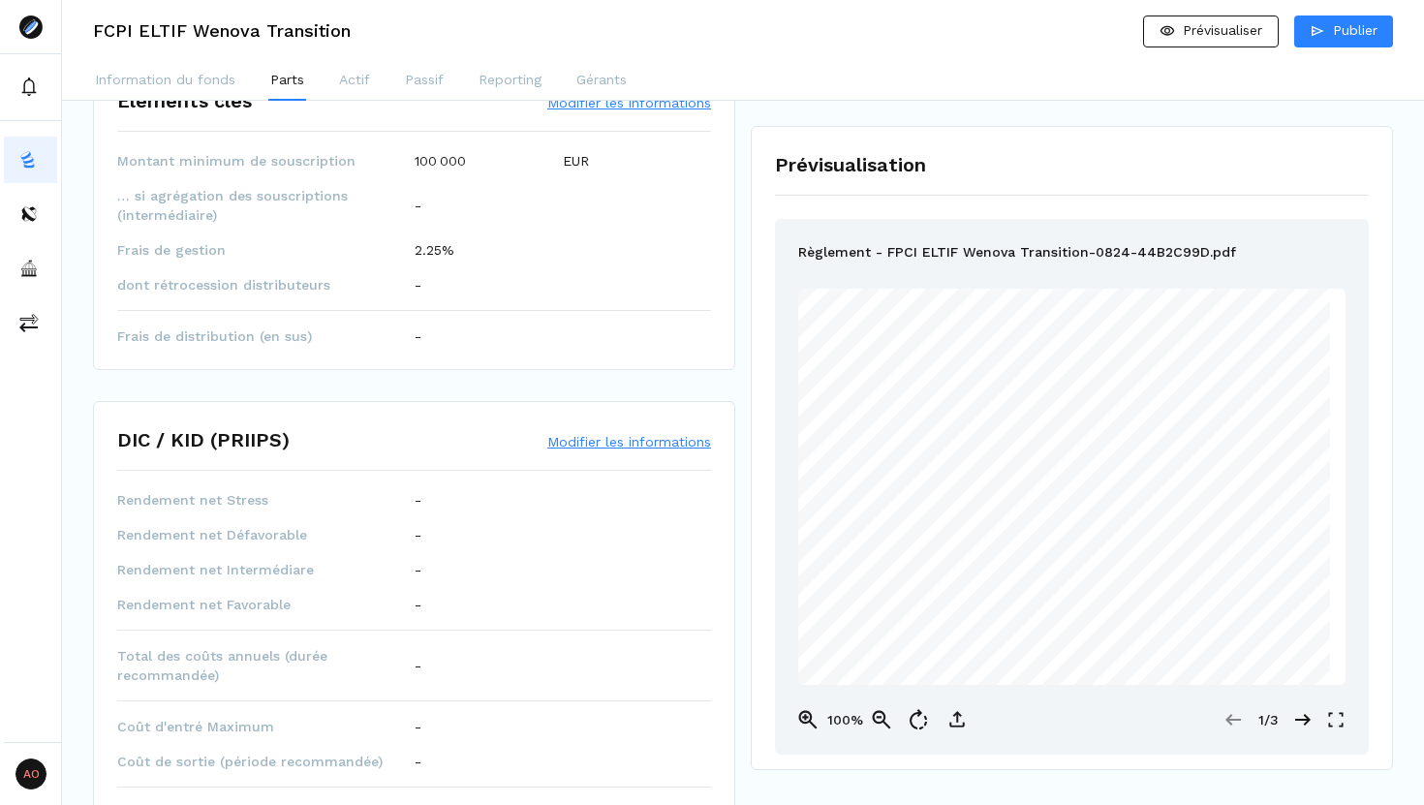
click at [575, 446] on button "Modifier les informations" at bounding box center [629, 441] width 164 height 19
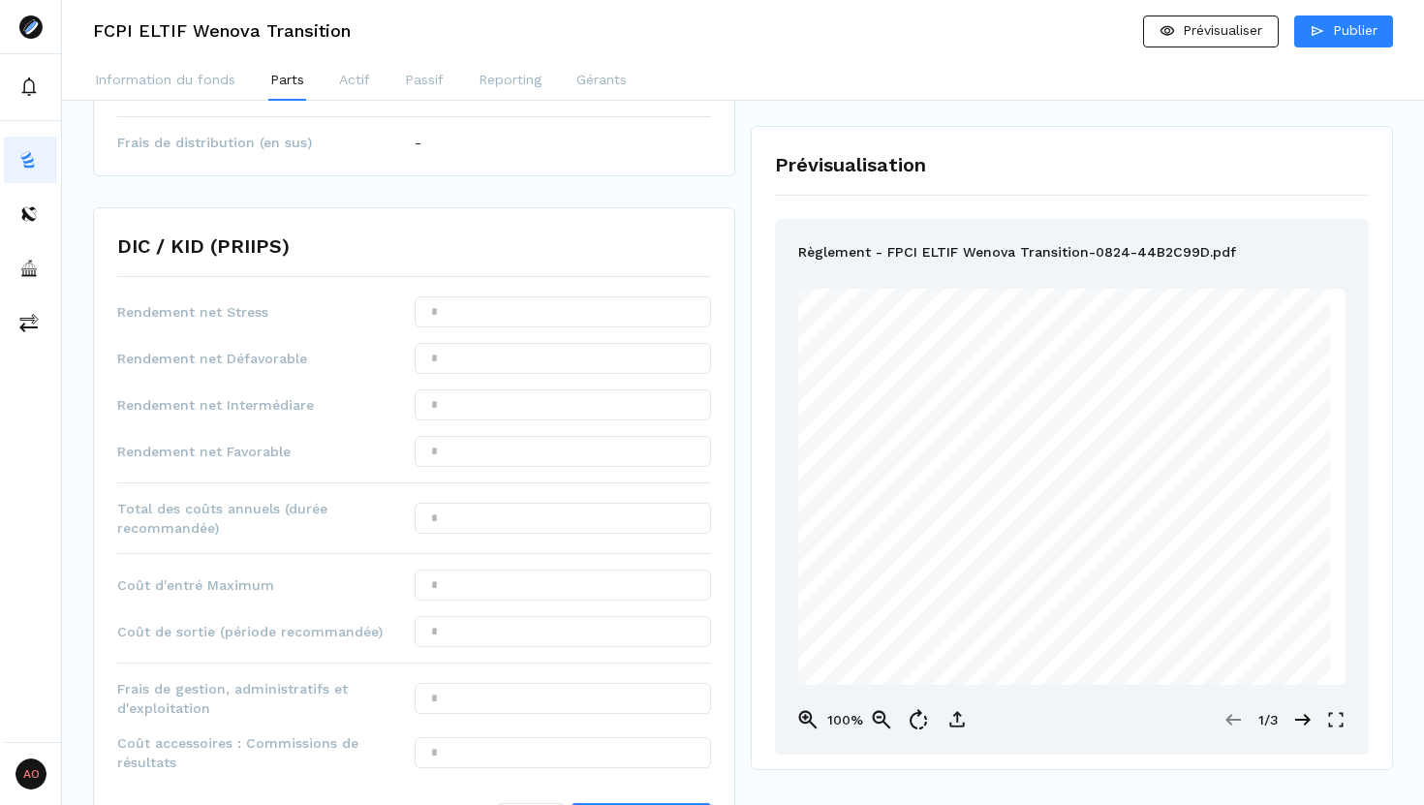
scroll to position [667, 0]
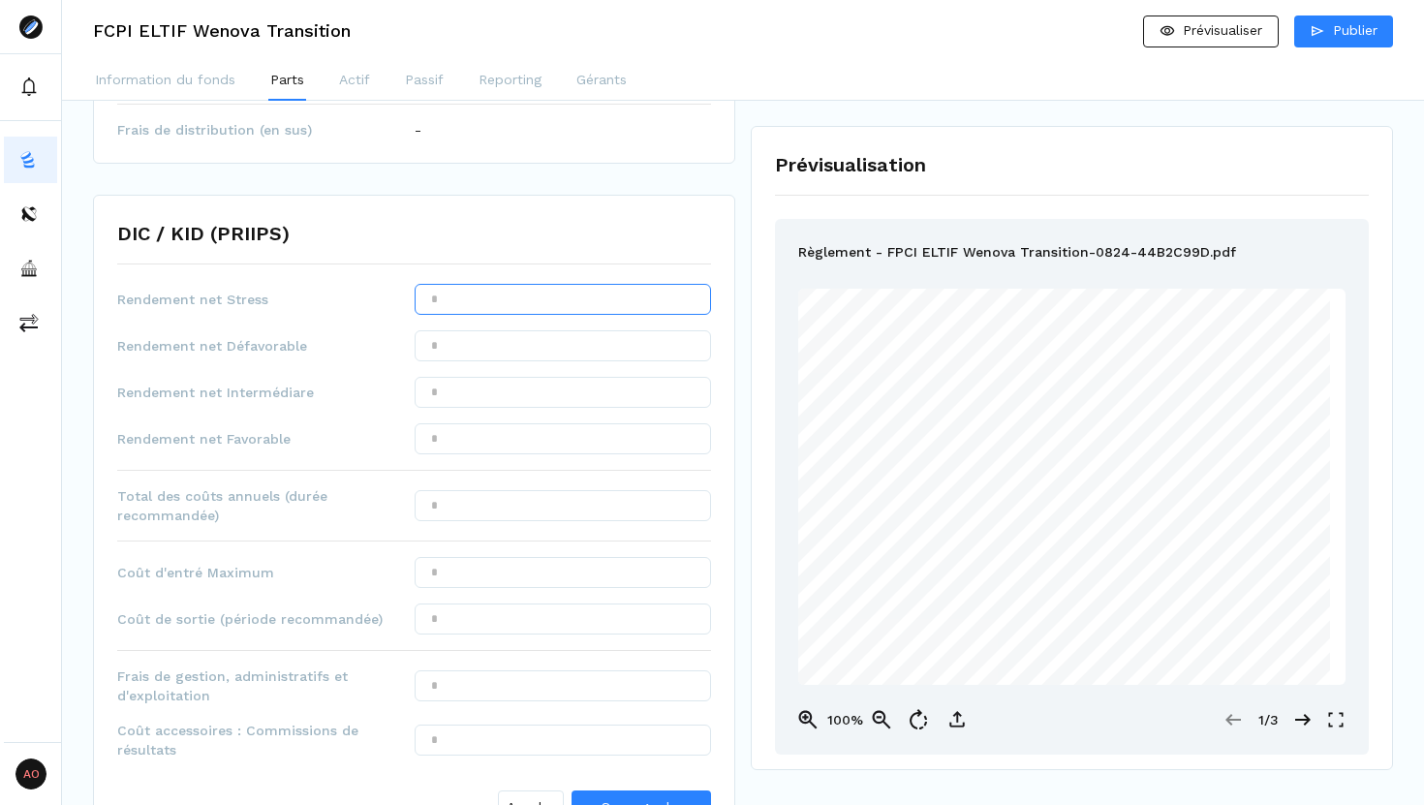
click at [446, 307] on input "text" at bounding box center [563, 299] width 297 height 31
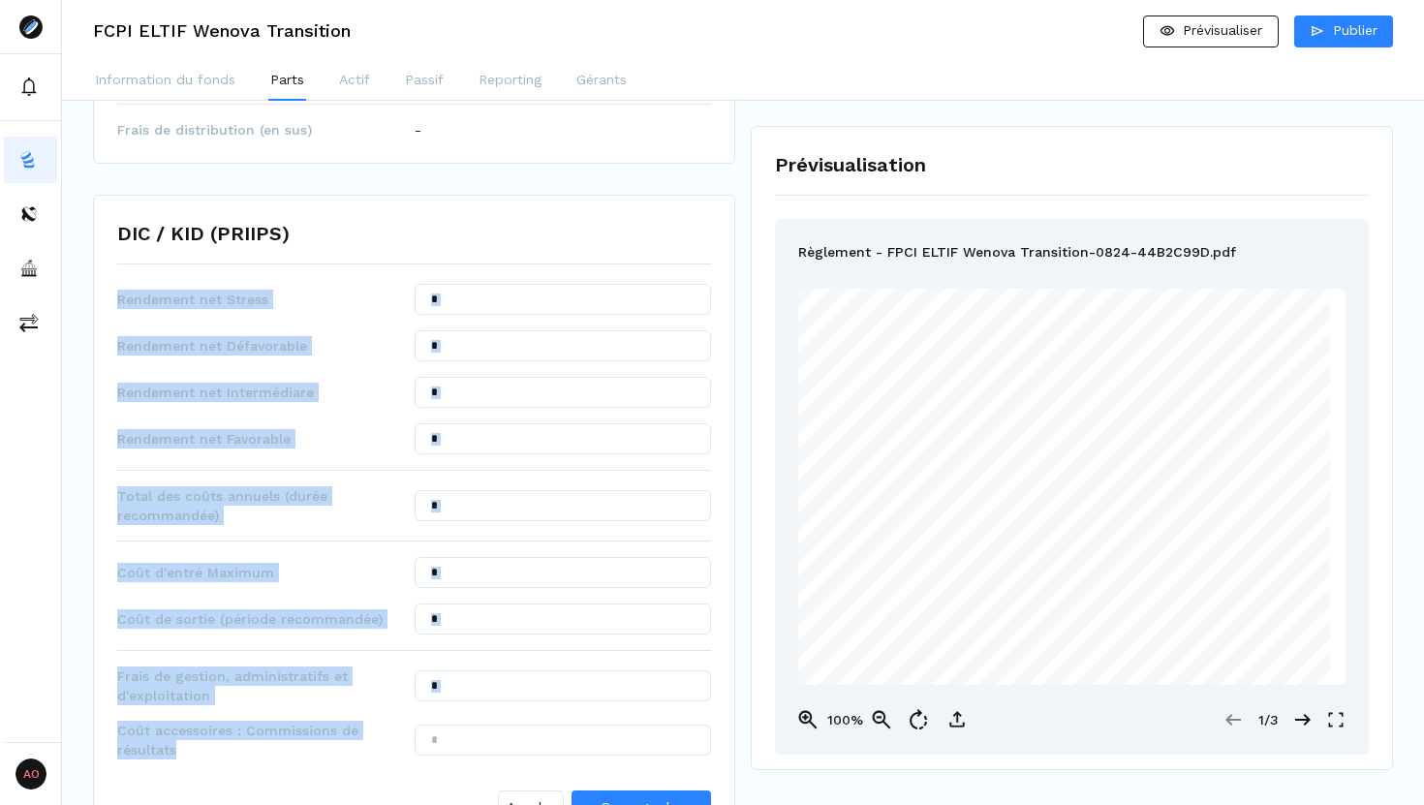
drag, startPoint x: 117, startPoint y: 299, endPoint x: 248, endPoint y: 751, distance: 469.9
click at [248, 751] on div "Rendement net Stress Rendement net Défavorable Rendement net Intermédiare Rende…" at bounding box center [414, 558] width 594 height 549
copy div "Rendement net Stress Rendement net Défavorable Rendement net Intermédiare Rende…"
click at [512, 295] on input "text" at bounding box center [563, 299] width 297 height 31
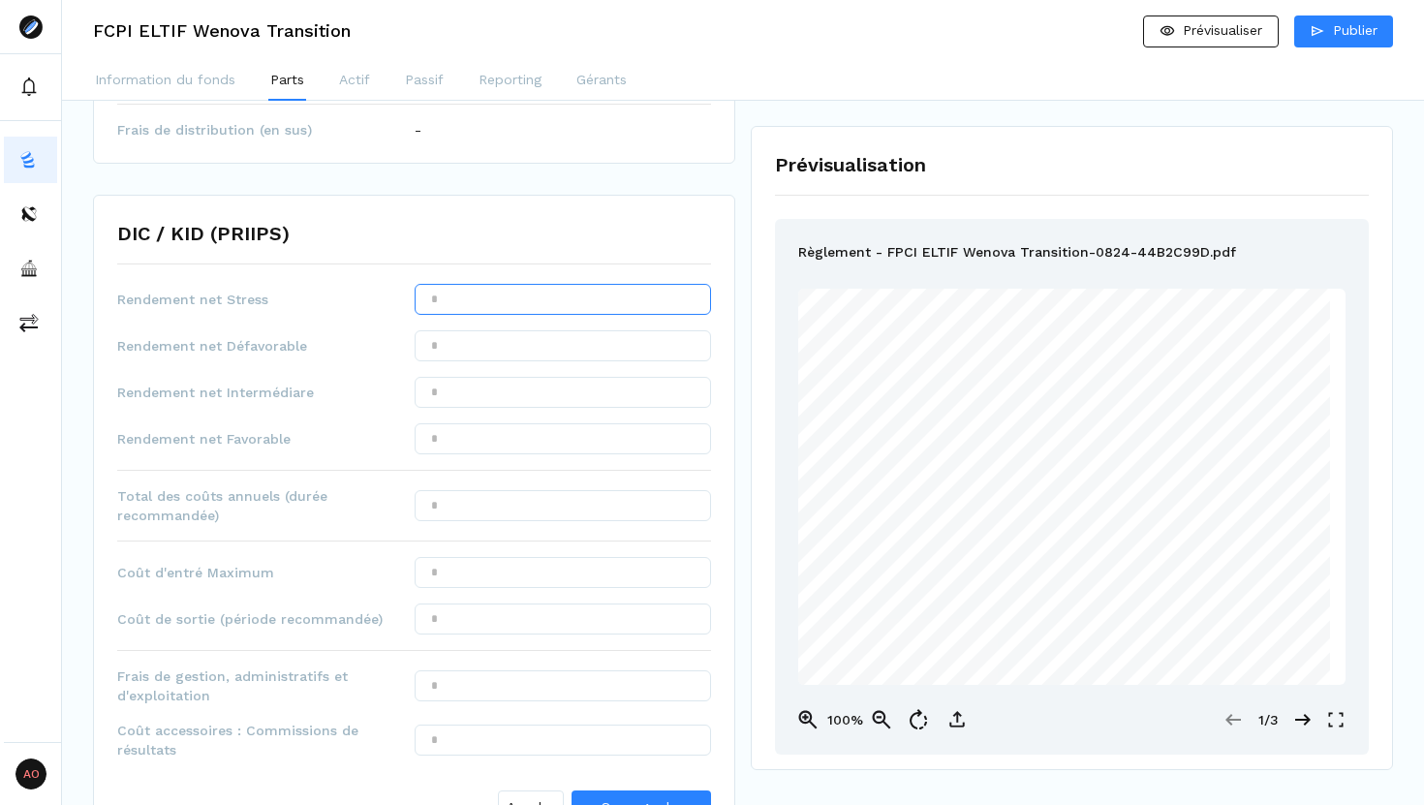
click at [512, 295] on input "text" at bounding box center [563, 299] width 297 height 31
type input "*******"
click at [489, 333] on input "text" at bounding box center [563, 345] width 297 height 31
type input "*******"
click at [475, 392] on input "text" at bounding box center [563, 392] width 297 height 31
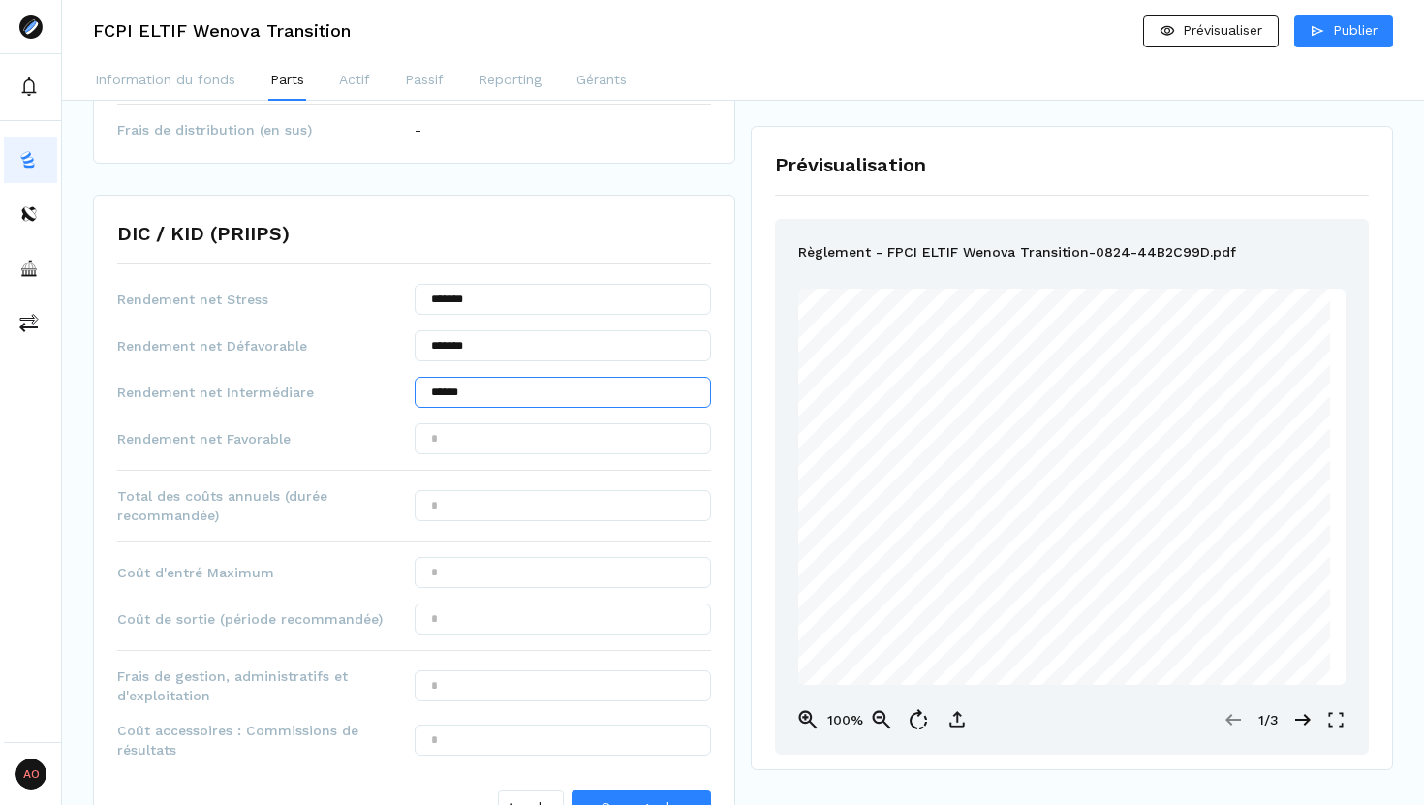
type input "******"
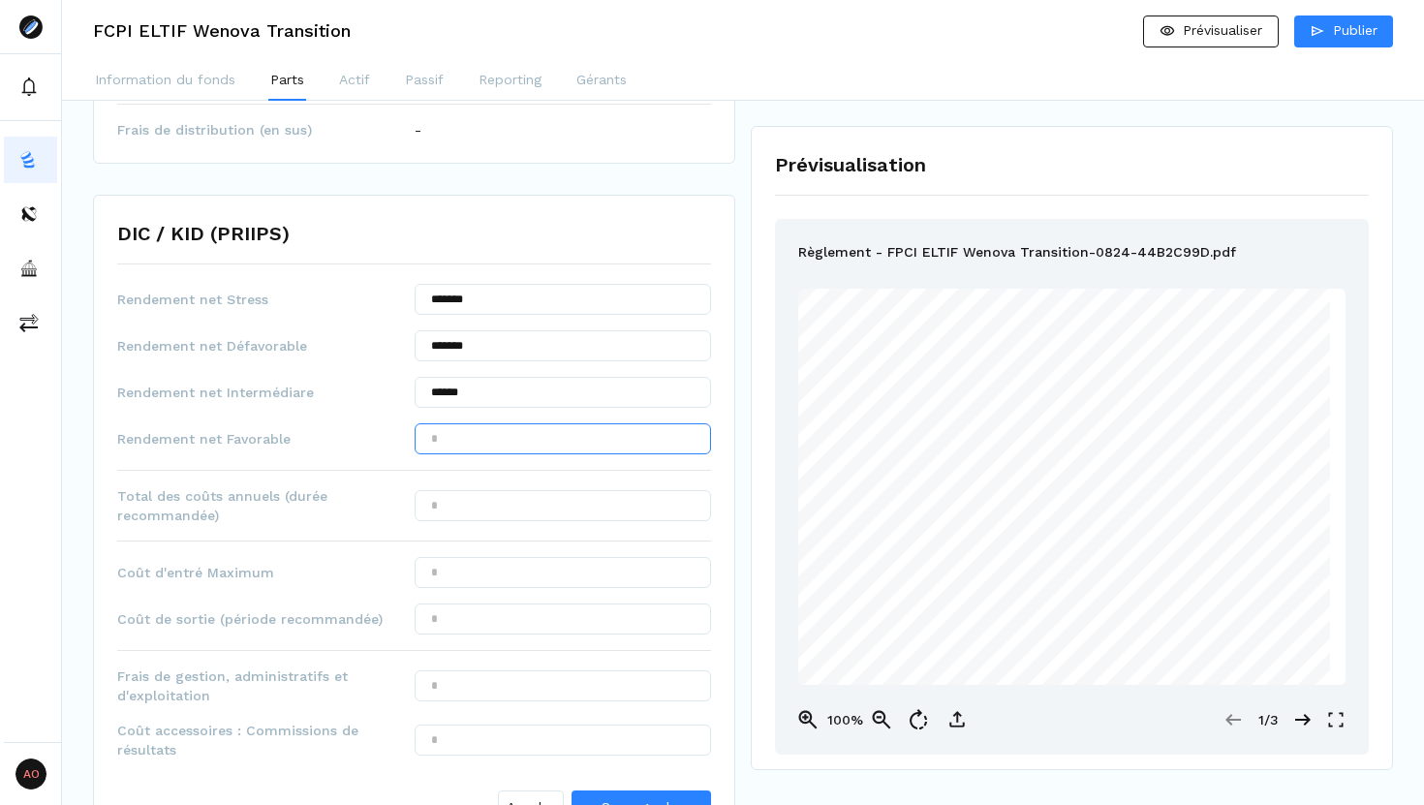
click at [449, 444] on input "text" at bounding box center [563, 438] width 297 height 31
type input "*****"
click at [543, 516] on input "text" at bounding box center [563, 505] width 297 height 31
type input "******"
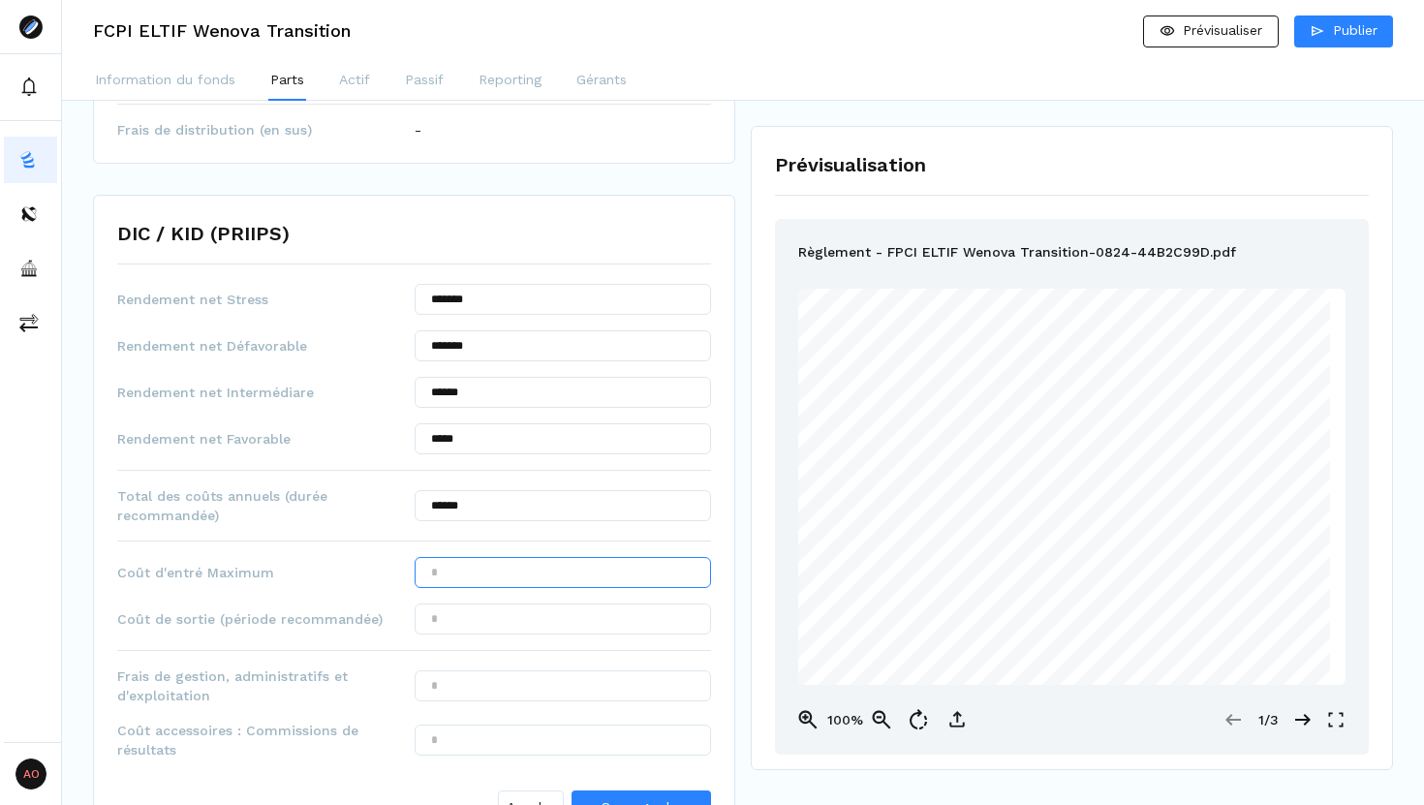
click at [520, 580] on input "text" at bounding box center [563, 572] width 297 height 31
type input "***"
type input "******"
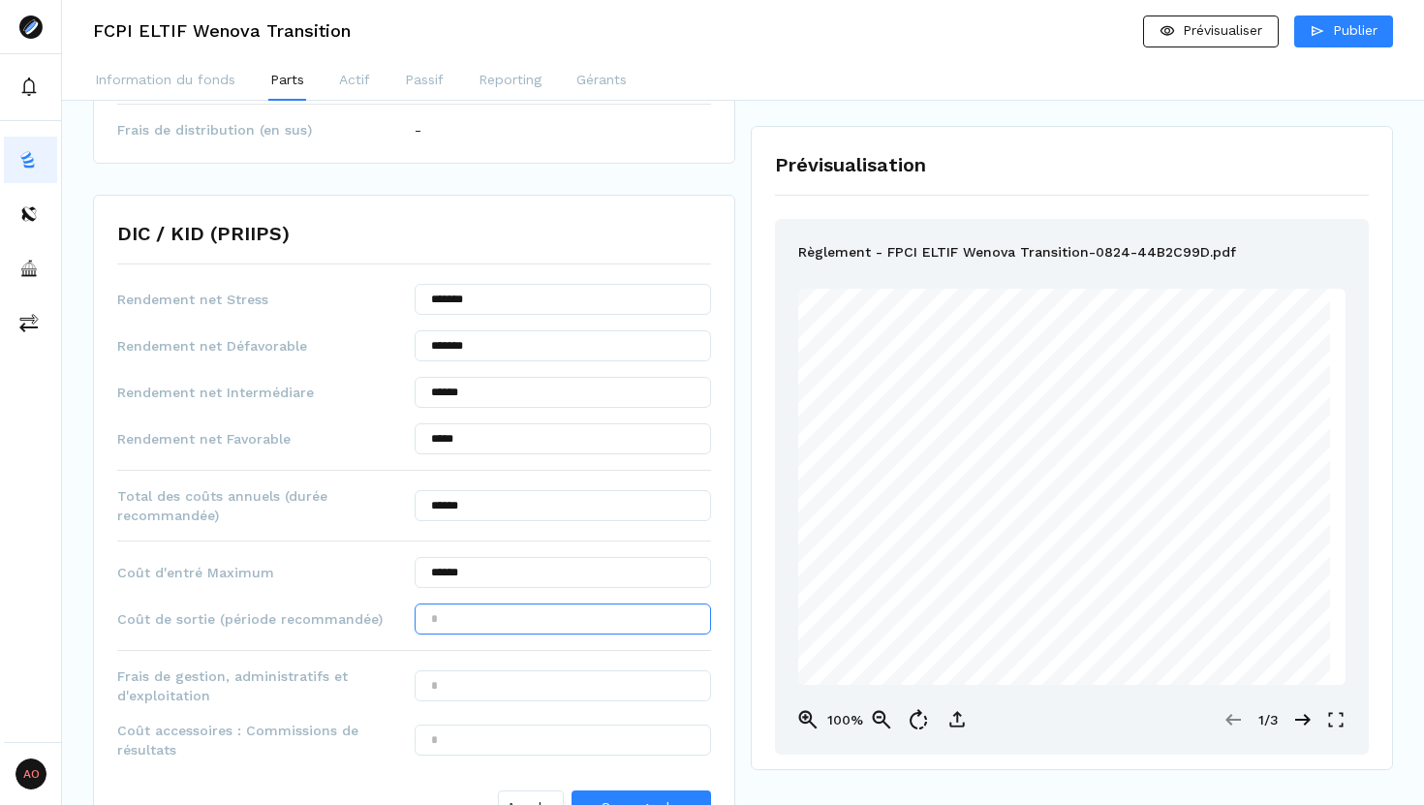
click at [545, 632] on input "text" at bounding box center [563, 618] width 297 height 31
type input "***"
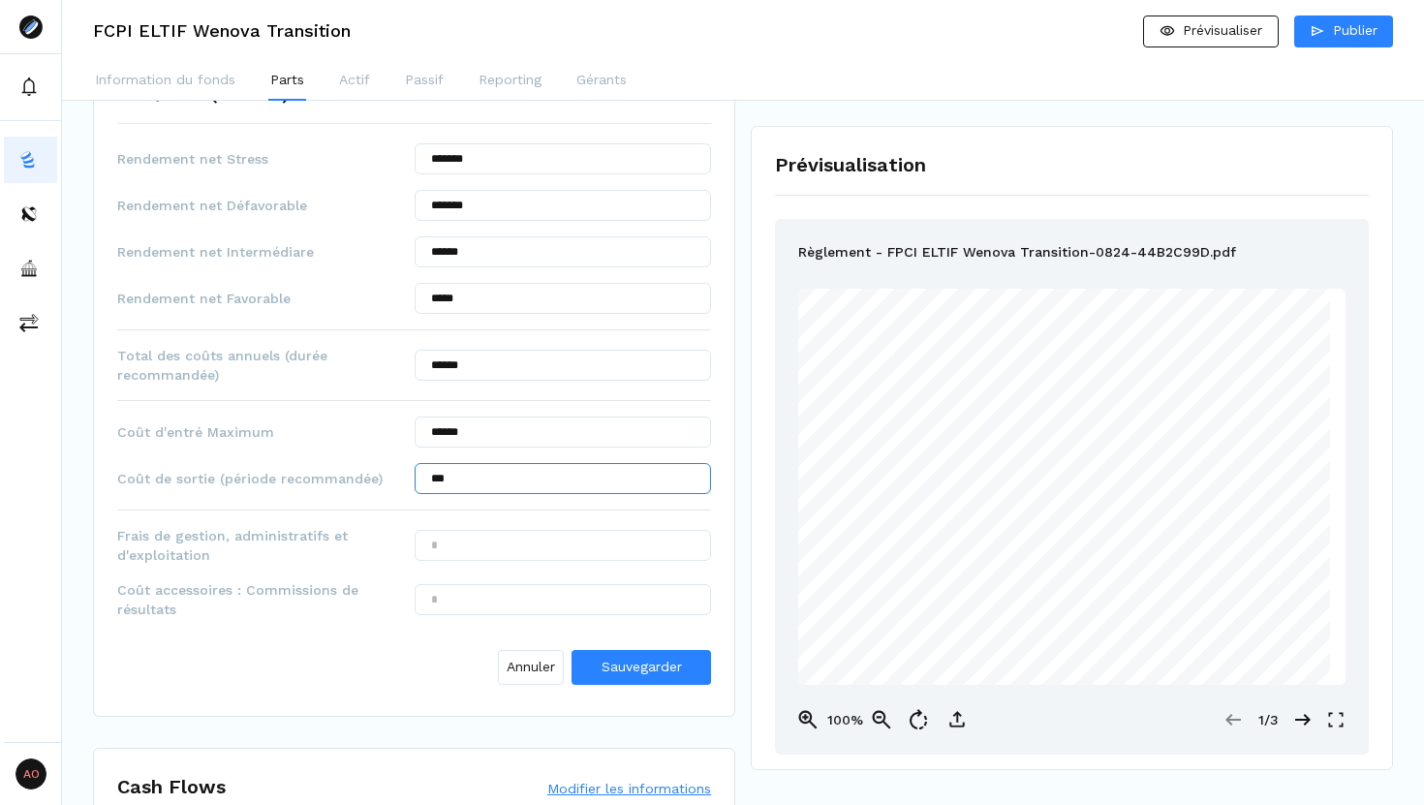
scroll to position [814, 0]
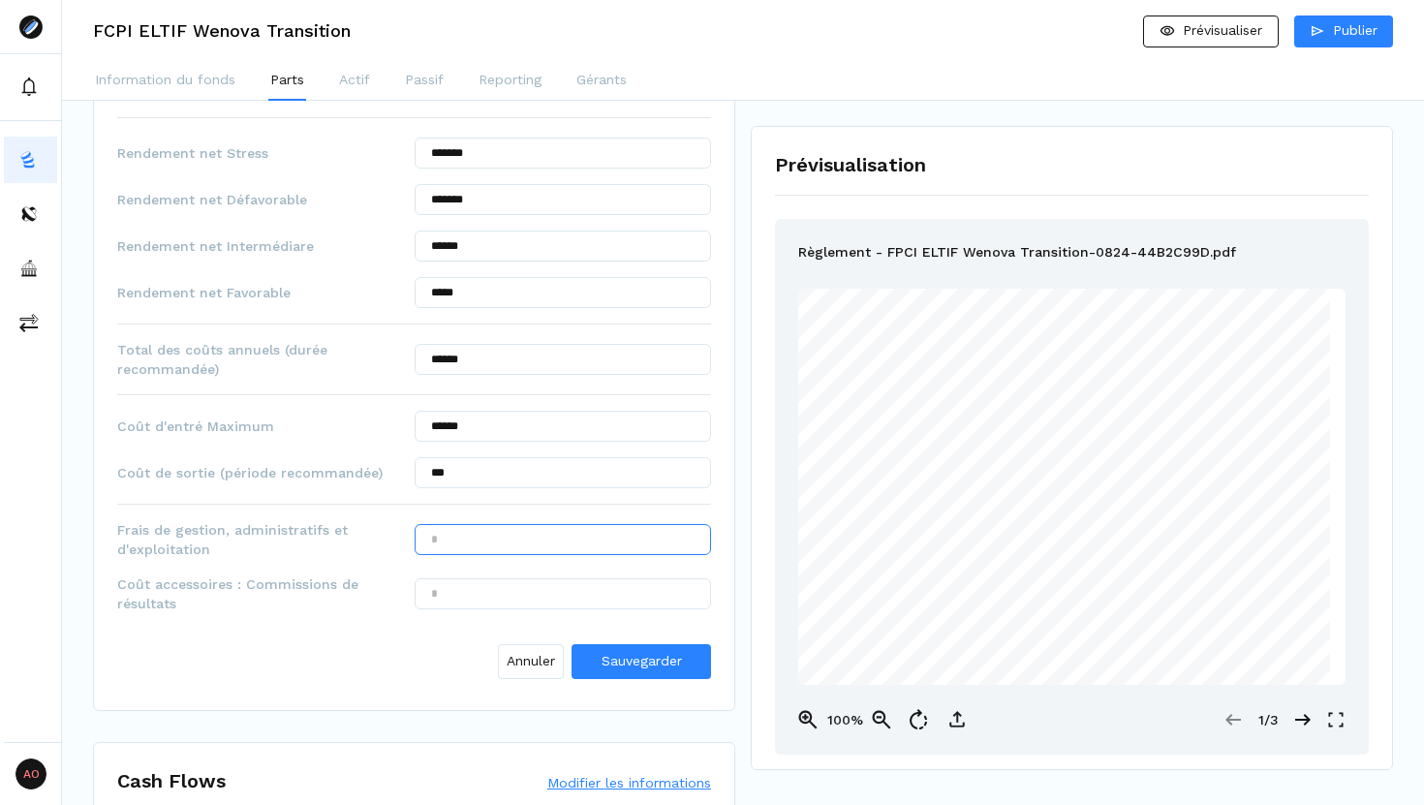
click at [510, 540] on input "text" at bounding box center [563, 539] width 297 height 31
type input "******"
click at [523, 598] on input "text" at bounding box center [563, 593] width 297 height 31
type input "***"
click at [621, 650] on button "Sauvegarder" at bounding box center [640, 661] width 139 height 35
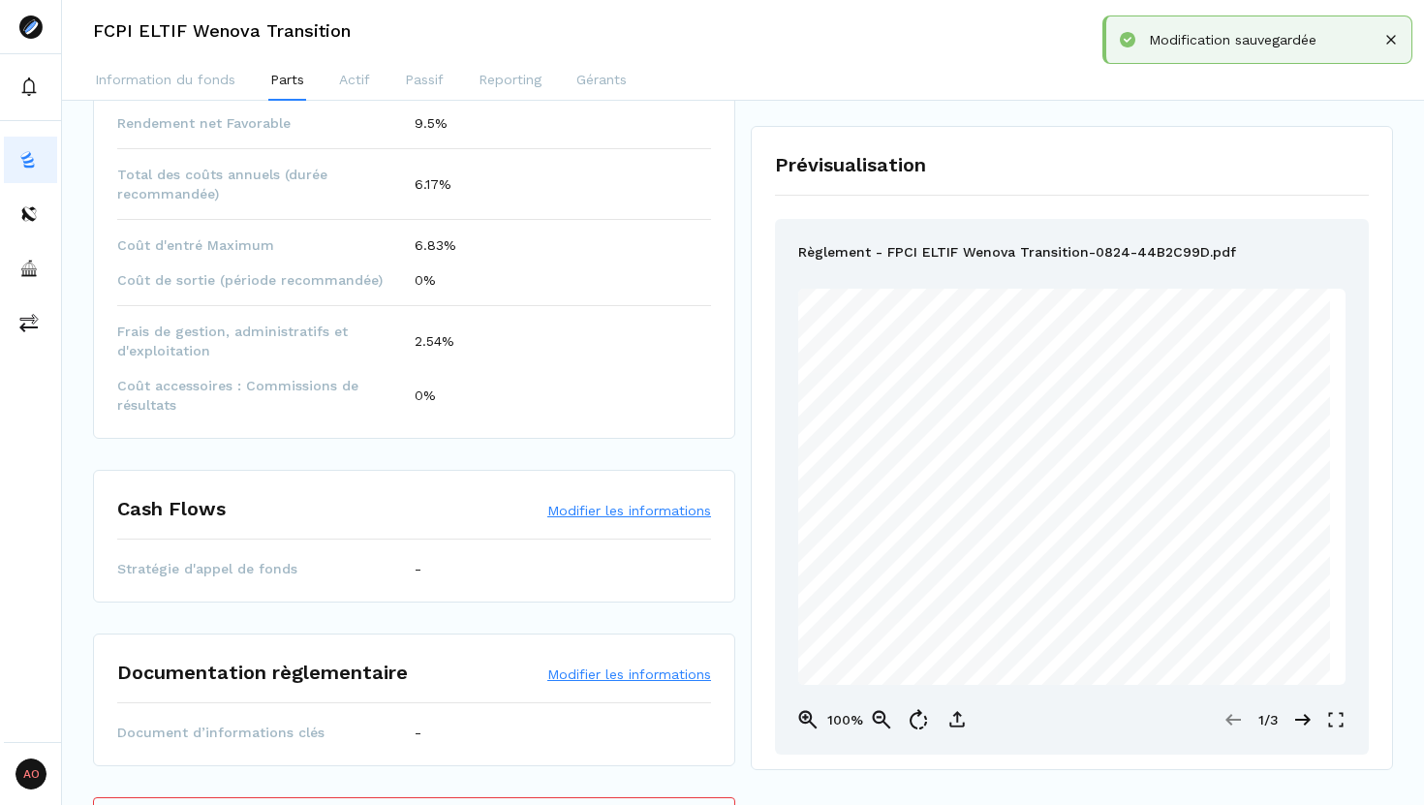
scroll to position [1000, 0]
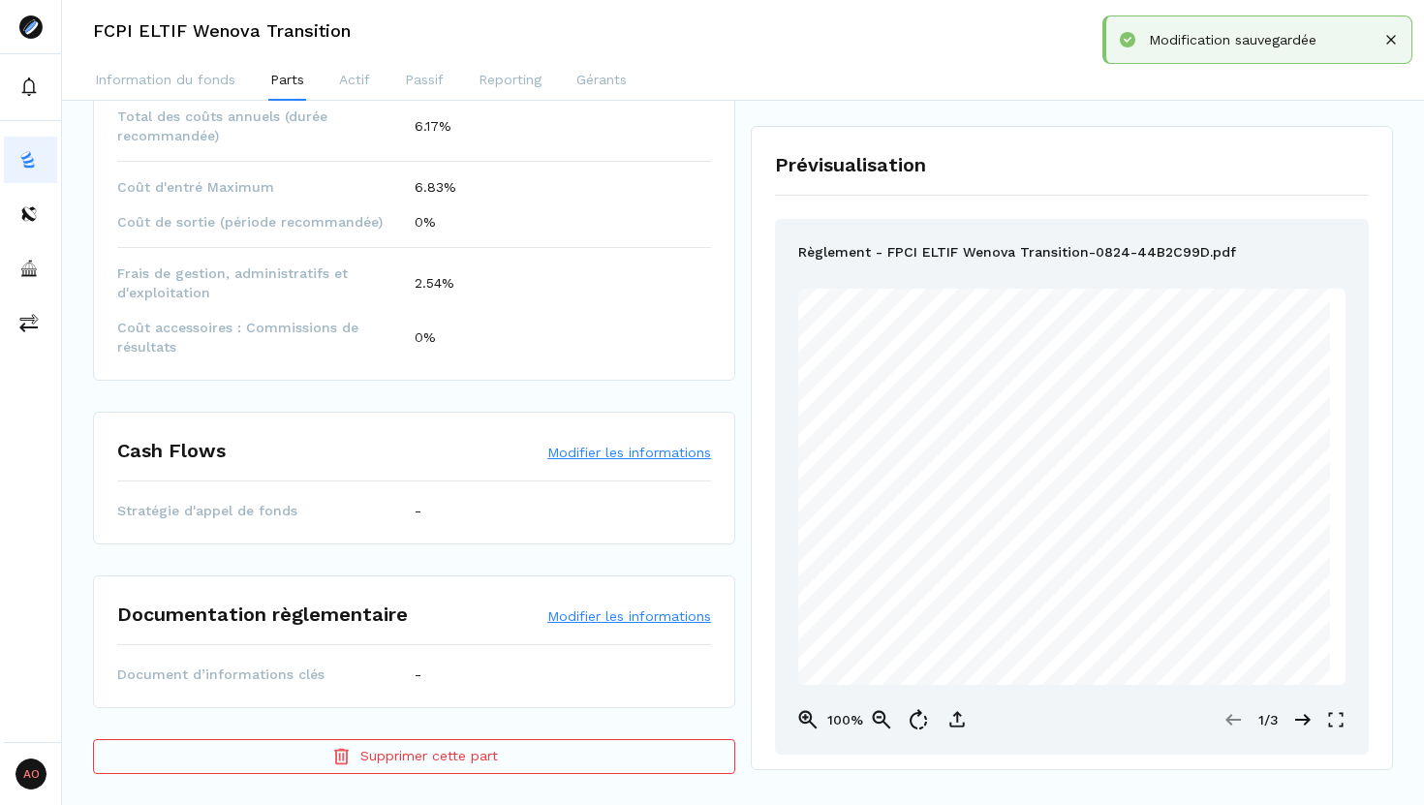
click at [604, 451] on button "Modifier les informations" at bounding box center [629, 452] width 164 height 19
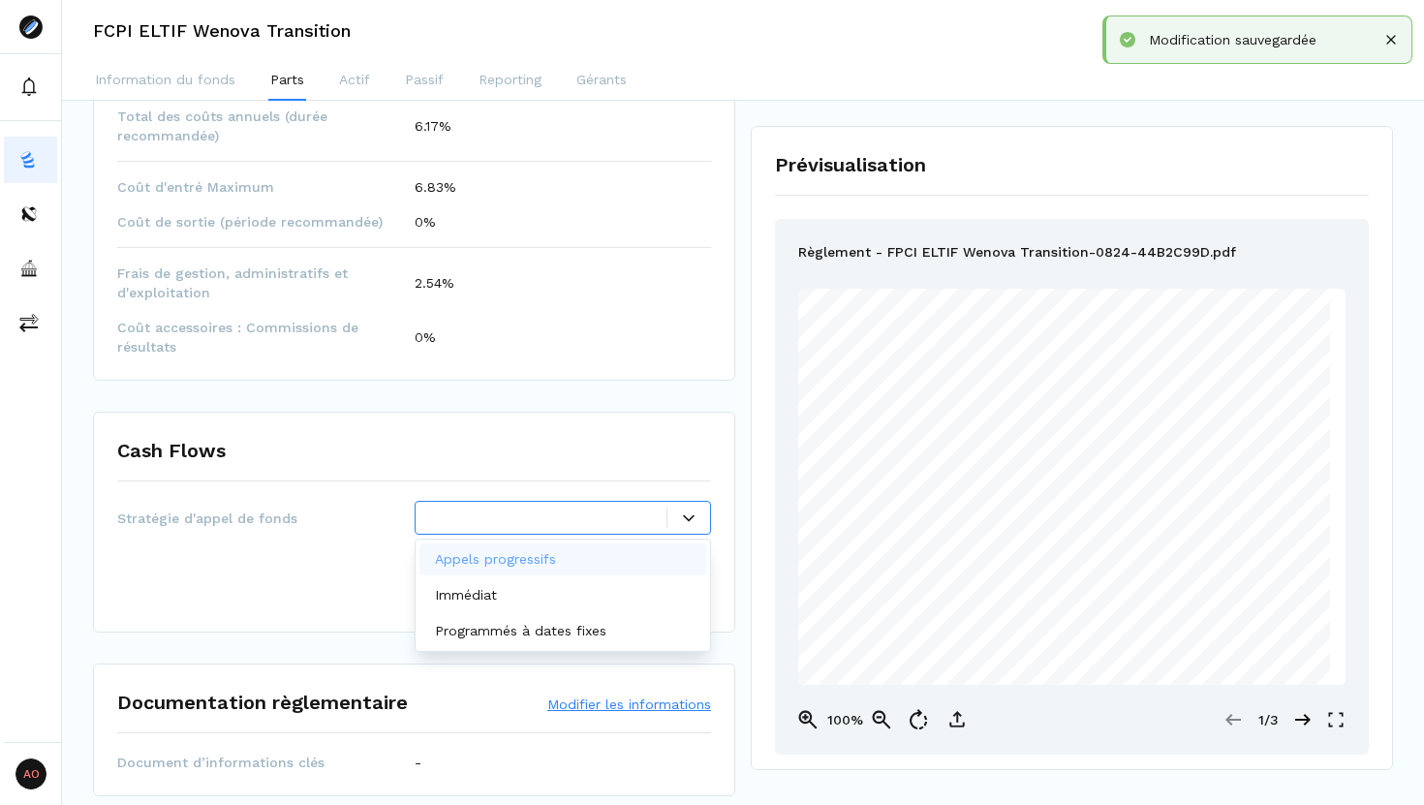
click at [581, 518] on div at bounding box center [549, 518] width 236 height 20
click at [538, 606] on div "Immédiat" at bounding box center [563, 595] width 288 height 32
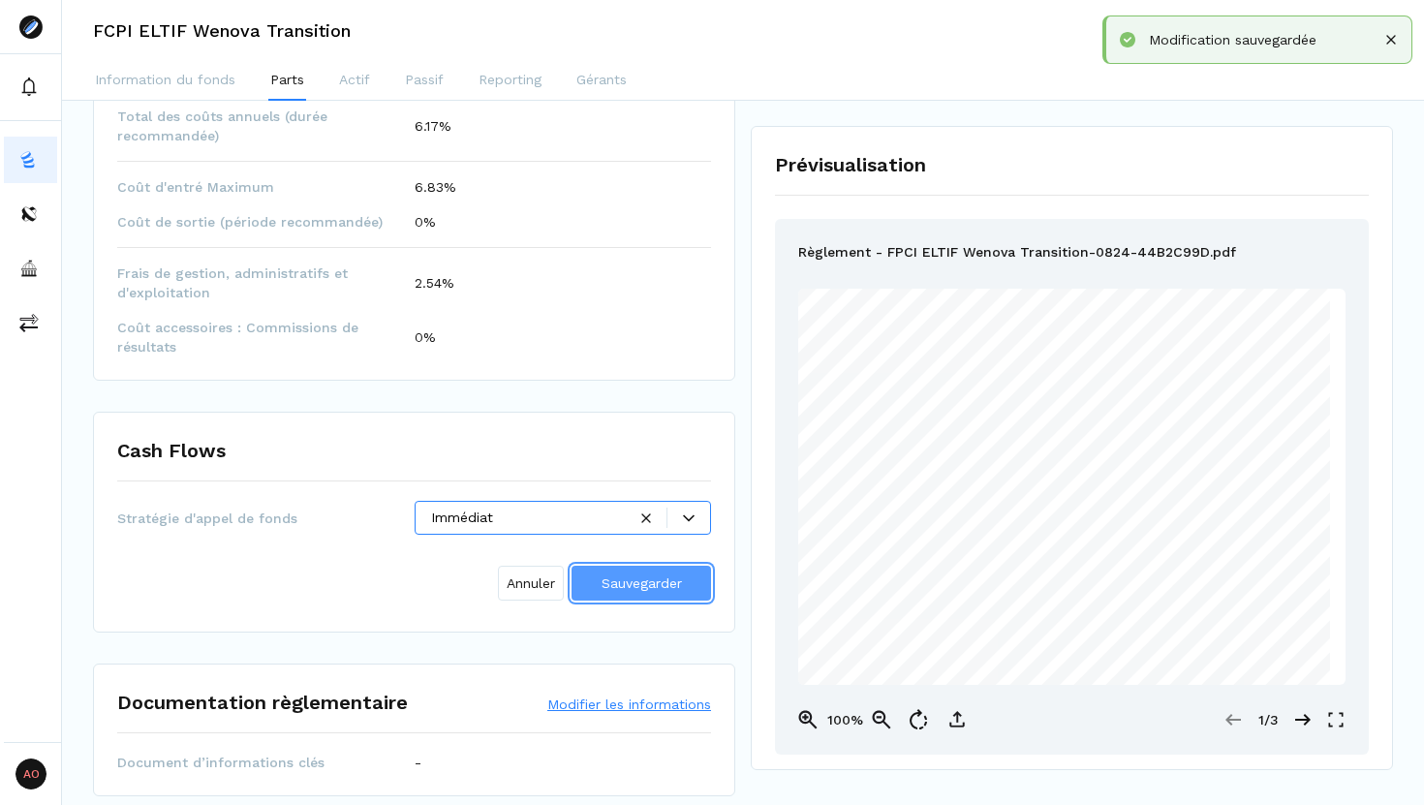
click at [617, 581] on span "Sauvegarder" at bounding box center [641, 582] width 80 height 15
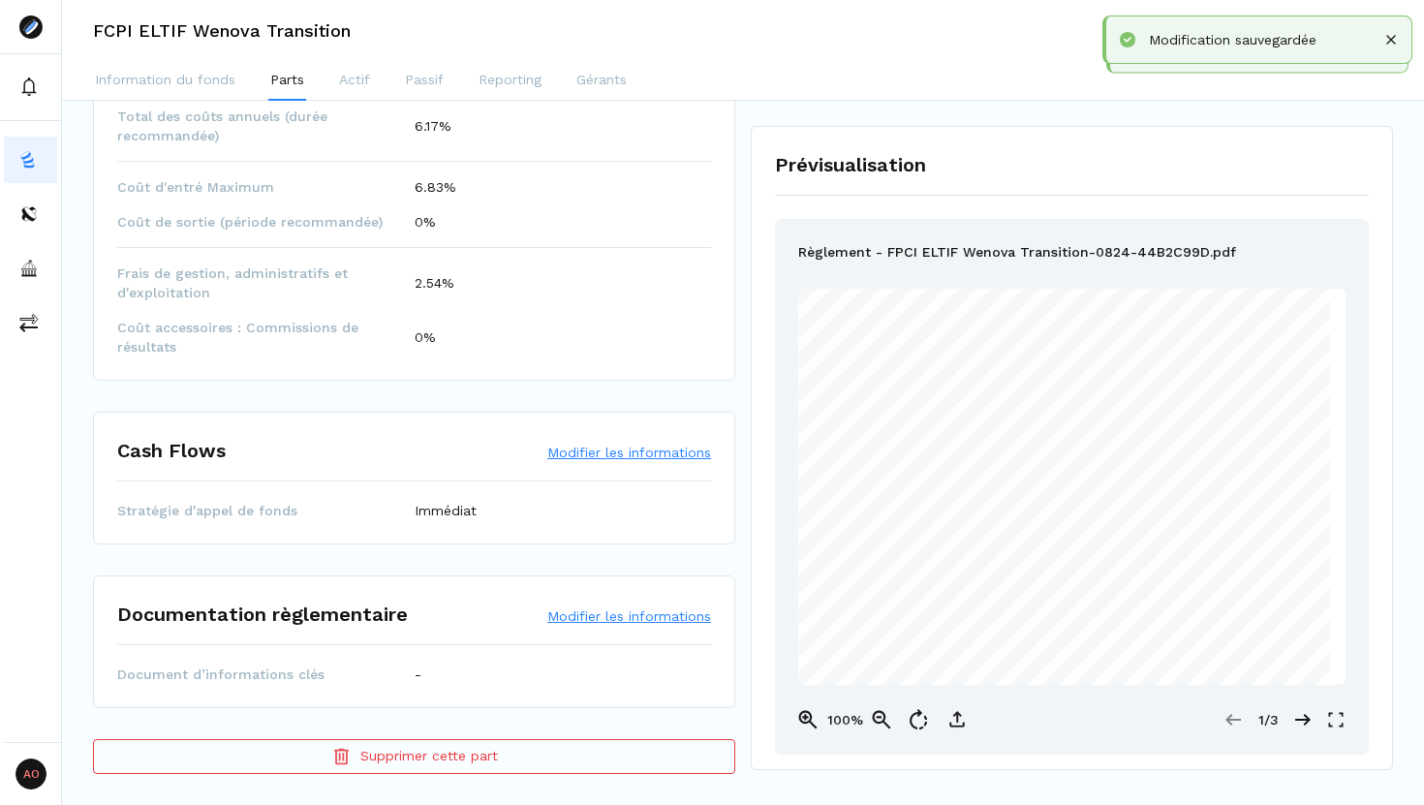
click at [601, 619] on button "Modifier les informations" at bounding box center [629, 615] width 164 height 19
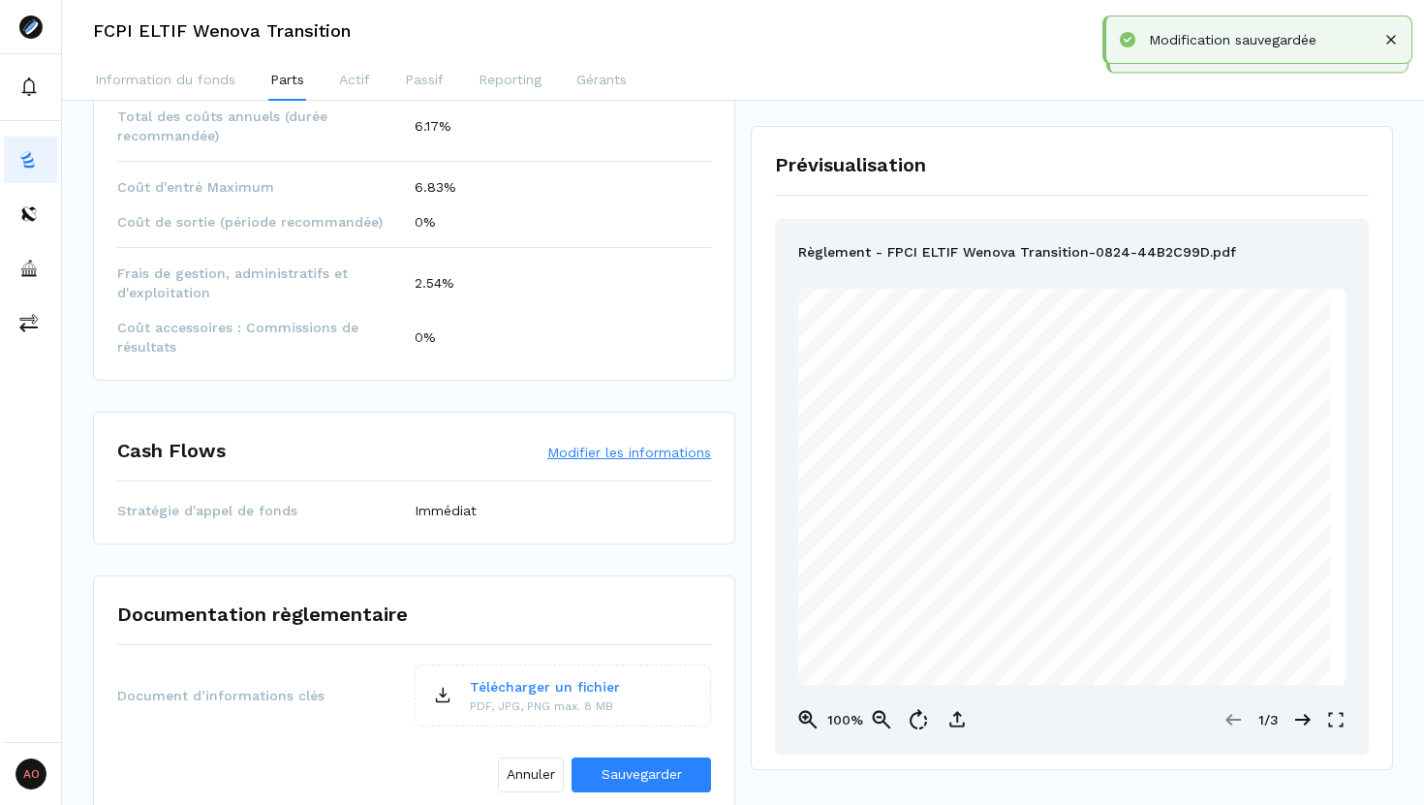
scroll to position [1117, 0]
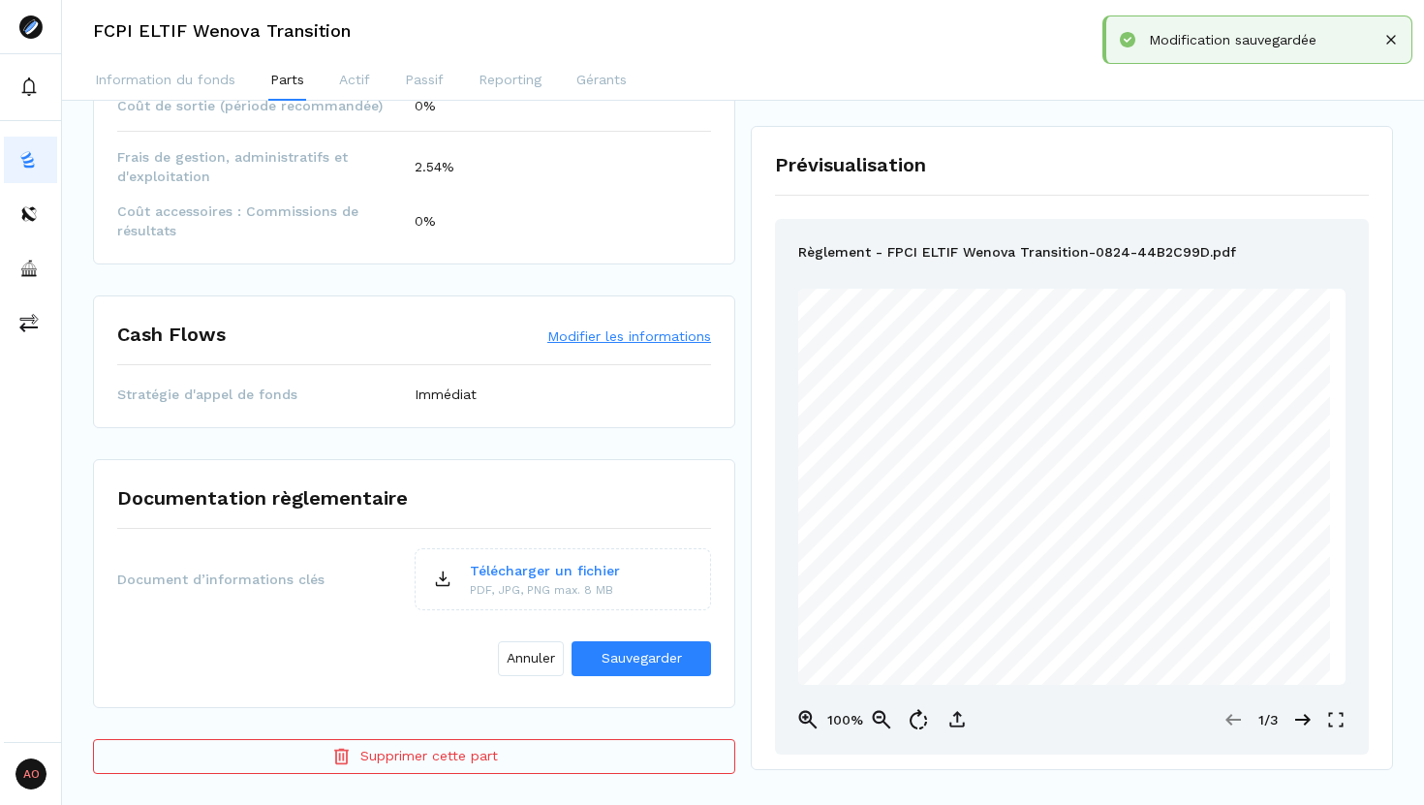
click at [561, 571] on p "Télécharger un fichier" at bounding box center [545, 571] width 150 height 20
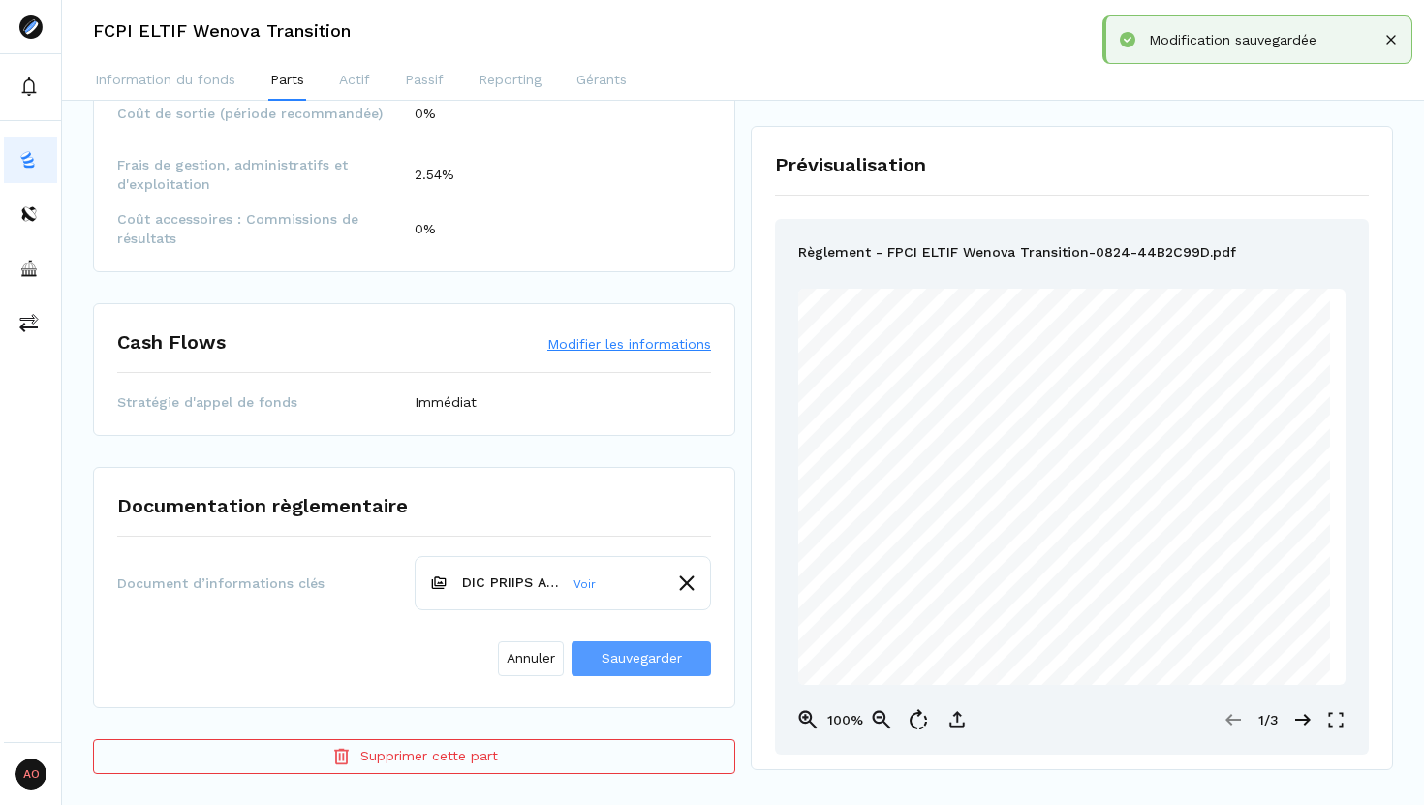
scroll to position [1109, 0]
click at [672, 661] on span "Sauvegarder" at bounding box center [641, 657] width 80 height 15
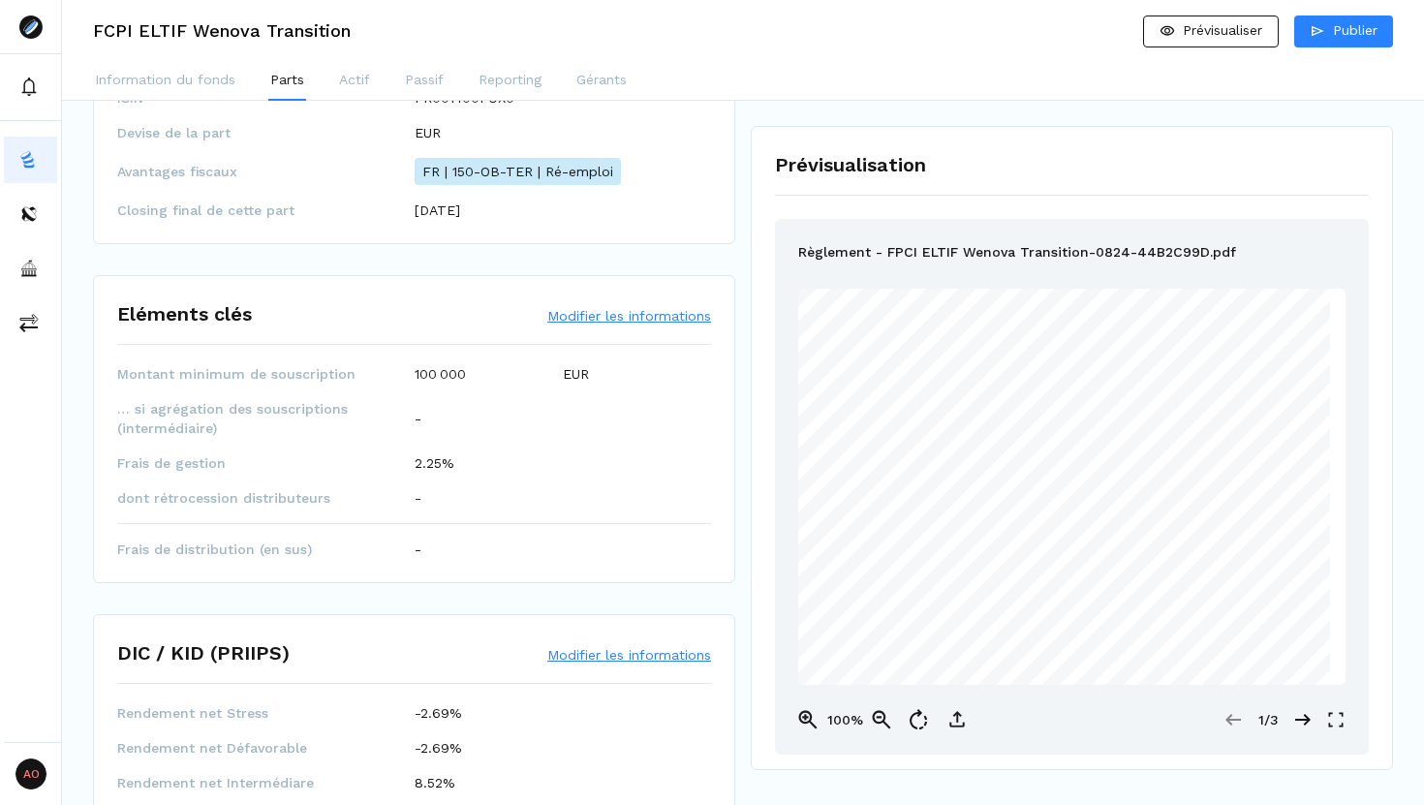
scroll to position [0, 0]
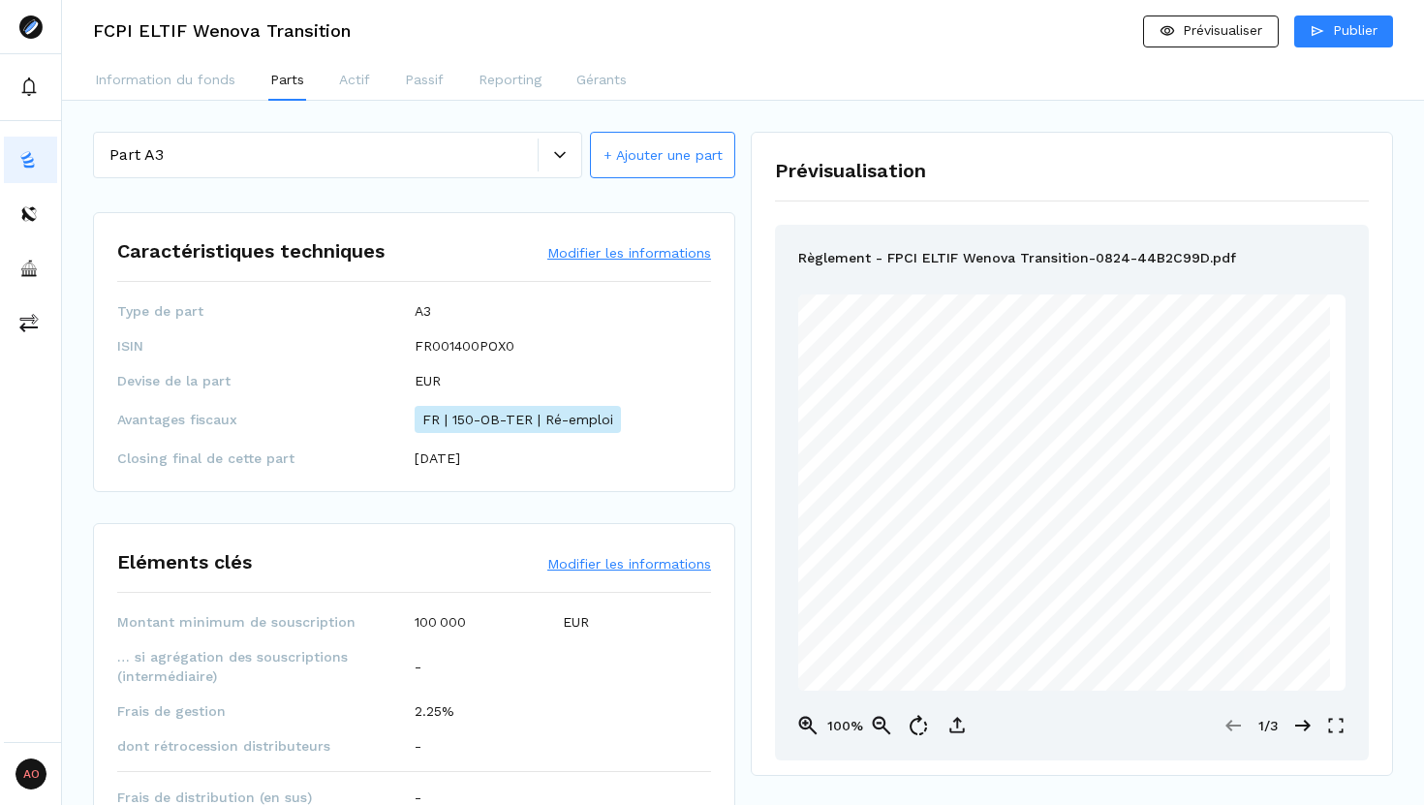
click at [561, 153] on icon at bounding box center [560, 155] width 12 height 12
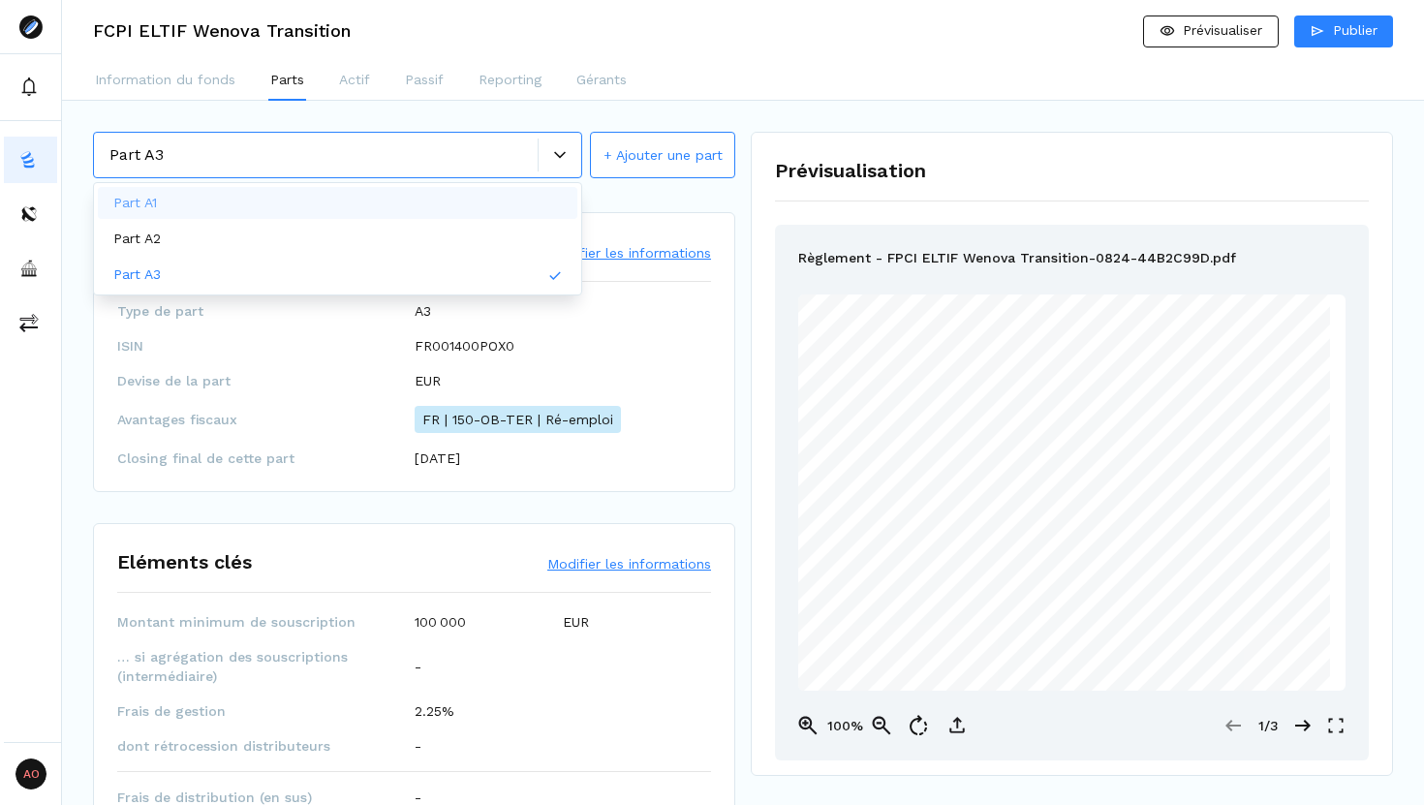
click at [583, 462] on div "24/10/2026" at bounding box center [563, 457] width 297 height 19
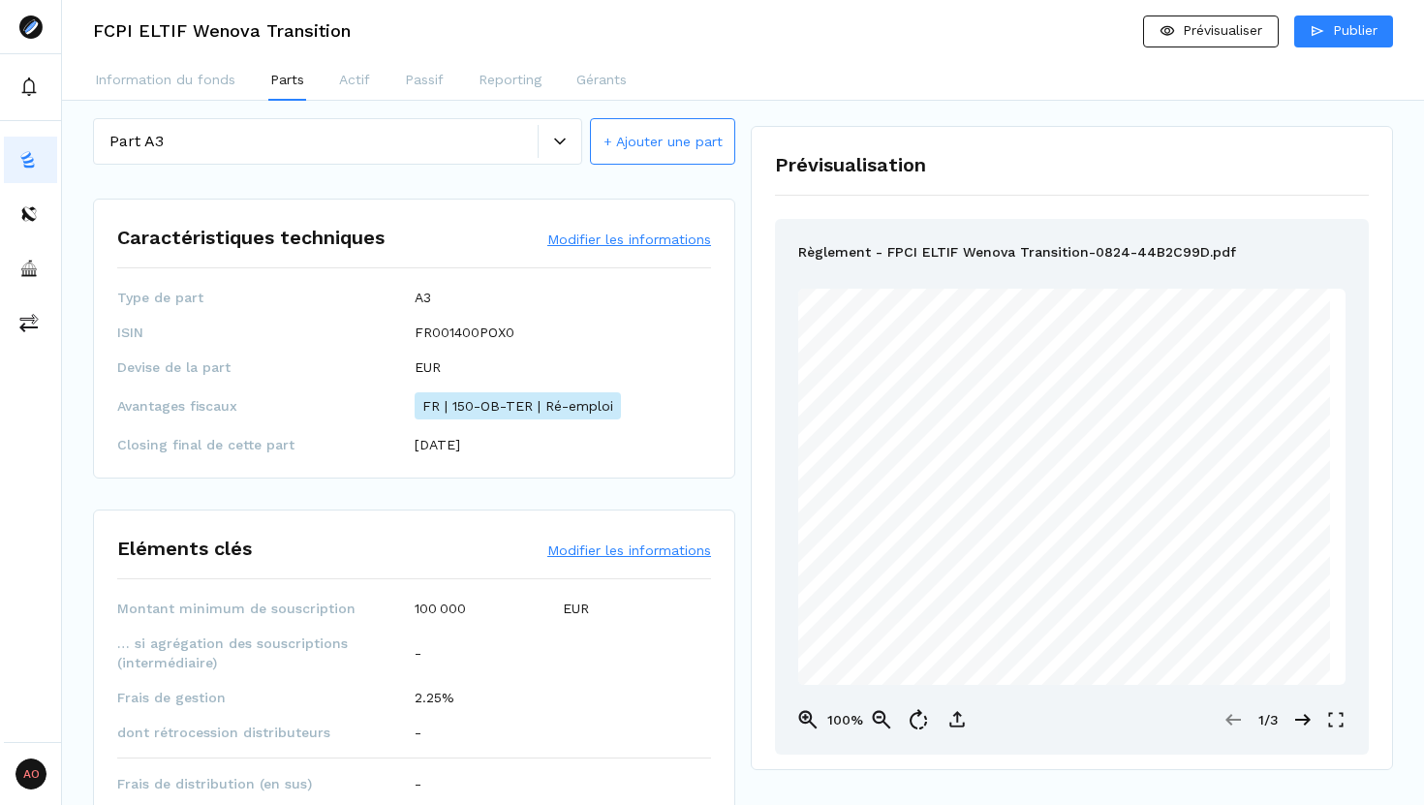
scroll to position [9, 0]
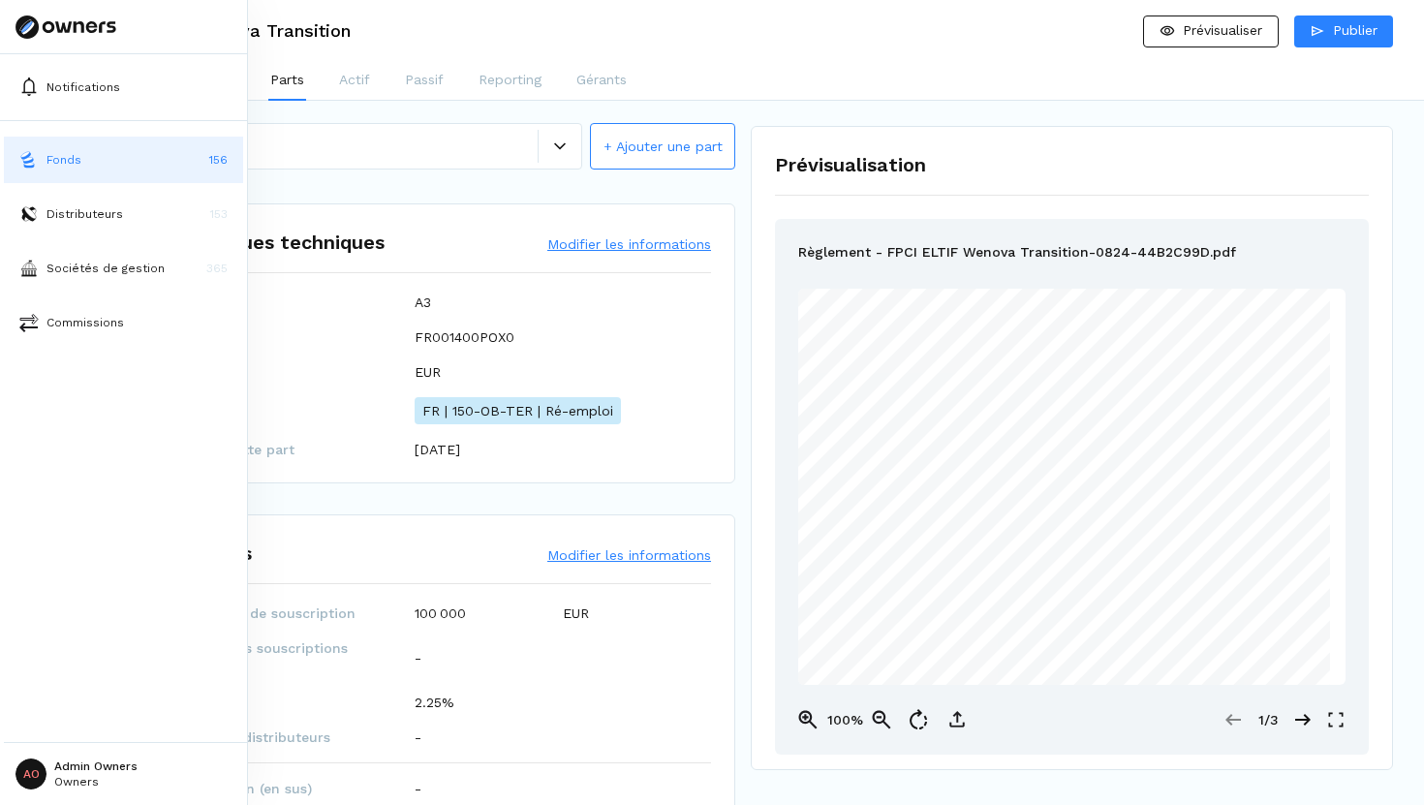
click at [34, 169] on img at bounding box center [28, 159] width 19 height 19
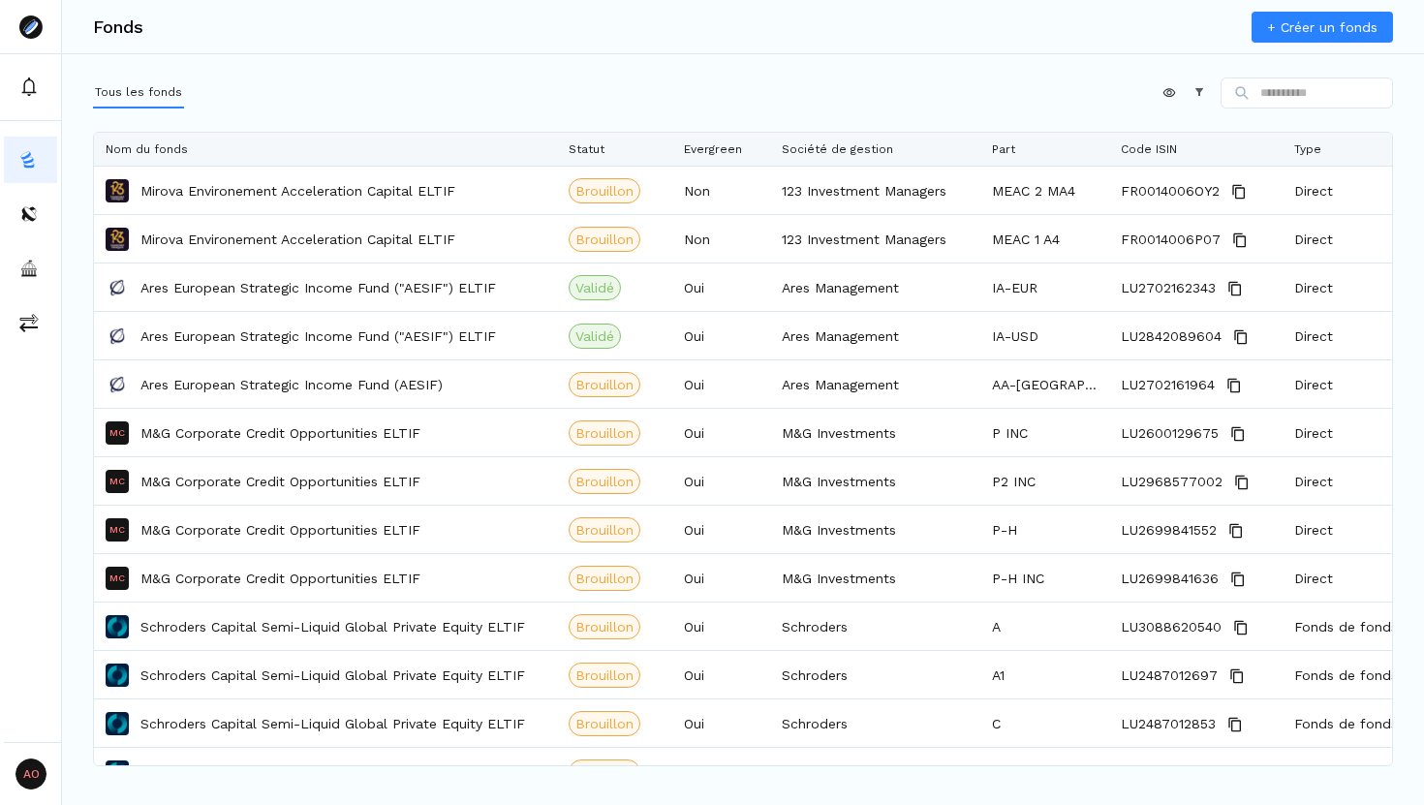
click at [1292, 24] on link "+ Créer un fonds" at bounding box center [1321, 27] width 141 height 31
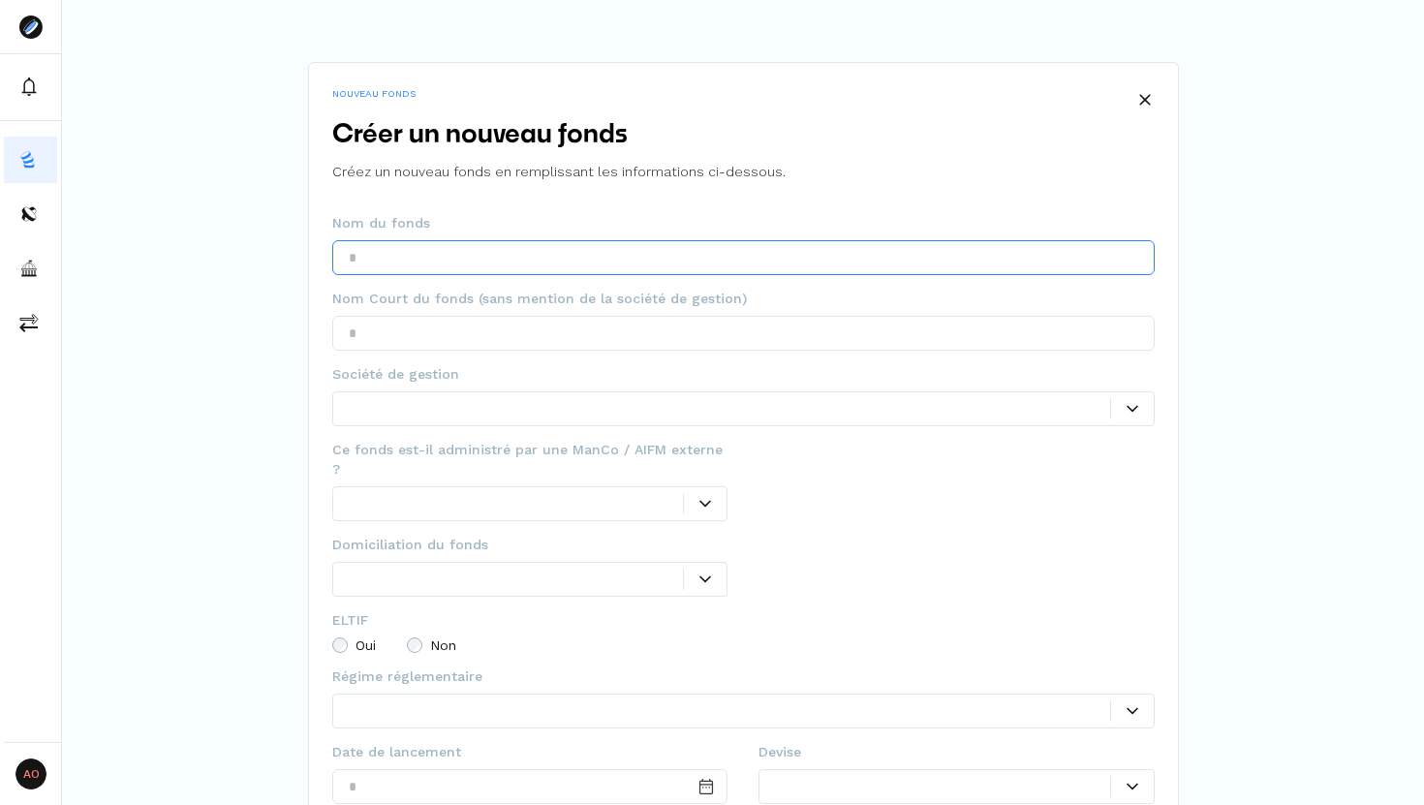
click at [650, 269] on input "text" at bounding box center [743, 257] width 822 height 35
type input "**********"
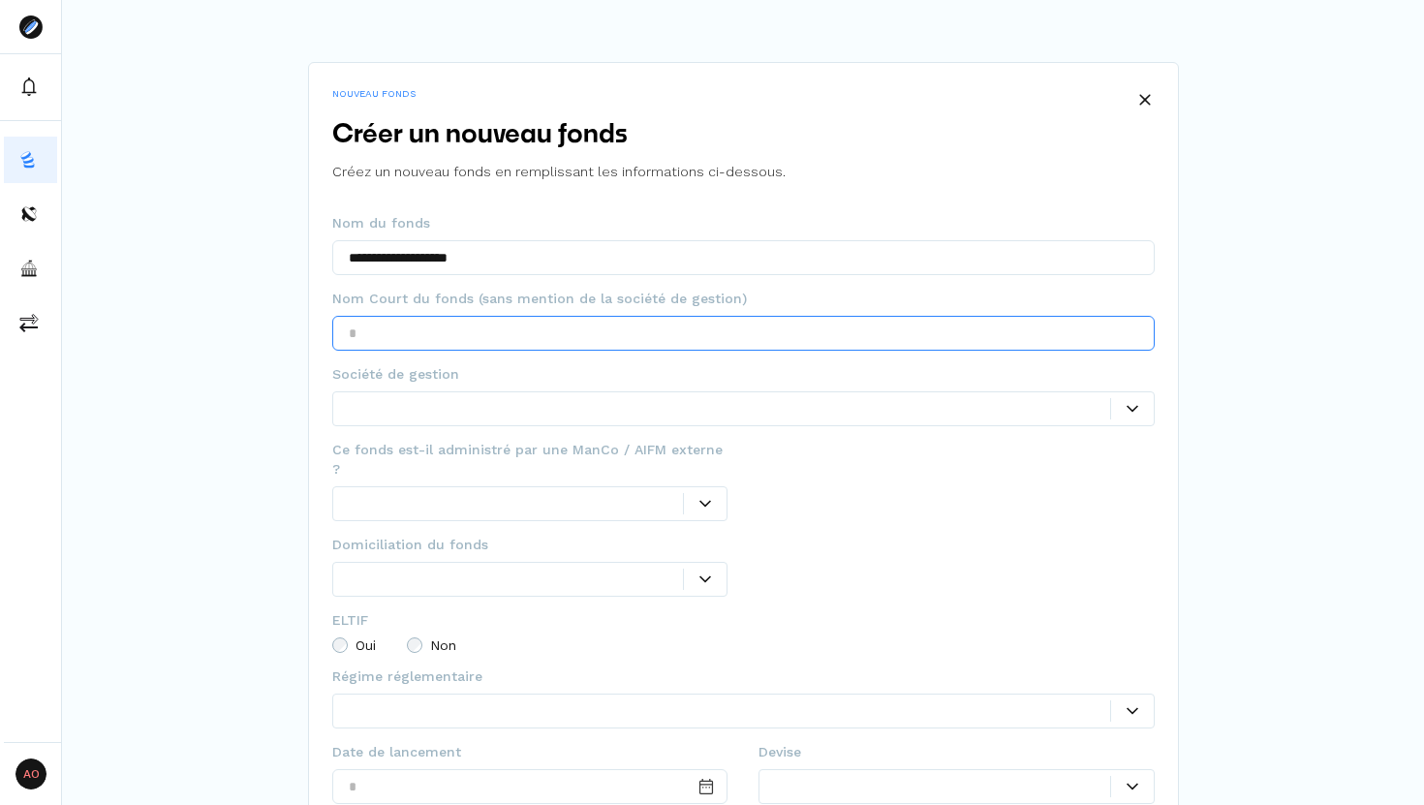
click at [600, 337] on input "text" at bounding box center [743, 333] width 822 height 35
type input "*********"
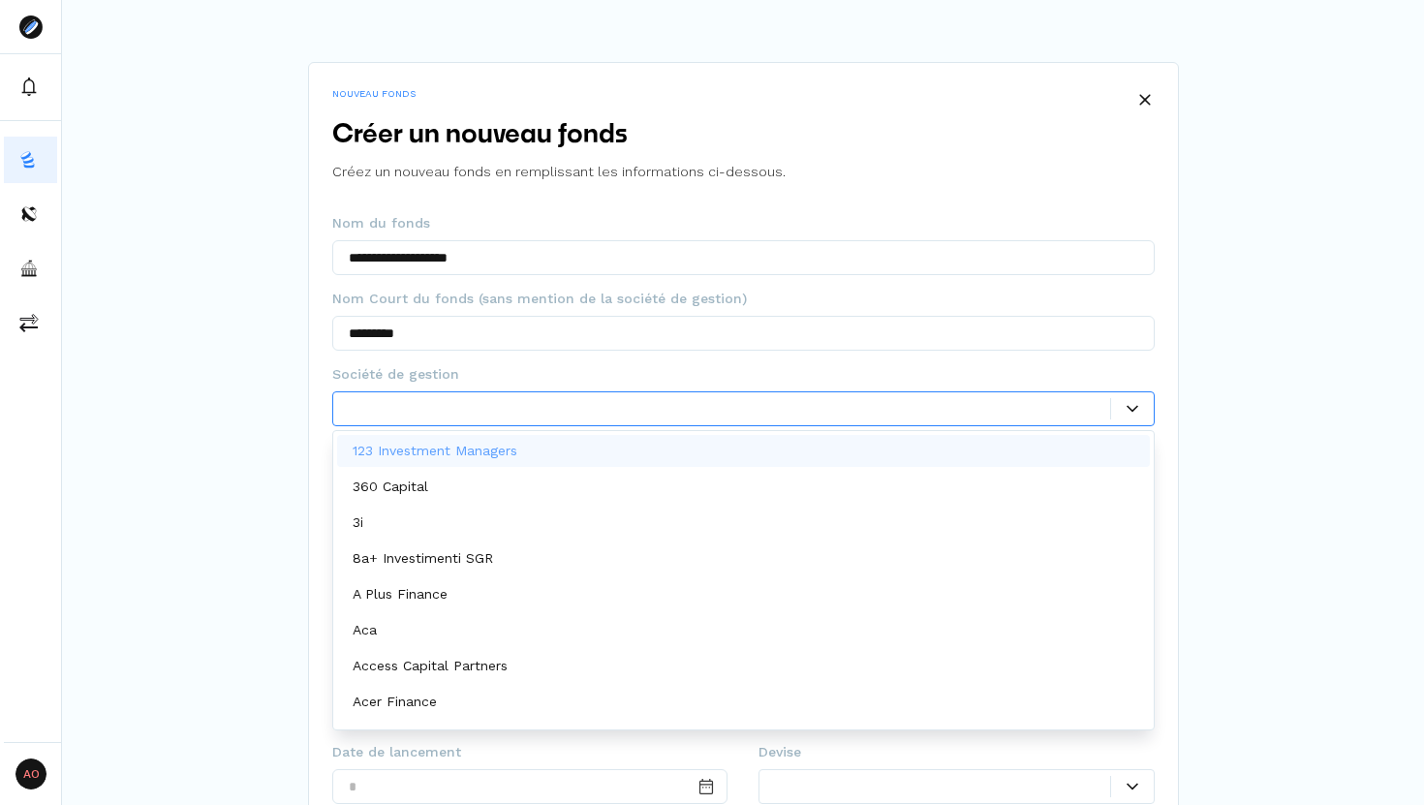
click at [569, 416] on div at bounding box center [729, 408] width 761 height 20
type input "***"
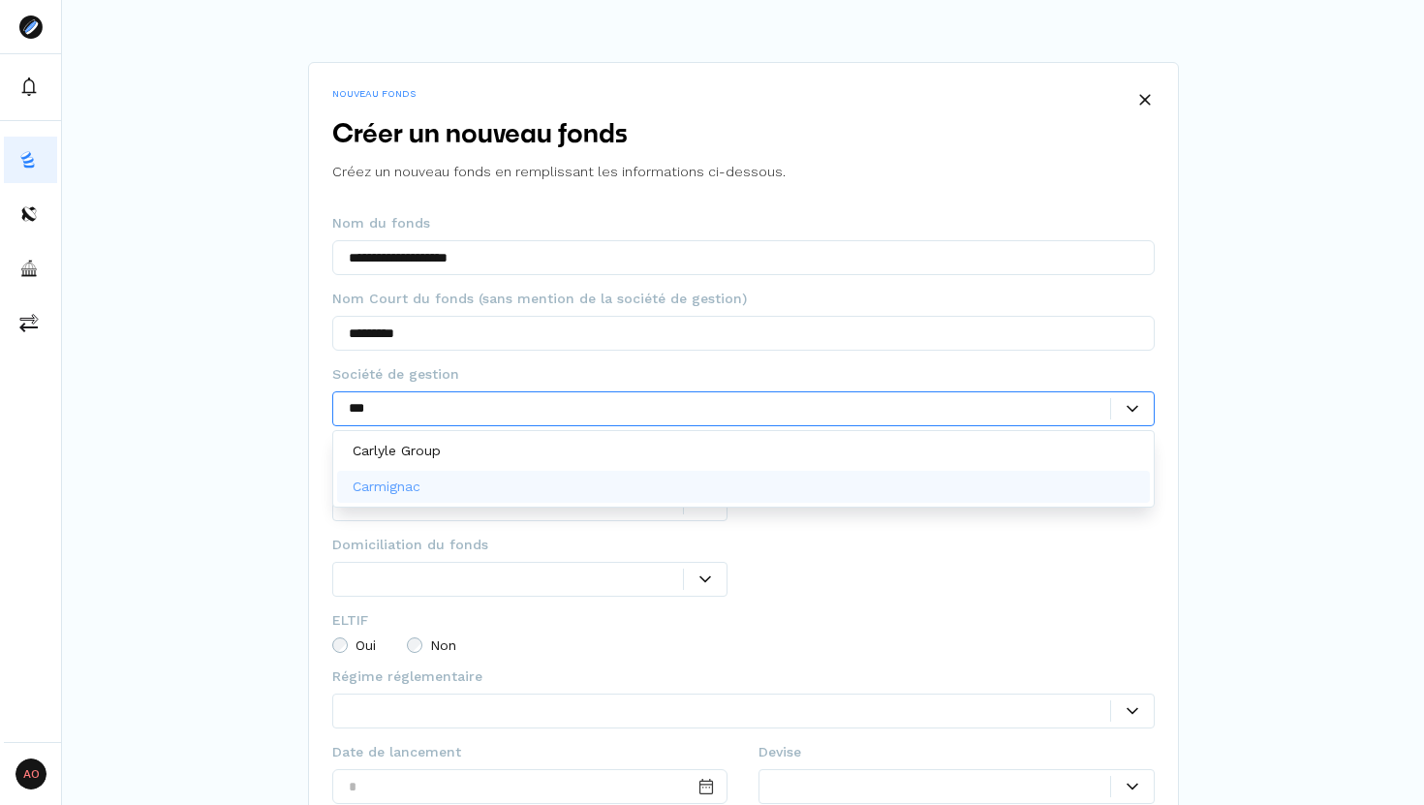
click at [507, 485] on div "Carmignac" at bounding box center [743, 487] width 813 height 32
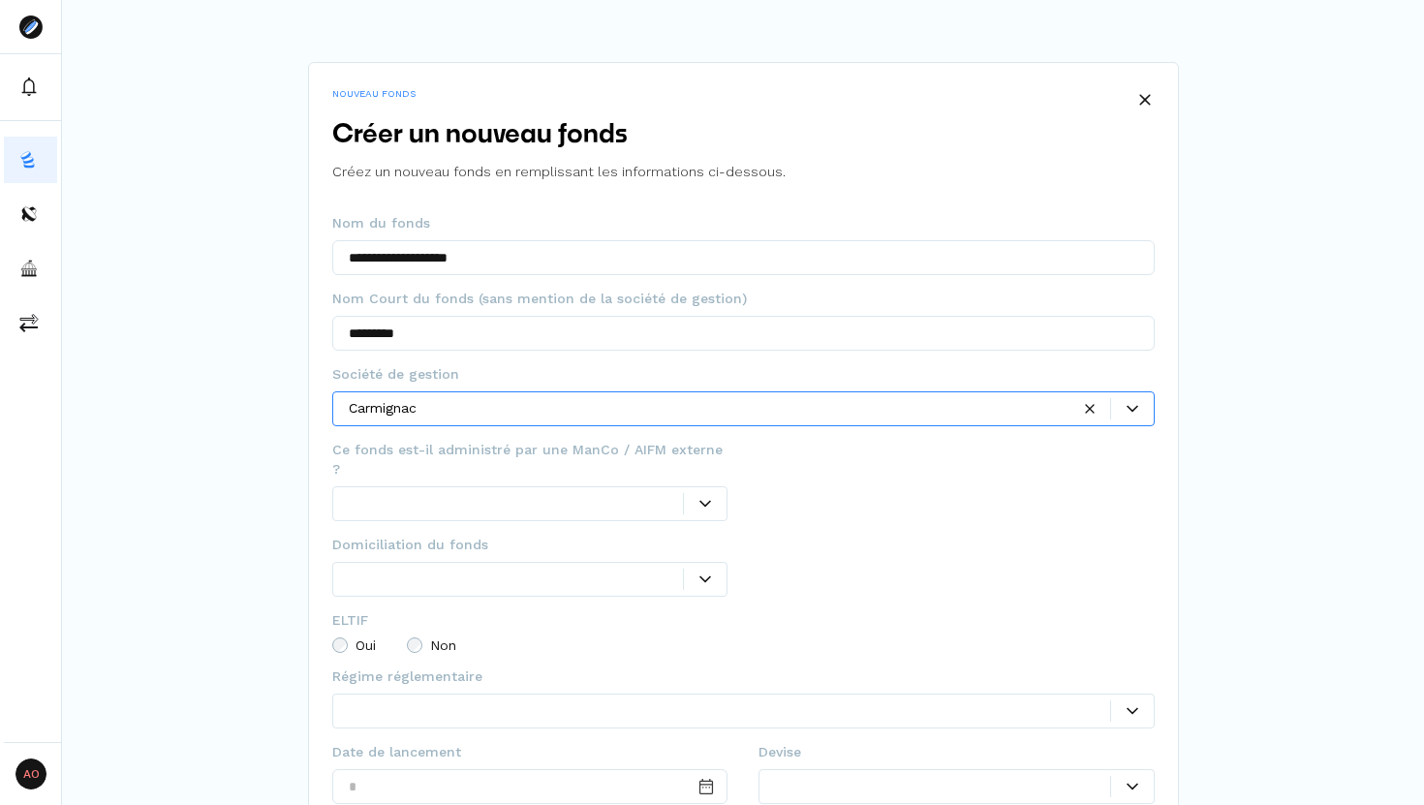
click at [507, 493] on div at bounding box center [516, 503] width 335 height 20
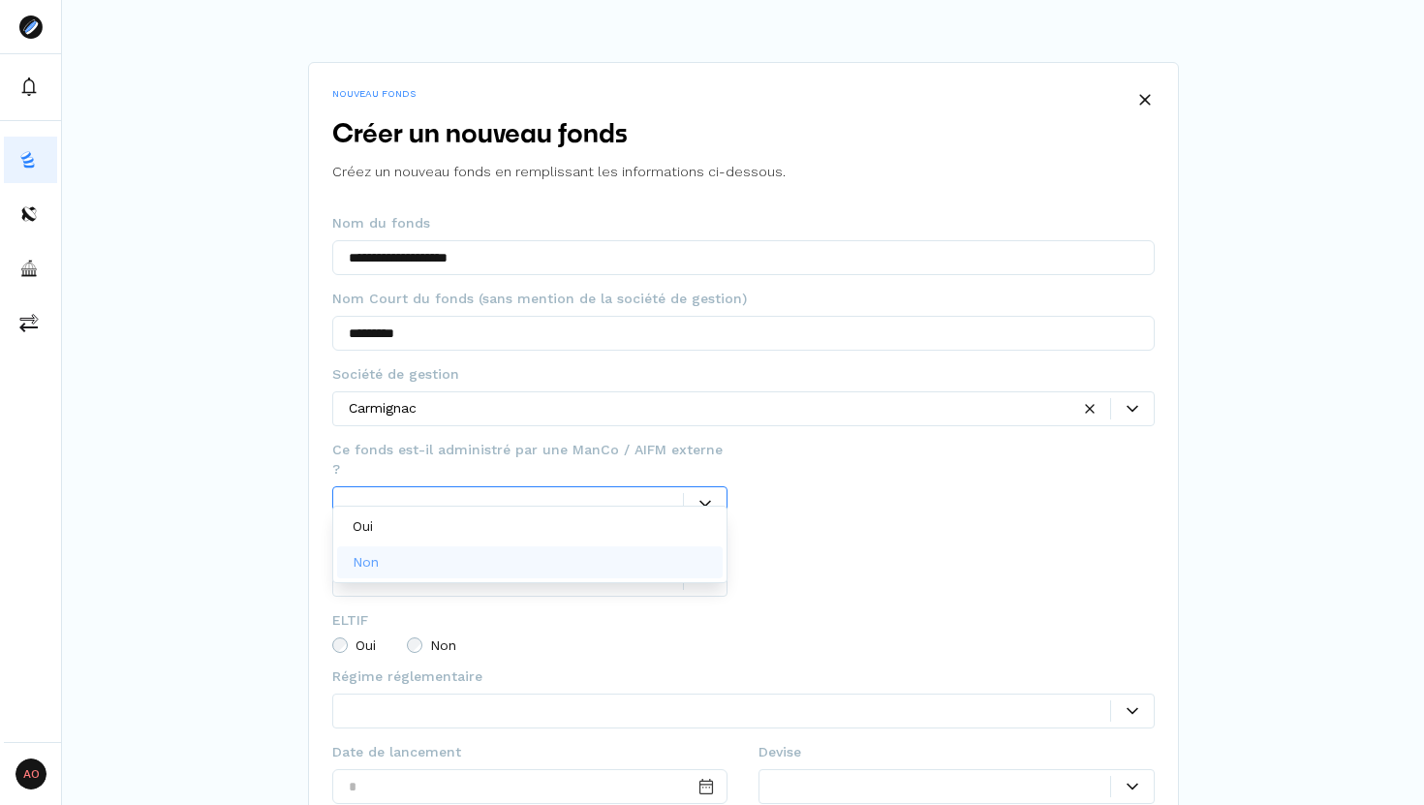
click at [487, 554] on div "Non" at bounding box center [530, 562] width 386 height 32
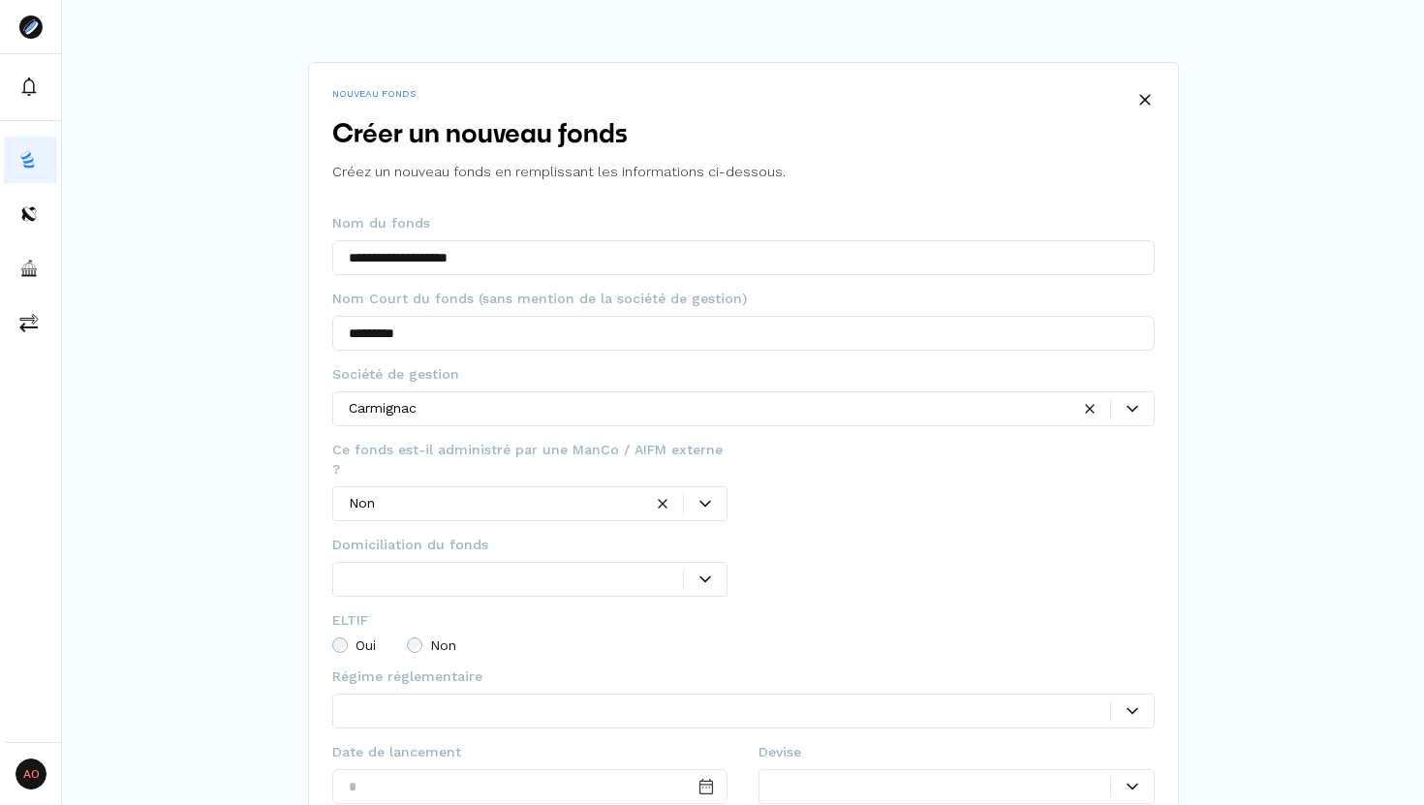
click at [745, 554] on div "Domiciliation du fonds Ce champ est obligatoire" at bounding box center [743, 573] width 822 height 76
click at [708, 573] on icon at bounding box center [705, 579] width 12 height 12
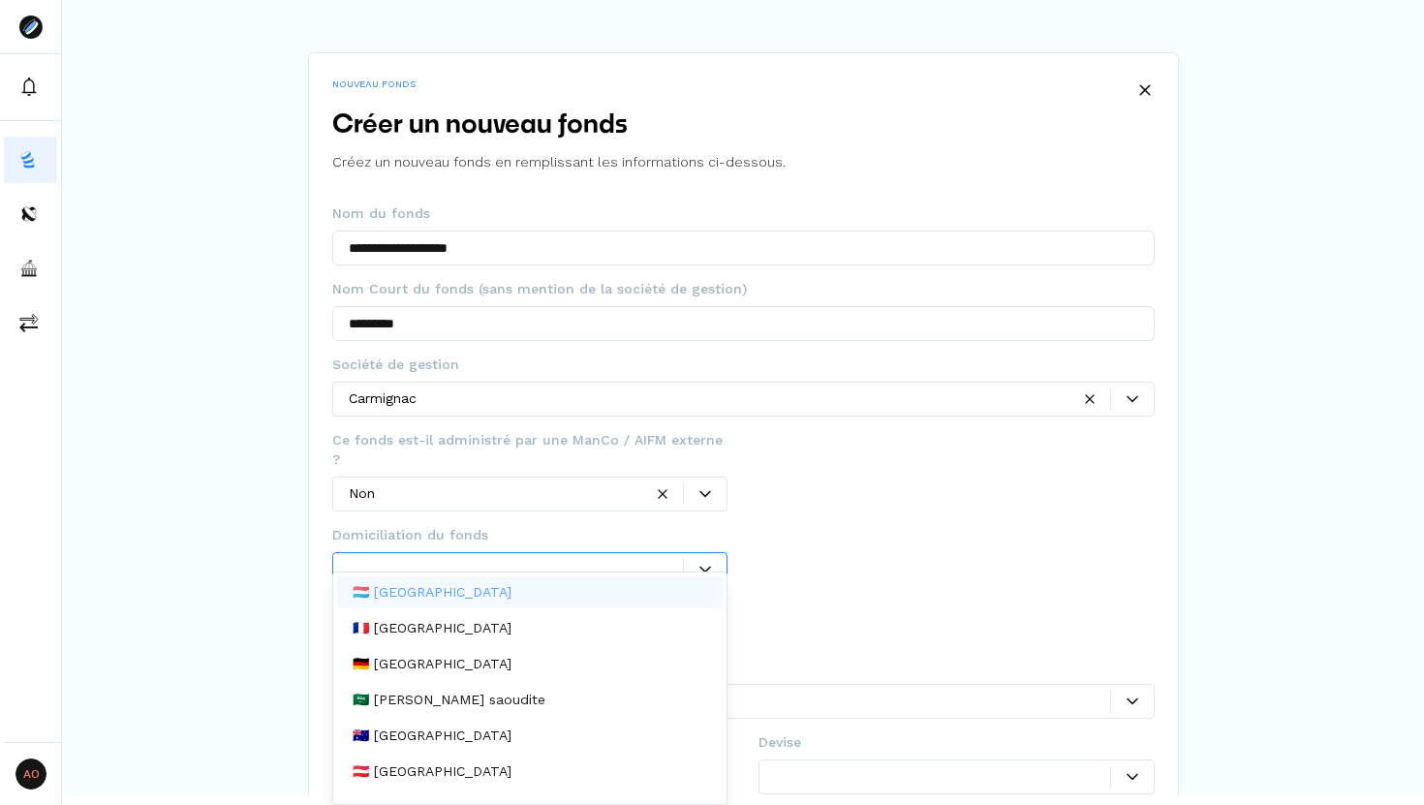
scroll to position [10, 0]
click at [575, 633] on div "🇫🇷 [GEOGRAPHIC_DATA]" at bounding box center [530, 628] width 386 height 32
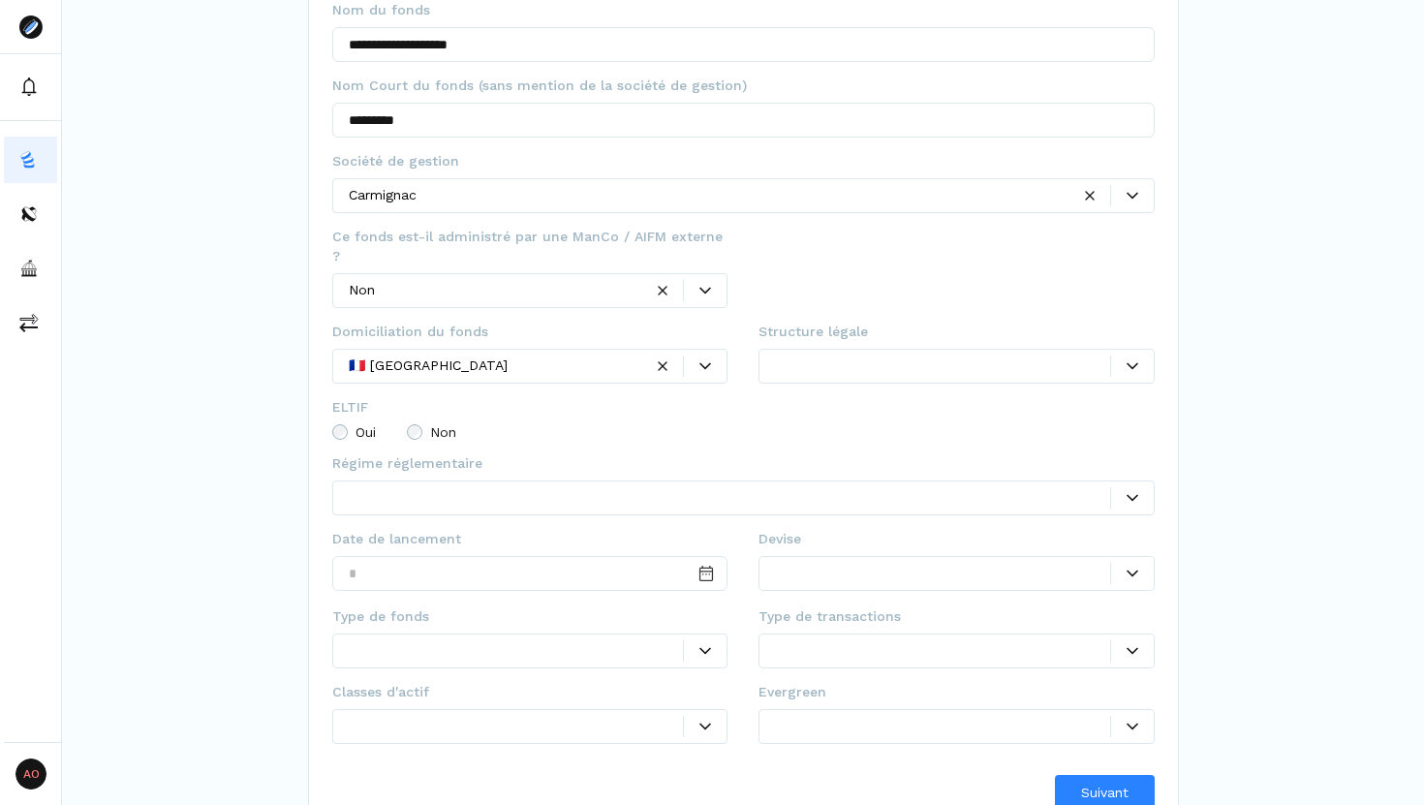
scroll to position [223, 0]
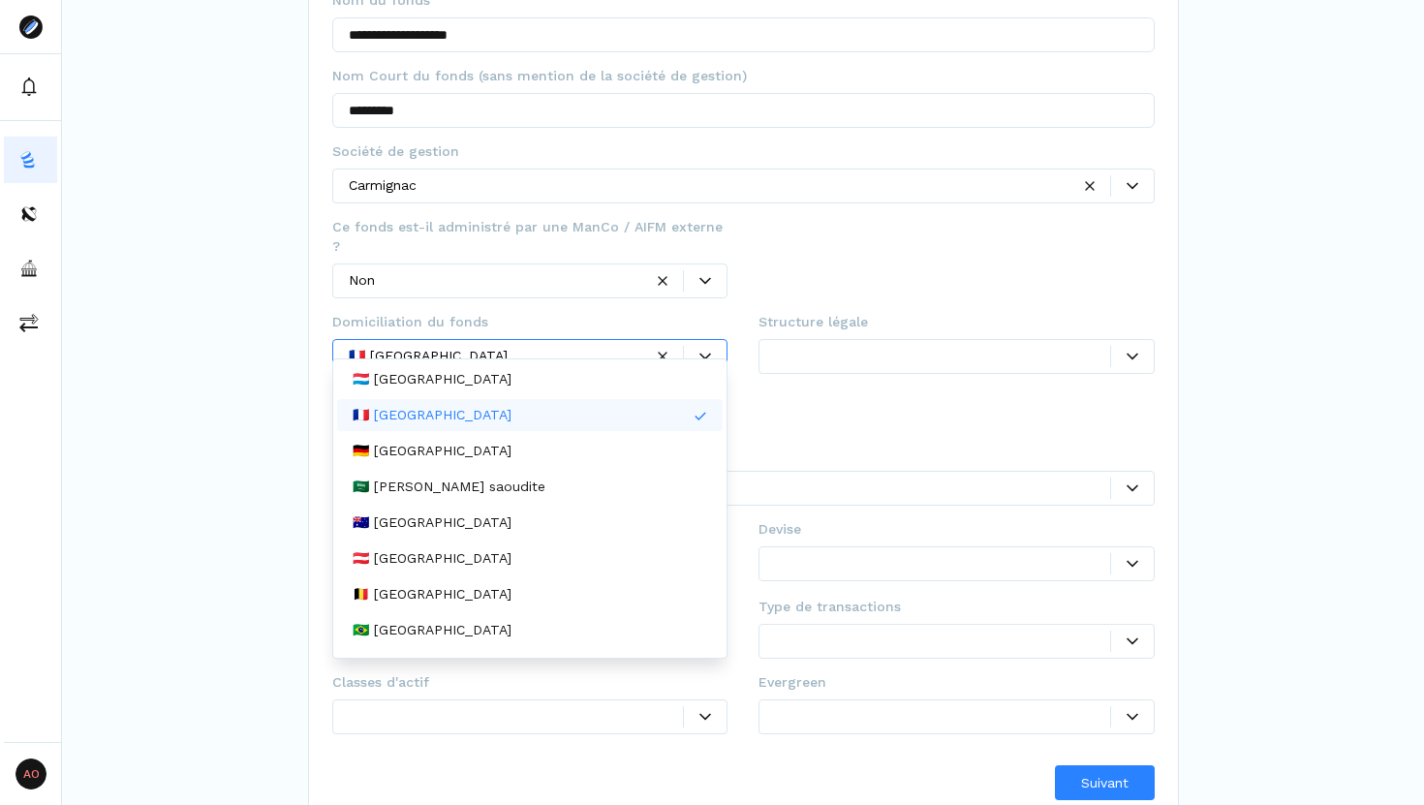
click at [682, 412] on div "🇫🇷 [GEOGRAPHIC_DATA]" at bounding box center [530, 415] width 386 height 32
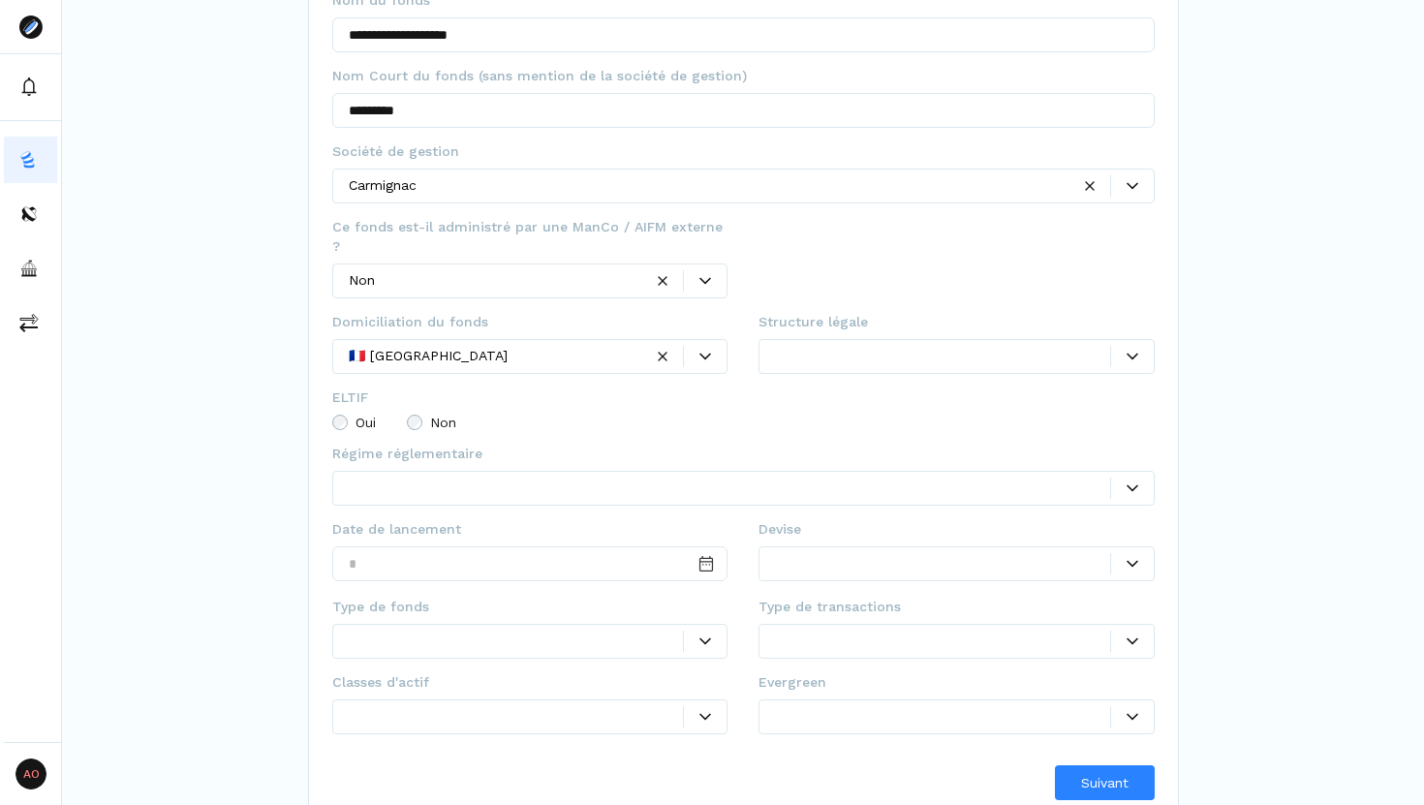
click at [487, 477] on div at bounding box center [729, 487] width 761 height 20
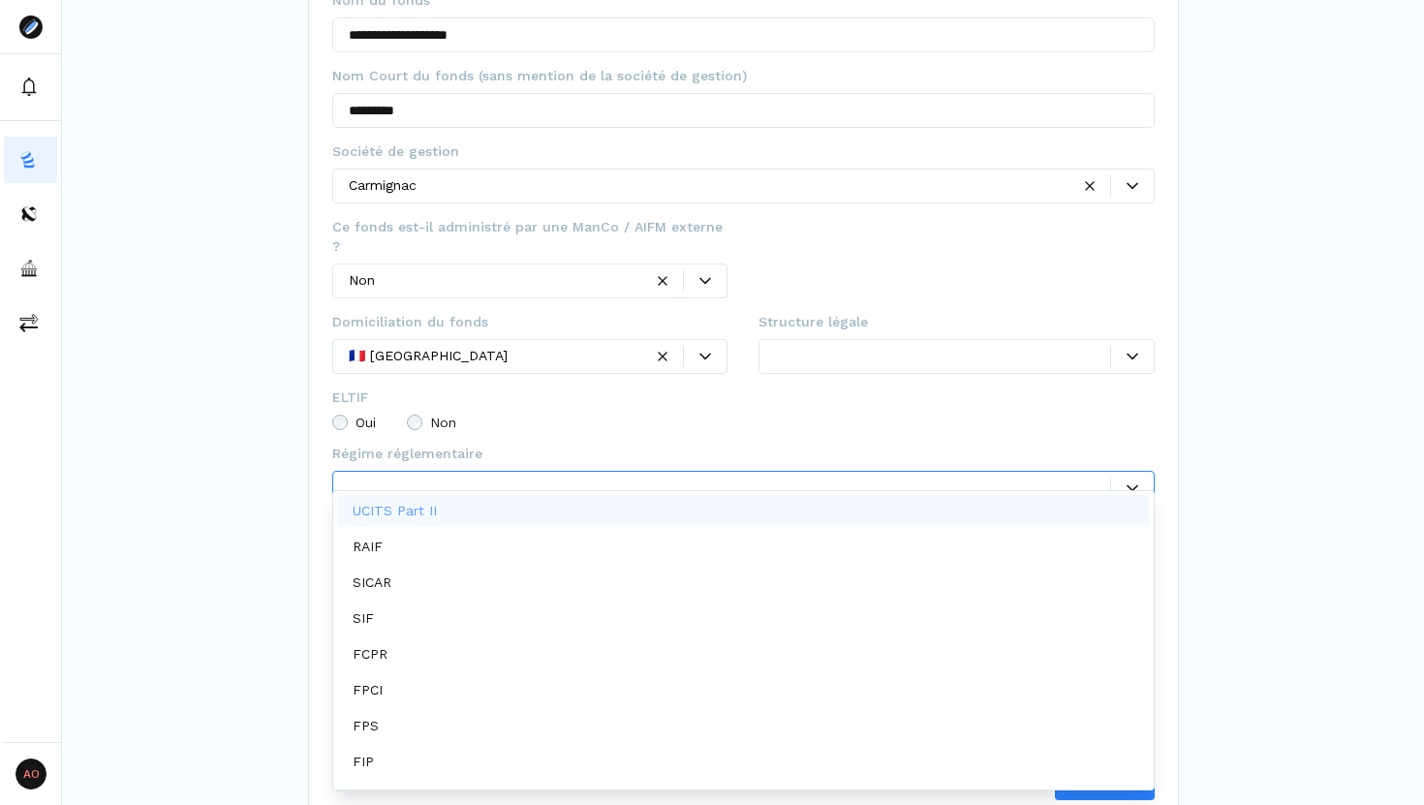
click at [465, 505] on div "UCITS Part II" at bounding box center [743, 511] width 813 height 32
click at [550, 444] on fieldset "Régime réglementaire option UCITS Part II, selected. RAIF, 1 of 9. 9 results av…" at bounding box center [743, 482] width 822 height 76
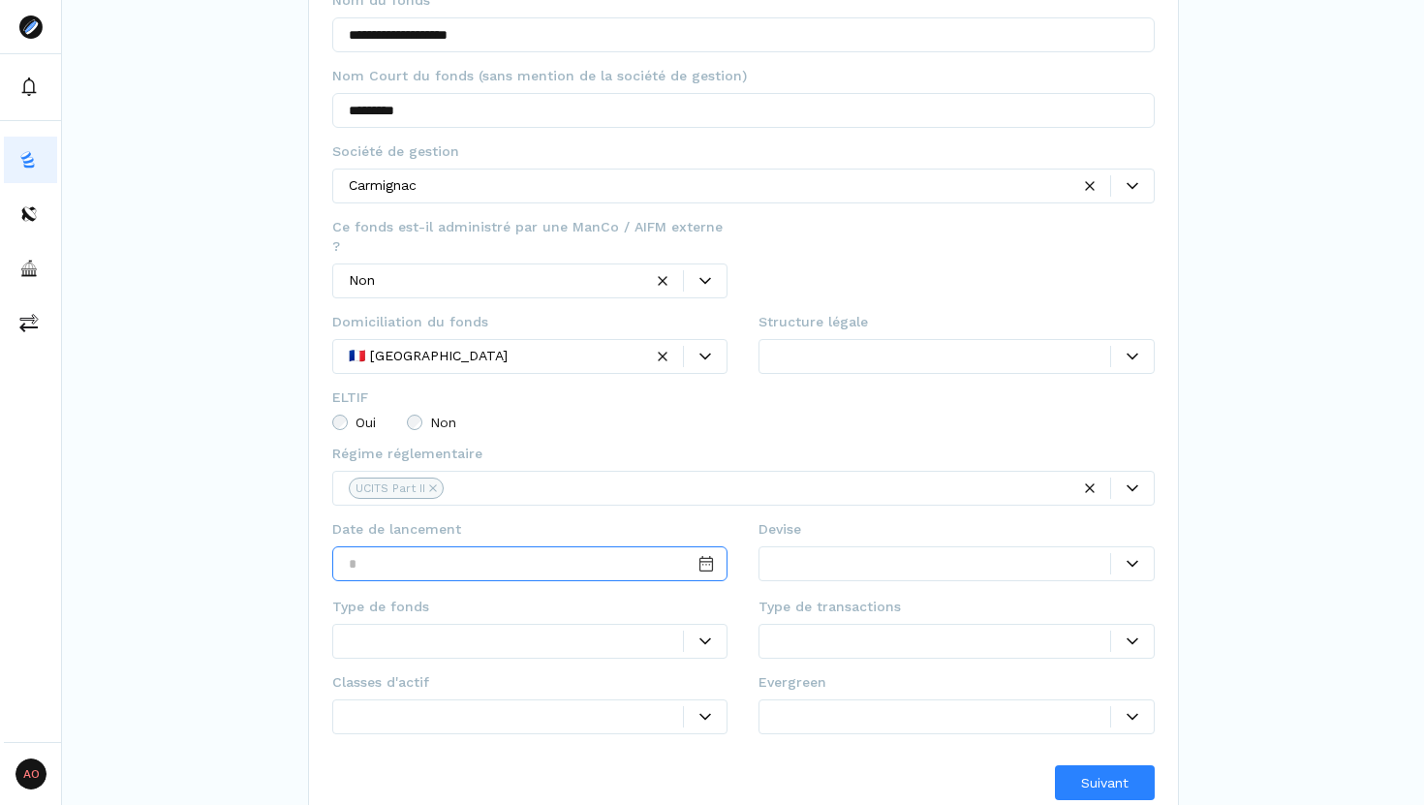
click at [593, 546] on input "Date input" at bounding box center [530, 563] width 396 height 35
type input "**********"
click at [519, 631] on div at bounding box center [516, 641] width 335 height 20
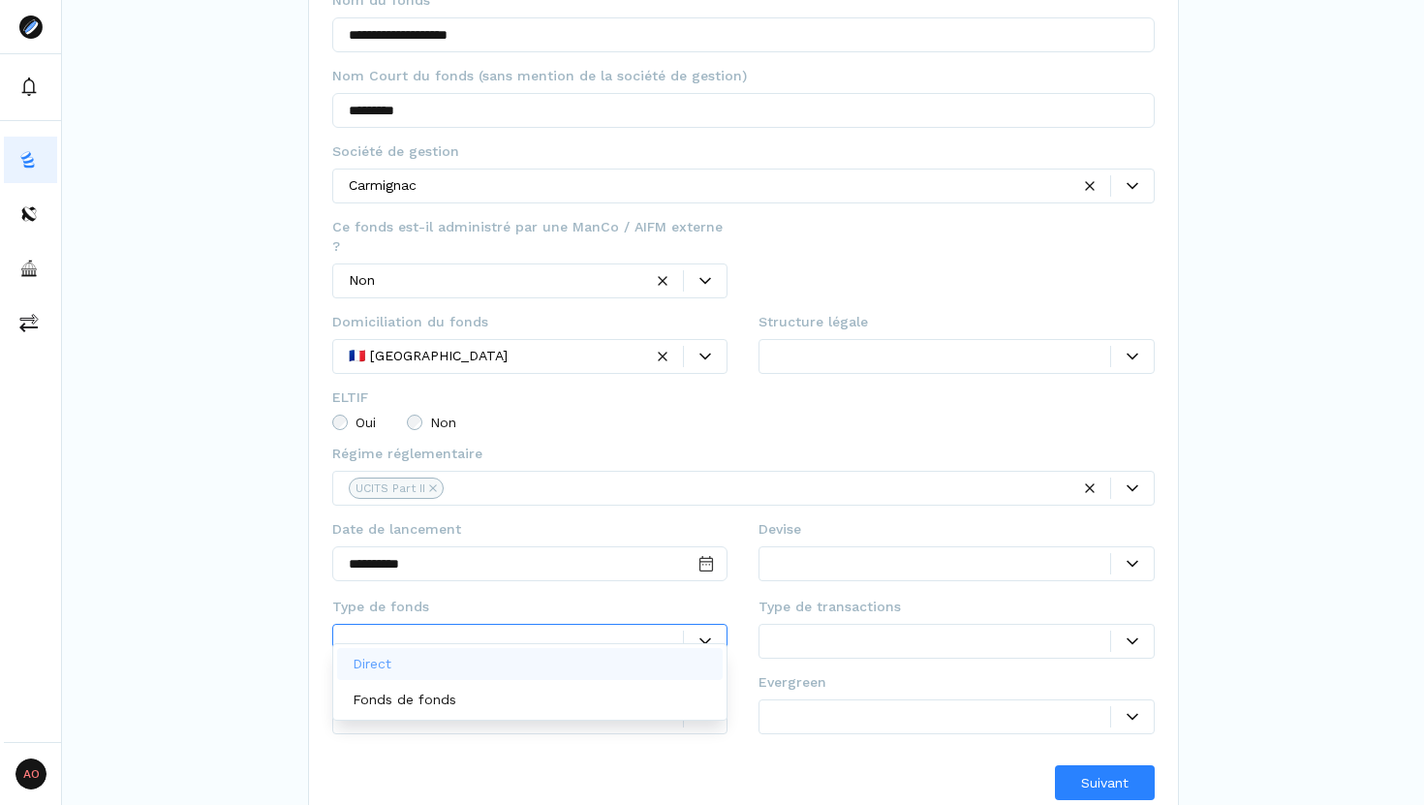
click at [616, 657] on div "Direct" at bounding box center [530, 664] width 386 height 32
click at [600, 706] on div at bounding box center [516, 716] width 335 height 20
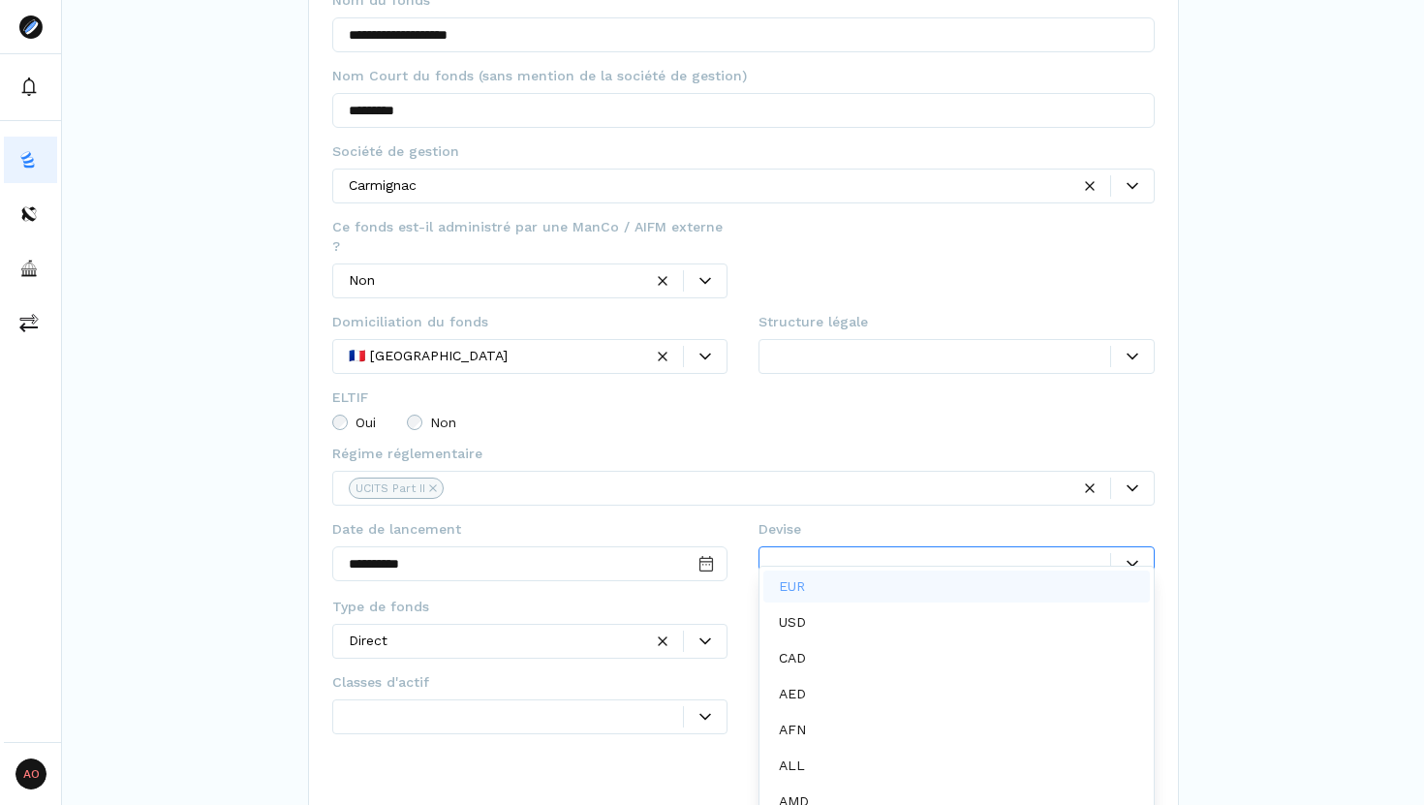
click at [881, 553] on div at bounding box center [942, 563] width 335 height 20
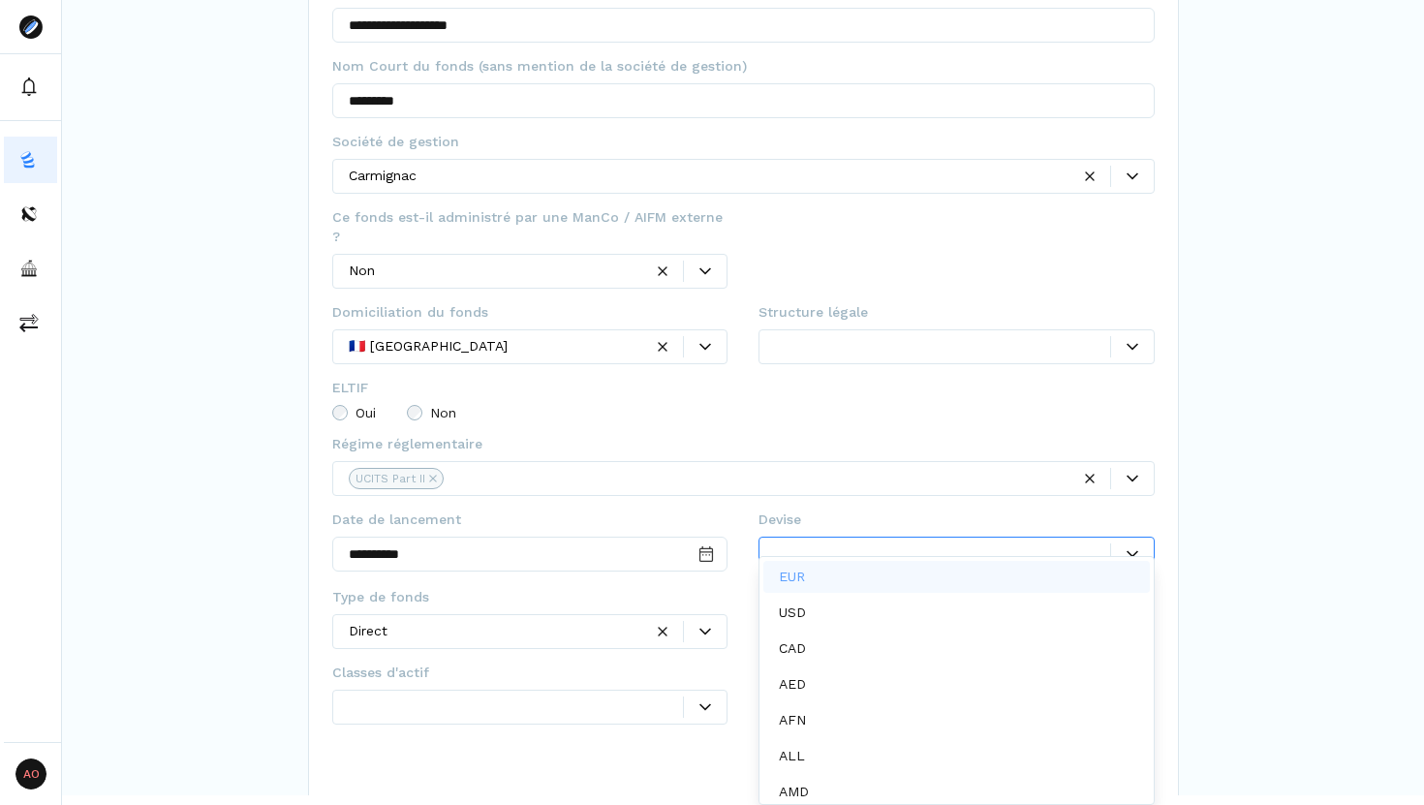
click at [867, 577] on div "EUR" at bounding box center [956, 577] width 386 height 32
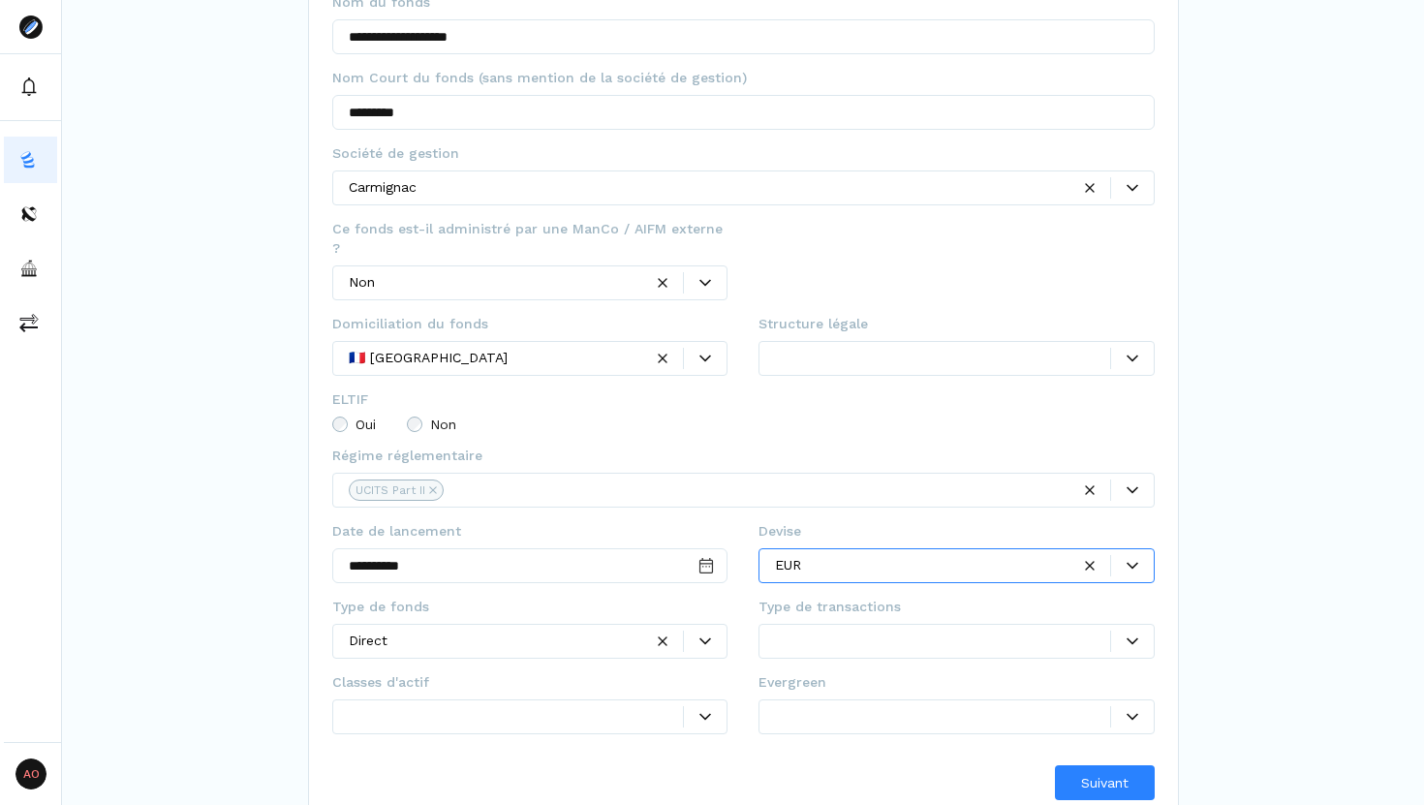
click at [865, 633] on div at bounding box center [956, 641] width 396 height 35
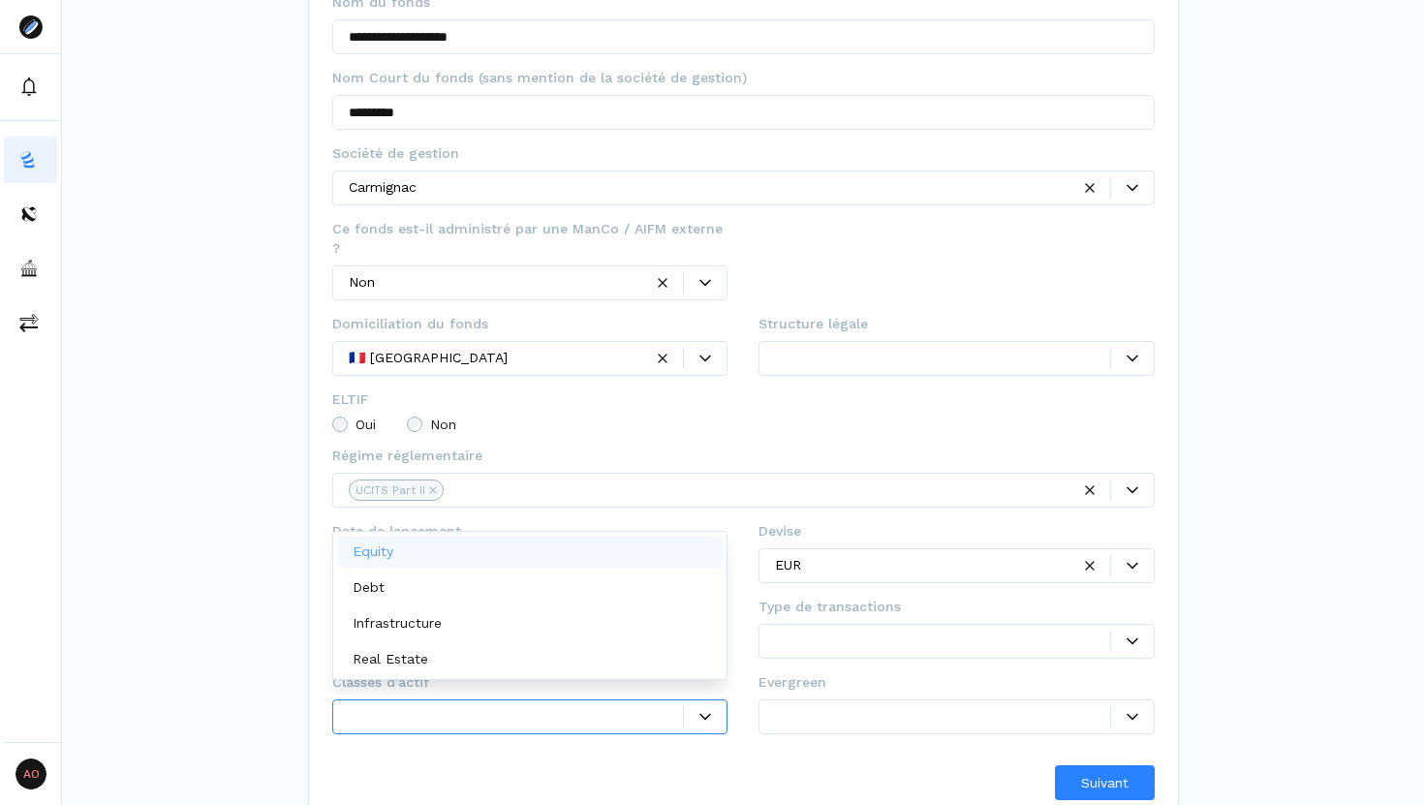
click at [690, 711] on div at bounding box center [705, 717] width 43 height 12
click at [541, 561] on div "Equity" at bounding box center [530, 552] width 386 height 32
click at [528, 593] on div "Debt" at bounding box center [530, 587] width 386 height 32
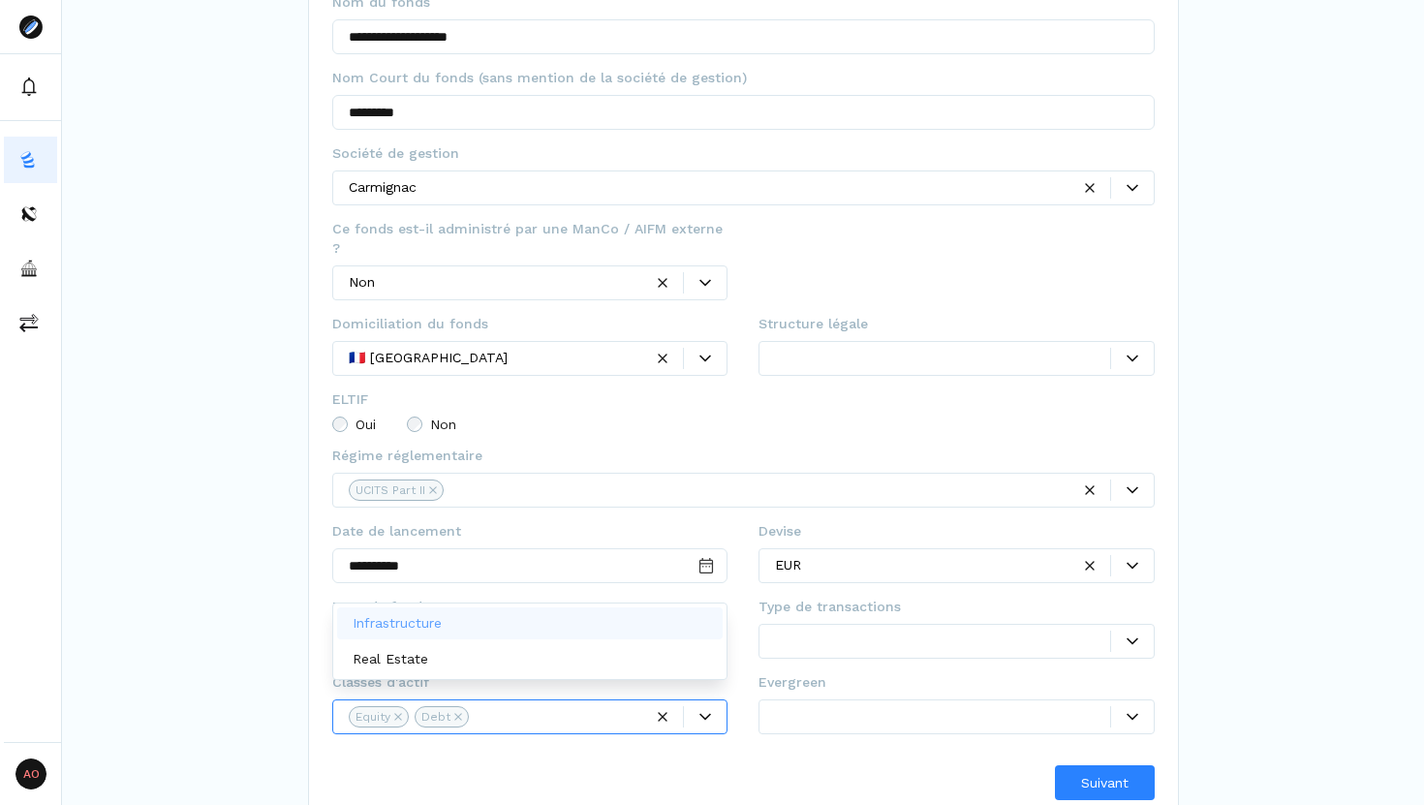
click at [845, 634] on div at bounding box center [956, 641] width 396 height 35
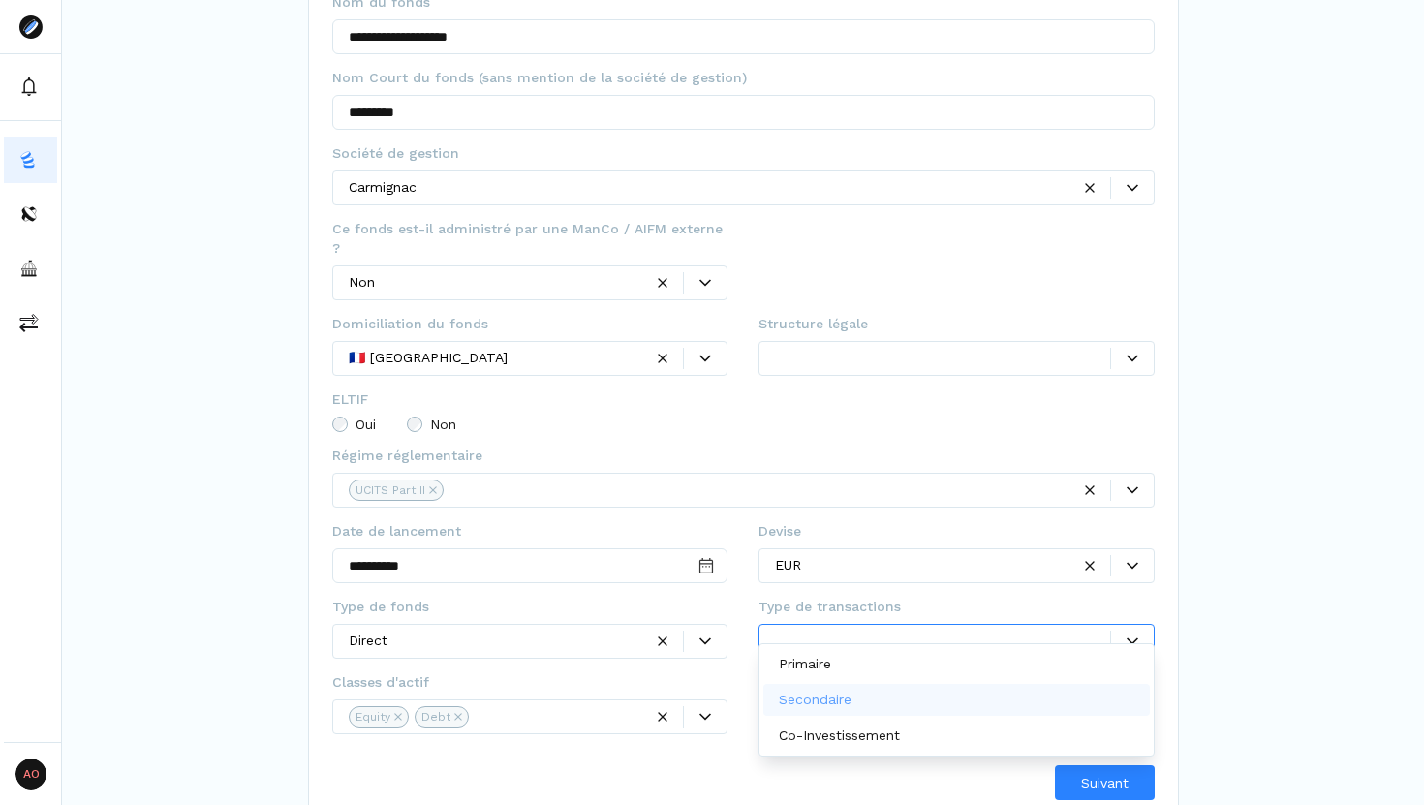
click at [834, 697] on p "Secondaire" at bounding box center [815, 700] width 73 height 20
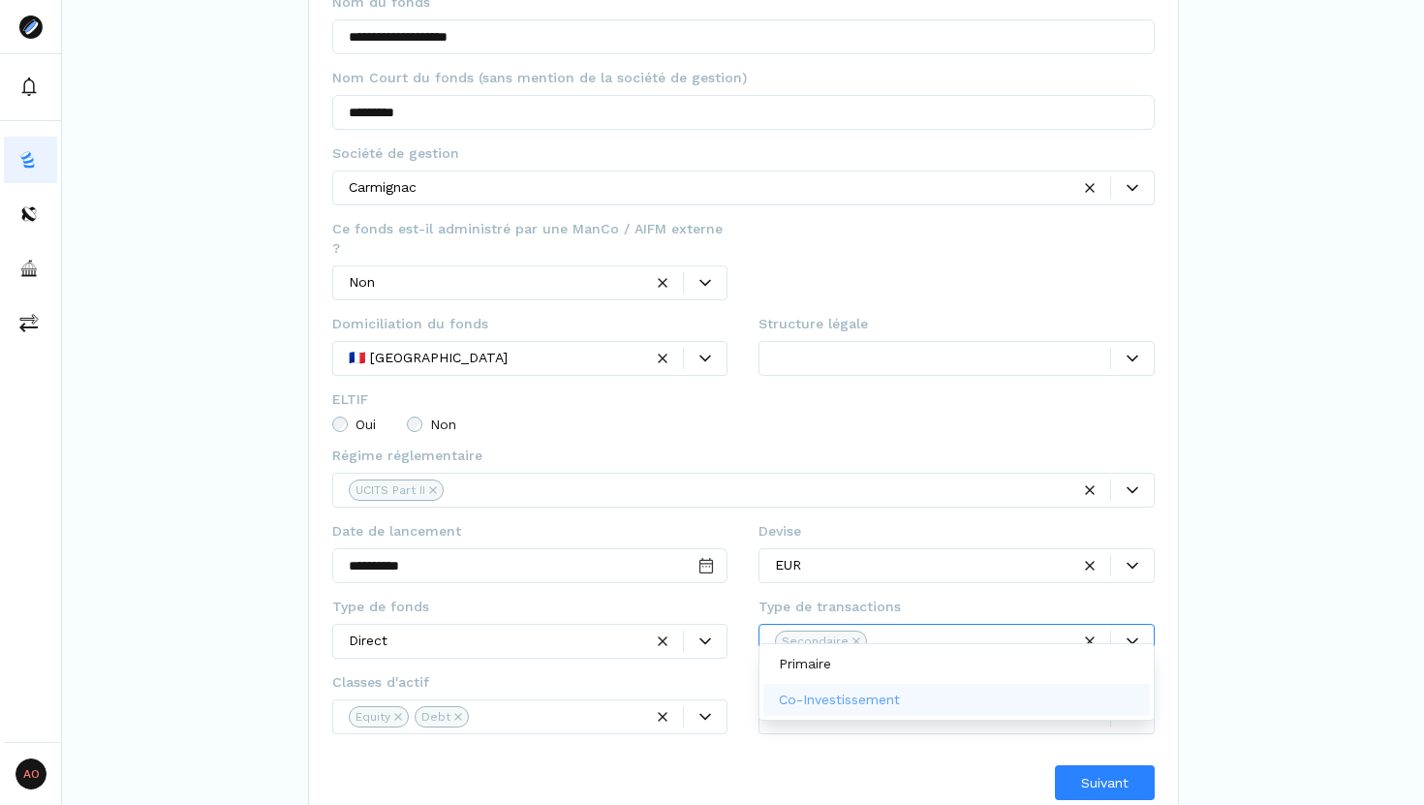
click at [674, 765] on div "Suivant" at bounding box center [743, 782] width 822 height 35
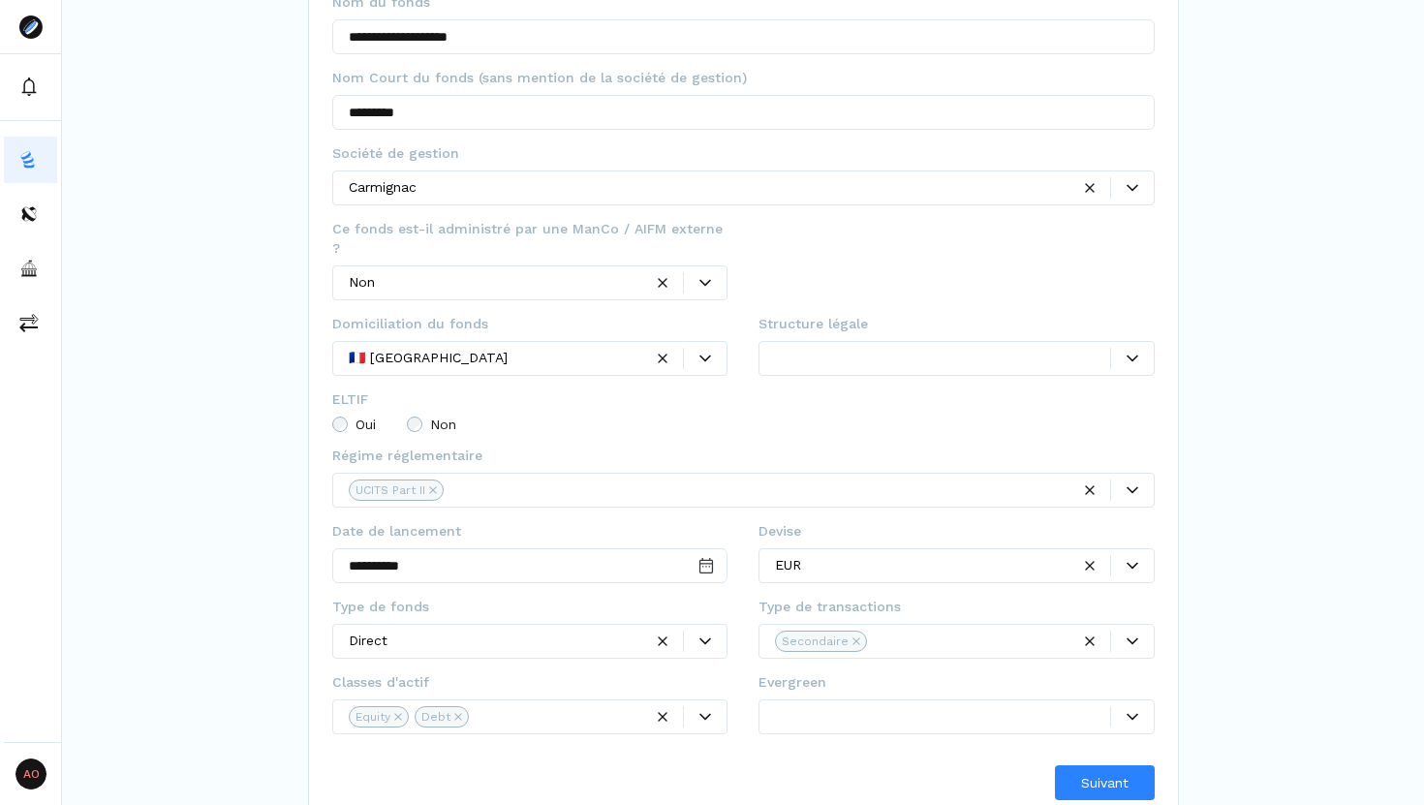
click at [1121, 711] on div at bounding box center [1132, 717] width 43 height 12
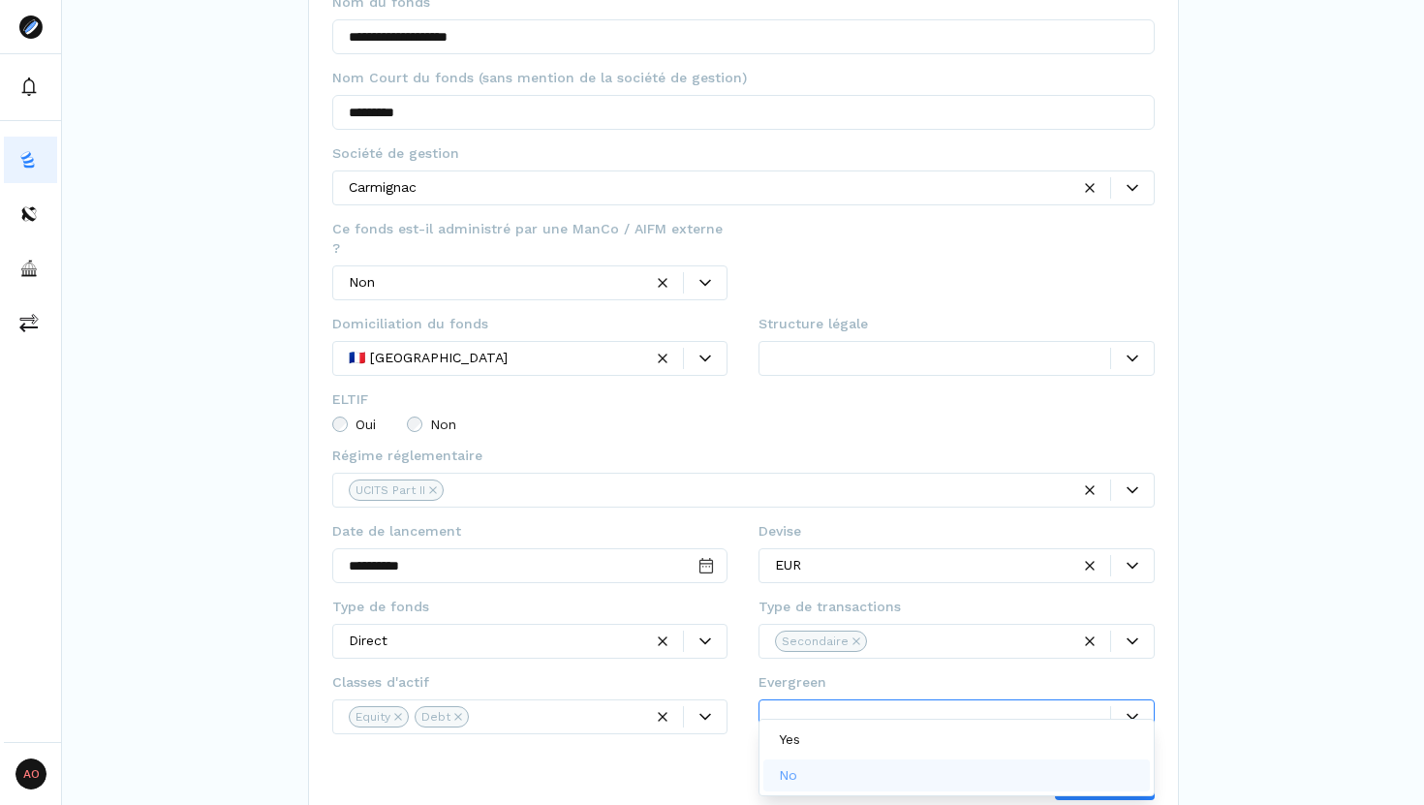
click at [1037, 770] on div "No" at bounding box center [956, 775] width 386 height 32
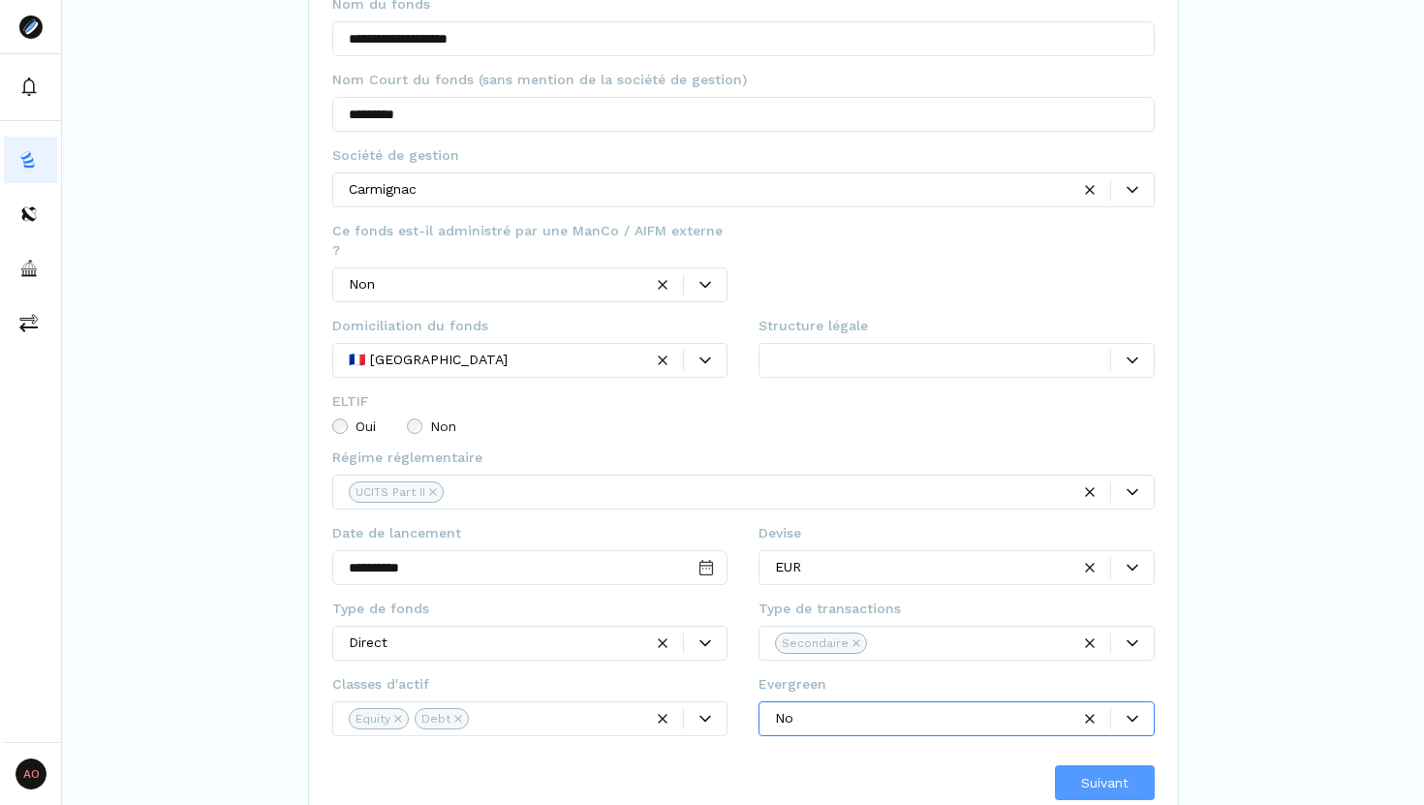
click at [1097, 773] on span "Suivant" at bounding box center [1104, 783] width 47 height 20
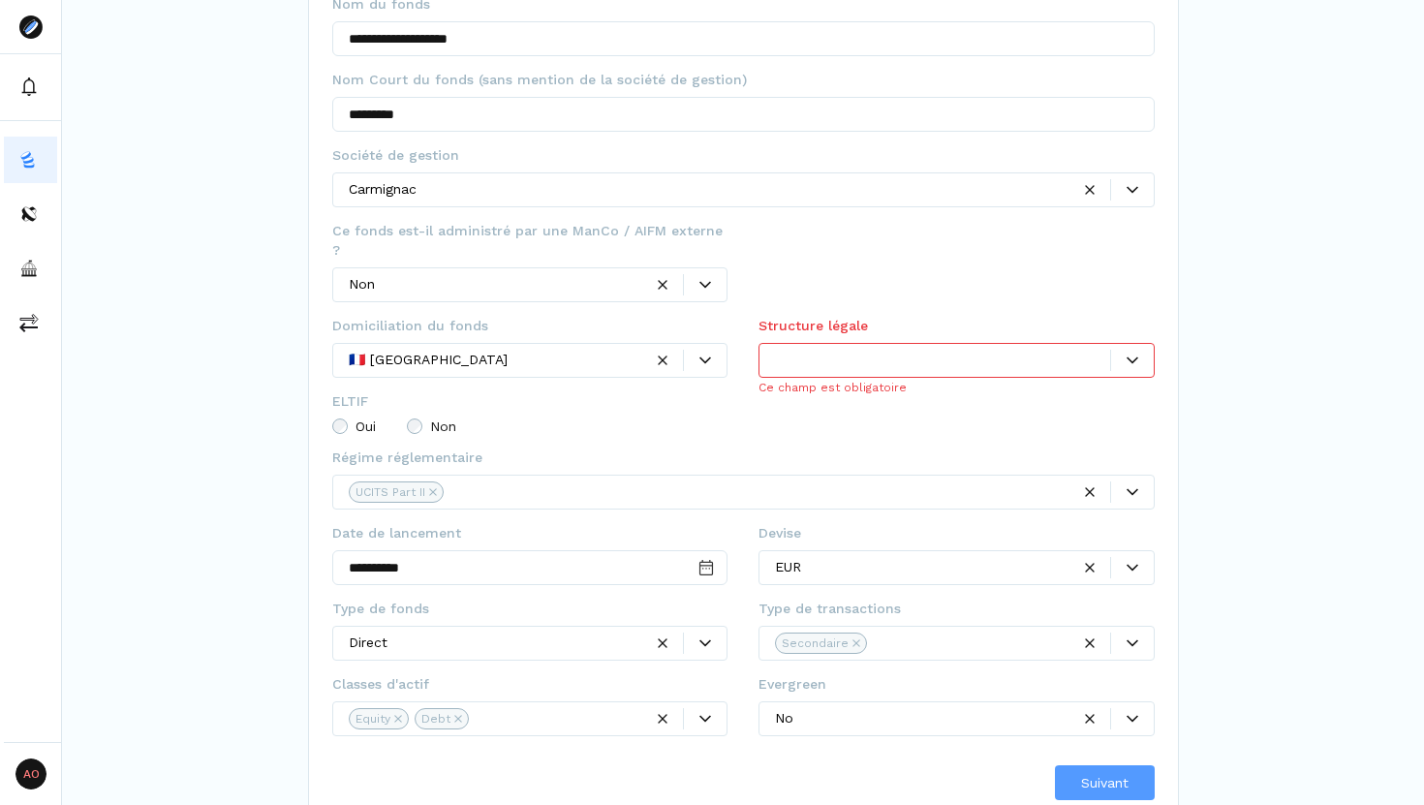
scroll to position [150, 0]
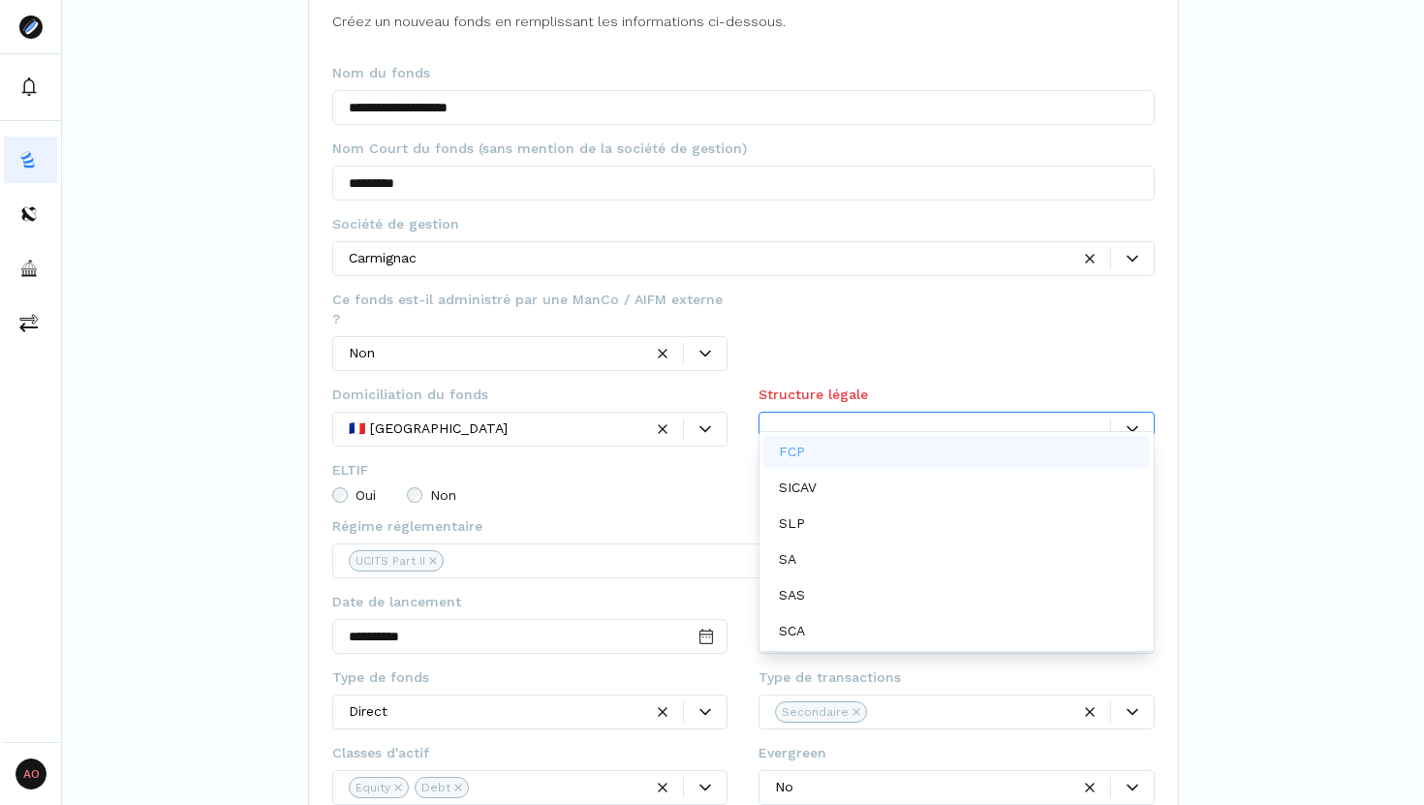
click at [1049, 418] on div at bounding box center [942, 428] width 335 height 20
click at [870, 455] on div "FCP" at bounding box center [956, 452] width 386 height 32
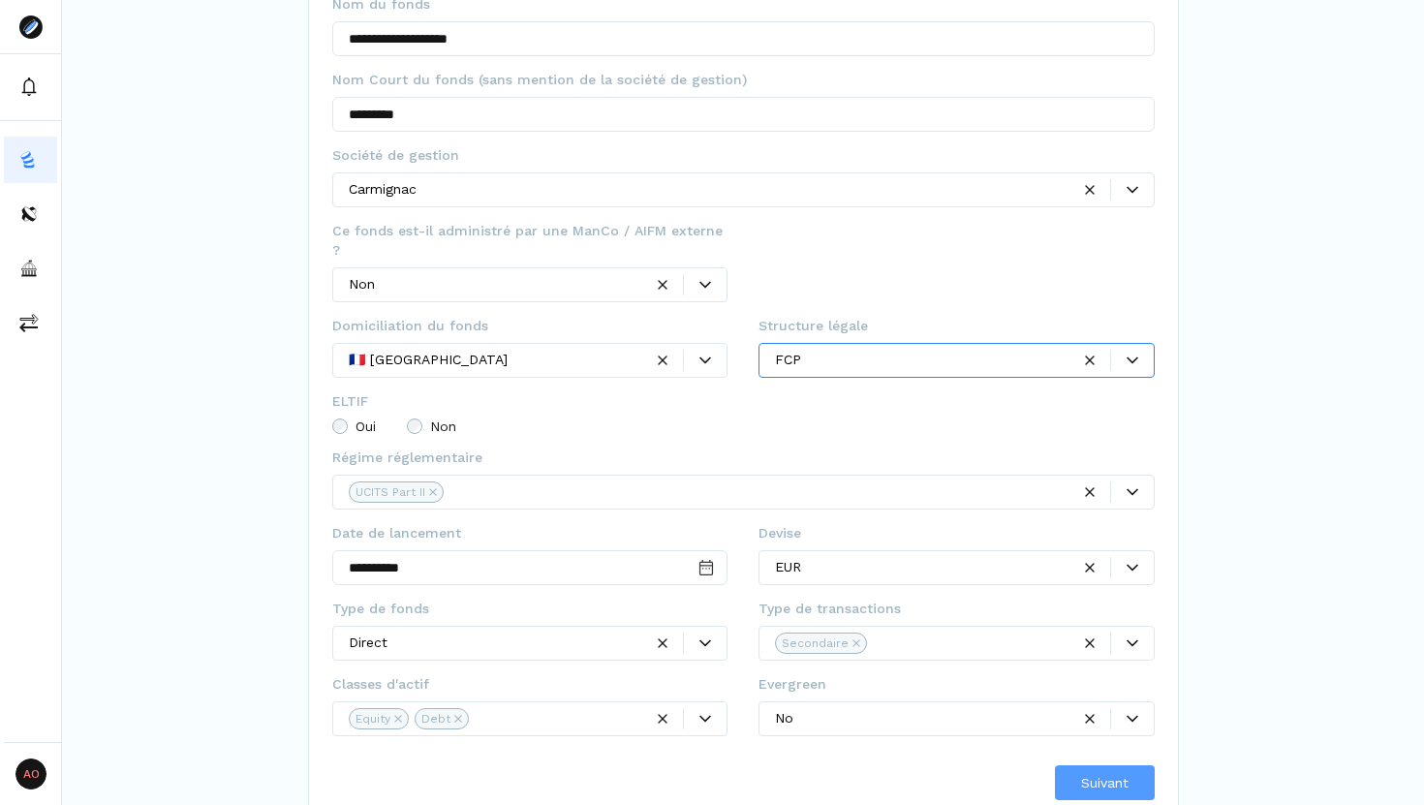
click at [1083, 773] on span "Suivant" at bounding box center [1104, 783] width 47 height 20
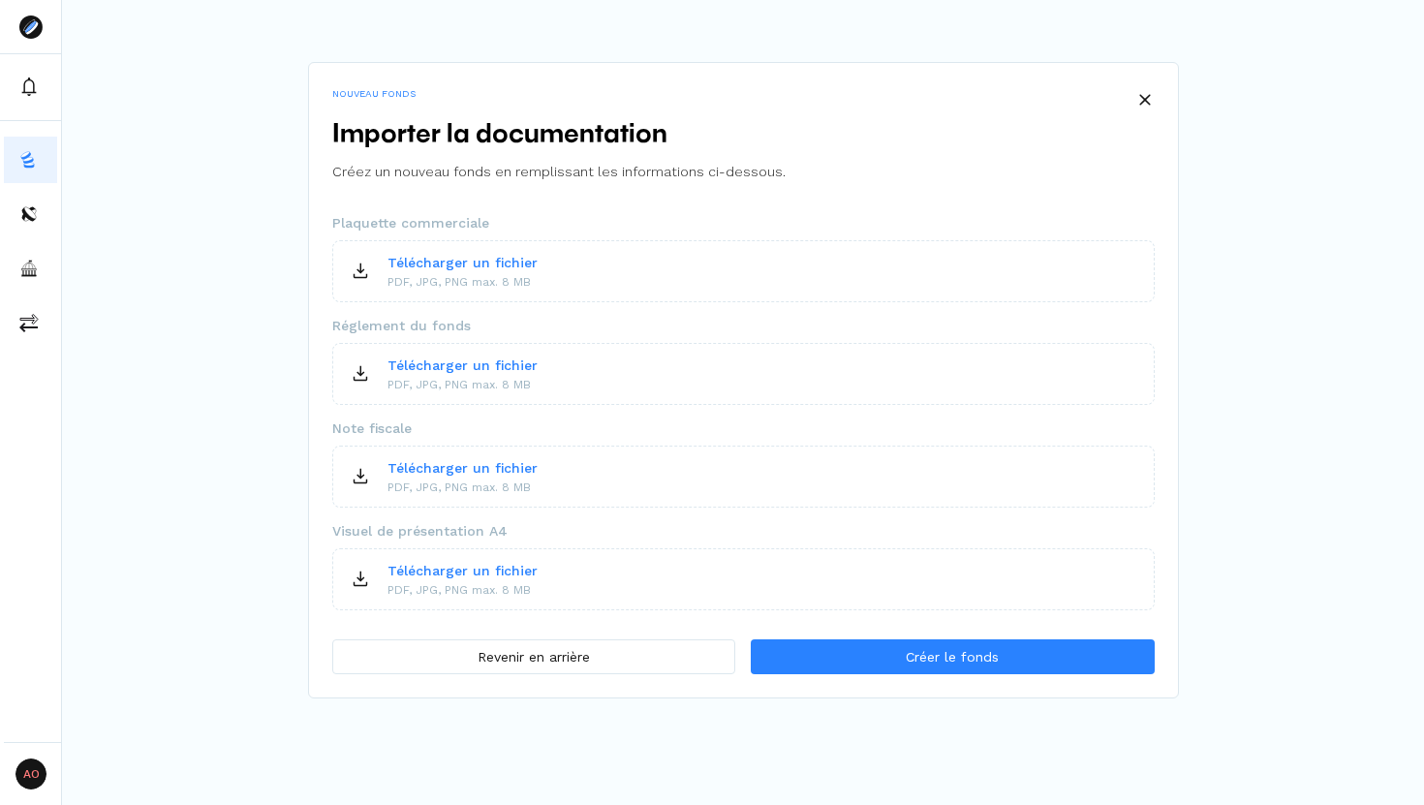
click at [476, 367] on p "Télécharger un fichier" at bounding box center [462, 365] width 150 height 20
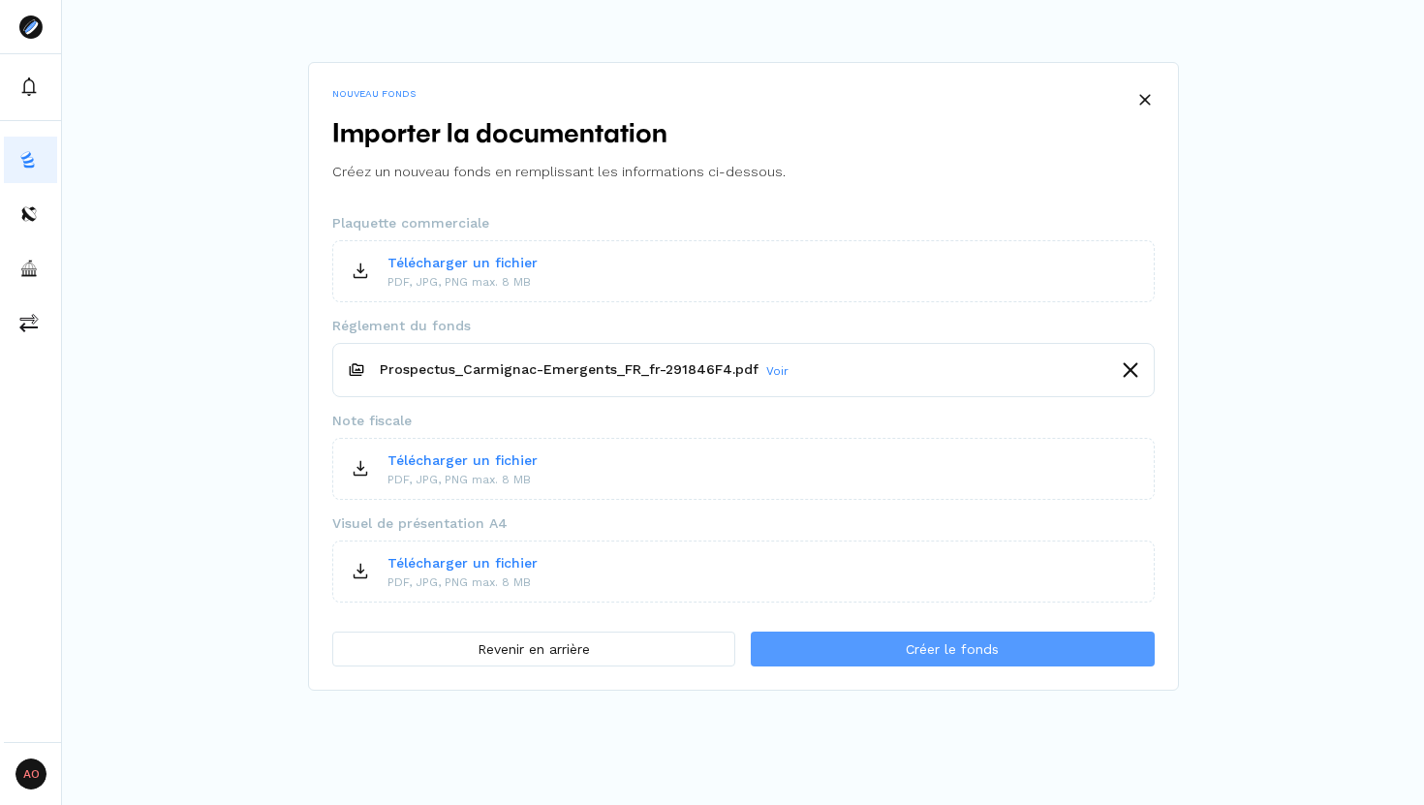
click at [936, 648] on span "Créer le fonds" at bounding box center [952, 649] width 93 height 20
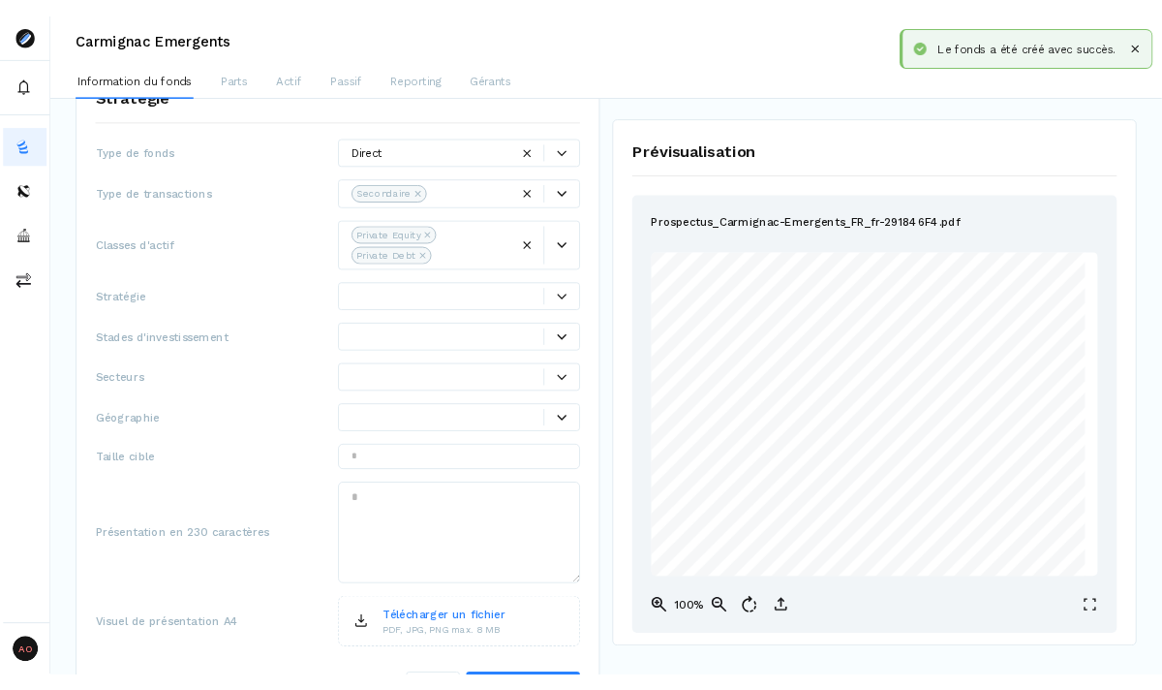
scroll to position [377, 0]
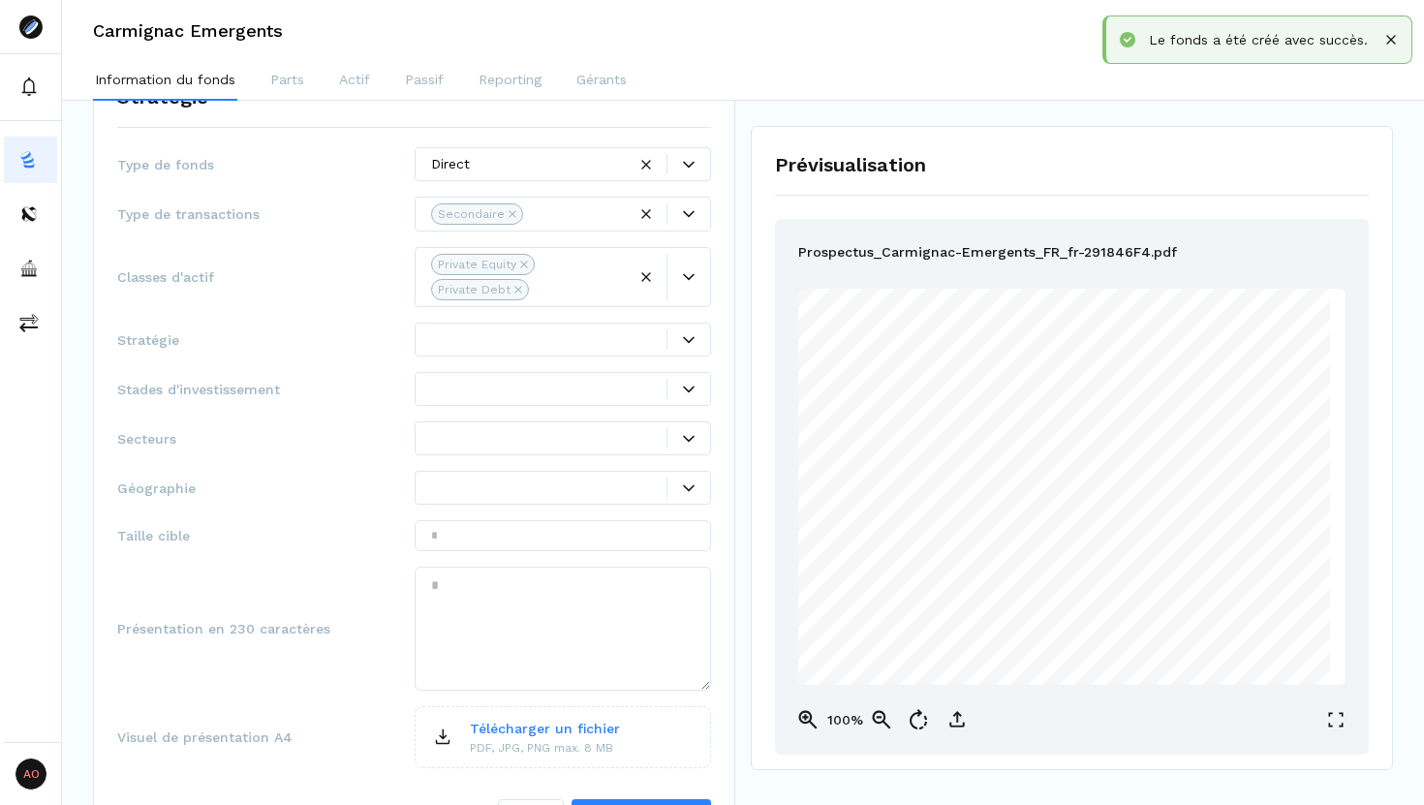
click at [686, 330] on div at bounding box center [688, 339] width 44 height 20
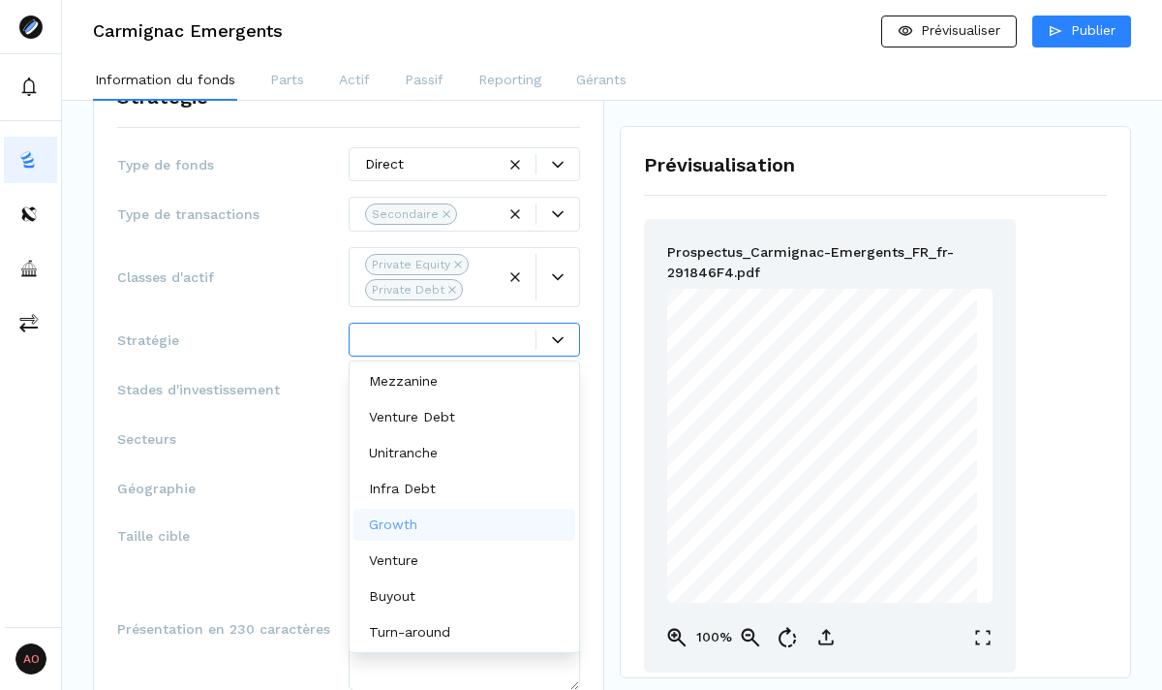
click at [433, 526] on div "Growth" at bounding box center [465, 524] width 222 height 32
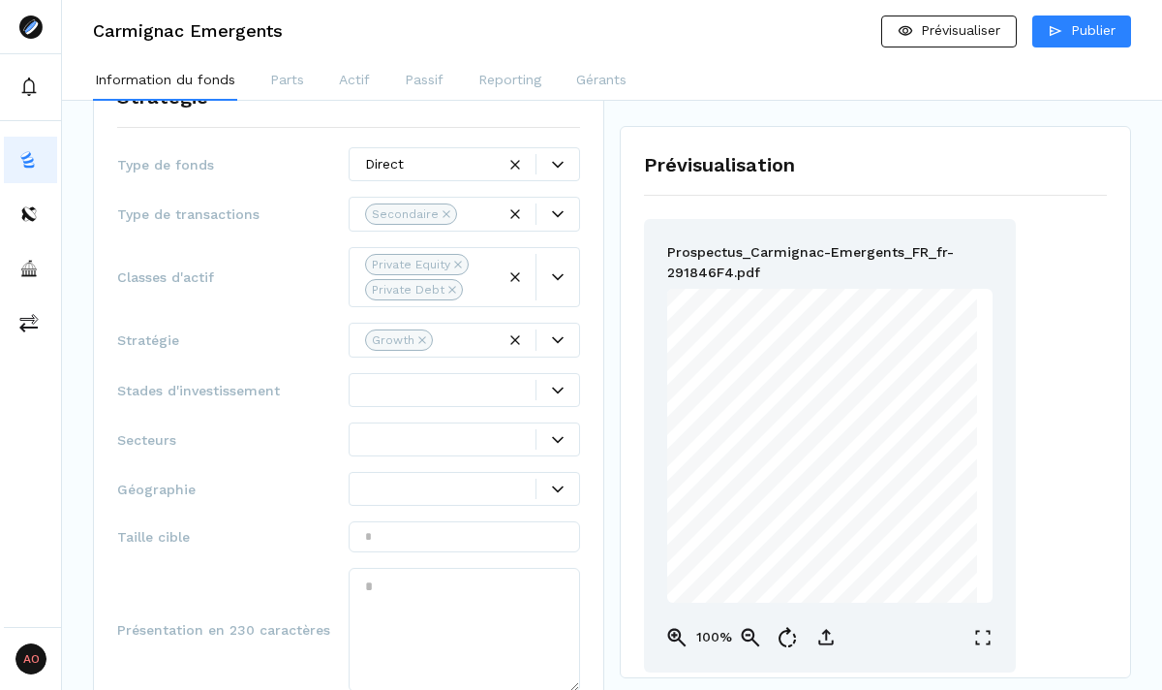
click at [297, 444] on span "Secteurs" at bounding box center [232, 439] width 231 height 19
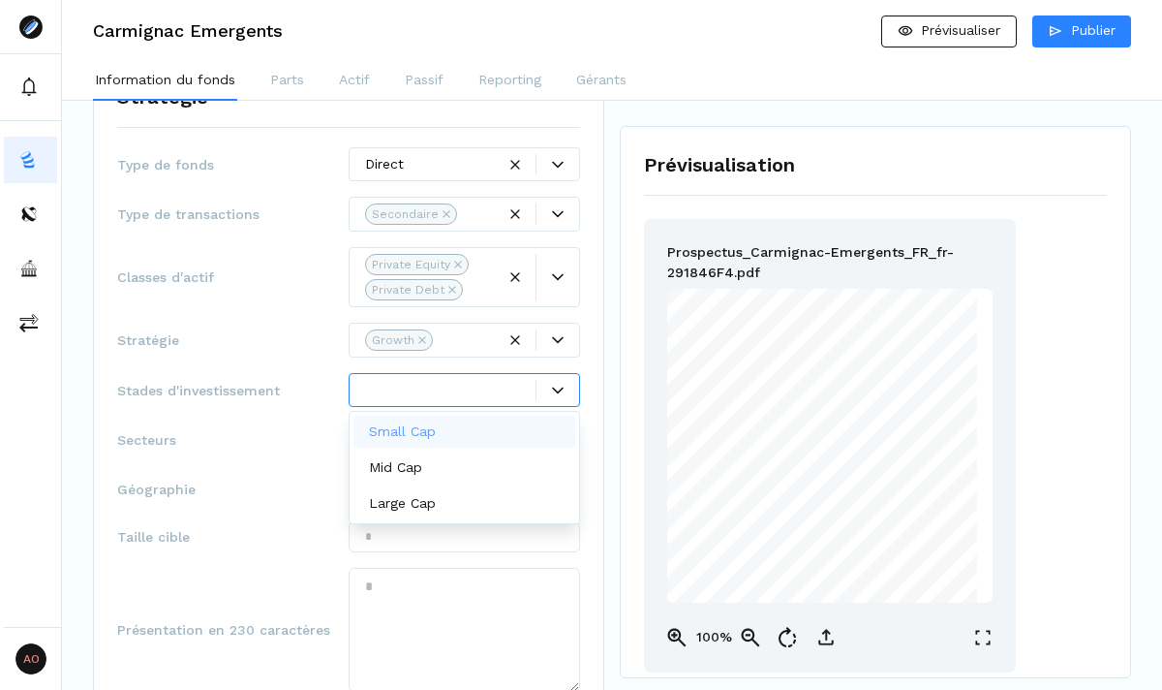
click at [553, 386] on icon at bounding box center [558, 389] width 12 height 7
click at [475, 439] on div "Small Cap" at bounding box center [465, 431] width 222 height 32
click at [475, 439] on div "Mid Cap" at bounding box center [465, 432] width 222 height 32
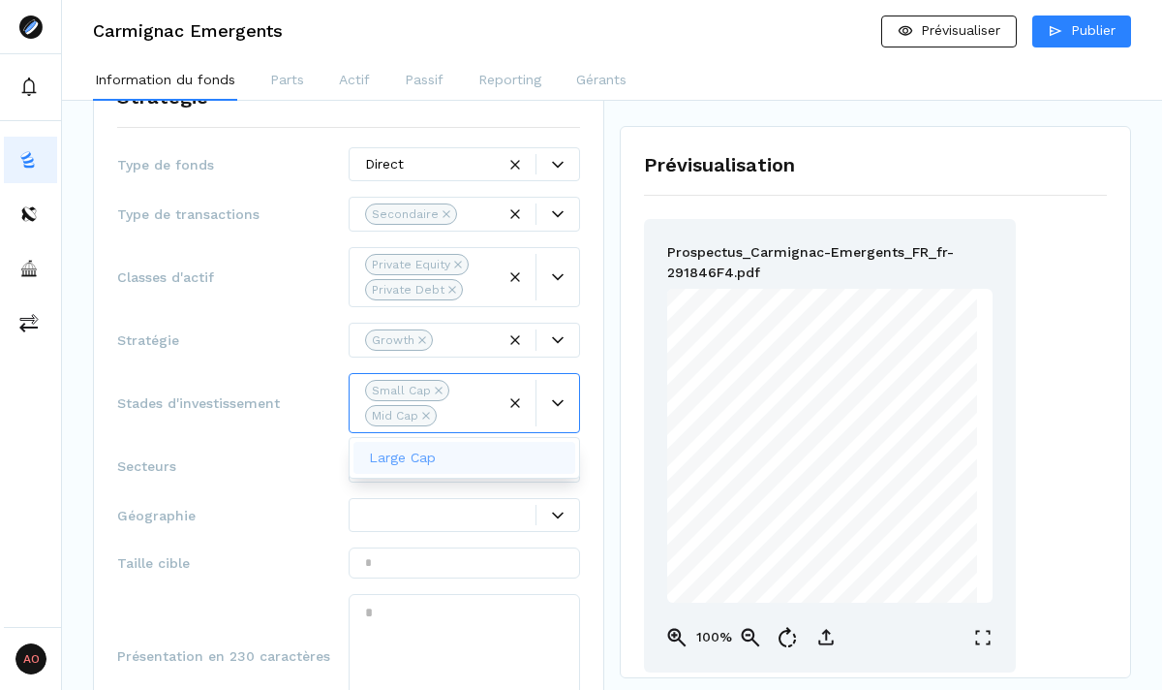
click at [475, 439] on div "Large Cap" at bounding box center [464, 458] width 231 height 42
click at [461, 450] on div "Large Cap" at bounding box center [465, 458] width 222 height 32
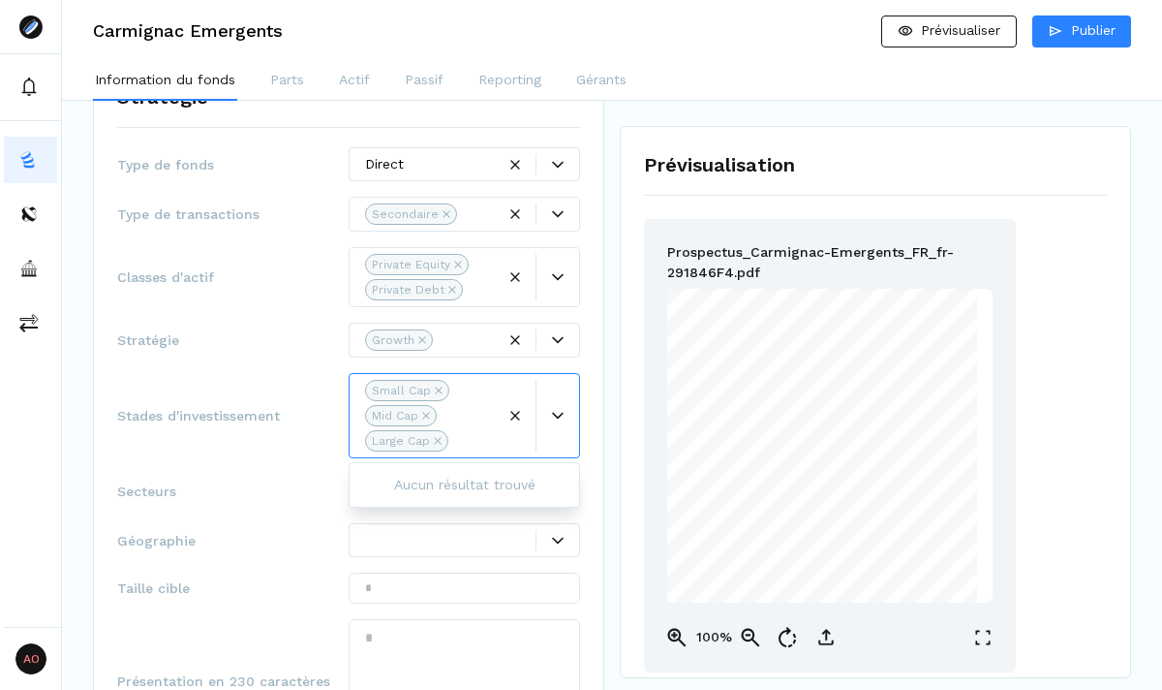
click at [245, 491] on span "Secteurs" at bounding box center [232, 490] width 231 height 19
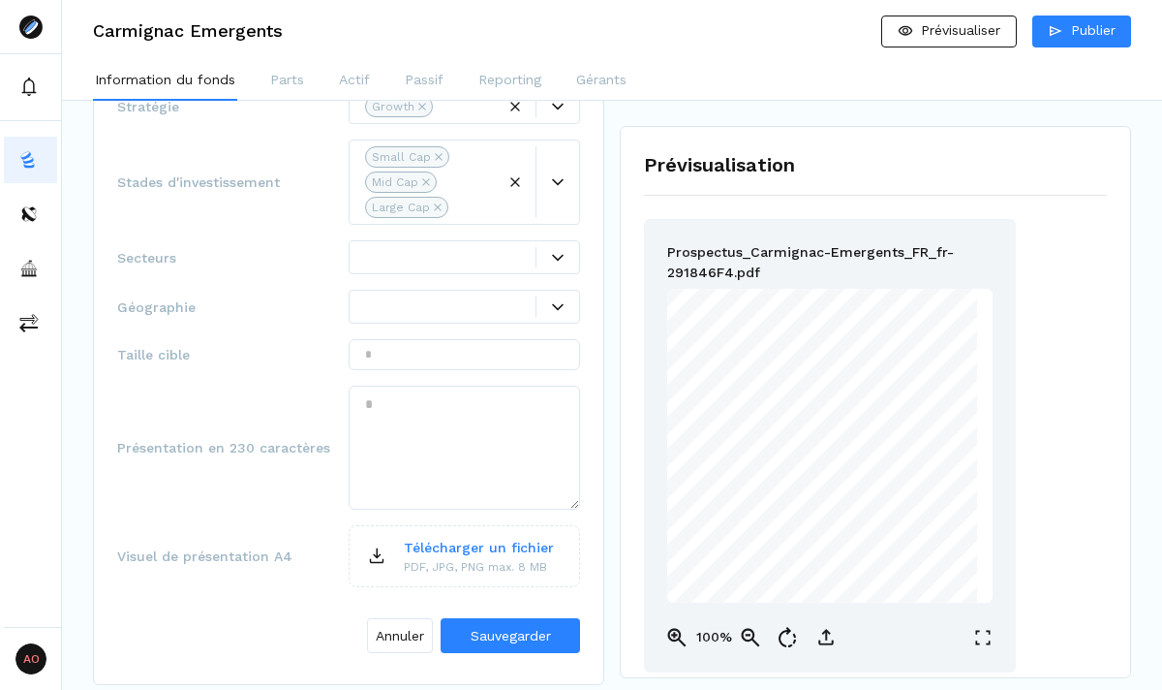
scroll to position [614, 0]
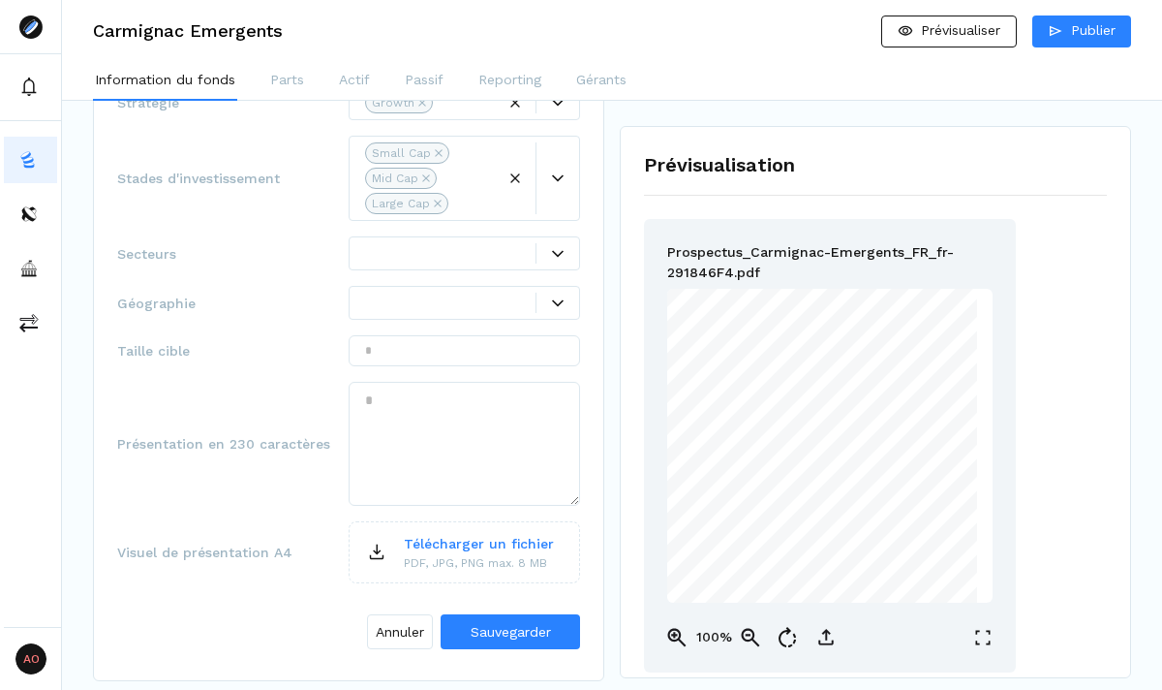
click at [559, 306] on icon at bounding box center [558, 303] width 12 height 12
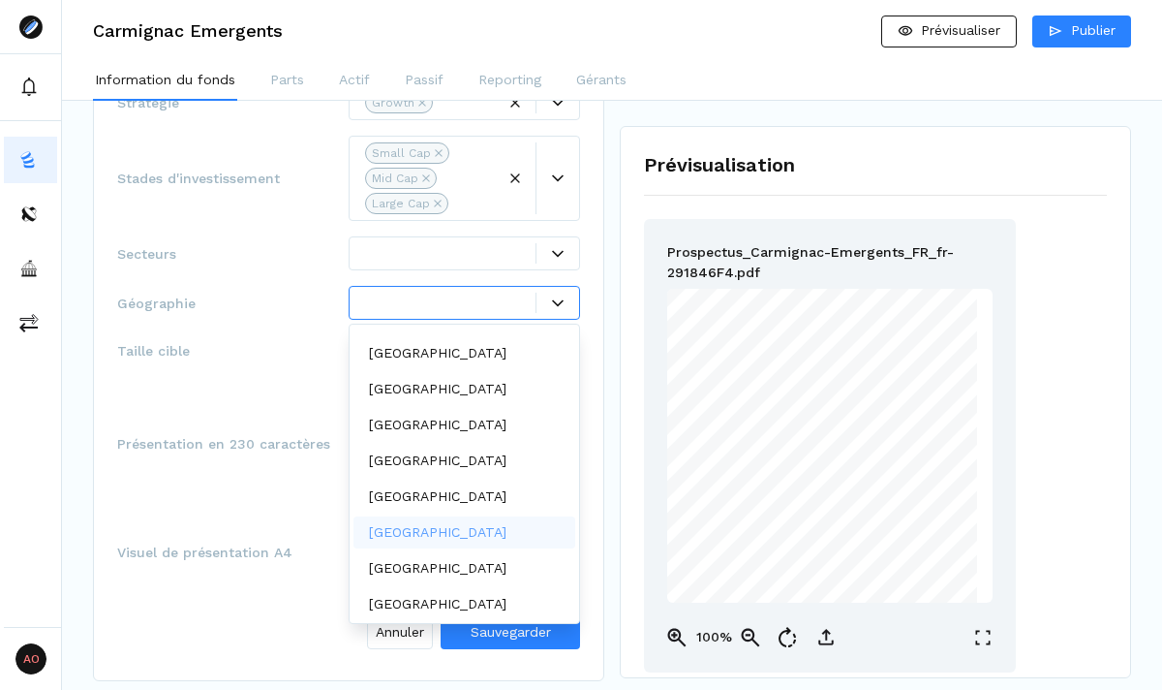
scroll to position [0, 0]
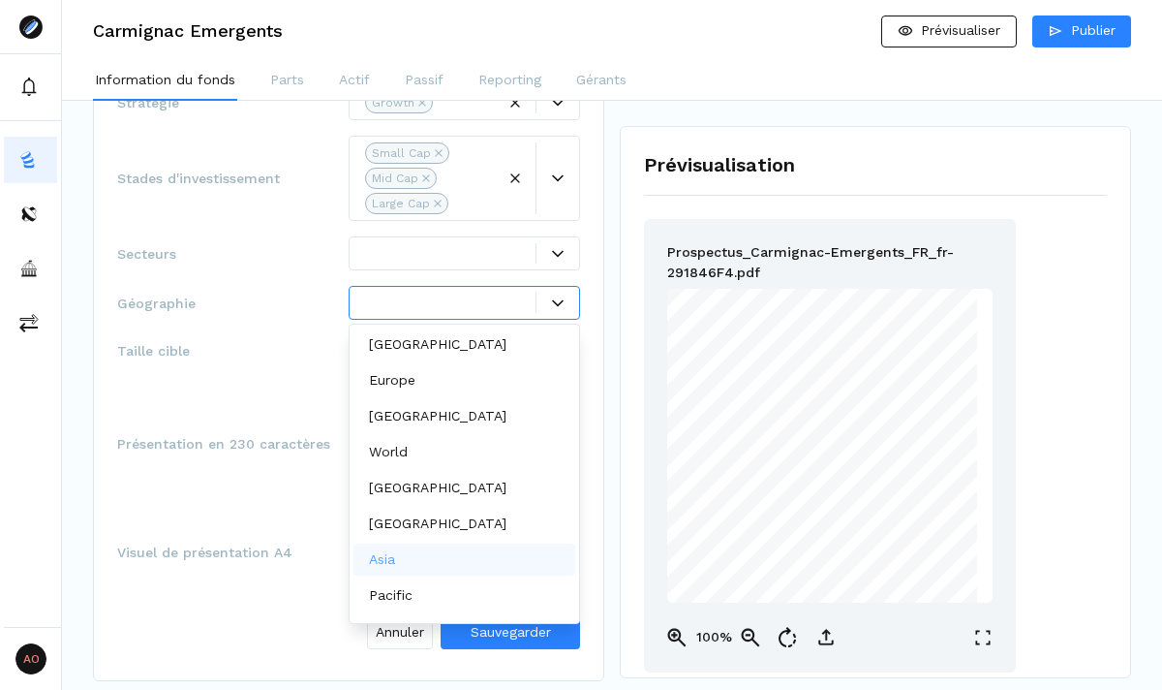
click at [432, 551] on div "Asia" at bounding box center [465, 559] width 222 height 32
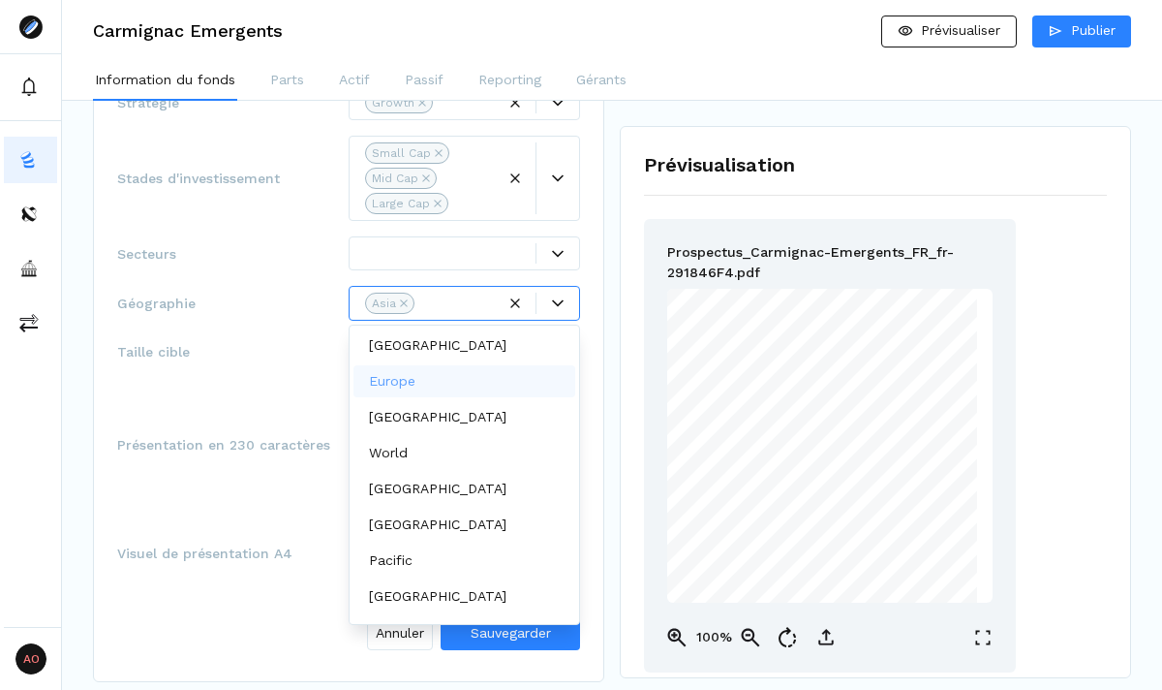
click at [426, 386] on div "Europe" at bounding box center [465, 381] width 222 height 32
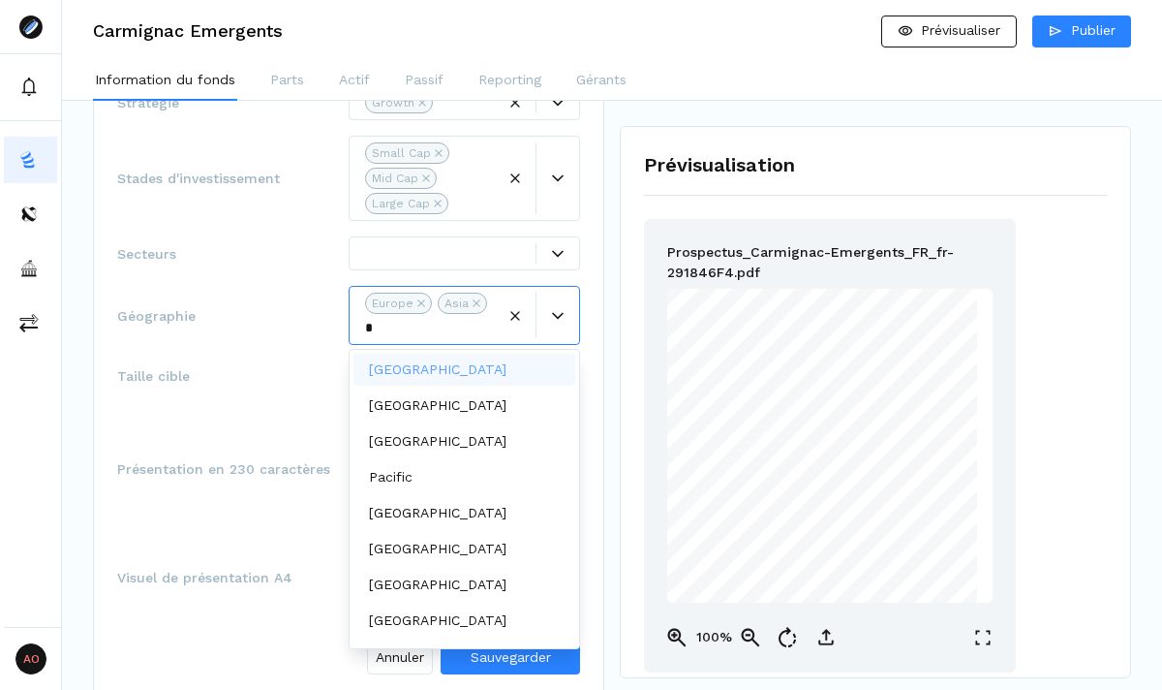
type input "**"
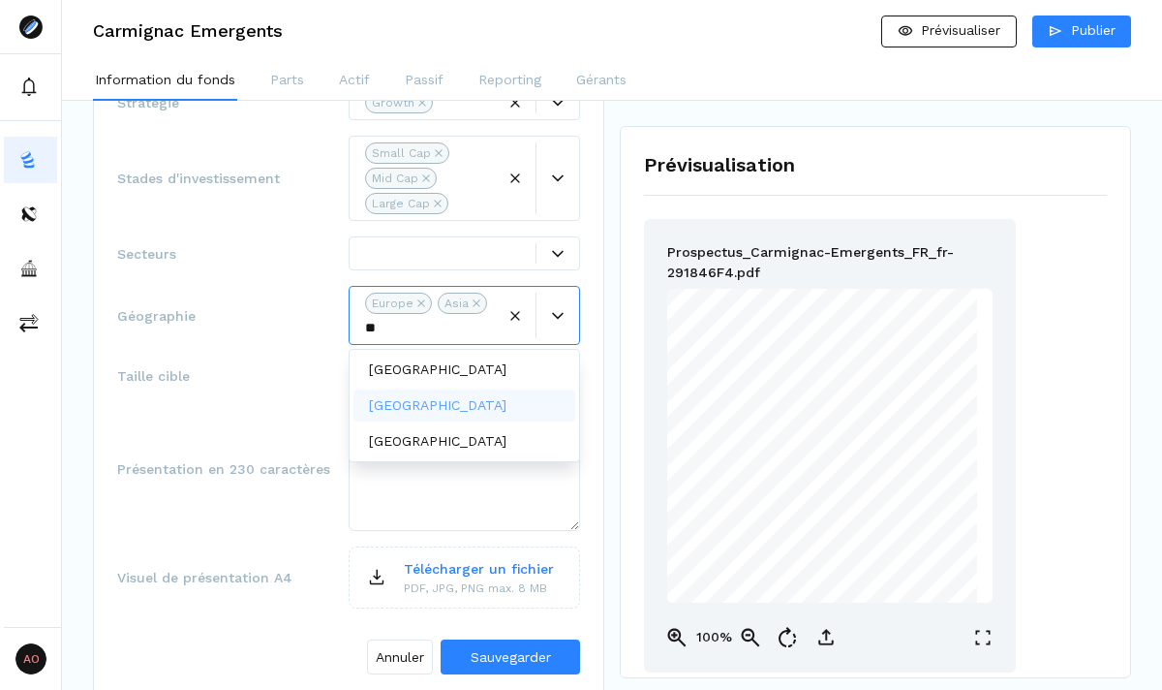
click at [406, 409] on p "China" at bounding box center [438, 405] width 138 height 20
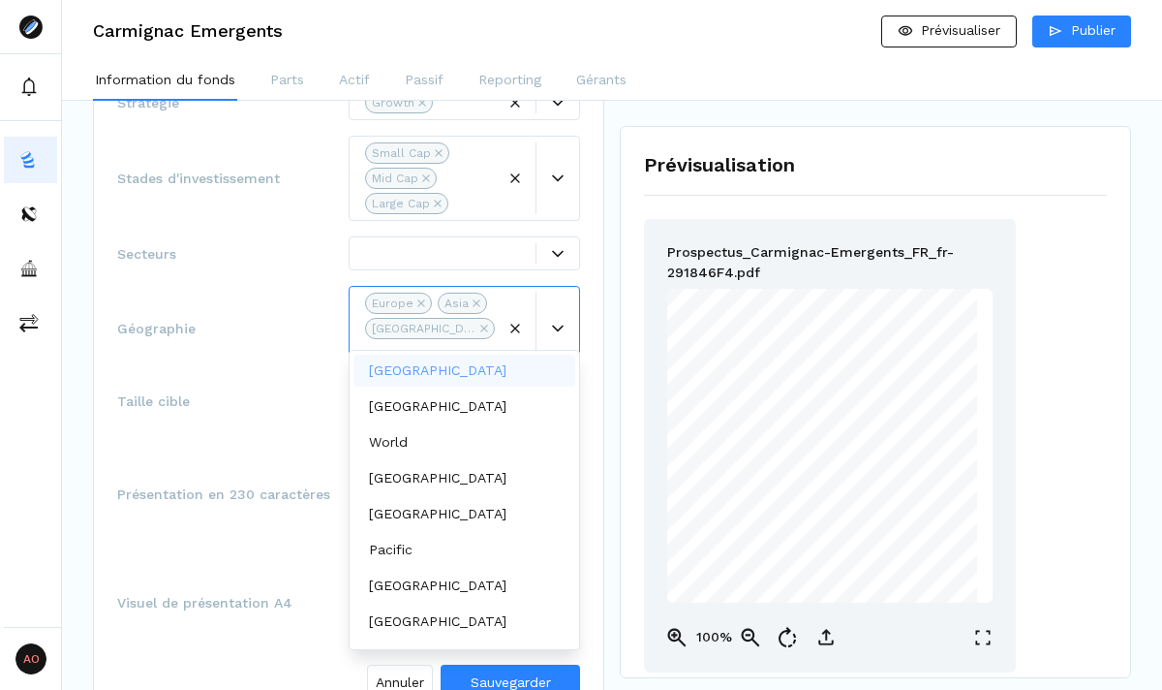
click at [276, 357] on div "Type de fonds Direct Type de transactions Secondaire Classes d'actif Private Eq…" at bounding box center [348, 308] width 463 height 797
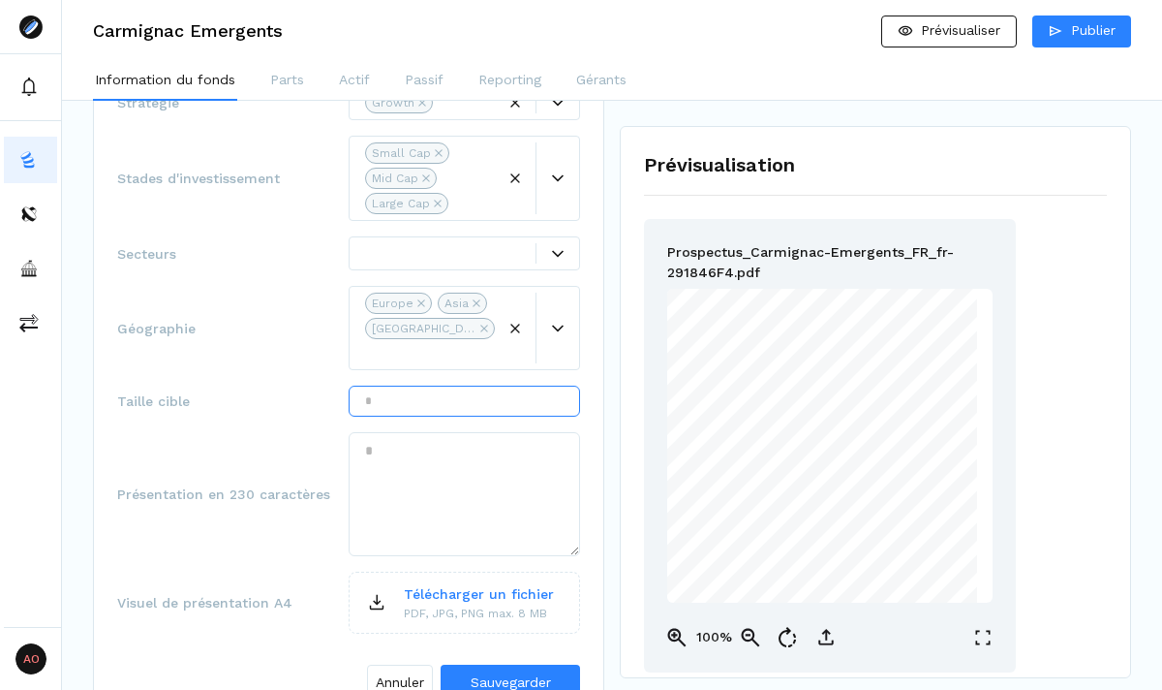
click at [434, 385] on input "text" at bounding box center [464, 400] width 231 height 31
click at [408, 432] on textarea at bounding box center [464, 494] width 231 height 124
paste textarea "**********"
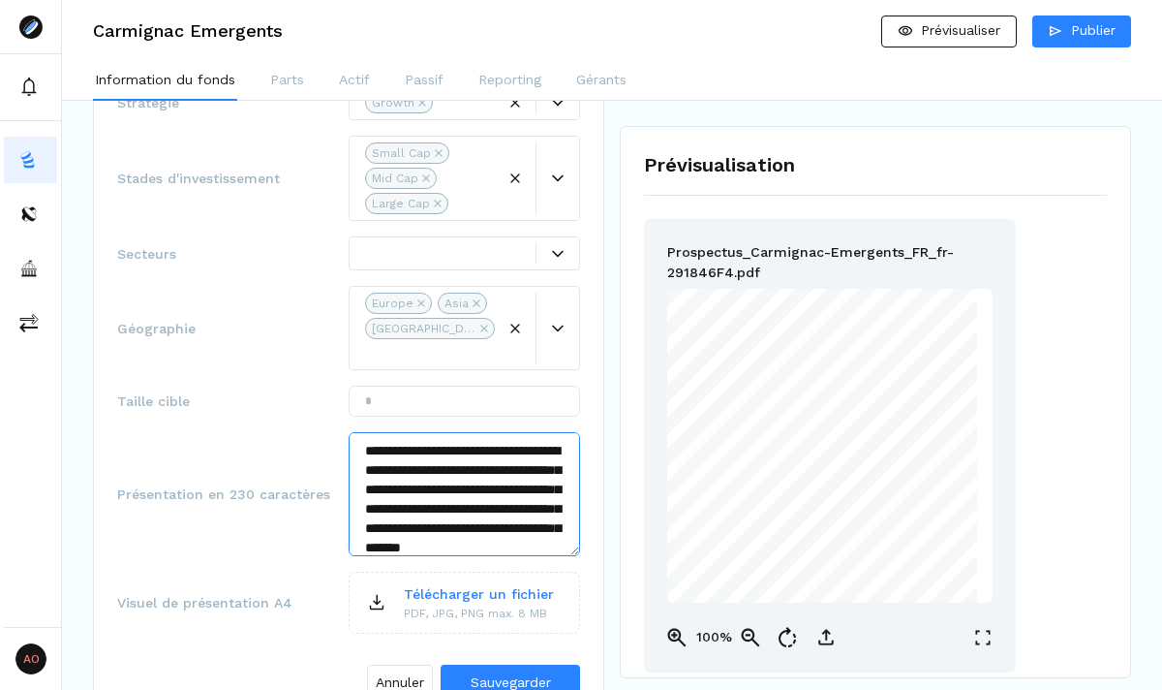
scroll to position [39, 0]
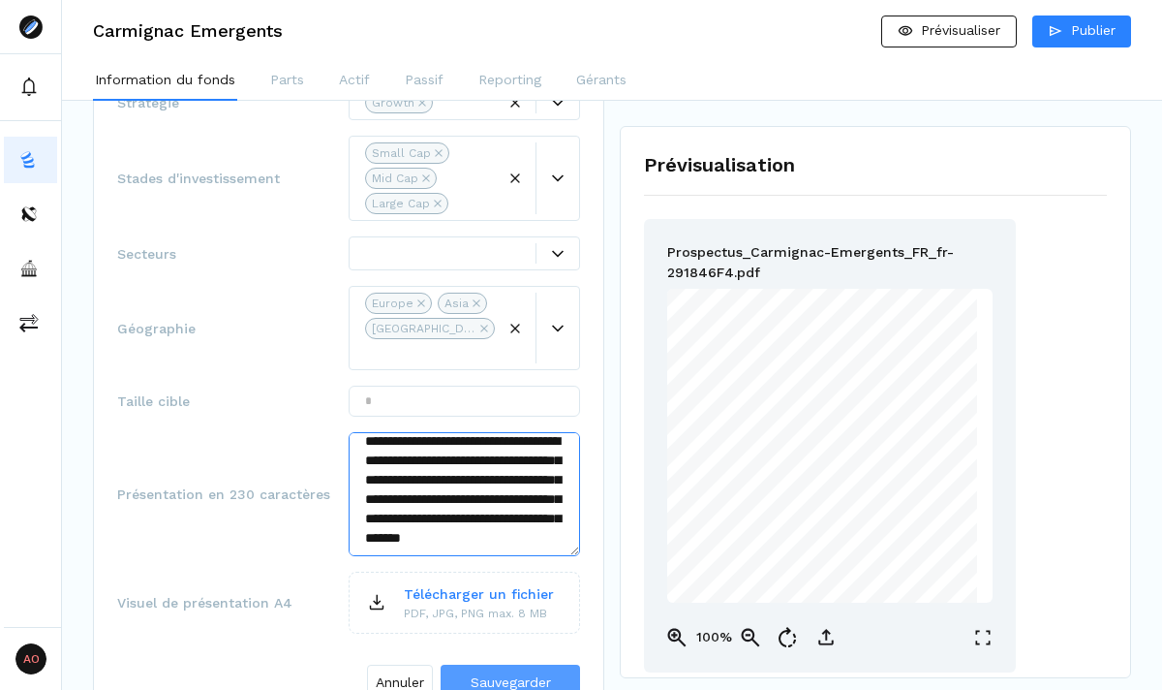
type textarea "**********"
click at [501, 674] on span "Sauvegarder" at bounding box center [511, 681] width 80 height 15
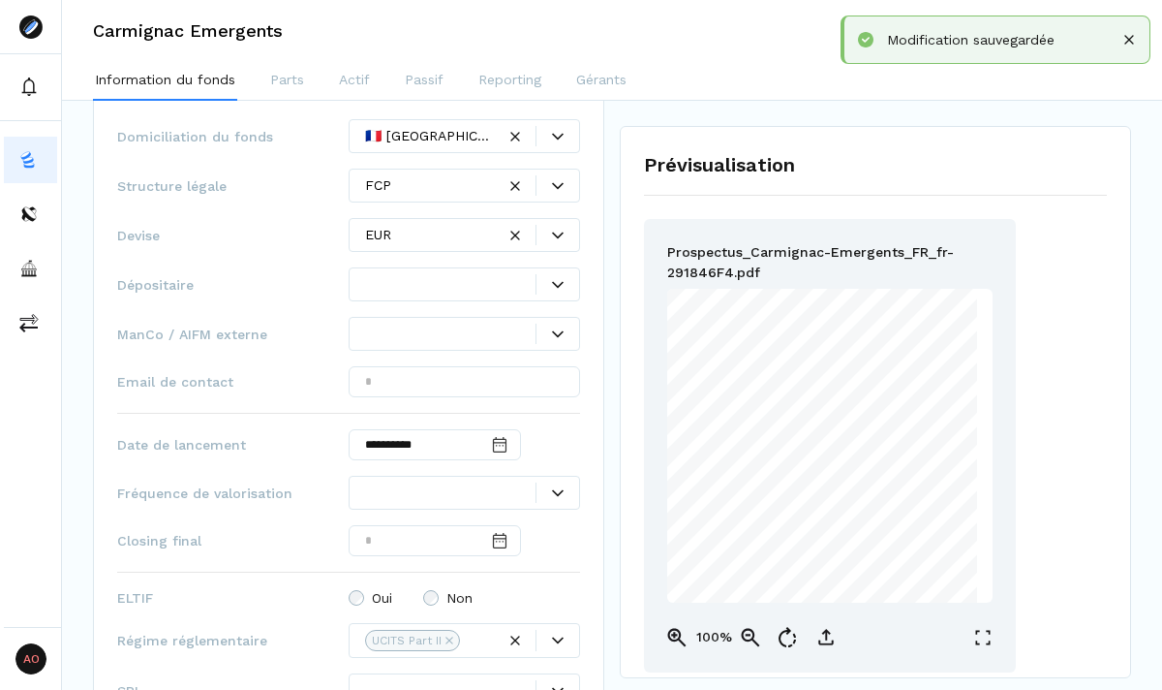
scroll to position [1095, 0]
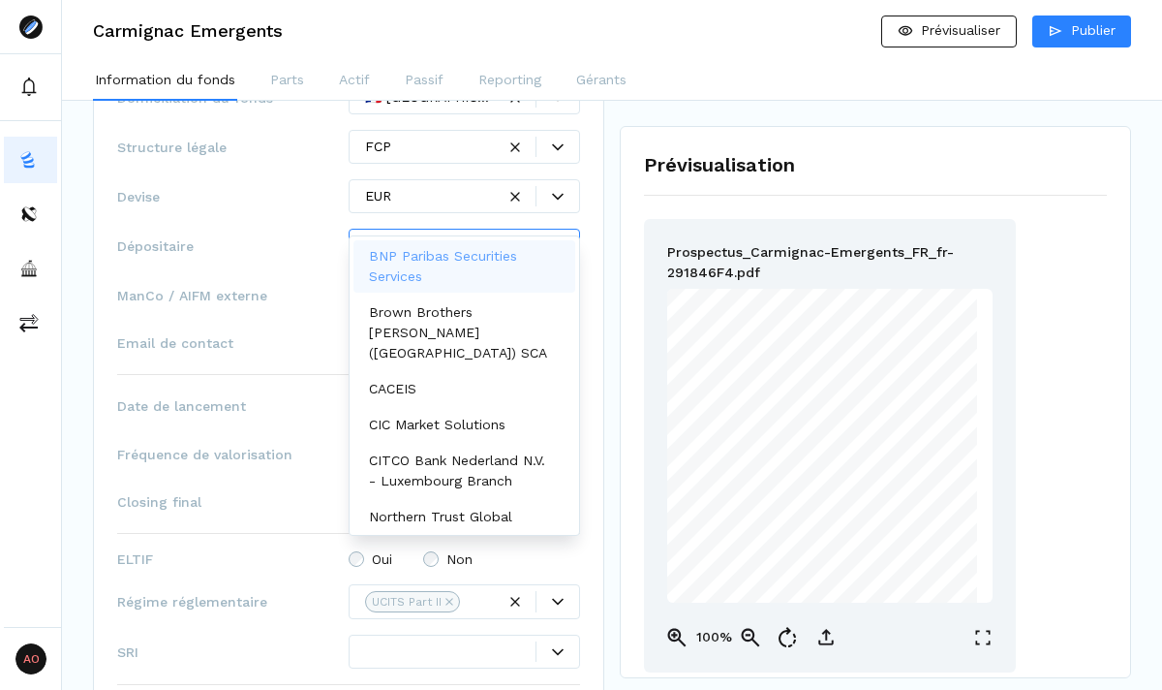
click at [555, 235] on div at bounding box center [558, 245] width 44 height 20
click at [458, 252] on p "BNP Paribas Securities Services" at bounding box center [460, 266] width 183 height 41
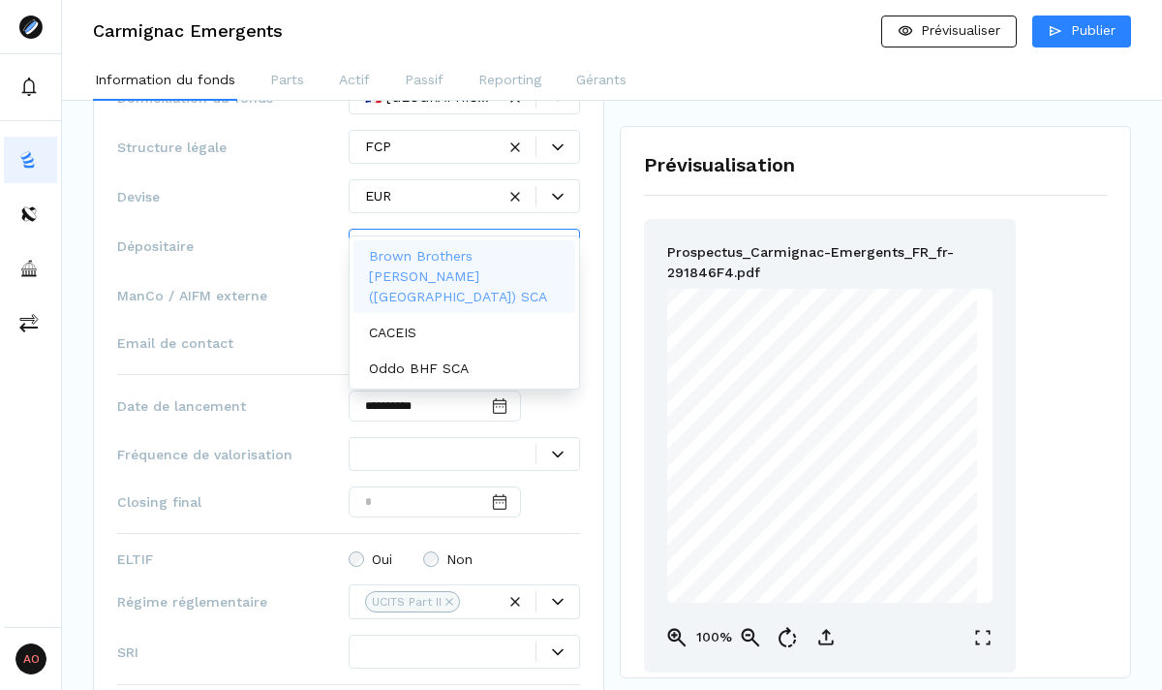
type input "***"
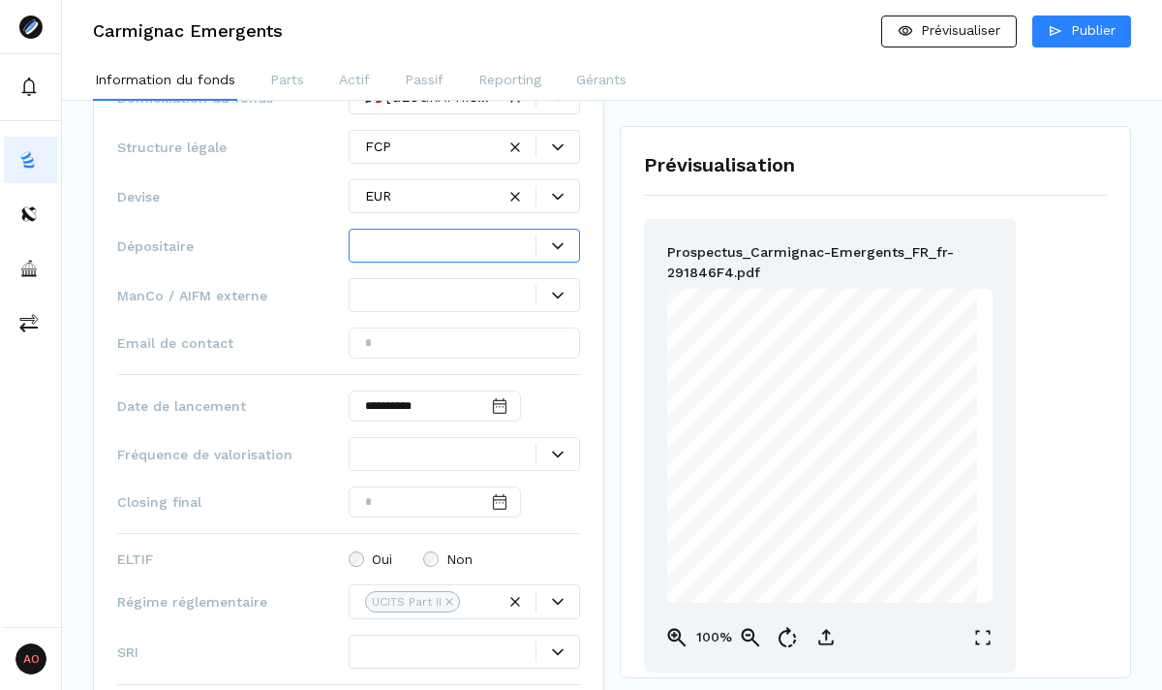
click at [513, 235] on div at bounding box center [450, 245] width 170 height 20
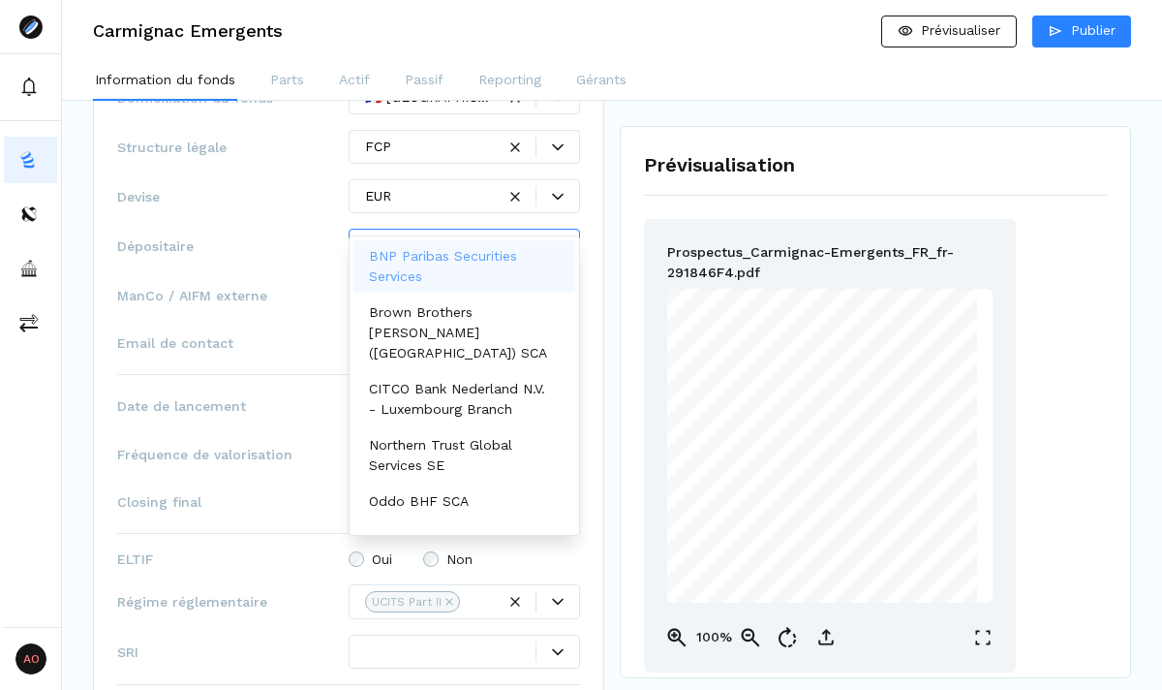
type input "**"
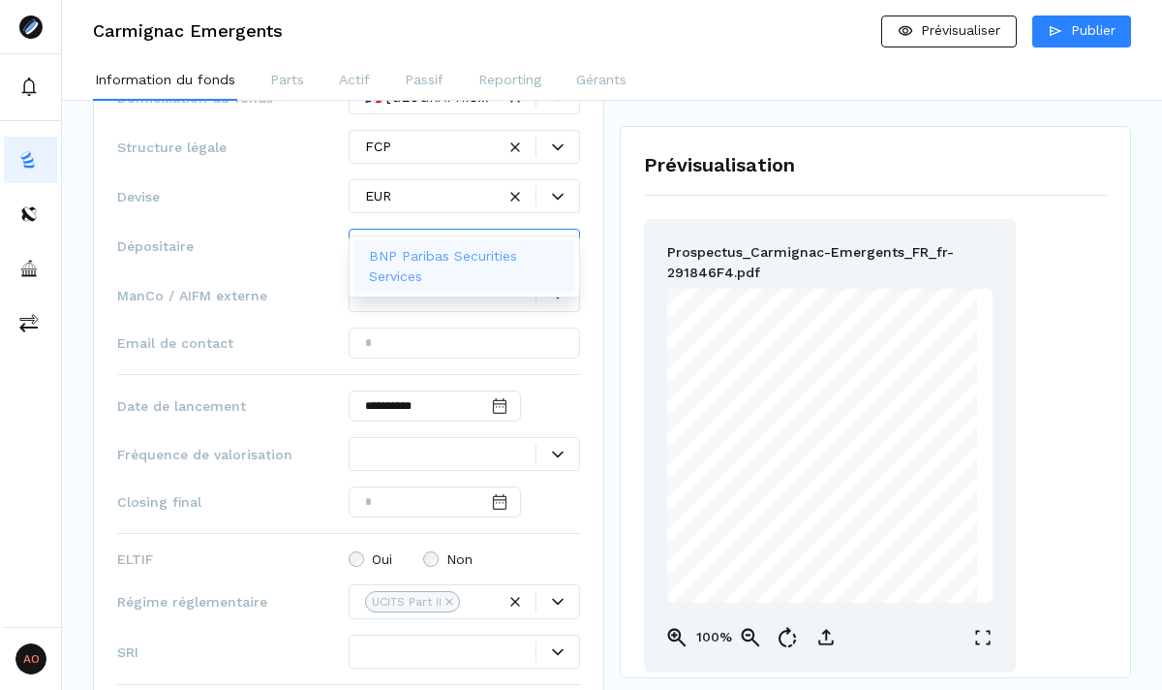
click at [479, 262] on p "BNP Paribas Securities Services" at bounding box center [460, 266] width 183 height 41
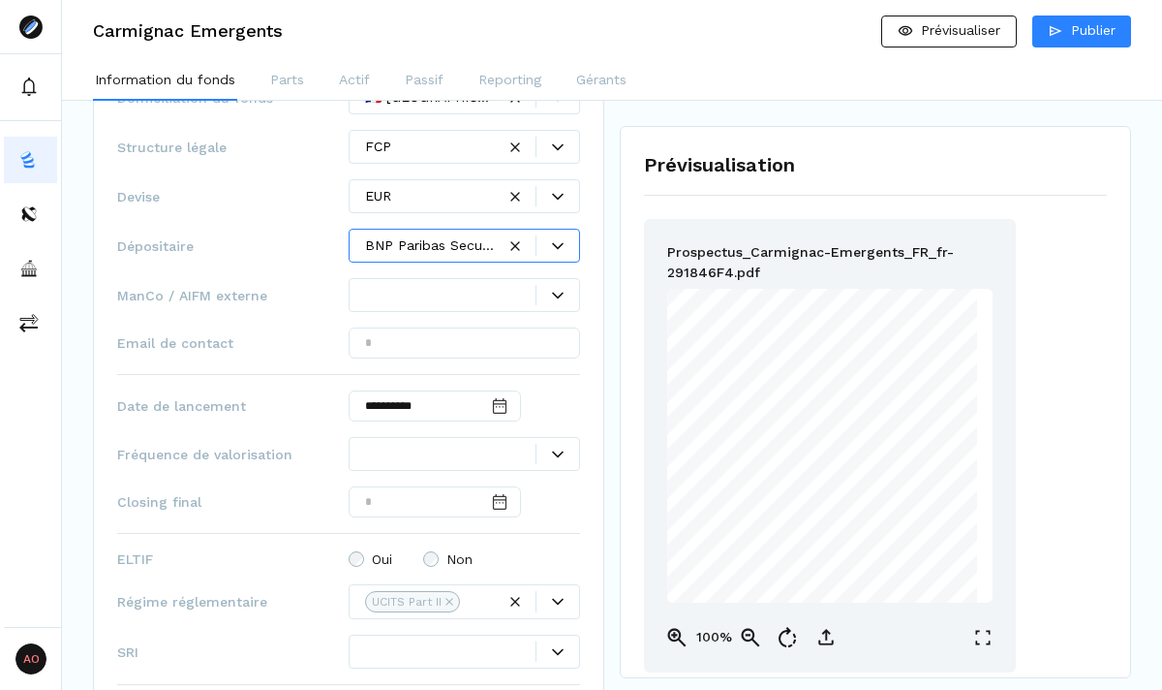
click at [484, 285] on div at bounding box center [450, 295] width 170 height 20
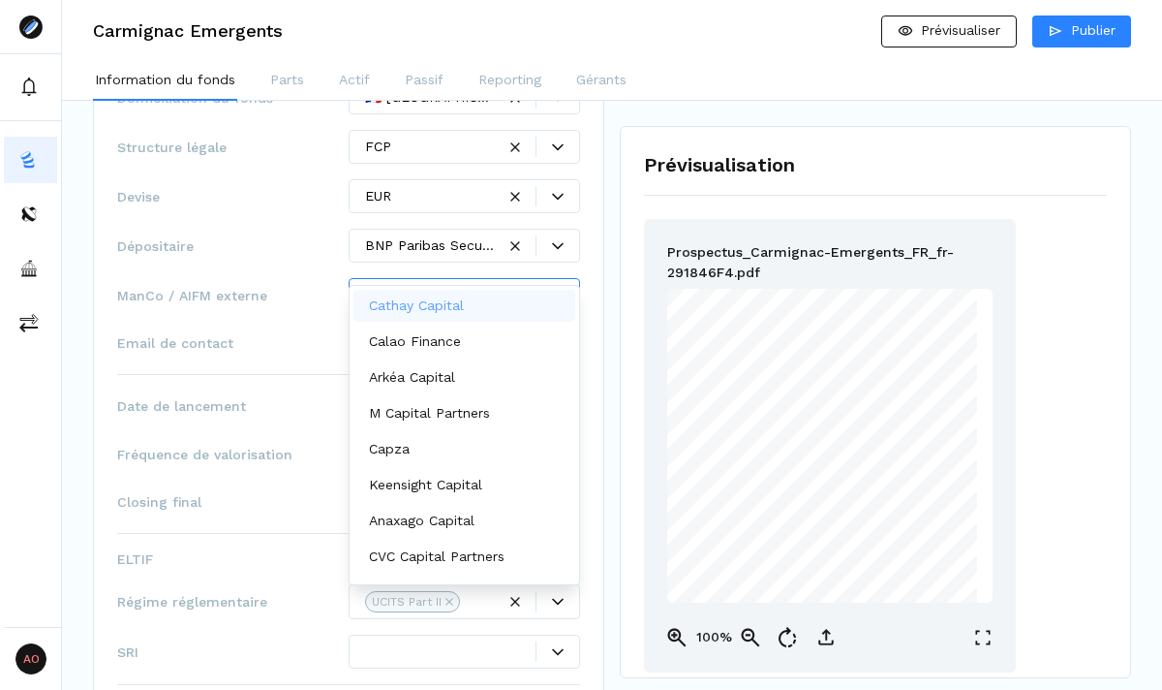
type input "***"
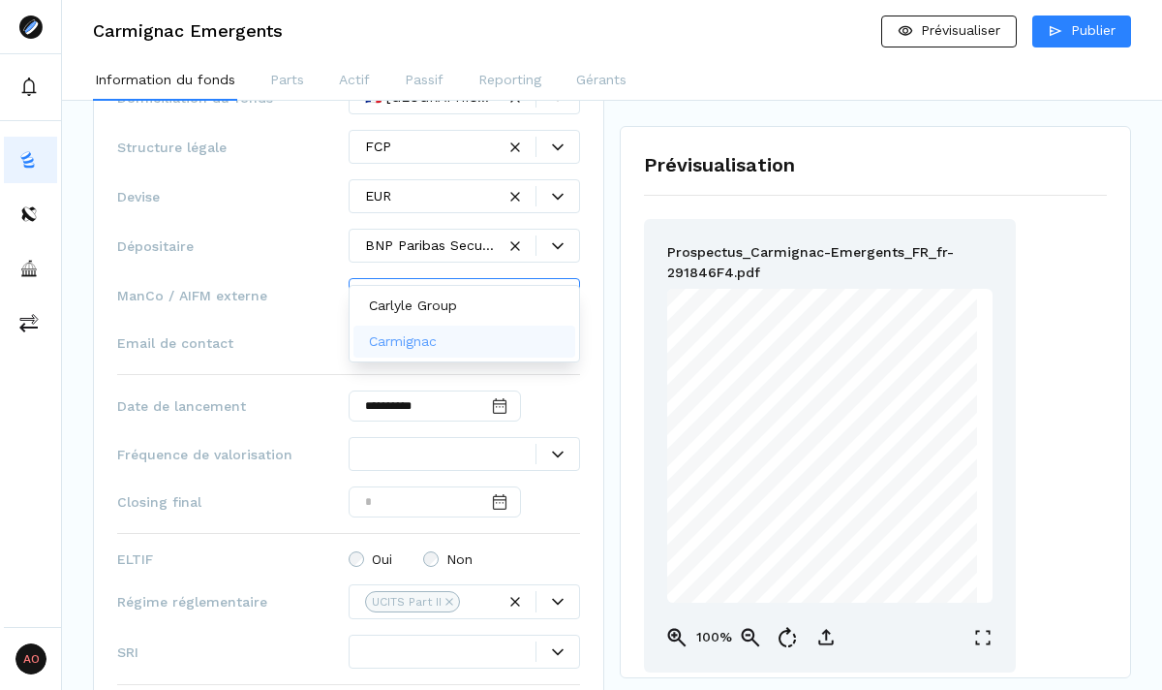
click at [433, 340] on p "Carmignac" at bounding box center [403, 341] width 68 height 20
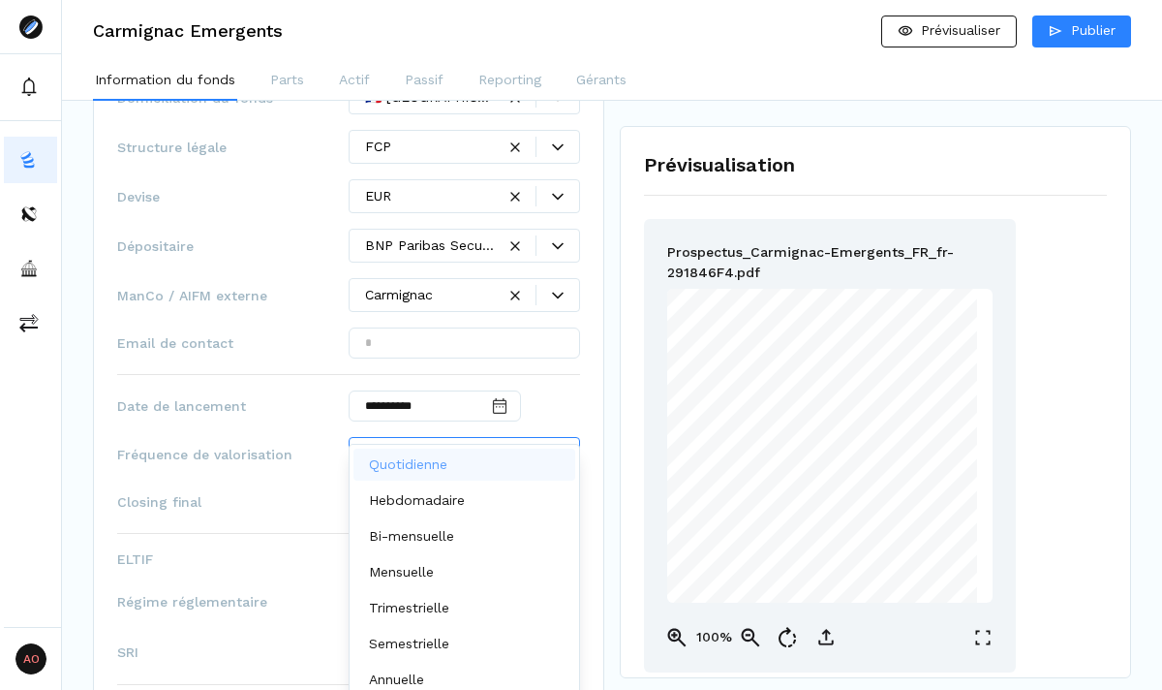
click at [471, 444] on div at bounding box center [450, 454] width 170 height 20
click at [477, 470] on div "Quotidienne" at bounding box center [465, 464] width 222 height 32
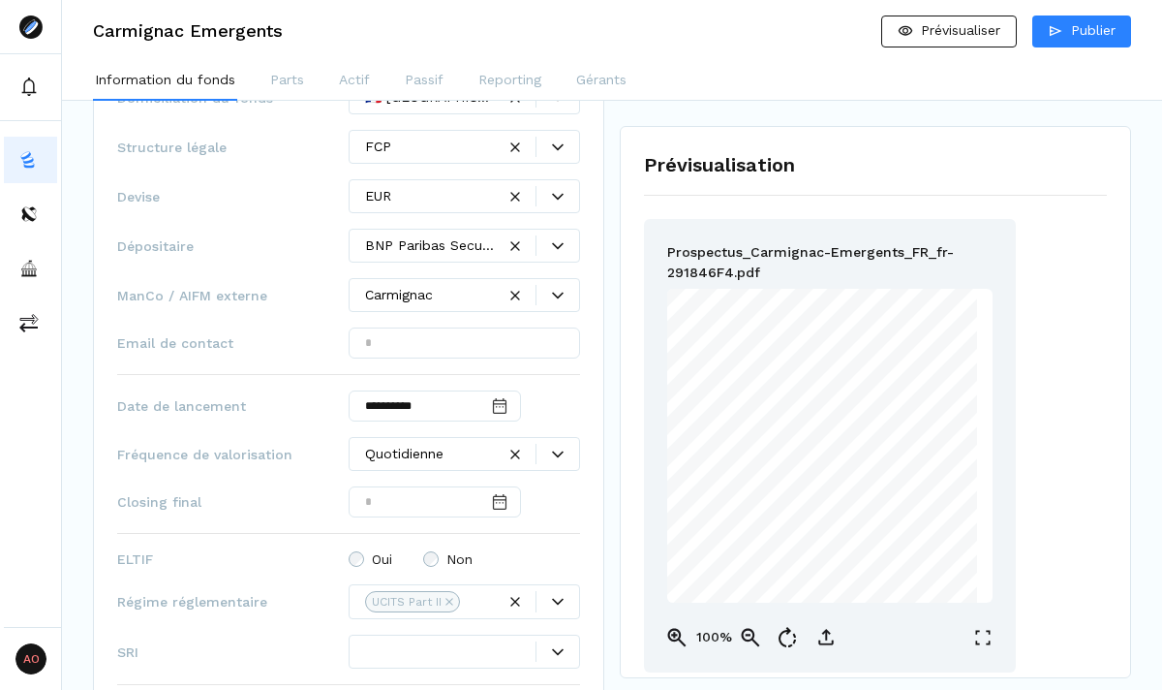
click at [592, 356] on div "**********" at bounding box center [348, 434] width 511 height 887
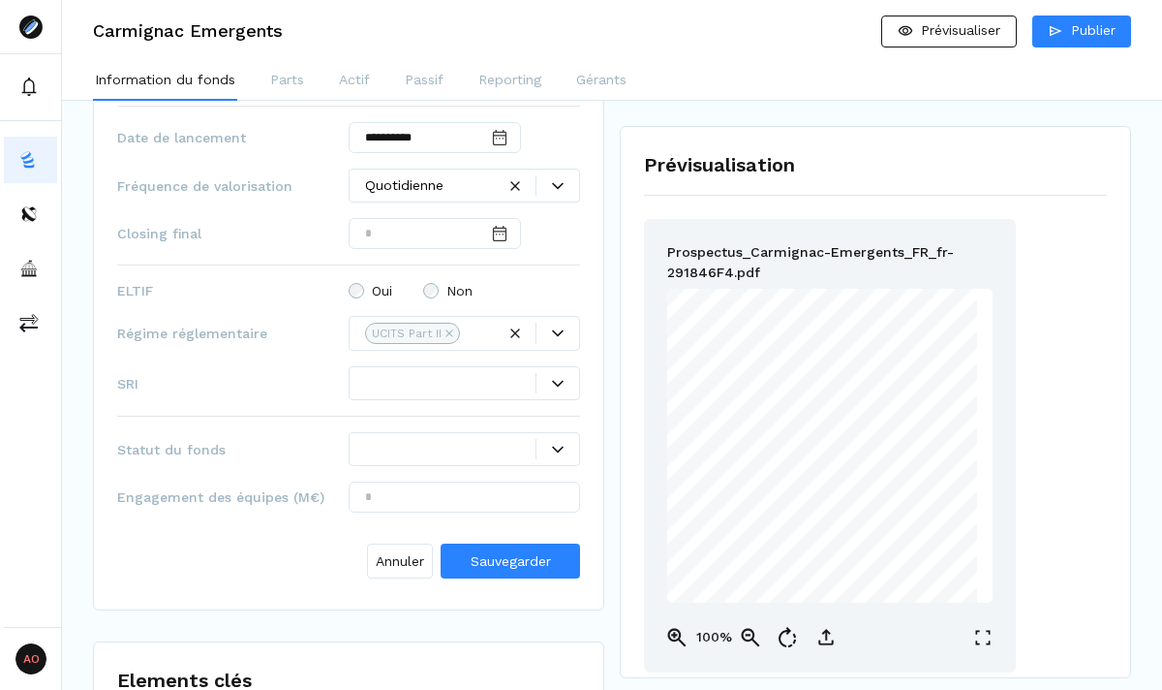
scroll to position [1367, 0]
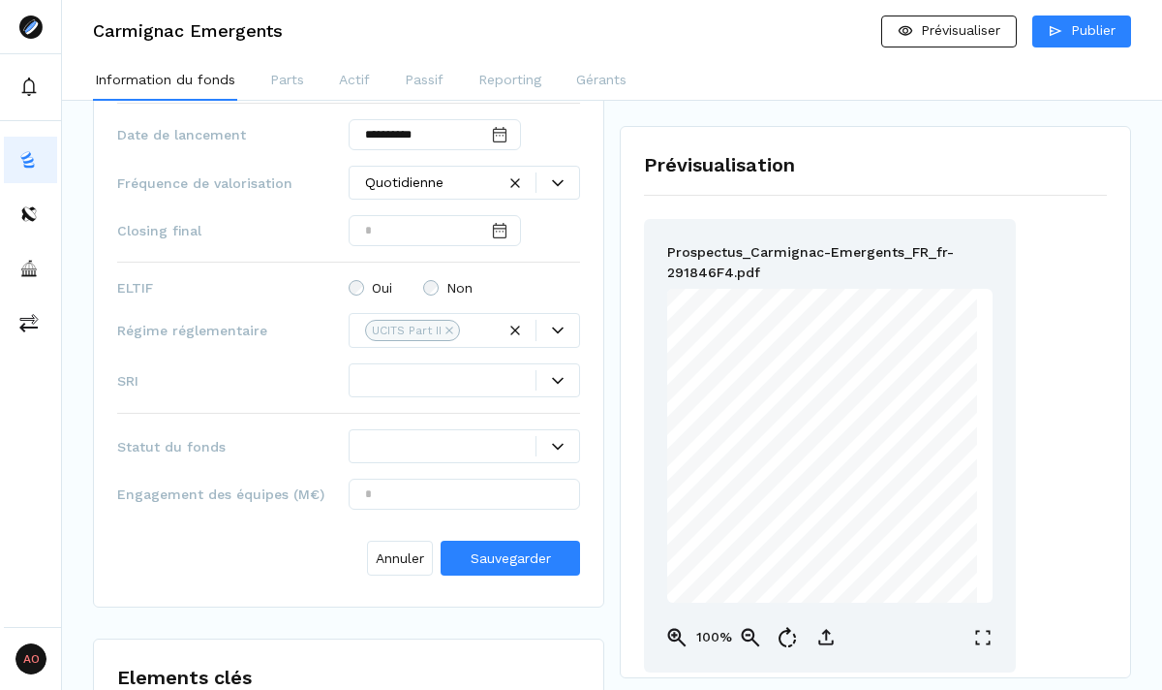
click at [468, 370] on div at bounding box center [450, 380] width 170 height 20
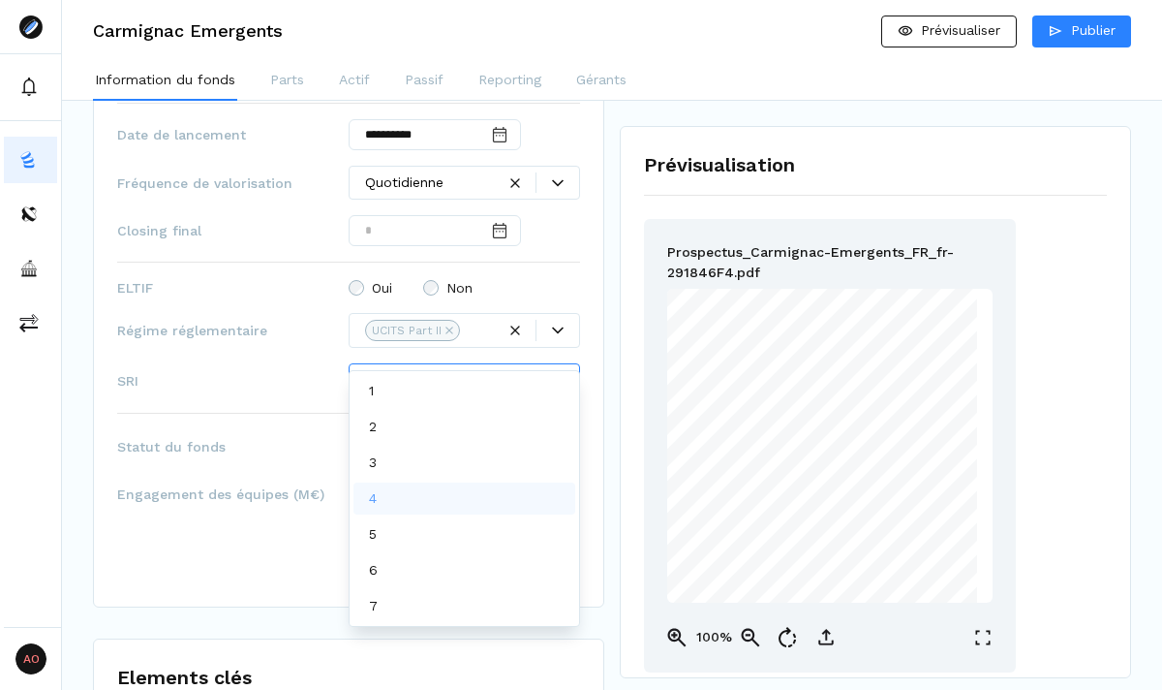
click at [411, 487] on div "4" at bounding box center [465, 498] width 222 height 32
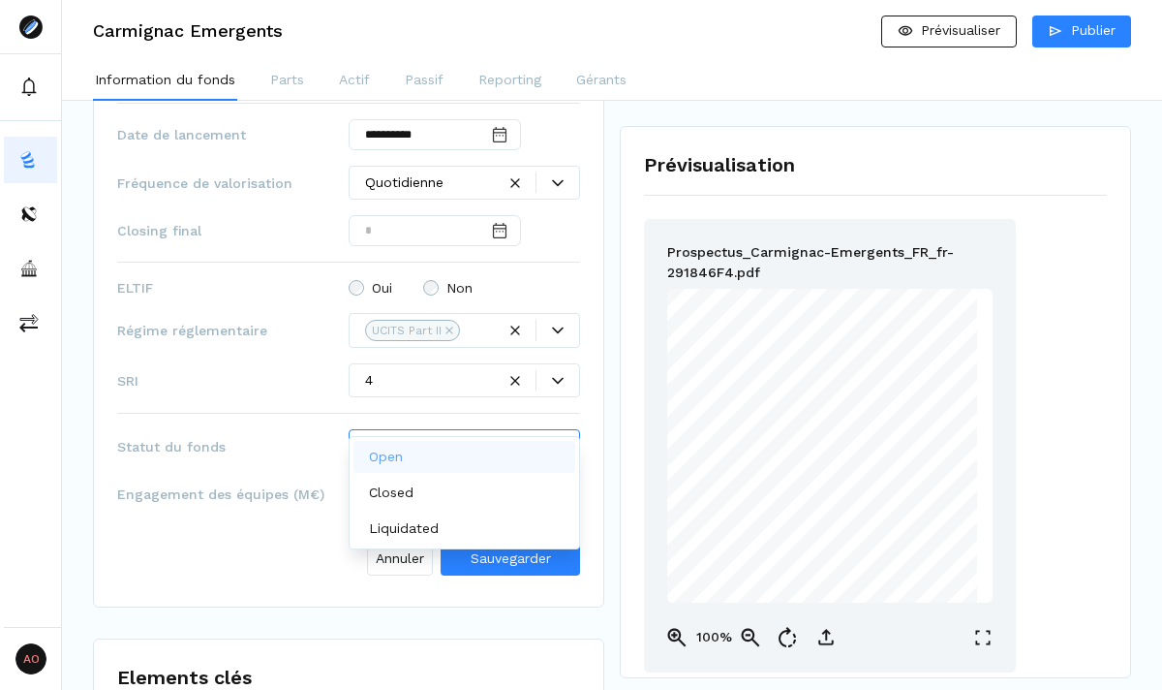
click at [419, 436] on div at bounding box center [450, 446] width 170 height 20
click at [490, 458] on div "Open" at bounding box center [465, 457] width 222 height 32
click at [483, 540] on button "Sauvegarder" at bounding box center [510, 557] width 139 height 35
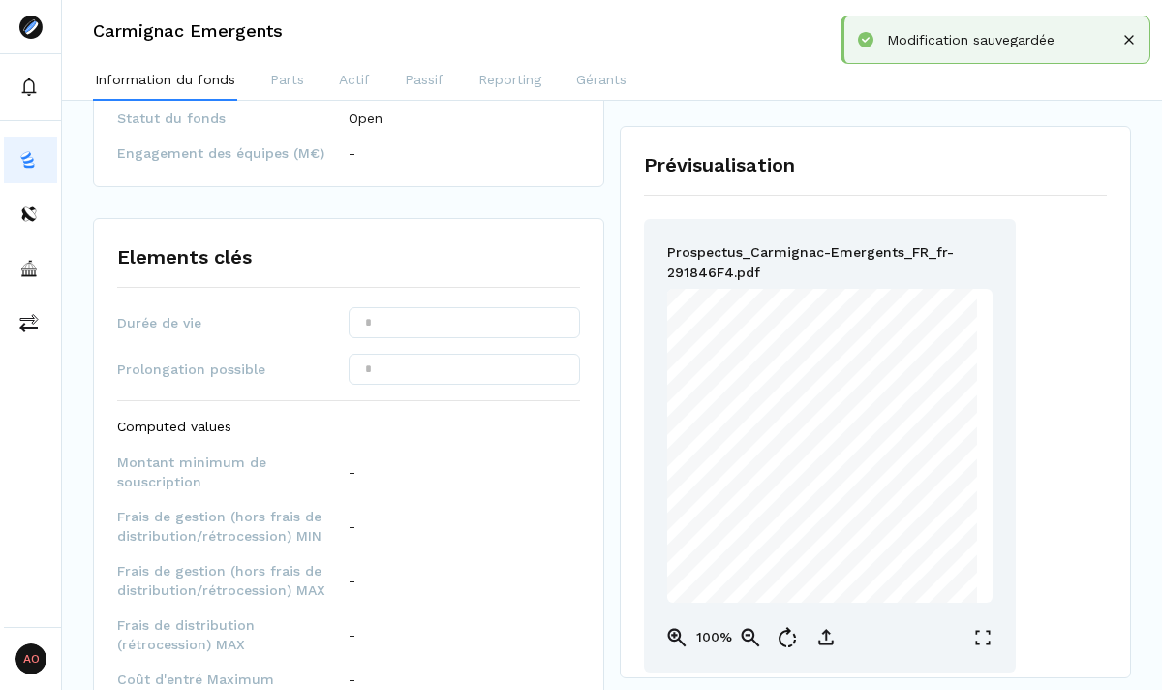
scroll to position [1510, 0]
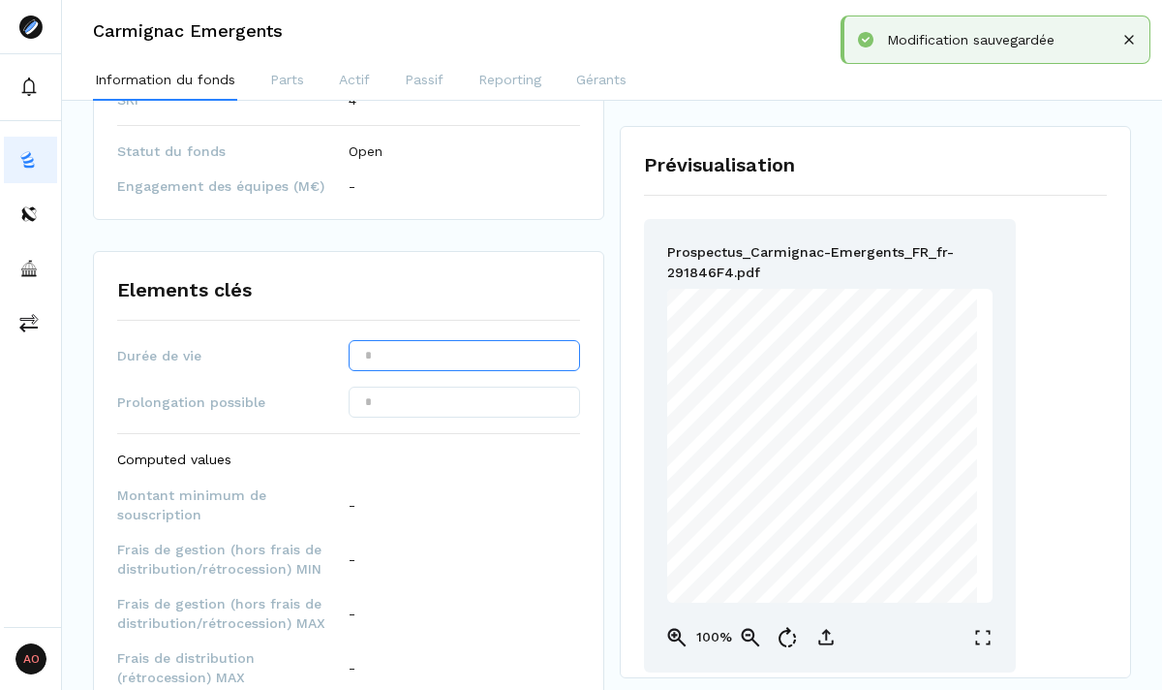
click at [404, 340] on input "text" at bounding box center [464, 355] width 231 height 31
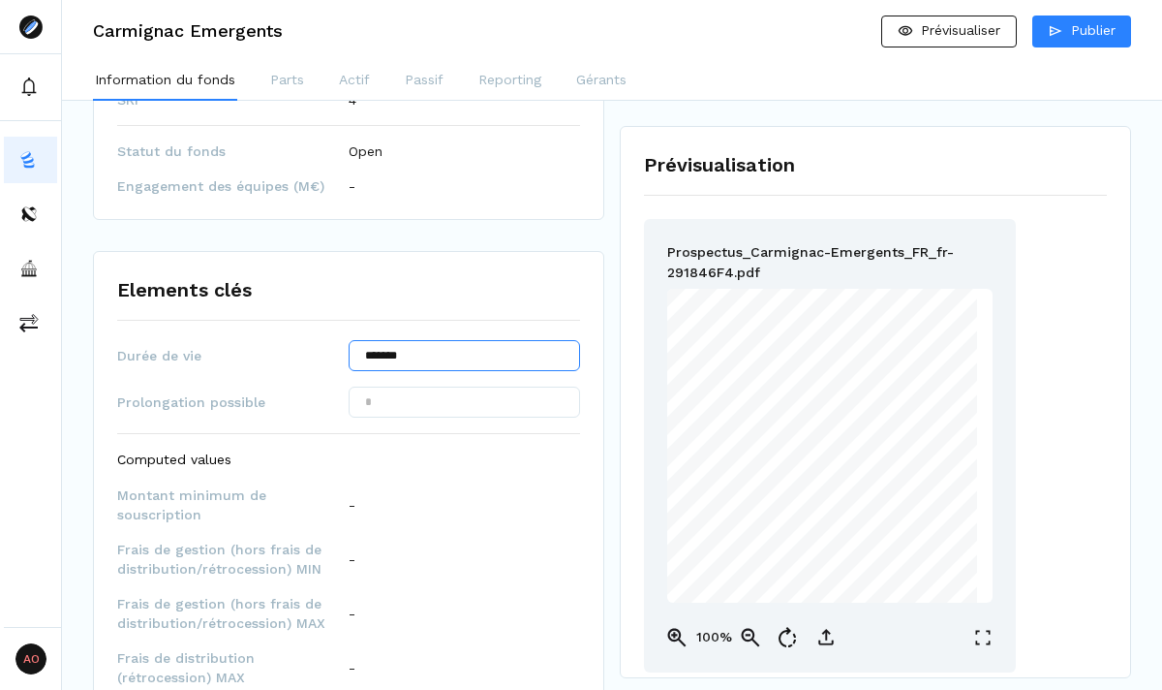
click at [386, 340] on input "*******" at bounding box center [464, 355] width 231 height 31
click at [381, 340] on input "******" at bounding box center [464, 355] width 231 height 31
type input "*****"
click at [371, 340] on input "*****" at bounding box center [464, 355] width 231 height 31
type input "******"
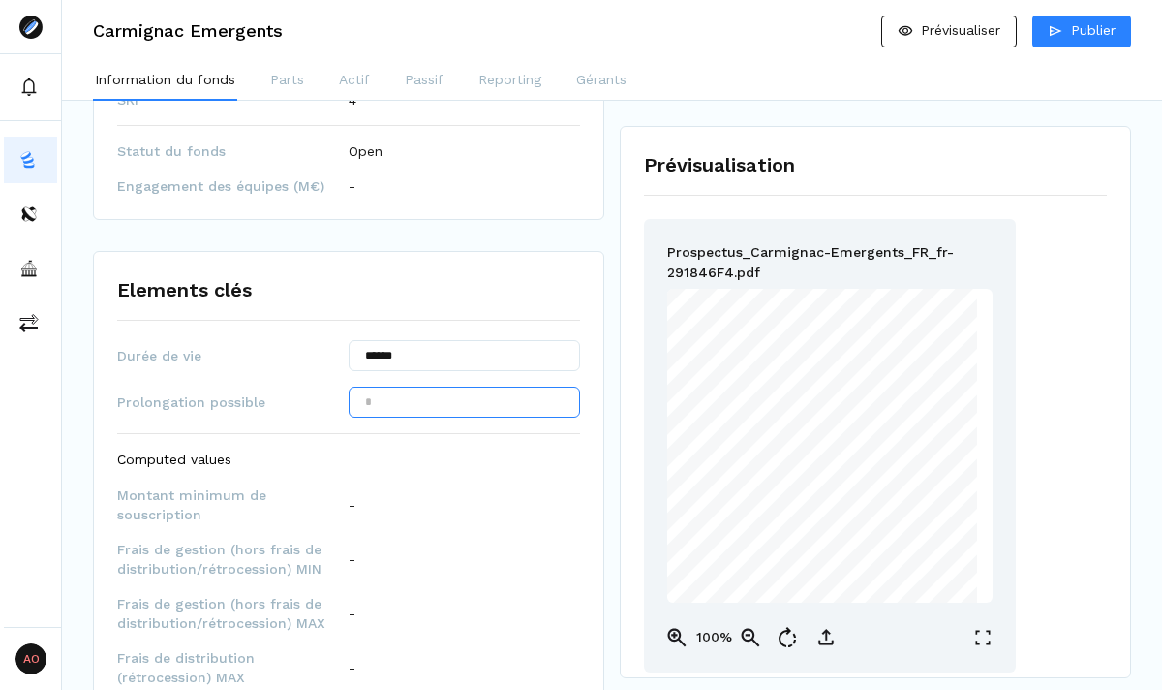
click at [377, 386] on input "text" at bounding box center [464, 401] width 231 height 31
click at [375, 386] on input "*****" at bounding box center [464, 401] width 231 height 31
type input "*****"
click at [371, 386] on input "*****" at bounding box center [464, 401] width 231 height 31
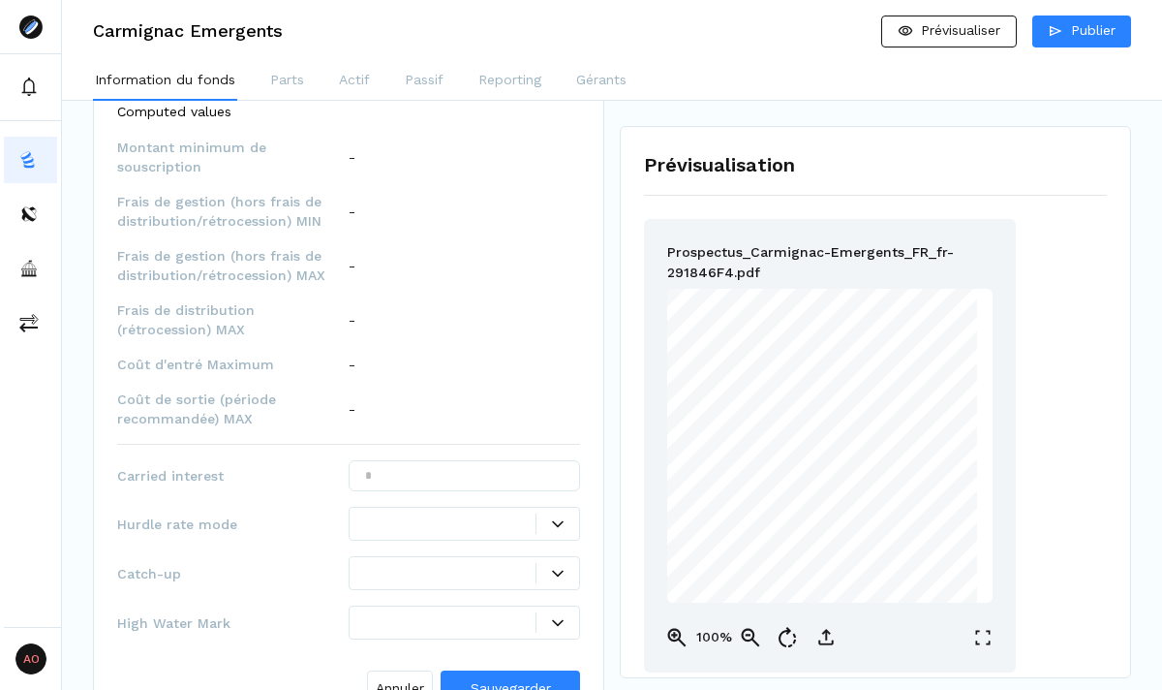
scroll to position [1863, 0]
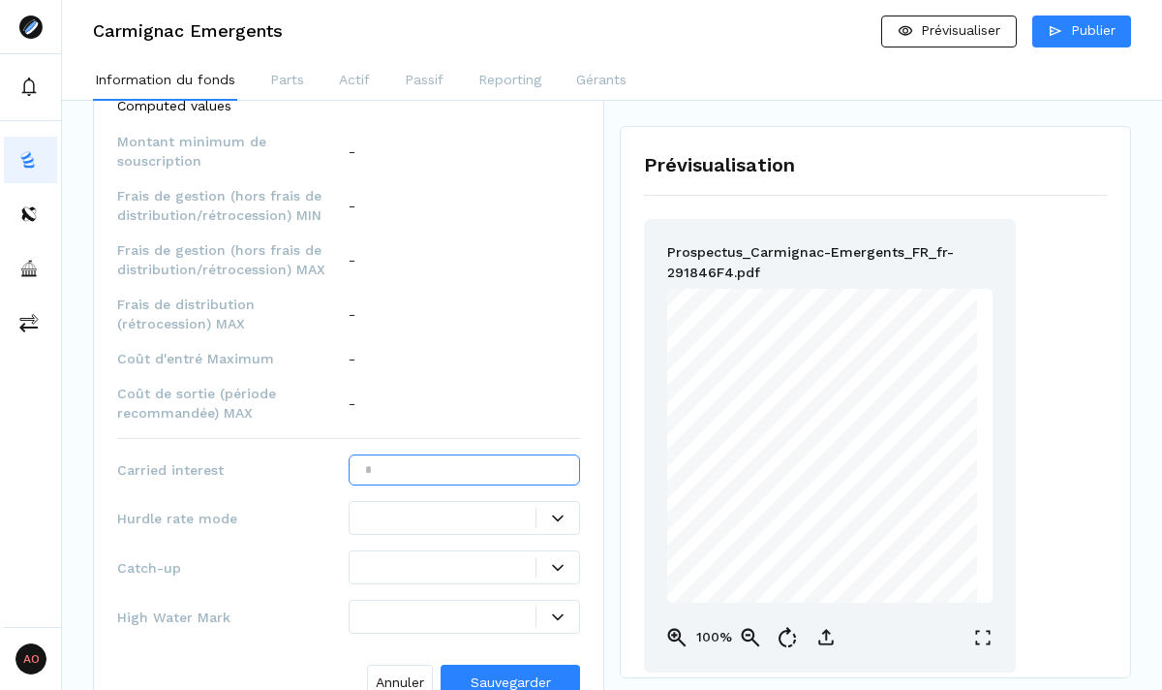
click at [412, 454] on input "text" at bounding box center [464, 469] width 231 height 31
click at [231, 607] on span "High Water Mark" at bounding box center [232, 616] width 231 height 19
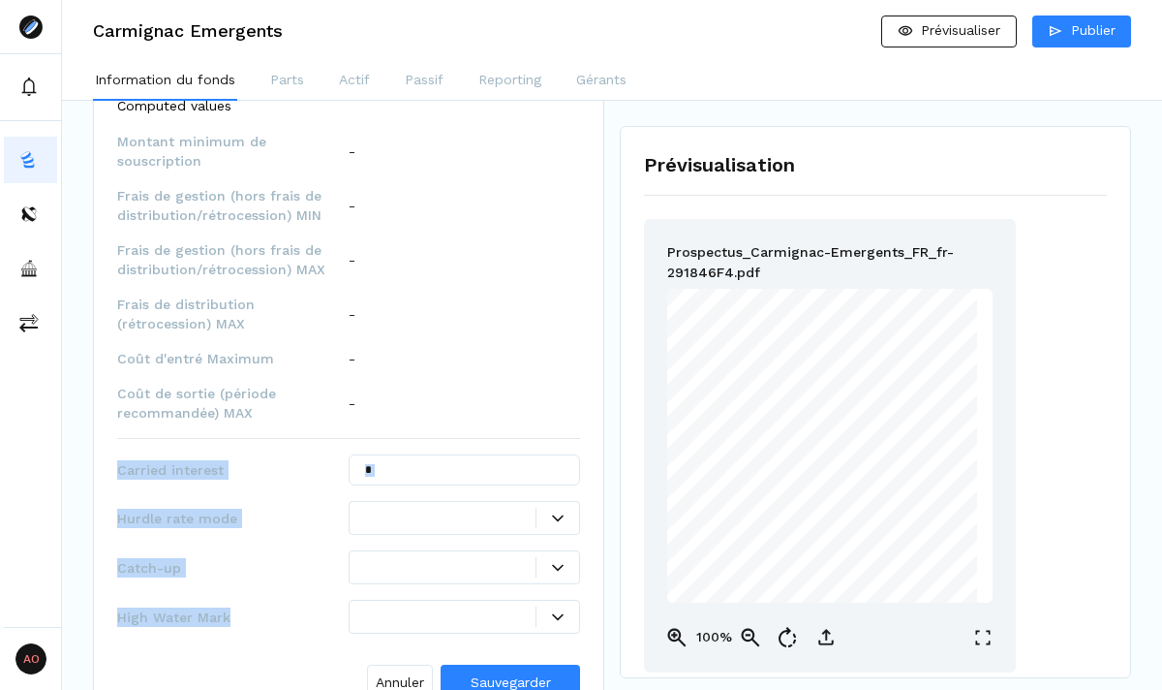
drag, startPoint x: 231, startPoint y: 565, endPoint x: 125, endPoint y: 418, distance: 180.9
click at [125, 418] on div "Durée de vie ****** Prolongation possible Computed values Montant minimum de so…" at bounding box center [348, 346] width 463 height 721
copy div "Carried interest Hurdle rate mode Catch-up High Water Mark"
click at [290, 501] on div "Hurdle rate mode" at bounding box center [348, 518] width 463 height 34
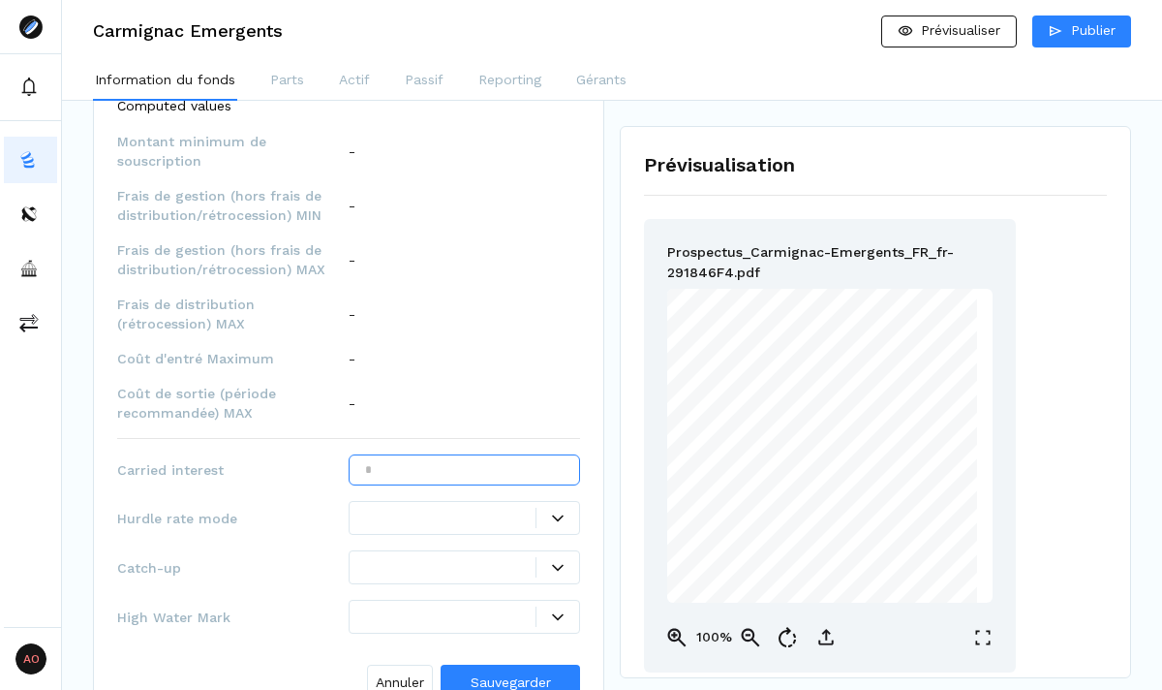
click at [489, 454] on input "text" at bounding box center [464, 469] width 231 height 31
type input "***"
click at [566, 512] on div at bounding box center [558, 518] width 43 height 12
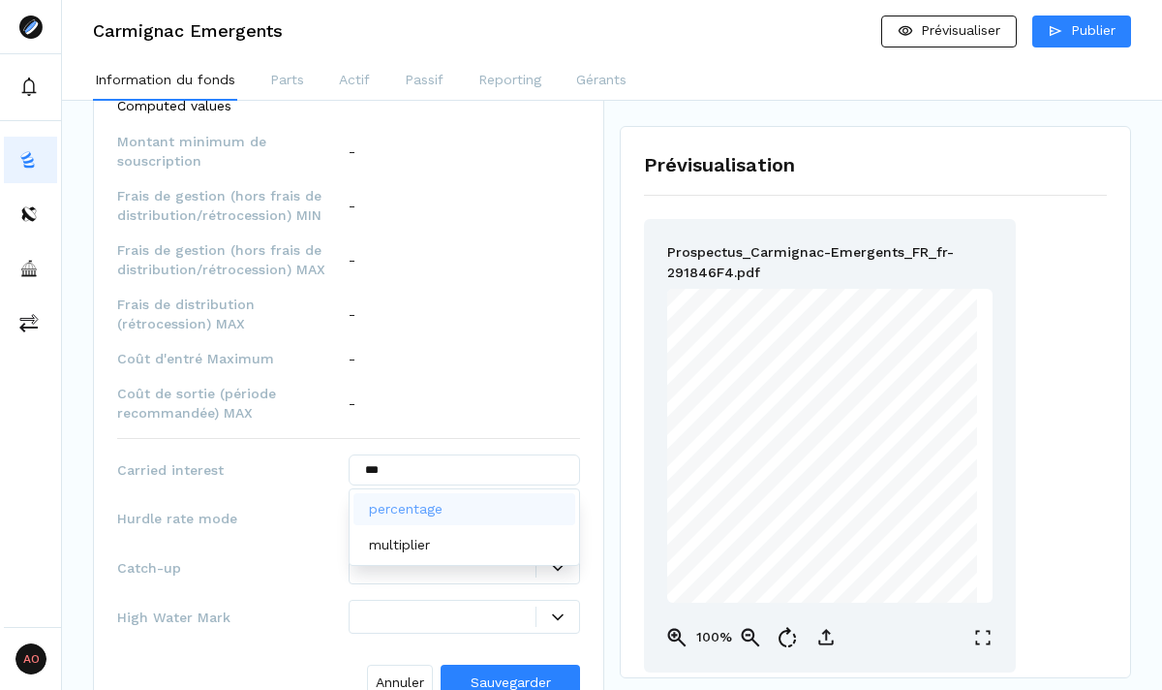
click at [510, 508] on div at bounding box center [450, 518] width 170 height 20
click at [563, 508] on div at bounding box center [558, 518] width 44 height 20
click at [512, 493] on div "percentage" at bounding box center [465, 509] width 222 height 32
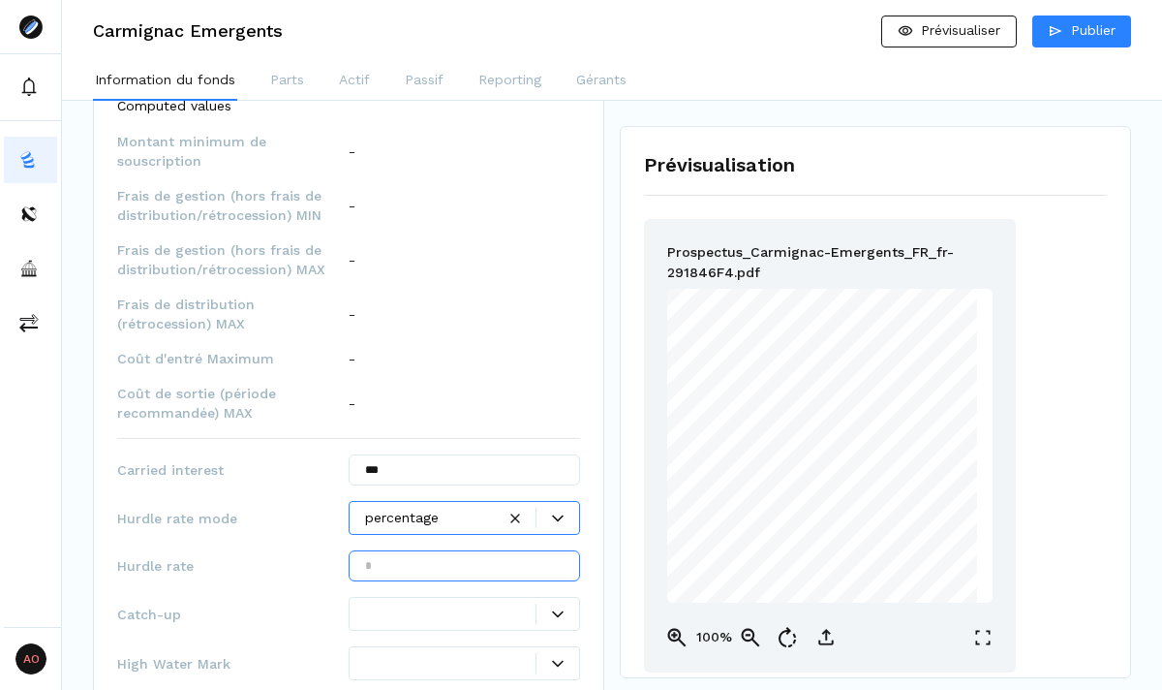
click at [495, 550] on input "text" at bounding box center [464, 565] width 231 height 31
type input "***"
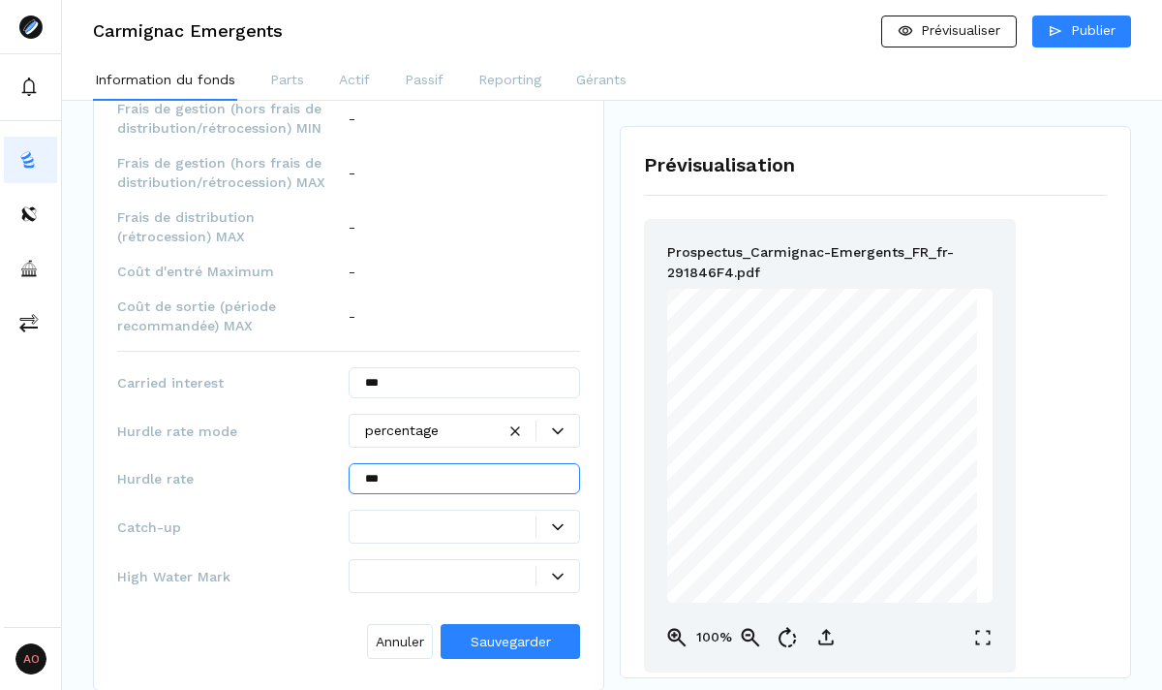
scroll to position [1989, 0]
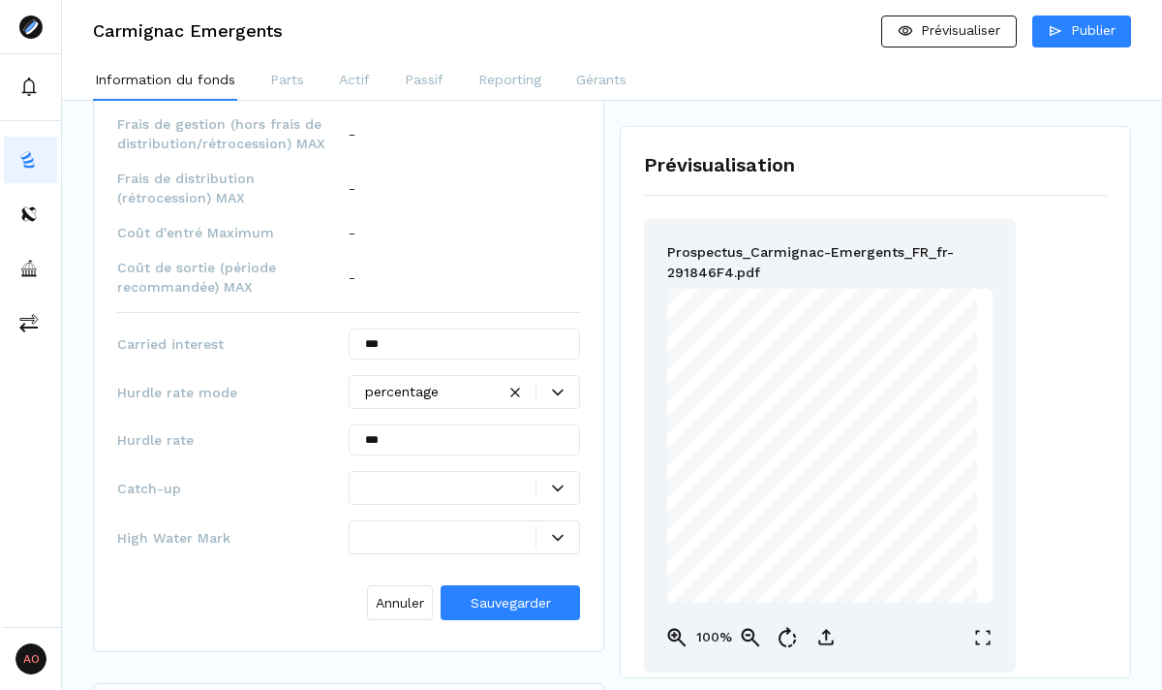
click at [554, 482] on icon at bounding box center [558, 488] width 12 height 12
click at [489, 508] on div "Non" at bounding box center [465, 515] width 222 height 32
click at [549, 532] on div at bounding box center [558, 538] width 43 height 12
click at [484, 555] on div "Non" at bounding box center [465, 564] width 222 height 32
click at [497, 595] on span "Sauvegarder" at bounding box center [511, 602] width 80 height 15
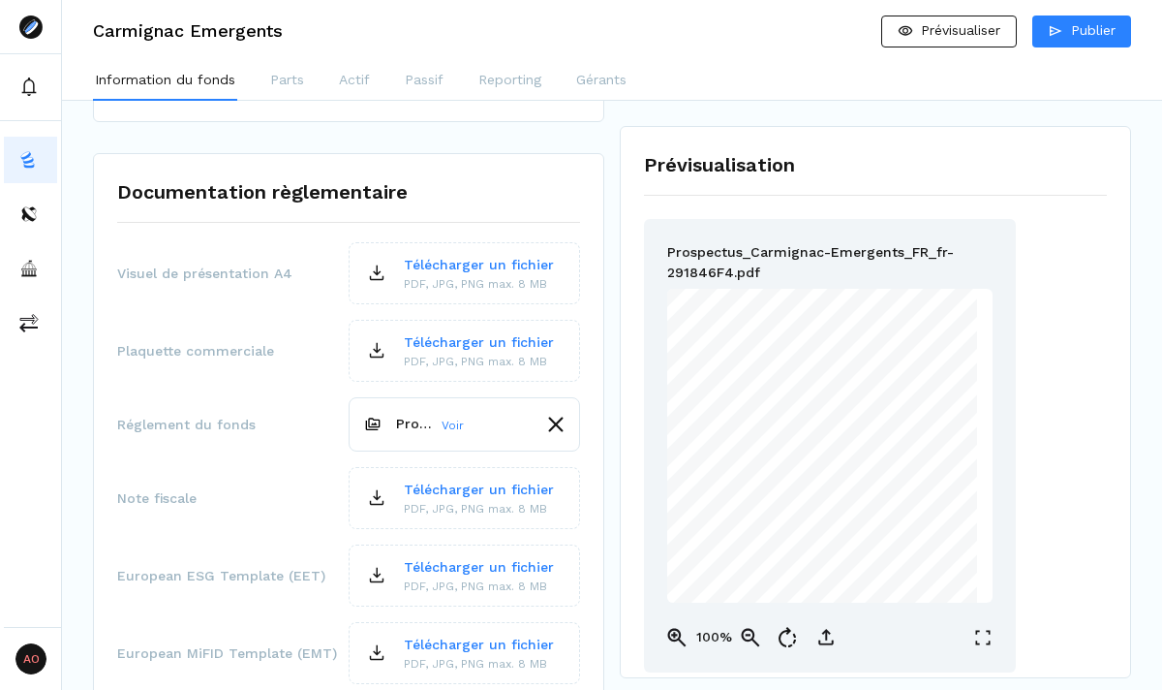
scroll to position [2953, 0]
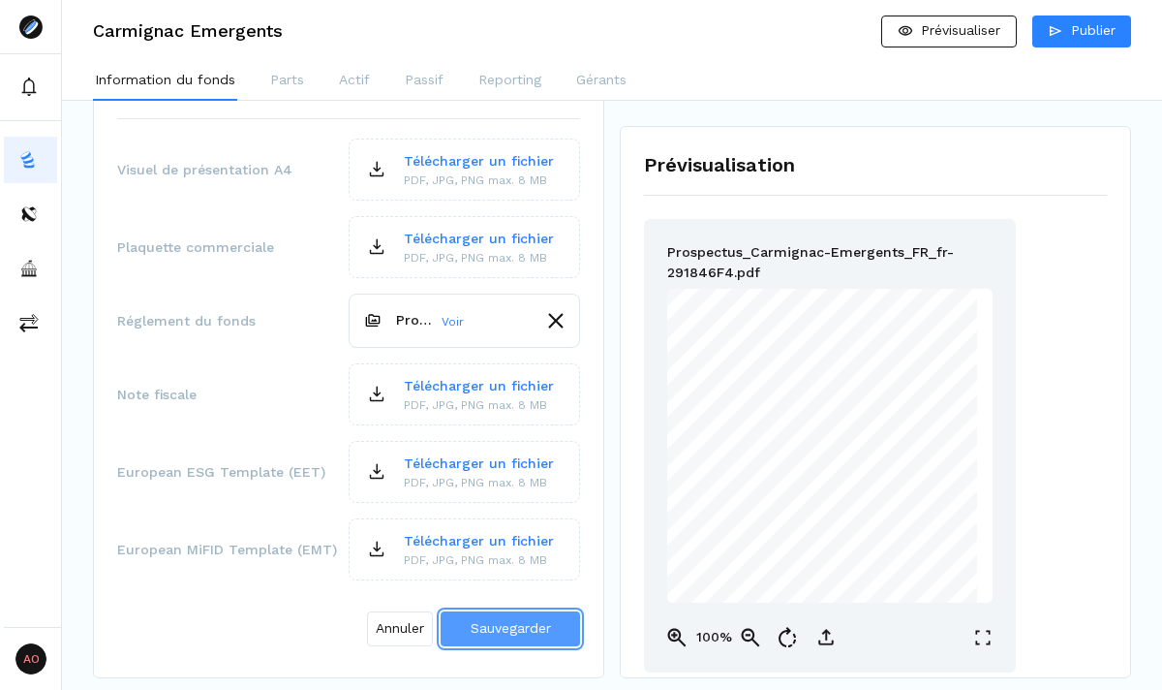
click at [521, 620] on span "Sauvegarder" at bounding box center [511, 627] width 80 height 15
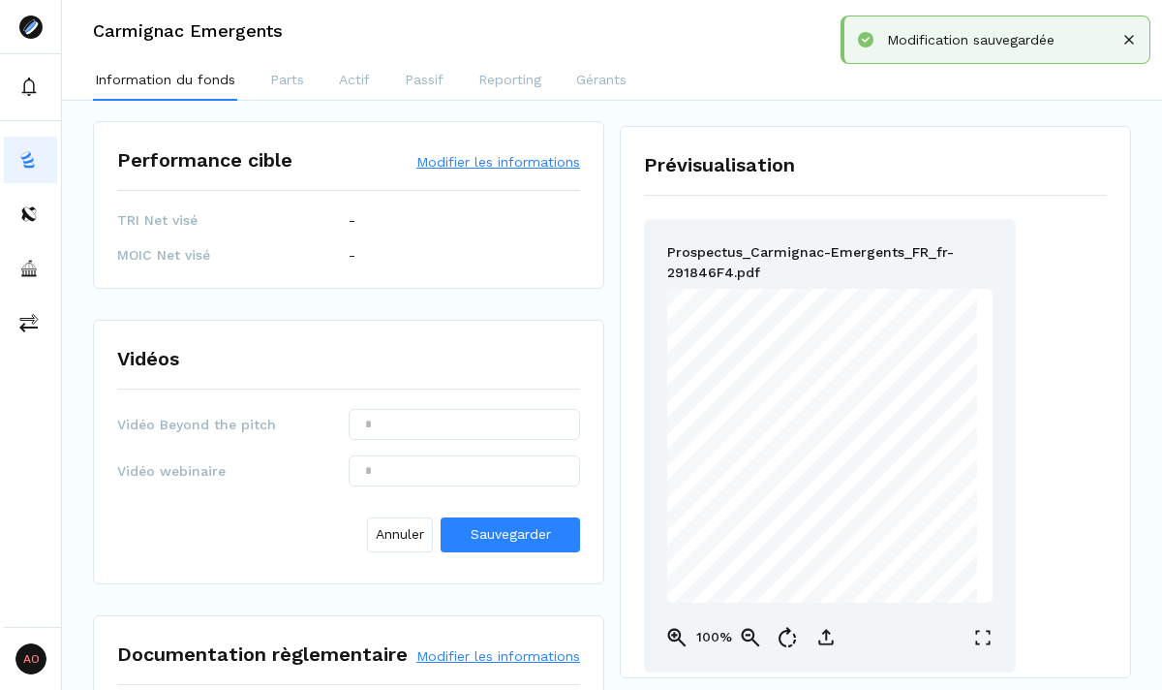
scroll to position [2429, 0]
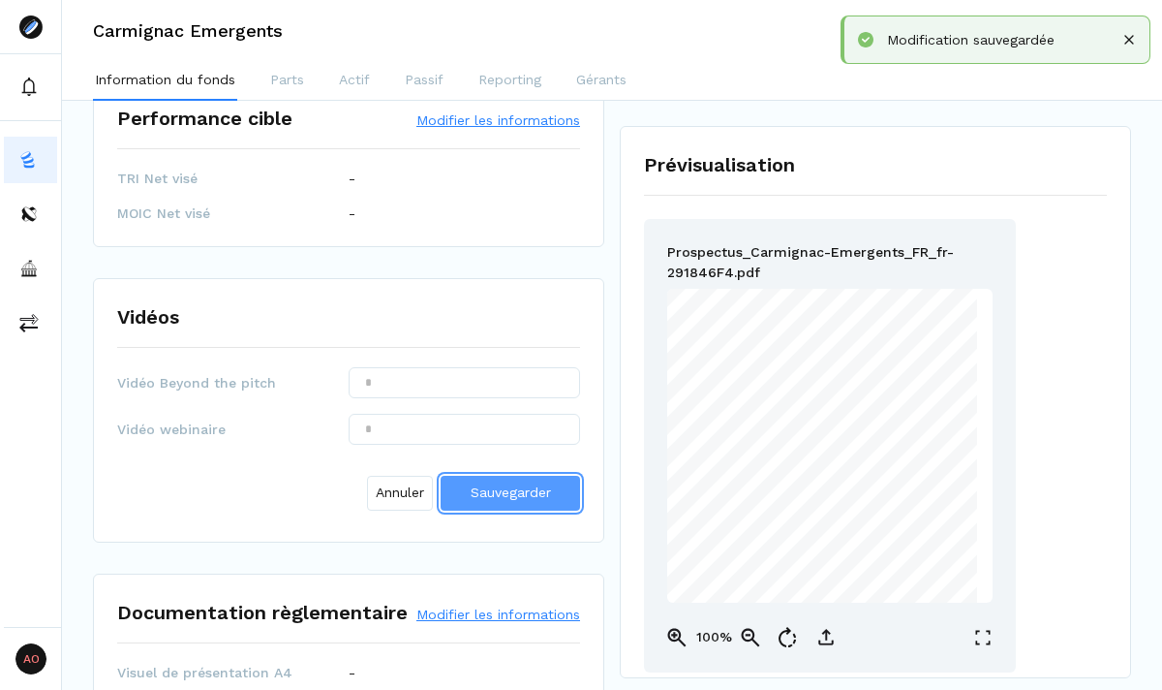
click at [485, 484] on span "Sauvegarder" at bounding box center [511, 491] width 80 height 15
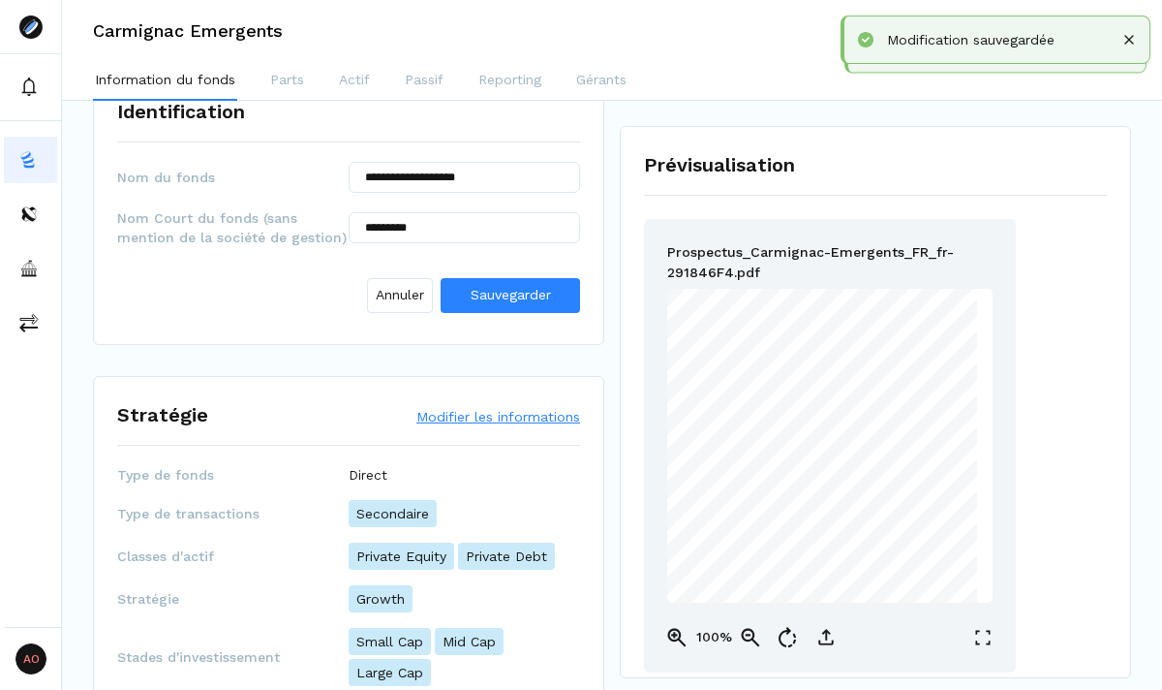
scroll to position [0, 0]
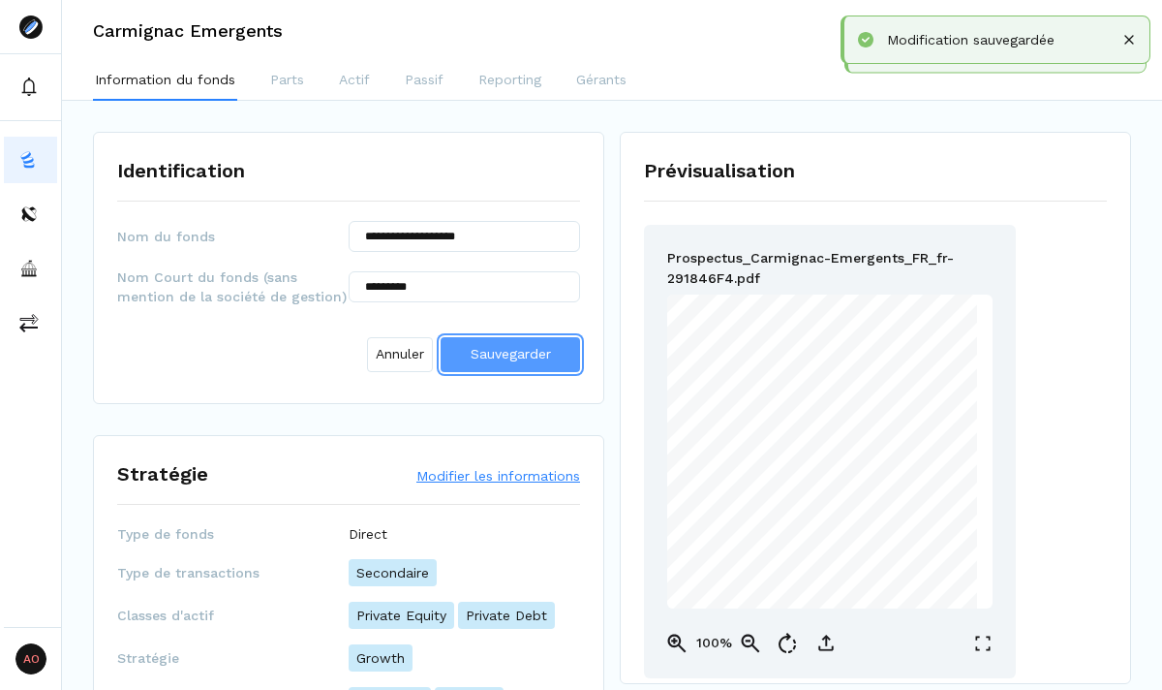
click at [477, 351] on span "Sauvegarder" at bounding box center [511, 353] width 80 height 15
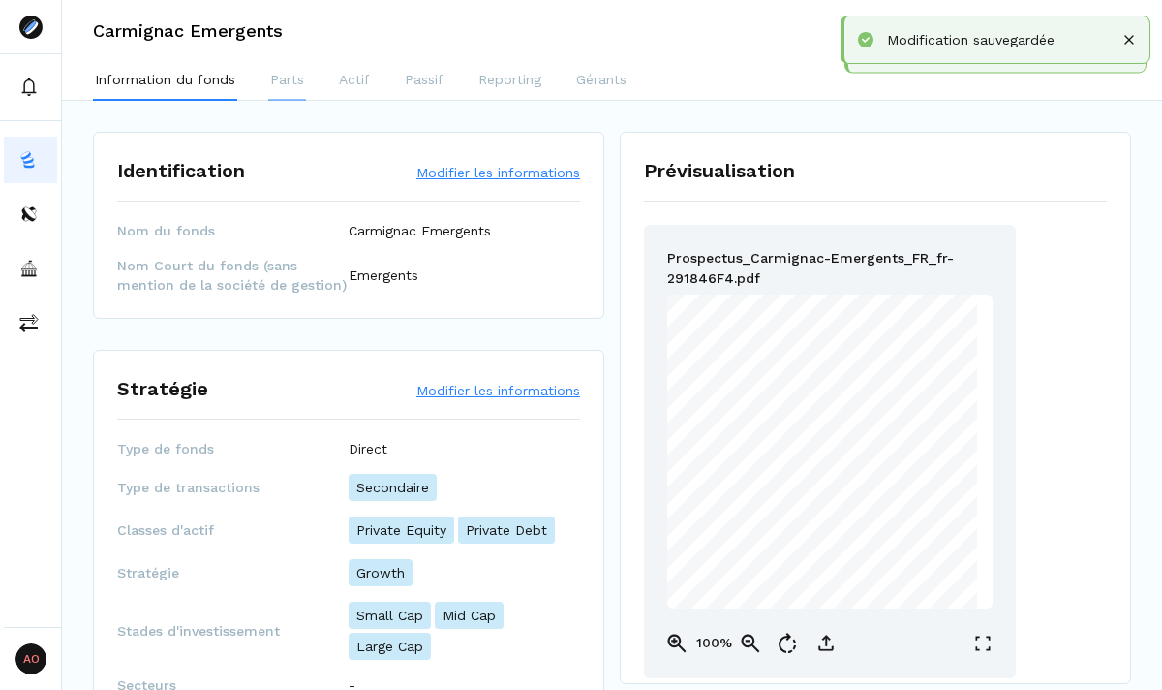
click at [287, 85] on p "Parts" at bounding box center [287, 80] width 34 height 20
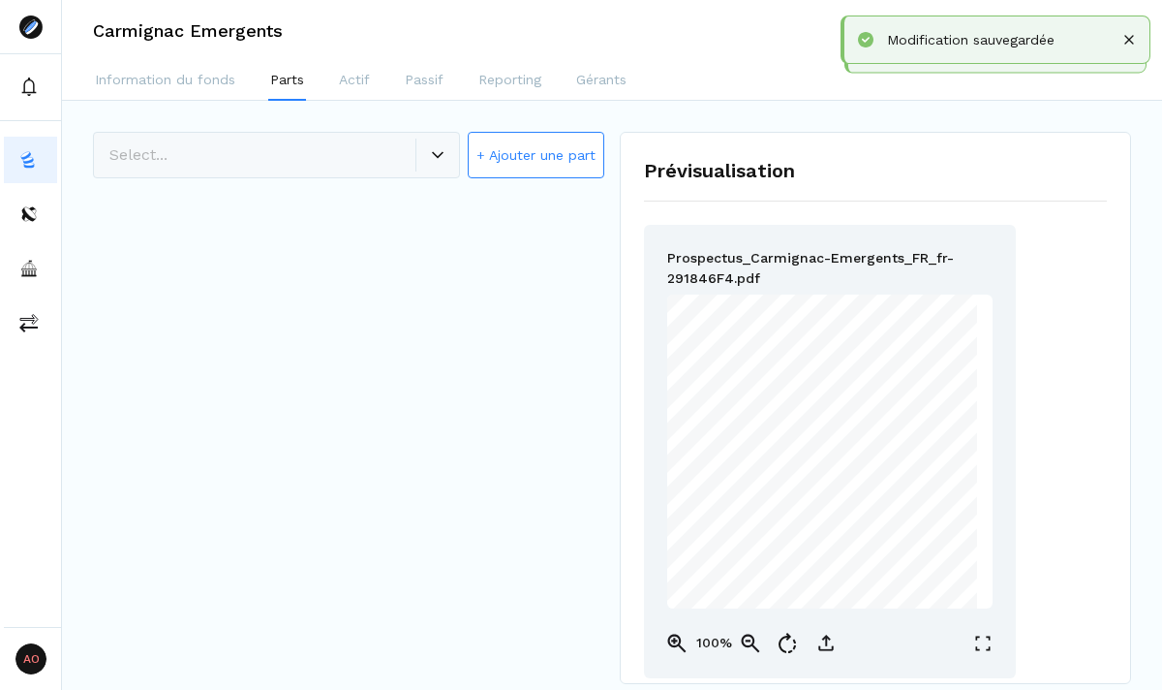
click at [430, 154] on div "Select... + Ajouter une part" at bounding box center [348, 156] width 511 height 49
click at [511, 154] on button "+ Ajouter une part" at bounding box center [536, 155] width 137 height 46
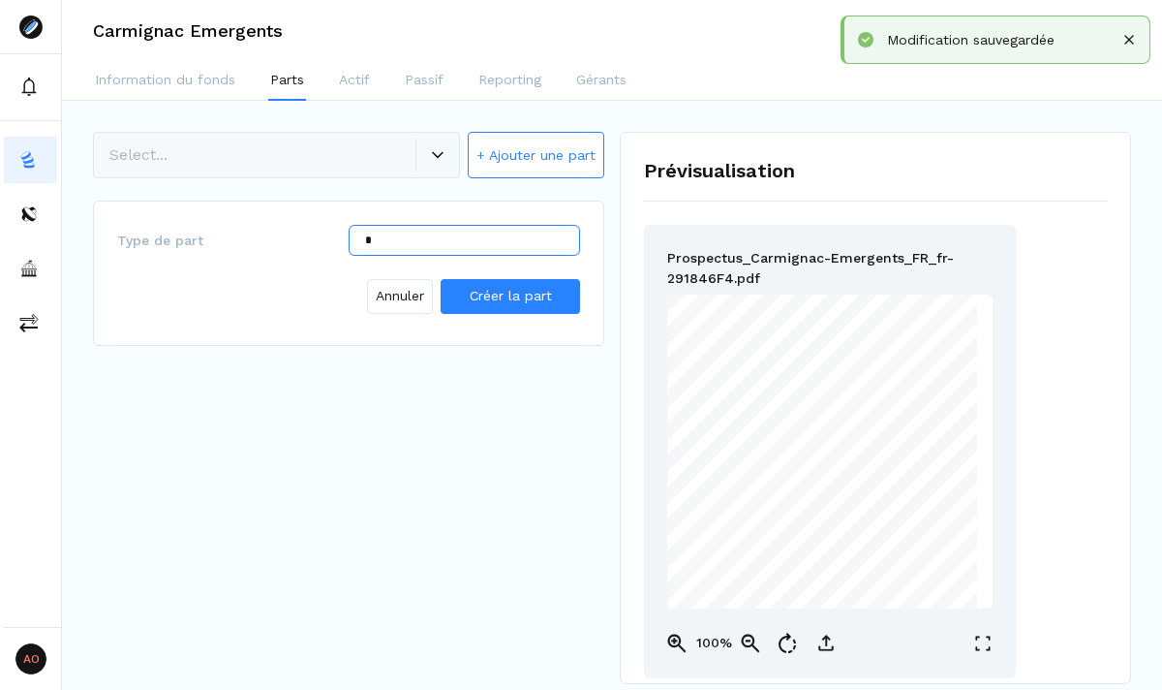
click at [421, 242] on input "*" at bounding box center [464, 240] width 231 height 31
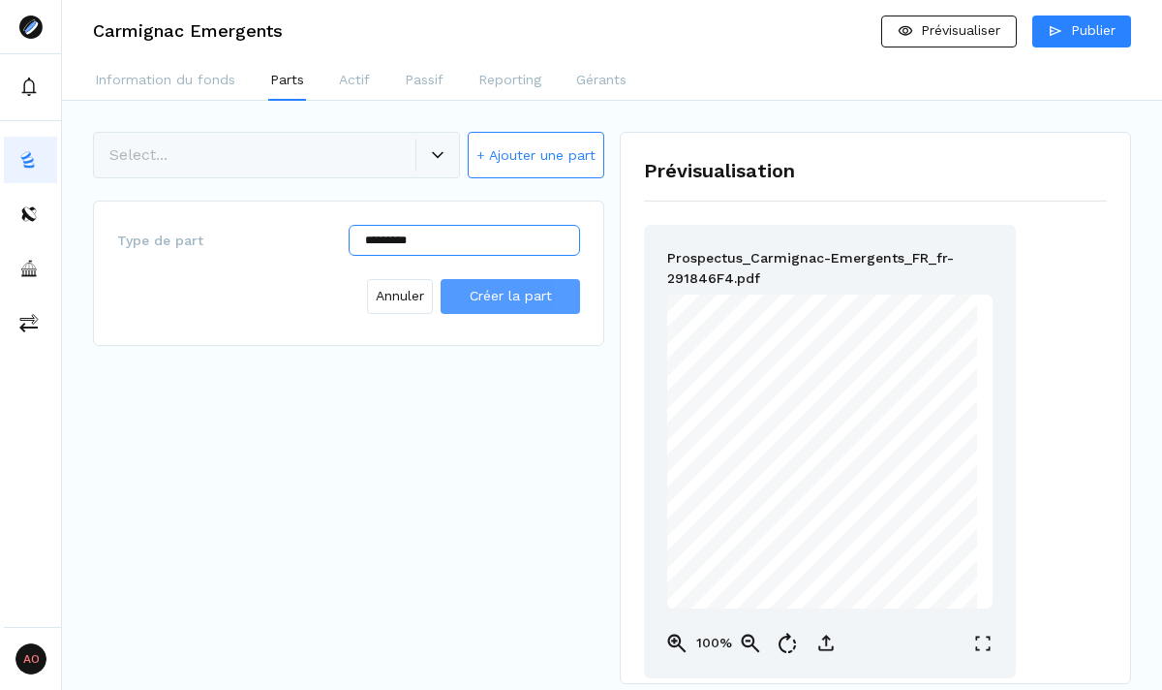
type input "*********"
click at [487, 307] on button "Créer la part" at bounding box center [510, 296] width 139 height 35
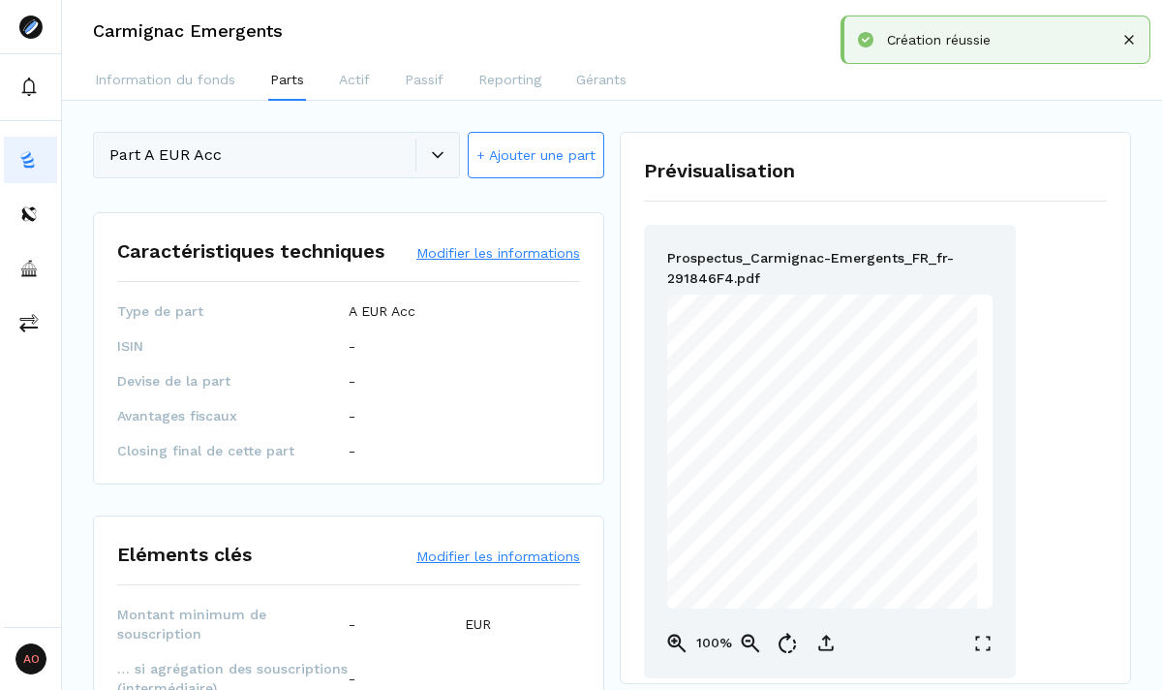
click at [468, 250] on button "Modifier les informations" at bounding box center [498, 252] width 164 height 19
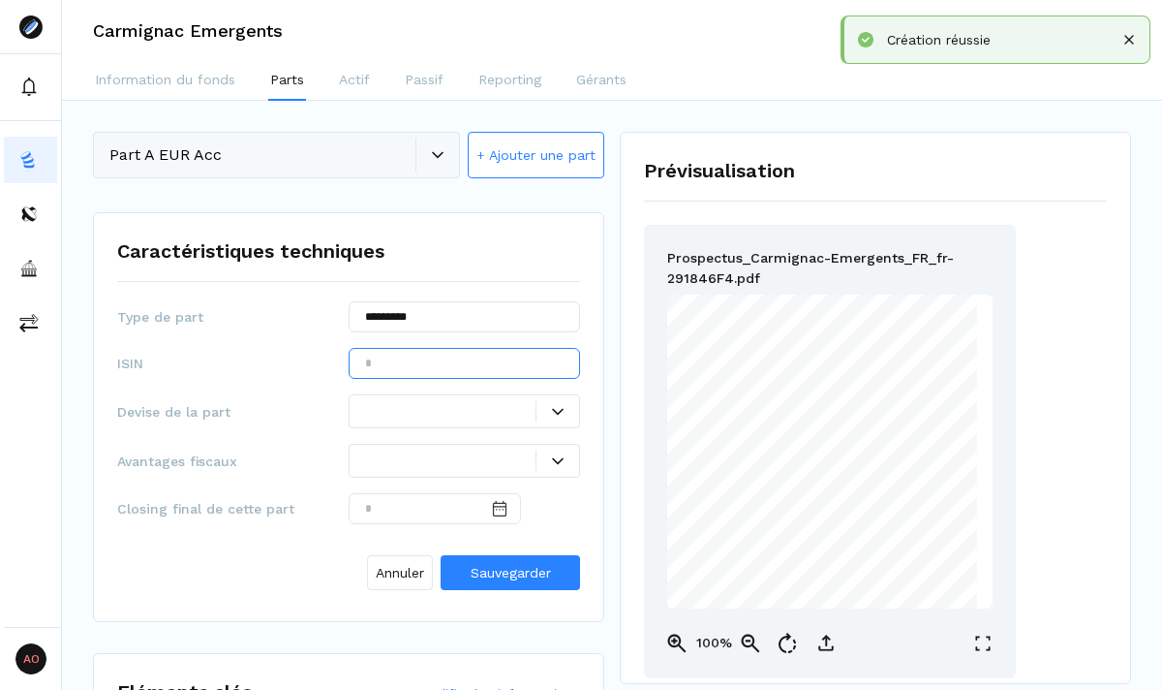
click at [414, 353] on input "text" at bounding box center [464, 363] width 231 height 31
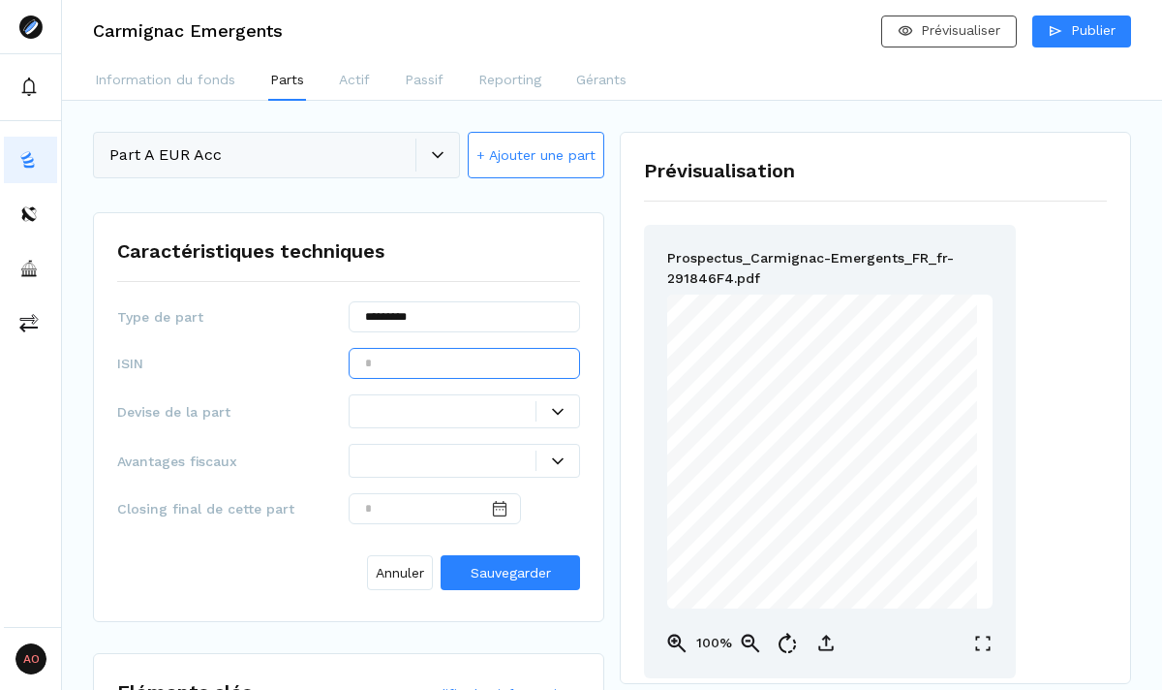
paste input "**********"
type input "**********"
click at [482, 408] on div at bounding box center [450, 411] width 170 height 20
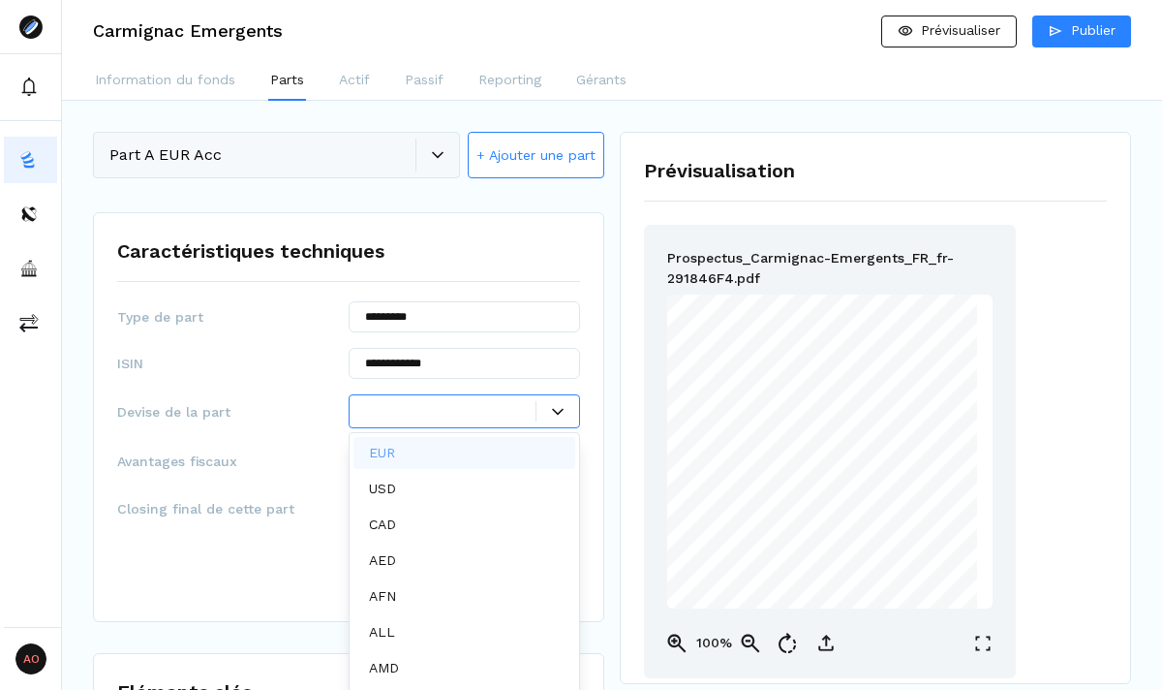
scroll to position [10, 0]
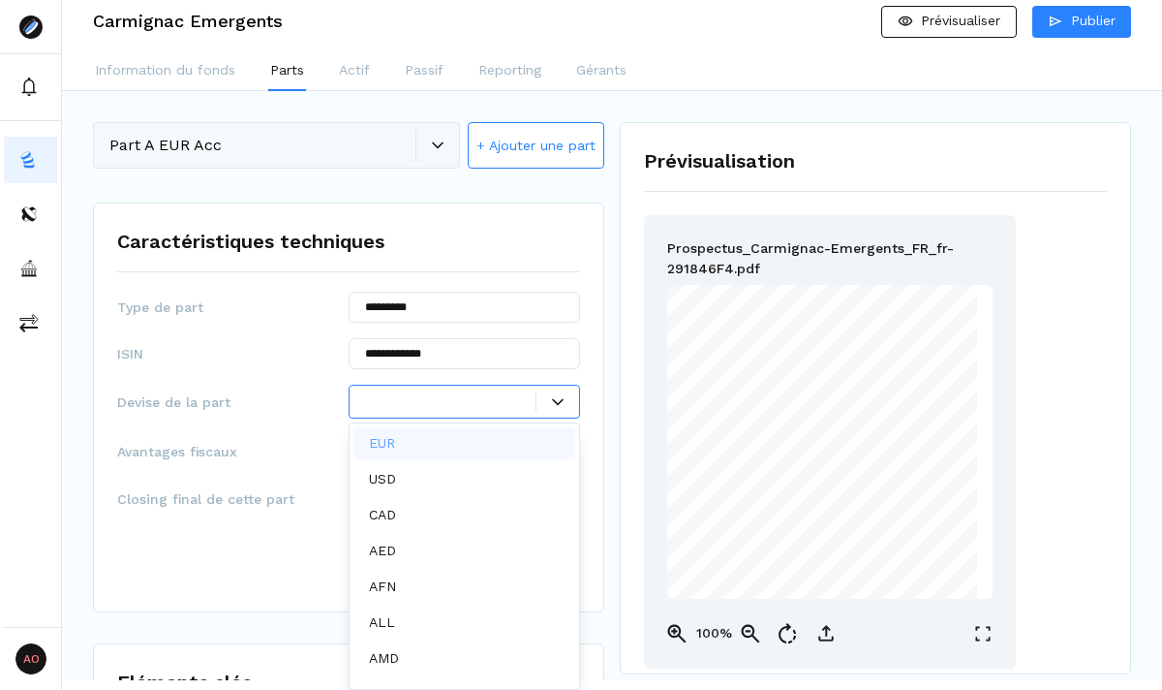
click at [459, 441] on div "EUR" at bounding box center [465, 443] width 222 height 32
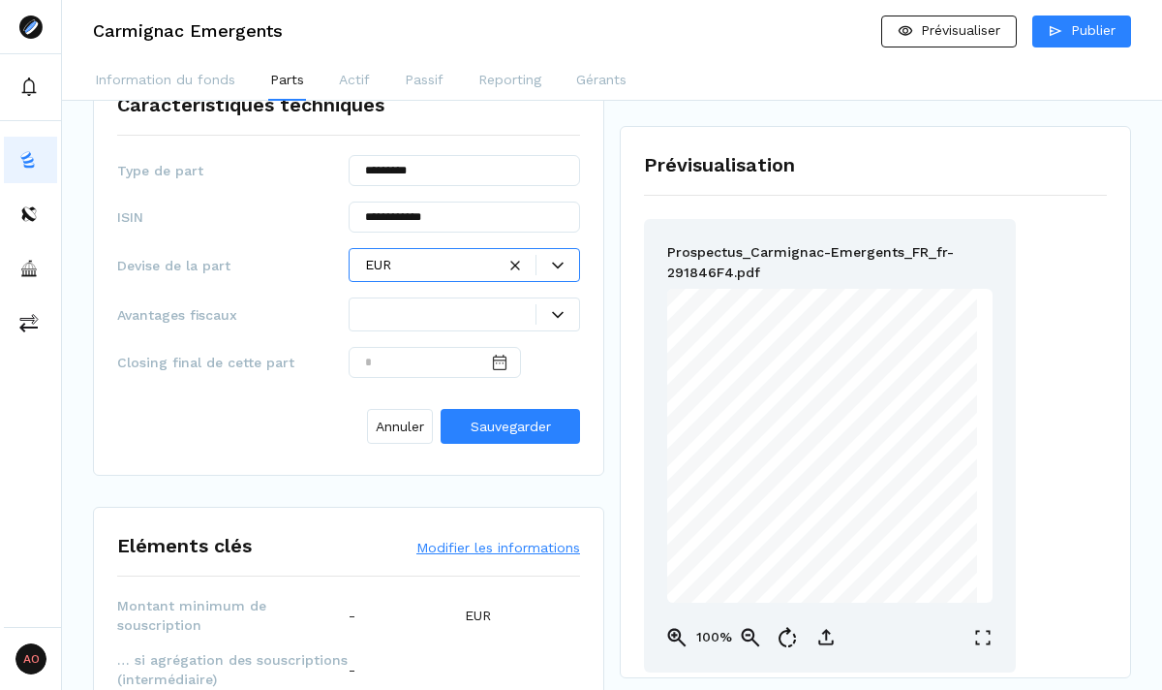
scroll to position [152, 0]
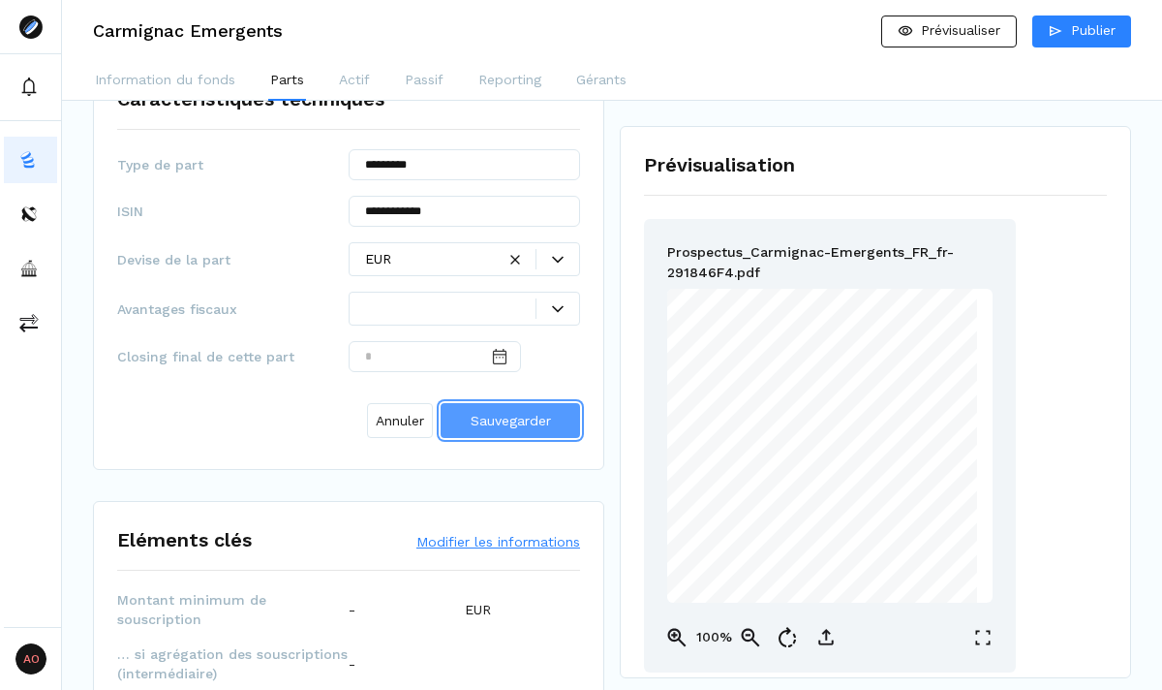
click at [496, 413] on span "Sauvegarder" at bounding box center [511, 420] width 80 height 15
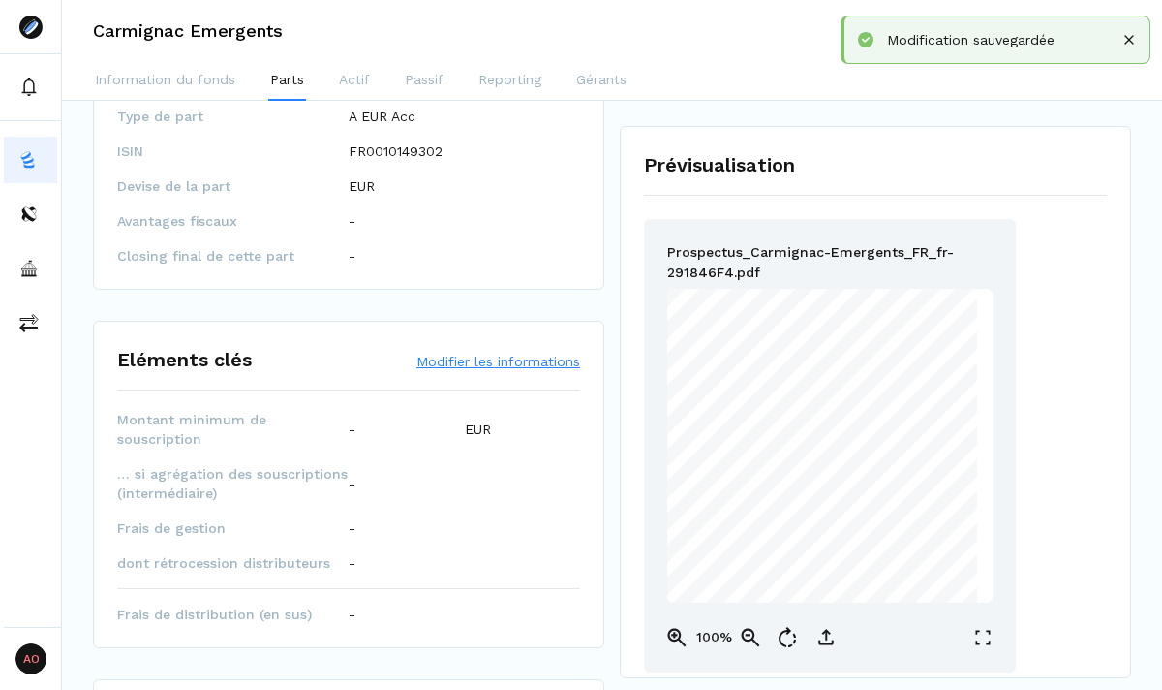
scroll to position [205, 0]
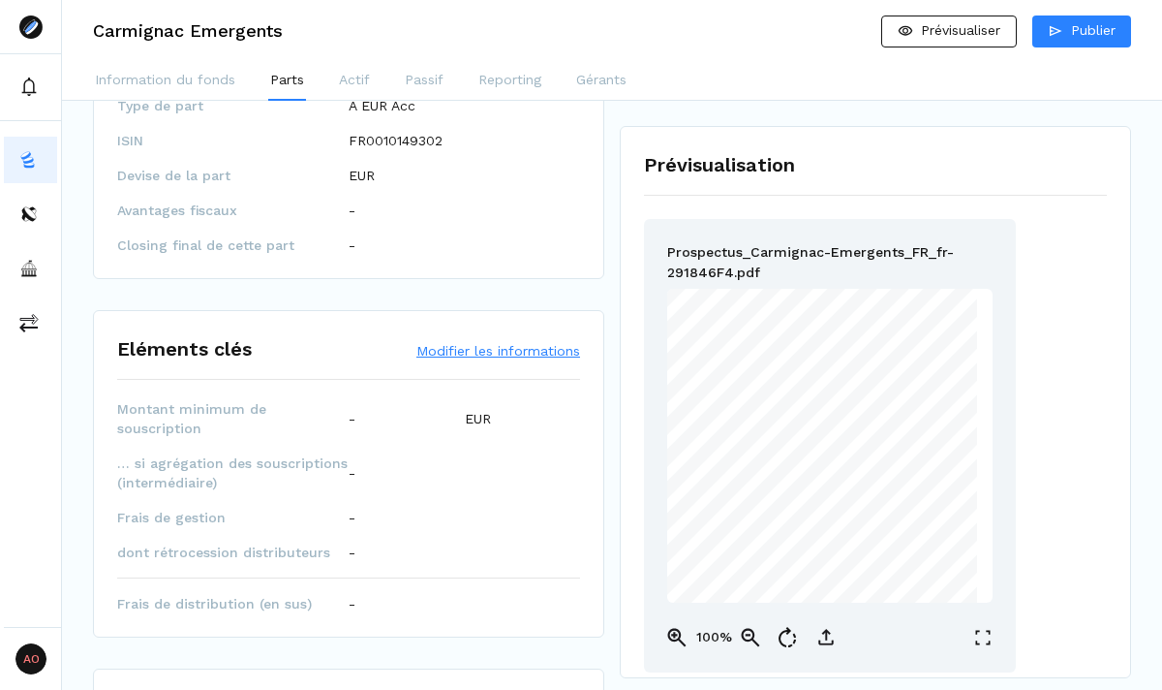
click at [519, 355] on button "Modifier les informations" at bounding box center [498, 350] width 164 height 19
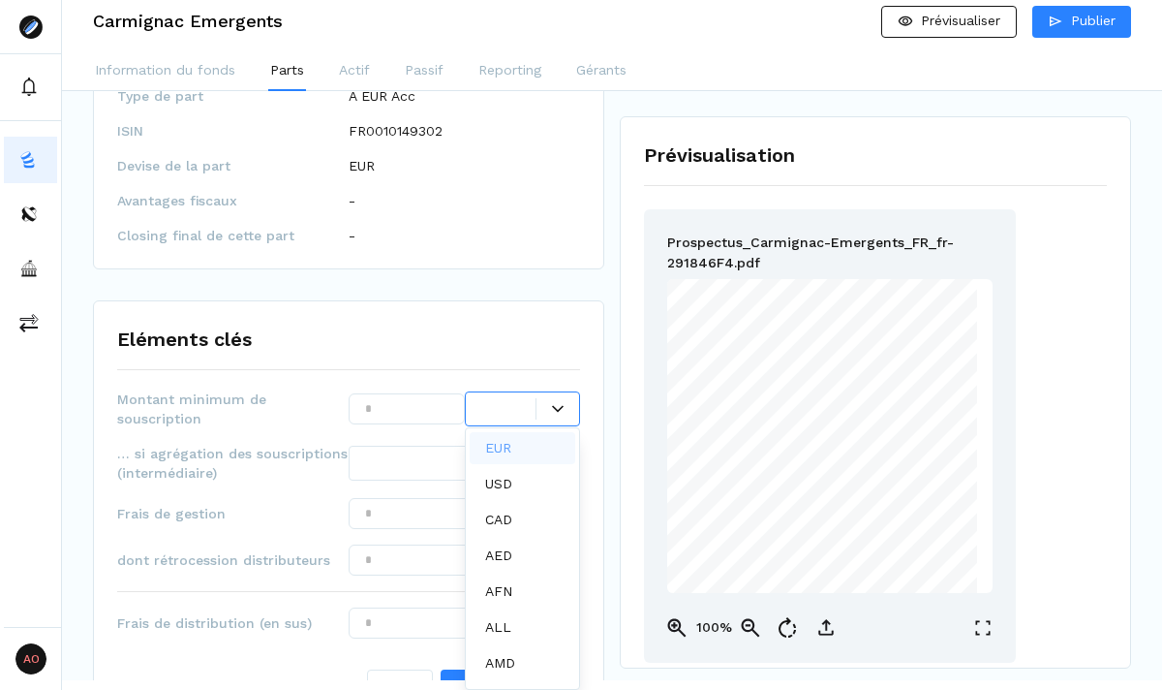
scroll to position [10, 0]
click at [508, 441] on p "EUR" at bounding box center [498, 448] width 26 height 20
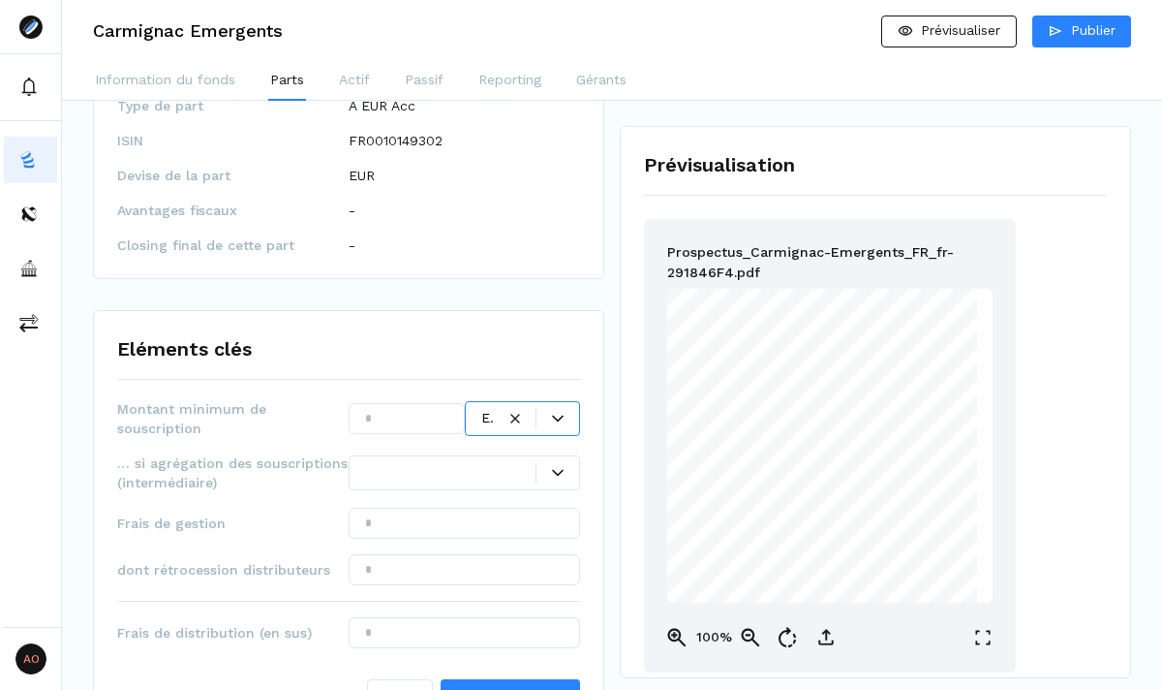
scroll to position [0, 0]
click at [414, 415] on input "text" at bounding box center [407, 418] width 116 height 31
click at [413, 354] on div "Eléments clés" at bounding box center [348, 356] width 463 height 45
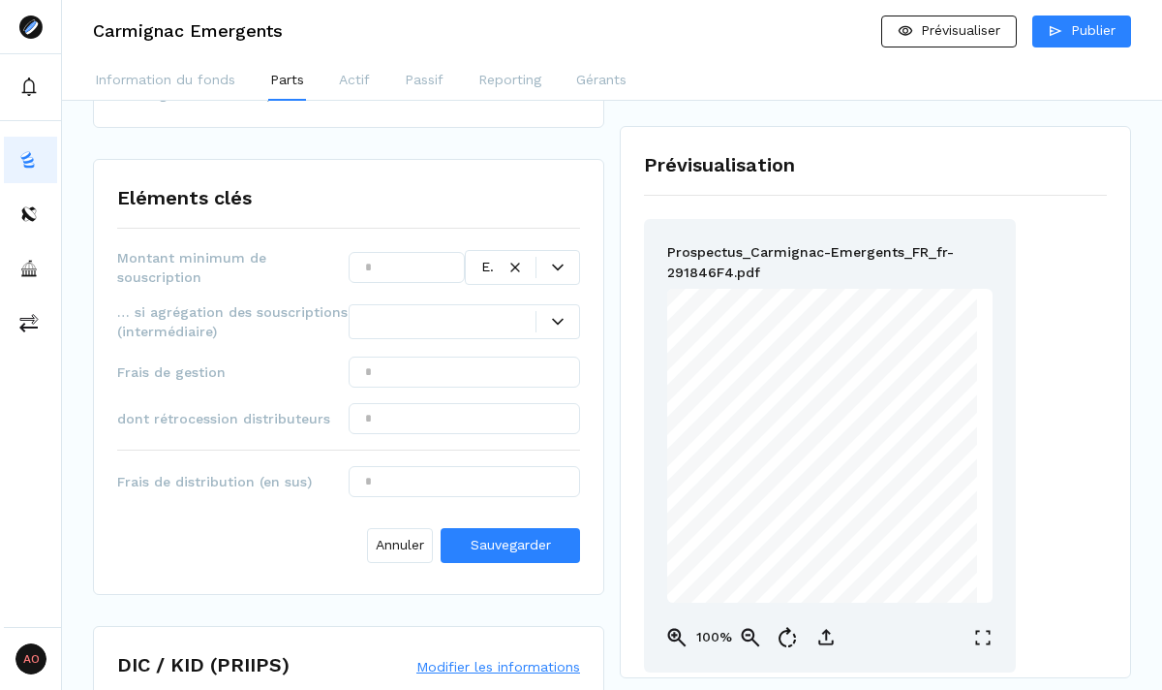
scroll to position [364, 0]
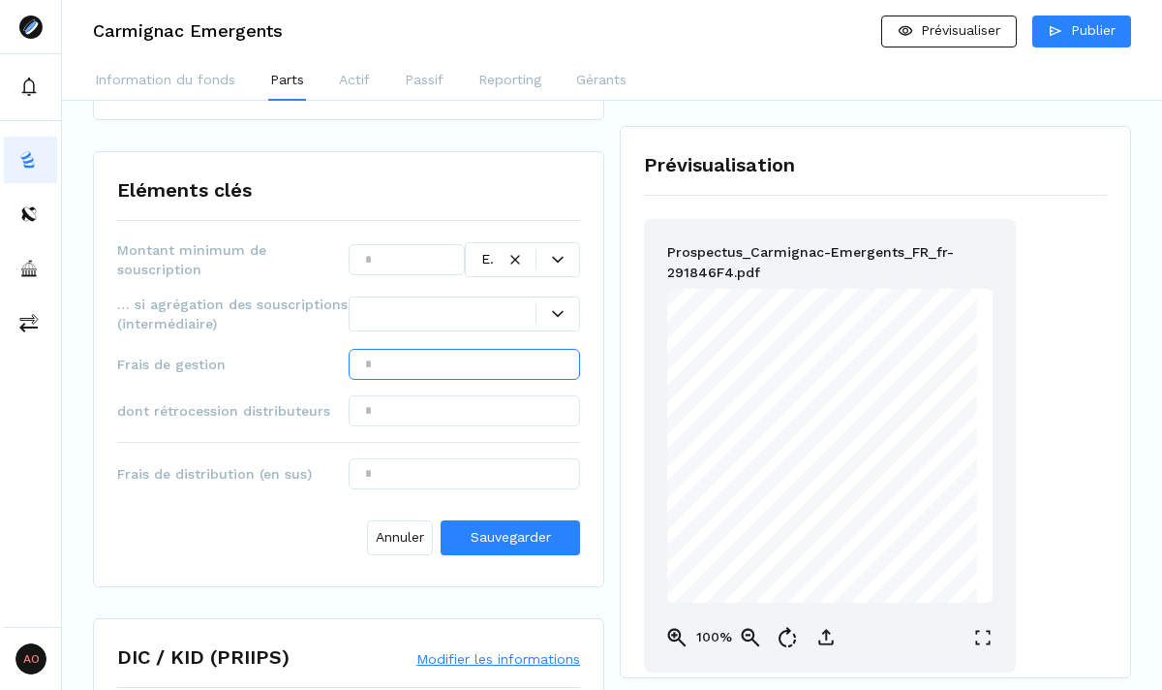
click at [391, 367] on input "text" at bounding box center [464, 364] width 231 height 31
type input "*****"
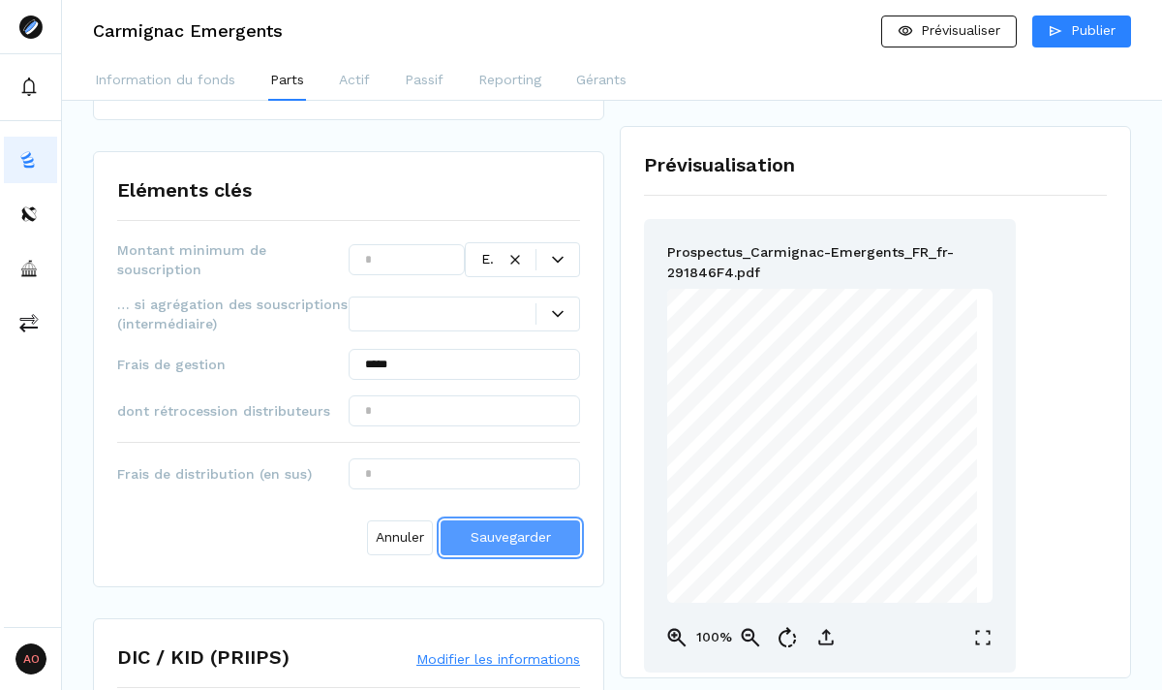
click at [480, 529] on span "Sauvegarder" at bounding box center [511, 536] width 80 height 15
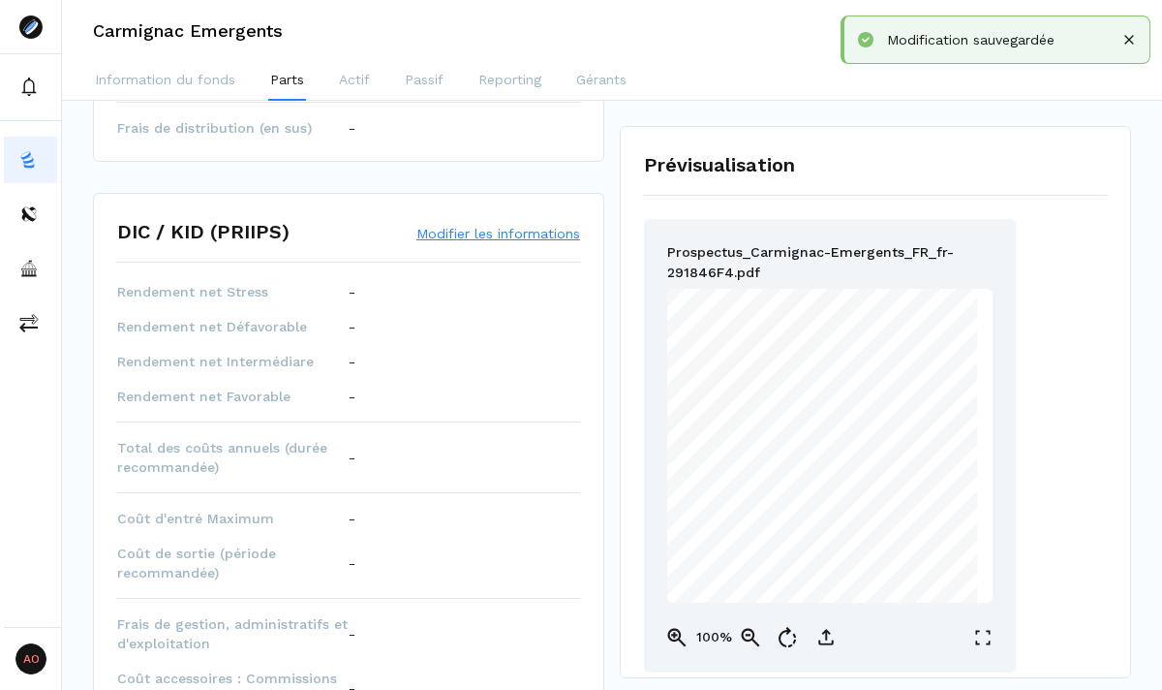
scroll to position [734, 0]
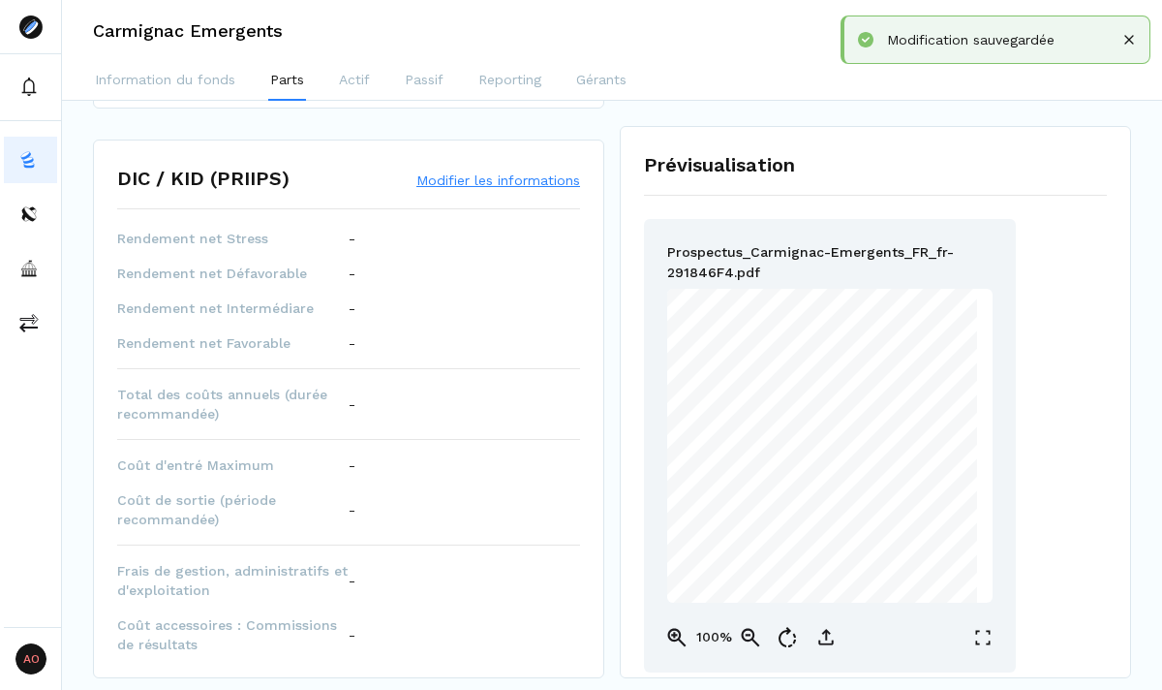
click at [498, 170] on button "Modifier les informations" at bounding box center [498, 179] width 164 height 19
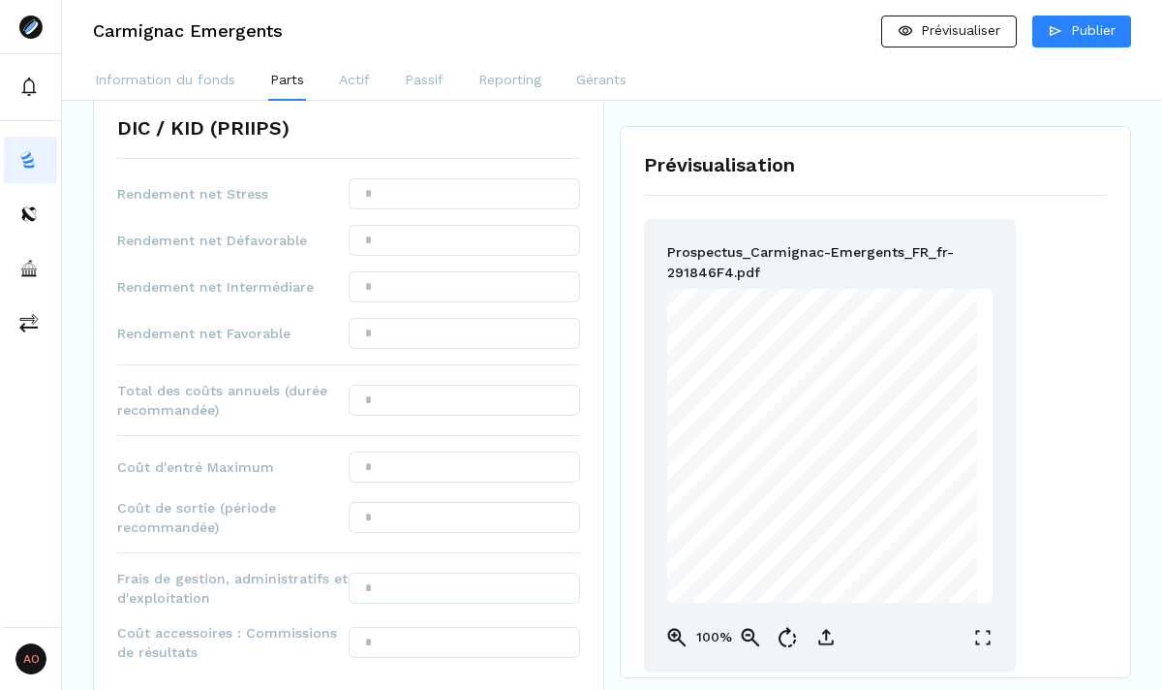
scroll to position [739, 0]
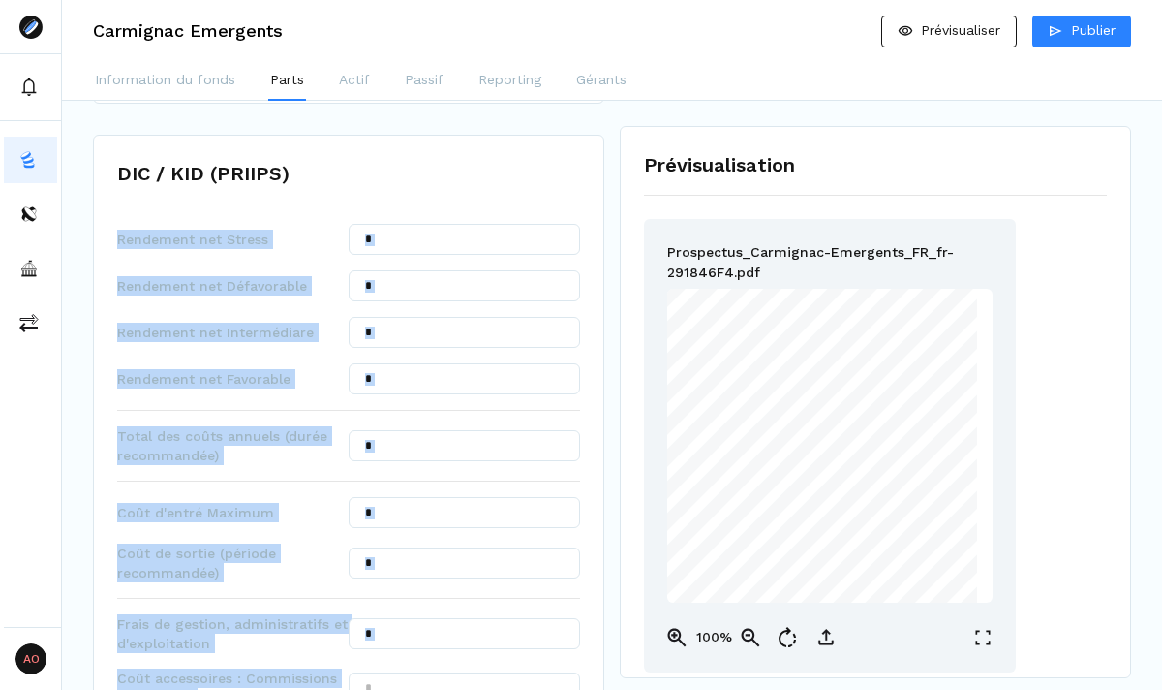
drag, startPoint x: 118, startPoint y: 218, endPoint x: 325, endPoint y: 675, distance: 501.9
click at [325, 675] on div "Rendement net Stress Rendement net Défavorable Rendement net Intermédiare Rende…" at bounding box center [348, 502] width 463 height 557
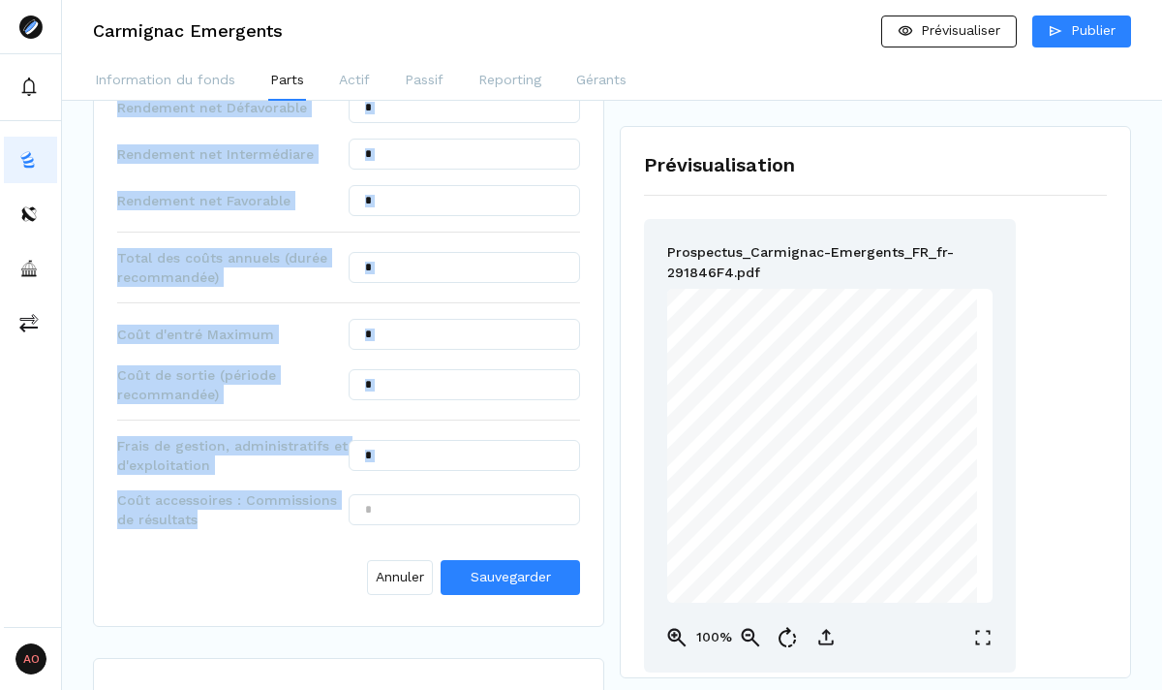
scroll to position [919, 0]
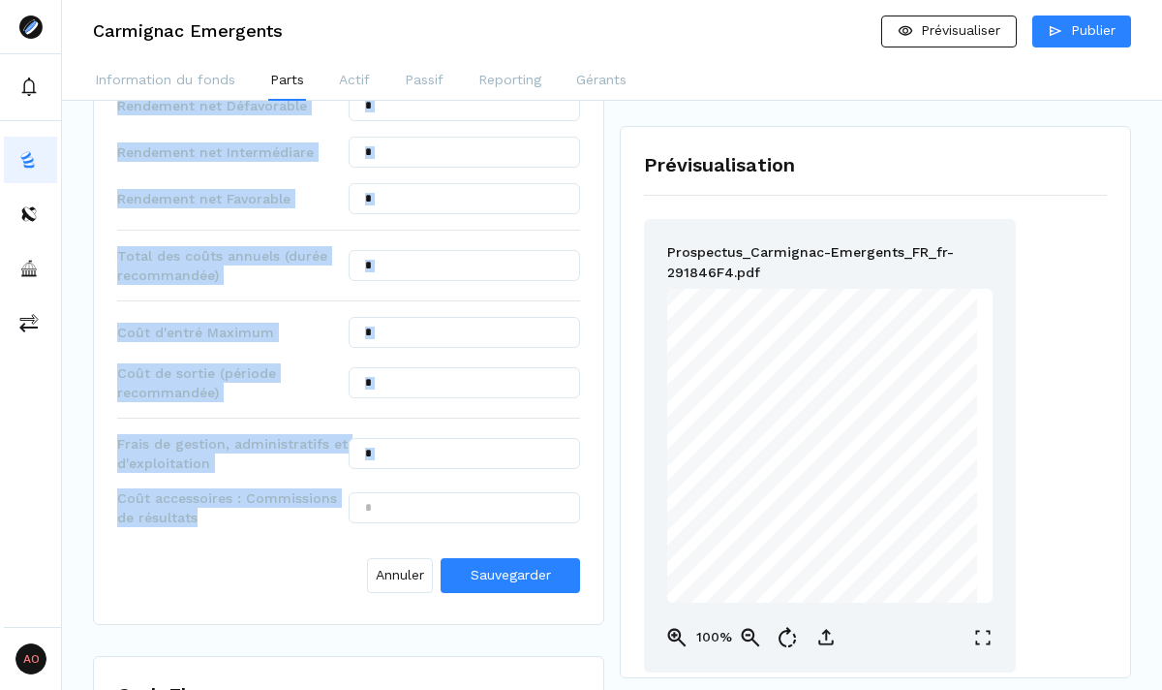
copy div "Rendement net Stress Rendement net Défavorable Rendement net Intermédiare Rende…"
click at [303, 542] on div "Annuler Sauvegarder" at bounding box center [348, 571] width 463 height 58
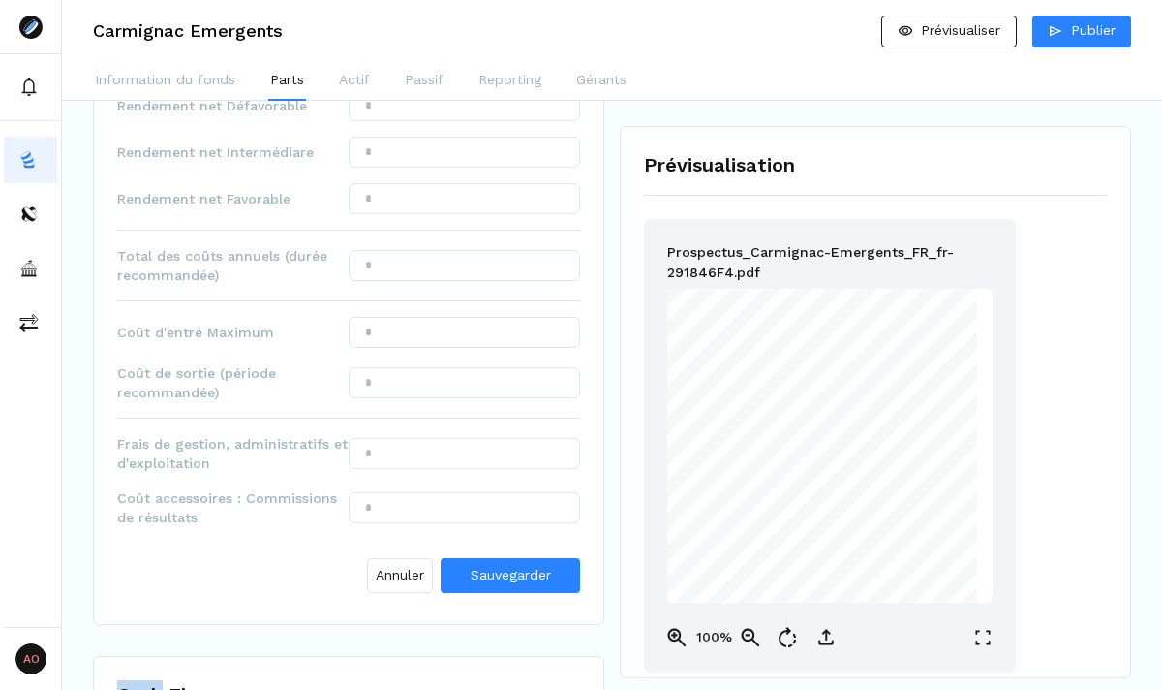
click at [303, 542] on div "Annuler Sauvegarder" at bounding box center [348, 571] width 463 height 58
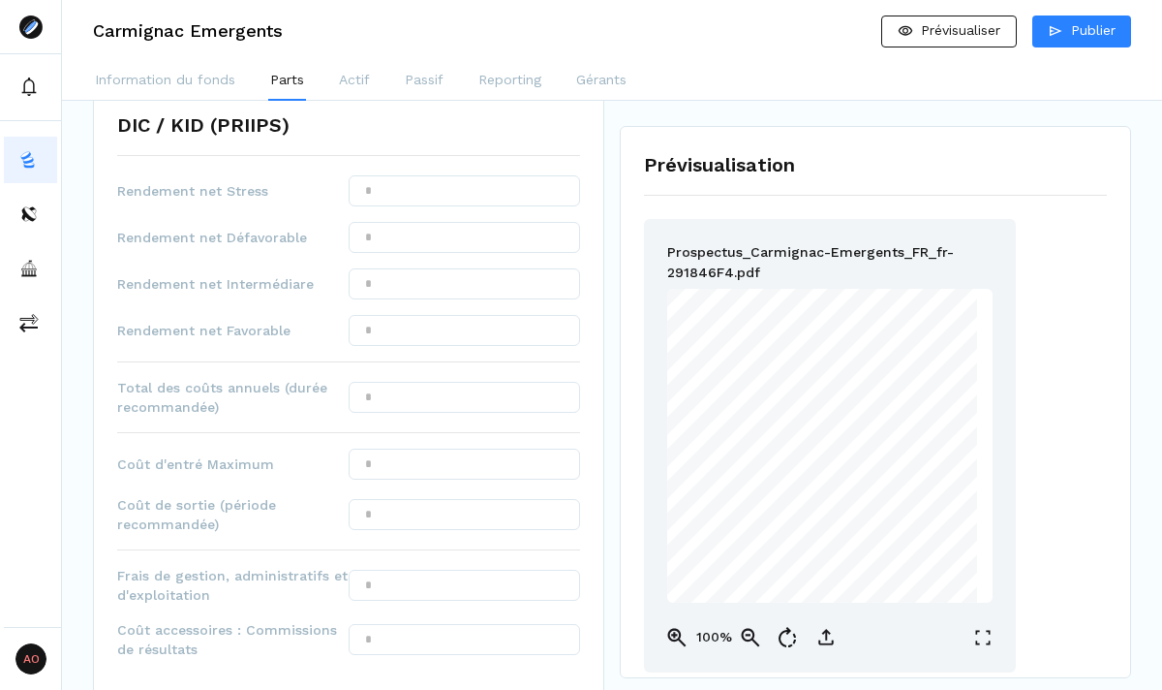
scroll to position [782, 0]
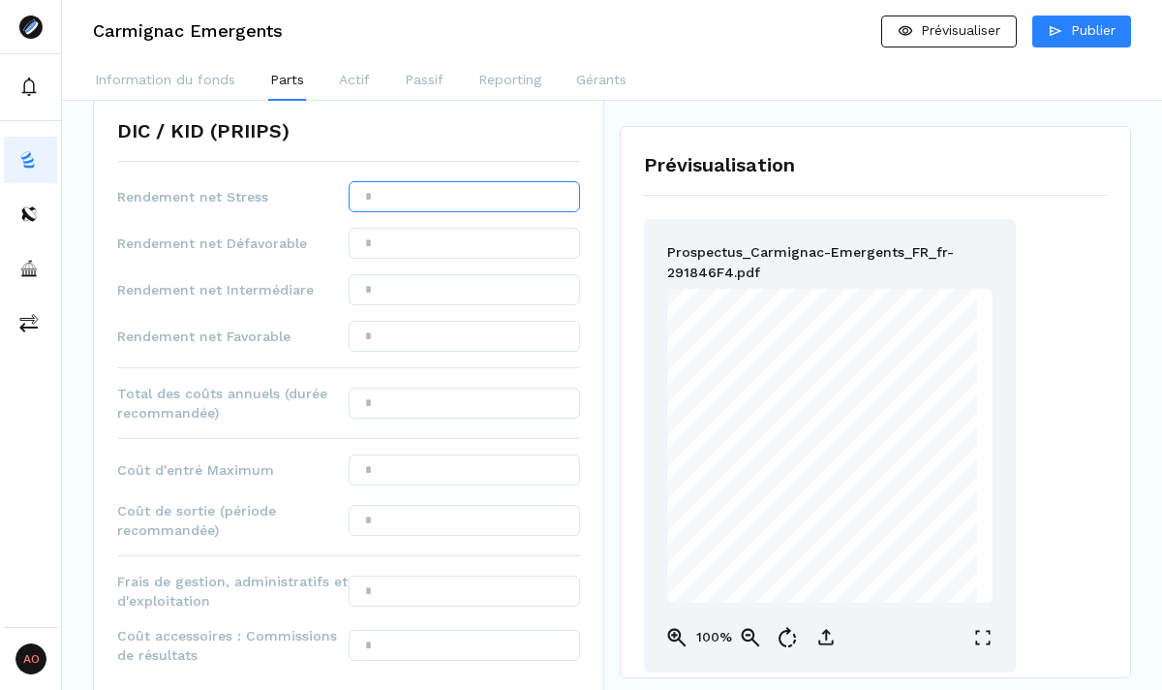
click at [462, 182] on input "text" at bounding box center [464, 196] width 231 height 31
type input "********"
click at [450, 233] on input "text" at bounding box center [464, 243] width 231 height 31
type input "*******"
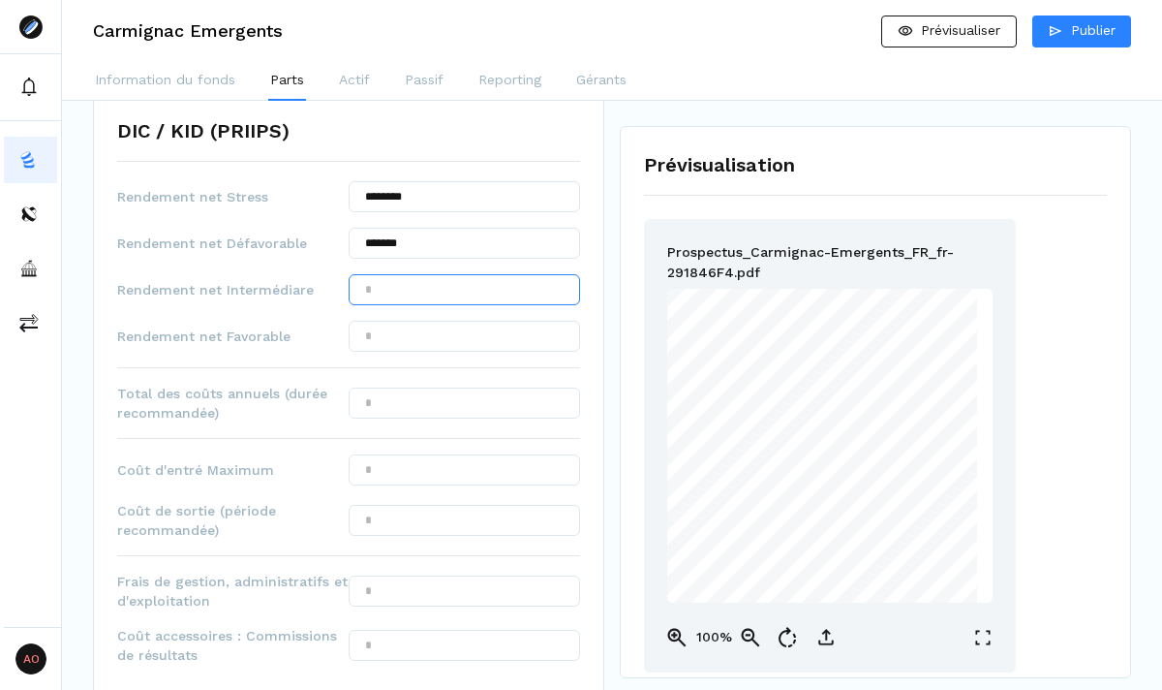
click at [538, 277] on input "text" at bounding box center [464, 289] width 231 height 31
type input "***"
type input "******"
click at [377, 329] on input "text" at bounding box center [464, 336] width 231 height 31
type input "*******"
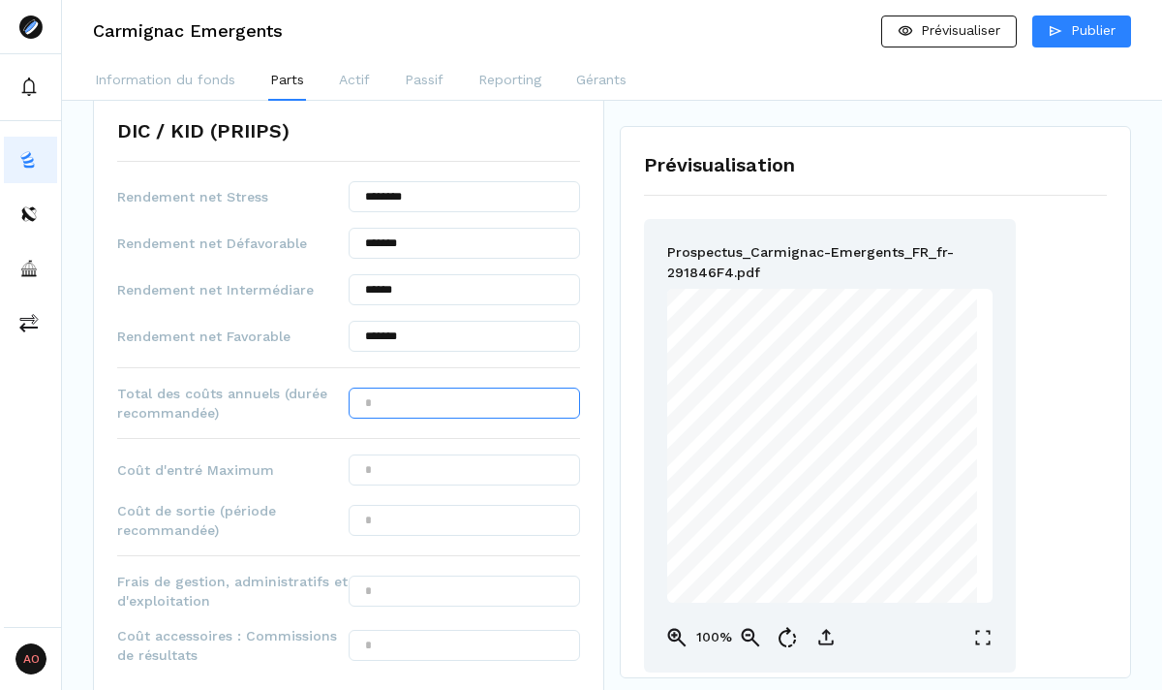
click at [477, 387] on input "text" at bounding box center [464, 402] width 231 height 31
type input "*****"
click at [412, 455] on input "text" at bounding box center [464, 469] width 231 height 31
type input "***"
click at [384, 505] on input "text" at bounding box center [464, 520] width 231 height 31
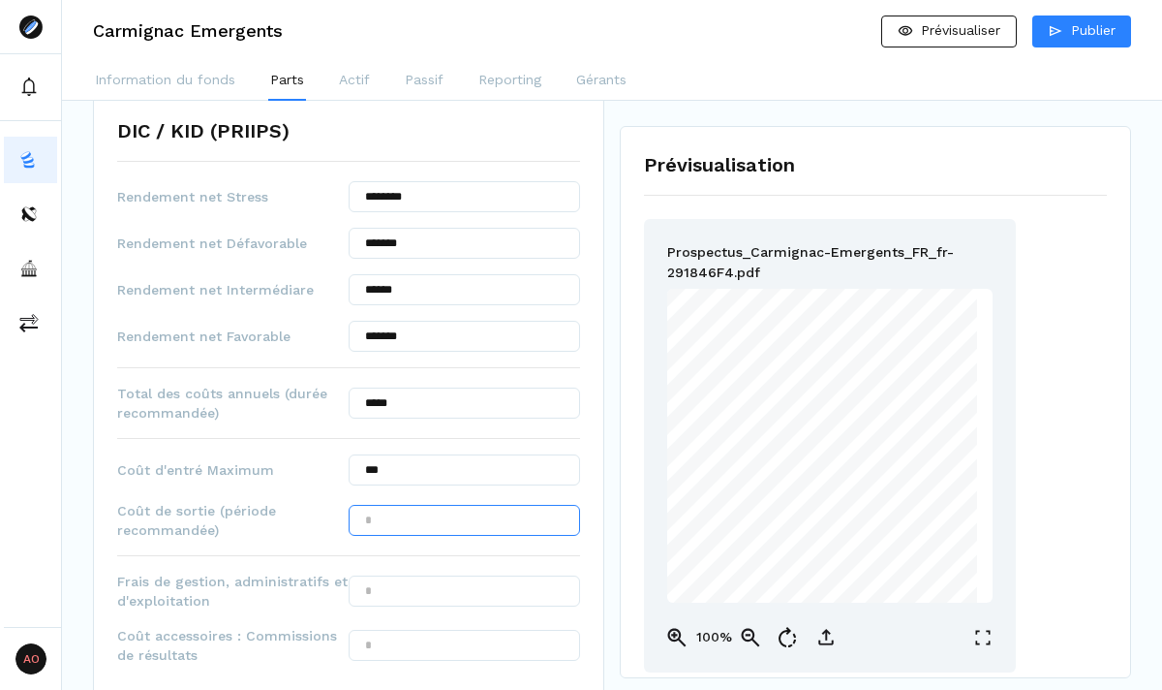
type input "***"
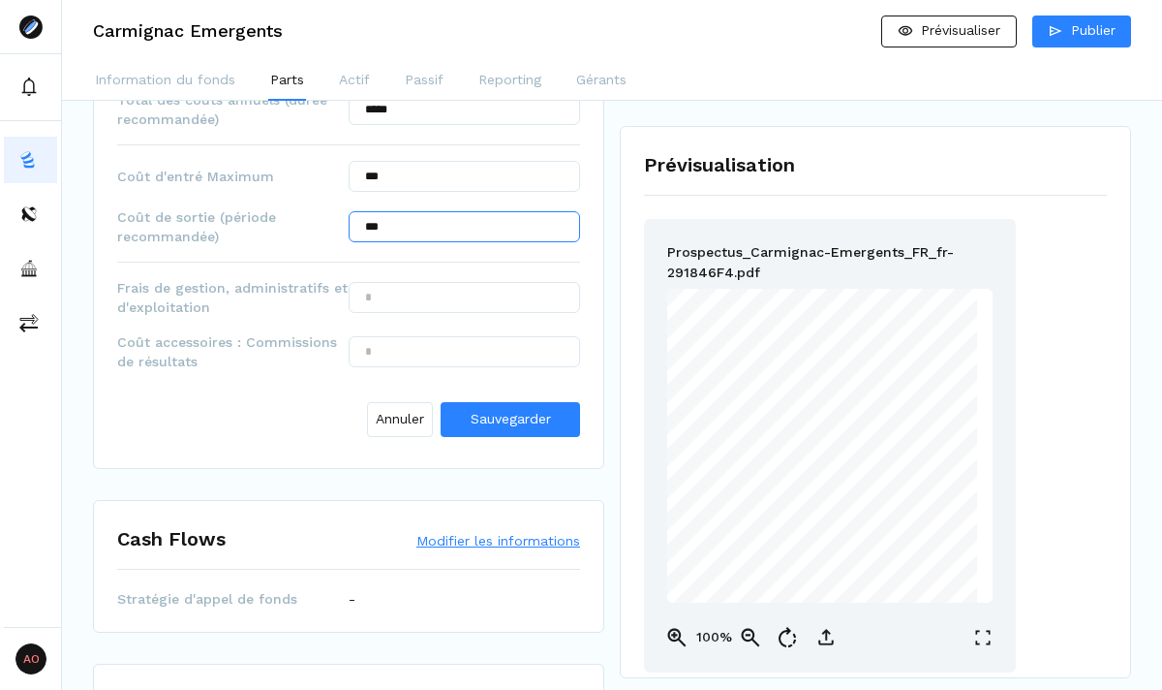
scroll to position [1079, 0]
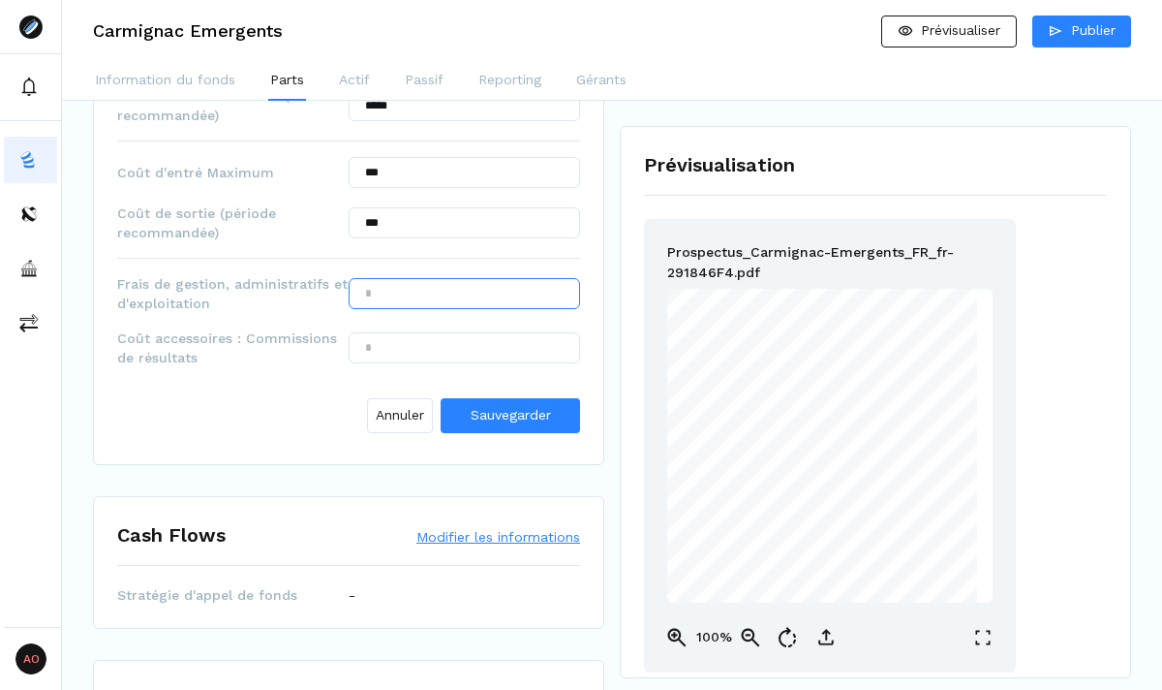
click at [459, 278] on input "text" at bounding box center [464, 293] width 231 height 31
type input "*****"
click at [419, 338] on input "text" at bounding box center [464, 347] width 231 height 31
type input "***"
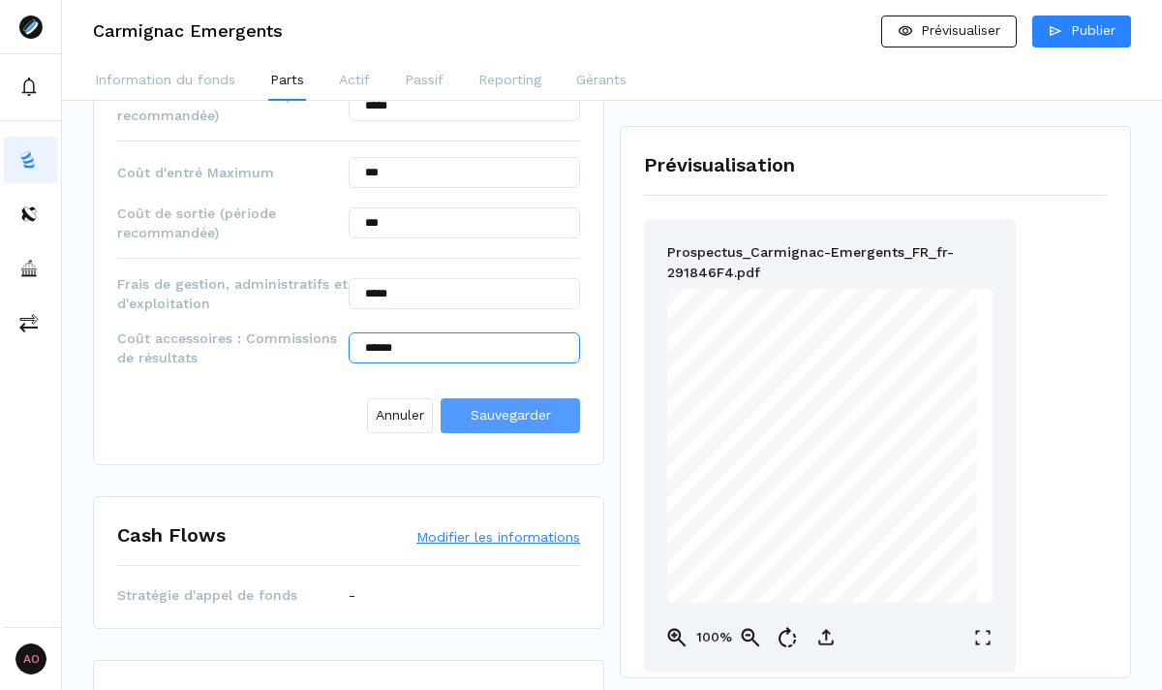
type input "******"
click at [487, 407] on span "Sauvegarder" at bounding box center [511, 414] width 80 height 15
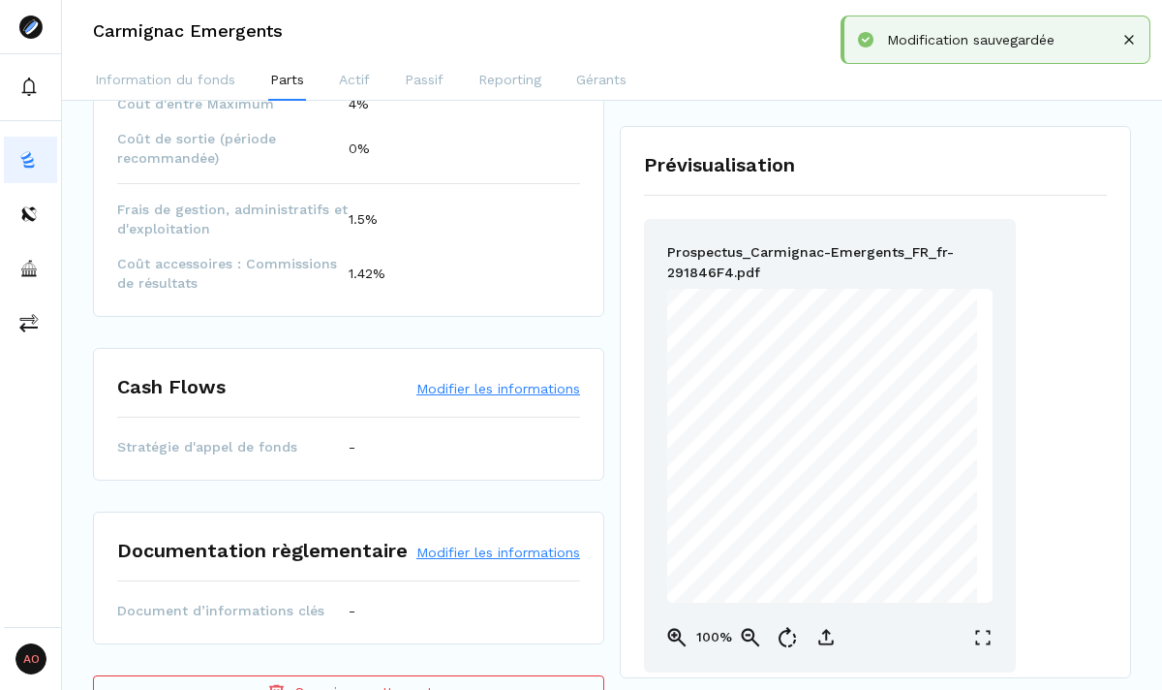
scroll to position [1123, 0]
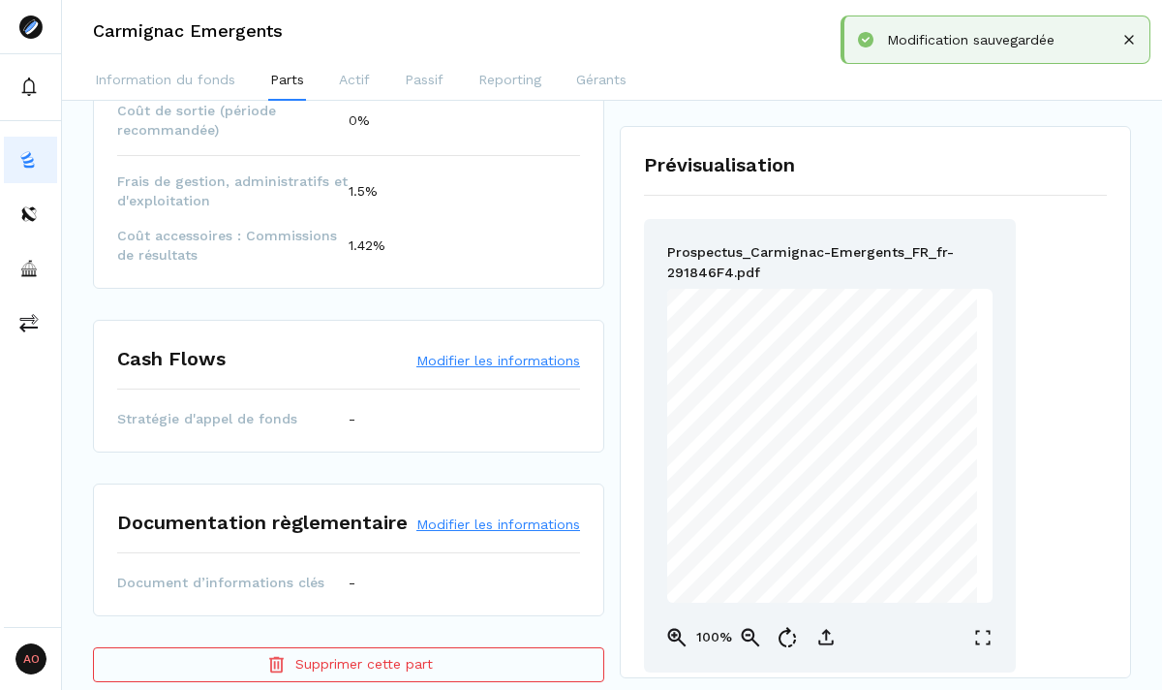
click at [482, 351] on button "Modifier les informations" at bounding box center [498, 360] width 164 height 19
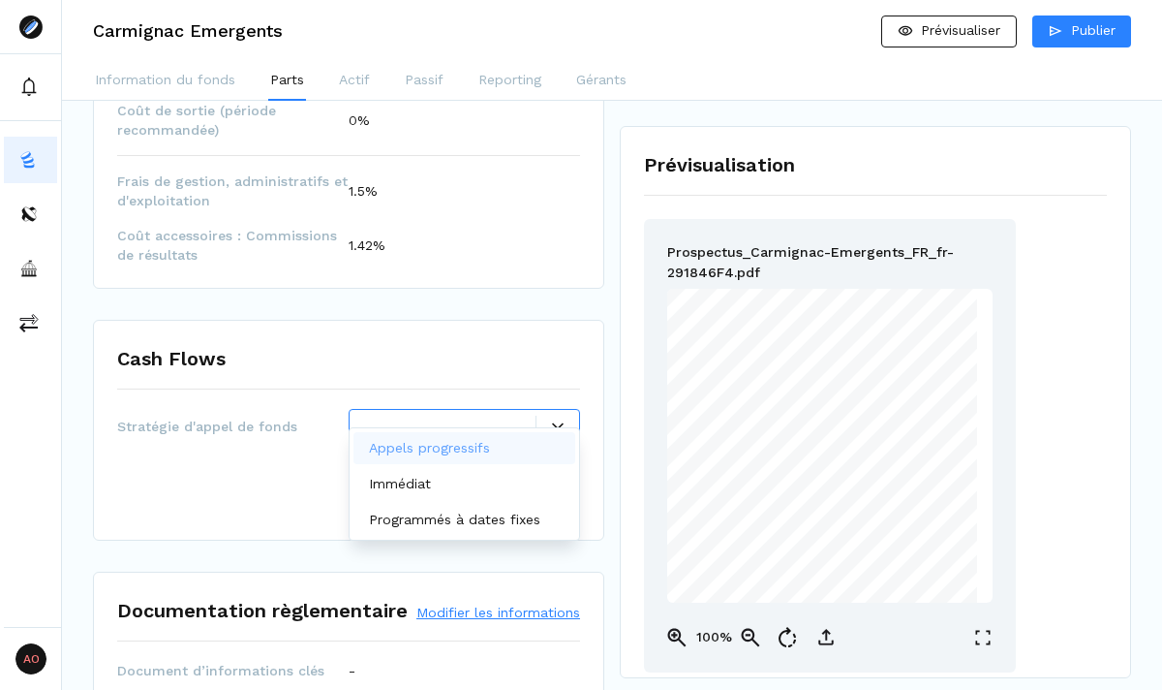
click at [553, 420] on icon at bounding box center [558, 426] width 12 height 12
click at [507, 489] on div "Immédiat" at bounding box center [465, 484] width 222 height 32
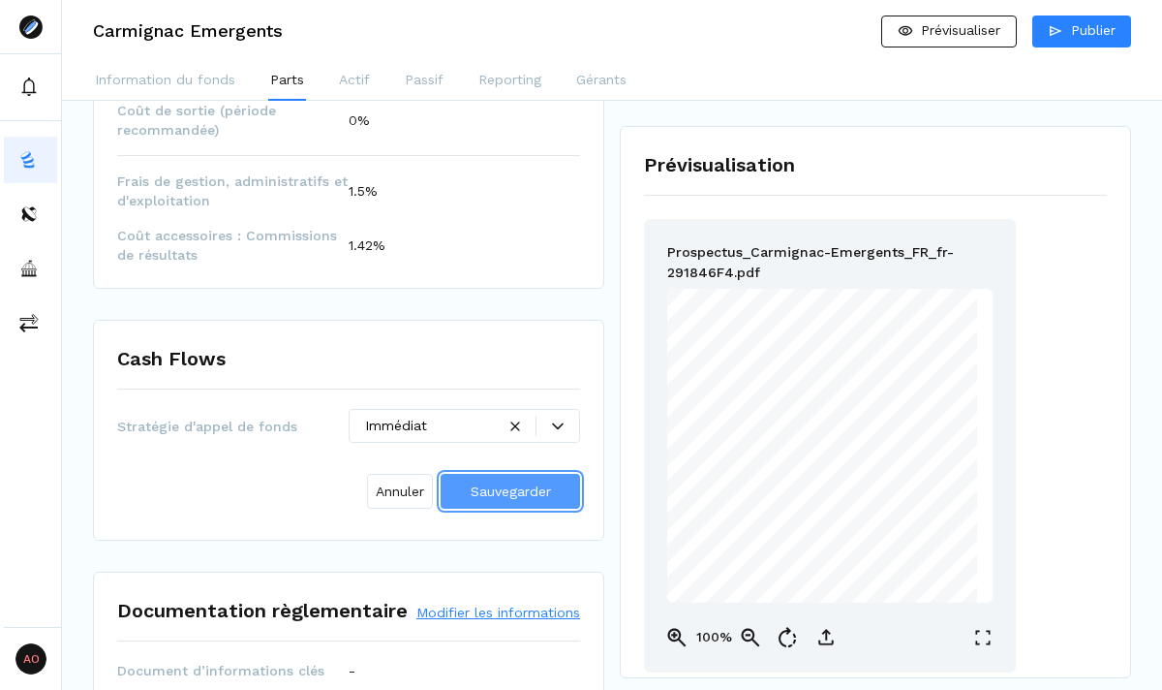
click at [511, 483] on span "Sauvegarder" at bounding box center [511, 490] width 80 height 15
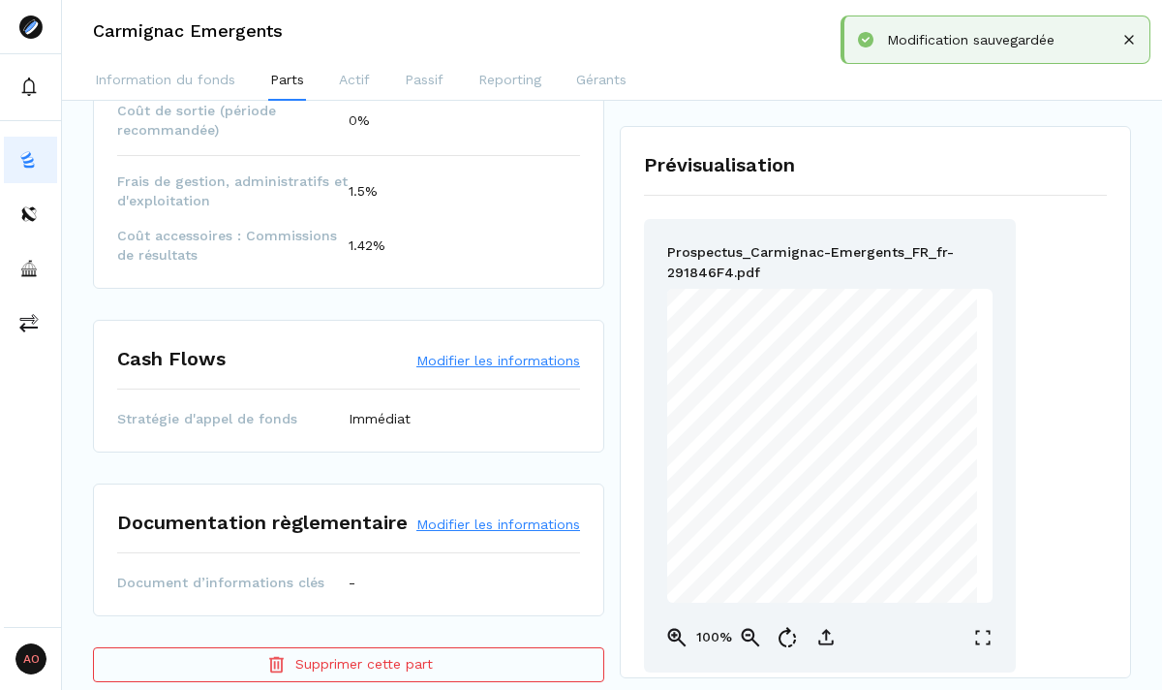
scroll to position [1127, 0]
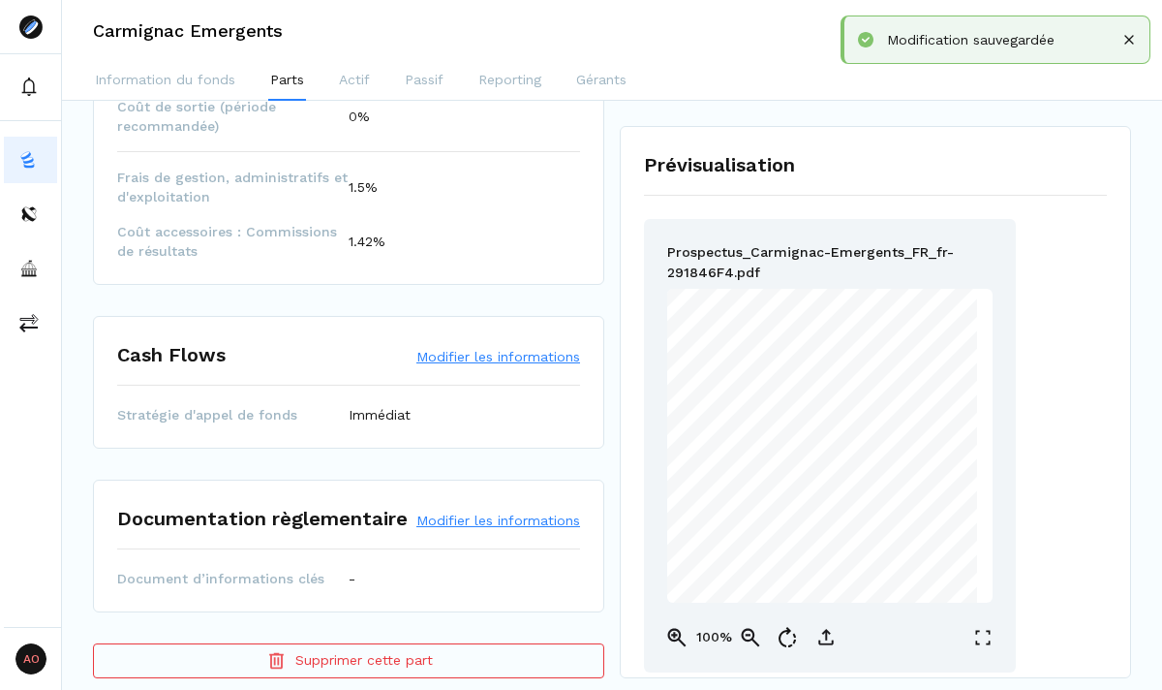
click at [490, 510] on button "Modifier les informations" at bounding box center [498, 519] width 164 height 19
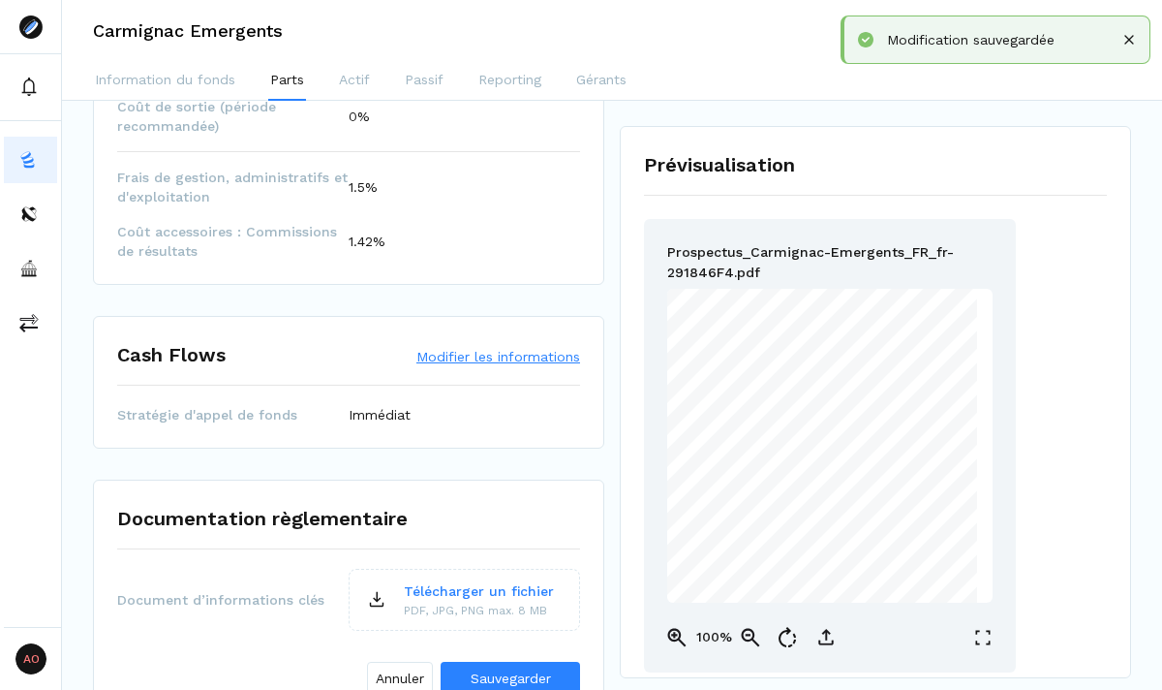
click at [468, 581] on p "Télécharger un fichier" at bounding box center [479, 591] width 150 height 20
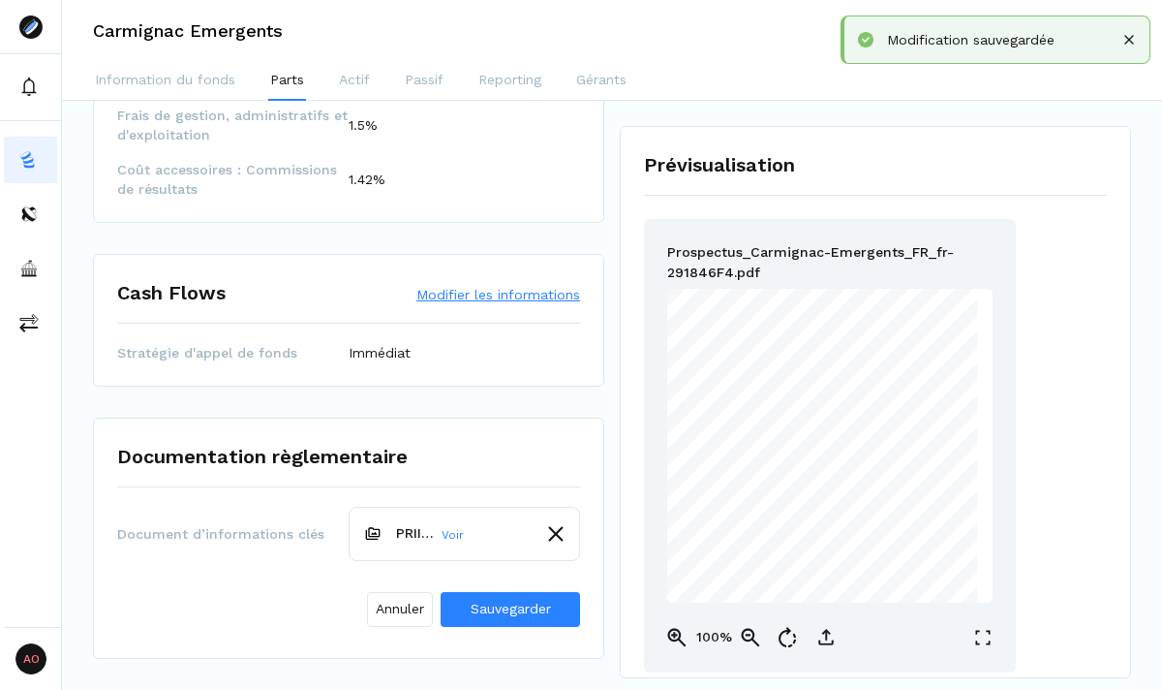
scroll to position [1236, 0]
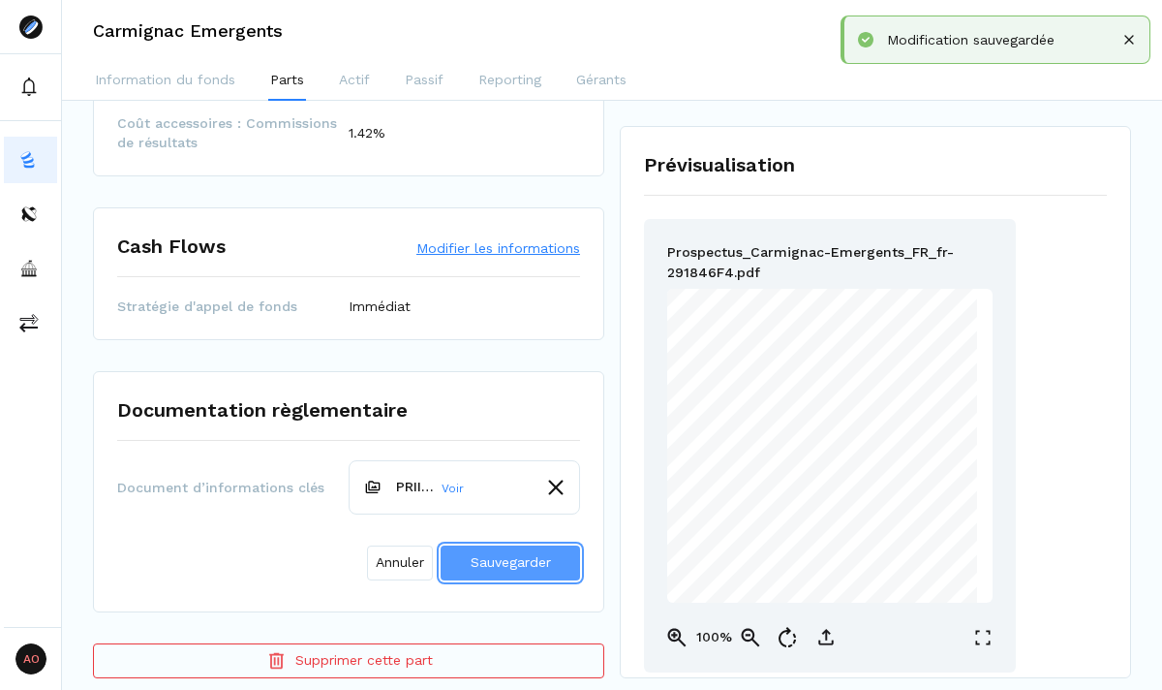
click at [515, 554] on span "Sauvegarder" at bounding box center [511, 561] width 80 height 15
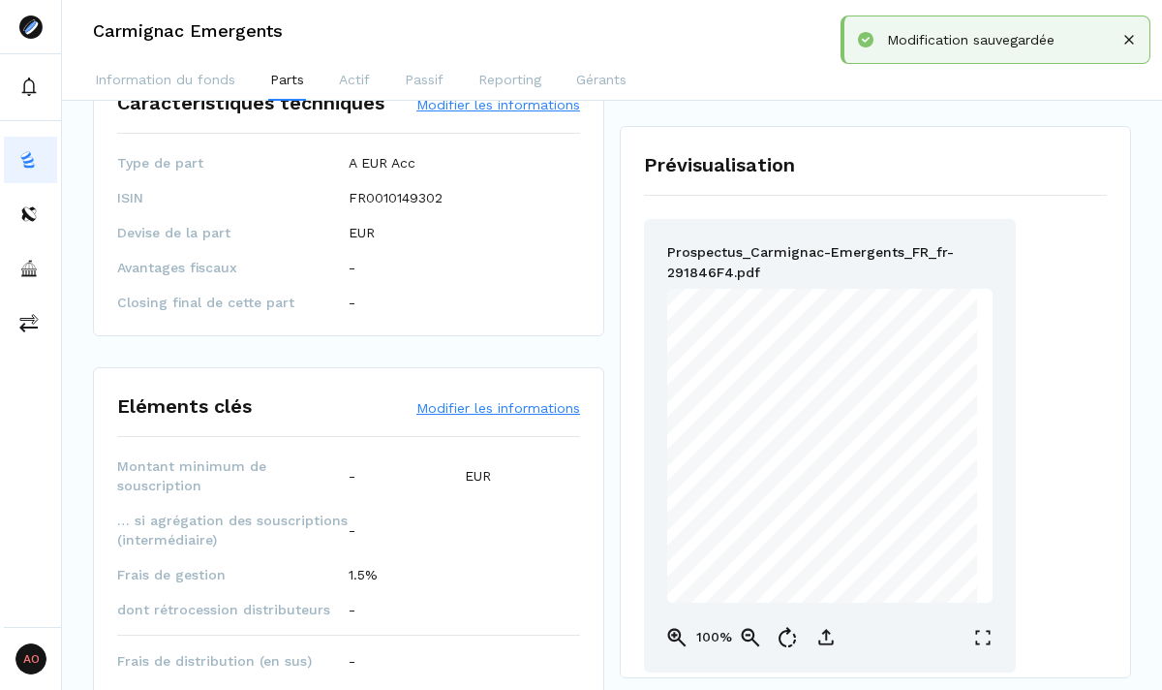
scroll to position [0, 0]
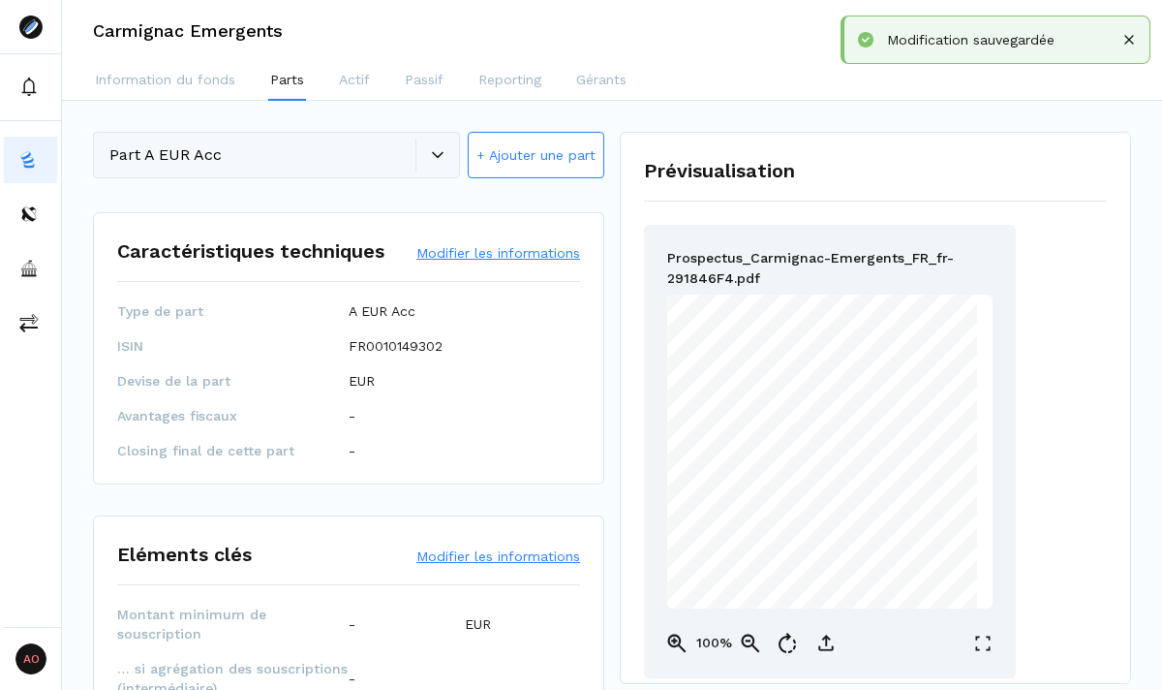
click at [506, 144] on button "+ Ajouter une part" at bounding box center [536, 155] width 137 height 46
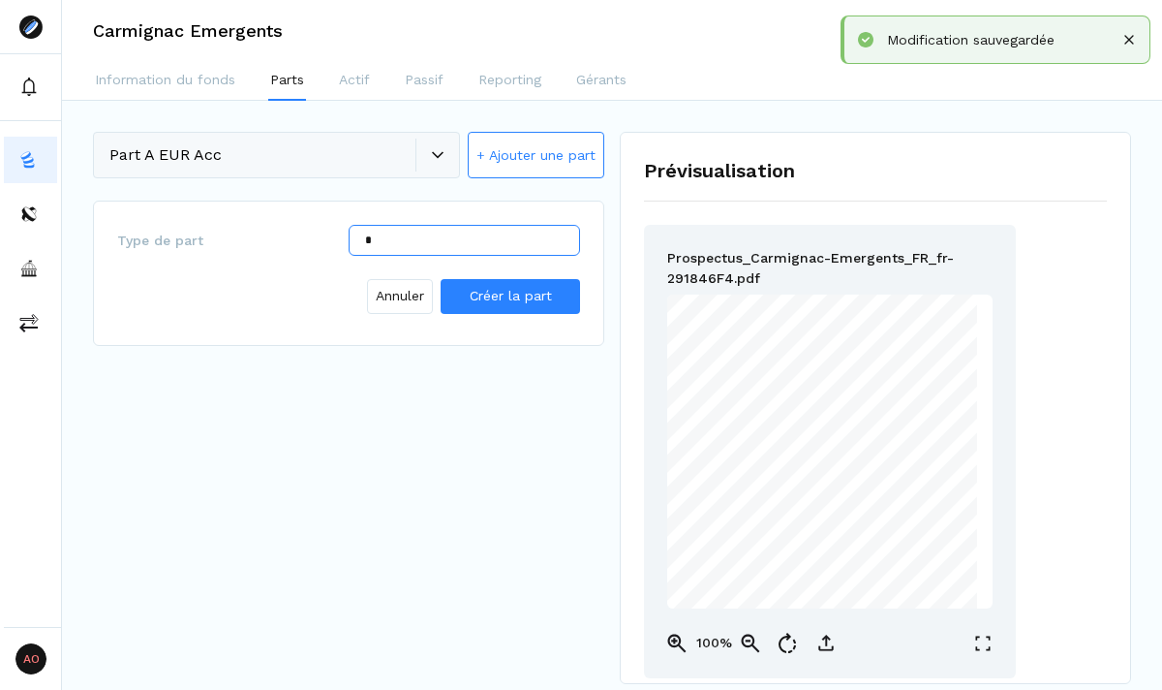
click at [431, 236] on input "*" at bounding box center [464, 240] width 231 height 31
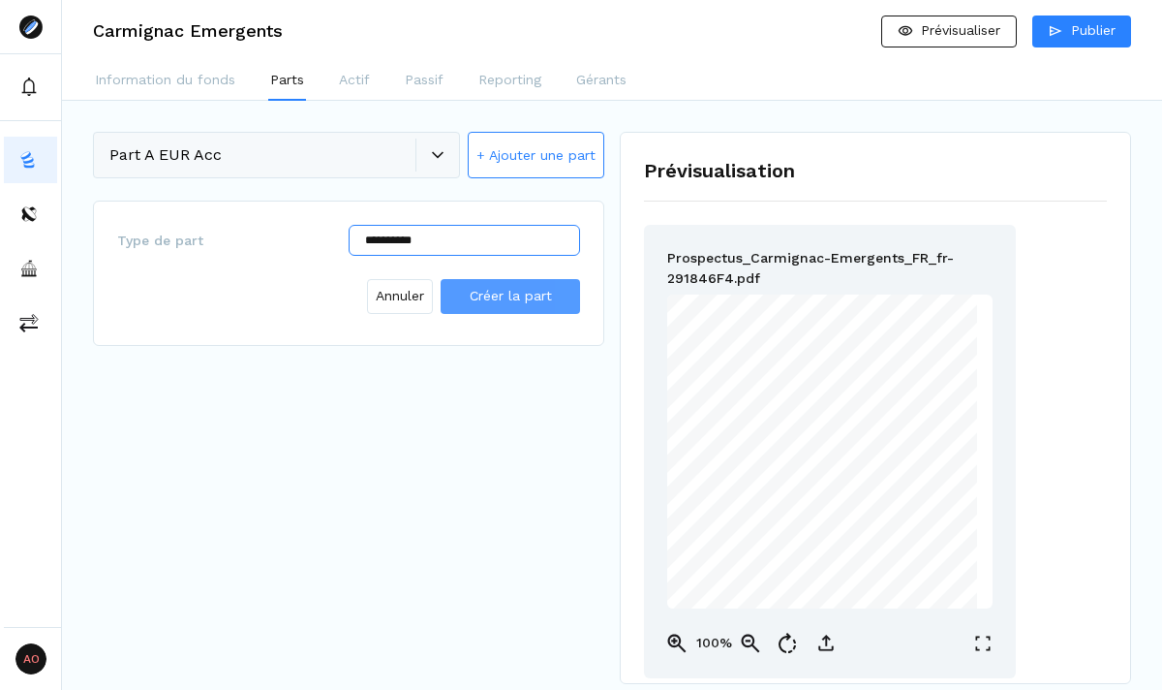
type input "**********"
click at [490, 295] on span "Créer la part" at bounding box center [511, 295] width 82 height 15
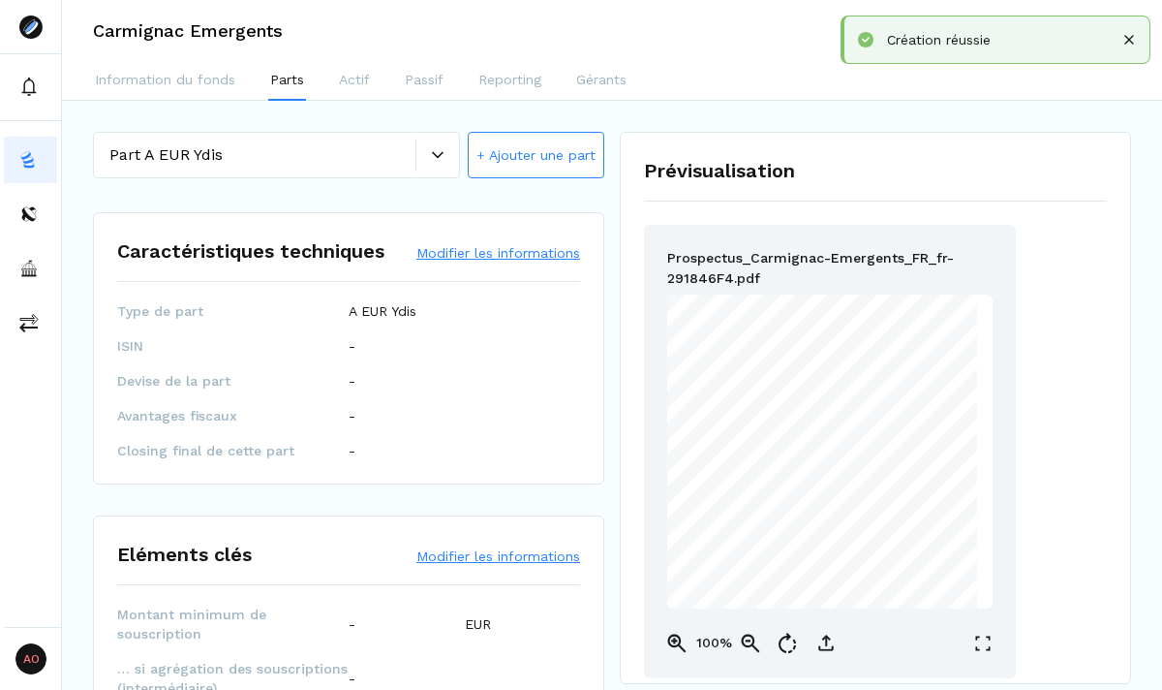
click at [474, 243] on button "Modifier les informations" at bounding box center [498, 252] width 164 height 19
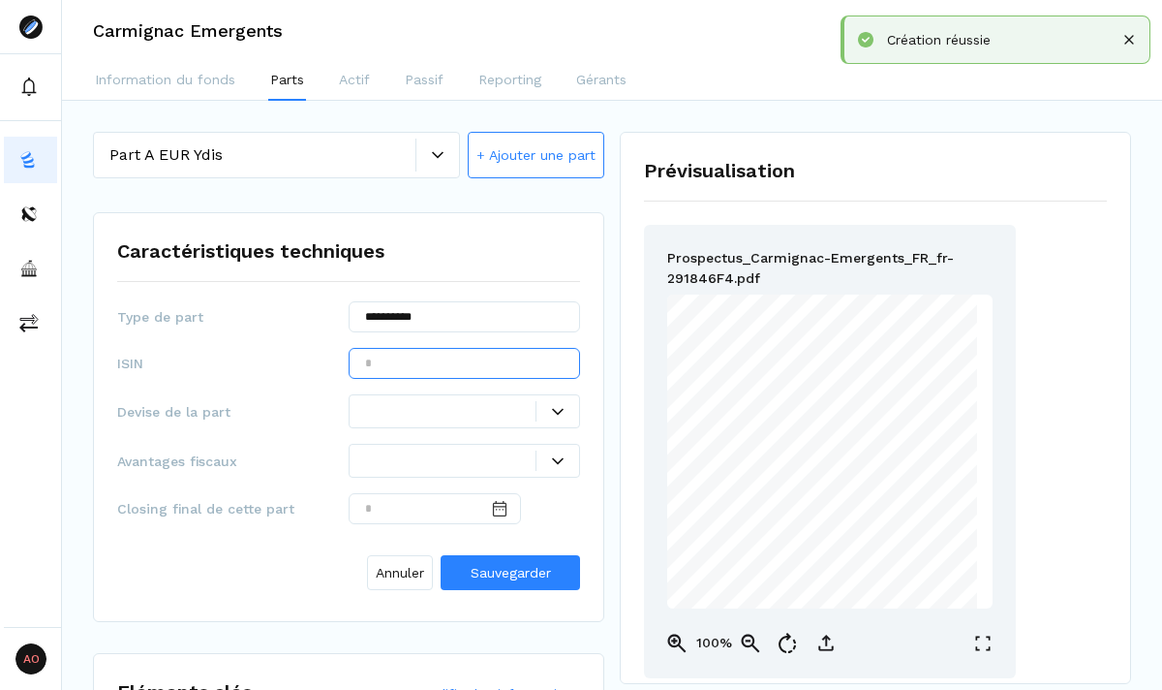
click at [440, 366] on input "text" at bounding box center [464, 363] width 231 height 31
paste input "**********"
type input "**********"
click at [429, 409] on div at bounding box center [450, 411] width 170 height 20
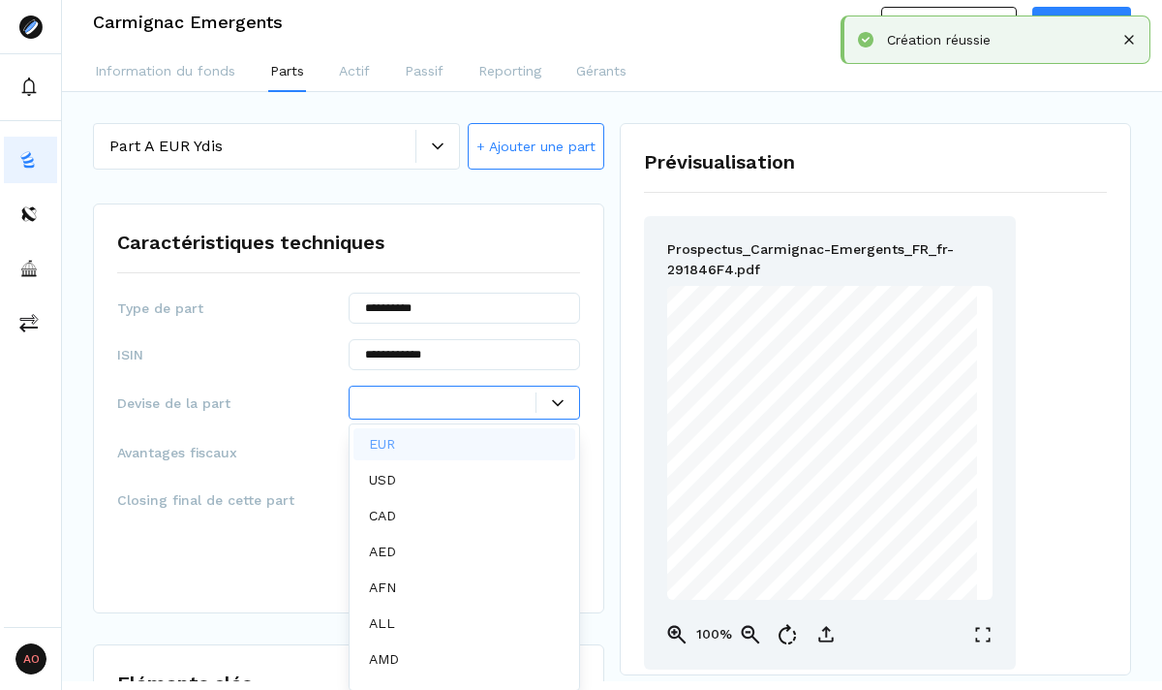
scroll to position [10, 0]
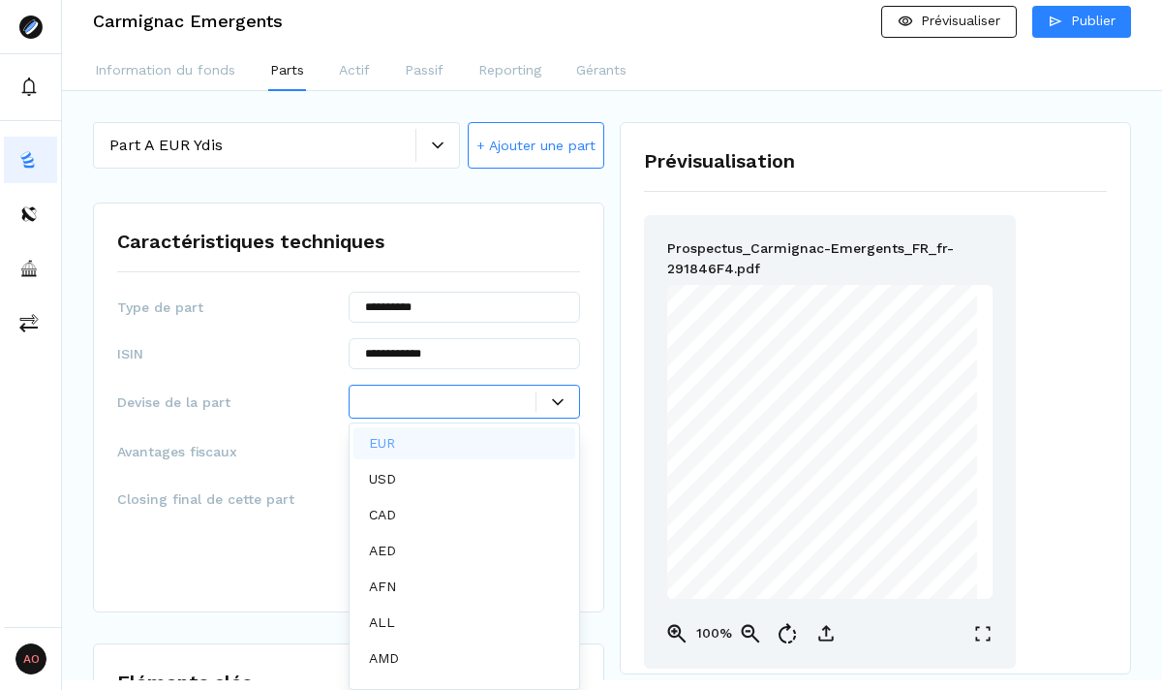
click at [420, 433] on div "EUR" at bounding box center [465, 443] width 222 height 32
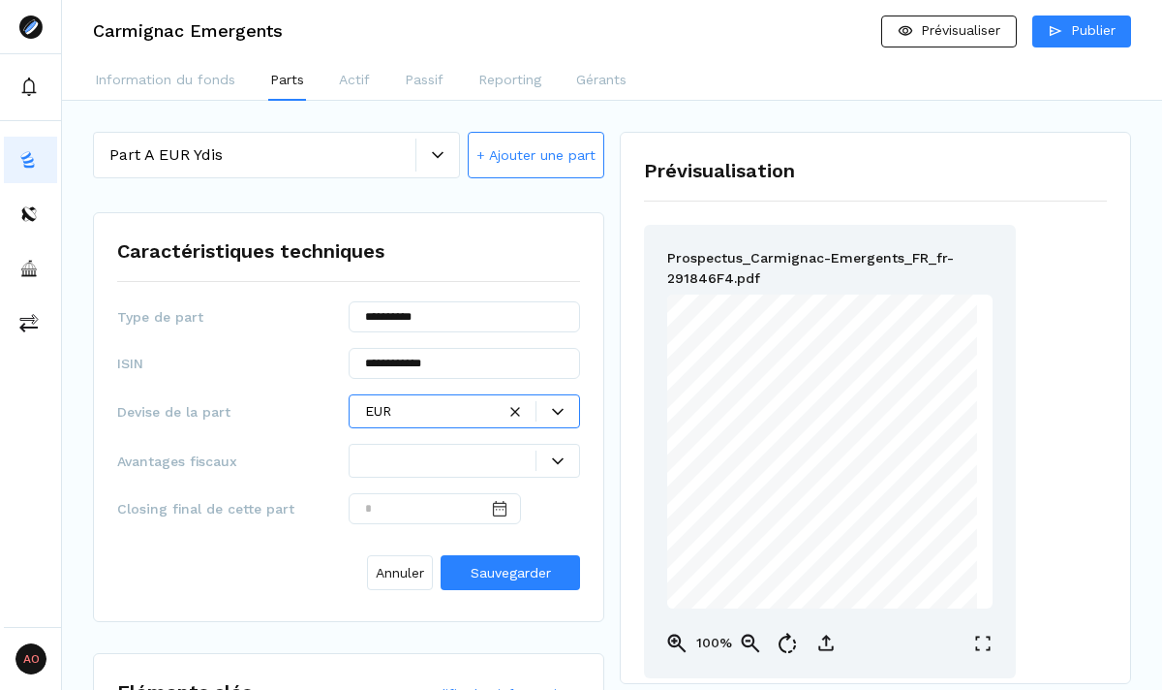
click at [548, 456] on div at bounding box center [558, 461] width 43 height 12
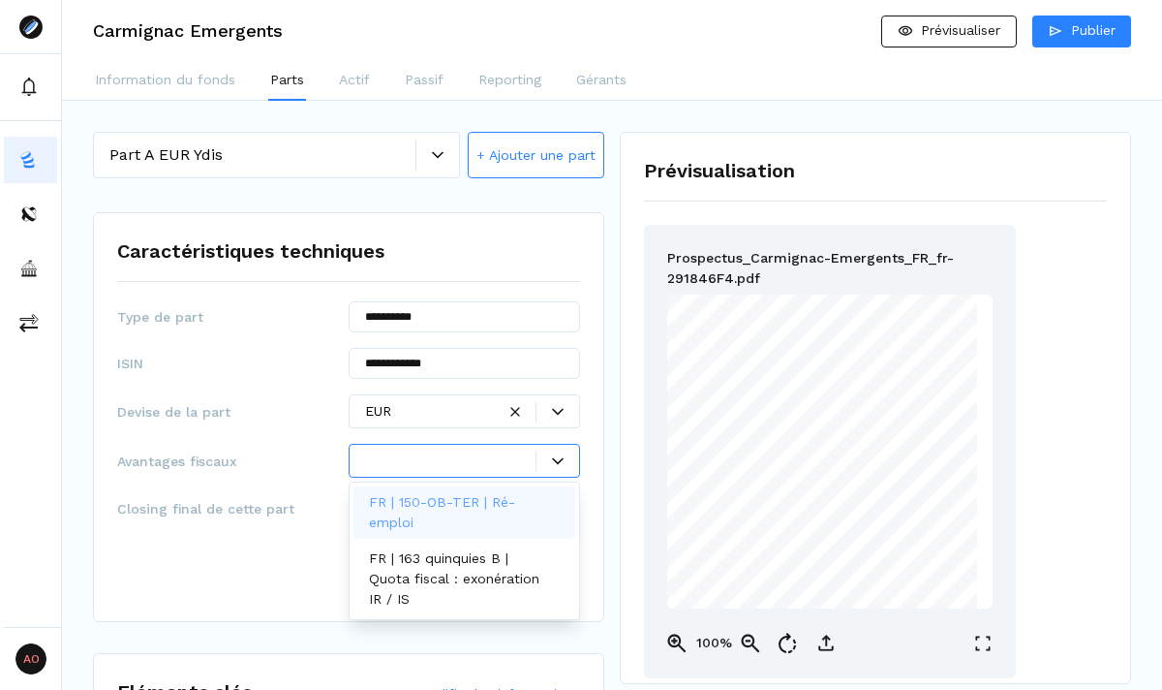
click at [251, 559] on div "Annuler Sauvegarder" at bounding box center [348, 568] width 463 height 58
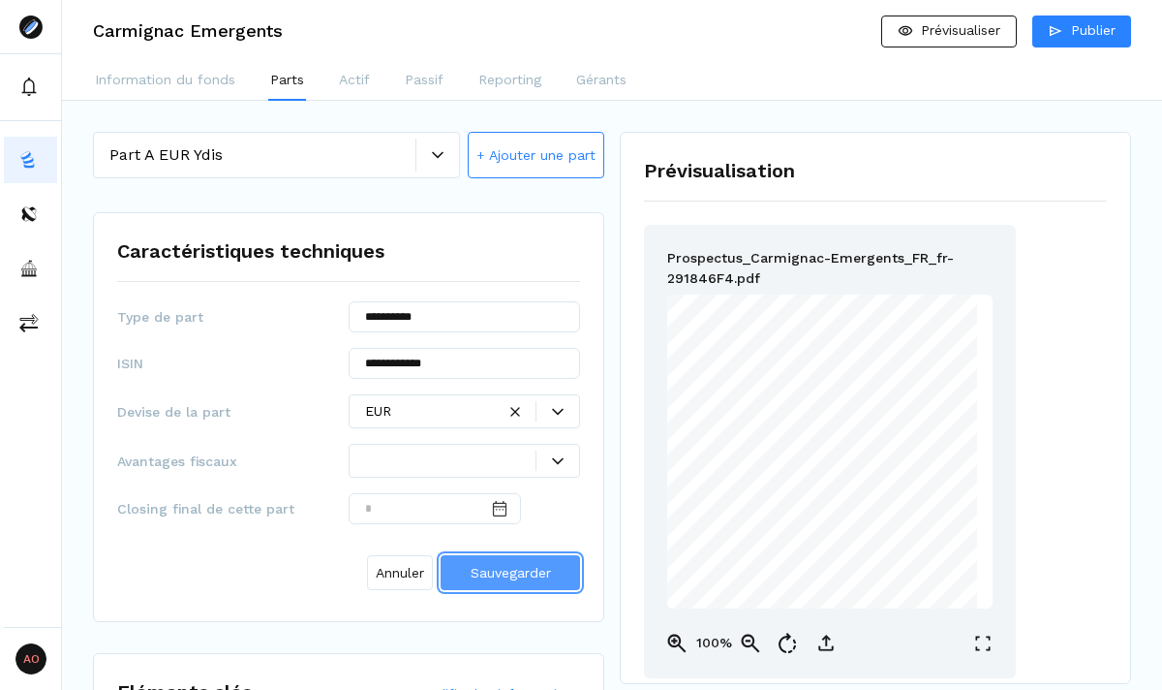
click at [498, 574] on span "Sauvegarder" at bounding box center [511, 572] width 80 height 15
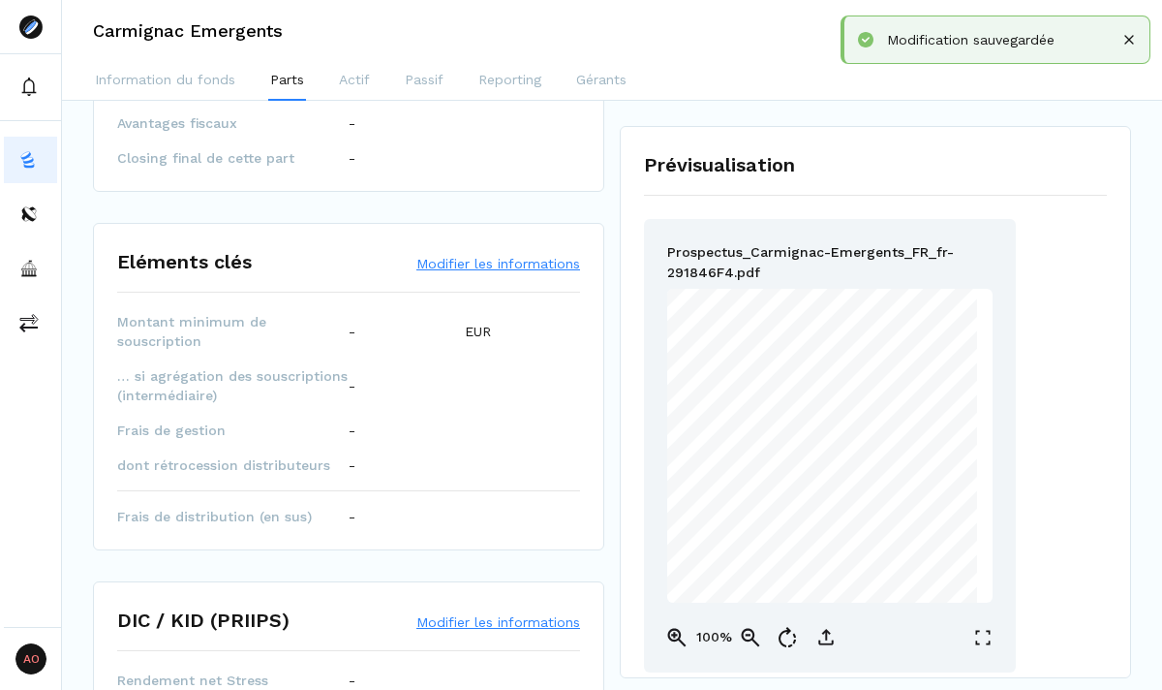
scroll to position [297, 0]
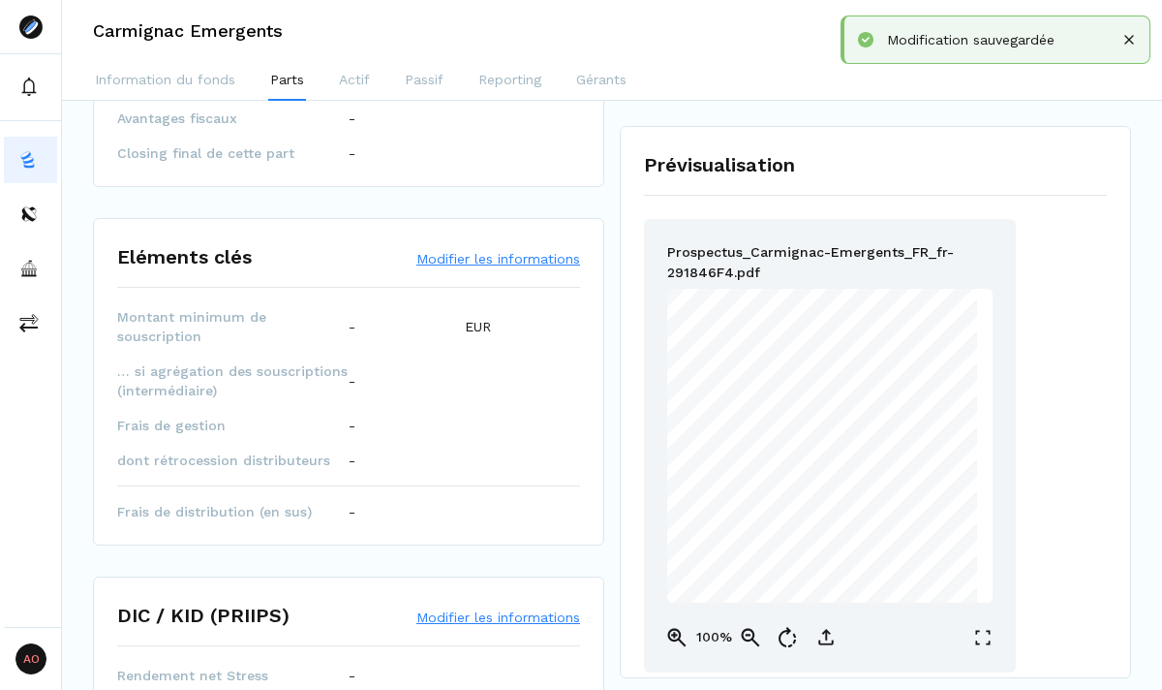
click at [499, 266] on button "Modifier les informations" at bounding box center [498, 258] width 164 height 19
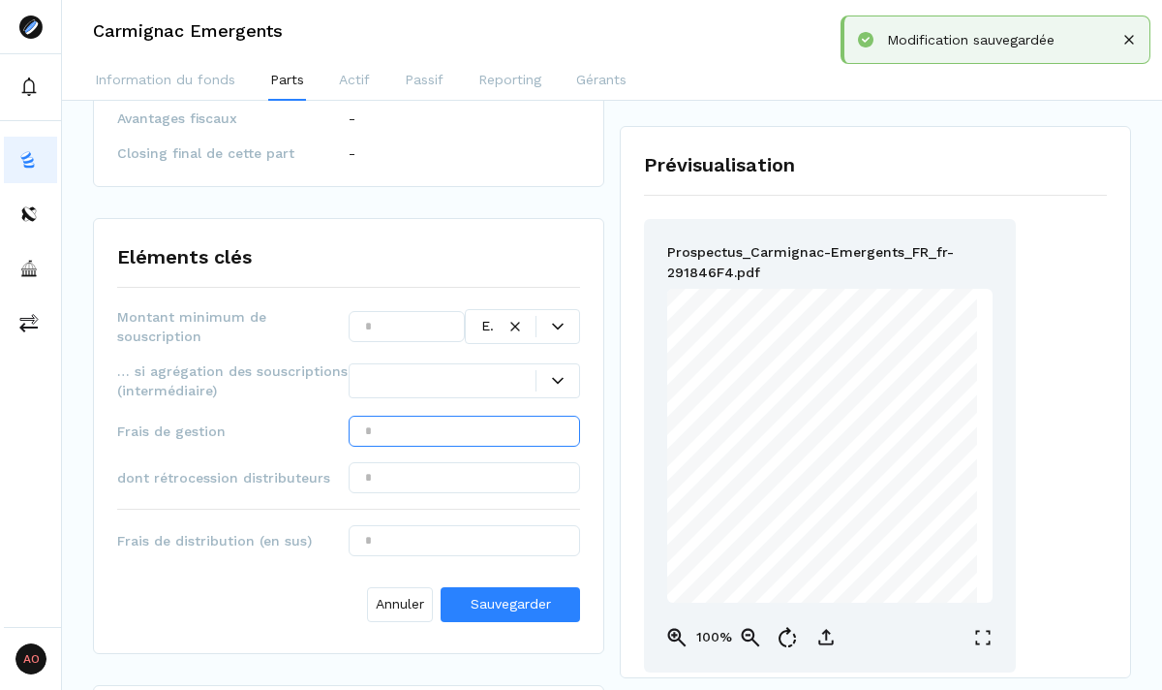
click at [445, 424] on input "text" at bounding box center [464, 430] width 231 height 31
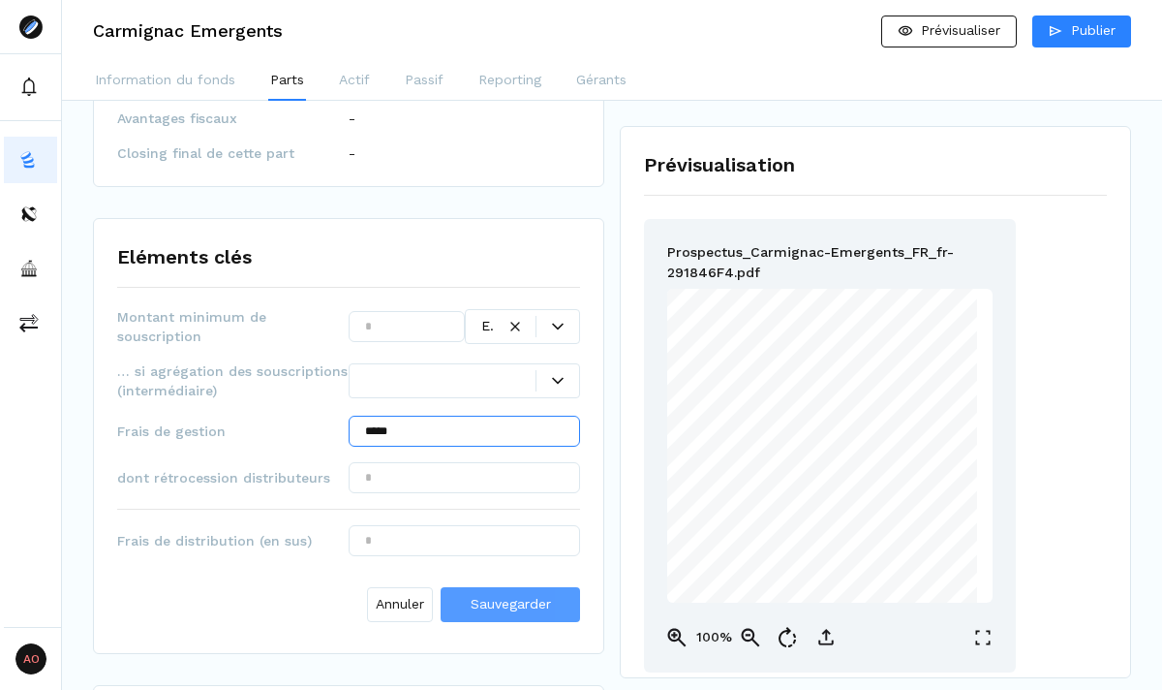
type input "*****"
click at [511, 596] on span "Sauvegarder" at bounding box center [511, 603] width 80 height 15
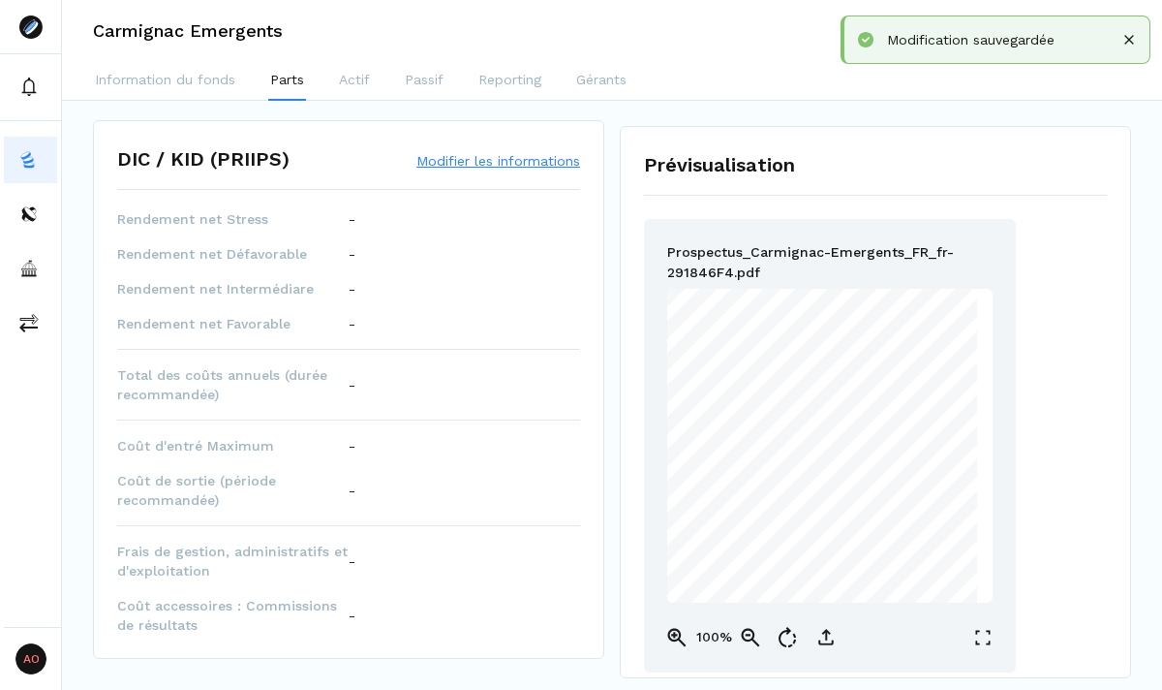
scroll to position [763, 0]
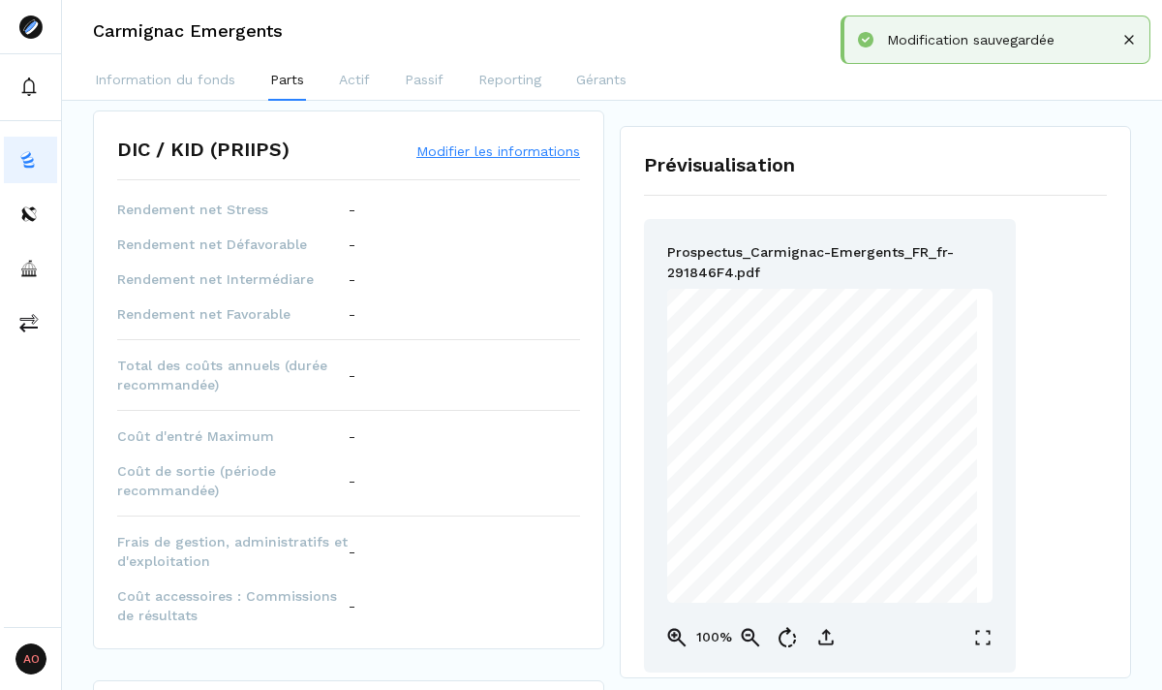
click at [479, 141] on button "Modifier les informations" at bounding box center [498, 150] width 164 height 19
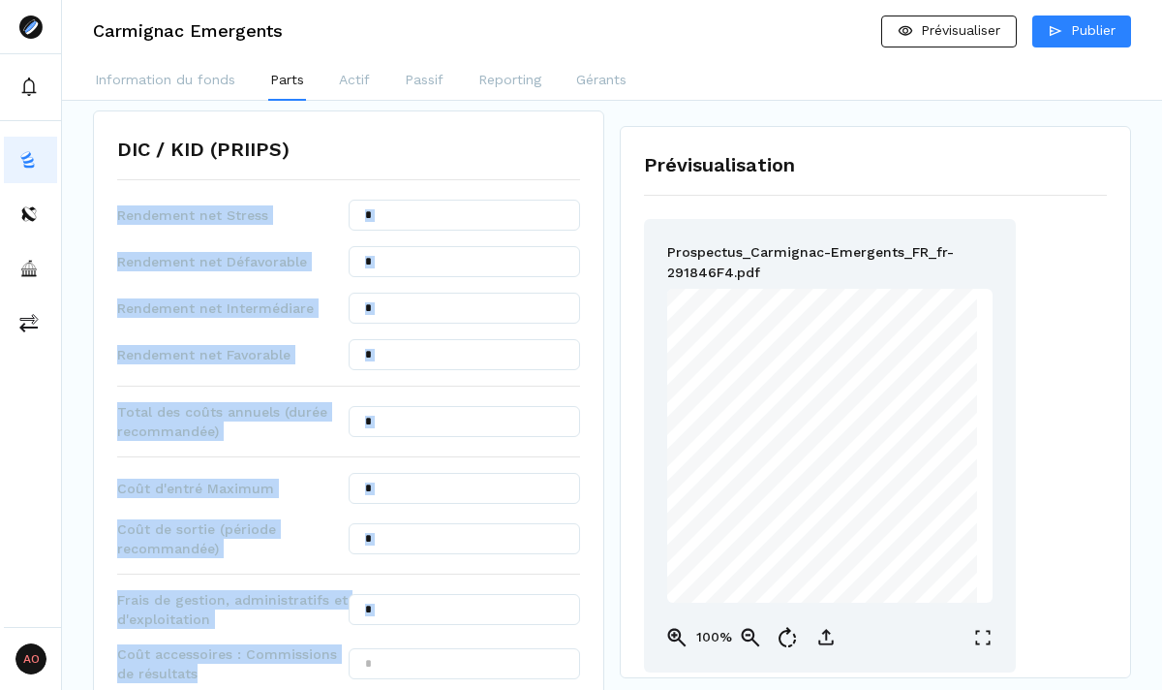
drag, startPoint x: 117, startPoint y: 188, endPoint x: 266, endPoint y: 652, distance: 487.3
click at [266, 652] on div "Rendement net Stress Rendement net Défavorable Rendement net Intermédiare Rende…" at bounding box center [348, 478] width 463 height 557
copy div "Rendement net Stress Rendement net Défavorable Rendement net Intermédiare Rende…"
click at [481, 141] on div "DIC / KID (PRIIPS)" at bounding box center [348, 157] width 463 height 45
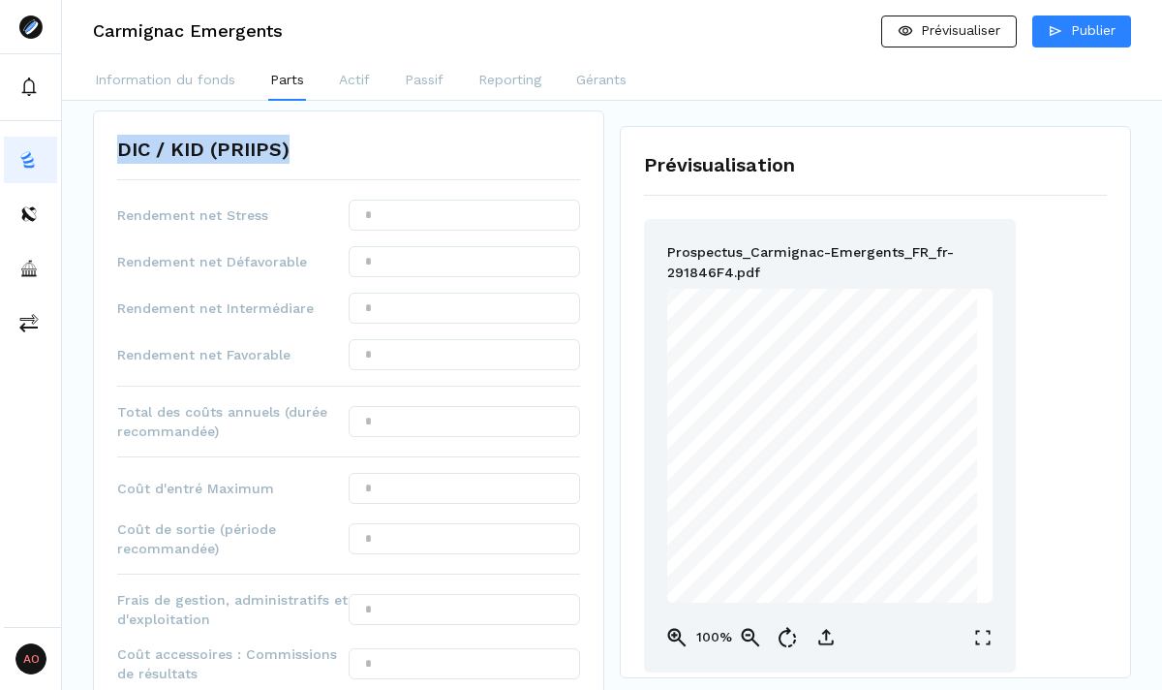
click at [481, 141] on div "DIC / KID (PRIIPS)" at bounding box center [348, 157] width 463 height 45
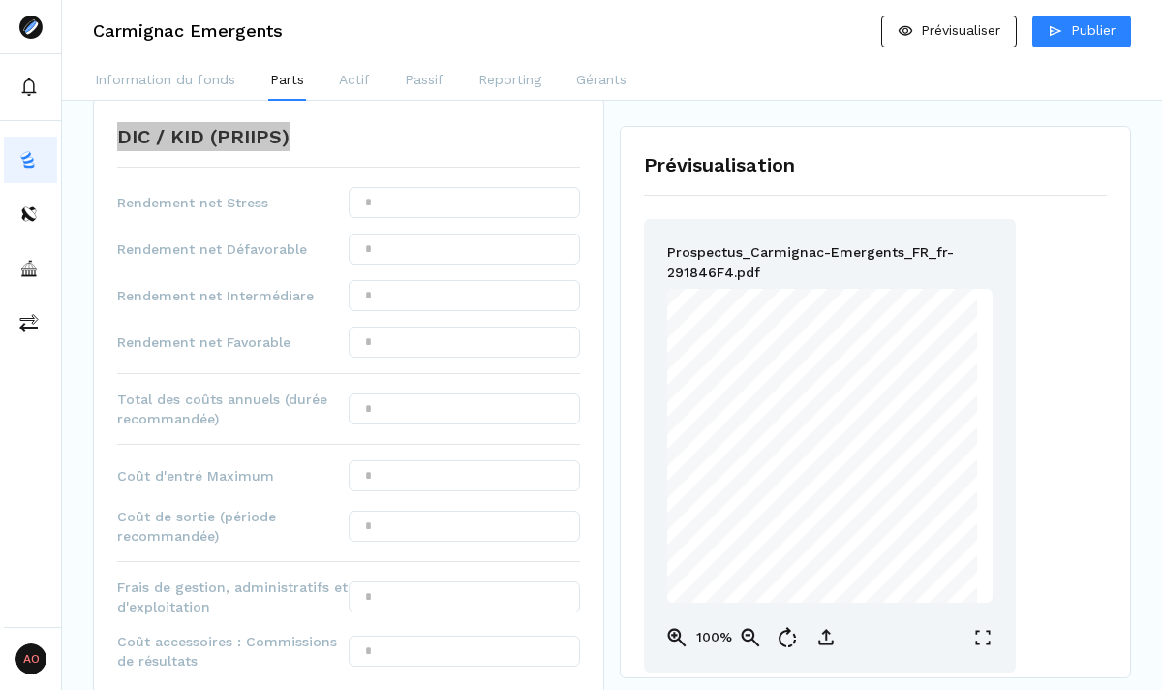
scroll to position [767, 0]
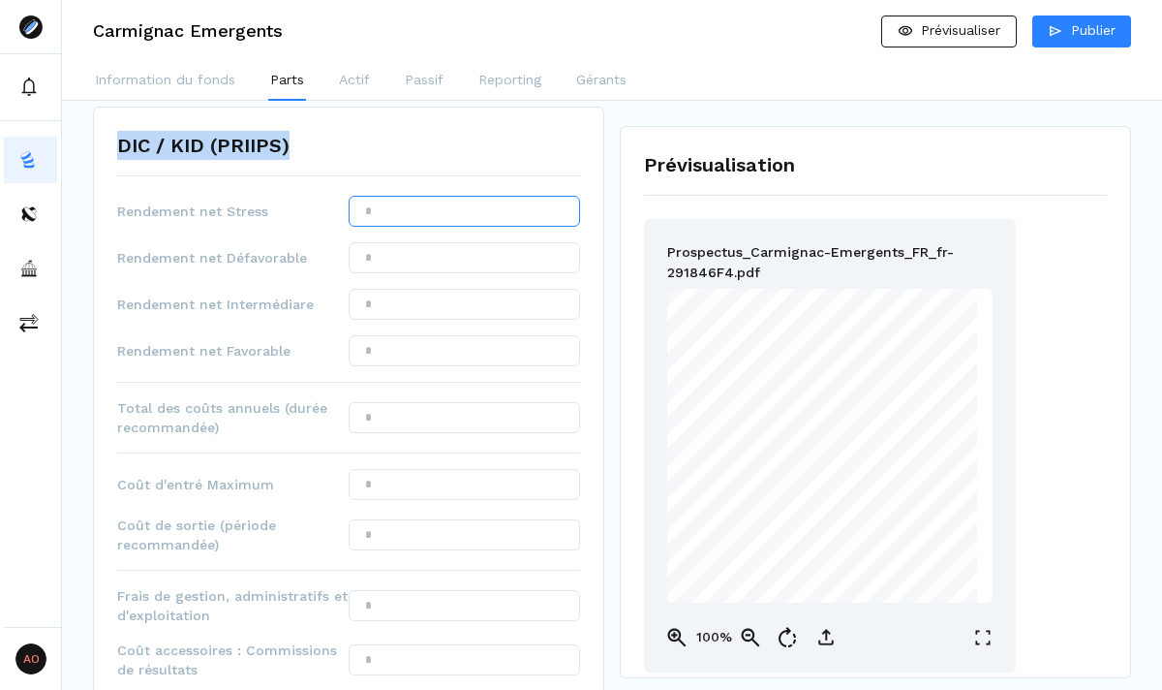
click at [461, 196] on input "text" at bounding box center [464, 211] width 231 height 31
type input "*******"
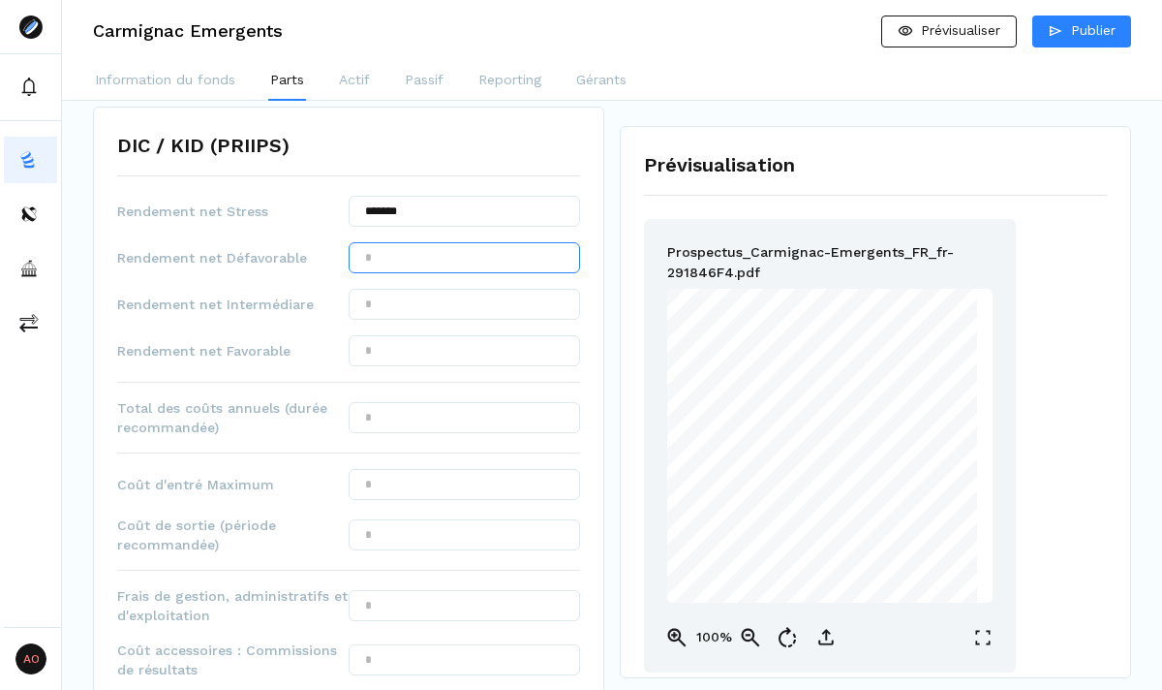
click at [432, 242] on input "text" at bounding box center [464, 257] width 231 height 31
type input "*******"
click at [420, 293] on input "text" at bounding box center [464, 304] width 231 height 31
type input "******"
click at [444, 342] on input "text" at bounding box center [464, 350] width 231 height 31
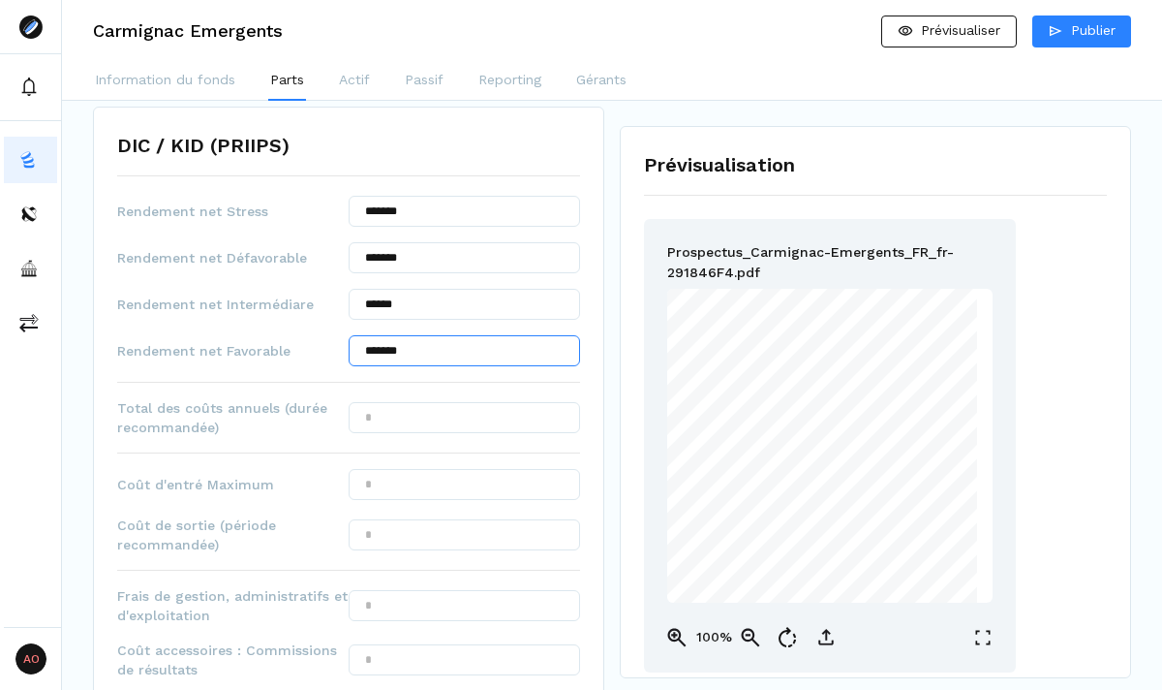
type input "*******"
click at [411, 402] on input "text" at bounding box center [464, 417] width 231 height 31
type input "*****"
click at [477, 469] on input "text" at bounding box center [464, 484] width 231 height 31
type input "***"
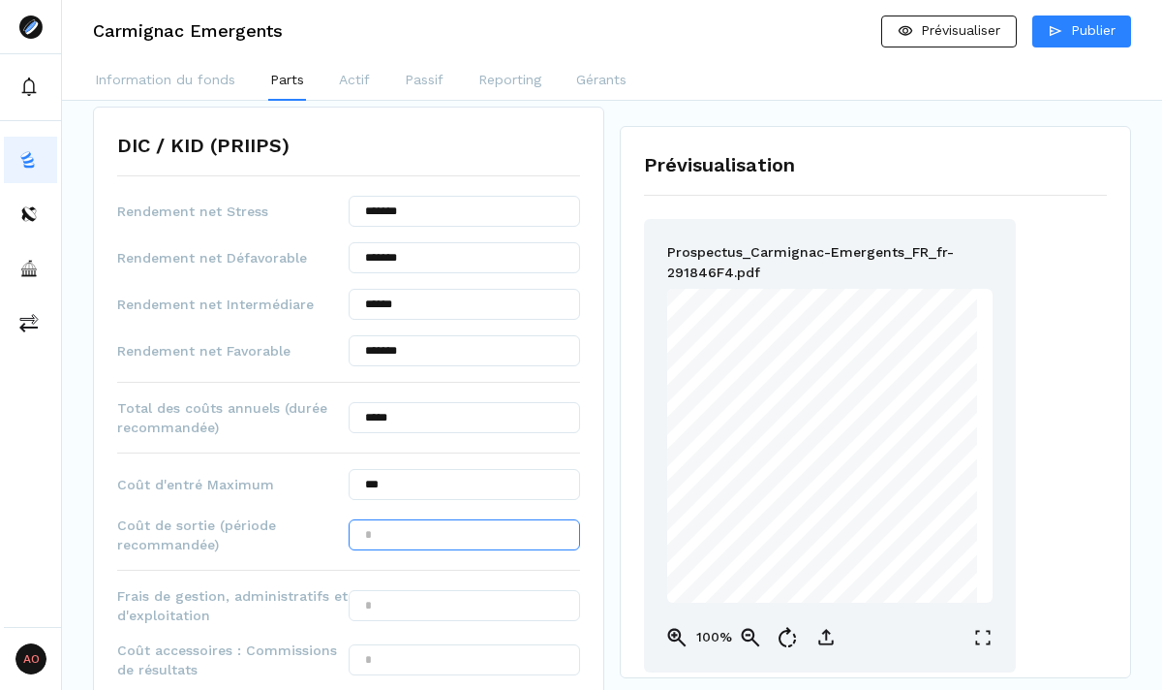
click at [441, 519] on input "text" at bounding box center [464, 534] width 231 height 31
type input "***"
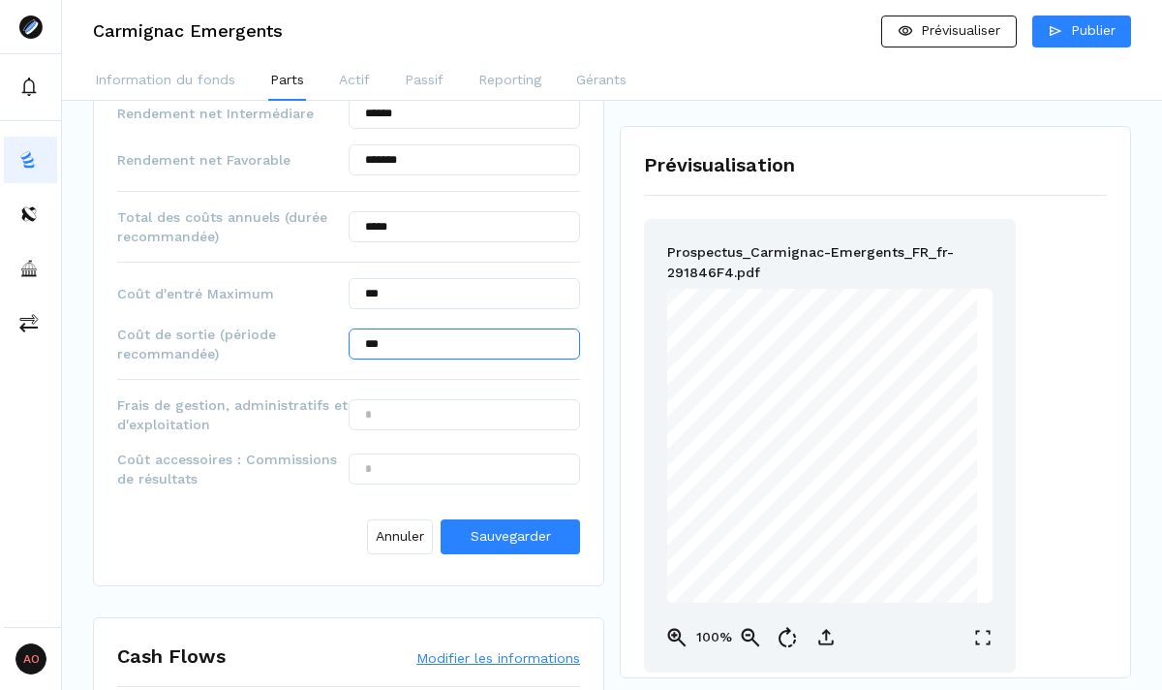
scroll to position [962, 0]
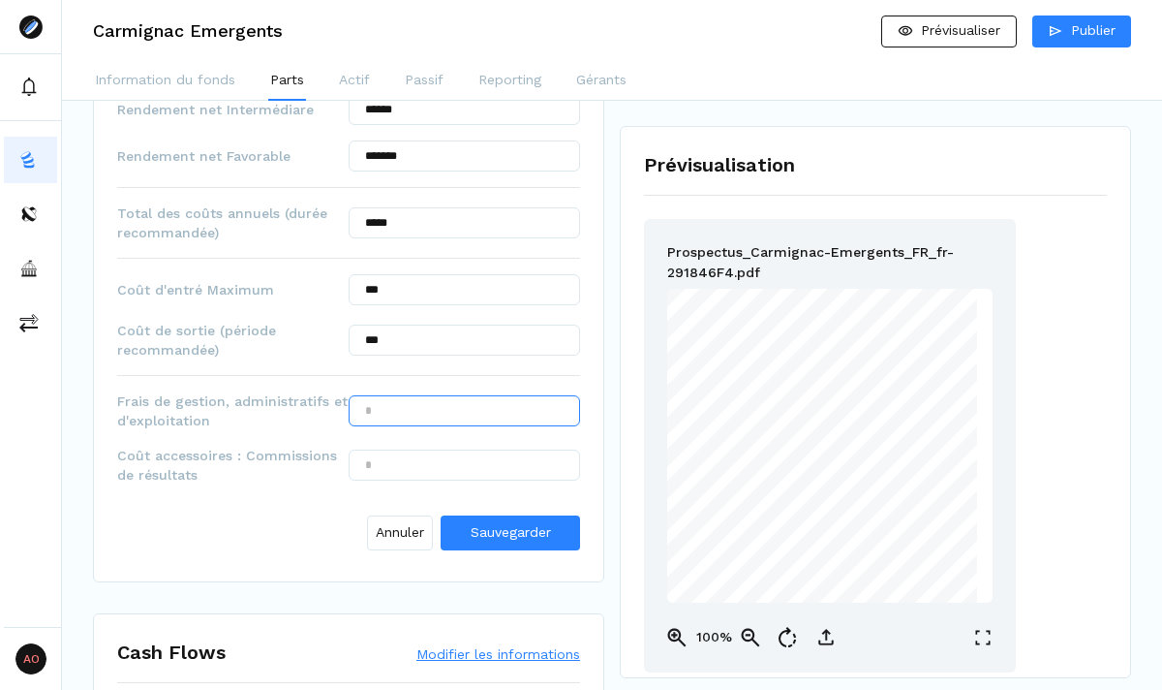
click at [520, 395] on input "text" at bounding box center [464, 410] width 231 height 31
type input "*****"
click at [424, 449] on input "text" at bounding box center [464, 464] width 231 height 31
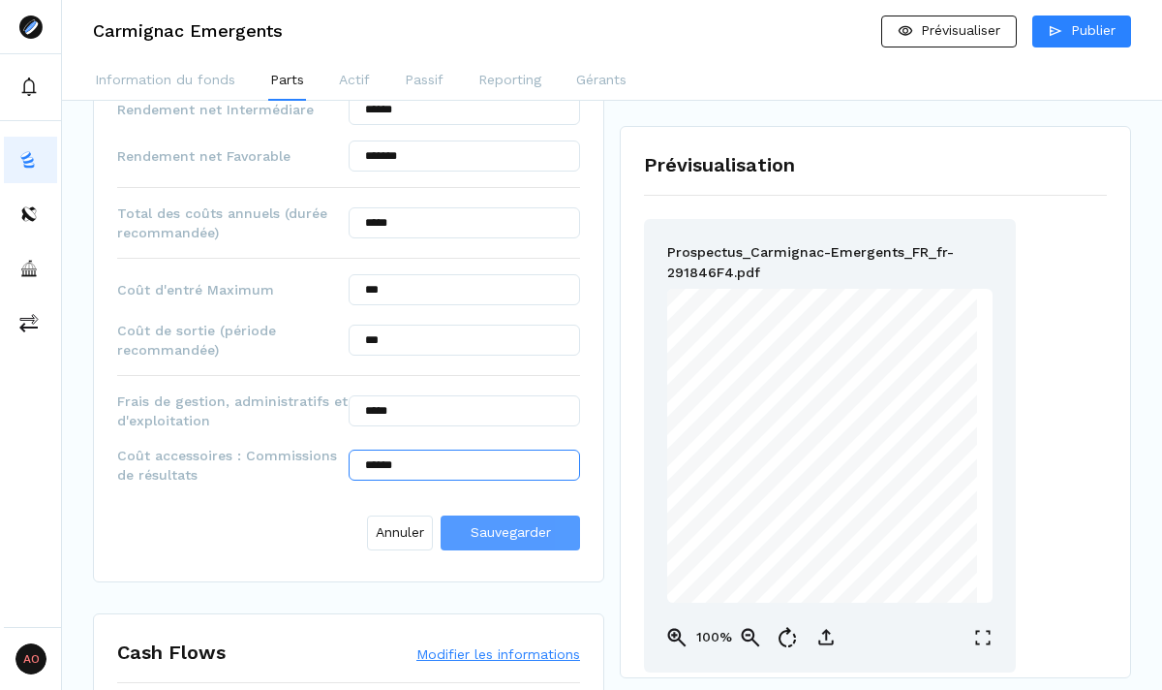
type input "******"
click at [559, 520] on button "Sauvegarder" at bounding box center [510, 532] width 139 height 35
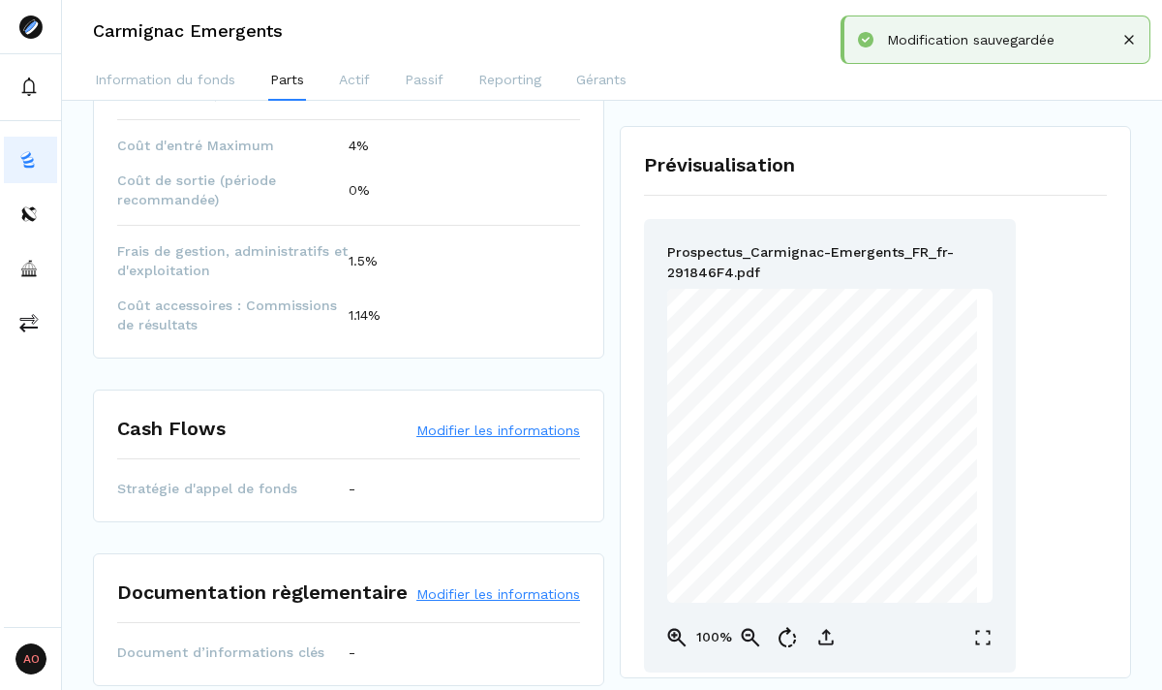
scroll to position [1127, 0]
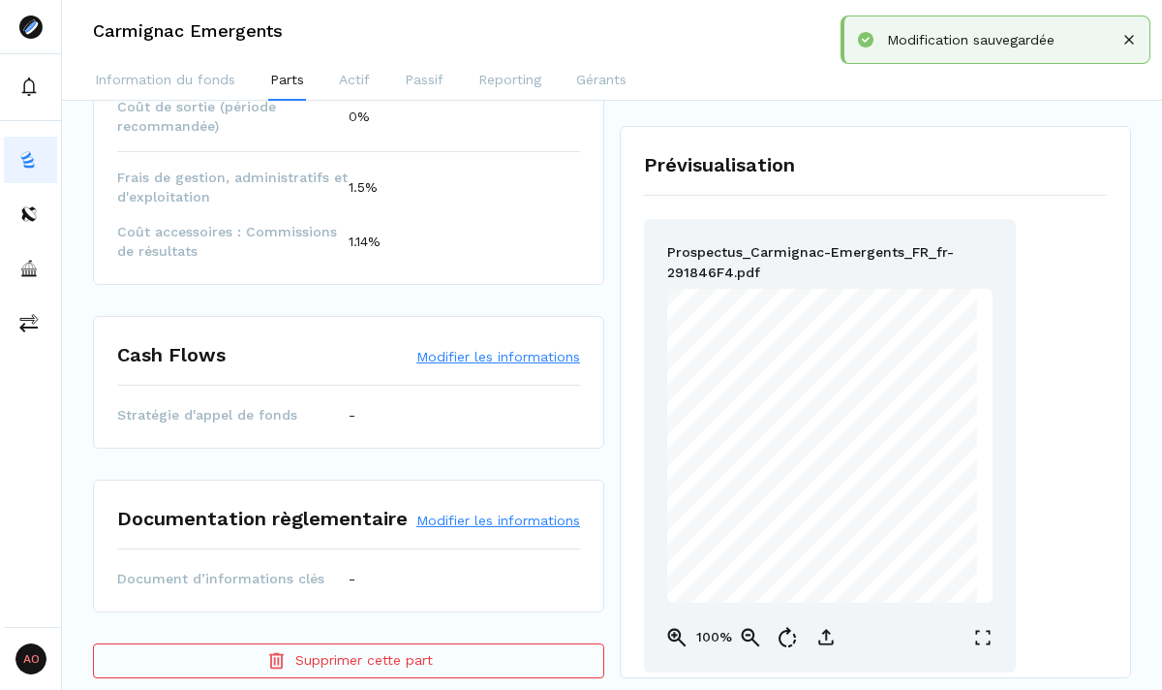
click at [494, 347] on button "Modifier les informations" at bounding box center [498, 356] width 164 height 19
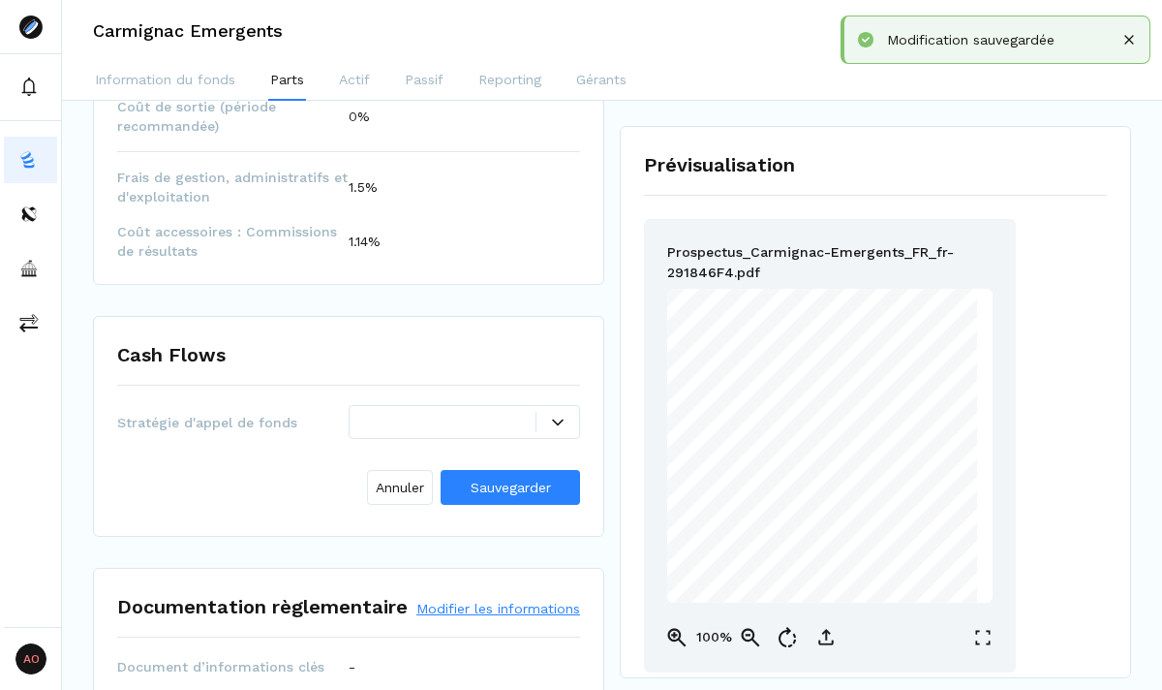
click at [551, 416] on div at bounding box center [558, 422] width 43 height 12
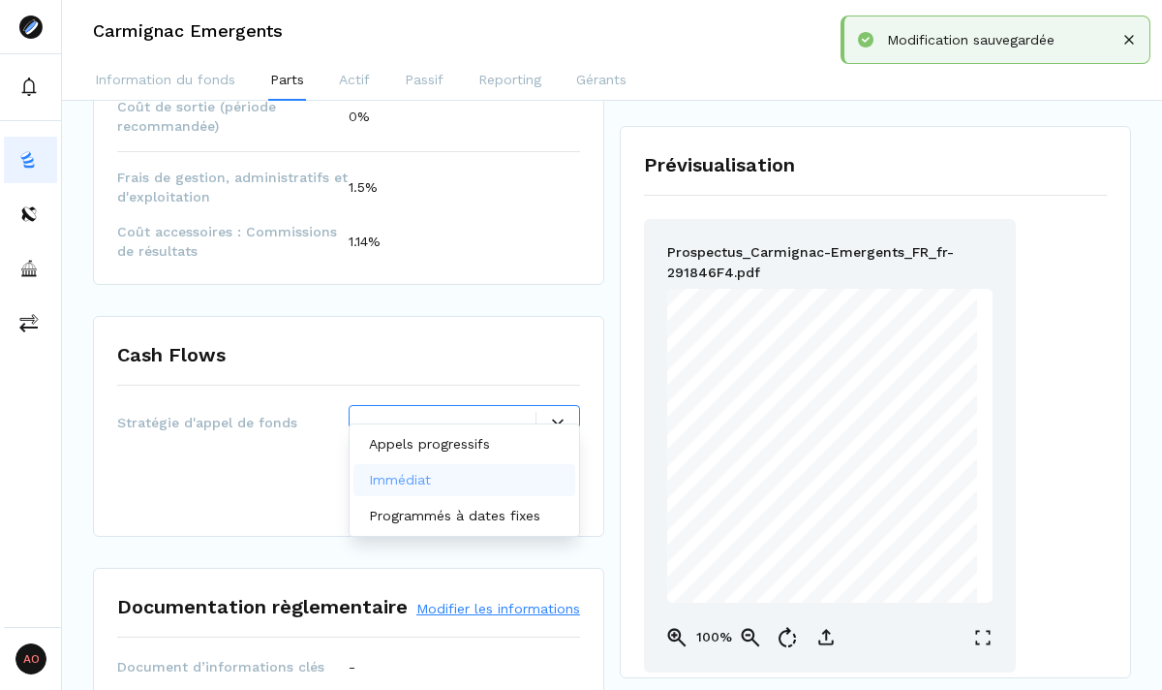
click at [499, 490] on div "Immédiat" at bounding box center [465, 480] width 222 height 32
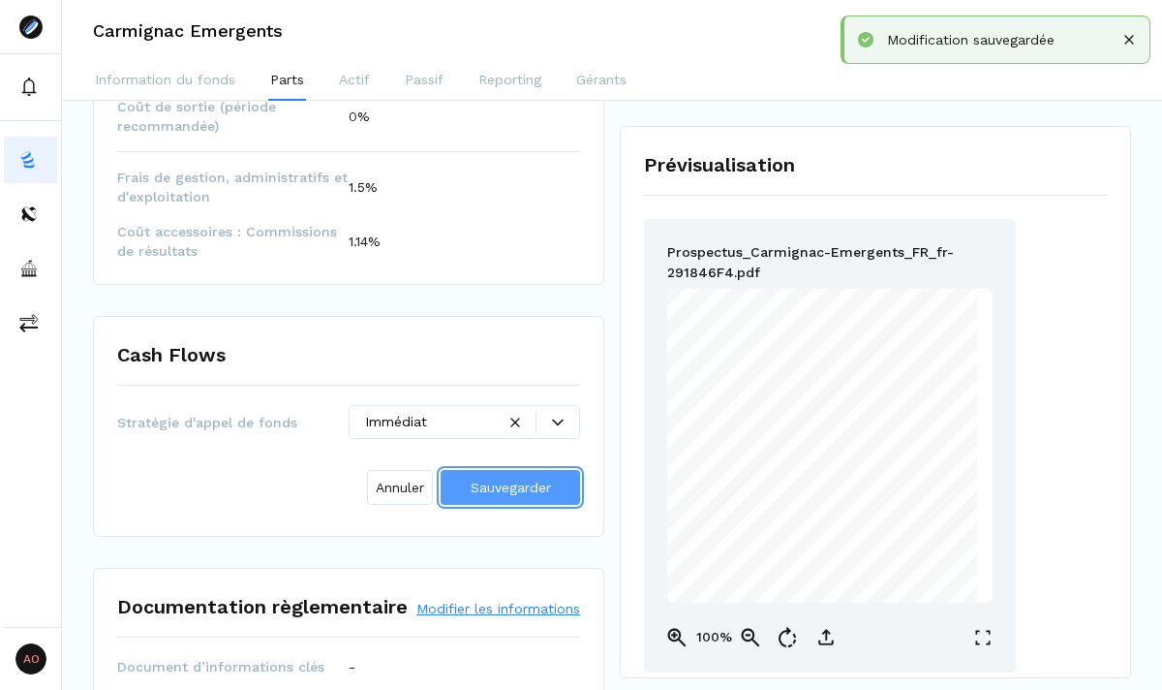
click at [523, 479] on span "Sauvegarder" at bounding box center [511, 486] width 80 height 15
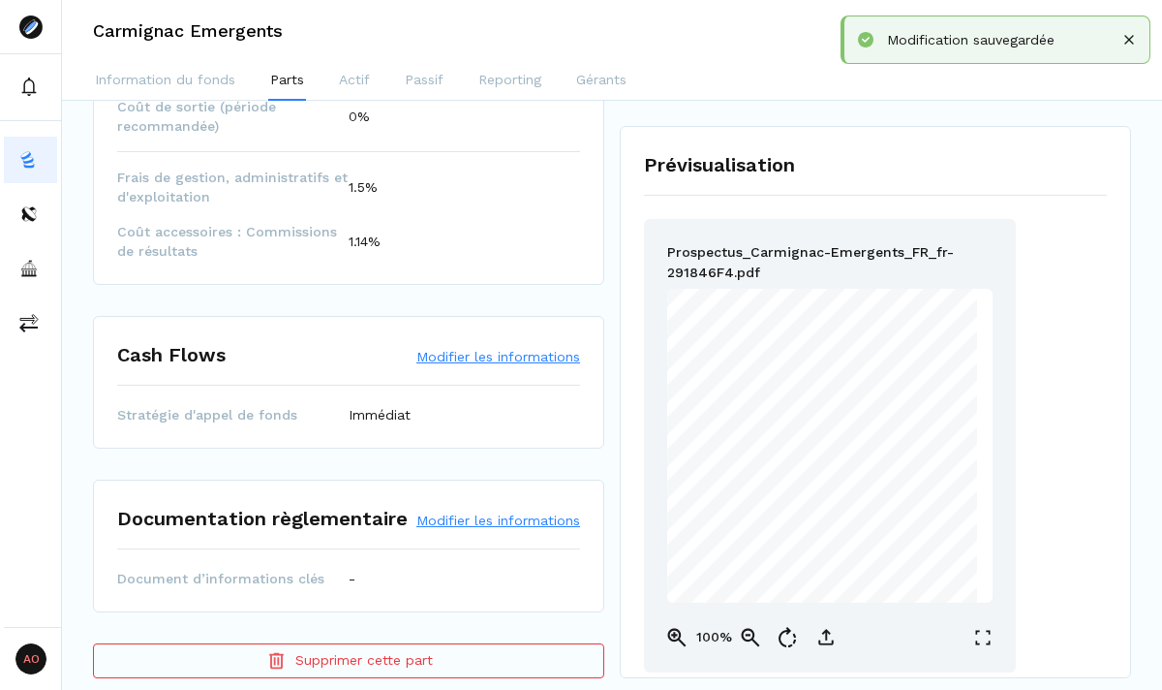
click at [507, 510] on button "Modifier les informations" at bounding box center [498, 519] width 164 height 19
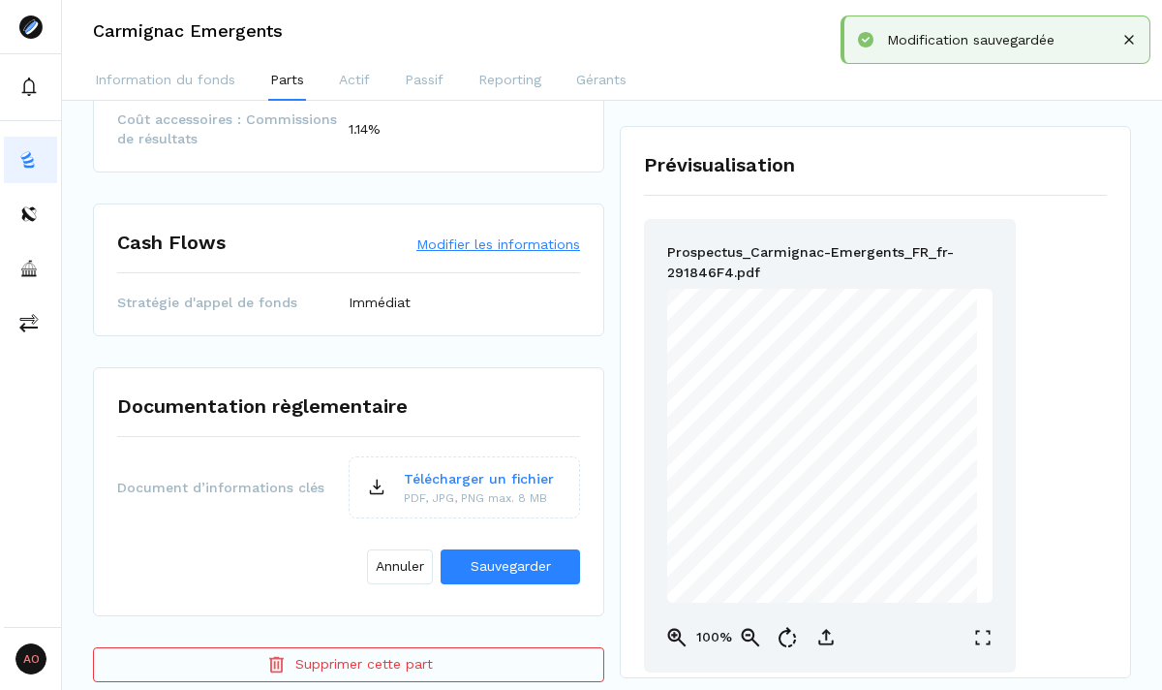
scroll to position [1244, 0]
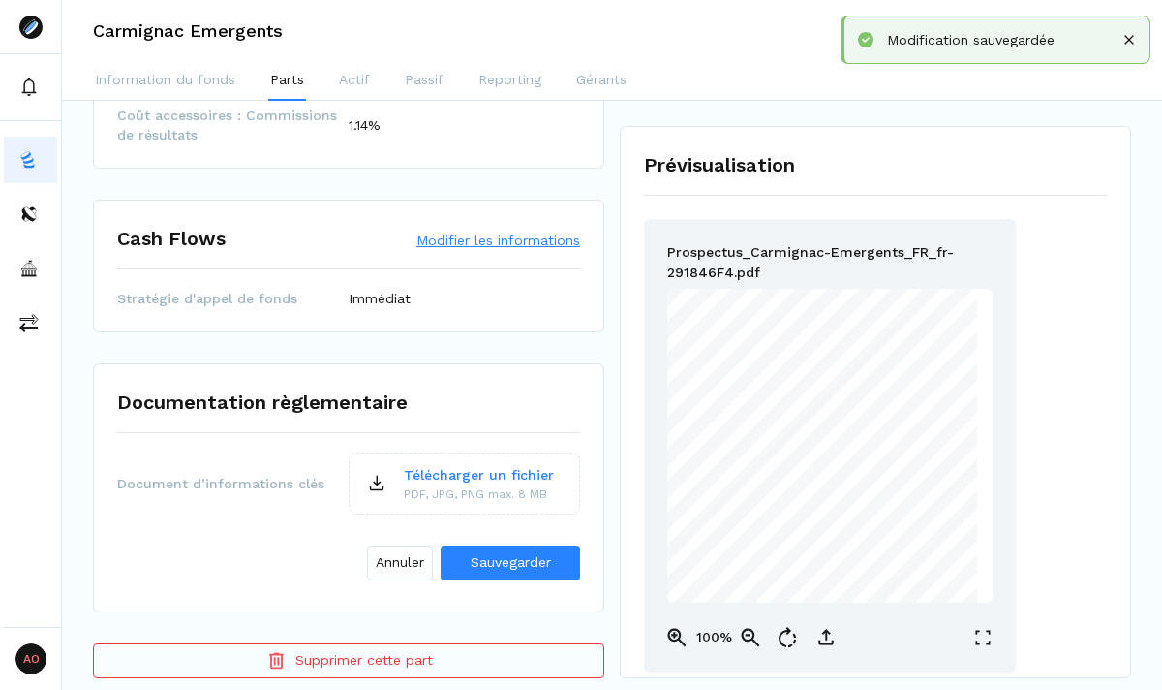
click at [455, 465] on p "Télécharger un fichier" at bounding box center [479, 475] width 150 height 20
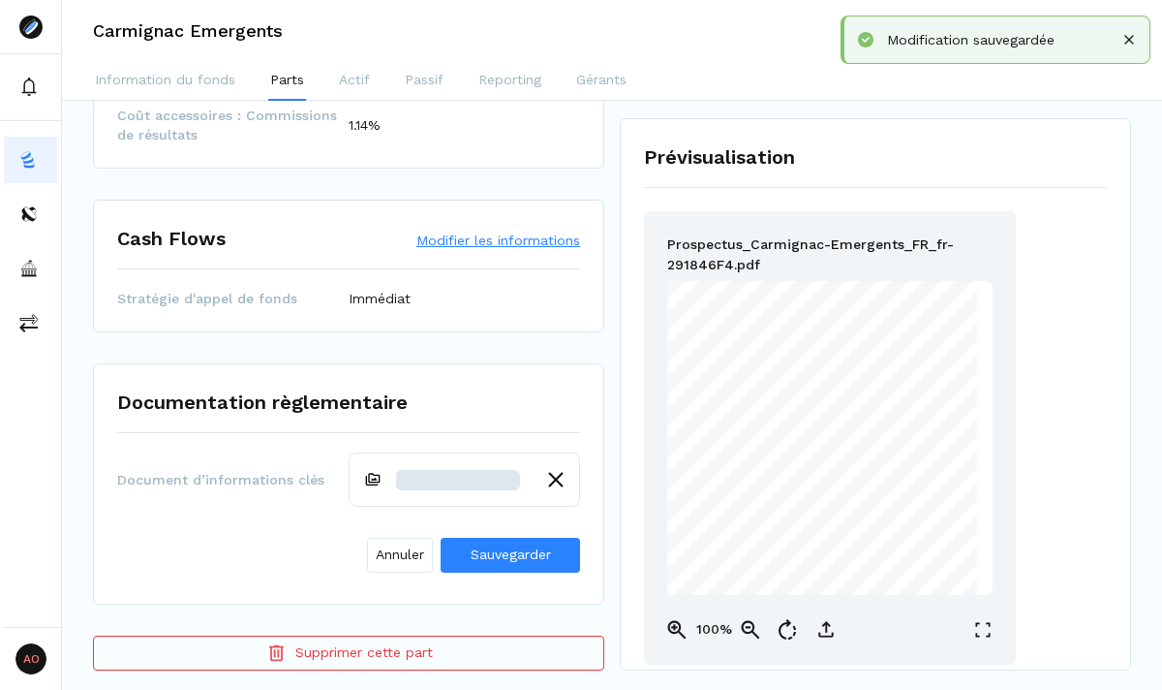
scroll to position [1236, 0]
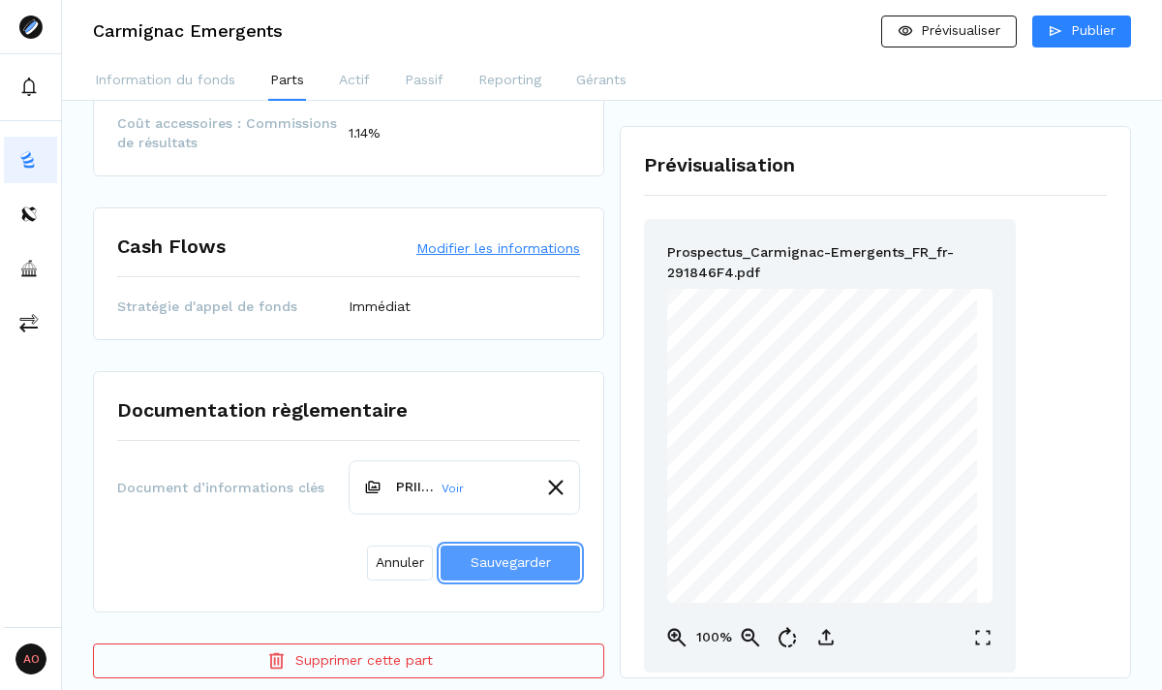
click at [499, 554] on span "Sauvegarder" at bounding box center [511, 561] width 80 height 15
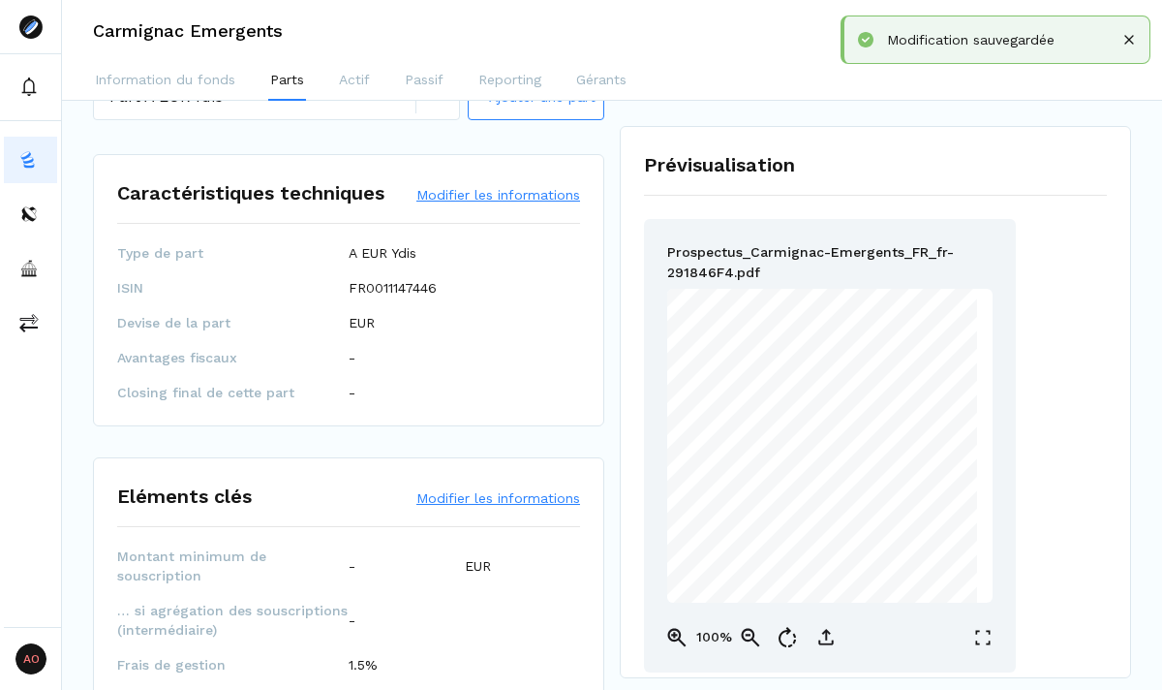
scroll to position [0, 0]
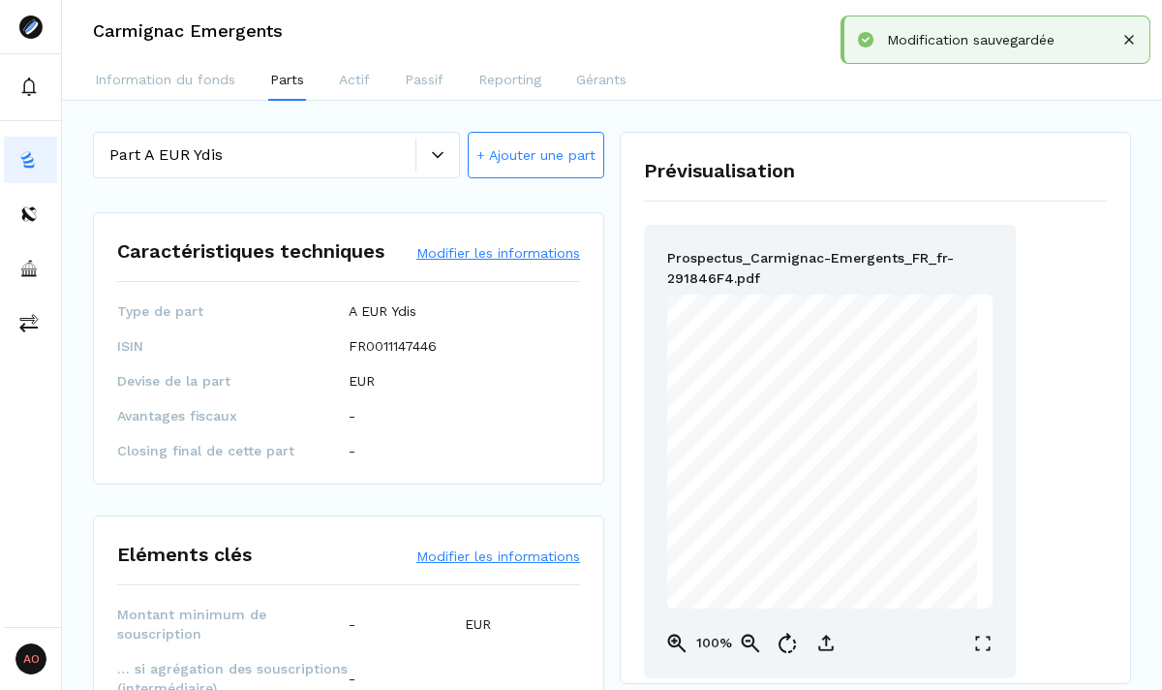
click at [439, 160] on icon at bounding box center [438, 155] width 12 height 12
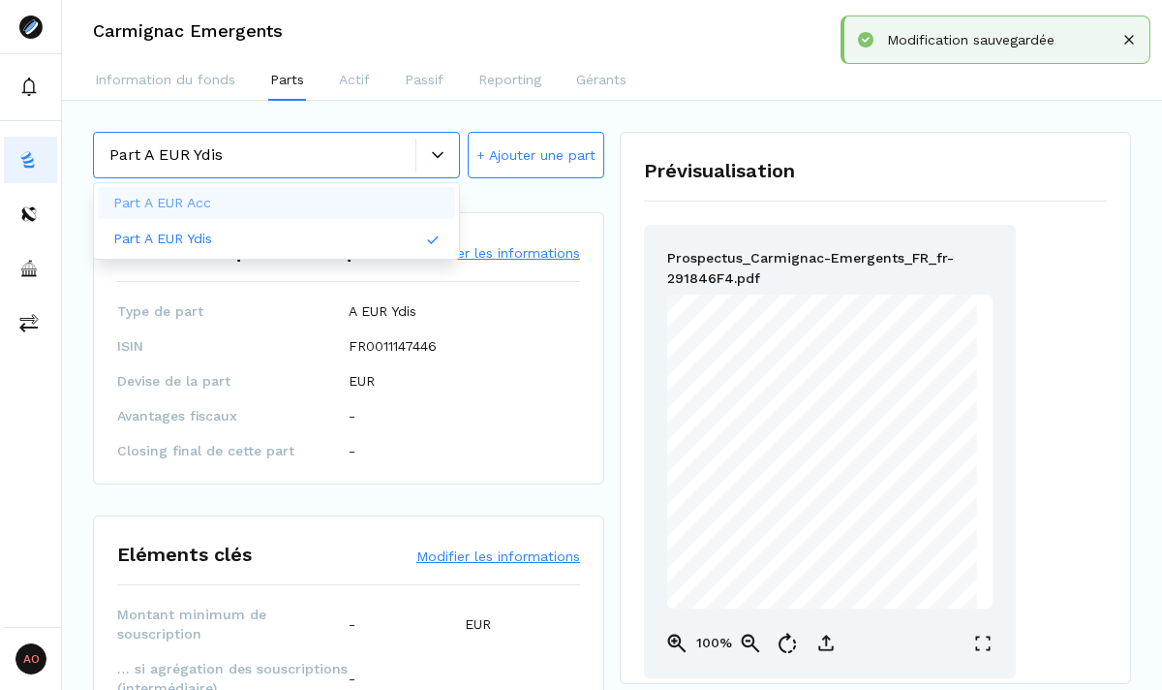
click at [508, 156] on button "+ Ajouter une part" at bounding box center [536, 155] width 137 height 46
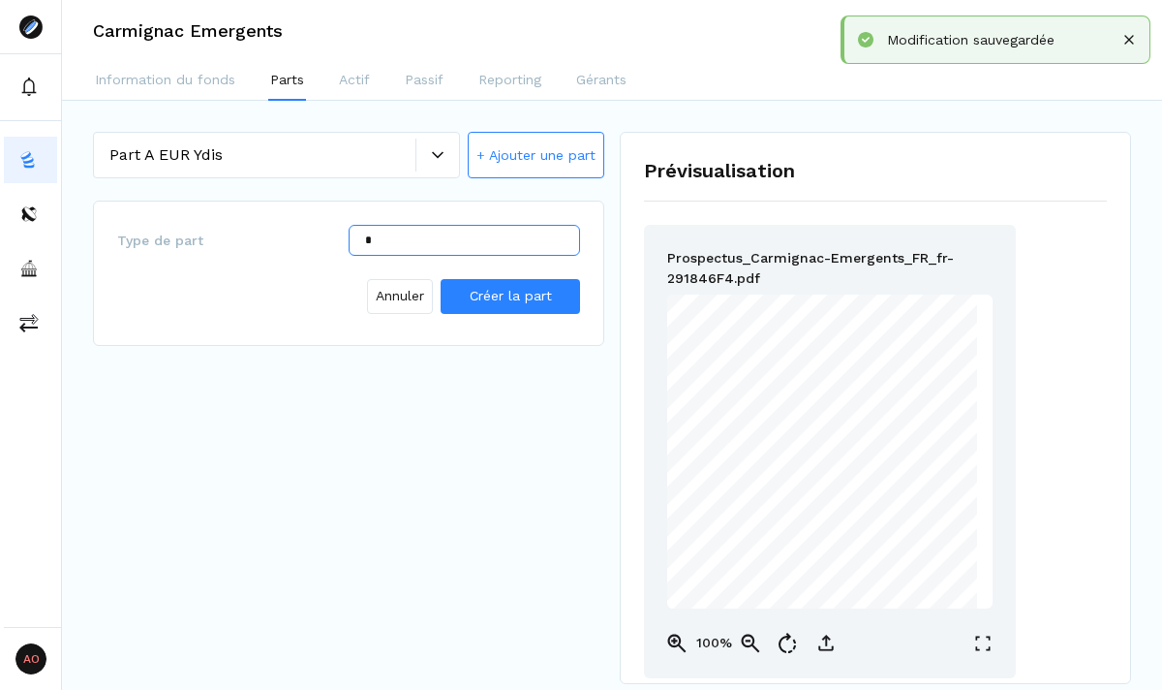
click at [413, 247] on input "*" at bounding box center [464, 240] width 231 height 31
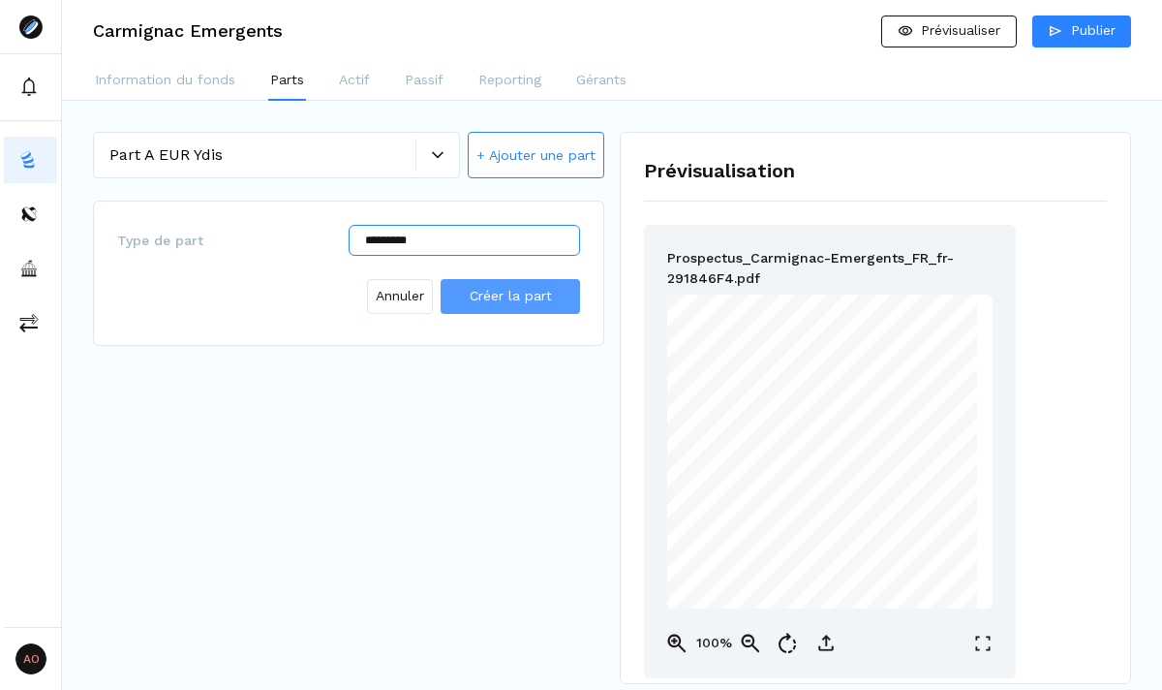
type input "*********"
click at [506, 304] on span "Créer la part" at bounding box center [511, 296] width 82 height 20
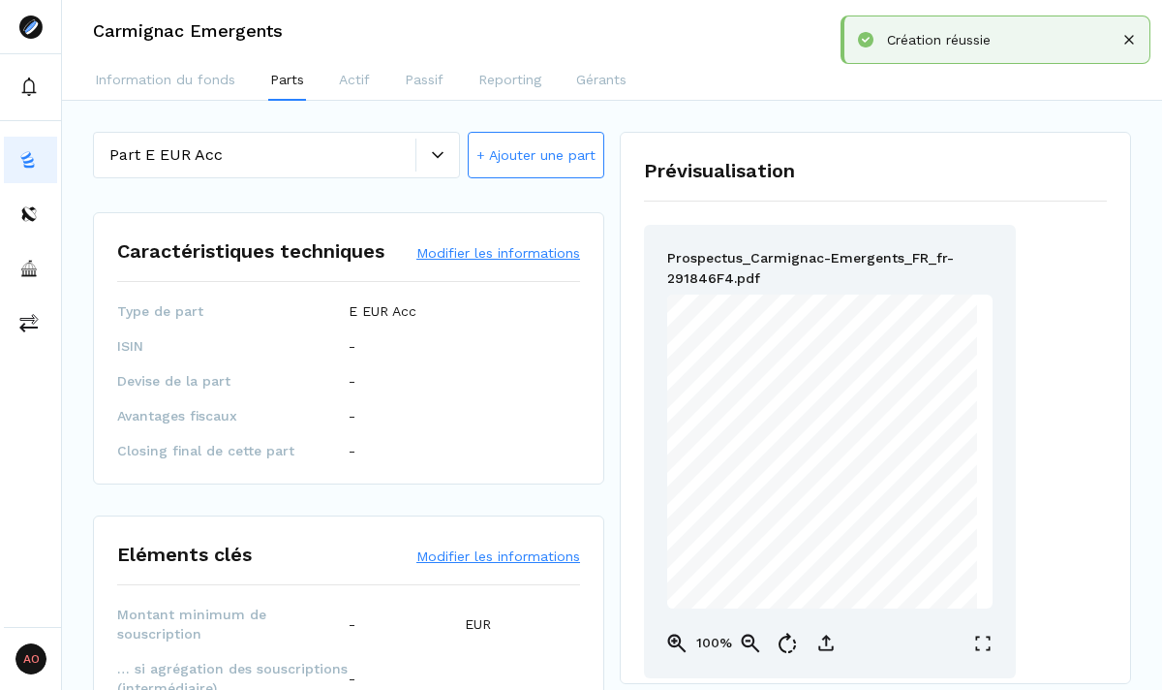
click at [485, 254] on button "Modifier les informations" at bounding box center [498, 252] width 164 height 19
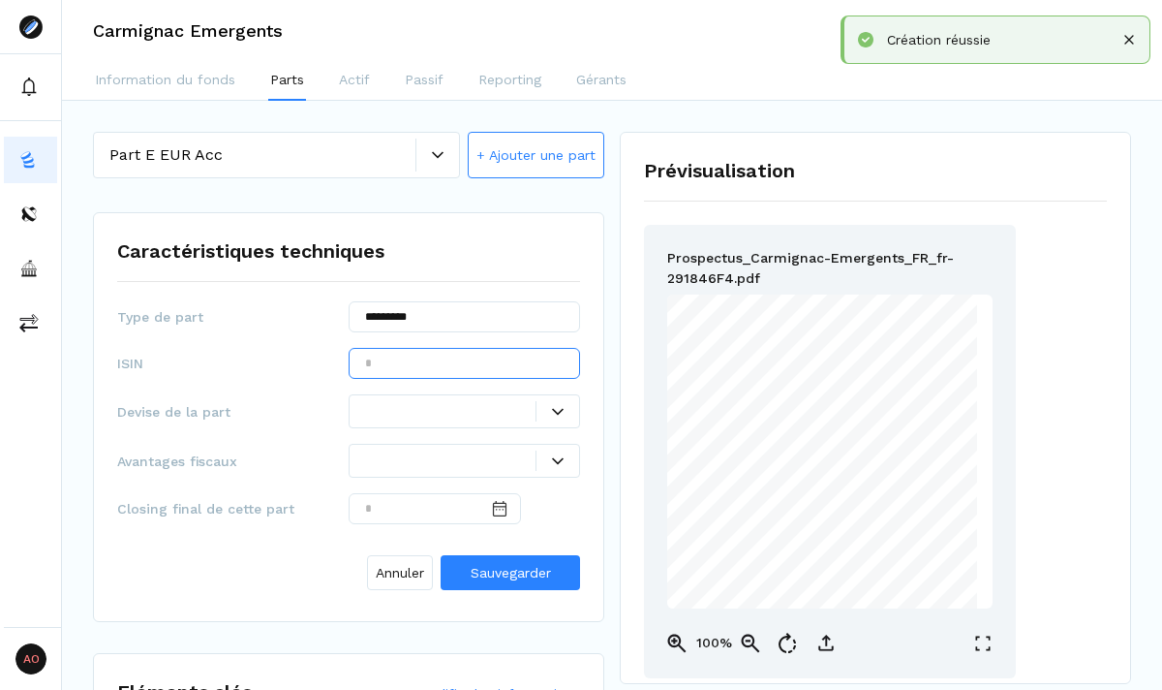
click at [426, 362] on input "text" at bounding box center [464, 363] width 231 height 31
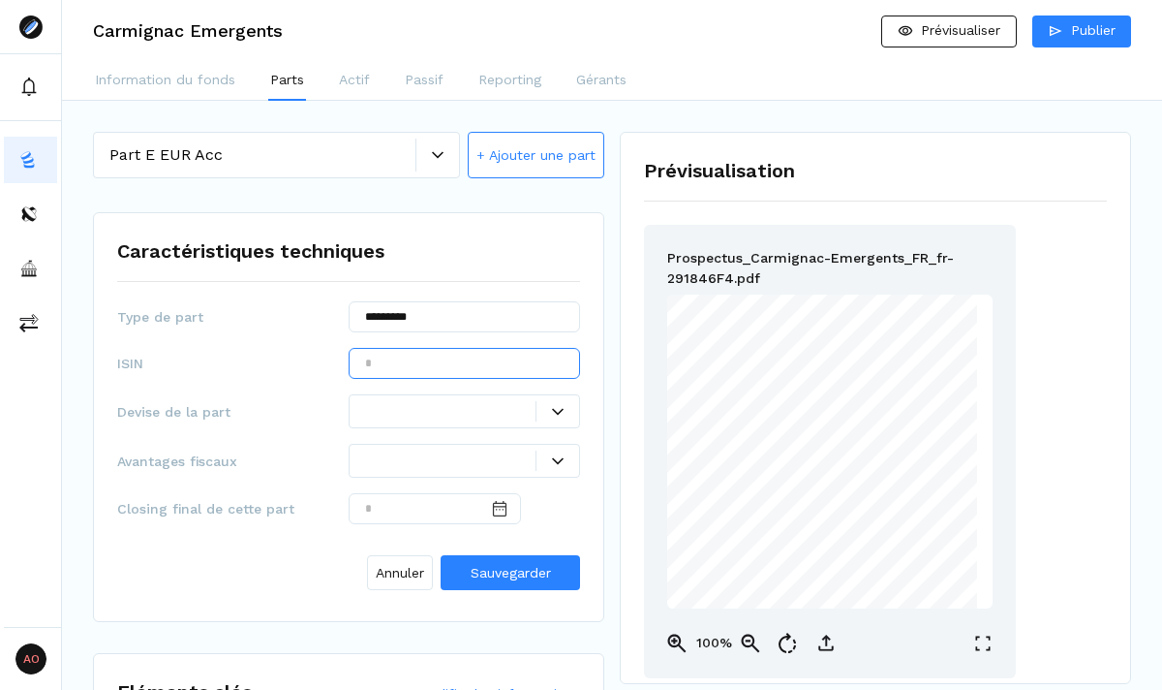
paste input "**********"
type input "**********"
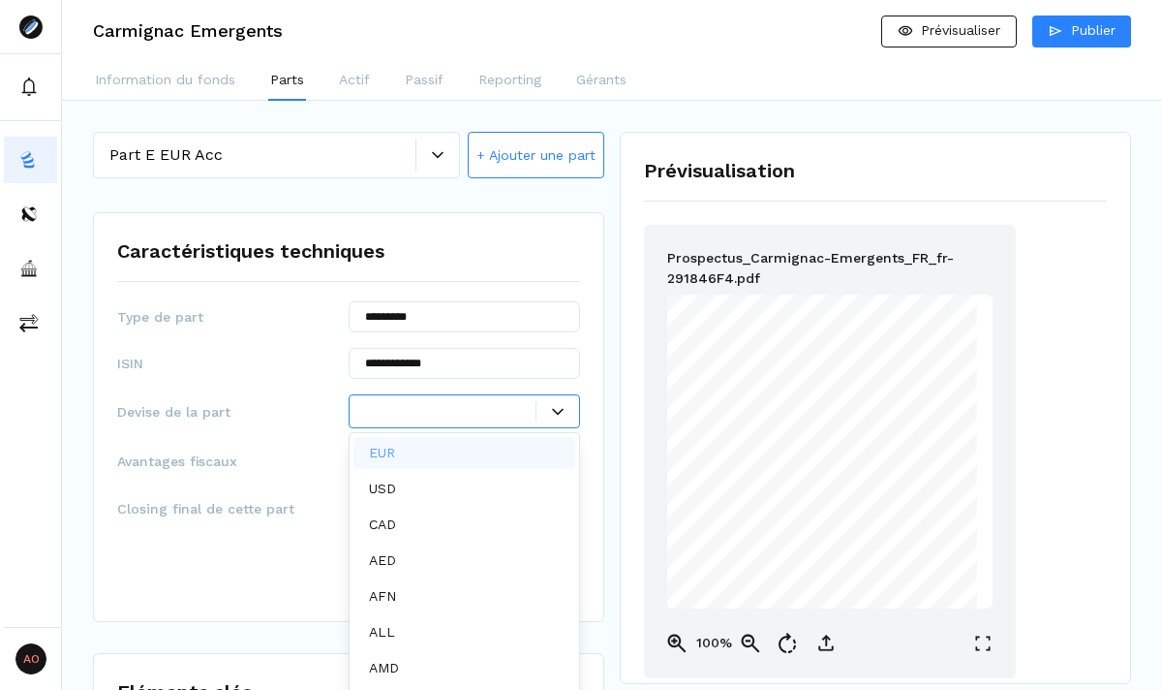
click at [410, 403] on div at bounding box center [450, 411] width 170 height 20
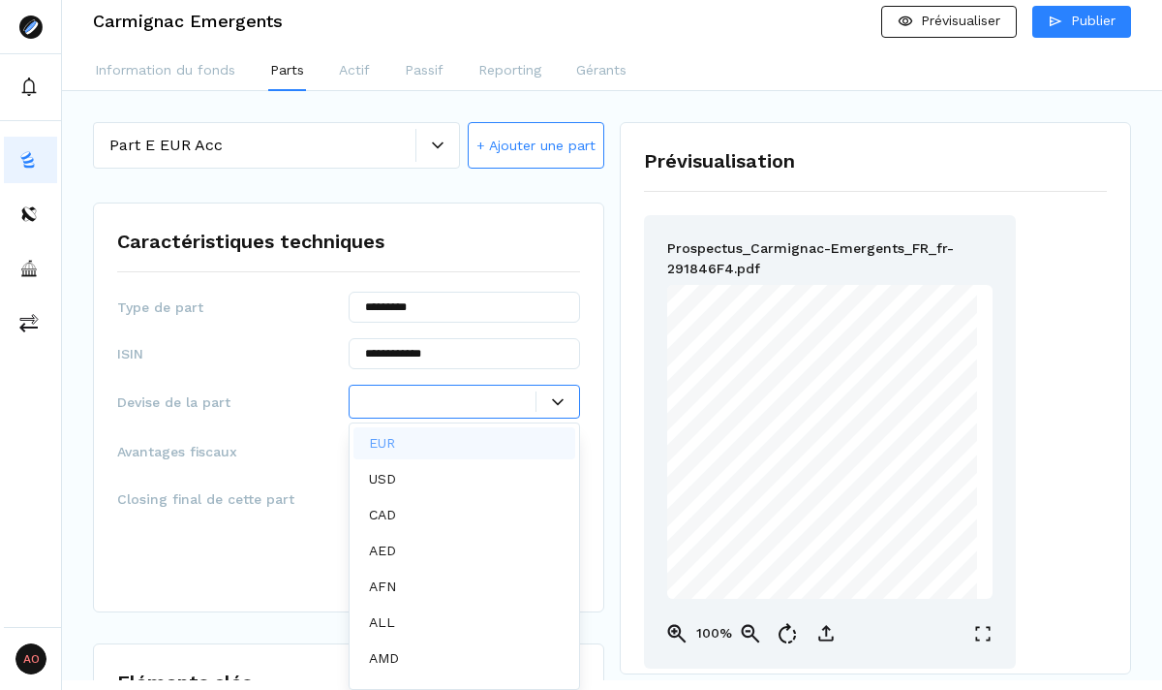
click at [406, 438] on div "EUR" at bounding box center [465, 443] width 222 height 32
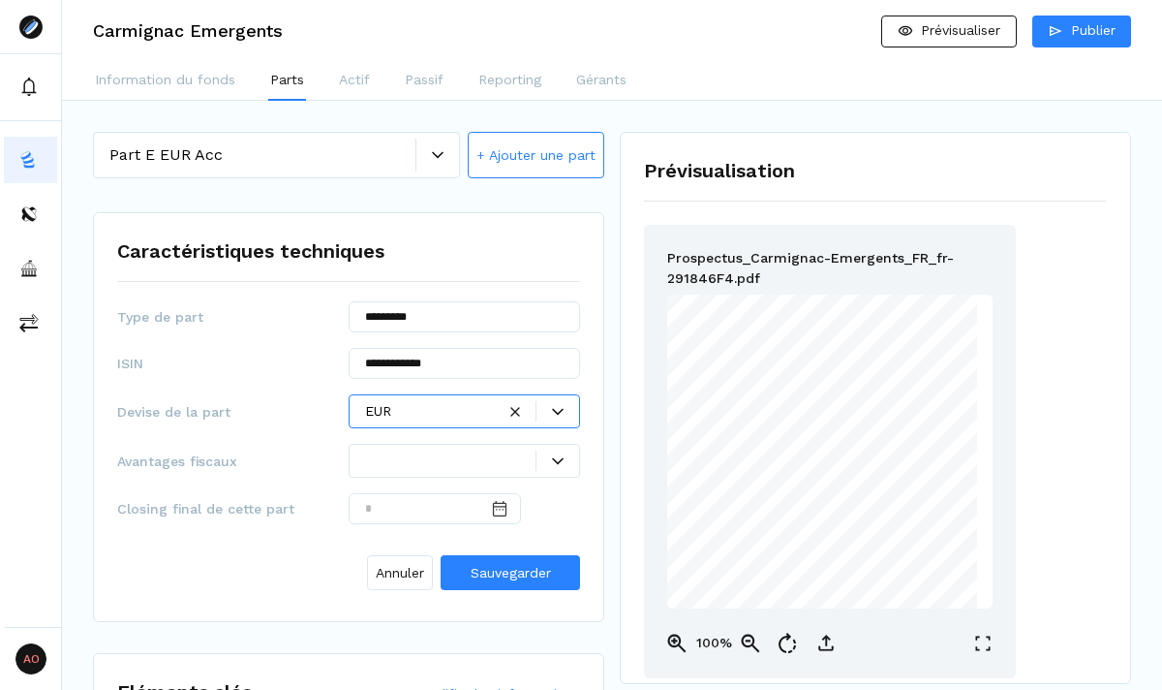
scroll to position [0, 0]
click at [475, 569] on span "Sauvegarder" at bounding box center [511, 572] width 80 height 15
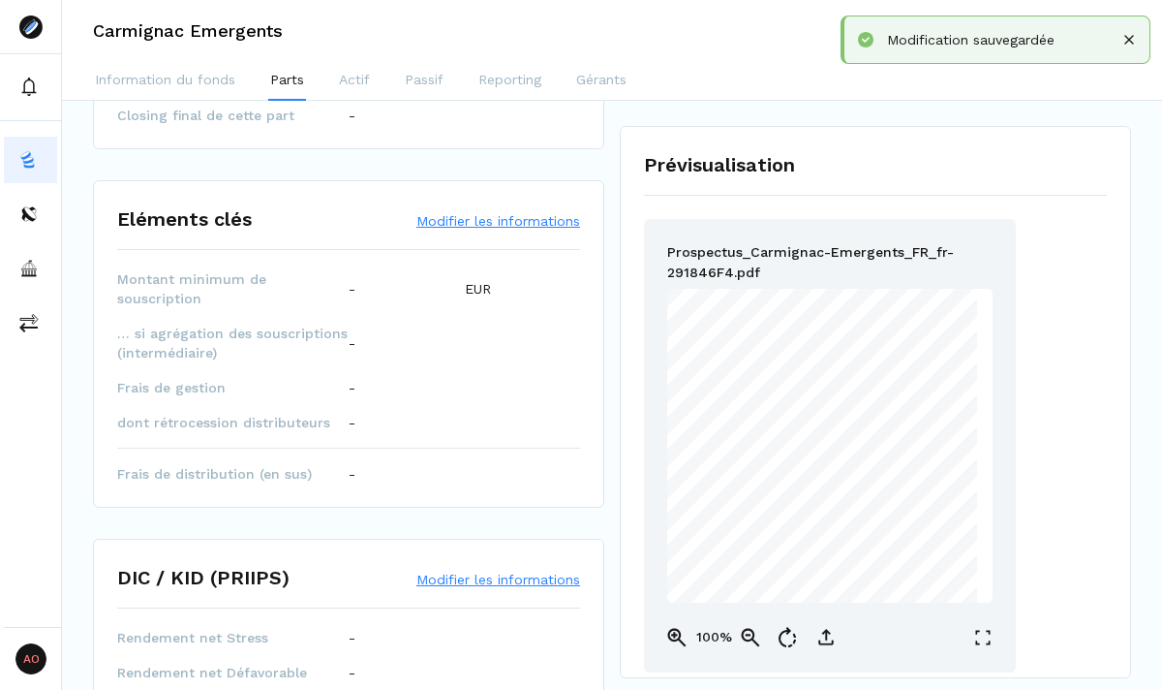
scroll to position [368, 0]
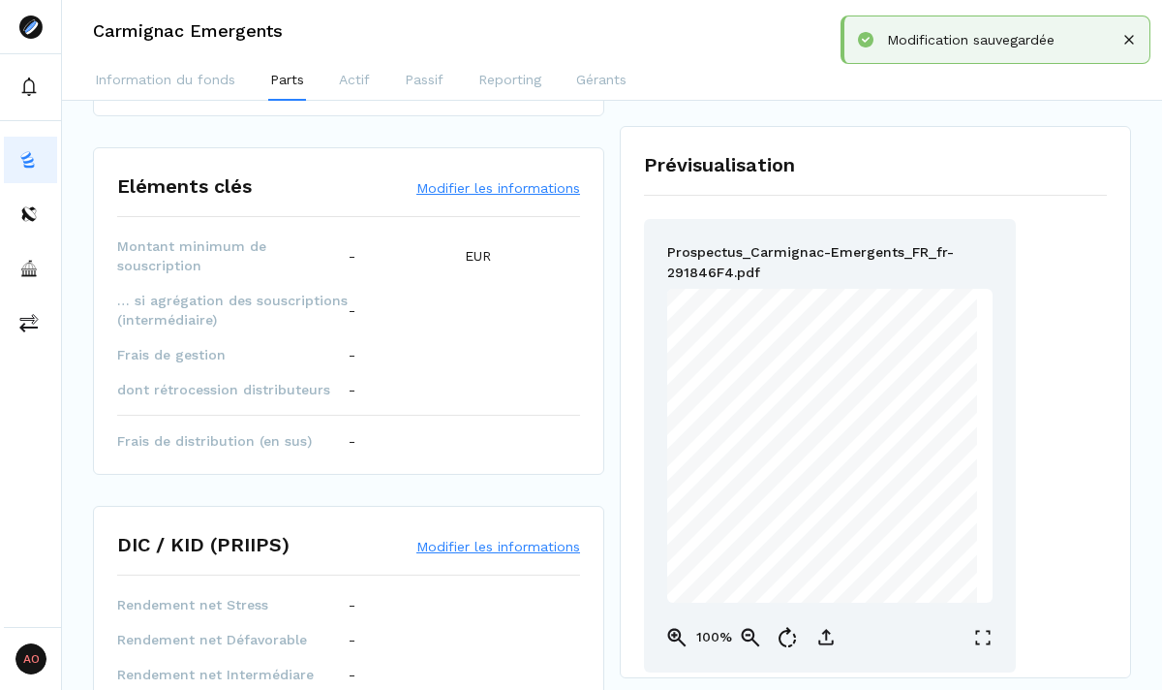
click at [449, 189] on button "Modifier les informations" at bounding box center [498, 187] width 164 height 19
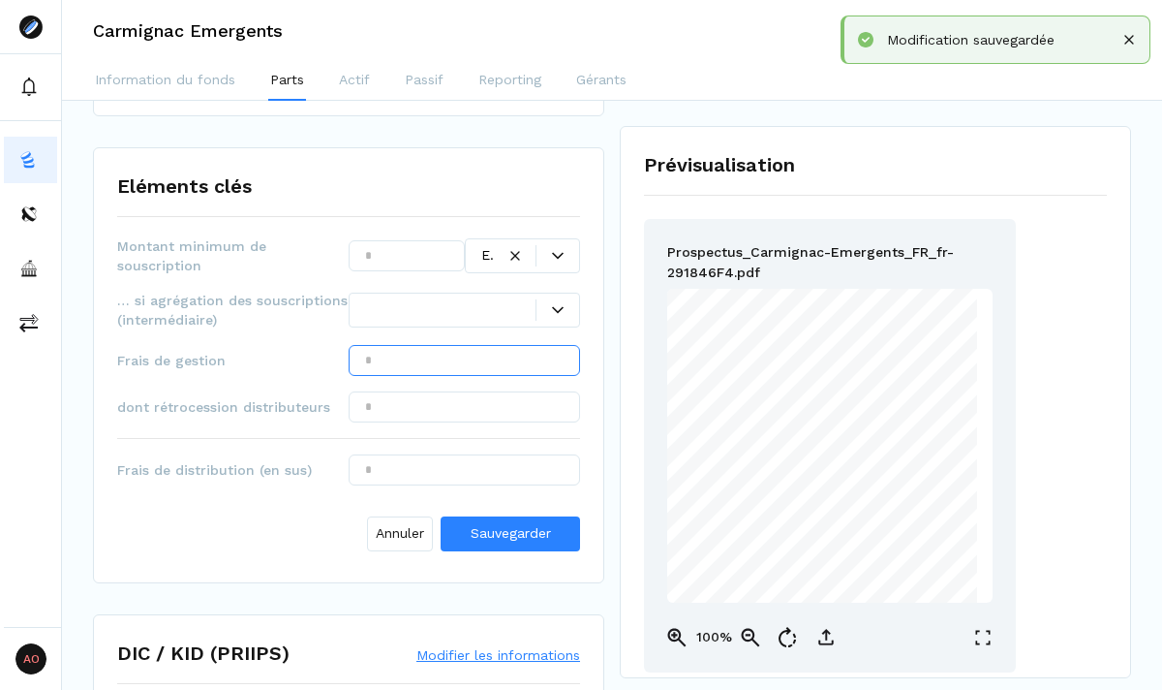
click at [427, 366] on input "text" at bounding box center [464, 360] width 231 height 31
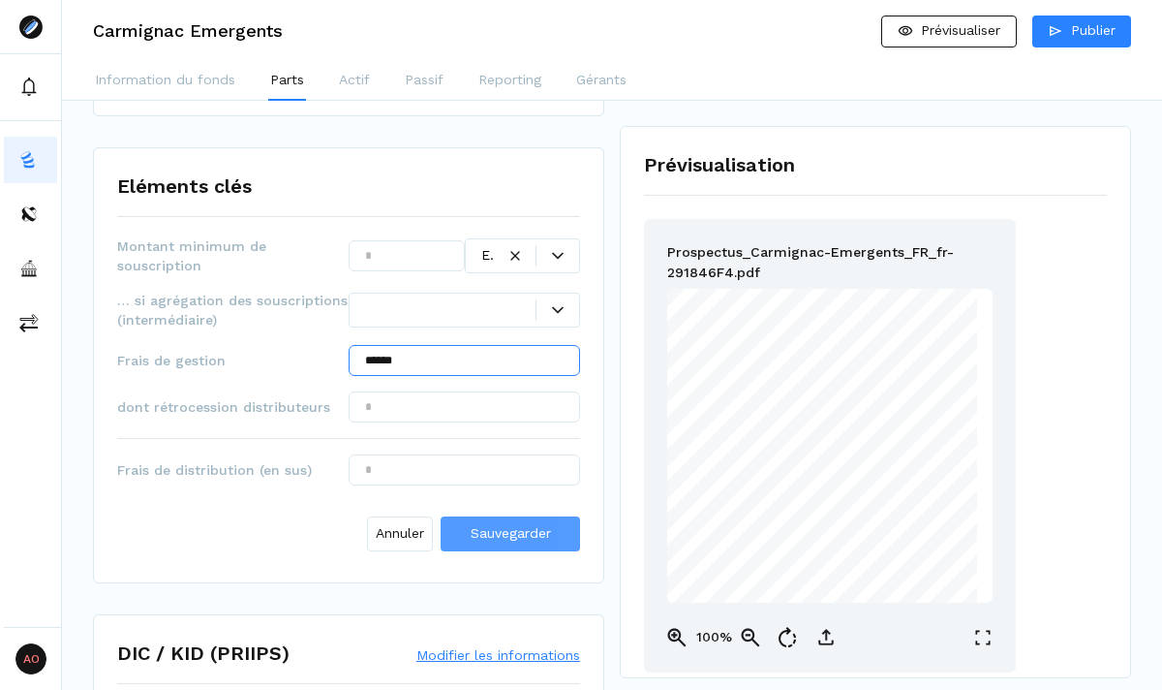
type input "******"
click at [484, 523] on span "Sauvegarder" at bounding box center [511, 533] width 80 height 20
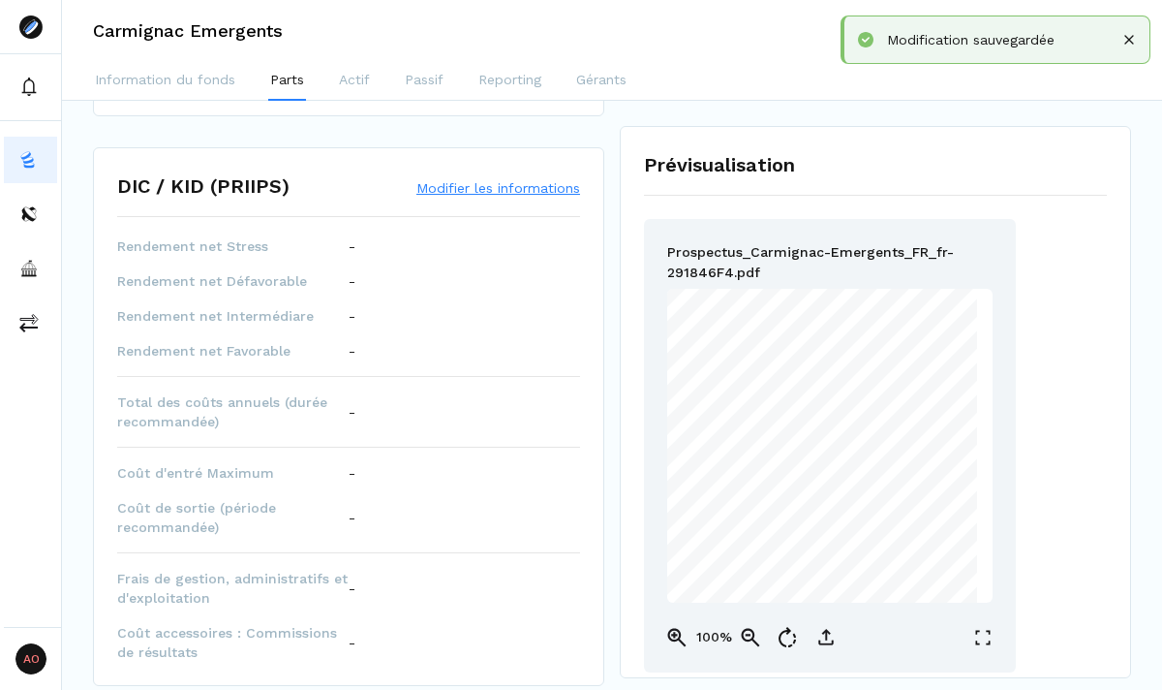
scroll to position [761, 0]
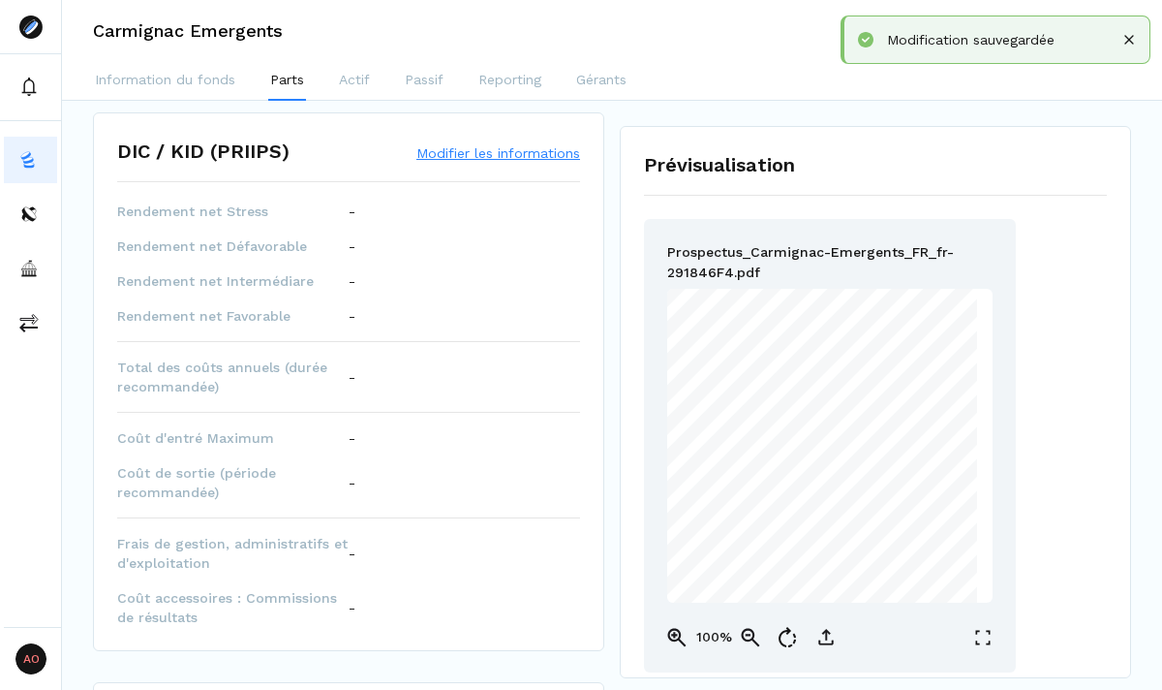
click at [476, 143] on button "Modifier les informations" at bounding box center [498, 152] width 164 height 19
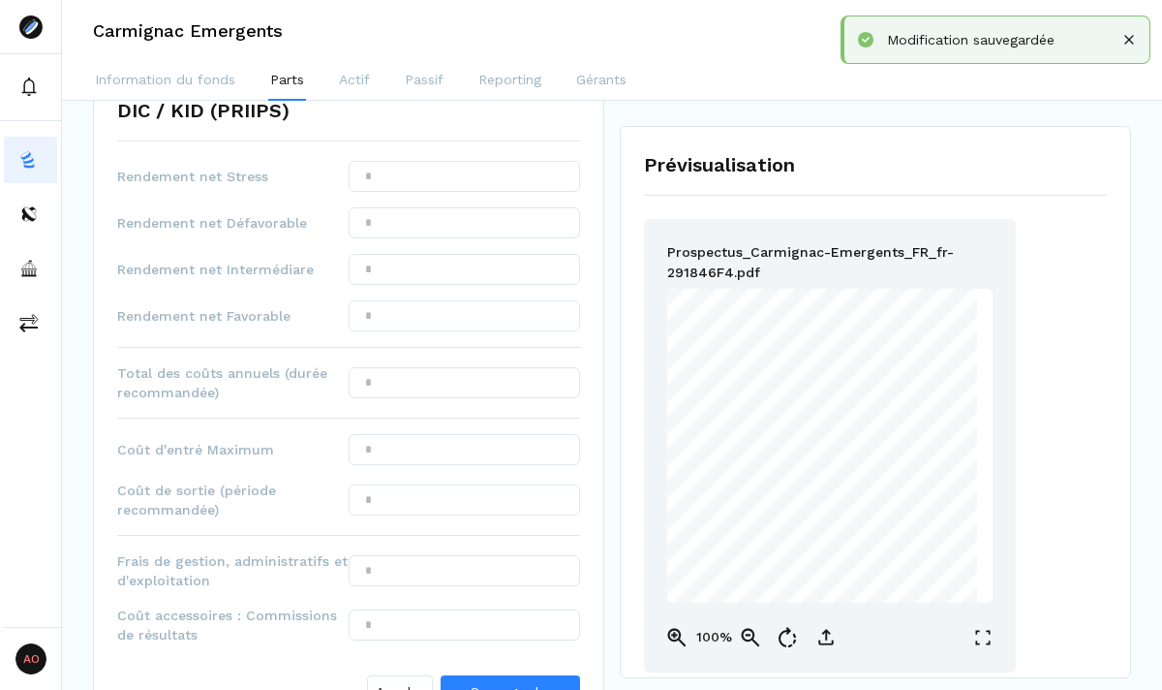
scroll to position [806, 0]
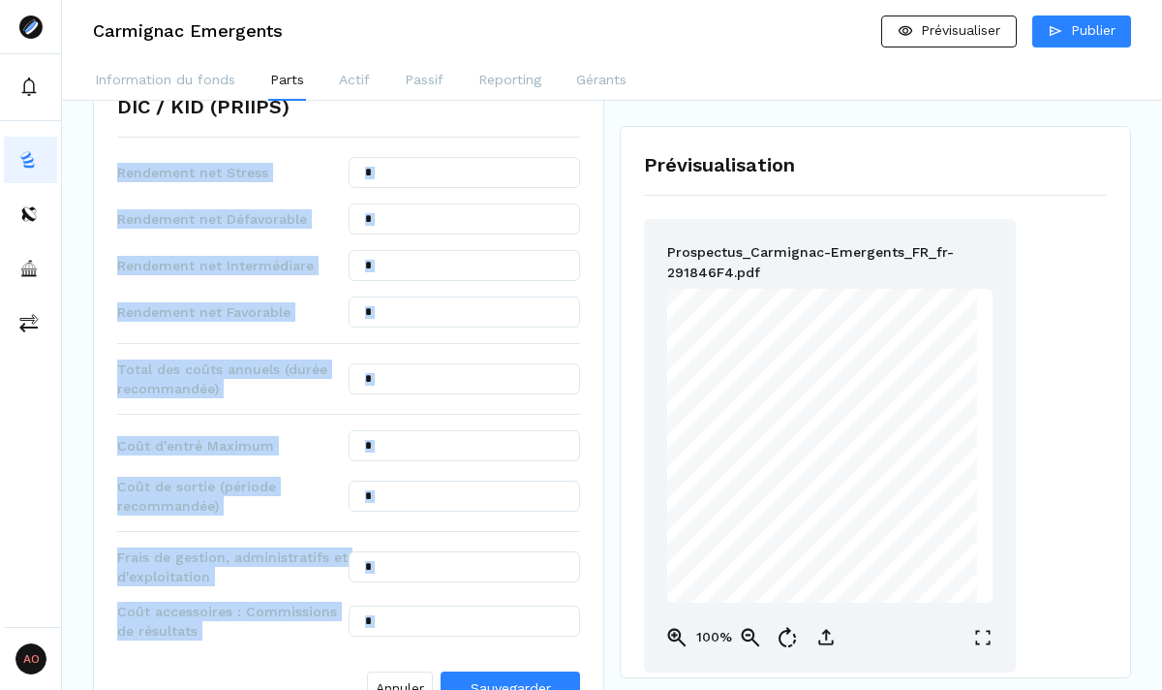
drag, startPoint x: 118, startPoint y: 153, endPoint x: 274, endPoint y: 623, distance: 494.9
click at [274, 623] on div "Rendement net Stress Rendement net Défavorable Rendement net Intermédiare Rende…" at bounding box center [348, 435] width 463 height 557
copy div "Rendement net Stress Rendement net Défavorable Rendement net Intermédiare Rende…"
click at [499, 160] on input "text" at bounding box center [464, 172] width 231 height 31
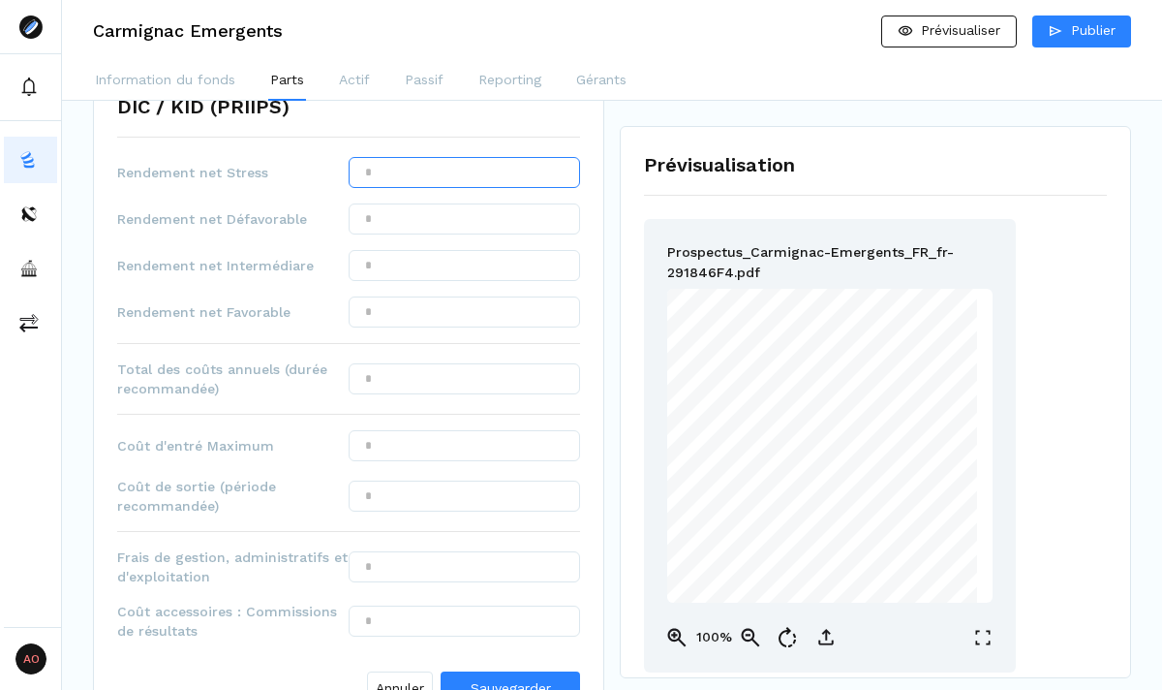
click at [499, 160] on input "text" at bounding box center [464, 172] width 231 height 31
type input "********"
click at [464, 203] on input "text" at bounding box center [464, 218] width 231 height 31
type input "*******"
click at [483, 256] on input "text" at bounding box center [464, 265] width 231 height 31
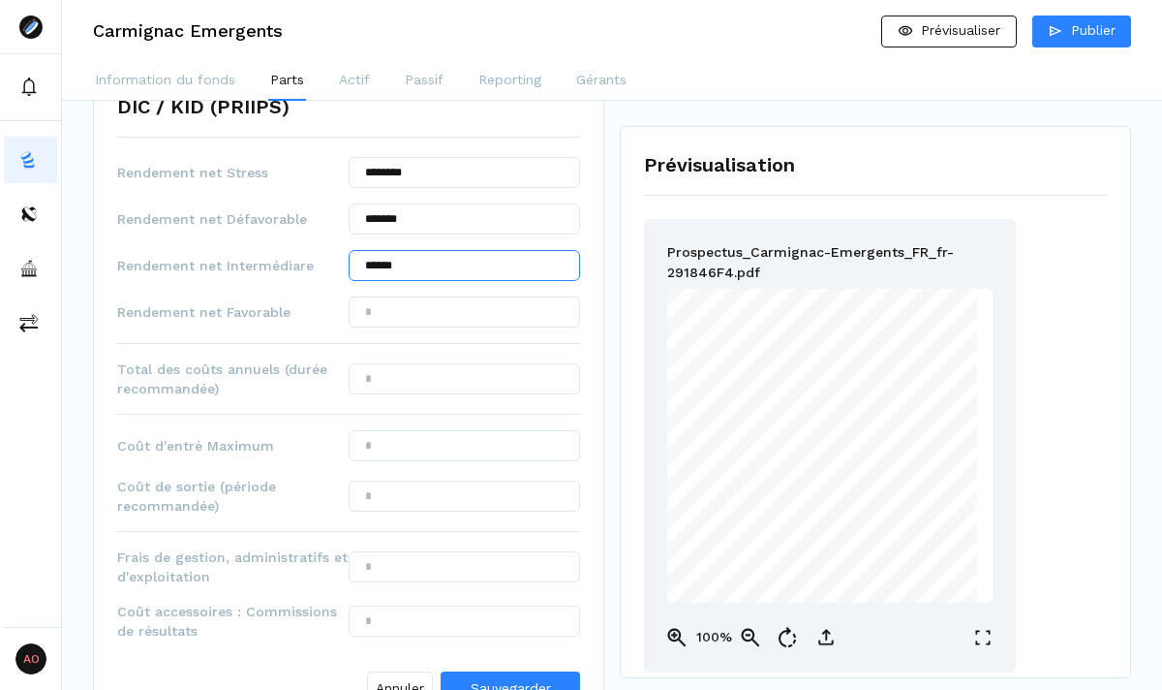
type input "******"
click at [370, 298] on input "text" at bounding box center [464, 311] width 231 height 31
type input "*******"
click at [382, 368] on input "text" at bounding box center [464, 378] width 231 height 31
type input "*****"
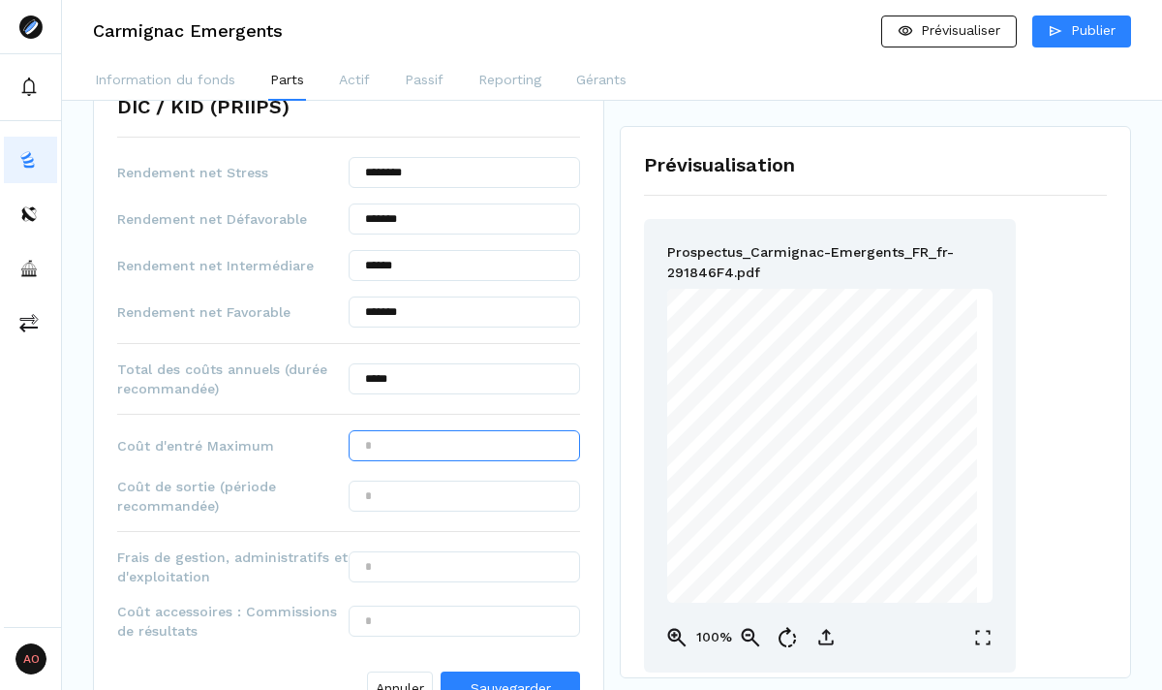
click at [389, 430] on input "text" at bounding box center [464, 445] width 231 height 31
type input "***"
click at [450, 480] on input "text" at bounding box center [464, 495] width 231 height 31
type input "***"
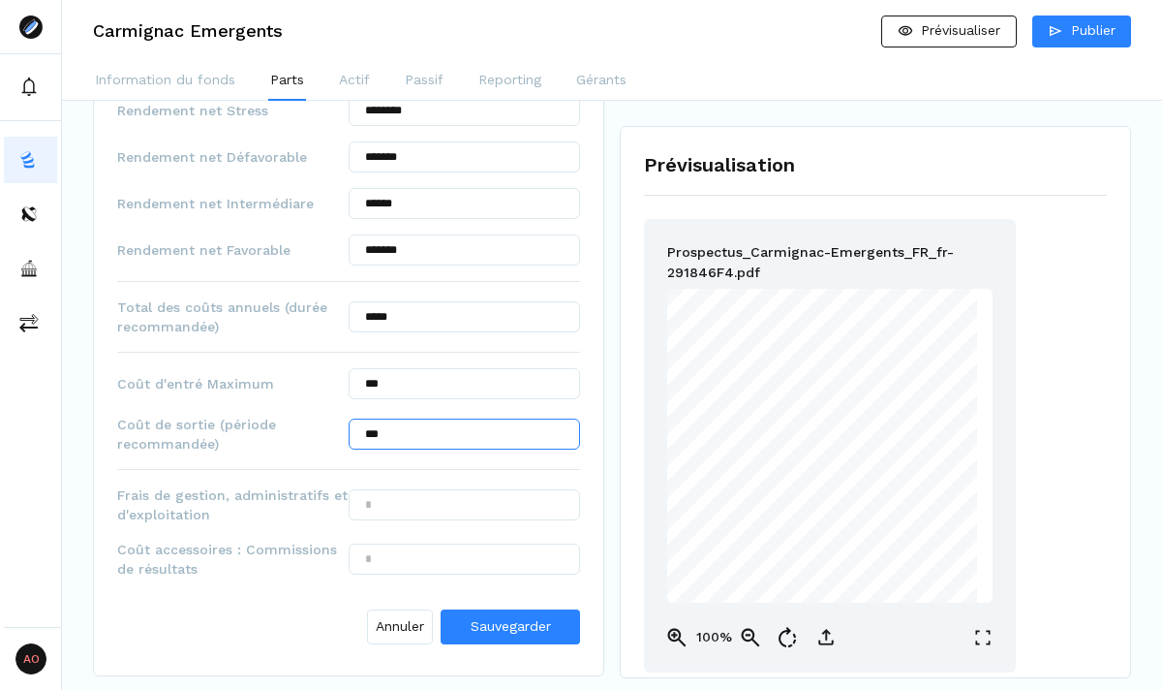
scroll to position [919, 0]
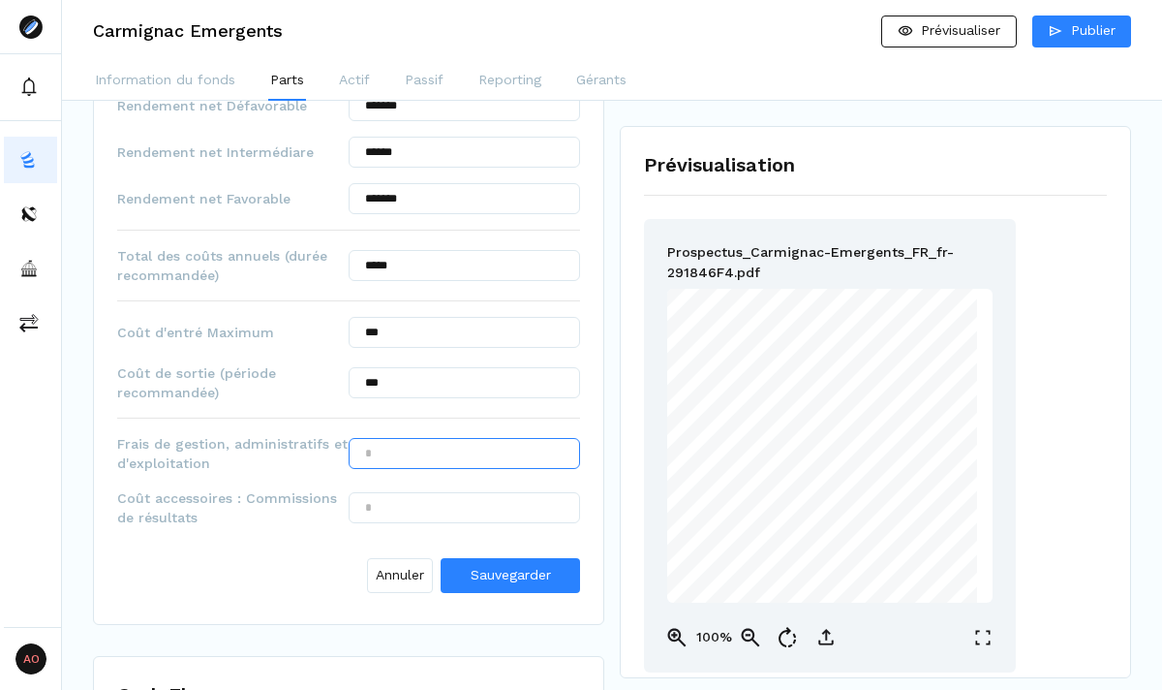
click at [403, 442] on input "text" at bounding box center [464, 453] width 231 height 31
type input "******"
click at [391, 492] on input "text" at bounding box center [464, 507] width 231 height 31
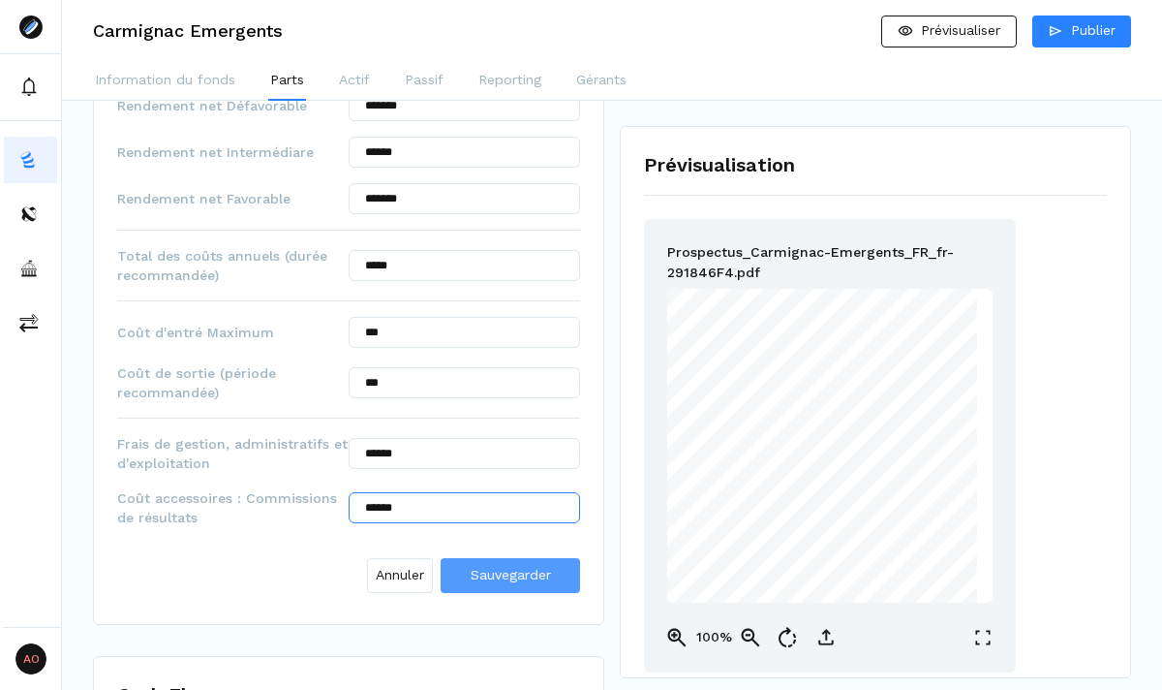
type input "******"
click at [528, 567] on span "Sauvegarder" at bounding box center [511, 574] width 80 height 15
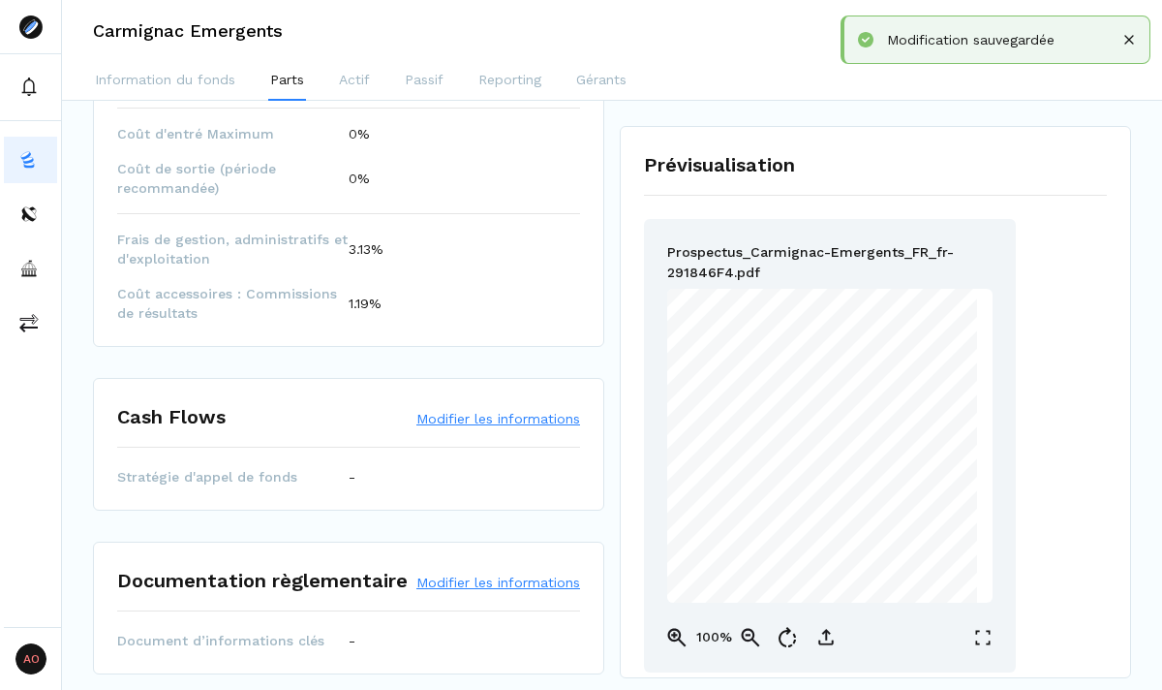
scroll to position [1127, 0]
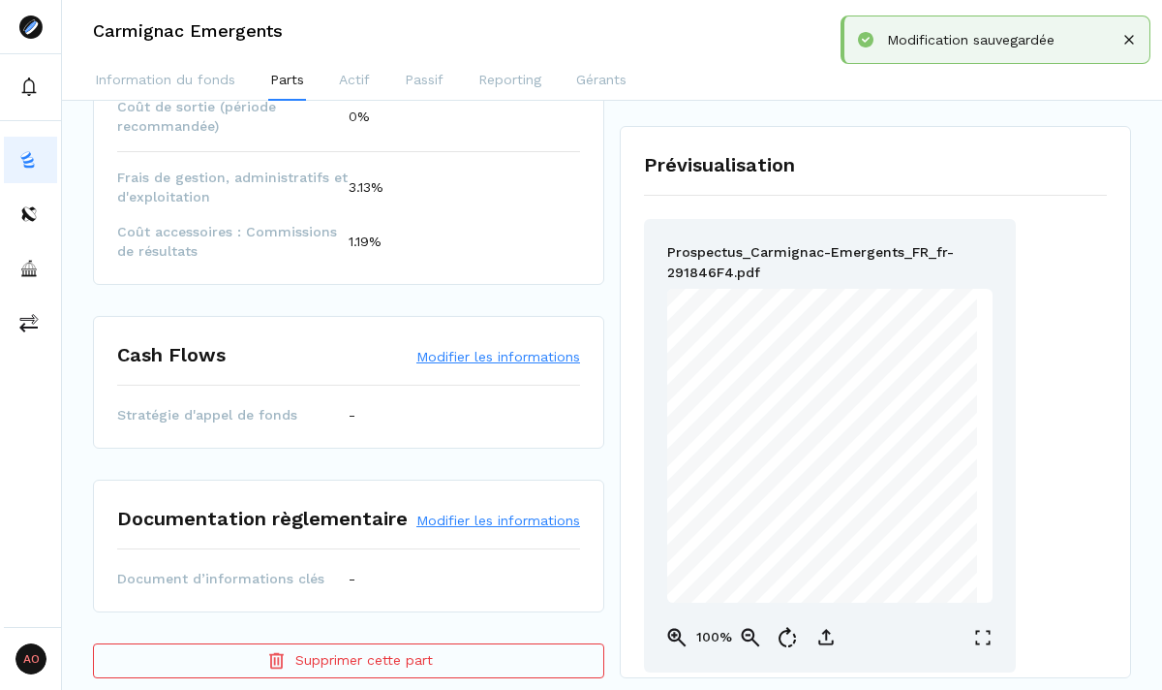
click at [484, 347] on button "Modifier les informations" at bounding box center [498, 356] width 164 height 19
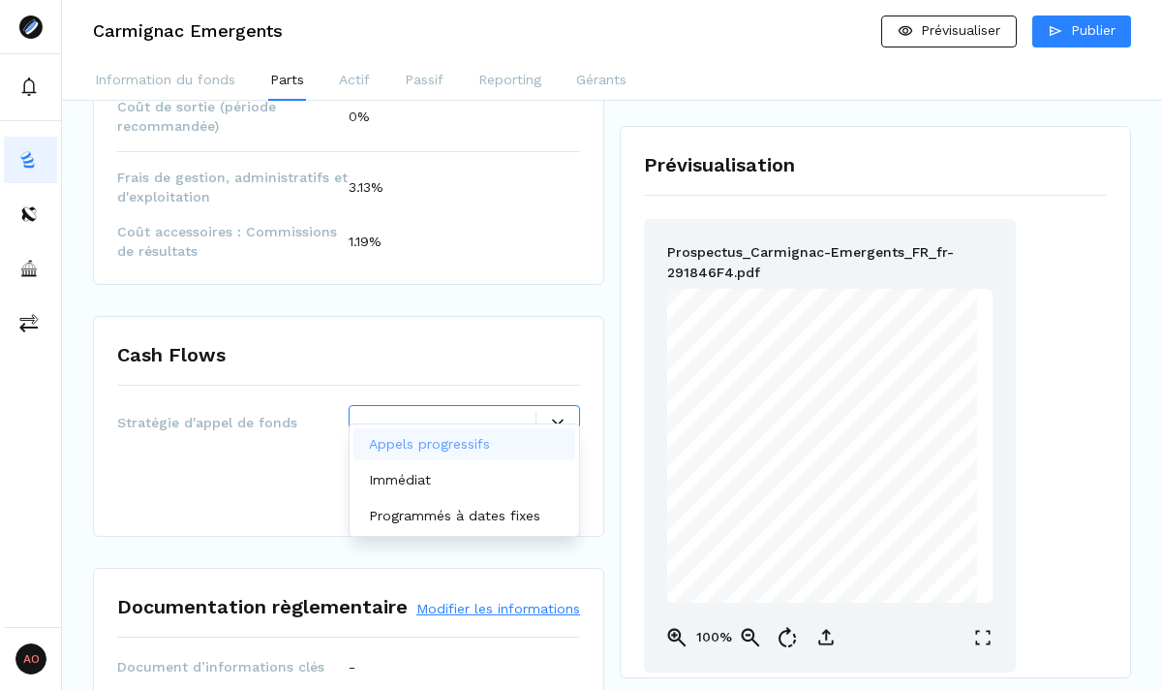
click at [548, 416] on div at bounding box center [558, 422] width 43 height 12
click at [475, 498] on div "Appels progressifs Immédiat Programmés à dates fixes" at bounding box center [465, 480] width 222 height 104
click at [496, 482] on div "Immédiat" at bounding box center [465, 480] width 222 height 32
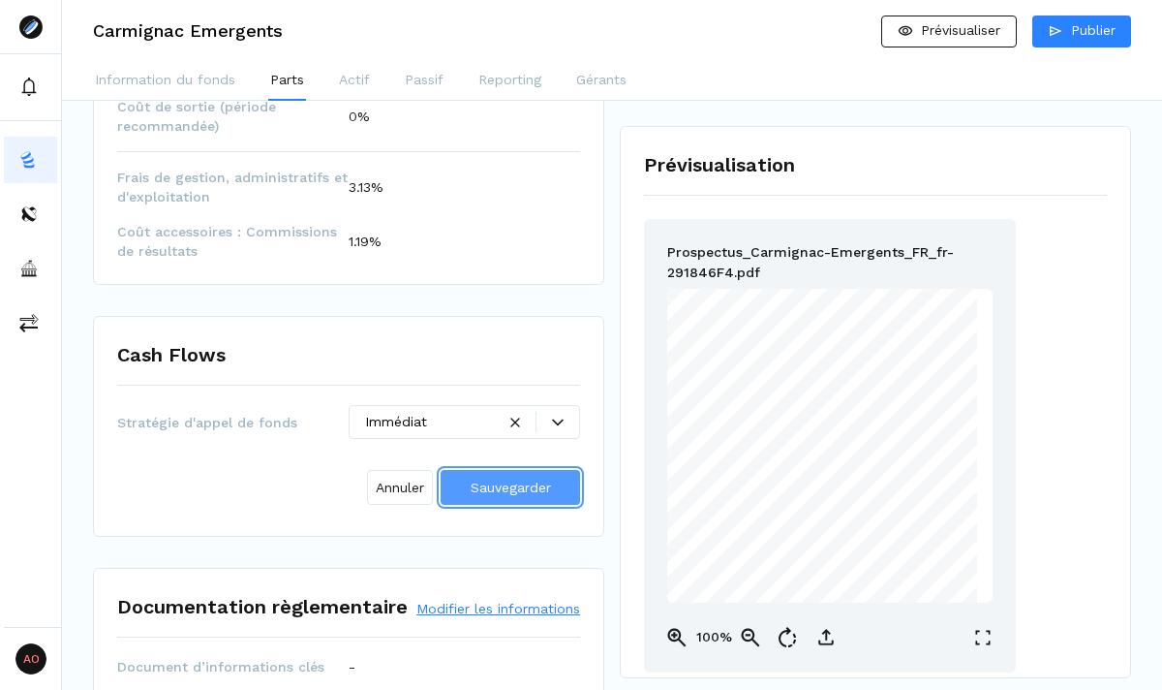
click at [522, 479] on span "Sauvegarder" at bounding box center [511, 486] width 80 height 15
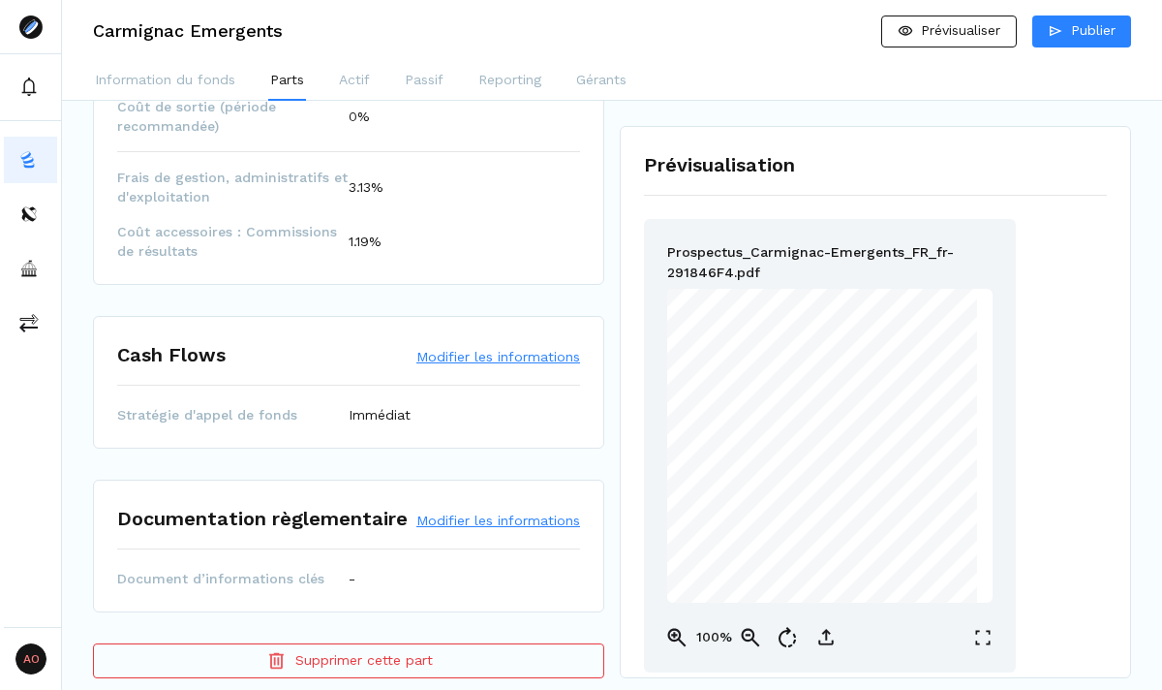
click at [470, 510] on button "Modifier les informations" at bounding box center [498, 519] width 164 height 19
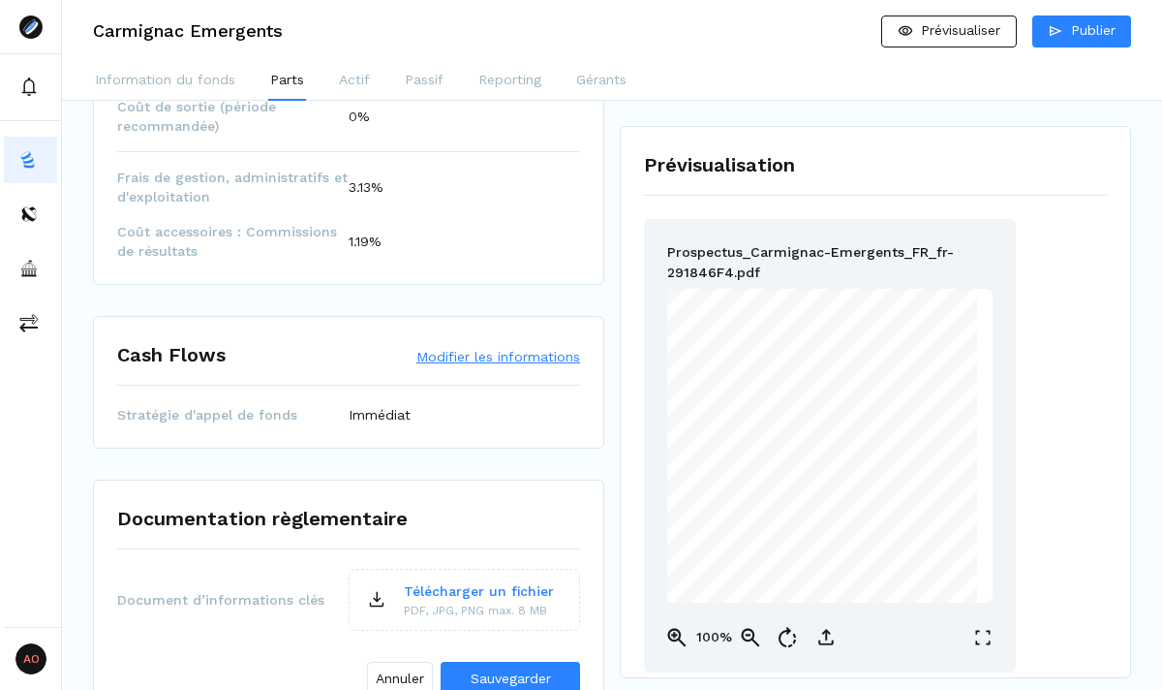
click at [473, 581] on p "Télécharger un fichier" at bounding box center [479, 591] width 150 height 20
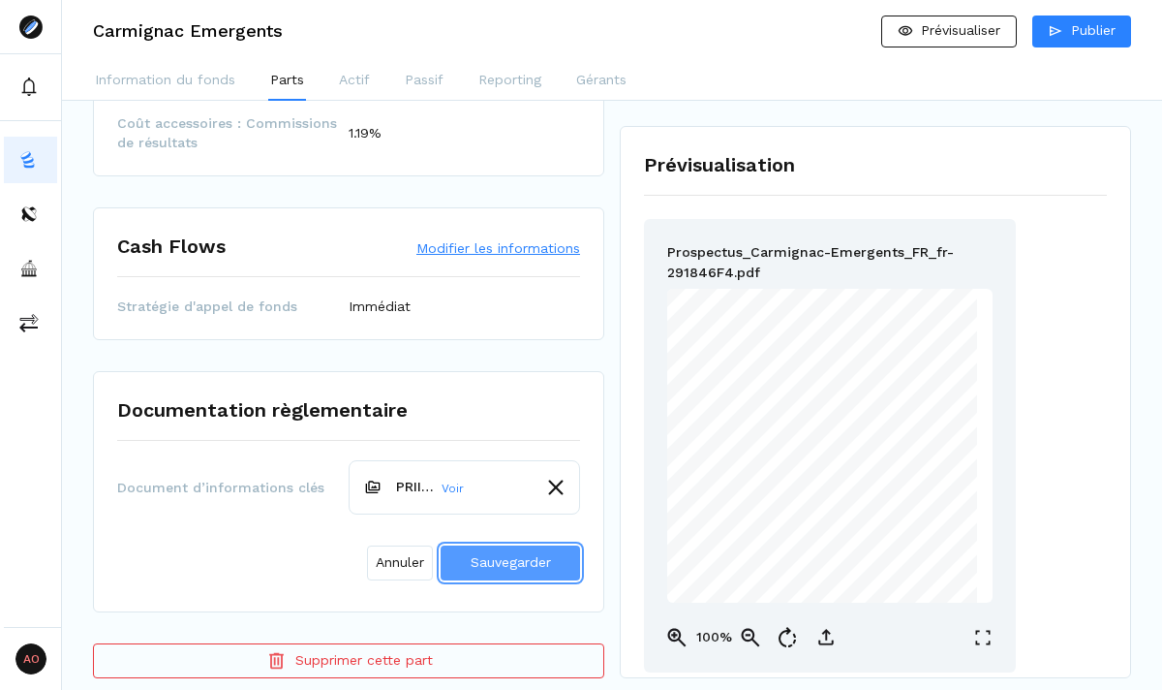
click at [509, 554] on span "Sauvegarder" at bounding box center [511, 561] width 80 height 15
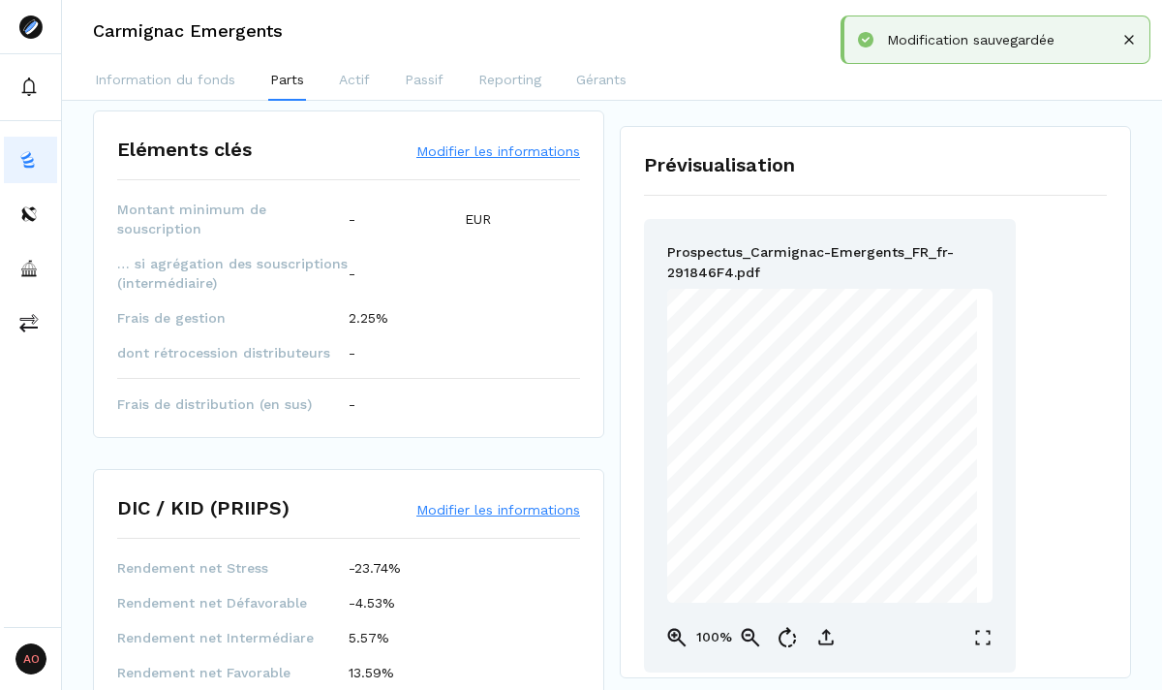
scroll to position [0, 0]
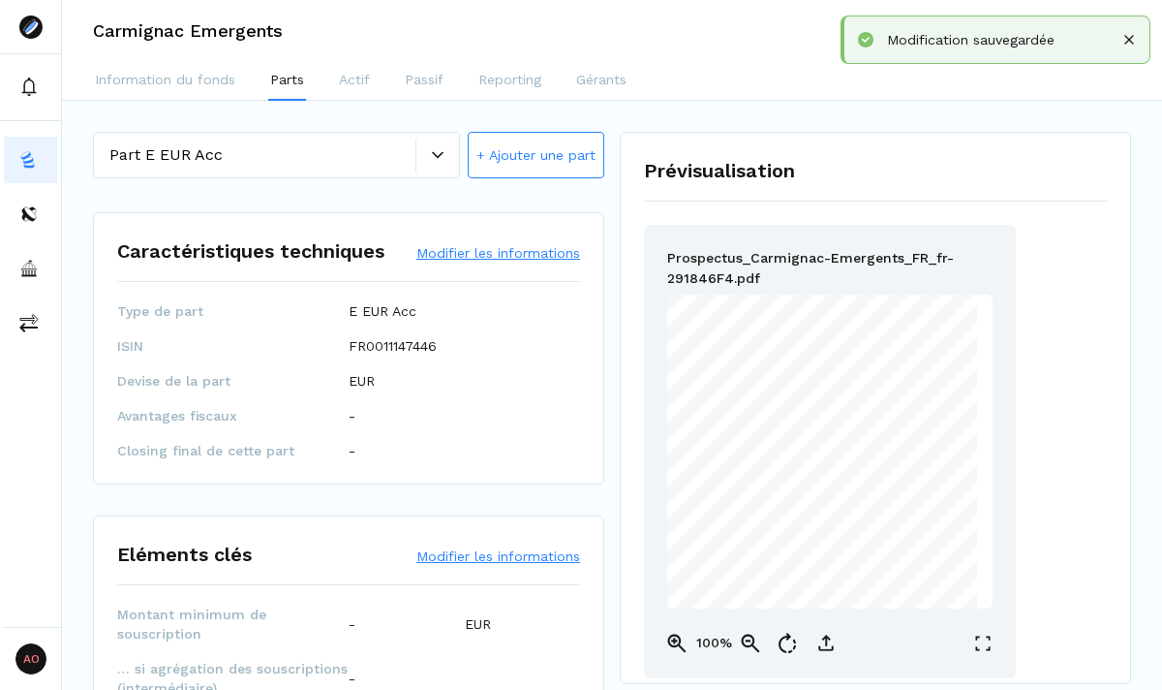
click at [437, 163] on div at bounding box center [437, 154] width 44 height 33
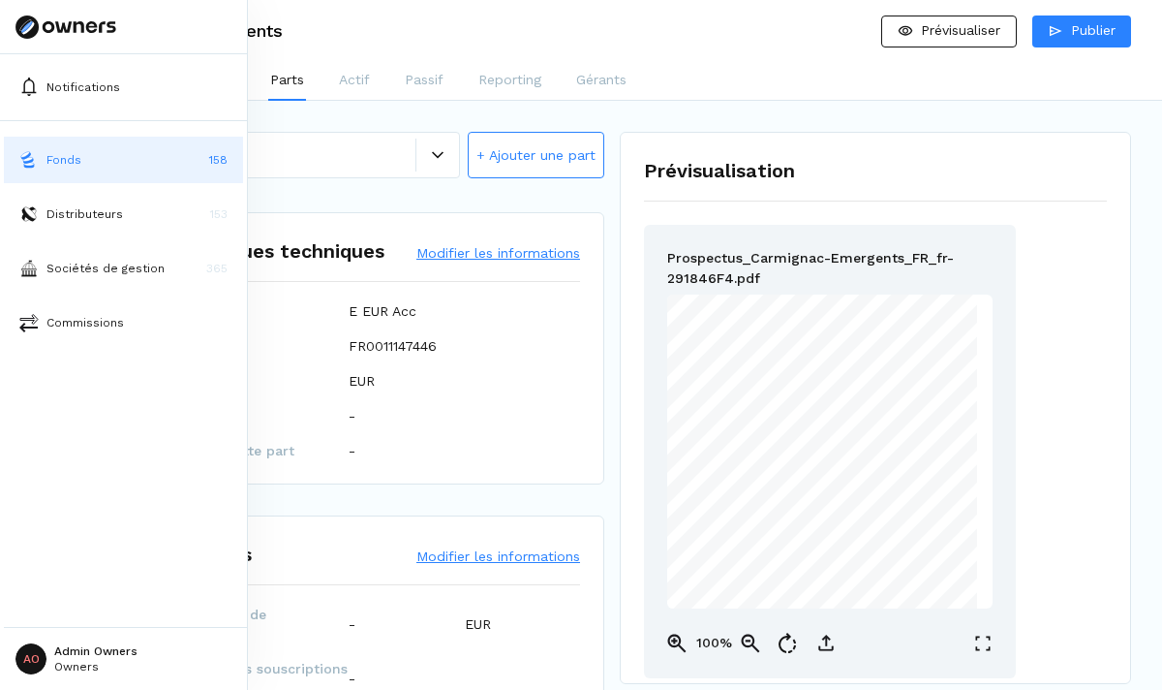
click at [40, 164] on button "Fonds 158" at bounding box center [123, 160] width 239 height 46
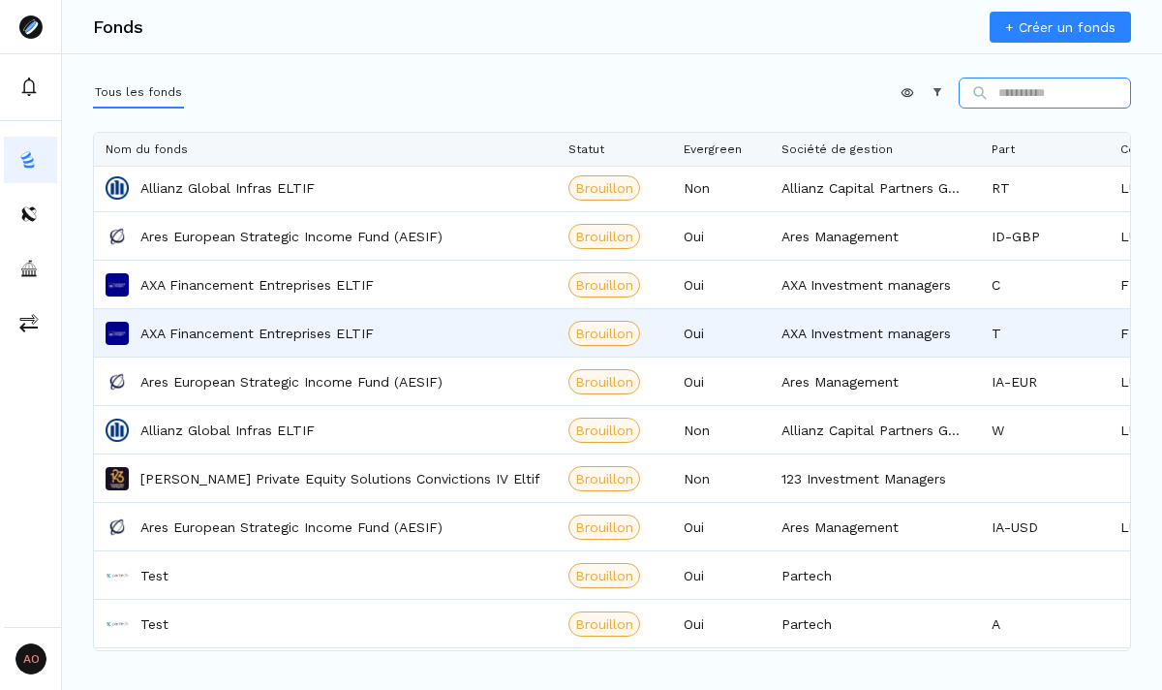
scroll to position [5020, 0]
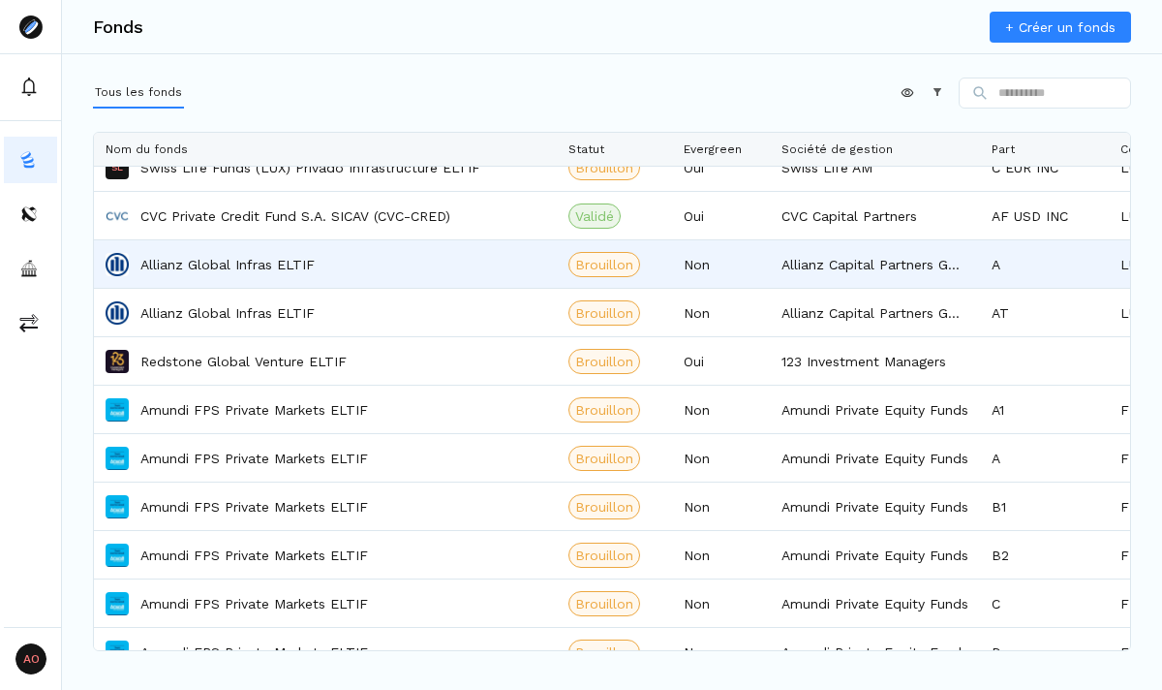
click at [272, 272] on p "Allianz Global Infras ELTIF" at bounding box center [227, 264] width 174 height 19
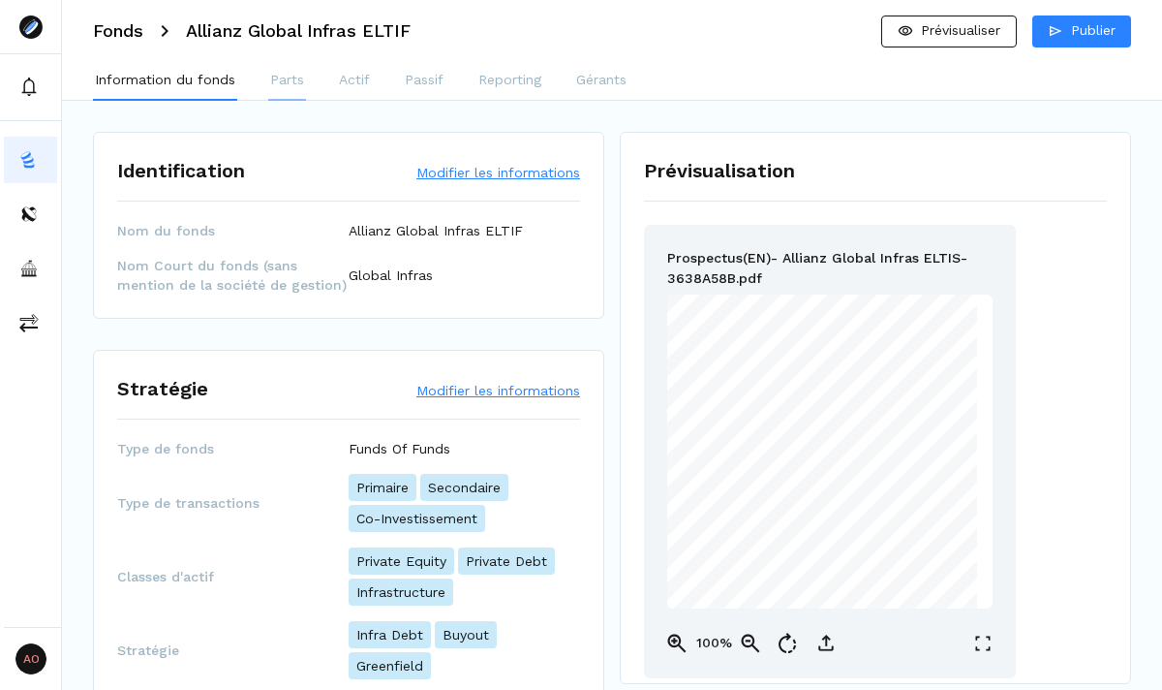
click at [289, 85] on p "Parts" at bounding box center [287, 80] width 34 height 20
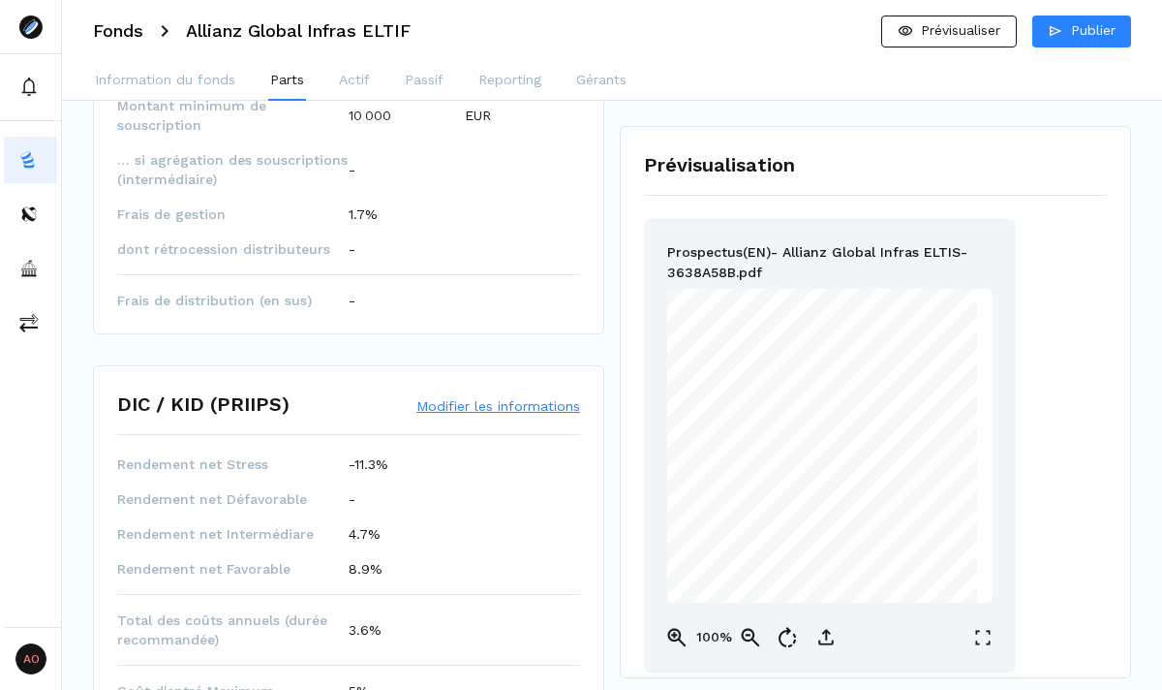
scroll to position [516, 0]
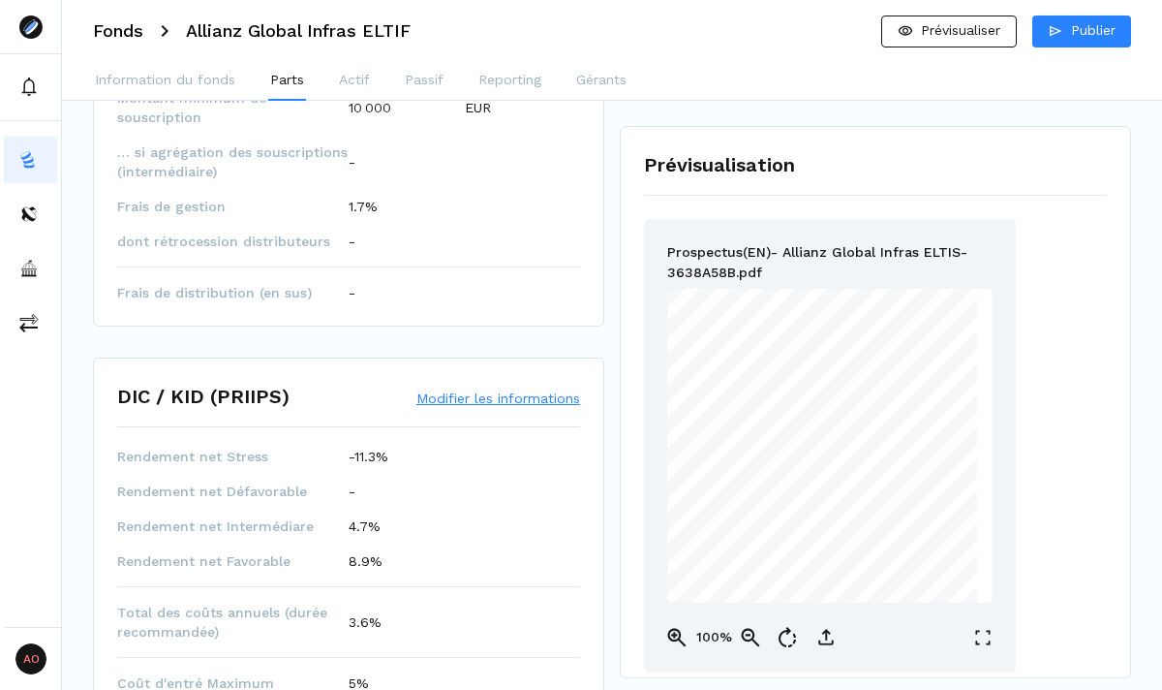
click at [459, 388] on button "Modifier les informations" at bounding box center [498, 397] width 164 height 19
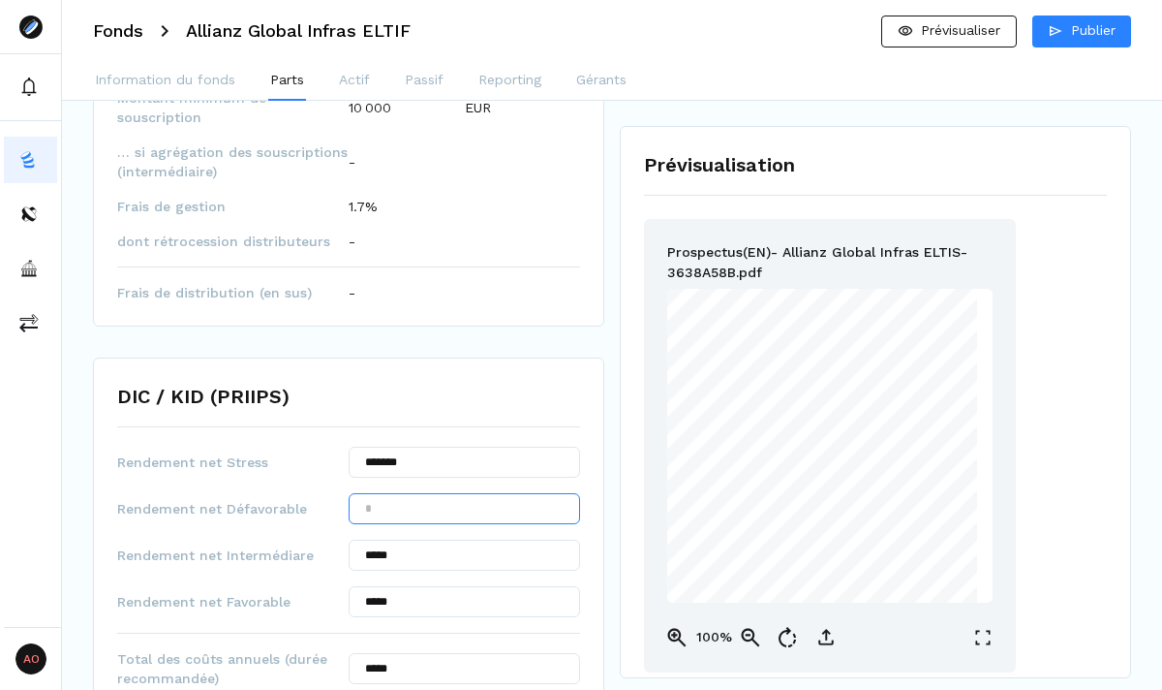
click at [383, 493] on input "text" at bounding box center [464, 508] width 231 height 31
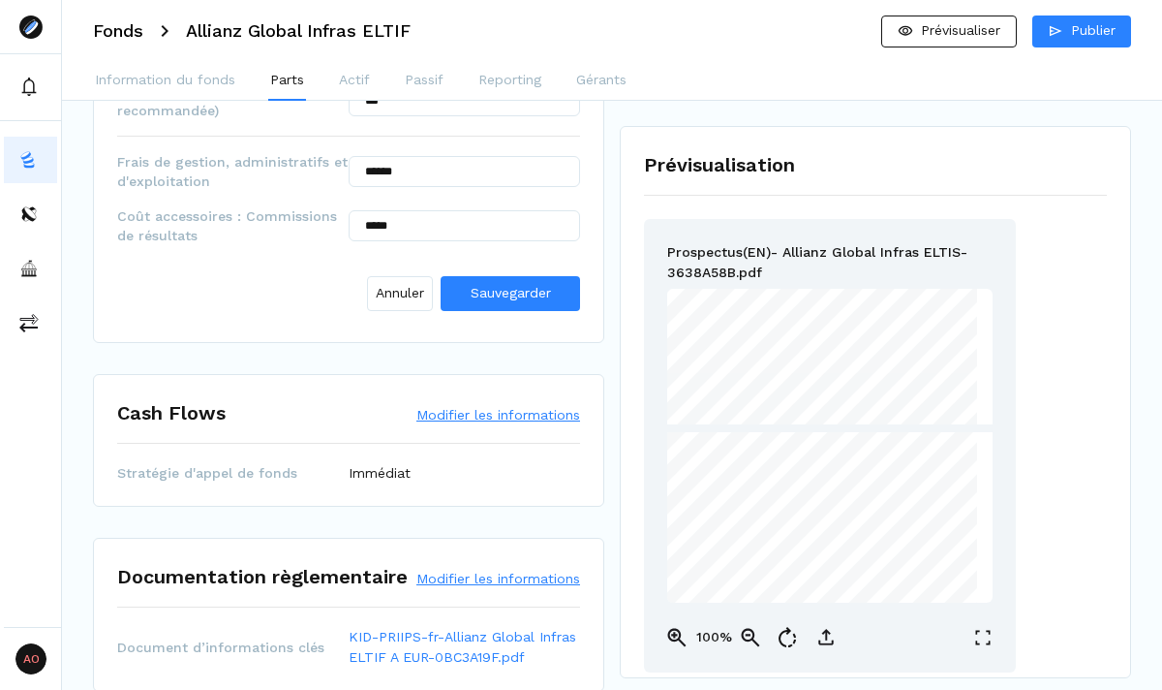
scroll to position [1280, 0]
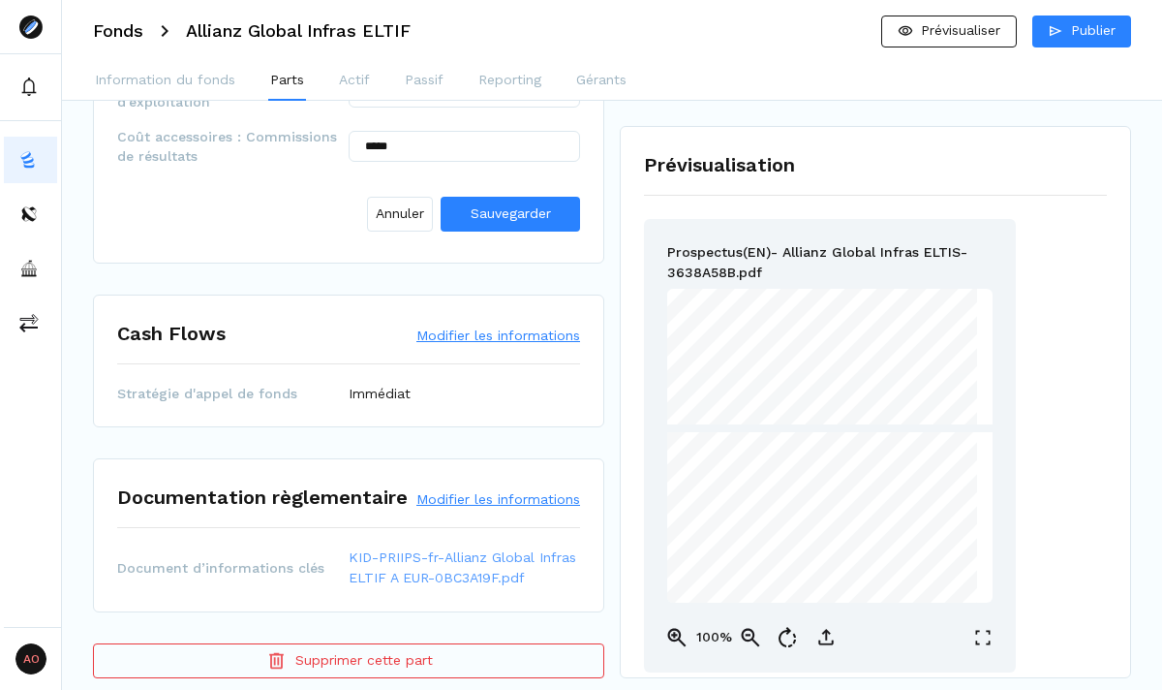
click at [461, 548] on link "KID-PRIIPS-fr-Allianz Global Infras ELTIF A EUR-0BC3A19F.pdf" at bounding box center [464, 567] width 231 height 41
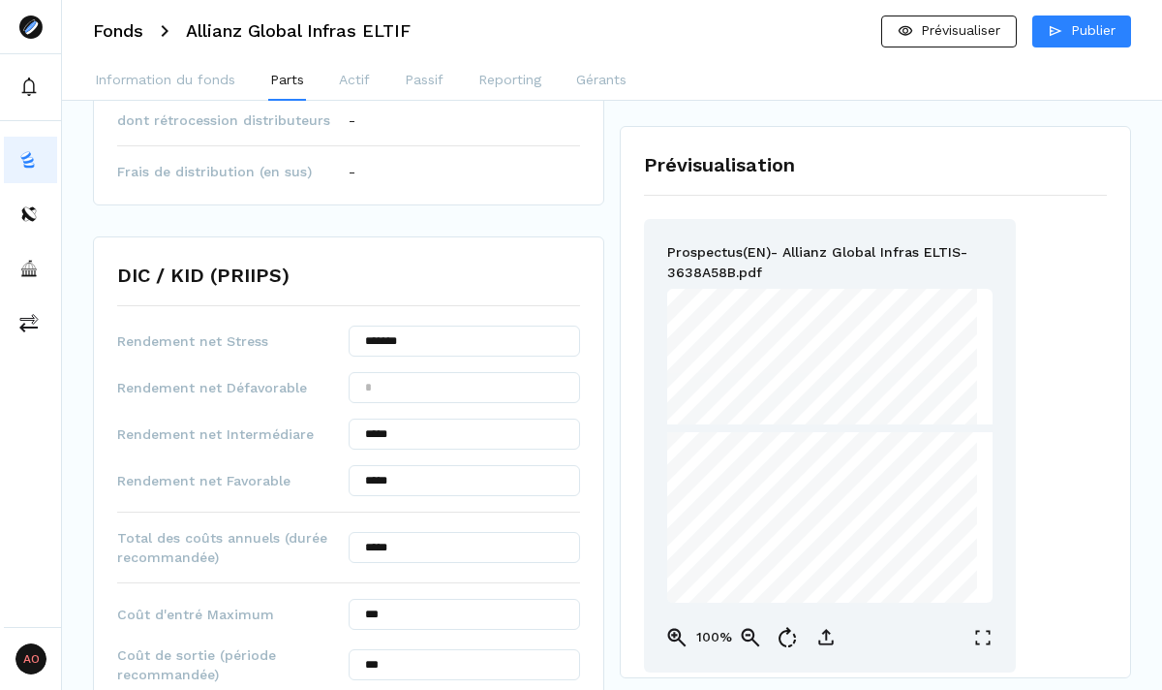
scroll to position [633, 0]
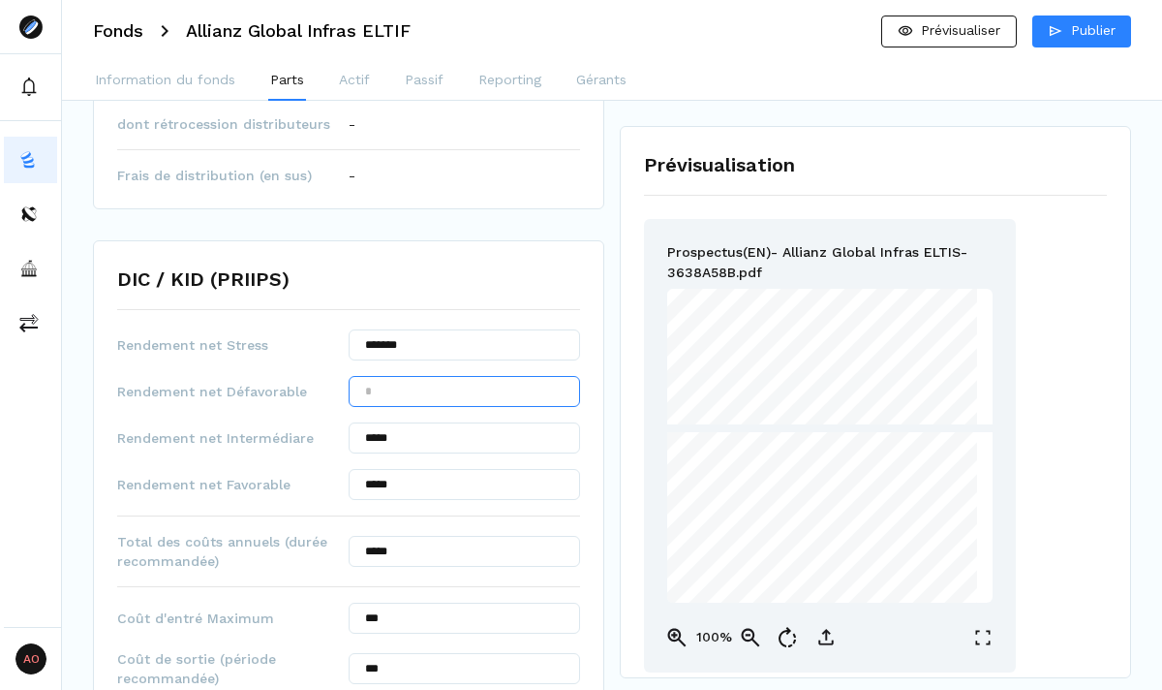
click at [393, 376] on input "text" at bounding box center [464, 391] width 231 height 31
type input "****"
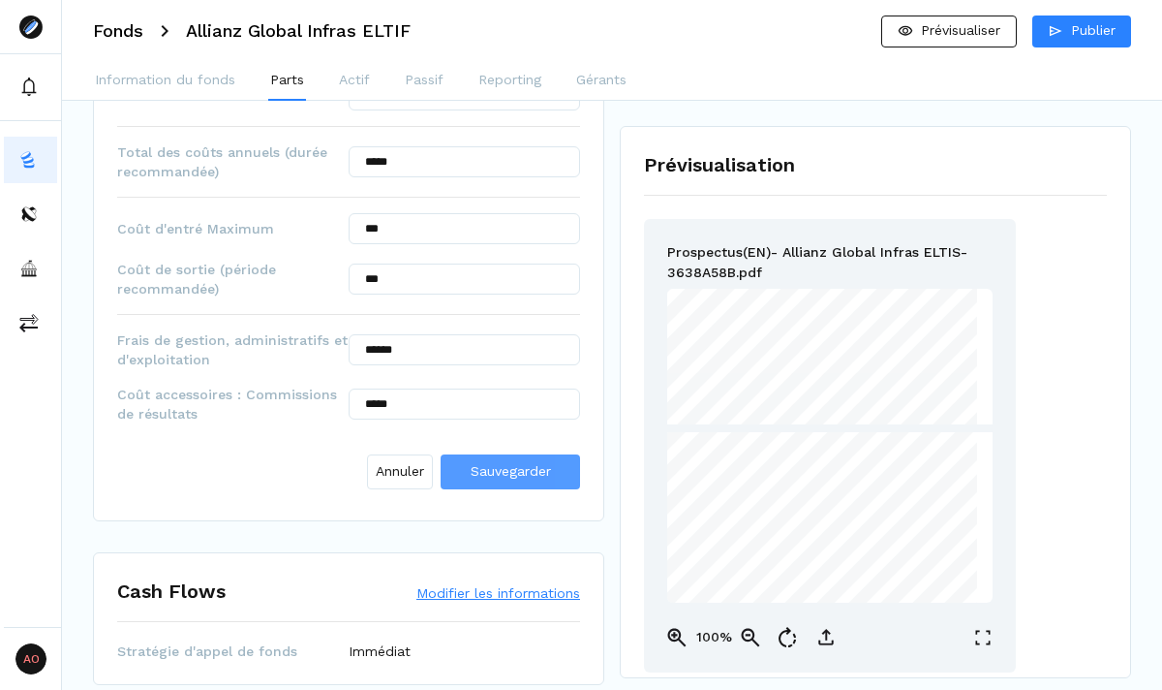
type input "******"
click at [474, 454] on button "Sauvegarder" at bounding box center [510, 471] width 139 height 35
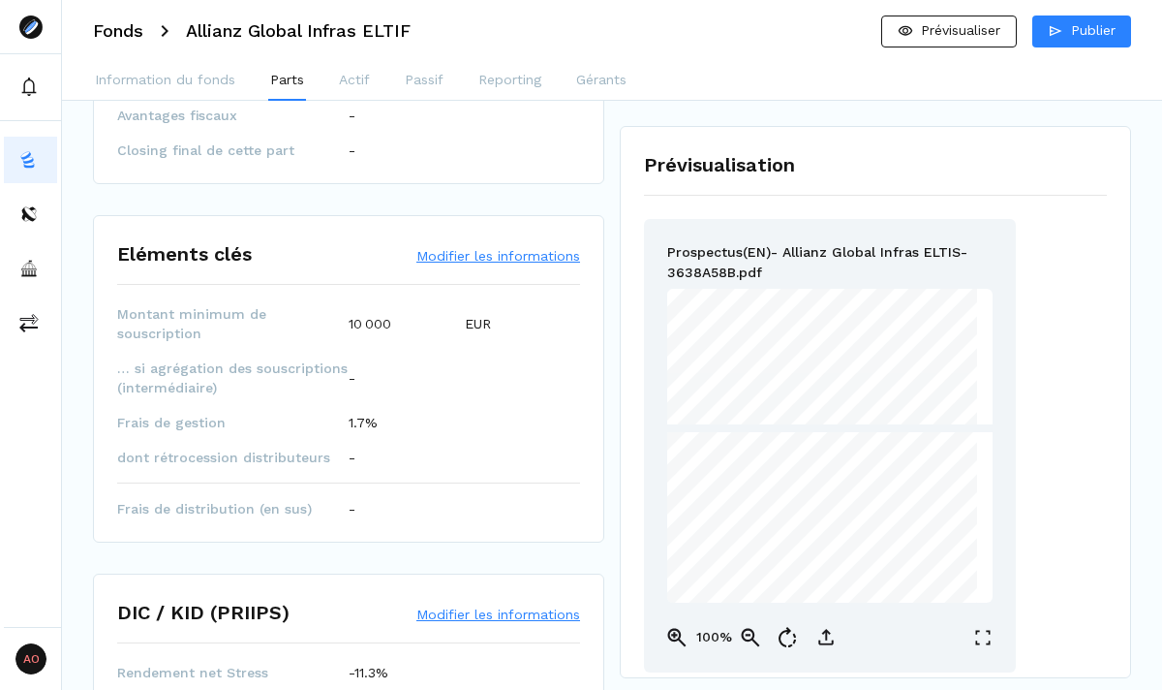
scroll to position [0, 0]
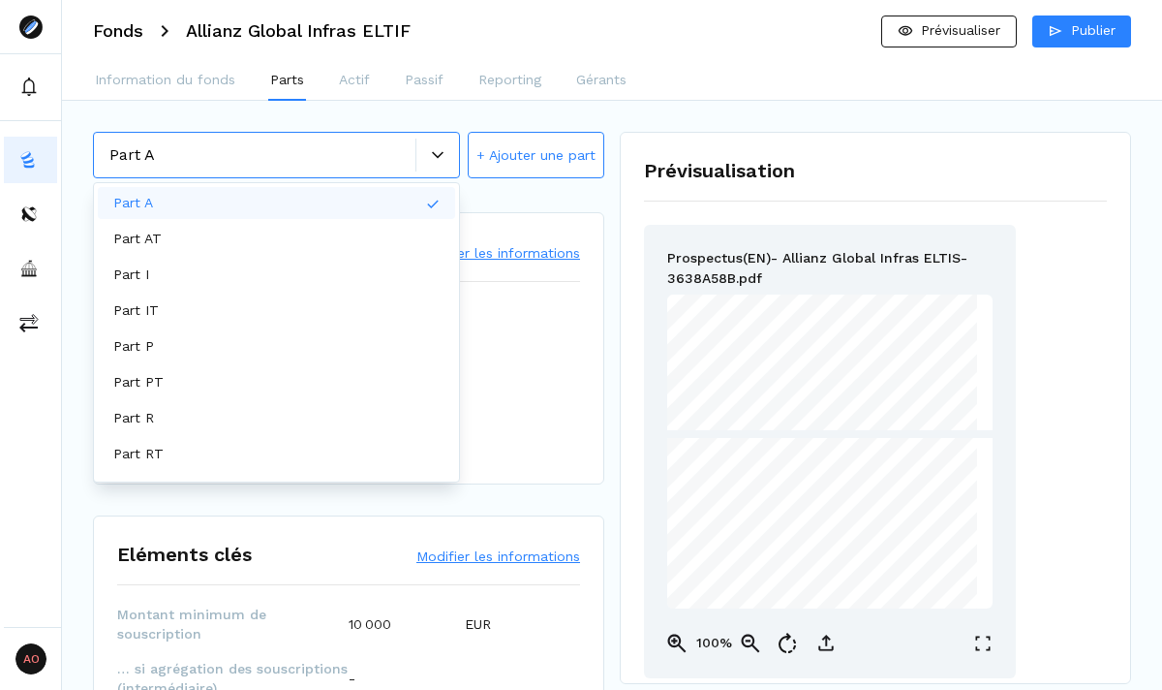
click at [434, 154] on icon at bounding box center [438, 154] width 12 height 7
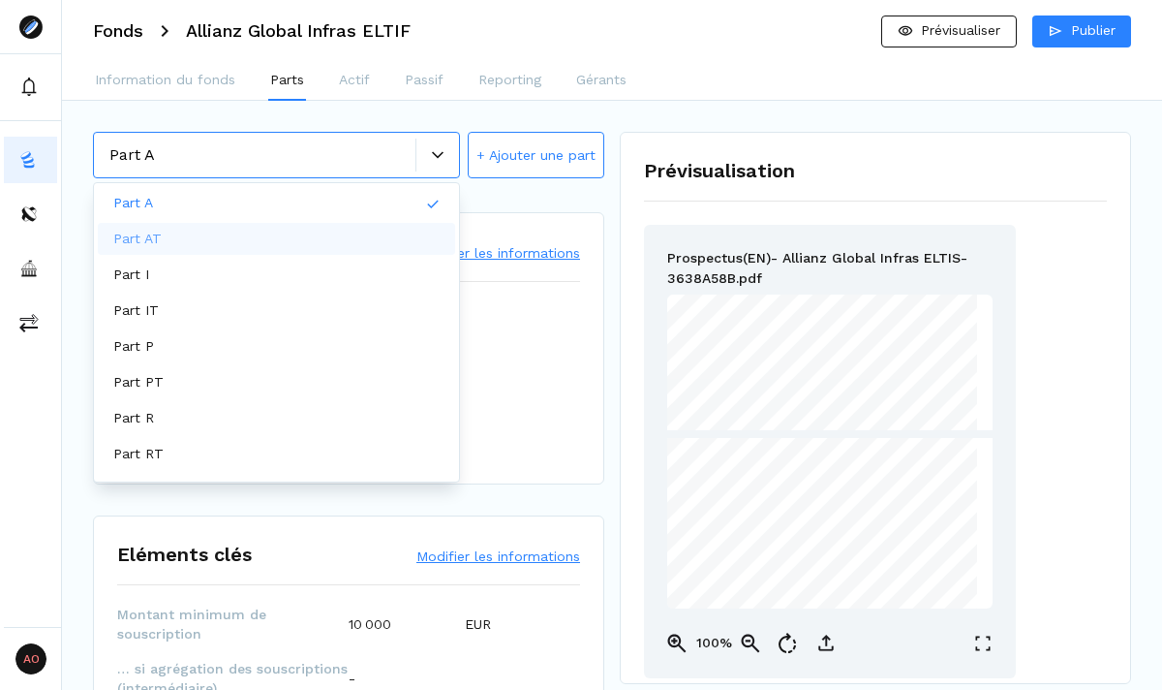
click at [373, 231] on div "Part AT" at bounding box center [276, 239] width 357 height 32
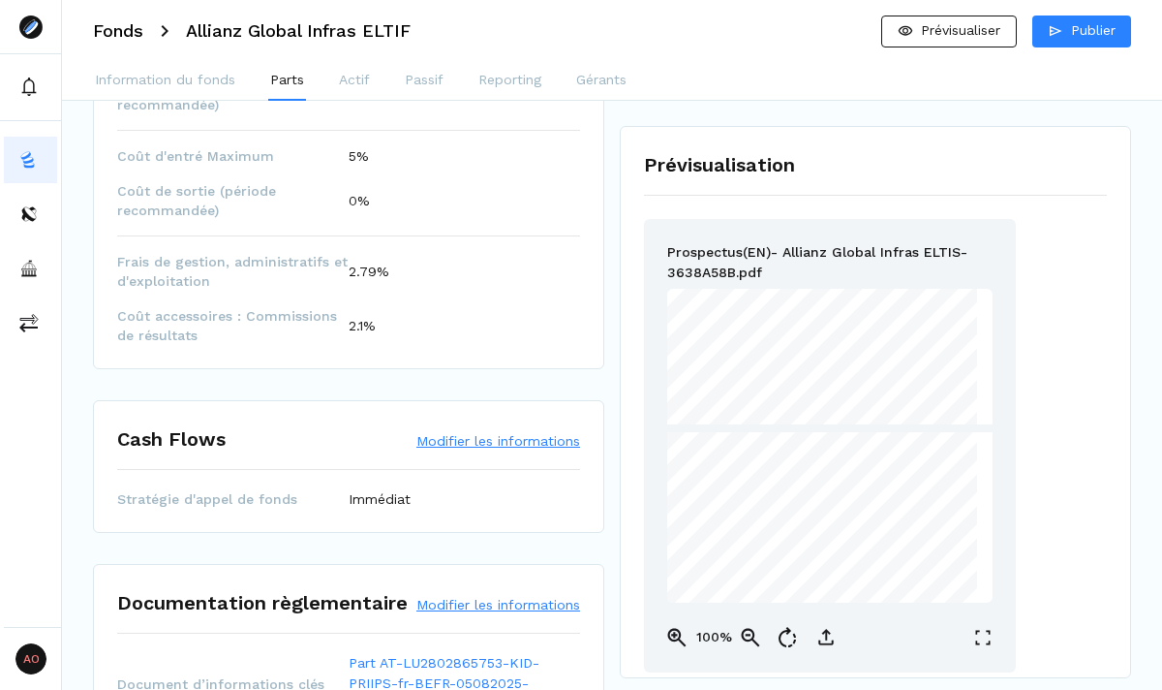
scroll to position [1204, 0]
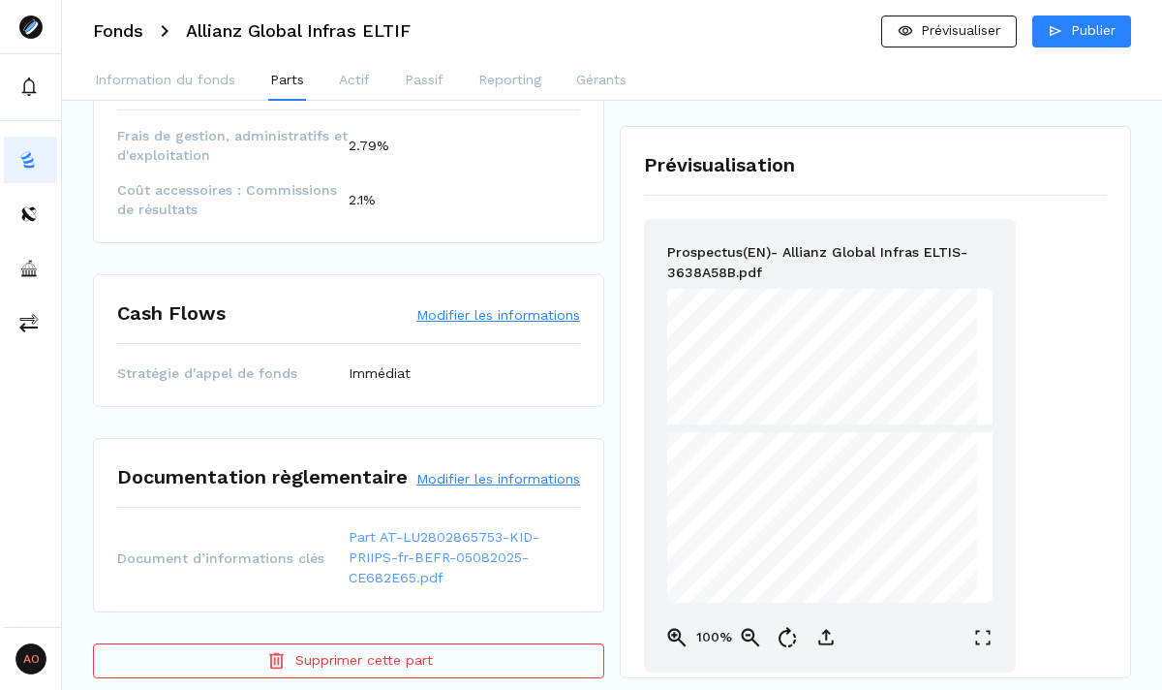
click at [439, 536] on link "Part AT-LU2802865753-KID-PRIIPS-fr-BEFR-05082025-CE682E65.pdf" at bounding box center [464, 557] width 231 height 61
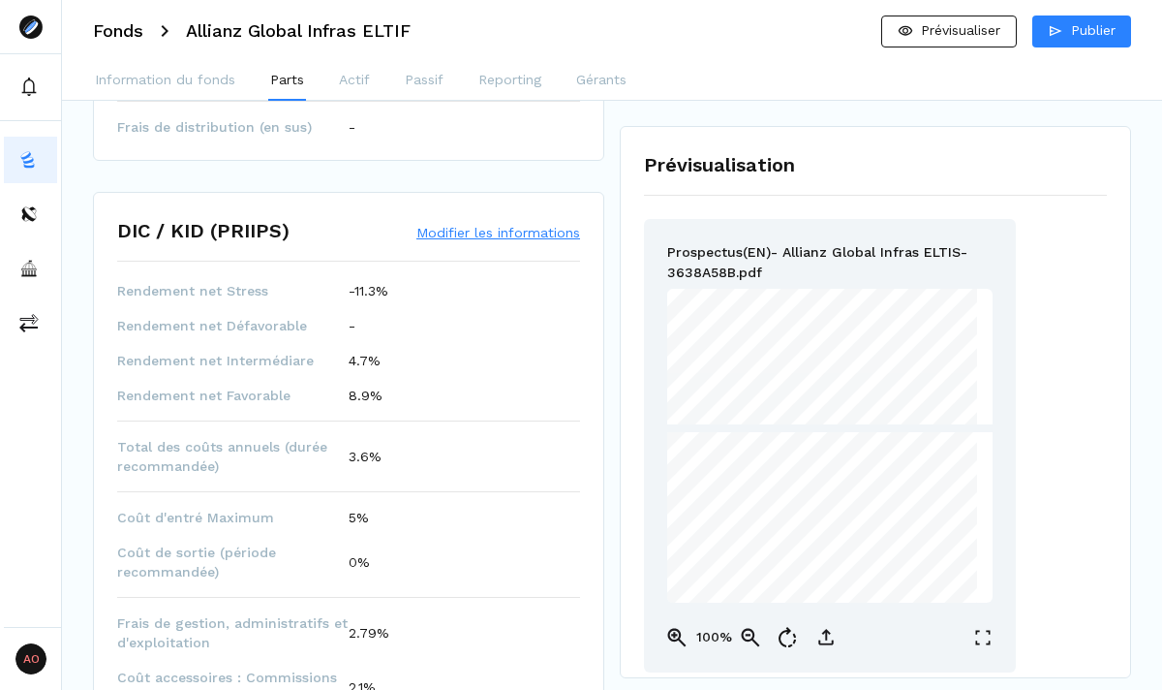
scroll to position [708, 0]
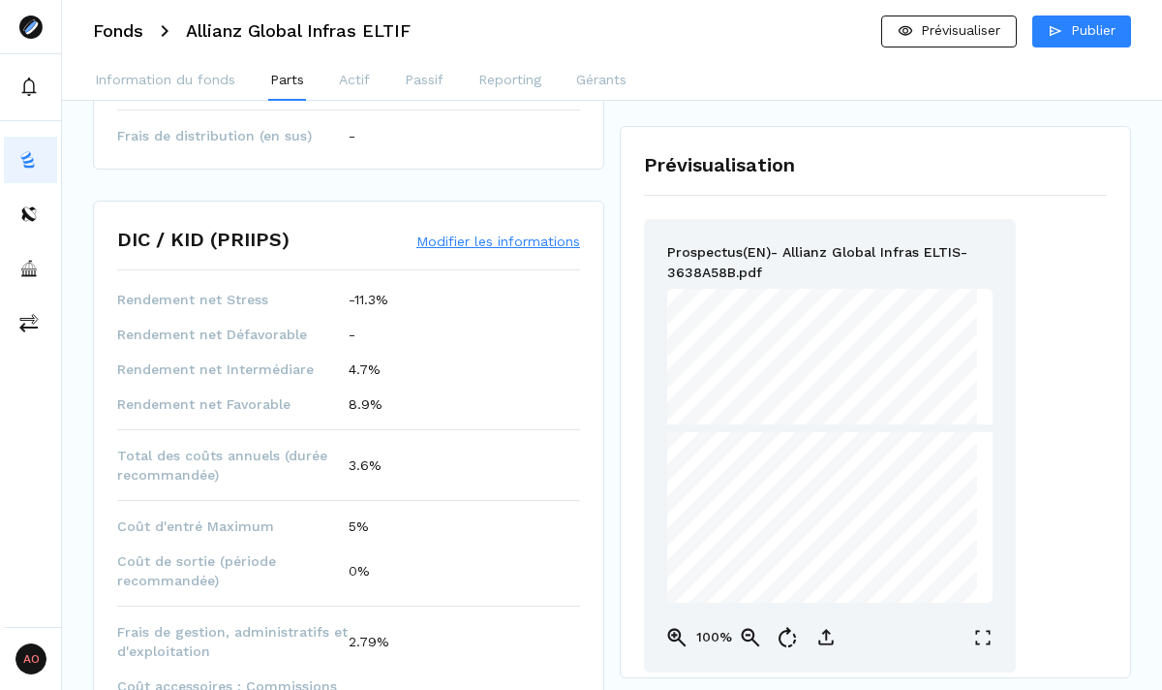
click at [448, 231] on button "Modifier les informations" at bounding box center [498, 240] width 164 height 19
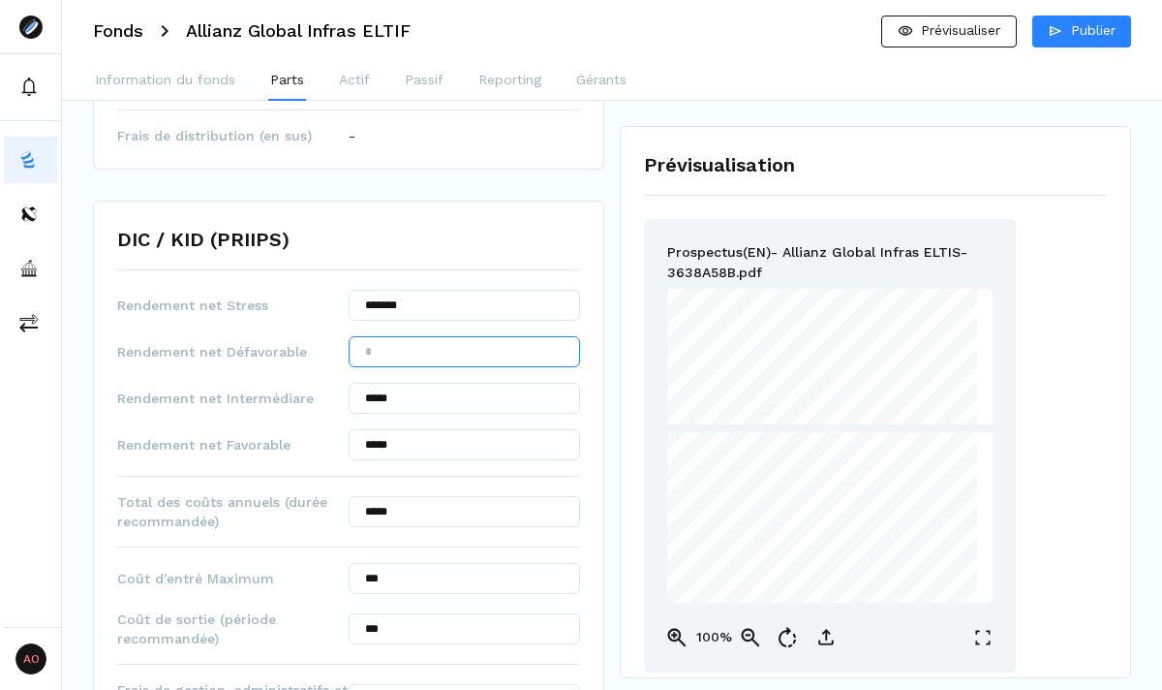
click at [398, 336] on input "text" at bounding box center [464, 351] width 231 height 31
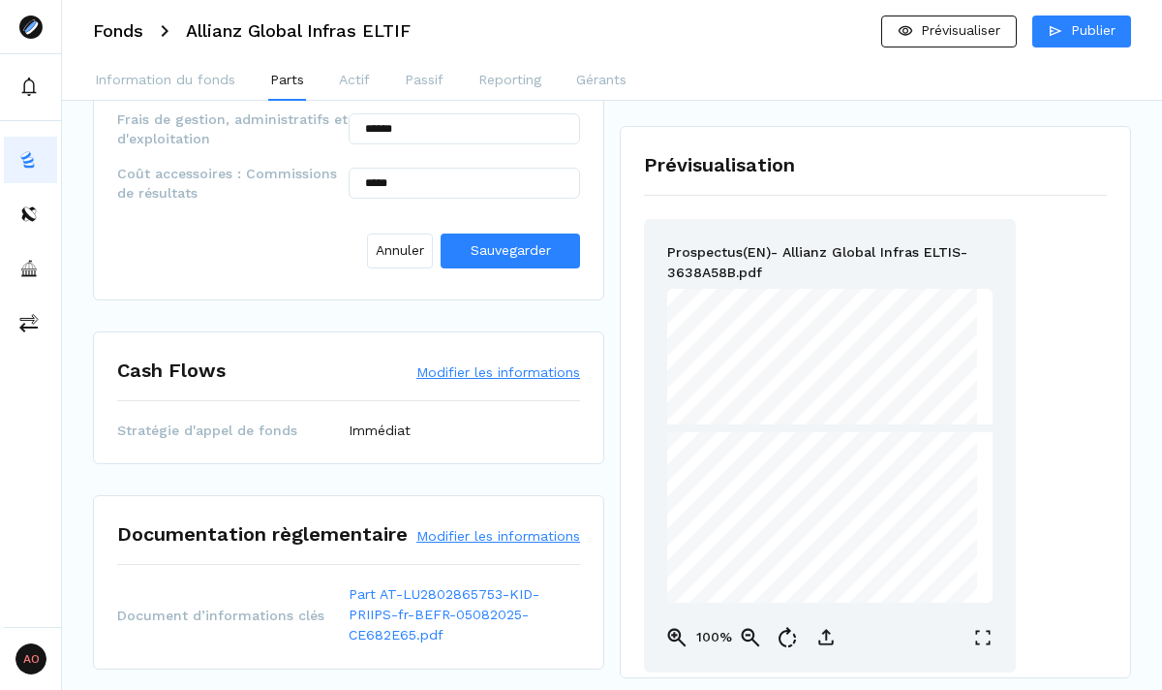
scroll to position [1315, 0]
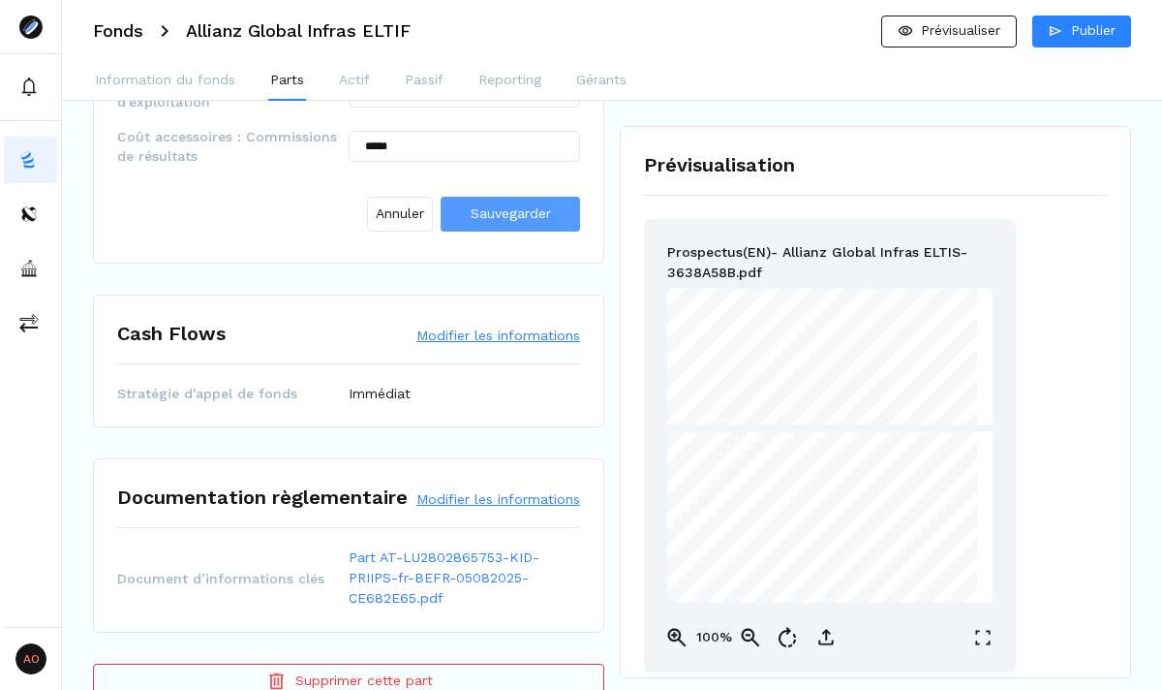
type input "******"
click at [491, 205] on span "Sauvegarder" at bounding box center [511, 212] width 80 height 15
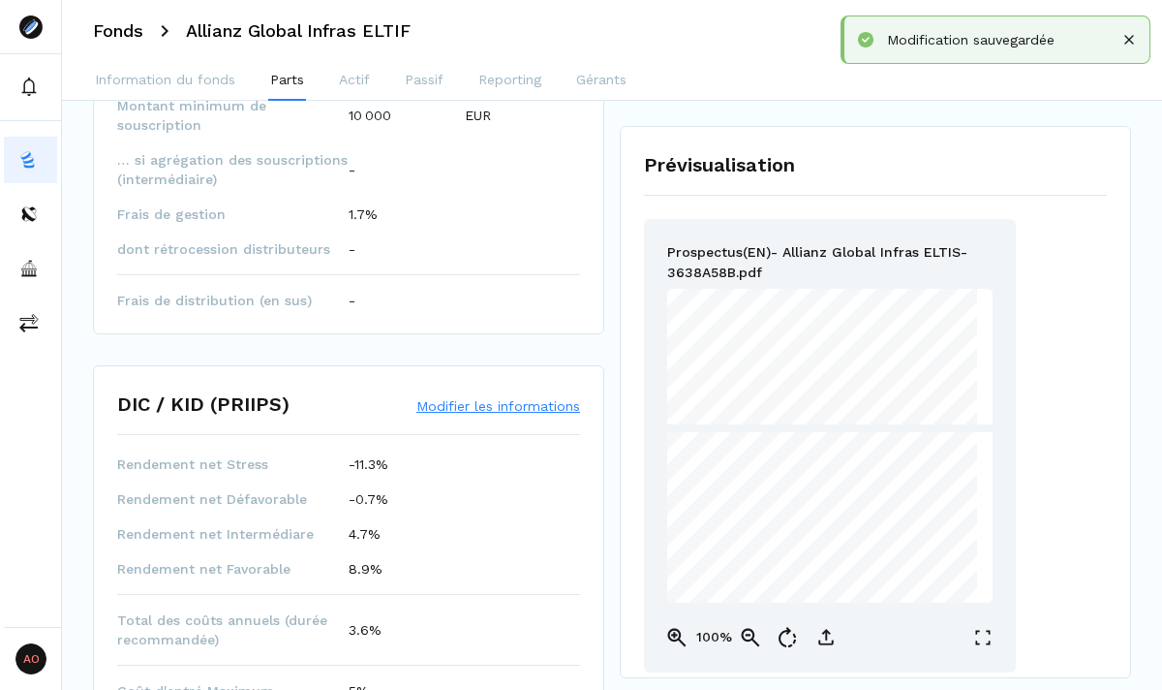
scroll to position [539, 0]
